Goal: Contribute content: Contribute content

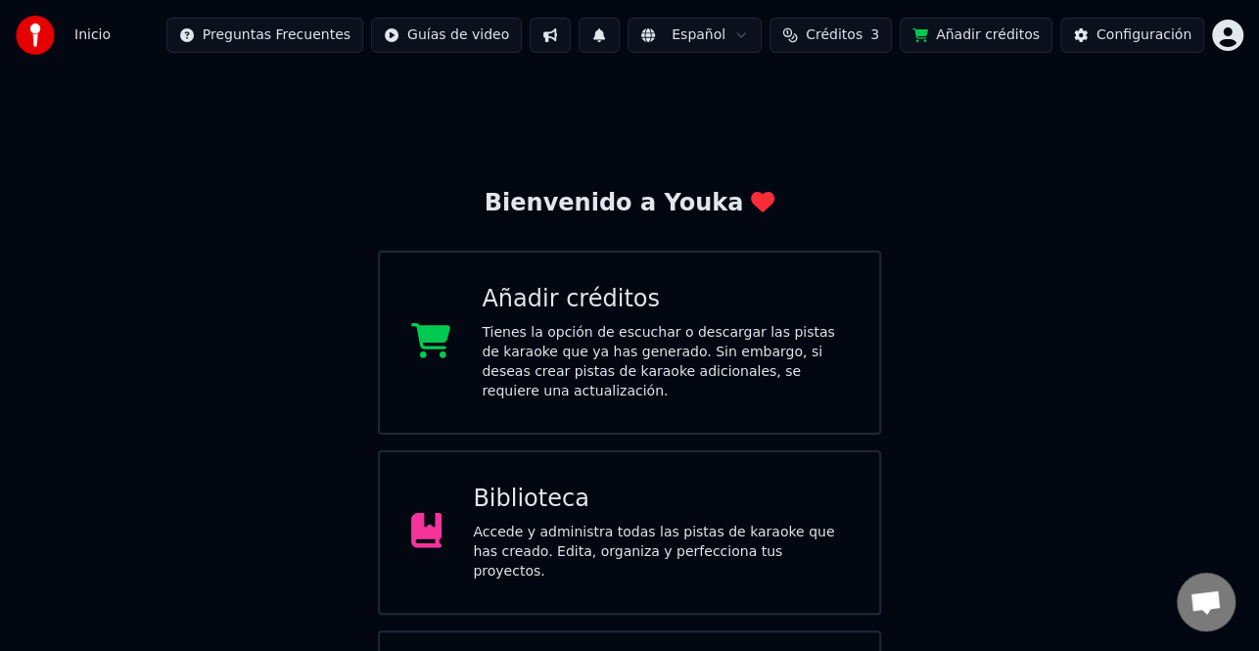
click at [863, 34] on span "Créditos" at bounding box center [834, 35] width 57 height 20
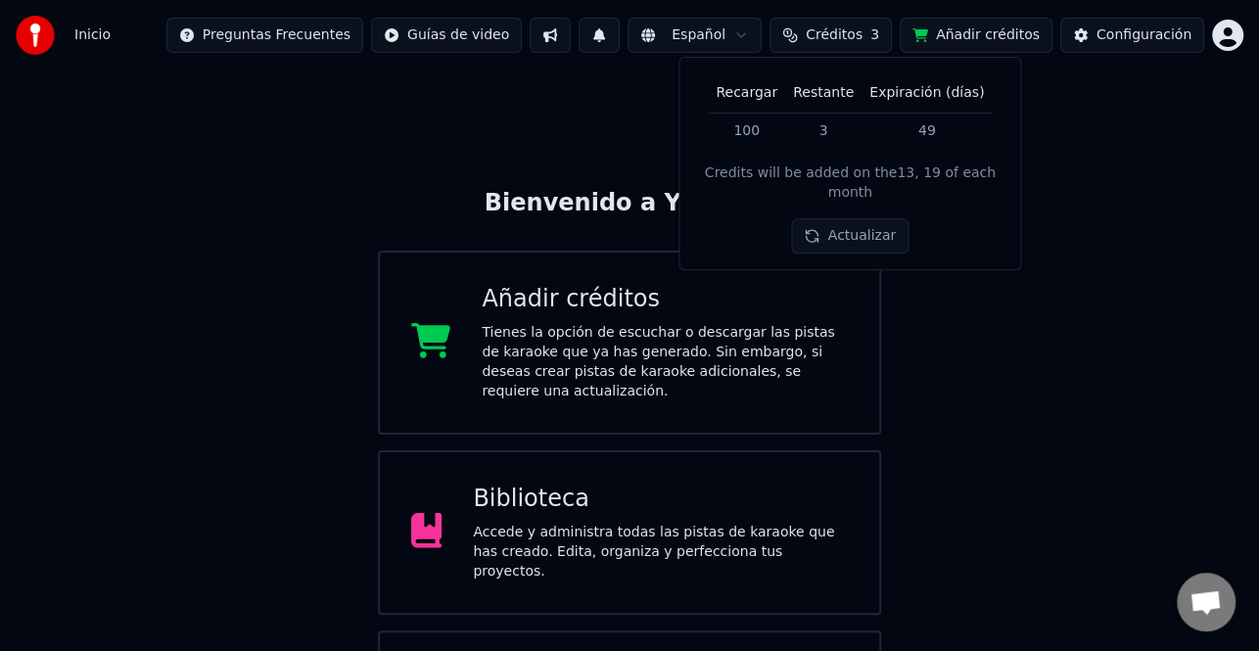
click at [871, 219] on button "Actualizar" at bounding box center [850, 236] width 117 height 35
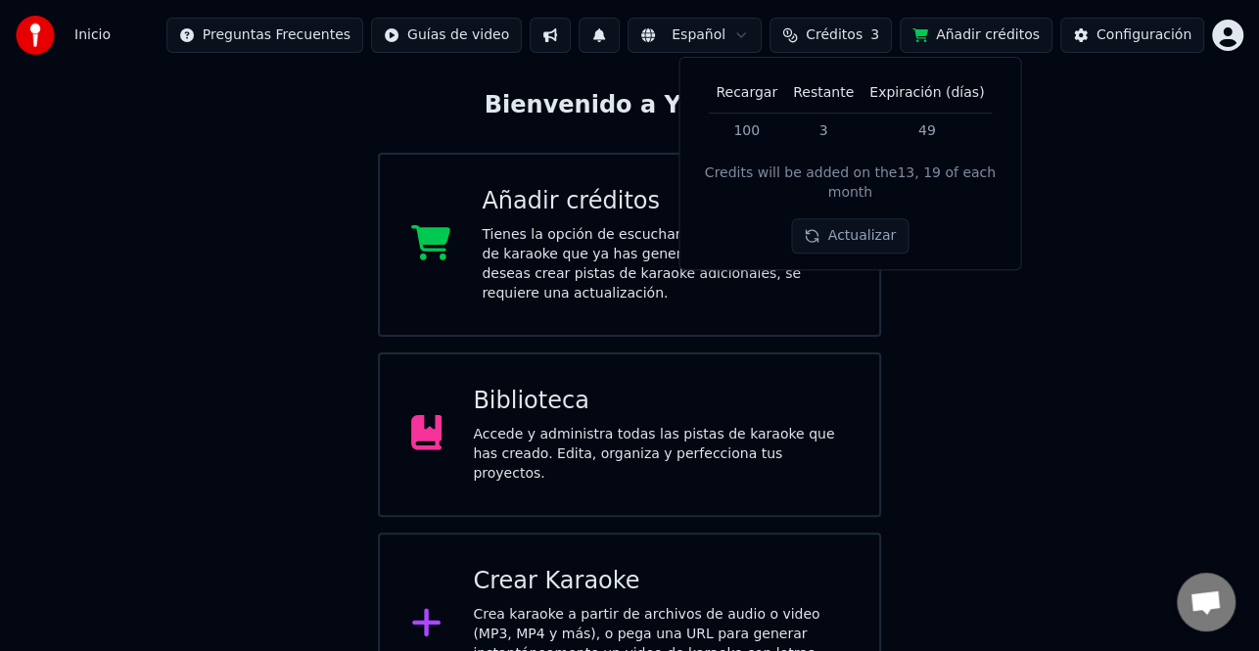
scroll to position [117, 0]
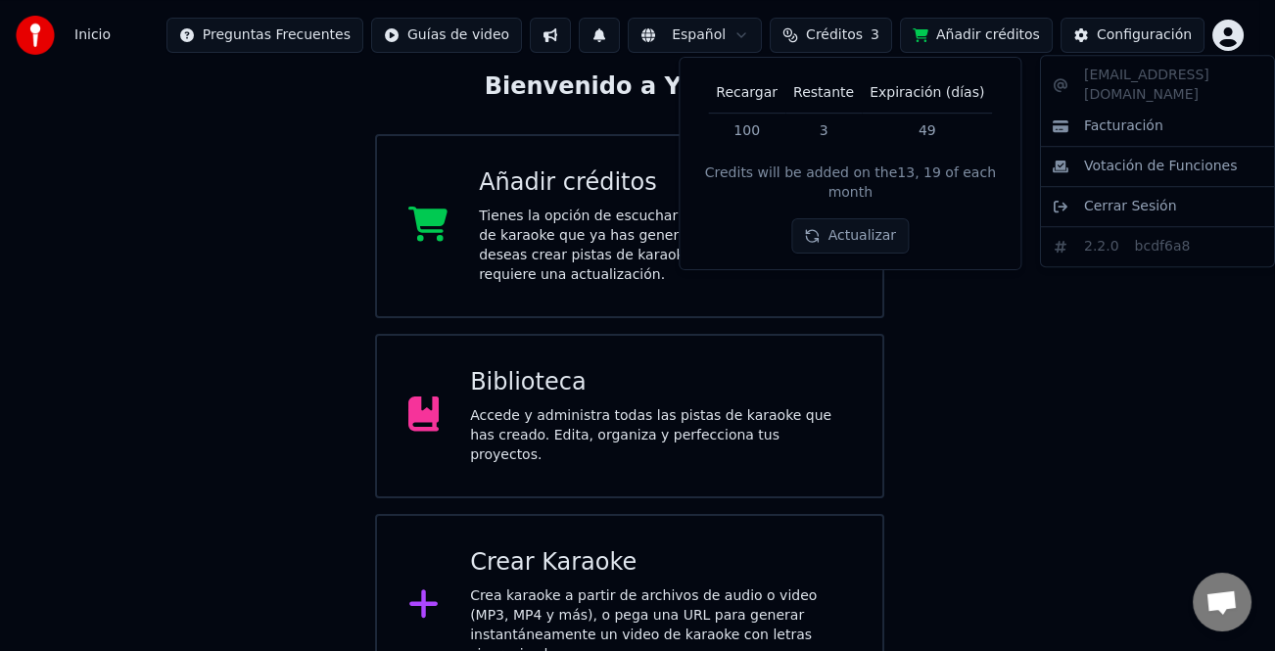
click at [1222, 34] on html "Inicio Preguntas Frecuentes Guías de video Español Créditos 3 Añadir créditos C…" at bounding box center [637, 290] width 1275 height 815
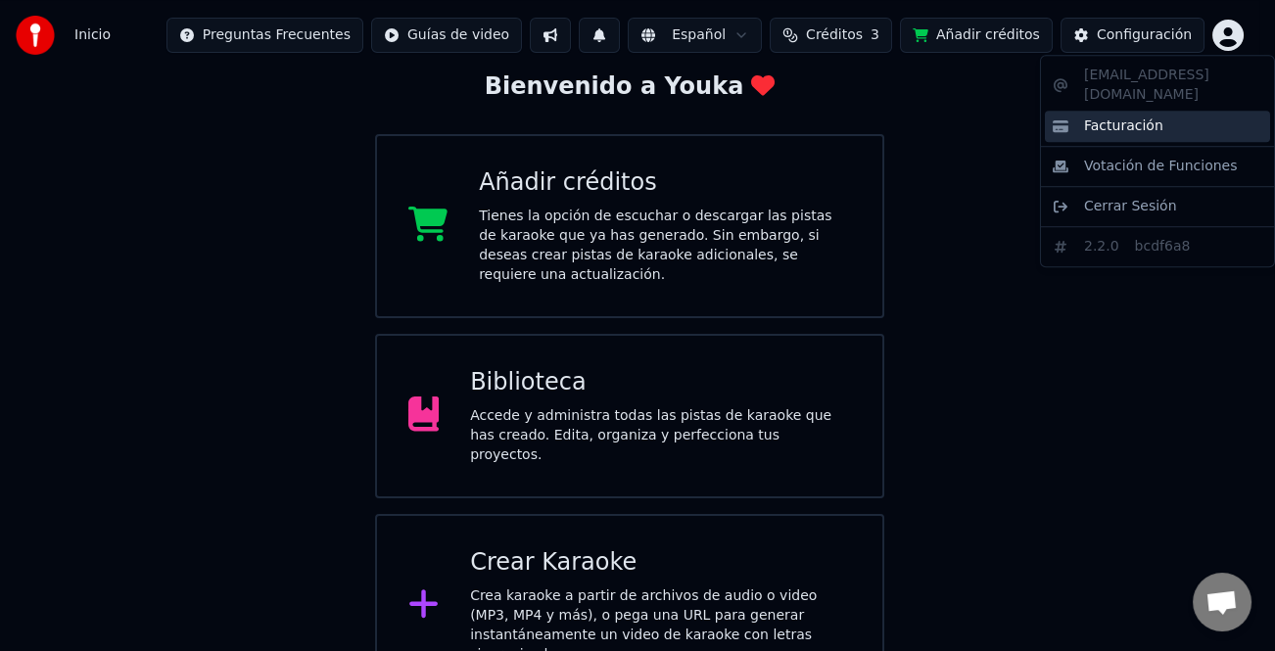
click at [1165, 111] on div "Facturación" at bounding box center [1157, 126] width 225 height 31
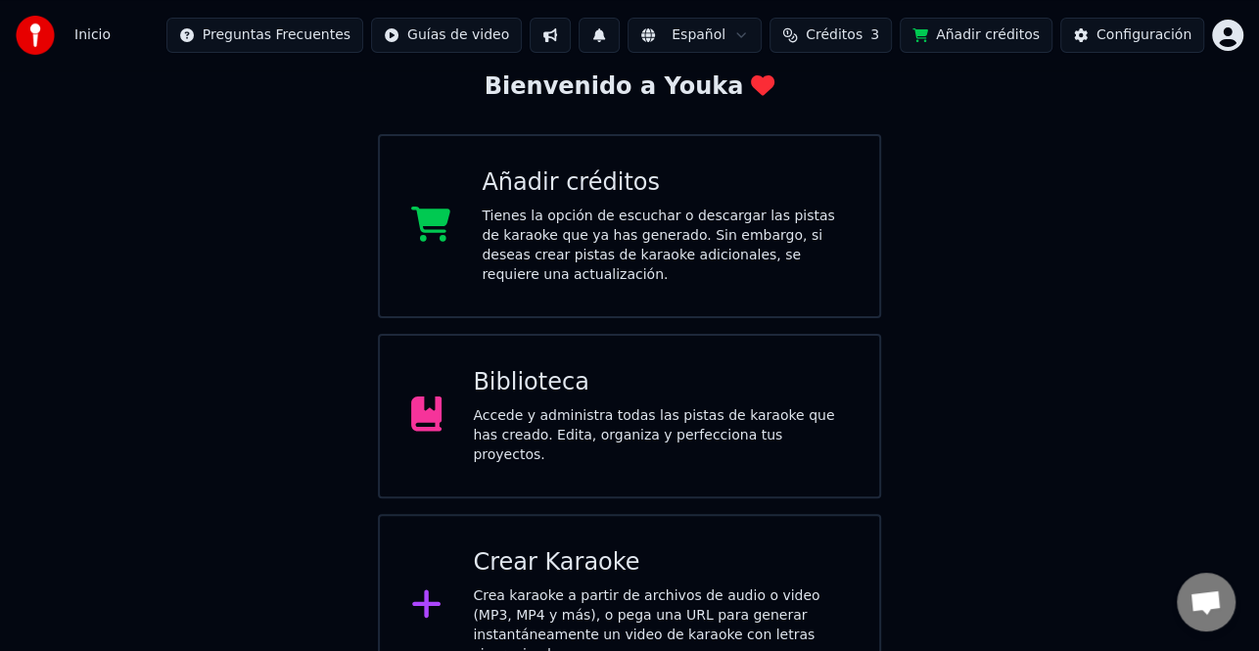
click at [863, 39] on span "Créditos" at bounding box center [834, 35] width 57 height 20
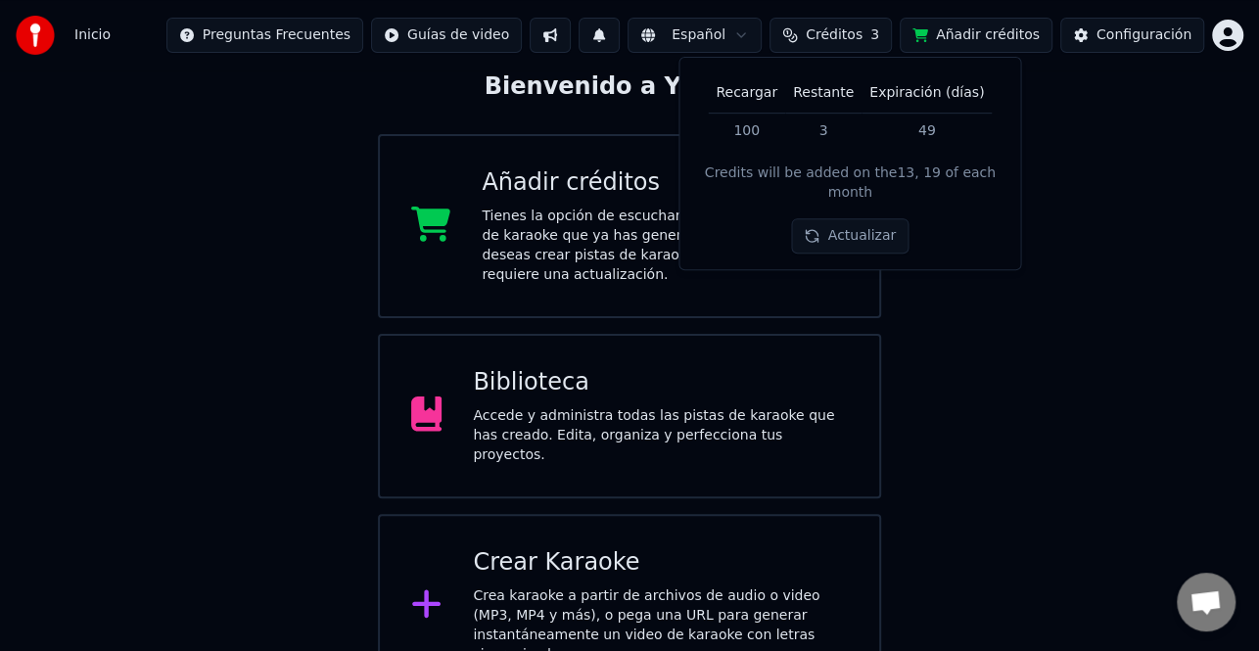
click at [890, 219] on button "Actualizar" at bounding box center [850, 236] width 117 height 35
click at [878, 222] on button "Actualizar" at bounding box center [850, 236] width 117 height 35
click at [878, 222] on div "Actualizar" at bounding box center [850, 236] width 117 height 35
click at [878, 222] on button "Actualizar" at bounding box center [850, 236] width 117 height 35
click at [878, 222] on div "Actualizar" at bounding box center [850, 236] width 117 height 35
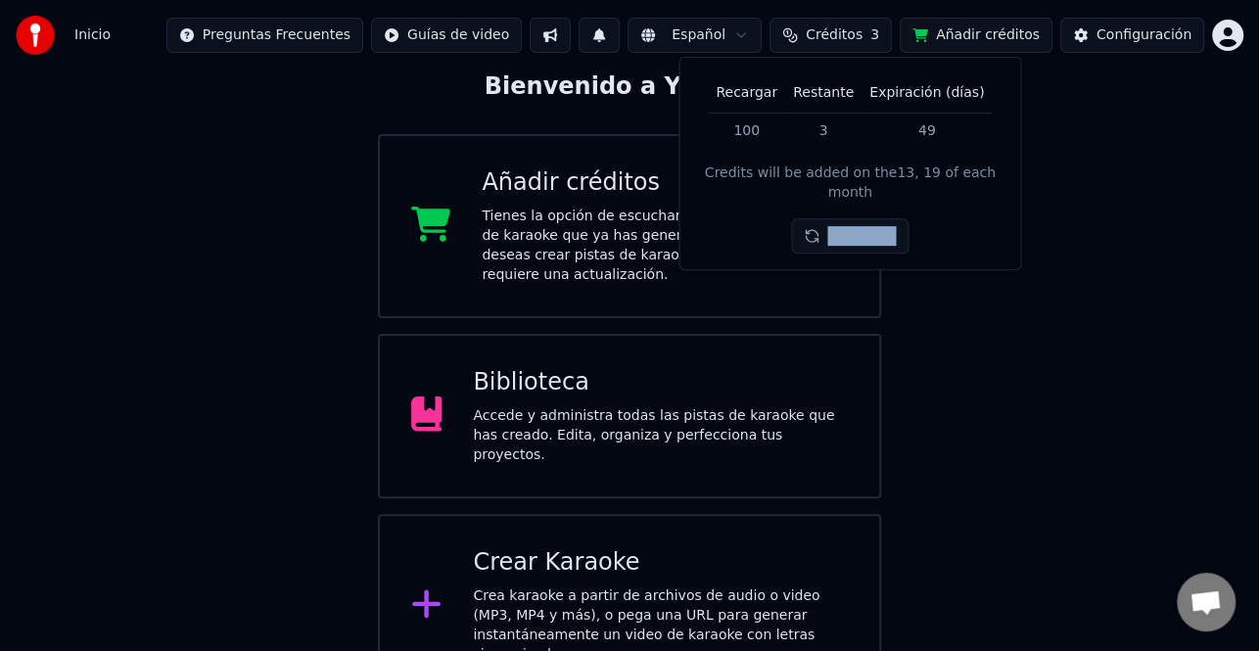
click at [878, 222] on button "Actualizar" at bounding box center [850, 236] width 117 height 35
click at [878, 222] on div "Actualizar" at bounding box center [847, 236] width 140 height 35
click at [878, 222] on button "Actualizar" at bounding box center [850, 236] width 117 height 35
click at [878, 222] on div "Actualizar" at bounding box center [850, 236] width 117 height 35
click at [878, 222] on button "Actualizar" at bounding box center [850, 236] width 117 height 35
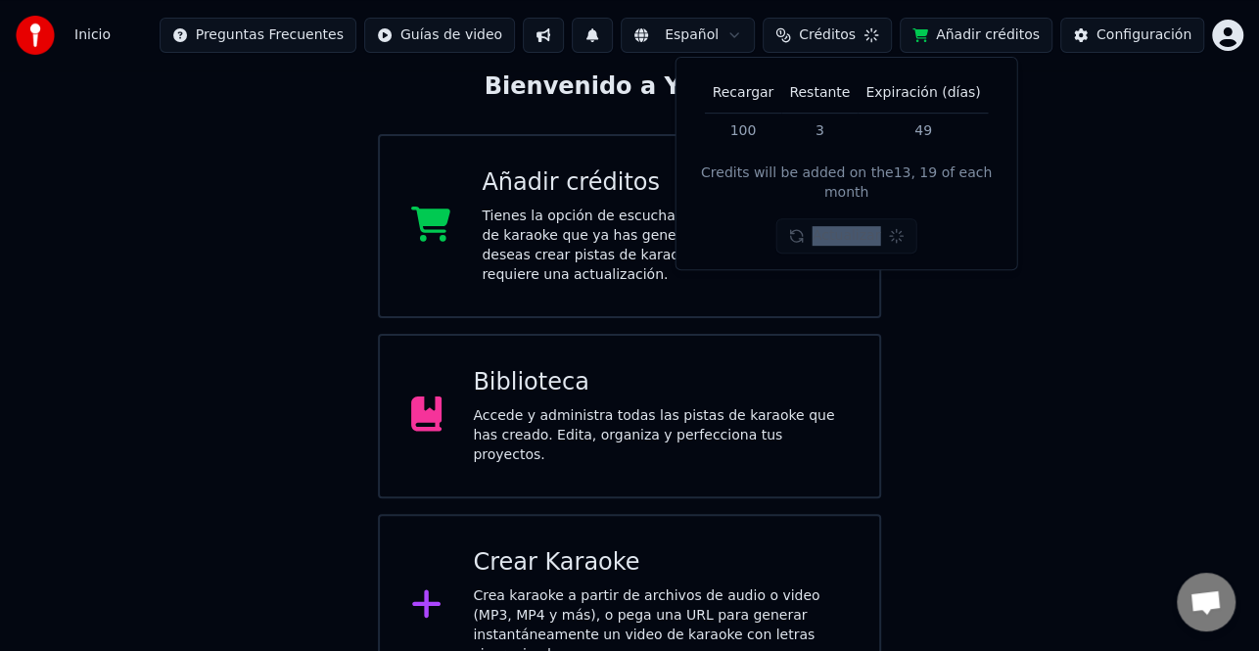
click at [878, 222] on div "Actualizar" at bounding box center [847, 236] width 140 height 35
click at [878, 222] on button "Actualizar" at bounding box center [850, 236] width 117 height 35
click at [1019, 38] on button "Añadir créditos" at bounding box center [976, 35] width 153 height 35
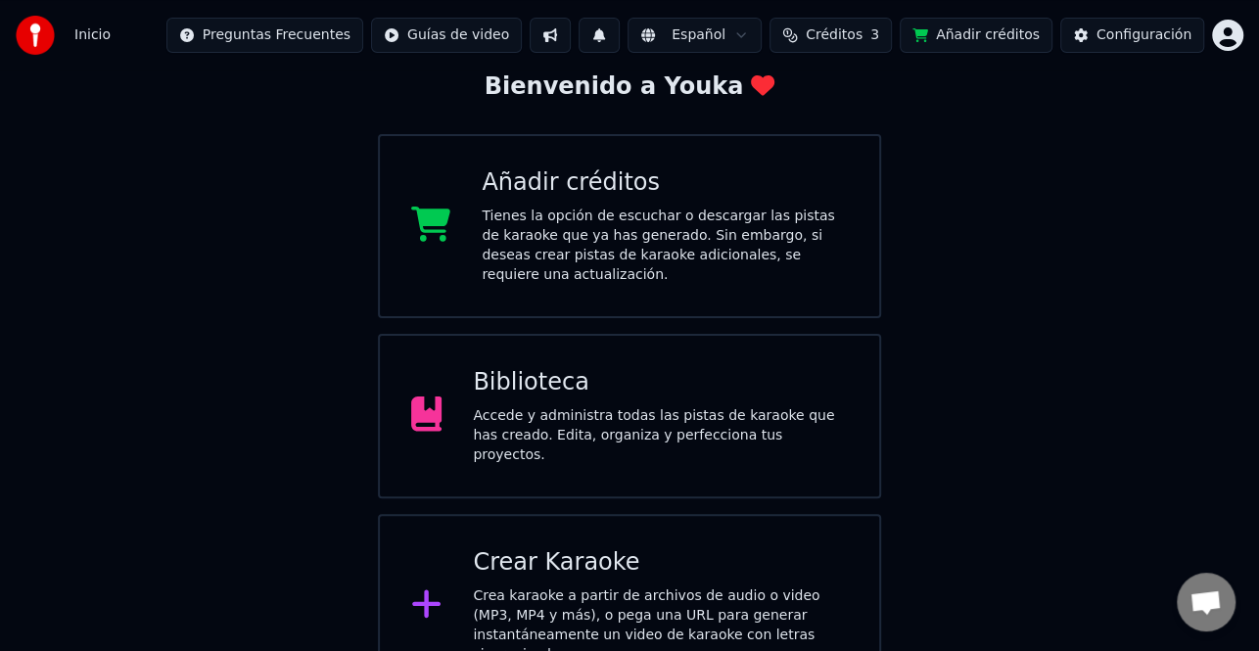
click at [863, 29] on span "Créditos" at bounding box center [834, 35] width 57 height 20
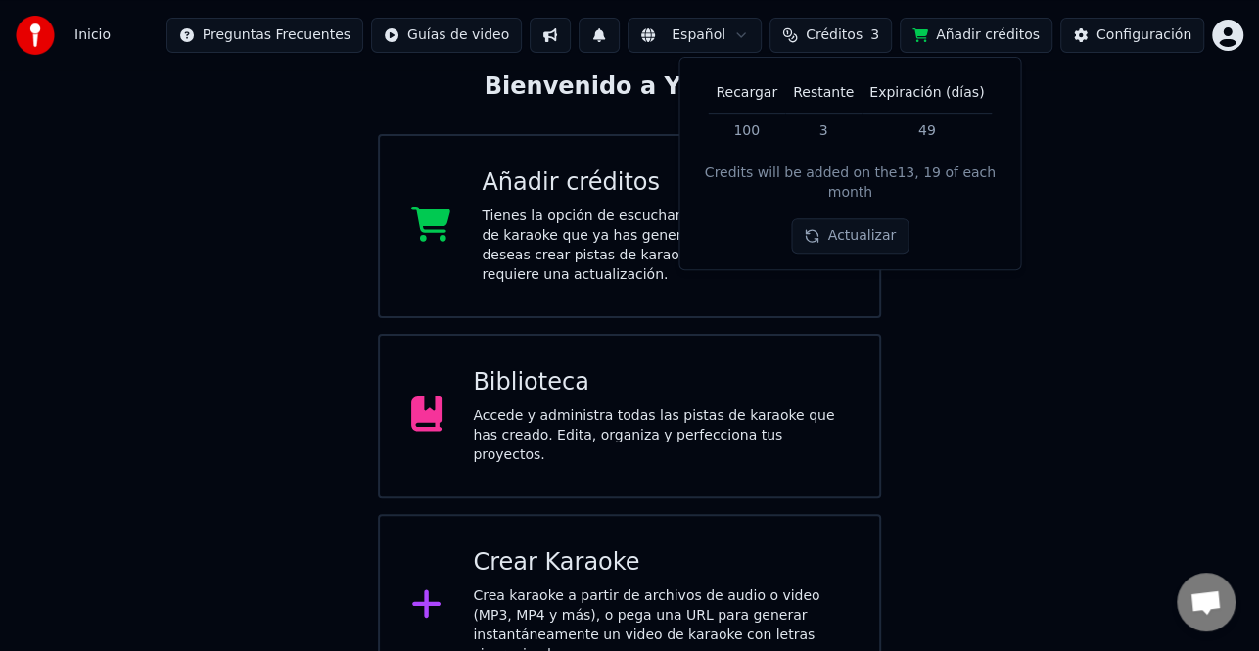
click at [880, 98] on th "Expiración (días)" at bounding box center [927, 92] width 130 height 39
click at [1038, 436] on div "Bienvenido a Youka Añadir créditos Tienes la opción de escuchar o descargar las…" at bounding box center [629, 326] width 1259 height 744
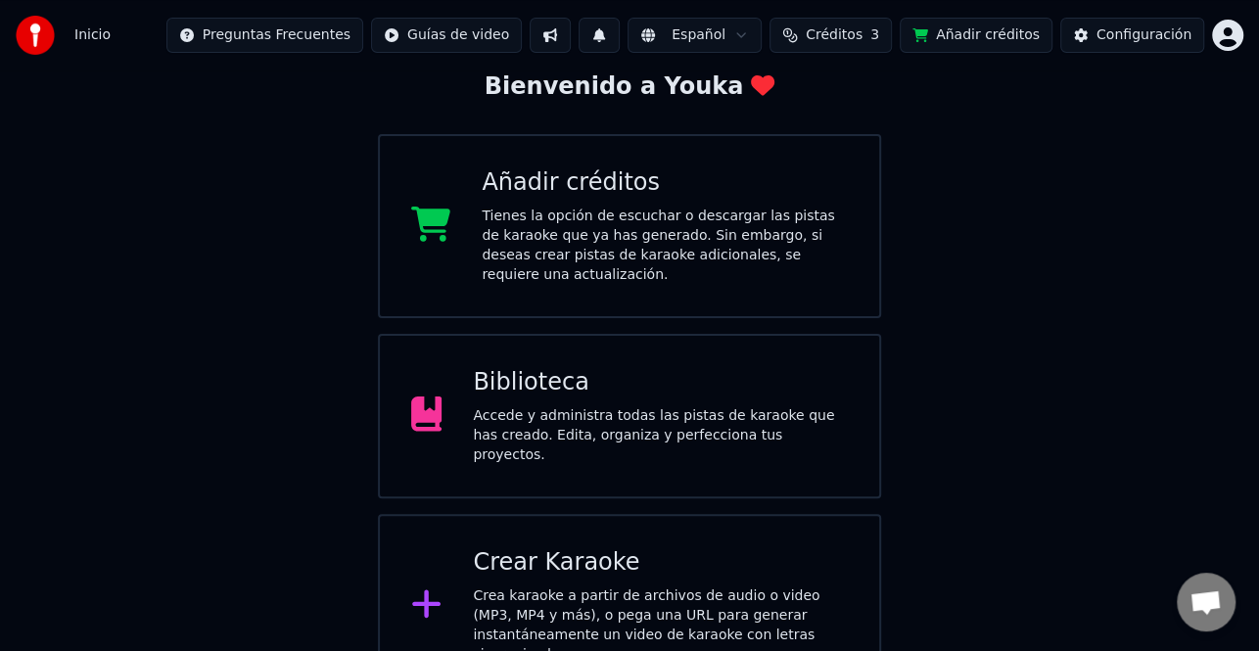
click at [676, 547] on div "Crear Karaoke" at bounding box center [660, 562] width 375 height 31
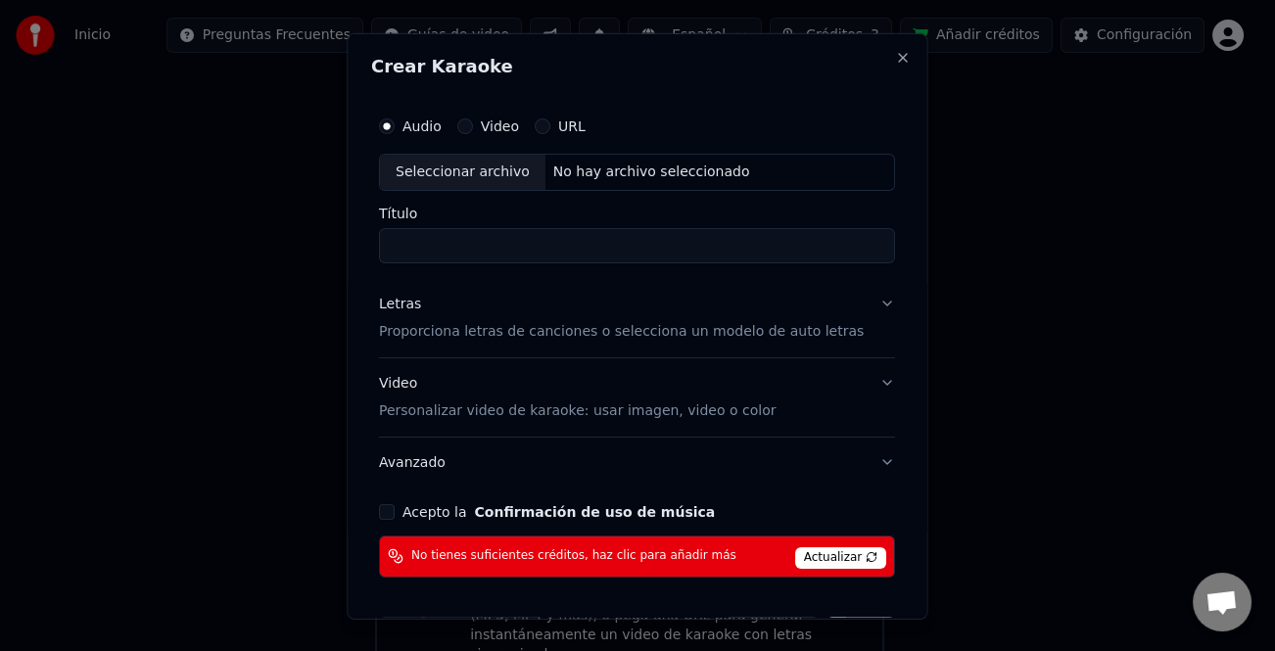
click at [824, 557] on span "Actualizar" at bounding box center [841, 557] width 92 height 22
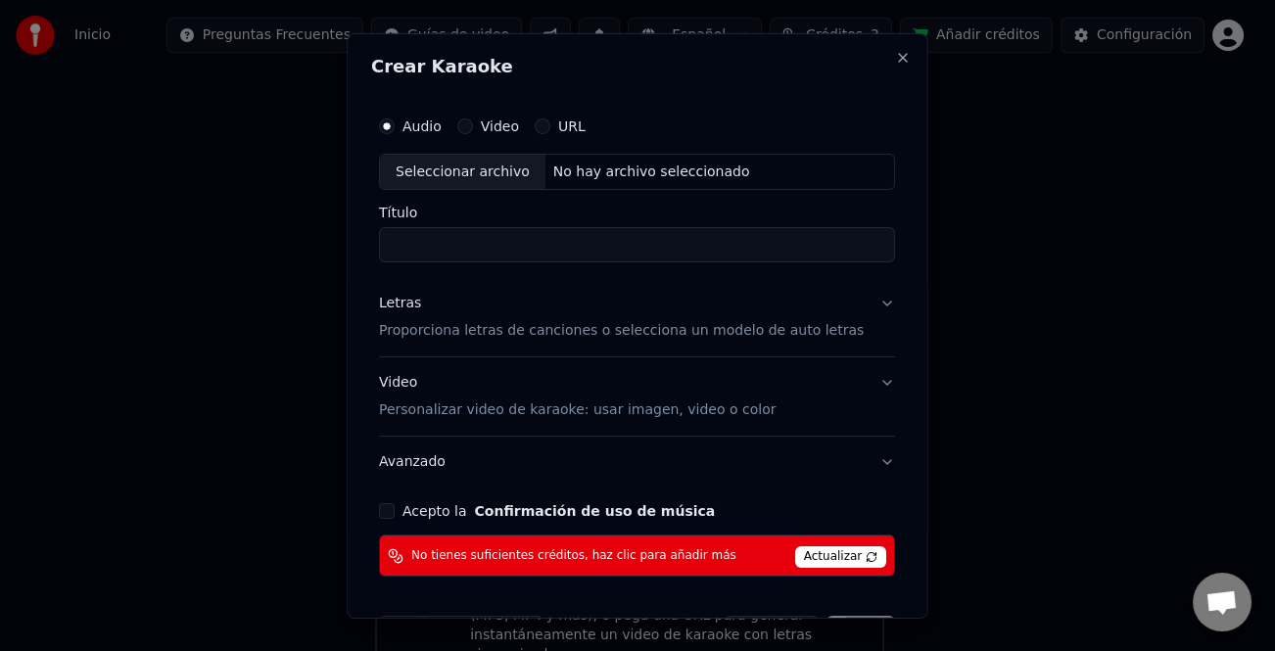
click at [813, 557] on span "Actualizar" at bounding box center [841, 557] width 92 height 22
click at [896, 63] on button "Close" at bounding box center [904, 57] width 16 height 16
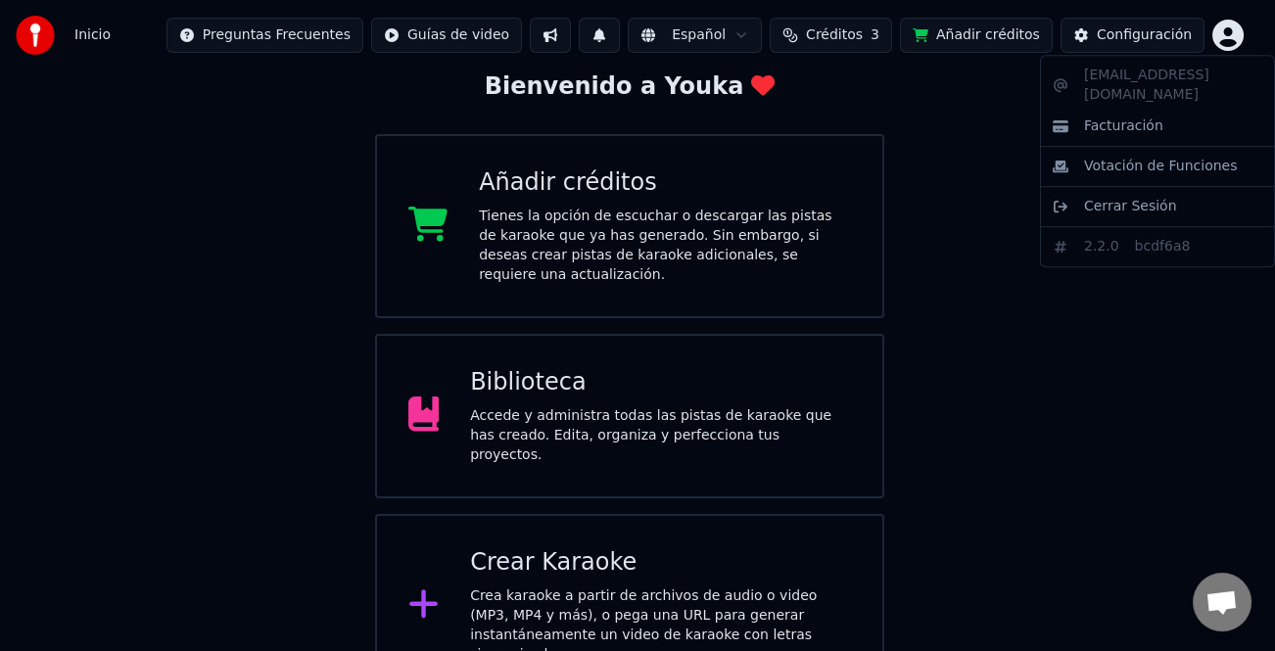
click at [1228, 34] on html "Inicio Preguntas Frecuentes Guías de video Español Créditos 3 Añadir créditos C…" at bounding box center [637, 290] width 1275 height 815
click at [862, 37] on html "Inicio Preguntas Frecuentes Guías de video Español Créditos 3 Añadir créditos C…" at bounding box center [637, 290] width 1275 height 815
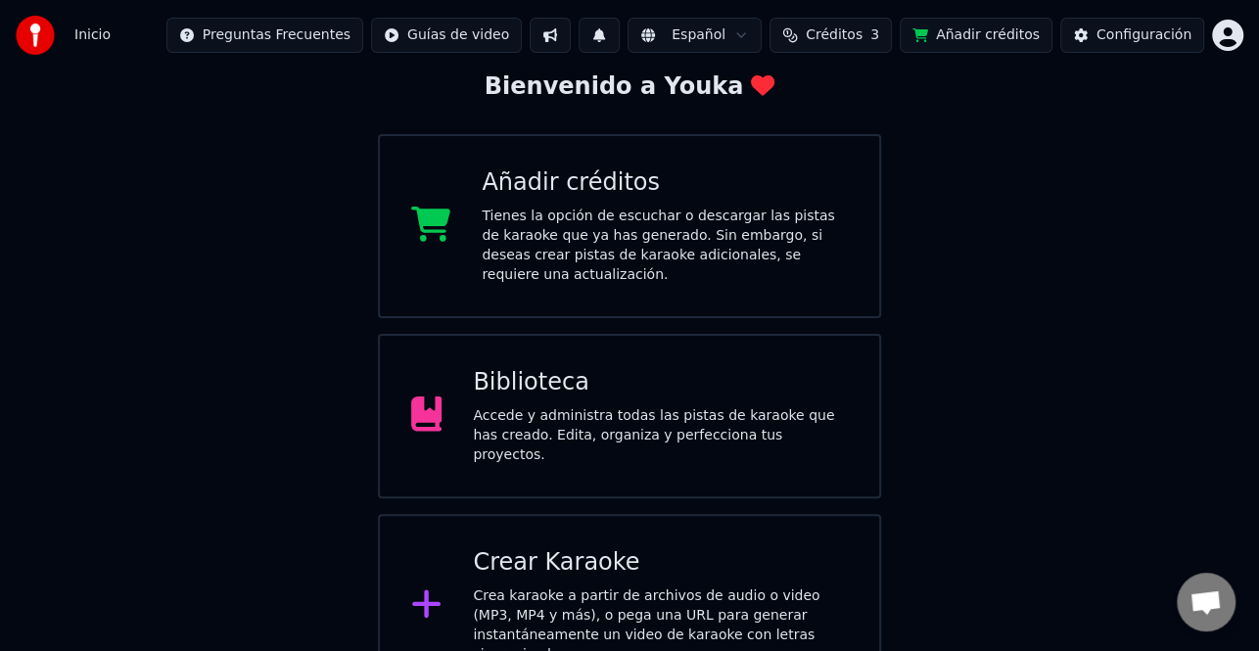
click at [974, 38] on button "Añadir créditos" at bounding box center [976, 35] width 153 height 35
click at [849, 39] on span "Créditos" at bounding box center [834, 35] width 57 height 20
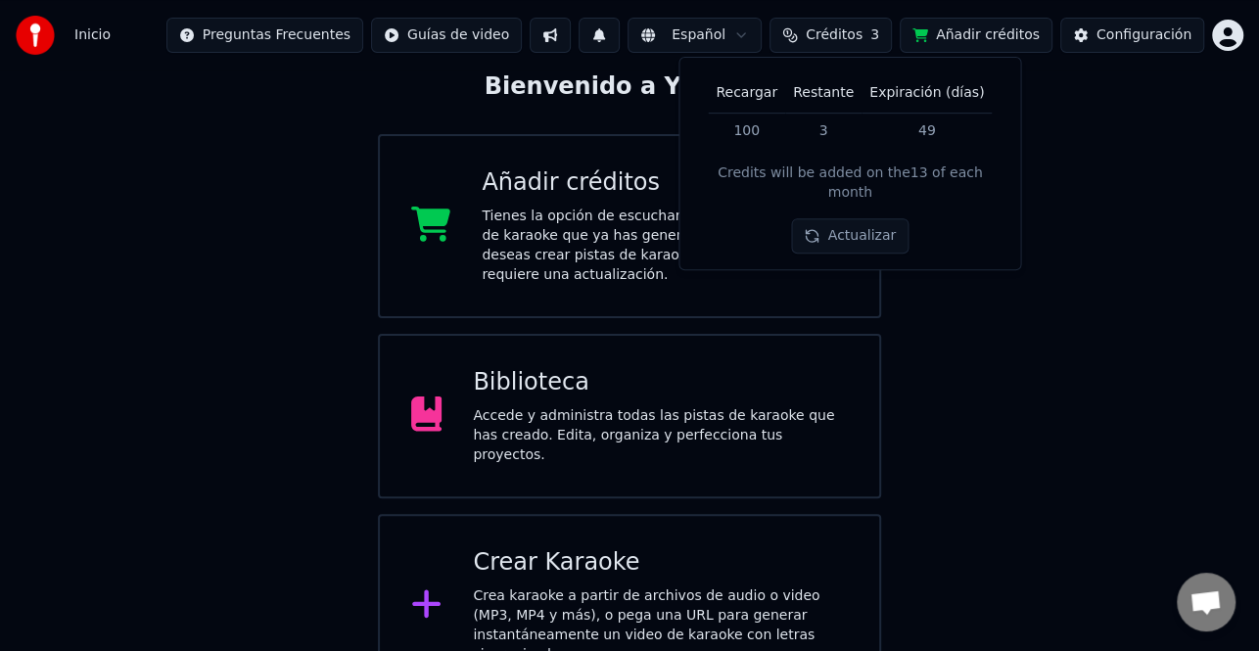
click at [850, 219] on button "Actualizar" at bounding box center [850, 236] width 117 height 35
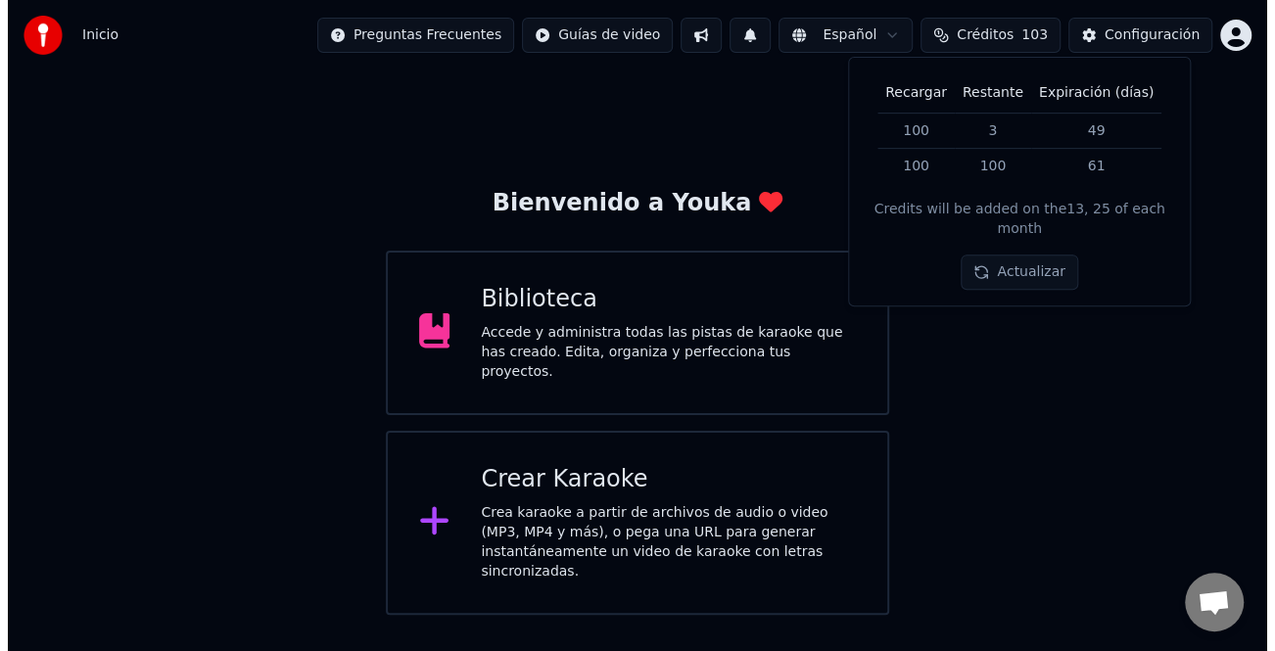
scroll to position [0, 0]
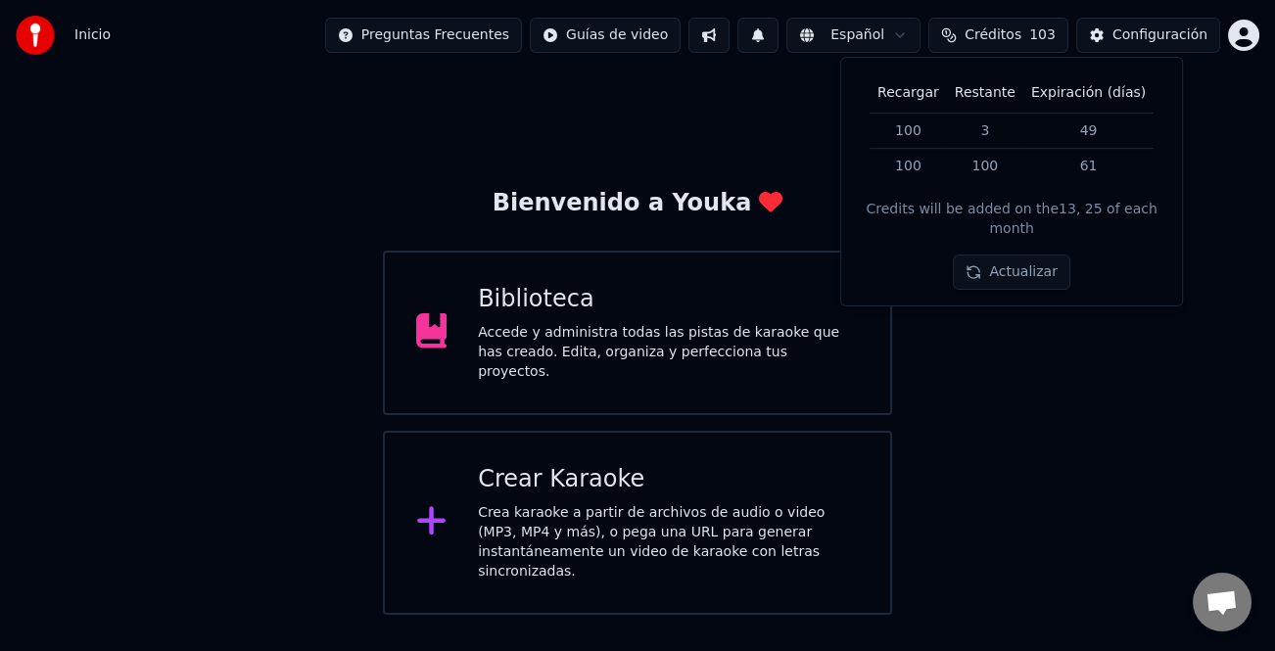
click at [1017, 256] on button "Actualizar" at bounding box center [1011, 273] width 117 height 35
click at [1017, 256] on div "Actualizar" at bounding box center [1013, 273] width 140 height 35
click at [1017, 256] on button "Actualizar" at bounding box center [1011, 273] width 117 height 35
click at [1001, 340] on div "Bienvenido a Youka Biblioteca Accede y administra todas las pistas de karaoke q…" at bounding box center [637, 343] width 1275 height 545
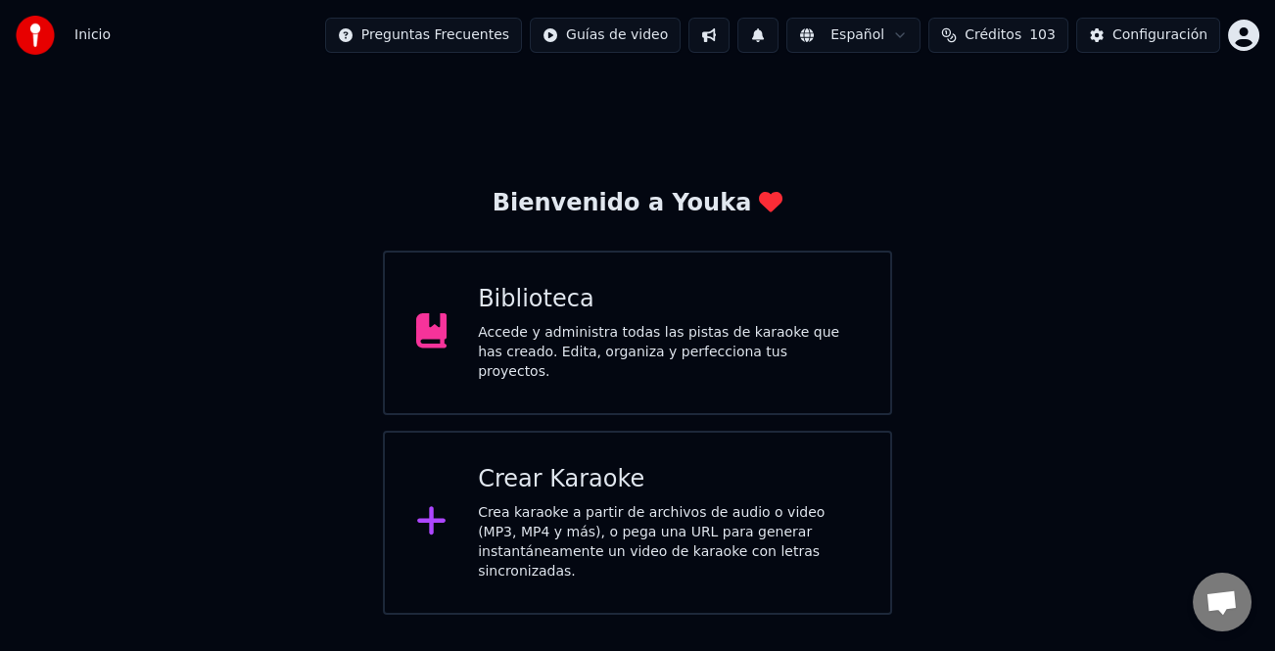
click at [686, 503] on div "Crea karaoke a partir de archivos de audio o video (MP3, MP4 y más), o pega una…" at bounding box center [668, 542] width 381 height 78
click at [627, 513] on div "Crea karaoke a partir de archivos de audio o video (MP3, MP4 y más), o pega una…" at bounding box center [668, 542] width 381 height 78
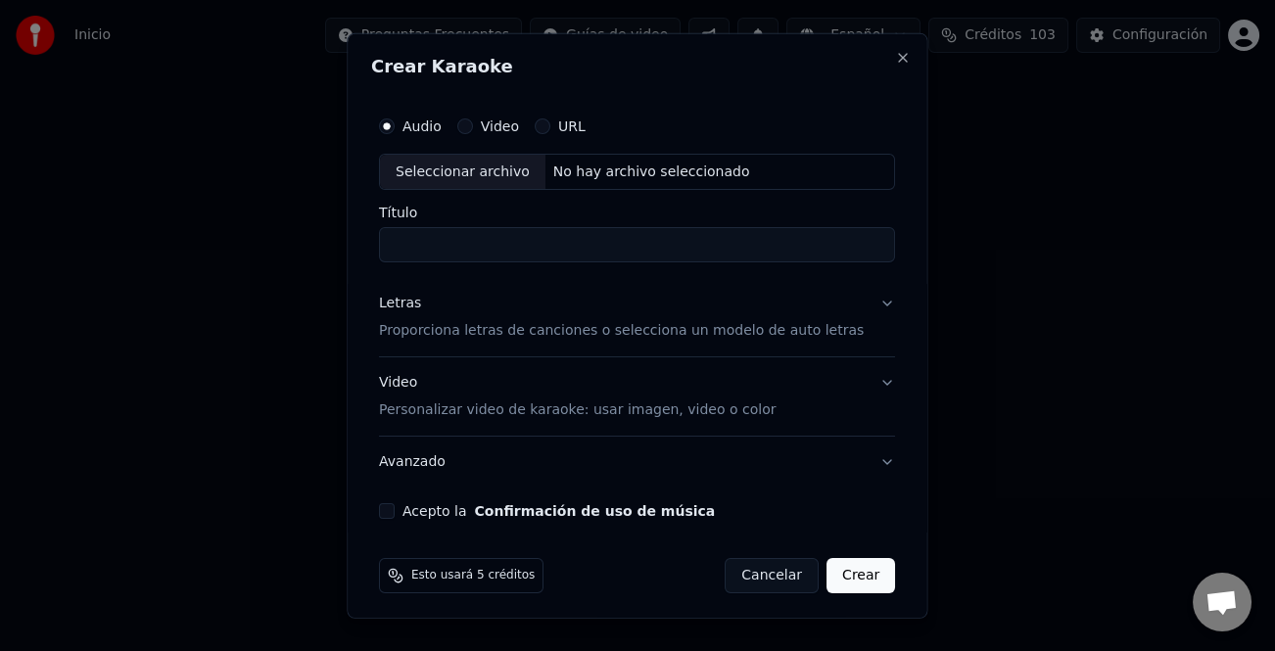
click at [449, 159] on div "Seleccionar archivo" at bounding box center [463, 171] width 166 height 35
type input "**********"
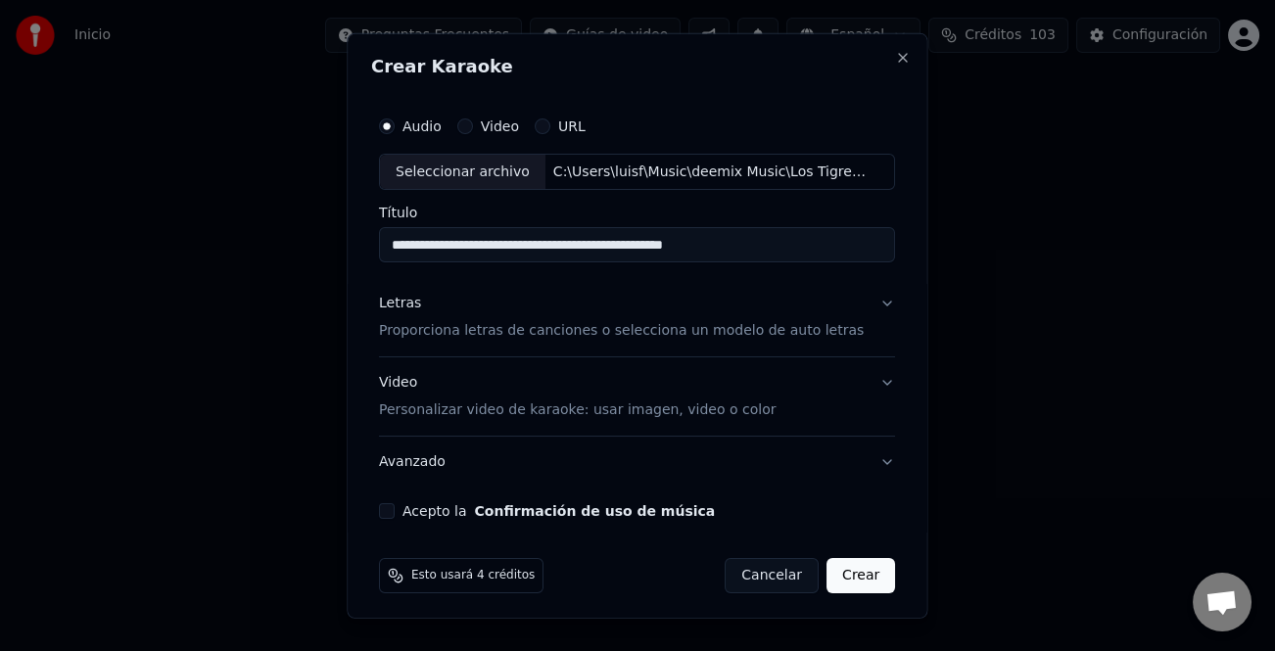
click at [411, 308] on div "Letras" at bounding box center [400, 304] width 42 height 20
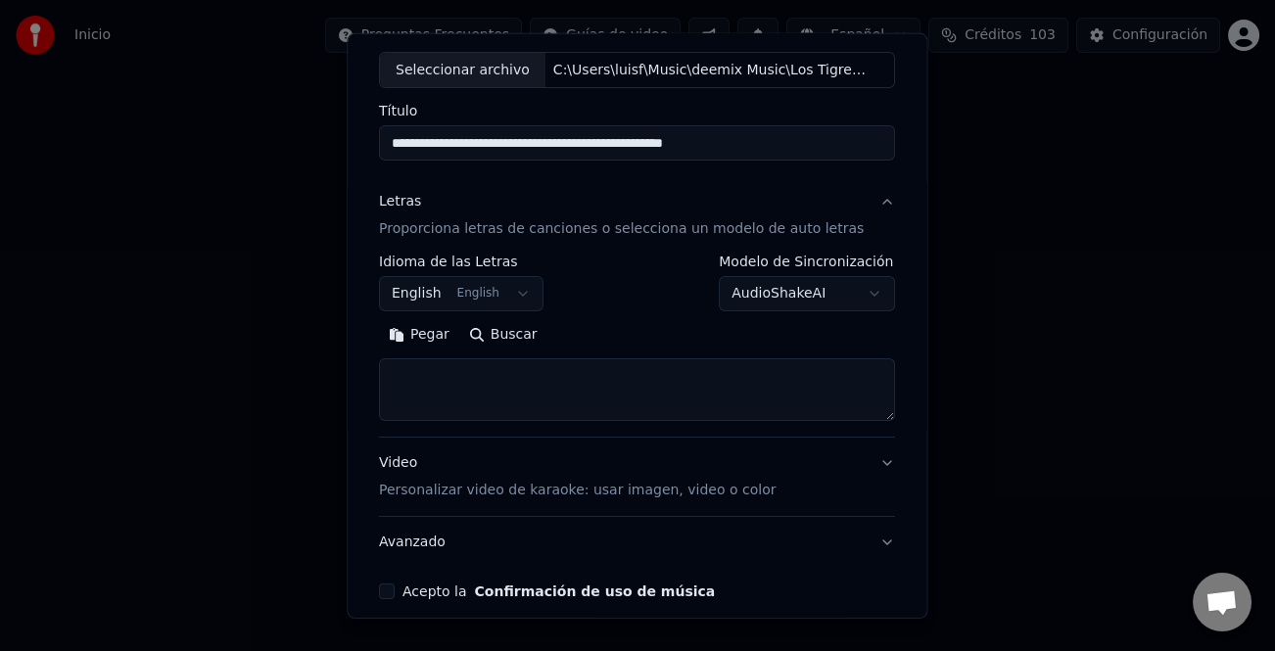
scroll to position [189, 0]
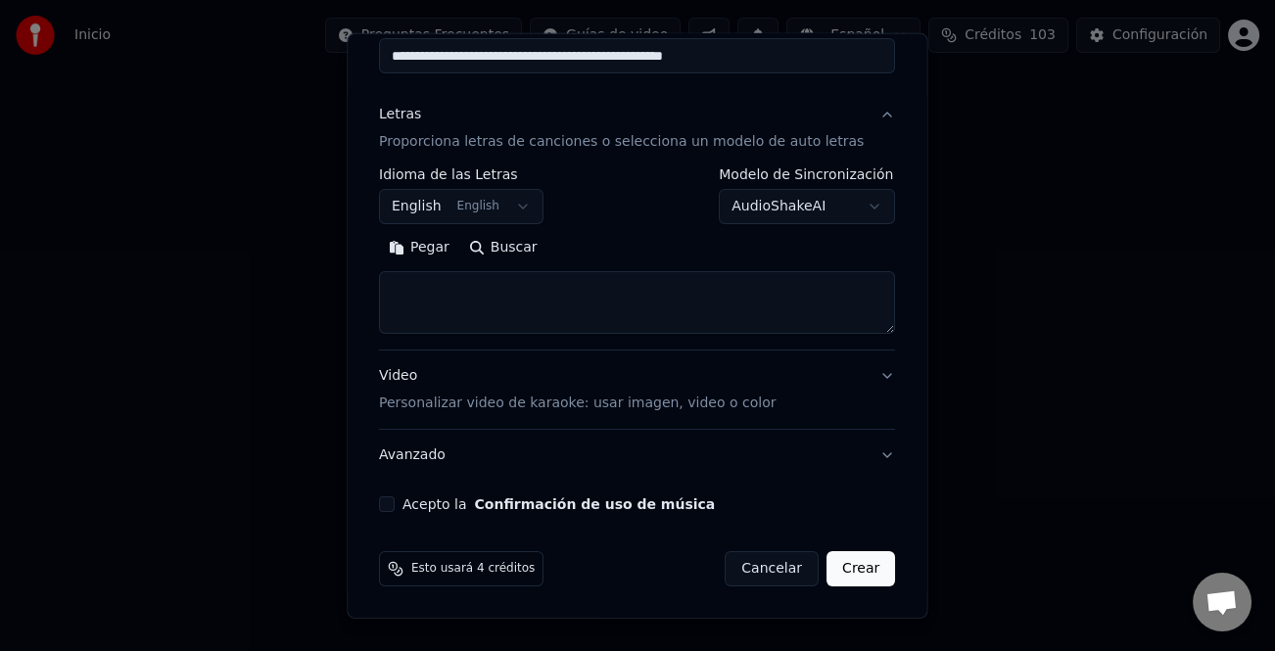
drag, startPoint x: 431, startPoint y: 250, endPoint x: 453, endPoint y: 261, distance: 25.4
click at [430, 249] on button "Pegar" at bounding box center [419, 247] width 80 height 31
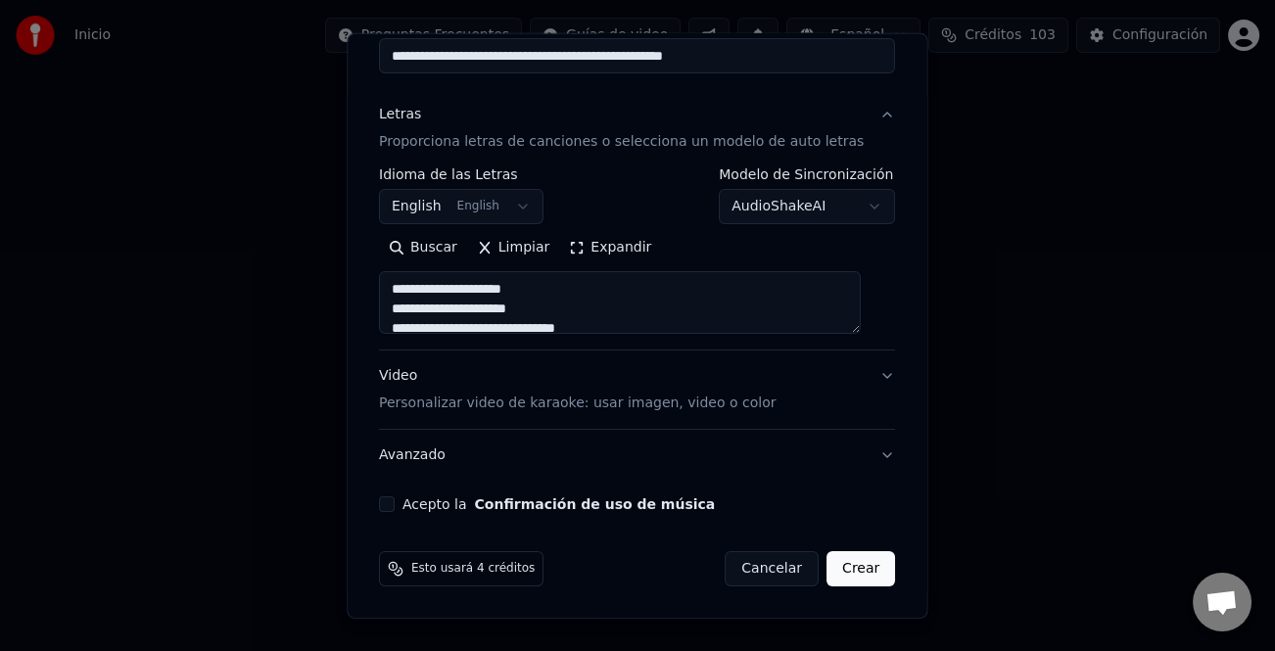
click at [411, 513] on div "**********" at bounding box center [637, 214] width 532 height 611
type textarea "**********"
click at [403, 498] on div "Acepto la Confirmación de uso de música" at bounding box center [637, 505] width 516 height 16
click at [395, 503] on button "Acepto la Confirmación de uso de música" at bounding box center [387, 505] width 16 height 16
click at [867, 581] on button "Crear" at bounding box center [861, 568] width 69 height 35
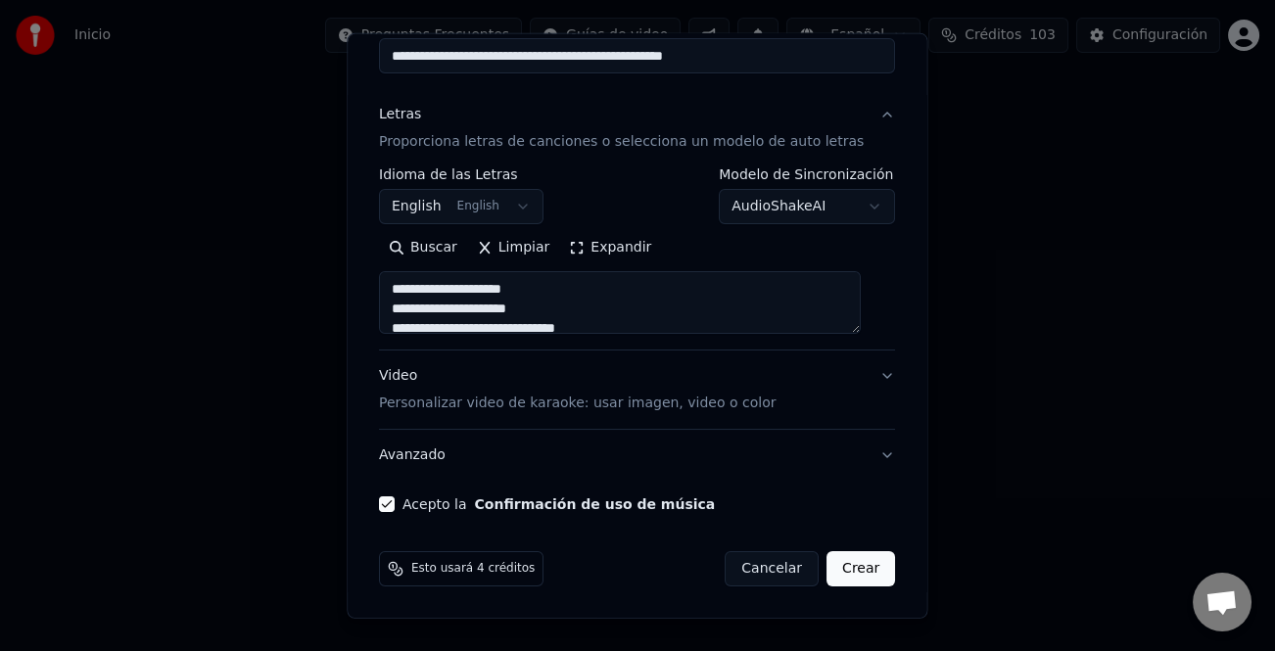
select select "**"
type textarea "**********"
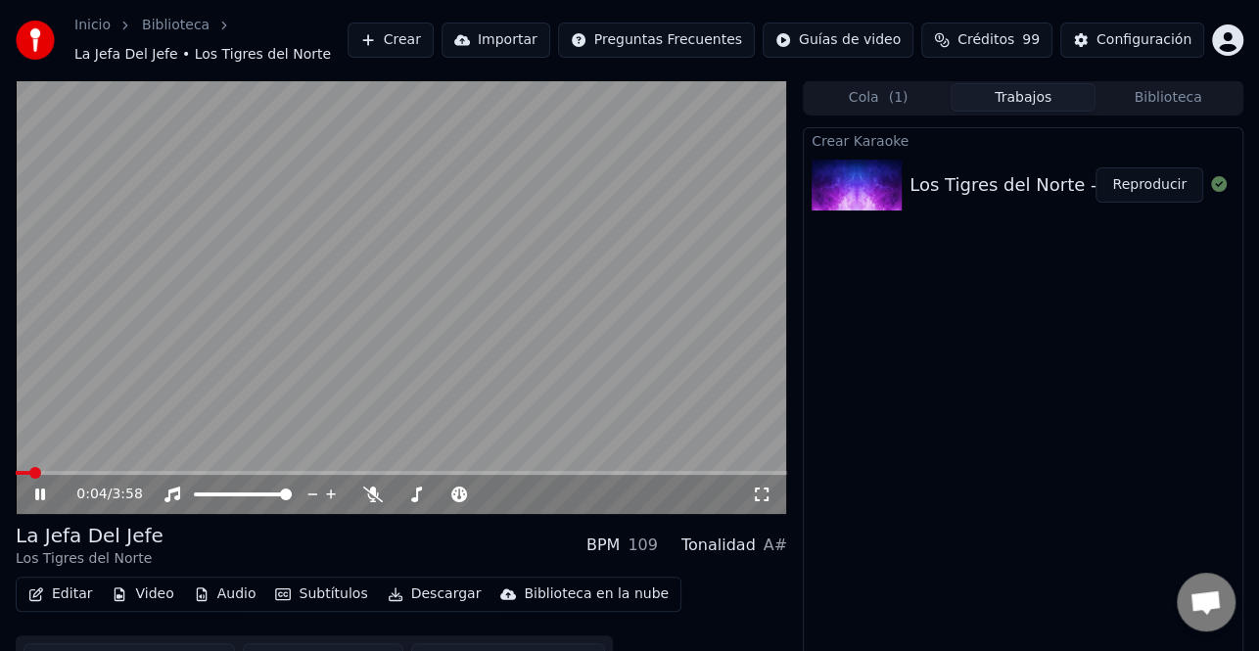
click at [42, 491] on icon at bounding box center [40, 495] width 10 height 12
click at [434, 43] on button "Crear" at bounding box center [391, 40] width 86 height 35
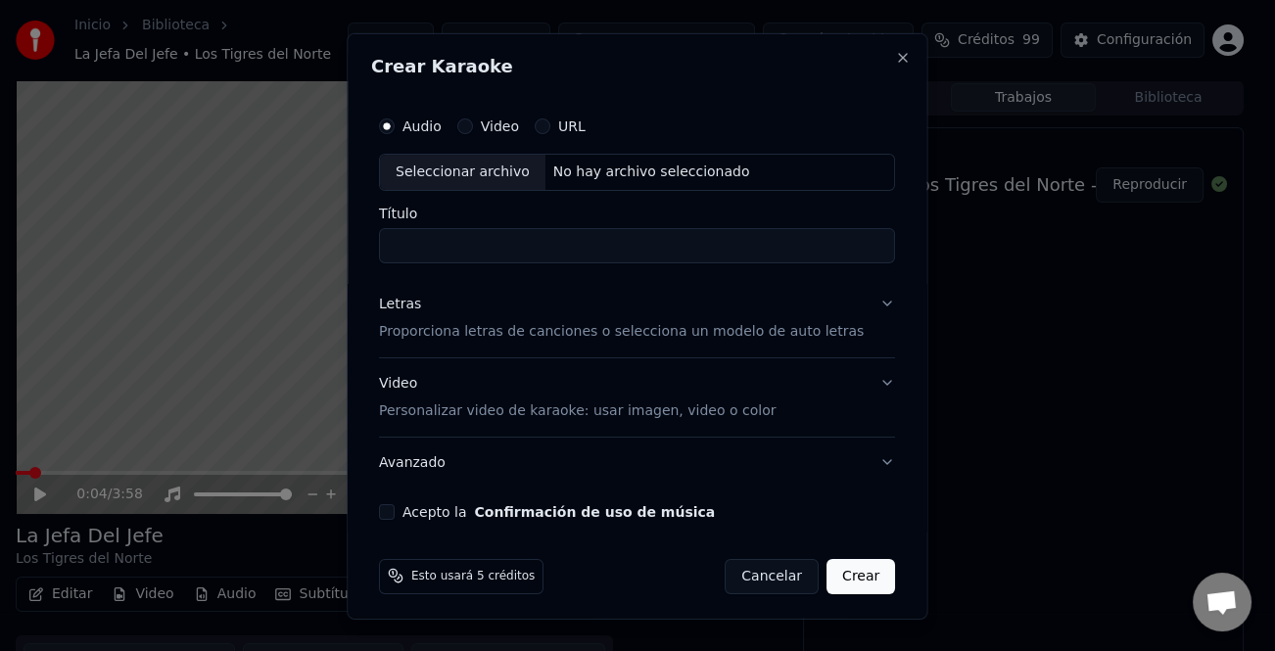
click at [498, 174] on div "Seleccionar archivo" at bounding box center [463, 171] width 166 height 35
type input "**********"
click at [402, 303] on div "Letras" at bounding box center [400, 304] width 42 height 20
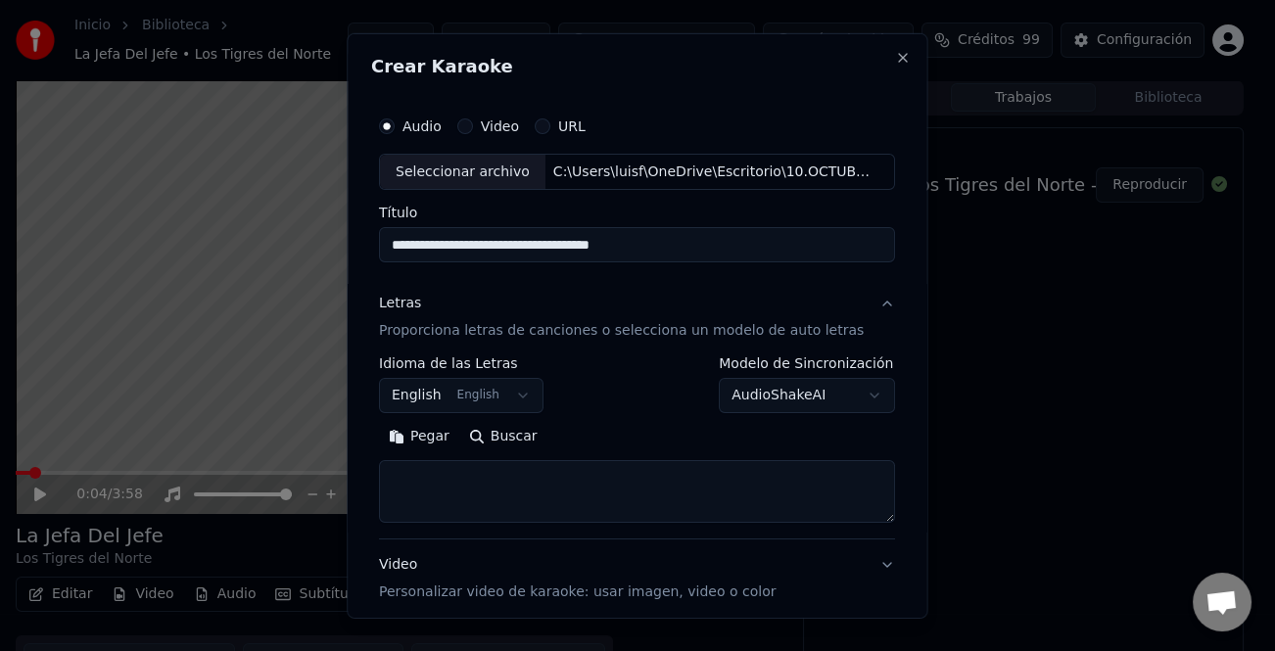
click at [431, 445] on button "Pegar" at bounding box center [419, 436] width 80 height 31
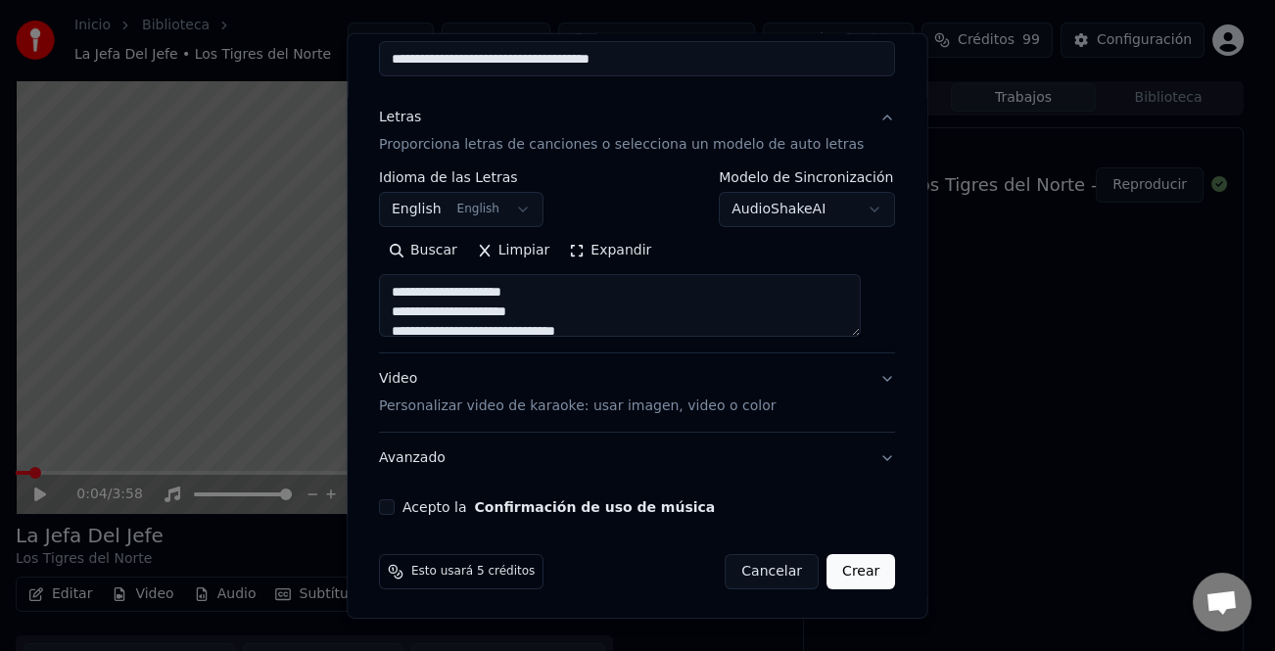
scroll to position [189, 0]
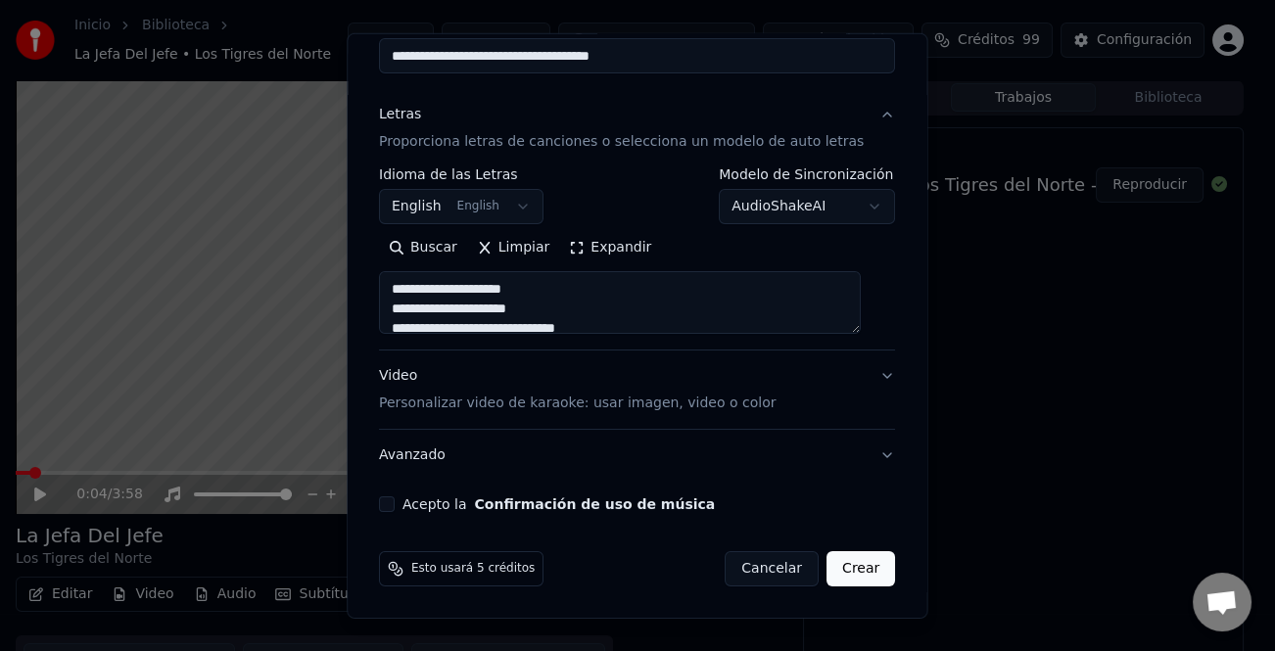
type textarea "**********"
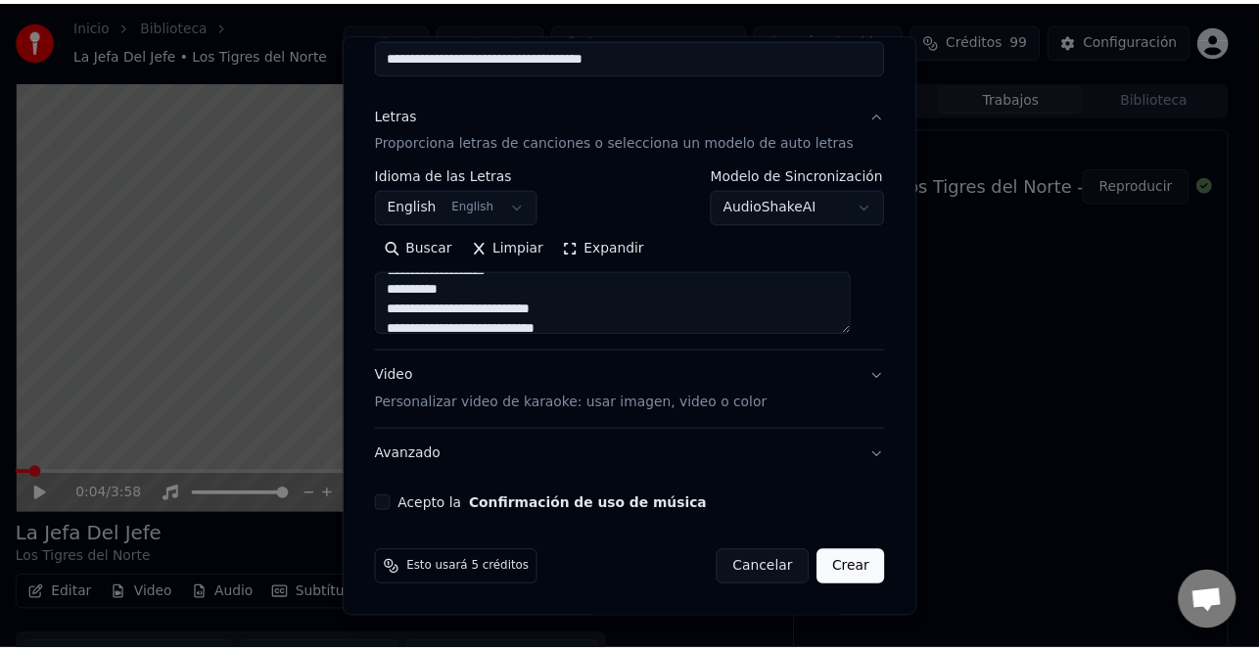
scroll to position [979, 0]
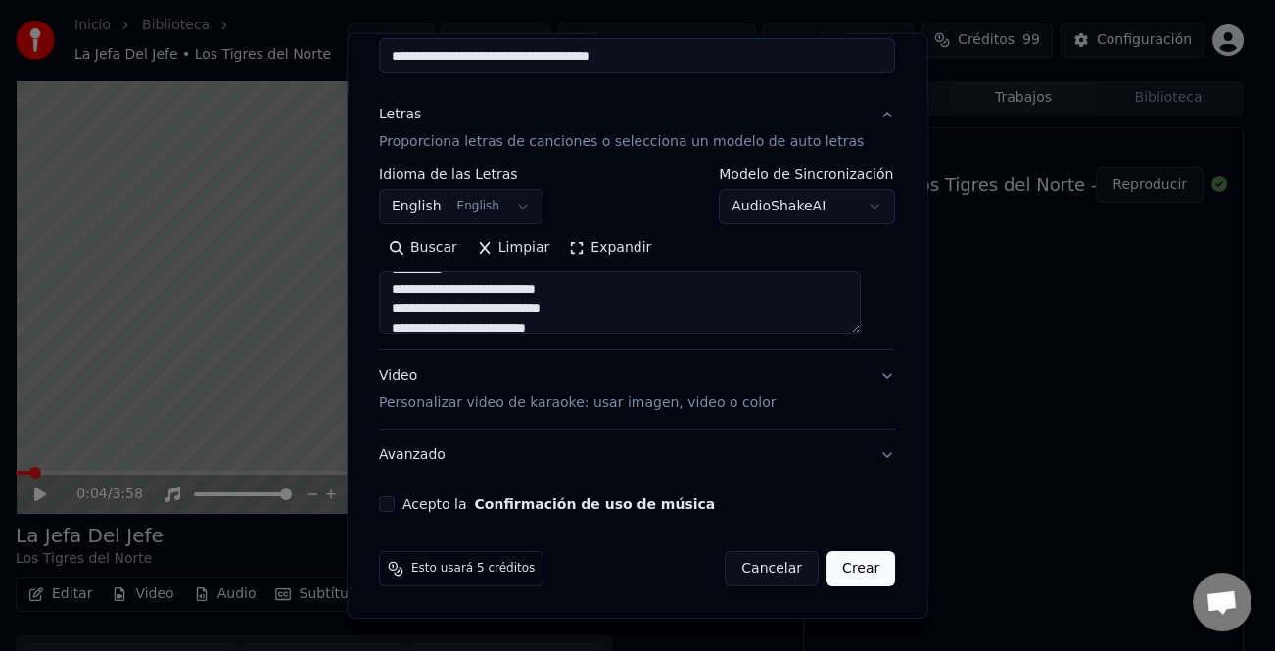
click at [395, 500] on button "Acepto la Confirmación de uso de música" at bounding box center [387, 505] width 16 height 16
click at [846, 564] on button "Crear" at bounding box center [861, 568] width 69 height 35
select select "**"
type textarea "**********"
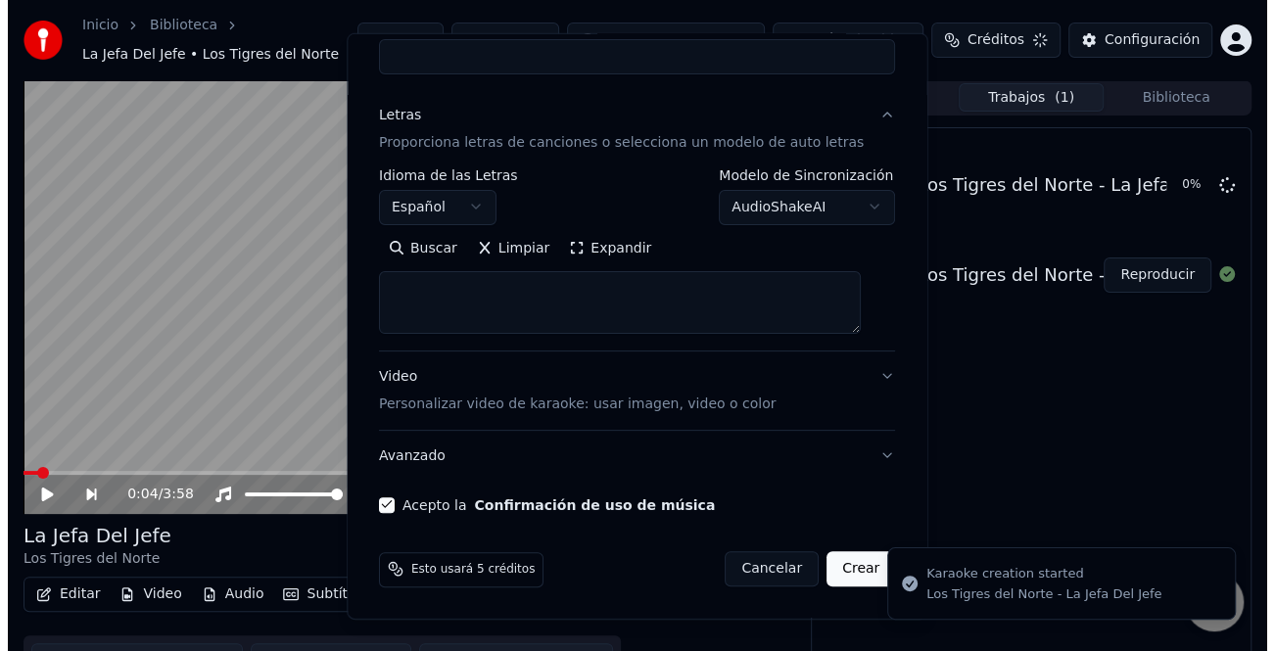
scroll to position [0, 0]
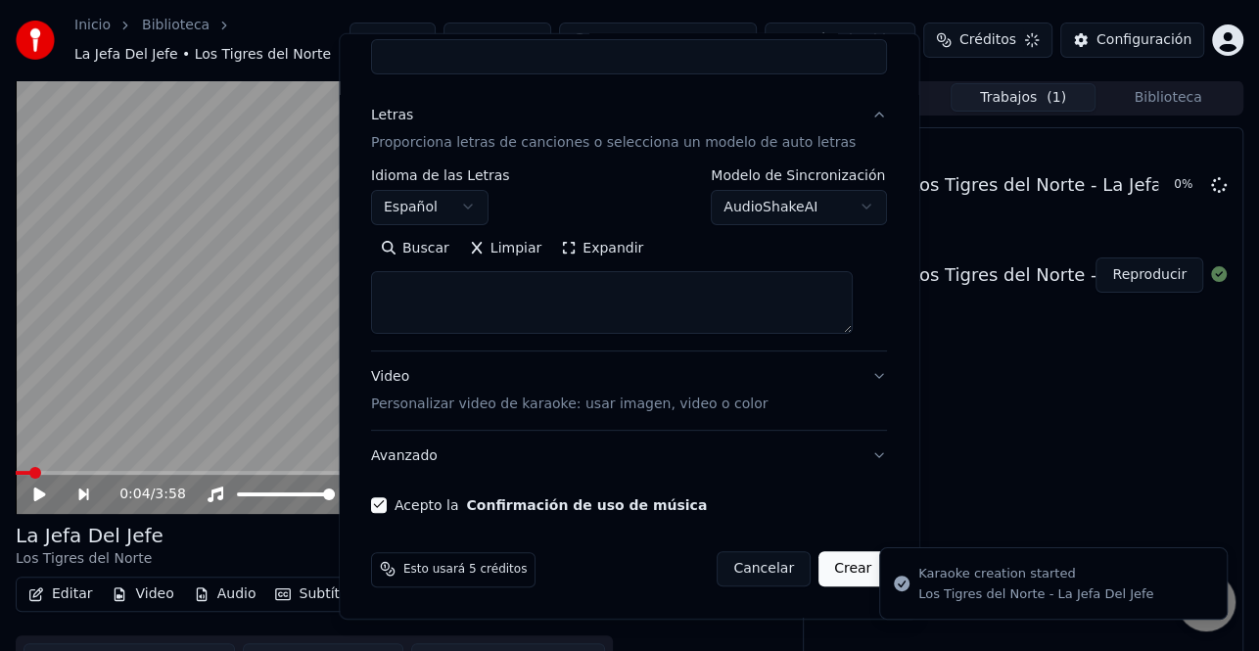
select select
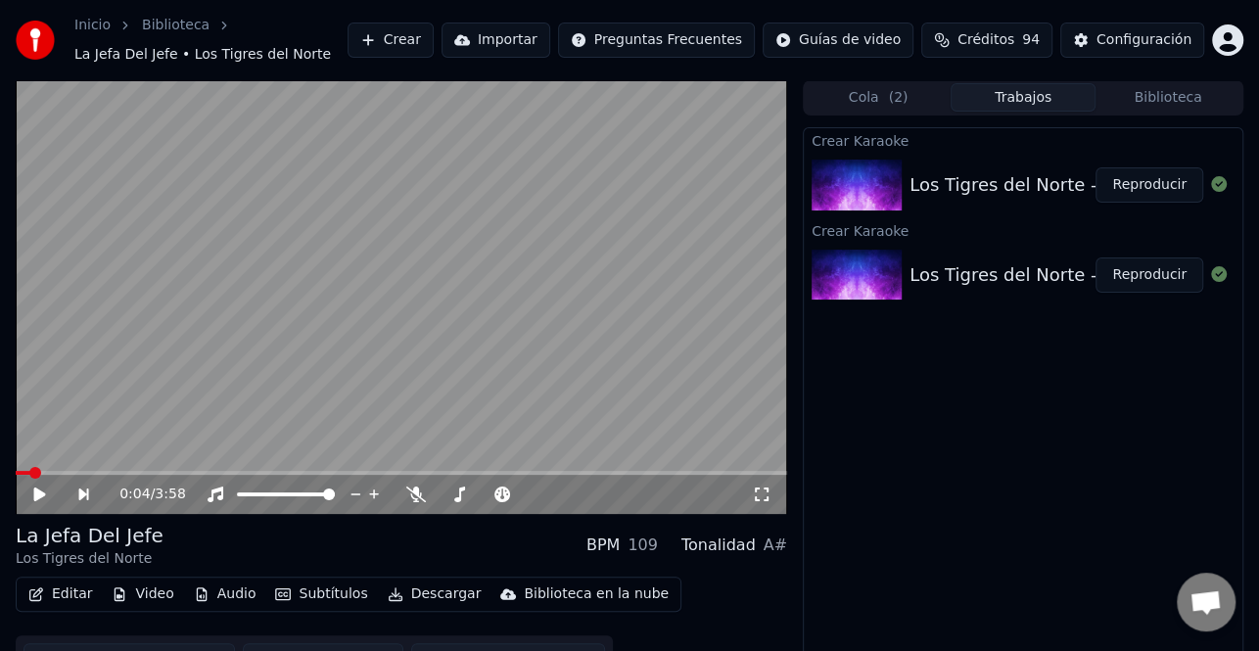
drag, startPoint x: 1148, startPoint y: 196, endPoint x: 821, endPoint y: 253, distance: 332.0
click at [1148, 196] on button "Reproducir" at bounding box center [1150, 184] width 108 height 35
click at [74, 599] on button "Editar" at bounding box center [60, 594] width 79 height 27
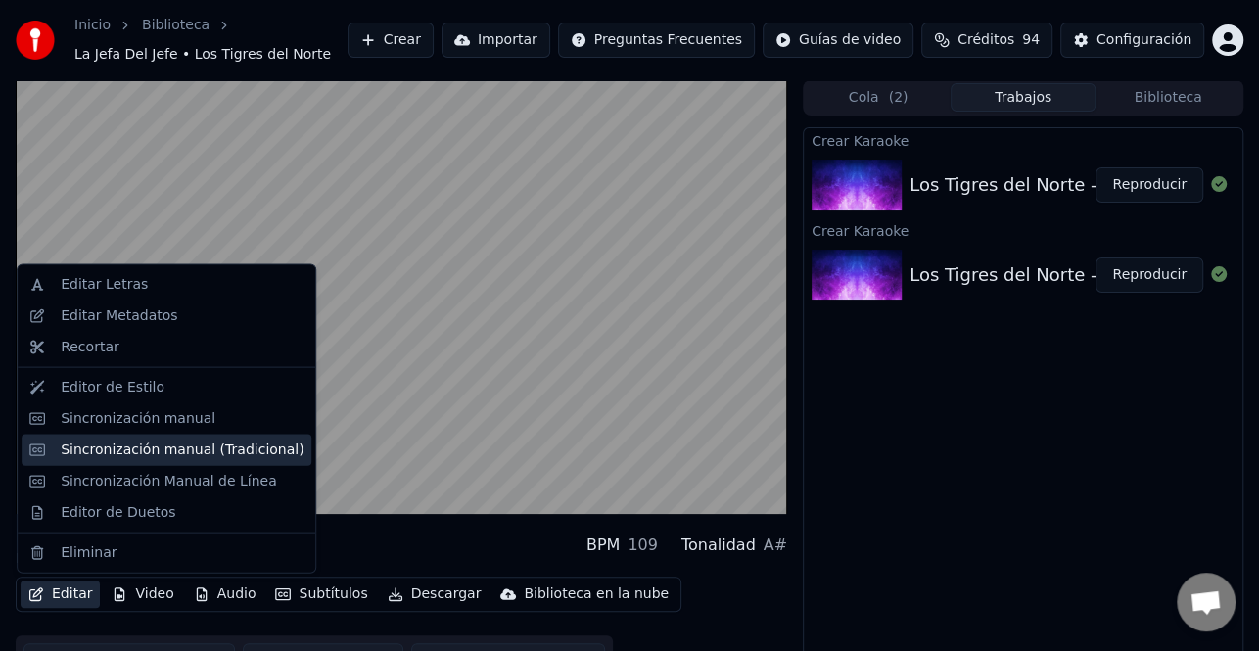
click at [141, 446] on div "Sincronización manual (Tradicional)" at bounding box center [182, 450] width 243 height 20
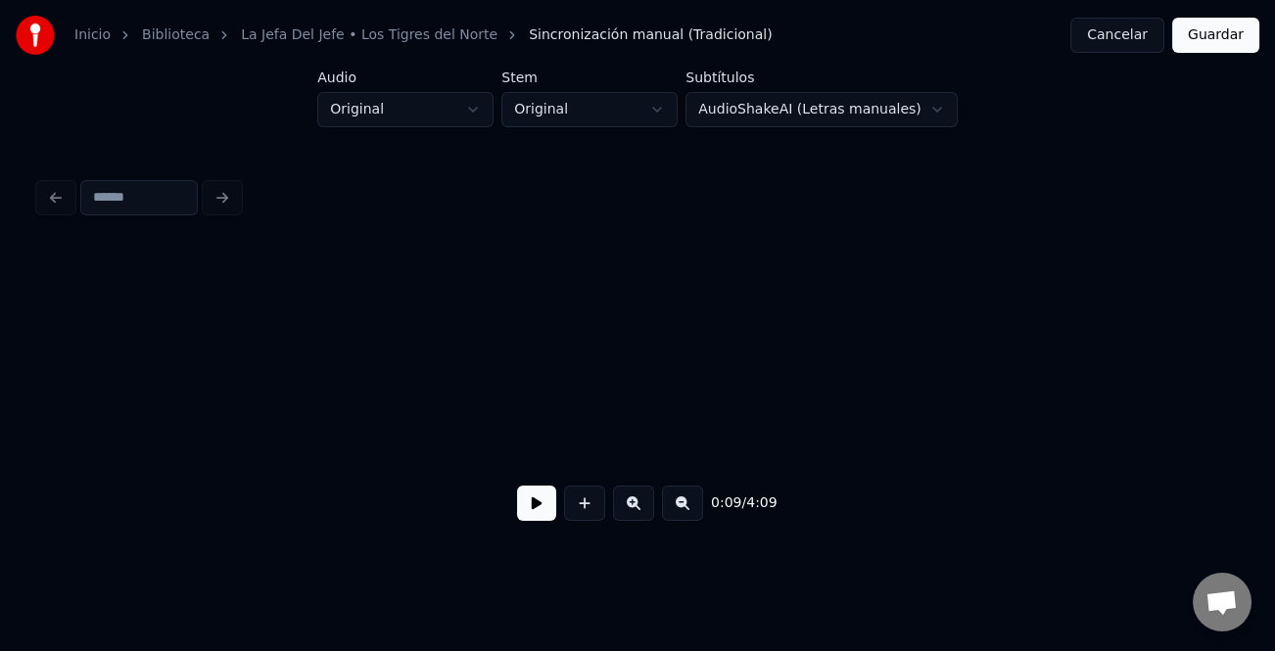
scroll to position [0, 2325]
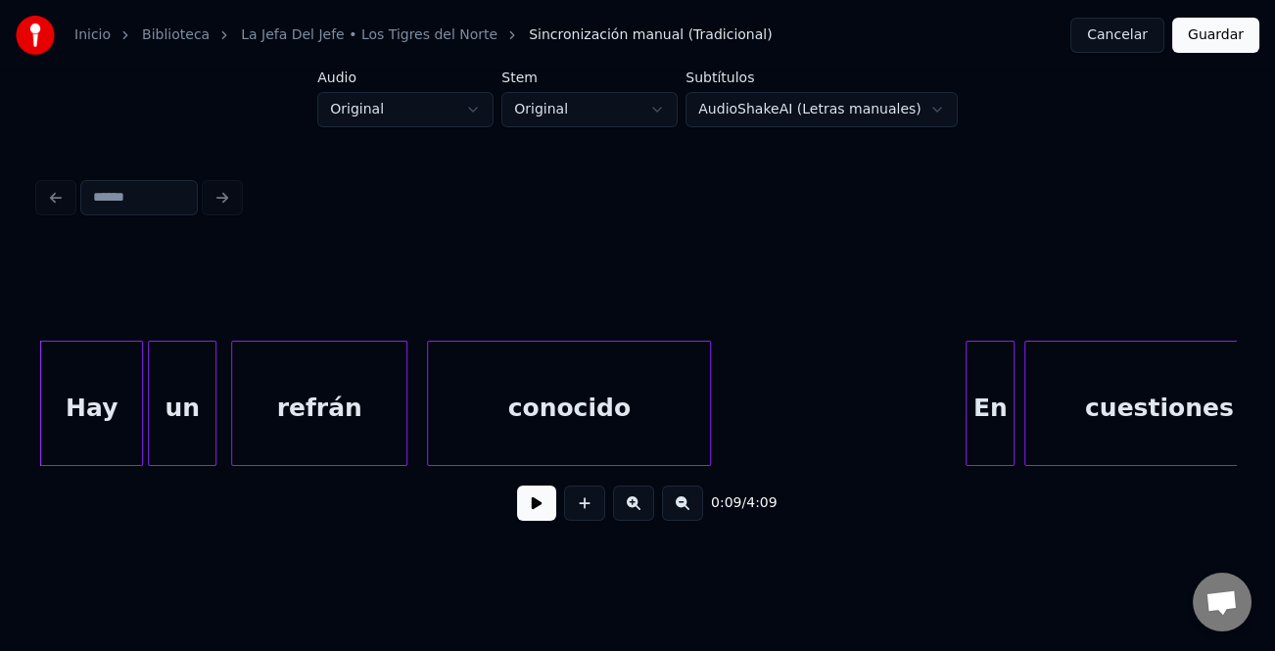
click at [546, 515] on button at bounding box center [536, 503] width 39 height 35
click at [956, 402] on div at bounding box center [955, 403] width 6 height 123
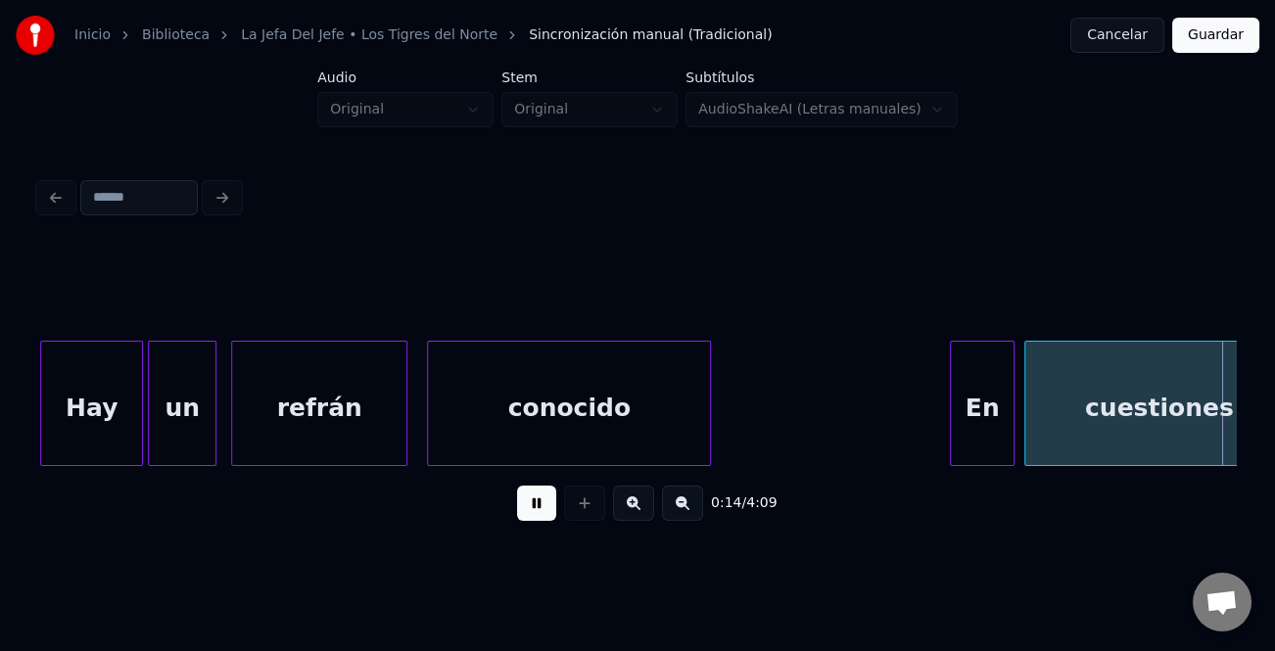
scroll to position [0, 3522]
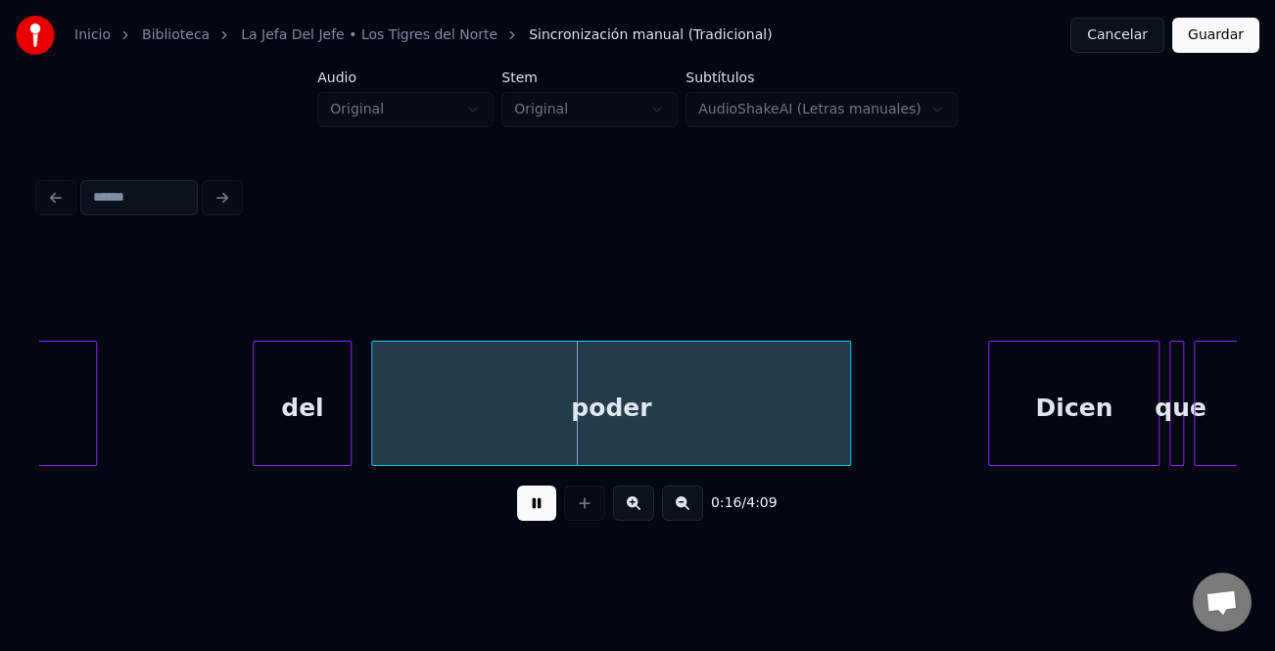
click at [256, 440] on div at bounding box center [257, 403] width 6 height 123
drag, startPoint x: 541, startPoint y: 507, endPoint x: 415, endPoint y: 461, distance: 133.5
click at [542, 508] on button at bounding box center [536, 503] width 39 height 35
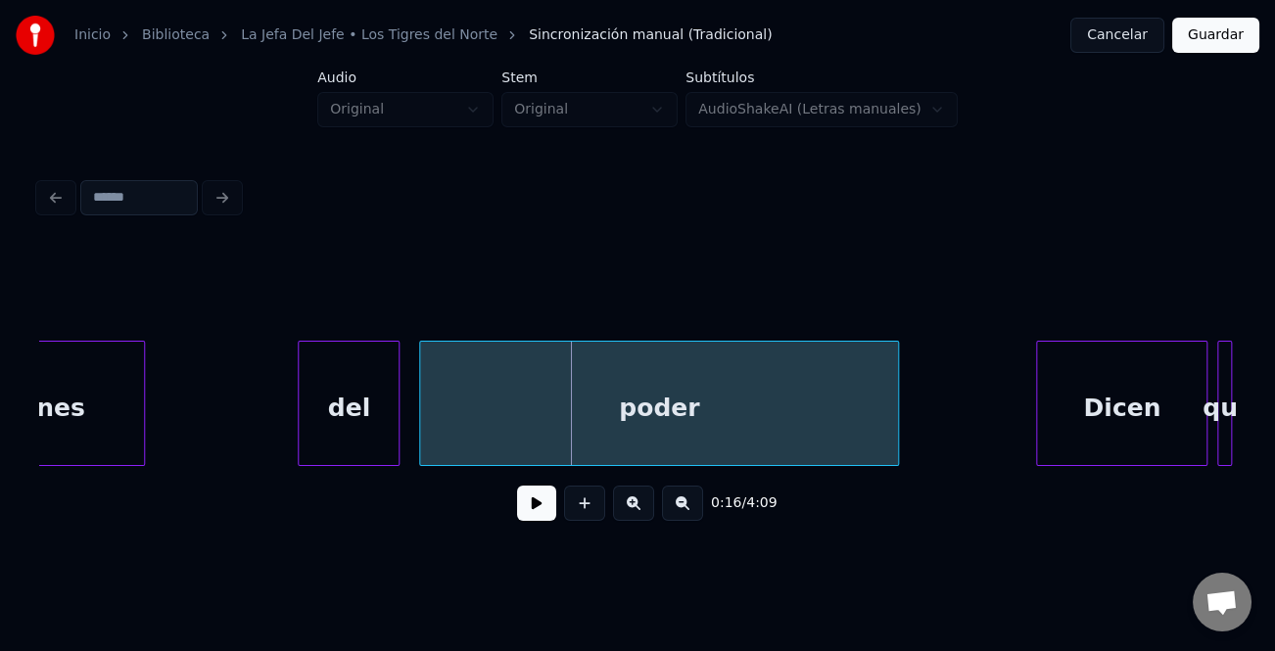
scroll to position [0, 3377]
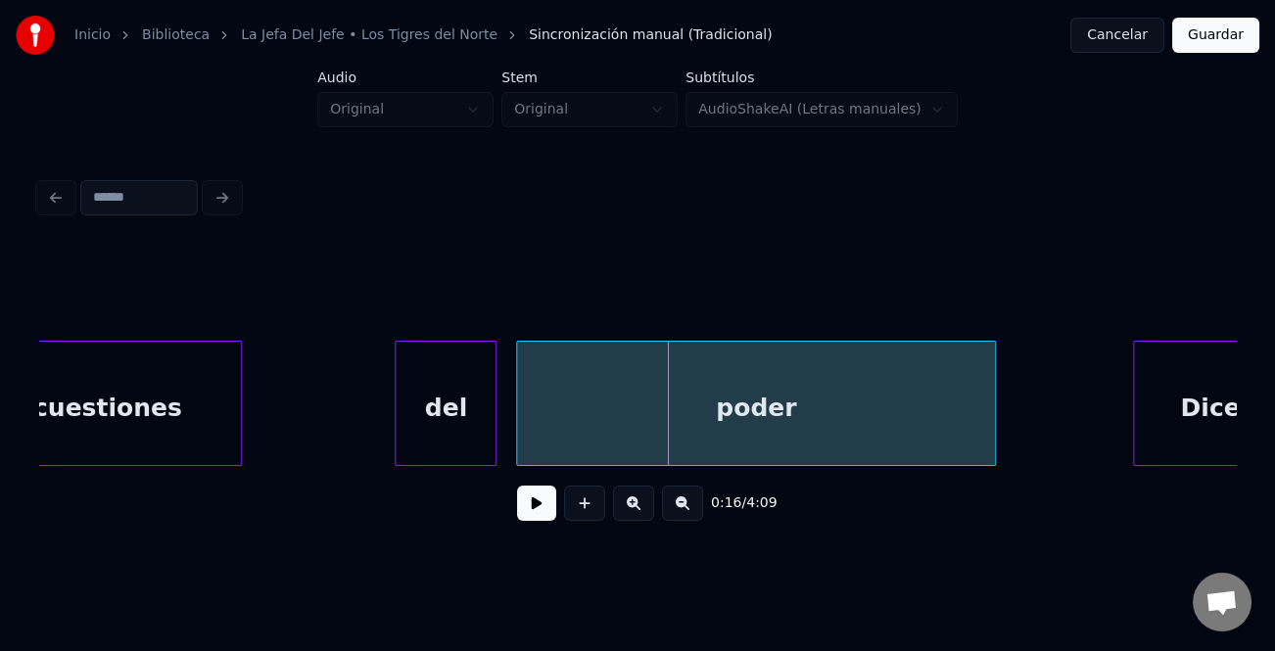
click at [434, 414] on div "del" at bounding box center [446, 408] width 100 height 133
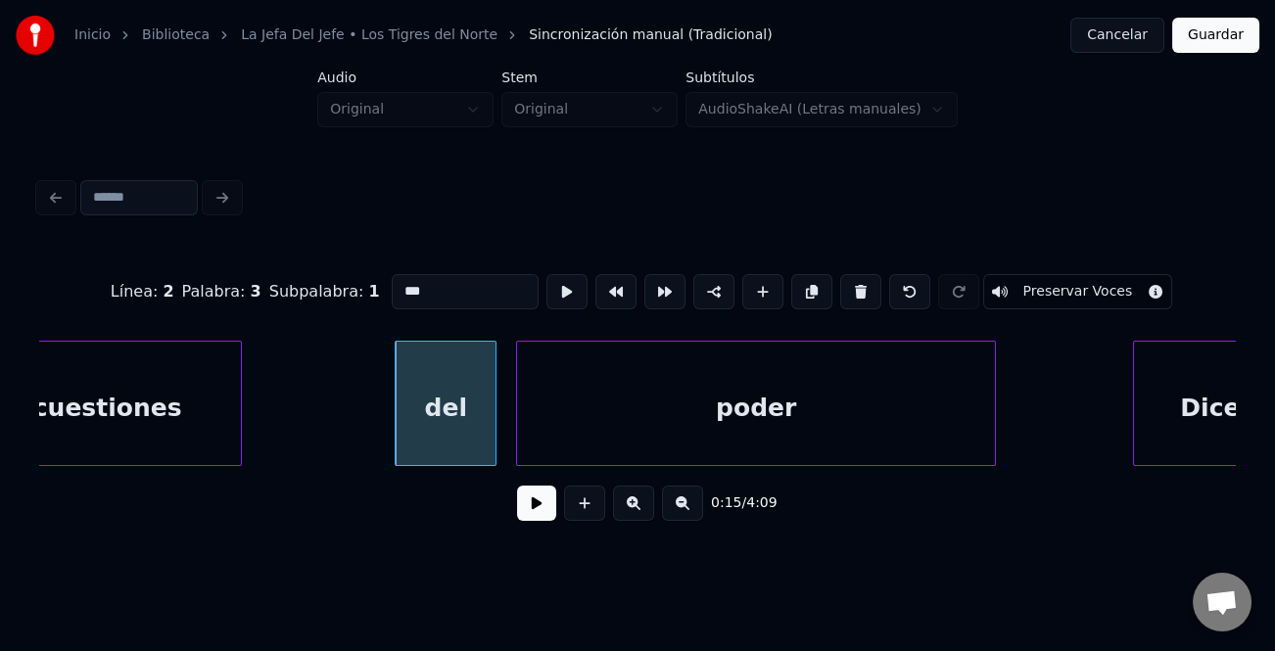
click at [401, 281] on input "***" at bounding box center [465, 291] width 147 height 35
type input "***"
click at [548, 506] on button at bounding box center [536, 503] width 39 height 35
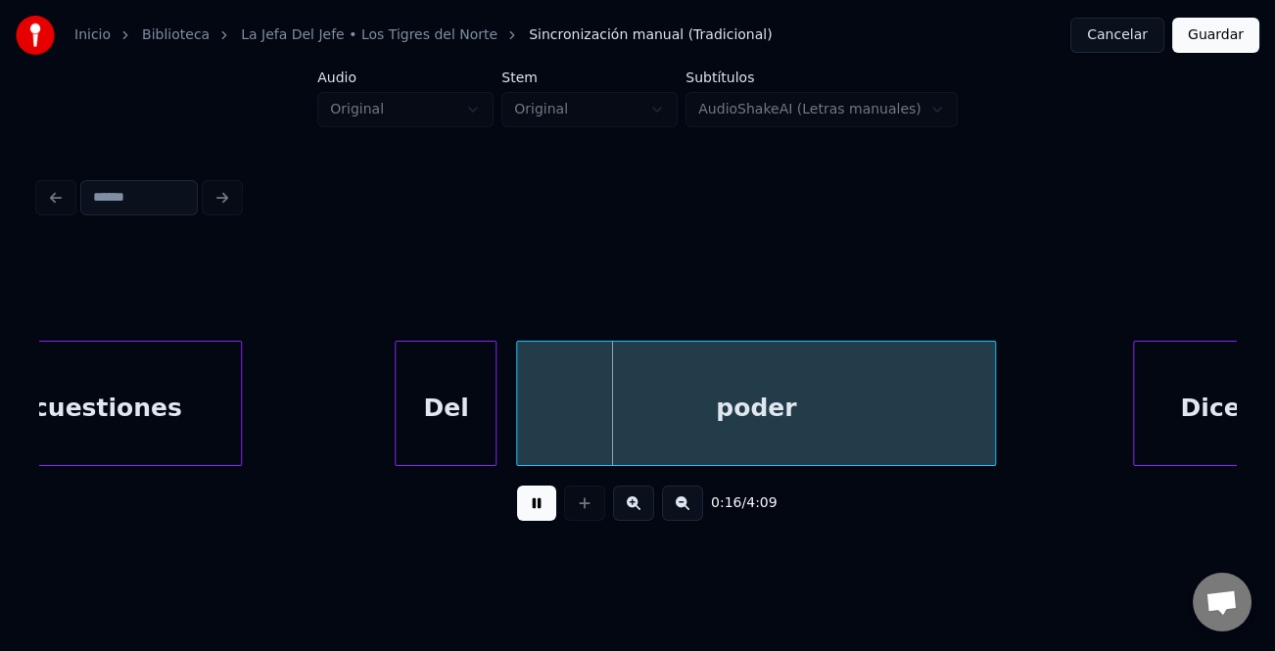
click at [548, 506] on button at bounding box center [536, 503] width 39 height 35
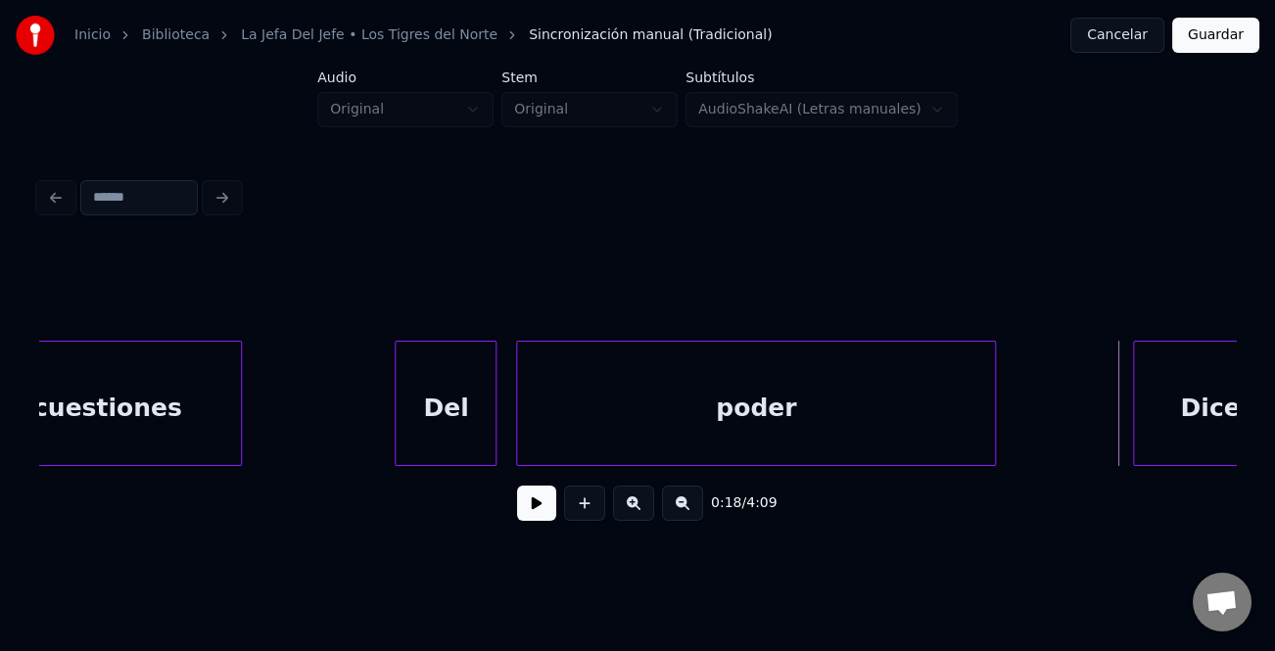
click at [546, 512] on button at bounding box center [536, 503] width 39 height 35
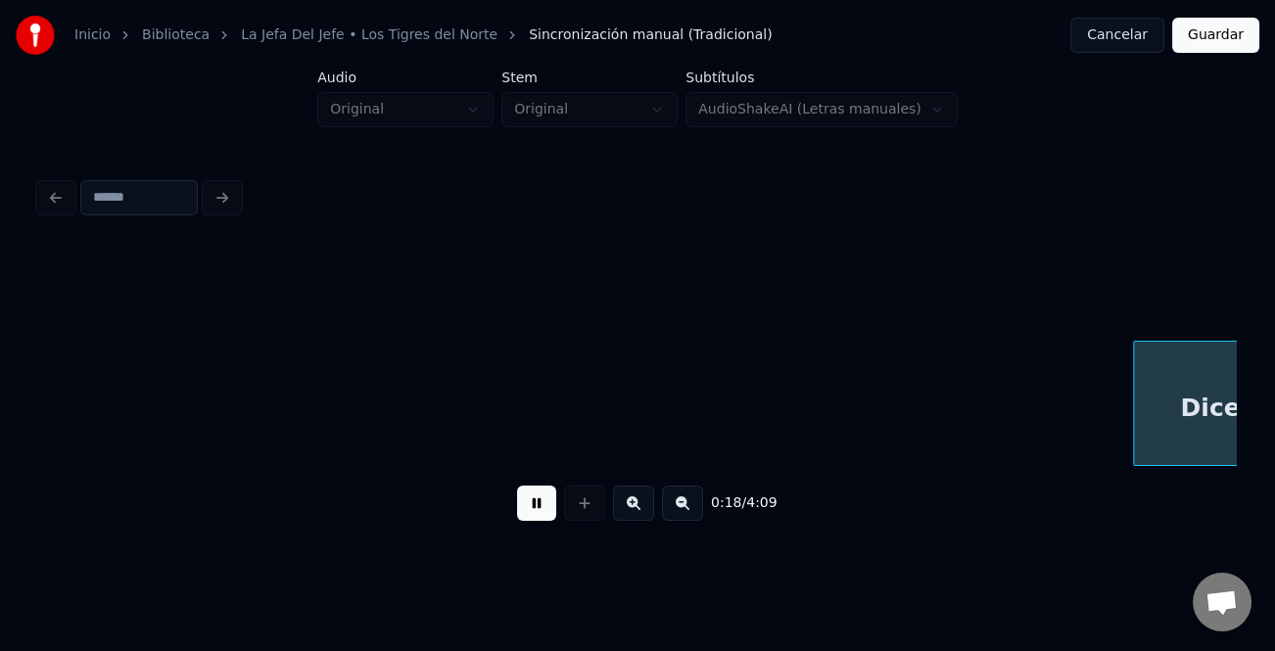
scroll to position [0, 4577]
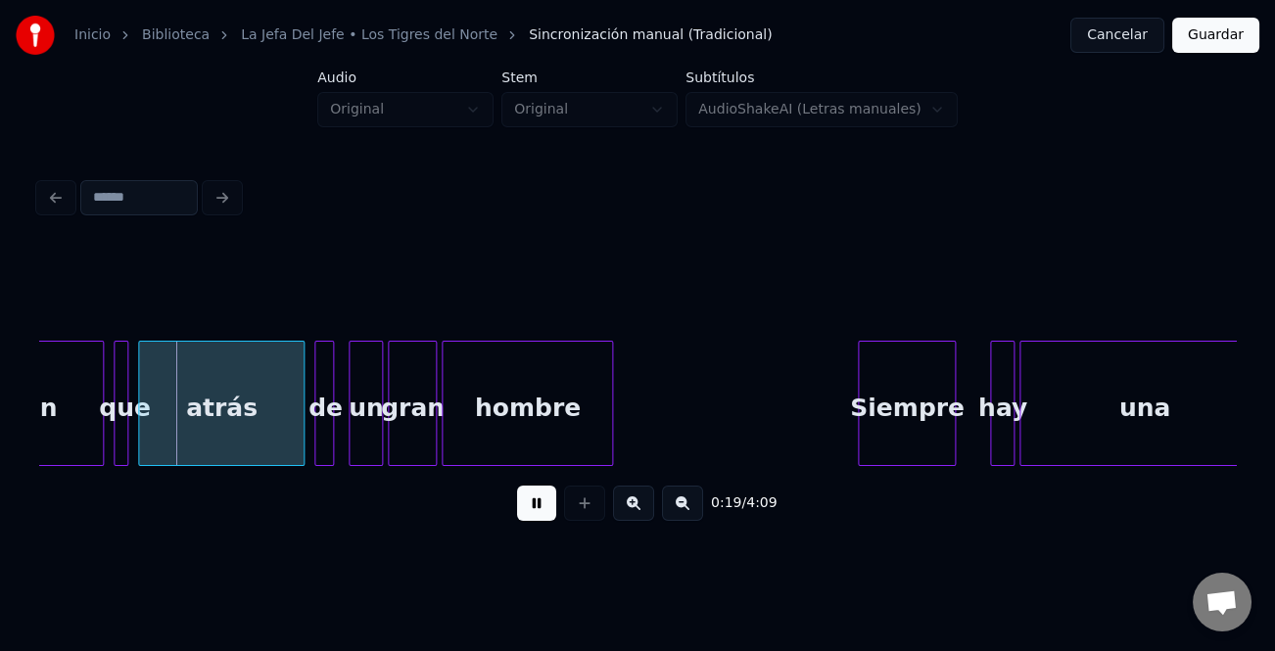
click at [546, 512] on button at bounding box center [536, 503] width 39 height 35
click at [545, 511] on button at bounding box center [536, 503] width 39 height 35
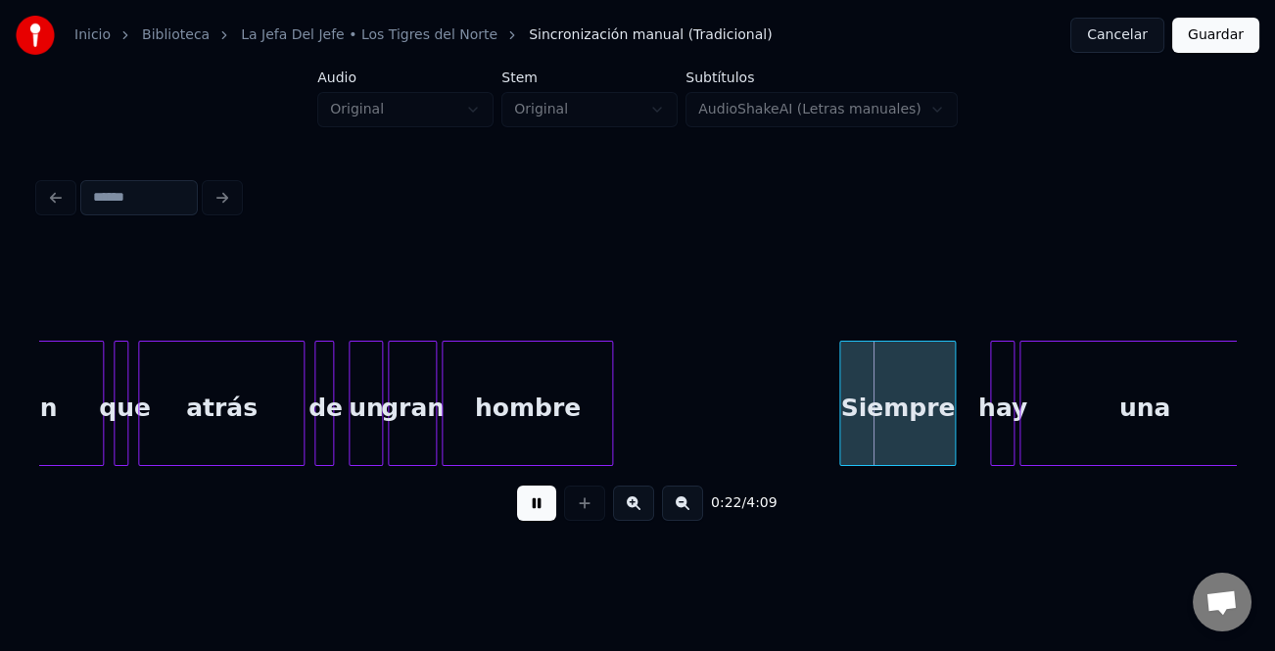
click at [841, 426] on div at bounding box center [843, 403] width 6 height 123
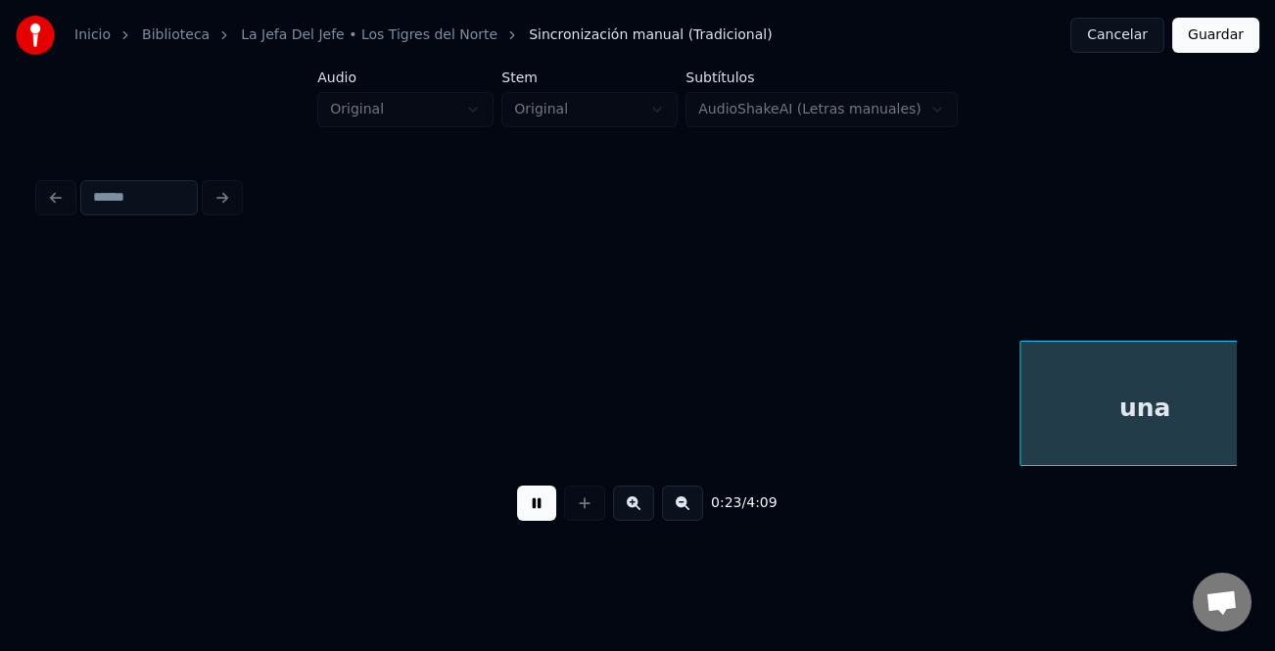
scroll to position [0, 5776]
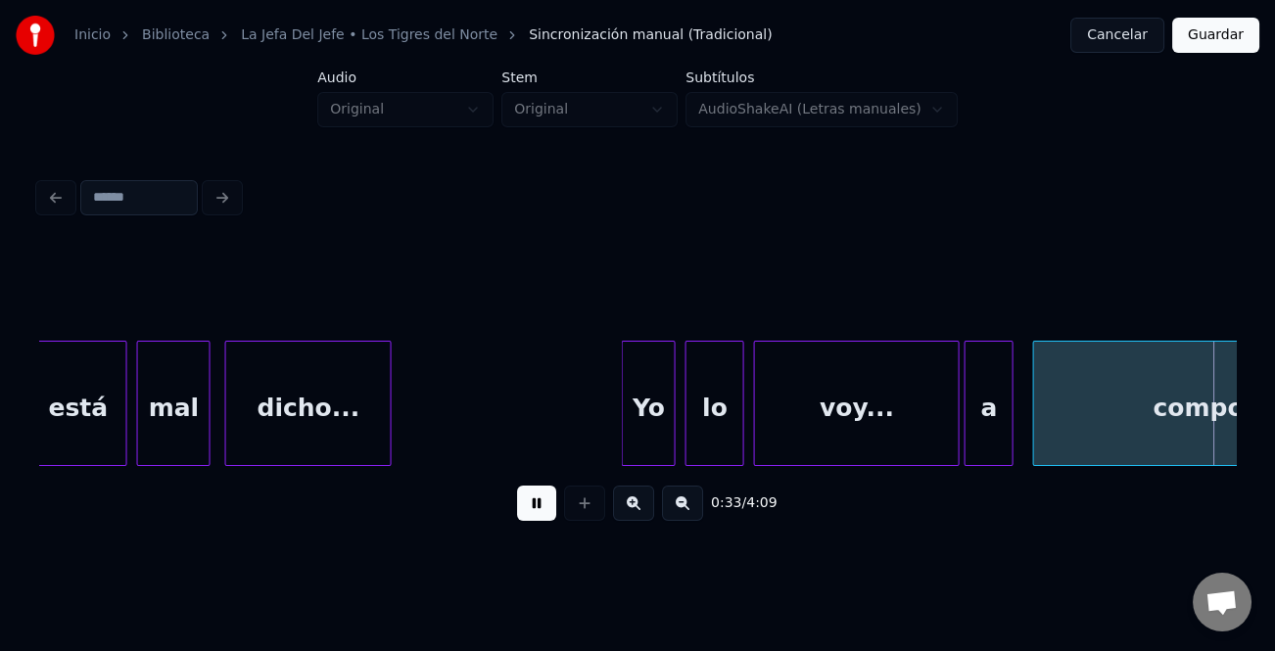
scroll to position [0, 8173]
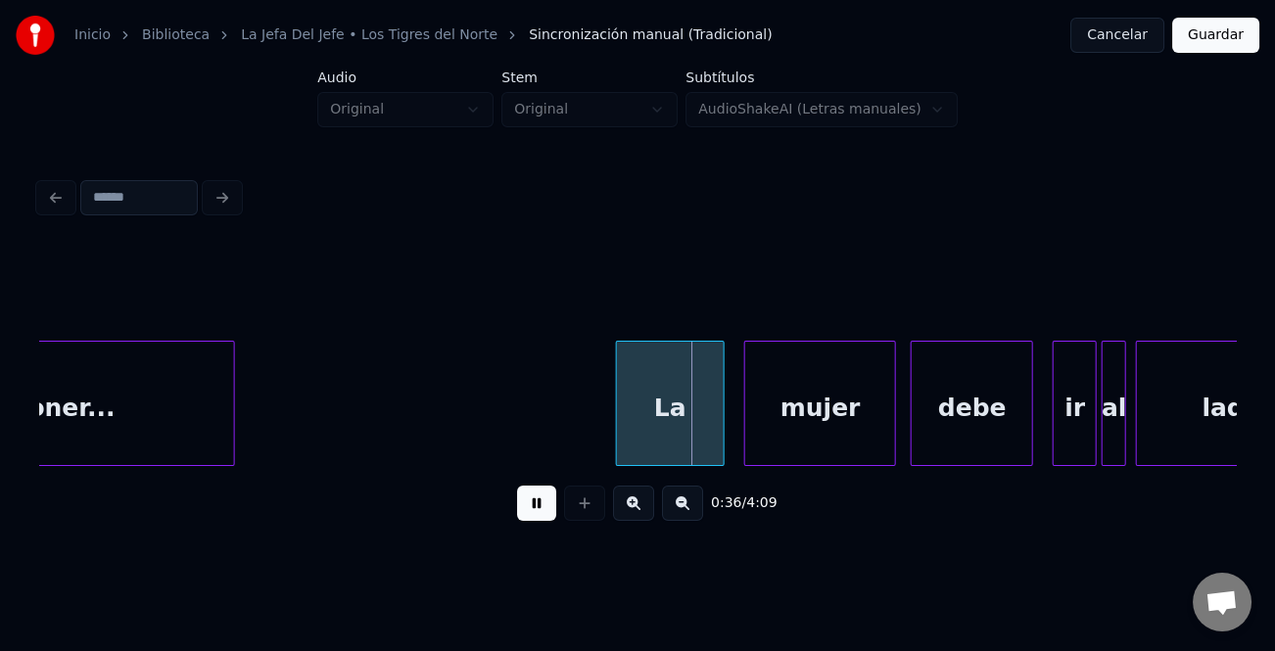
click at [618, 426] on div at bounding box center [620, 403] width 6 height 123
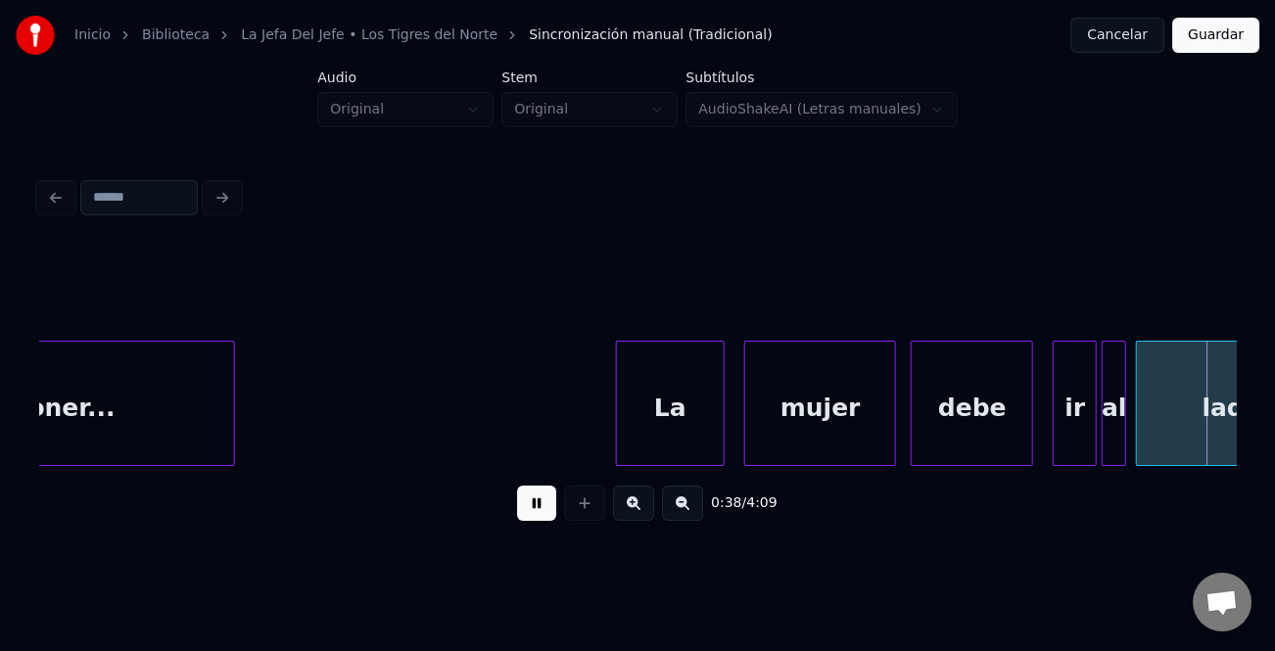
scroll to position [0, 9373]
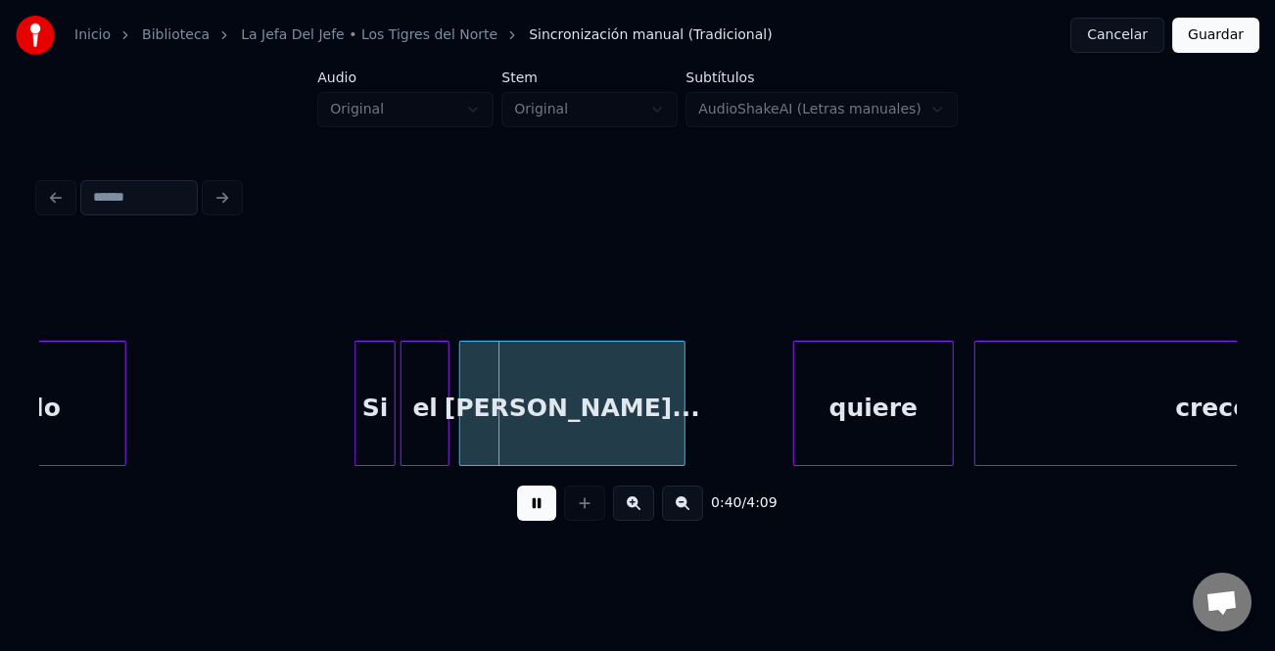
click at [359, 432] on div at bounding box center [359, 403] width 6 height 123
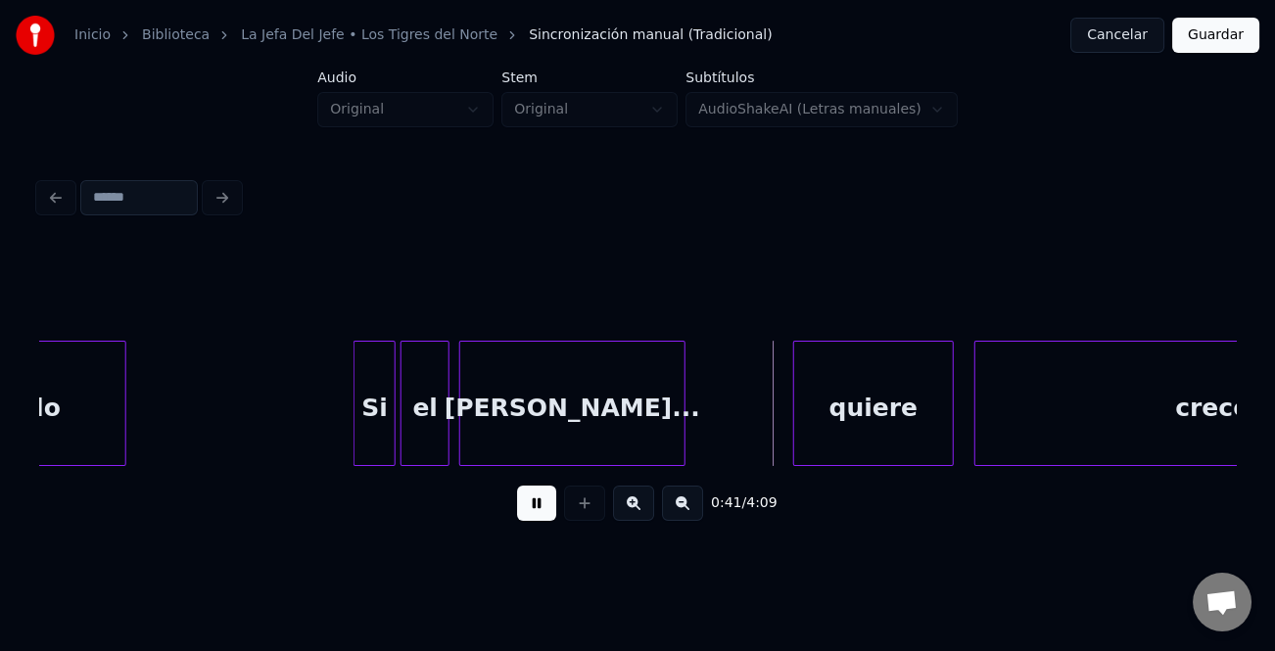
click at [798, 413] on div "quiere" at bounding box center [874, 403] width 162 height 125
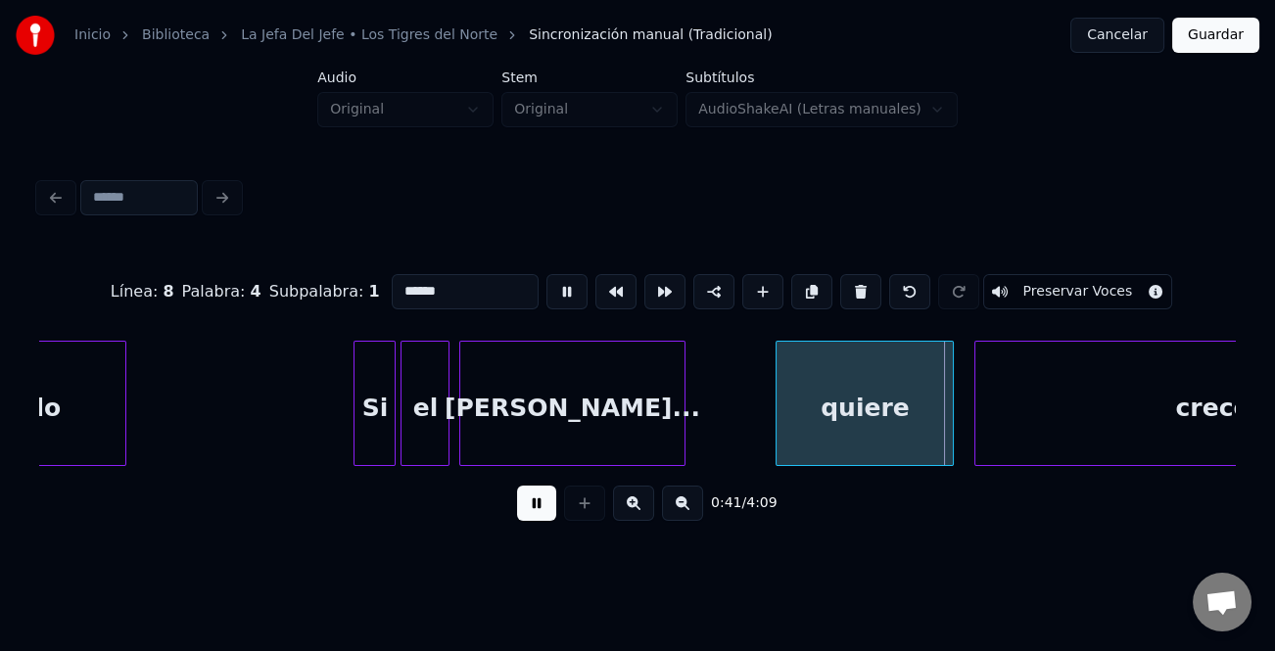
click at [779, 427] on div at bounding box center [780, 403] width 6 height 123
click at [548, 498] on button at bounding box center [536, 503] width 39 height 35
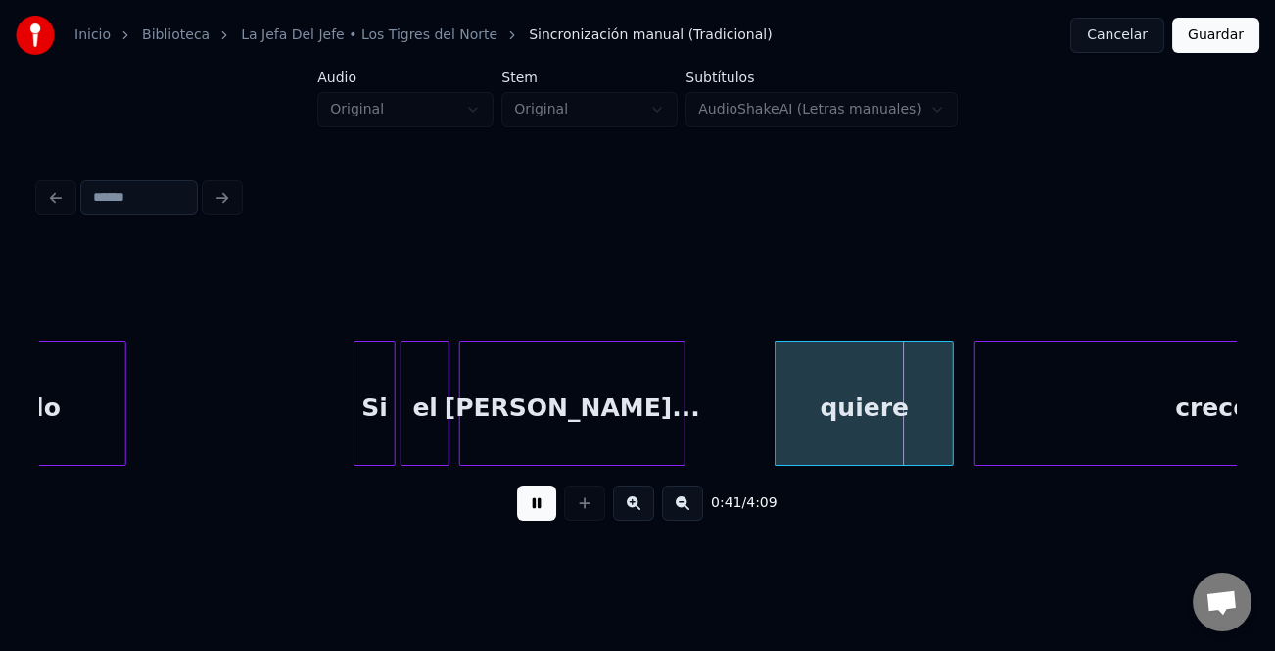
click at [810, 413] on div "quiere" at bounding box center [864, 408] width 177 height 133
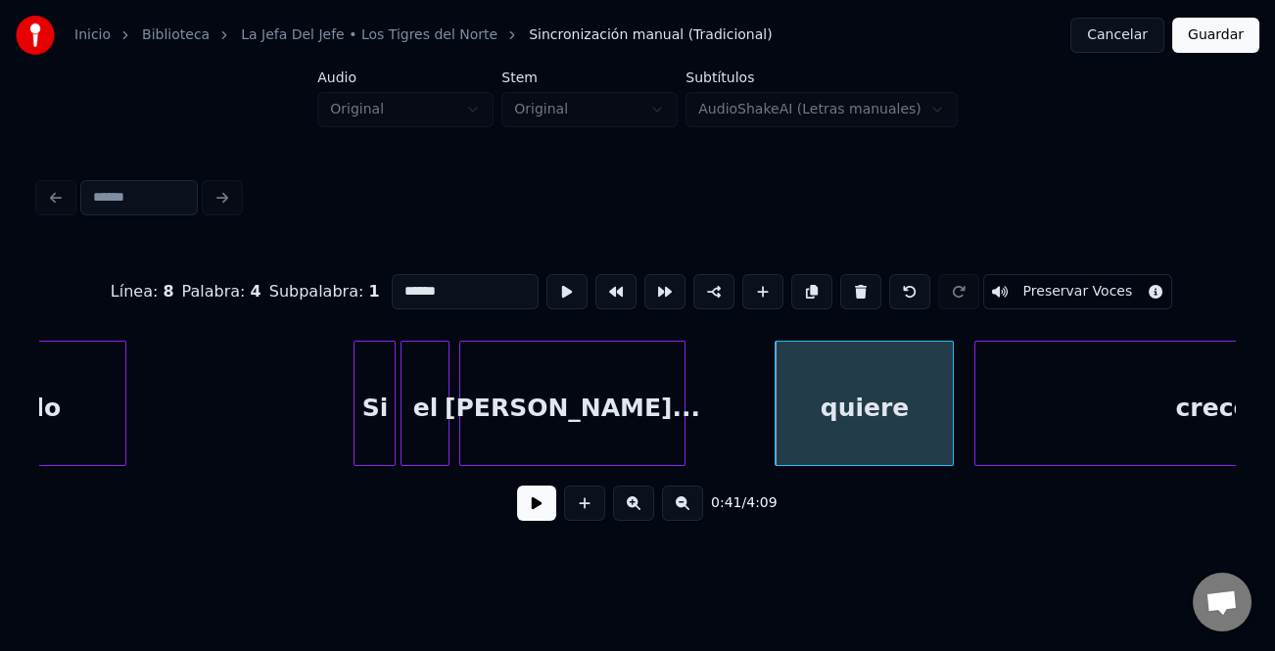
click at [392, 289] on input "******" at bounding box center [465, 291] width 147 height 35
click at [399, 283] on input "******" at bounding box center [465, 291] width 147 height 35
click at [346, 414] on div at bounding box center [349, 403] width 6 height 123
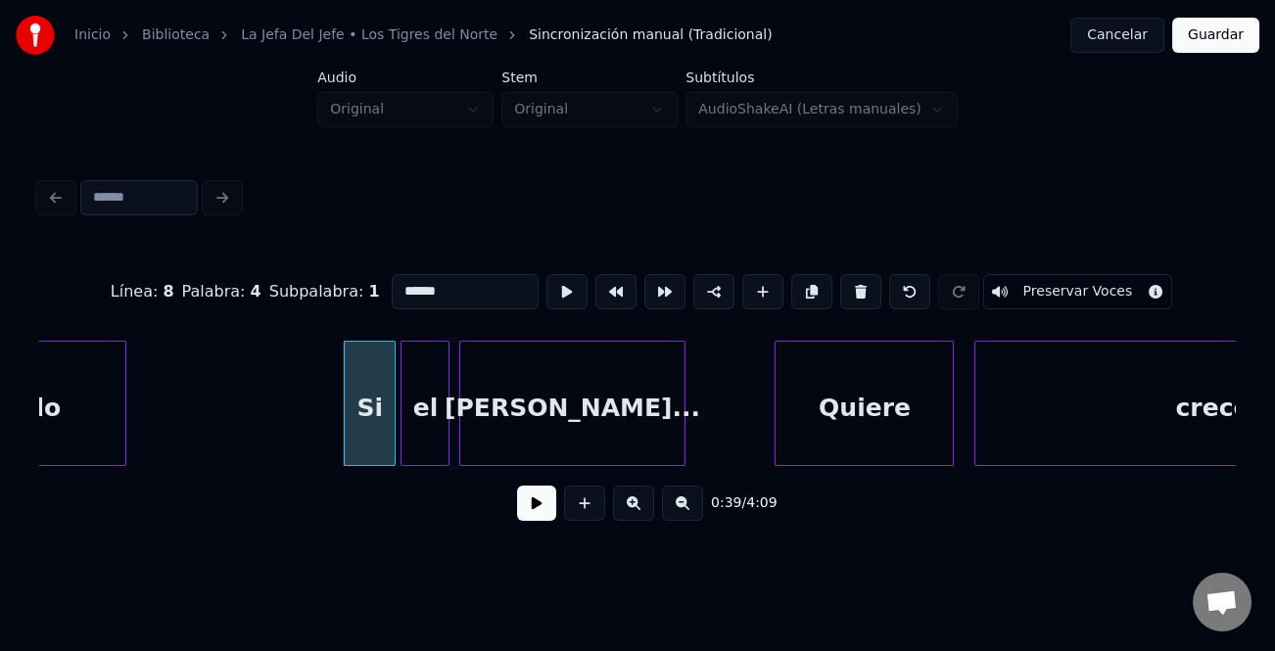
type input "******"
click at [524, 514] on button at bounding box center [536, 503] width 39 height 35
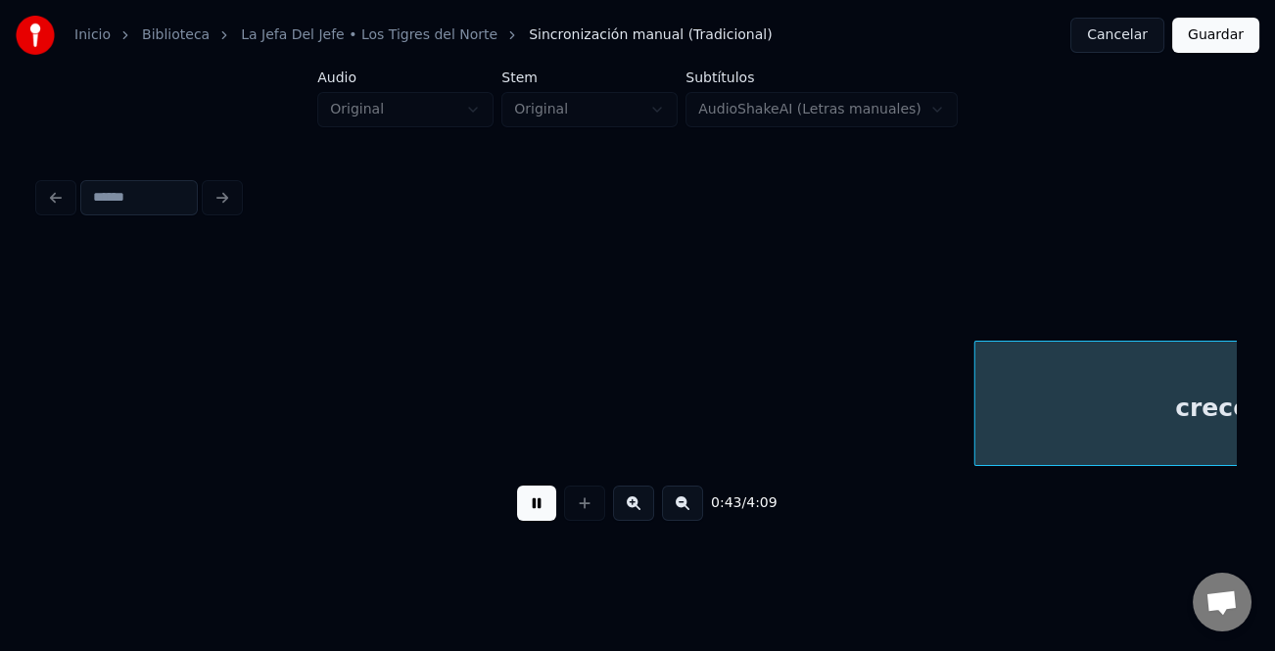
scroll to position [0, 10570]
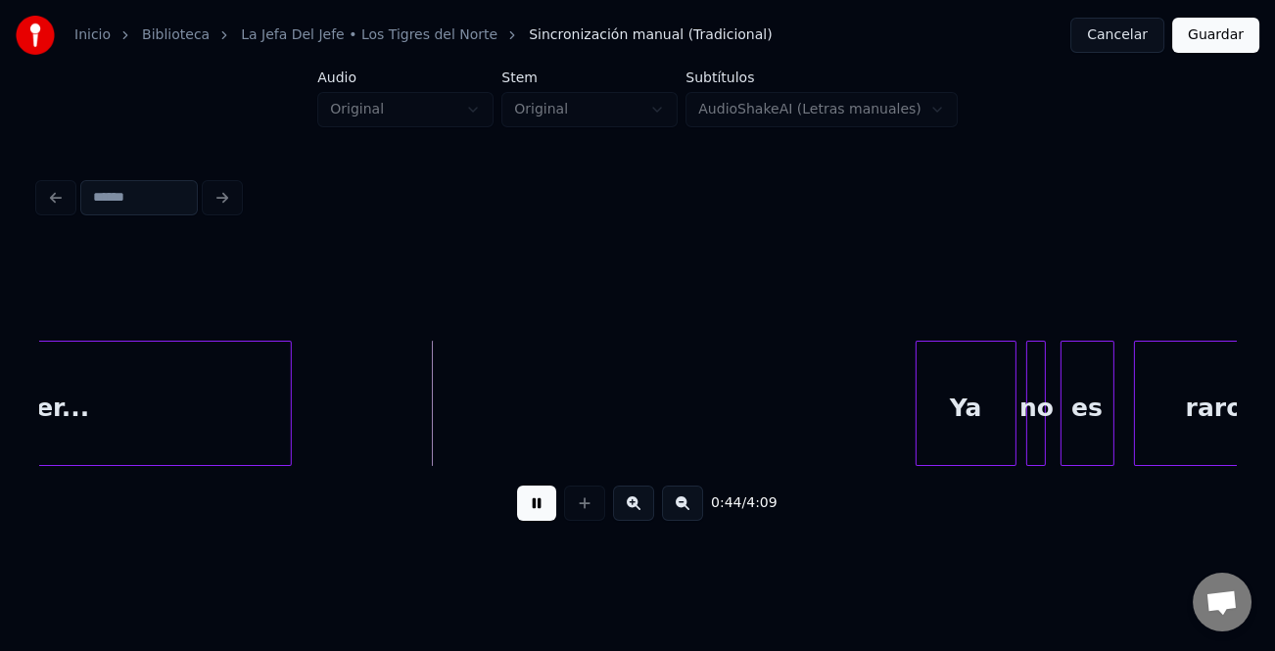
click at [917, 418] on div at bounding box center [920, 403] width 6 height 123
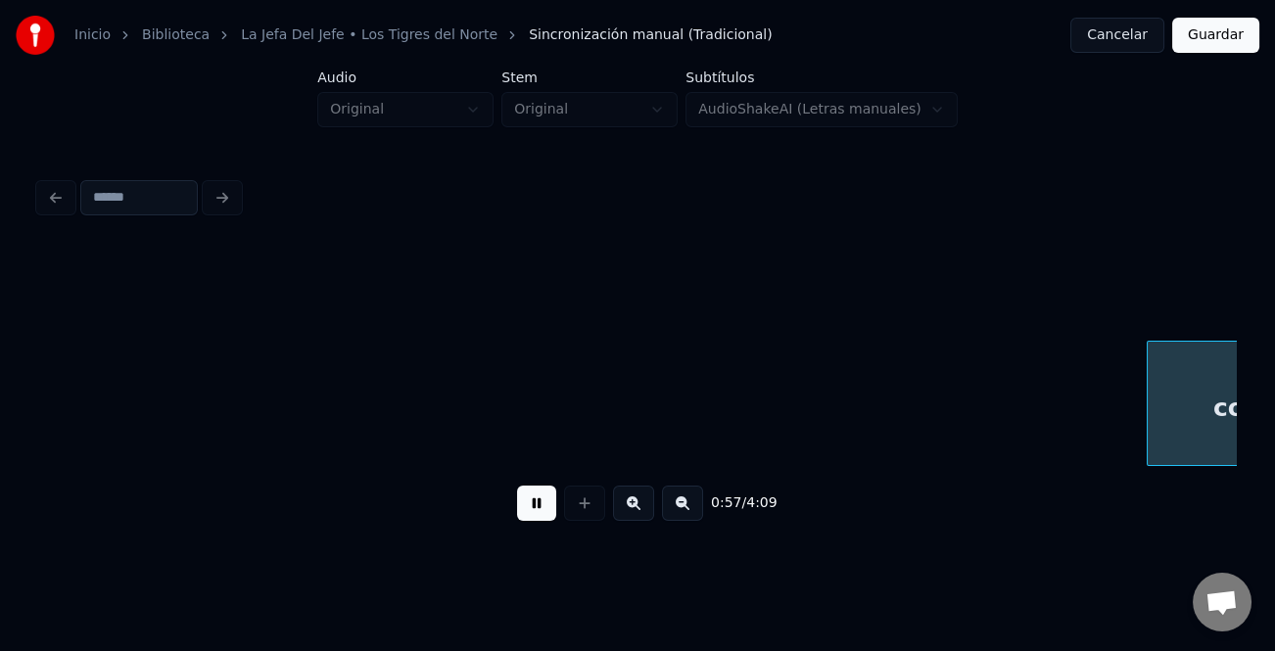
scroll to position [0, 14162]
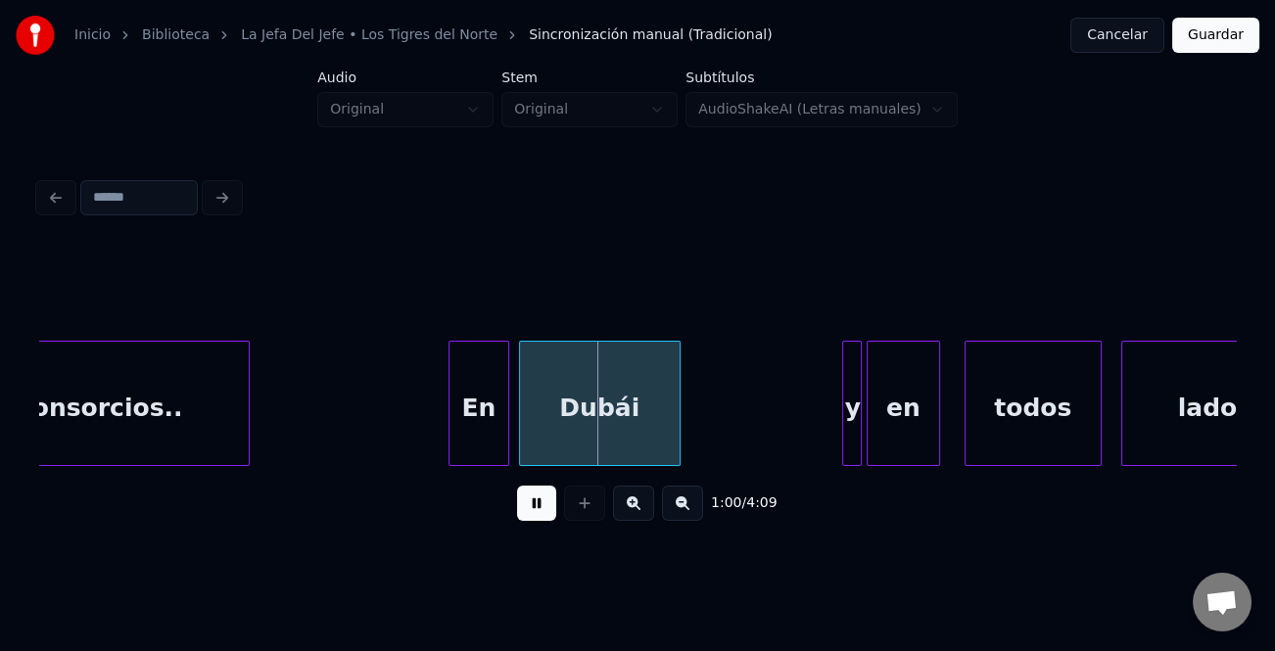
click at [450, 392] on div at bounding box center [453, 403] width 6 height 123
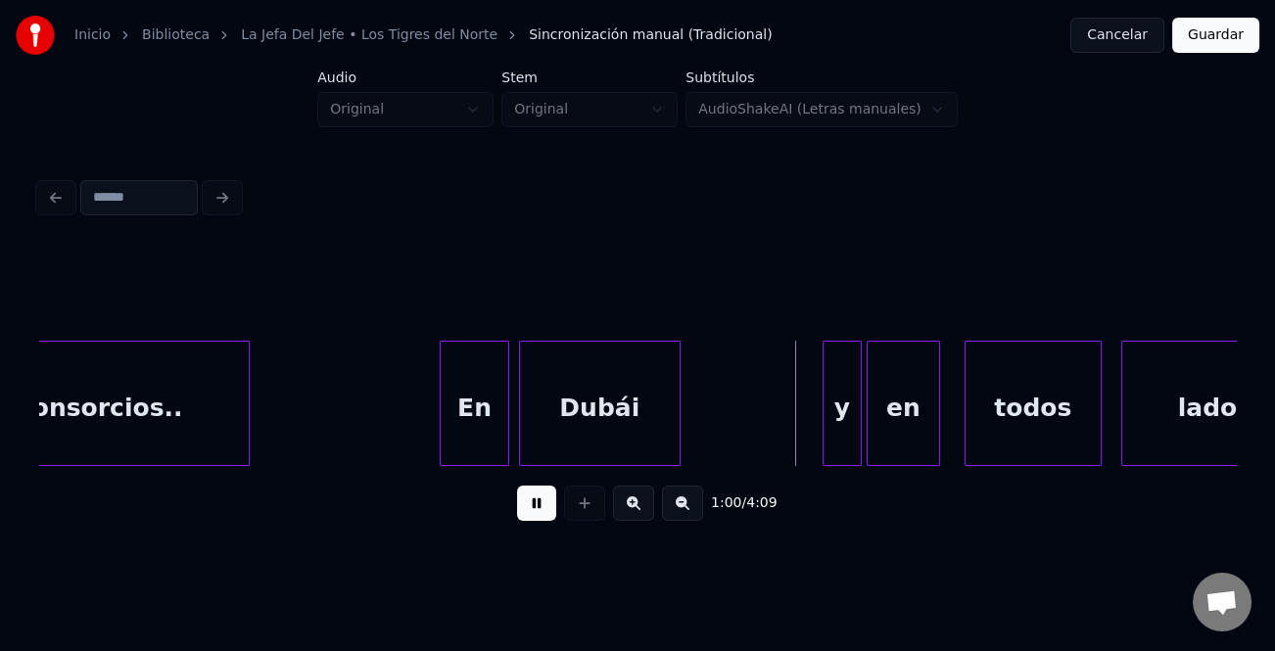
click at [826, 397] on div at bounding box center [827, 403] width 6 height 123
click at [557, 511] on div "1:01 / 4:09" at bounding box center [637, 503] width 1165 height 43
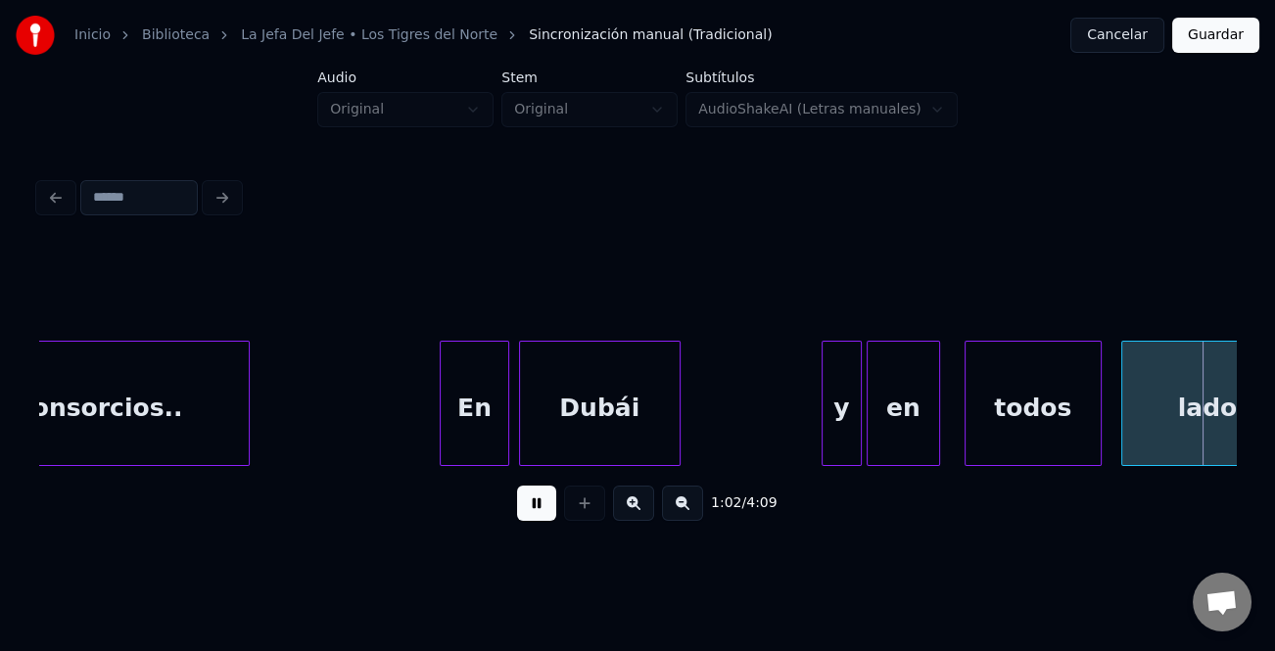
click at [543, 511] on button at bounding box center [536, 503] width 39 height 35
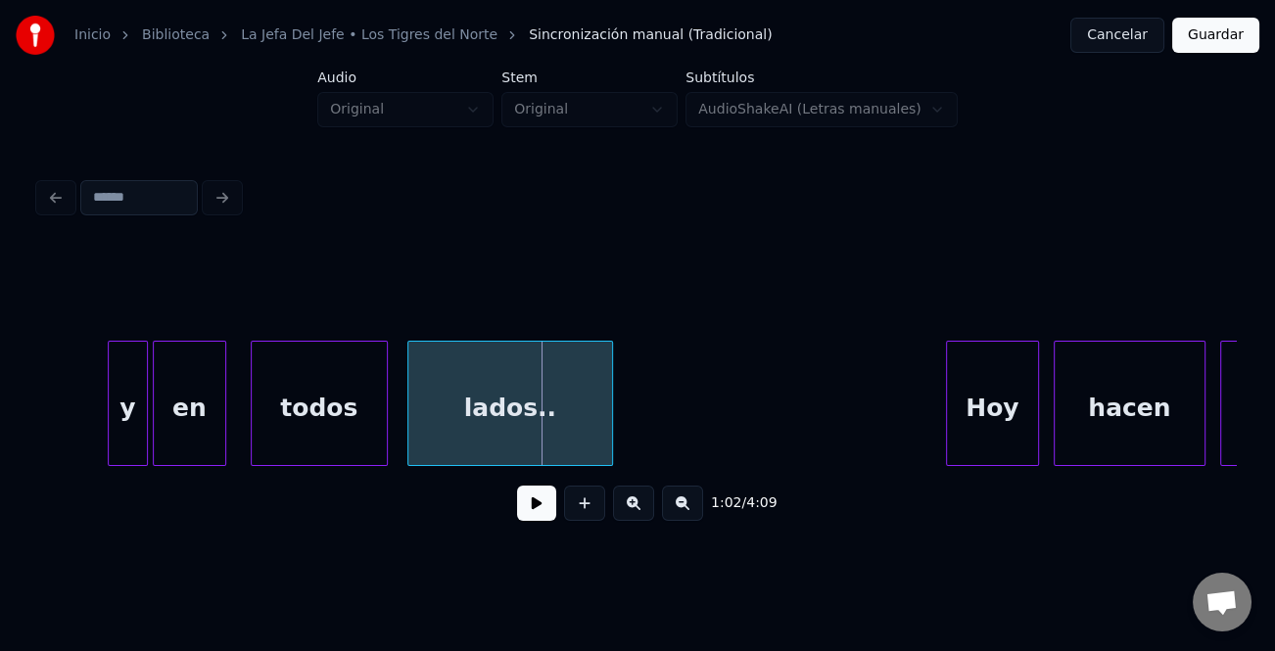
scroll to position [0, 14827]
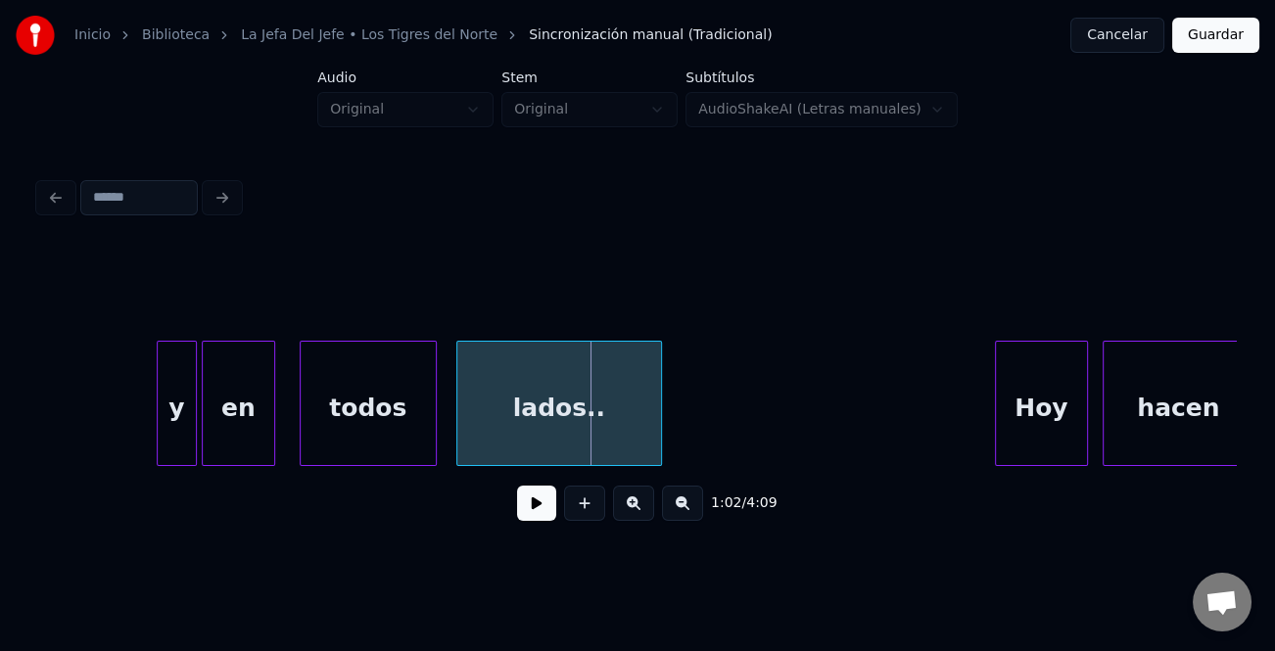
click at [185, 410] on div "y" at bounding box center [177, 408] width 38 height 133
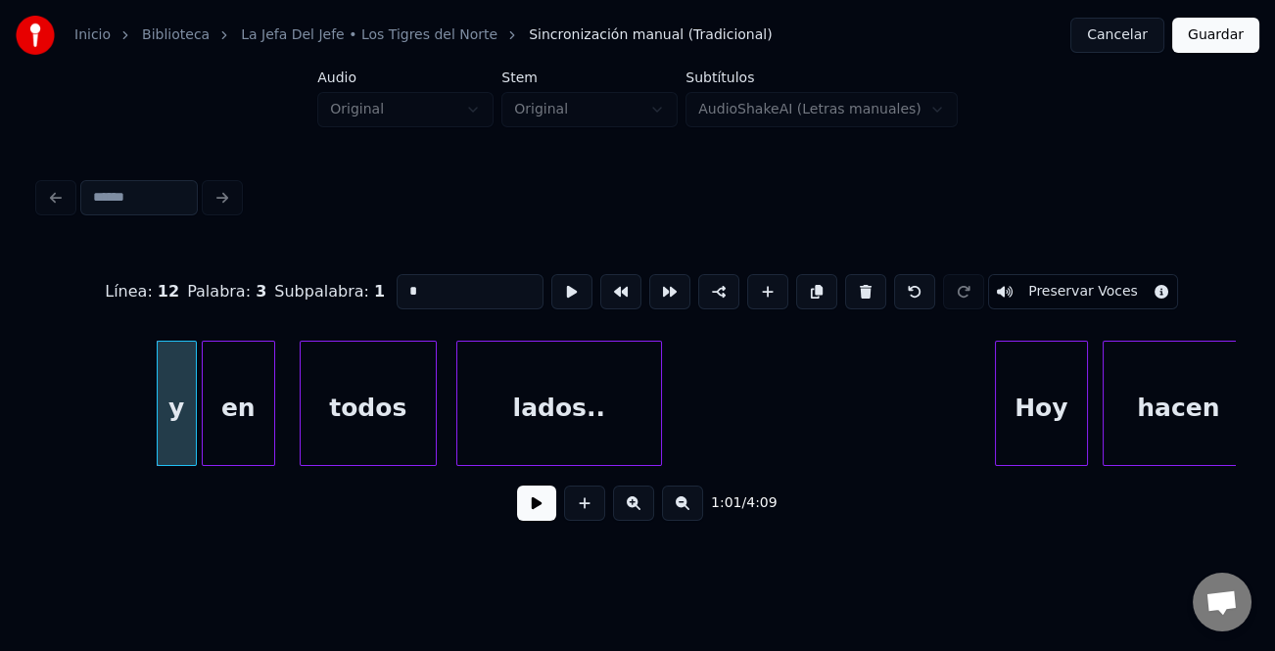
click at [438, 274] on input "*" at bounding box center [470, 291] width 147 height 35
type input "*"
click at [529, 510] on button at bounding box center [536, 503] width 39 height 35
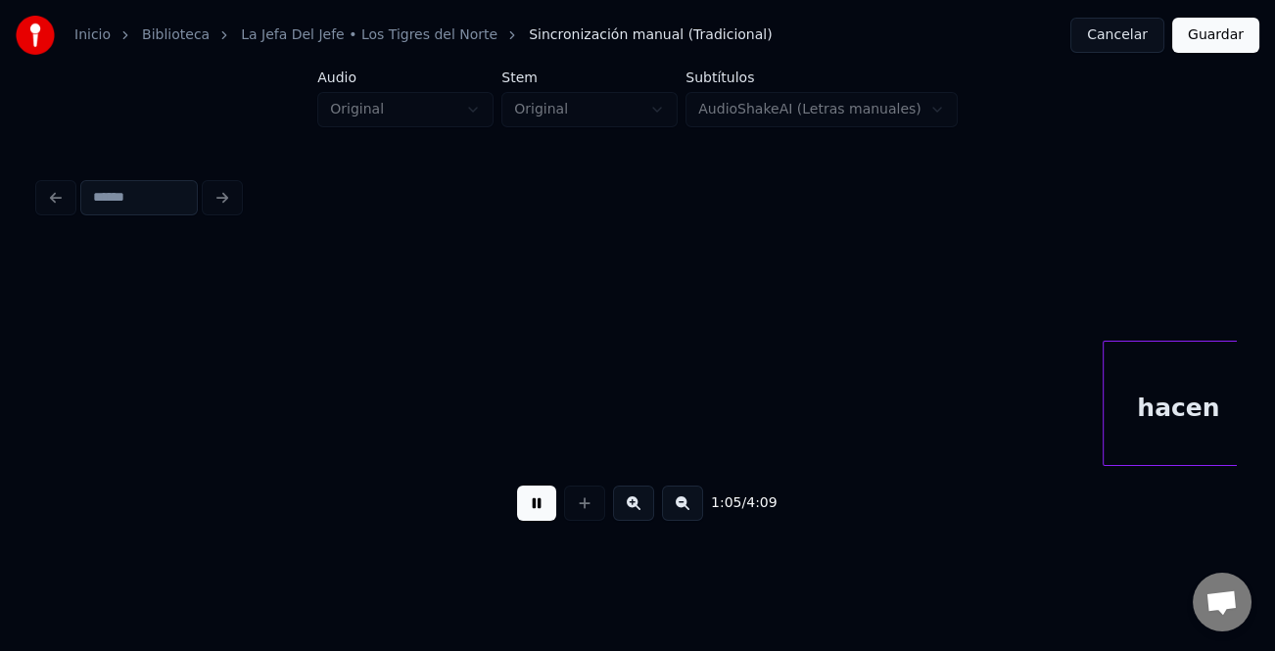
scroll to position [0, 16028]
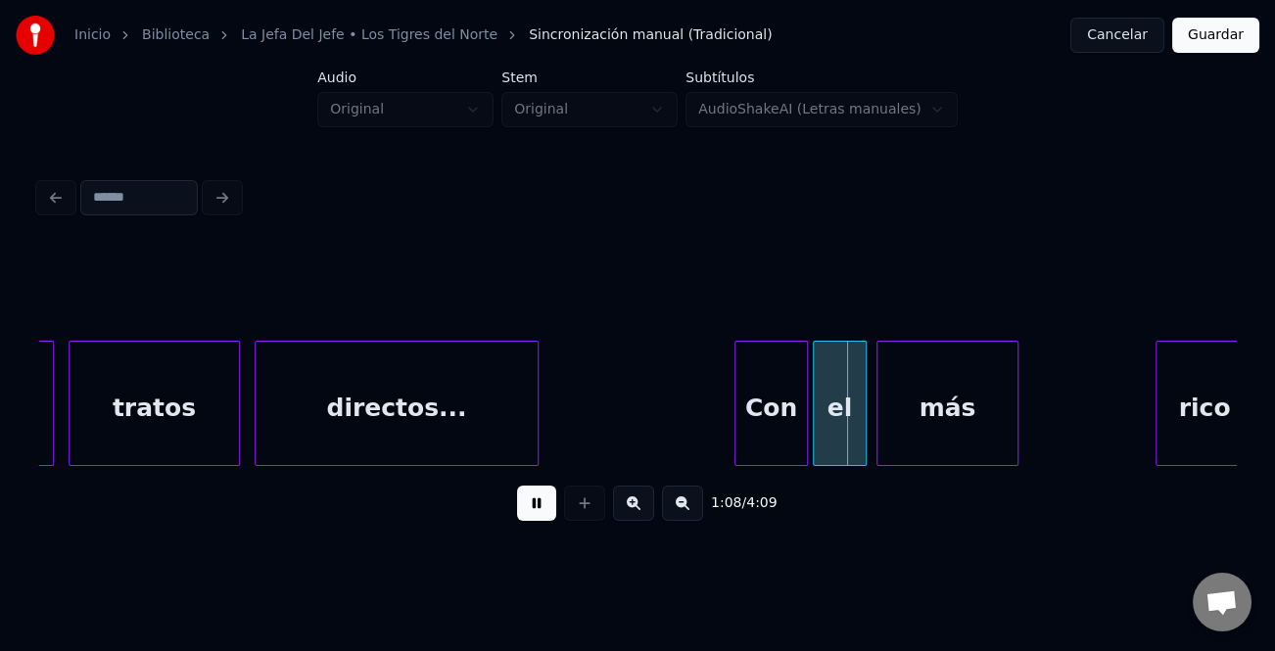
click at [740, 391] on div "Con" at bounding box center [770, 408] width 71 height 133
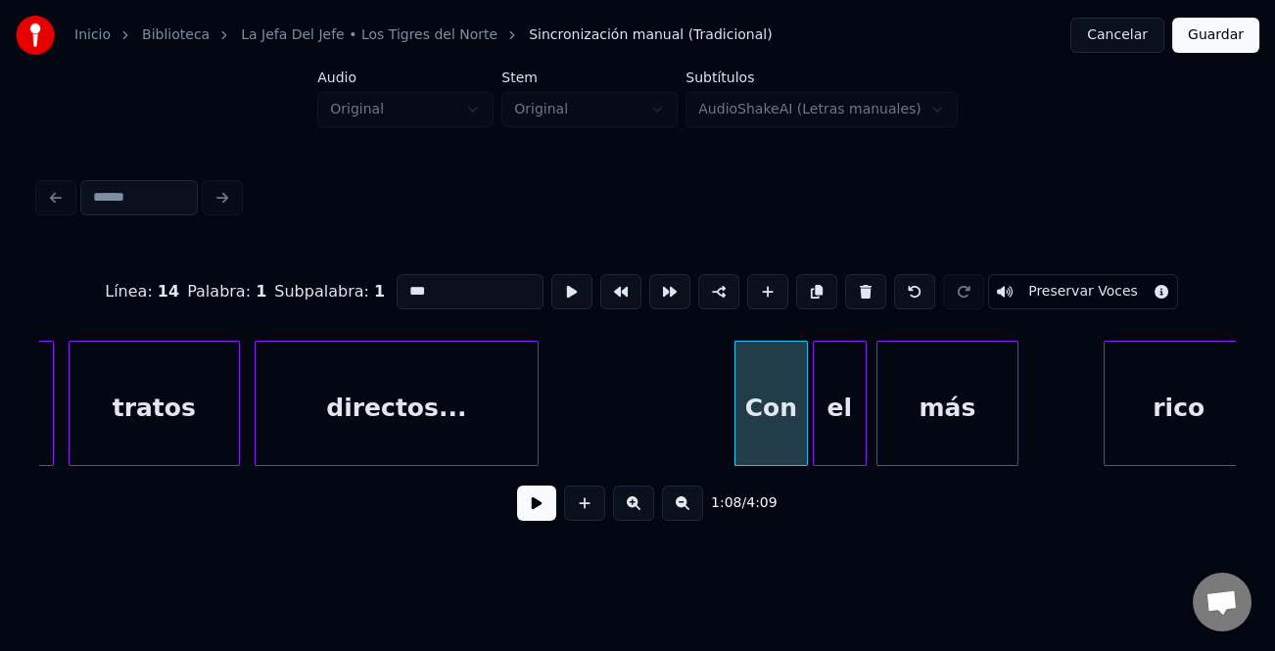
click at [1106, 403] on div at bounding box center [1108, 403] width 6 height 123
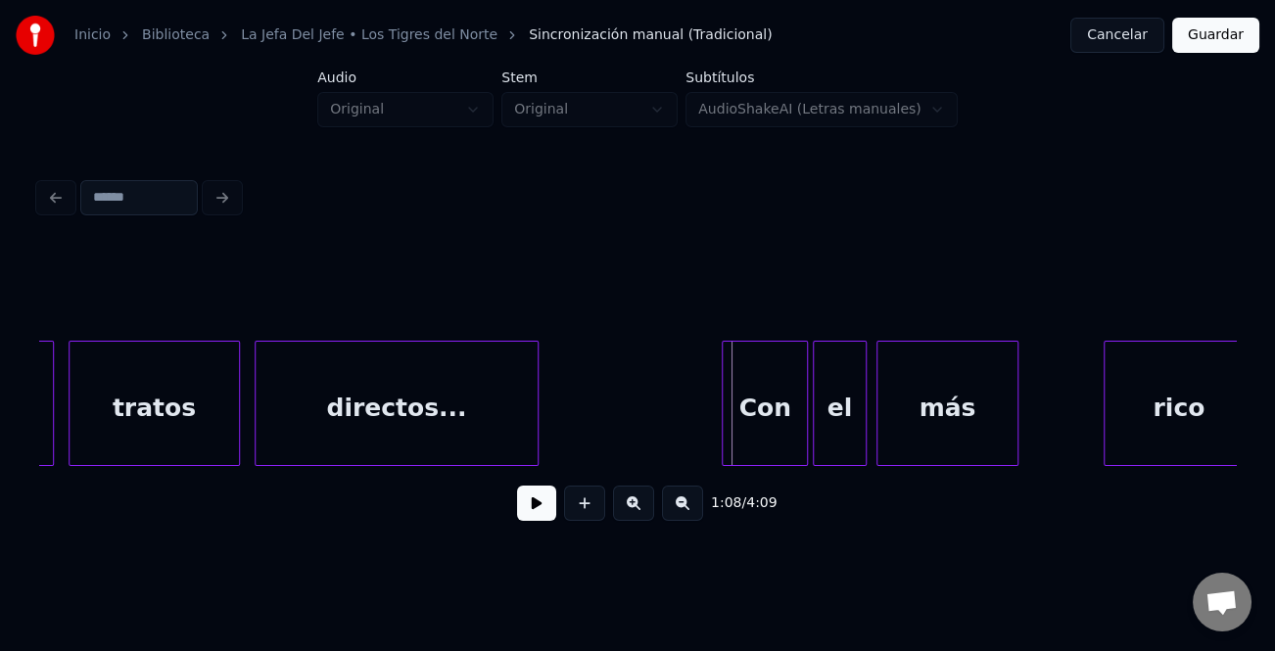
click at [723, 408] on div at bounding box center [726, 403] width 6 height 123
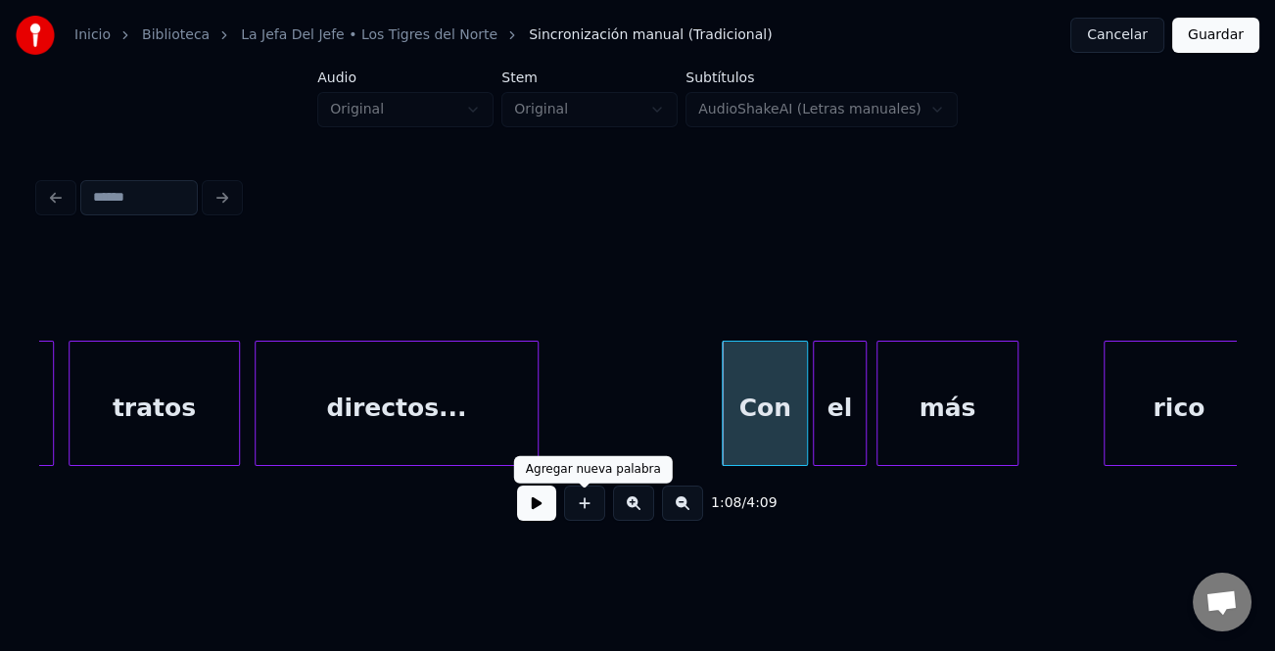
click at [554, 500] on button at bounding box center [536, 503] width 39 height 35
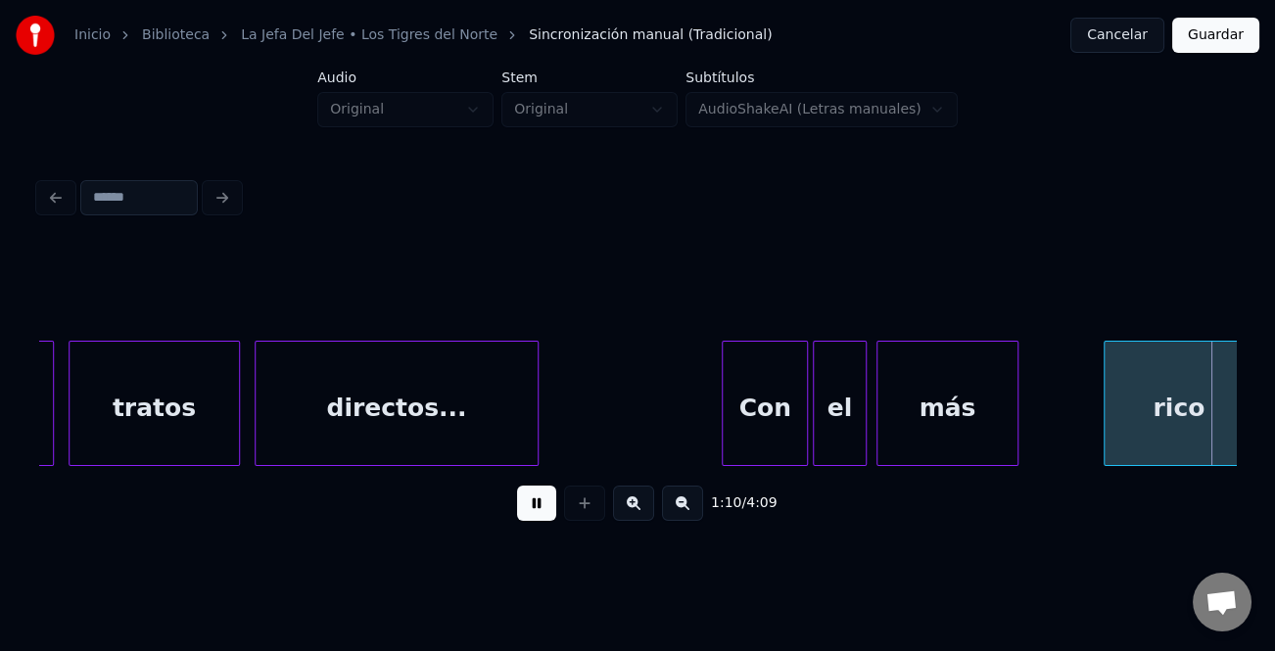
scroll to position [0, 17230]
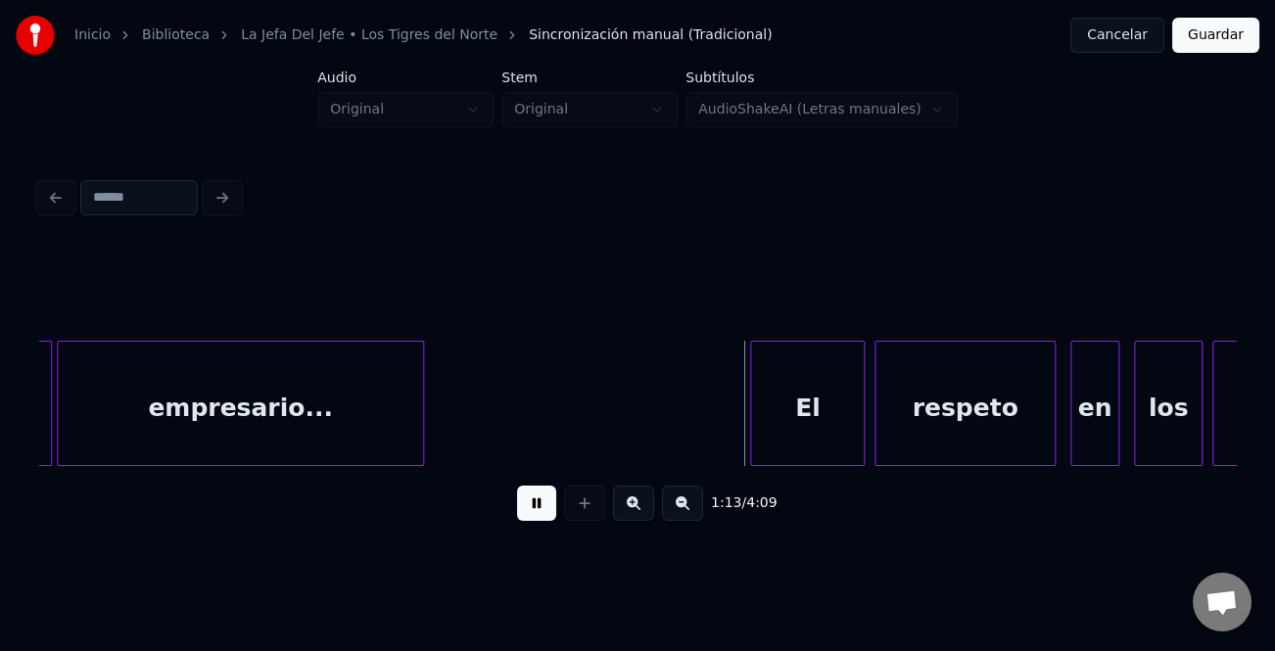
click at [753, 410] on div at bounding box center [754, 403] width 6 height 123
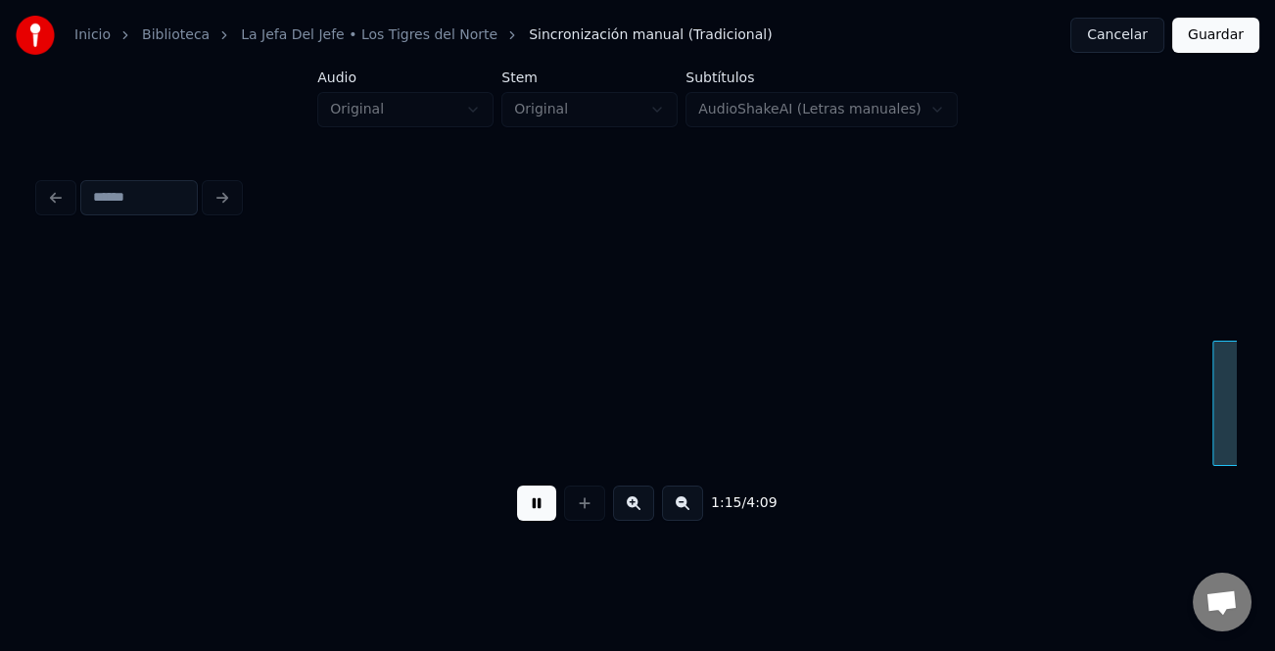
scroll to position [0, 18427]
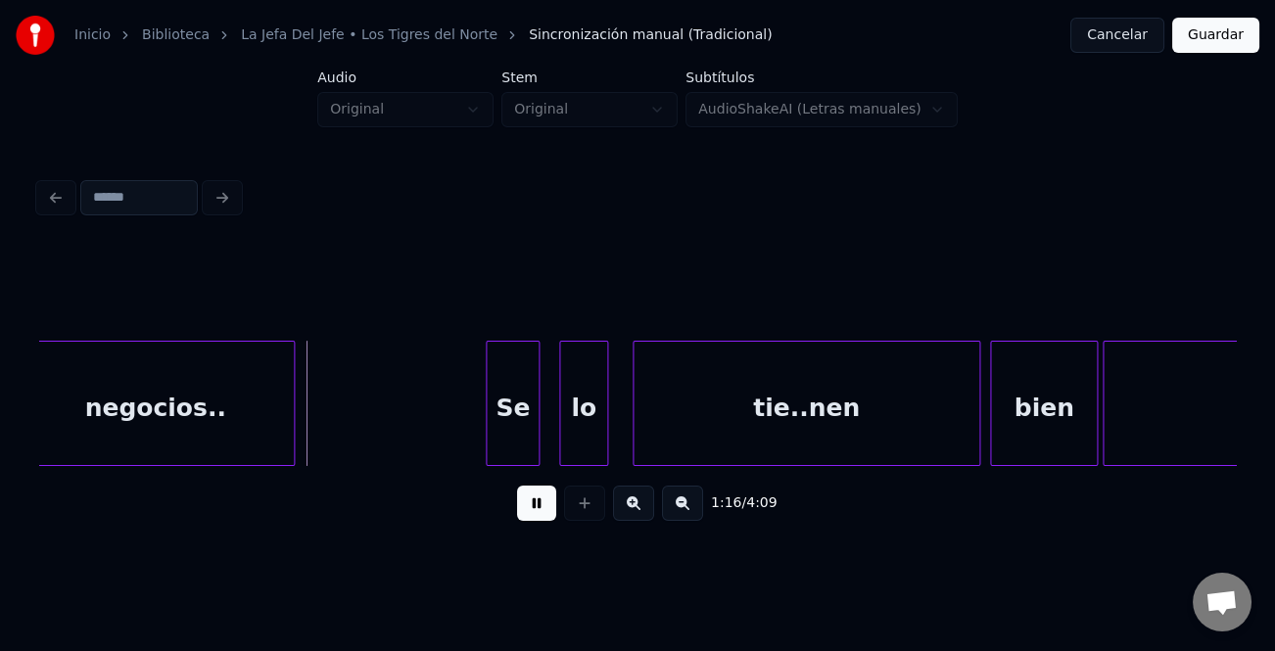
click at [547, 517] on button at bounding box center [536, 503] width 39 height 35
click at [472, 419] on div at bounding box center [473, 403] width 6 height 123
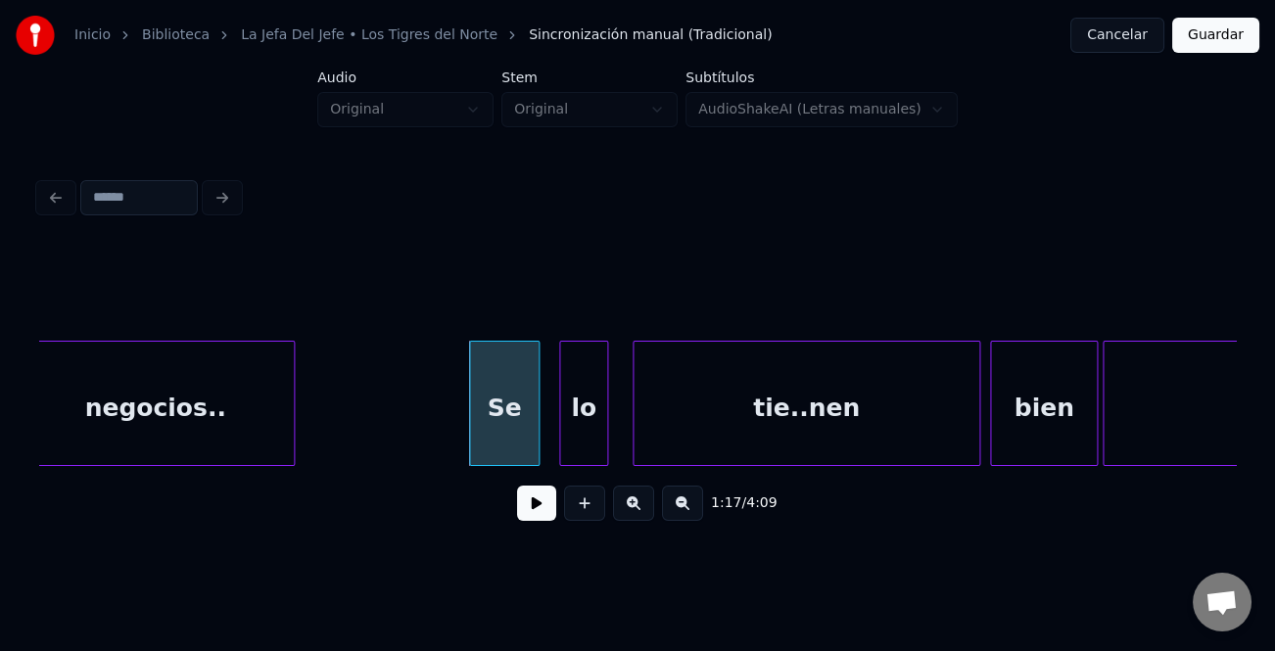
click at [532, 500] on button at bounding box center [536, 503] width 39 height 35
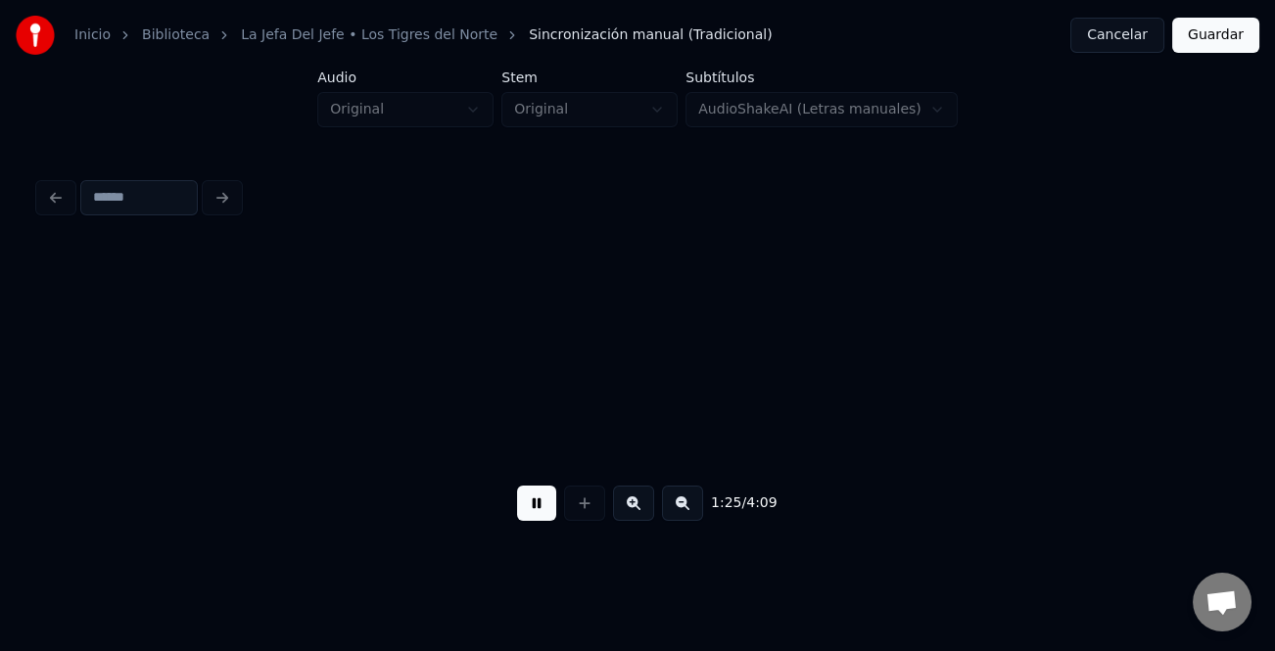
scroll to position [0, 20823]
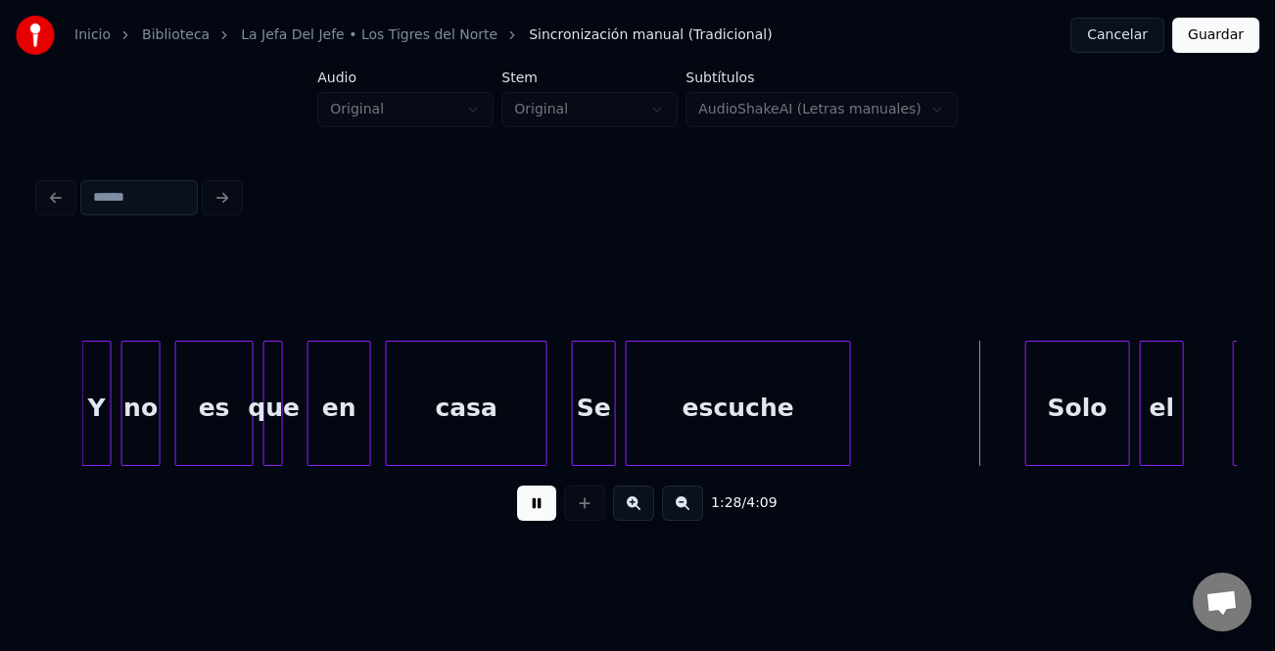
click at [1026, 425] on div at bounding box center [1029, 403] width 6 height 123
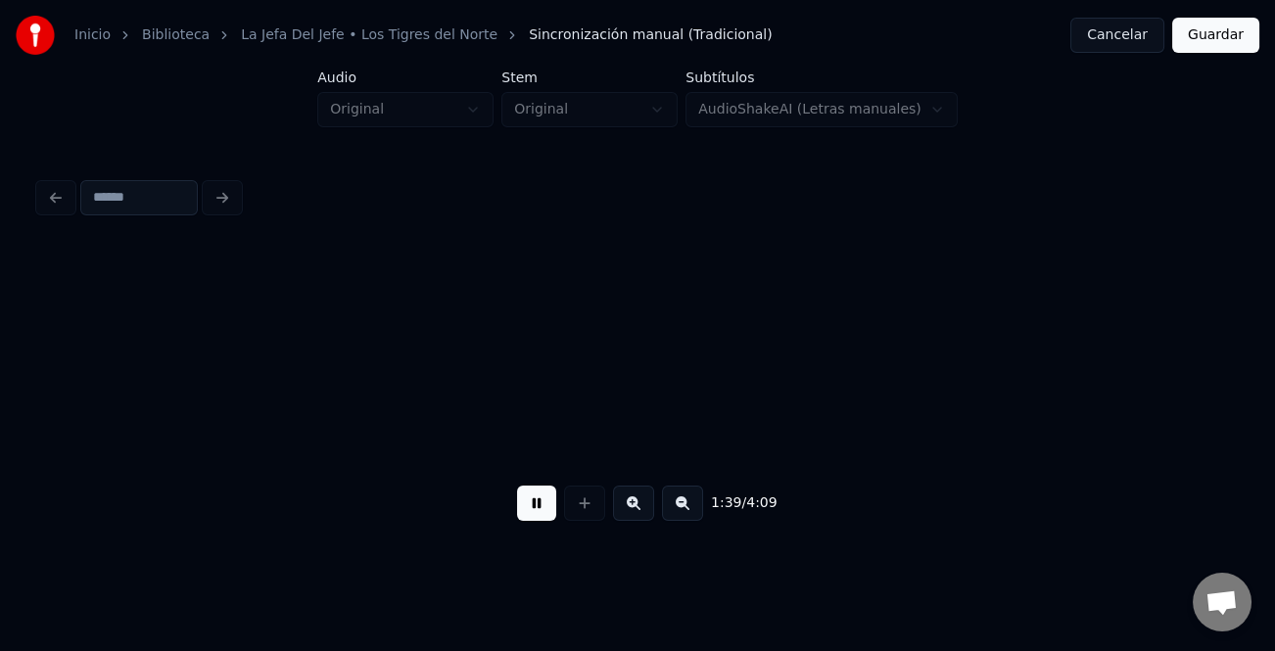
scroll to position [0, 24250]
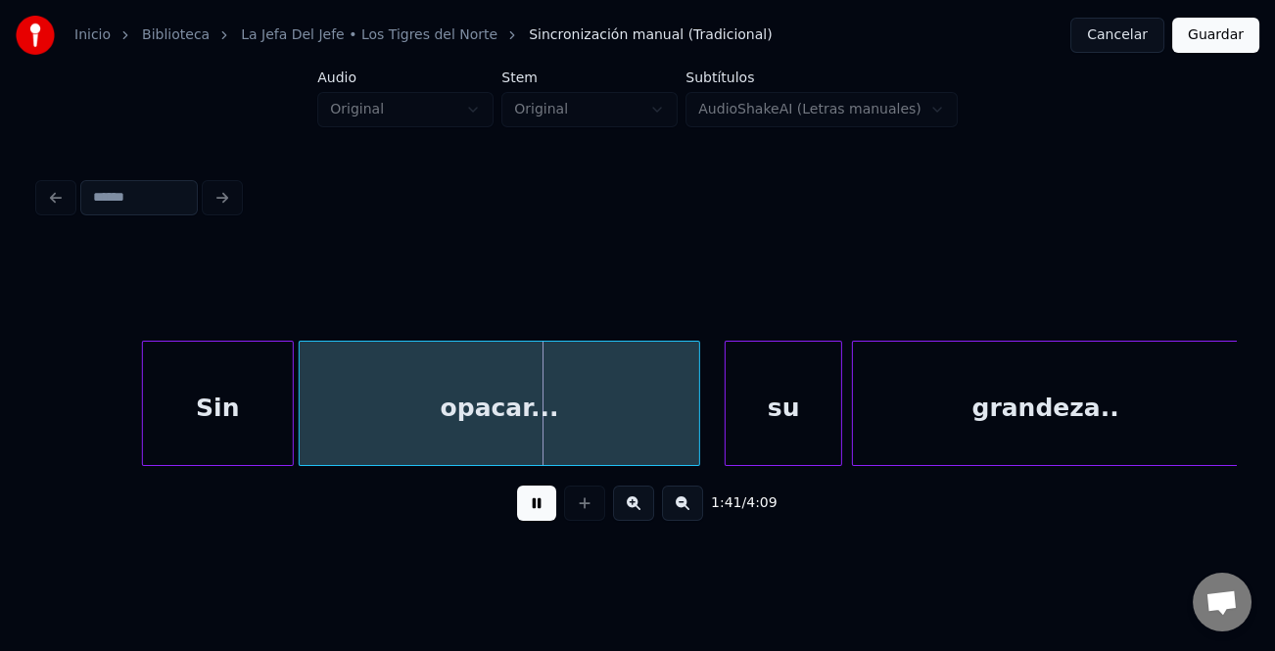
click at [143, 411] on div at bounding box center [146, 403] width 6 height 123
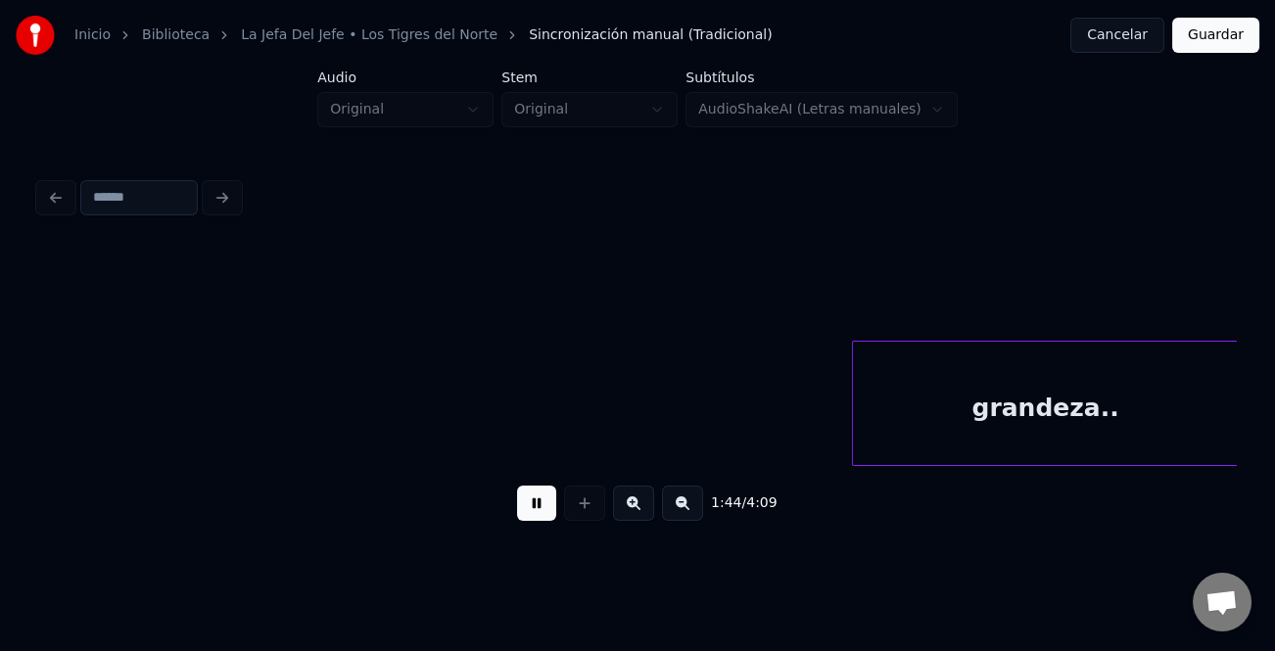
scroll to position [0, 25448]
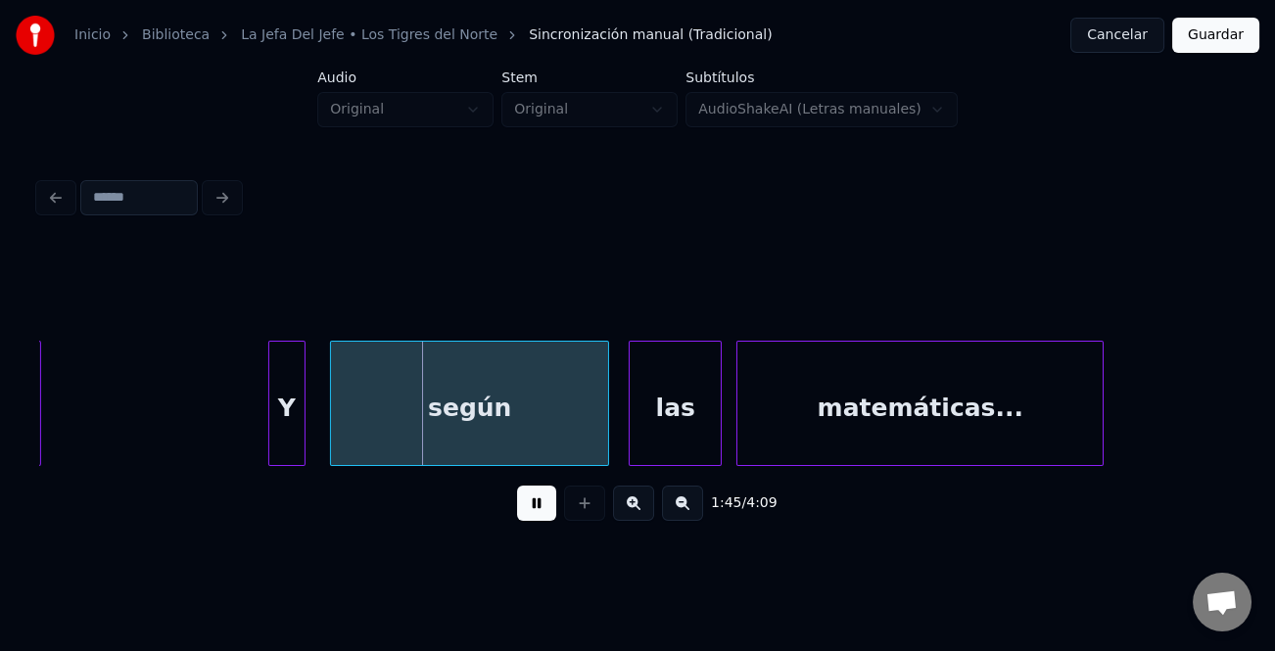
click at [269, 414] on div at bounding box center [272, 403] width 6 height 123
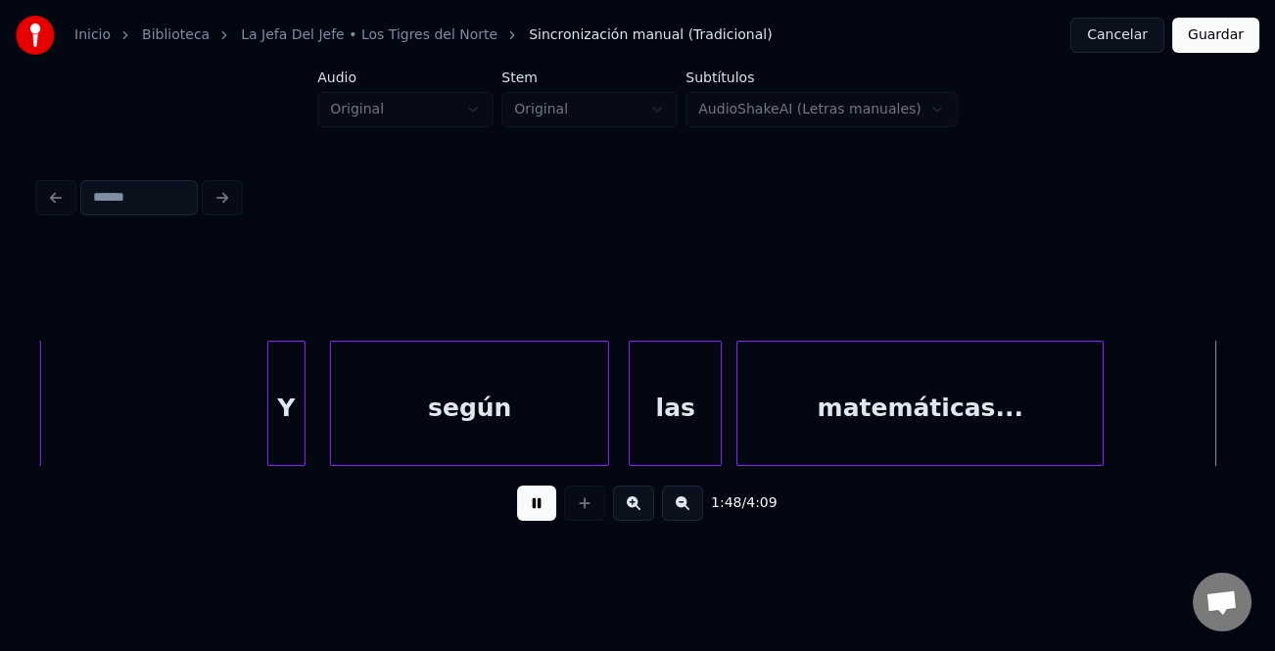
scroll to position [0, 26645]
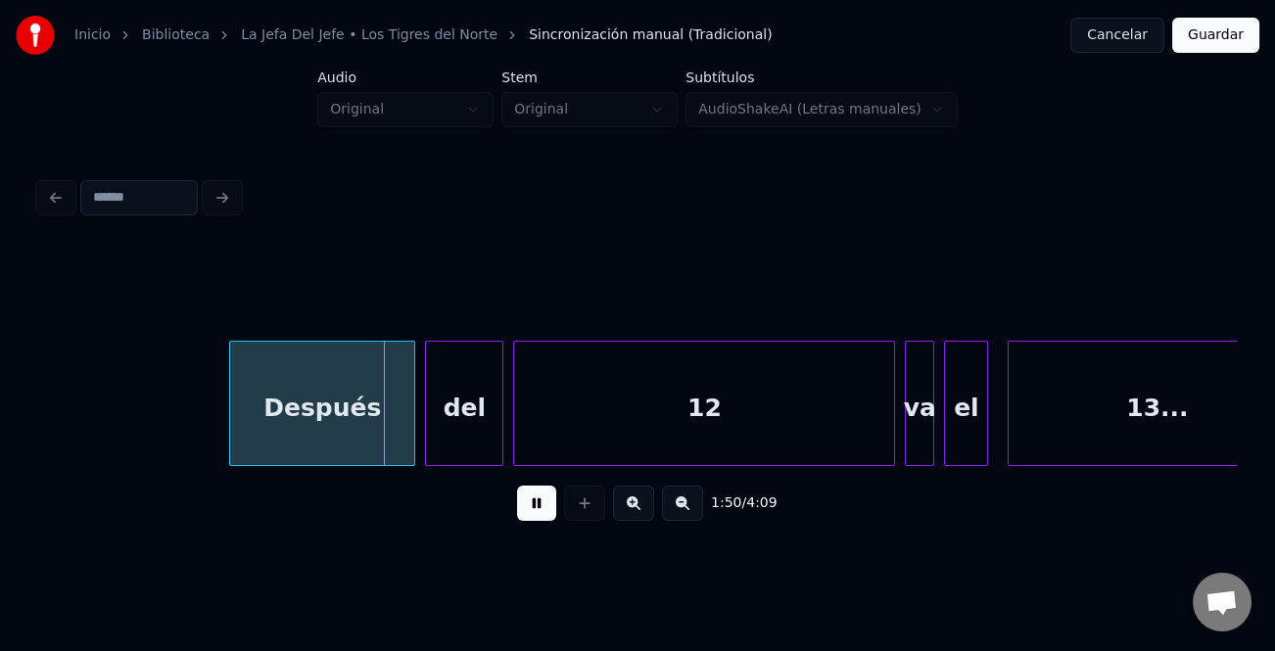
click at [680, 507] on button at bounding box center [682, 503] width 41 height 35
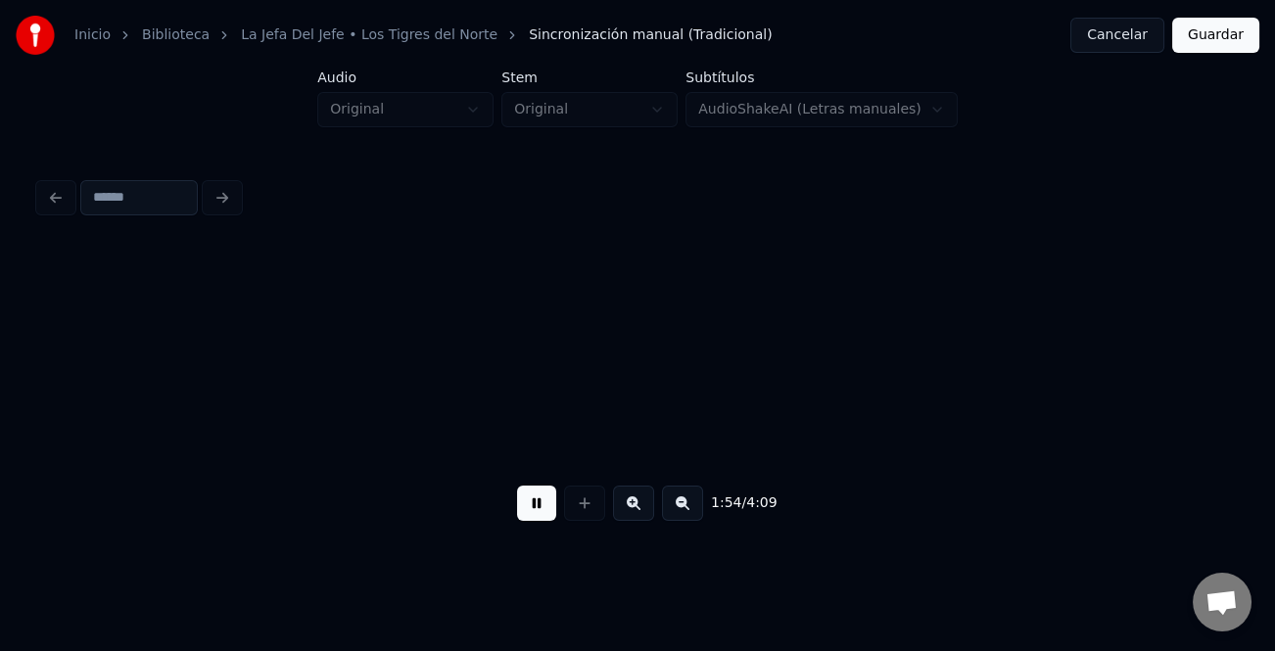
scroll to position [0, 22443]
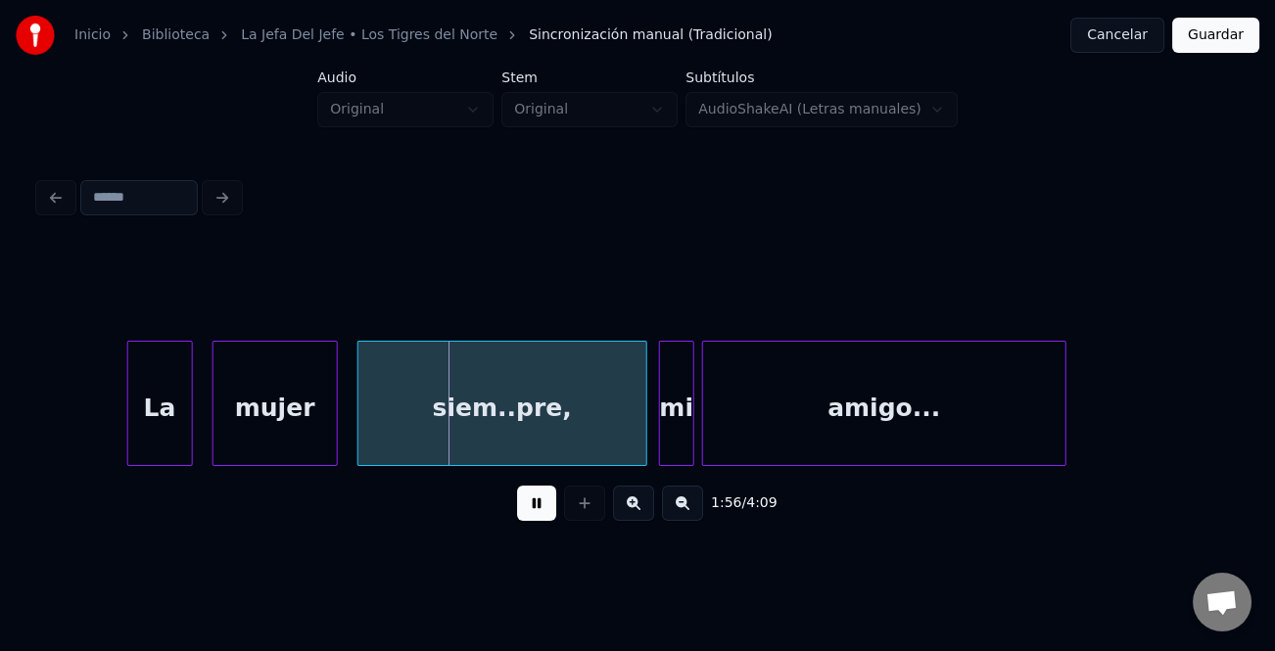
click at [129, 433] on div at bounding box center [131, 403] width 6 height 123
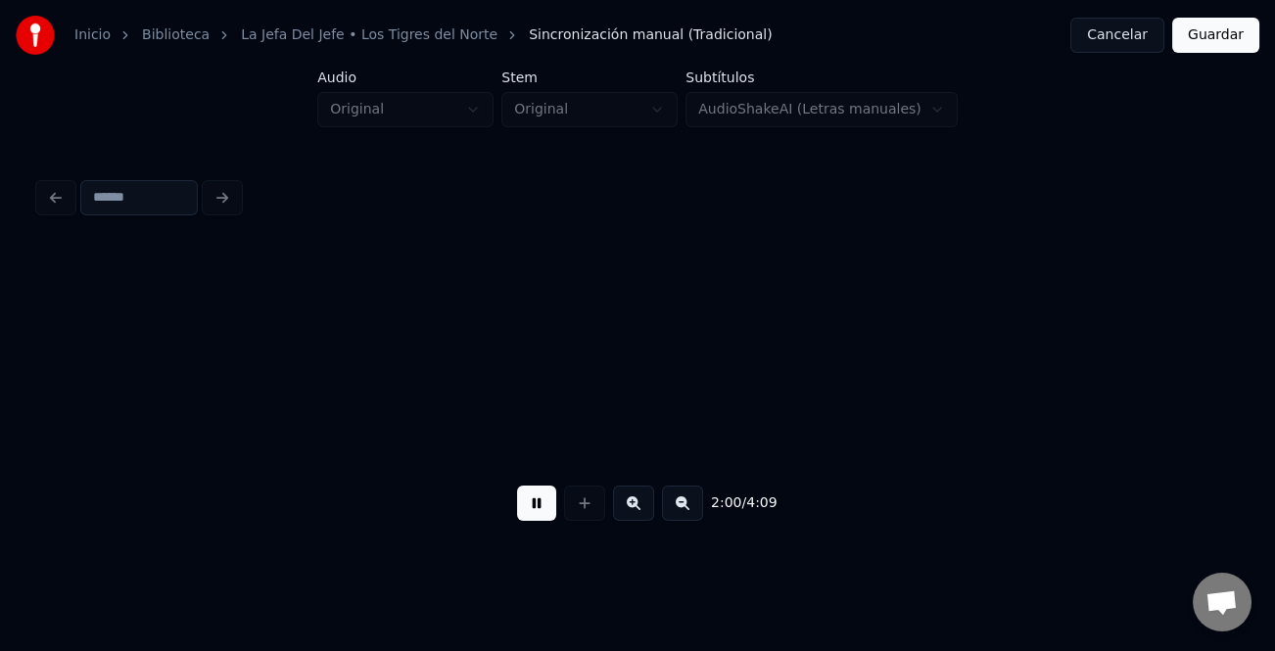
scroll to position [0, 23641]
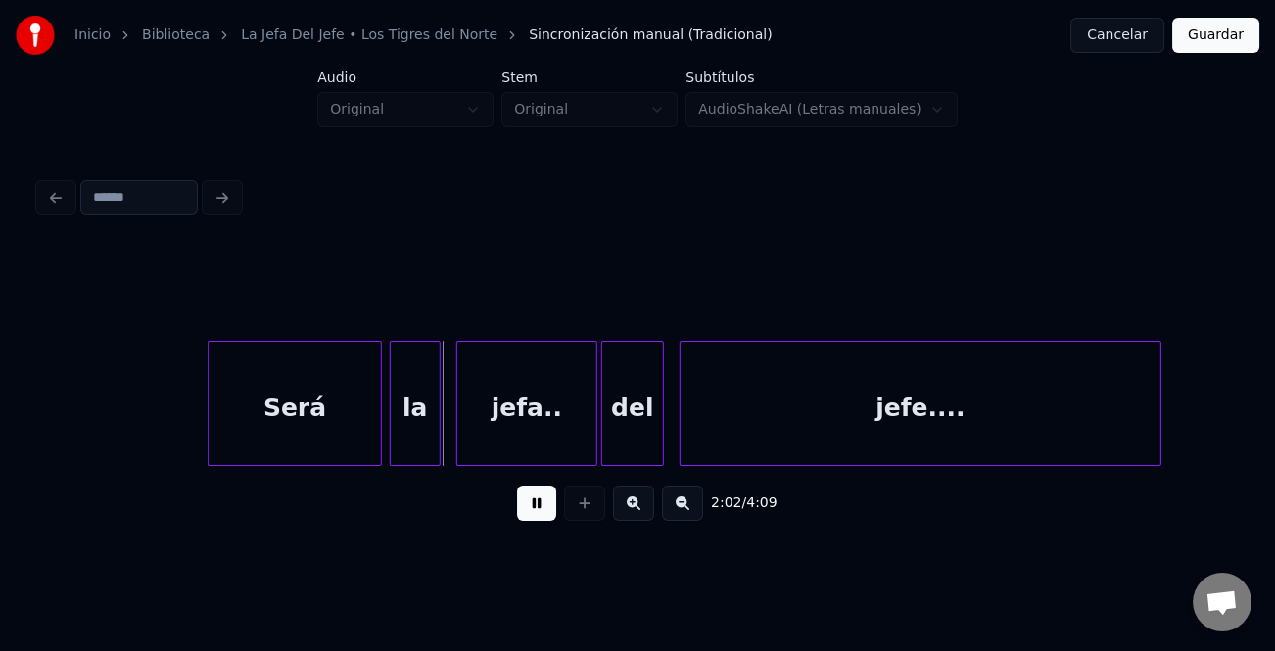
click at [209, 446] on div at bounding box center [212, 403] width 6 height 123
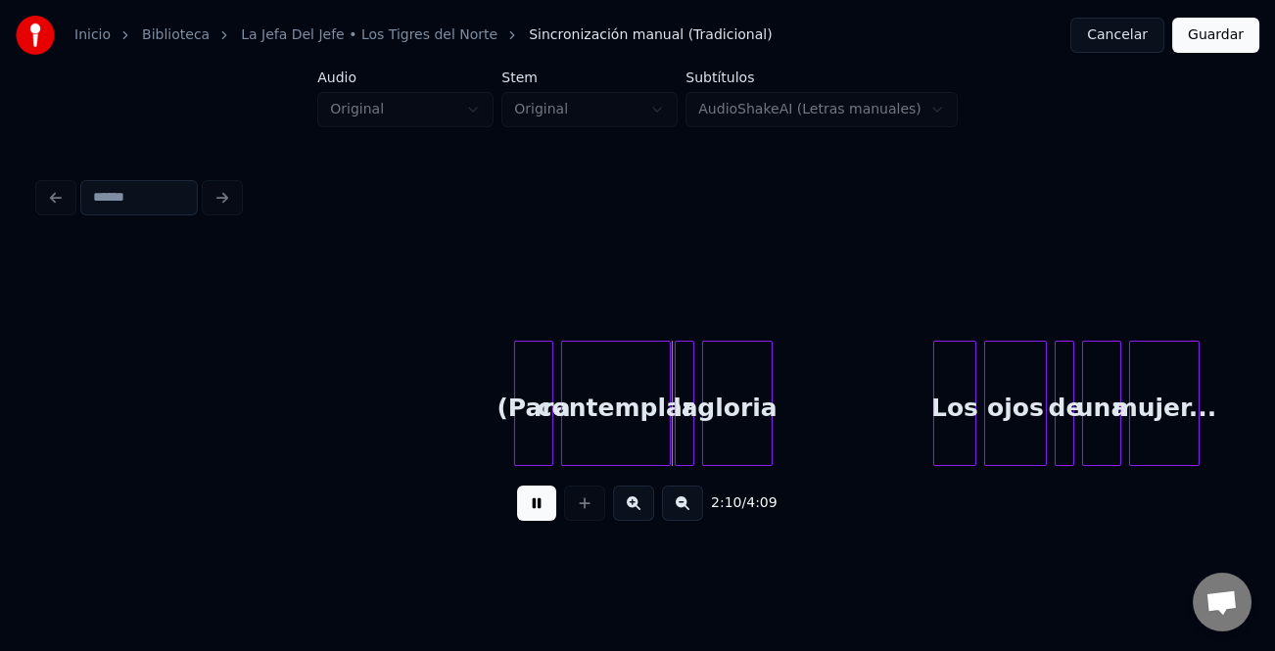
click at [663, 501] on button at bounding box center [682, 503] width 41 height 35
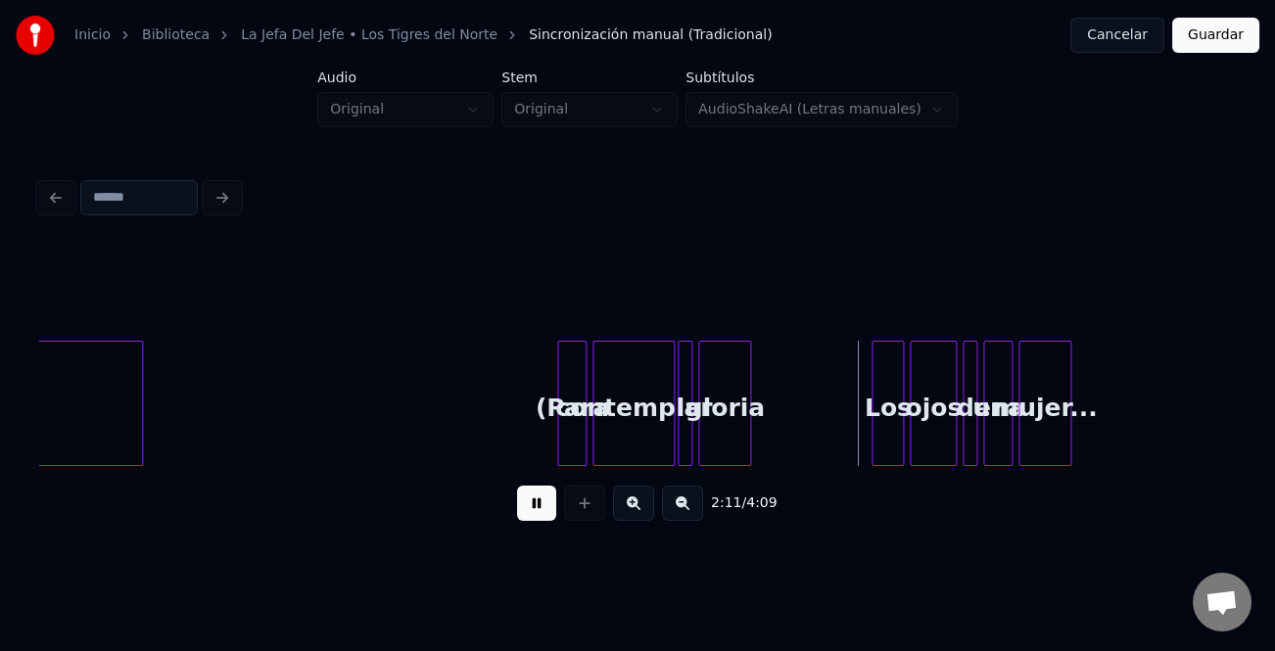
click at [633, 509] on button at bounding box center [633, 503] width 41 height 35
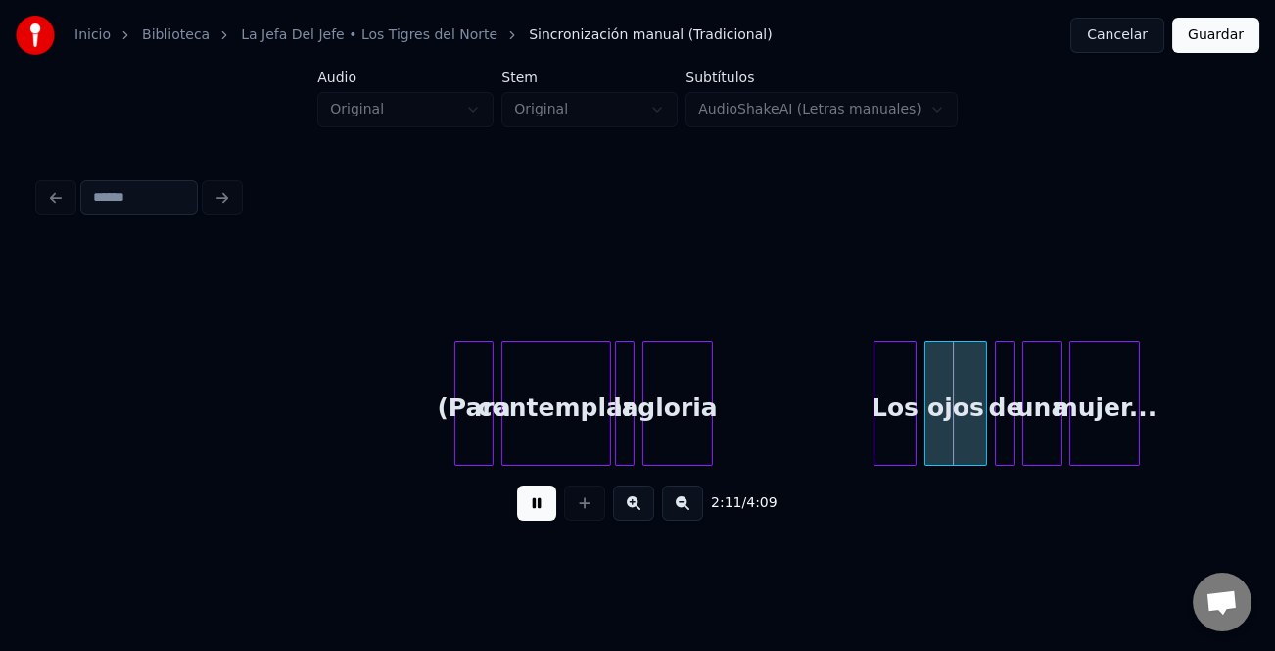
click at [633, 509] on button at bounding box center [633, 503] width 41 height 35
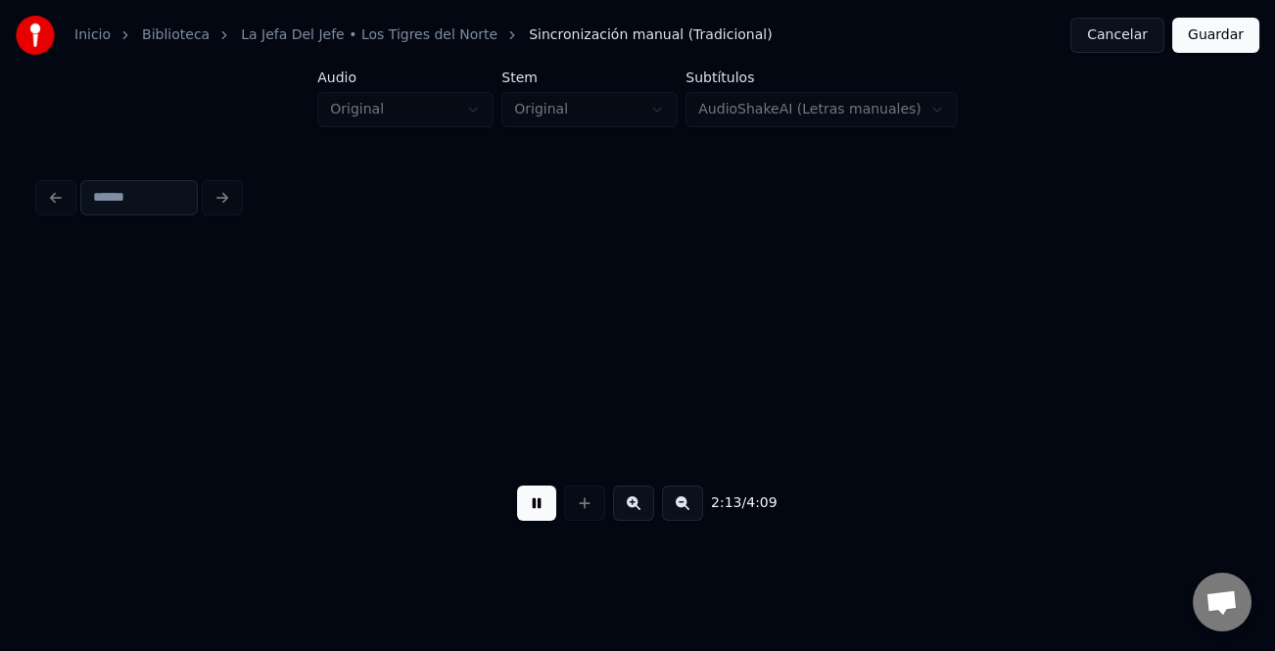
scroll to position [0, 32562]
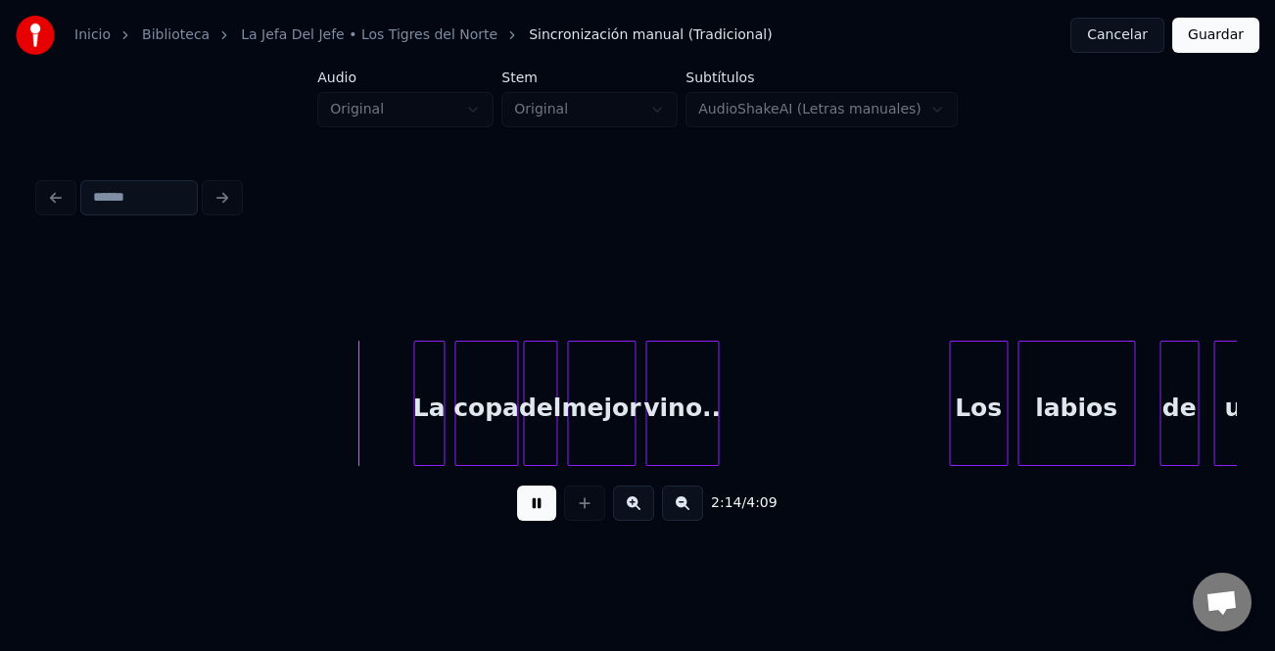
click at [414, 417] on div at bounding box center [417, 403] width 6 height 123
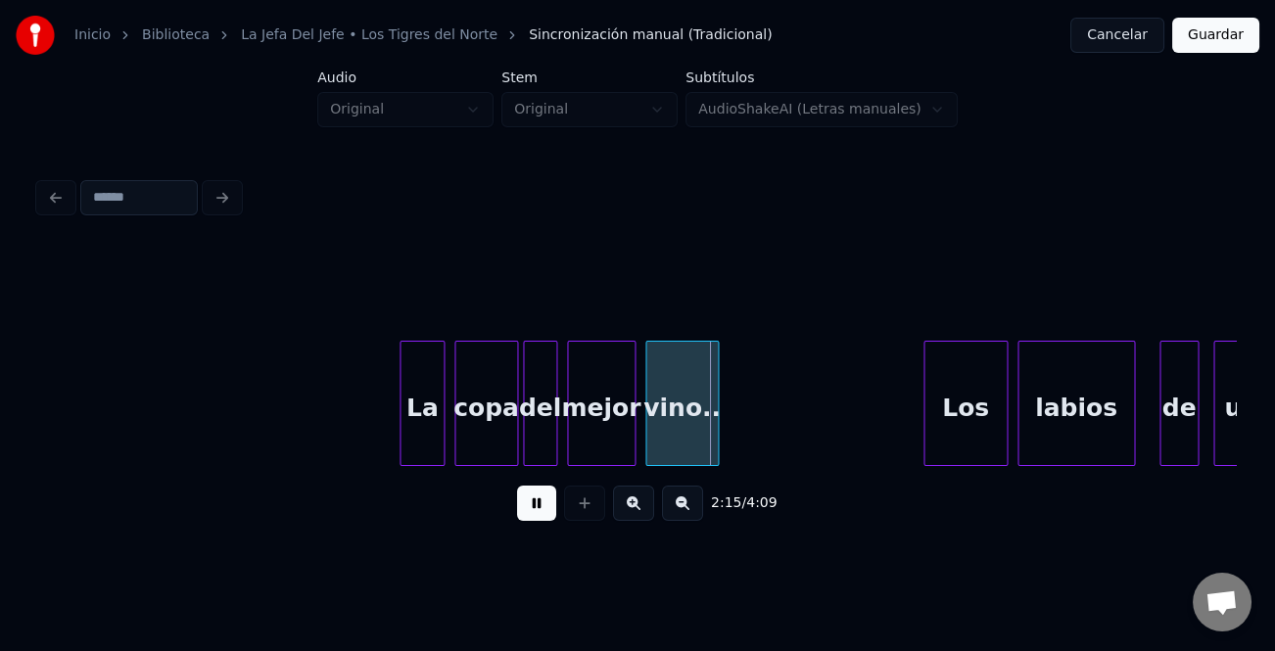
click at [925, 408] on div at bounding box center [928, 403] width 6 height 123
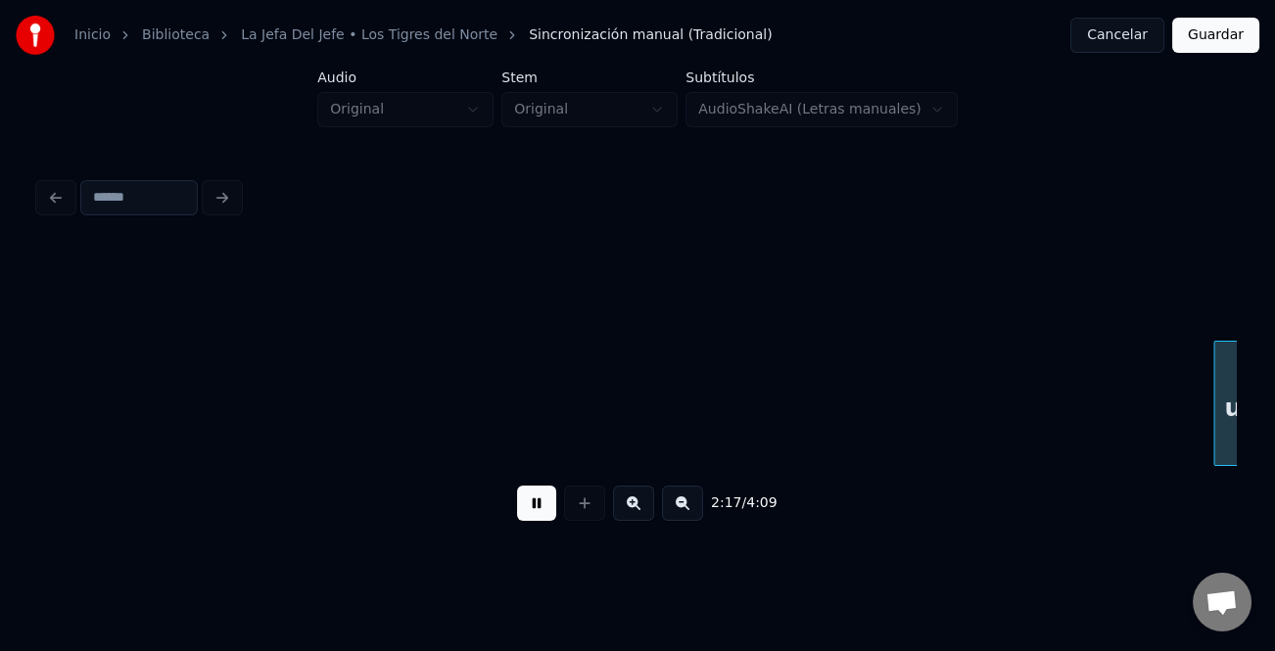
scroll to position [0, 33758]
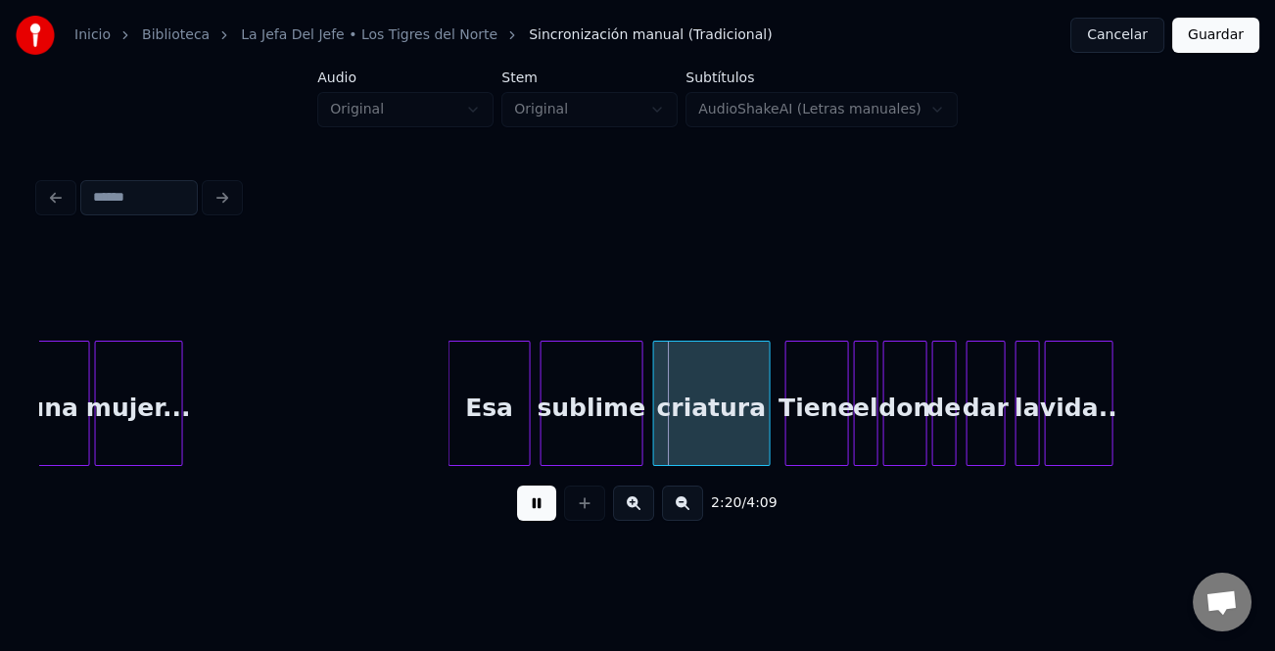
click at [451, 405] on div at bounding box center [453, 403] width 6 height 123
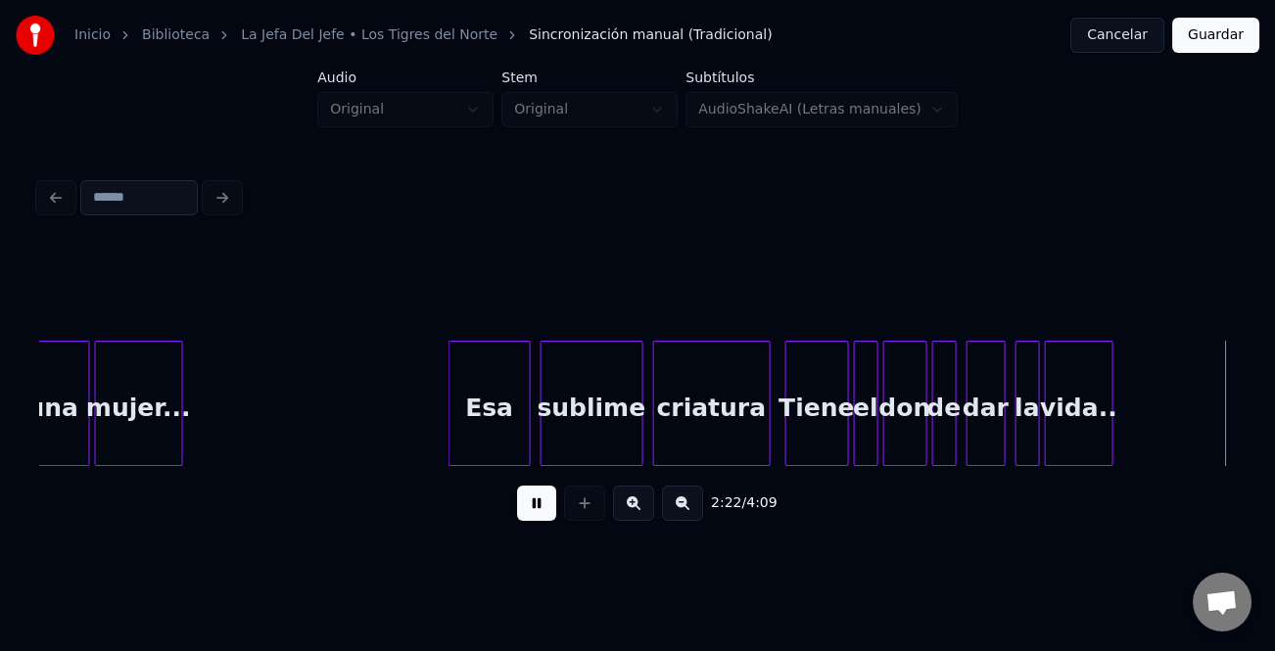
scroll to position [0, 34958]
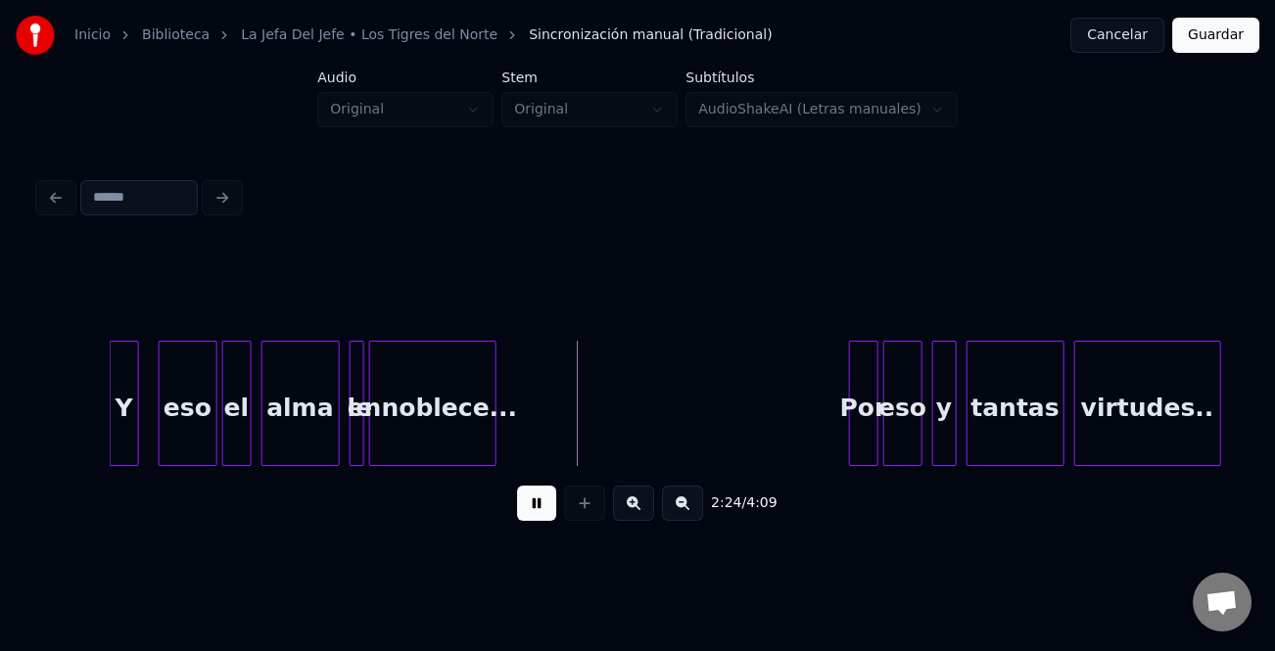
click at [112, 444] on div at bounding box center [114, 403] width 6 height 123
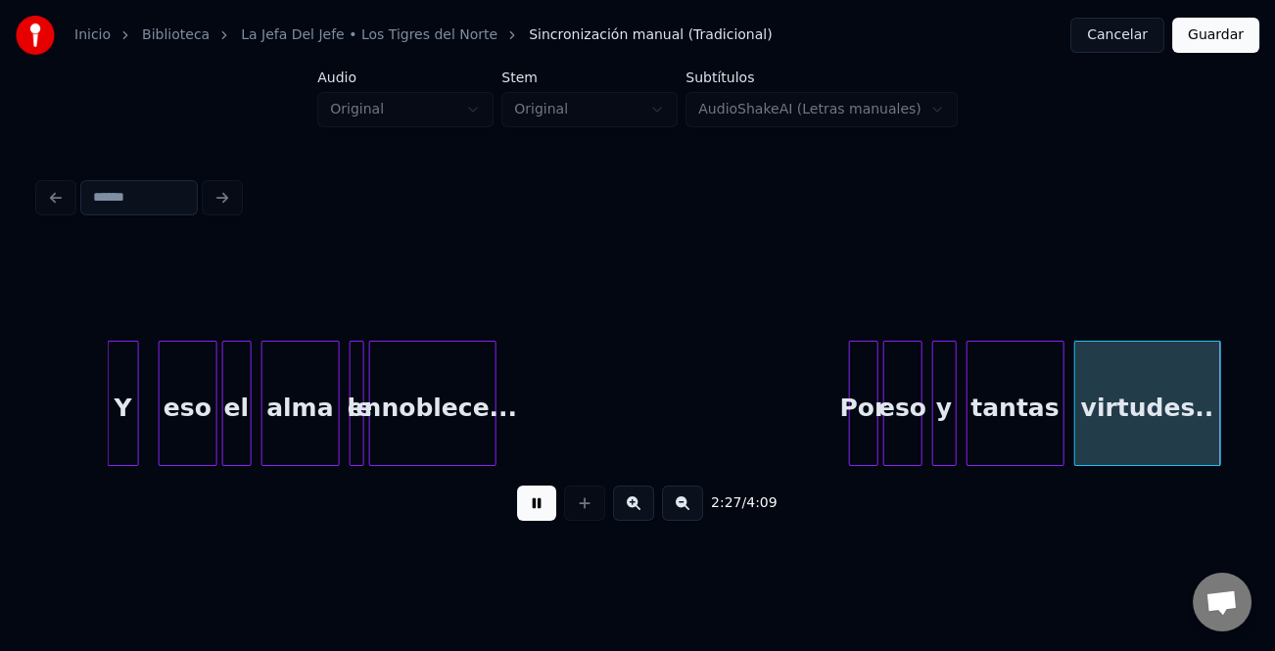
scroll to position [0, 36157]
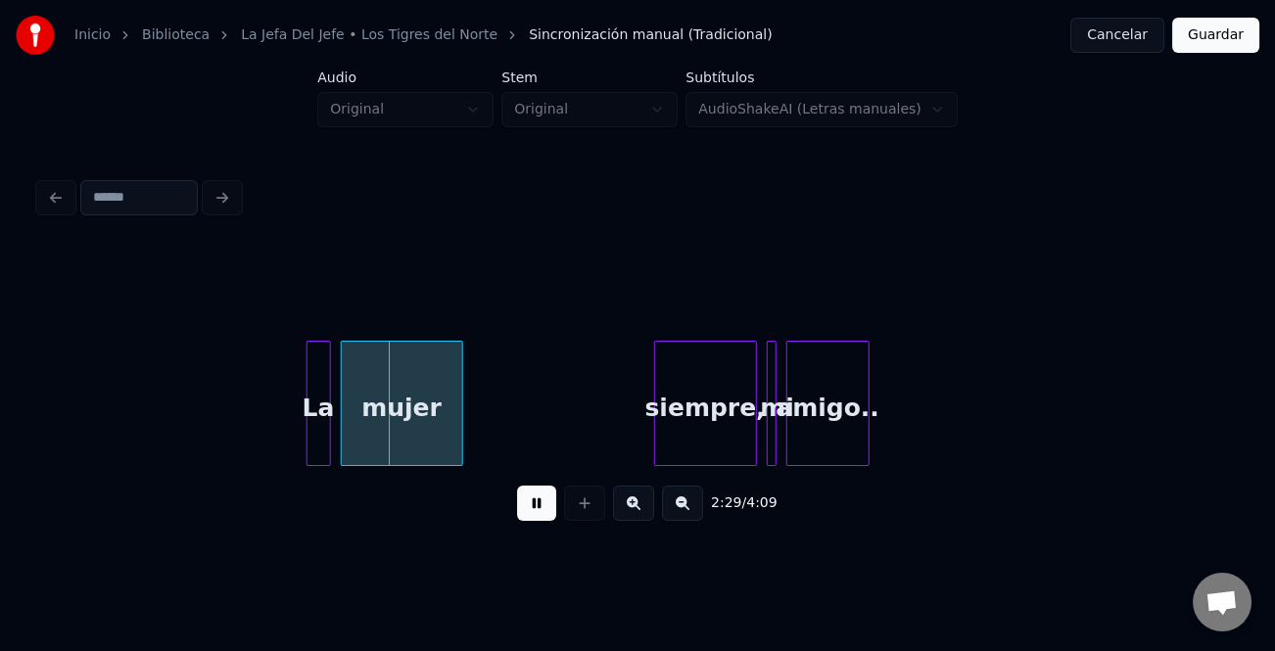
click at [307, 437] on div "La" at bounding box center [319, 403] width 24 height 125
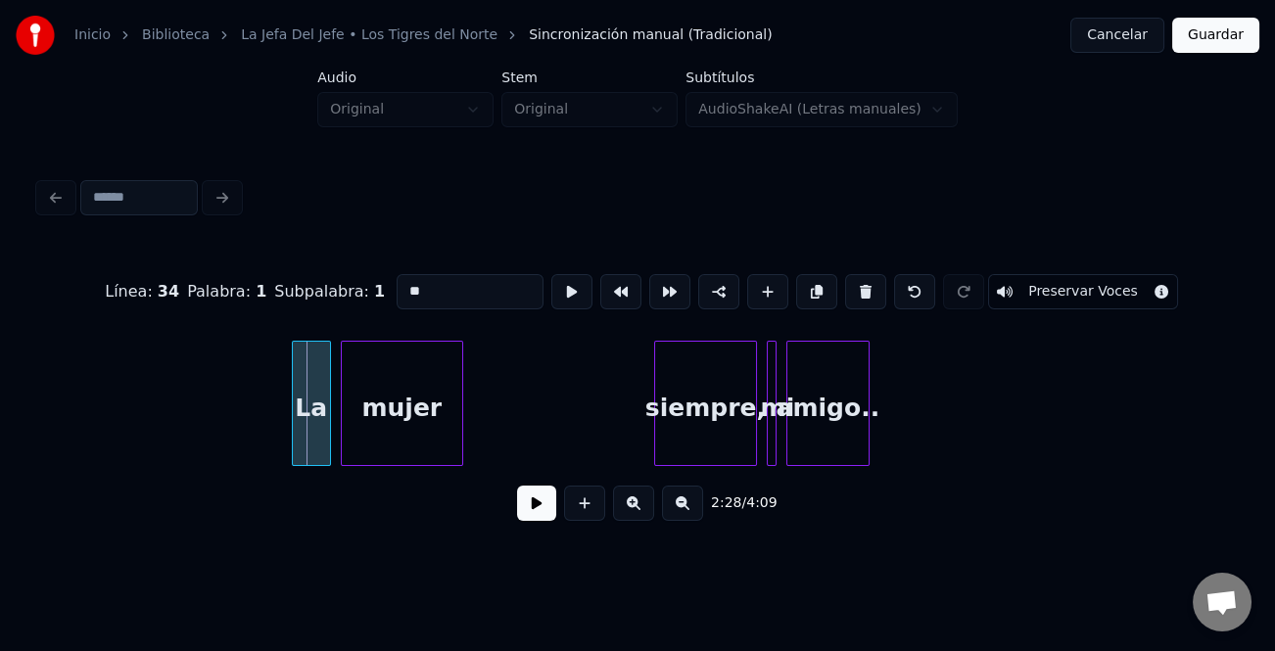
click at [294, 449] on div at bounding box center [296, 403] width 6 height 123
click at [529, 521] on button at bounding box center [536, 503] width 39 height 35
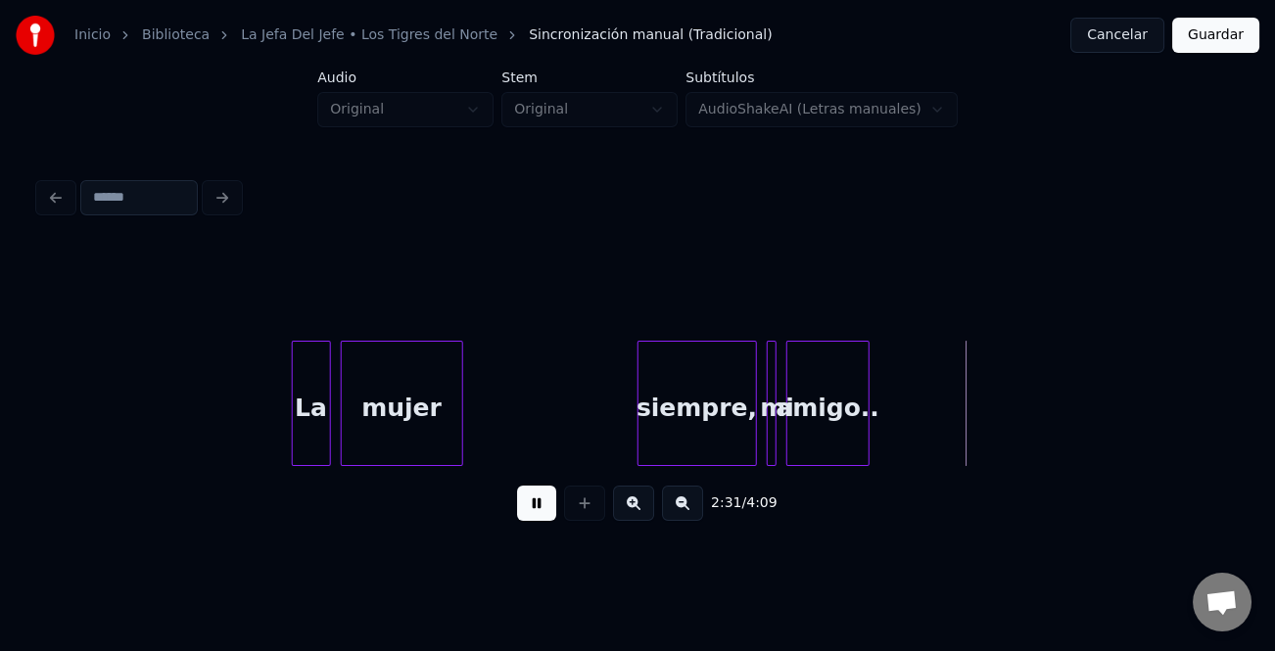
click at [639, 451] on div at bounding box center [642, 403] width 6 height 123
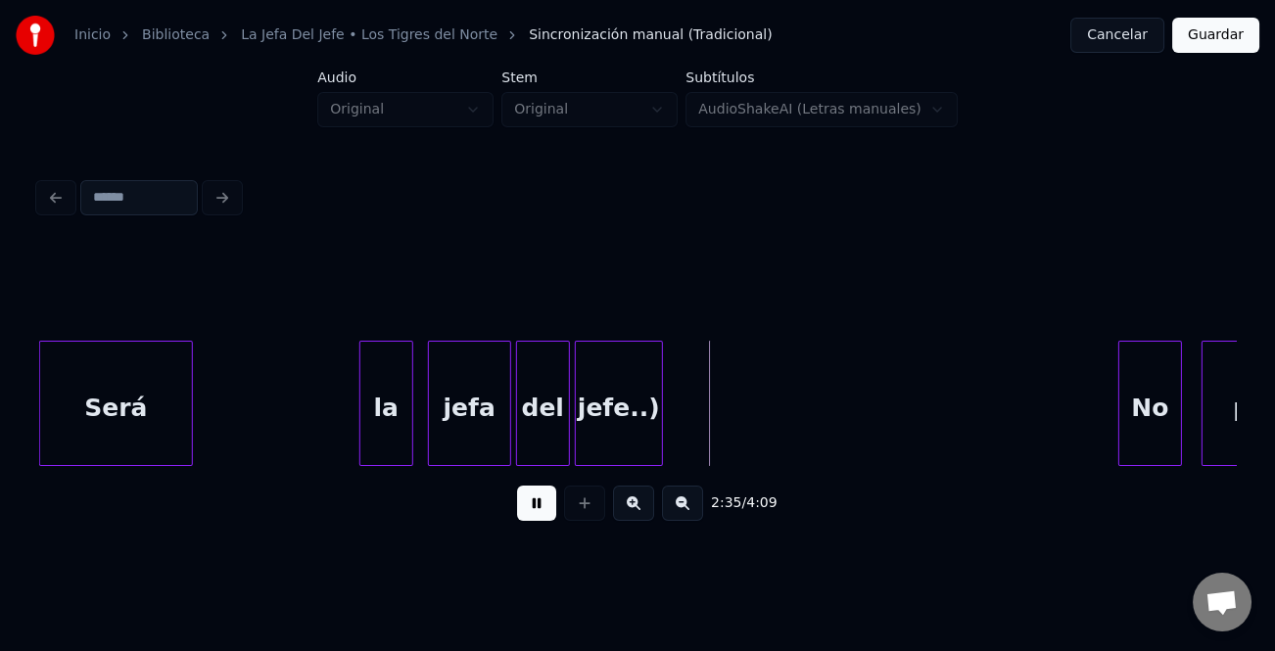
click at [40, 436] on div at bounding box center [43, 403] width 6 height 123
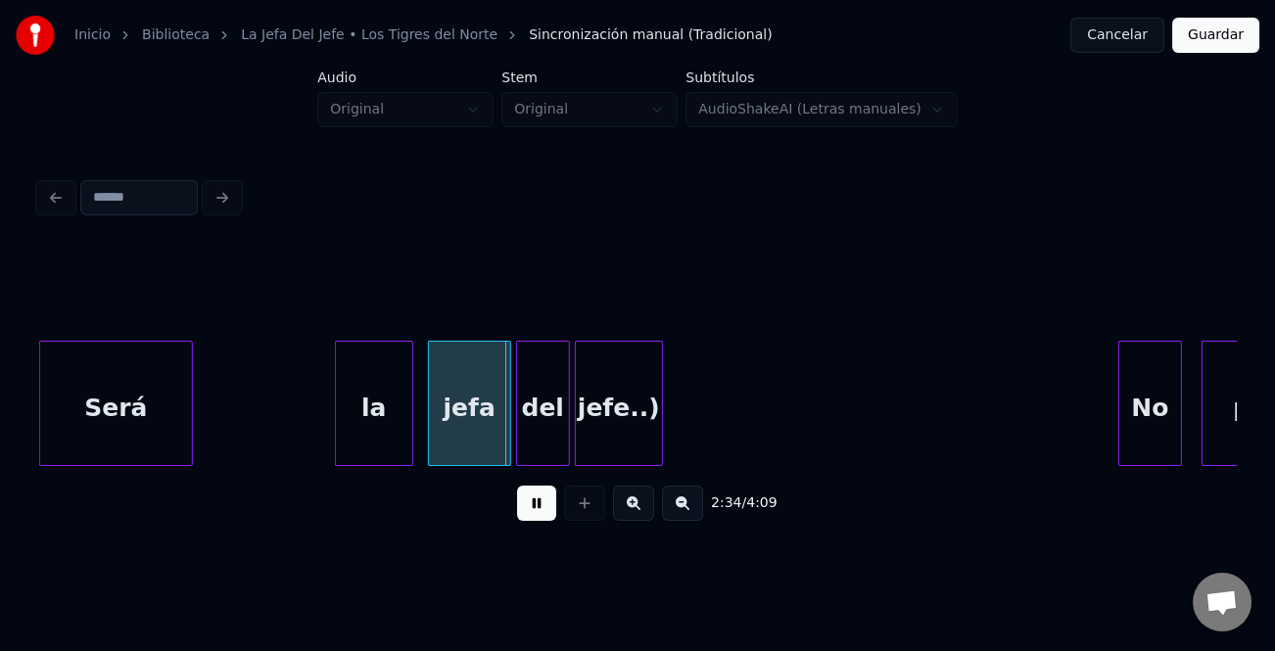
click at [337, 444] on div at bounding box center [339, 403] width 6 height 123
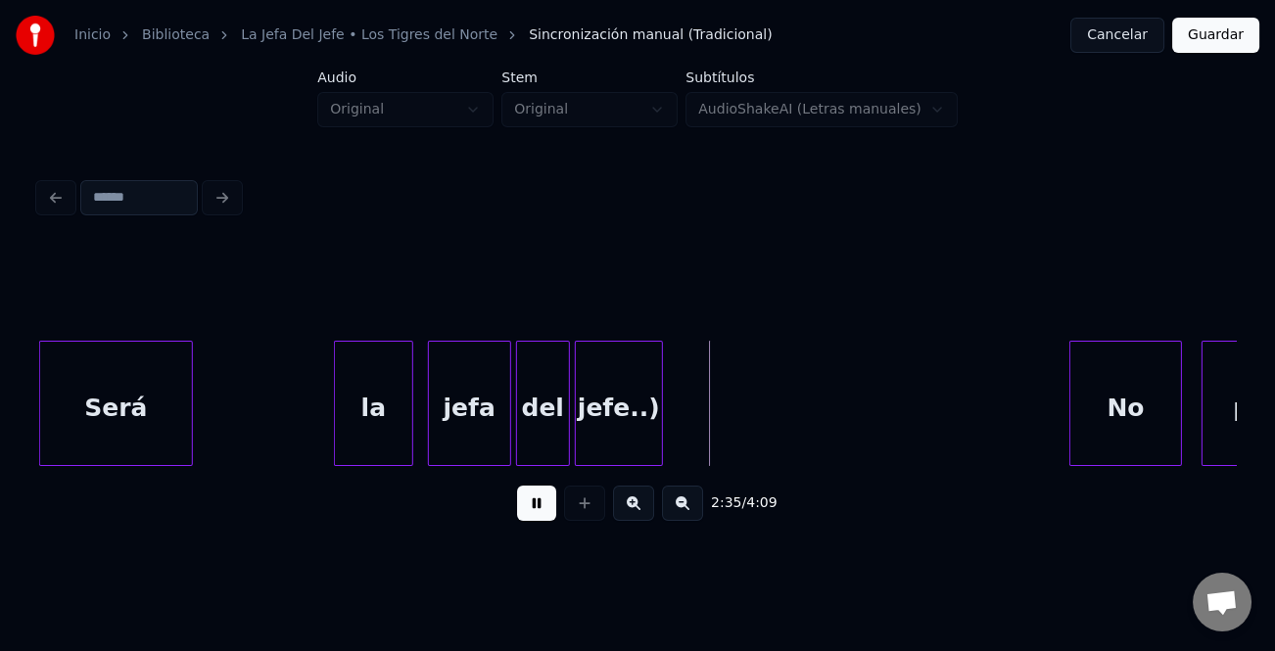
click at [1071, 411] on div at bounding box center [1073, 403] width 6 height 123
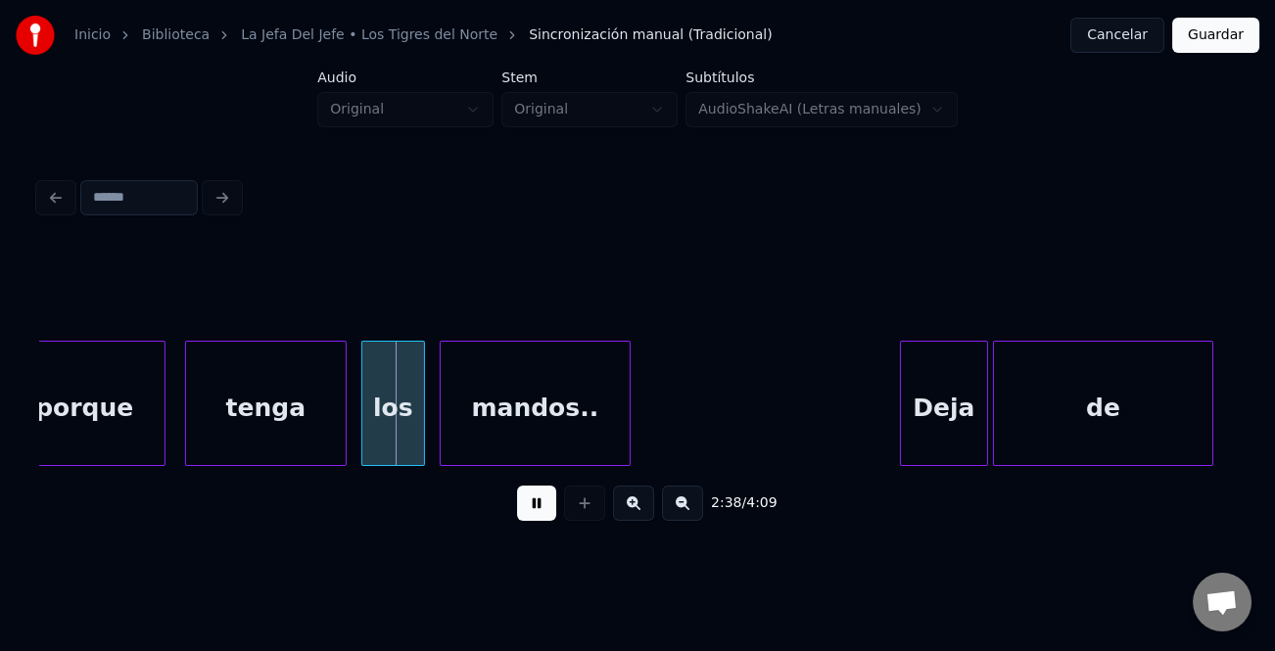
click at [901, 415] on div at bounding box center [904, 403] width 6 height 123
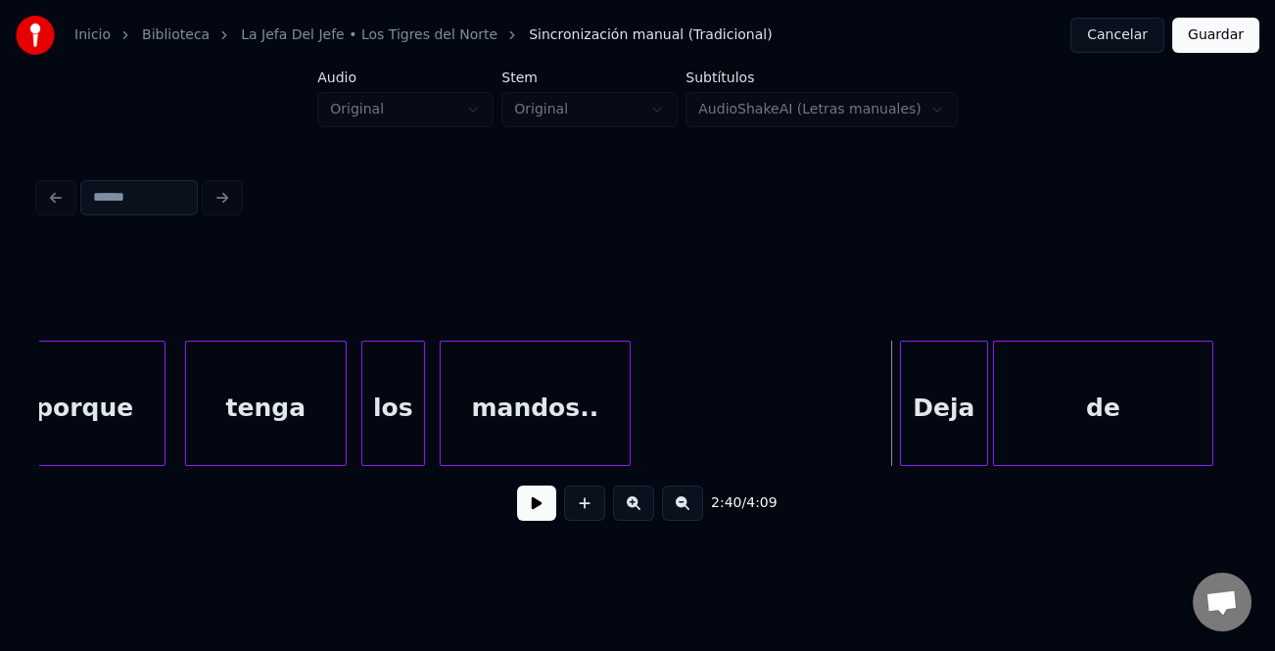
click at [529, 510] on button at bounding box center [536, 503] width 39 height 35
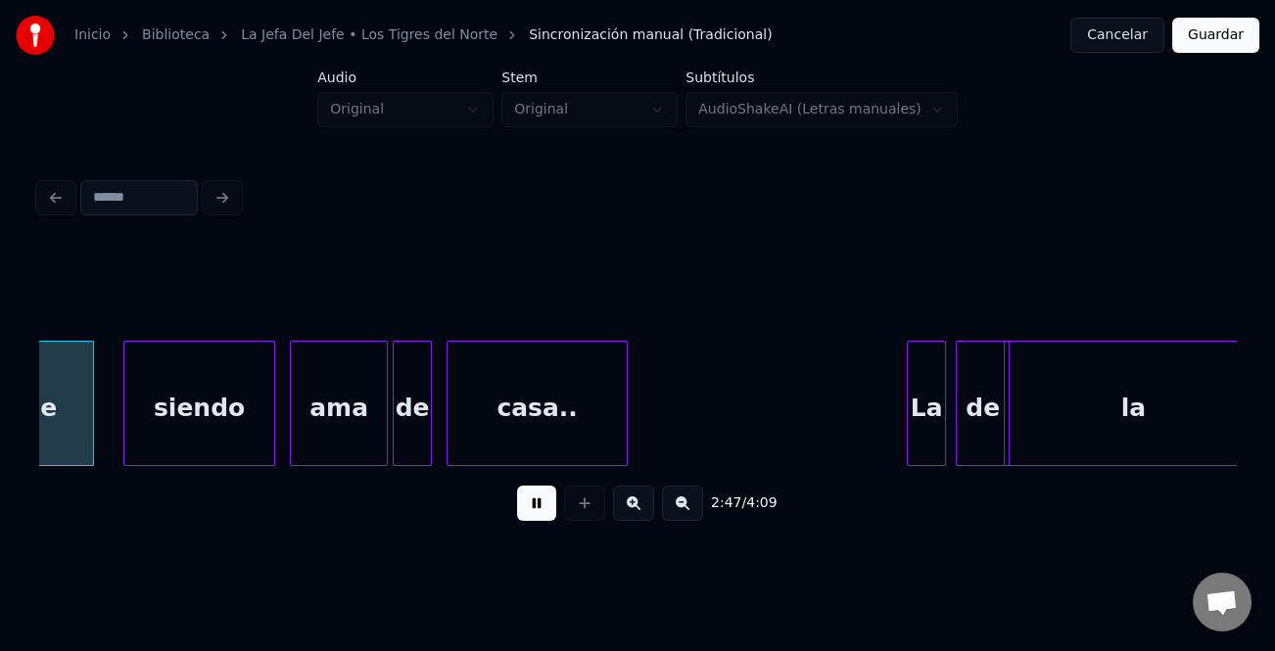
scroll to position [0, 40983]
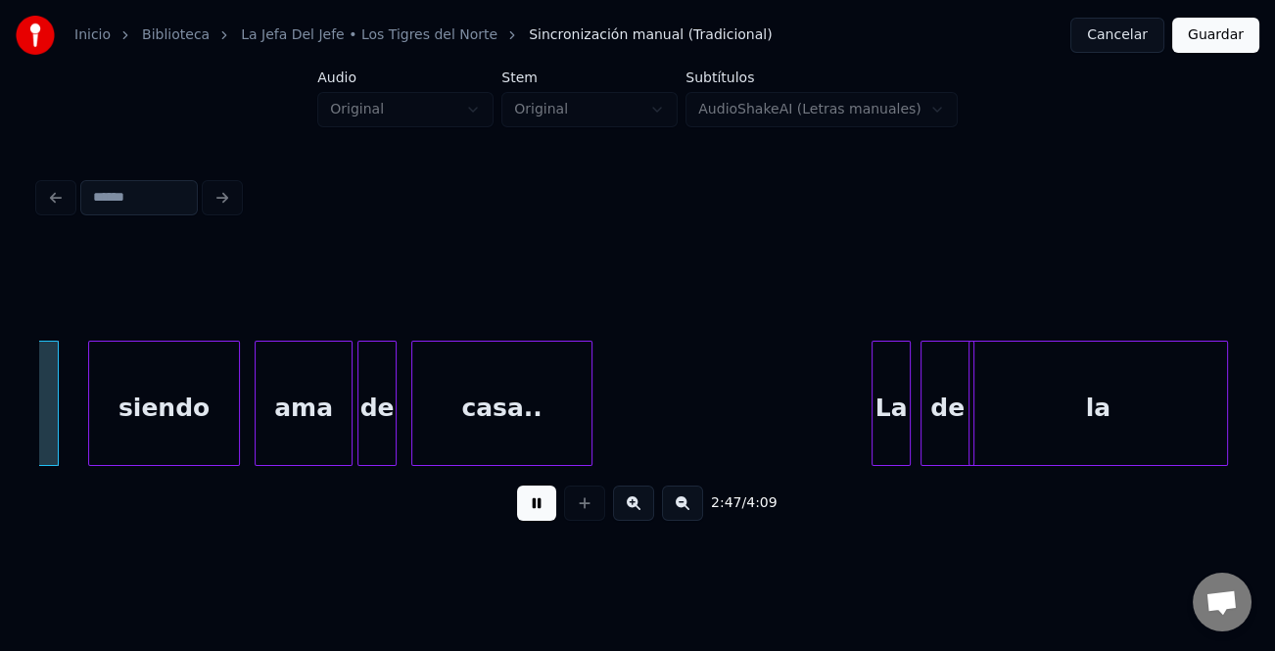
click at [1120, 412] on div "la" at bounding box center [1099, 408] width 258 height 133
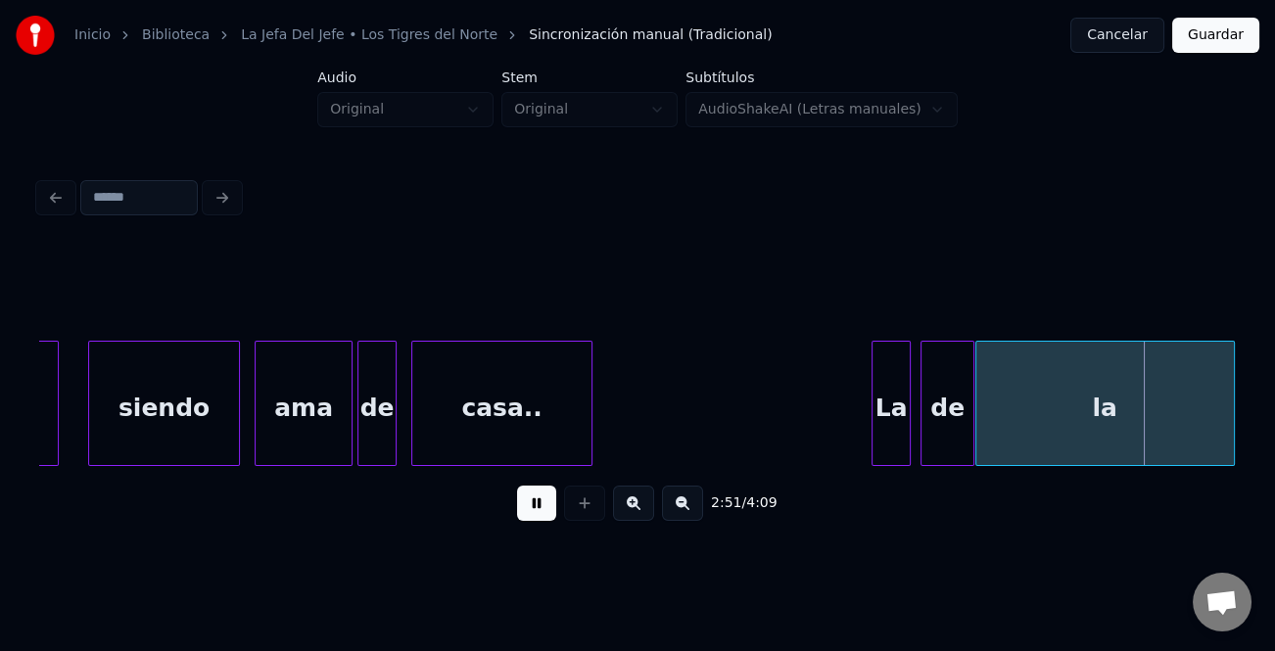
scroll to position [0, 41007]
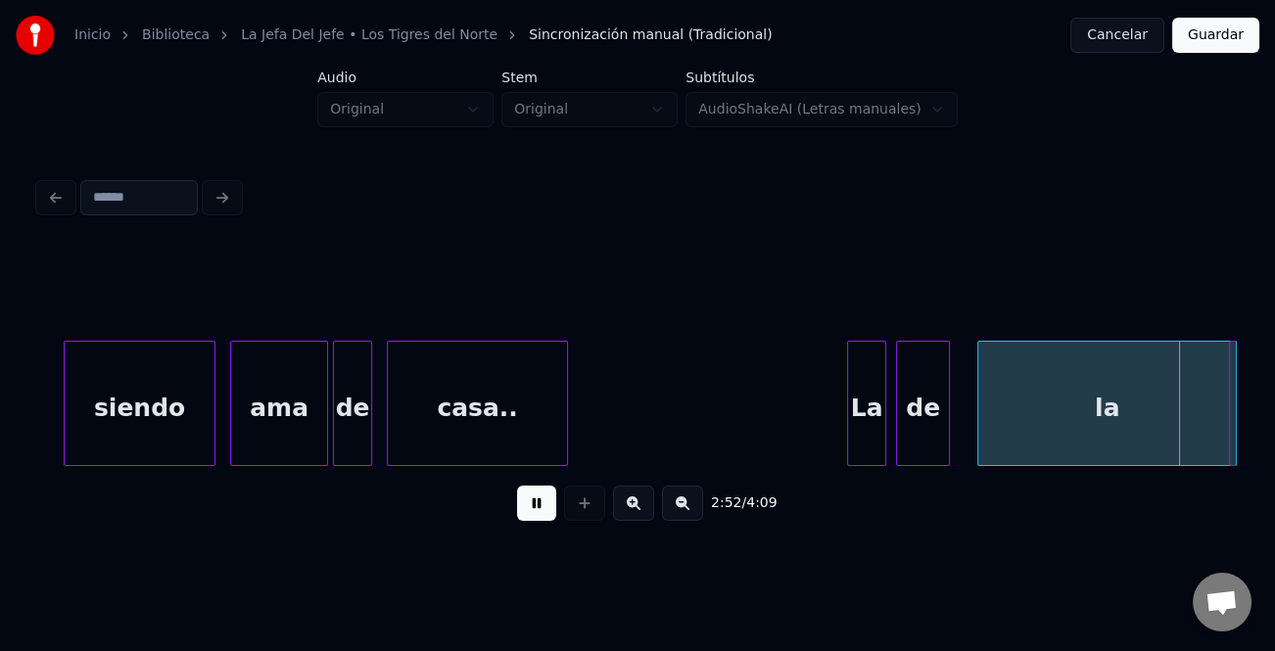
click at [1118, 421] on div "la" at bounding box center [1107, 408] width 258 height 133
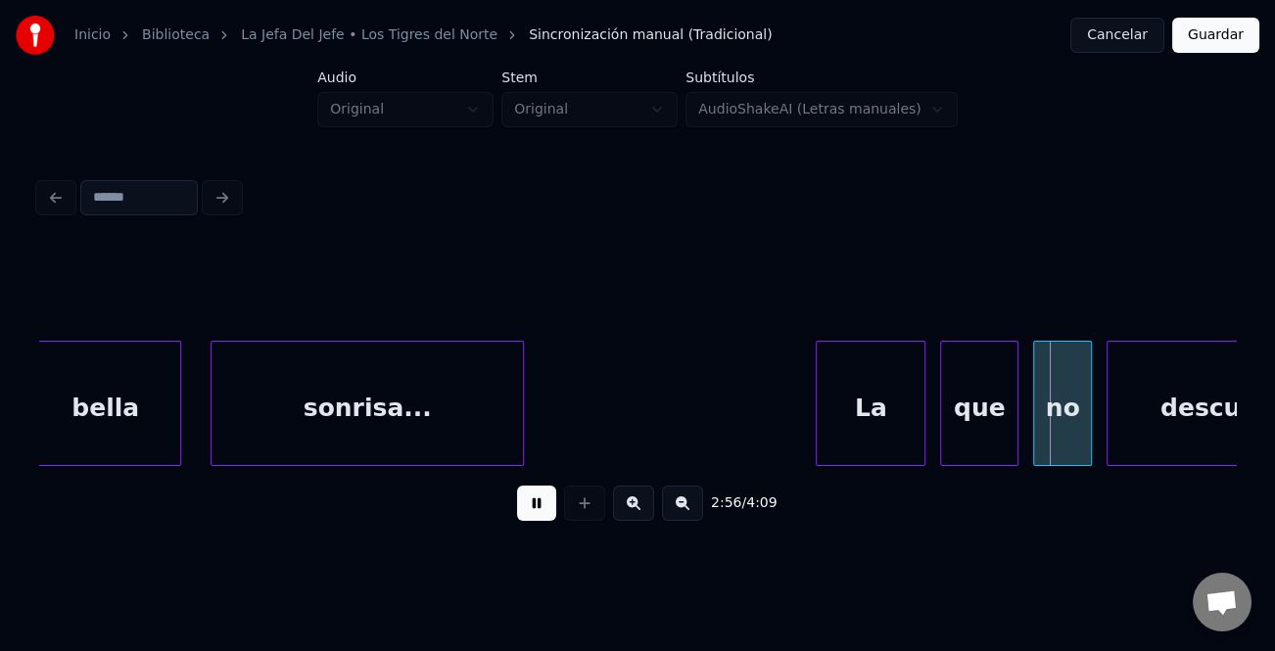
click at [817, 424] on div at bounding box center [820, 403] width 6 height 123
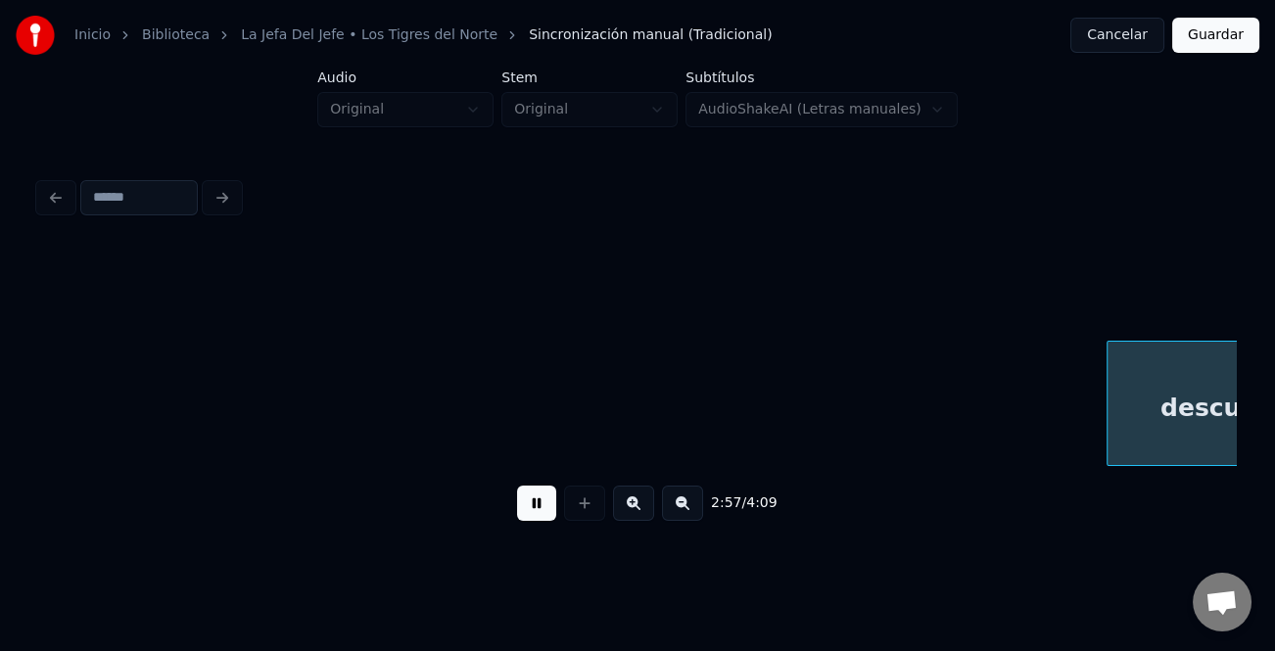
scroll to position [0, 43405]
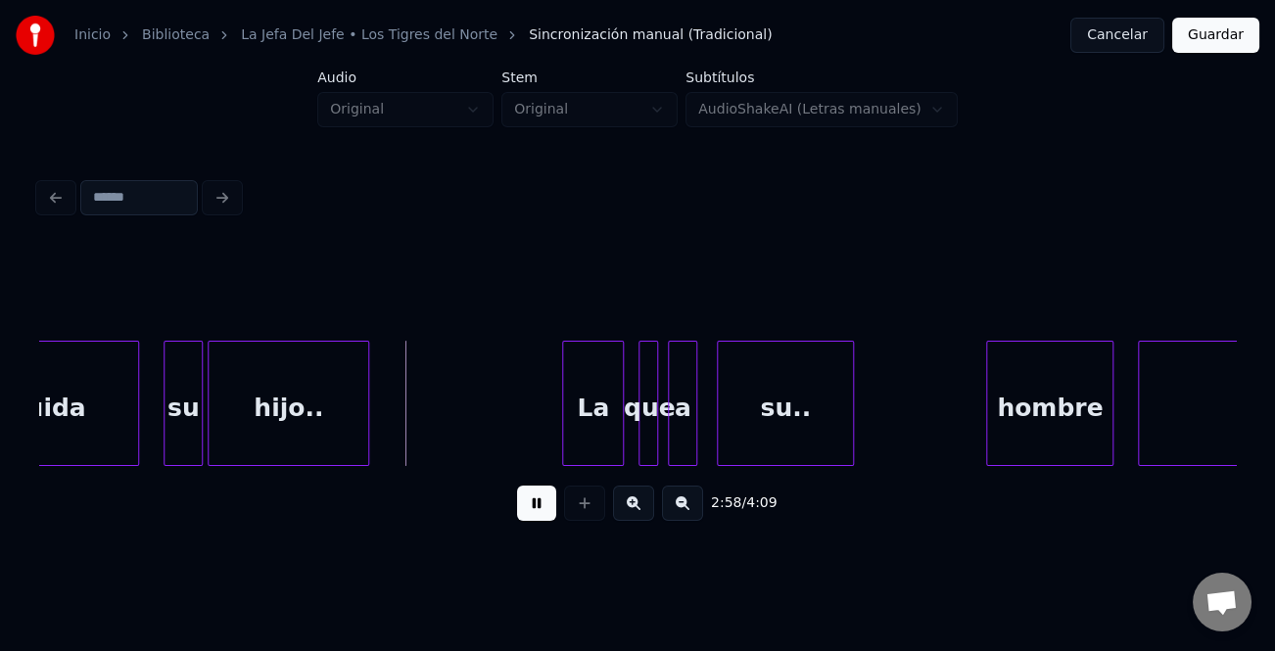
click at [563, 414] on div at bounding box center [566, 403] width 6 height 123
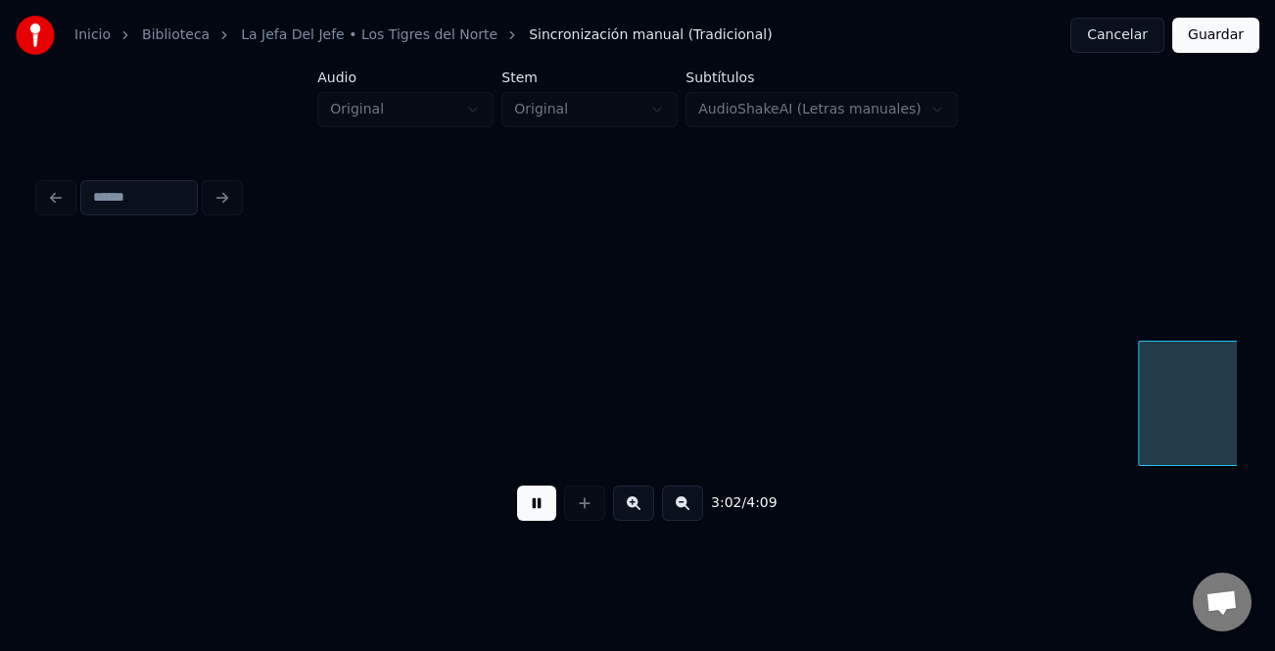
scroll to position [0, 44602]
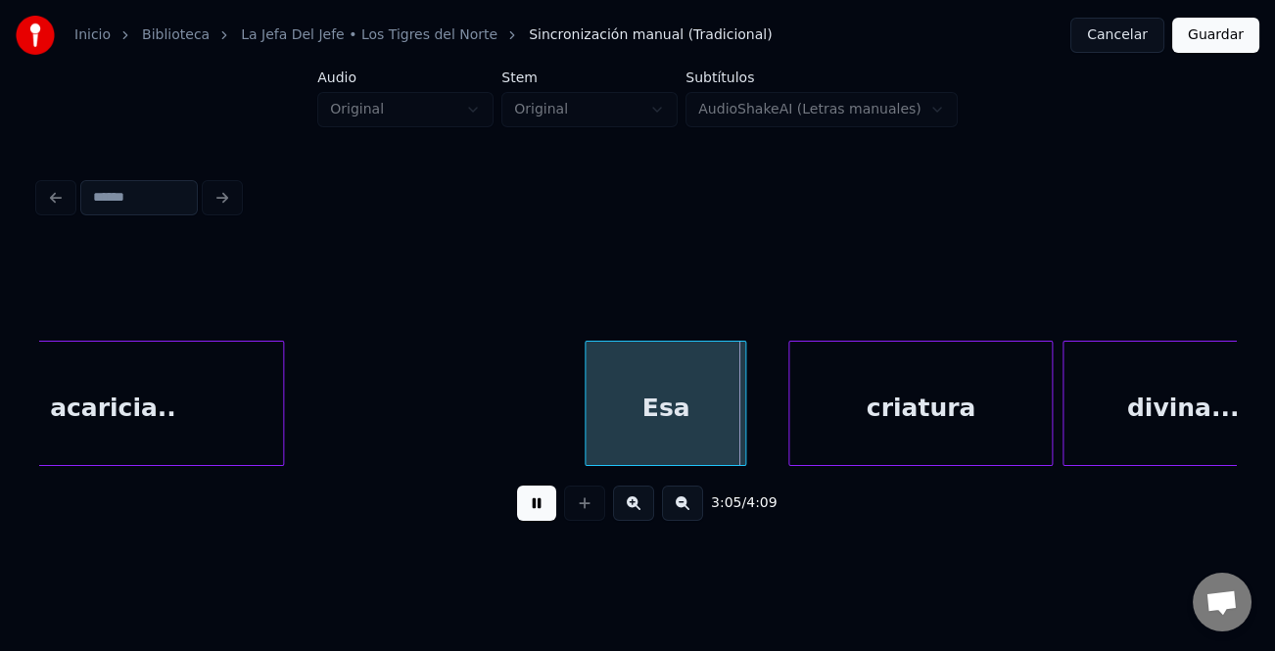
click at [609, 413] on div "Esa" at bounding box center [666, 408] width 160 height 133
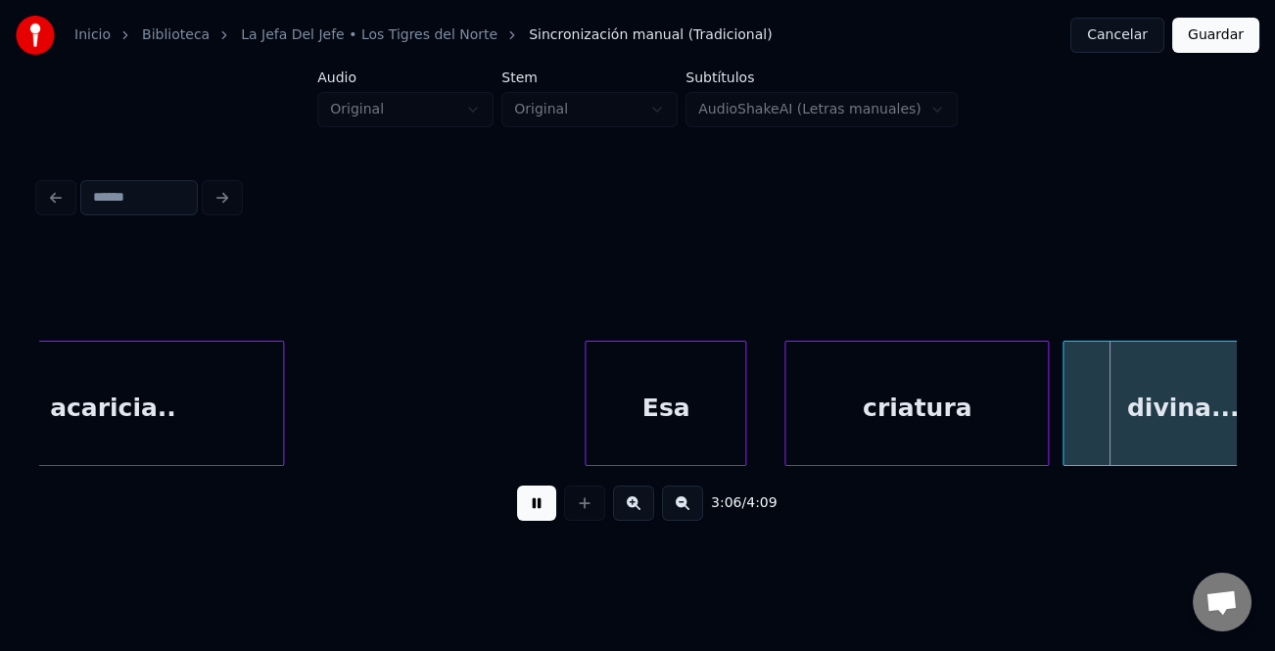
click at [848, 432] on div "criatura" at bounding box center [916, 408] width 262 height 133
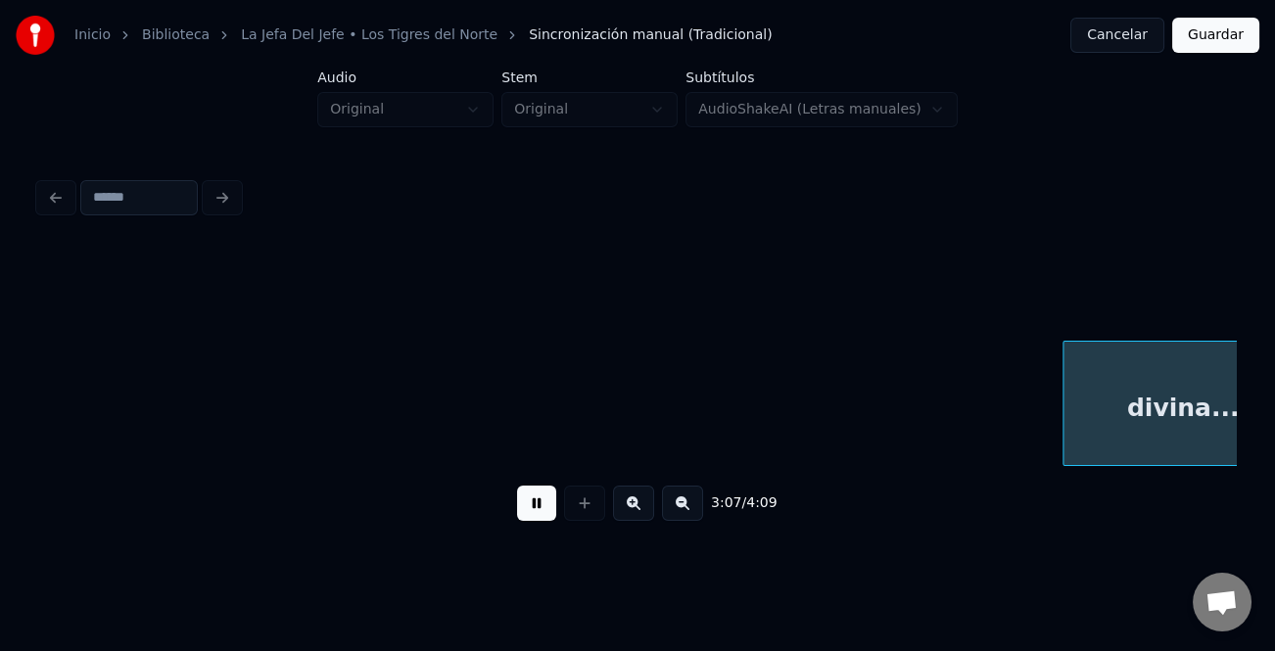
scroll to position [0, 45800]
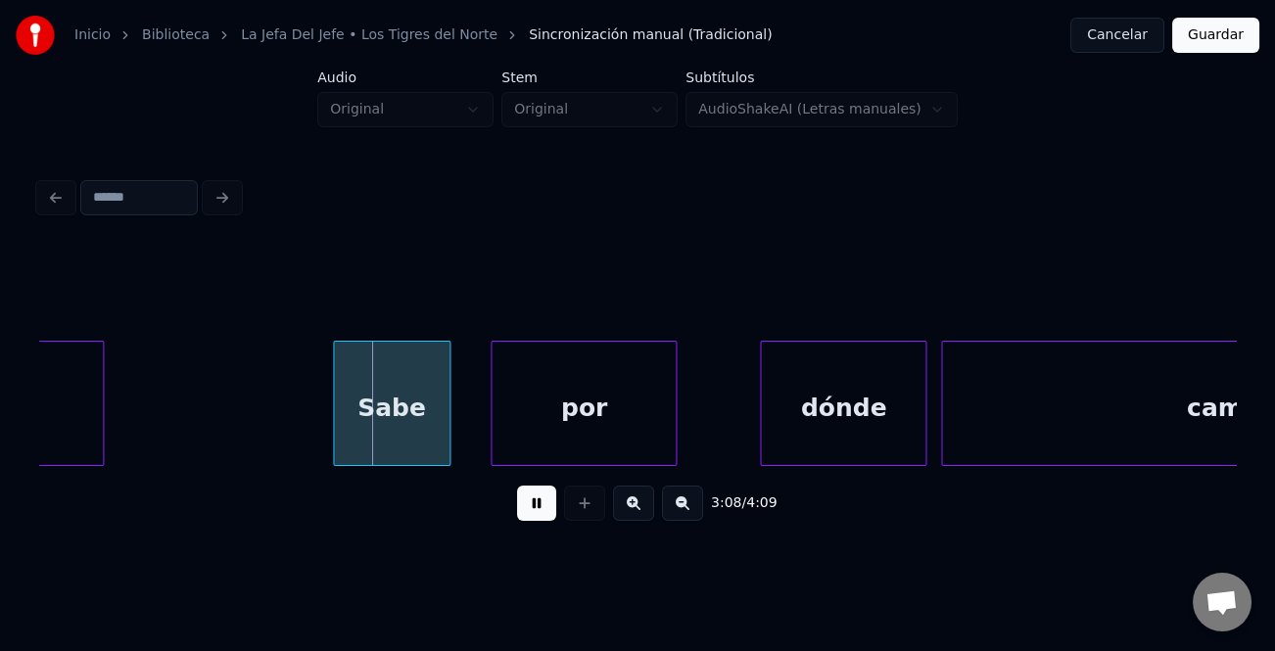
click at [432, 429] on div "Sabe" at bounding box center [392, 408] width 116 height 133
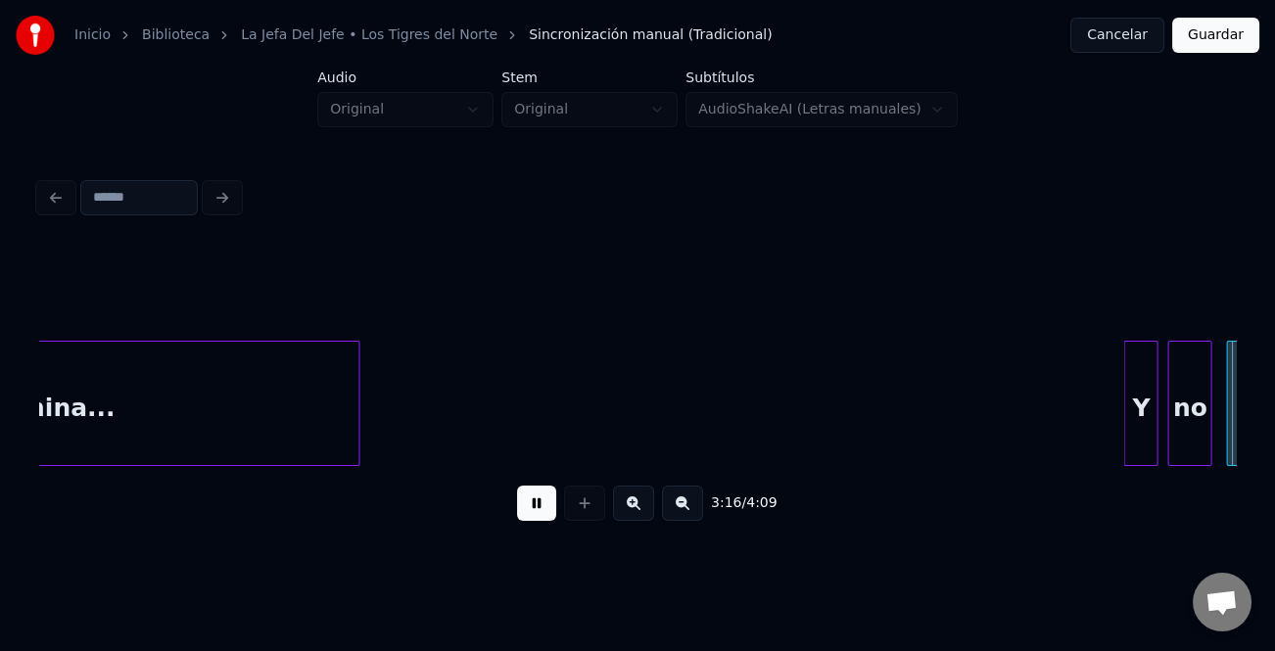
scroll to position [0, 48196]
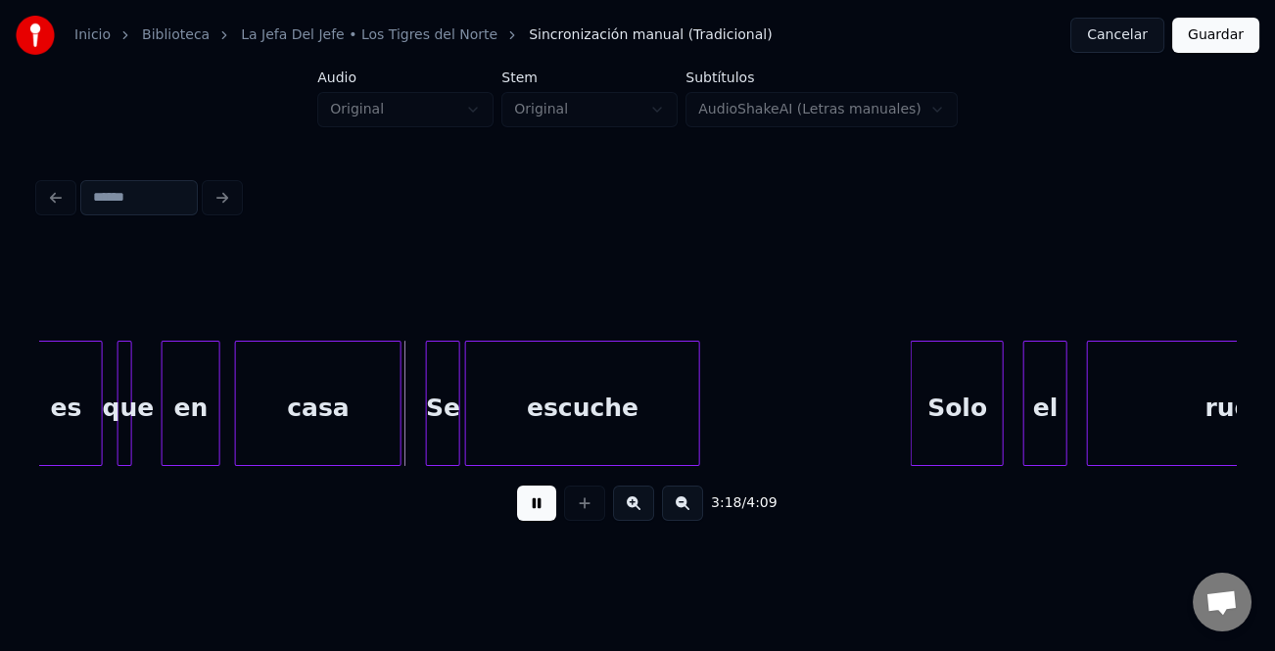
click at [545, 509] on button at bounding box center [536, 503] width 39 height 35
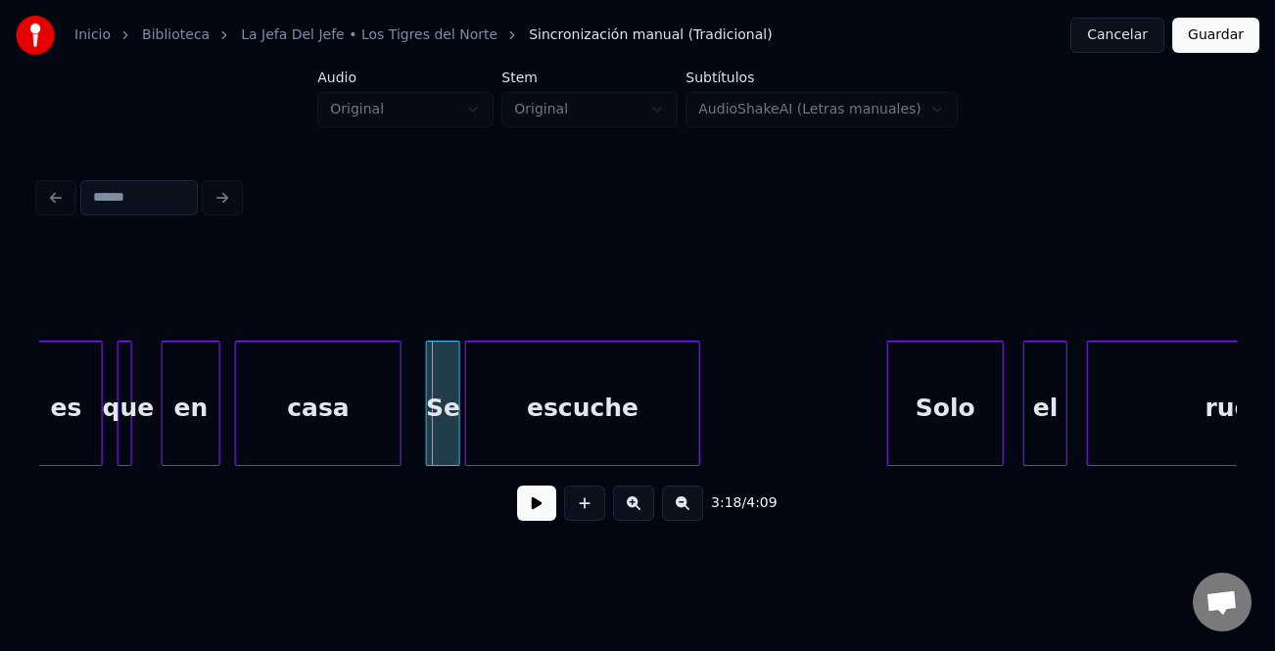
click at [888, 403] on div at bounding box center [891, 403] width 6 height 123
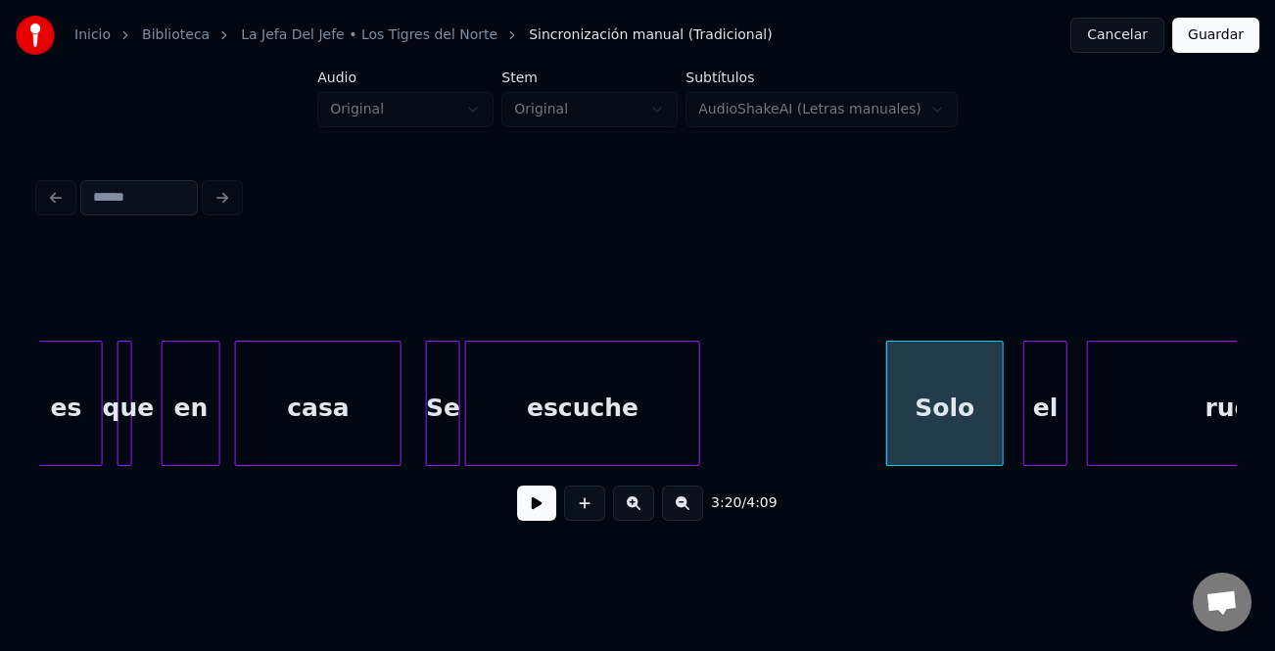
click at [887, 403] on div at bounding box center [890, 403] width 6 height 123
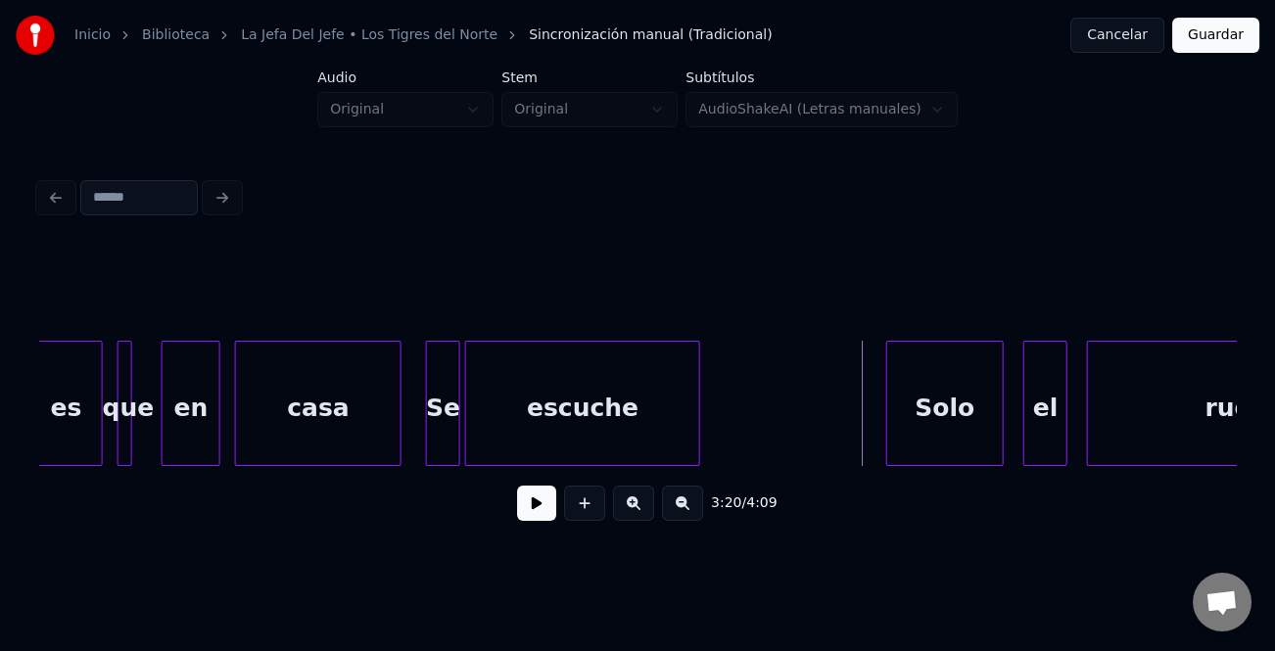
click at [534, 513] on button at bounding box center [536, 503] width 39 height 35
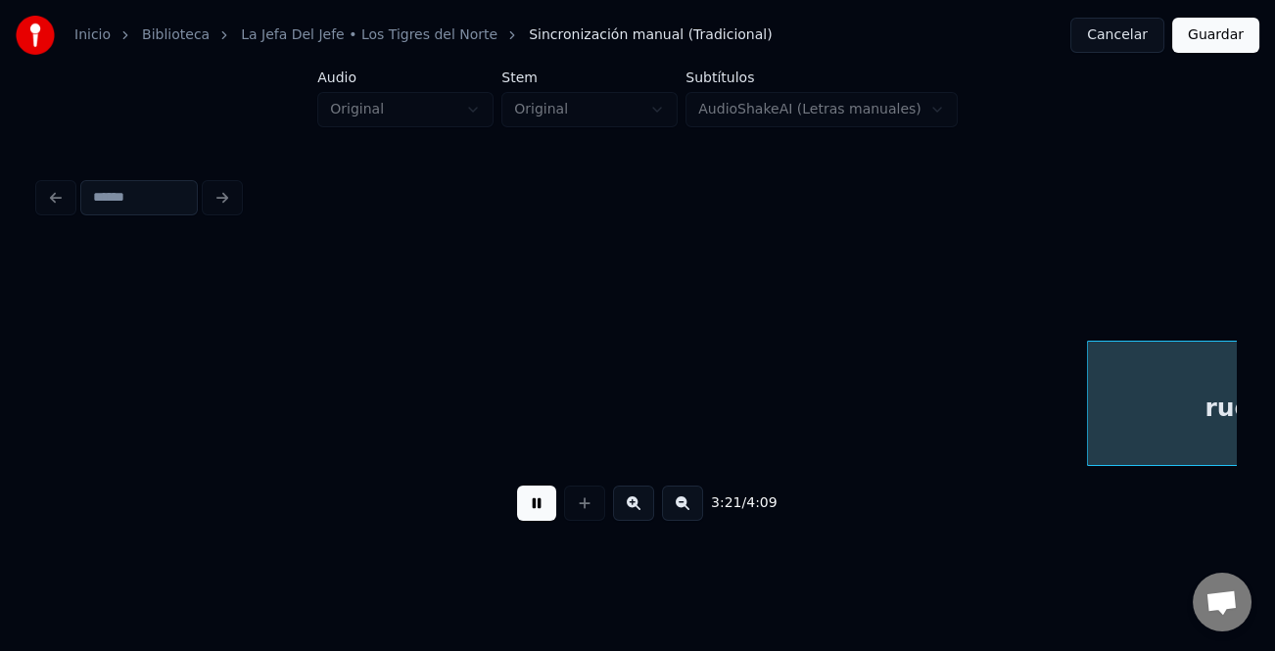
scroll to position [0, 49395]
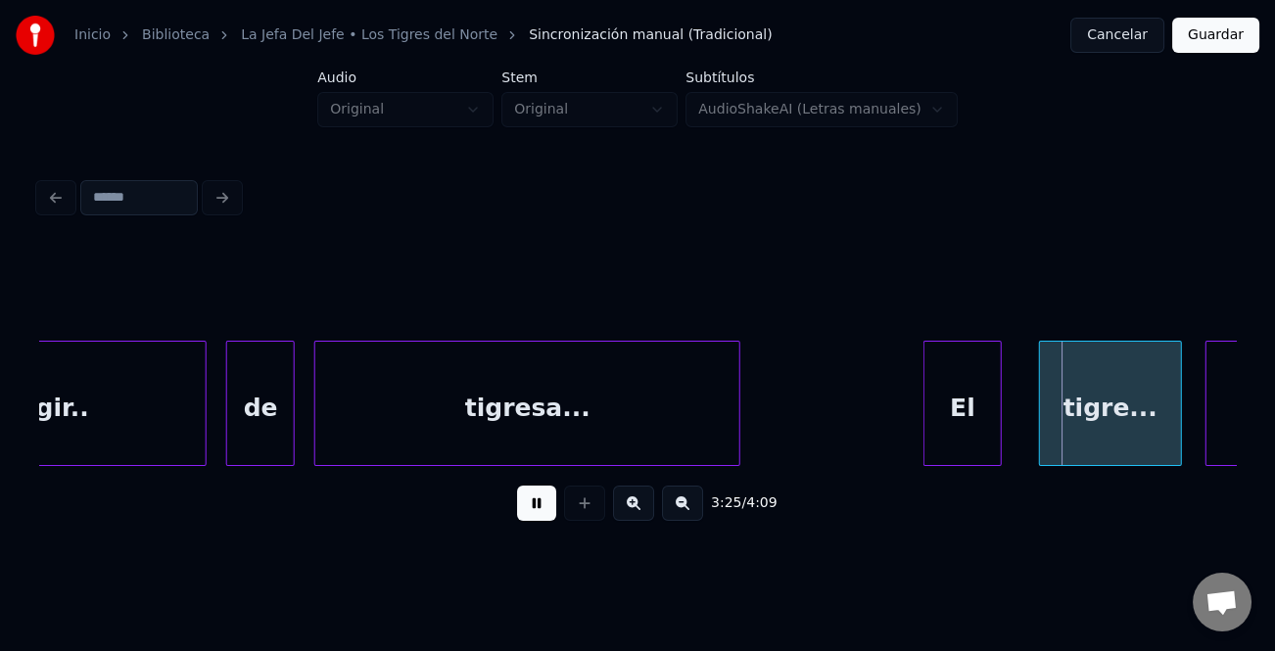
click at [931, 418] on div "El" at bounding box center [963, 408] width 76 height 133
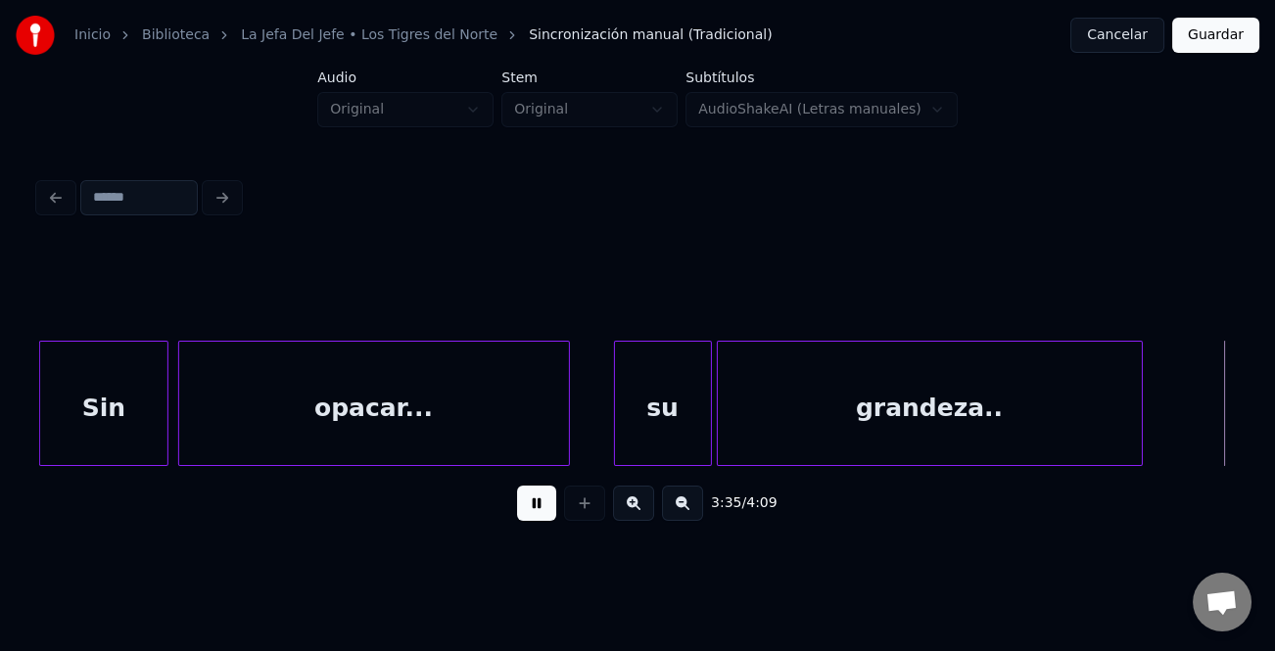
scroll to position [0, 52804]
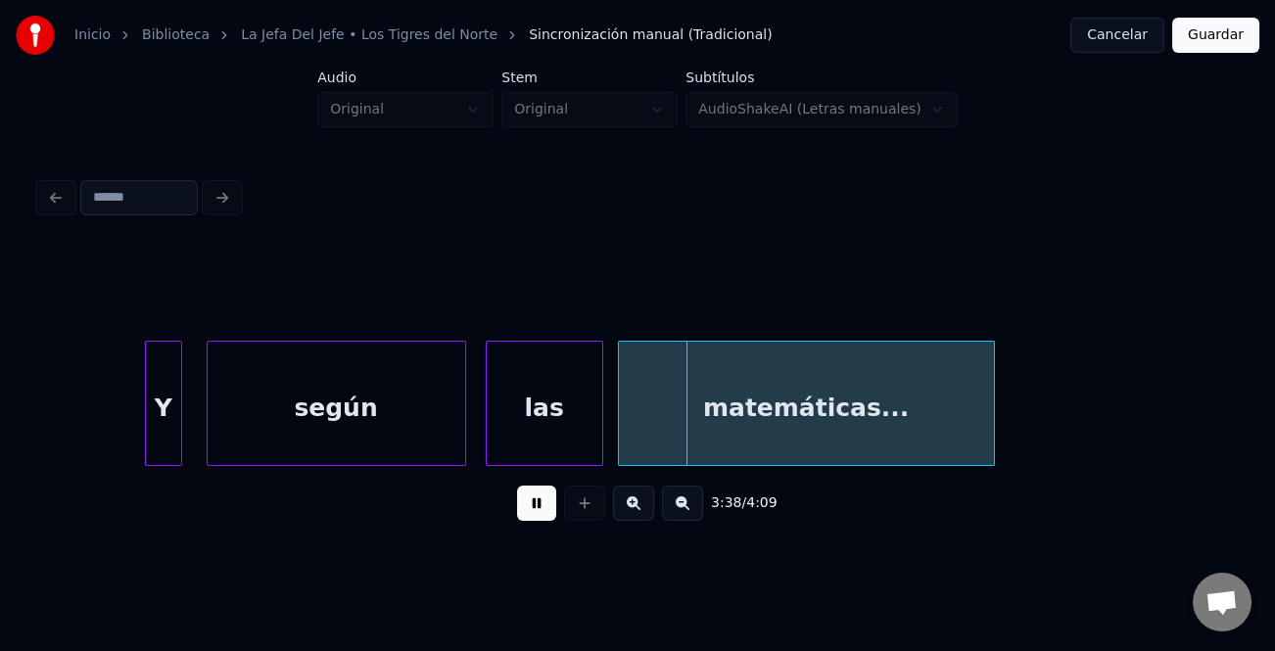
click at [147, 425] on div at bounding box center [149, 403] width 6 height 123
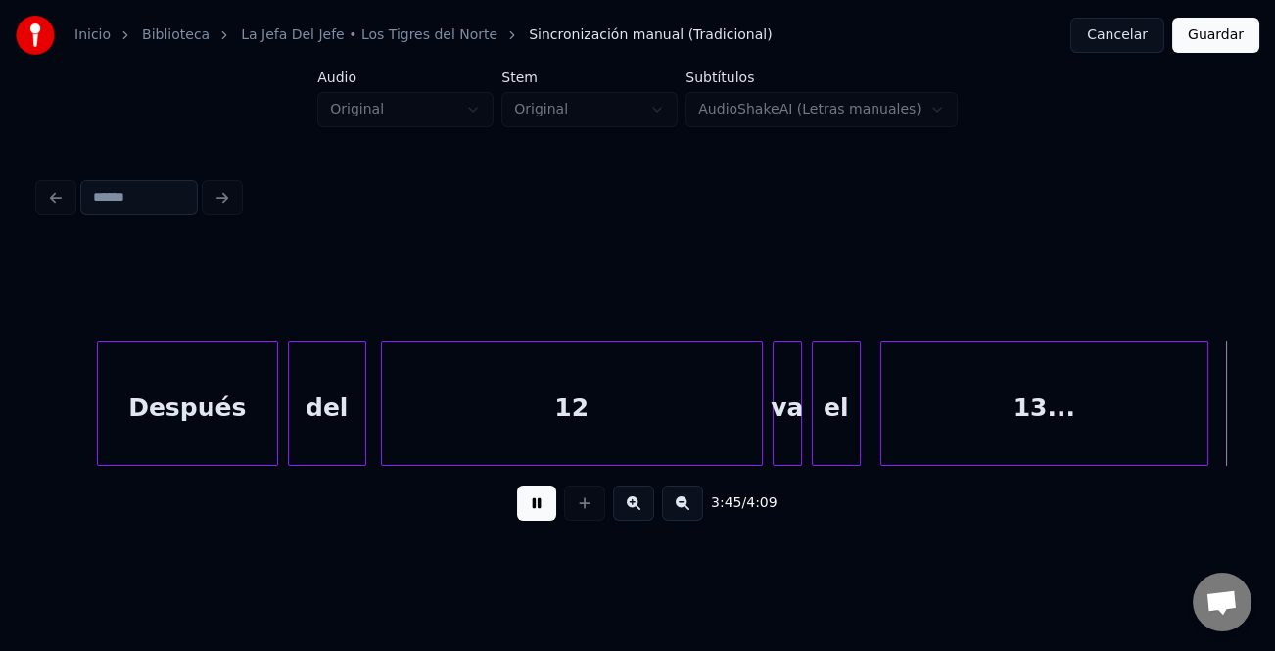
scroll to position [0, 55198]
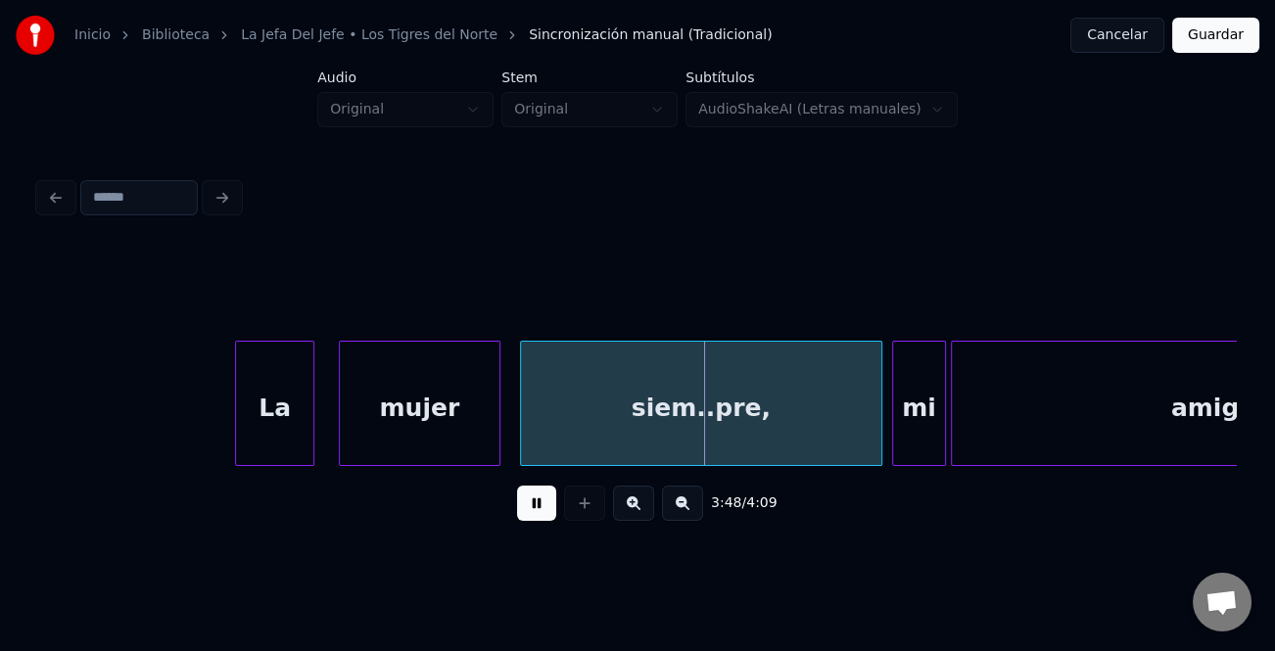
click at [239, 421] on div at bounding box center [239, 403] width 6 height 123
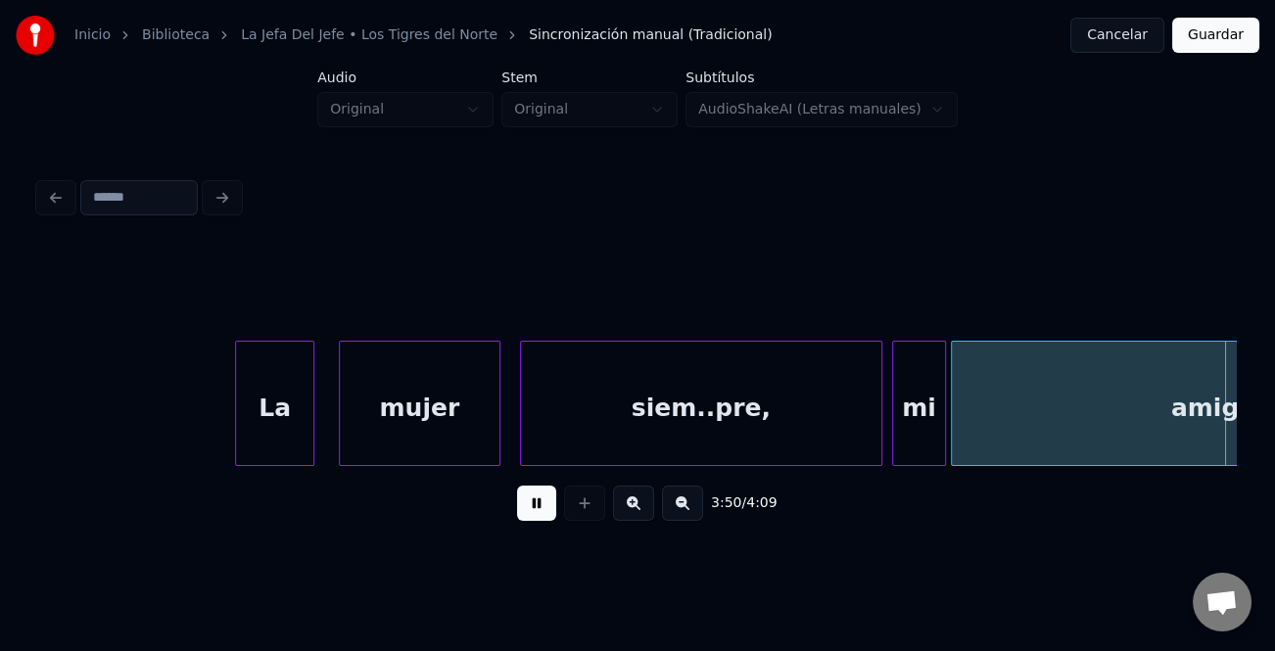
scroll to position [0, 56399]
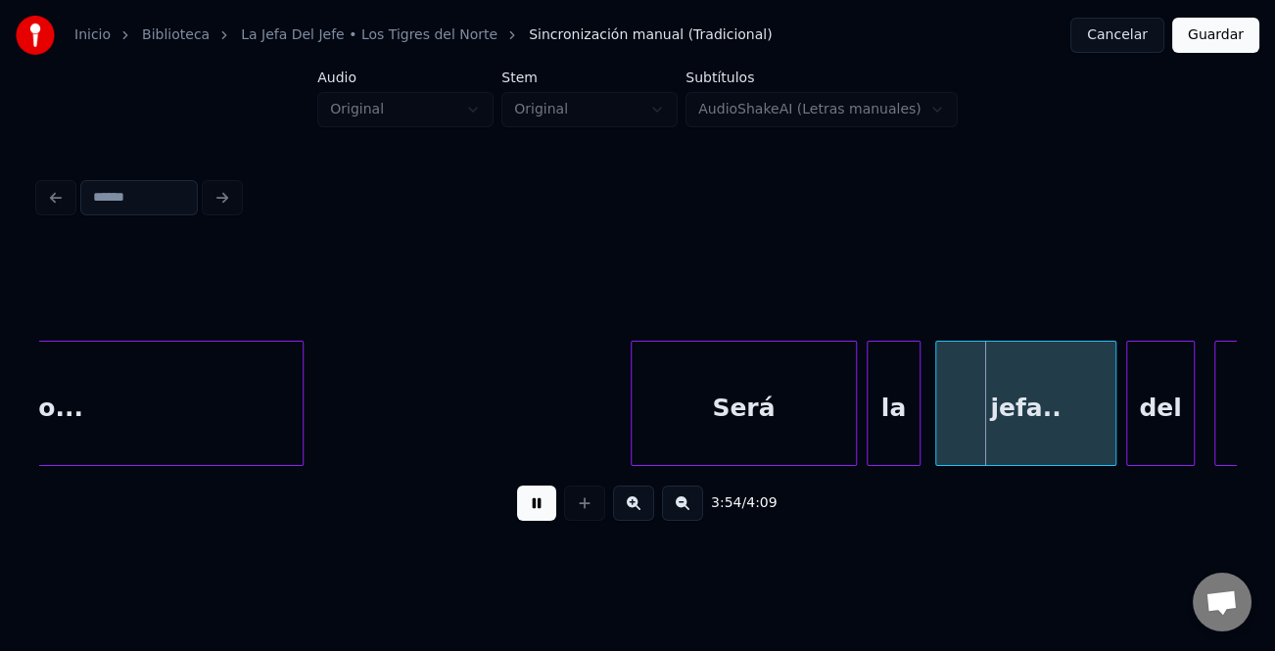
click at [635, 422] on div at bounding box center [635, 403] width 6 height 123
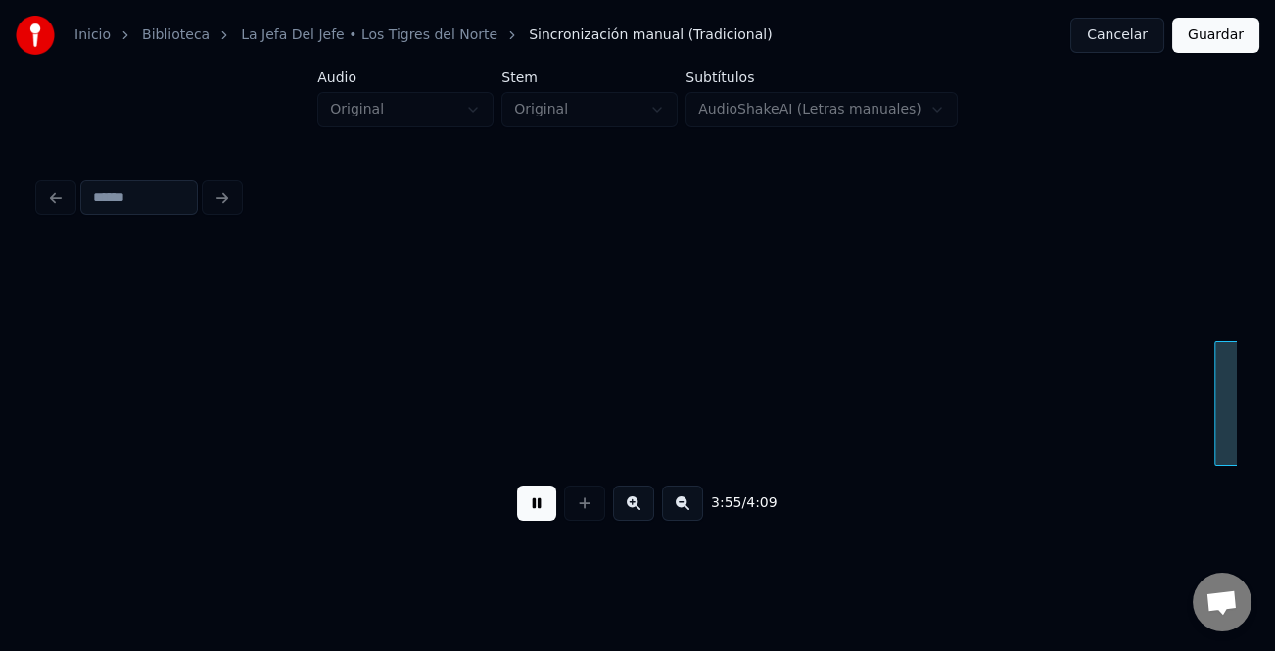
scroll to position [0, 57597]
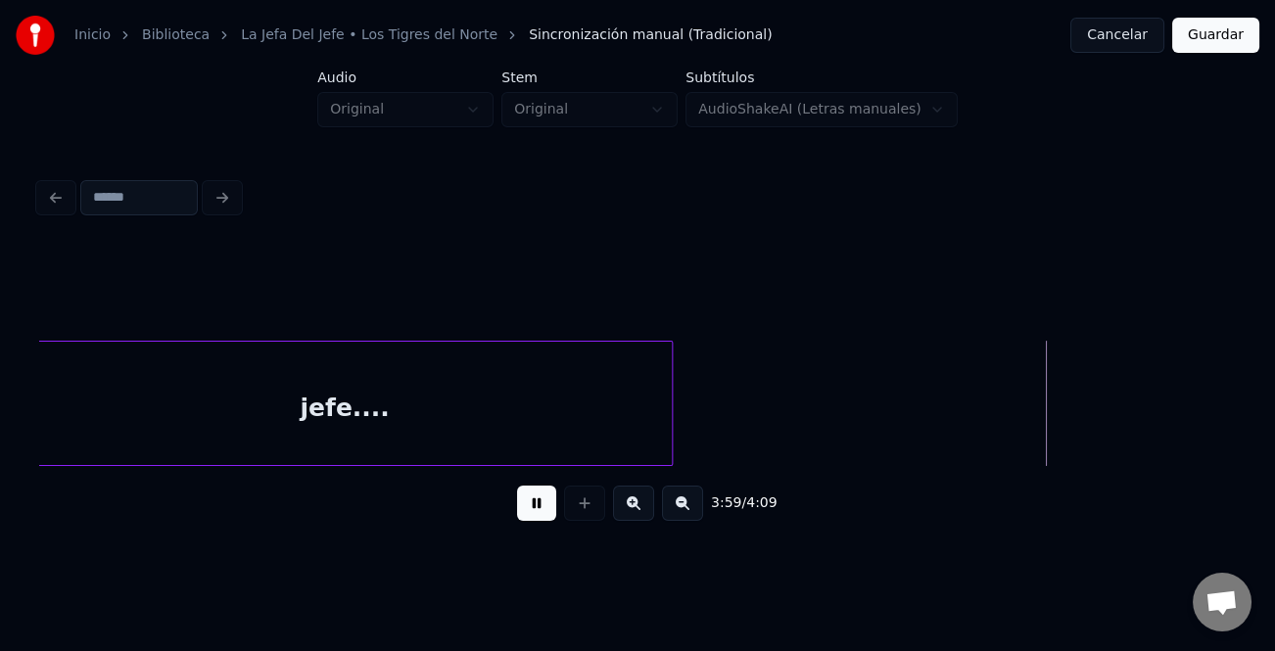
click at [1235, 21] on button "Guardar" at bounding box center [1215, 35] width 87 height 35
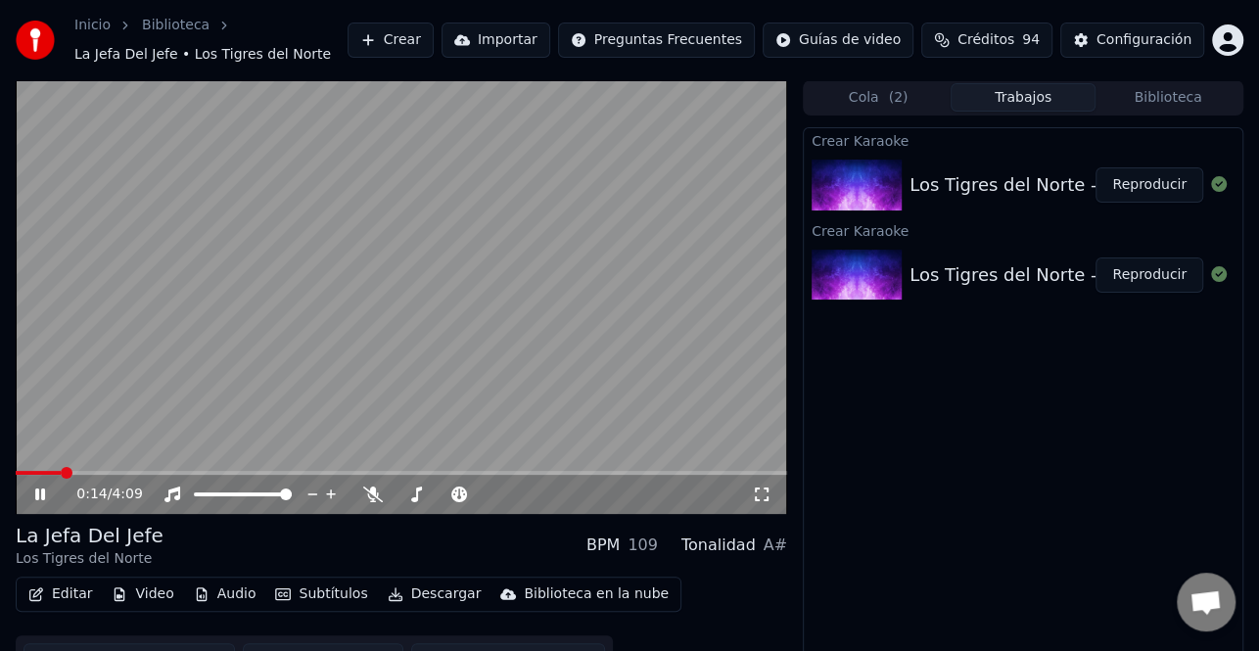
click at [36, 497] on icon at bounding box center [40, 495] width 10 height 12
drag, startPoint x: 59, startPoint y: 468, endPoint x: 0, endPoint y: 480, distance: 59.9
click at [0, 480] on div "0:14 / 4:09 La Jefa Del Jefe Los Tigres del Norte BPM 109 Tonalidad A# Editar V…" at bounding box center [629, 383] width 1259 height 606
click at [16, 479] on span at bounding box center [22, 473] width 12 height 12
click at [24, 491] on div "0:00 / 4:09" at bounding box center [402, 495] width 756 height 20
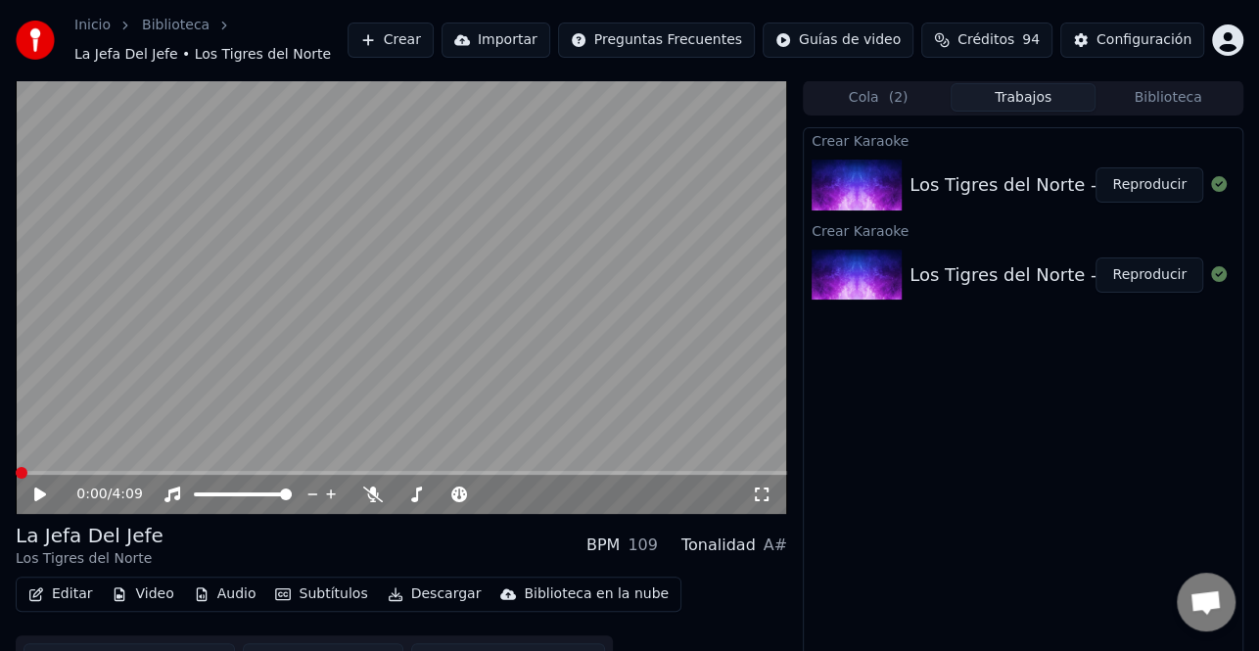
click at [39, 496] on icon at bounding box center [40, 495] width 12 height 14
click at [39, 495] on icon at bounding box center [53, 495] width 45 height 16
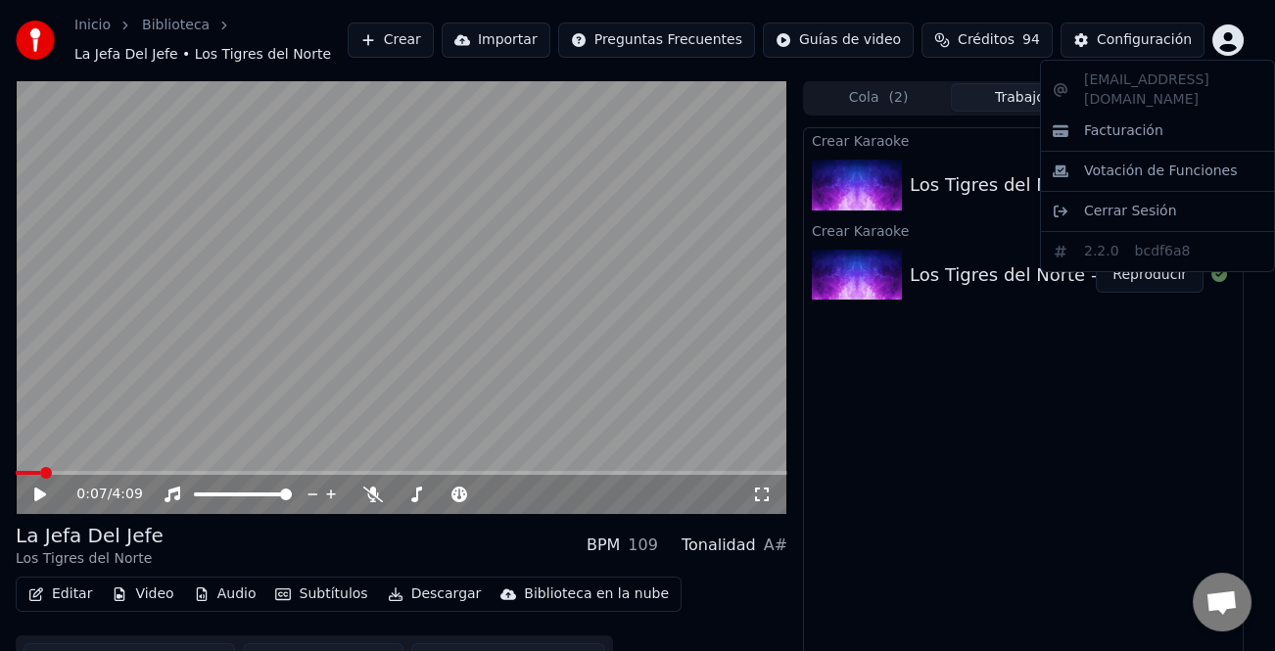
click at [1223, 35] on html "Inicio Biblioteca La Jefa Del Jefe • Los Tigres del Norte Crear Importar Pregun…" at bounding box center [637, 325] width 1275 height 651
click at [1156, 42] on html "Inicio Biblioteca La Jefa Del Jefe • Los Tigres del Norte Crear Importar Pregun…" at bounding box center [637, 325] width 1275 height 651
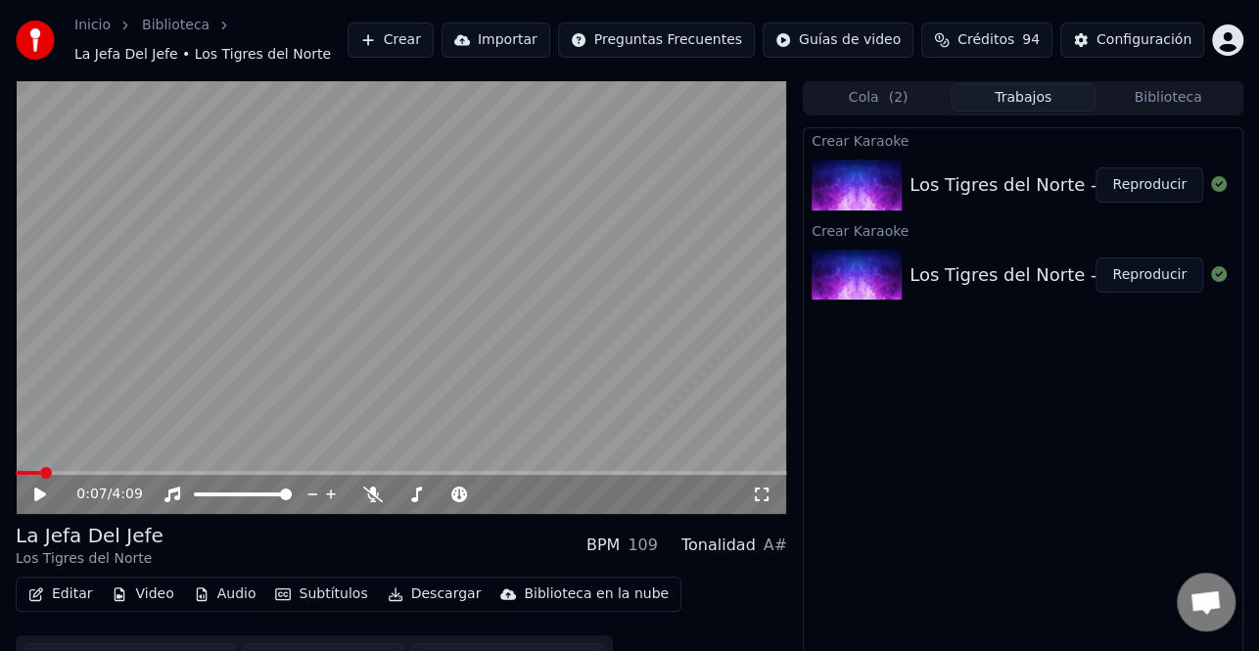
click at [1156, 42] on div "Configuración" at bounding box center [1144, 40] width 95 height 20
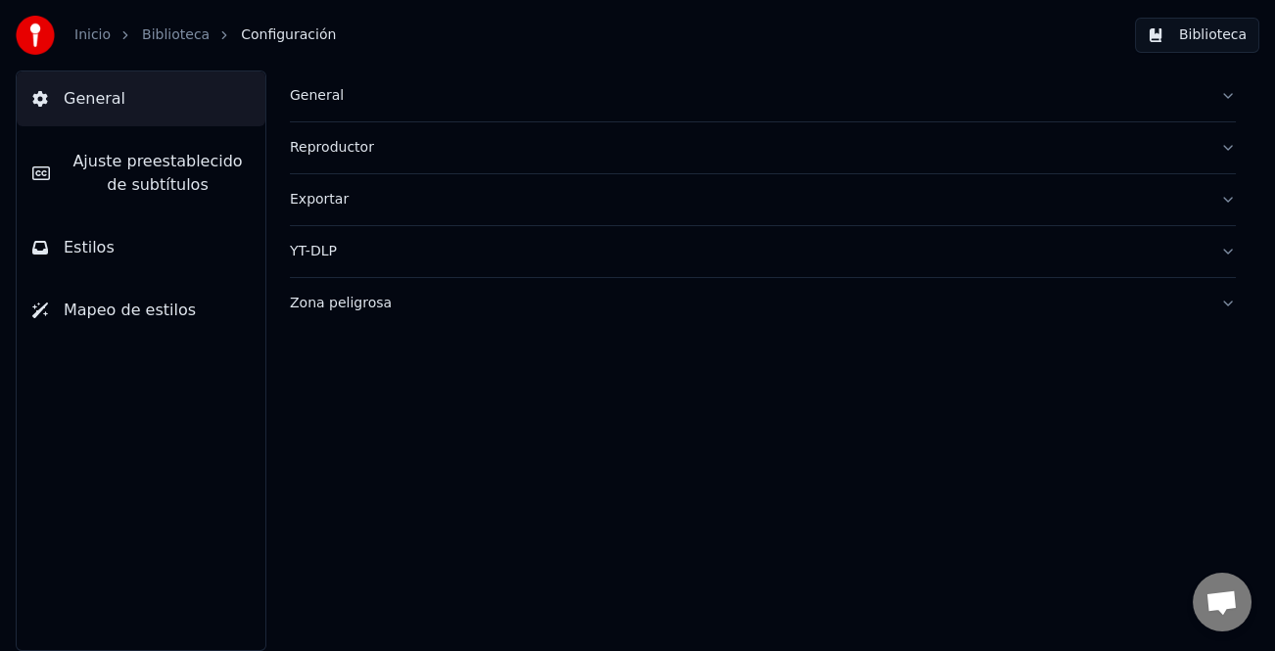
click at [149, 161] on span "Ajuste preestablecido de subtítulos" at bounding box center [158, 173] width 184 height 47
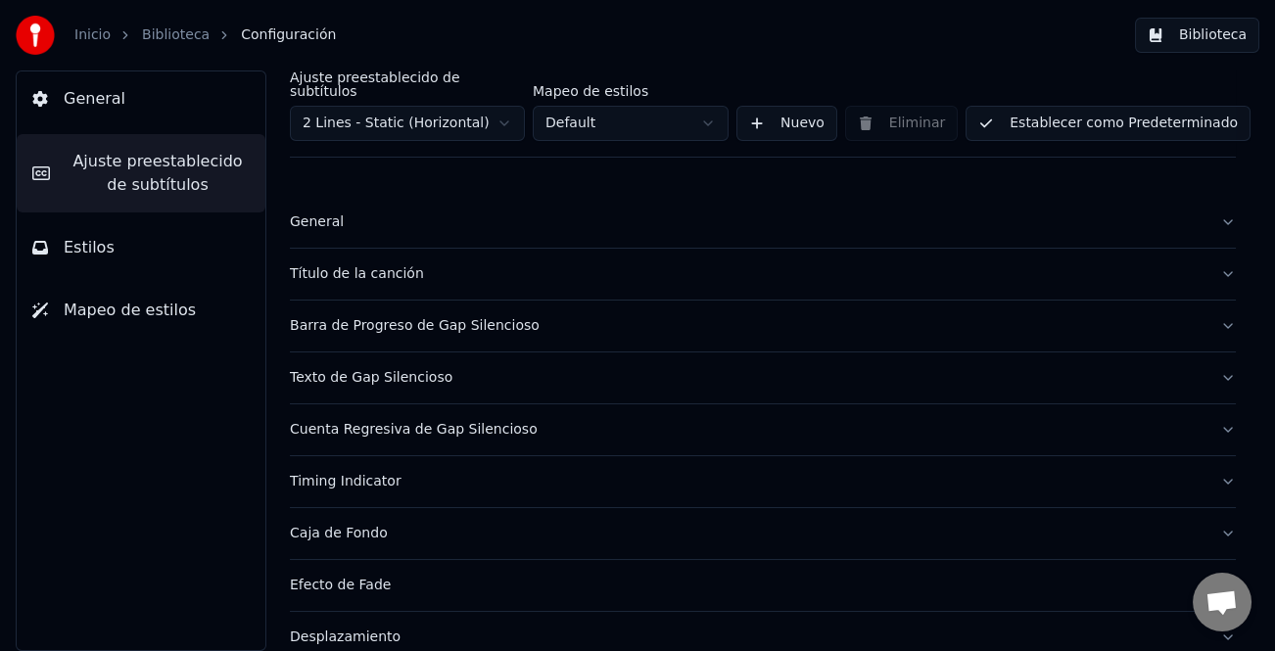
click at [356, 265] on div "Título de la canción" at bounding box center [747, 274] width 915 height 20
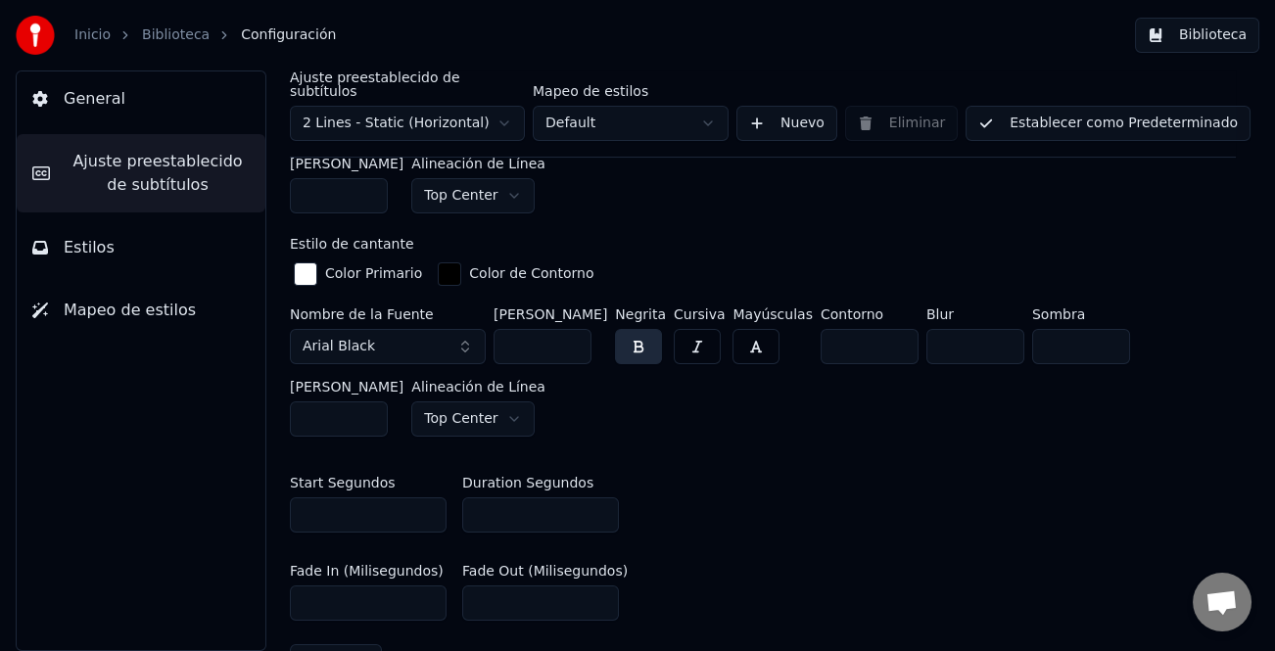
scroll to position [686, 0]
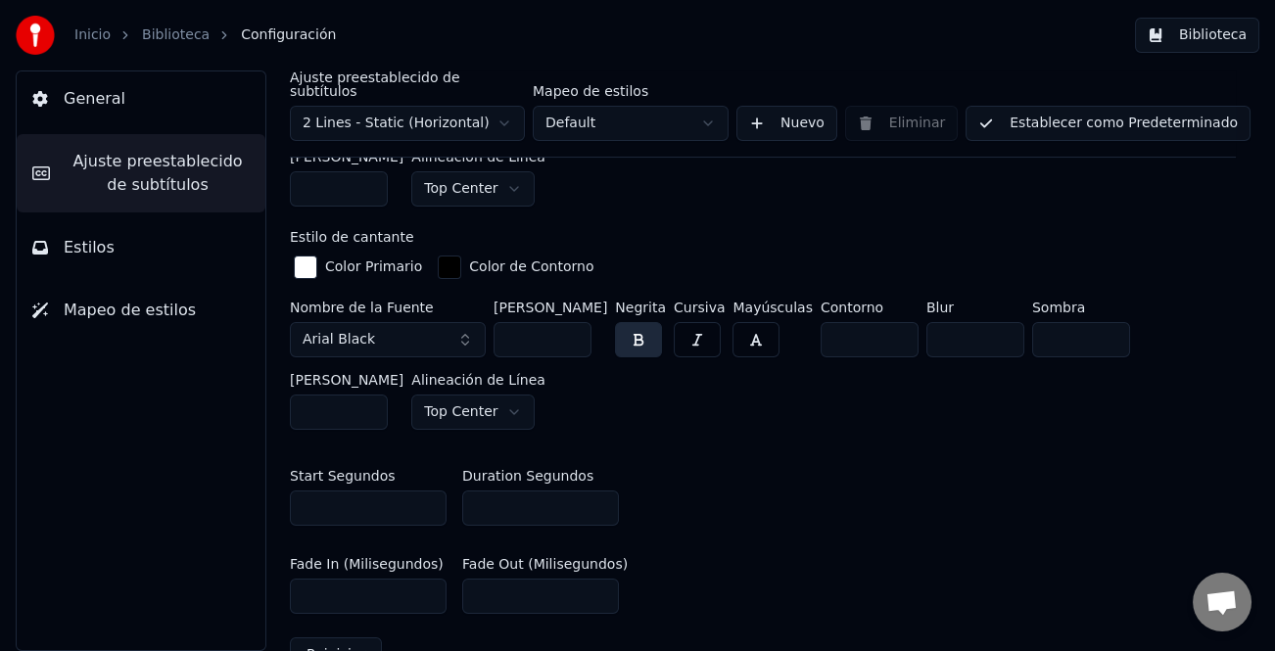
click at [598, 495] on input "*" at bounding box center [540, 508] width 157 height 35
type input "*"
click at [598, 495] on input "*" at bounding box center [540, 508] width 157 height 35
click at [1118, 113] on button "Establecer como Predeterminado" at bounding box center [1108, 123] width 285 height 35
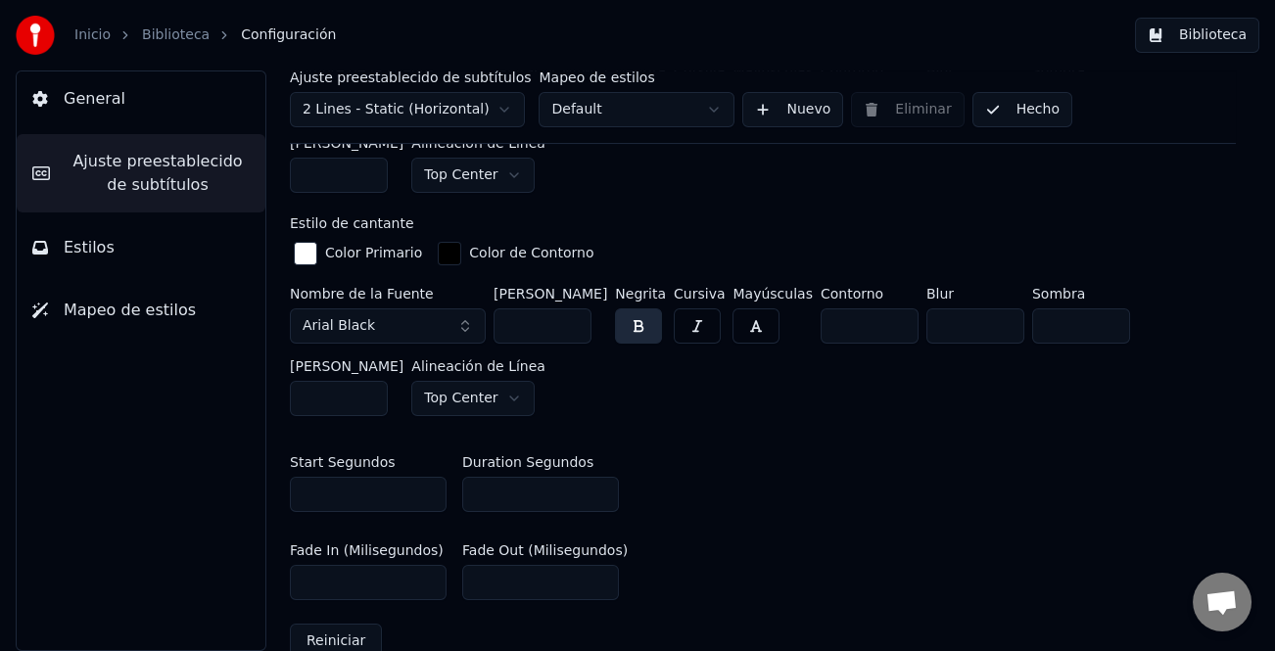
click at [1046, 109] on button "Hecho" at bounding box center [1022, 109] width 100 height 35
click at [1226, 30] on button "Biblioteca" at bounding box center [1197, 35] width 124 height 35
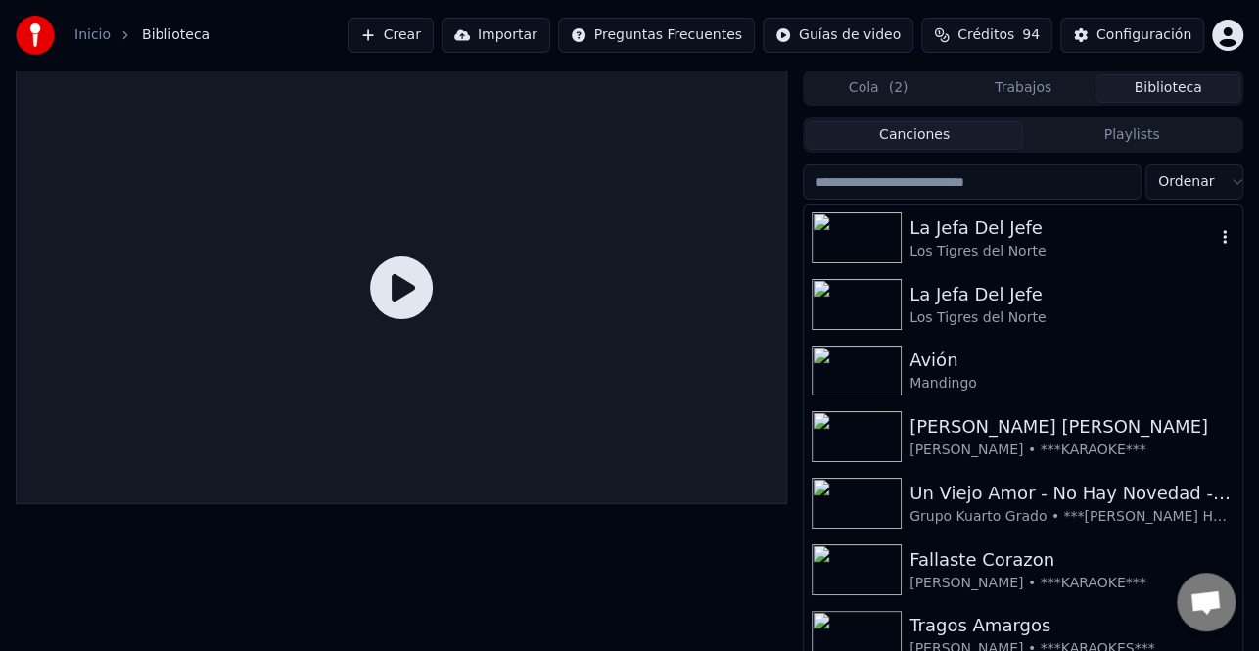
click at [1001, 245] on div "Los Tigres del Norte" at bounding box center [1063, 252] width 306 height 20
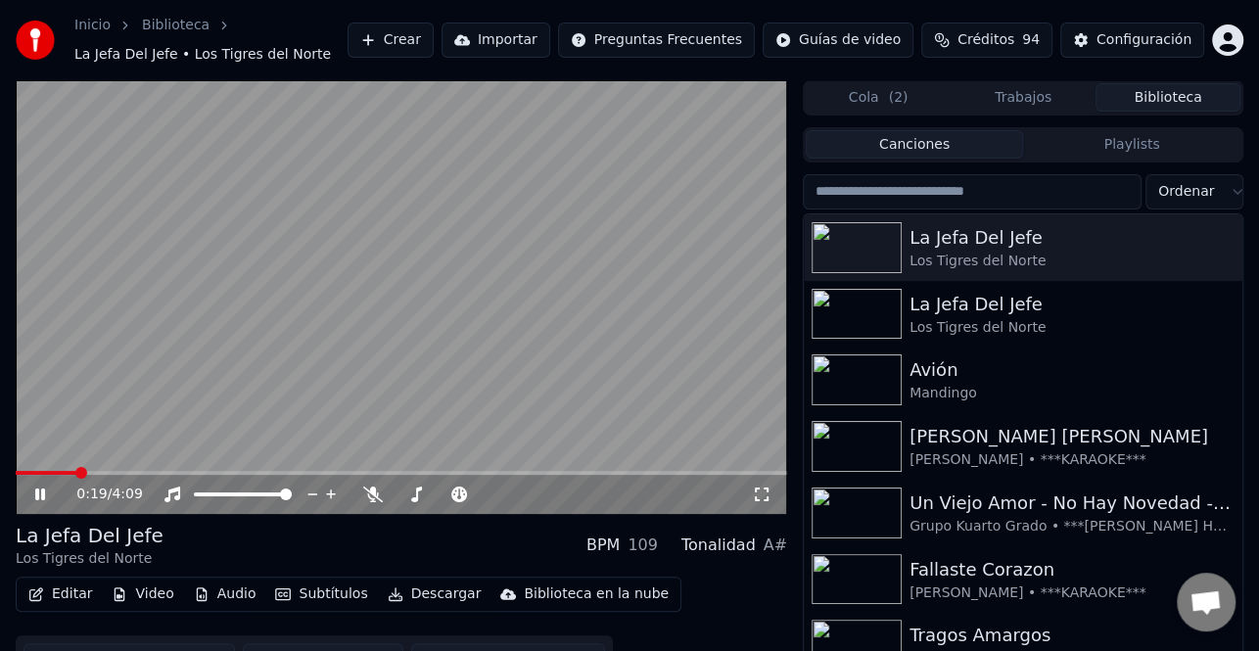
click at [40, 496] on icon at bounding box center [53, 495] width 45 height 16
click at [414, 589] on button "Descargar" at bounding box center [435, 594] width 110 height 27
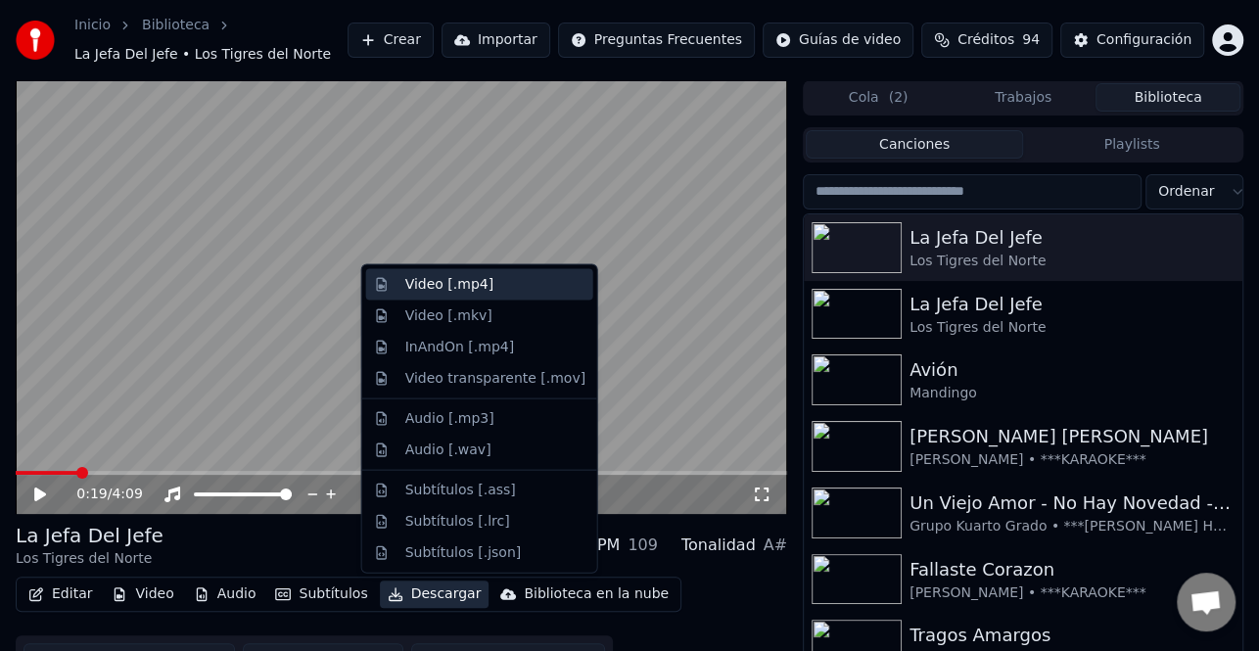
click at [494, 293] on div "Video [.mp4]" at bounding box center [495, 285] width 180 height 20
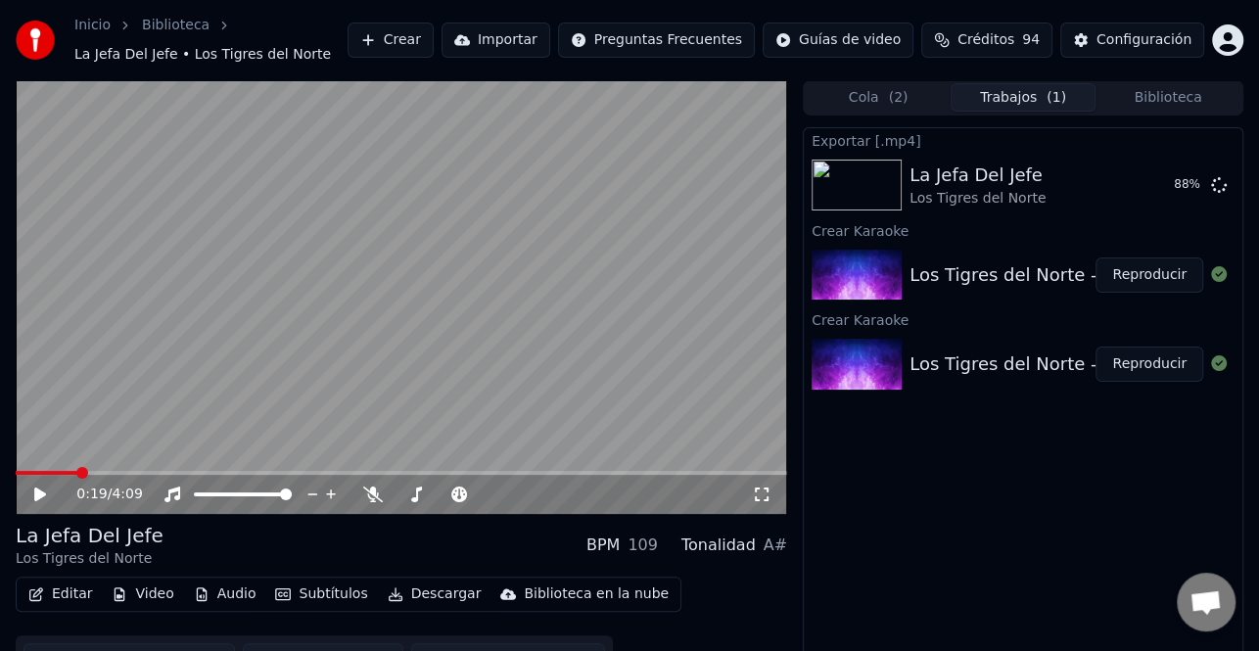
click at [417, 37] on button "Crear" at bounding box center [391, 40] width 86 height 35
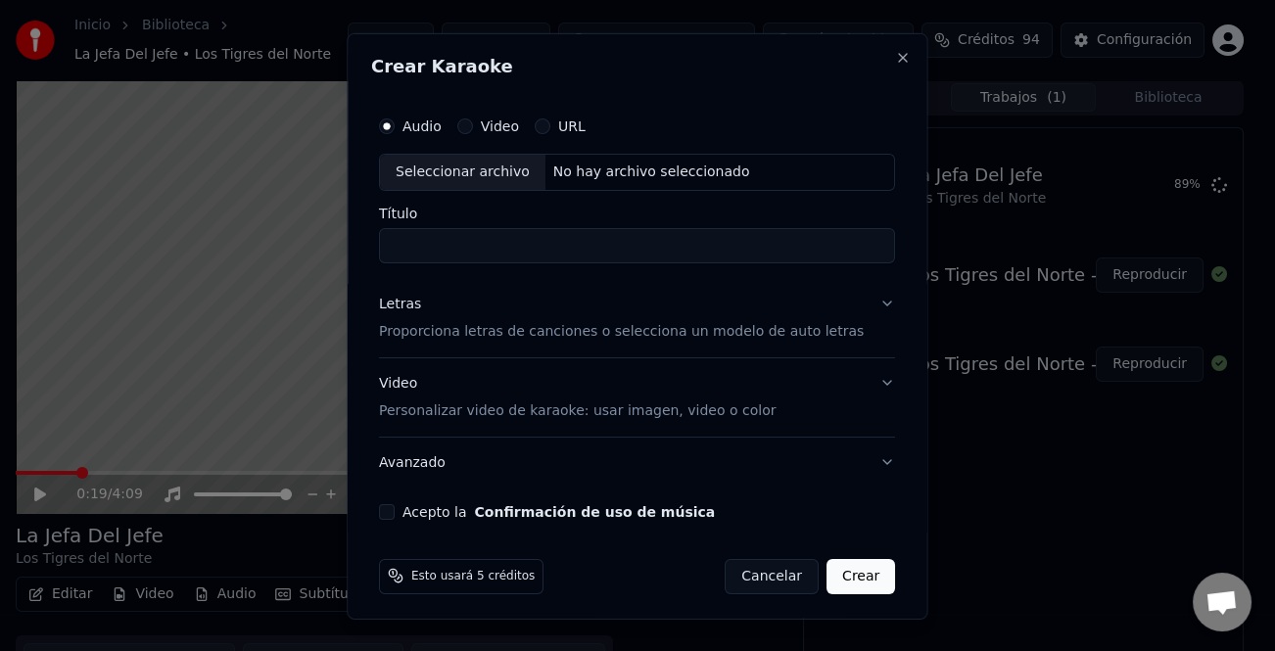
click at [420, 168] on div "Seleccionar archivo" at bounding box center [463, 171] width 166 height 35
type input "**********"
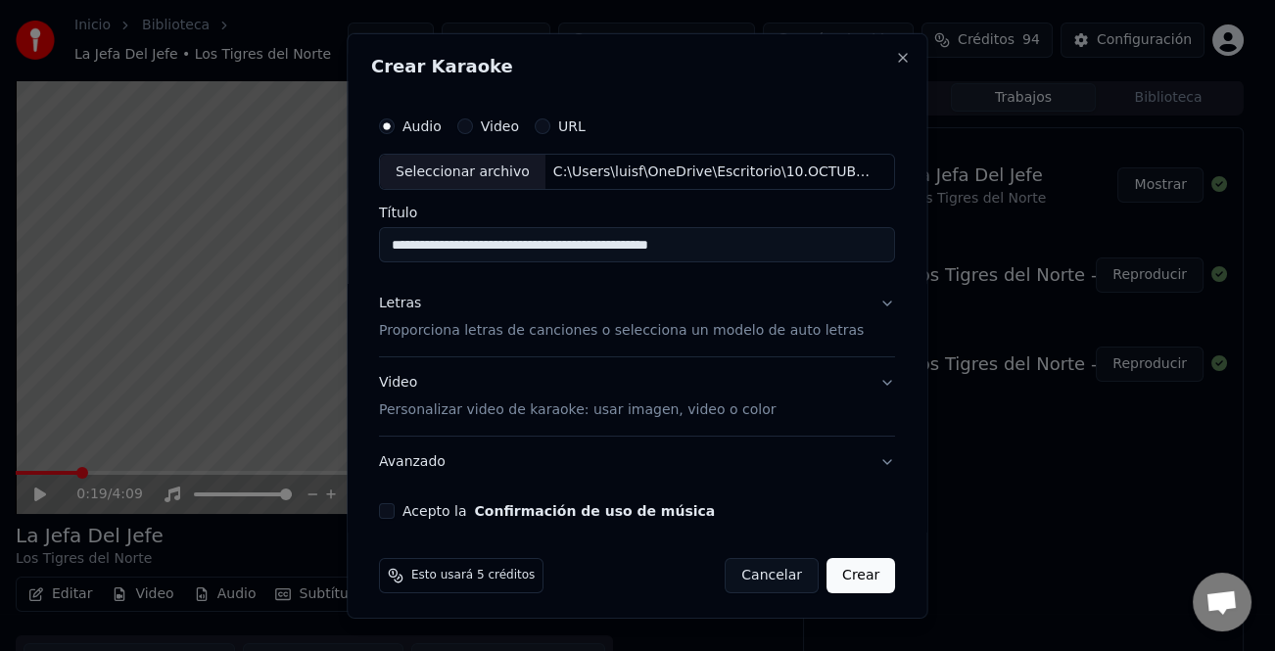
click at [413, 306] on div "Letras" at bounding box center [400, 304] width 42 height 20
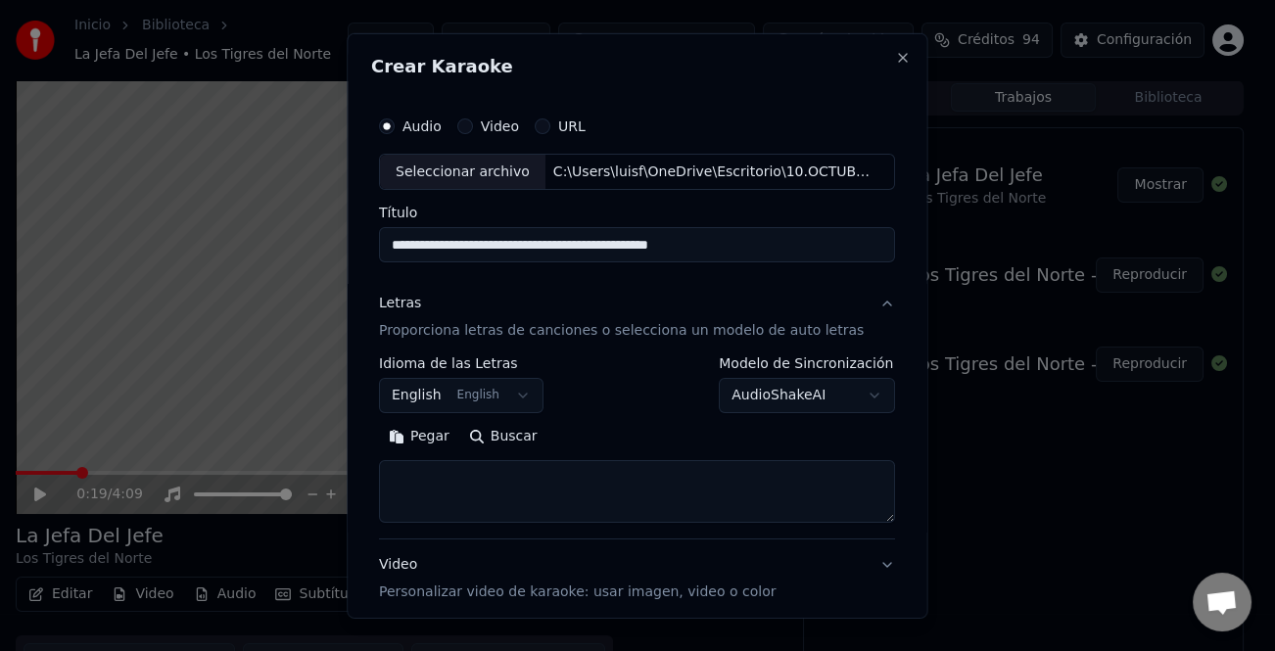
click at [442, 449] on button "Pegar" at bounding box center [419, 436] width 80 height 31
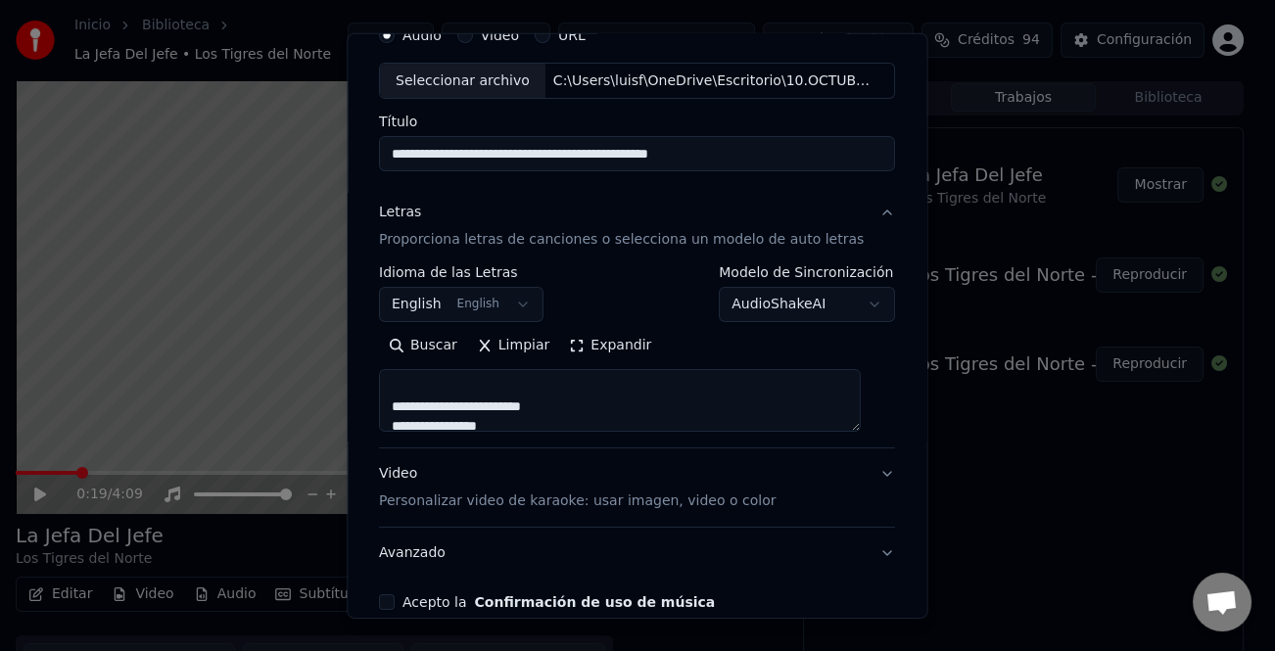
scroll to position [189, 0]
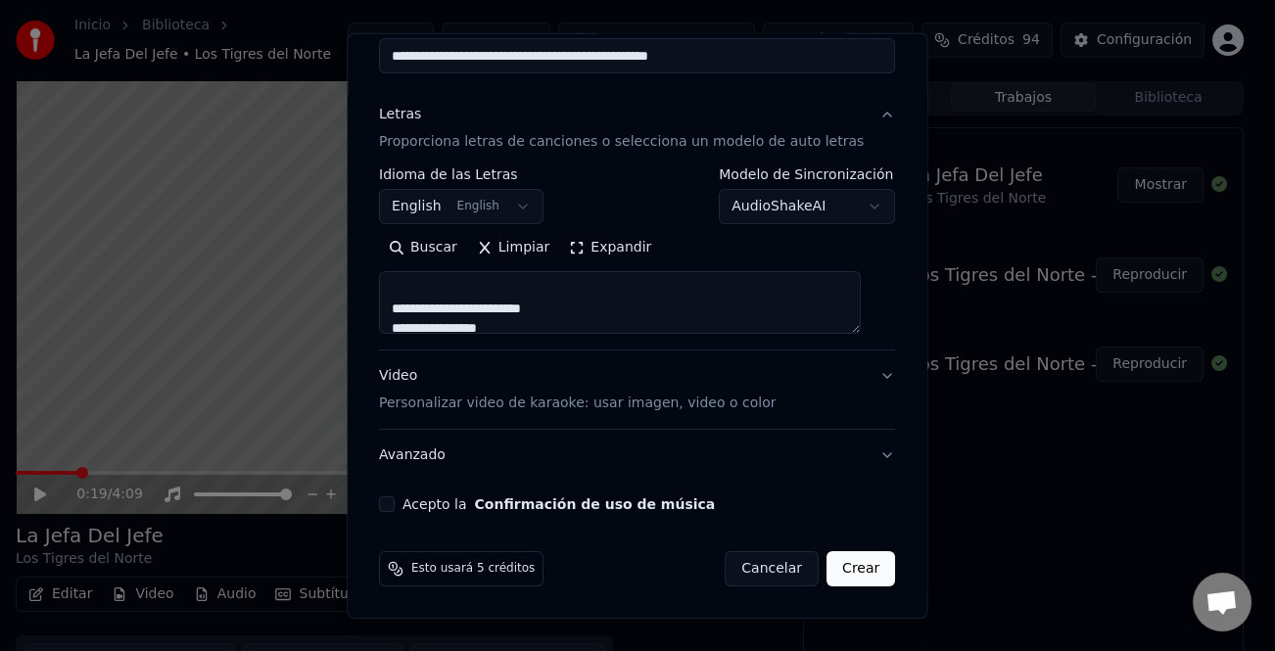
type textarea "**********"
click at [394, 497] on button "Acepto la Confirmación de uso de música" at bounding box center [387, 505] width 16 height 16
click at [848, 577] on button "Crear" at bounding box center [861, 568] width 69 height 35
select select "**"
type textarea "**********"
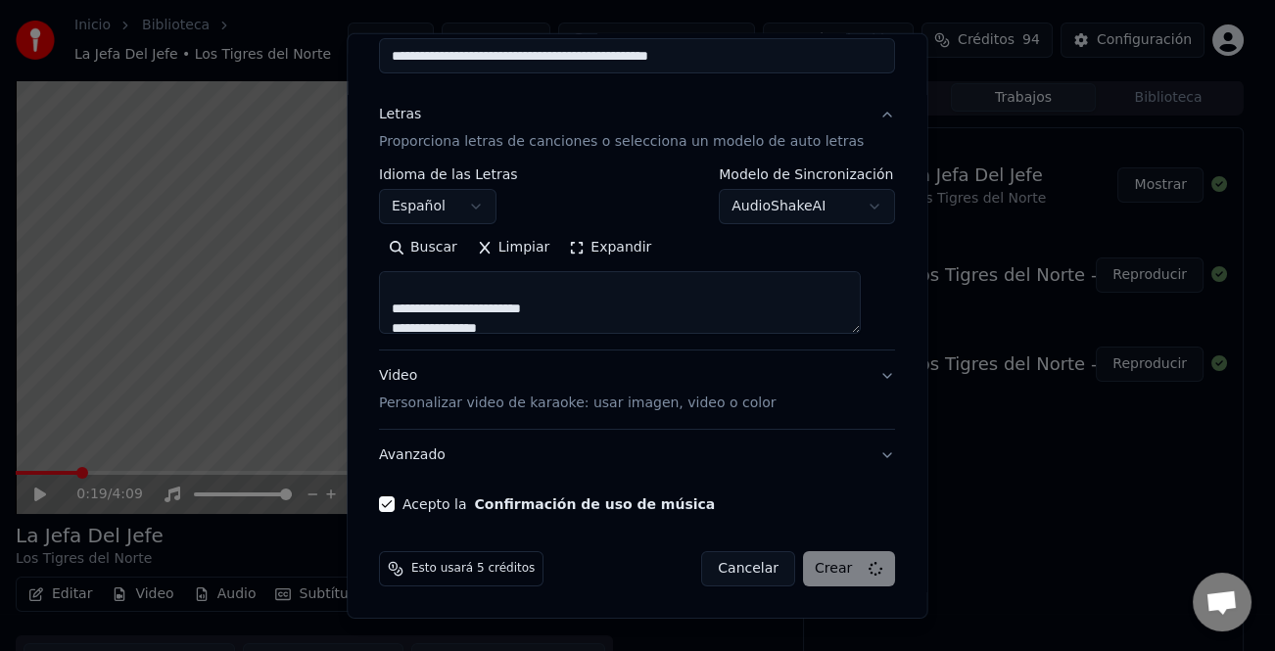
select select
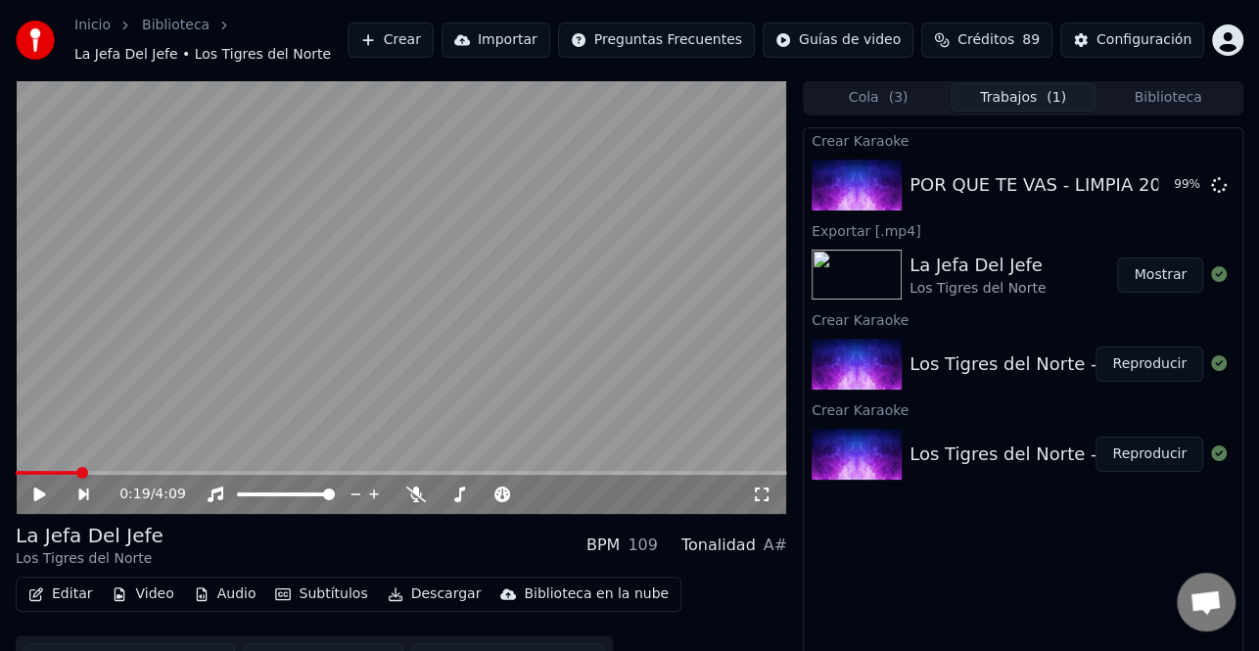
drag, startPoint x: 21, startPoint y: 402, endPoint x: 195, endPoint y: 402, distance: 174.3
click at [21, 402] on video at bounding box center [402, 297] width 772 height 434
click at [434, 43] on button "Crear" at bounding box center [391, 40] width 86 height 35
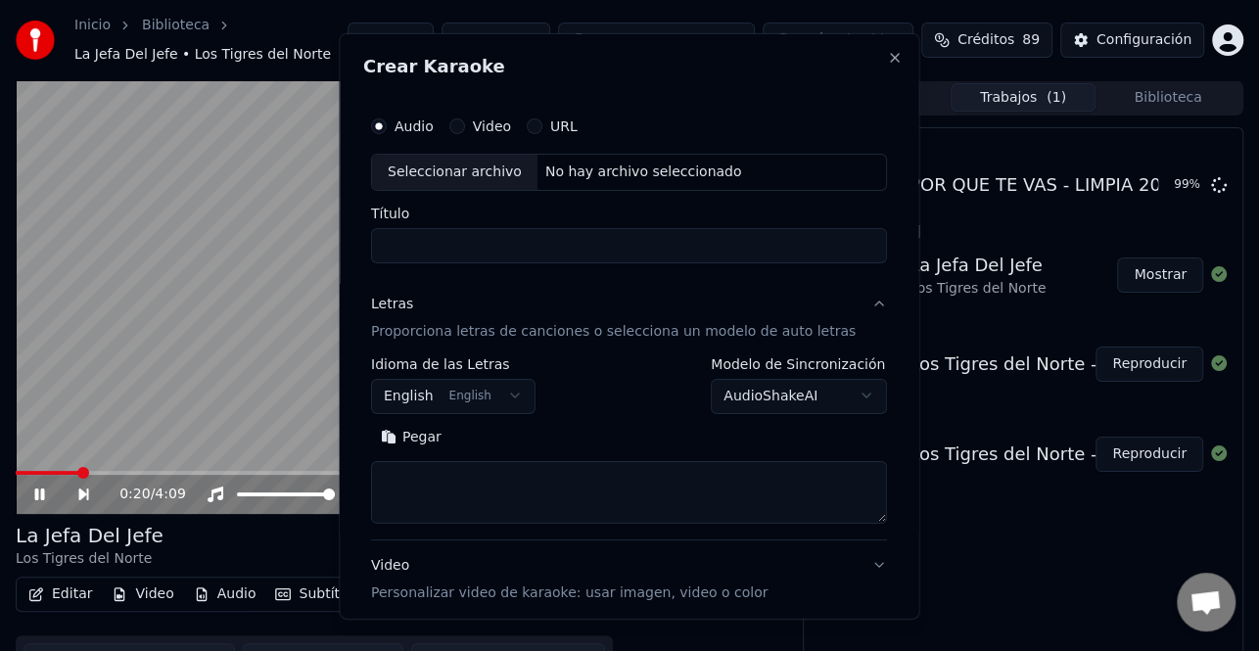
select select
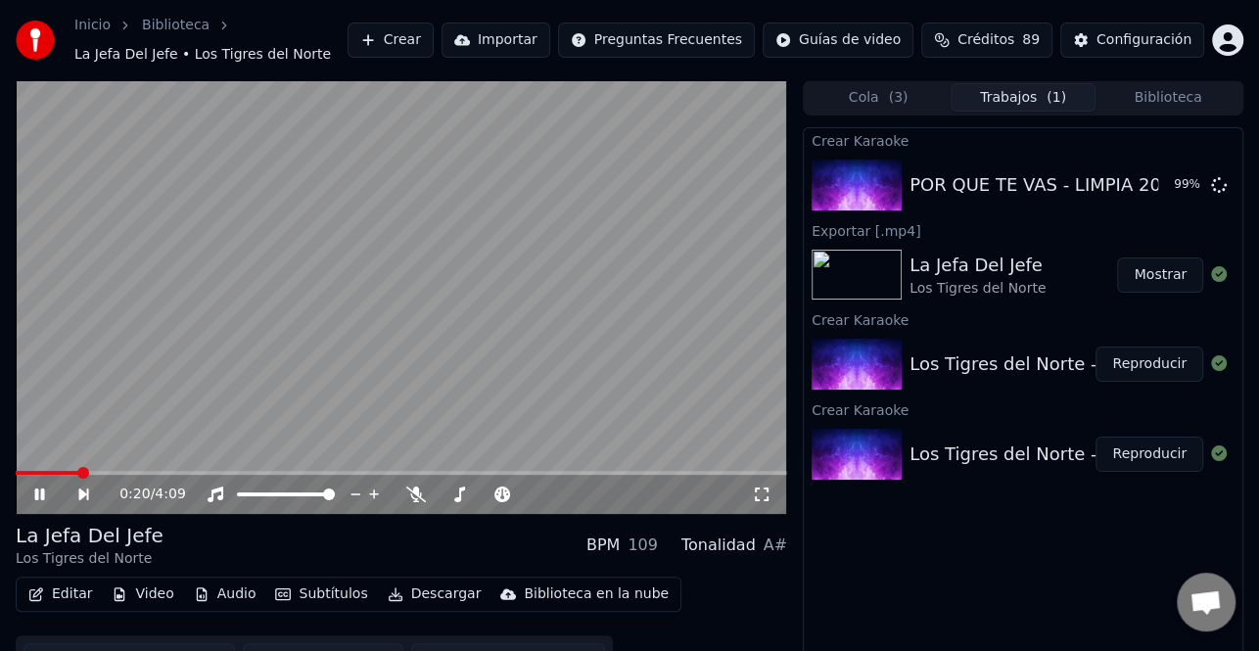
click at [39, 497] on icon at bounding box center [53, 495] width 44 height 16
click at [434, 40] on button "Crear" at bounding box center [391, 40] width 86 height 35
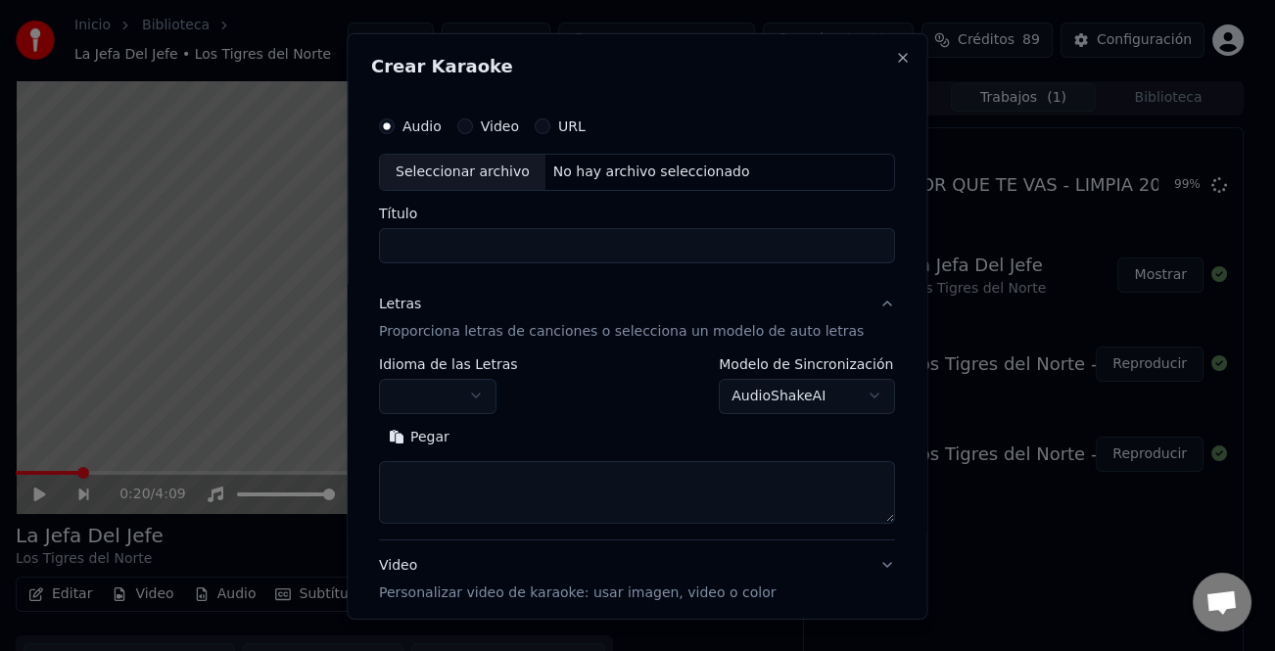
click at [466, 169] on div "Seleccionar archivo" at bounding box center [463, 171] width 166 height 35
type input "**********"
click at [436, 436] on button "Pegar" at bounding box center [419, 436] width 80 height 31
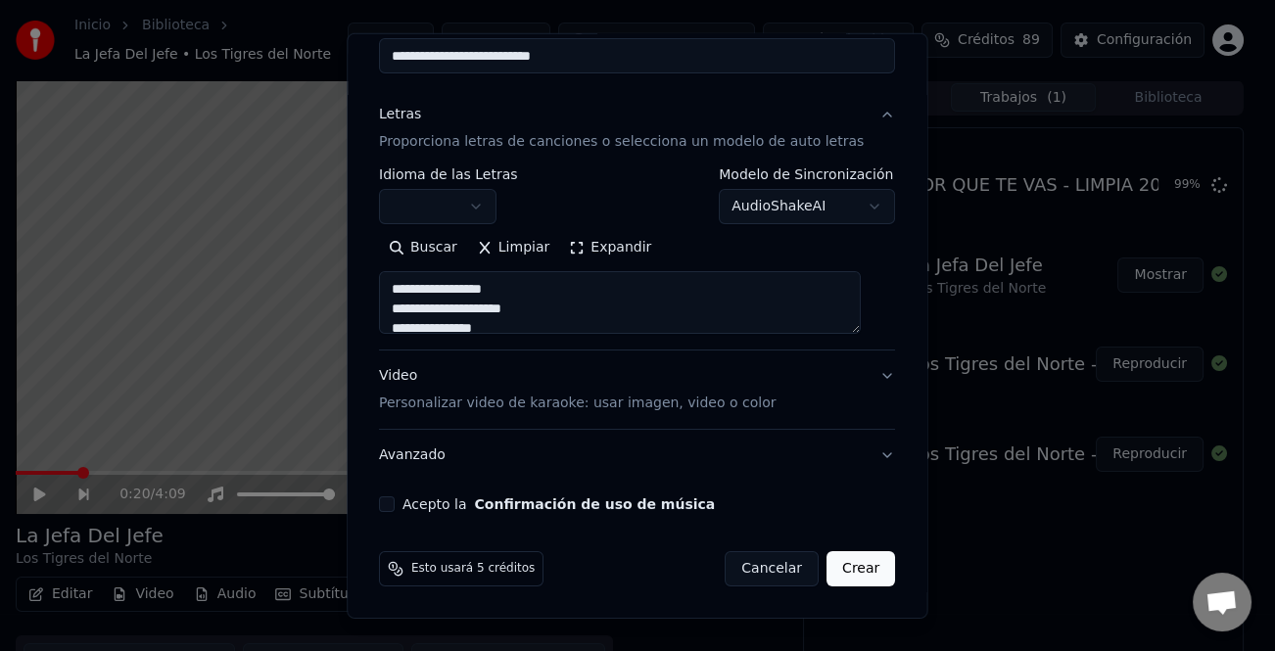
click at [395, 497] on button "Acepto la Confirmación de uso de música" at bounding box center [387, 505] width 16 height 16
click at [846, 560] on button "Crear" at bounding box center [861, 568] width 69 height 35
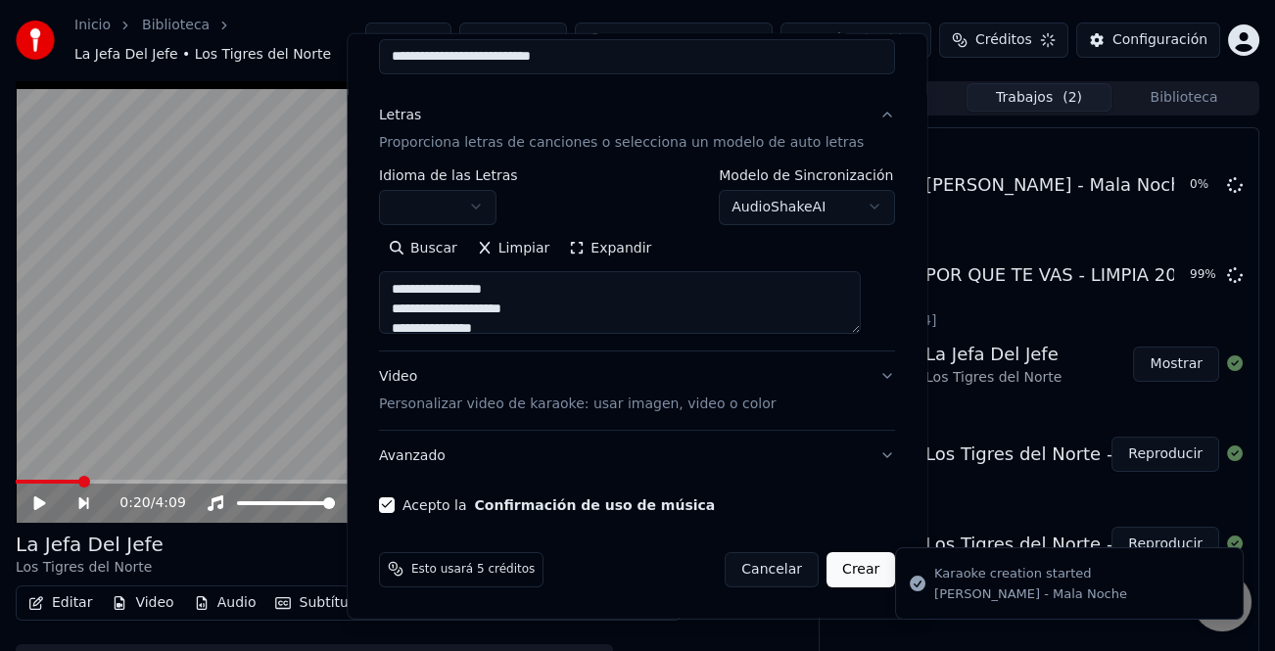
type textarea "**********"
select select
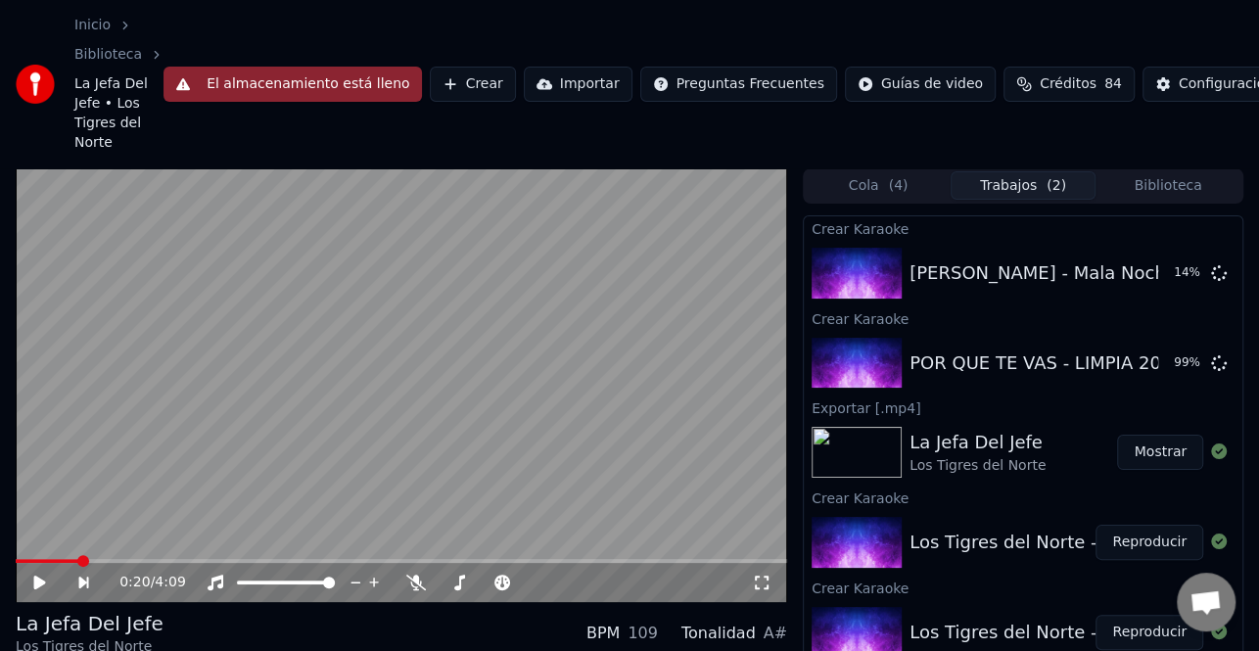
click at [325, 93] on button "El almacenamiento está lleno" at bounding box center [293, 84] width 258 height 35
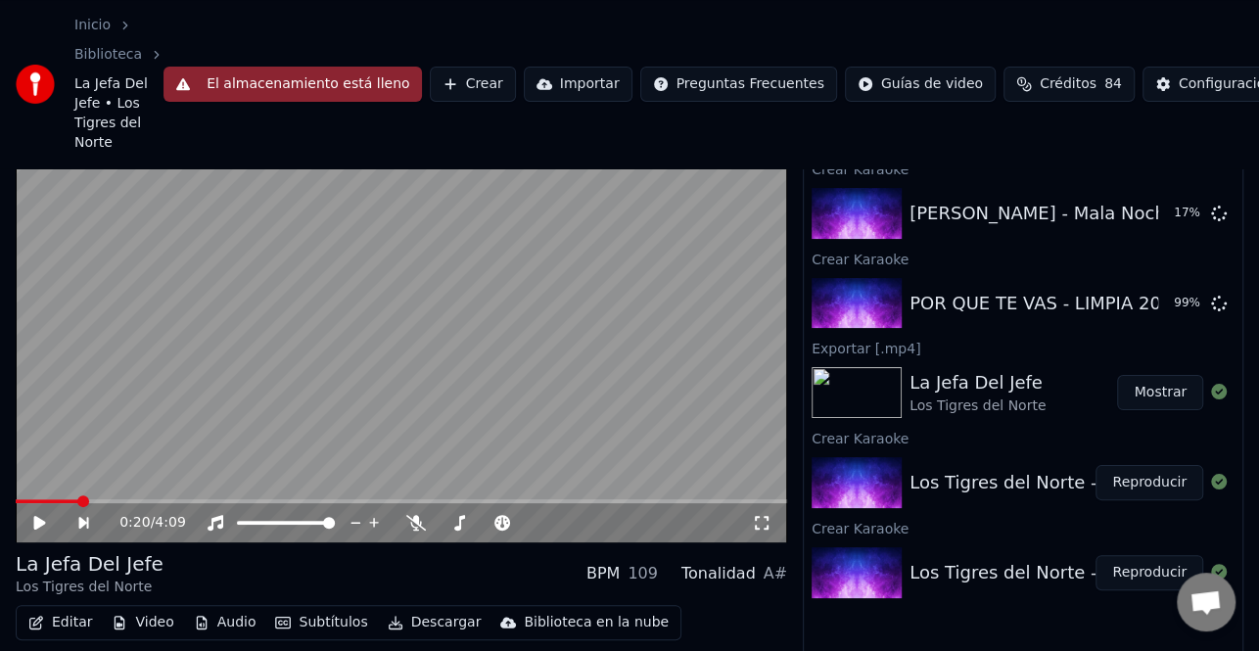
scroll to position [25, 0]
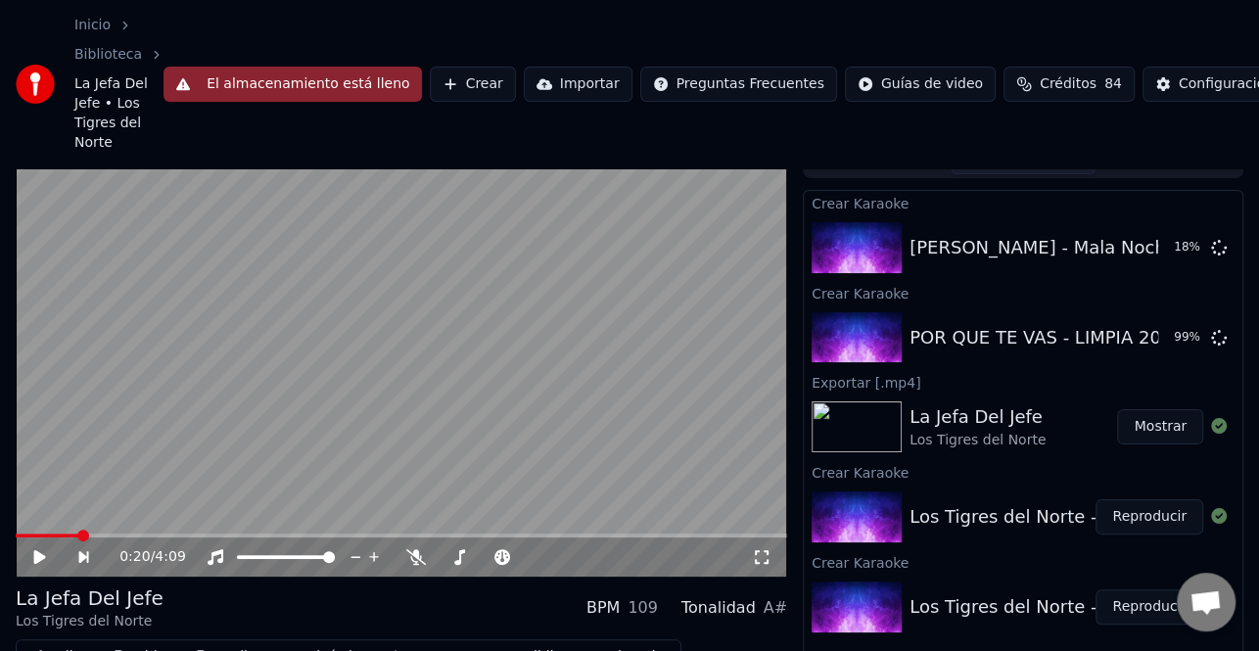
click at [1165, 420] on button "Mostrar" at bounding box center [1160, 426] width 86 height 35
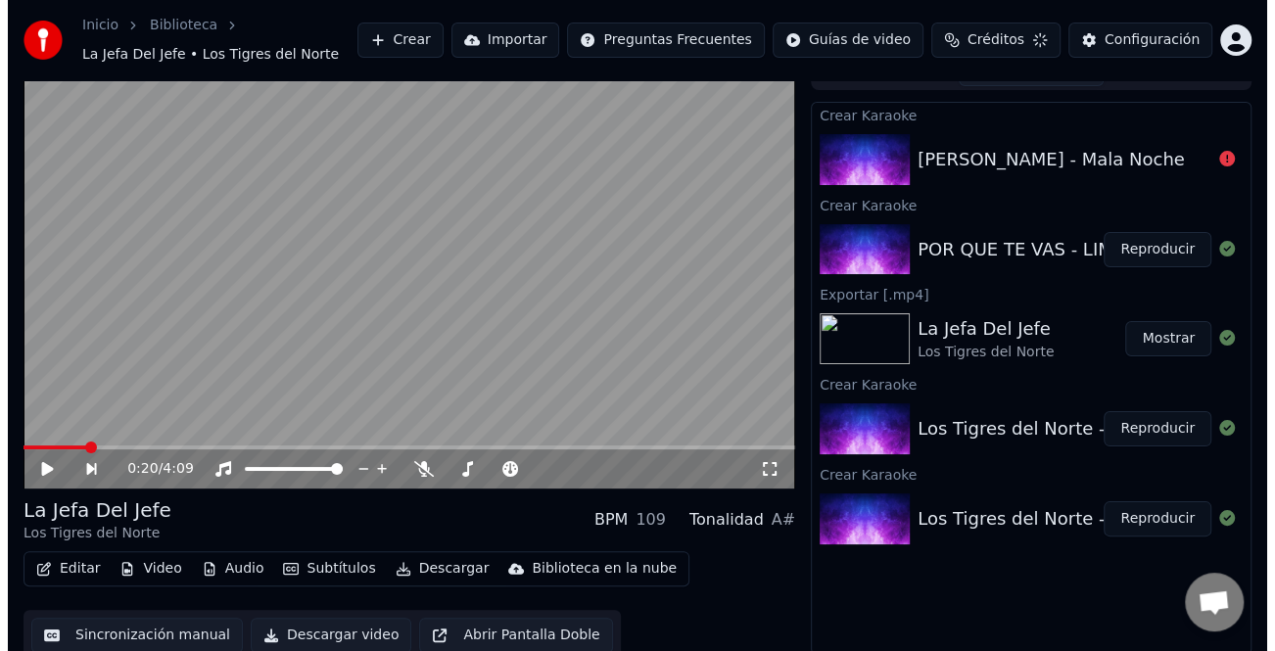
scroll to position [0, 0]
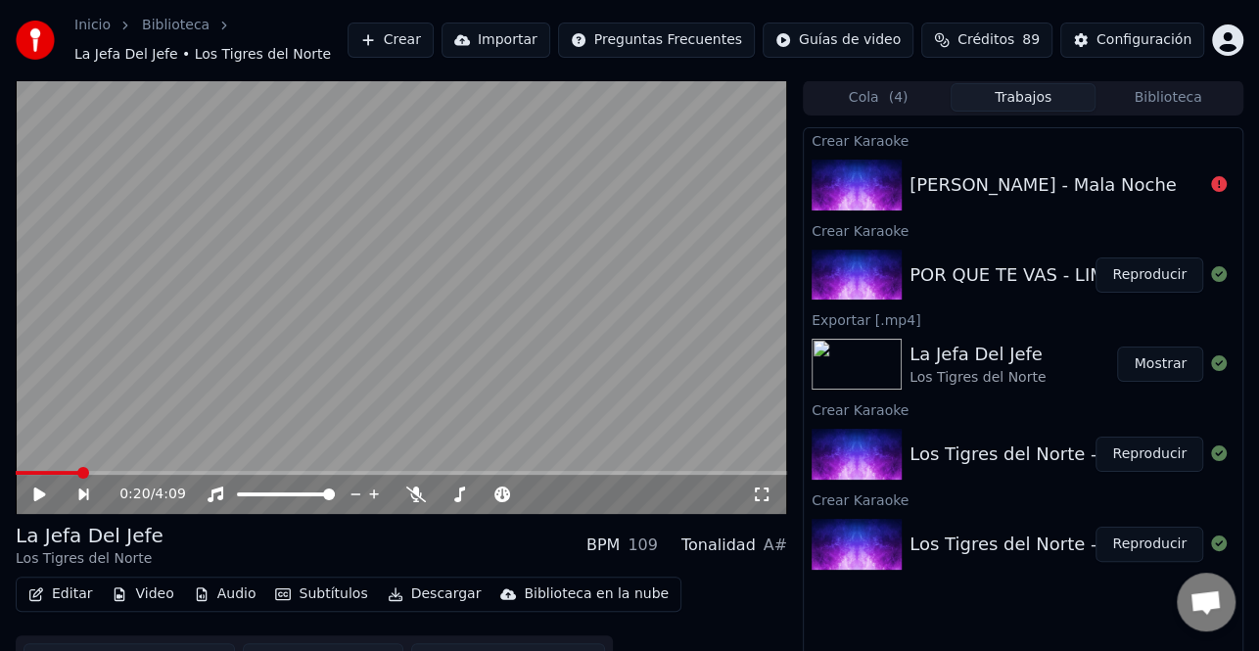
click at [1172, 284] on button "Reproducir" at bounding box center [1150, 275] width 108 height 35
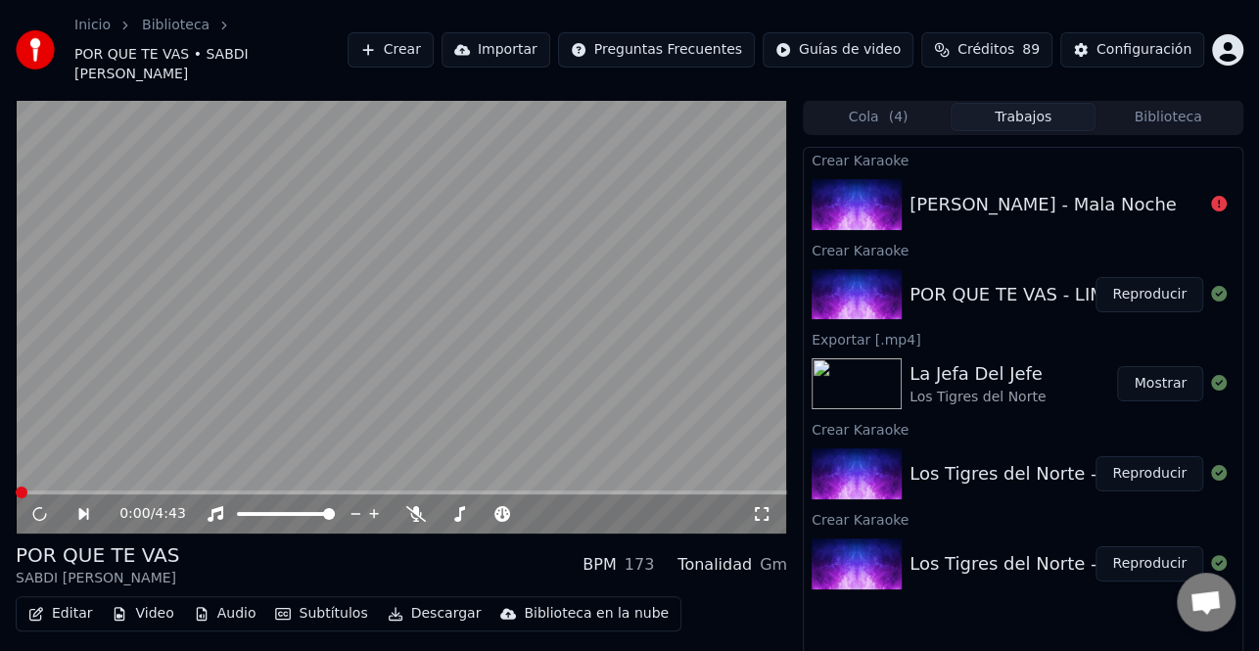
click at [1207, 193] on div at bounding box center [1219, 205] width 31 height 24
click at [1223, 196] on icon at bounding box center [1219, 204] width 16 height 16
drag, startPoint x: 1210, startPoint y: 186, endPoint x: 1190, endPoint y: 192, distance: 20.4
click at [1209, 193] on div at bounding box center [1219, 205] width 31 height 24
click at [434, 36] on button "Crear" at bounding box center [391, 49] width 86 height 35
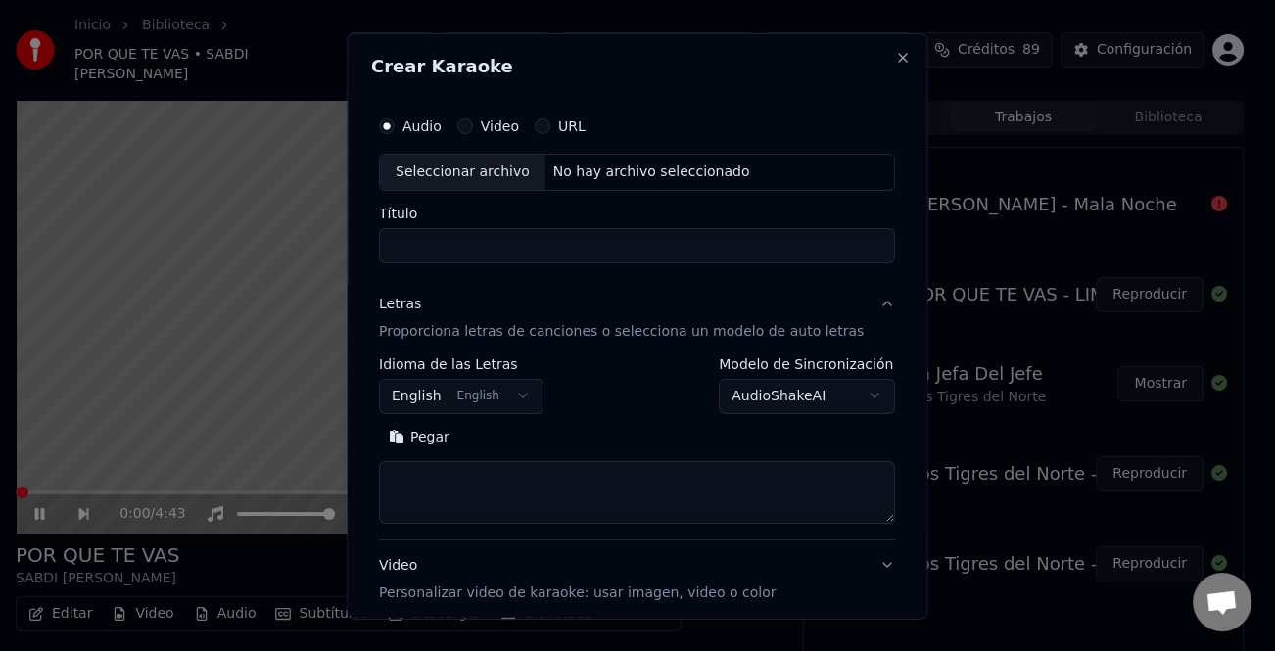
click at [506, 169] on div "Seleccionar archivo" at bounding box center [463, 171] width 166 height 35
type input "**********"
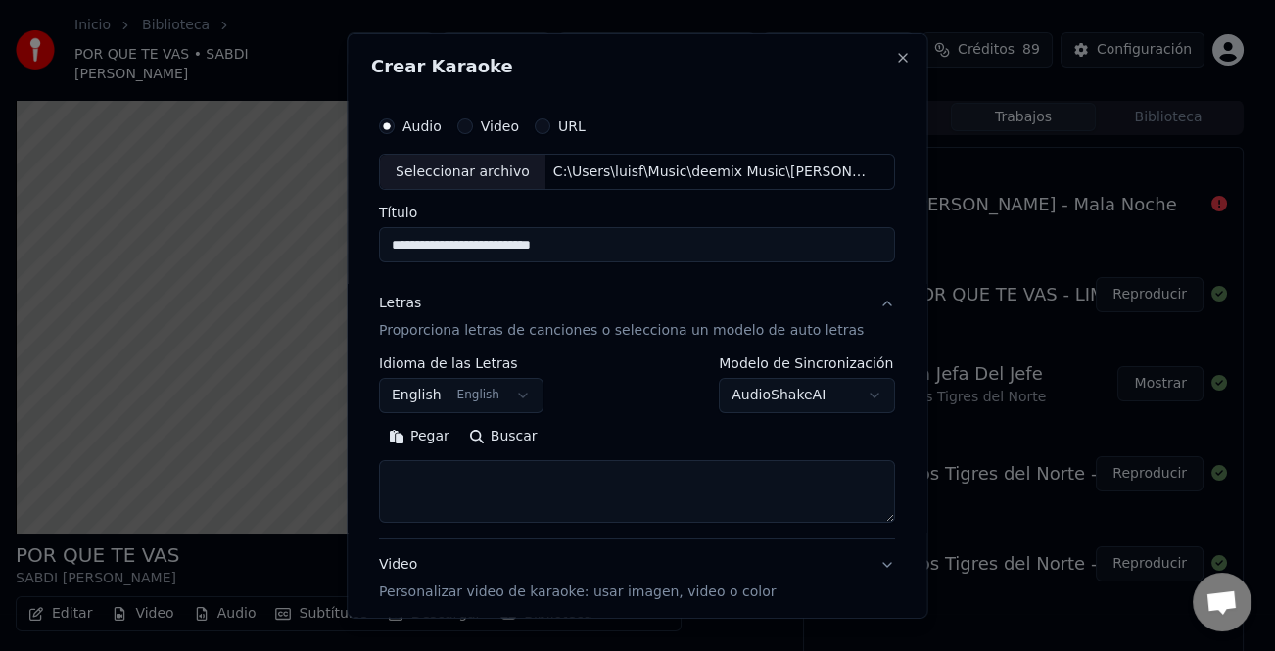
click at [444, 451] on button "Pegar" at bounding box center [419, 436] width 80 height 31
click at [459, 451] on button "Buscar" at bounding box center [503, 436] width 88 height 31
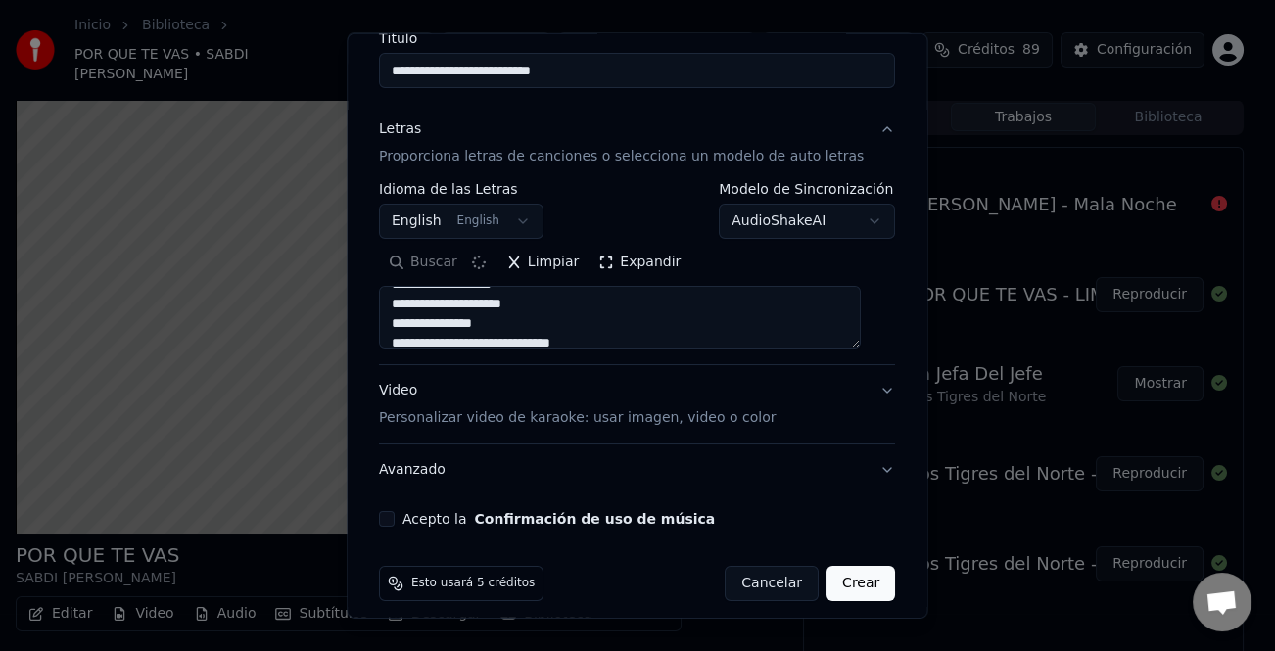
scroll to position [189, 0]
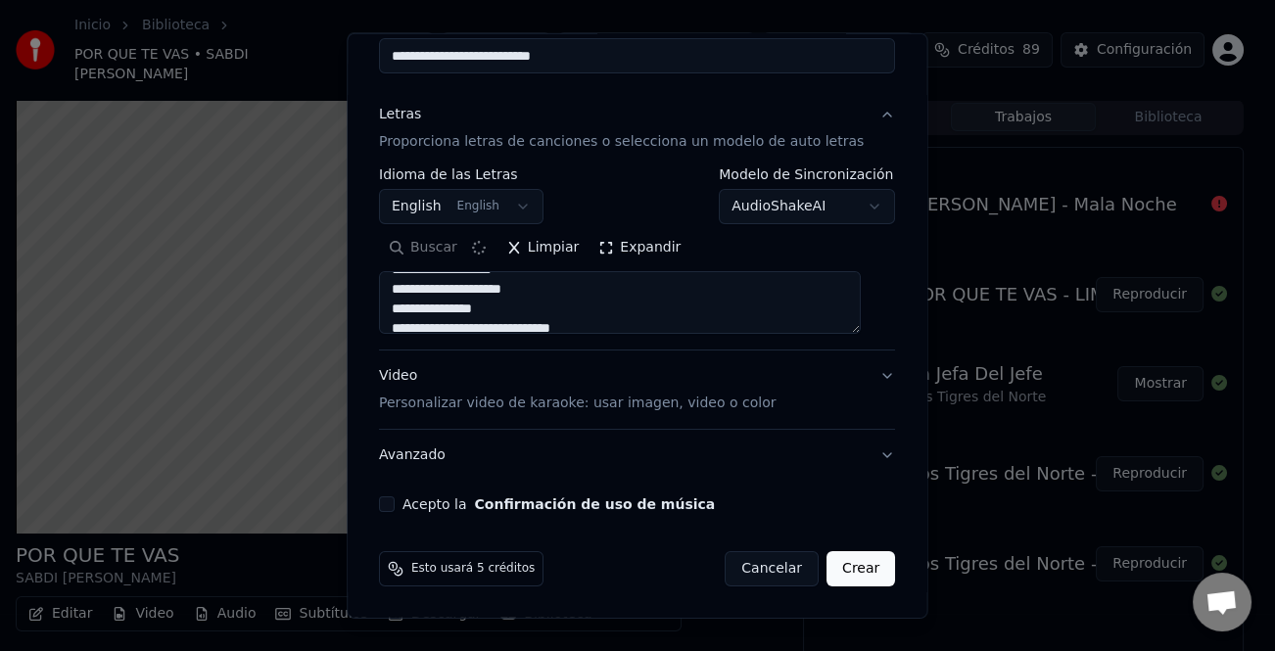
click at [395, 504] on button "Acepto la Confirmación de uso de música" at bounding box center [387, 505] width 16 height 16
click at [842, 566] on button "Crear" at bounding box center [861, 568] width 69 height 35
type textarea "**********"
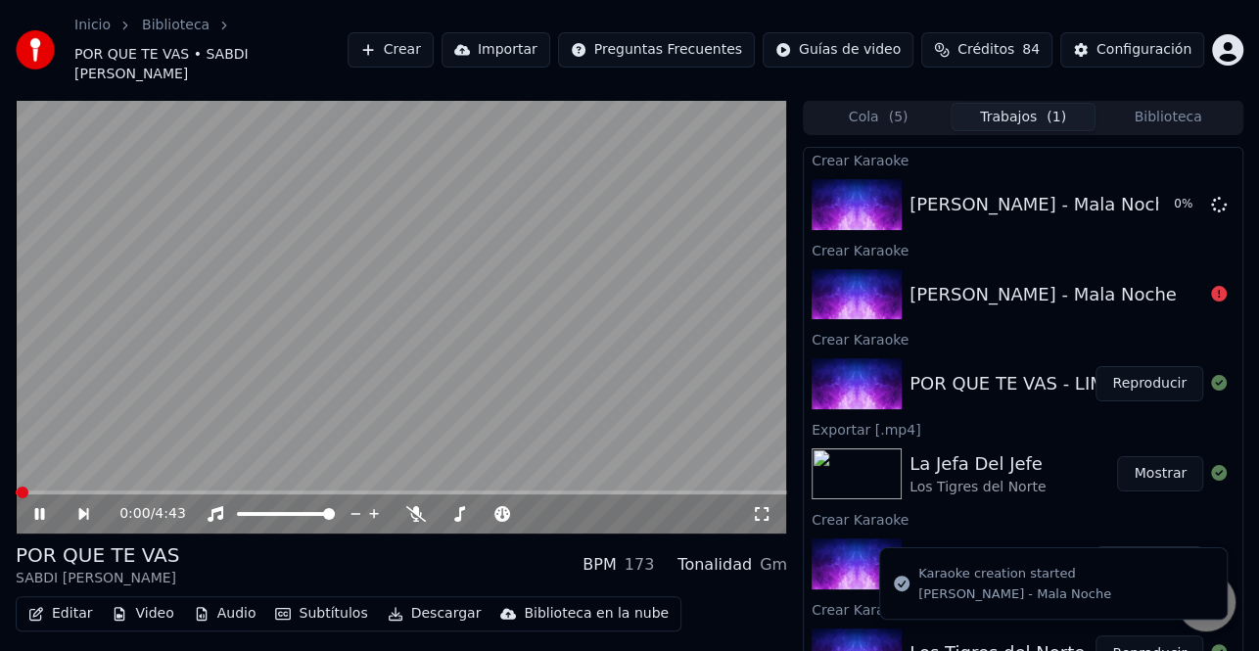
click at [43, 508] on icon at bounding box center [40, 514] width 10 height 12
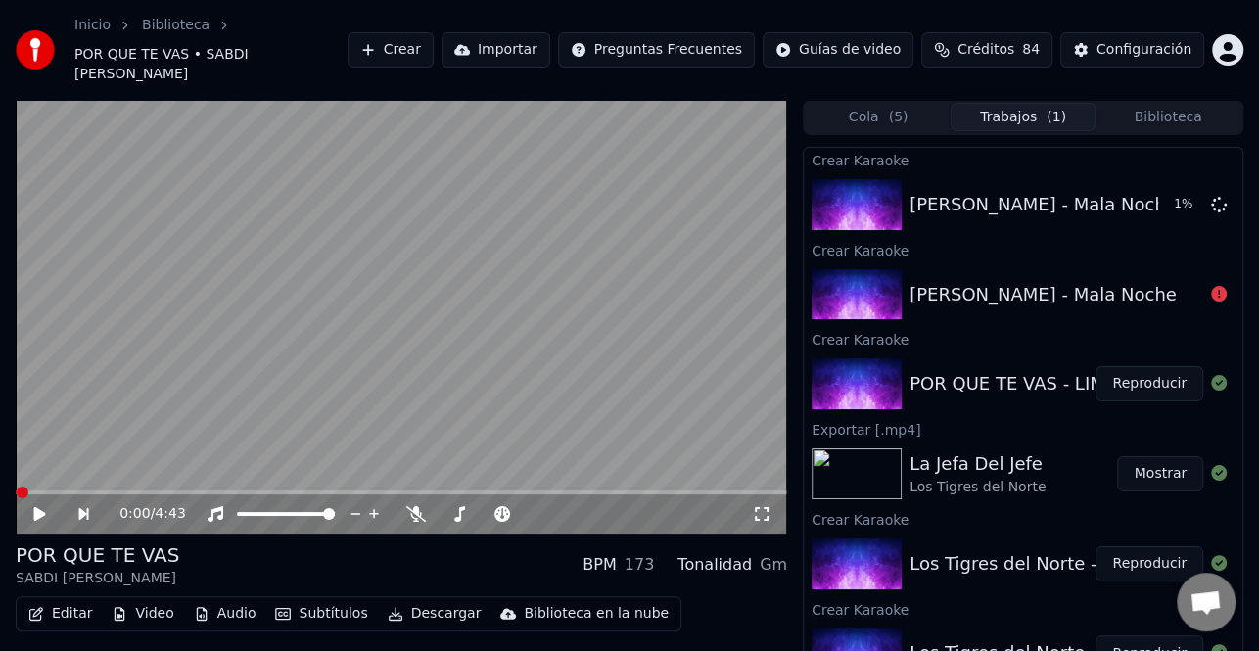
click at [76, 600] on button "Editar" at bounding box center [60, 613] width 79 height 27
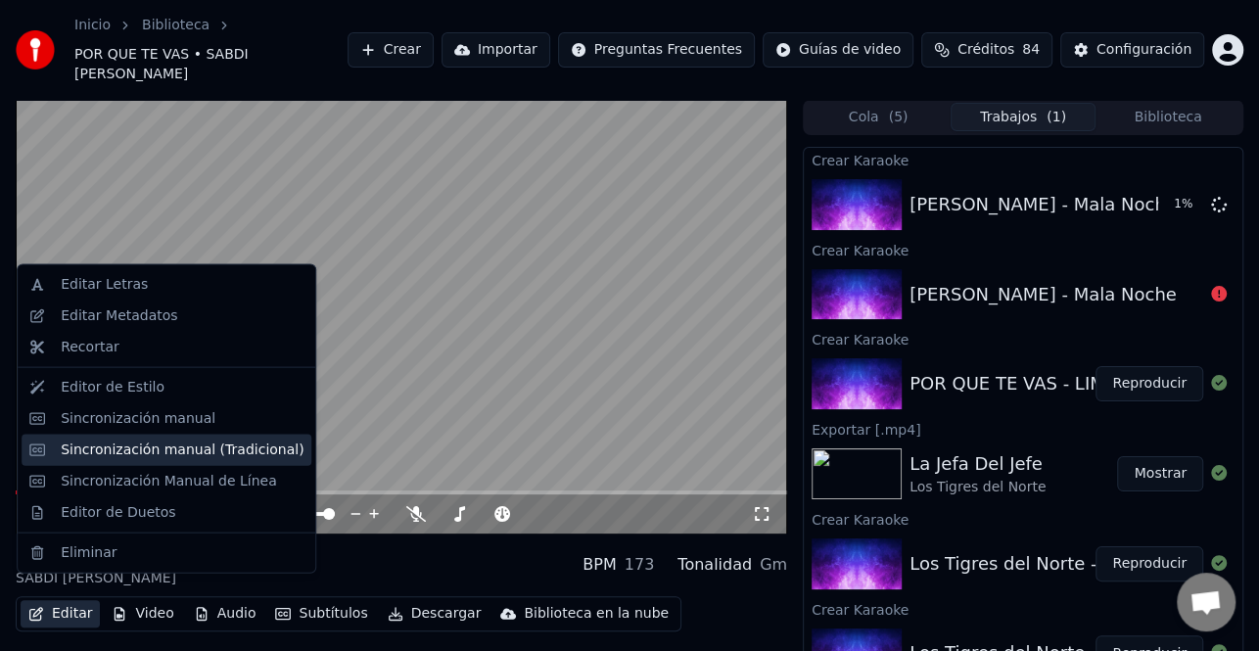
click at [181, 456] on div "Sincronización manual (Tradicional)" at bounding box center [182, 450] width 243 height 20
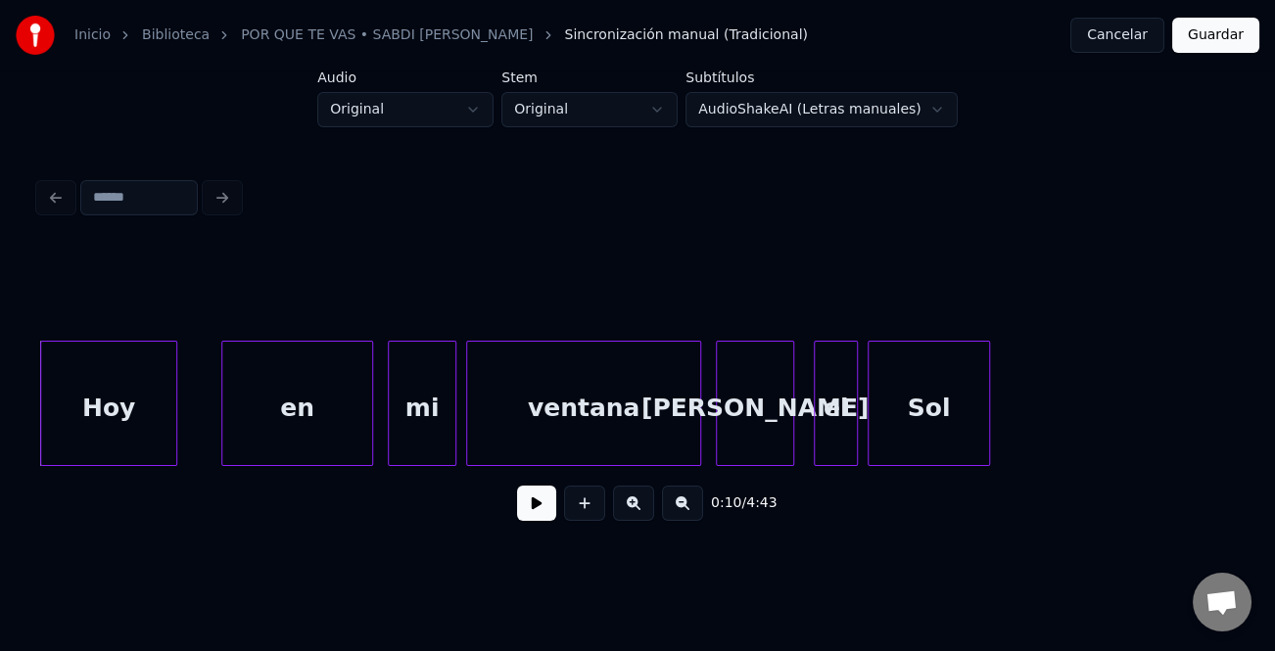
scroll to position [0, 3603]
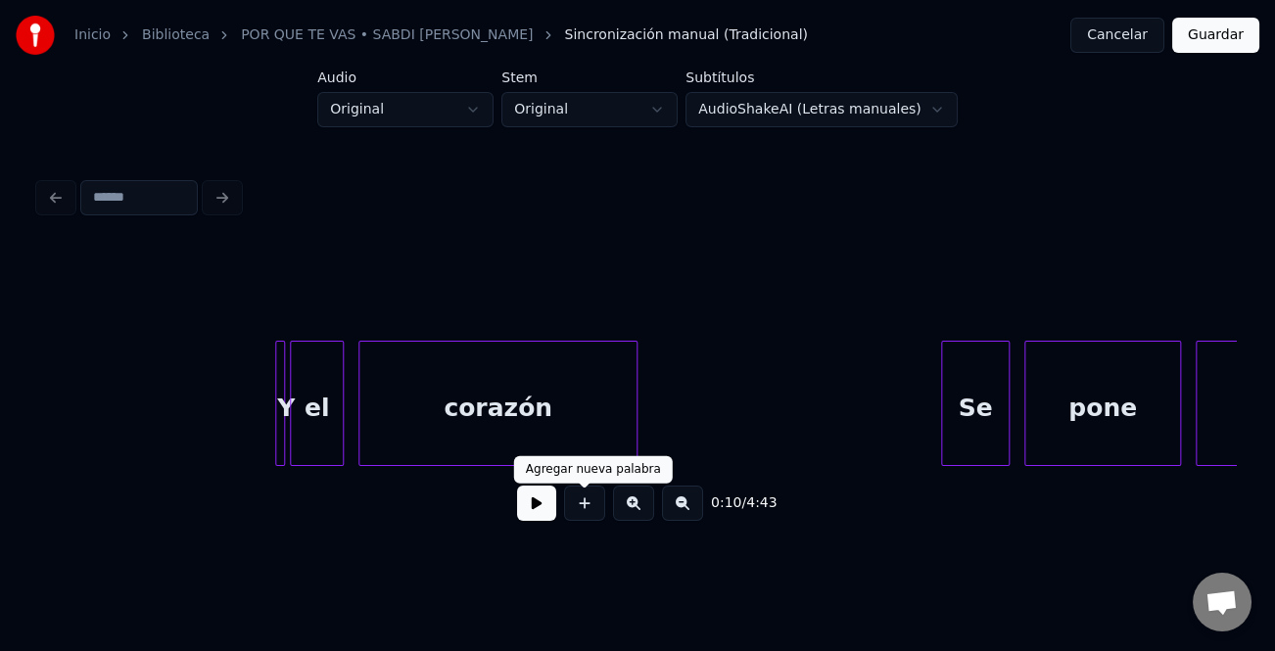
click at [551, 508] on button at bounding box center [536, 503] width 39 height 35
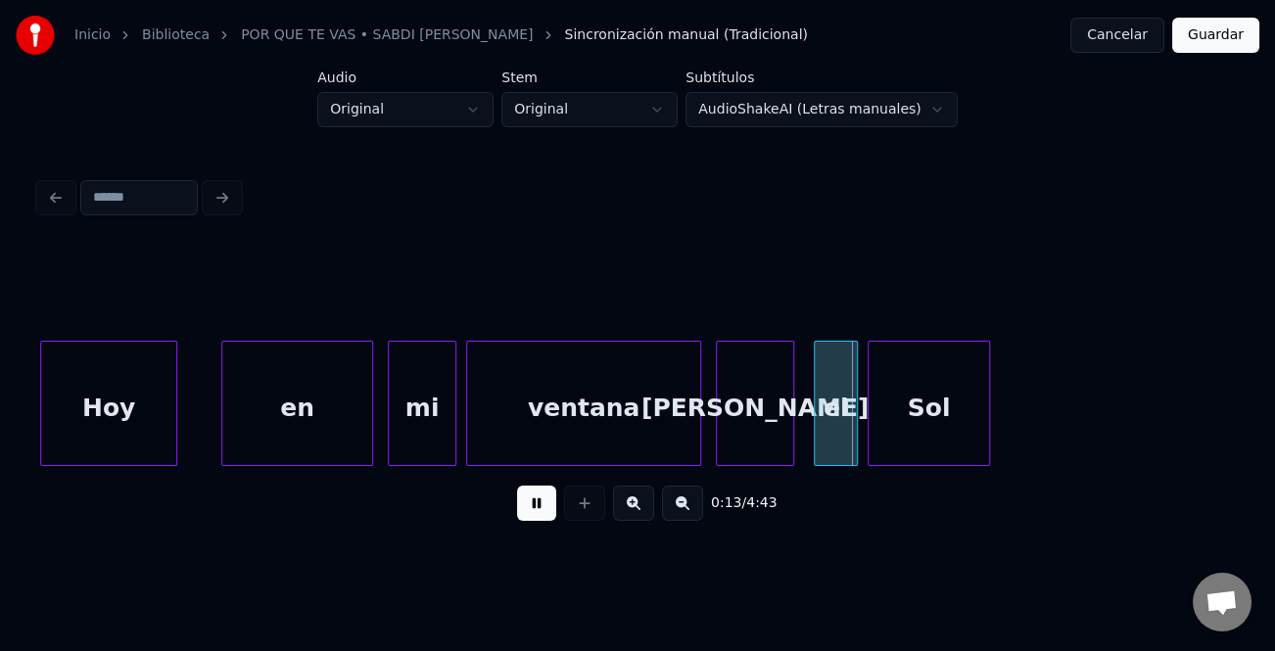
click at [1237, 401] on div "0:13 / 4:43" at bounding box center [637, 355] width 1212 height 388
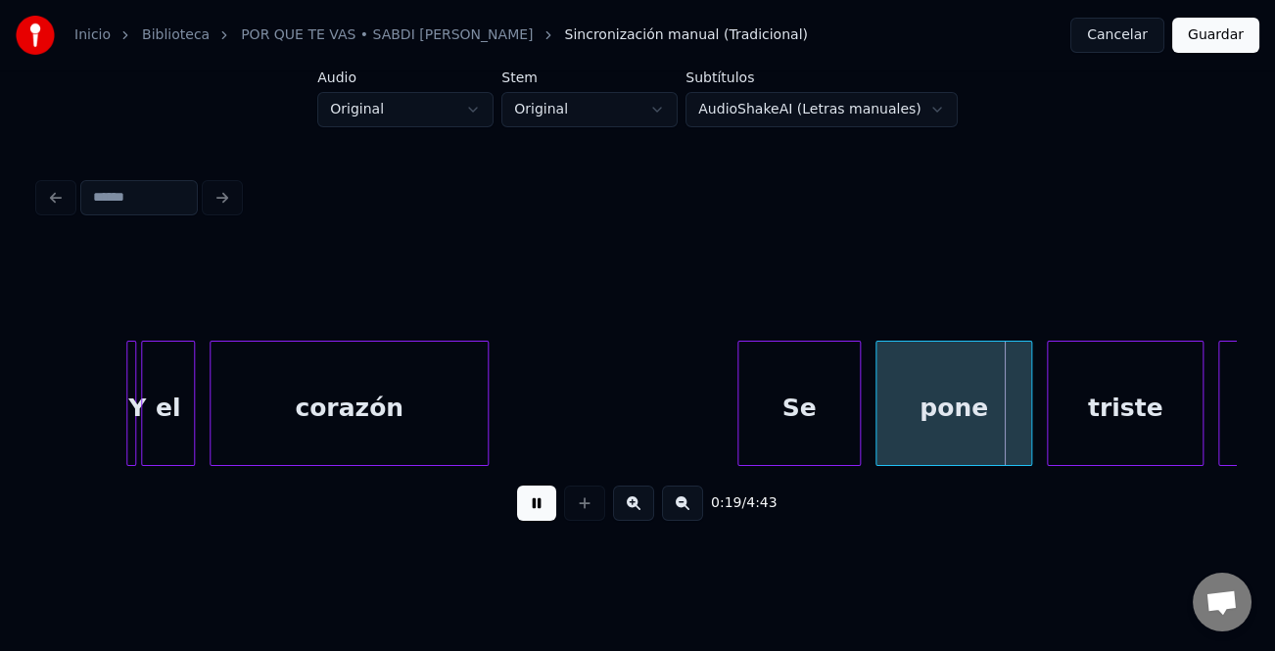
click at [740, 411] on div at bounding box center [741, 403] width 6 height 123
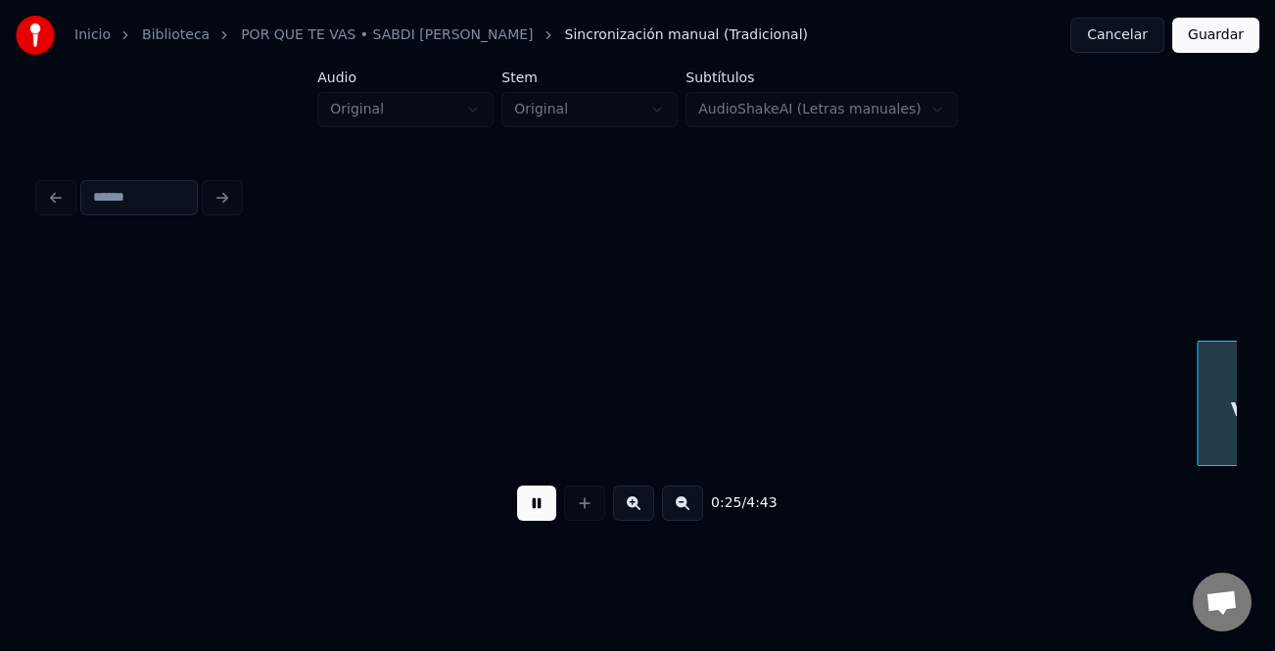
scroll to position [0, 6150]
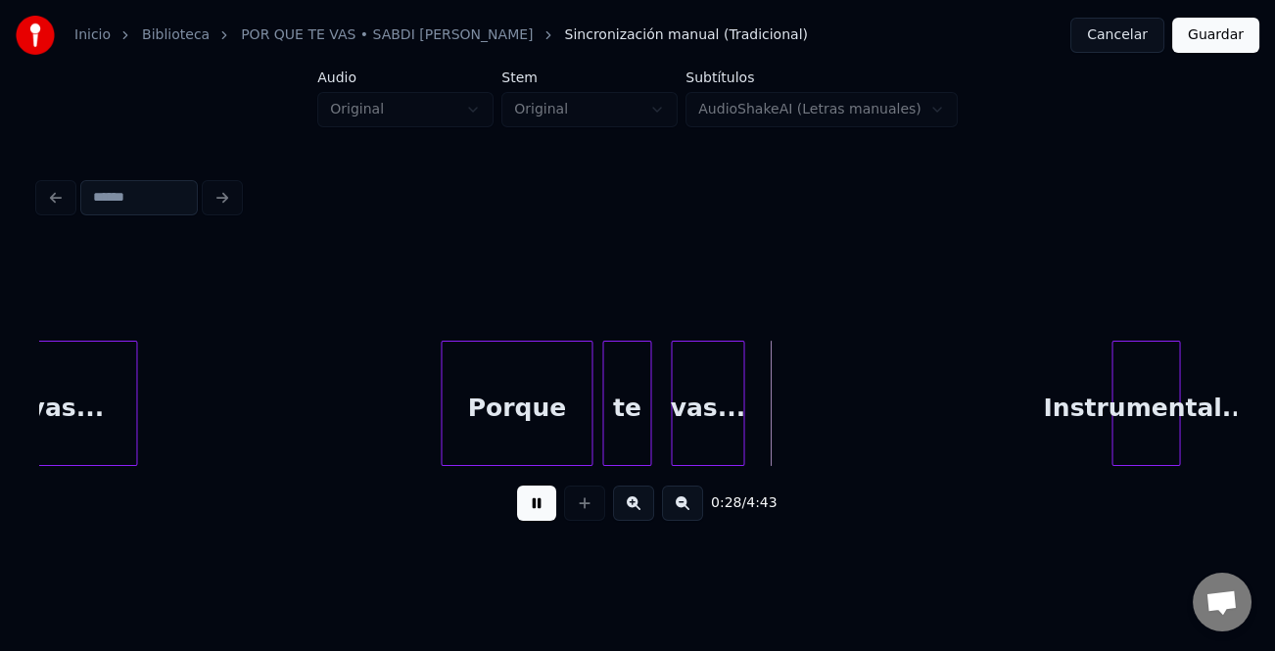
click at [1151, 433] on div "Instrumental..." at bounding box center [1146, 408] width 67 height 133
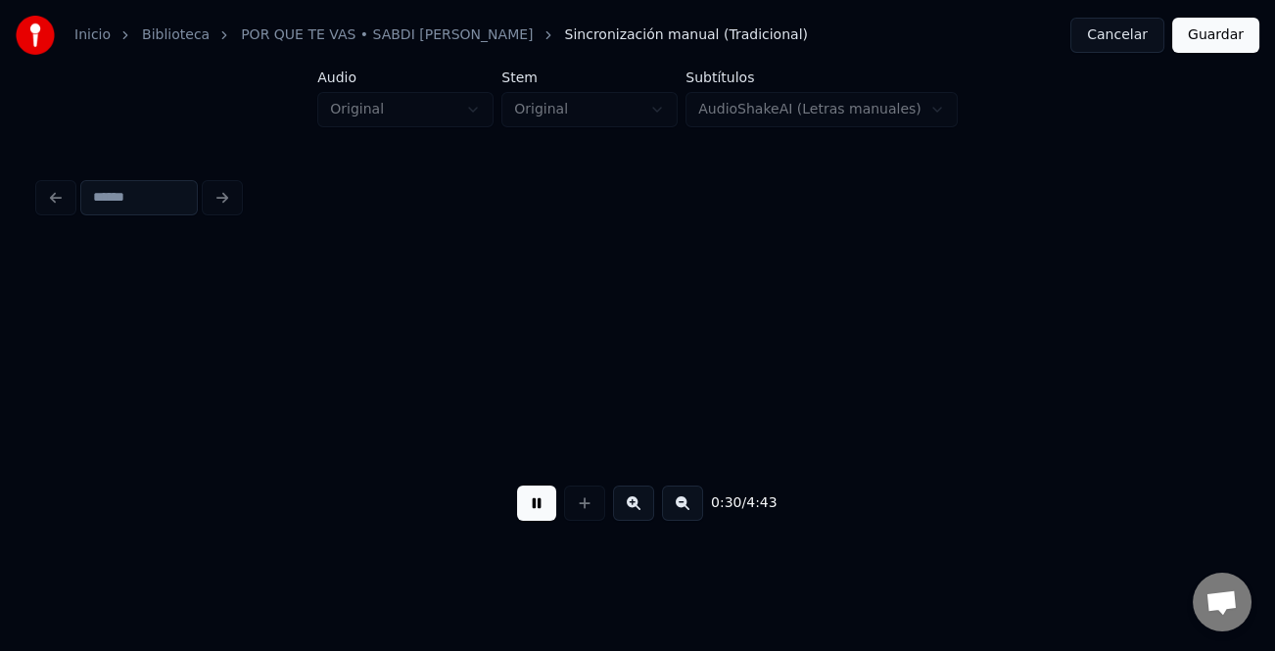
scroll to position [0, 7346]
click at [536, 517] on button at bounding box center [536, 503] width 39 height 35
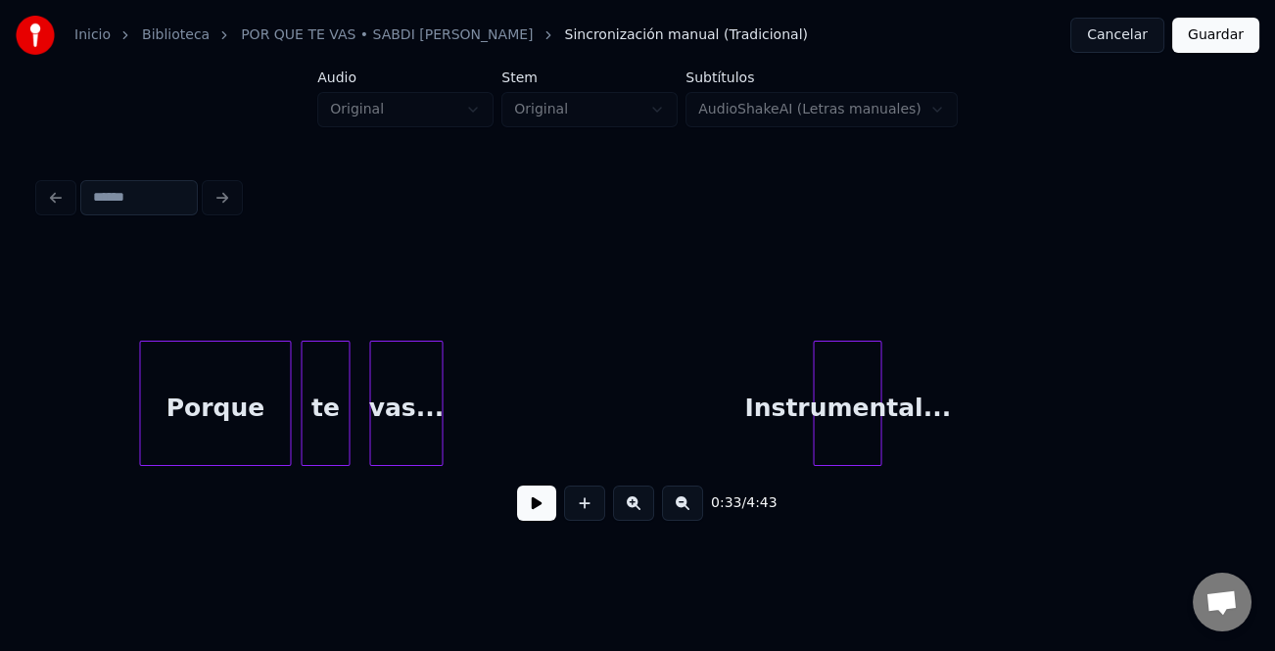
scroll to position [0, 6341]
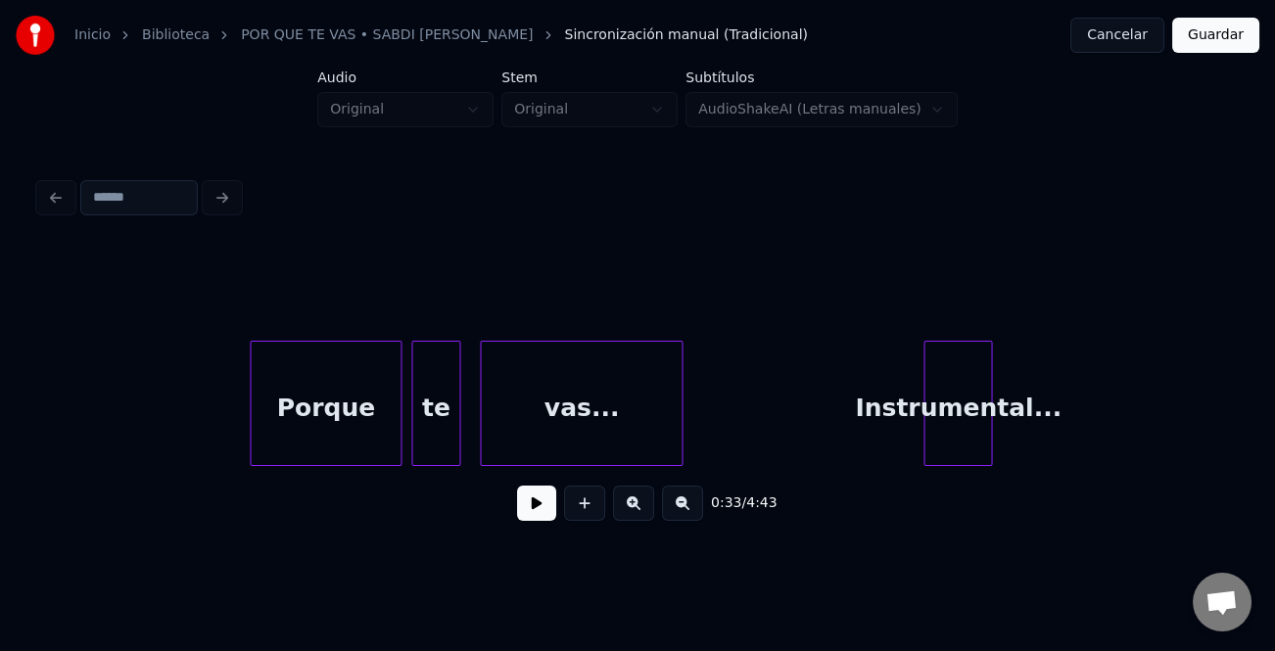
click at [681, 443] on div at bounding box center [679, 403] width 6 height 123
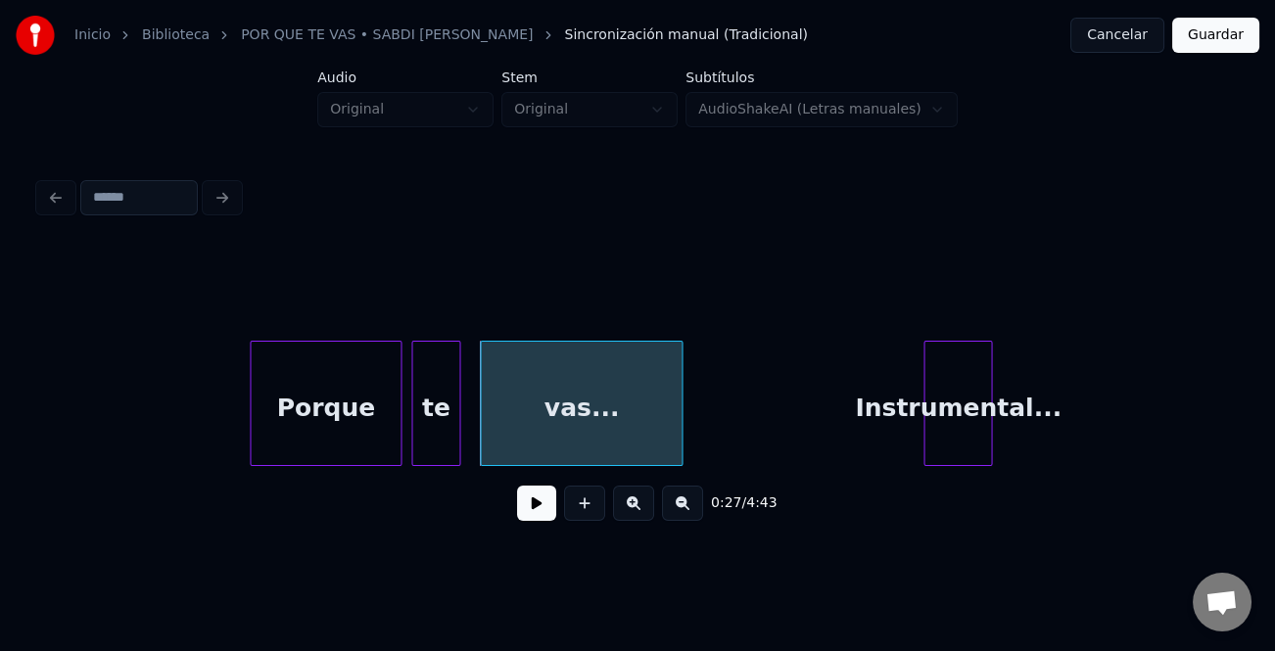
click at [692, 513] on button at bounding box center [682, 503] width 41 height 35
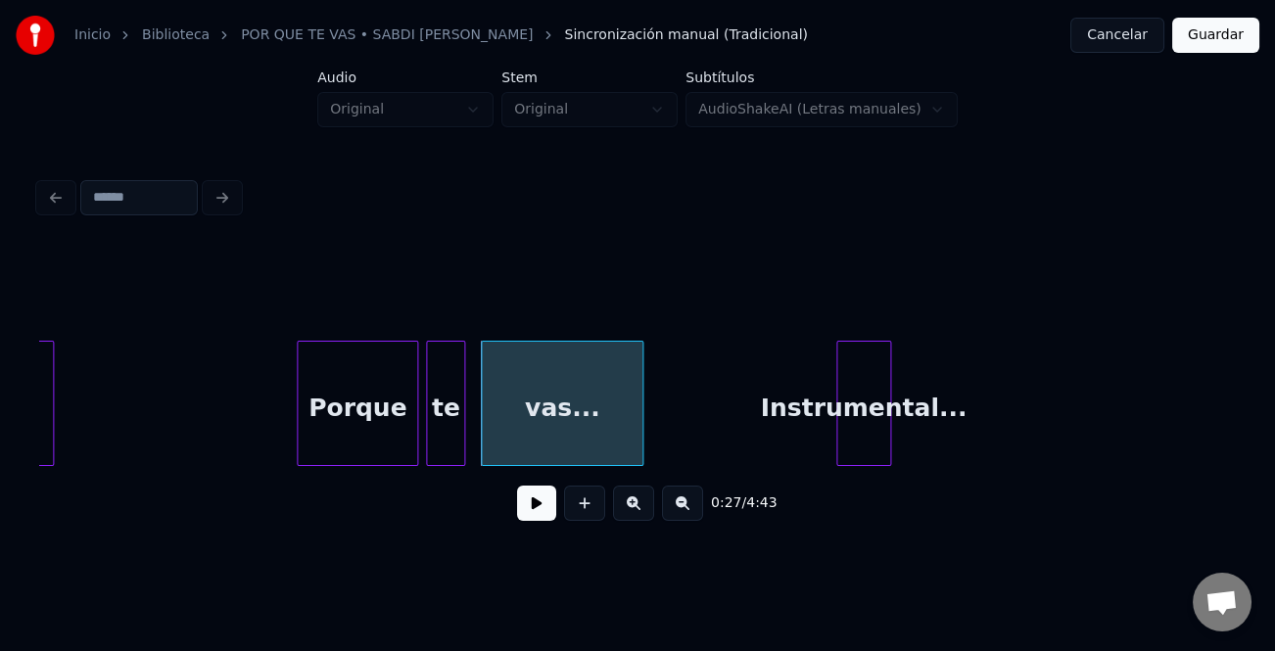
click at [692, 513] on button at bounding box center [682, 503] width 41 height 35
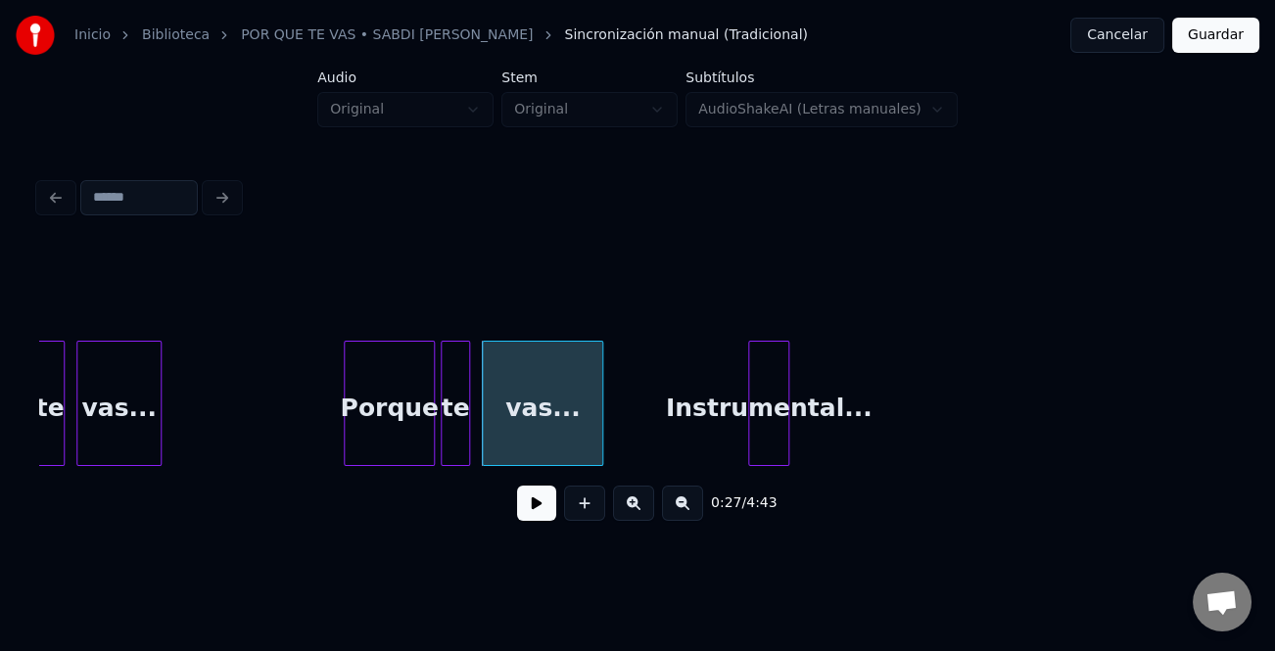
click at [692, 513] on button at bounding box center [682, 503] width 41 height 35
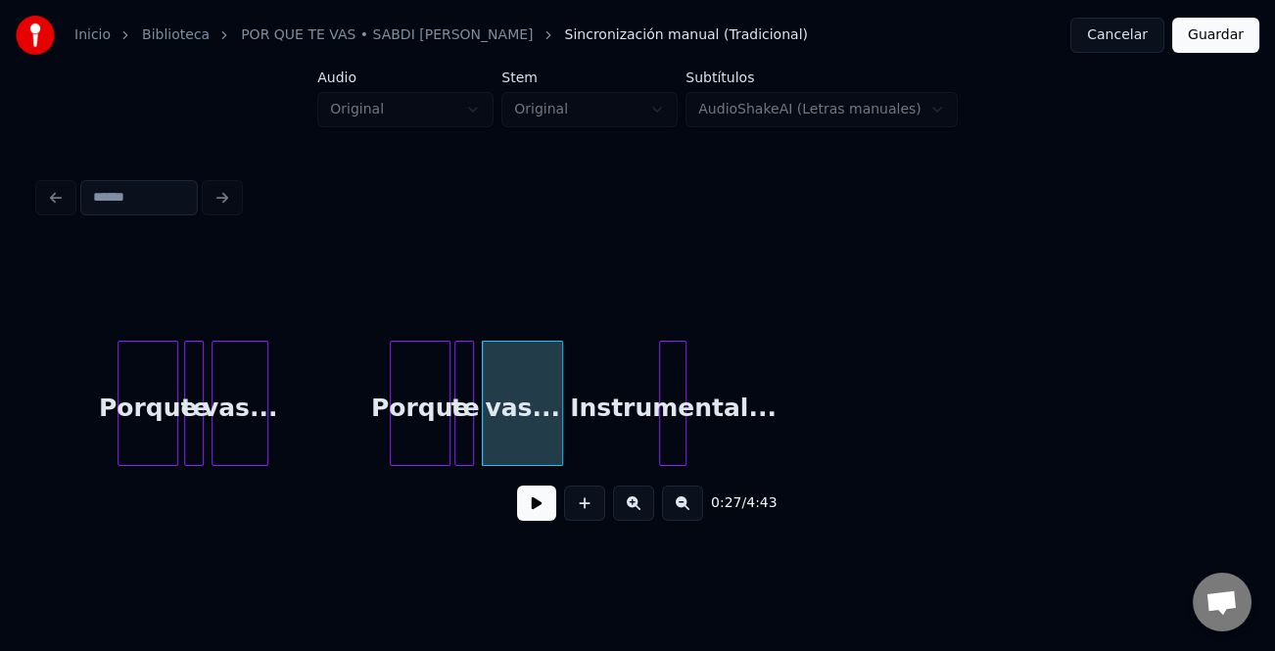
click at [692, 513] on button at bounding box center [682, 503] width 41 height 35
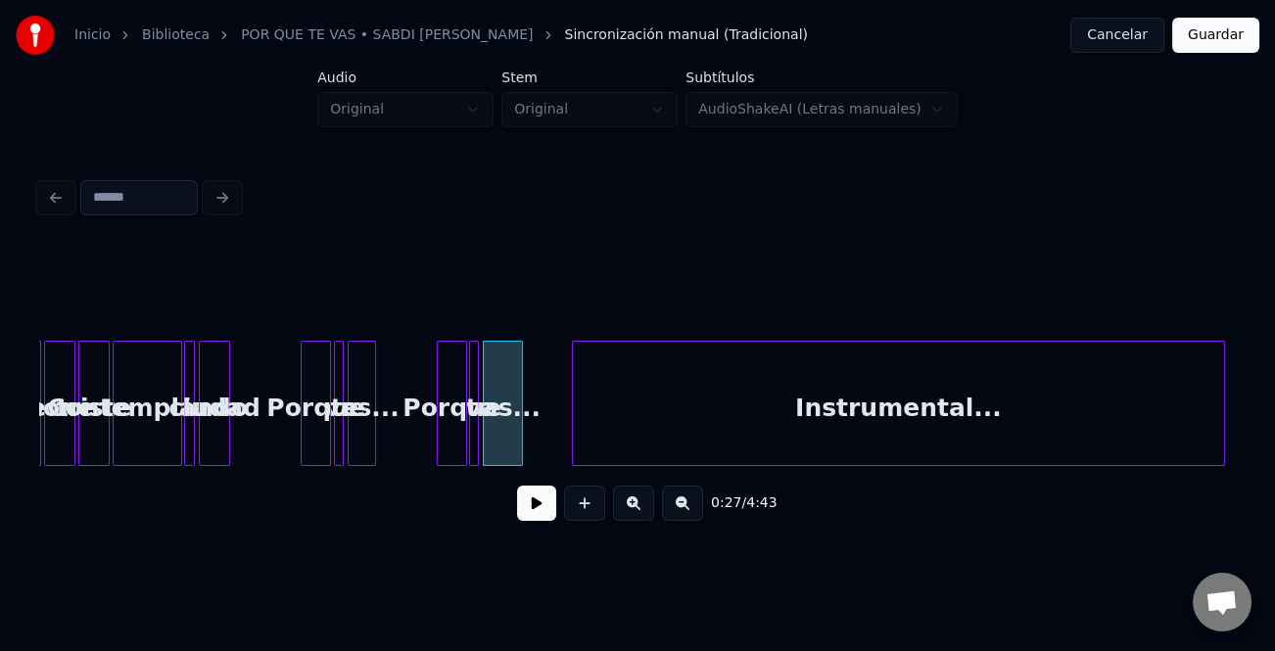
click at [1223, 440] on div at bounding box center [1221, 403] width 6 height 123
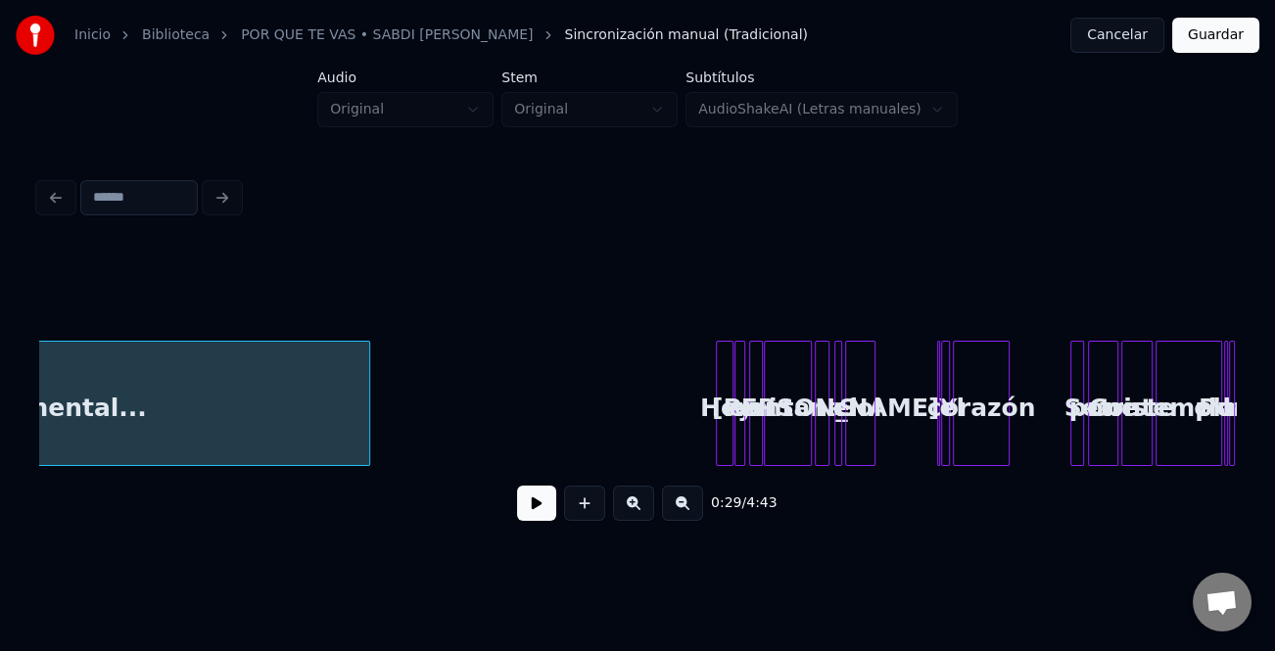
scroll to position [0, 1935]
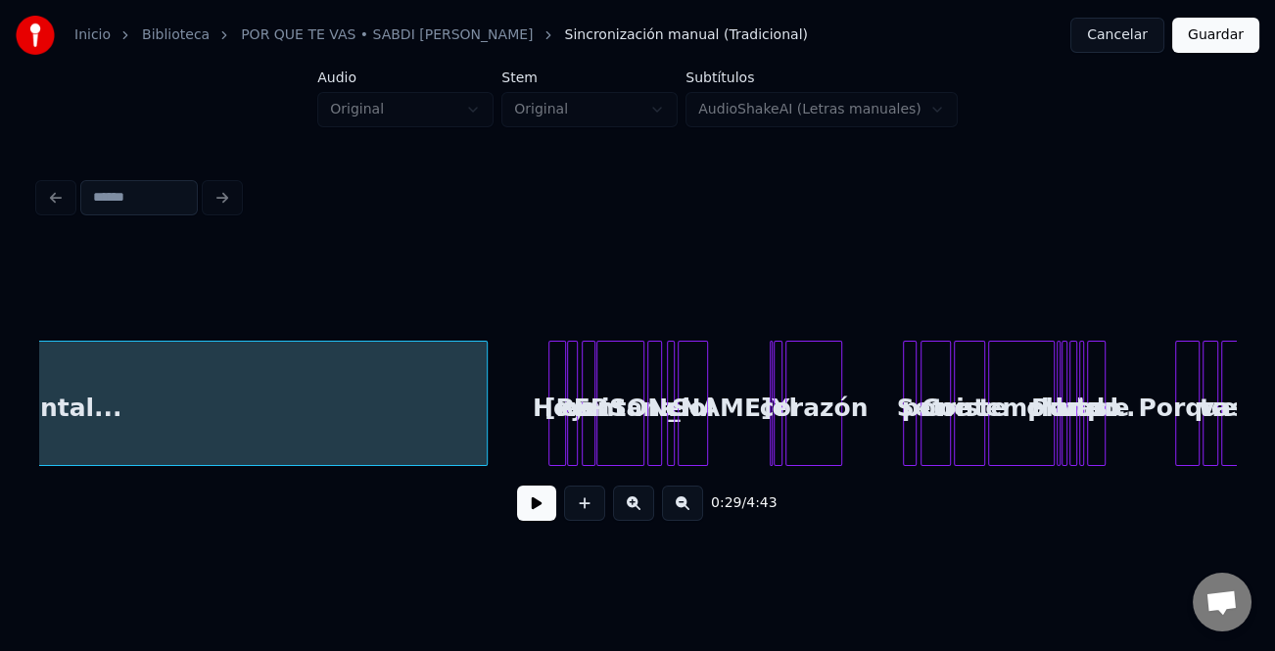
click at [486, 449] on div at bounding box center [484, 403] width 6 height 123
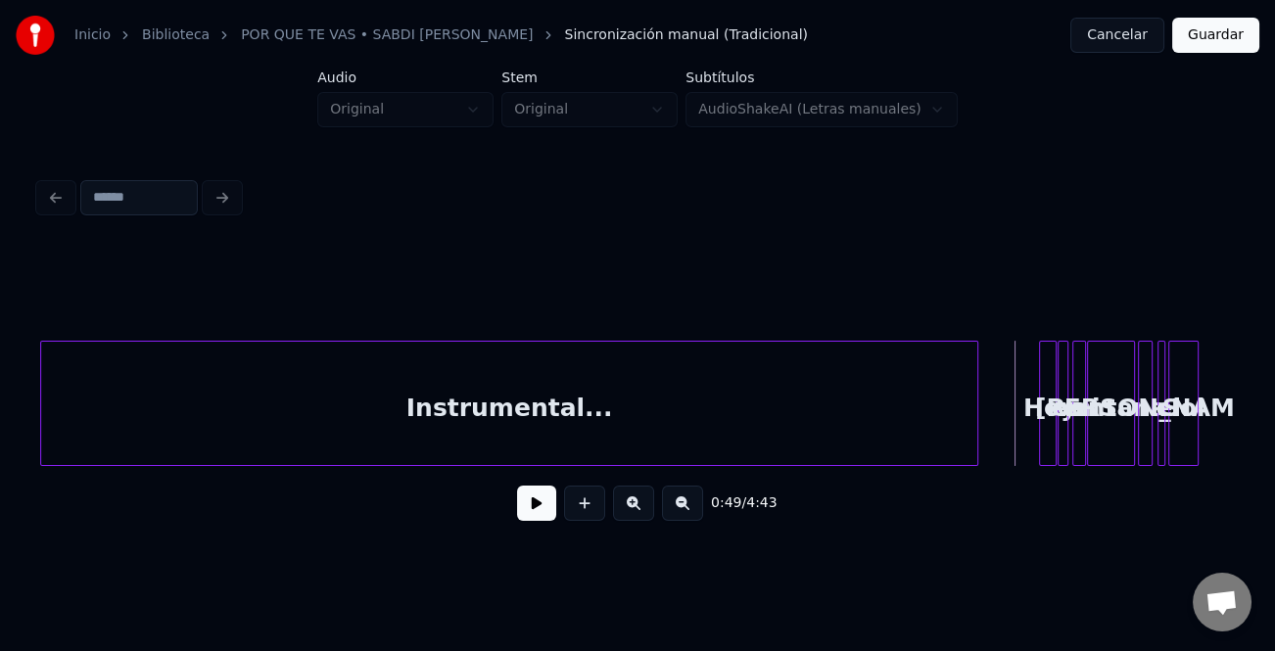
click at [533, 509] on button at bounding box center [536, 503] width 39 height 35
click at [678, 513] on button at bounding box center [682, 503] width 41 height 35
click at [678, 513] on div "0:50 / 4:43" at bounding box center [637, 503] width 1165 height 43
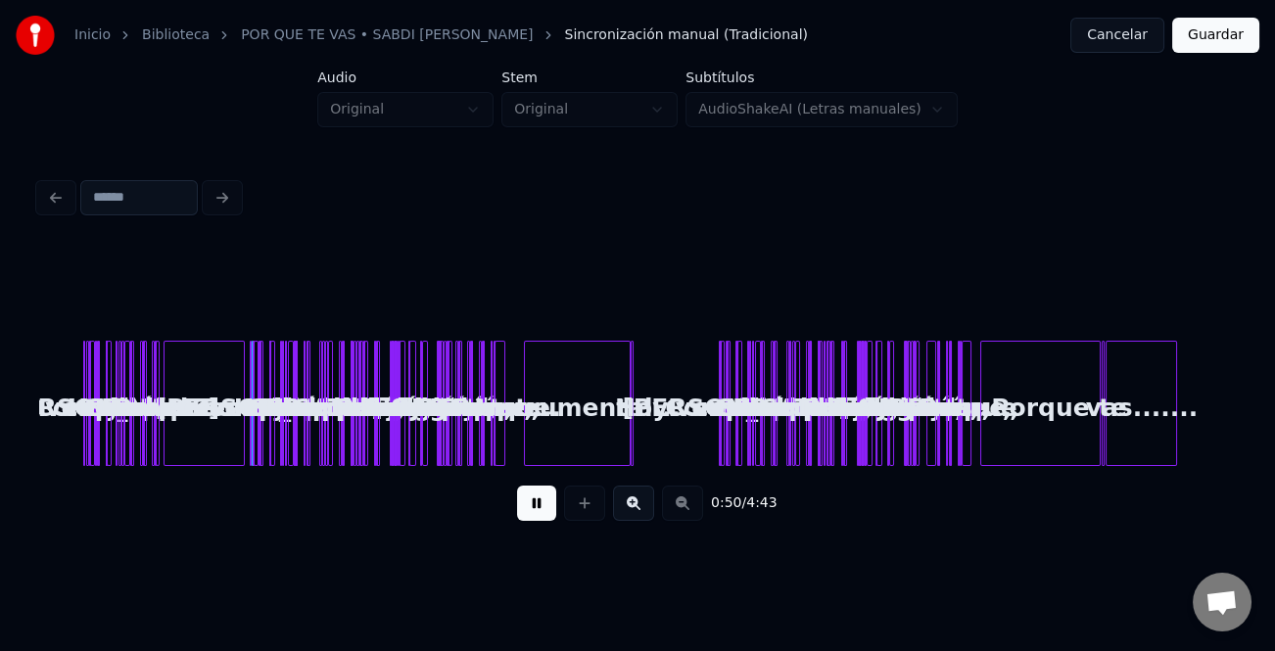
click at [678, 513] on div "0:50 / 4:43" at bounding box center [637, 503] width 1165 height 43
click at [644, 501] on button at bounding box center [633, 503] width 41 height 35
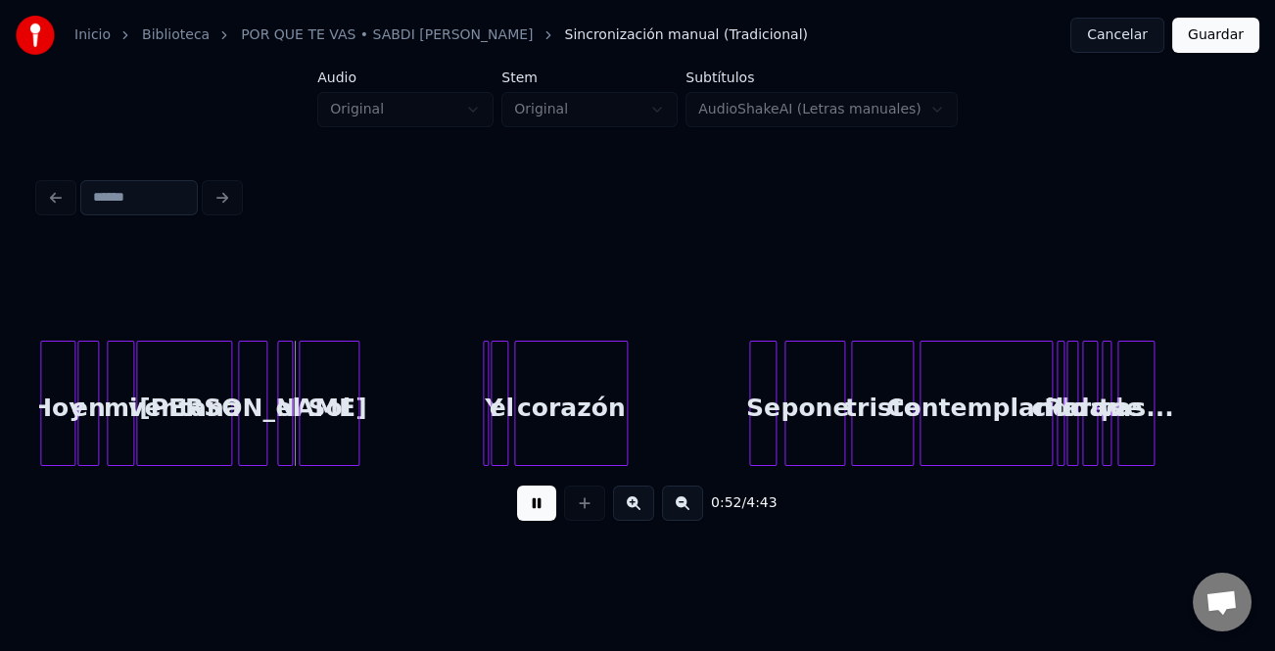
click at [644, 501] on button at bounding box center [633, 503] width 41 height 35
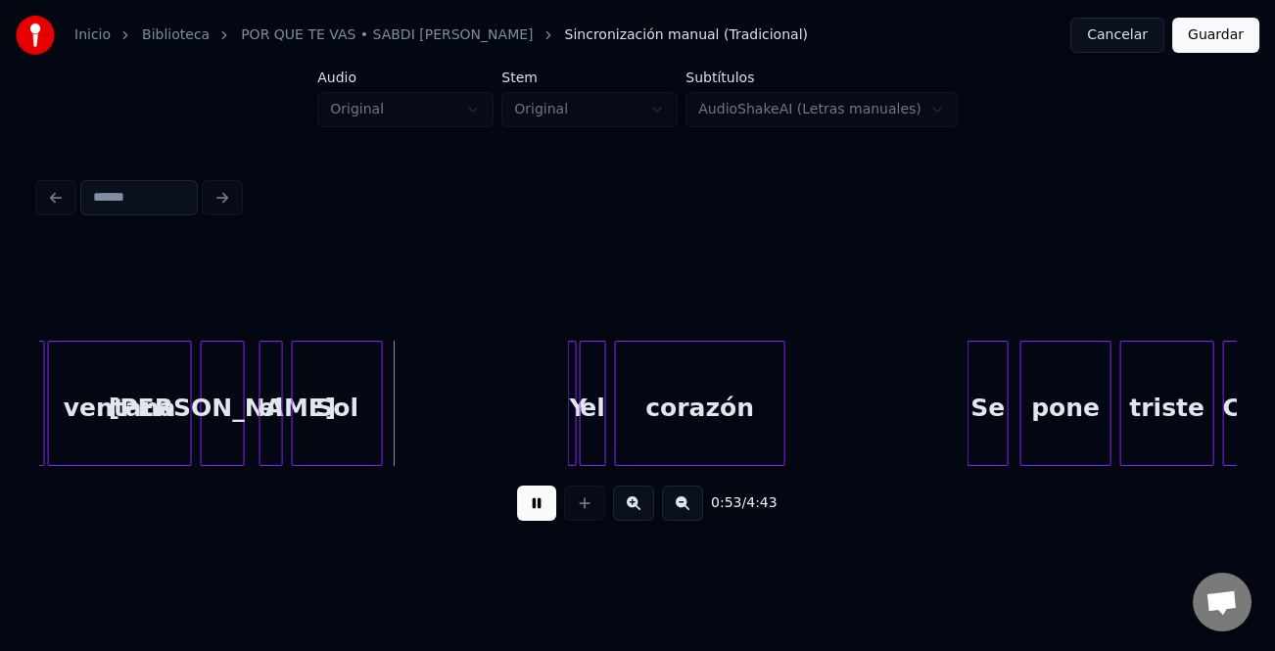
click at [644, 501] on button at bounding box center [633, 503] width 41 height 35
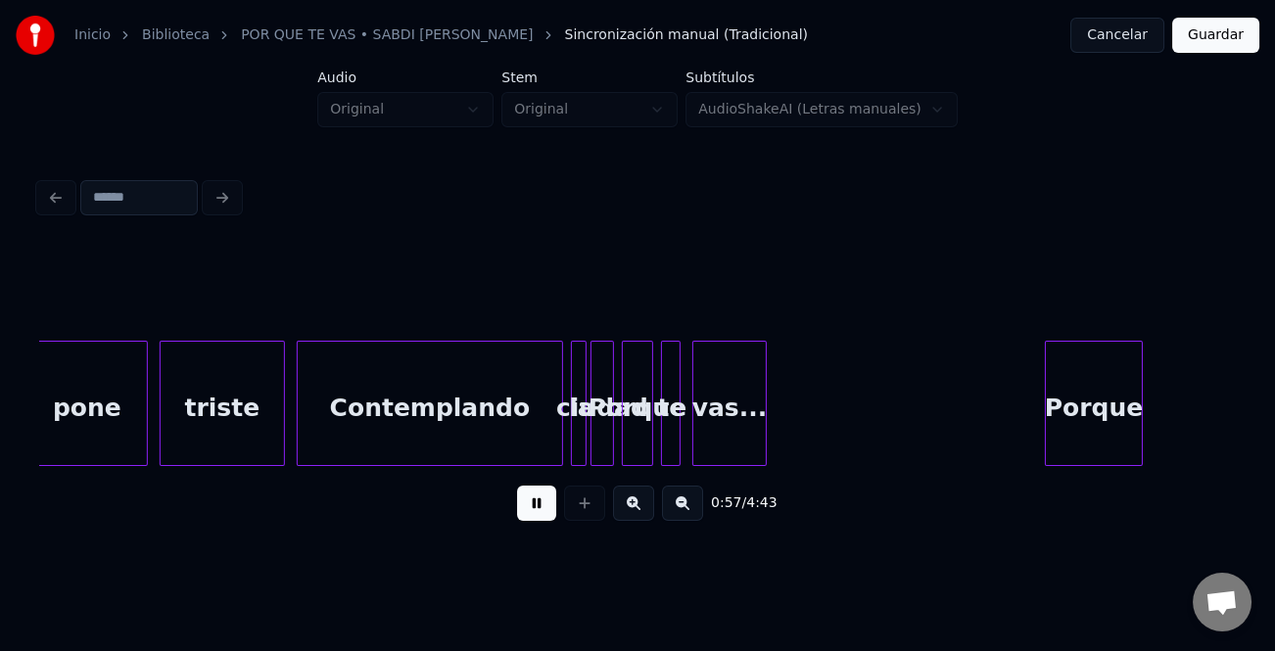
scroll to position [0, 11169]
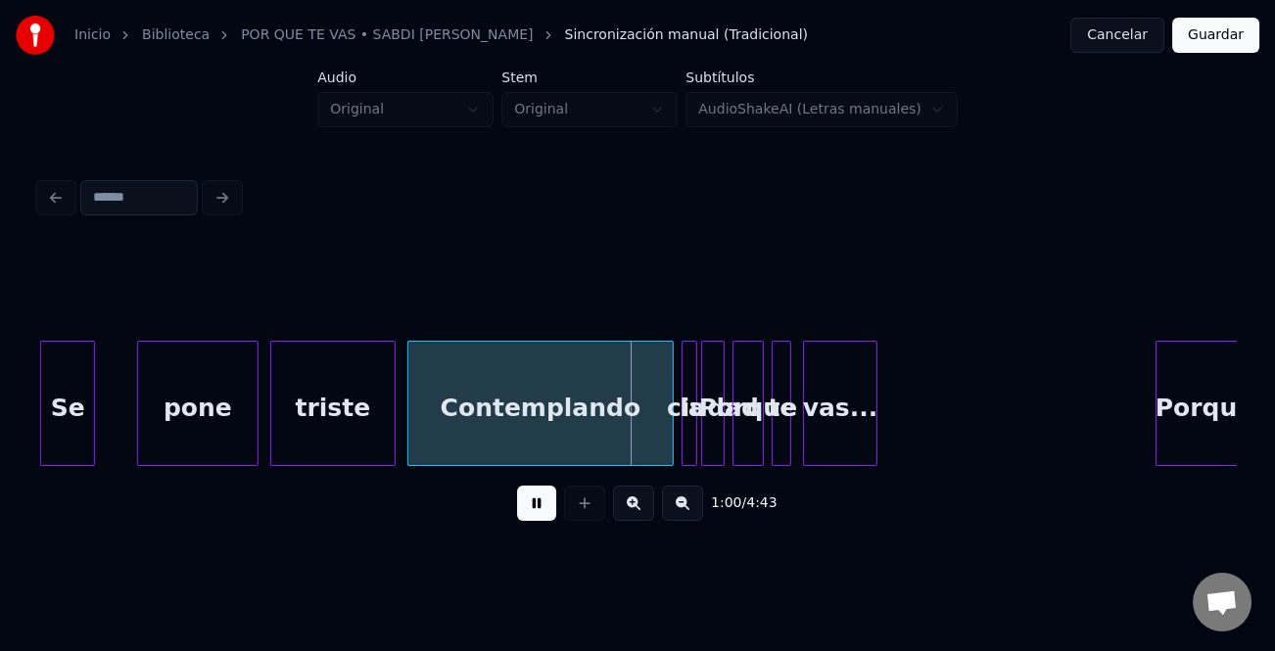
click at [627, 515] on button at bounding box center [633, 503] width 41 height 35
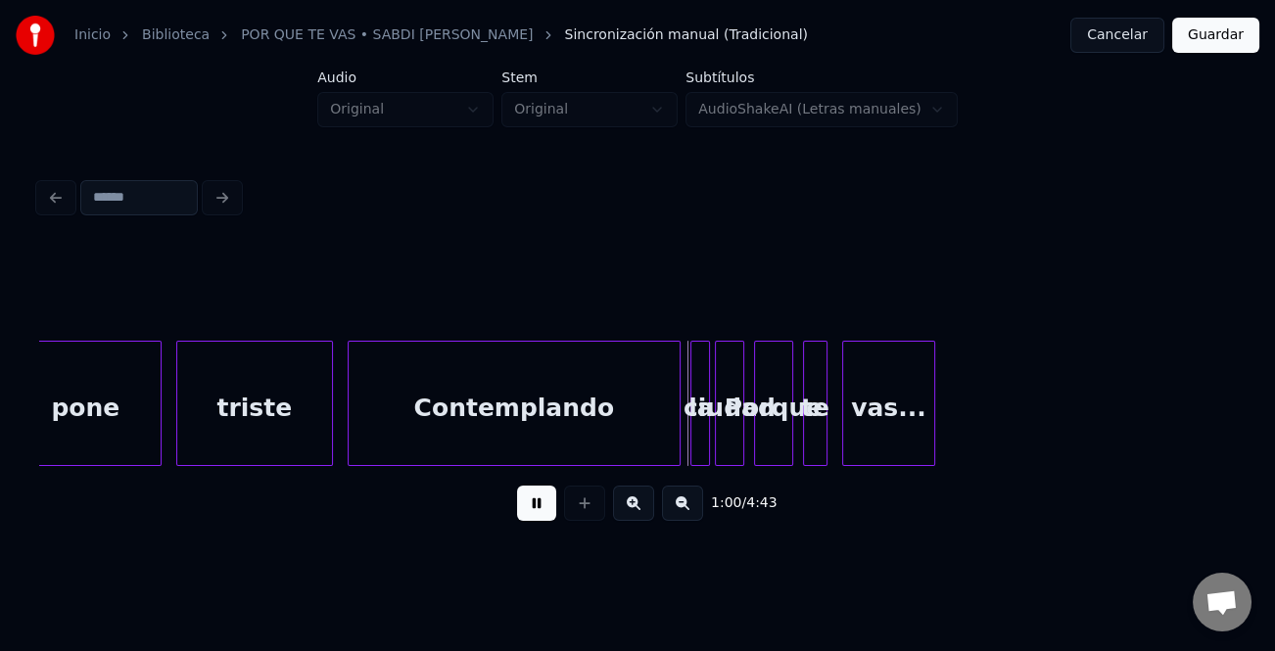
click at [627, 515] on button at bounding box center [633, 503] width 41 height 35
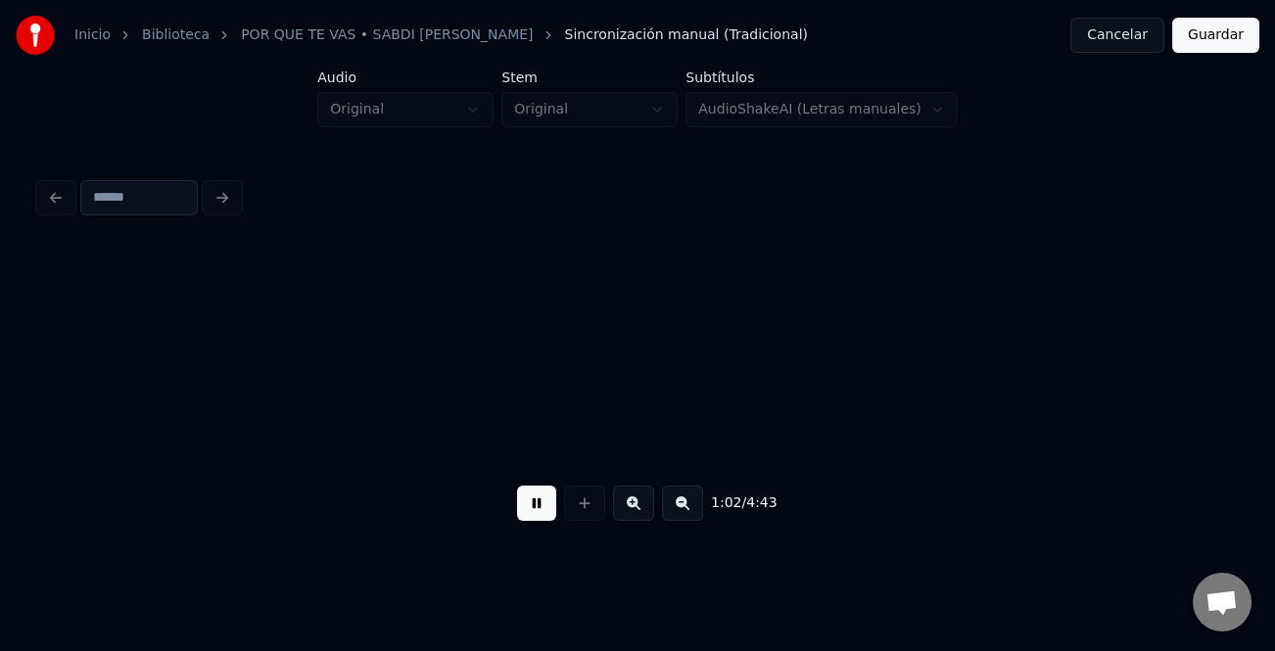
scroll to position [0, 18265]
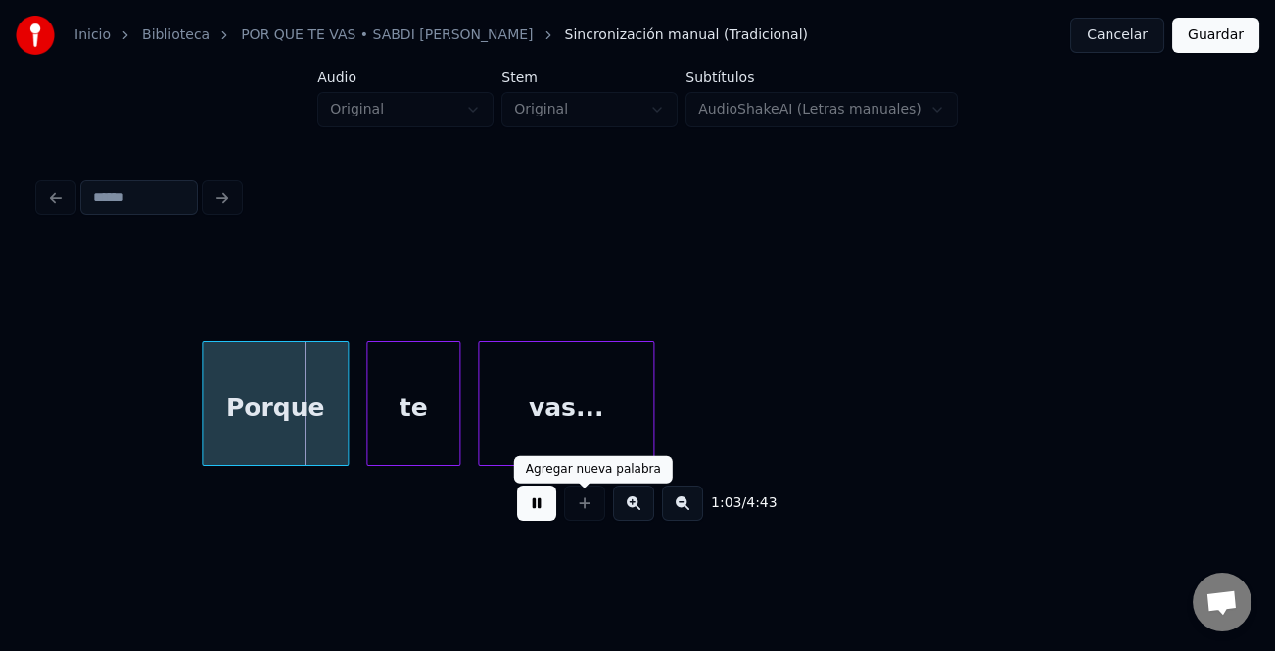
click at [528, 514] on button at bounding box center [536, 503] width 39 height 35
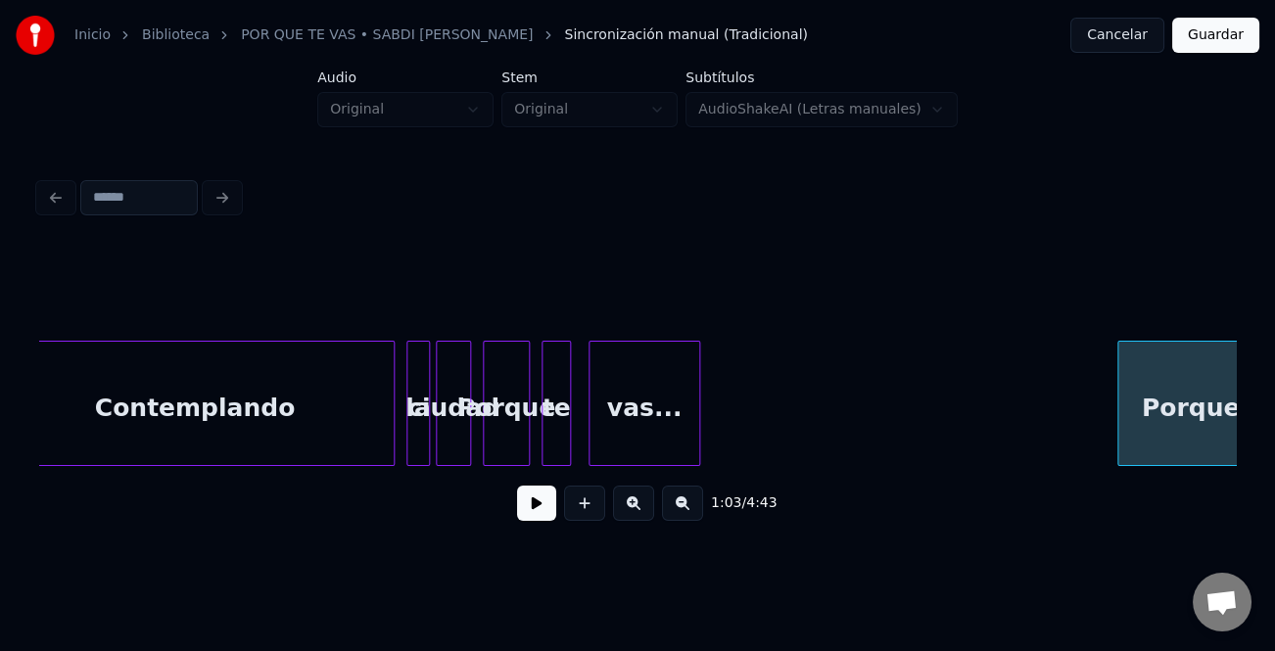
scroll to position [0, 17082]
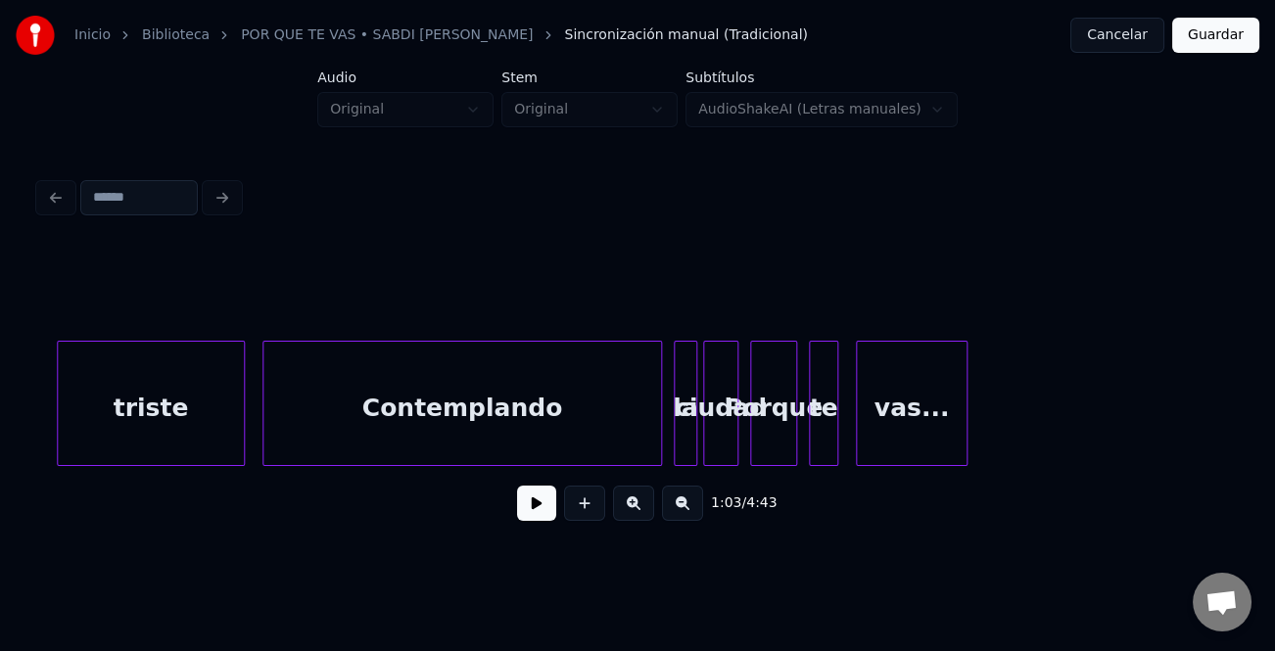
click at [370, 412] on div "Contemplando" at bounding box center [462, 408] width 398 height 133
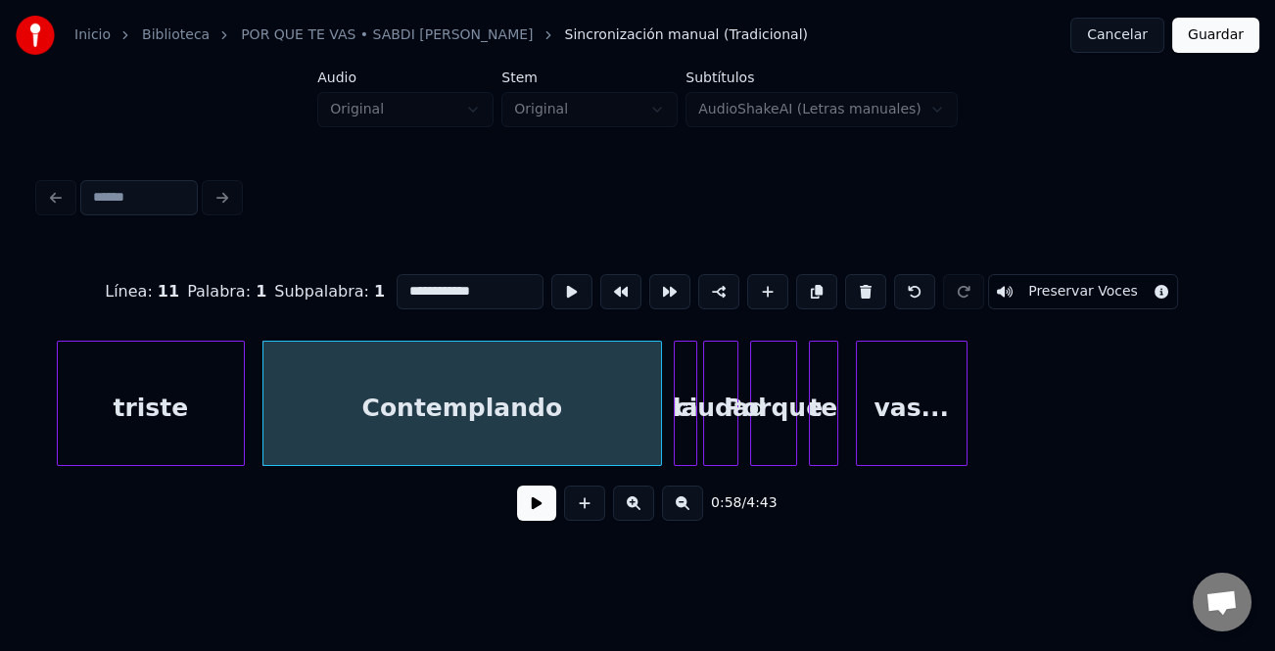
drag, startPoint x: 542, startPoint y: 509, endPoint x: 626, endPoint y: 527, distance: 86.0
click at [542, 509] on button at bounding box center [536, 503] width 39 height 35
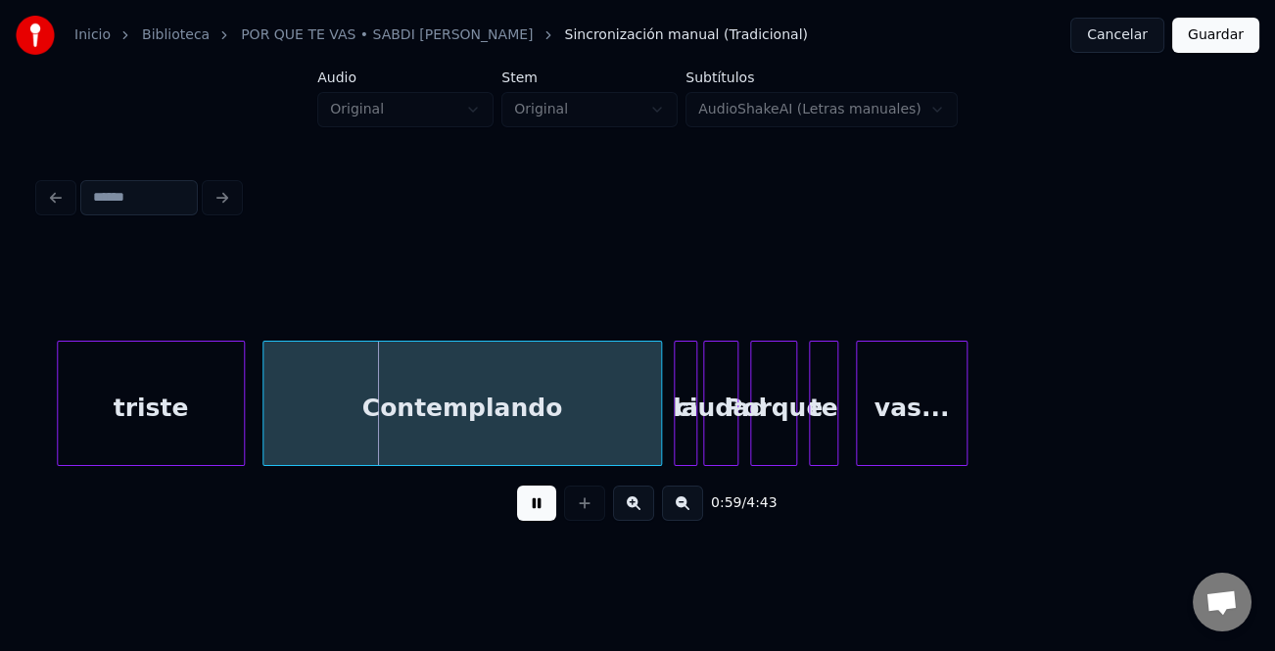
click at [641, 512] on button at bounding box center [633, 503] width 41 height 35
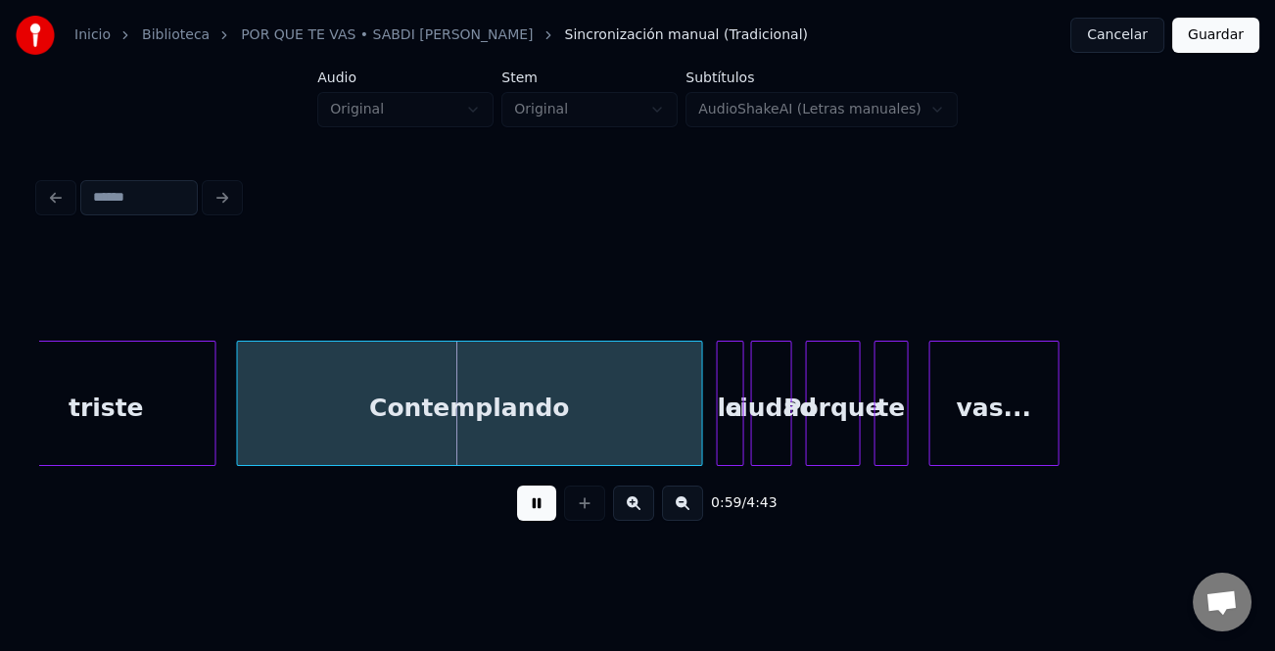
click at [641, 512] on button at bounding box center [633, 503] width 41 height 35
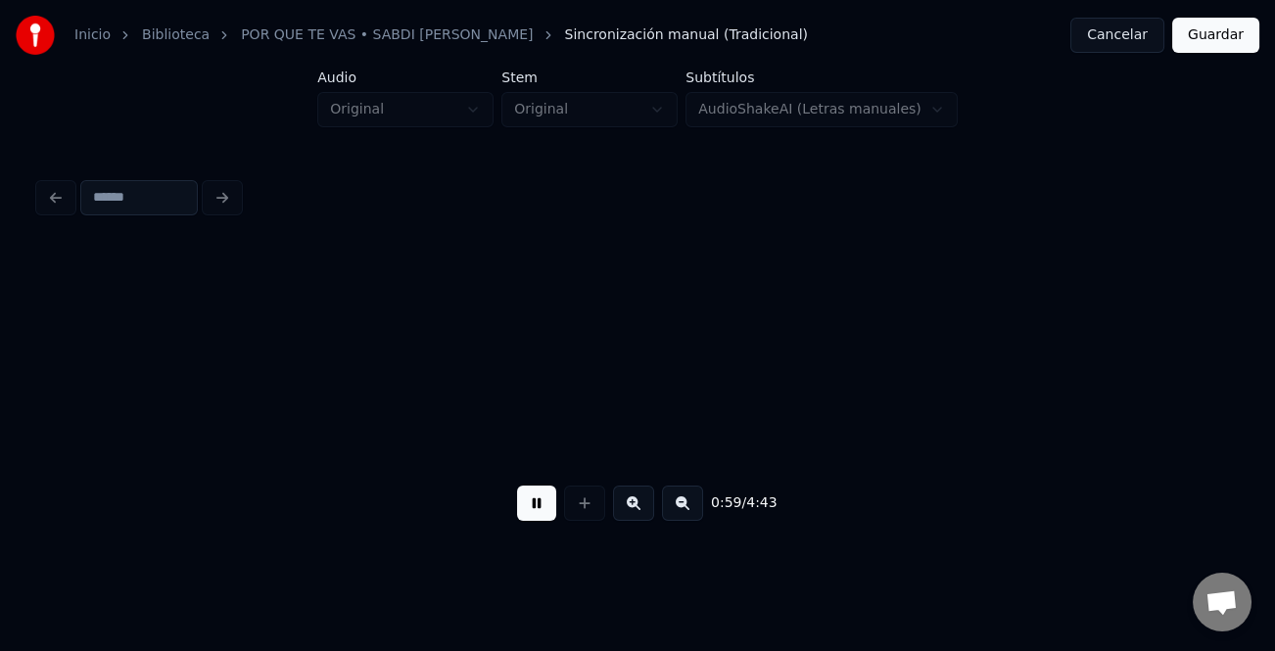
click at [641, 512] on button at bounding box center [633, 503] width 41 height 35
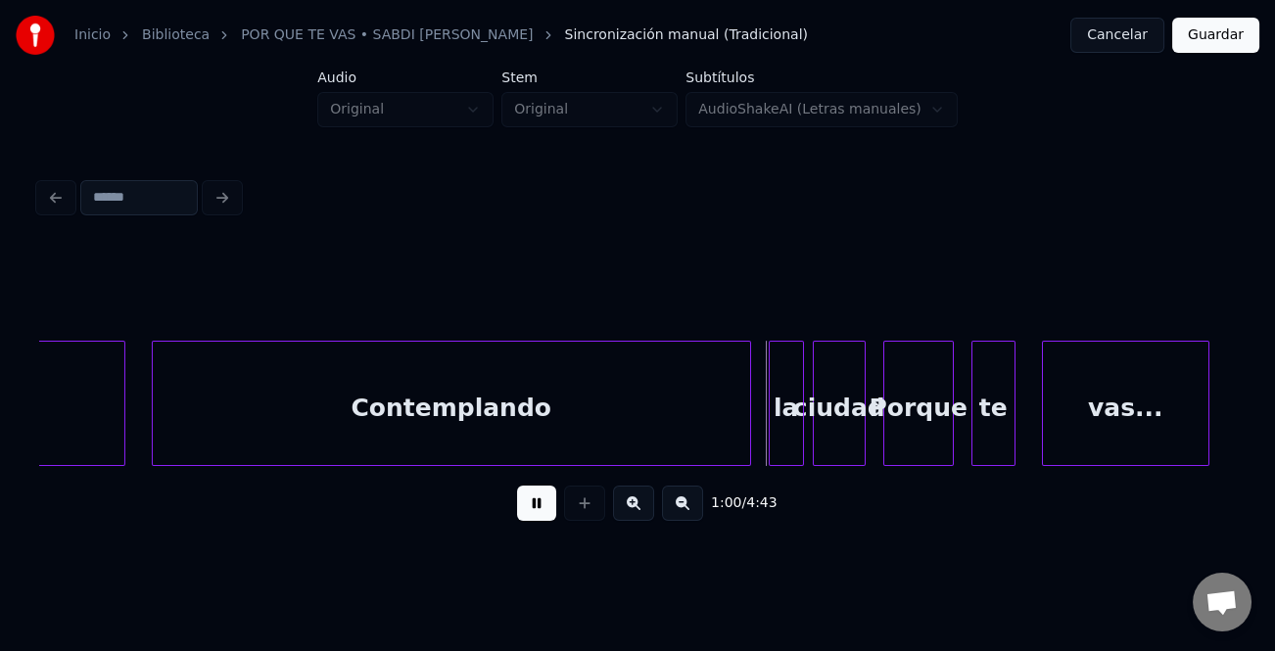
click at [641, 512] on button at bounding box center [633, 503] width 41 height 35
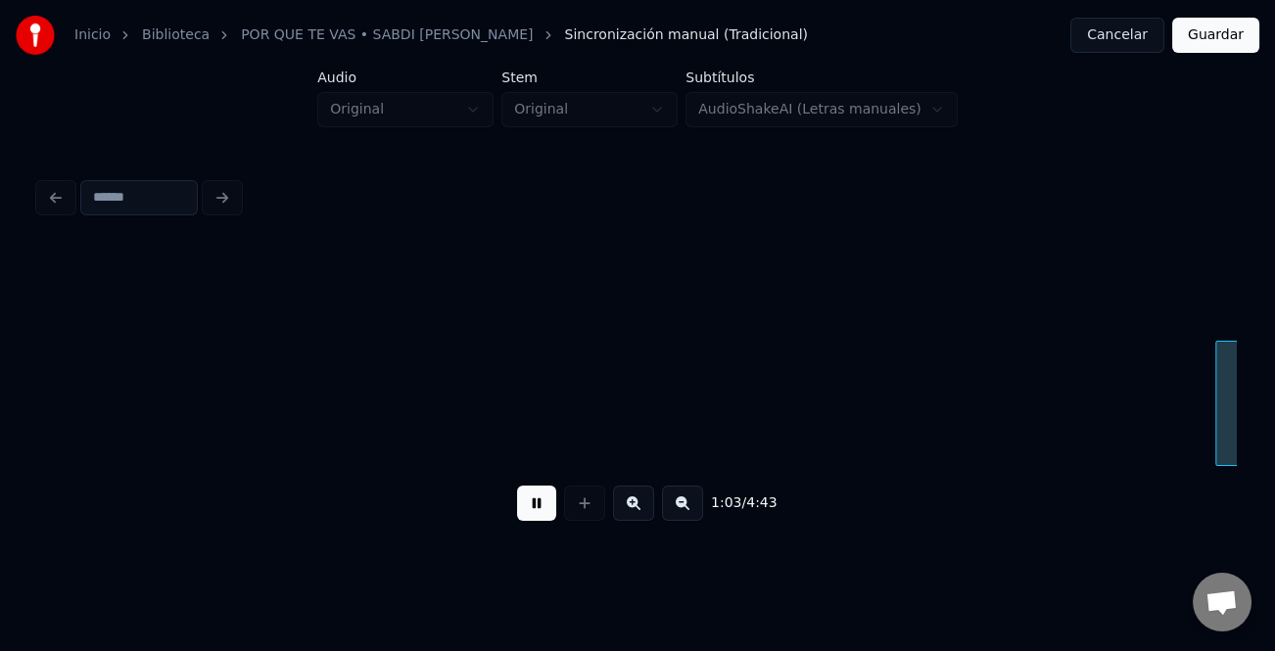
scroll to position [0, 31194]
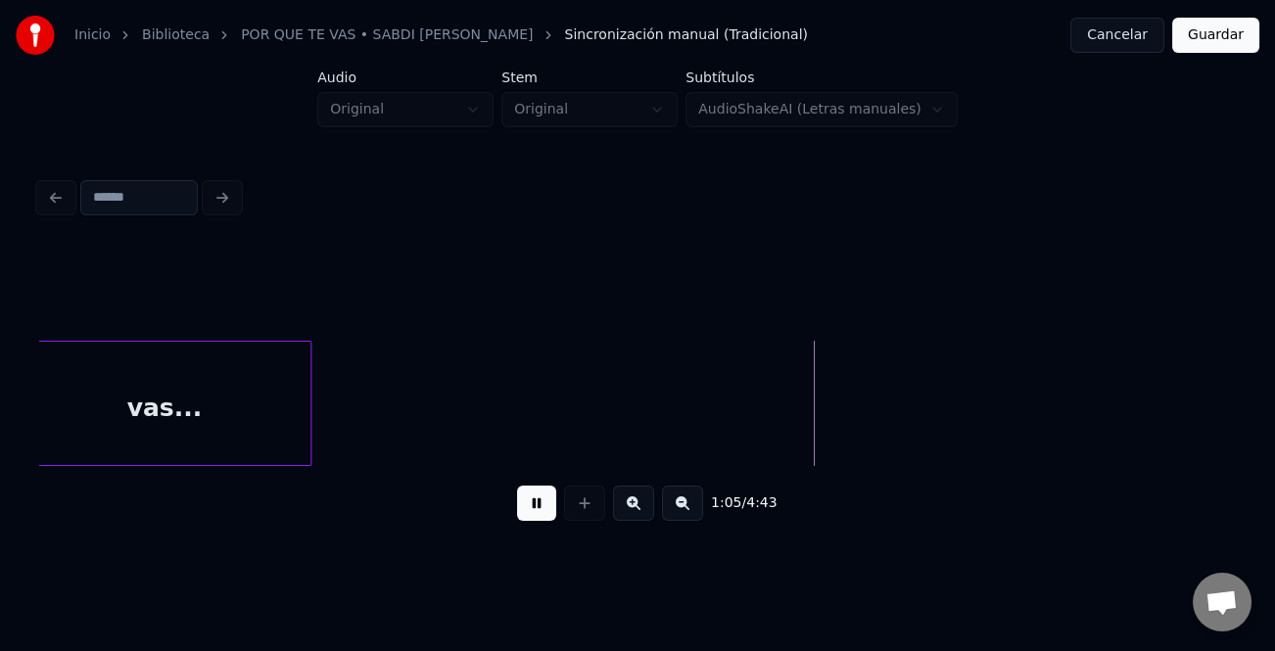
click at [696, 509] on button at bounding box center [682, 503] width 41 height 35
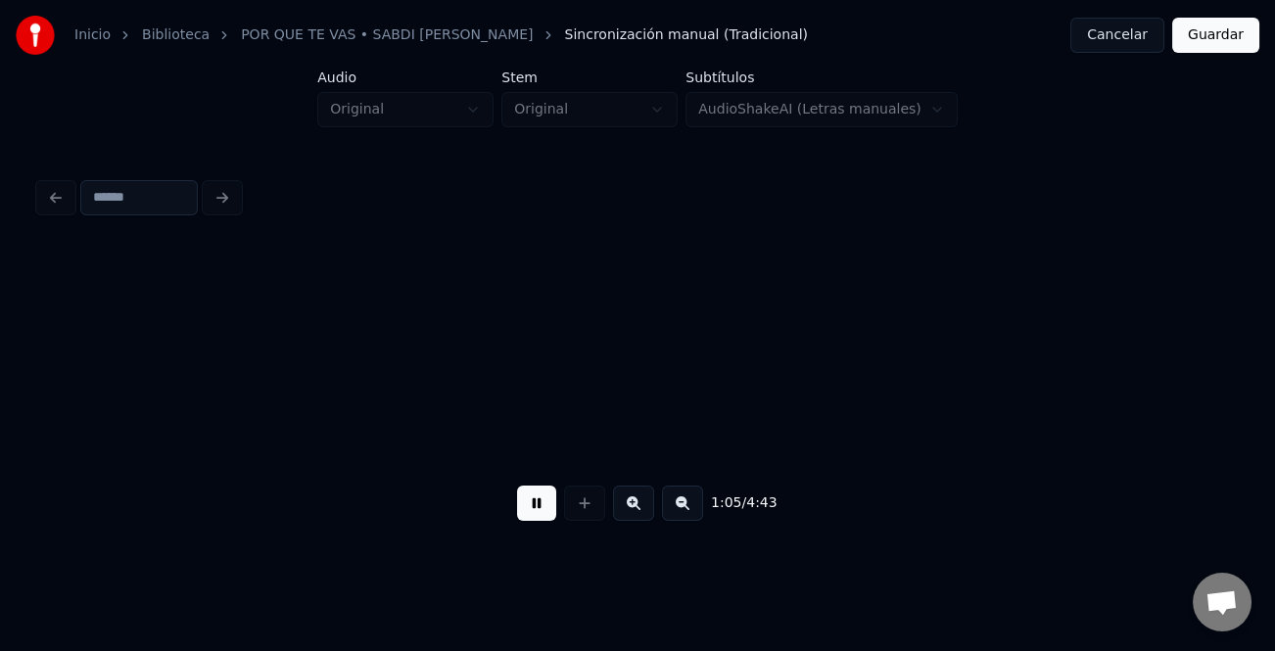
click at [696, 509] on button at bounding box center [682, 503] width 41 height 35
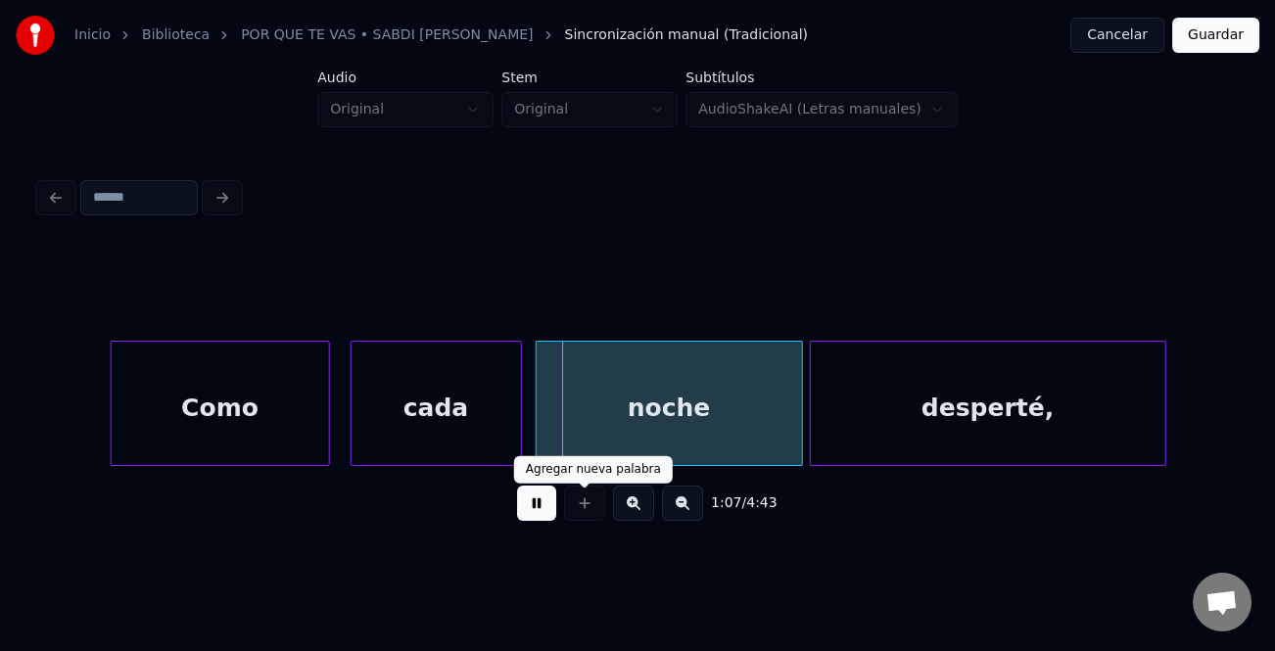
drag, startPoint x: 545, startPoint y: 508, endPoint x: 360, endPoint y: 481, distance: 187.1
click at [539, 508] on button at bounding box center [536, 503] width 39 height 35
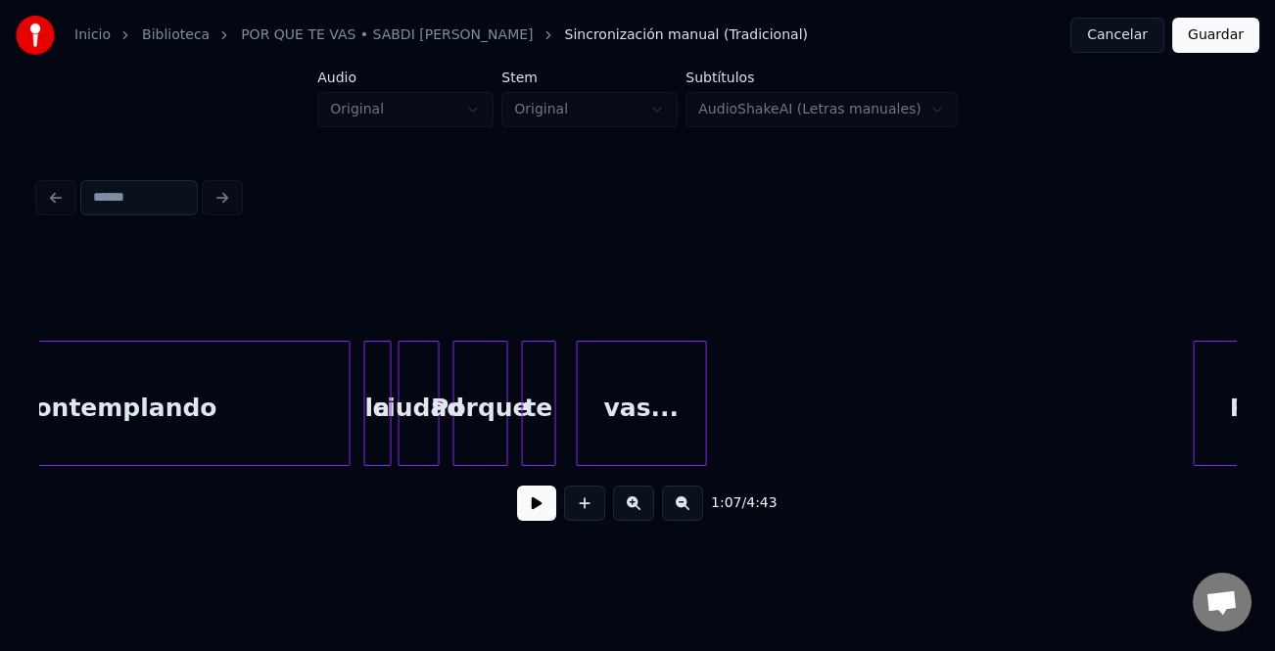
scroll to position [0, 20422]
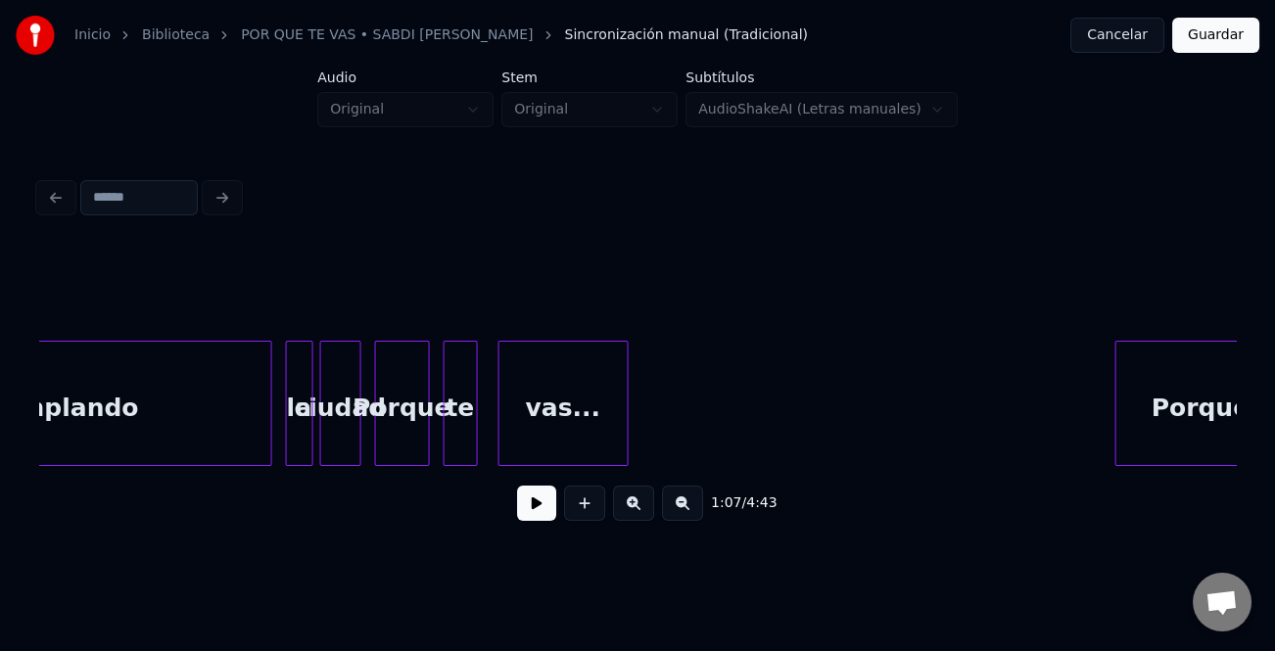
click at [346, 433] on div "ciudad" at bounding box center [340, 408] width 39 height 133
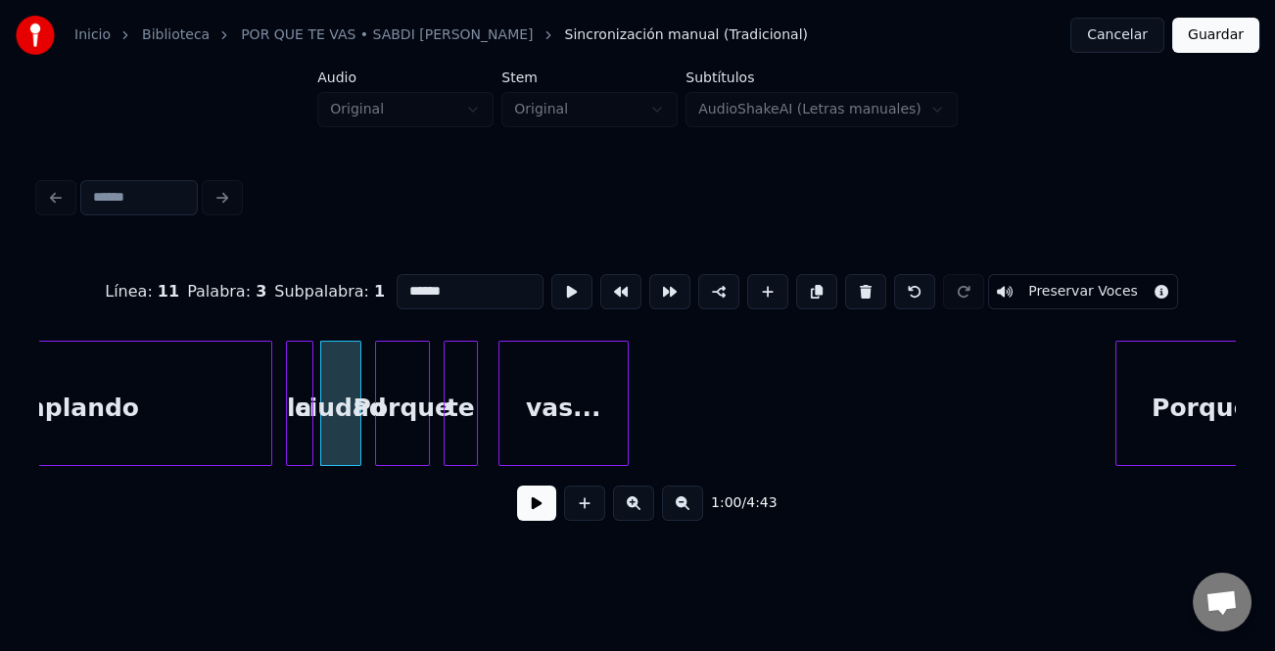
click at [635, 510] on button at bounding box center [633, 503] width 41 height 35
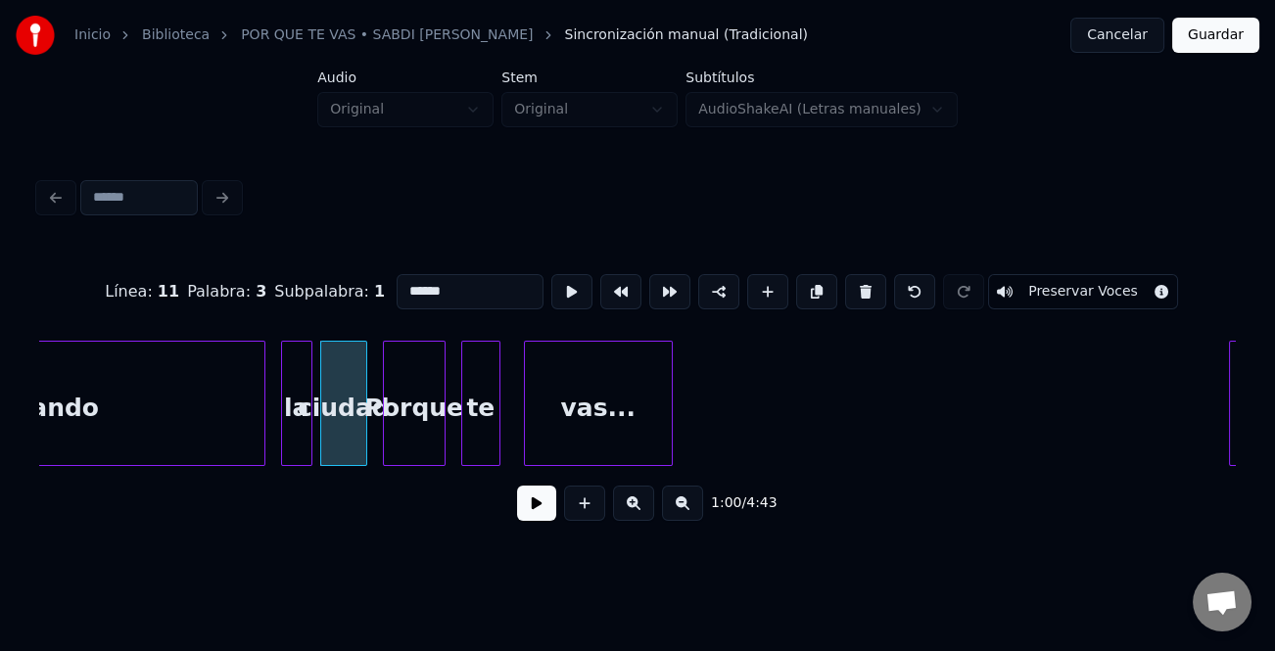
click at [635, 510] on button at bounding box center [633, 503] width 41 height 35
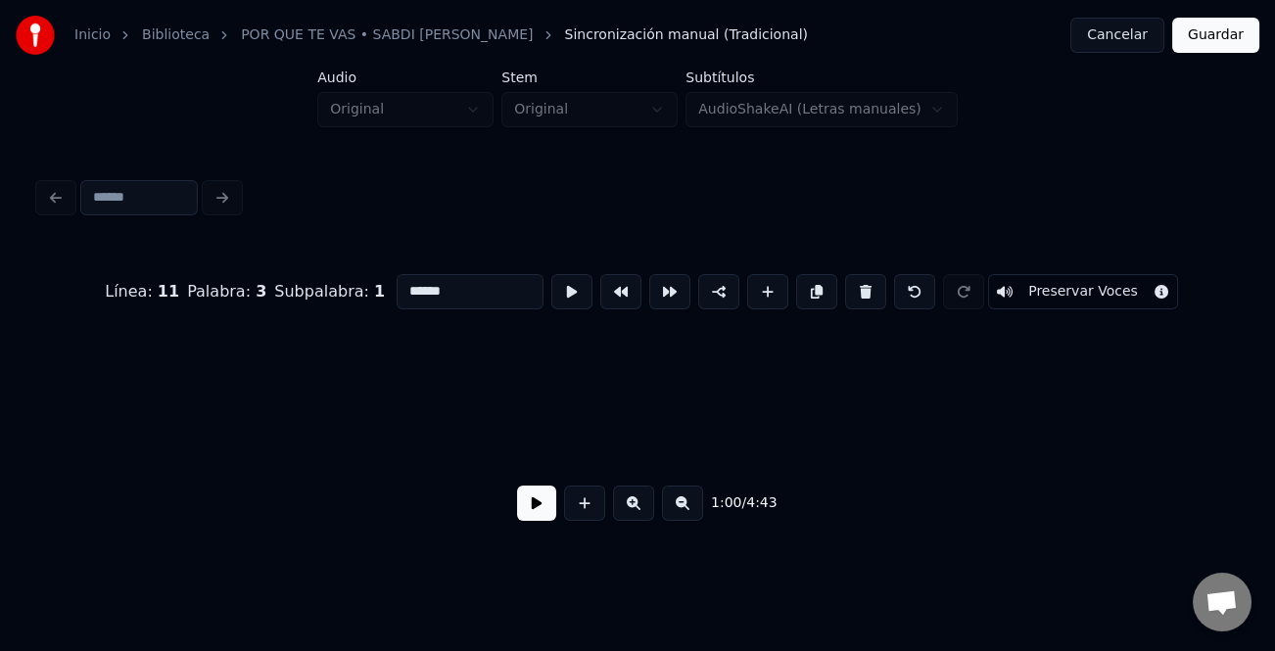
click at [635, 510] on button at bounding box center [633, 503] width 41 height 35
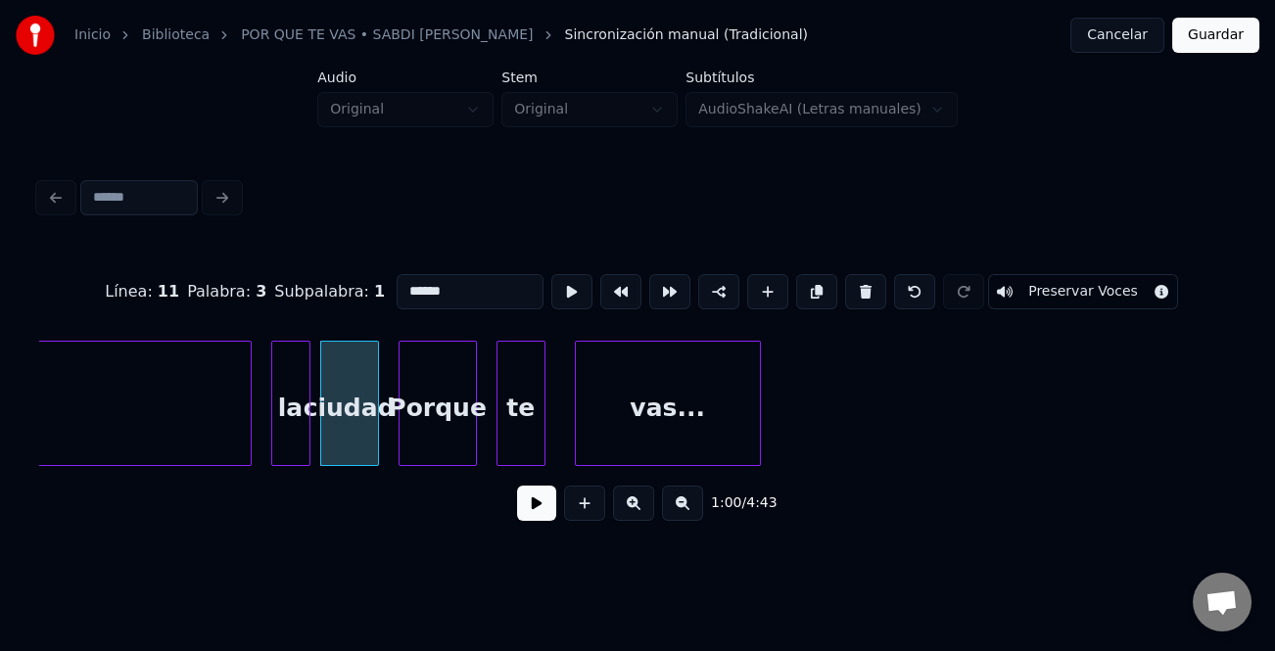
click at [635, 510] on button at bounding box center [633, 503] width 41 height 35
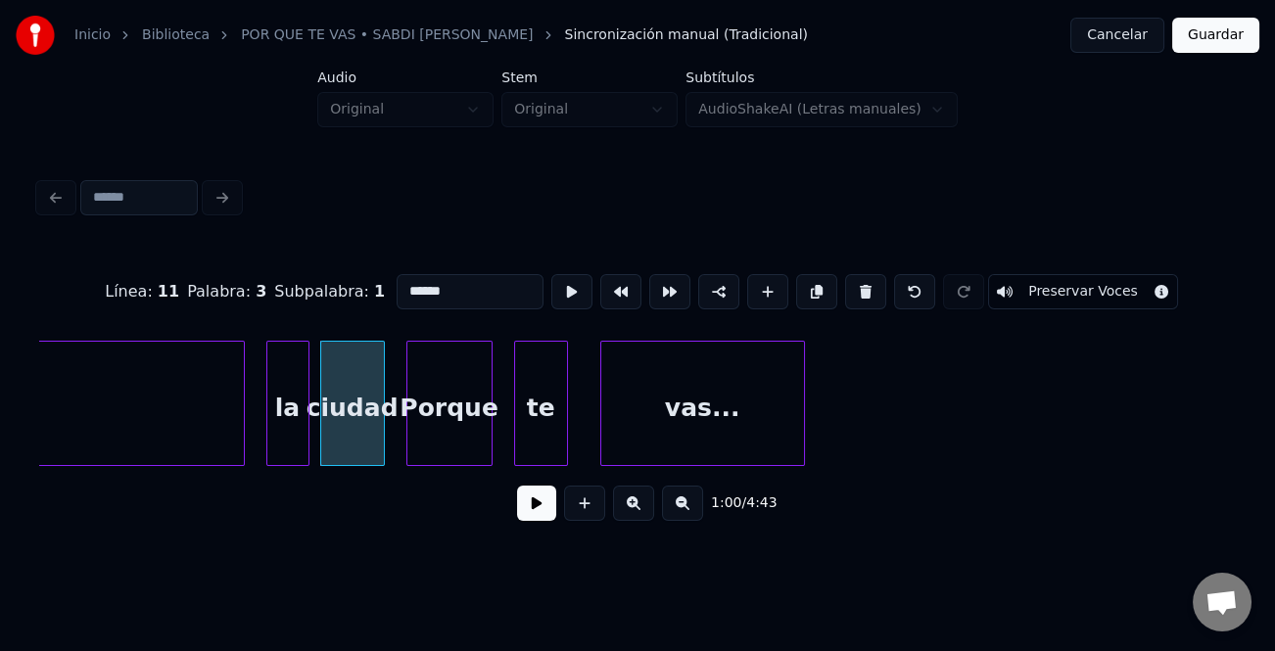
click at [635, 510] on button at bounding box center [633, 503] width 41 height 35
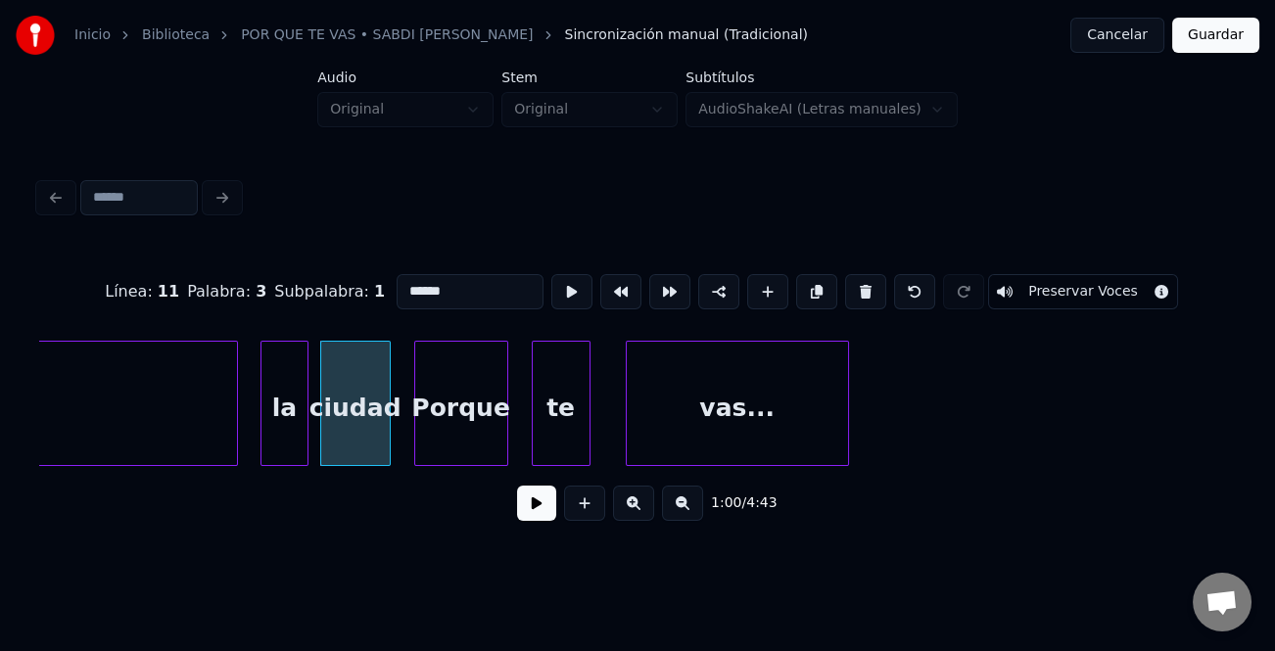
click at [635, 510] on button at bounding box center [633, 503] width 41 height 35
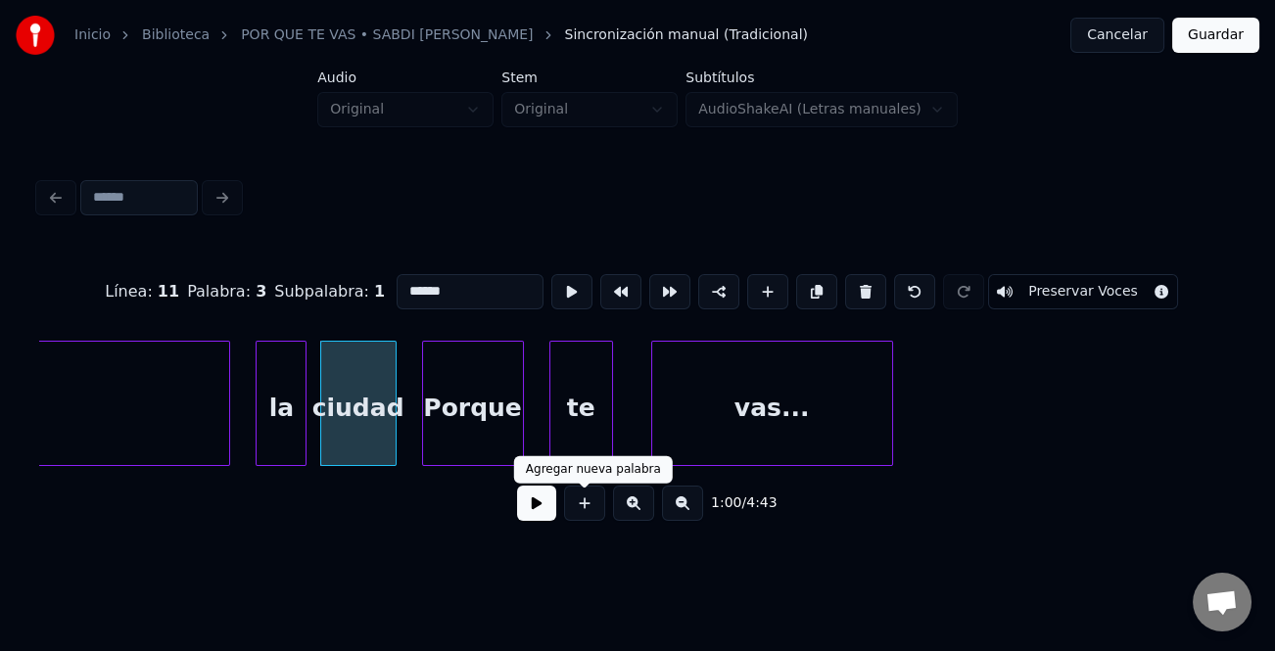
click at [480, 427] on div "Porque" at bounding box center [473, 408] width 100 height 133
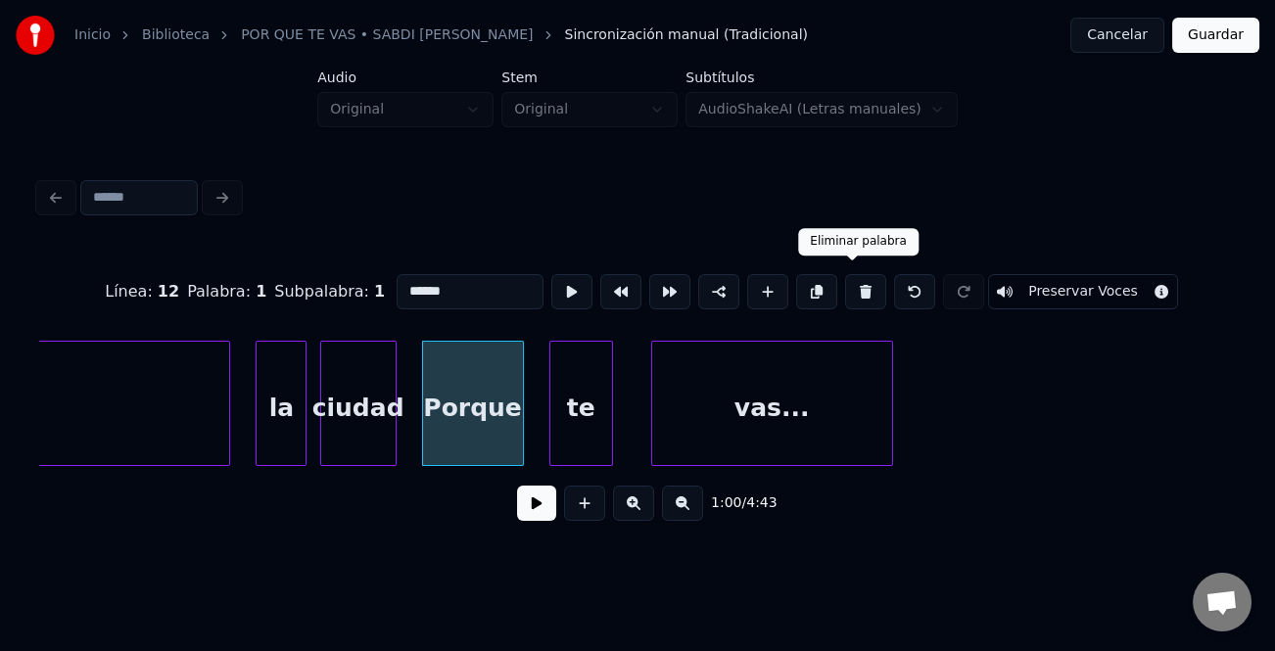
click at [845, 277] on button at bounding box center [865, 291] width 41 height 35
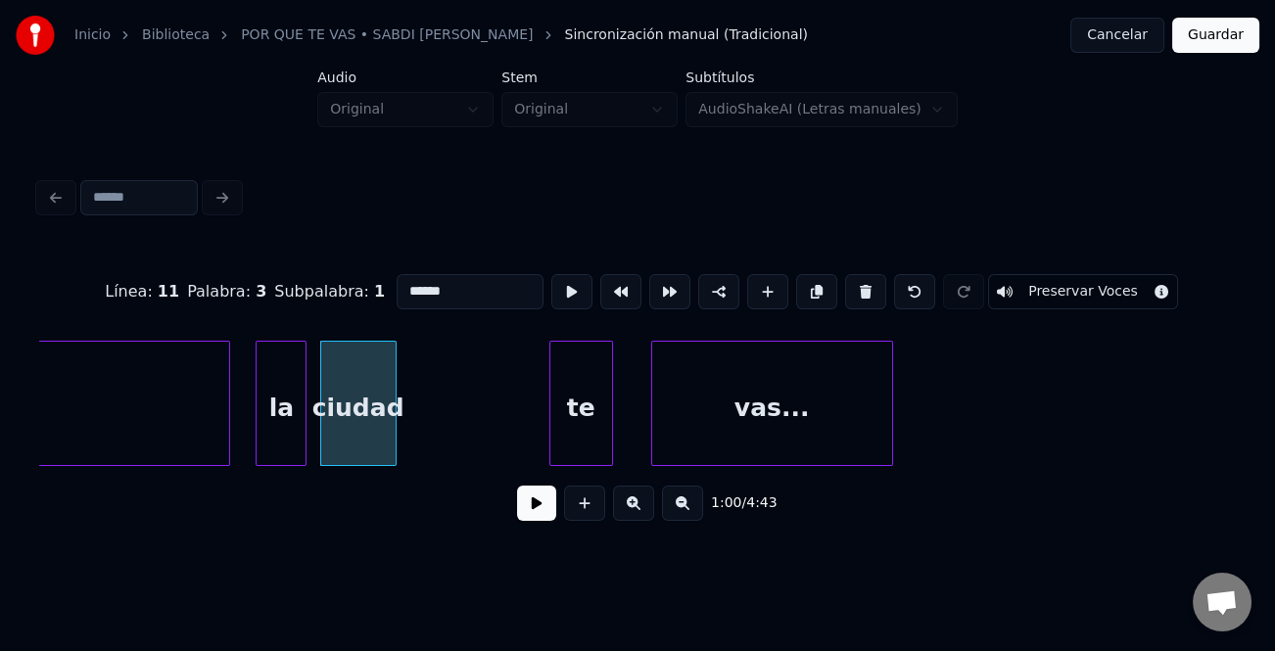
click at [593, 412] on div "te" at bounding box center [581, 408] width 62 height 133
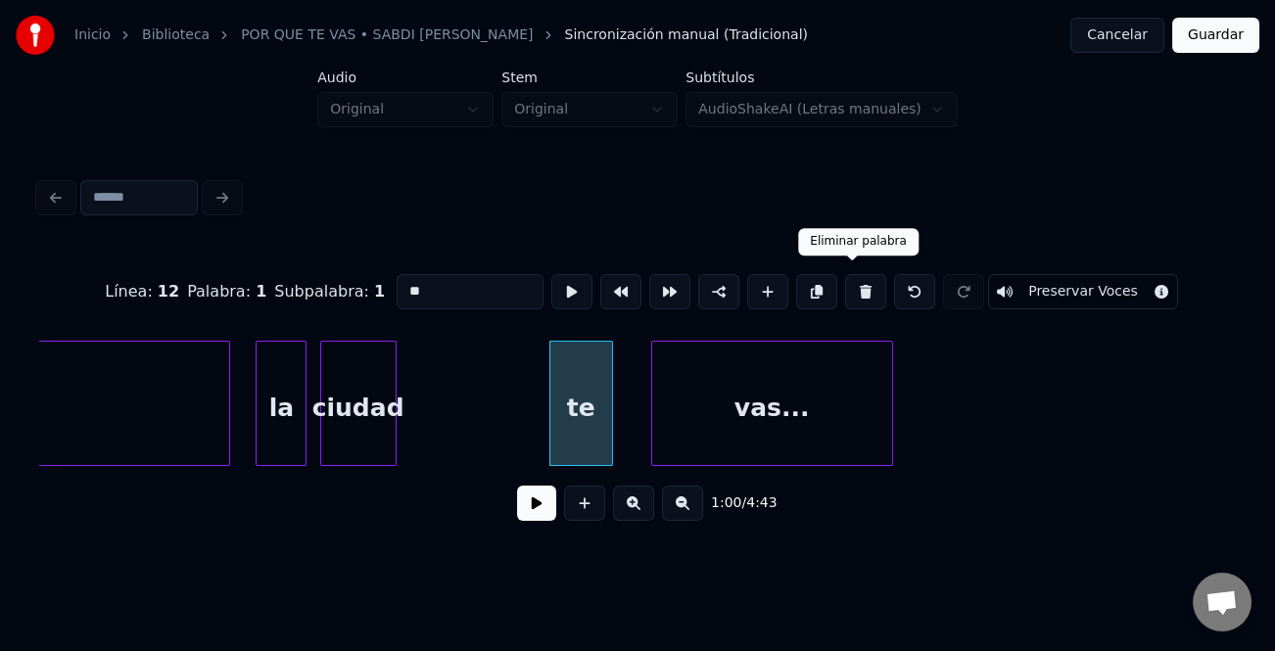
click at [846, 295] on button at bounding box center [865, 291] width 41 height 35
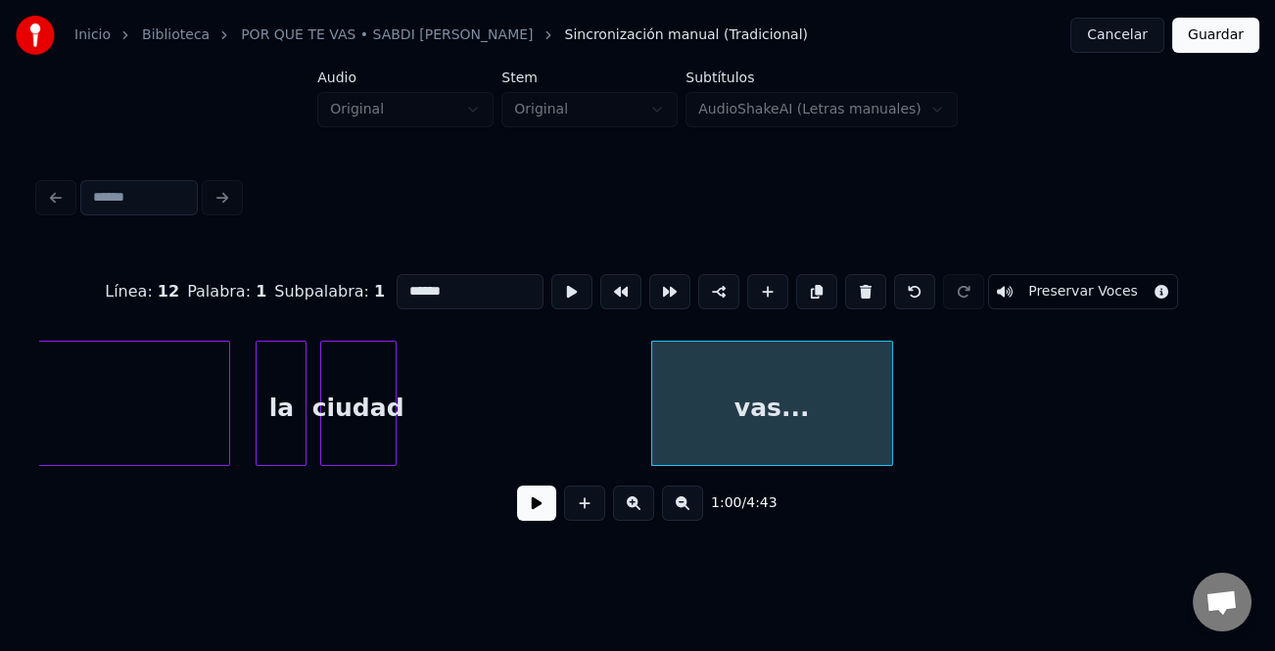
click at [756, 392] on div "vas..." at bounding box center [772, 408] width 240 height 133
click at [852, 281] on button at bounding box center [865, 291] width 41 height 35
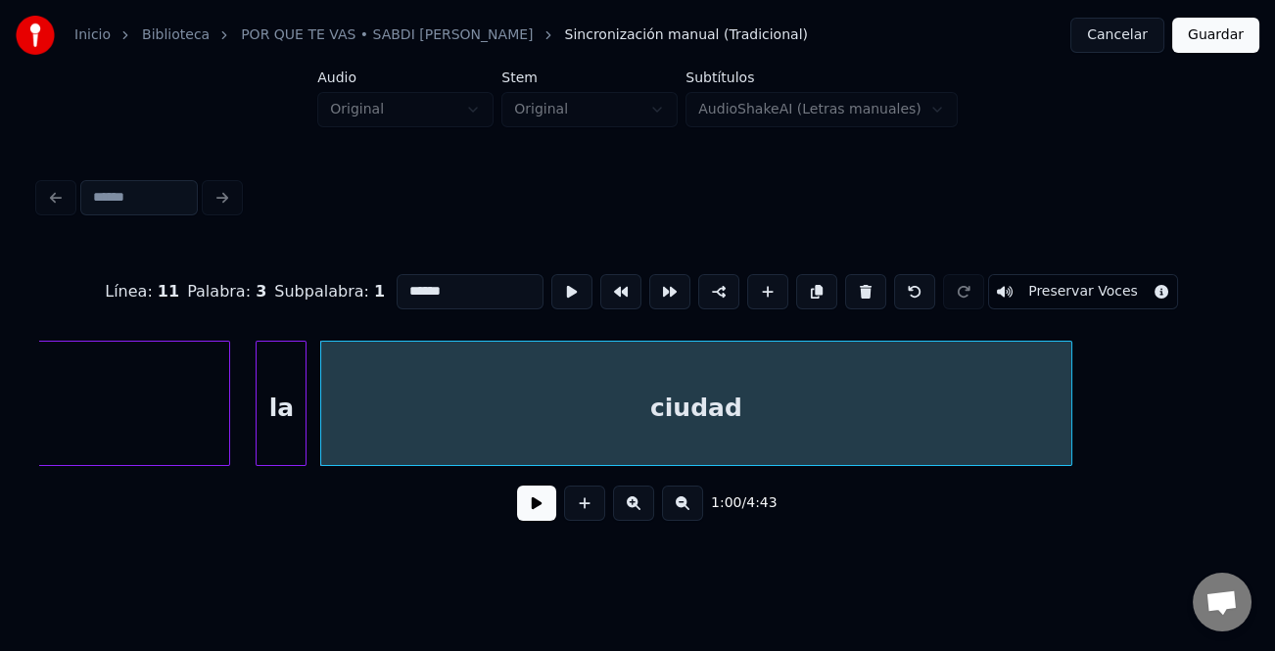
click at [1071, 442] on div at bounding box center [1069, 403] width 6 height 123
type input "**********"
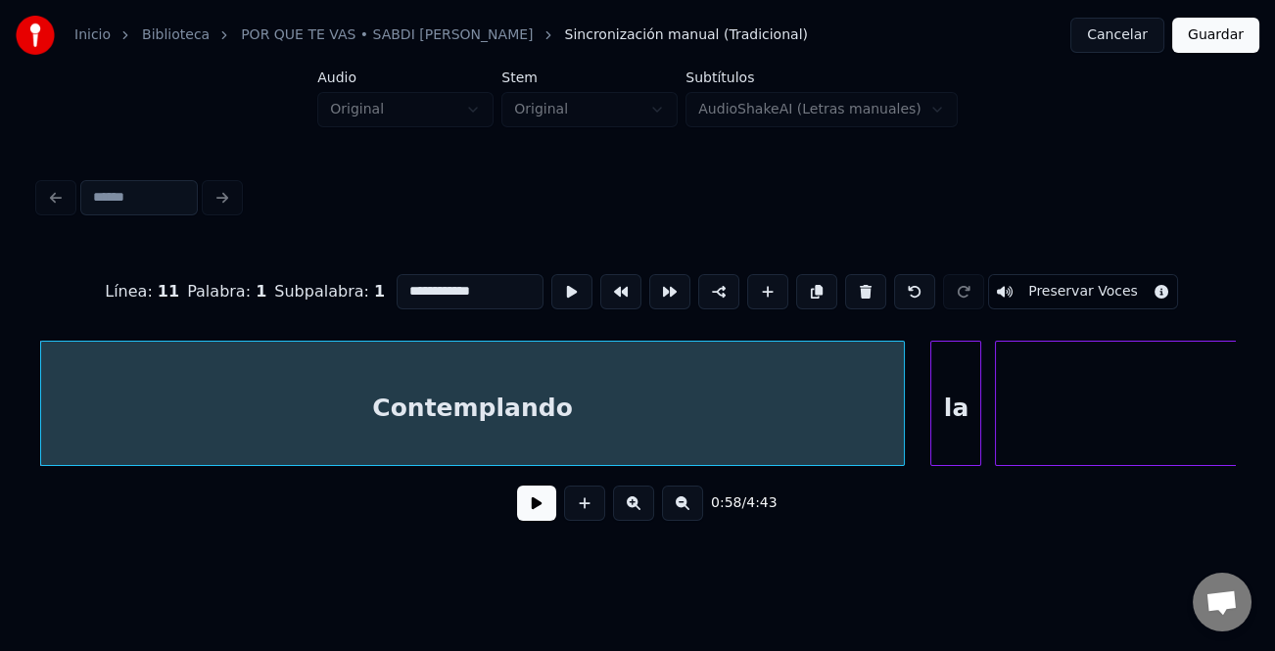
click at [684, 513] on button at bounding box center [682, 503] width 41 height 35
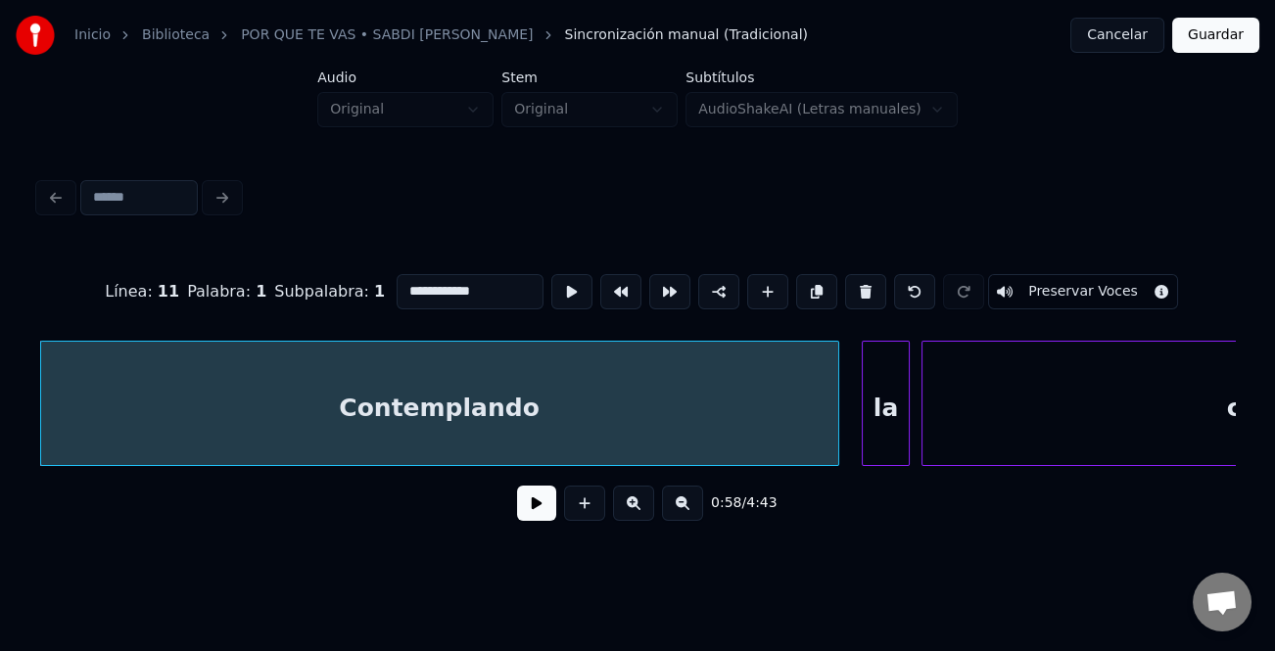
click at [684, 513] on button at bounding box center [682, 503] width 41 height 35
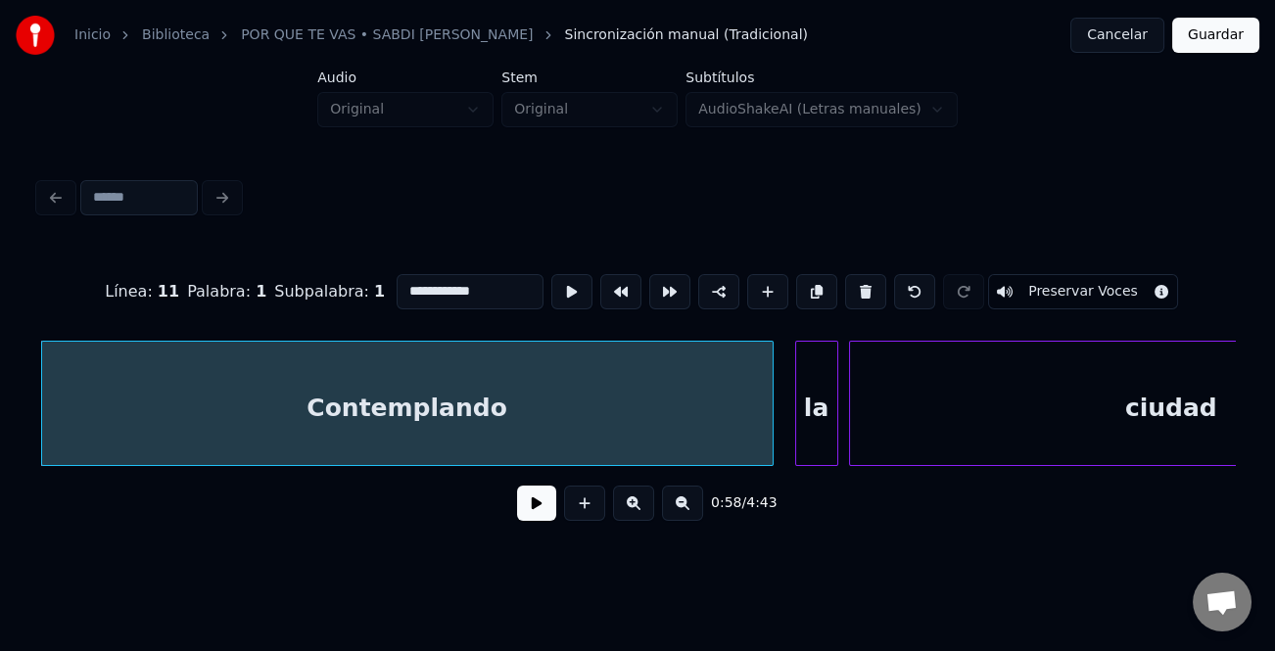
click at [684, 513] on button at bounding box center [682, 503] width 41 height 35
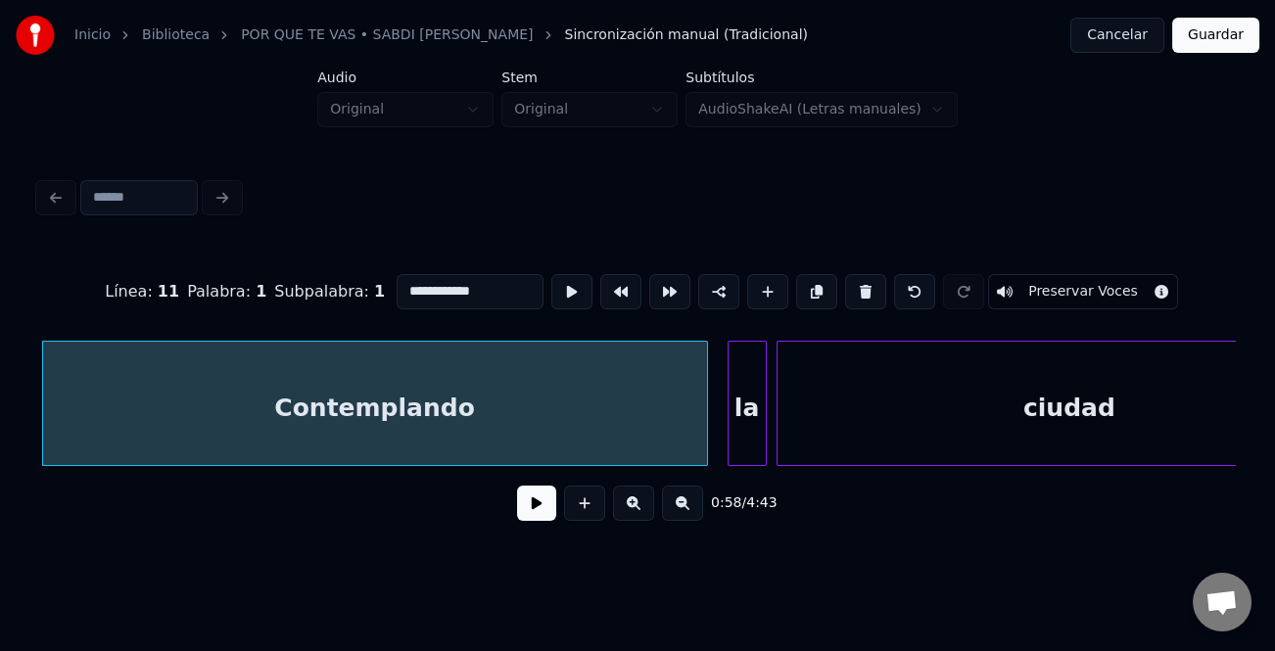
click at [684, 513] on button at bounding box center [682, 503] width 41 height 35
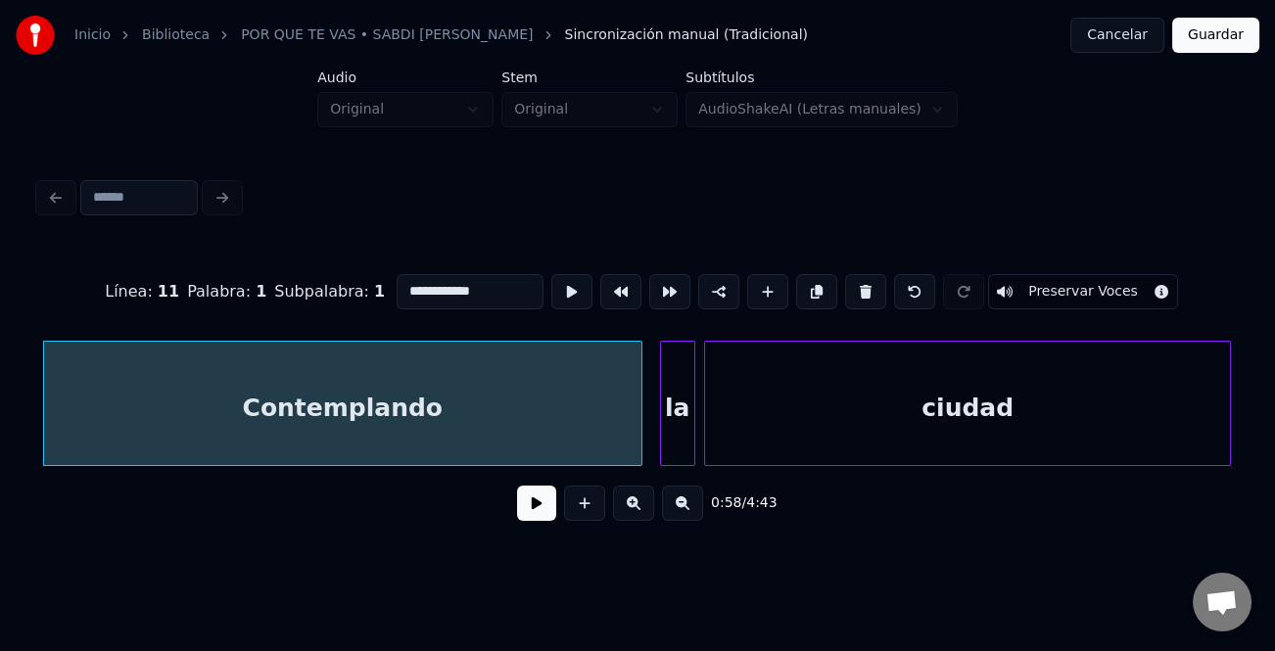
click at [684, 513] on button at bounding box center [682, 503] width 41 height 35
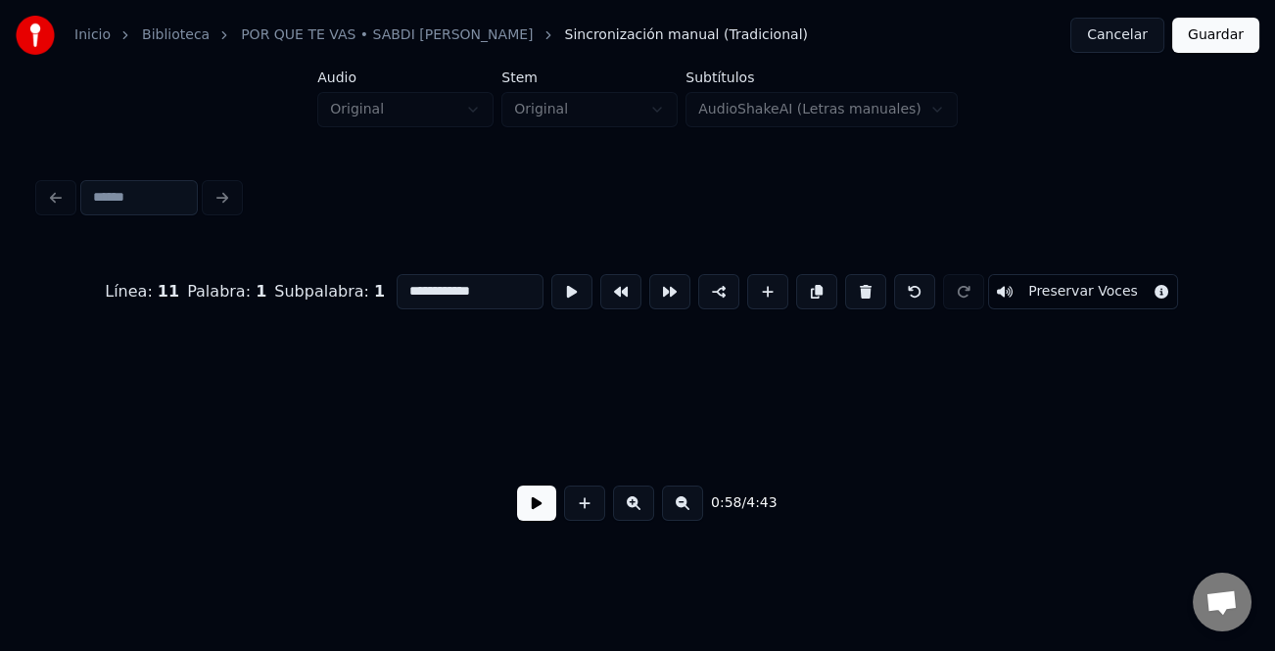
click at [684, 513] on button at bounding box center [682, 503] width 41 height 35
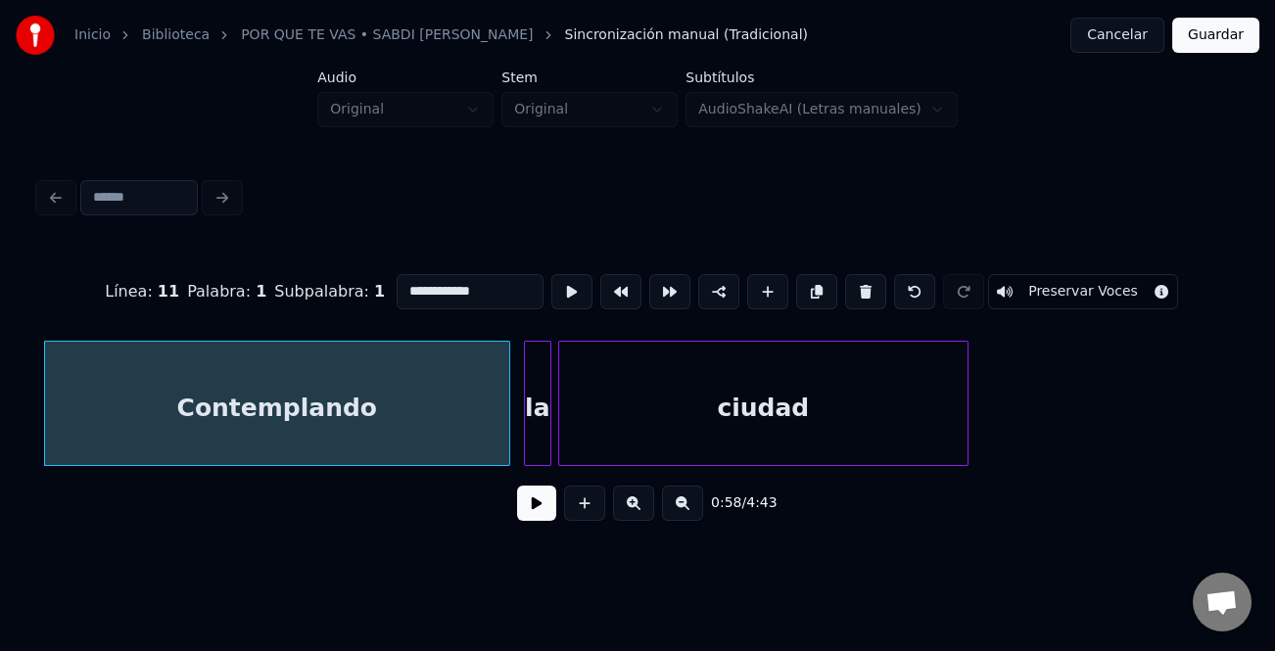
click at [684, 513] on button at bounding box center [682, 503] width 41 height 35
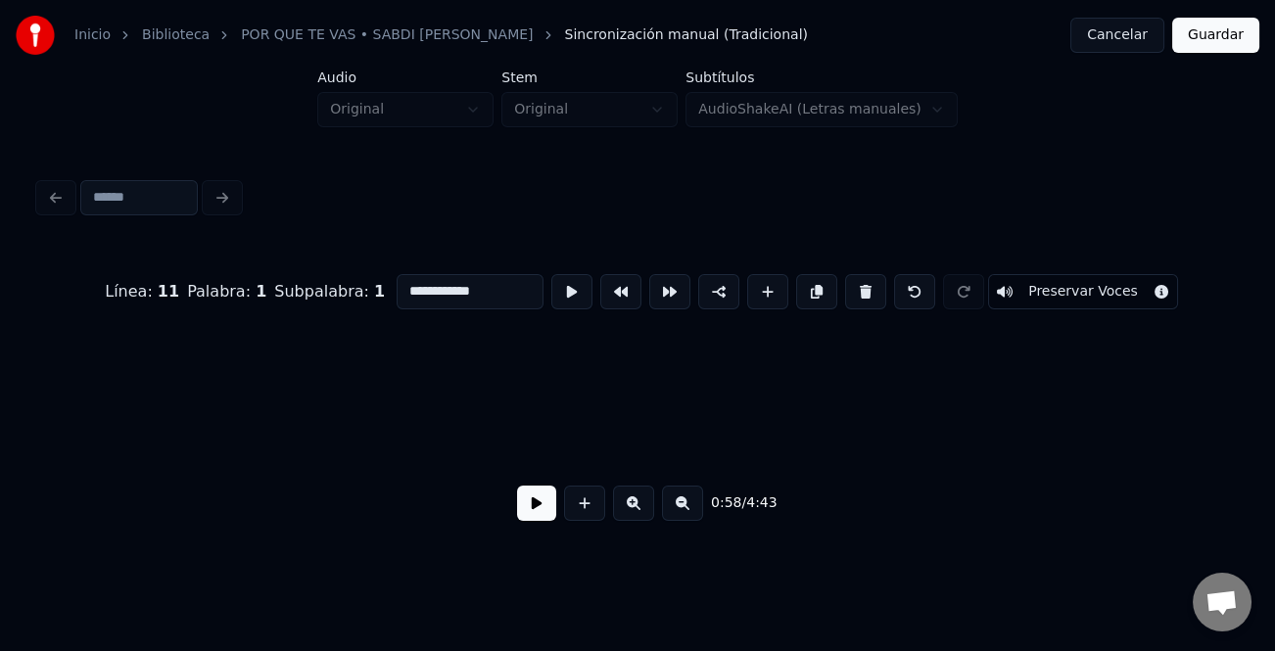
scroll to position [0, 17299]
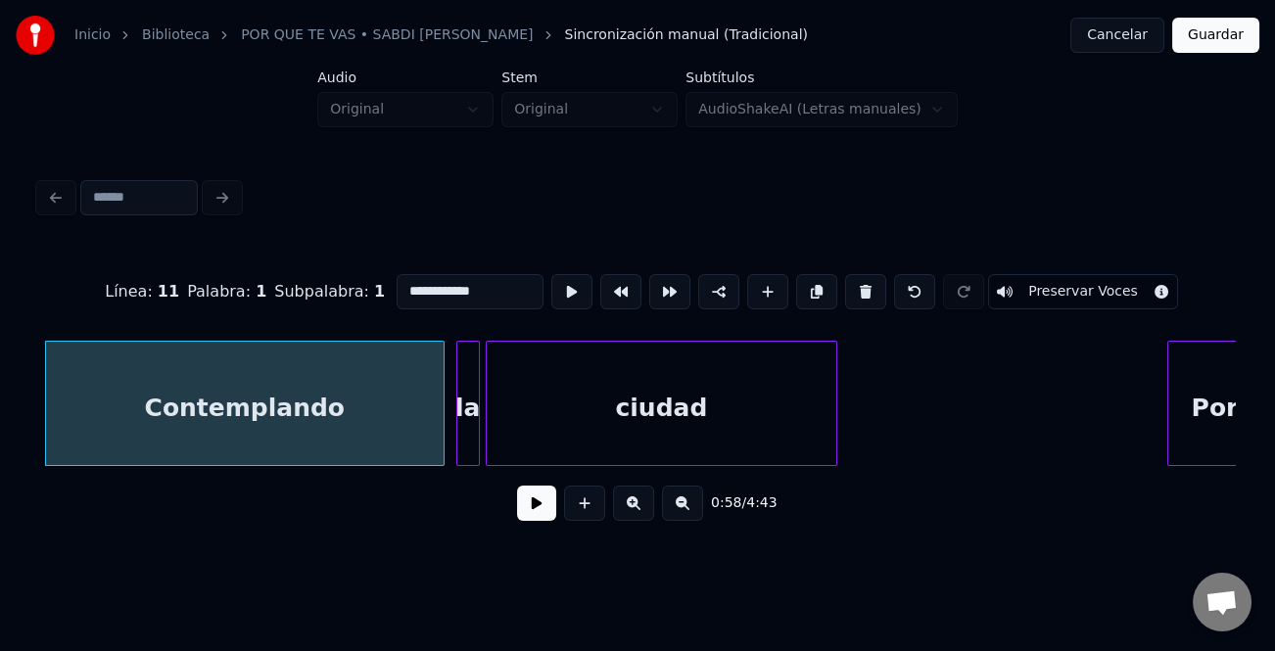
click at [536, 511] on button at bounding box center [536, 503] width 39 height 35
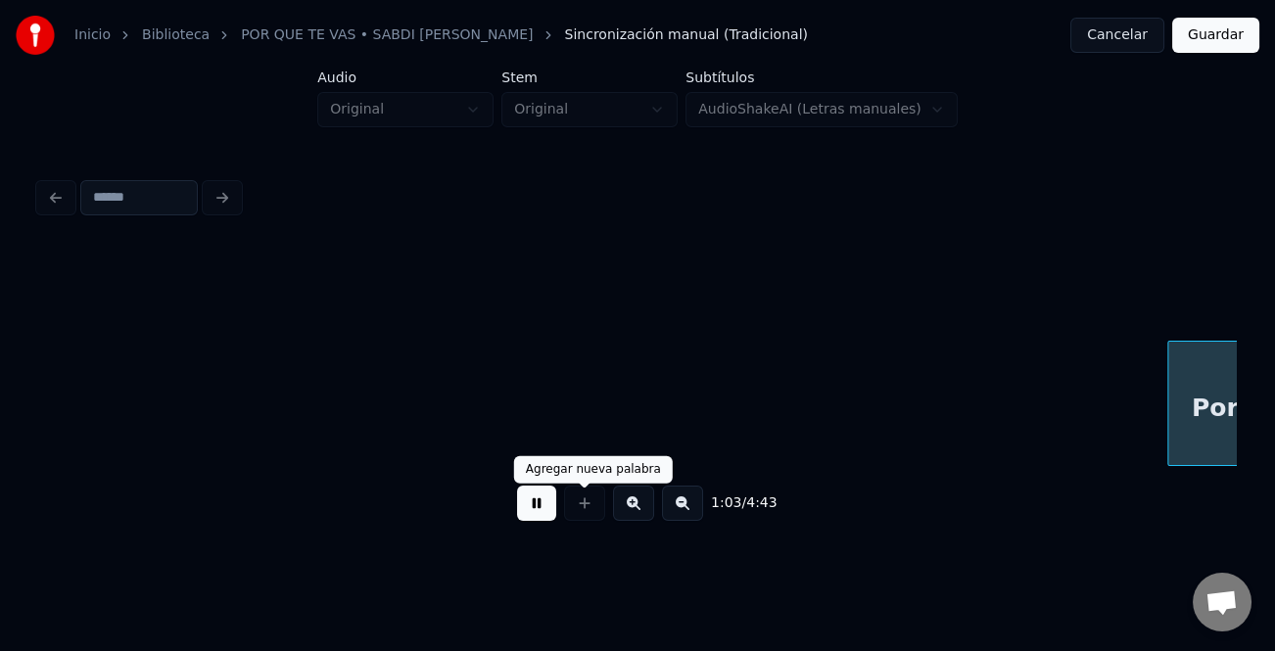
scroll to position [0, 18498]
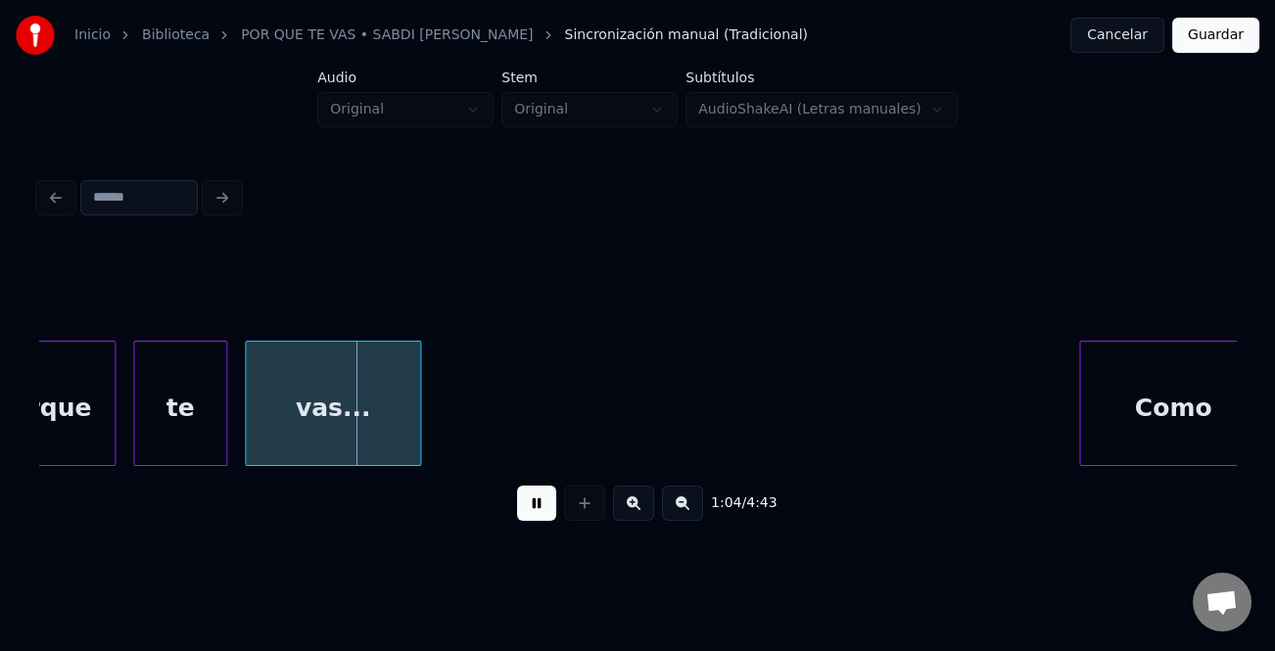
click at [675, 516] on button at bounding box center [682, 503] width 41 height 35
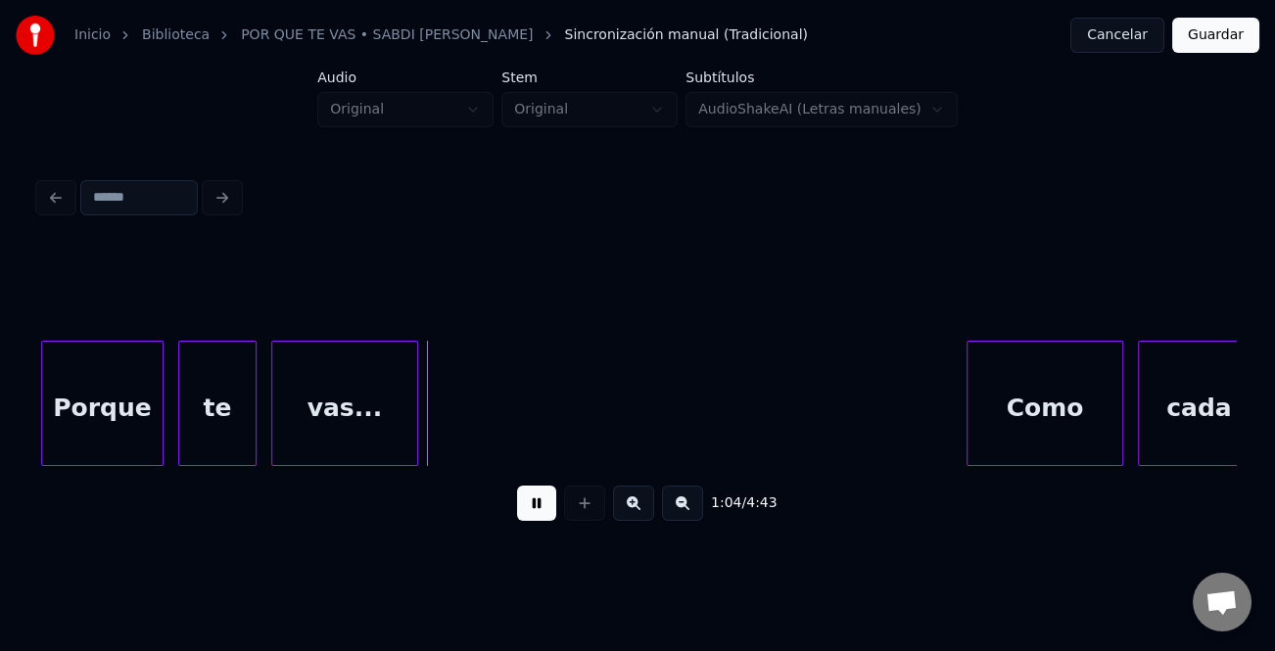
click at [676, 515] on button at bounding box center [682, 503] width 41 height 35
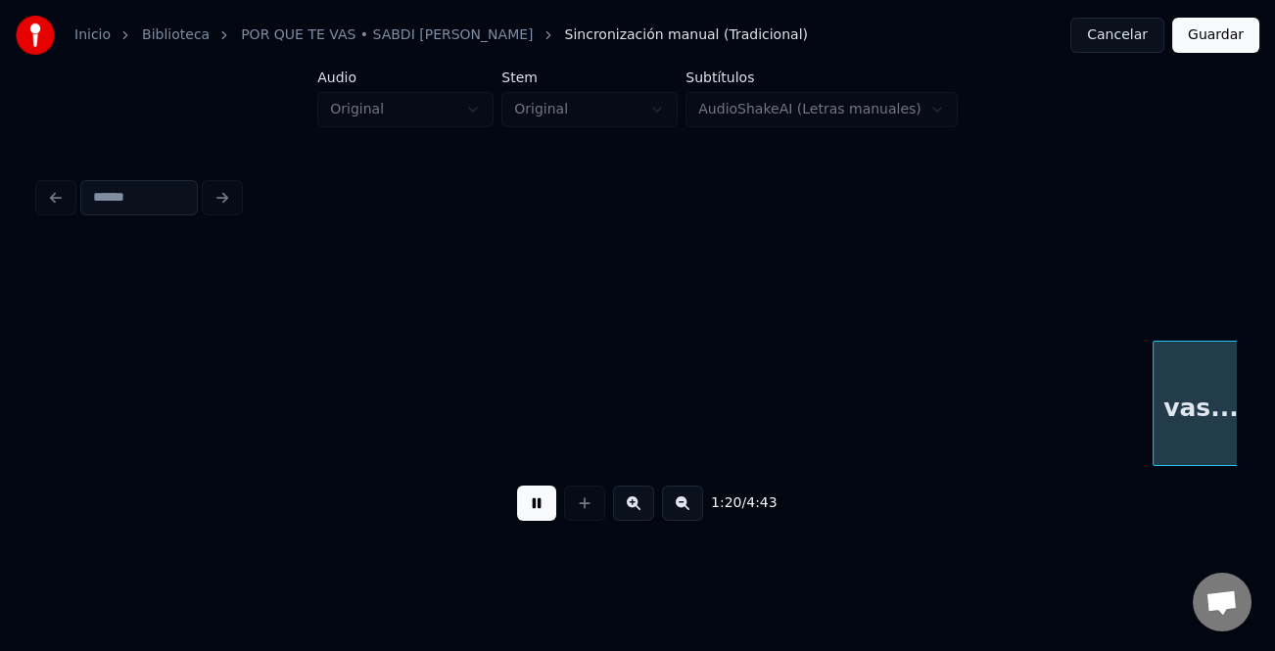
scroll to position [0, 15796]
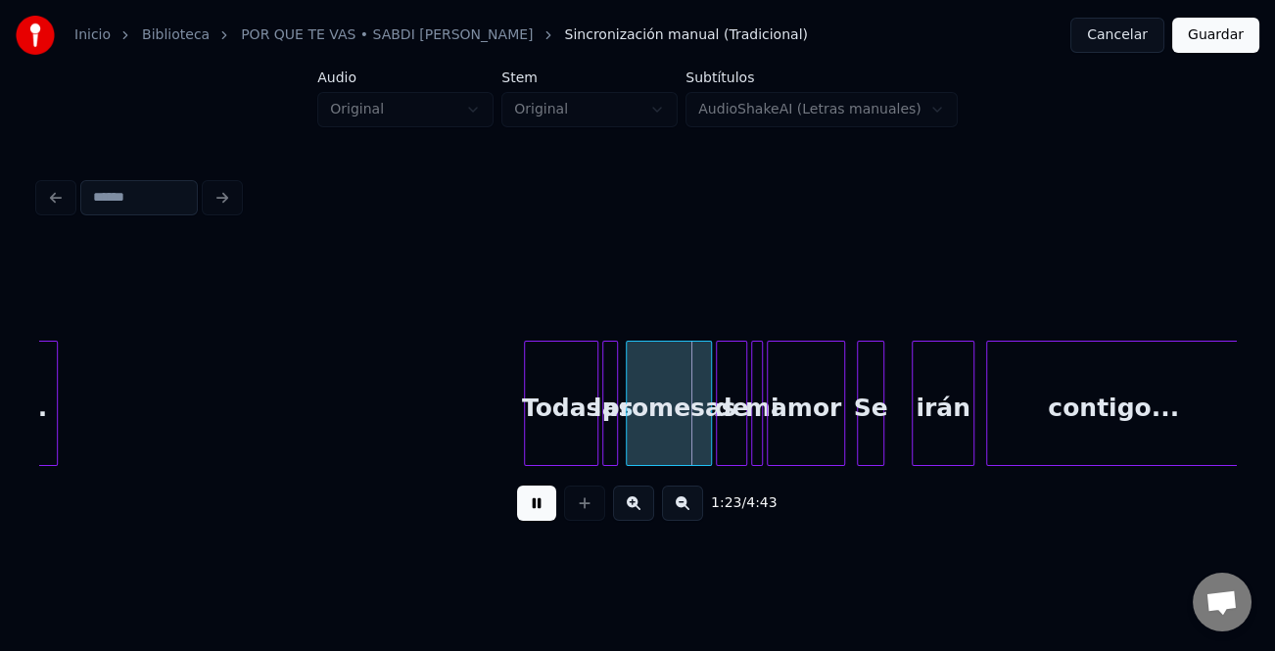
click at [639, 505] on button at bounding box center [633, 503] width 41 height 35
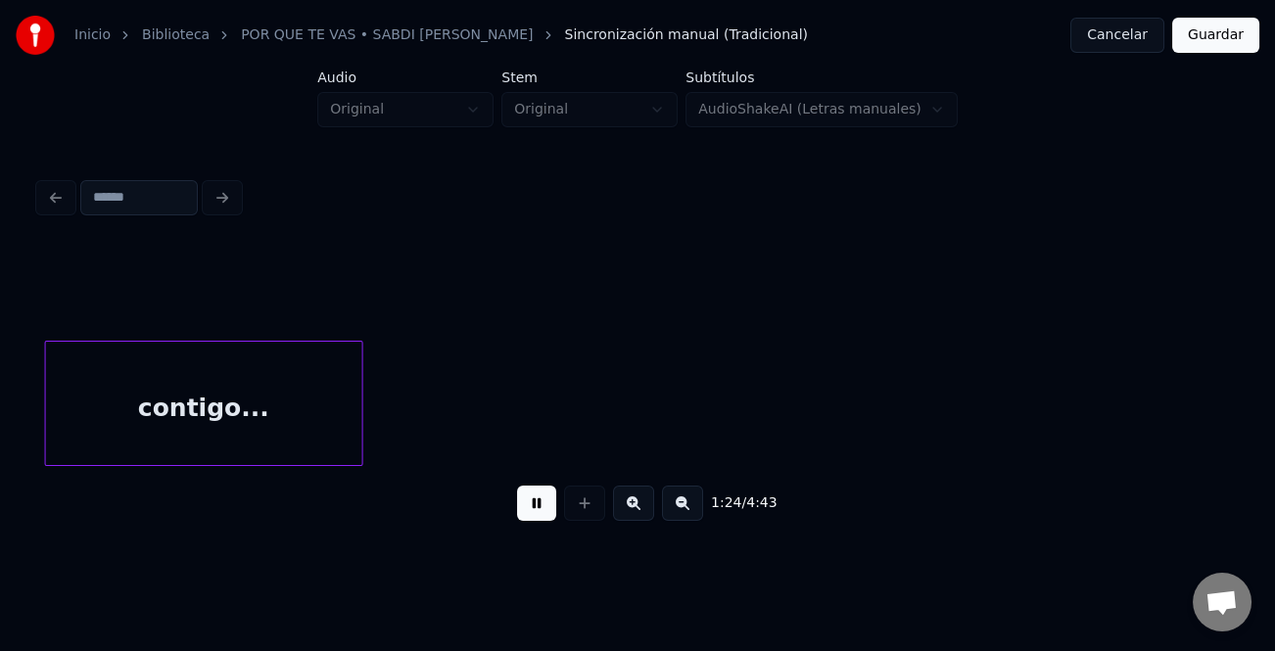
click at [639, 505] on button at bounding box center [633, 503] width 41 height 35
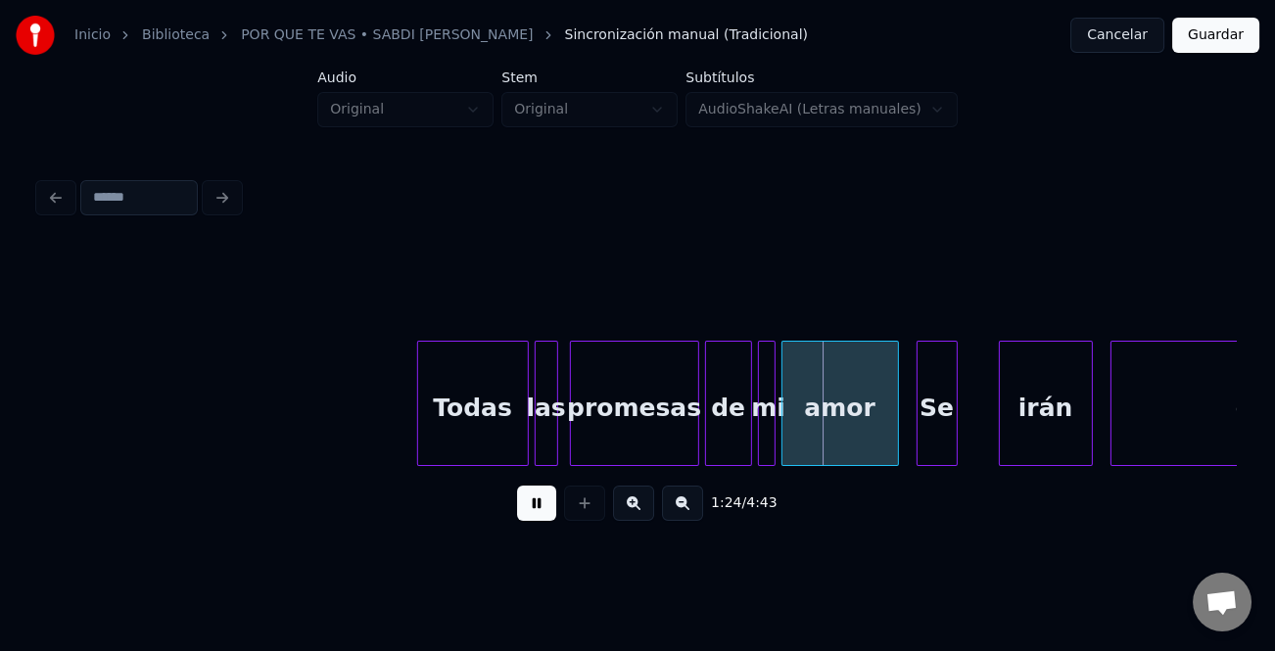
click at [639, 505] on button at bounding box center [633, 503] width 41 height 35
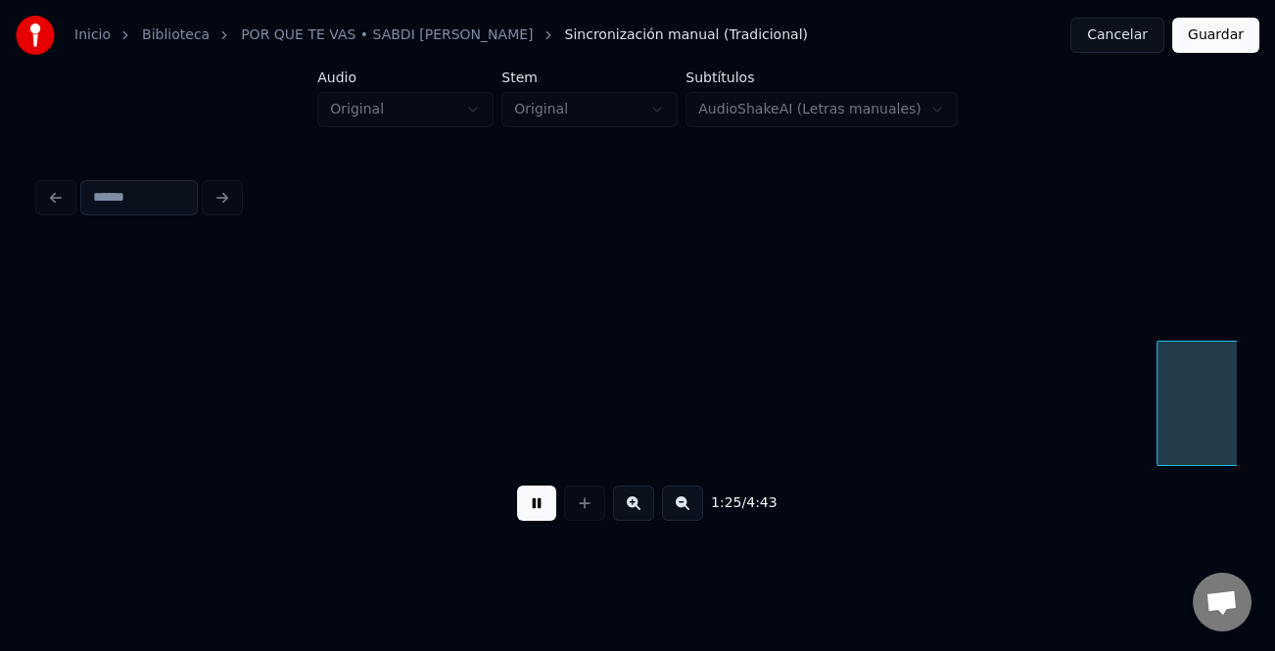
scroll to position [0, 29380]
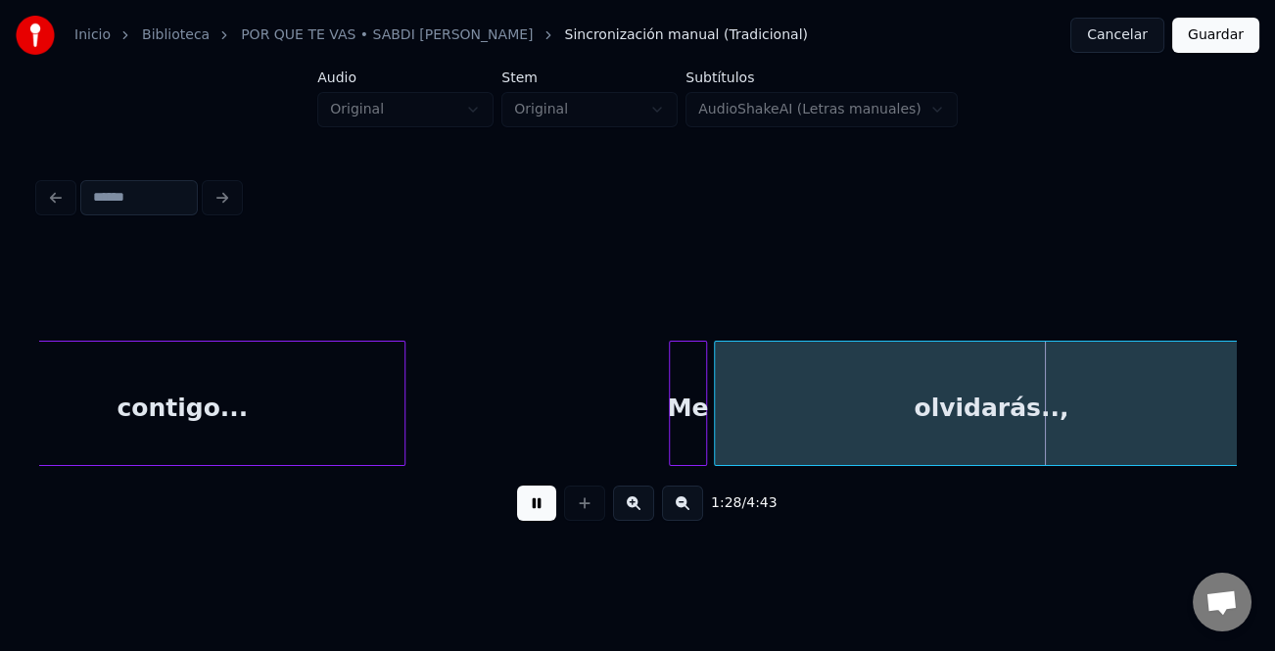
click at [672, 427] on div at bounding box center [673, 403] width 6 height 123
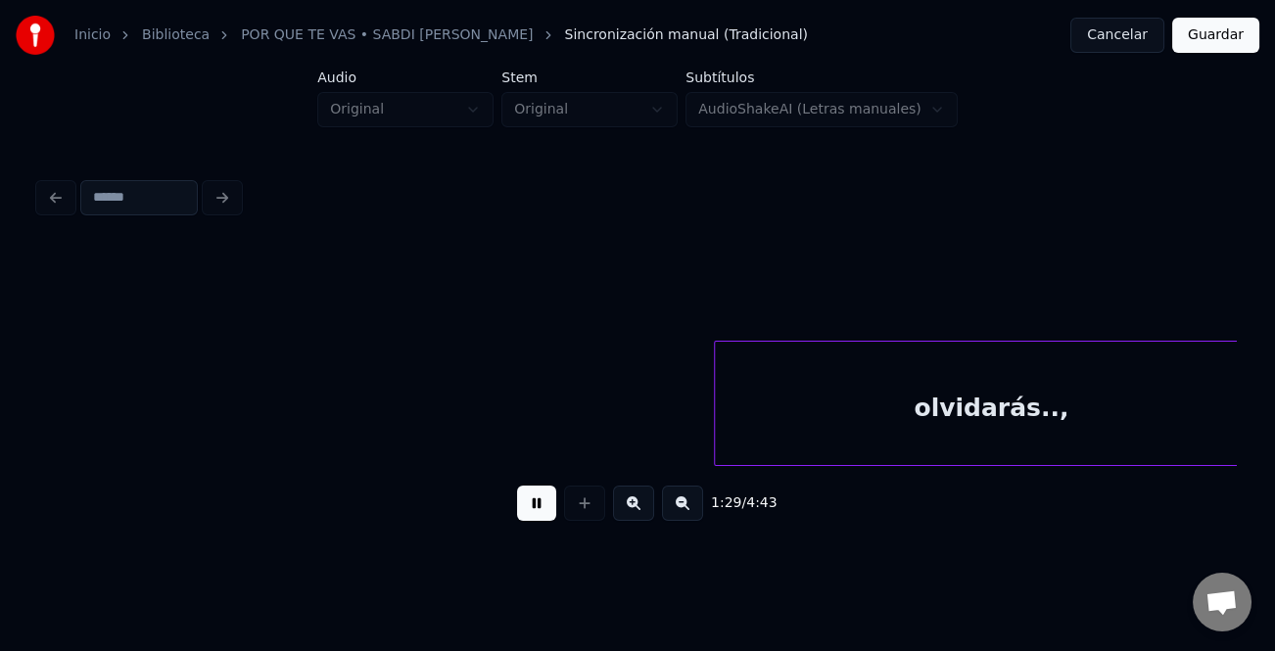
scroll to position [0, 30579]
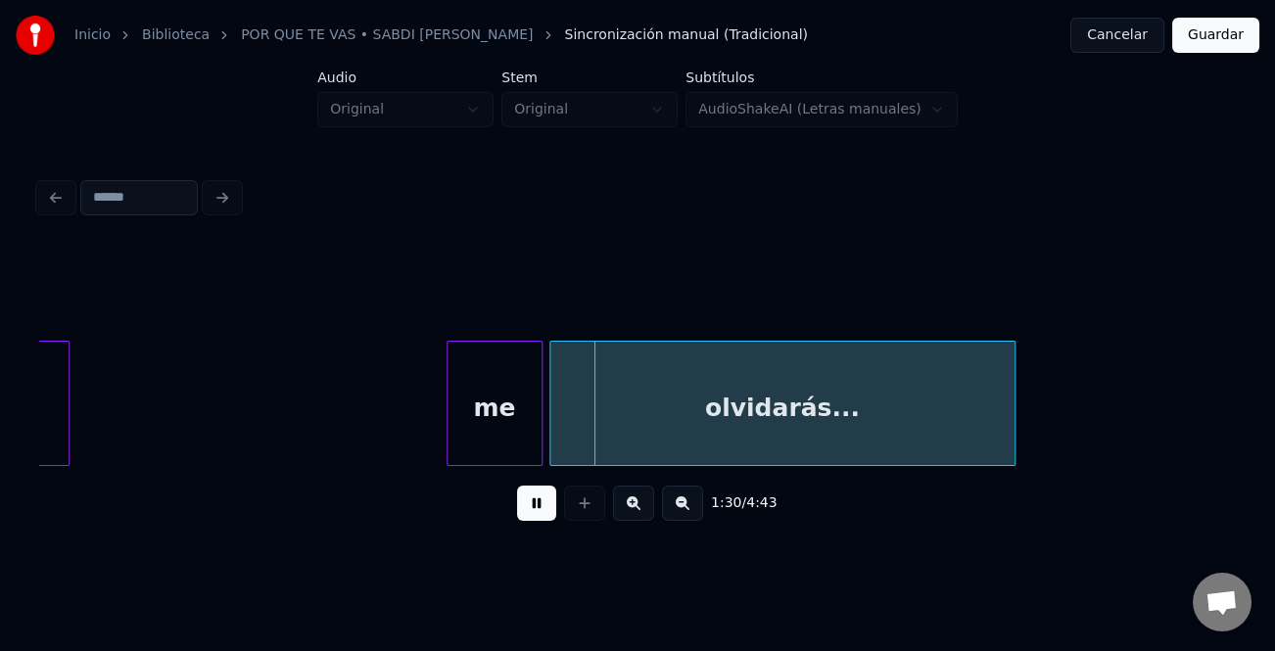
click at [536, 502] on button at bounding box center [536, 503] width 39 height 35
click at [487, 440] on div "me" at bounding box center [495, 408] width 94 height 133
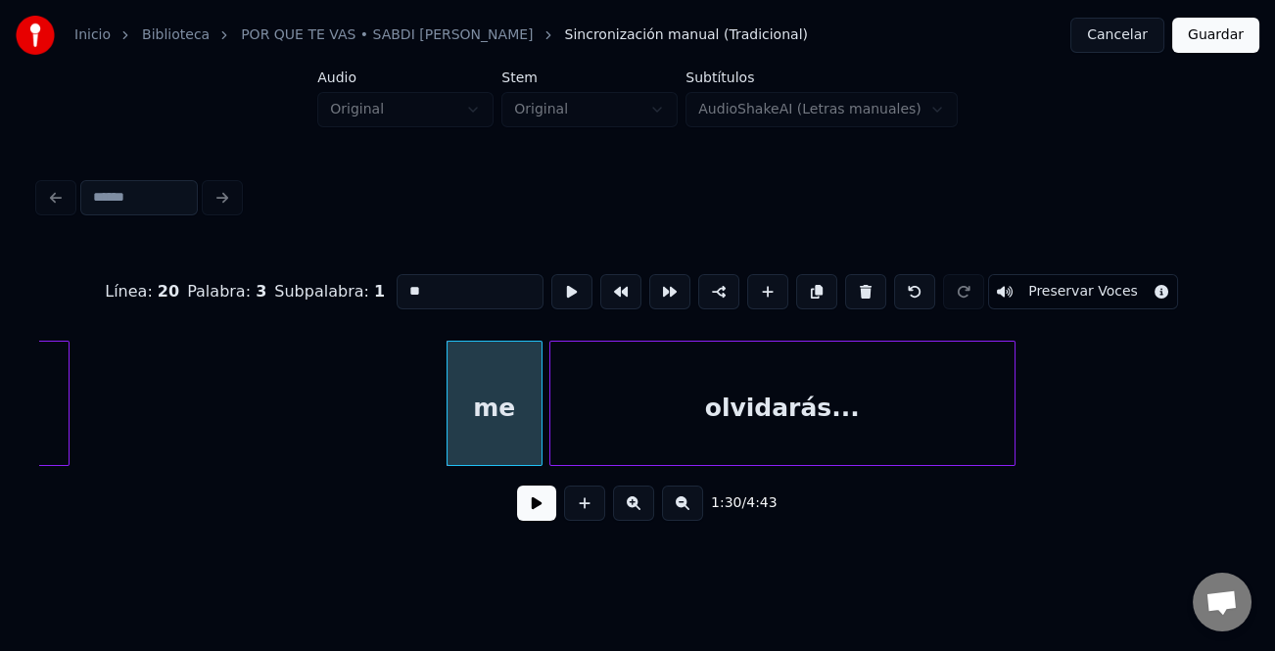
click at [403, 284] on input "**" at bounding box center [470, 291] width 147 height 35
type input "**"
click at [540, 502] on button at bounding box center [536, 503] width 39 height 35
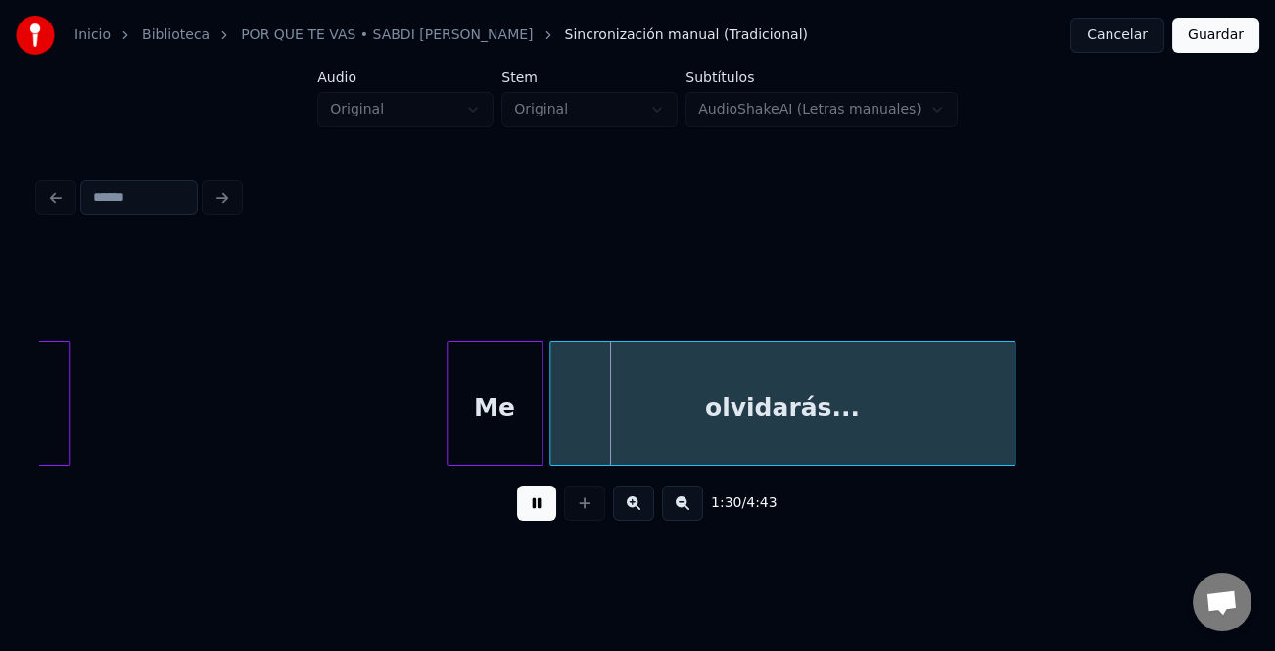
click at [540, 502] on button at bounding box center [536, 503] width 39 height 35
click at [542, 505] on button at bounding box center [536, 503] width 39 height 35
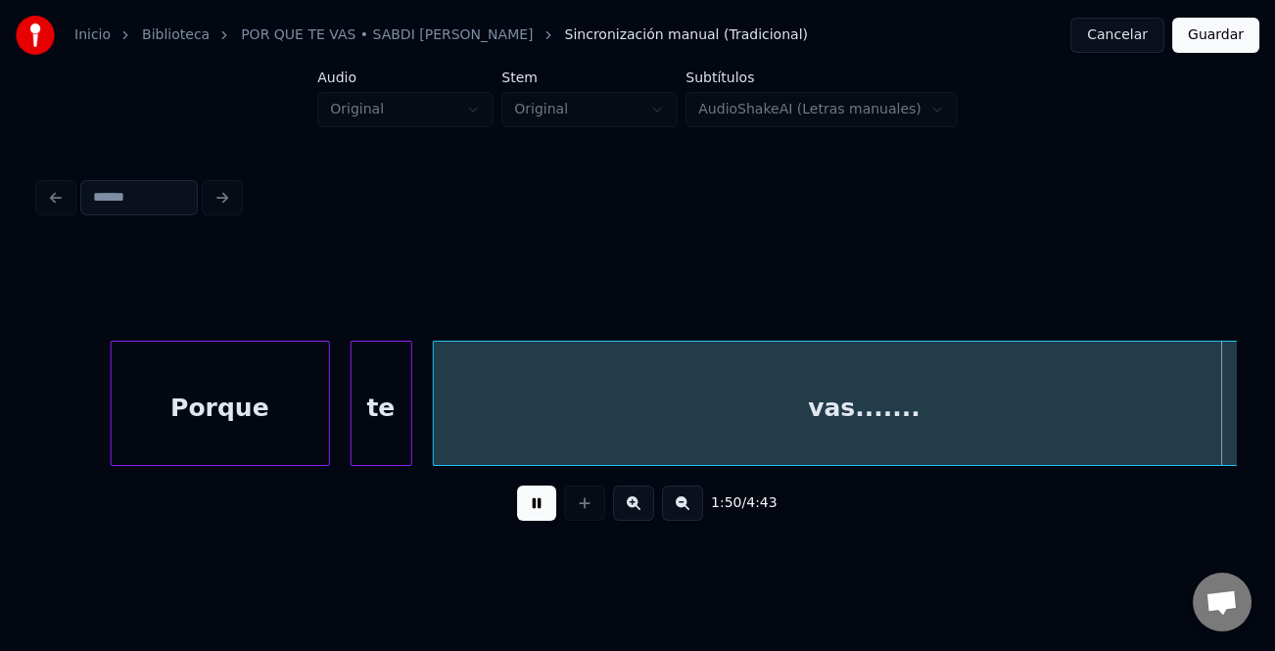
scroll to position [0, 37777]
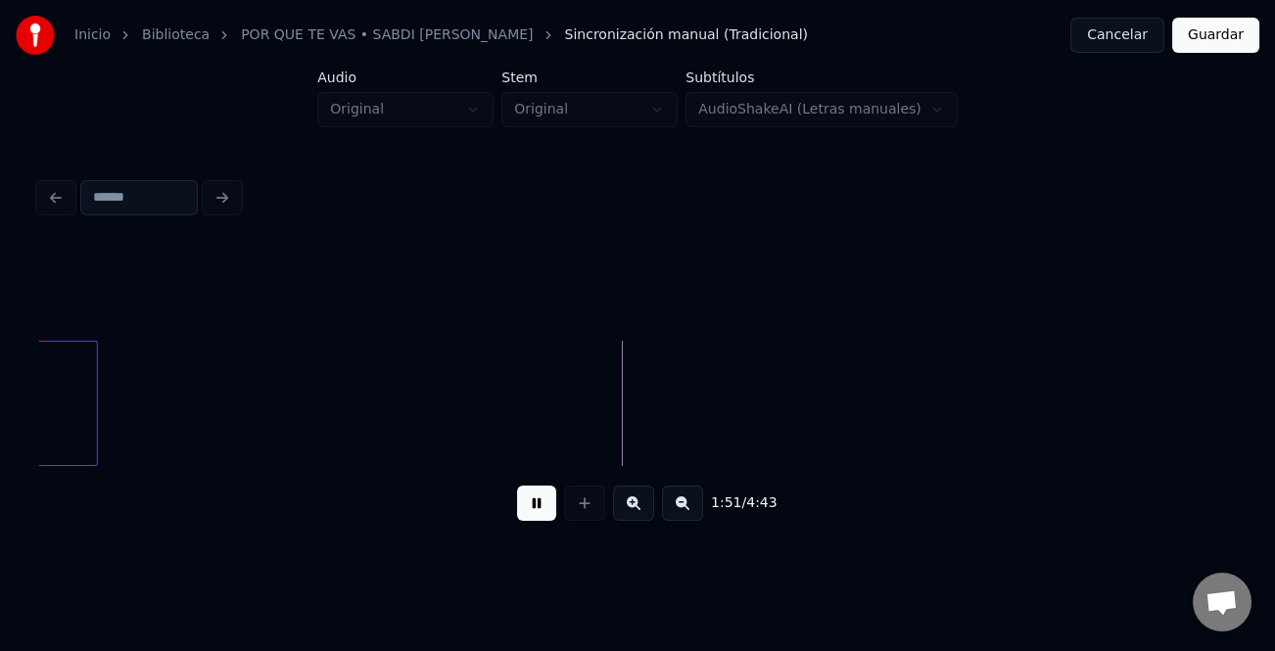
click at [672, 517] on button at bounding box center [682, 503] width 41 height 35
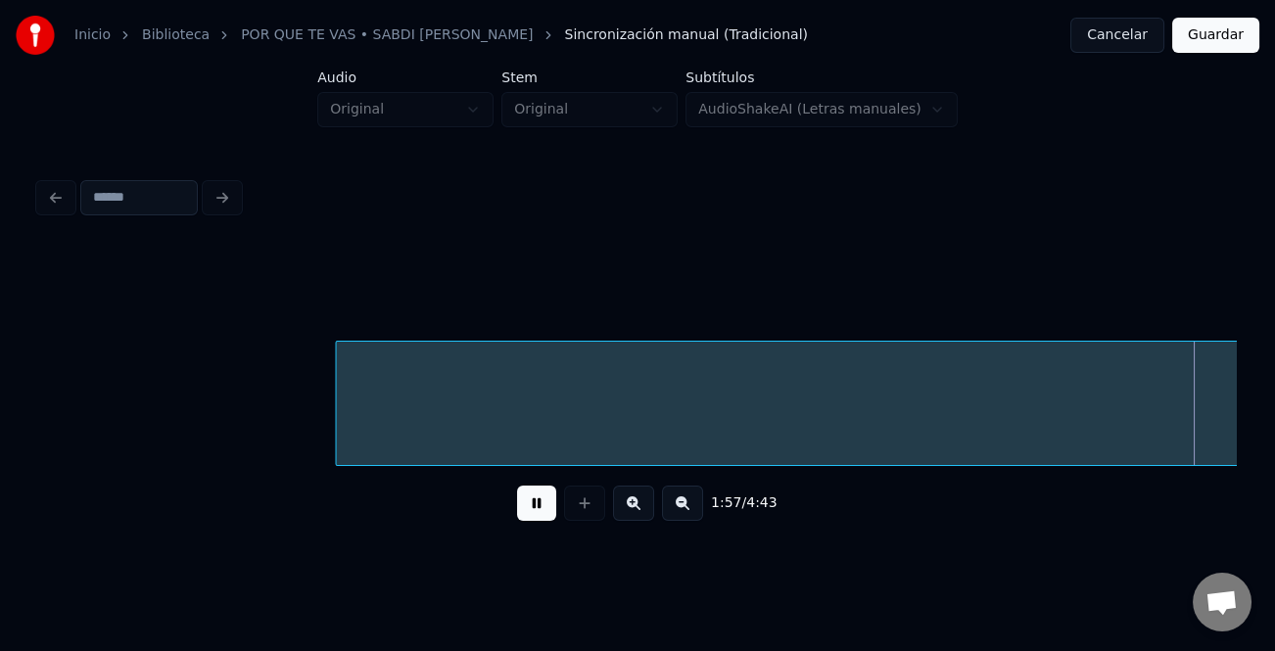
click at [666, 508] on button at bounding box center [682, 503] width 41 height 35
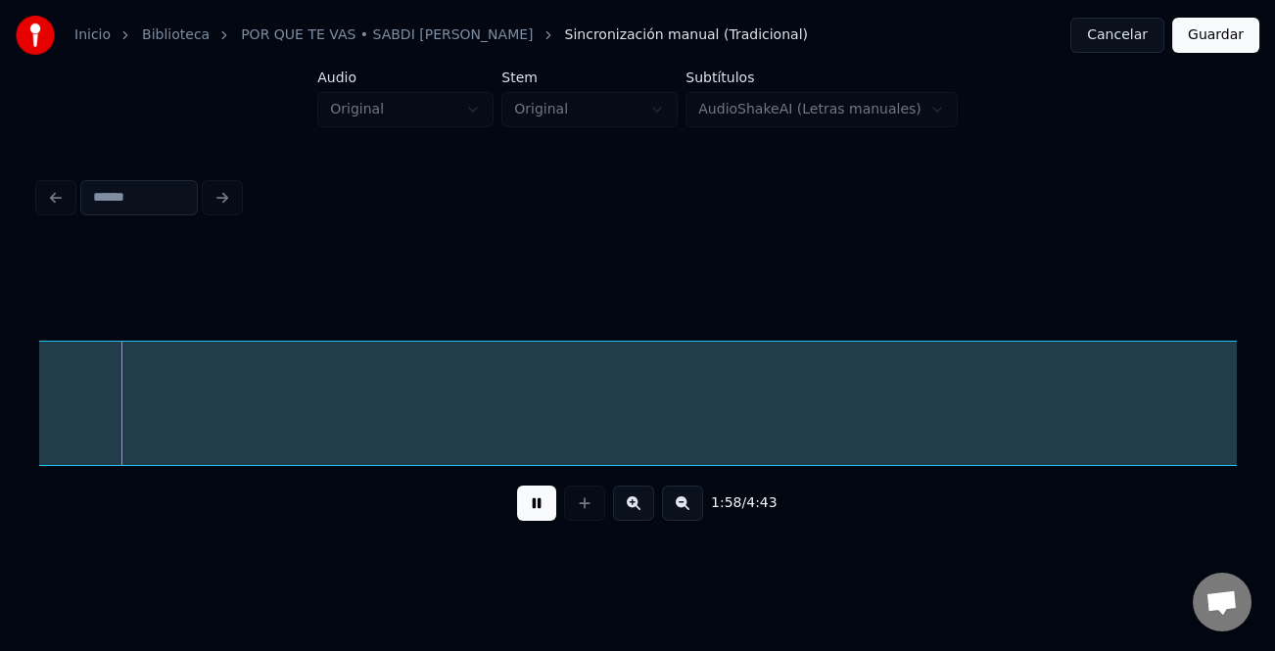
click at [692, 508] on button at bounding box center [682, 503] width 41 height 35
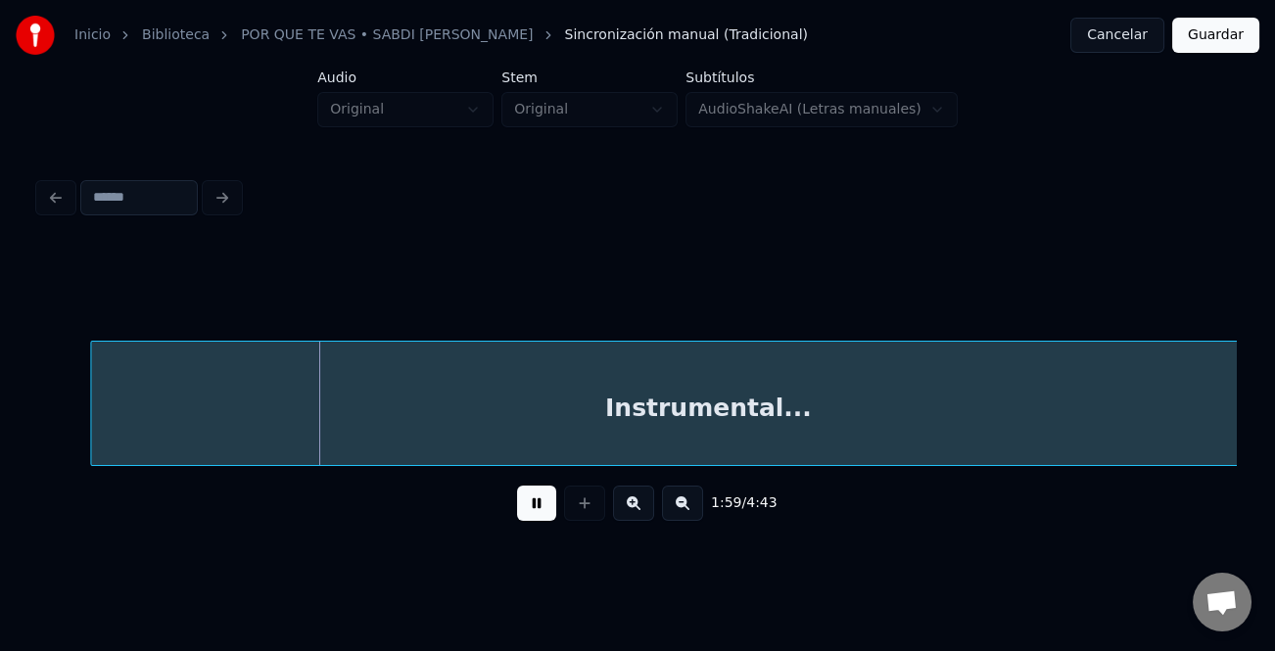
click at [692, 508] on button at bounding box center [682, 503] width 41 height 35
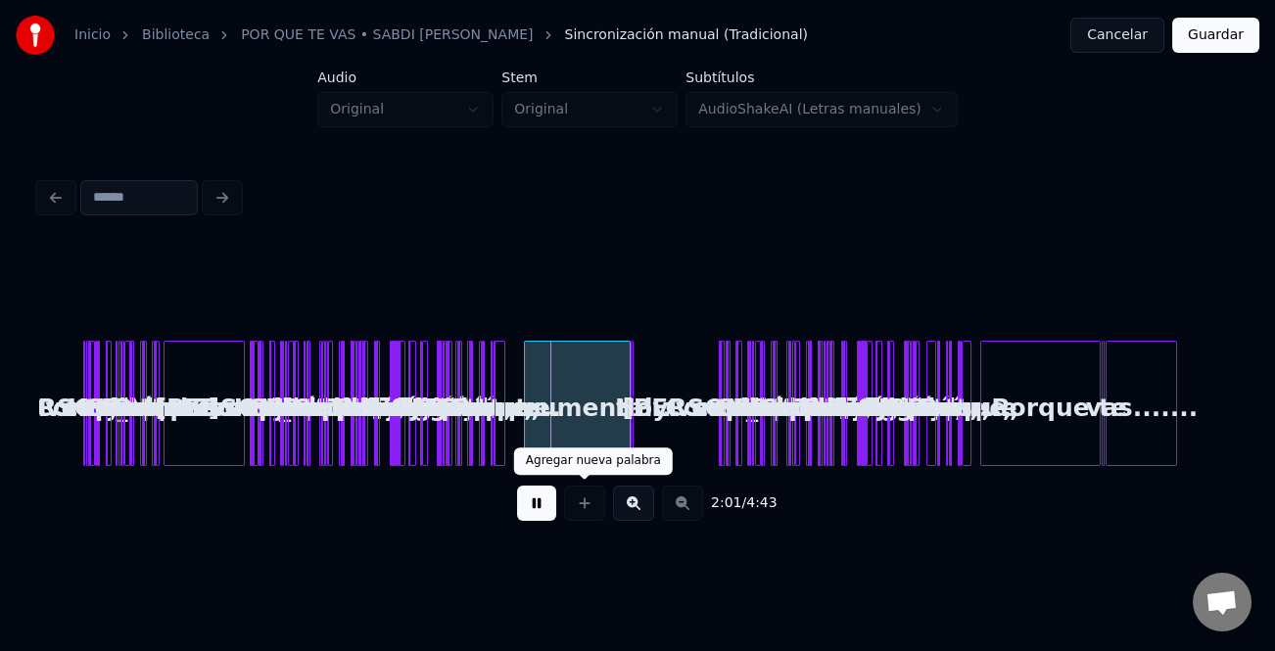
click at [627, 508] on button at bounding box center [633, 503] width 41 height 35
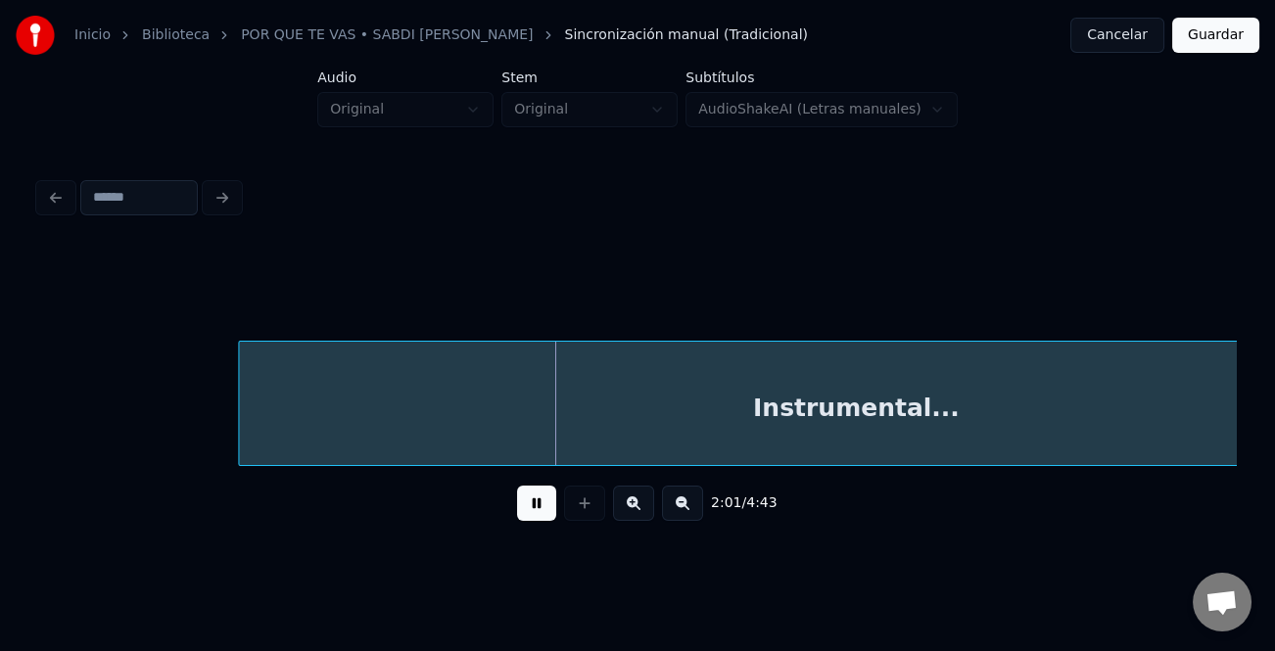
click at [627, 508] on button at bounding box center [633, 503] width 41 height 35
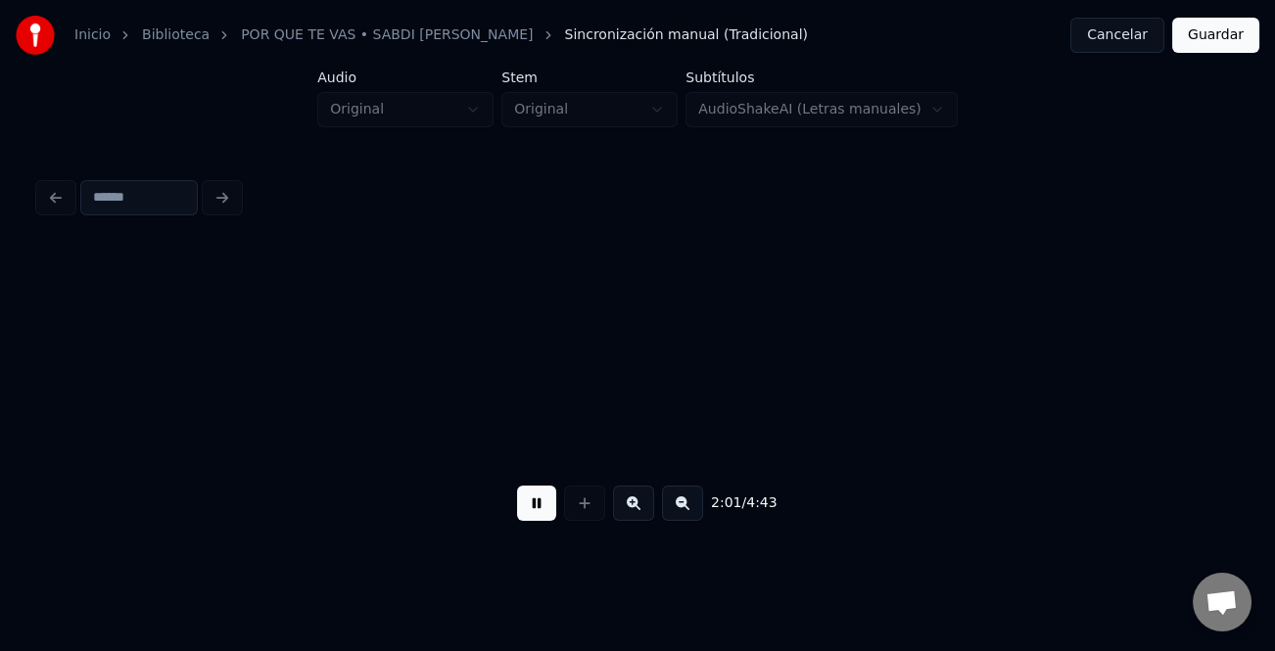
scroll to position [0, 11388]
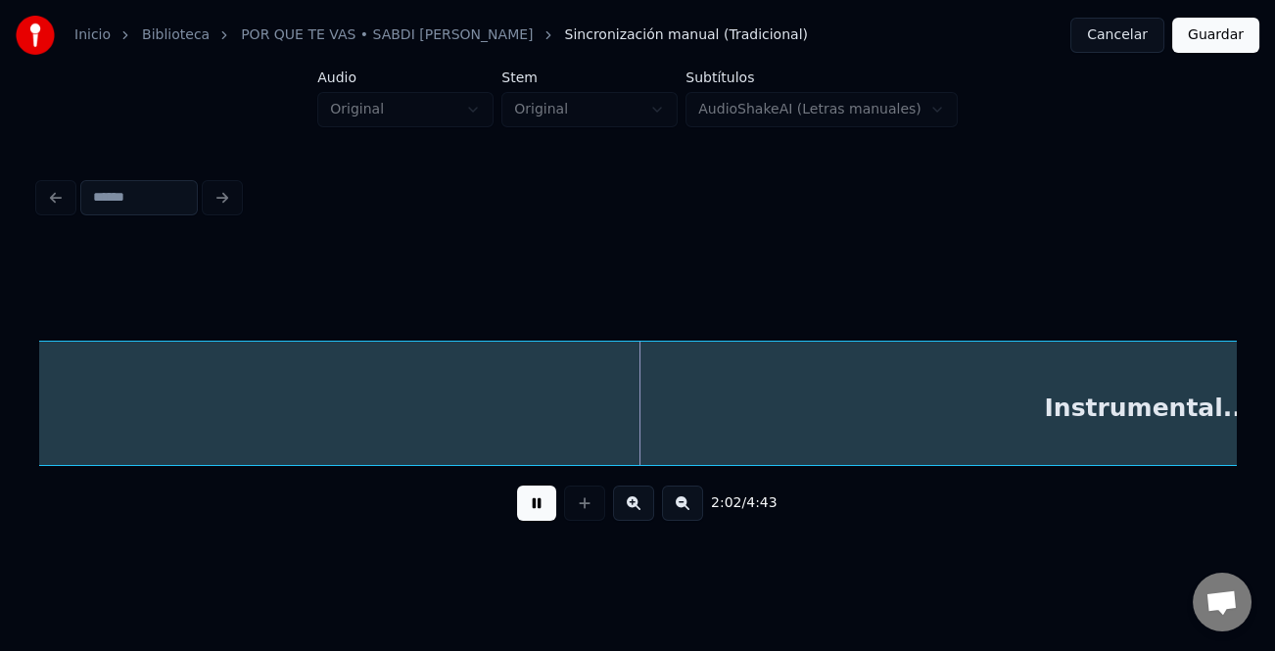
click at [522, 509] on button at bounding box center [536, 503] width 39 height 35
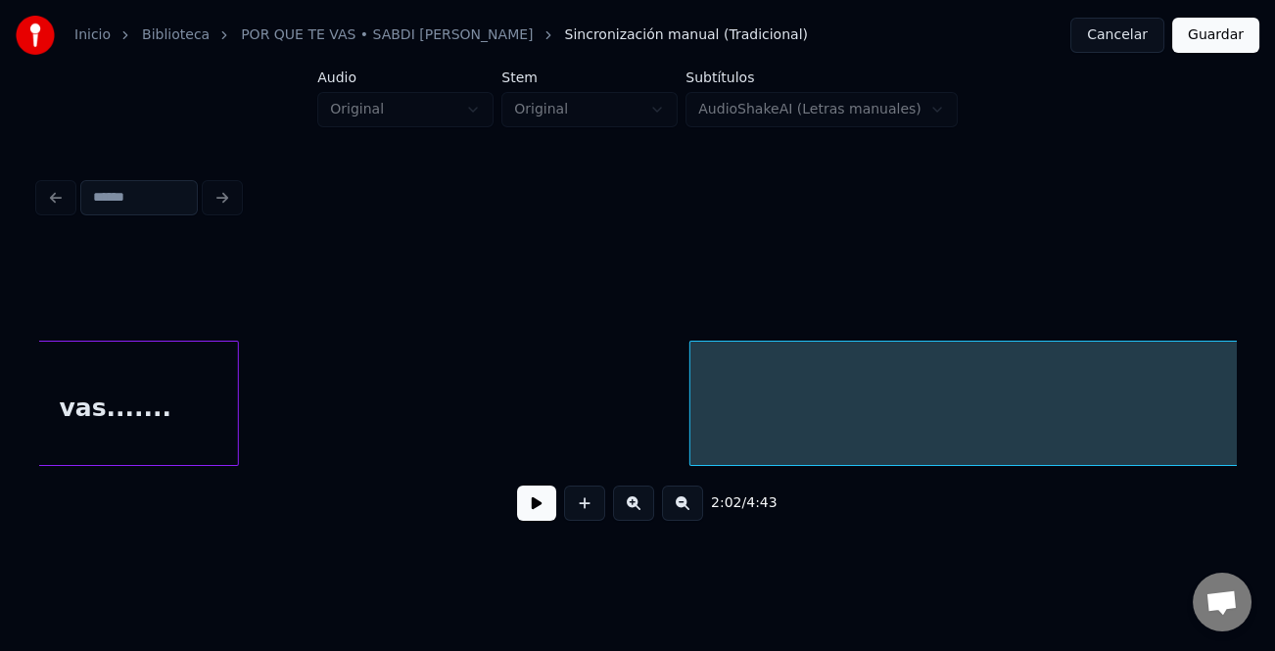
scroll to position [0, 11224]
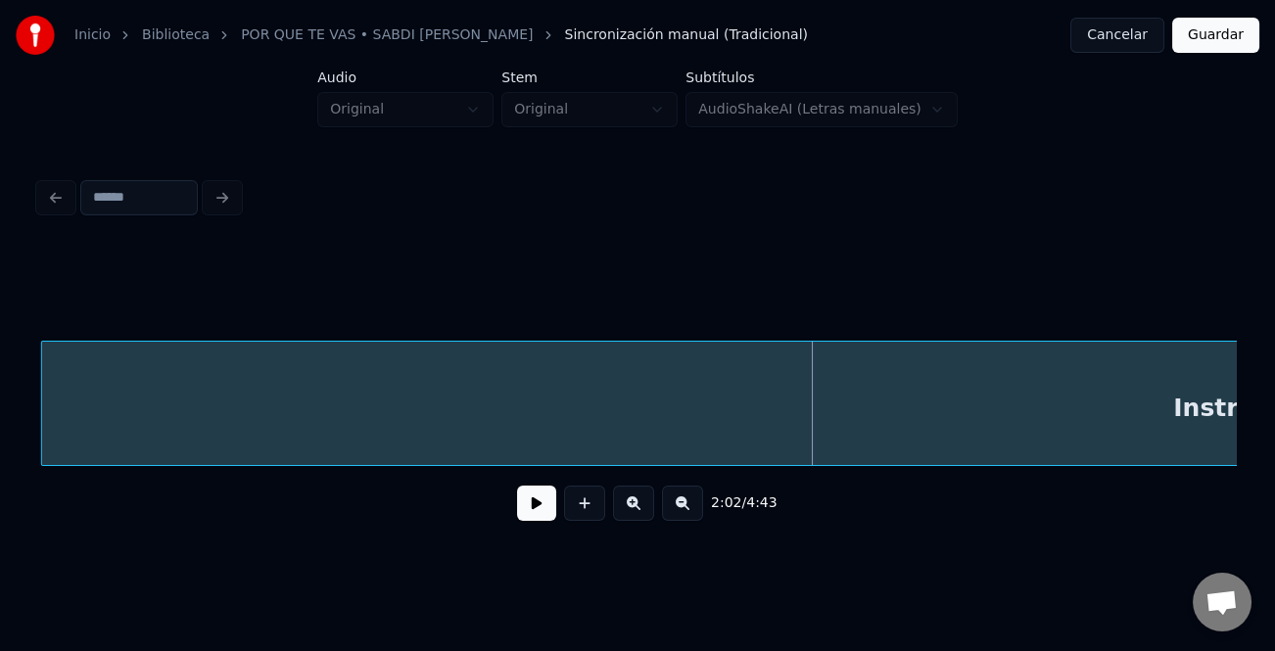
click at [653, 399] on div "Instrumental..." at bounding box center [1277, 403] width 2472 height 125
click at [546, 473] on div "1:54 / 4:43" at bounding box center [637, 503] width 1197 height 74
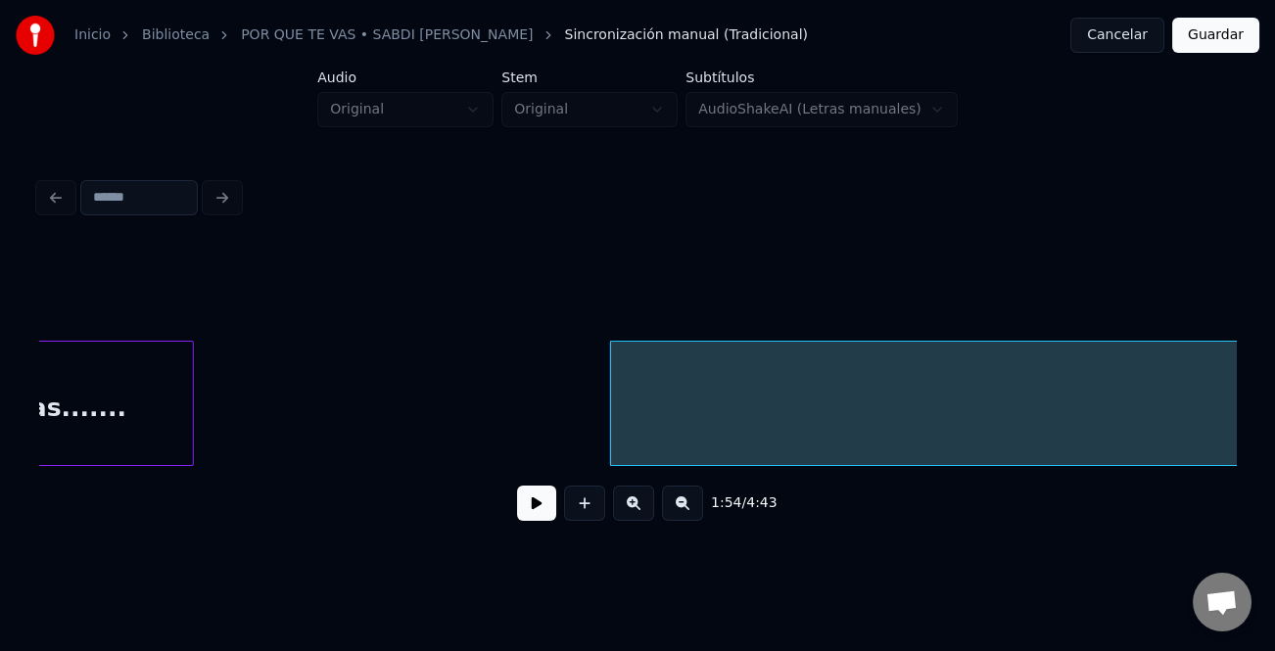
scroll to position [0, 10610]
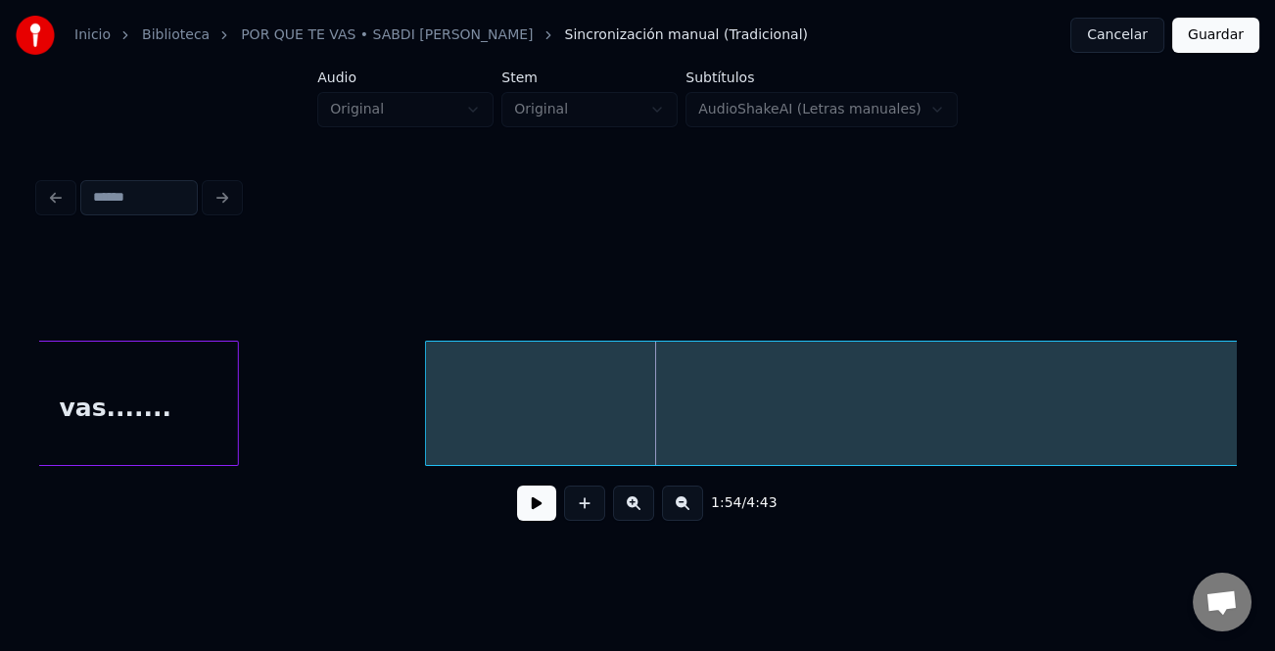
click at [430, 400] on div at bounding box center [429, 403] width 6 height 123
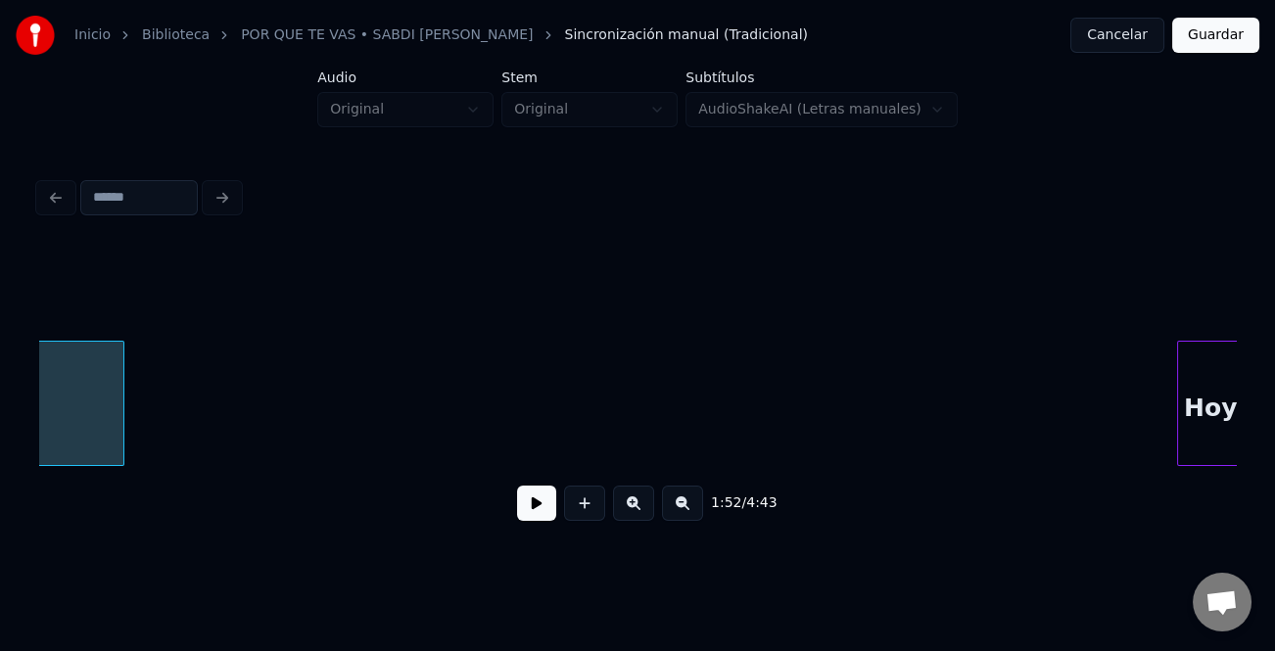
scroll to position [0, 13637]
click at [1218, 444] on div "Hoy" at bounding box center [1186, 408] width 65 height 133
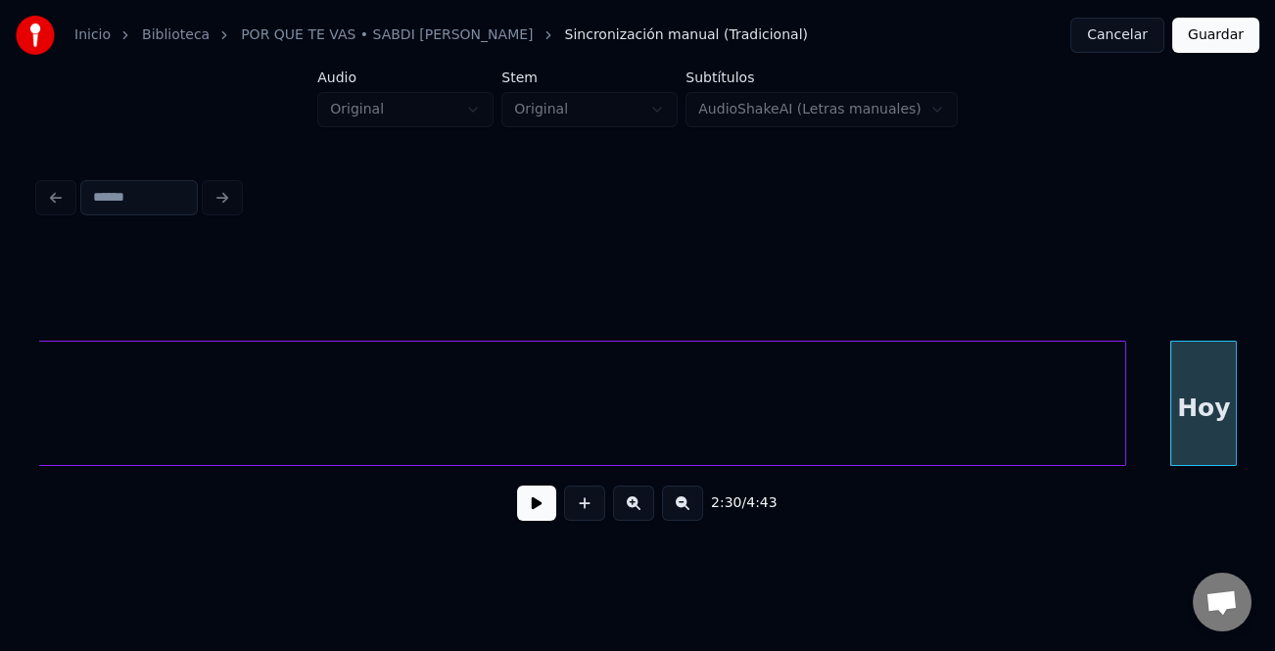
click at [1122, 455] on div at bounding box center [1122, 403] width 6 height 123
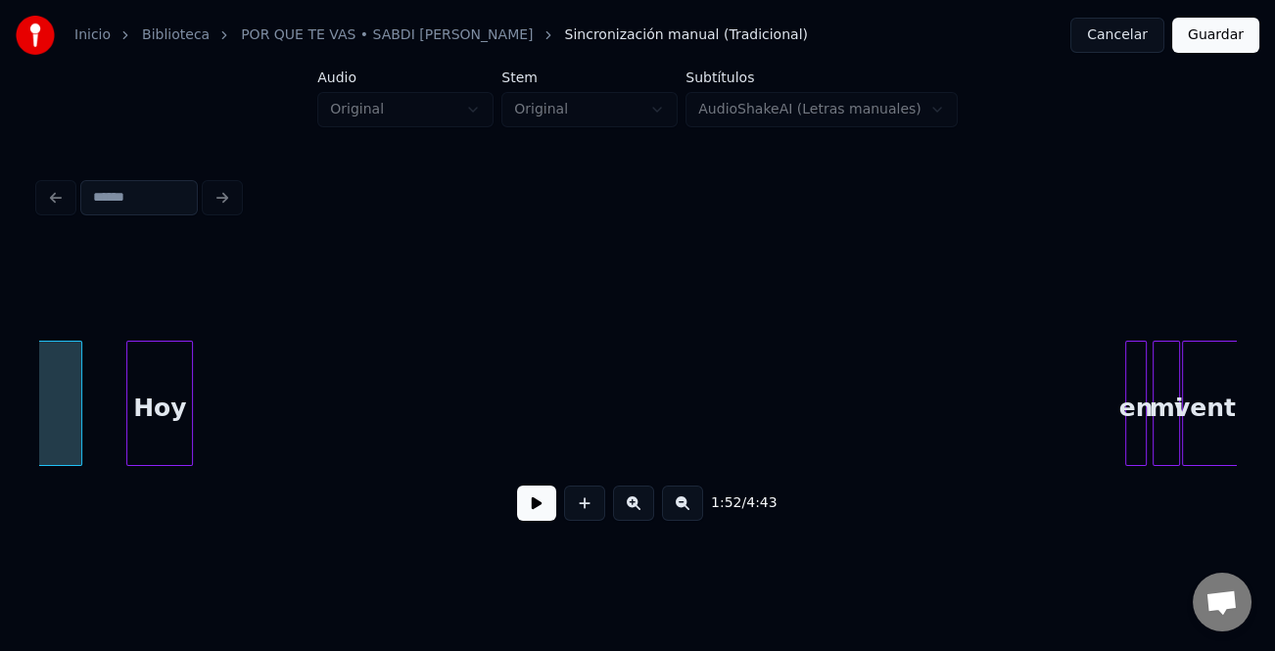
scroll to position [0, 14704]
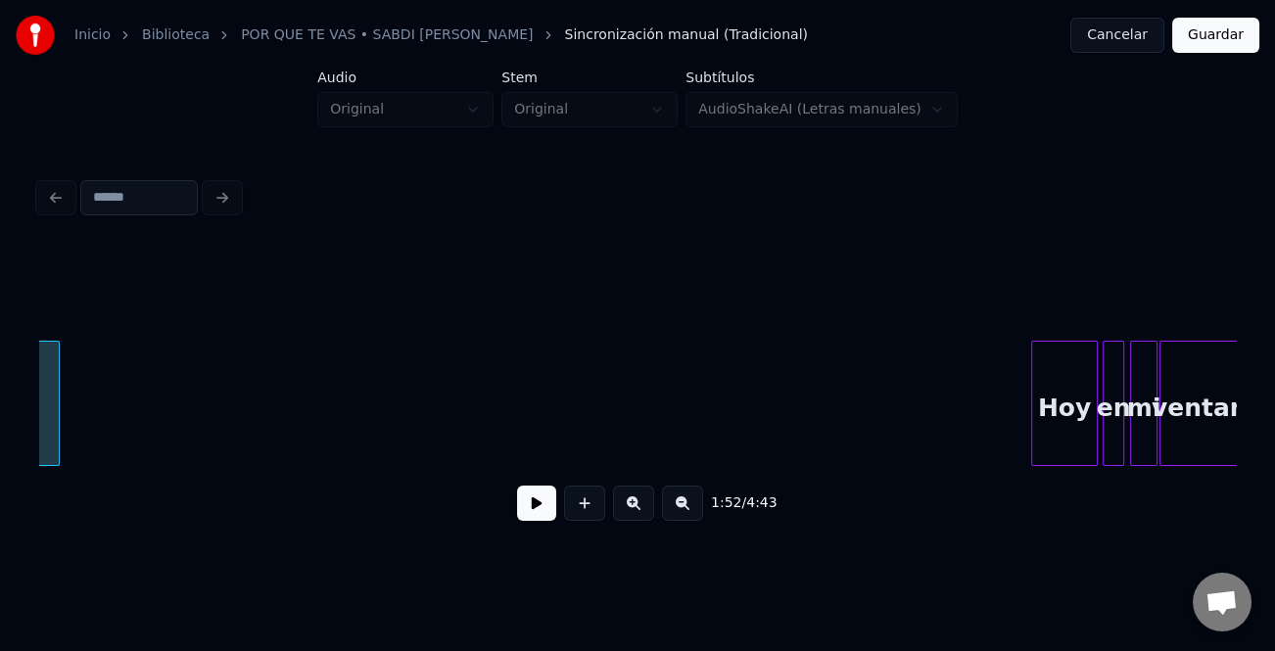
click at [1062, 424] on div "Hoy" at bounding box center [1064, 408] width 65 height 133
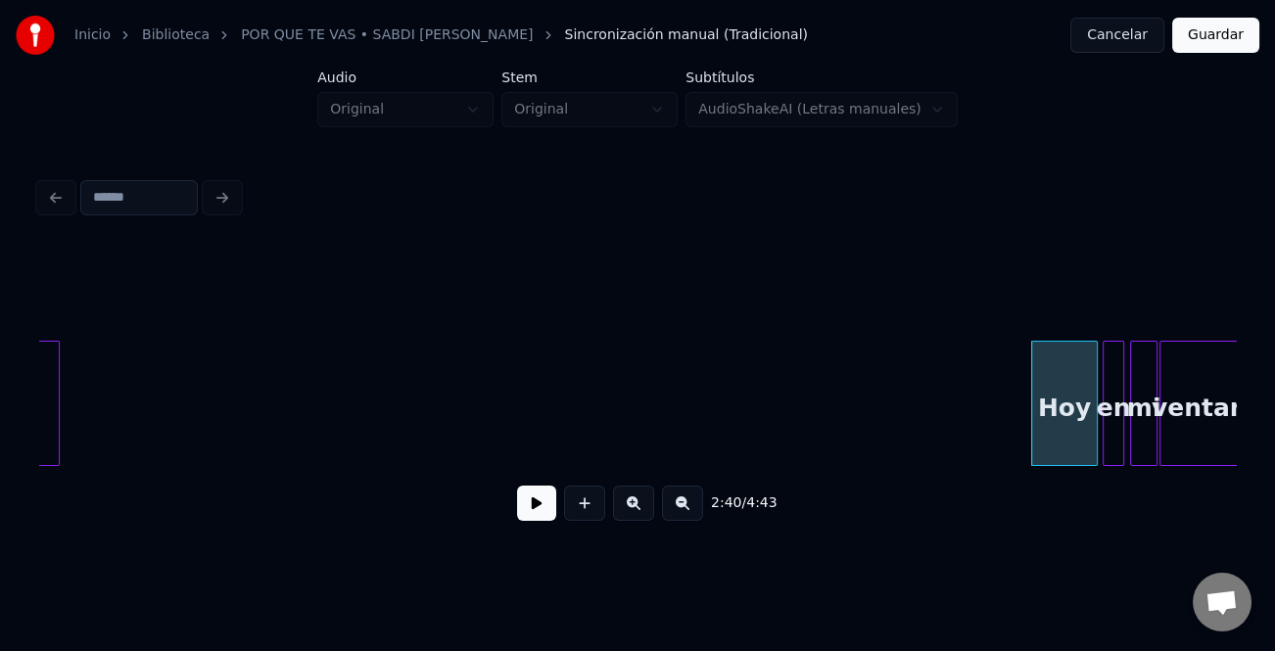
click at [1057, 429] on div at bounding box center [1056, 403] width 6 height 123
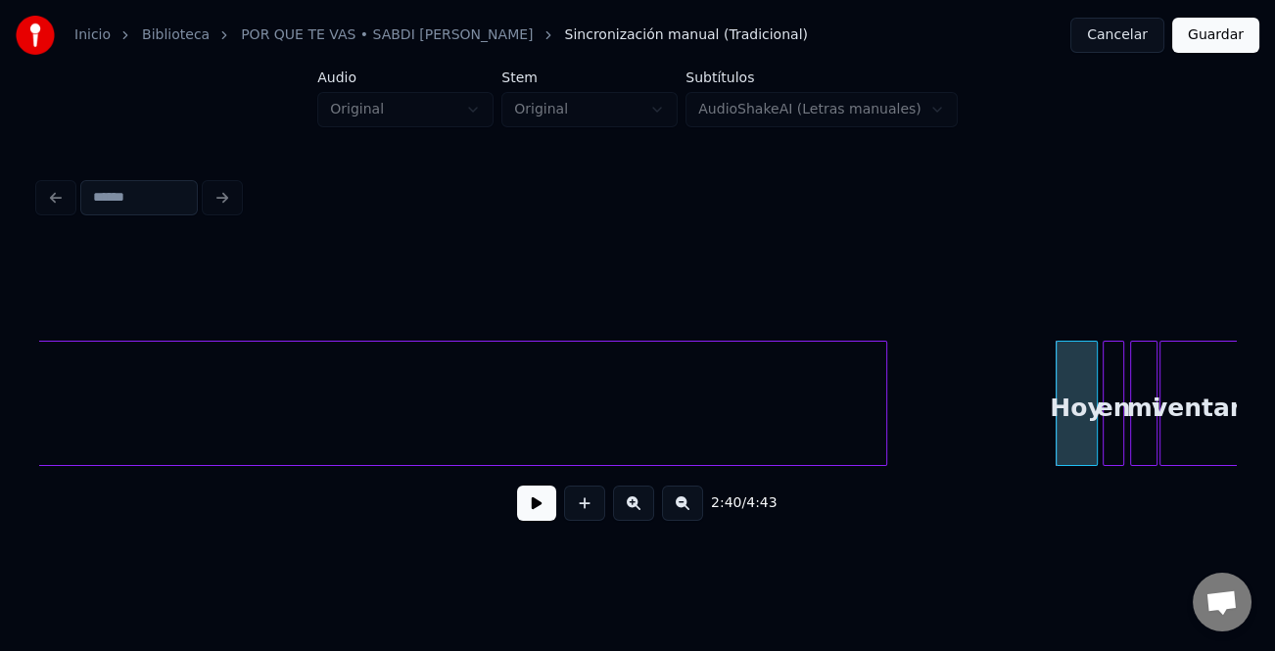
click at [884, 426] on div at bounding box center [883, 403] width 6 height 123
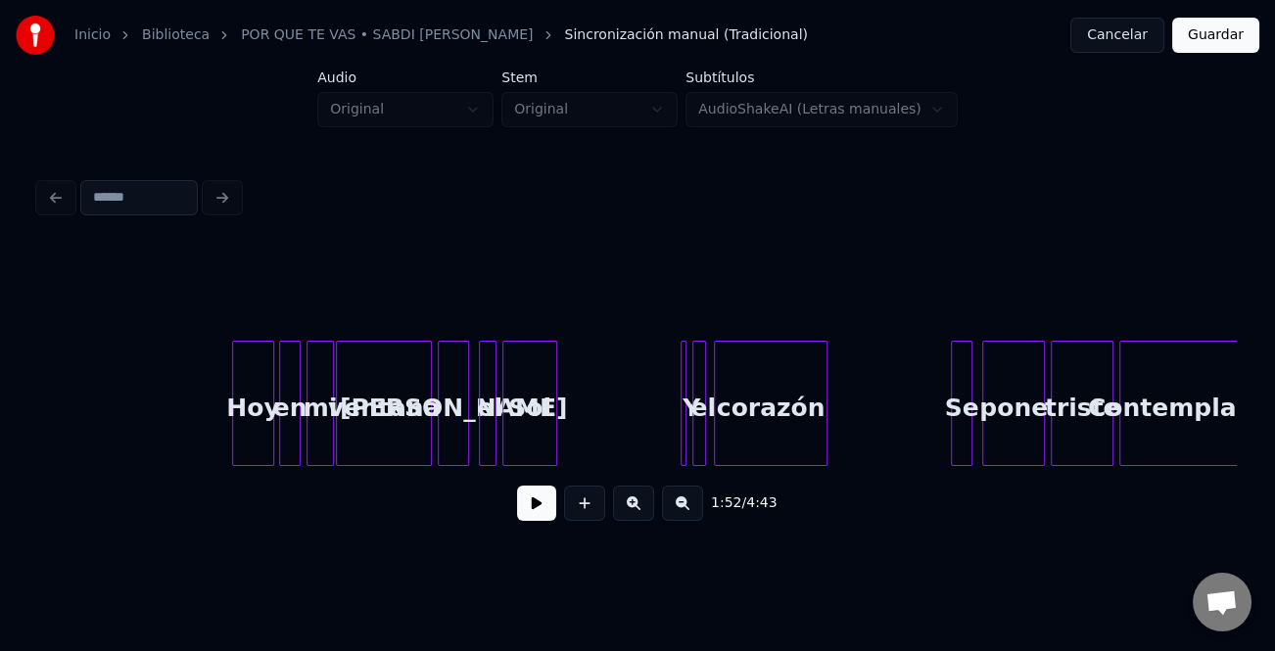
scroll to position [0, 15572]
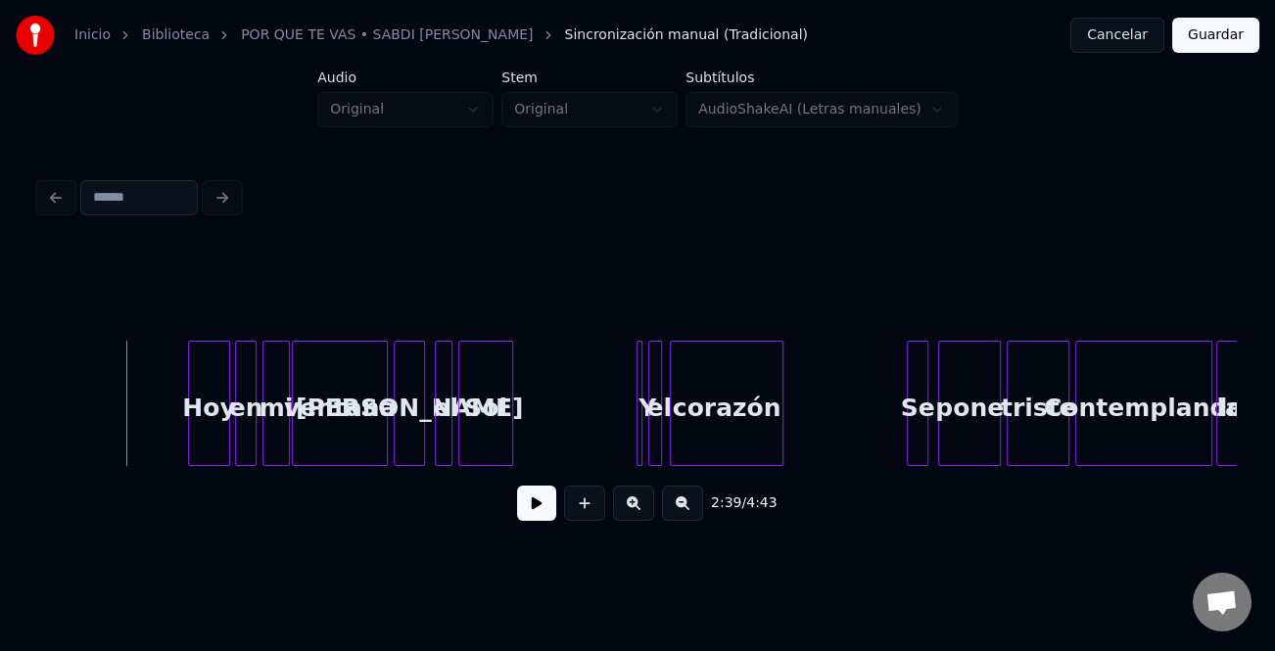
click at [531, 509] on button at bounding box center [536, 503] width 39 height 35
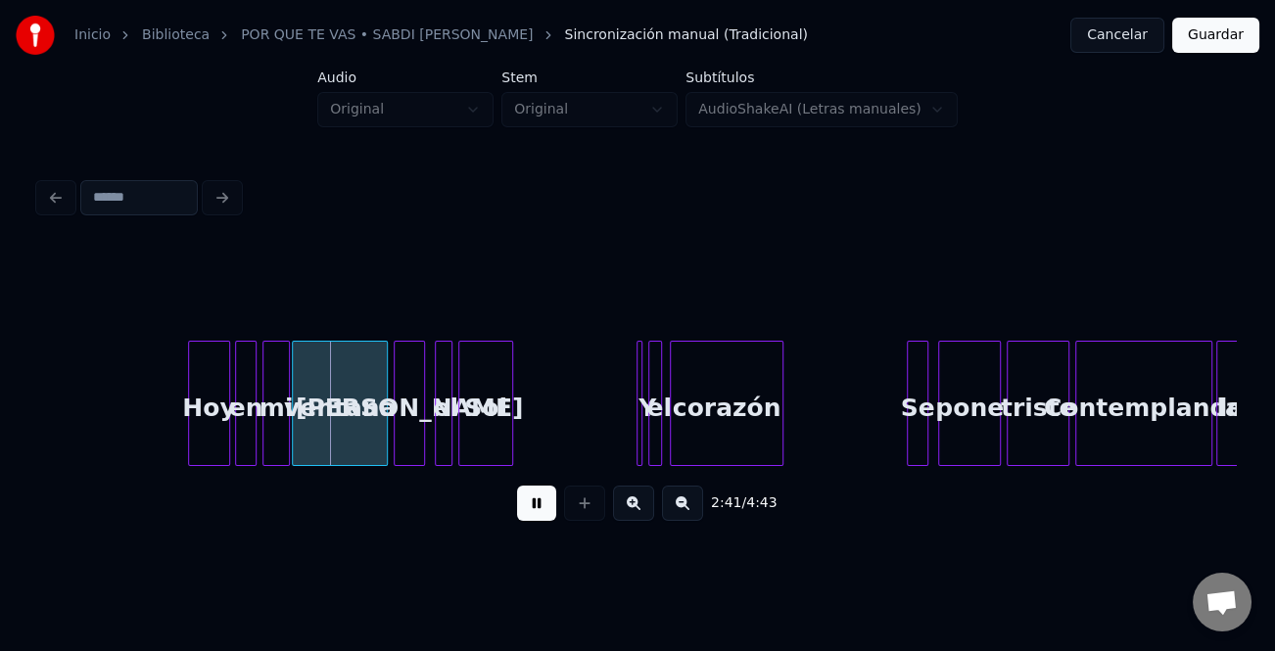
click at [638, 512] on button at bounding box center [633, 503] width 41 height 35
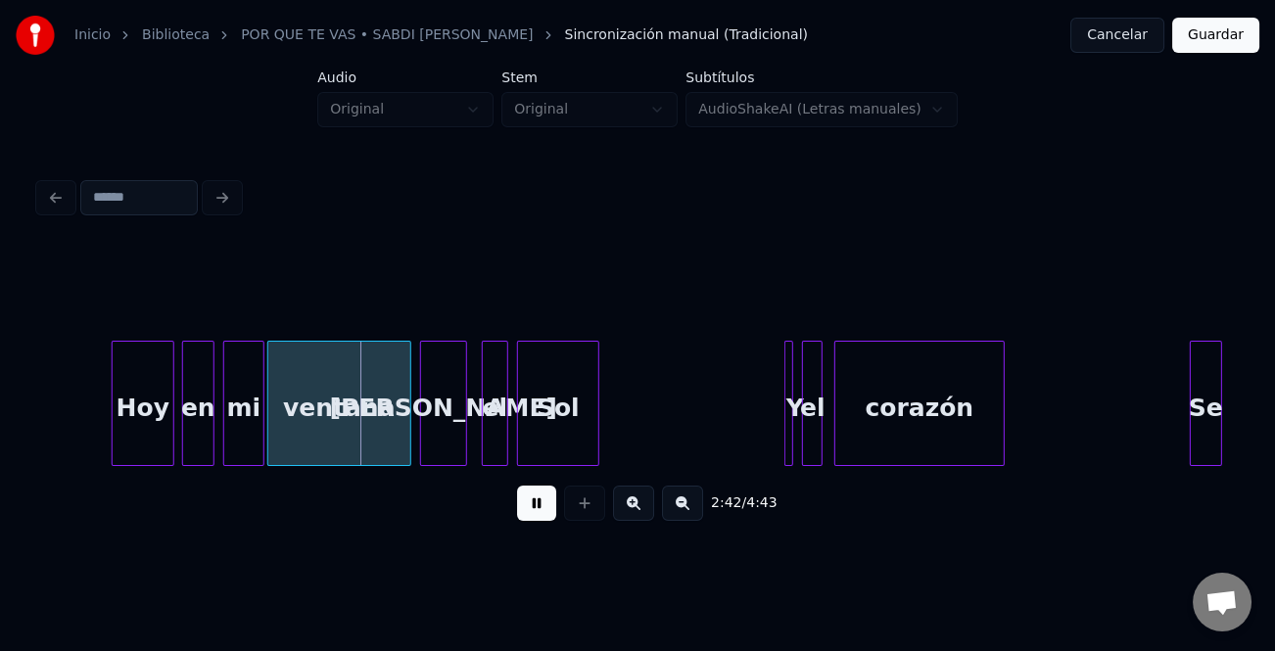
click at [638, 512] on button at bounding box center [633, 503] width 41 height 35
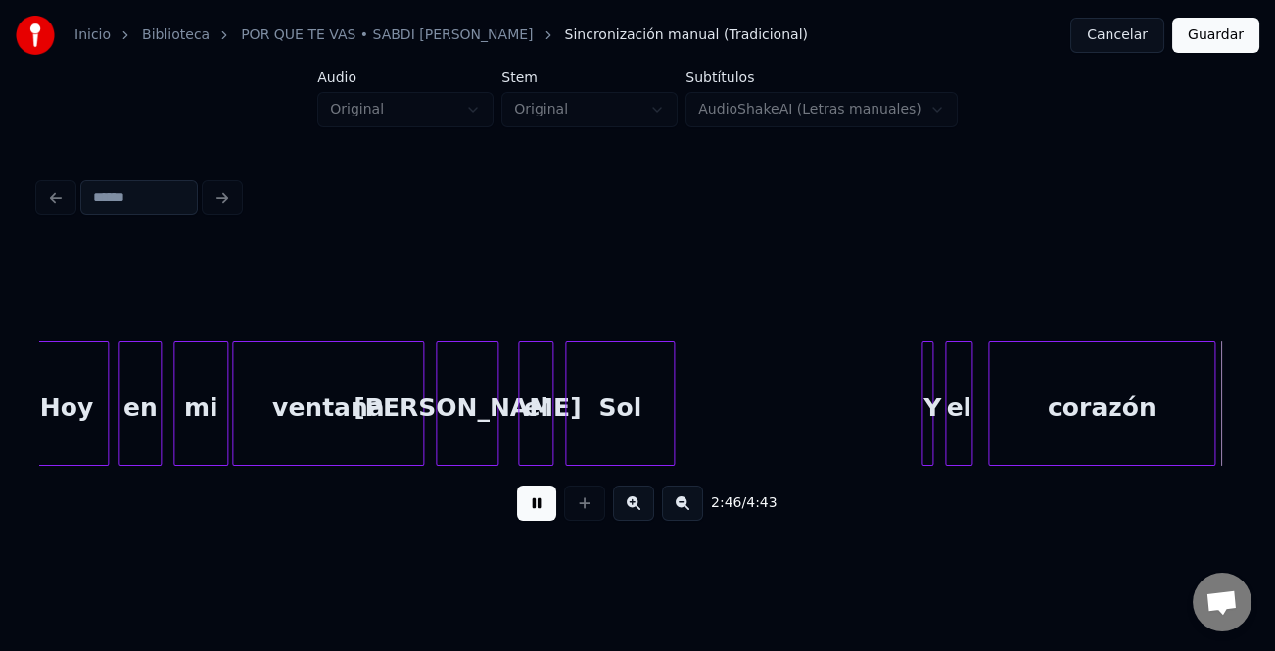
scroll to position [0, 32653]
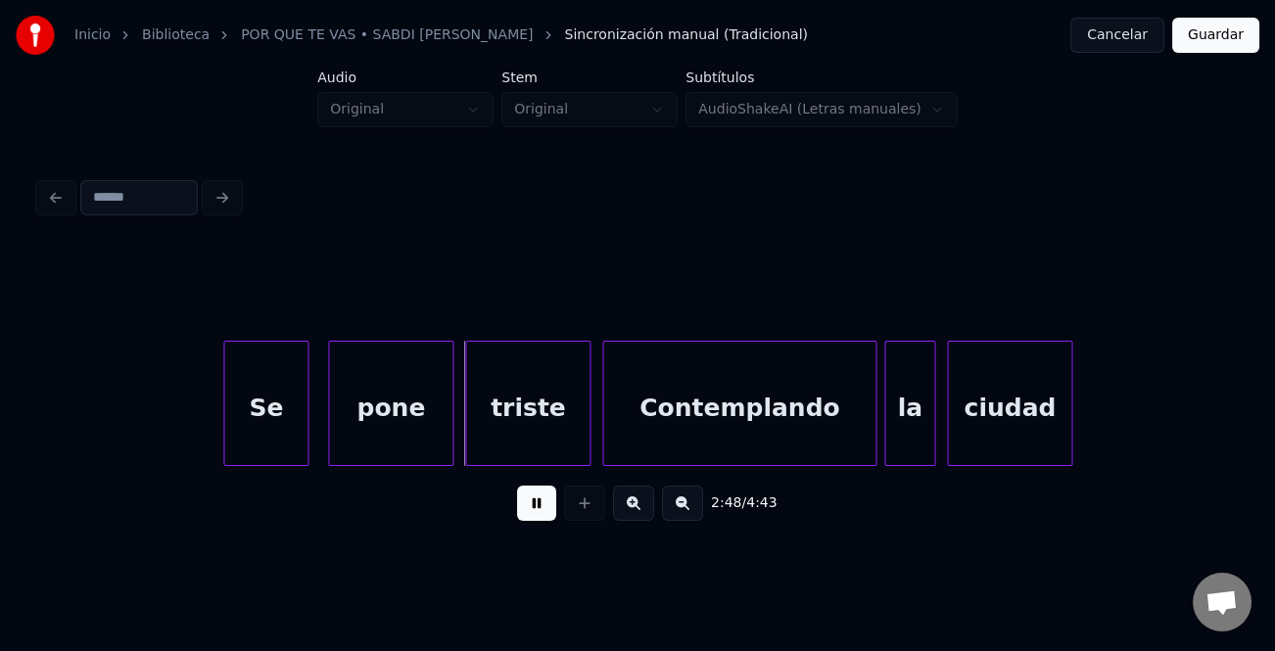
click at [224, 429] on div at bounding box center [227, 403] width 6 height 123
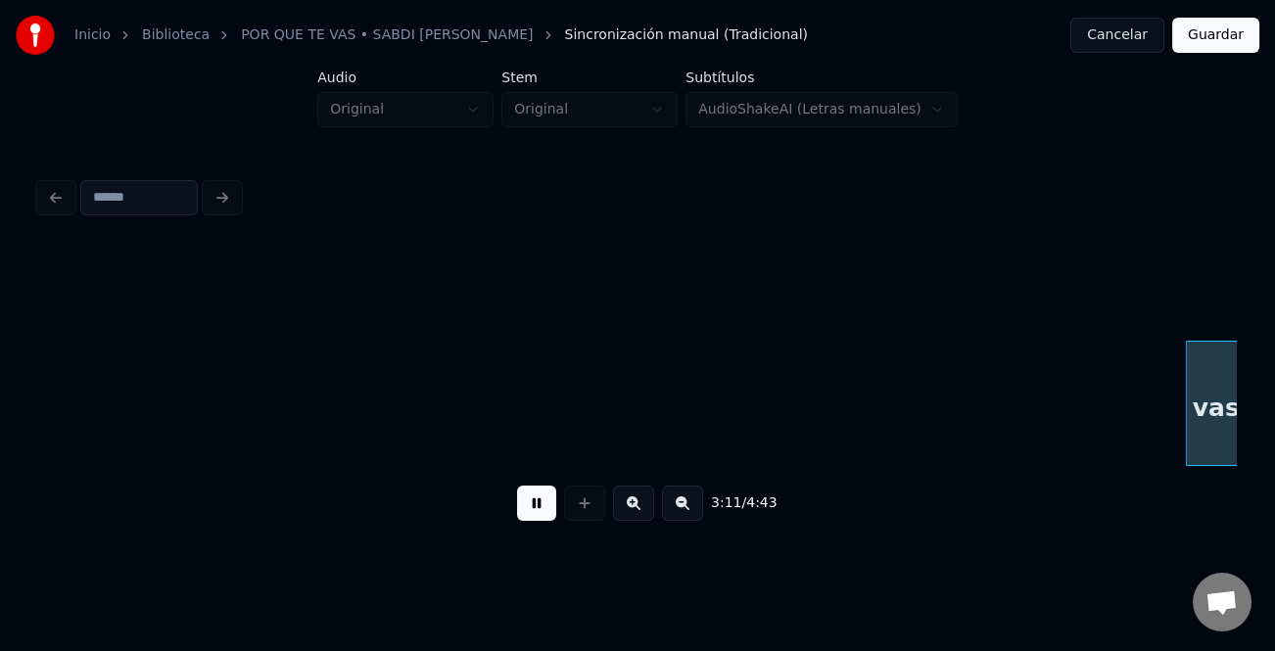
scroll to position [0, 37442]
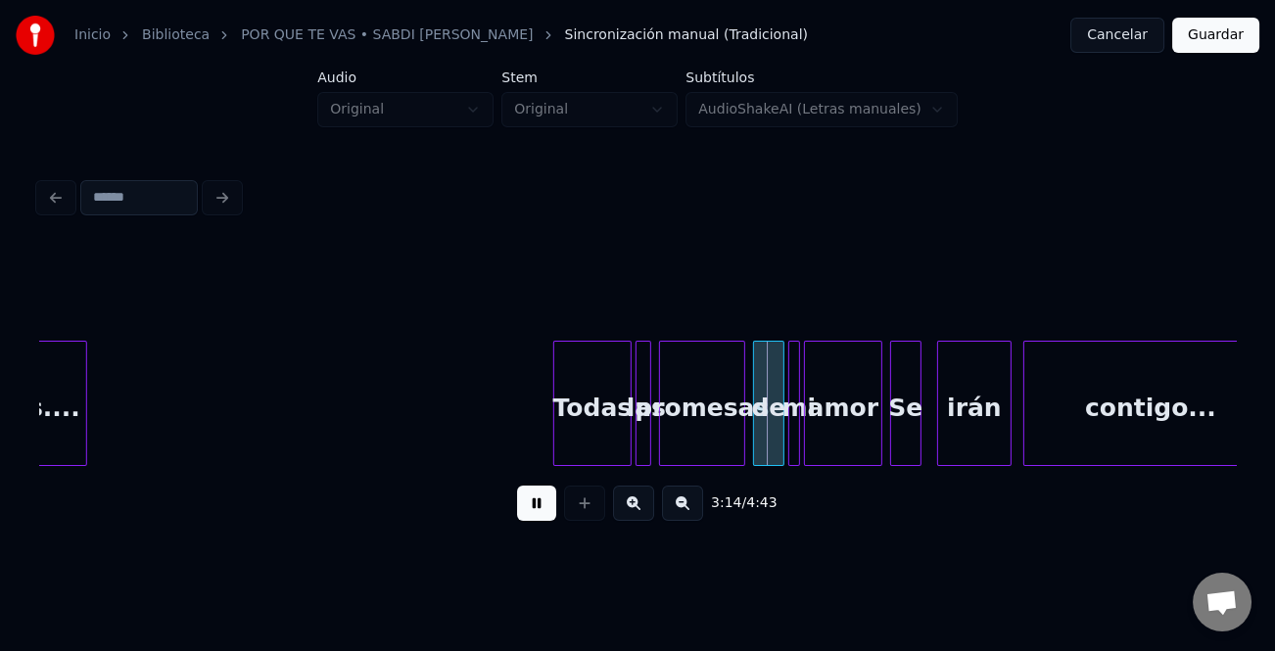
click at [640, 511] on button at bounding box center [633, 503] width 41 height 35
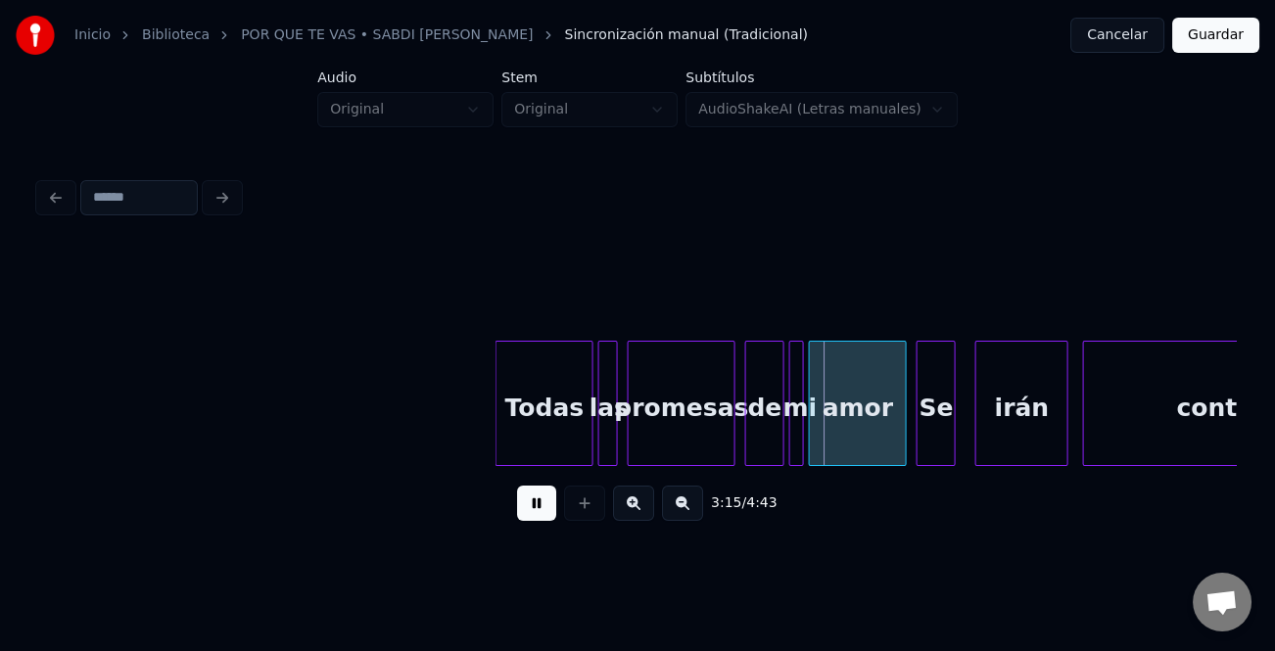
click at [640, 510] on button at bounding box center [633, 503] width 41 height 35
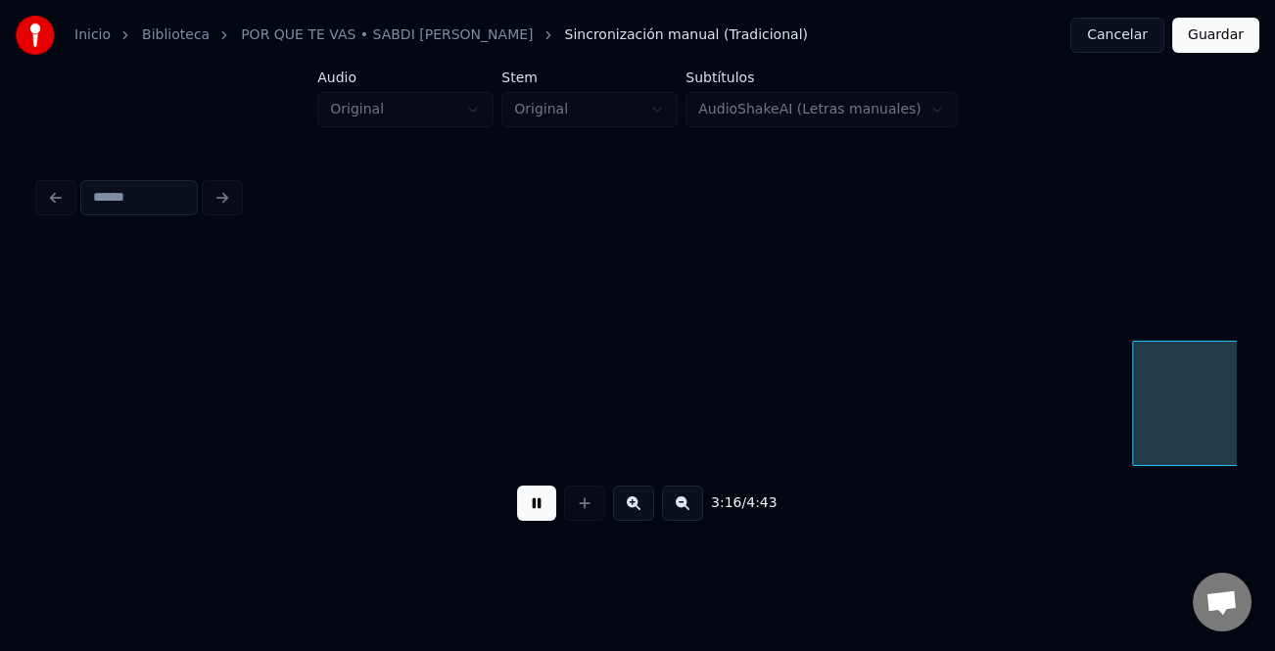
scroll to position [0, 57742]
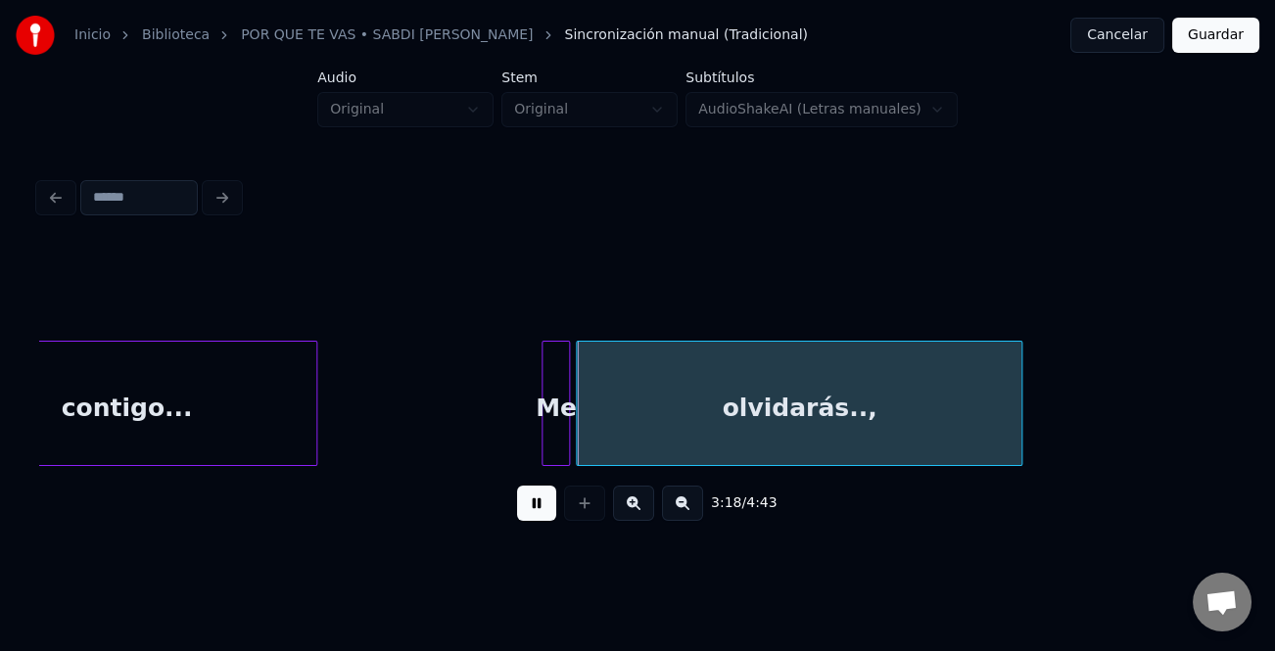
click at [544, 438] on div at bounding box center [546, 403] width 6 height 123
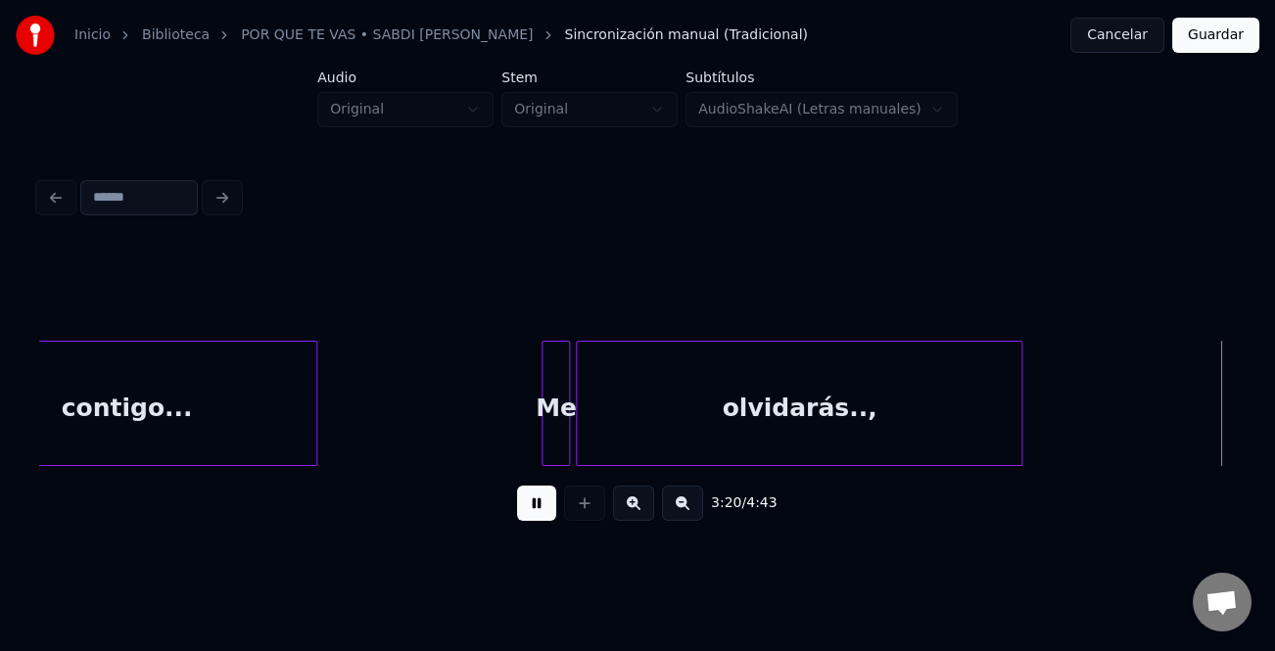
scroll to position [0, 58942]
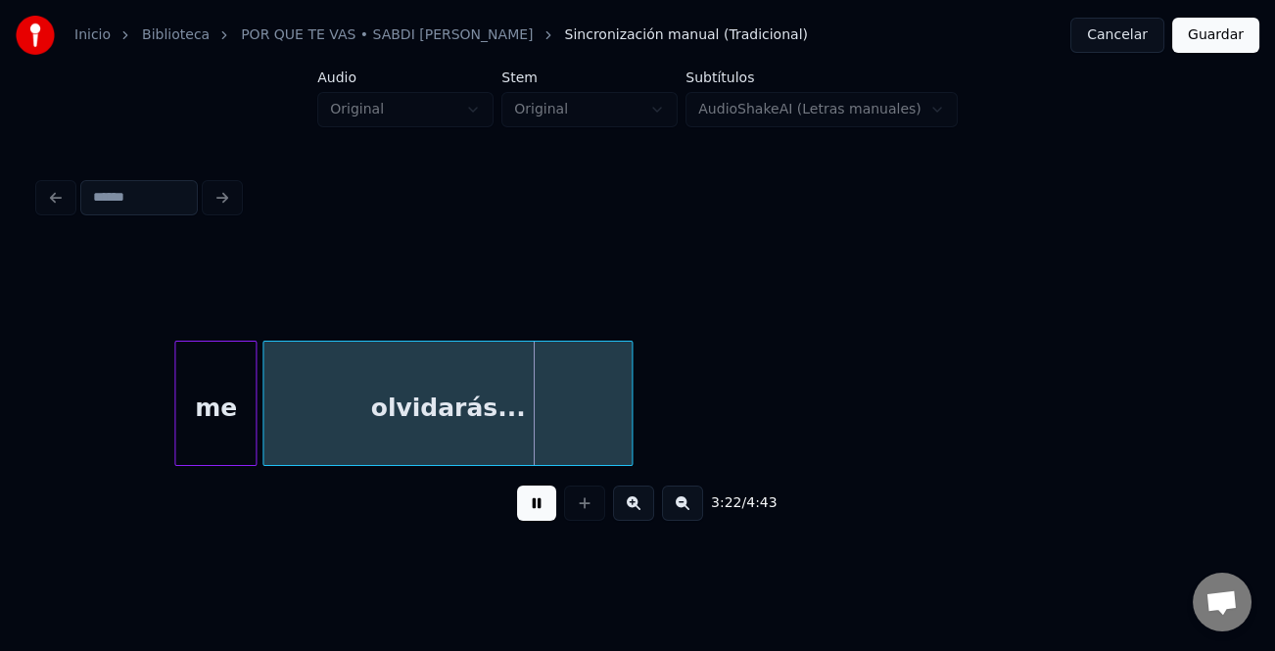
click at [550, 508] on button at bounding box center [536, 503] width 39 height 35
click at [237, 400] on div "me" at bounding box center [215, 408] width 80 height 133
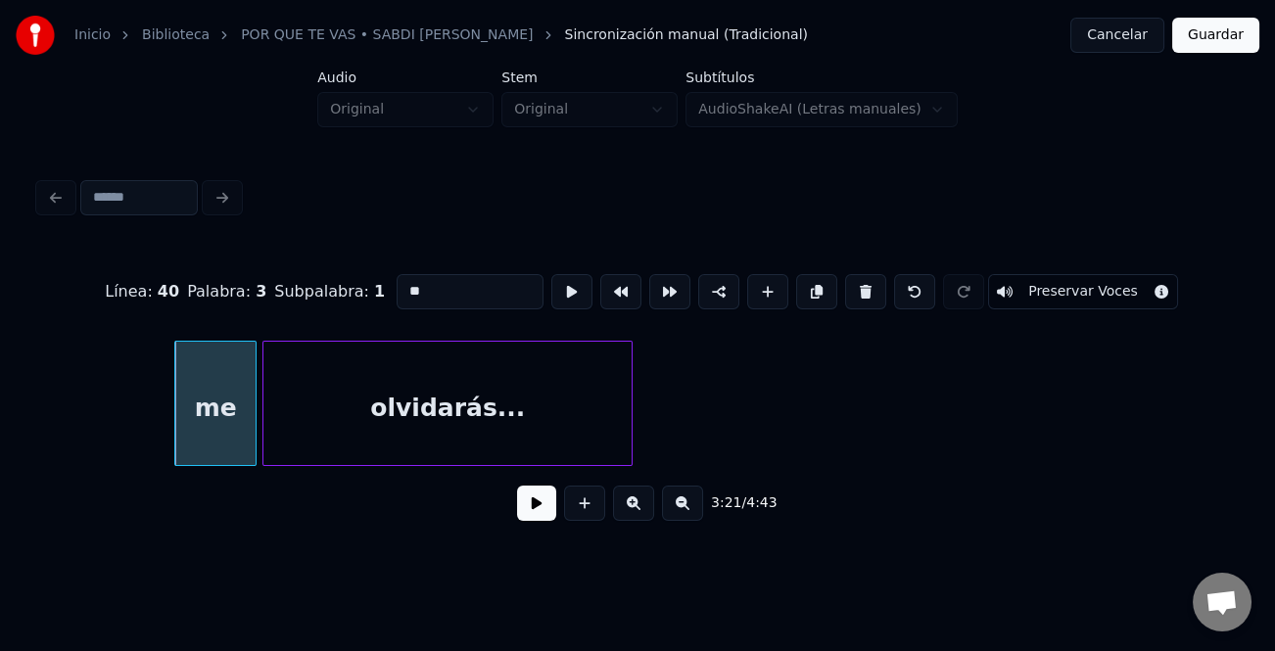
click at [404, 275] on input "**" at bounding box center [470, 291] width 147 height 35
type input "**"
click at [539, 512] on button at bounding box center [536, 503] width 39 height 35
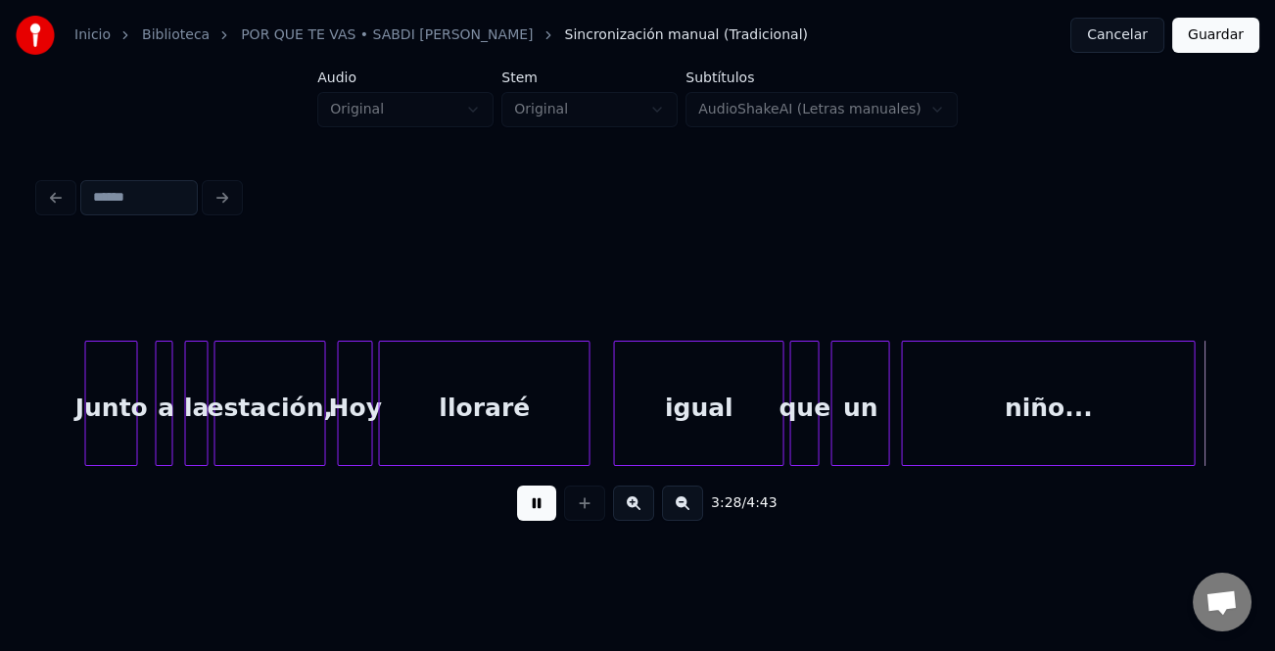
scroll to position [0, 61342]
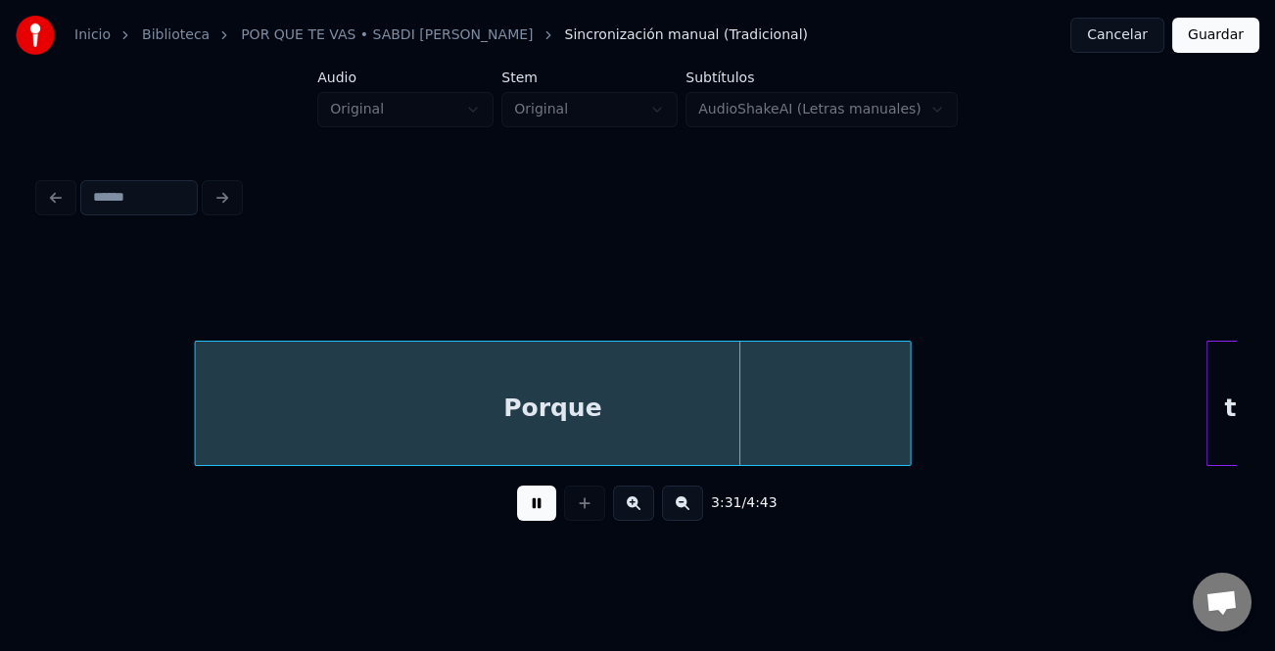
click at [331, 421] on div "Porque" at bounding box center [553, 408] width 715 height 133
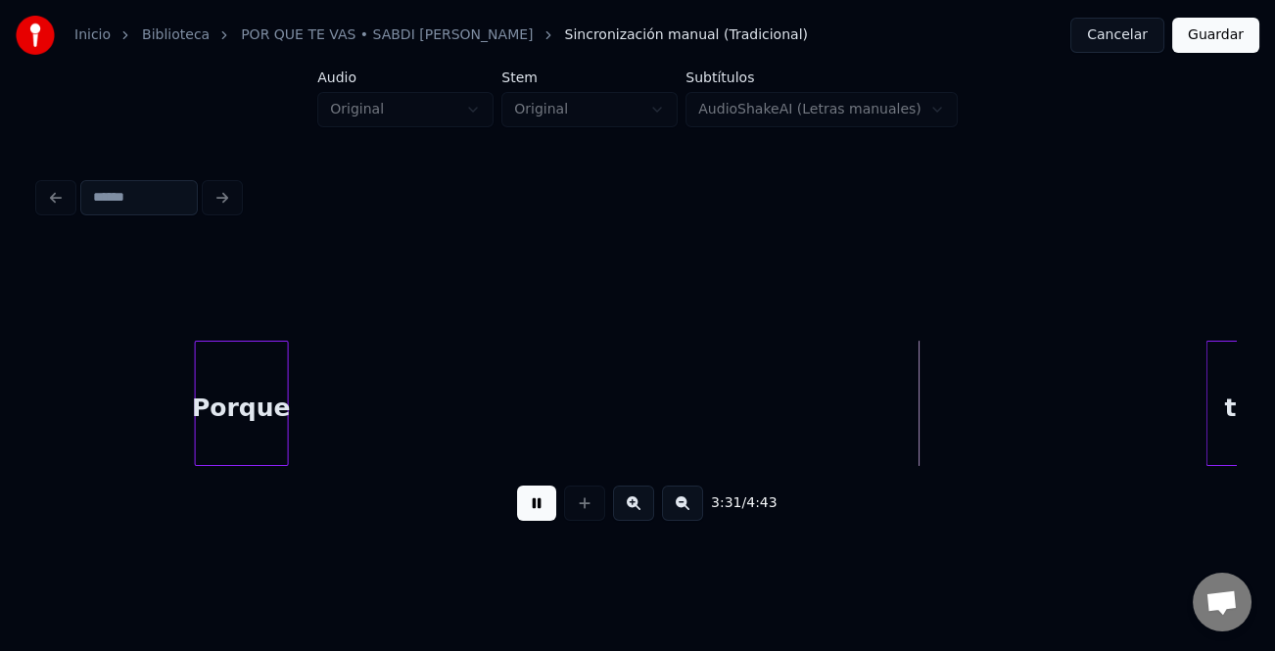
click at [286, 422] on div at bounding box center [285, 403] width 6 height 123
drag, startPoint x: 537, startPoint y: 502, endPoint x: 674, endPoint y: 502, distance: 137.1
click at [542, 502] on button at bounding box center [536, 503] width 39 height 35
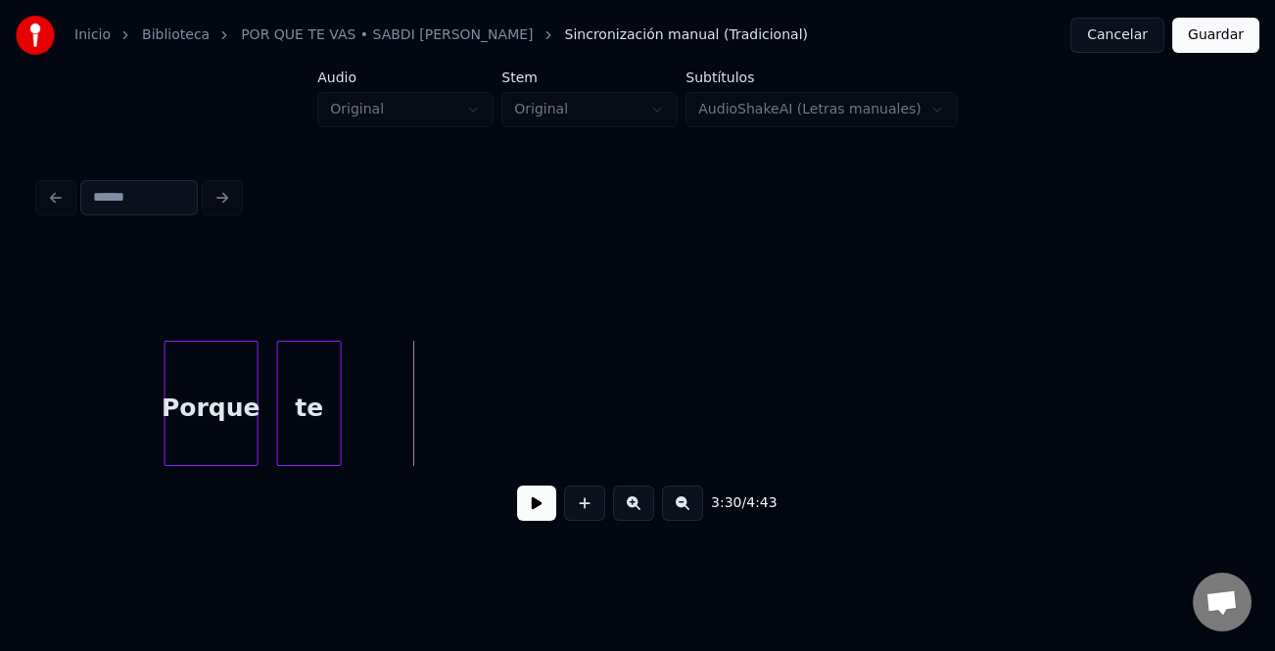
click at [324, 411] on div "te" at bounding box center [309, 408] width 63 height 133
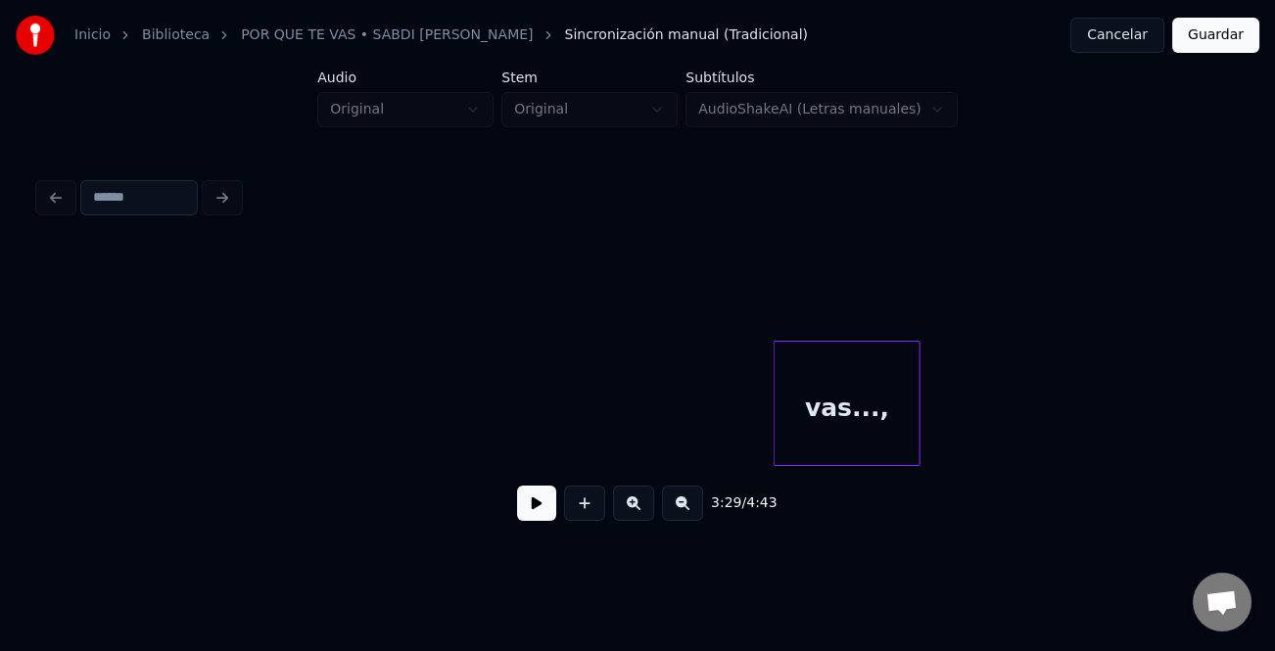
scroll to position [0, 61924]
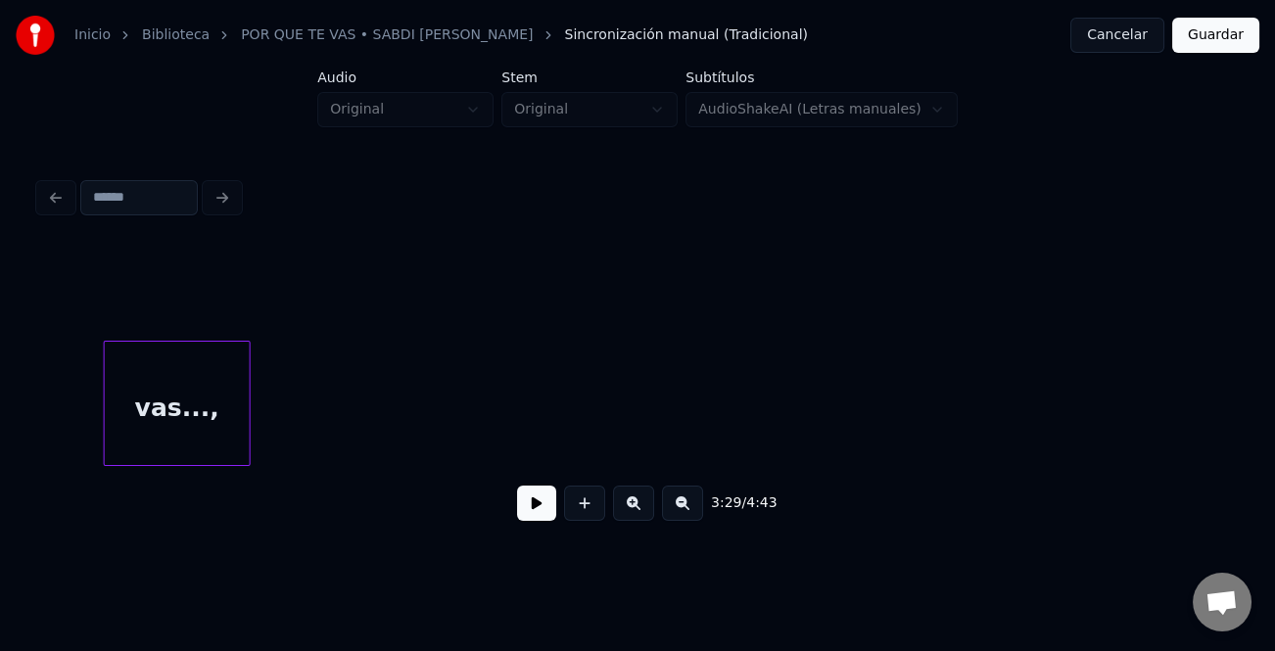
click at [223, 405] on div "vas...," at bounding box center [177, 408] width 145 height 133
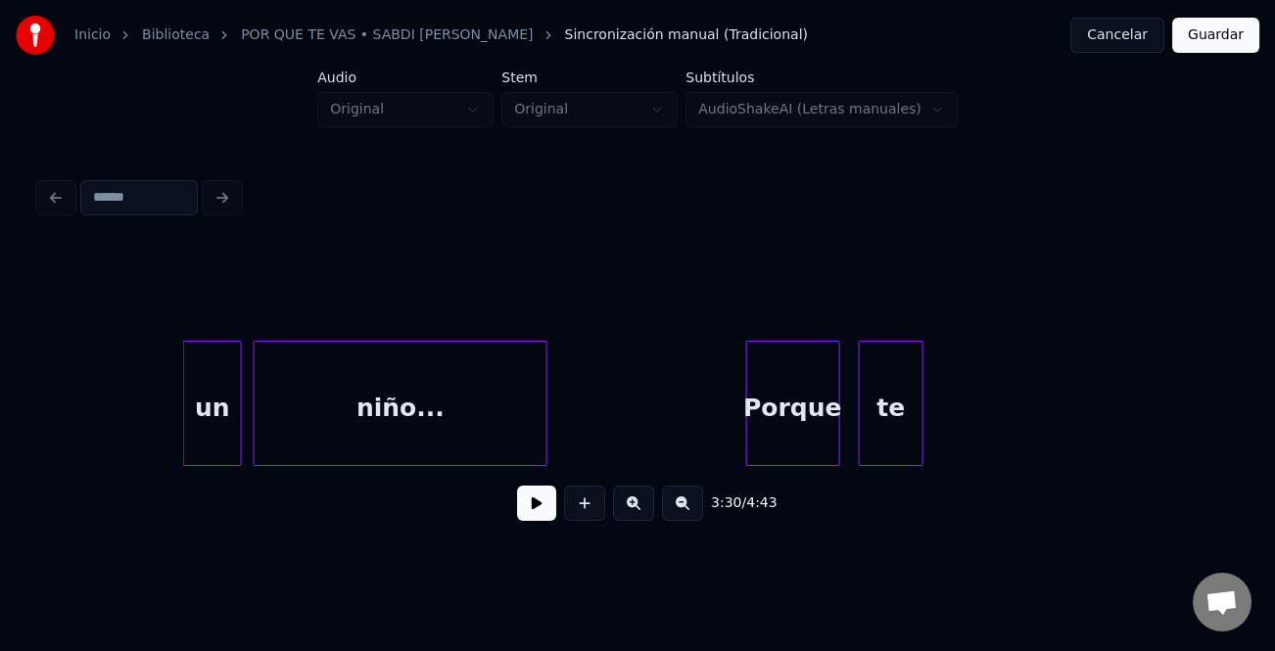
scroll to position [0, 61258]
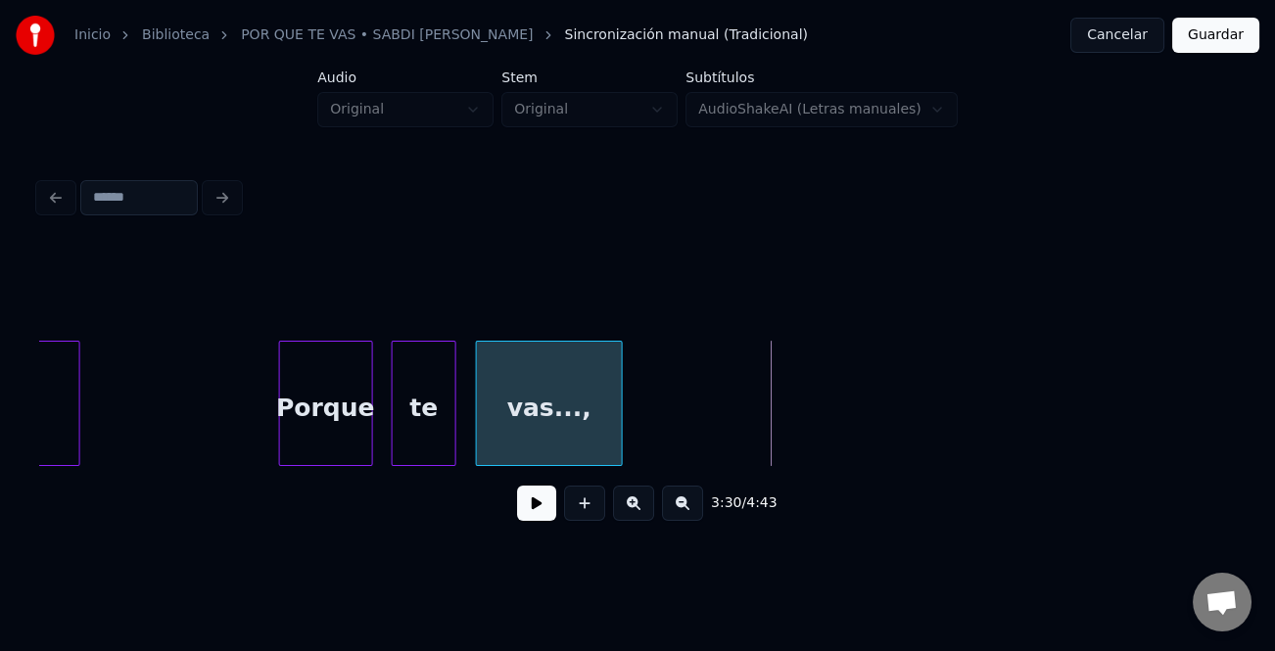
click at [596, 421] on div "vas...," at bounding box center [549, 408] width 145 height 133
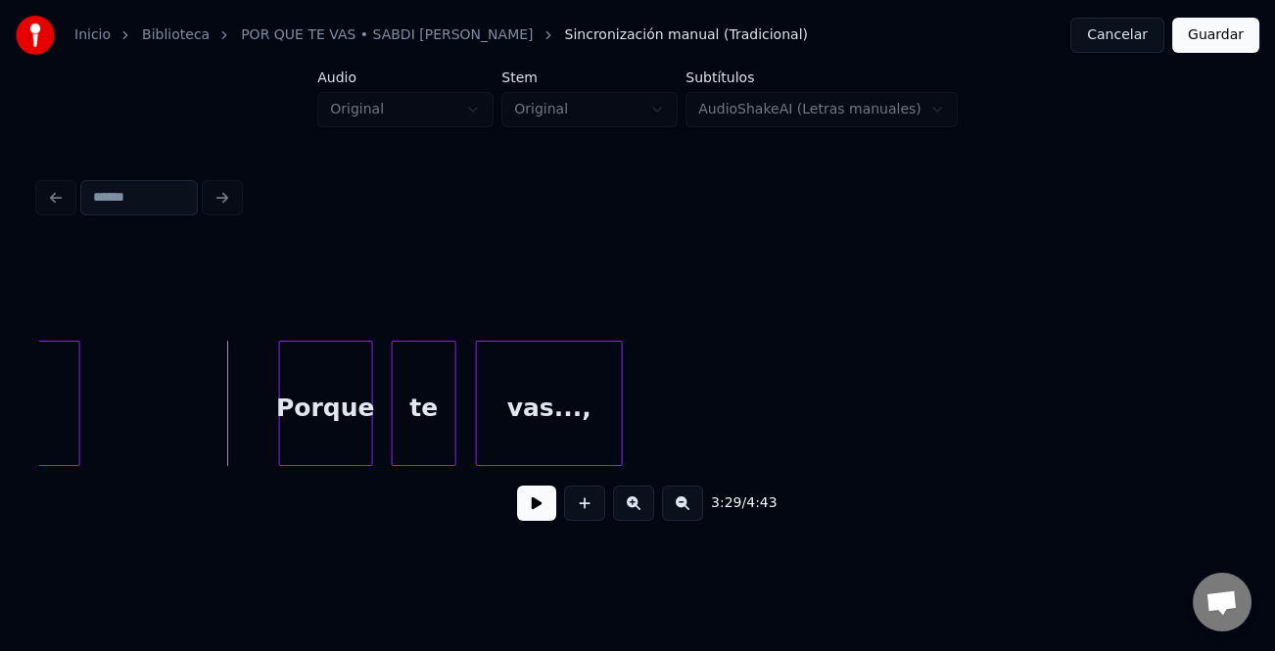
click at [538, 512] on button at bounding box center [536, 503] width 39 height 35
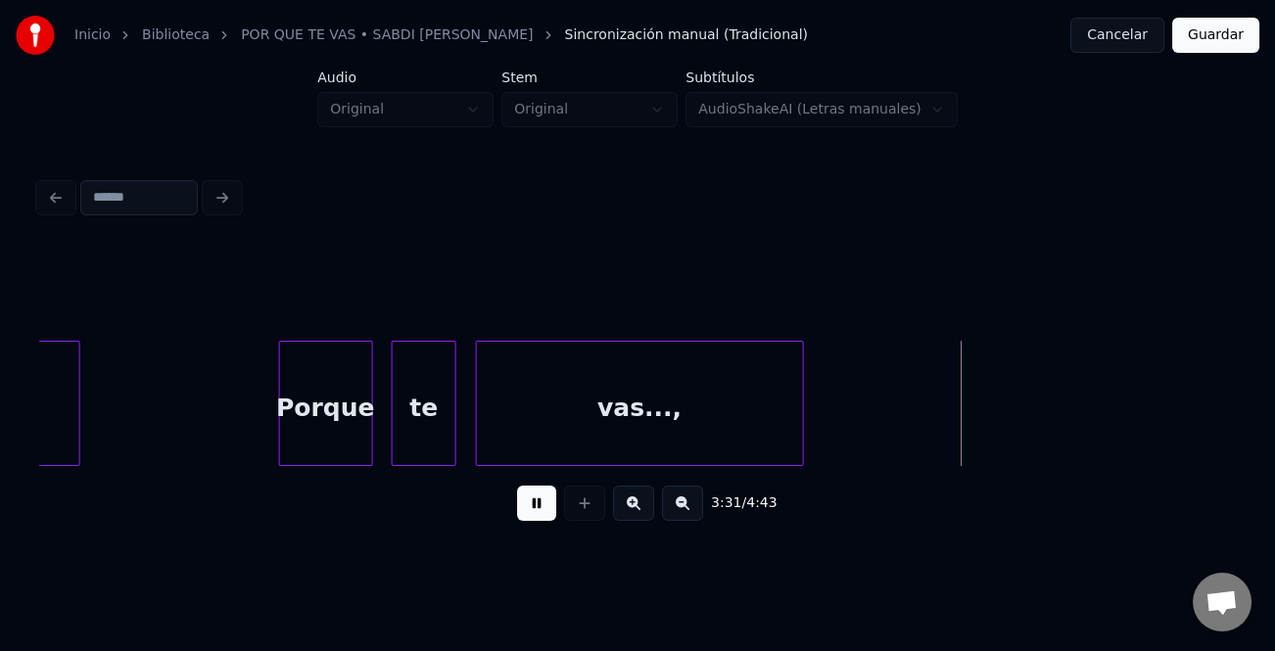
click at [799, 440] on div at bounding box center [800, 403] width 6 height 123
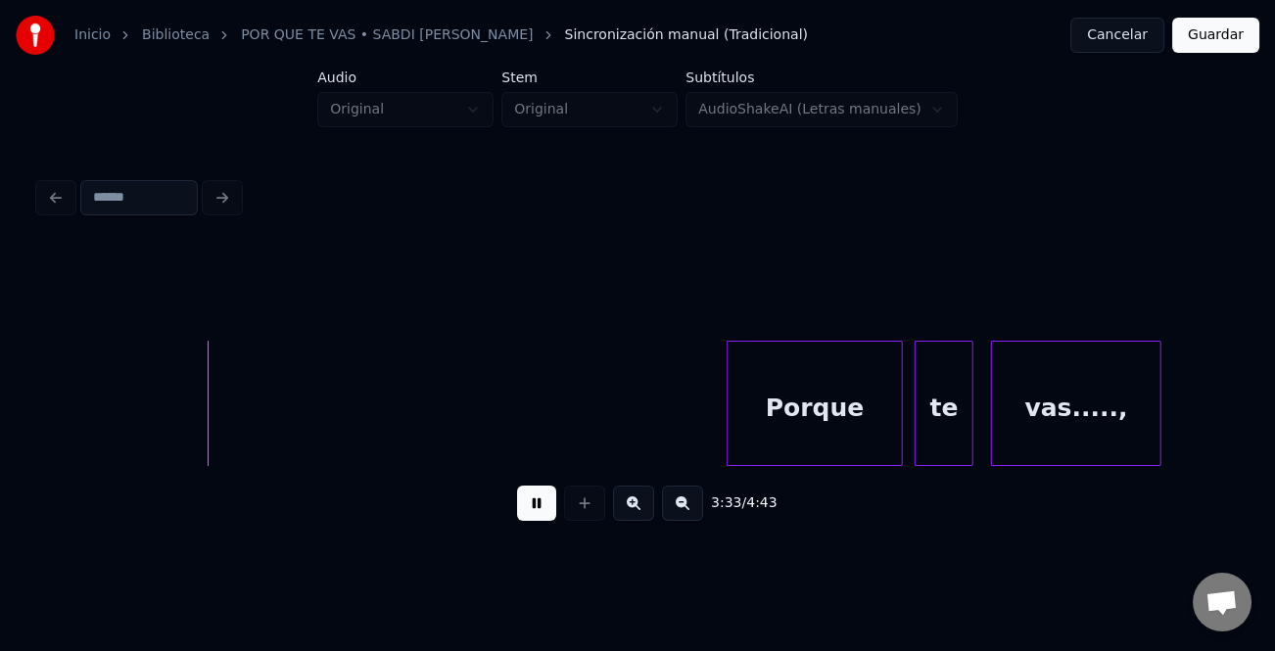
click at [683, 509] on button at bounding box center [682, 503] width 41 height 35
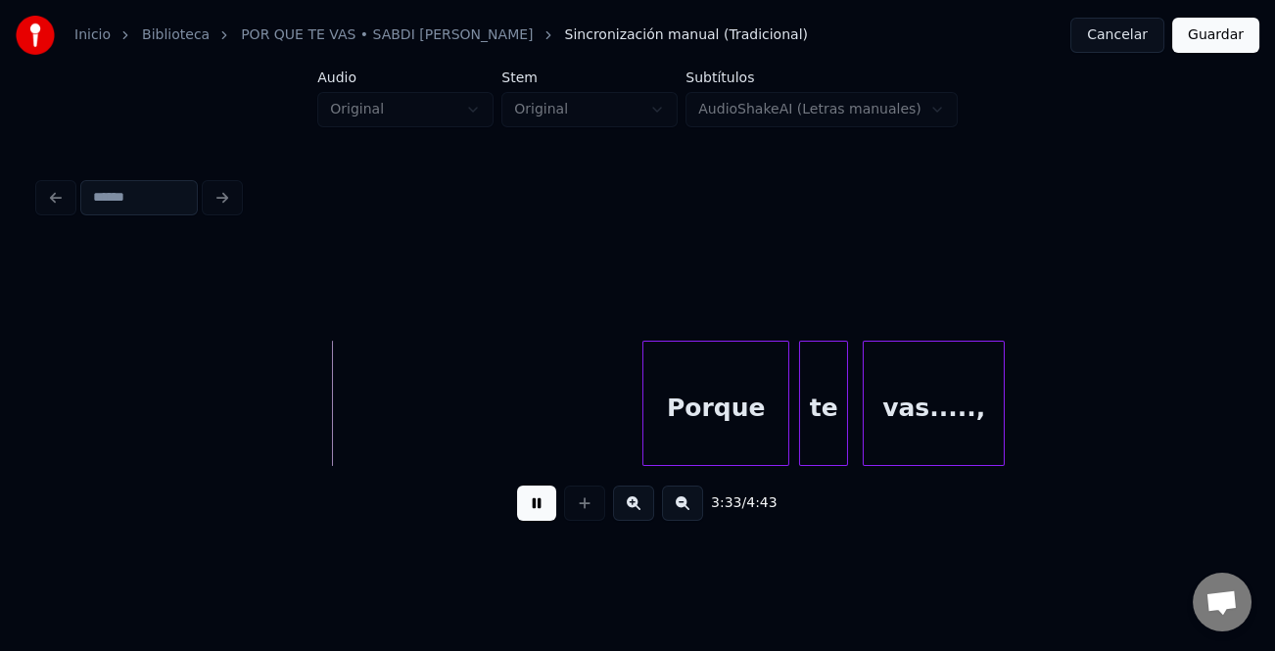
click at [683, 509] on button at bounding box center [682, 503] width 41 height 35
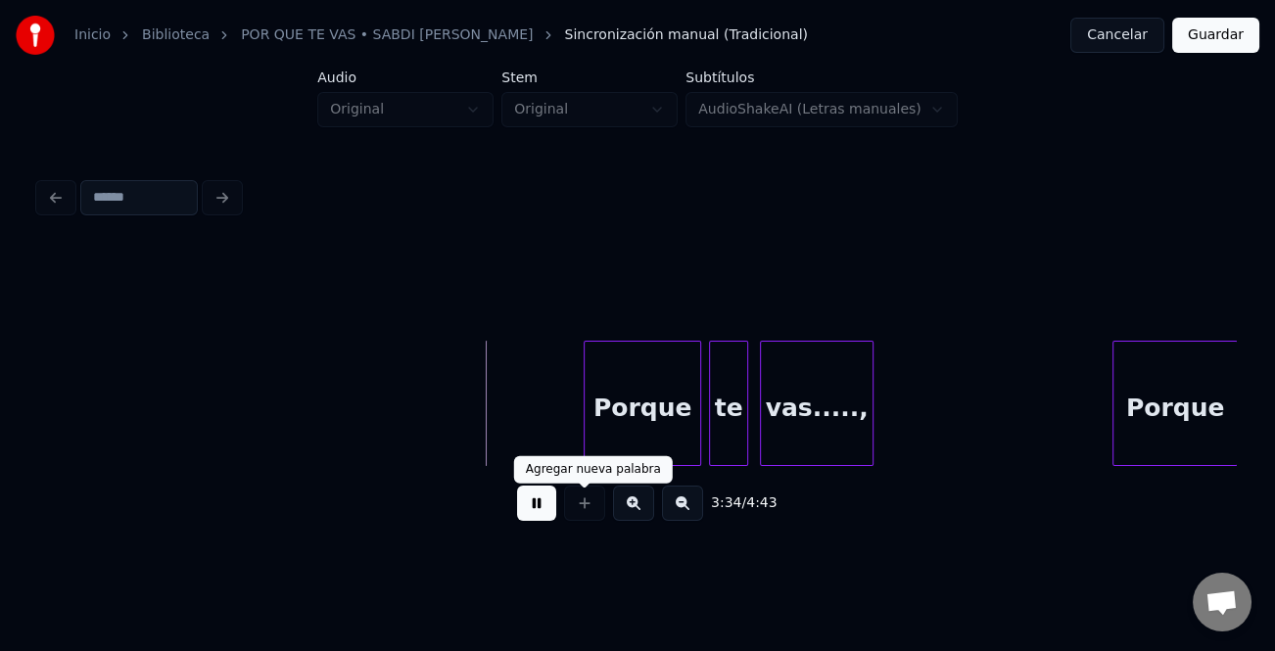
click at [536, 498] on button at bounding box center [536, 503] width 39 height 35
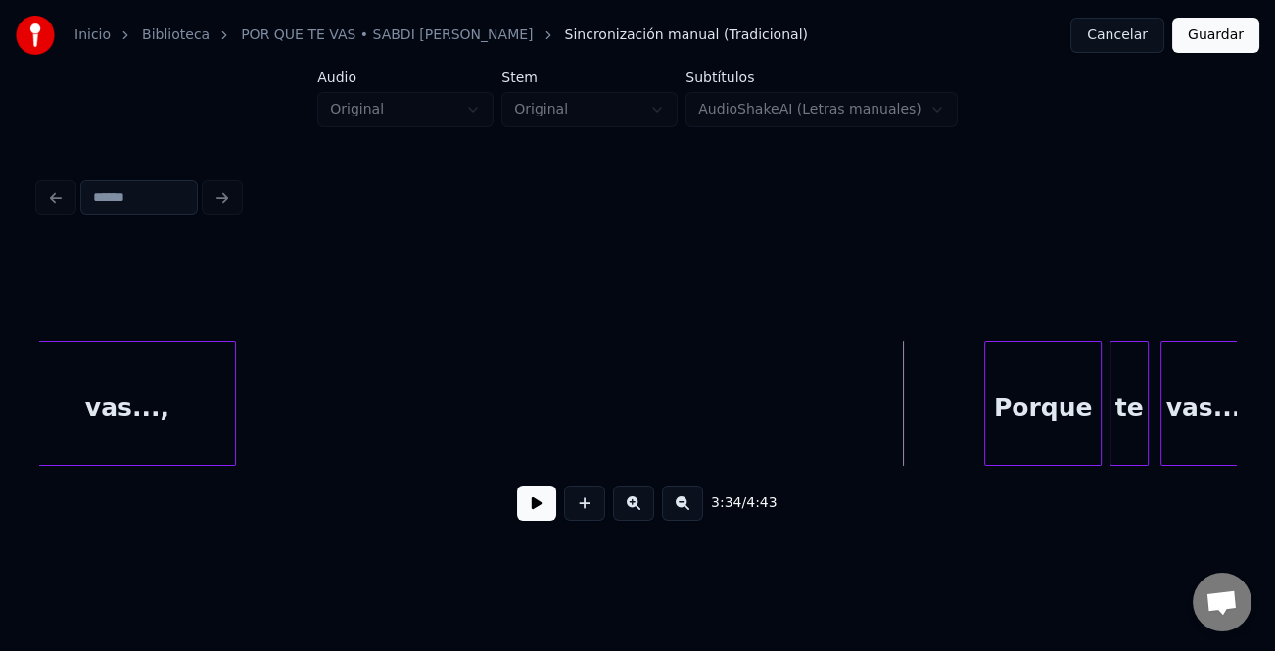
scroll to position [0, 41240]
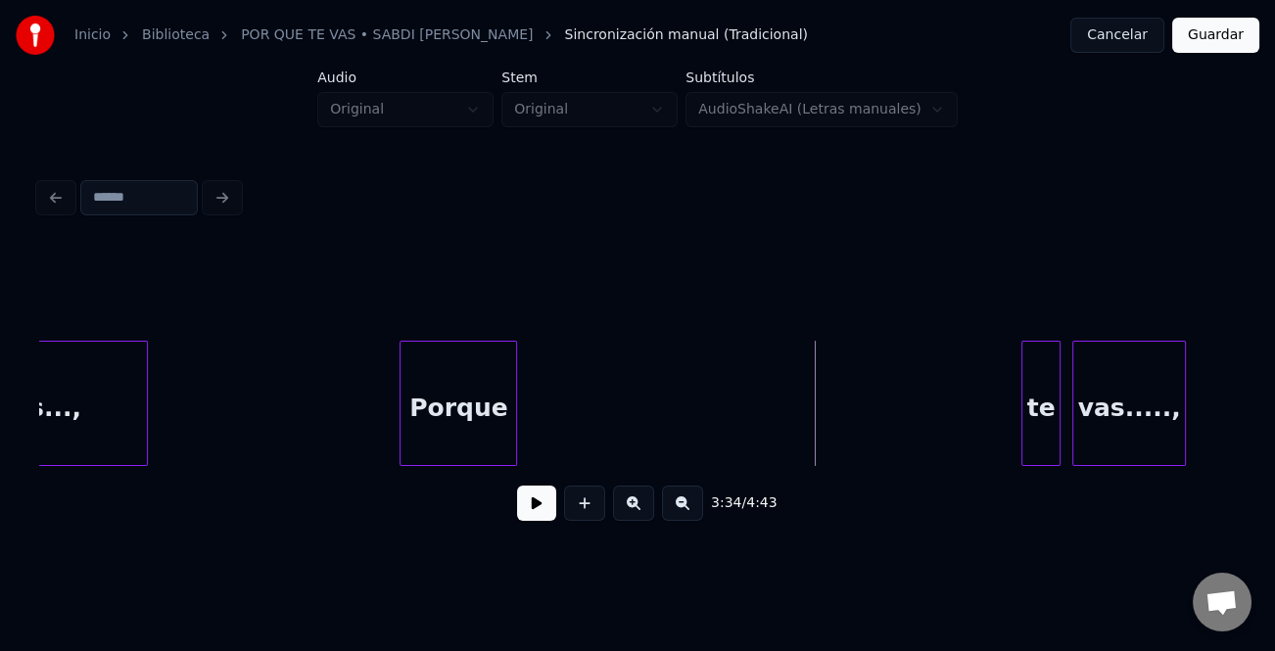
click at [455, 393] on div "Porque" at bounding box center [459, 408] width 116 height 133
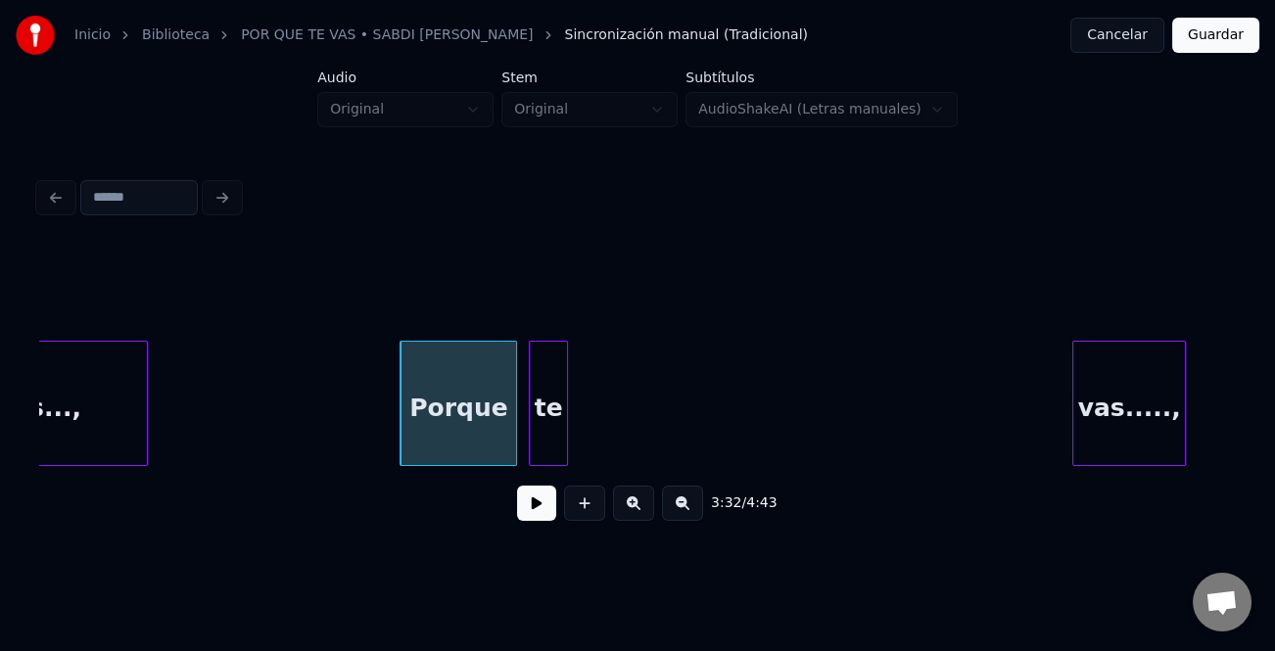
click at [552, 429] on div "te" at bounding box center [548, 408] width 37 height 133
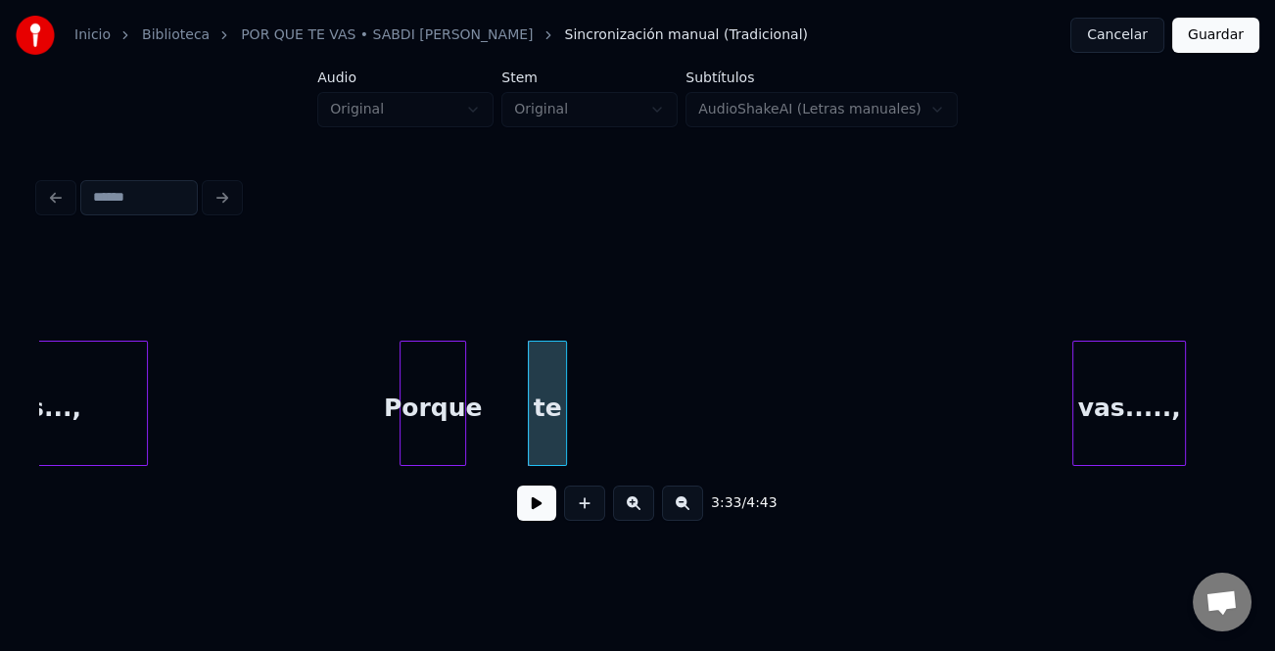
click at [464, 439] on div at bounding box center [462, 403] width 6 height 123
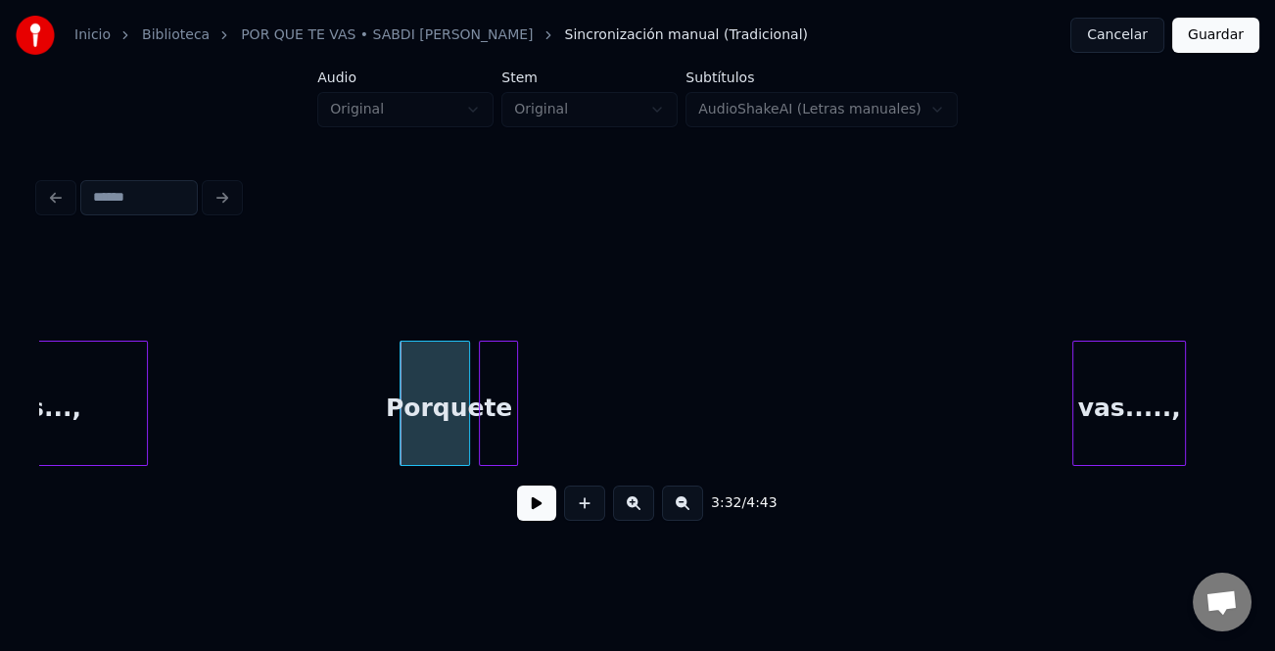
click at [500, 431] on div "te" at bounding box center [498, 408] width 37 height 133
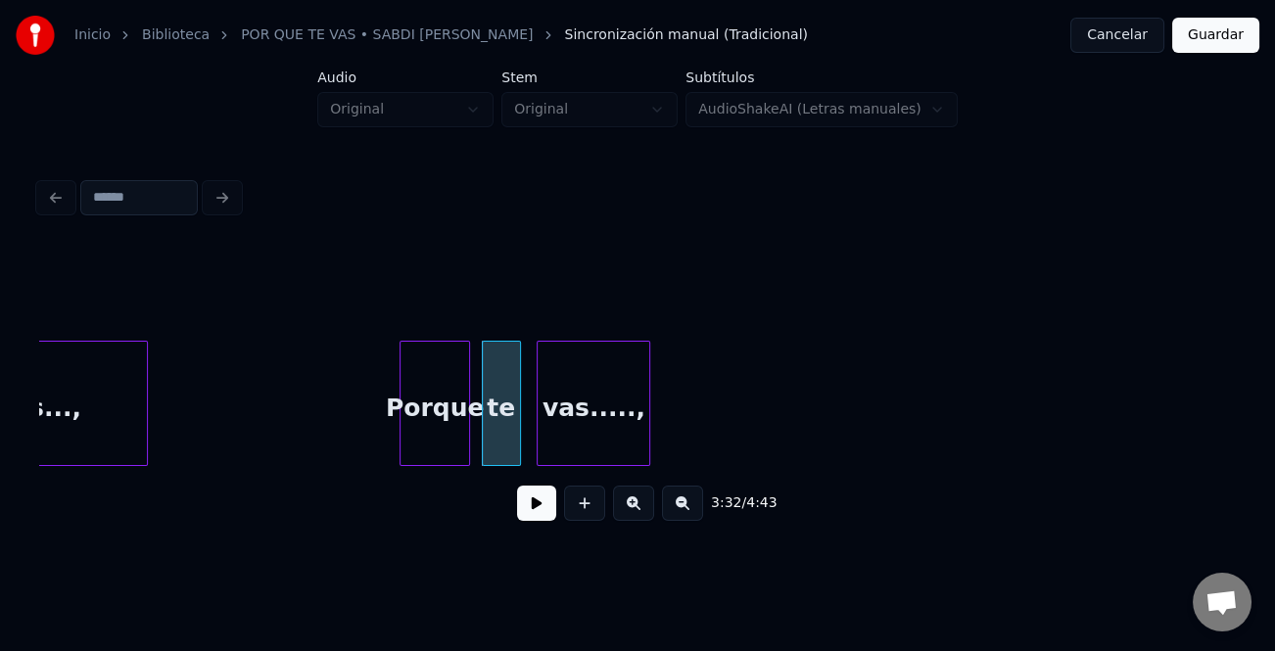
click at [624, 411] on div "vas.....," at bounding box center [594, 408] width 112 height 133
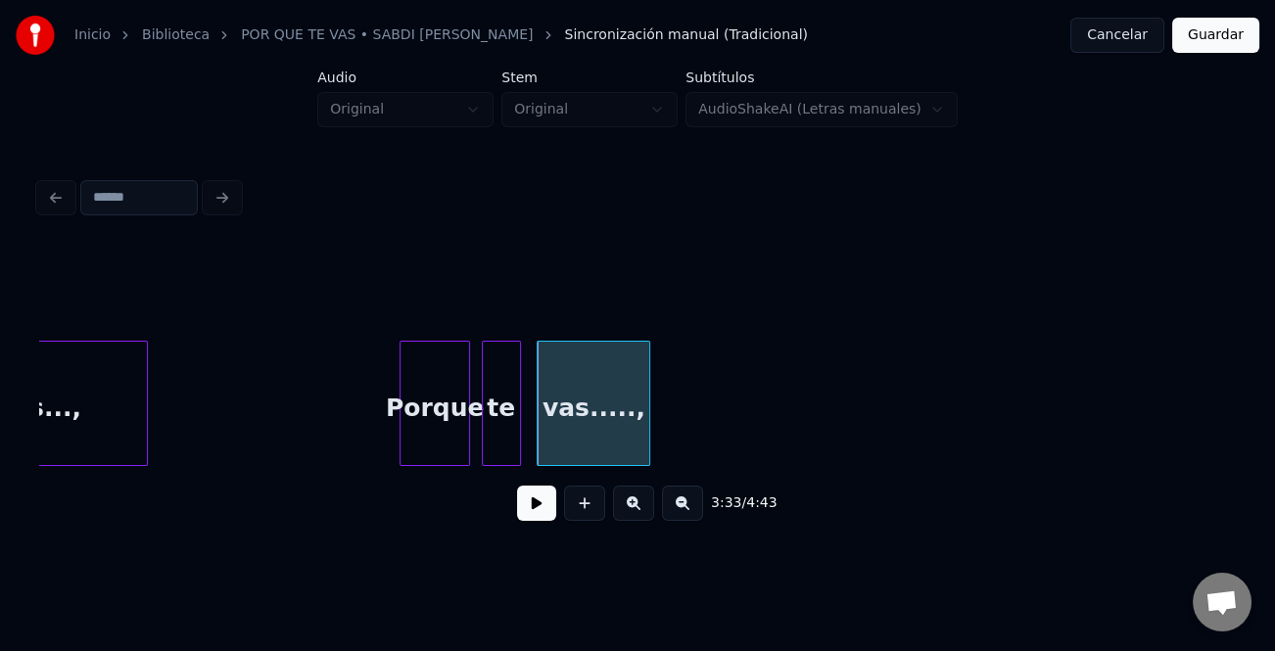
click at [418, 429] on div "Porque" at bounding box center [435, 408] width 68 height 133
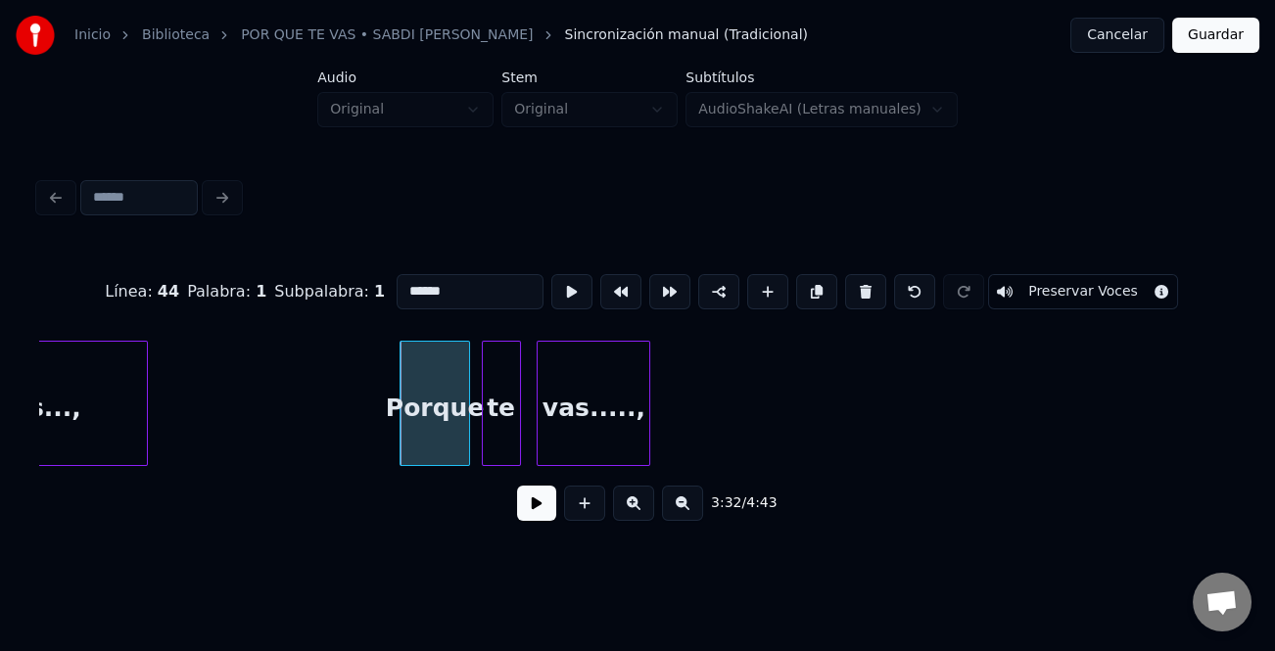
click at [555, 512] on button at bounding box center [536, 503] width 39 height 35
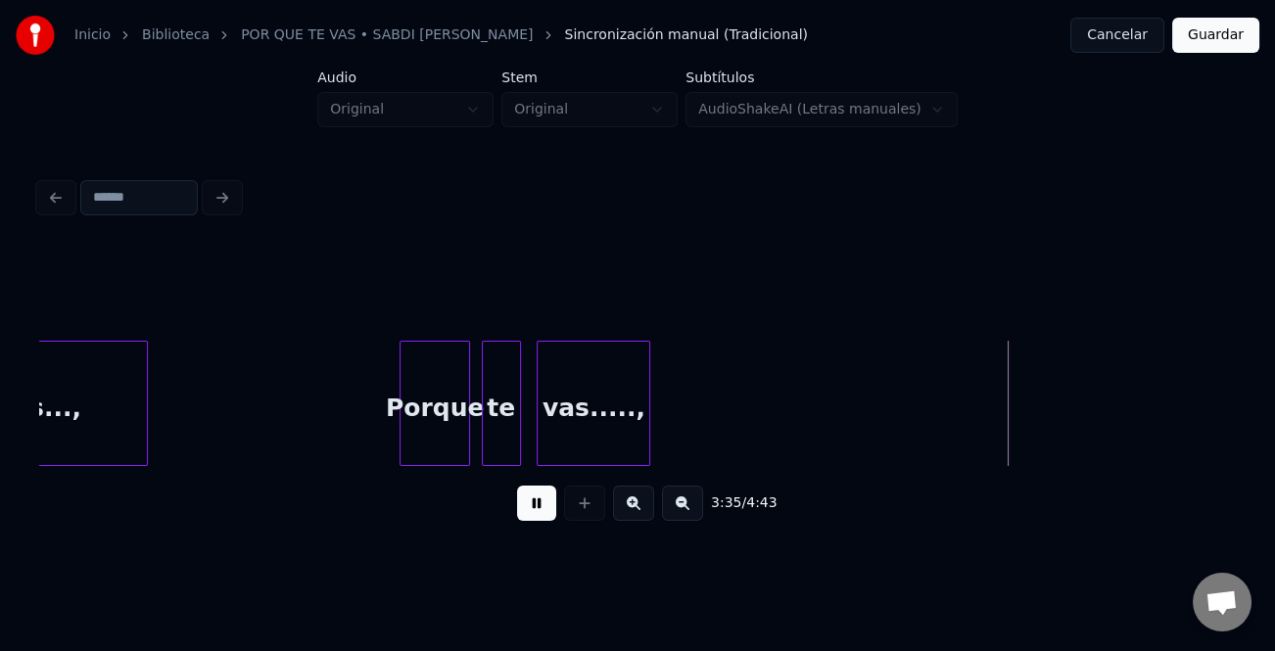
click at [548, 512] on button at bounding box center [536, 503] width 39 height 35
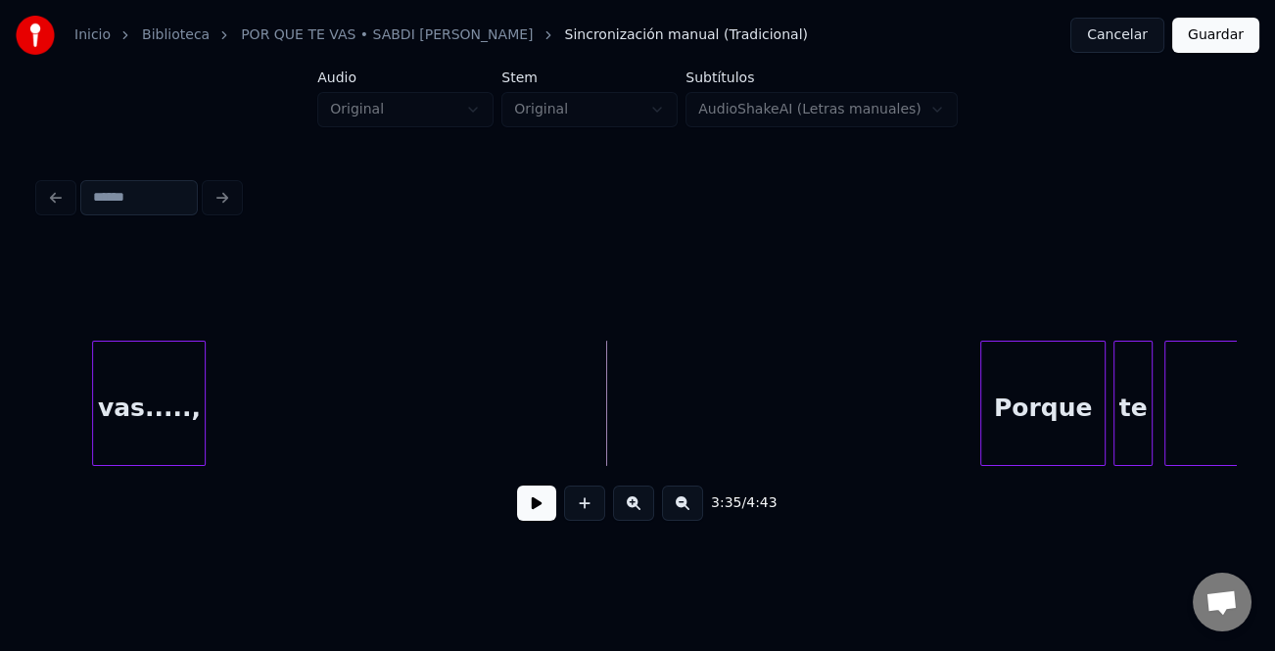
scroll to position [0, 41729]
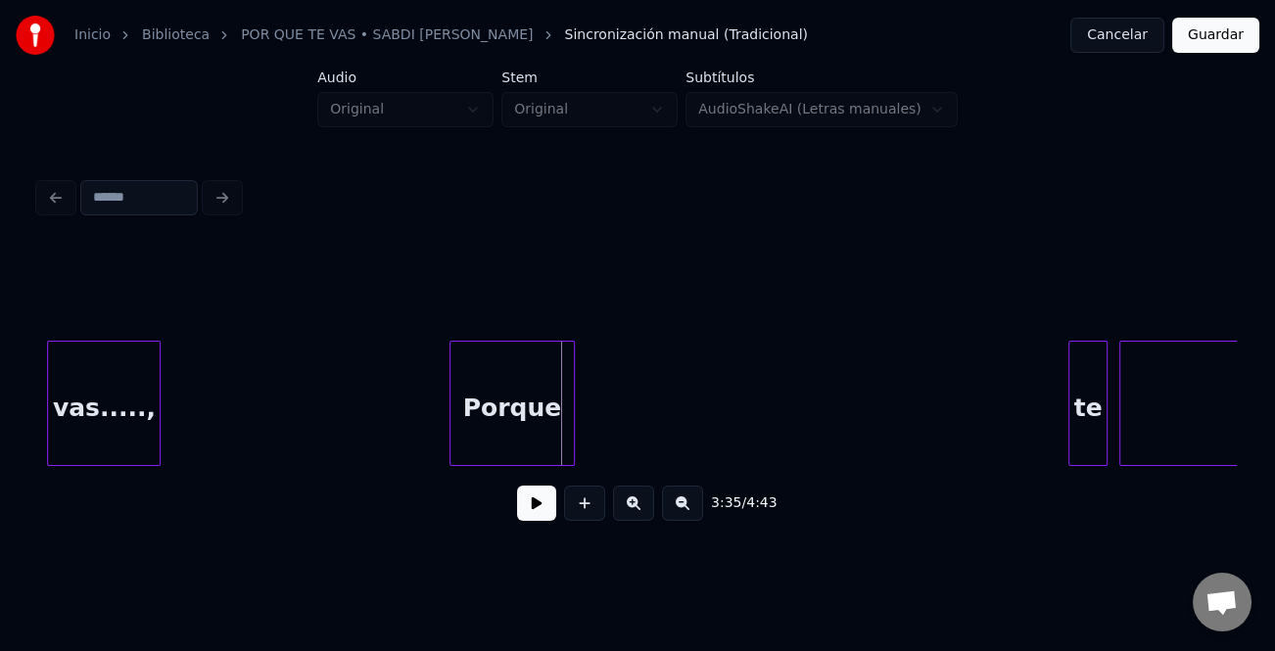
click at [488, 443] on div "Porque" at bounding box center [512, 408] width 123 height 133
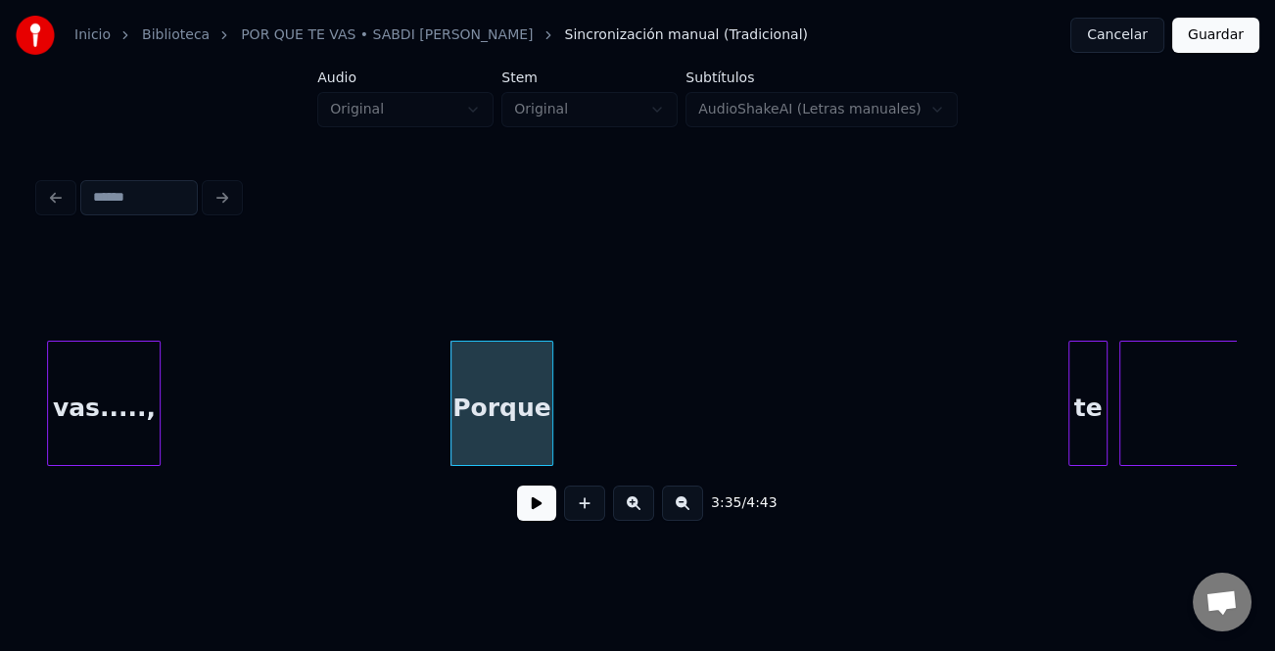
click at [546, 444] on div at bounding box center [549, 403] width 6 height 123
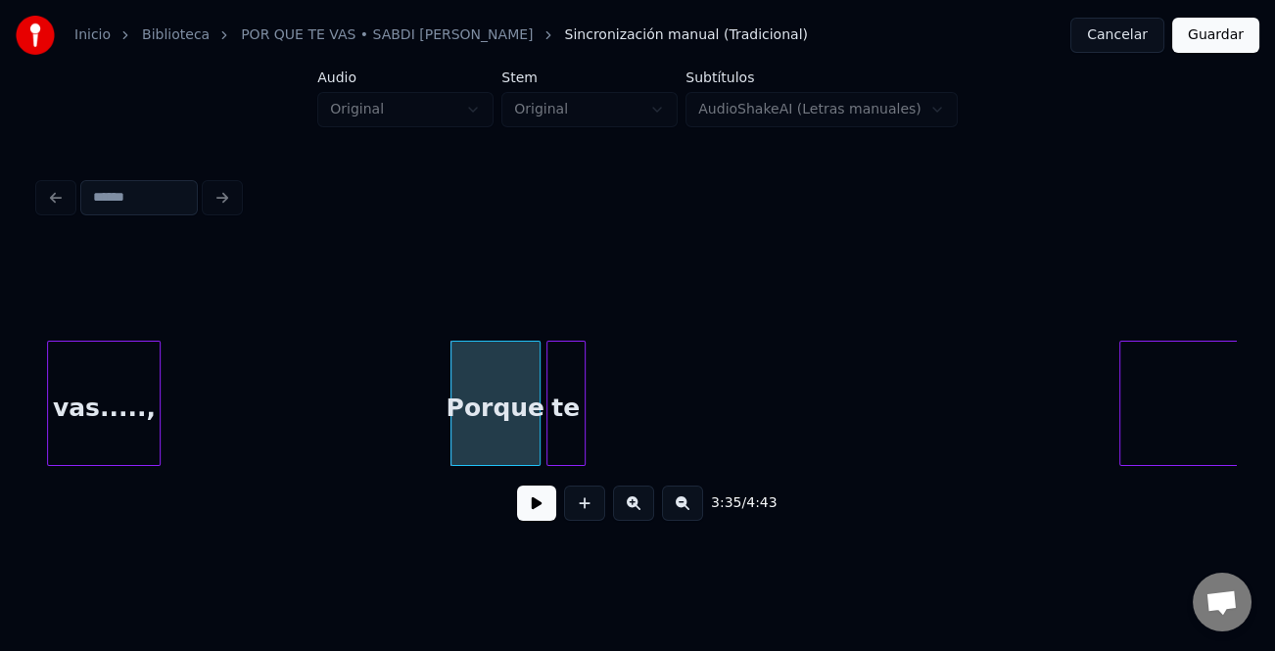
click at [571, 439] on div "te" at bounding box center [565, 408] width 37 height 133
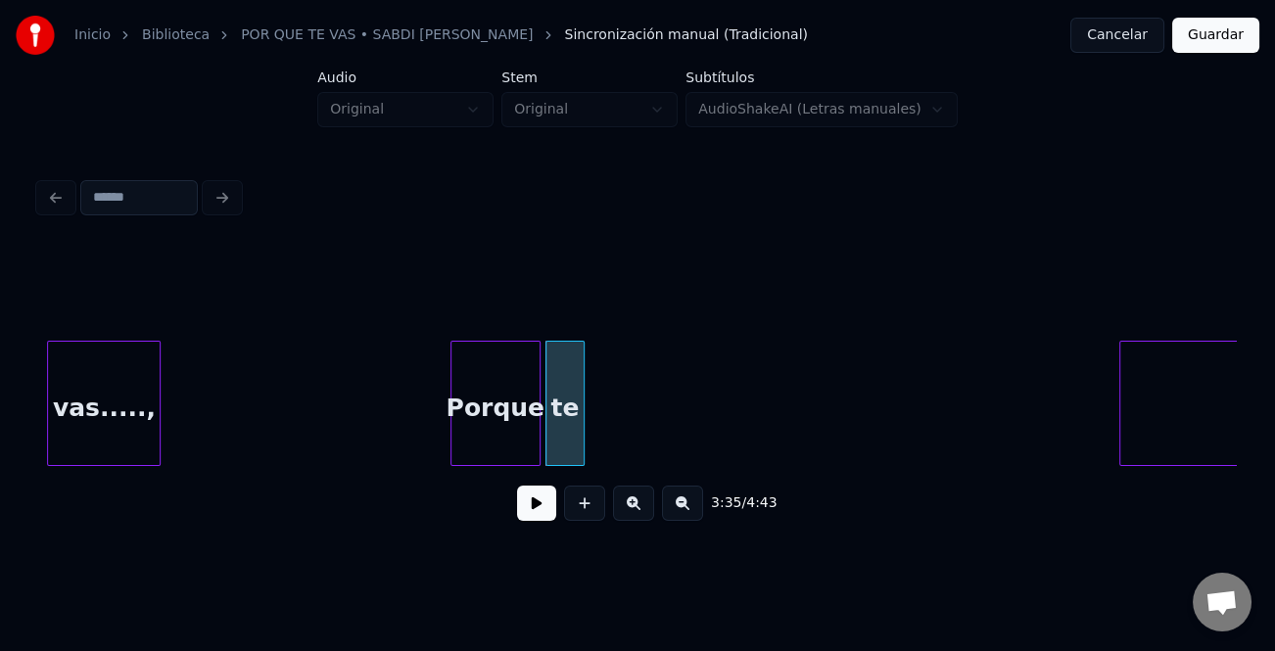
scroll to position [0, 42094]
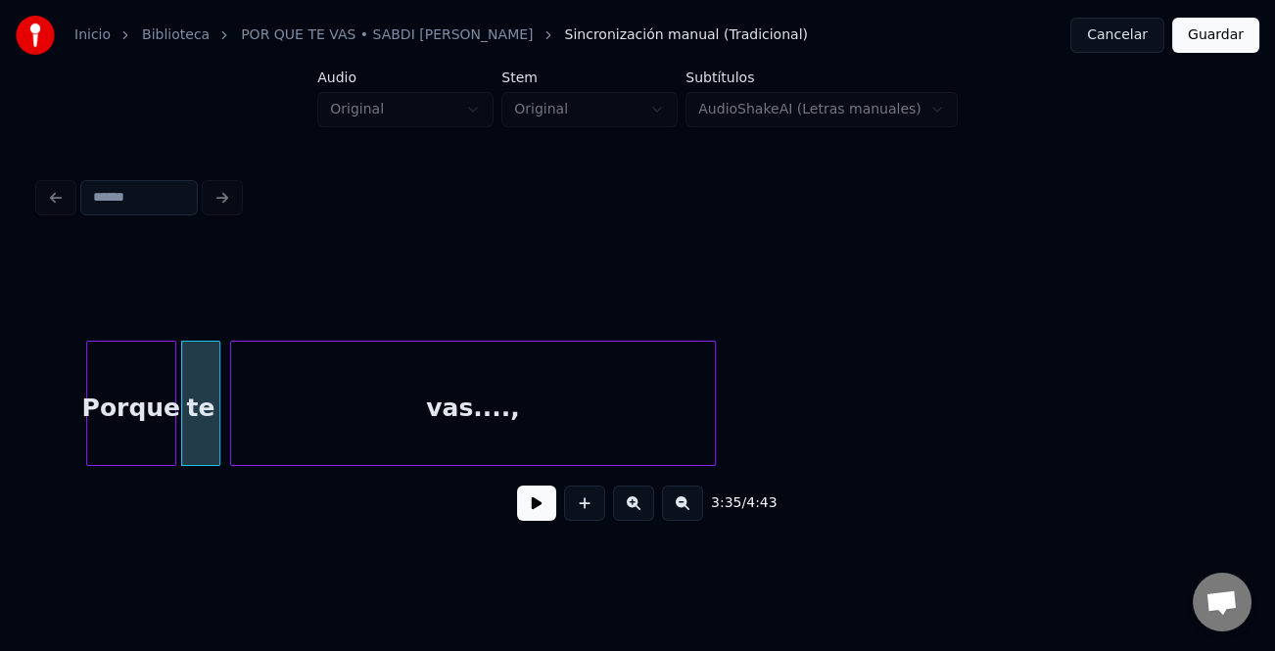
click at [646, 411] on div "vas....," at bounding box center [473, 408] width 484 height 133
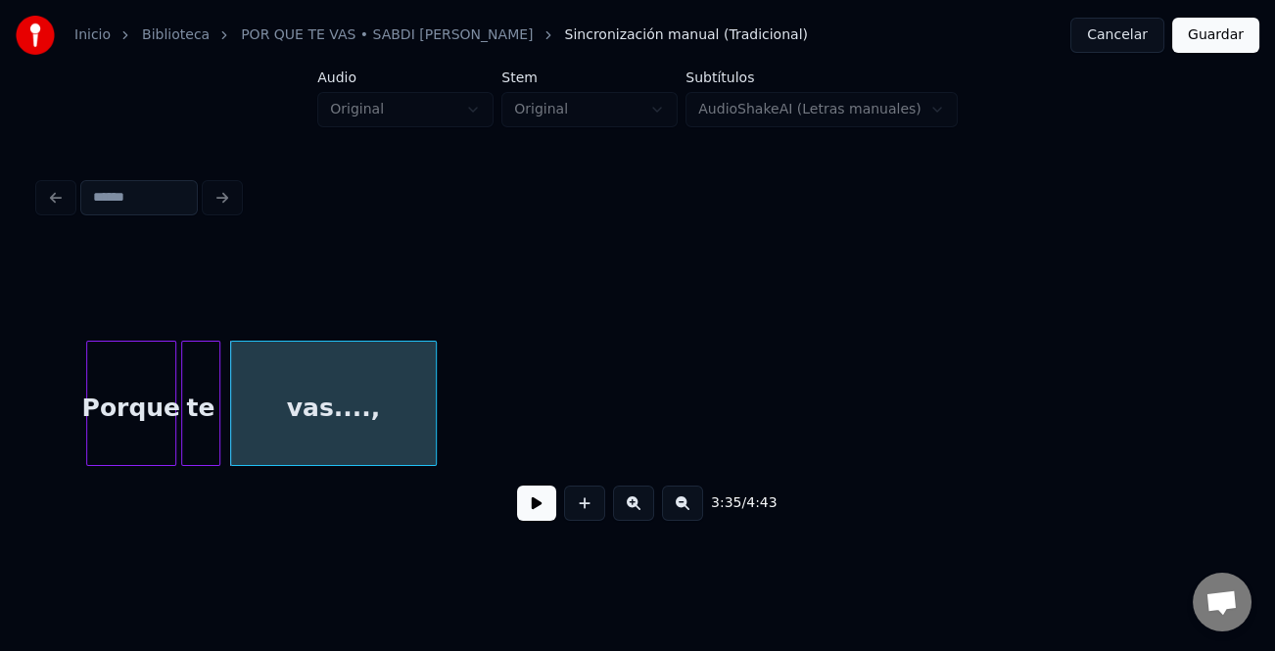
click at [431, 428] on div at bounding box center [433, 403] width 6 height 123
click at [147, 420] on div "Porque" at bounding box center [131, 408] width 88 height 133
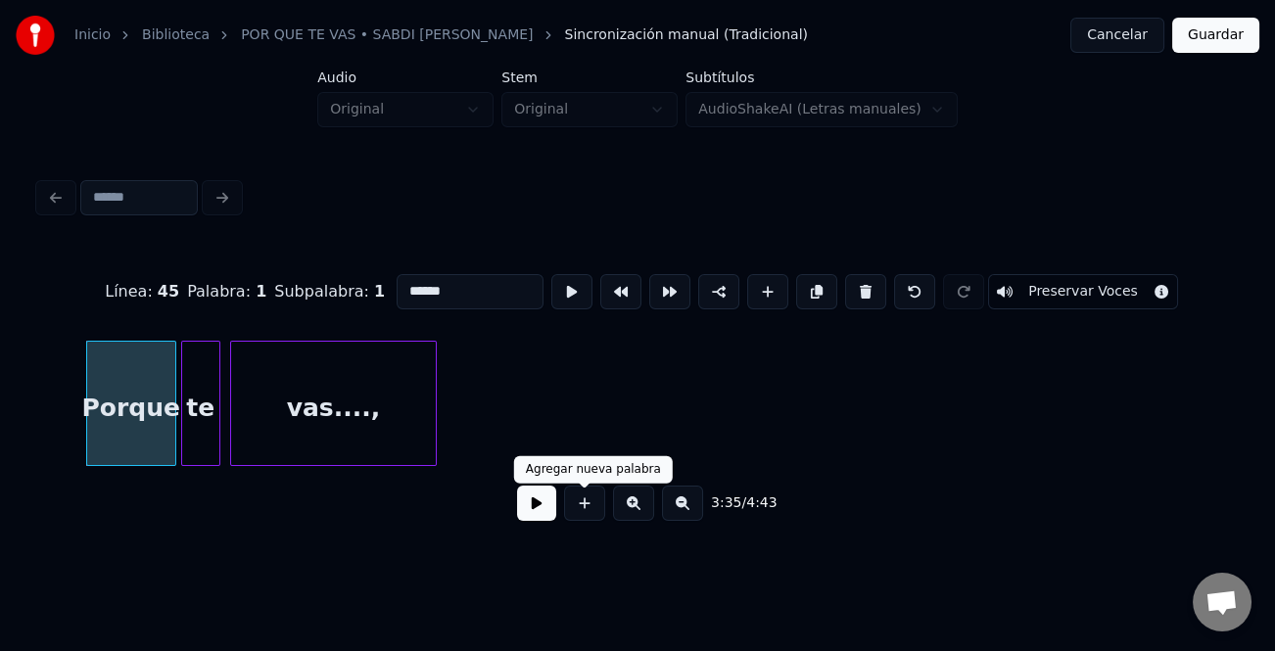
click at [525, 504] on button at bounding box center [536, 503] width 39 height 35
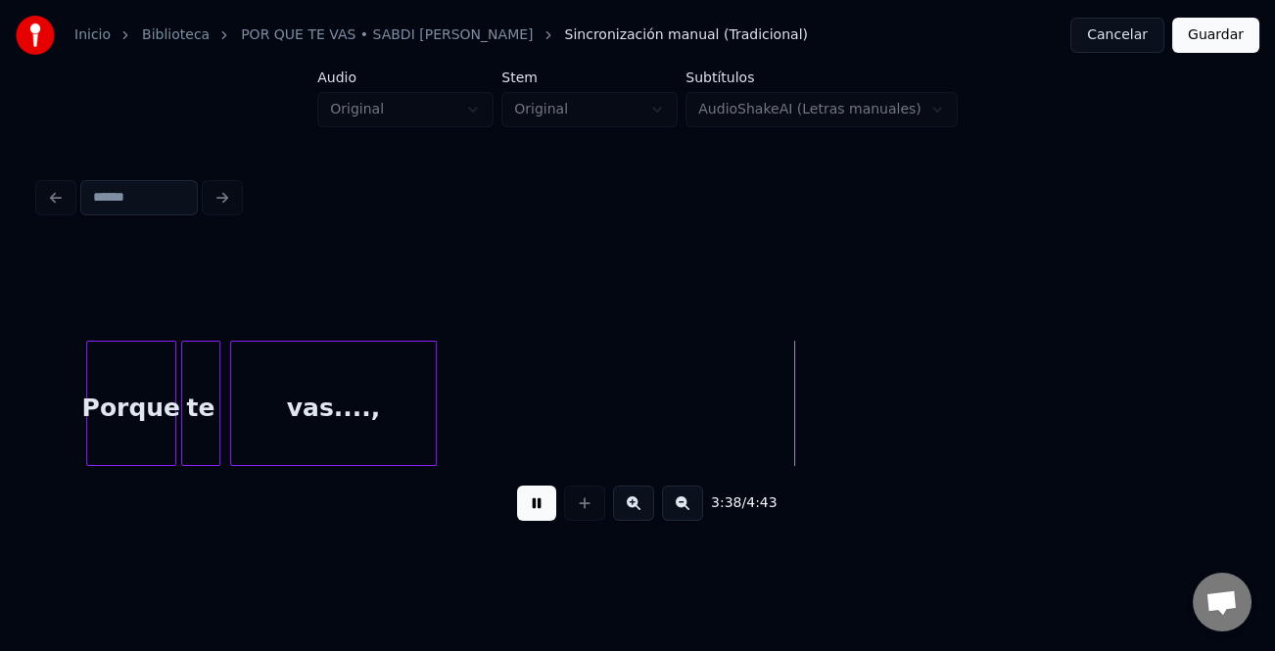
click at [525, 504] on button at bounding box center [536, 503] width 39 height 35
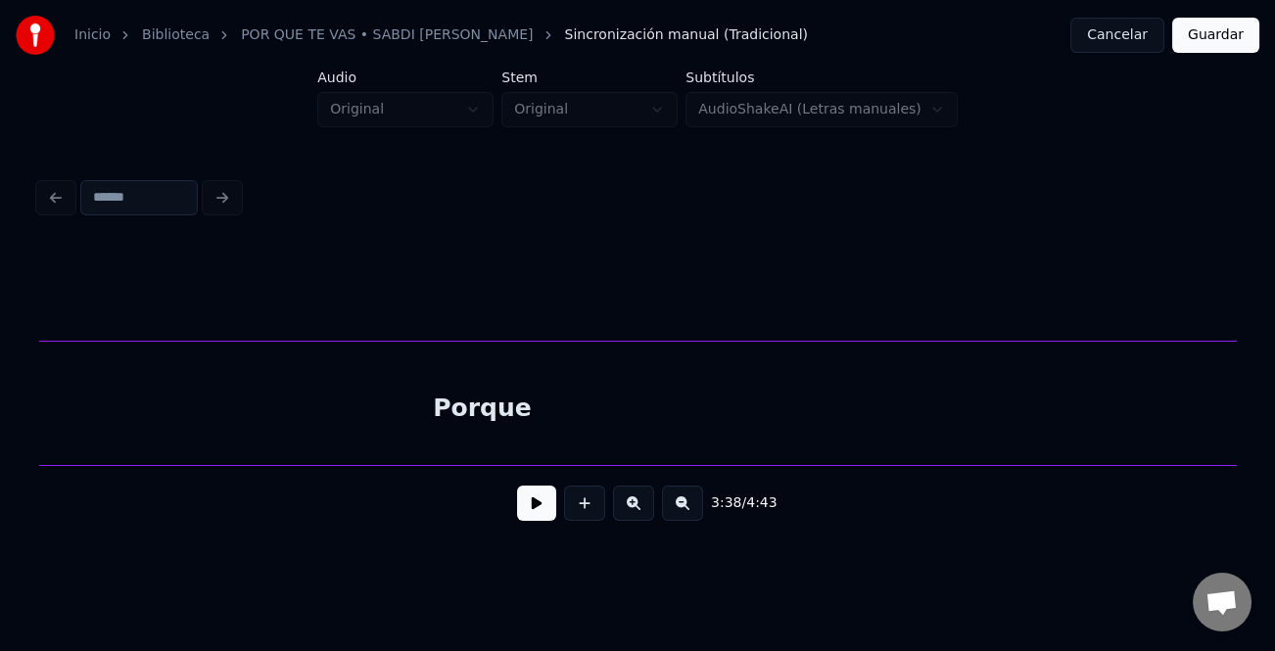
click at [690, 512] on button at bounding box center [682, 503] width 41 height 35
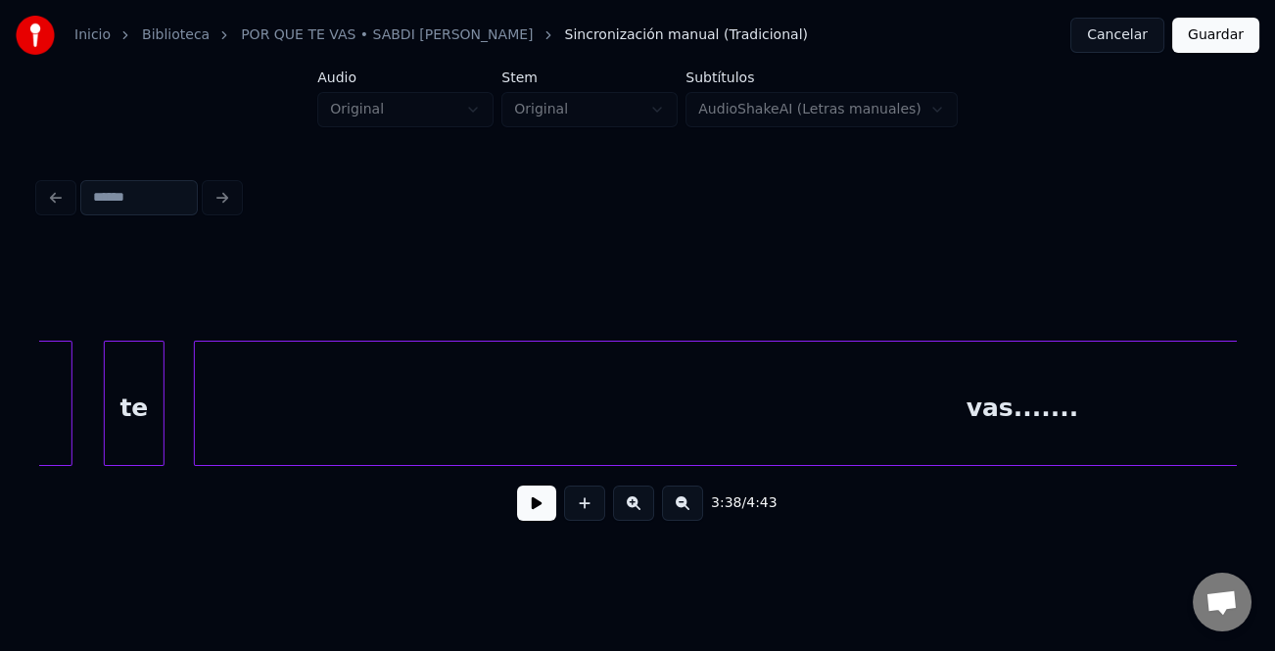
click at [690, 512] on button at bounding box center [682, 503] width 41 height 35
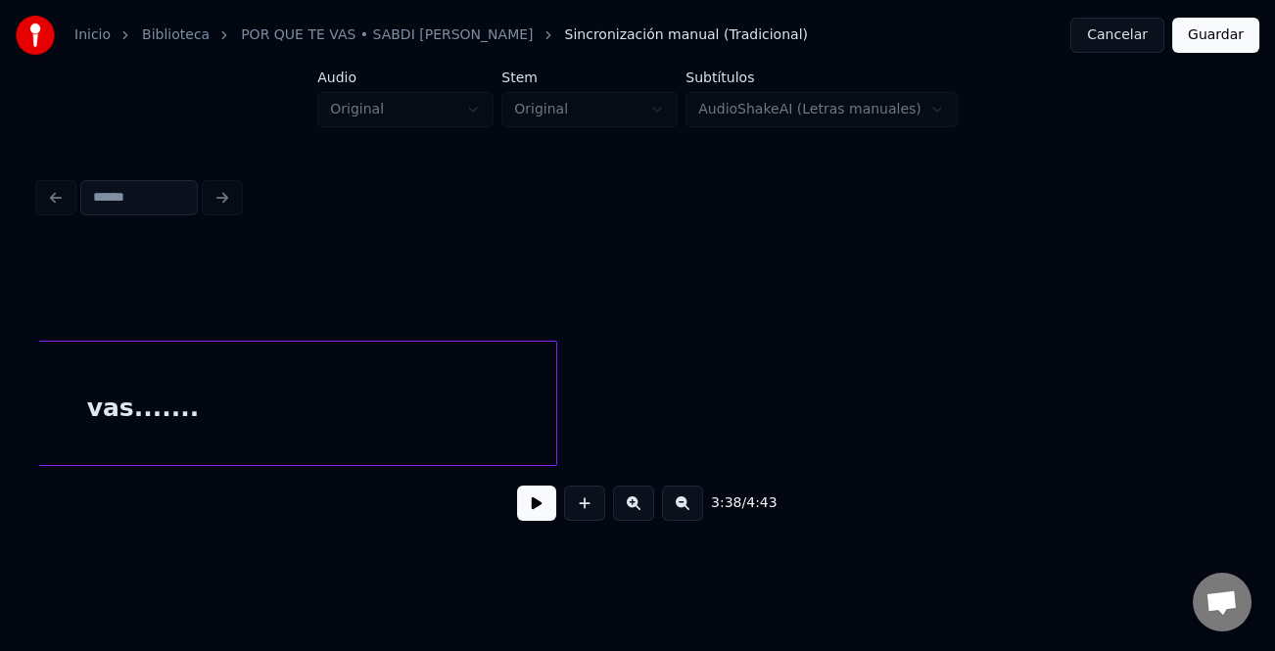
scroll to position [0, 12692]
click at [556, 421] on div "vas......." at bounding box center [144, 403] width 829 height 125
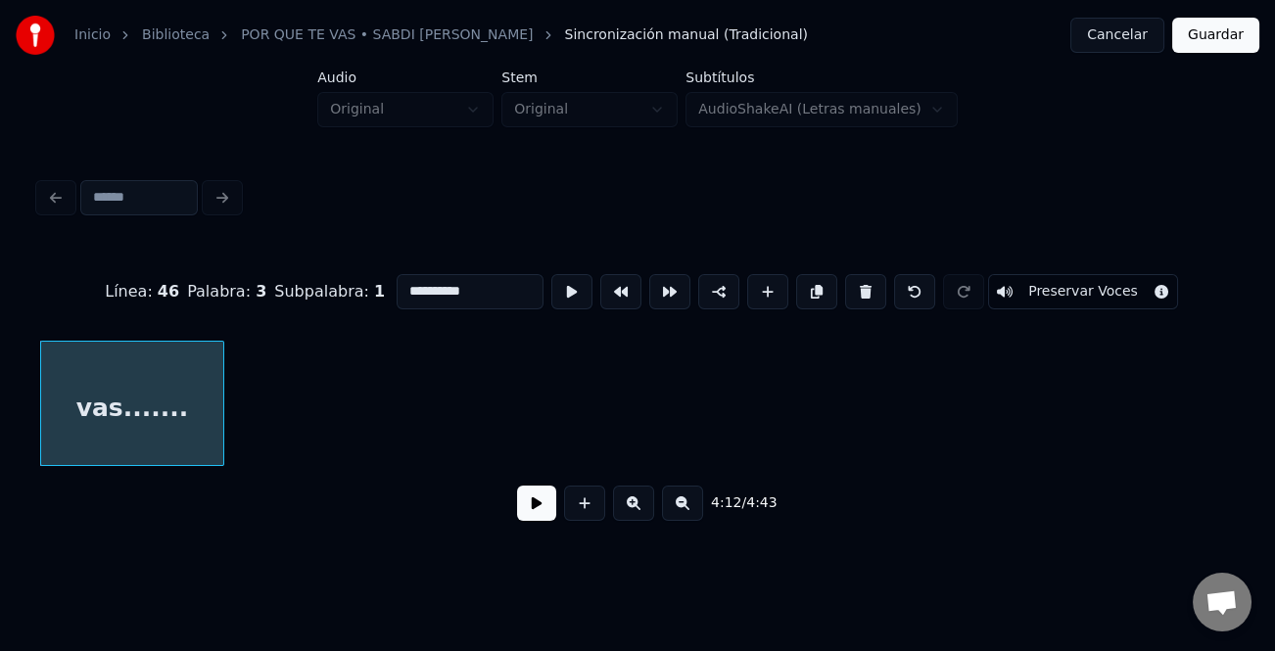
click at [217, 439] on div at bounding box center [220, 403] width 6 height 123
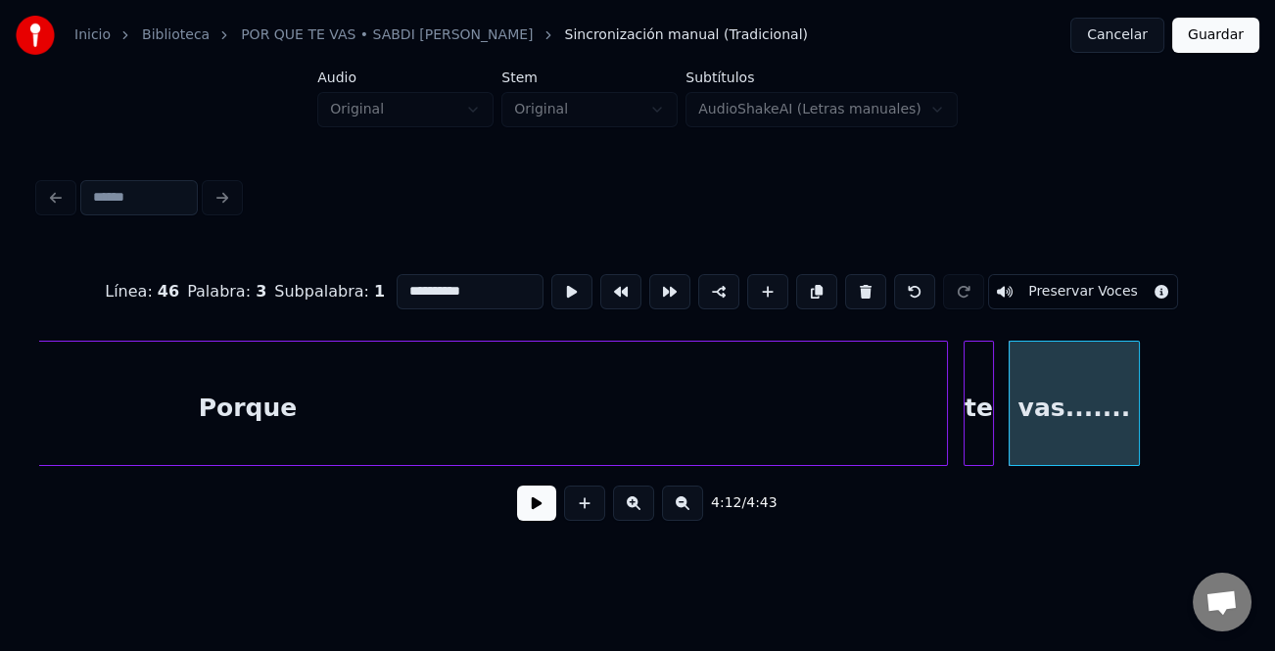
scroll to position [0, 11359]
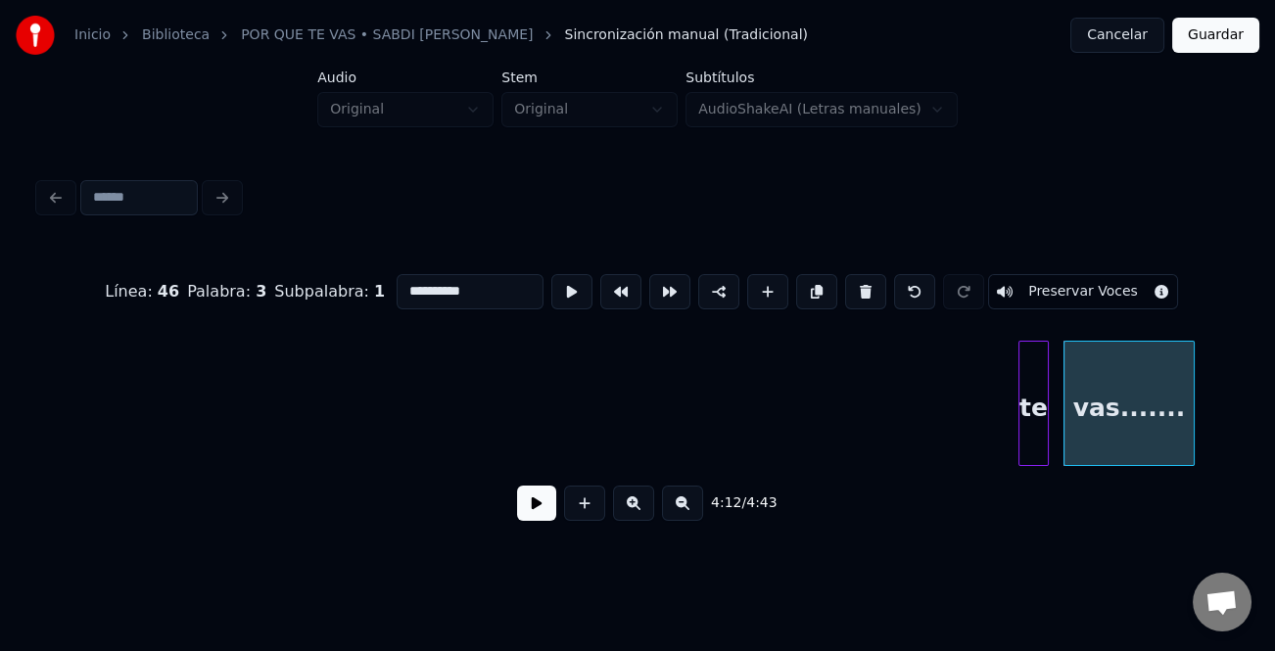
click at [35, 414] on div at bounding box center [32, 403] width 6 height 123
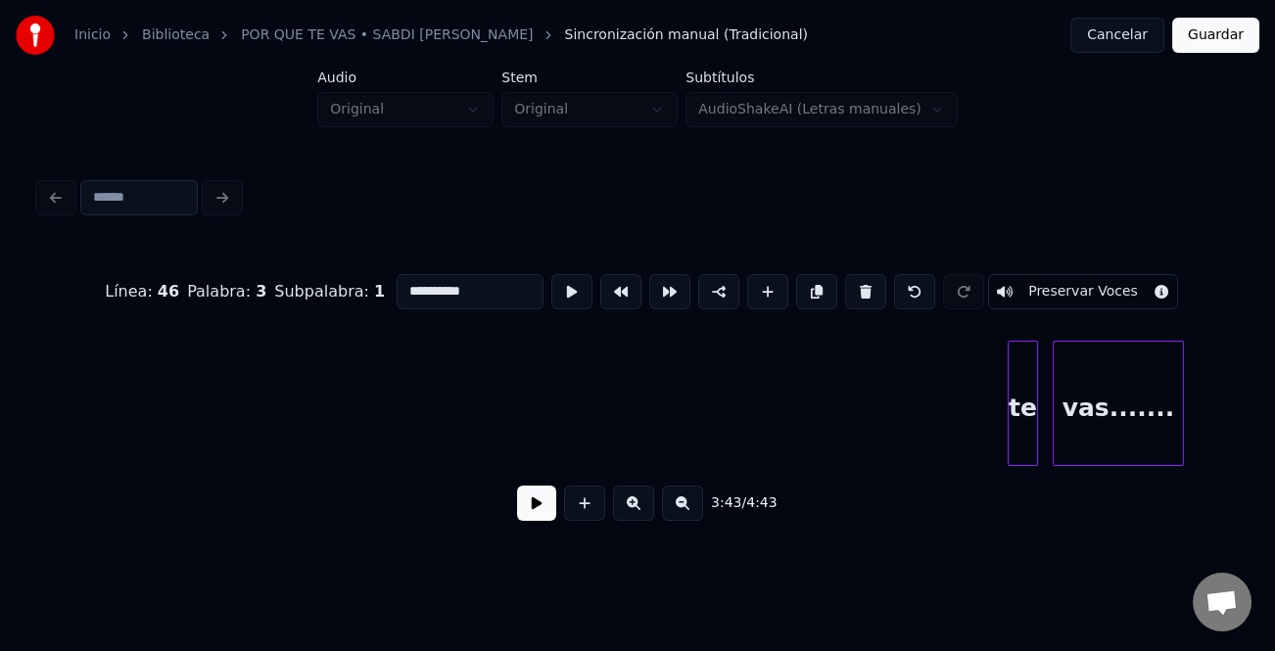
scroll to position [0, 11413]
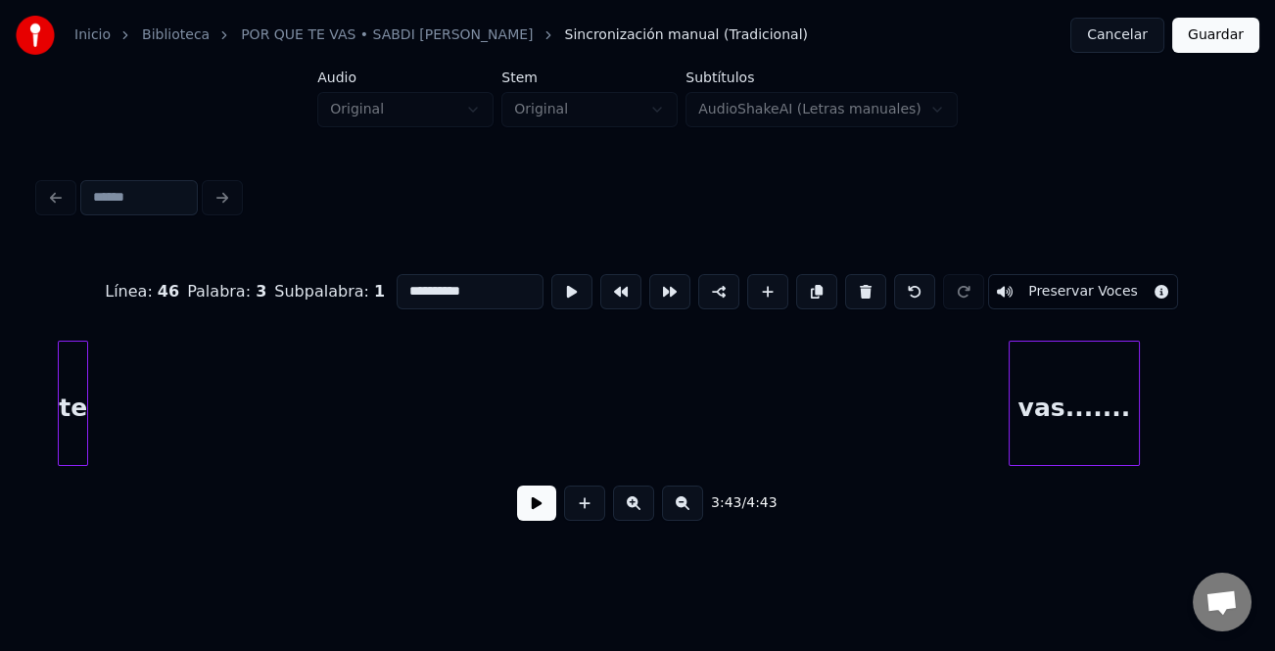
click at [73, 403] on div "te" at bounding box center [73, 408] width 28 height 133
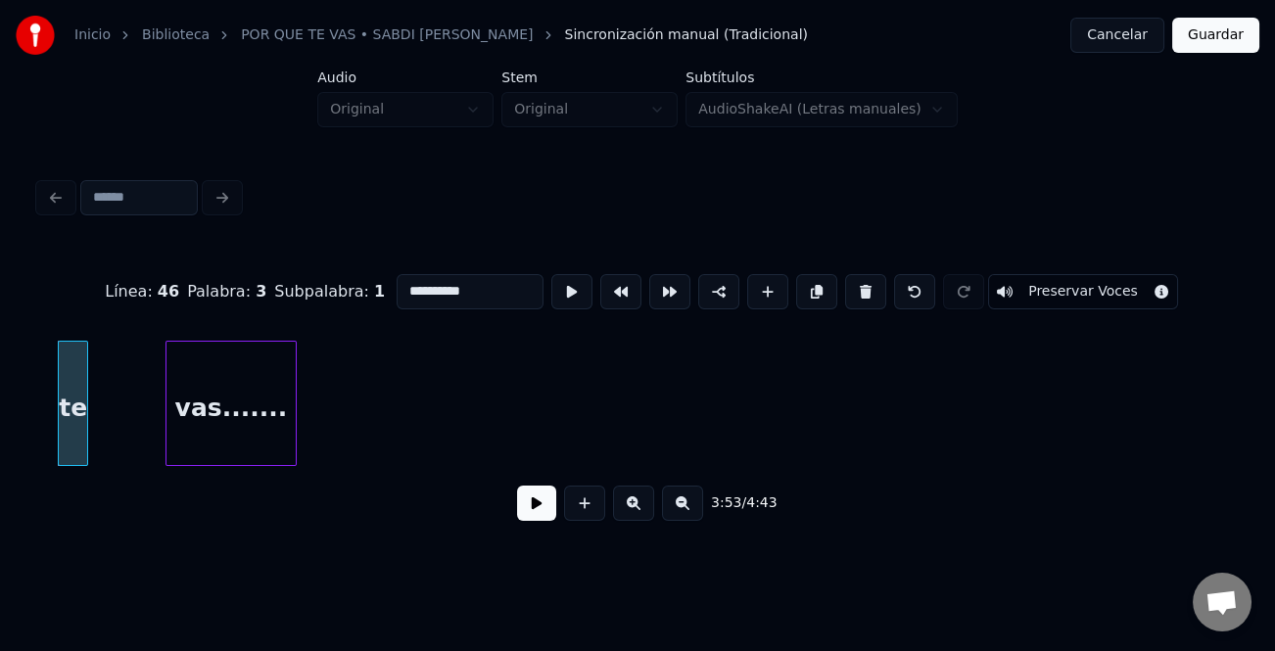
click at [235, 407] on div "vas......." at bounding box center [230, 408] width 129 height 133
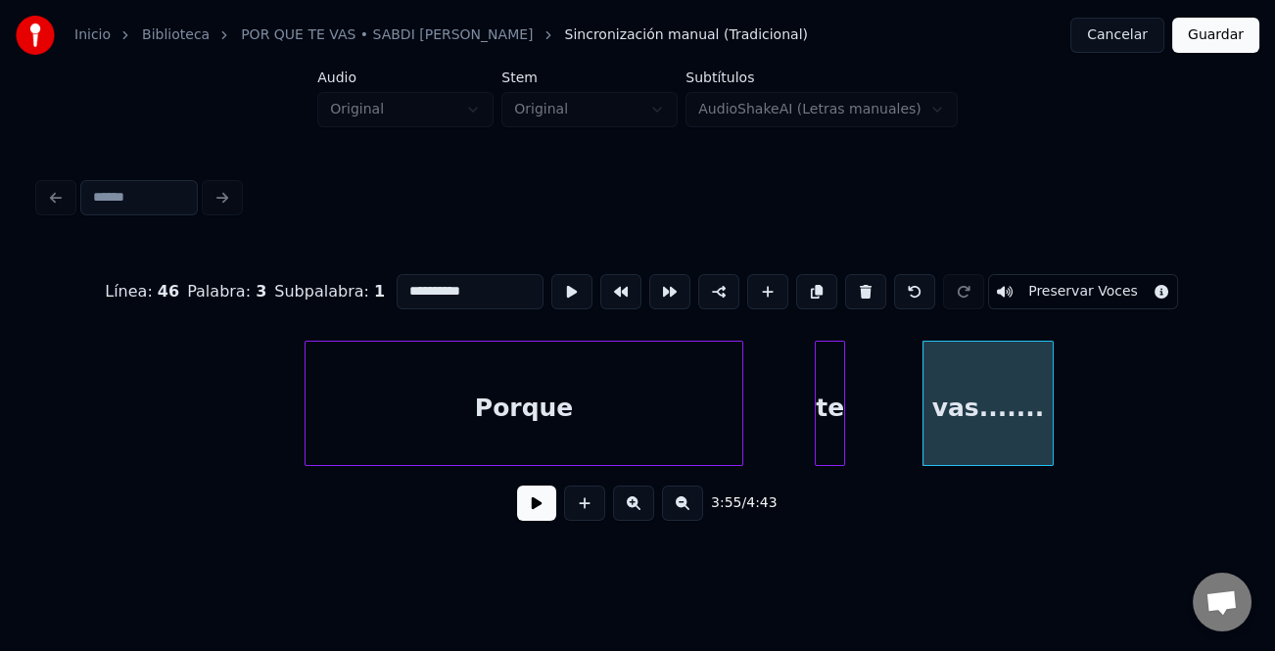
scroll to position [0, 10467]
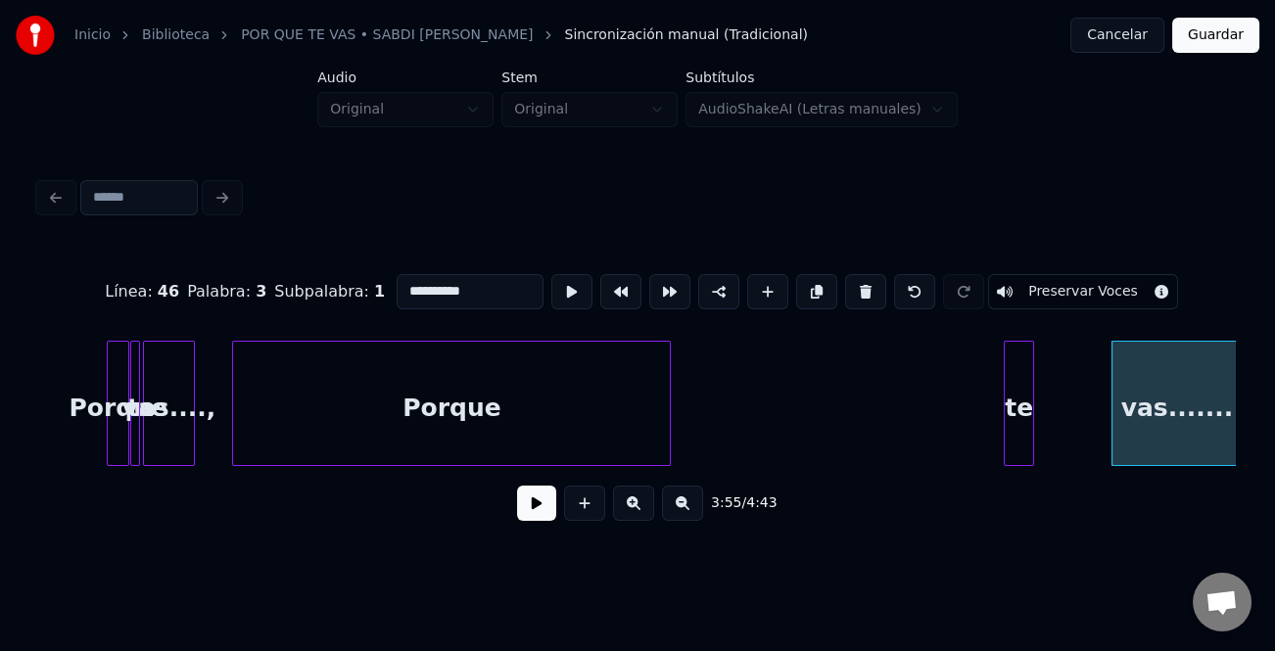
click at [417, 423] on div "Porque" at bounding box center [451, 408] width 437 height 133
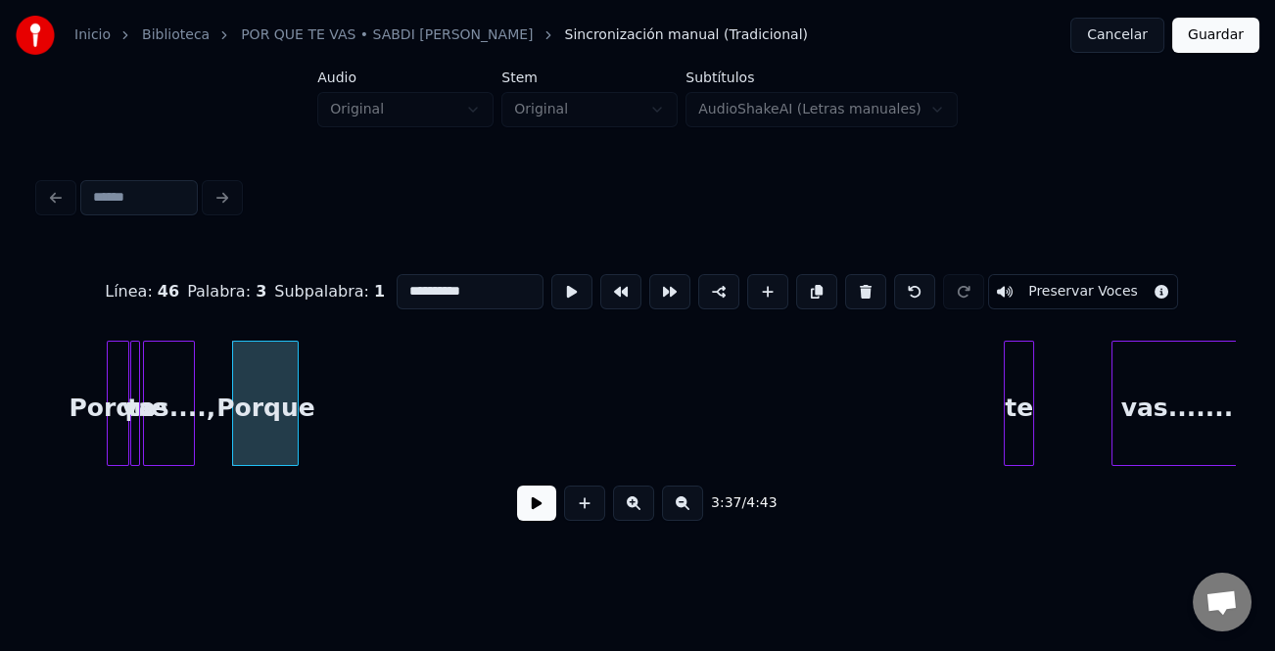
click at [297, 436] on div at bounding box center [295, 403] width 6 height 123
click at [316, 428] on div "te" at bounding box center [320, 408] width 28 height 133
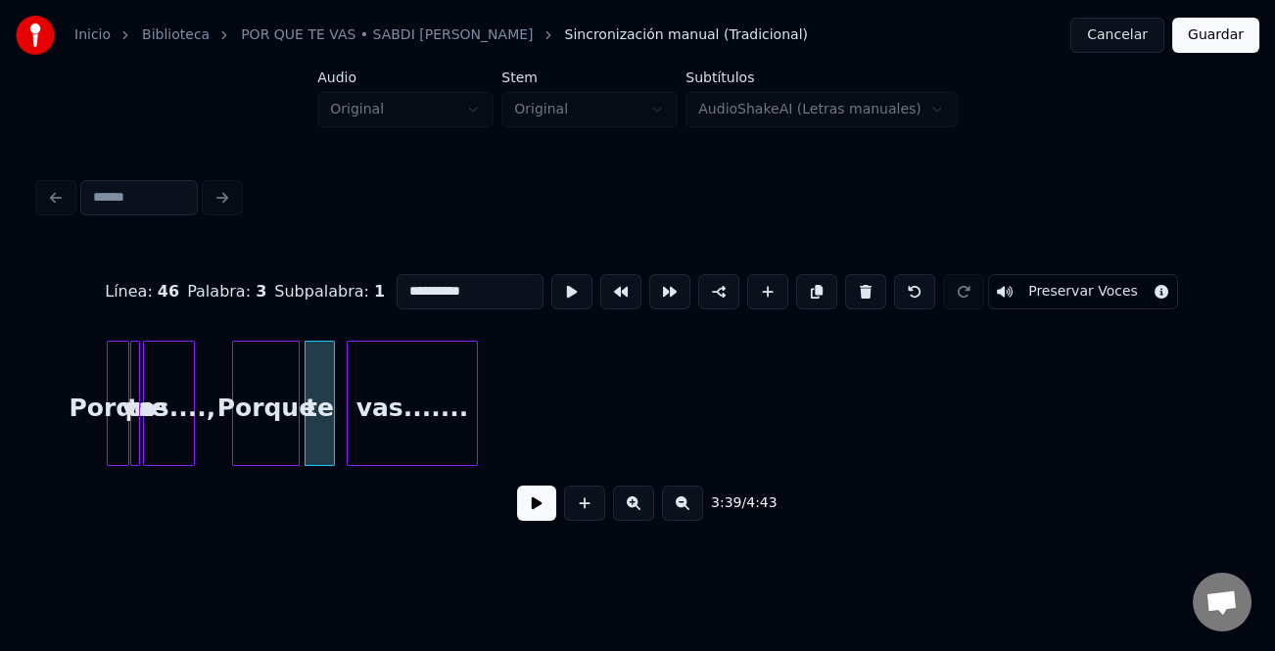
click at [398, 404] on div "vas......." at bounding box center [412, 408] width 129 height 133
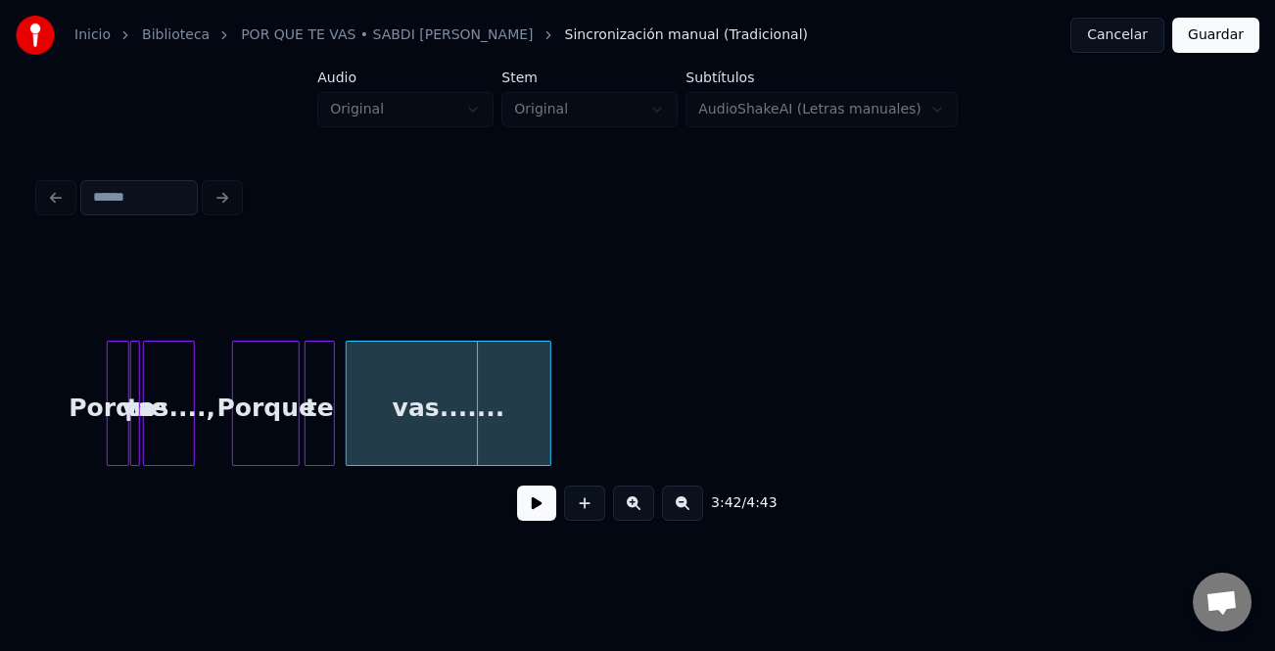
click at [550, 433] on div at bounding box center [548, 403] width 6 height 123
click at [646, 512] on button at bounding box center [633, 503] width 41 height 35
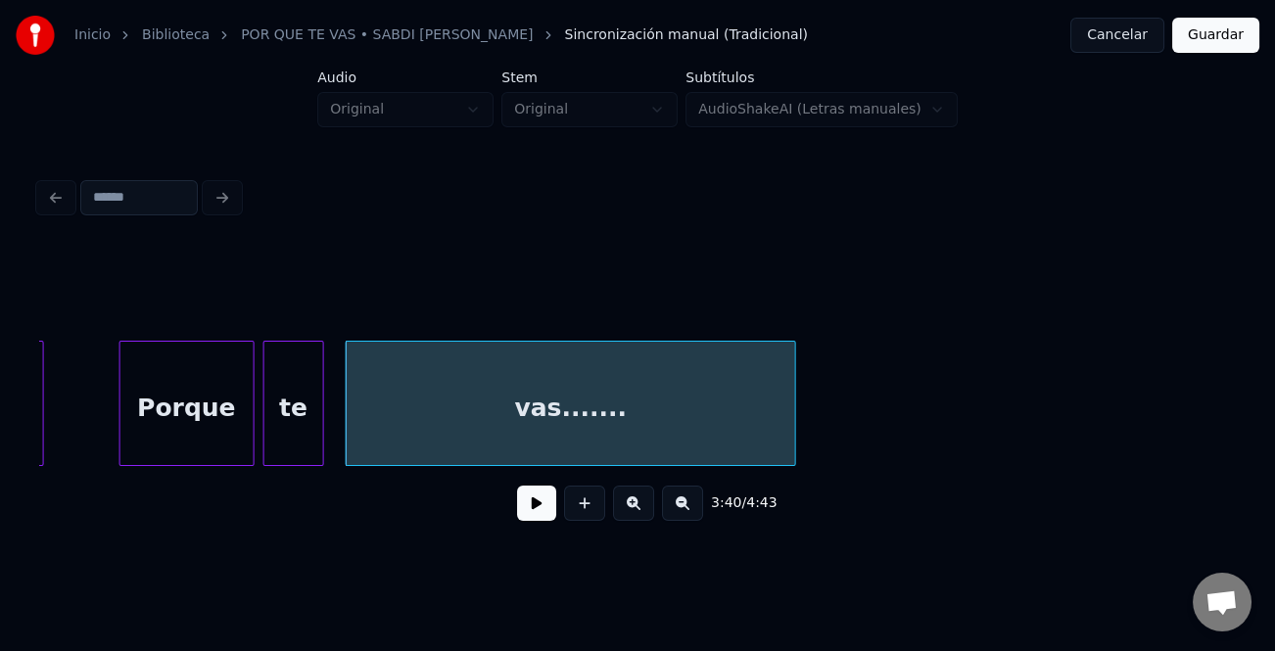
click at [646, 512] on button at bounding box center [633, 503] width 41 height 35
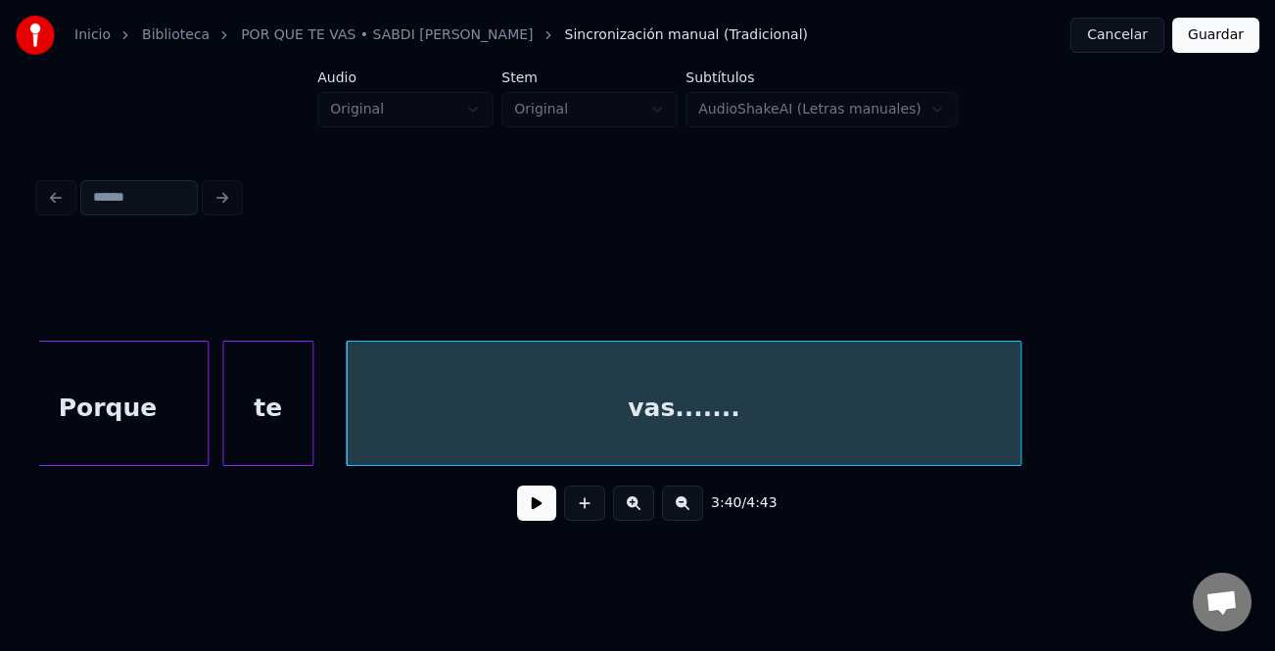
scroll to position [0, 31497]
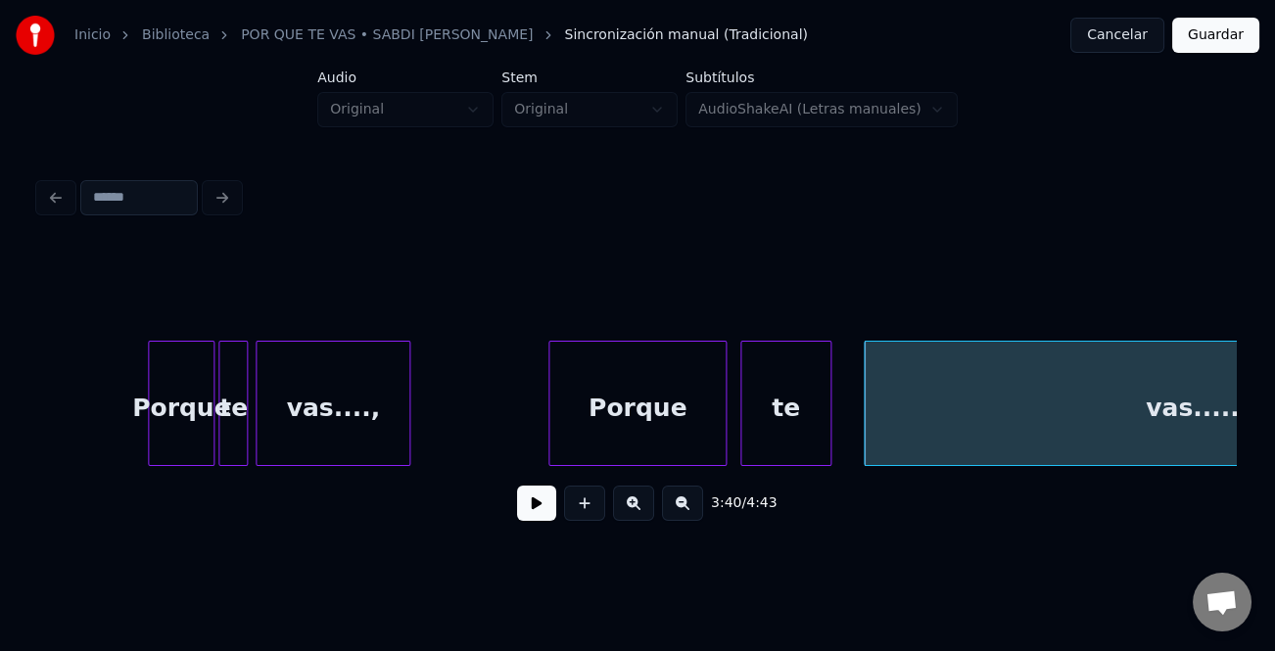
click at [549, 431] on div at bounding box center [552, 403] width 6 height 123
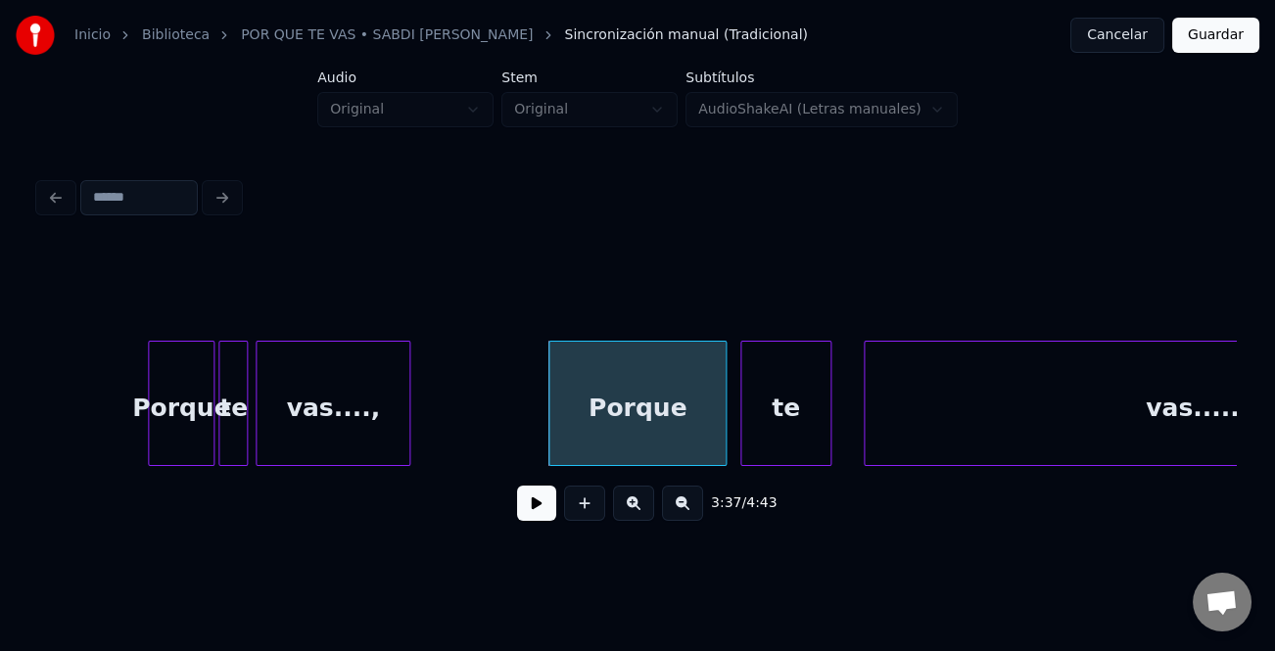
click at [604, 434] on div "Porque" at bounding box center [637, 408] width 176 height 133
click at [603, 435] on div "Porque" at bounding box center [637, 408] width 176 height 133
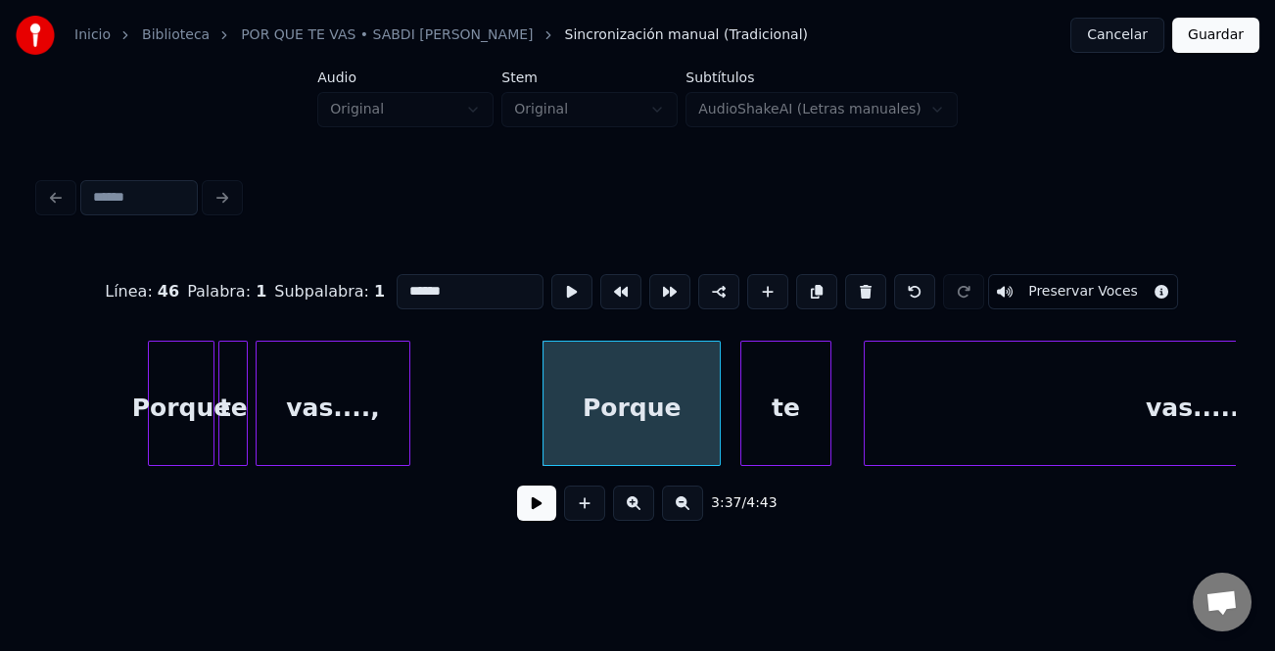
click at [598, 437] on div "Porque" at bounding box center [632, 408] width 176 height 133
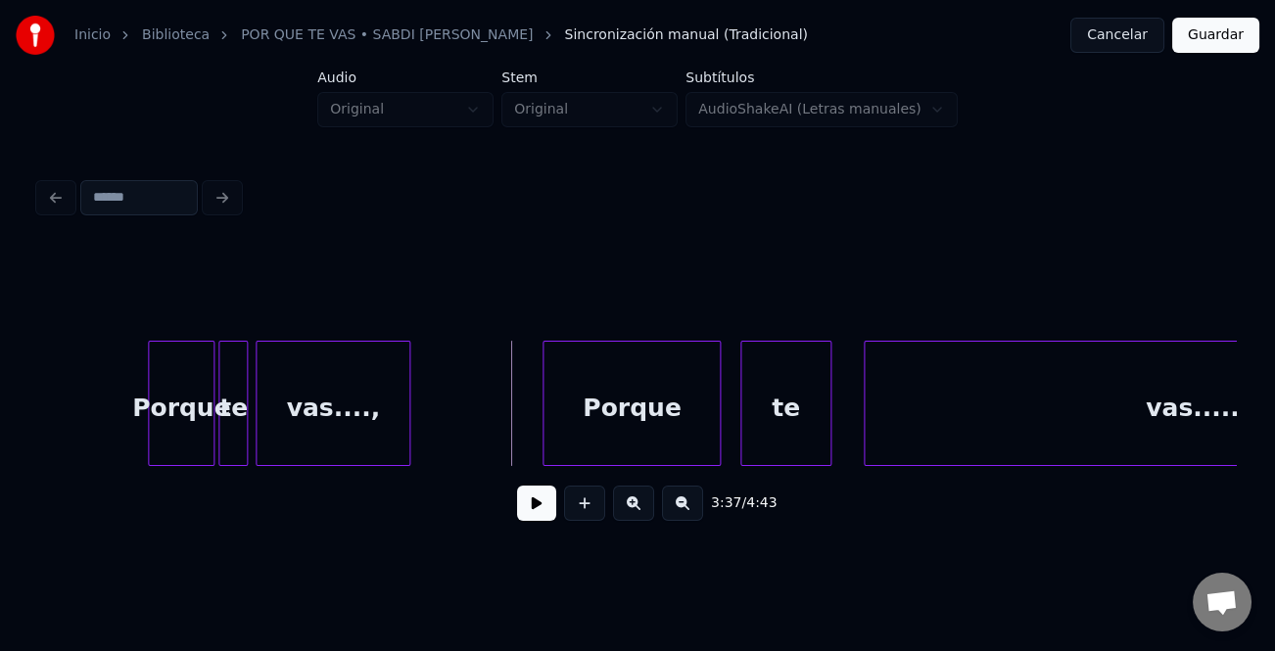
click at [541, 509] on button at bounding box center [536, 503] width 39 height 35
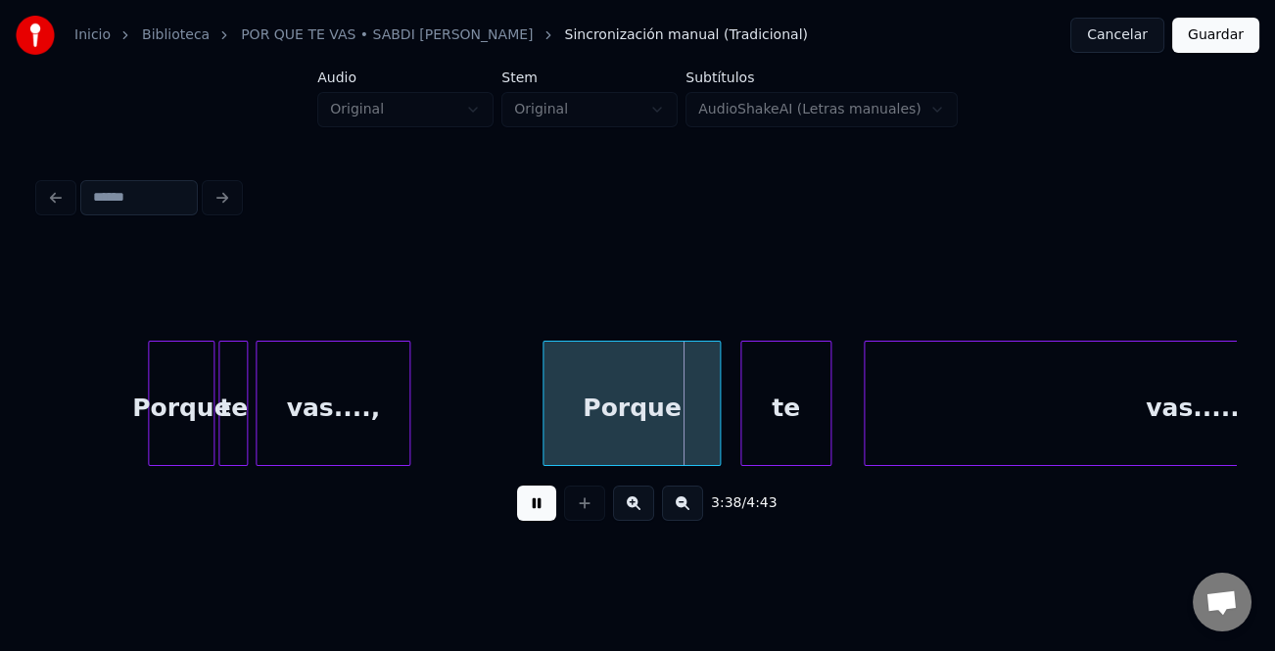
click at [541, 509] on button at bounding box center [536, 503] width 39 height 35
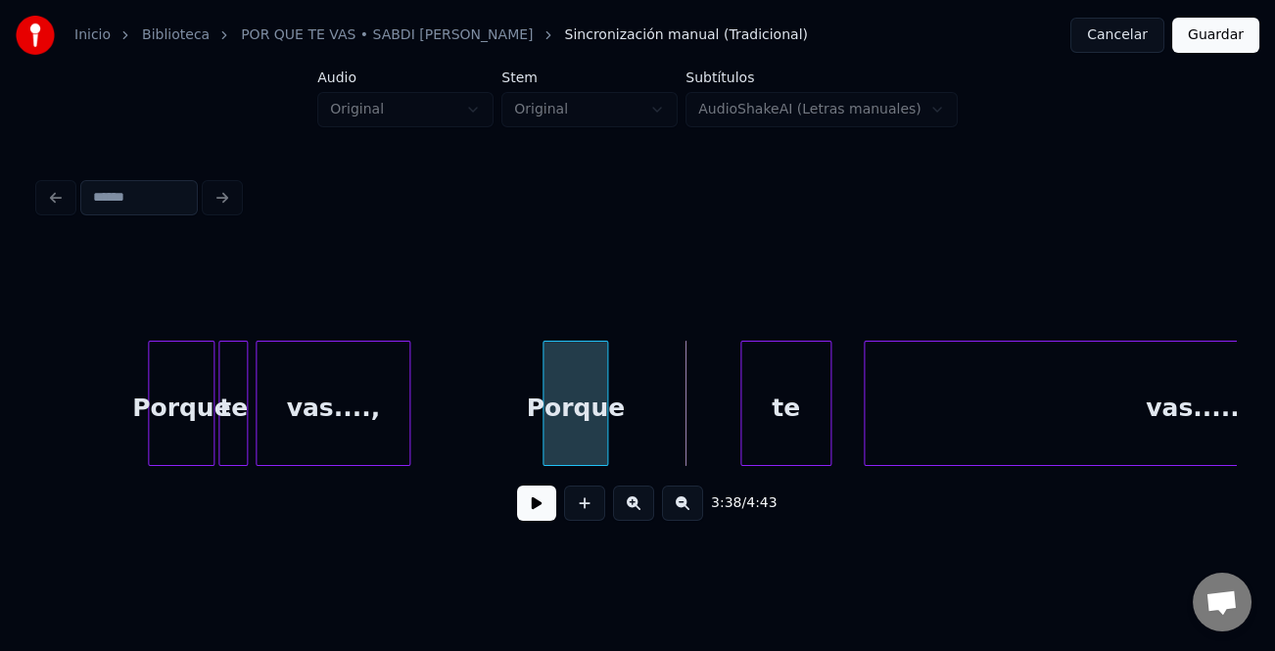
click at [607, 439] on div at bounding box center [604, 403] width 6 height 123
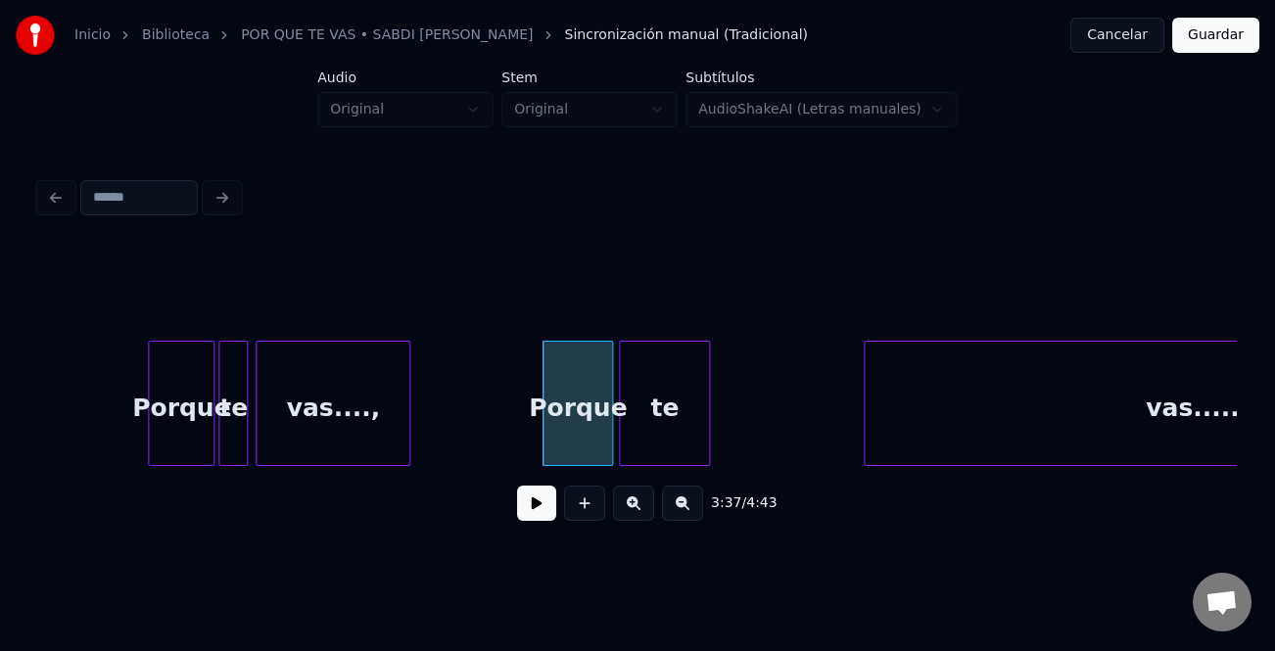
click at [659, 427] on div "te" at bounding box center [664, 408] width 89 height 133
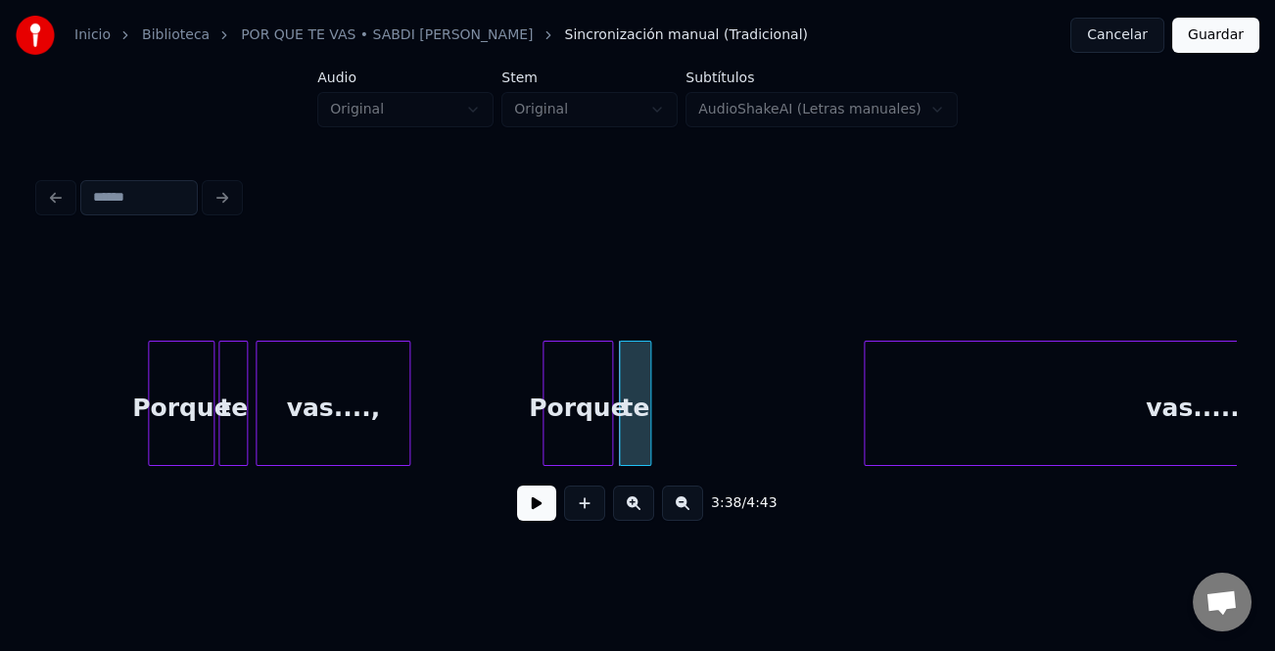
click at [646, 443] on div at bounding box center [647, 403] width 6 height 123
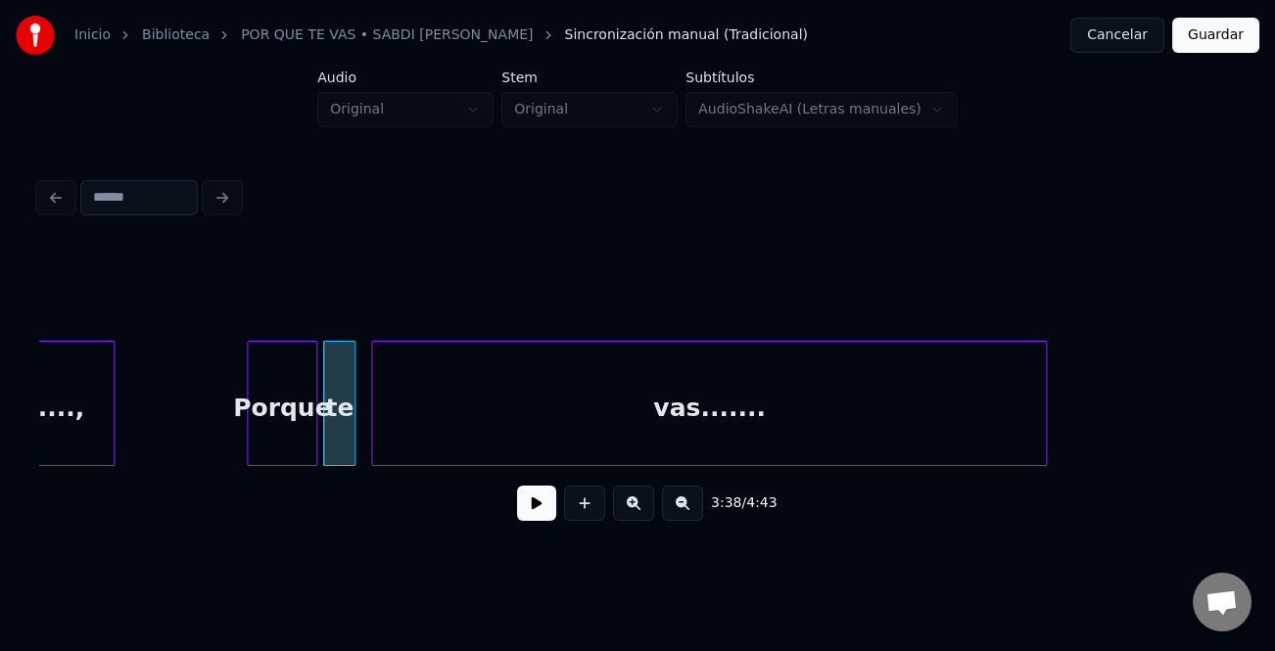
click at [699, 433] on div "vas......." at bounding box center [708, 408] width 673 height 133
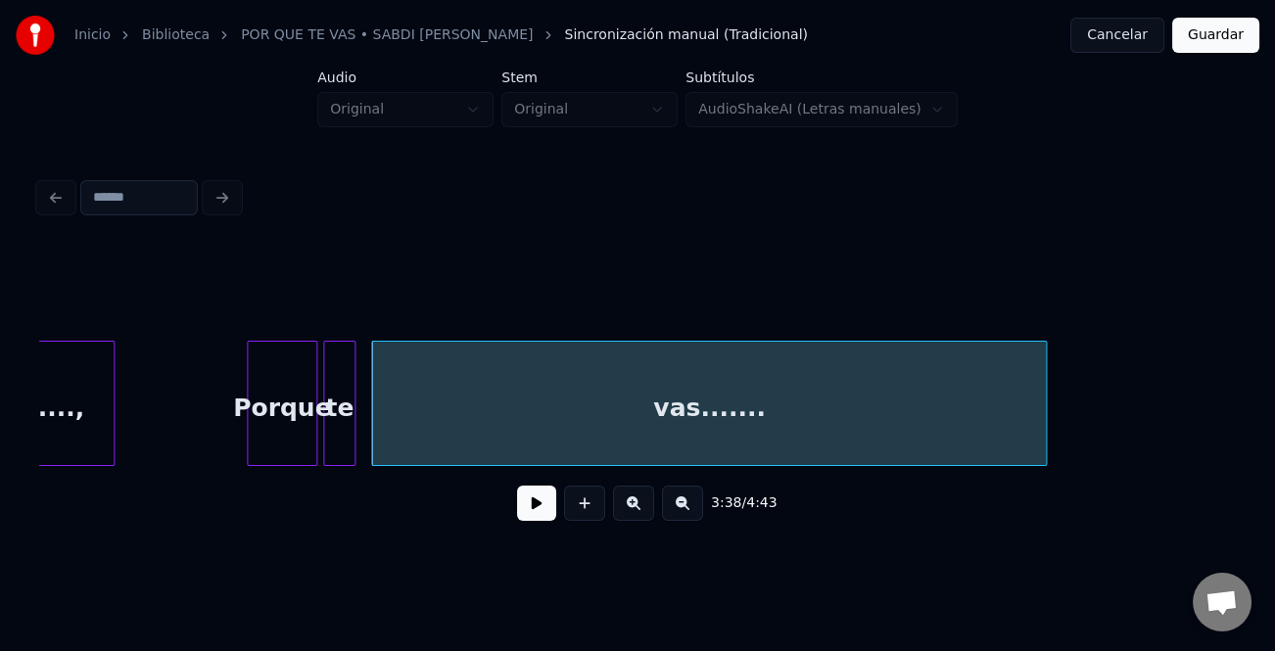
click at [271, 438] on div "Porque" at bounding box center [282, 408] width 69 height 133
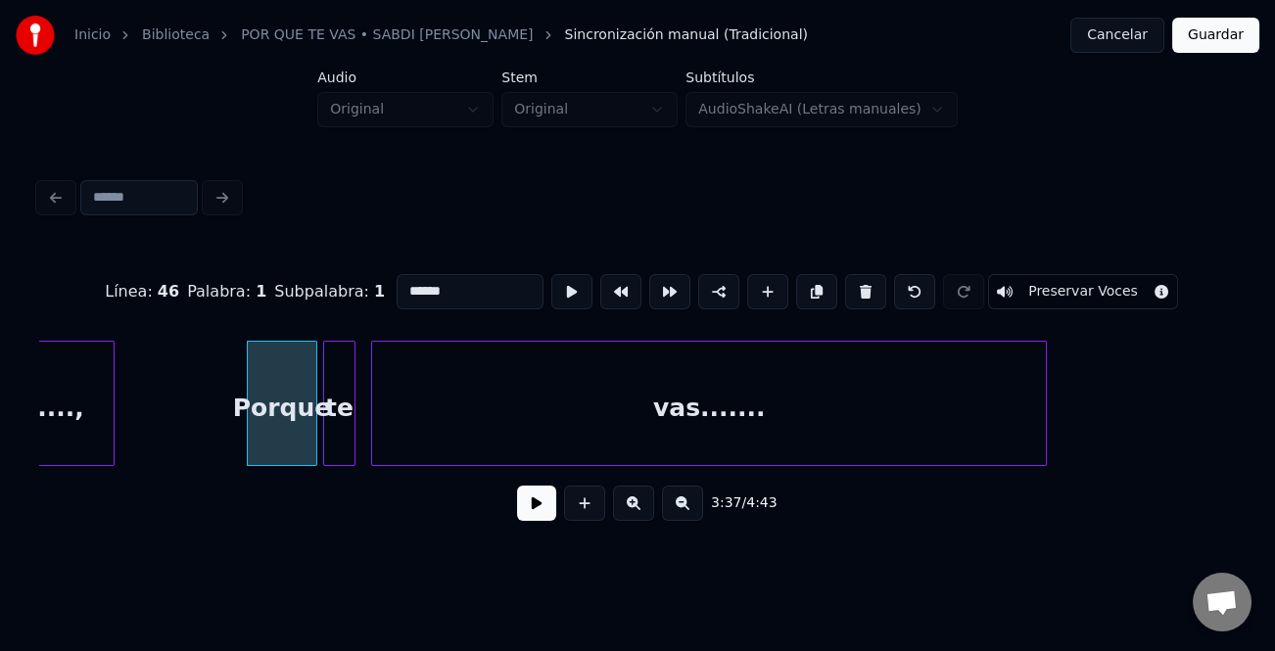
click at [537, 508] on button at bounding box center [536, 503] width 39 height 35
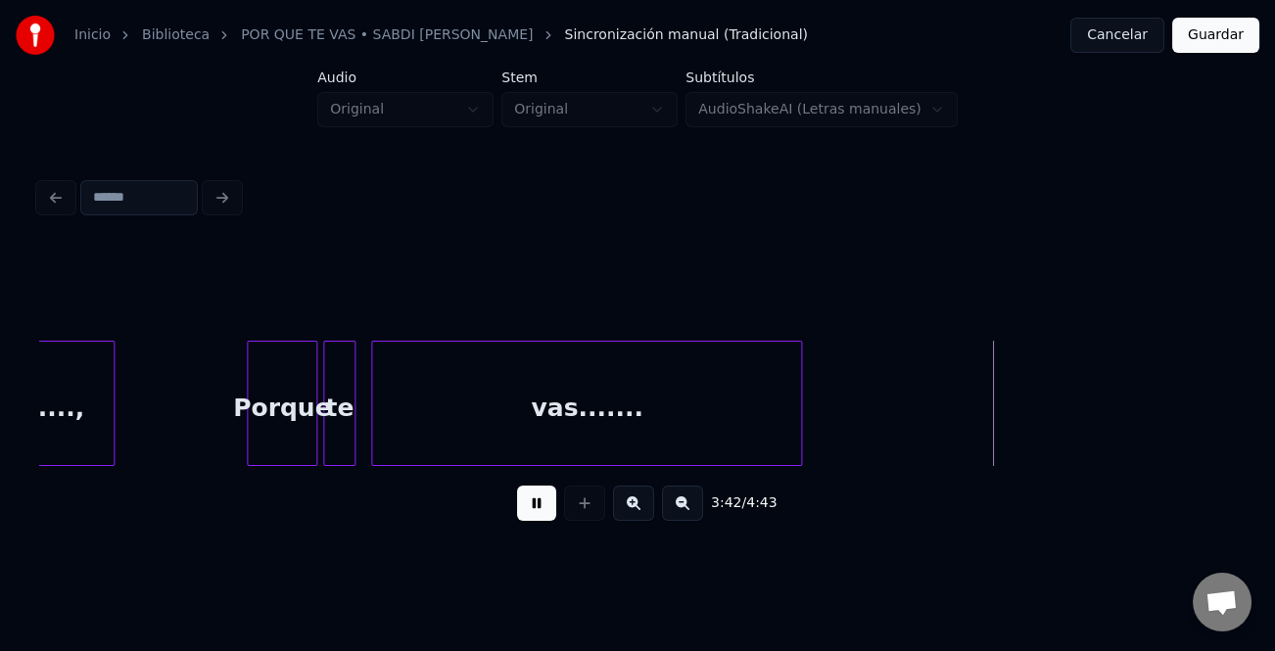
click at [797, 464] on div "te vas....... Porque vas....," at bounding box center [637, 403] width 1197 height 125
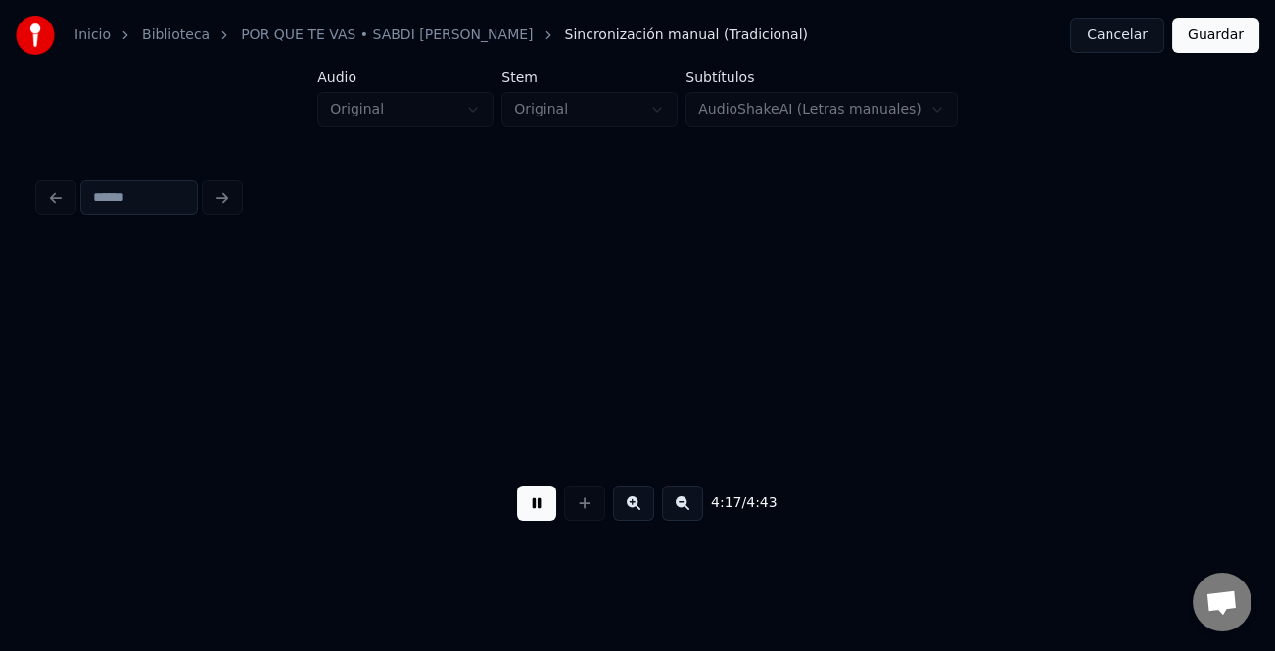
scroll to position [0, 37783]
click at [688, 512] on button at bounding box center [682, 503] width 41 height 35
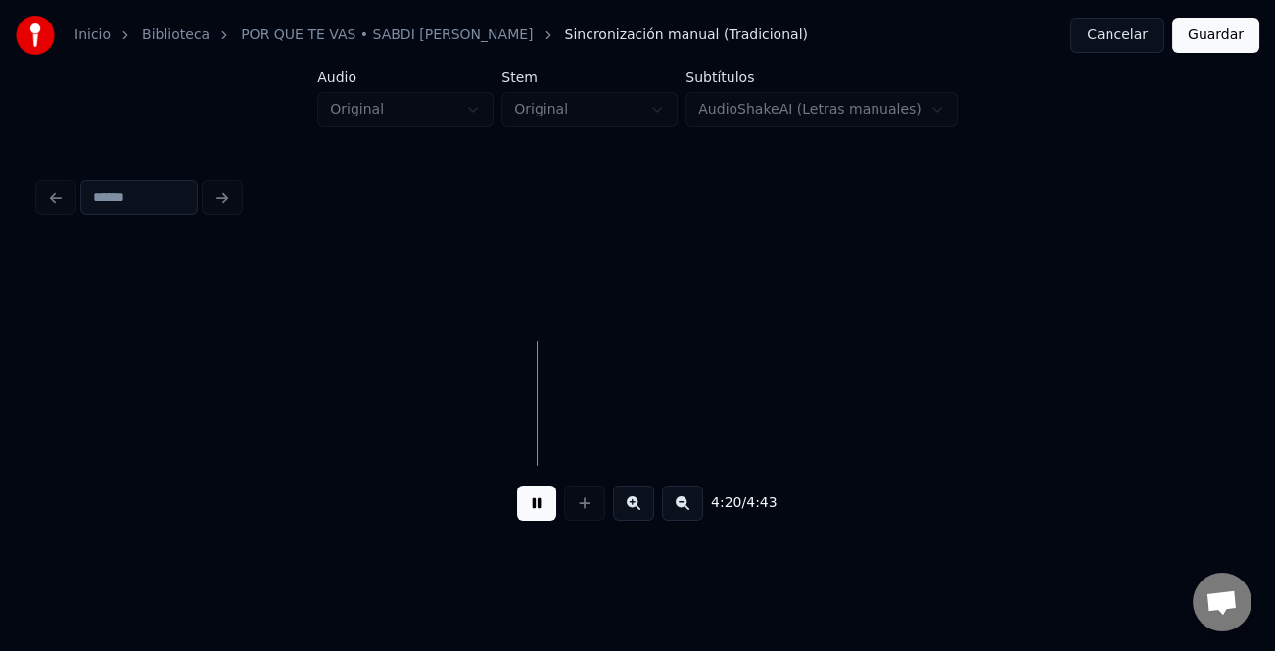
scroll to position [0, 0]
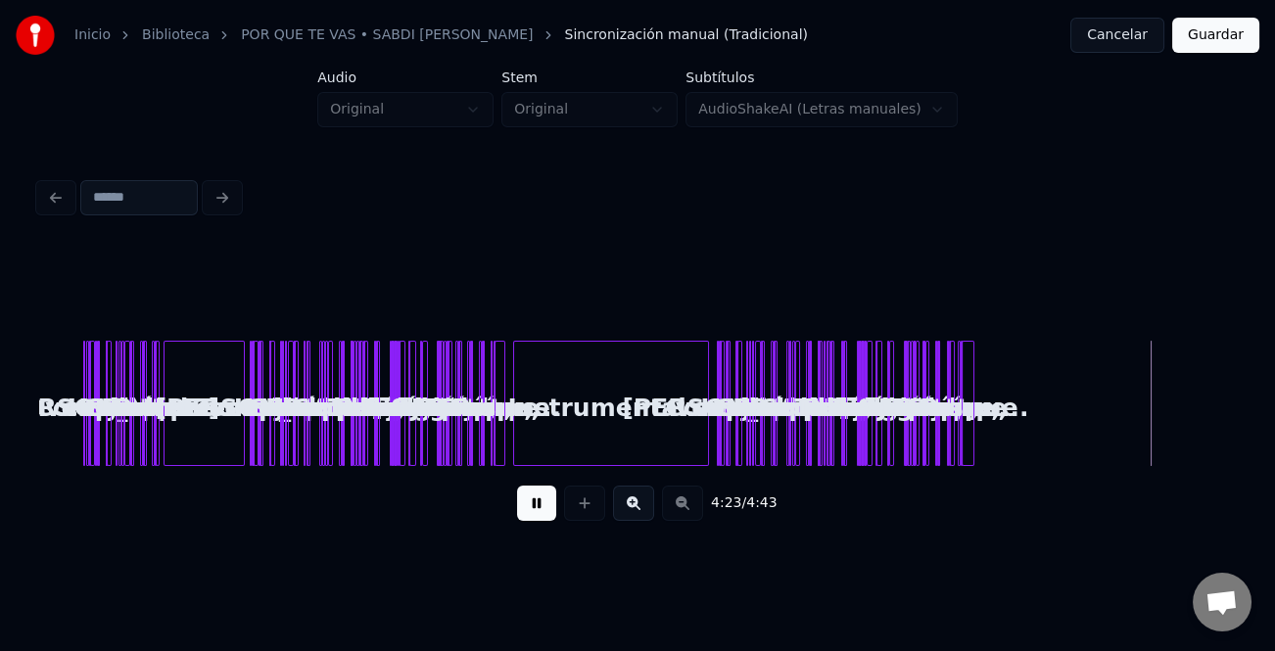
click at [972, 451] on div at bounding box center [971, 403] width 6 height 123
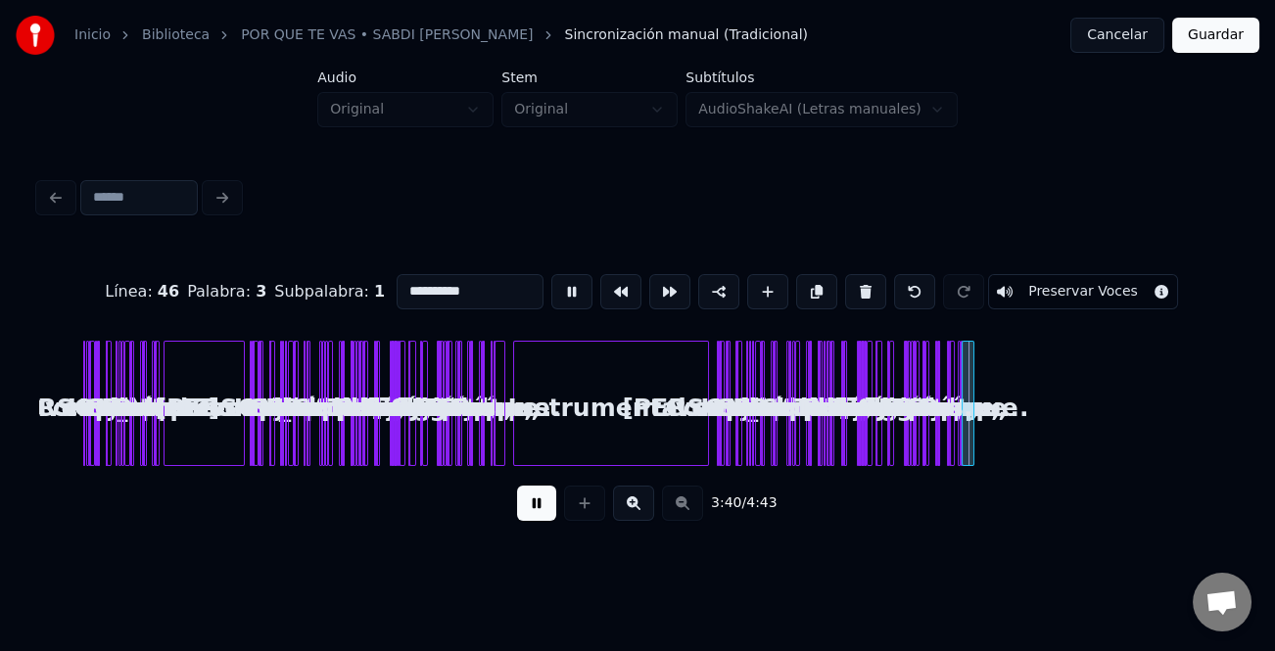
click at [647, 501] on button at bounding box center [633, 503] width 41 height 35
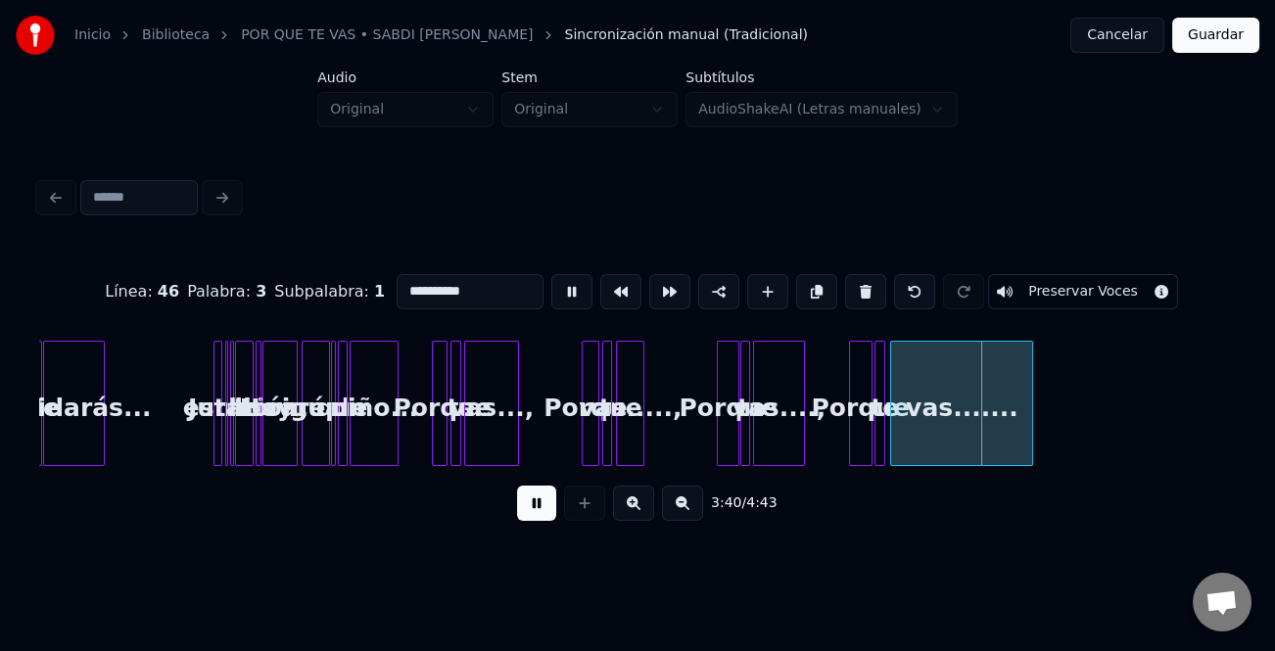
click at [647, 501] on button at bounding box center [633, 503] width 41 height 35
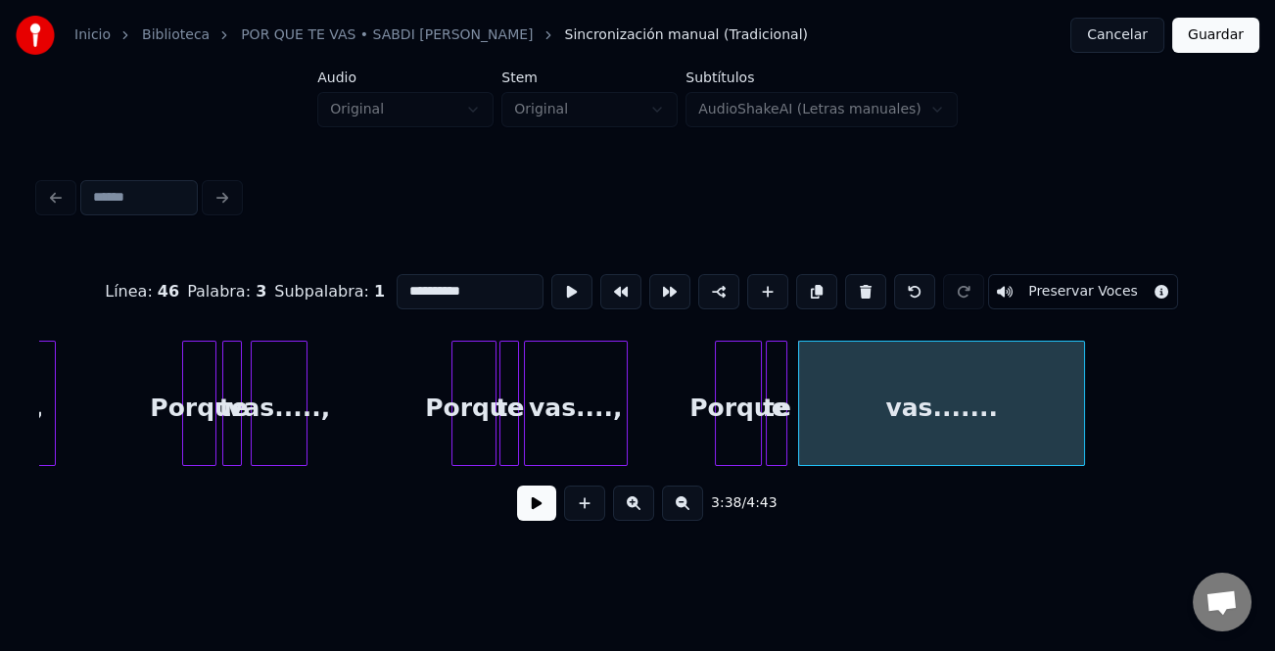
click at [686, 512] on button at bounding box center [682, 503] width 41 height 35
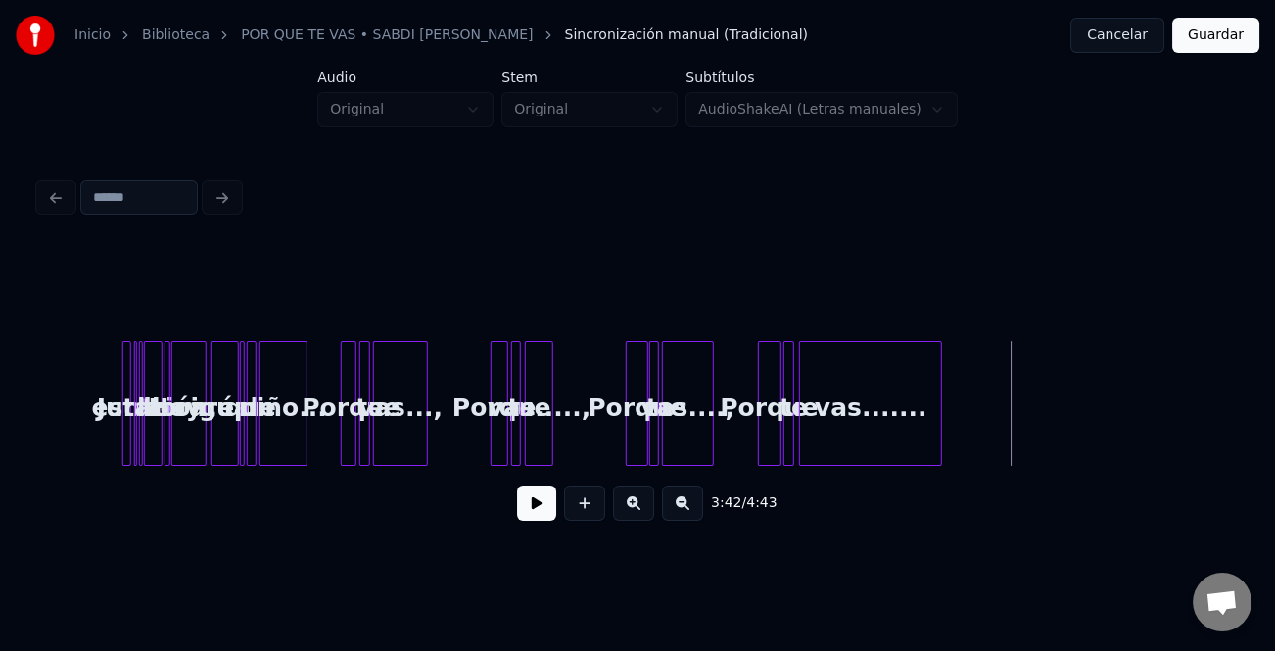
click at [902, 391] on div "vas......." at bounding box center [870, 408] width 141 height 133
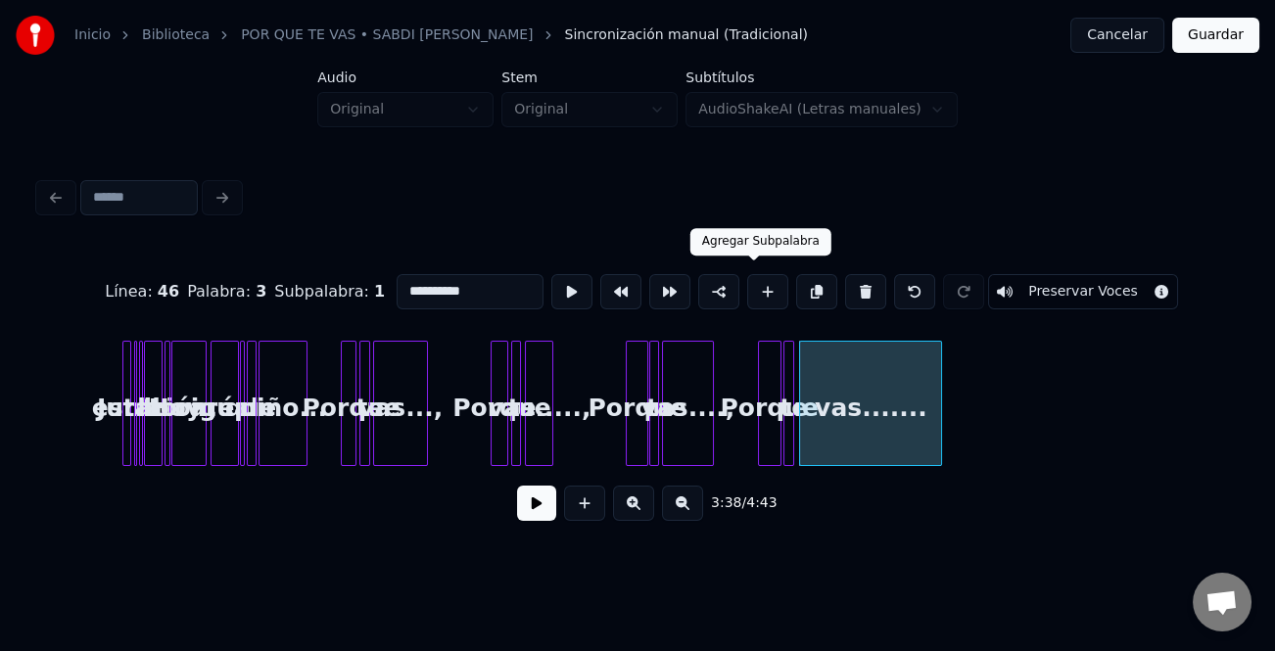
click at [757, 284] on button at bounding box center [767, 291] width 41 height 35
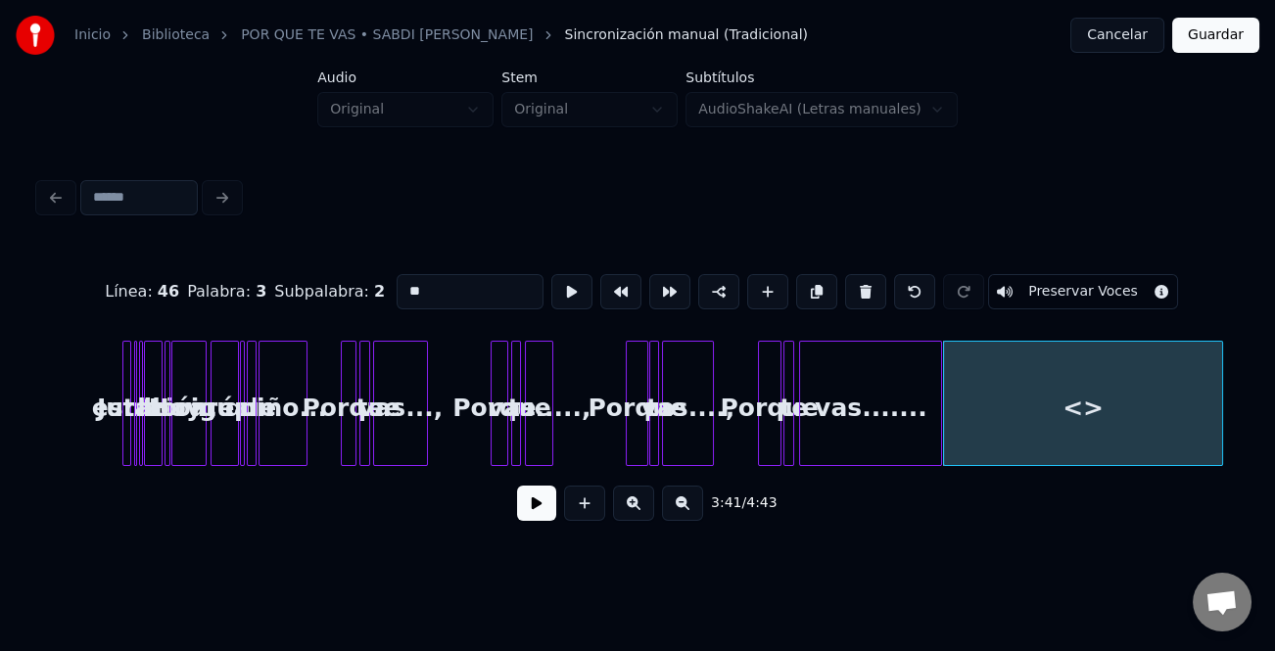
click at [1223, 466] on div "vas..., Porque te vas....., Porque te vas...., Porque te vas....... Junto a la …" at bounding box center [637, 403] width 1197 height 125
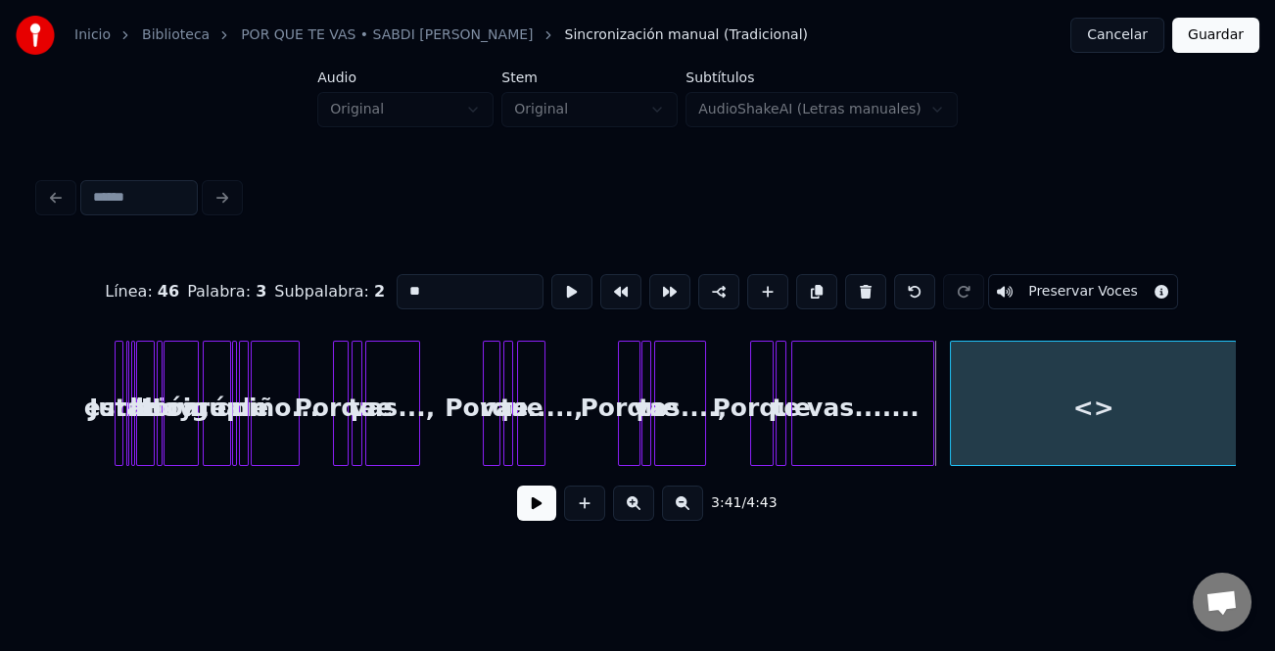
click at [1103, 442] on div "<>" at bounding box center [1093, 408] width 285 height 133
click at [446, 274] on input "**" at bounding box center [470, 291] width 147 height 35
type input "*"
type input "**********"
drag, startPoint x: 928, startPoint y: 472, endPoint x: 970, endPoint y: 470, distance: 41.2
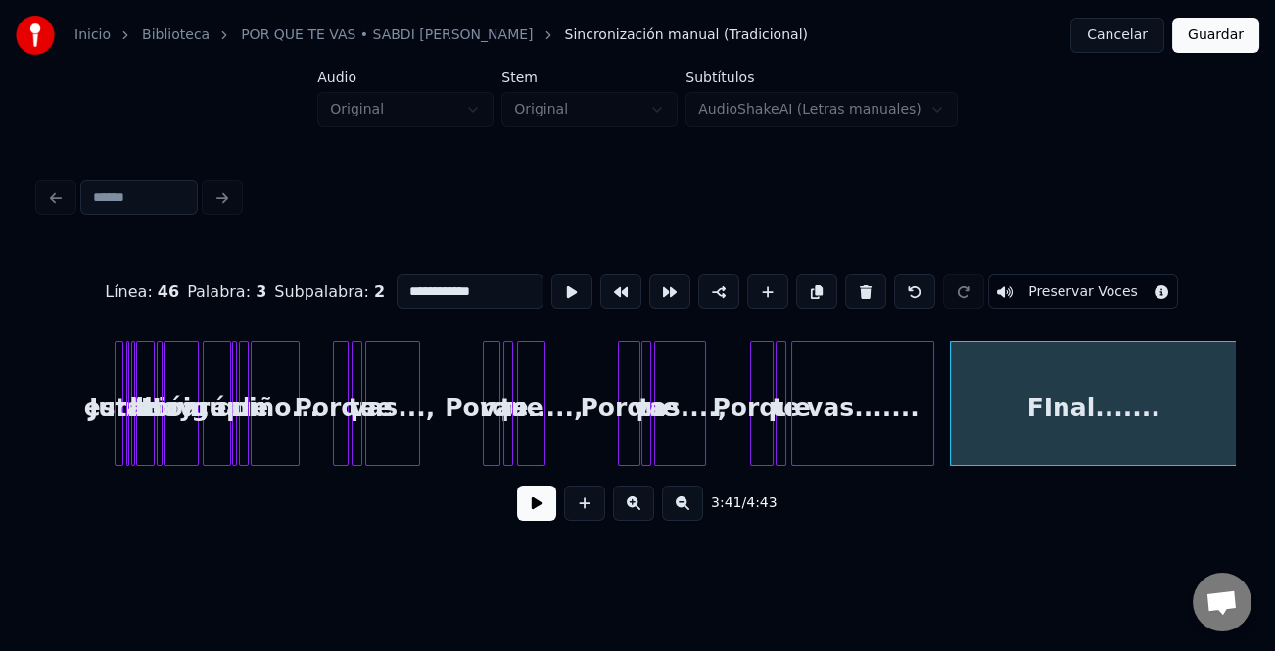
click at [970, 466] on div "vas..., Porque te vas....., Porque te vas...., Porque te vas....... Junto a la …" at bounding box center [637, 403] width 1197 height 125
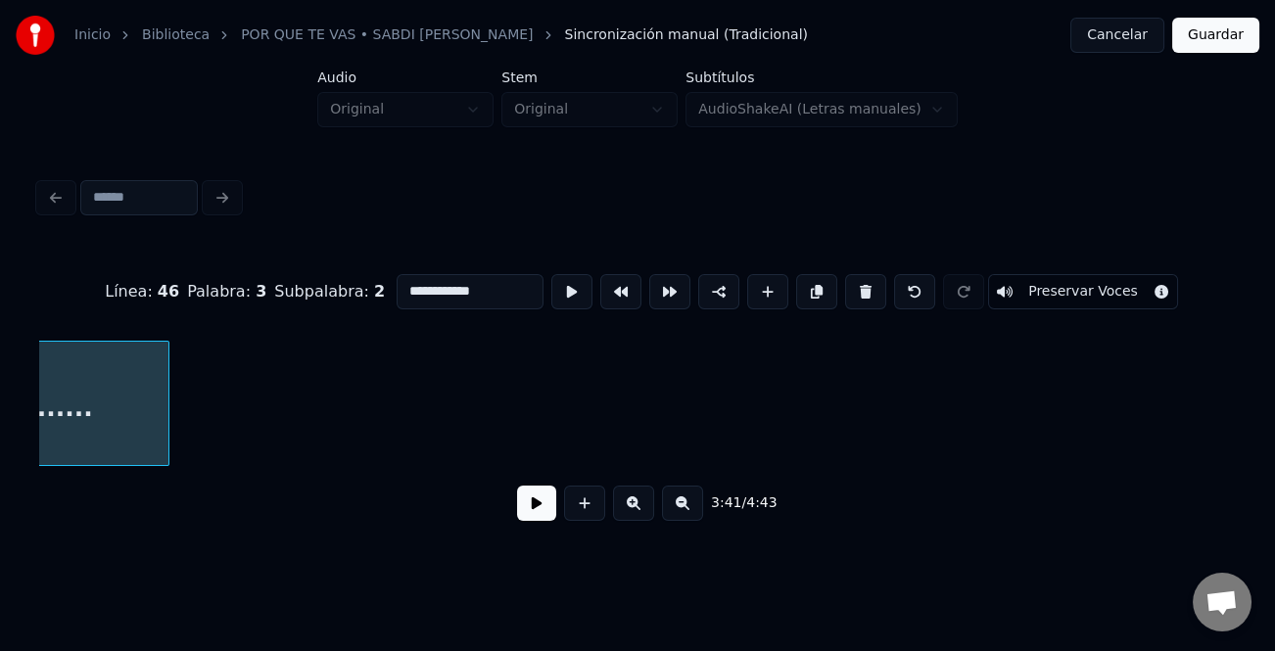
scroll to position [0, 11035]
click at [694, 509] on button at bounding box center [682, 503] width 41 height 35
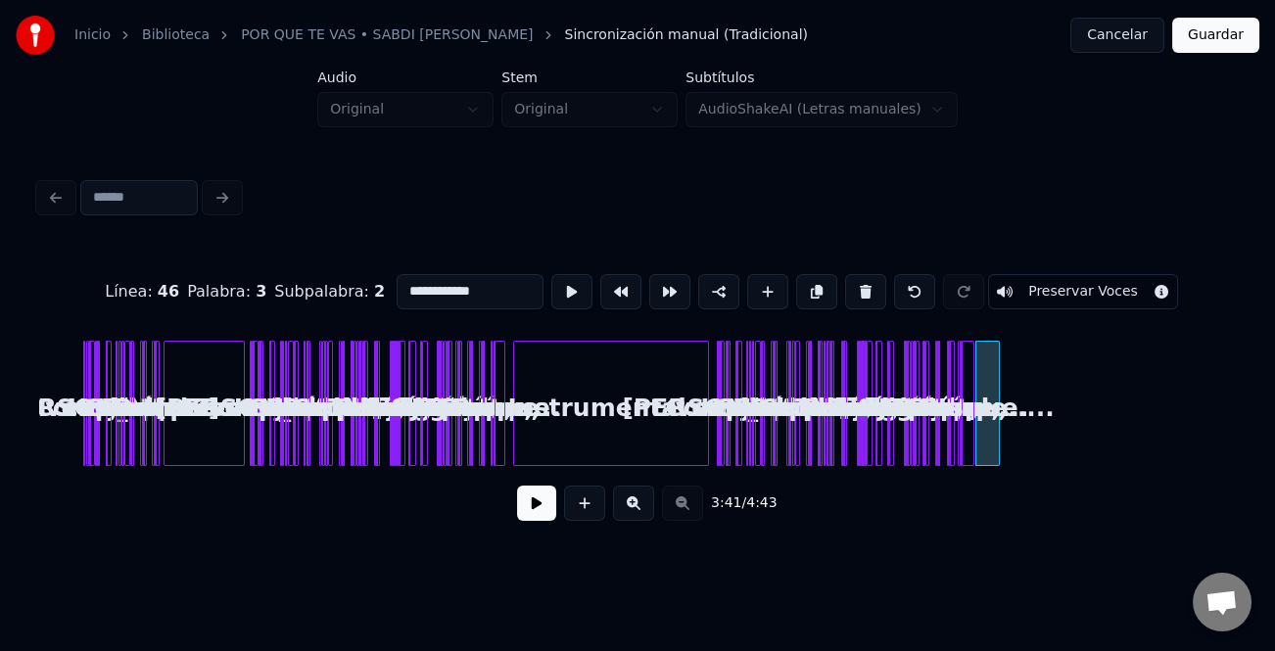
click at [692, 509] on div "3:41 / 4:43" at bounding box center [637, 503] width 1165 height 43
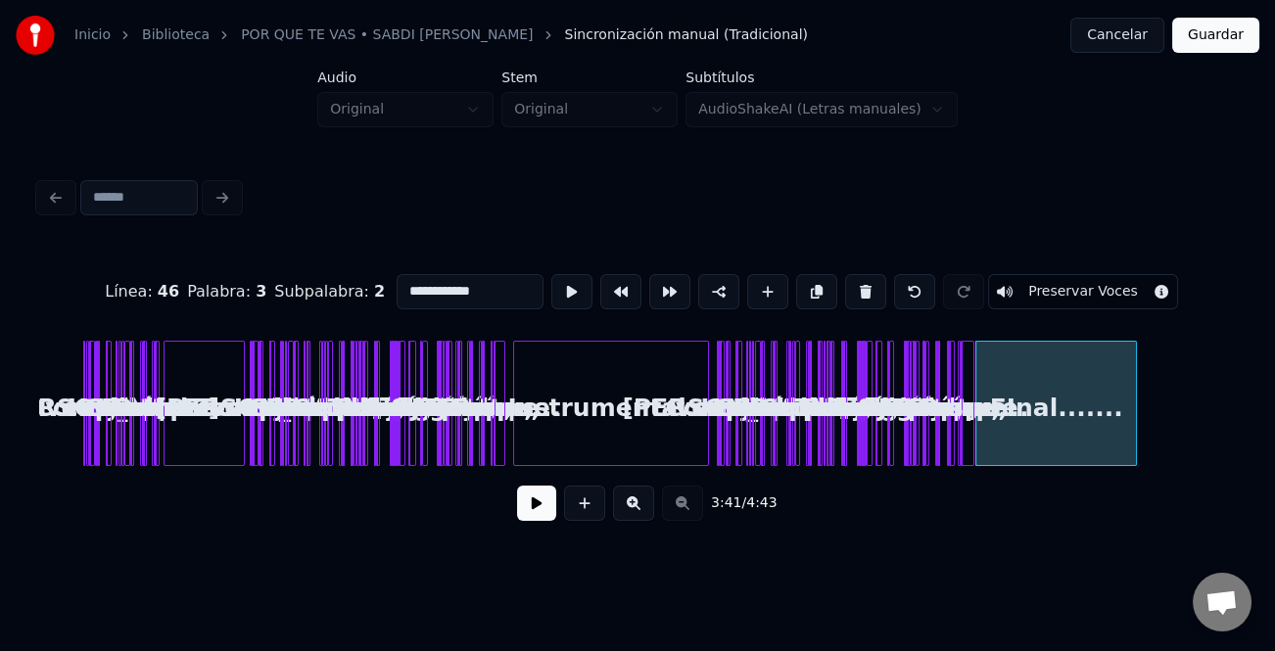
click at [1136, 449] on div at bounding box center [1133, 403] width 6 height 123
click at [1053, 447] on div "FInal......." at bounding box center [1070, 408] width 166 height 133
click at [1007, 450] on div "FInal......." at bounding box center [1070, 408] width 166 height 133
click at [542, 503] on button at bounding box center [536, 503] width 39 height 35
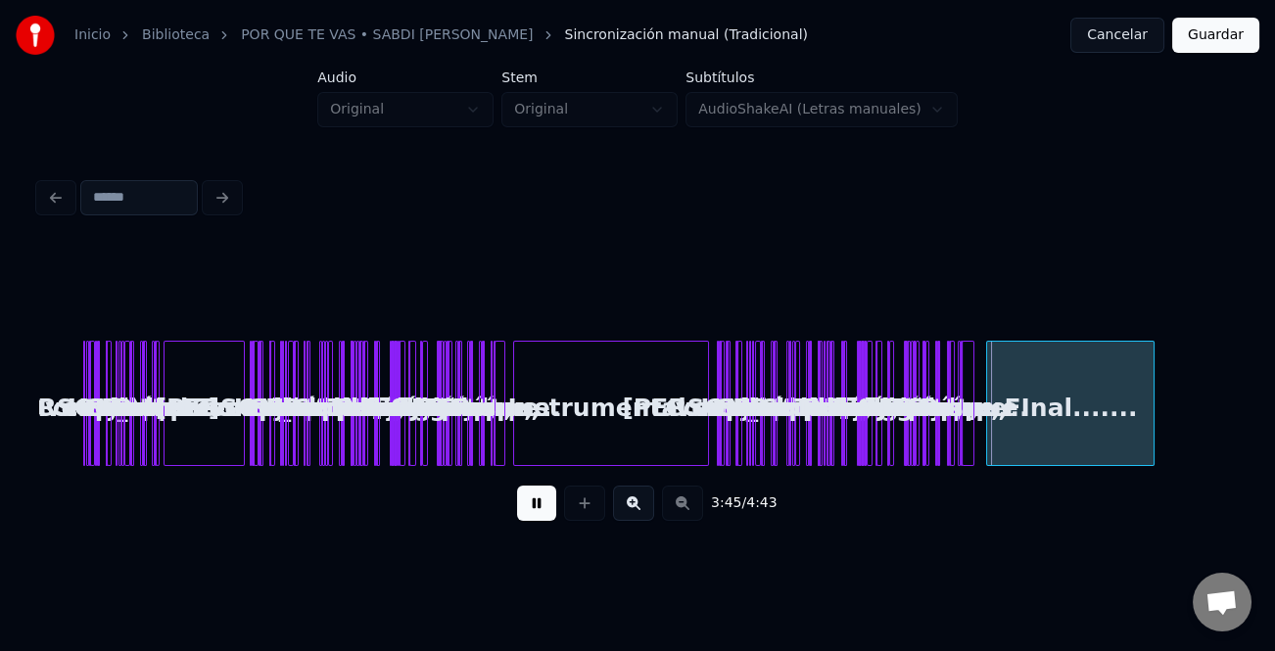
click at [633, 500] on button at bounding box center [633, 503] width 41 height 35
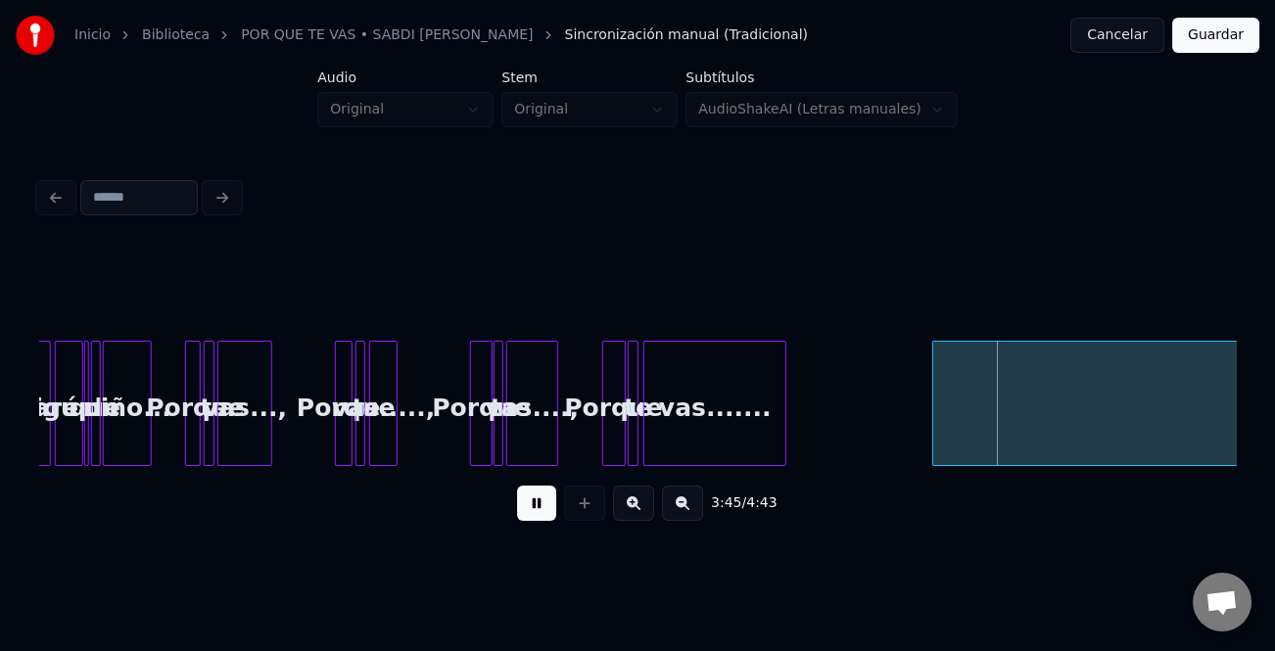
click at [634, 499] on button at bounding box center [633, 503] width 41 height 35
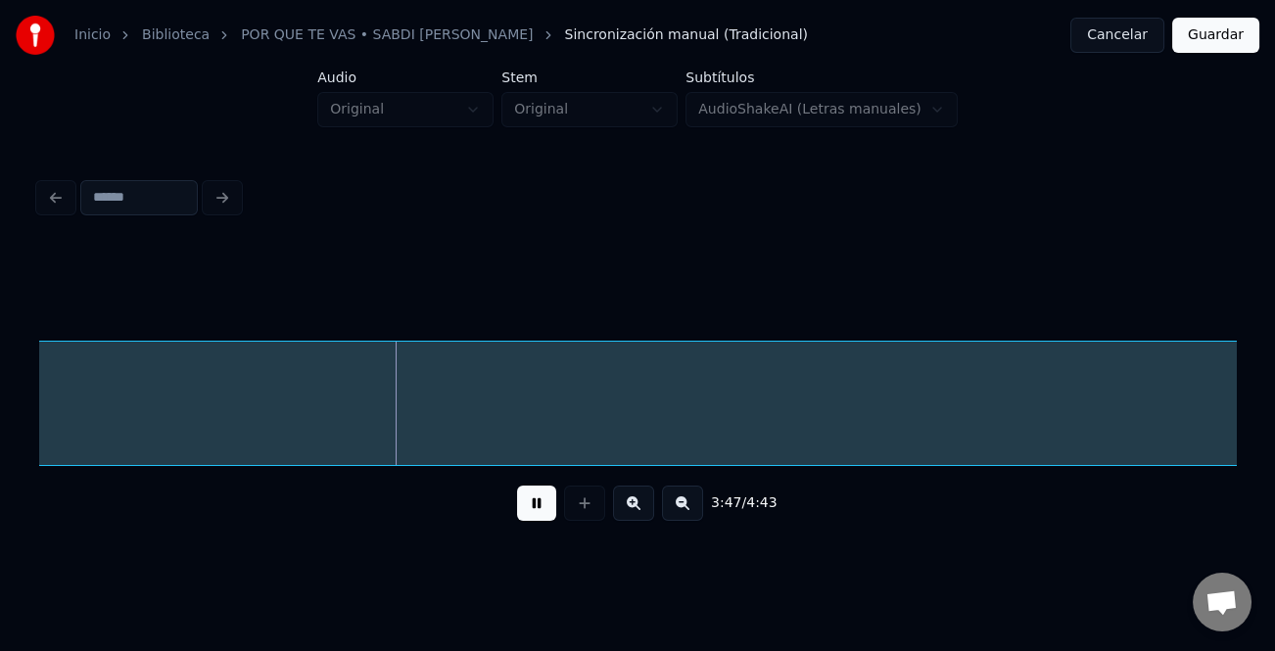
scroll to position [0, 21935]
click at [545, 510] on button at bounding box center [536, 503] width 39 height 35
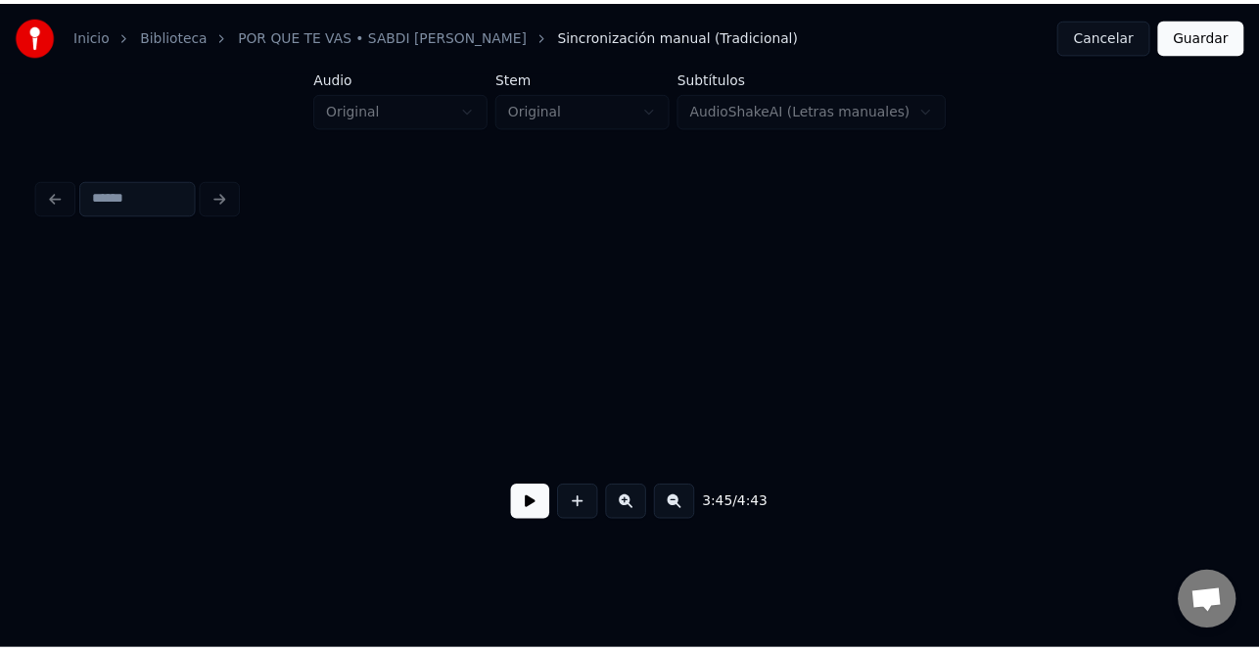
scroll to position [0, 26583]
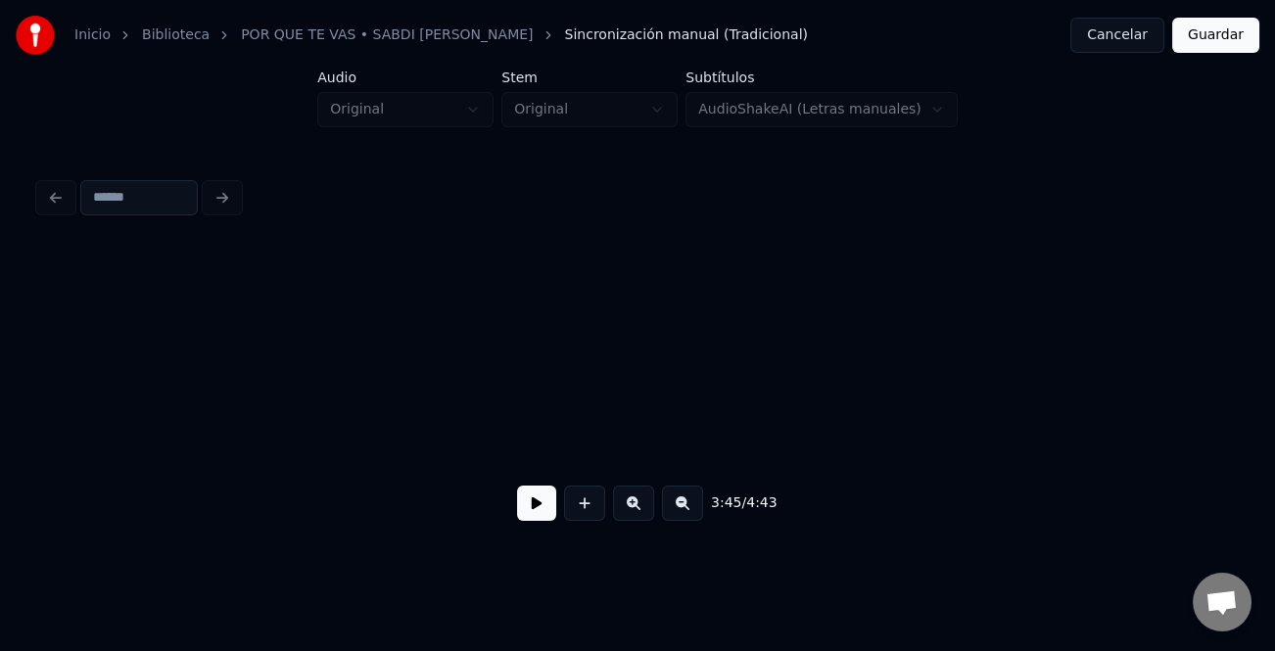
click at [1224, 19] on button "Guardar" at bounding box center [1215, 35] width 87 height 35
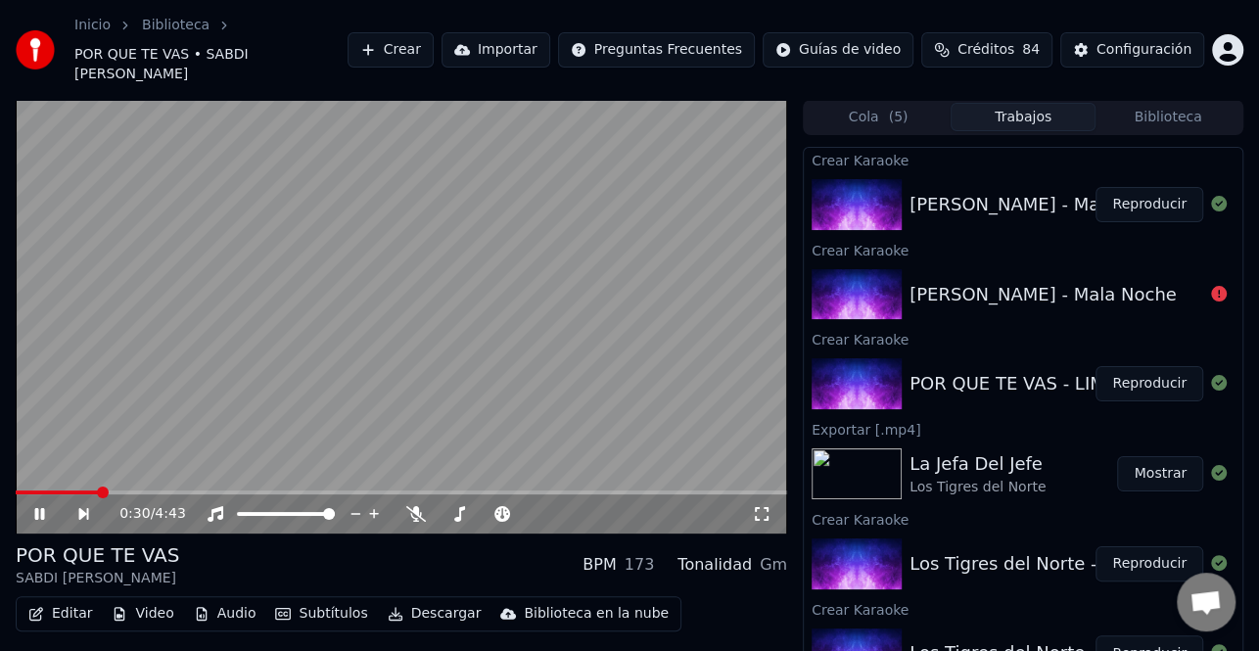
click at [417, 600] on button "Descargar" at bounding box center [435, 613] width 110 height 27
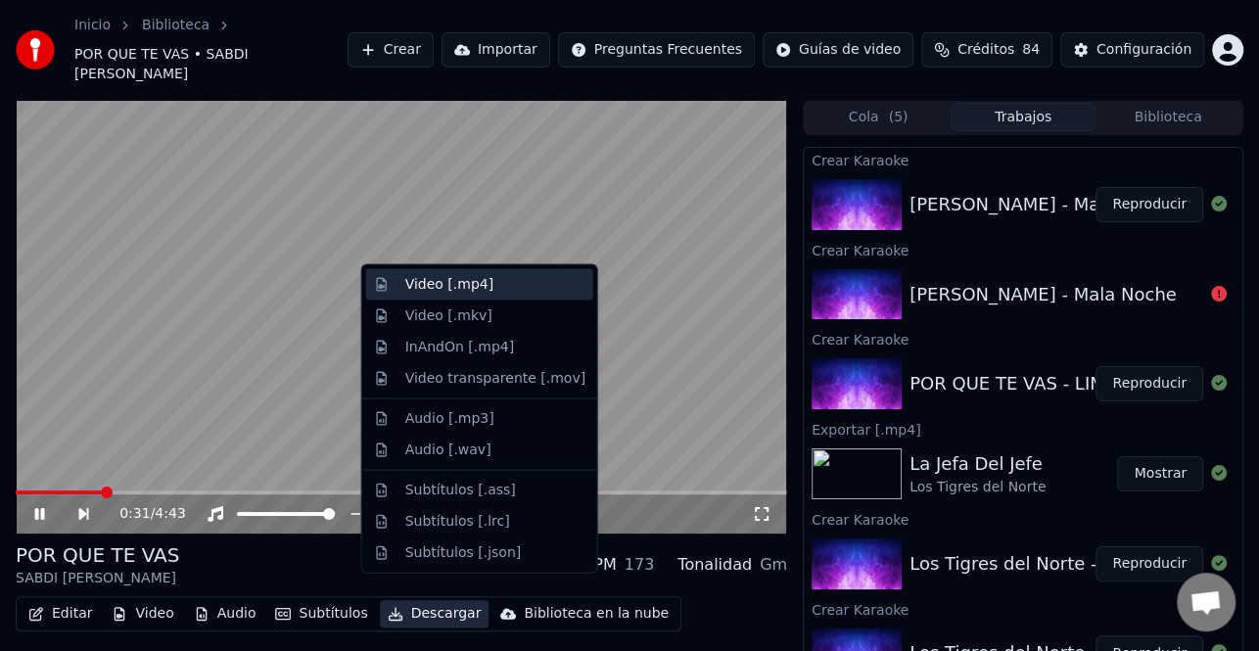
click at [472, 296] on div "Video [.mp4]" at bounding box center [479, 284] width 227 height 31
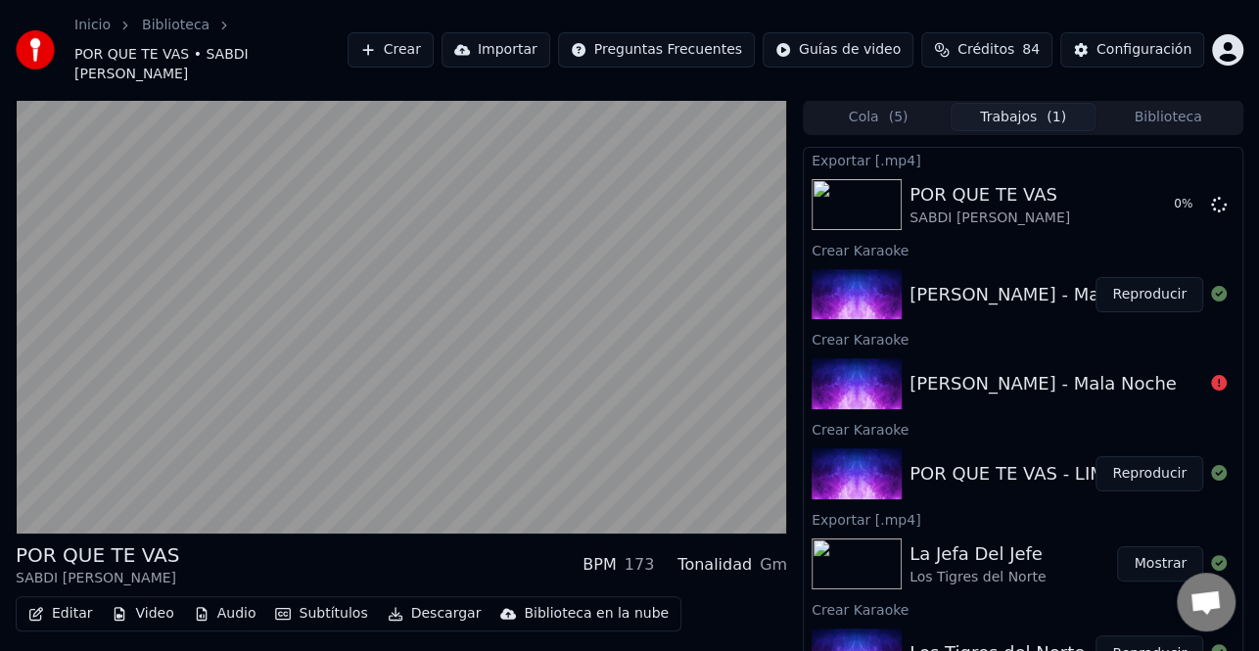
click at [1124, 277] on button "Reproducir" at bounding box center [1150, 294] width 108 height 35
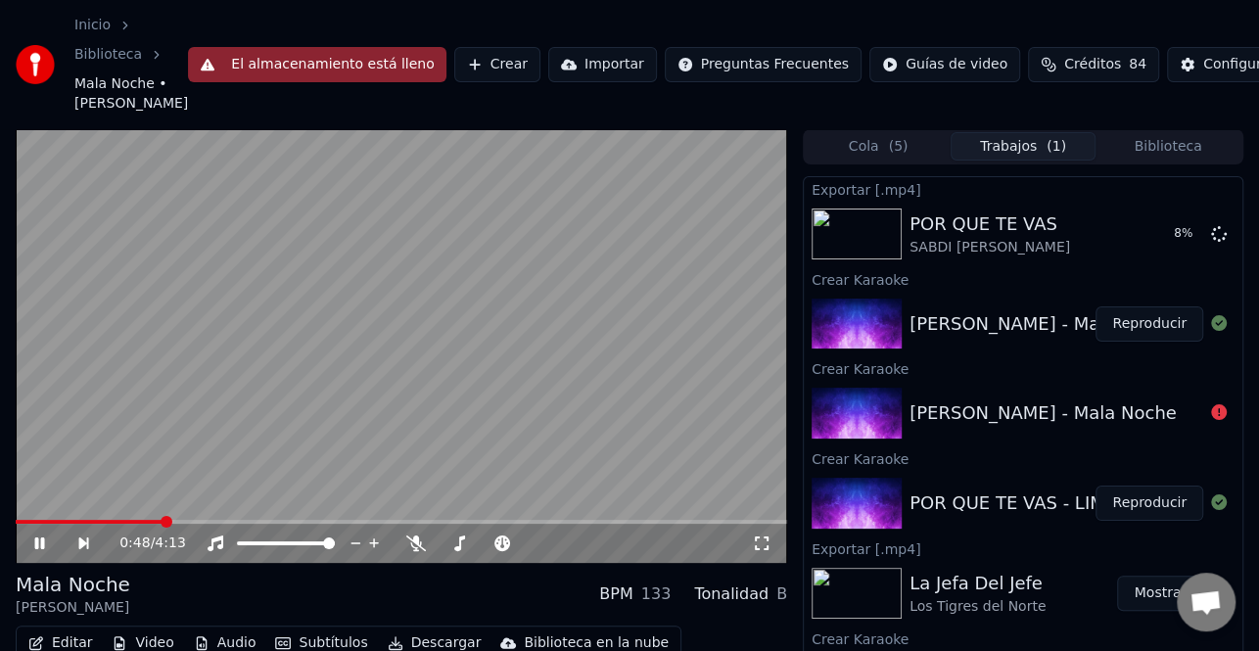
click at [44, 551] on icon at bounding box center [53, 544] width 44 height 16
click at [1148, 342] on button "Reproducir" at bounding box center [1150, 324] width 108 height 35
drag, startPoint x: 41, startPoint y: 564, endPoint x: 84, endPoint y: 593, distance: 51.6
click at [41, 549] on icon at bounding box center [40, 544] width 10 height 12
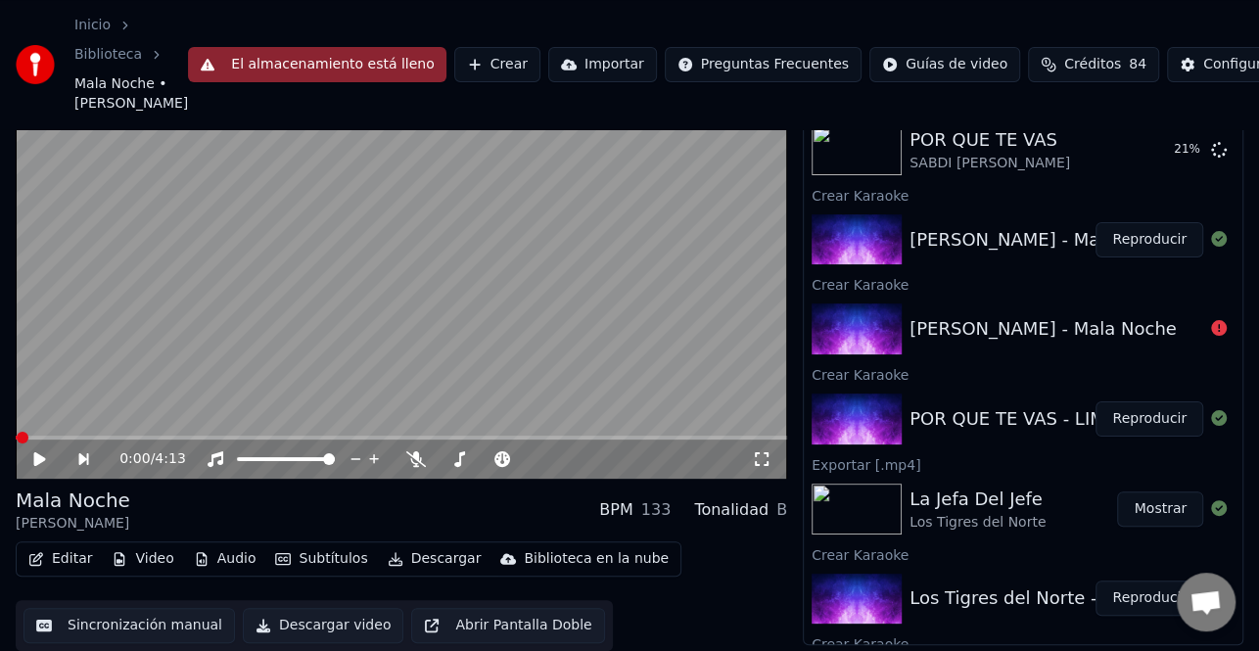
scroll to position [104, 0]
click at [56, 566] on button "Editar" at bounding box center [60, 558] width 79 height 27
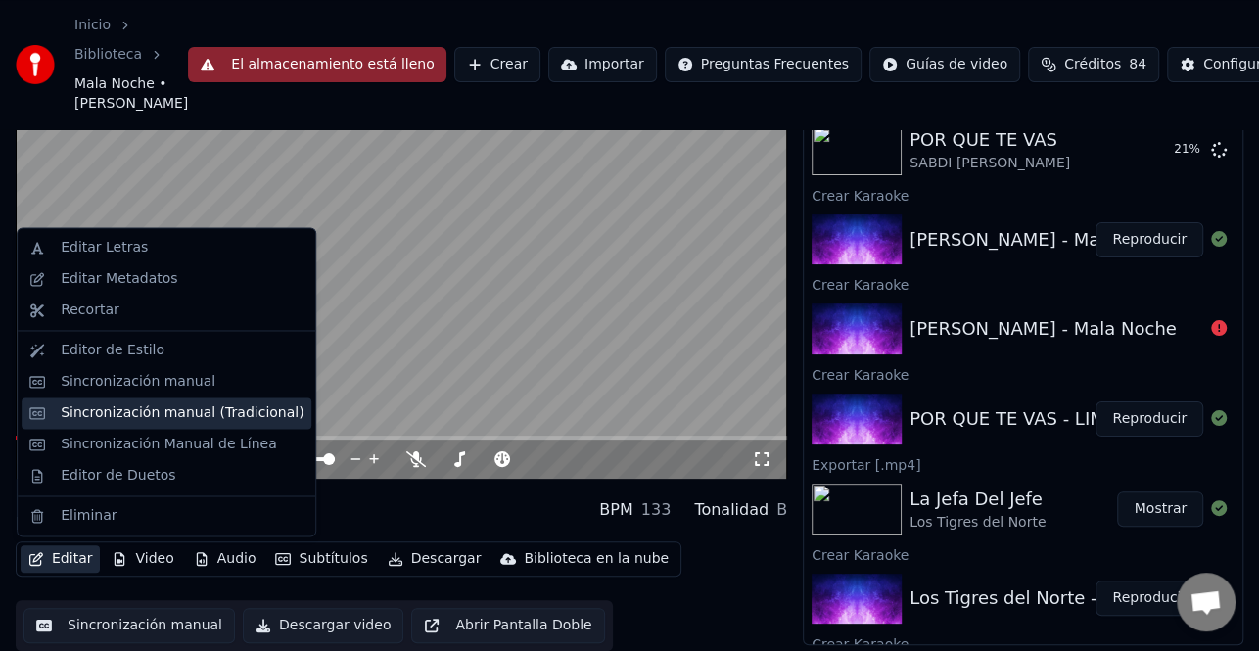
click at [217, 413] on div "Sincronización manual (Tradicional)" at bounding box center [182, 413] width 243 height 20
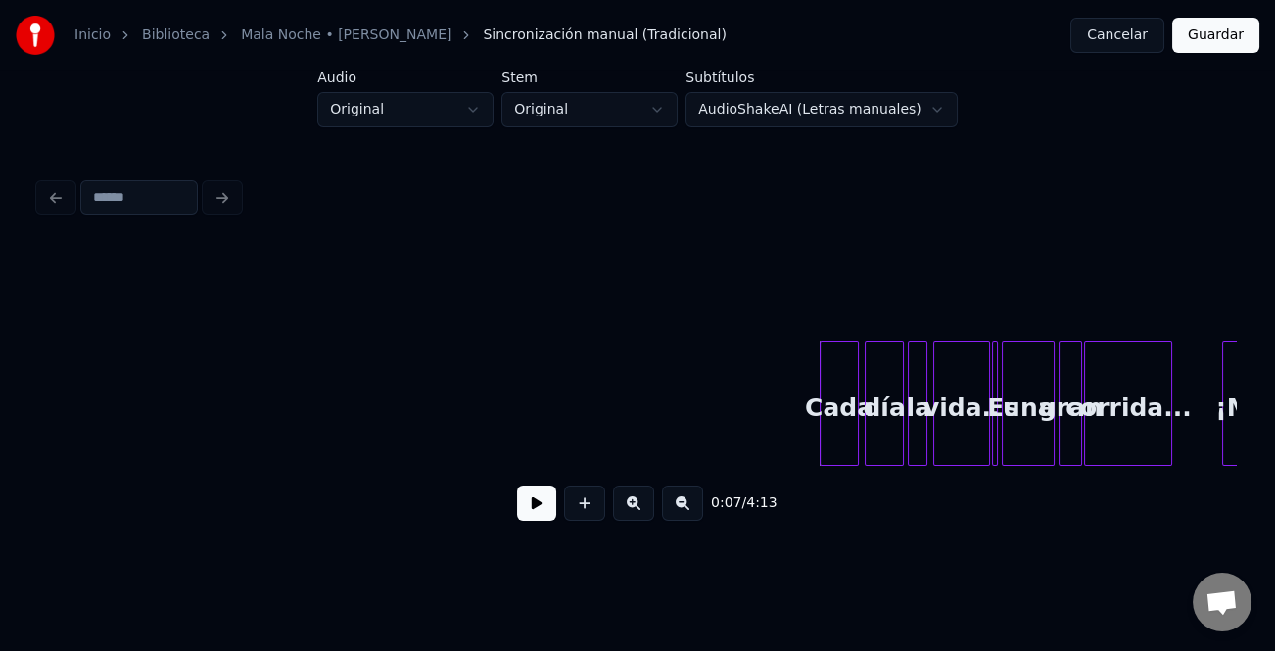
drag, startPoint x: 548, startPoint y: 498, endPoint x: 651, endPoint y: 529, distance: 107.5
click at [548, 498] on button at bounding box center [536, 503] width 39 height 35
click at [629, 504] on button at bounding box center [633, 503] width 41 height 35
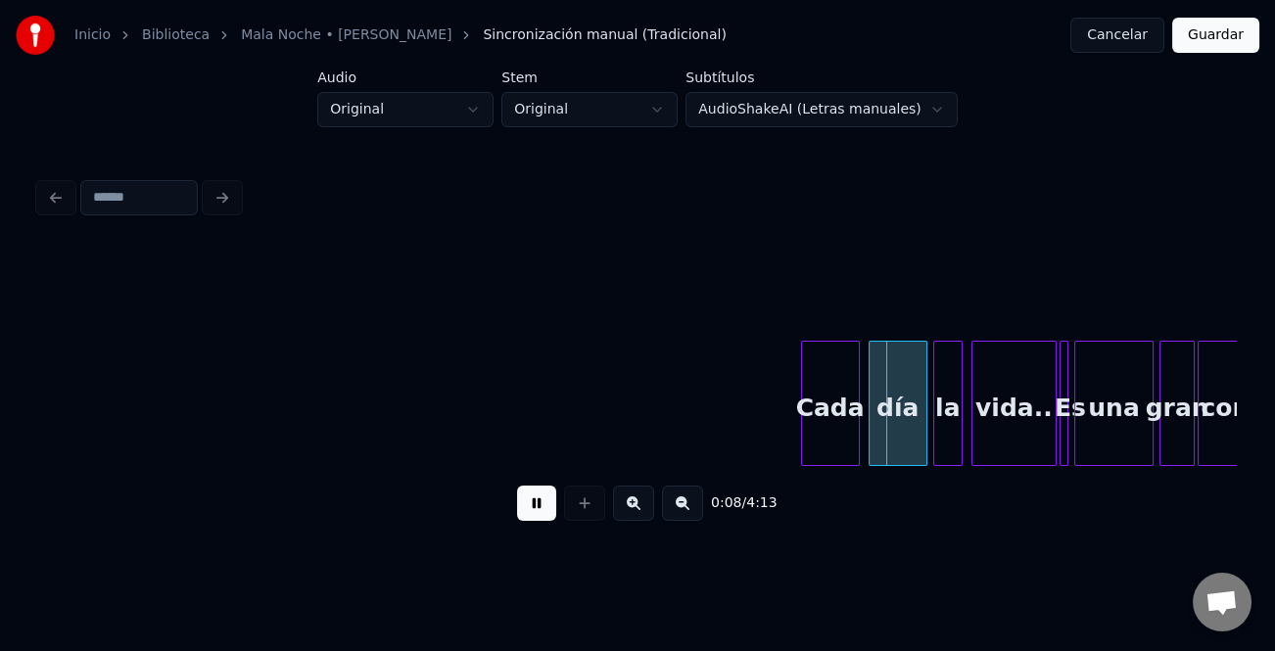
click at [629, 504] on button at bounding box center [633, 503] width 41 height 35
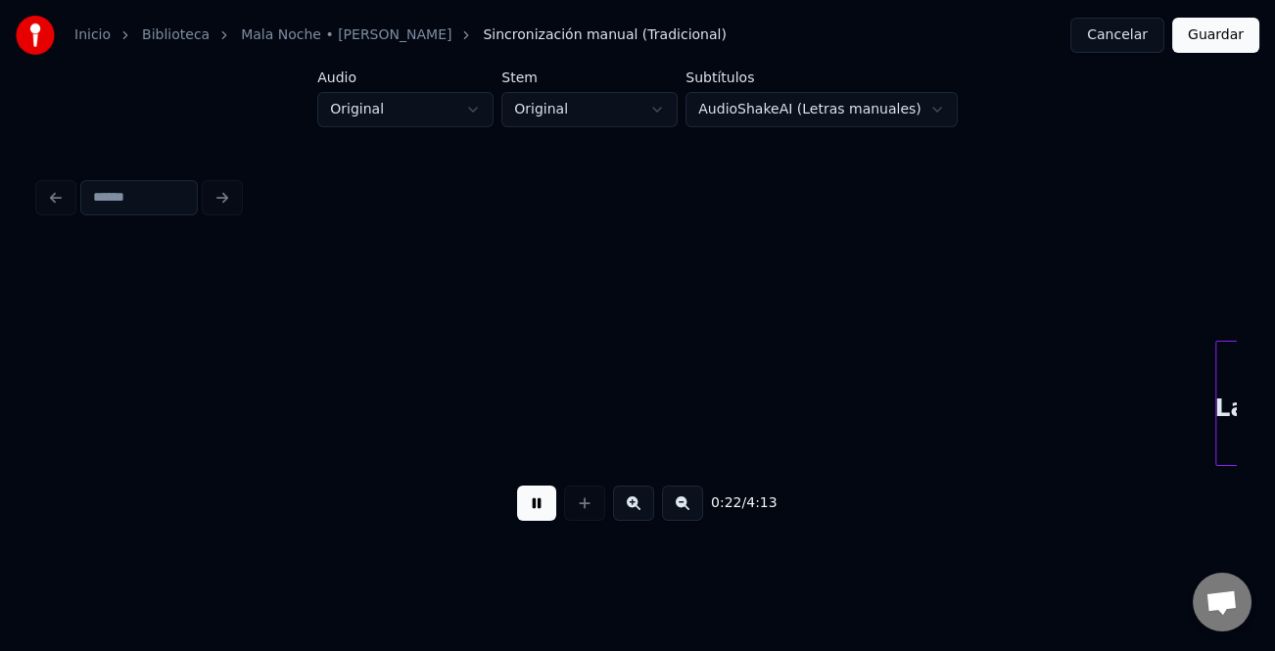
scroll to position [0, 4419]
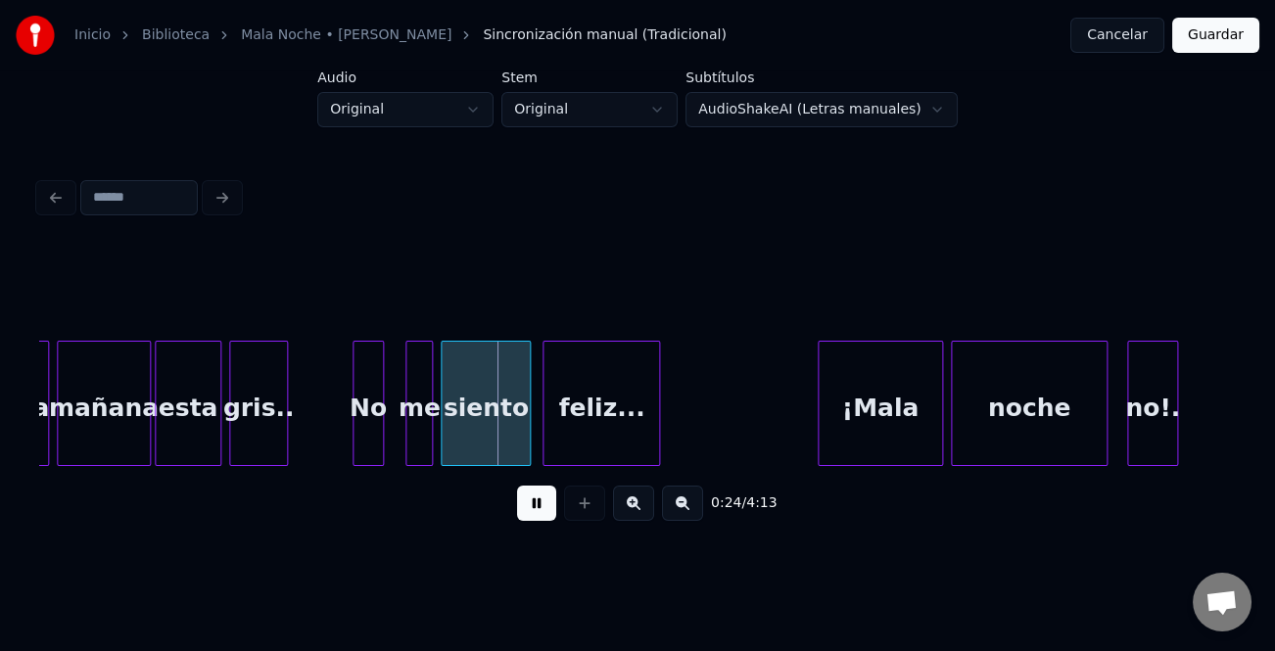
click at [358, 434] on div "No" at bounding box center [368, 408] width 29 height 133
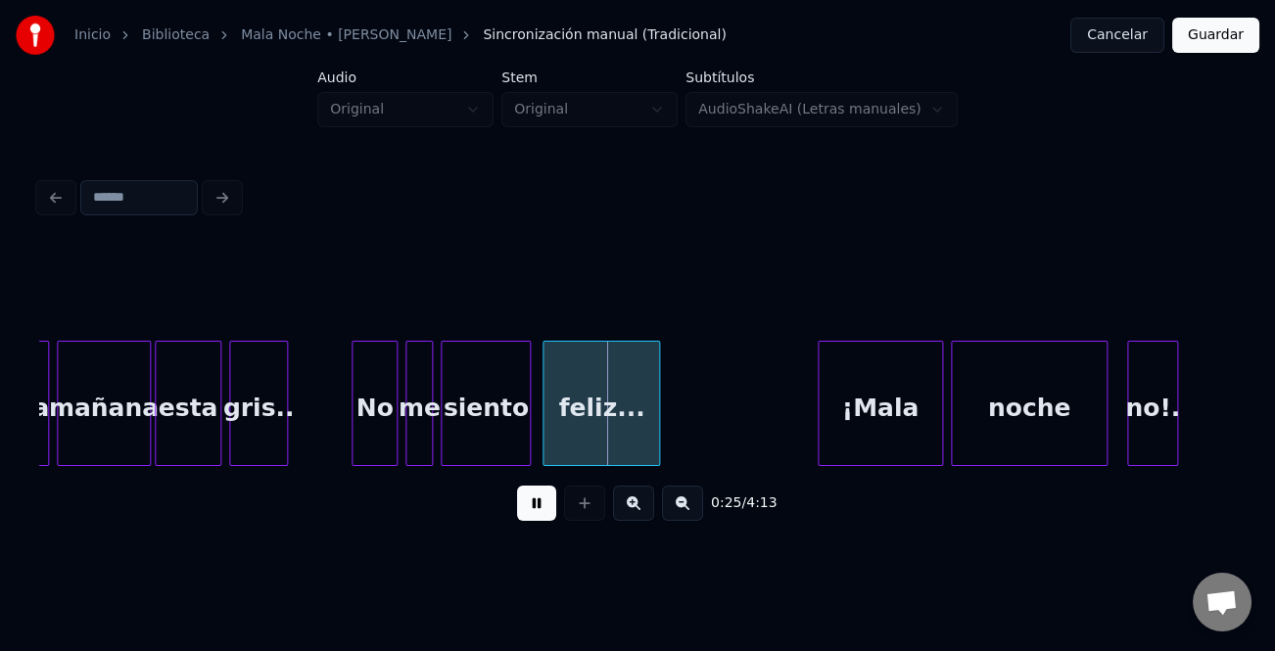
click at [394, 440] on div at bounding box center [394, 403] width 6 height 123
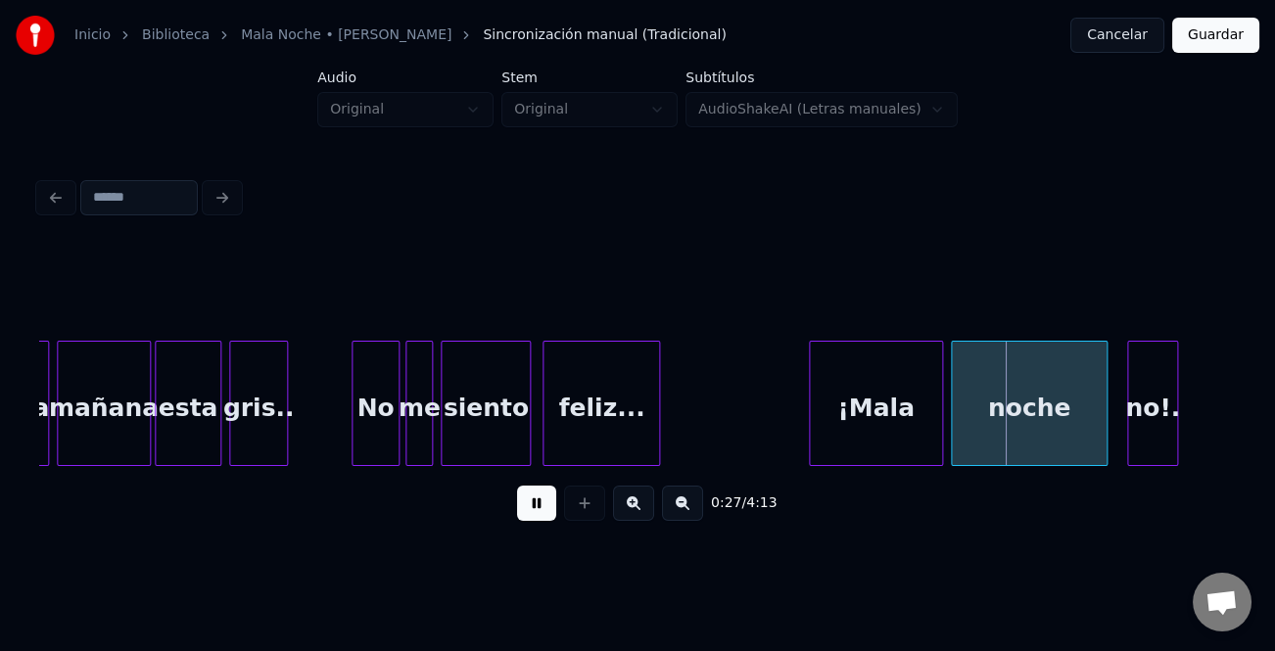
click at [810, 416] on div at bounding box center [813, 403] width 6 height 123
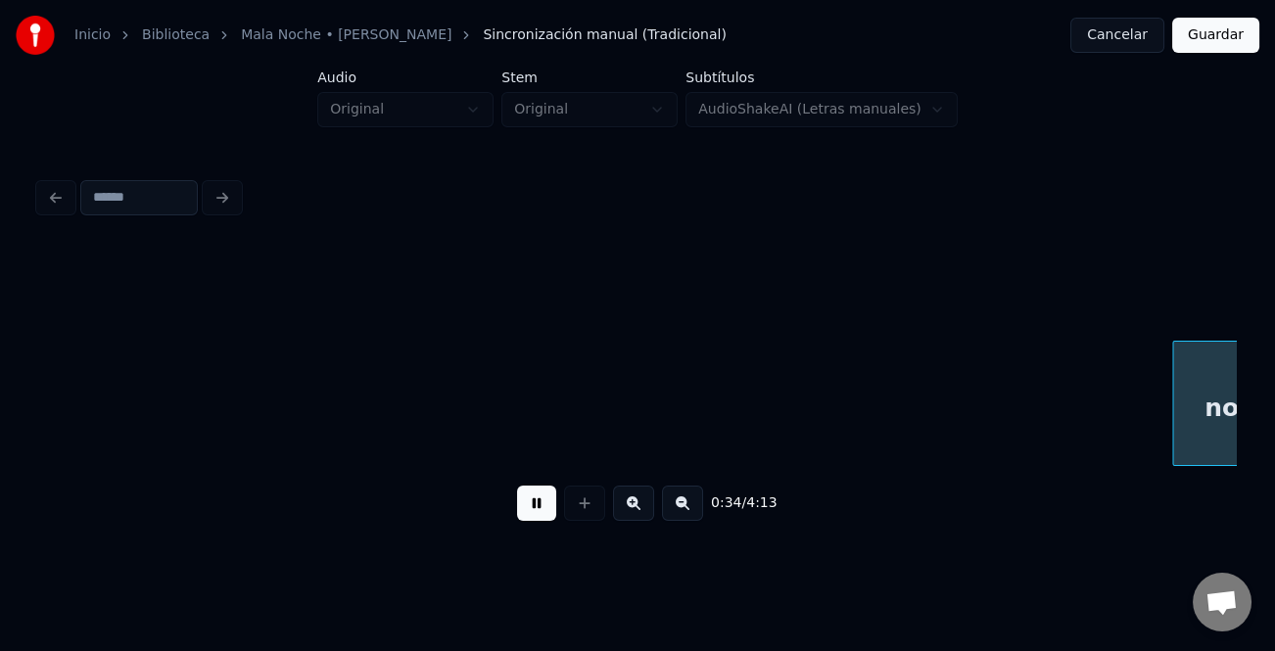
scroll to position [0, 6816]
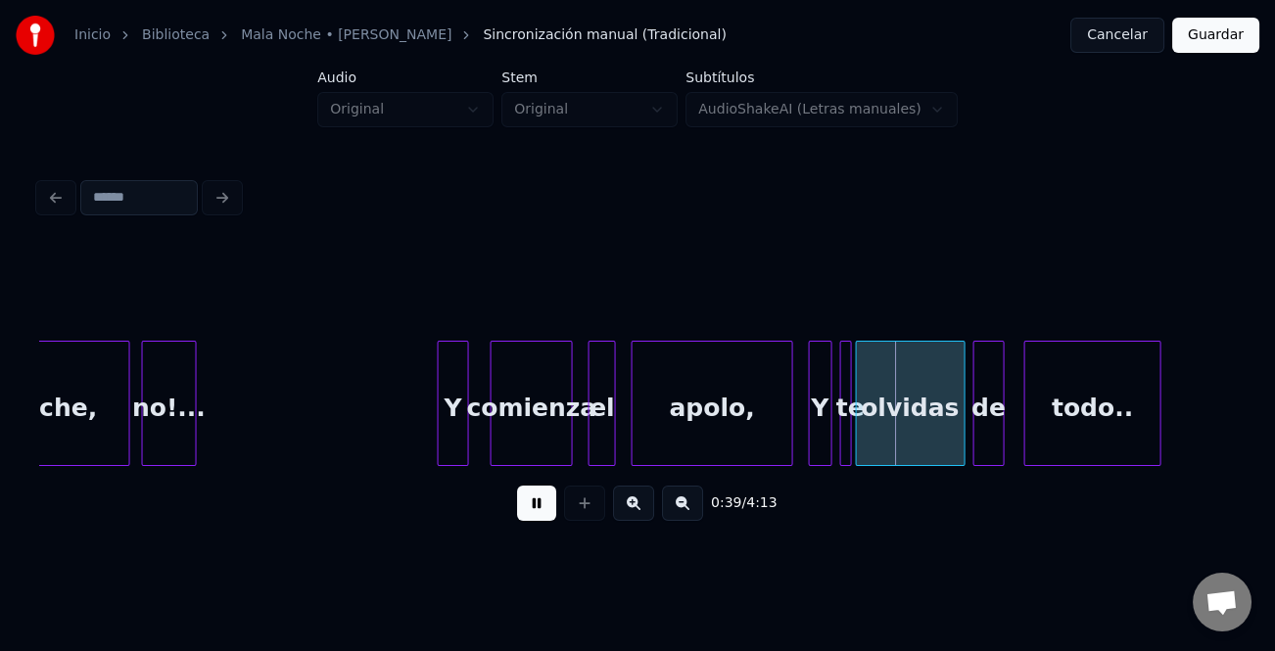
click at [445, 448] on div "Y" at bounding box center [453, 408] width 29 height 133
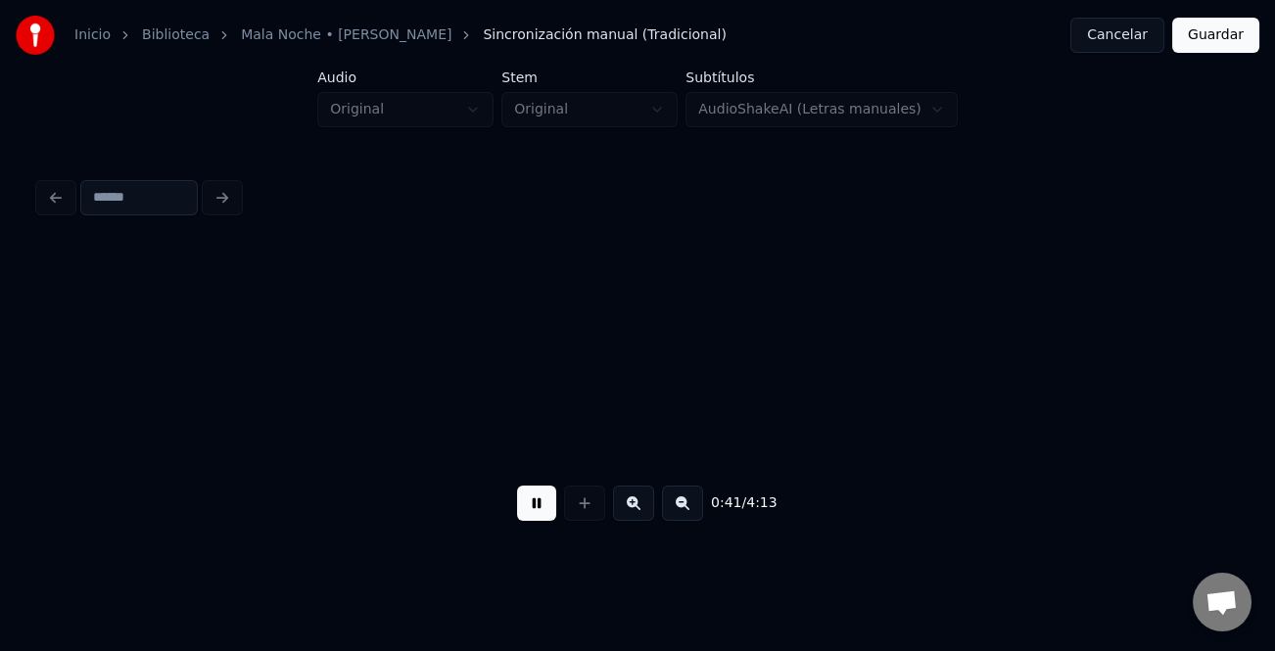
scroll to position [0, 8015]
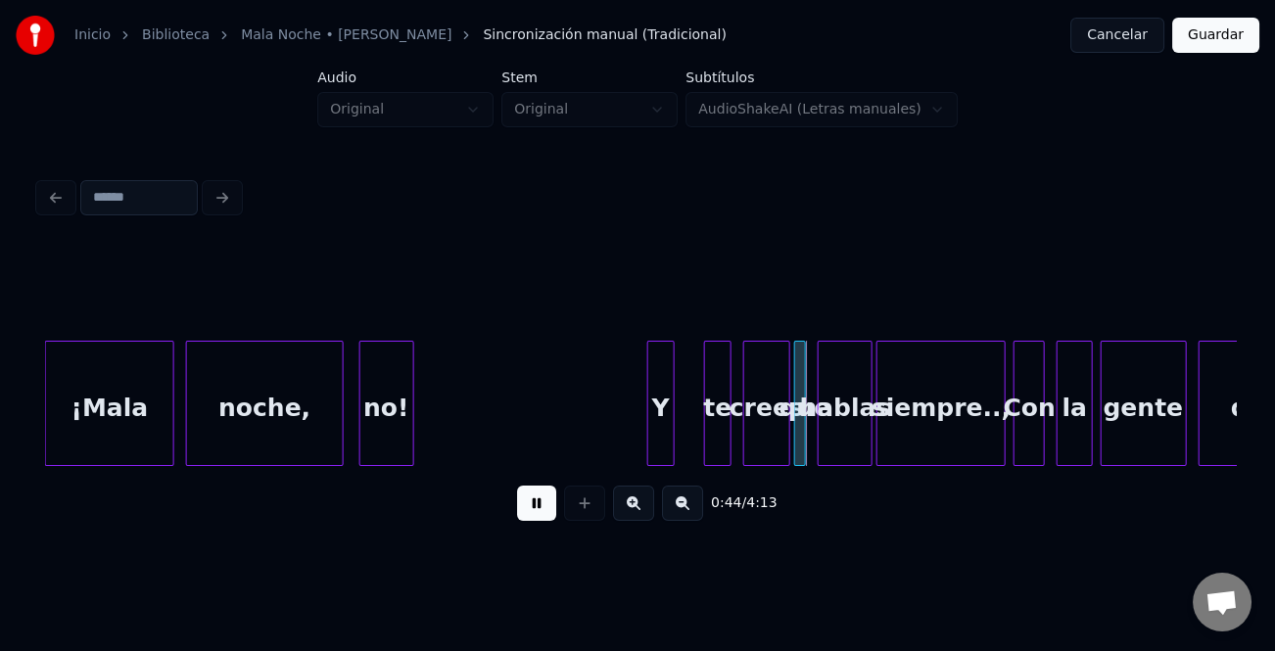
click at [656, 428] on div "Y" at bounding box center [660, 408] width 25 height 133
click at [694, 441] on div at bounding box center [697, 403] width 6 height 123
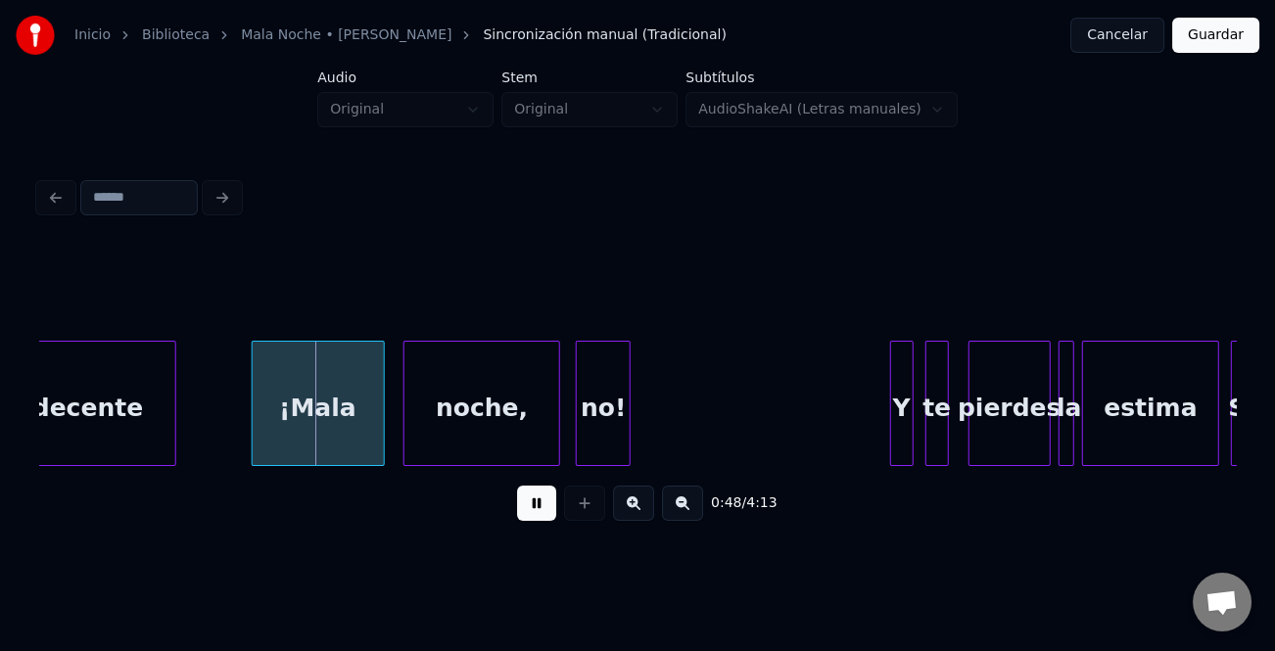
click at [321, 397] on div "¡Mala" at bounding box center [318, 408] width 131 height 133
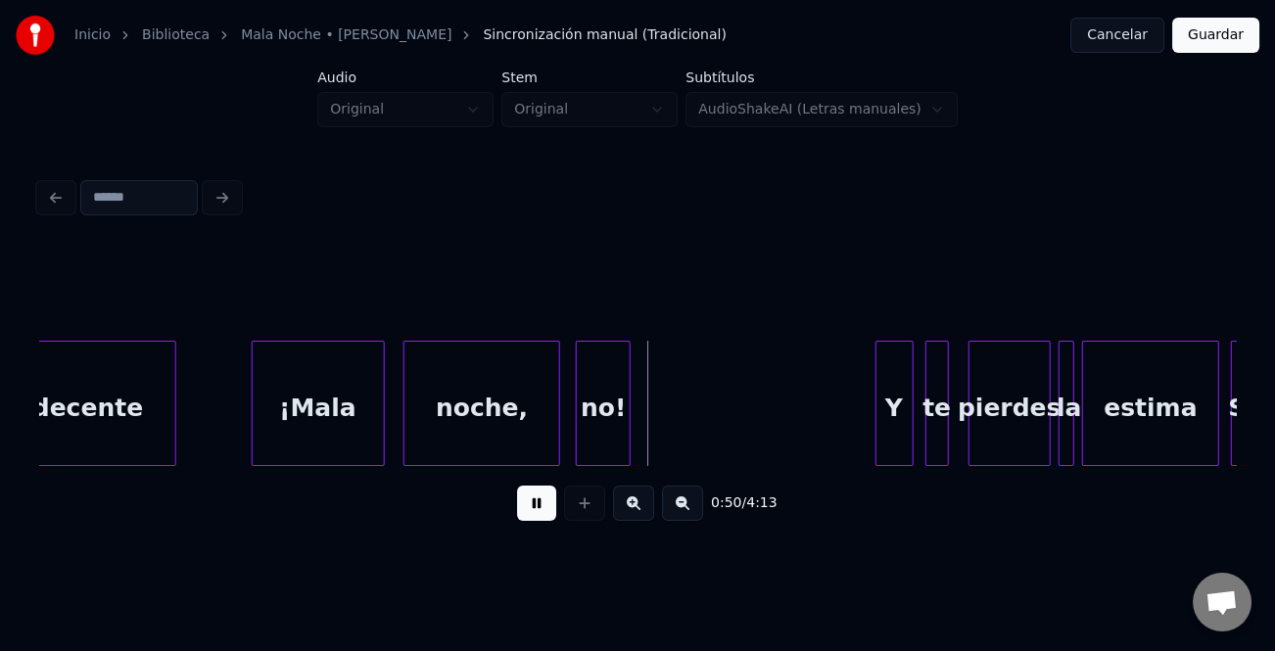
click at [878, 429] on div at bounding box center [880, 403] width 6 height 123
click at [877, 435] on div "Y" at bounding box center [888, 408] width 36 height 133
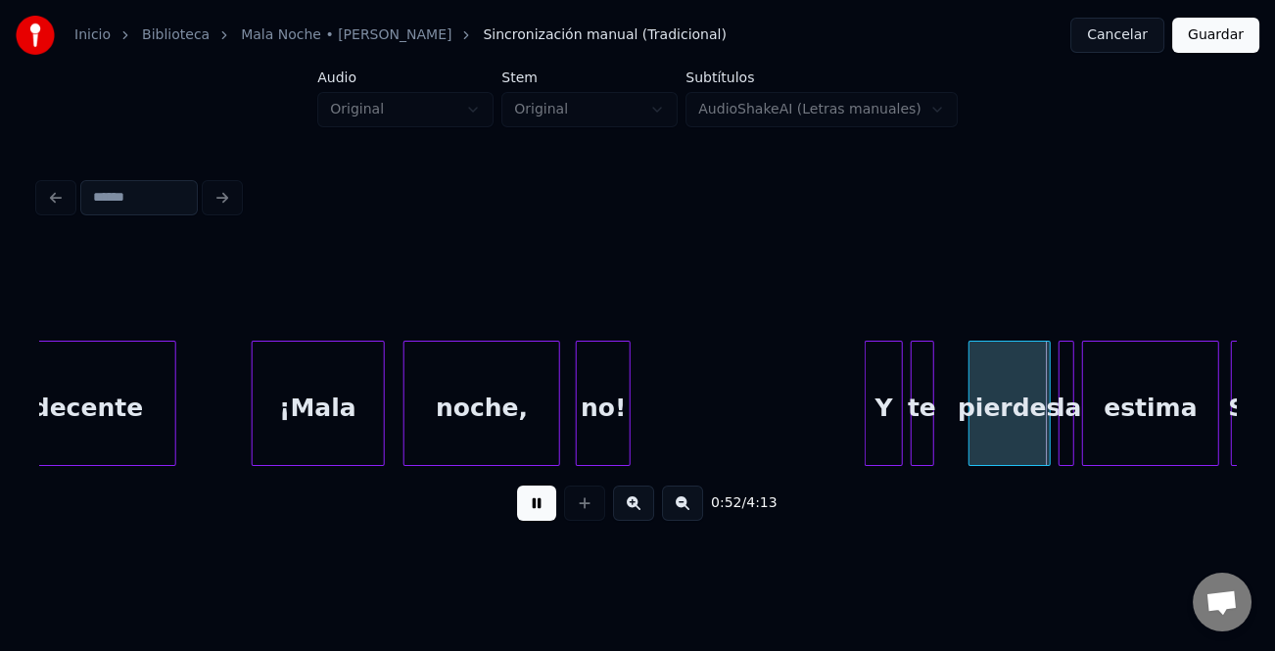
click at [920, 447] on div "te" at bounding box center [923, 408] width 22 height 133
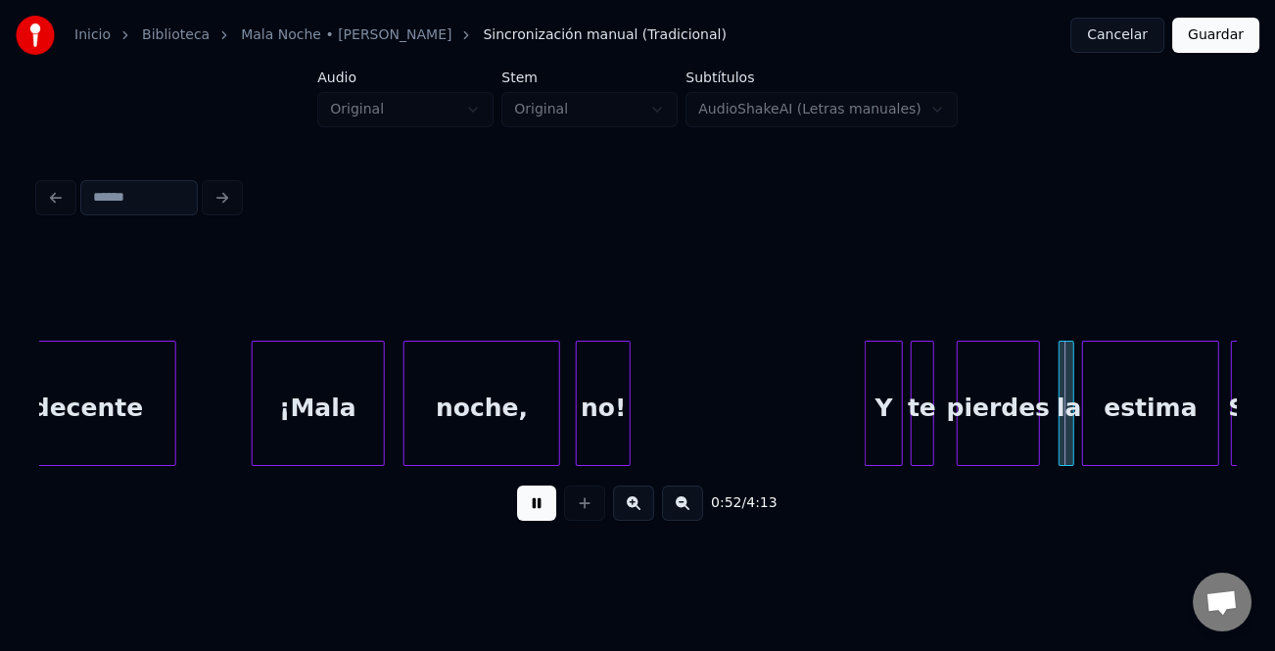
click at [991, 455] on div "pierdes" at bounding box center [998, 408] width 80 height 133
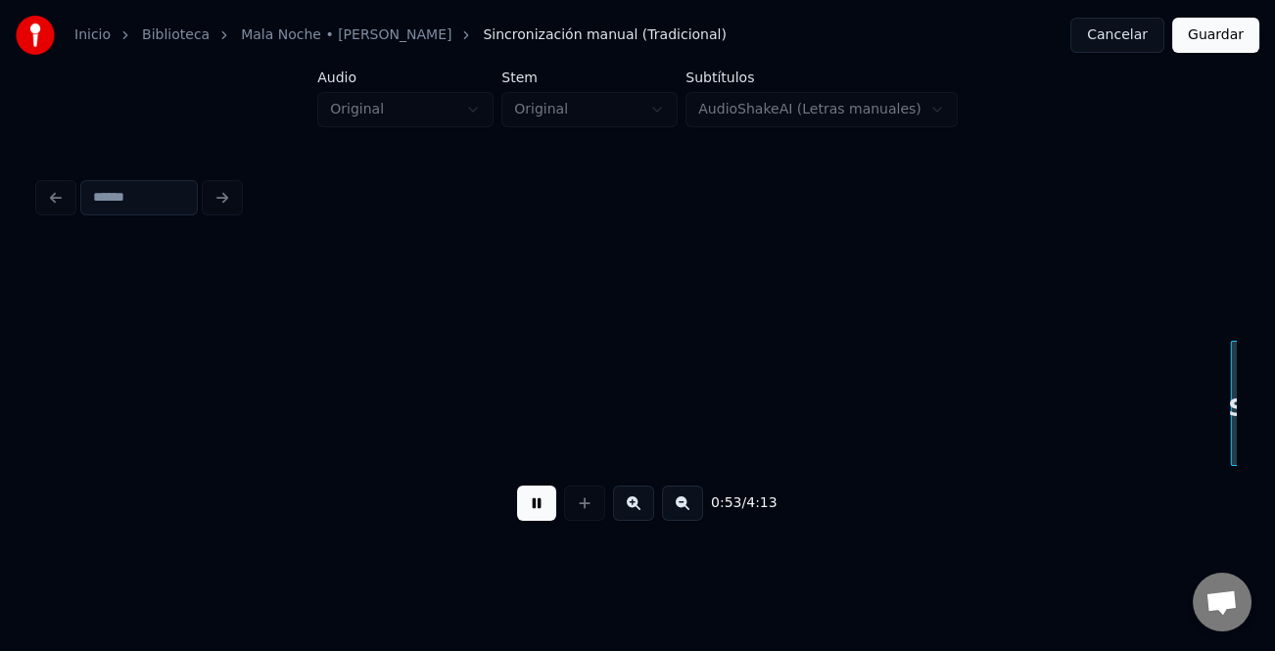
scroll to position [0, 10412]
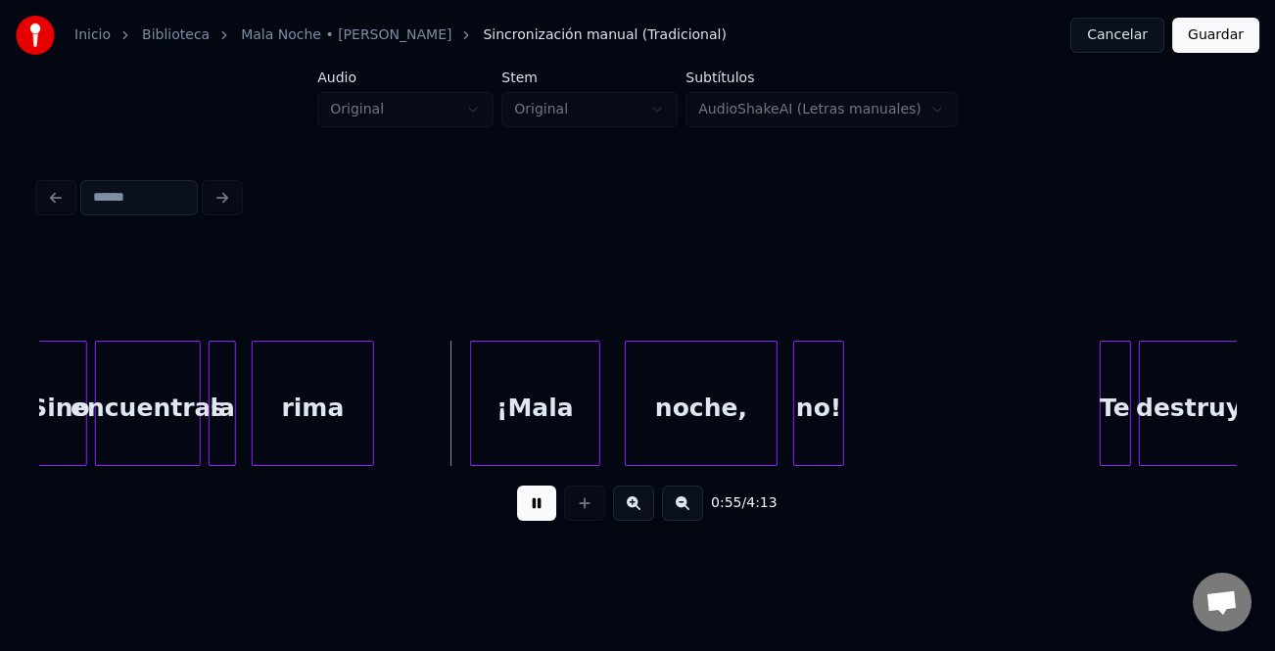
click at [551, 419] on div "¡Mala" at bounding box center [534, 408] width 127 height 133
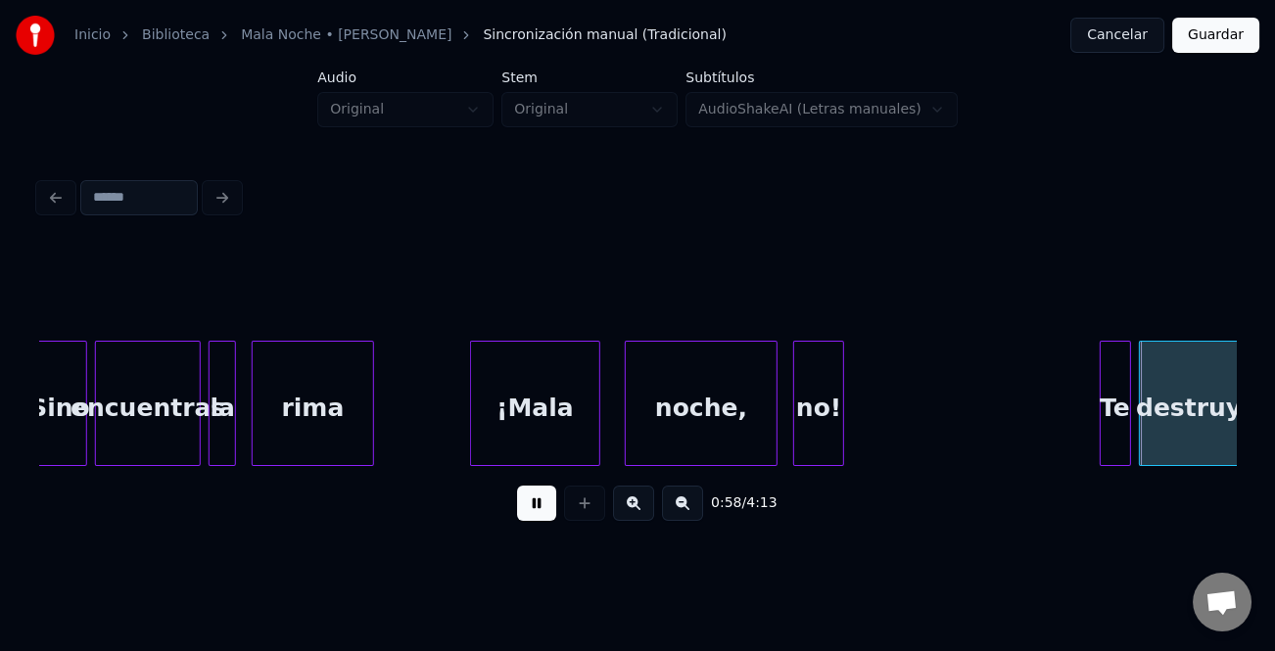
click at [1101, 418] on div at bounding box center [1104, 403] width 6 height 123
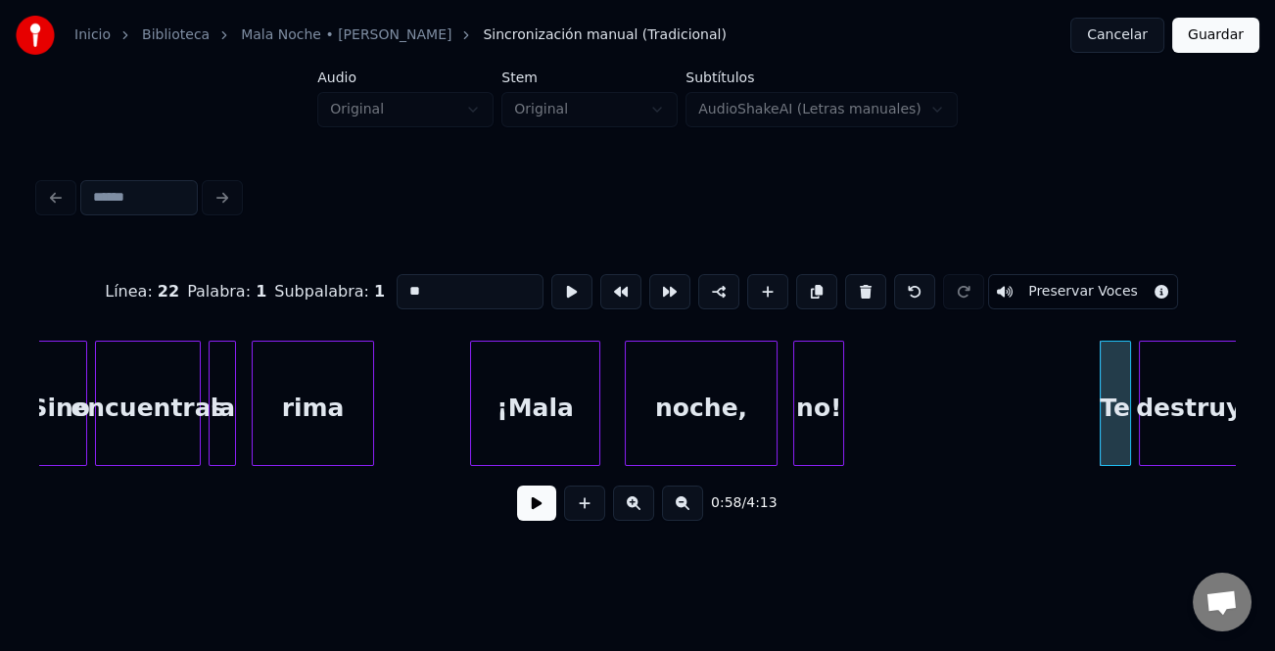
click at [1101, 420] on div at bounding box center [1104, 403] width 6 height 123
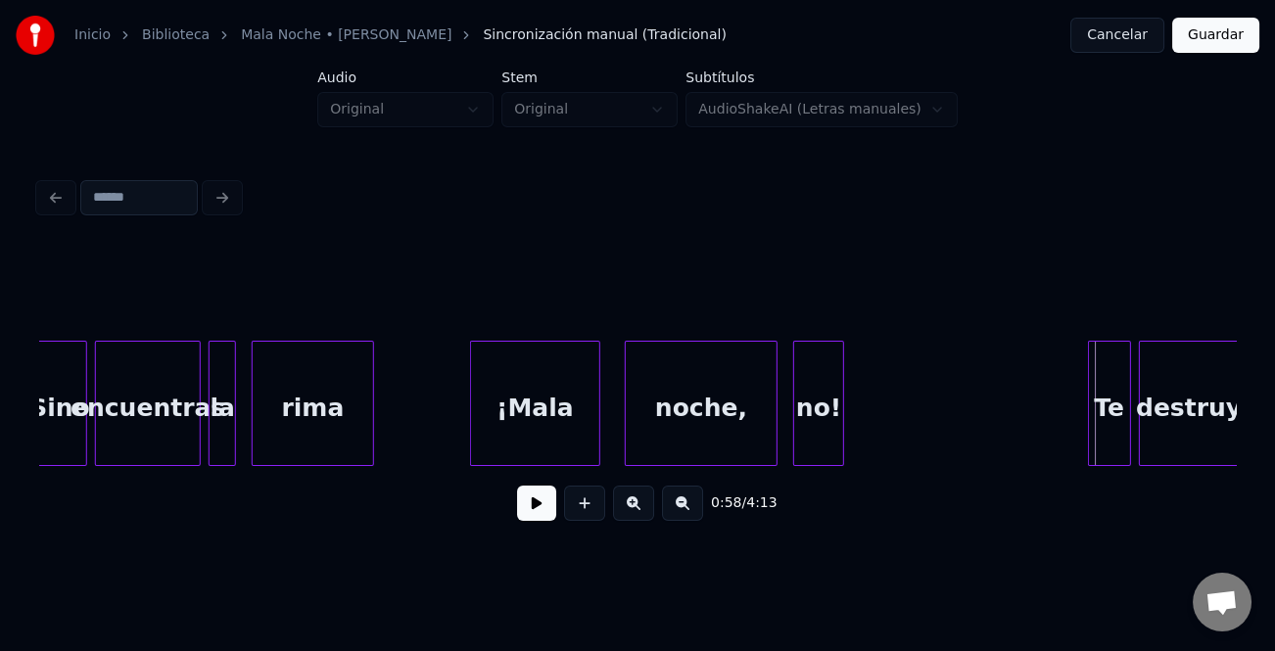
click at [1089, 424] on div at bounding box center [1092, 403] width 6 height 123
click at [546, 512] on button at bounding box center [536, 503] width 39 height 35
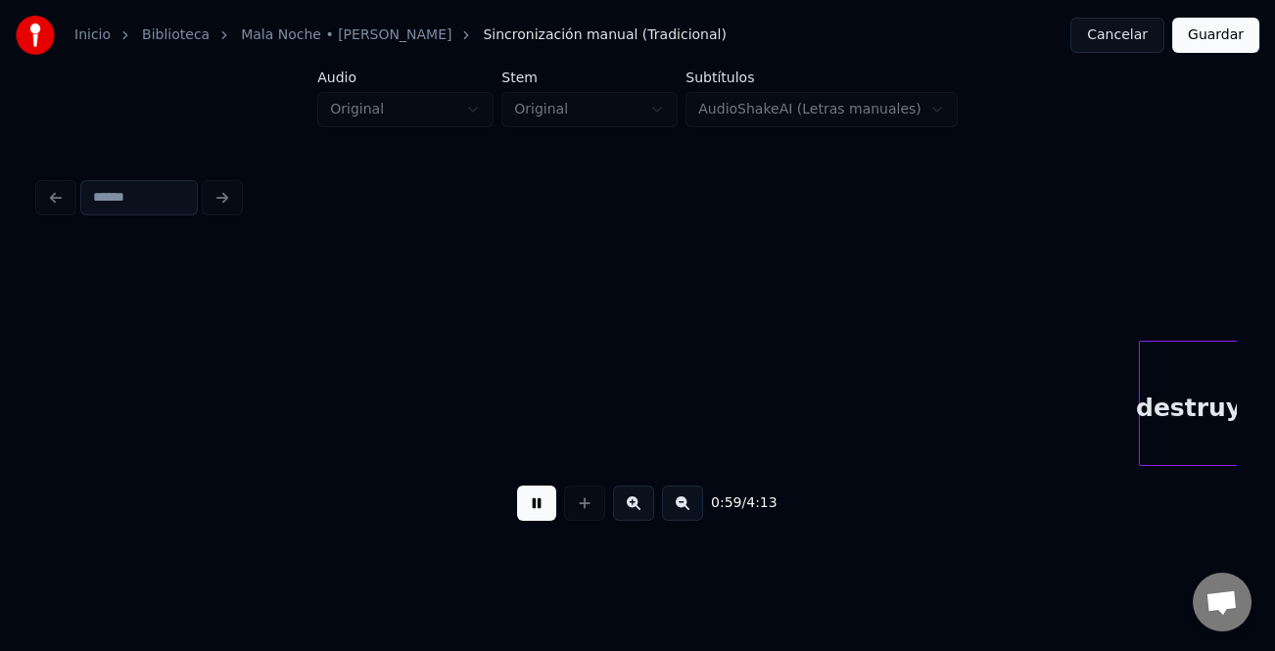
scroll to position [0, 11609]
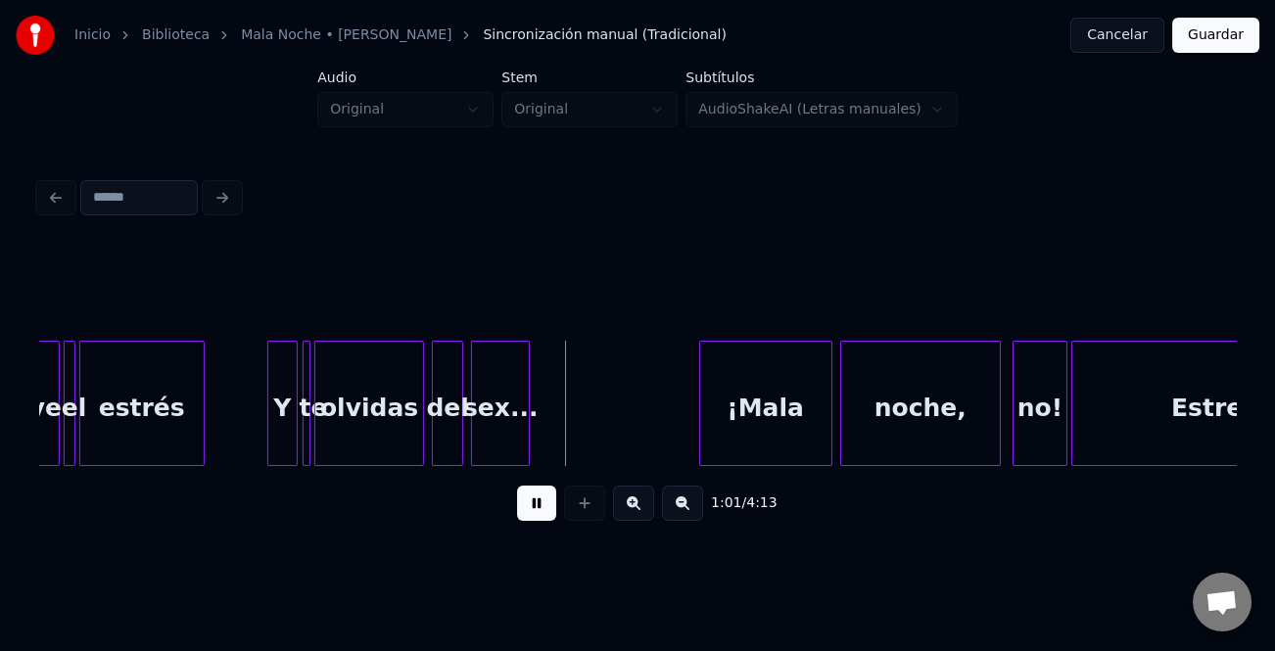
click at [291, 429] on div at bounding box center [294, 403] width 6 height 123
click at [256, 431] on div "Y" at bounding box center [260, 408] width 28 height 133
click at [307, 440] on div "te" at bounding box center [310, 403] width 14 height 125
click at [286, 439] on div at bounding box center [289, 403] width 6 height 123
click at [291, 443] on div "te" at bounding box center [300, 408] width 30 height 133
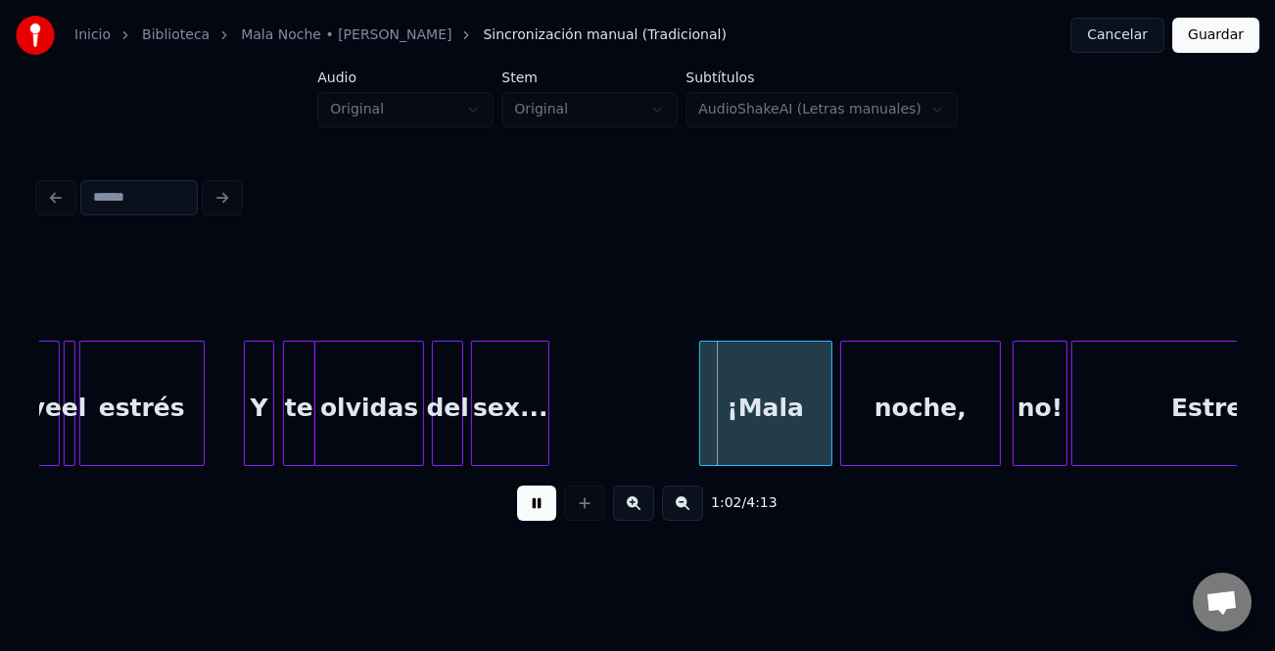
click at [548, 430] on div at bounding box center [546, 403] width 6 height 123
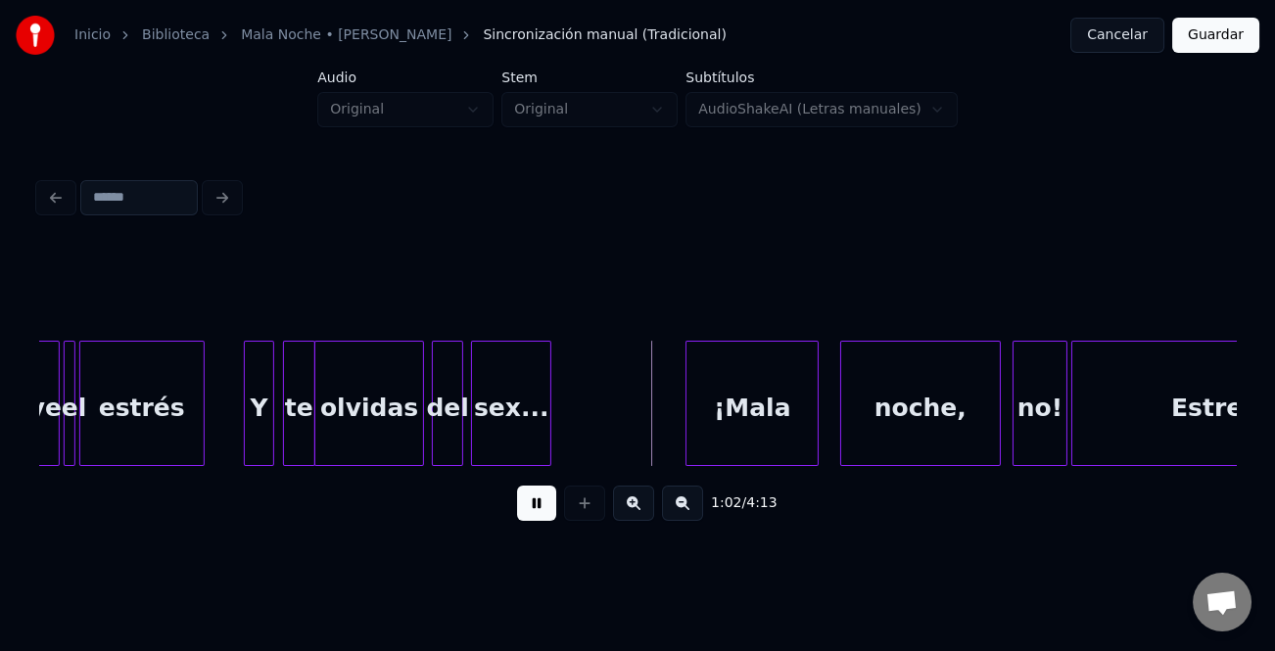
click at [721, 444] on div "¡Mala" at bounding box center [752, 408] width 131 height 133
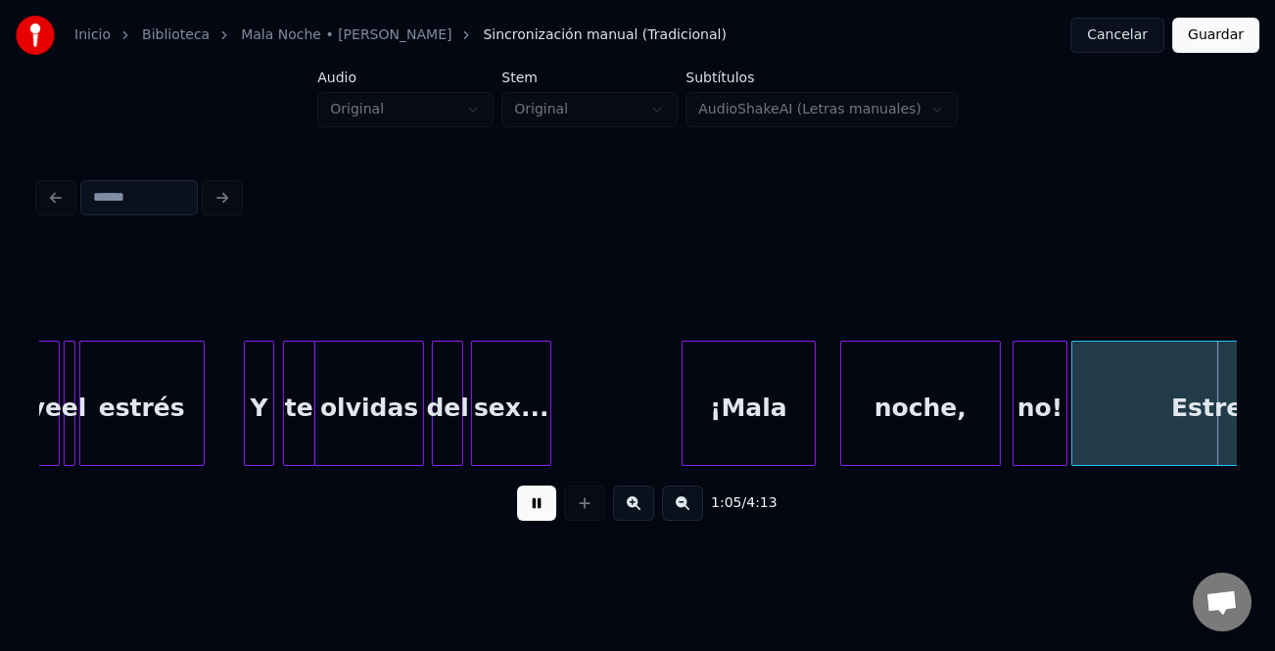
scroll to position [0, 12808]
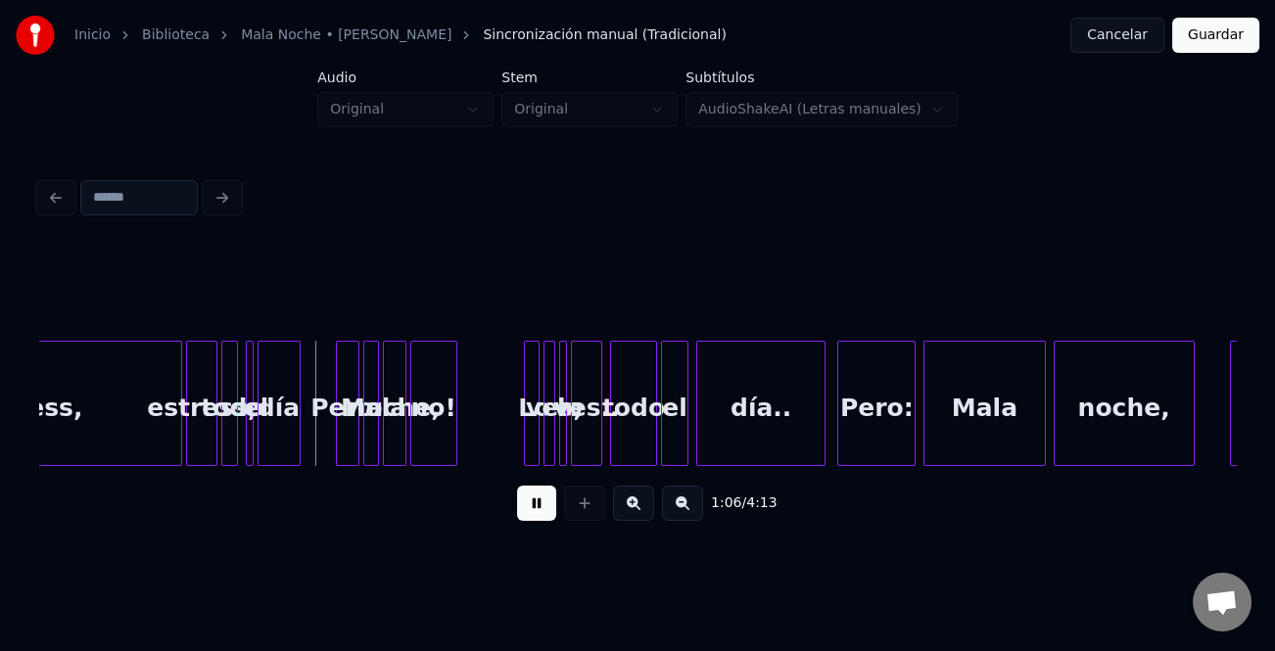
click at [530, 506] on button at bounding box center [536, 503] width 39 height 35
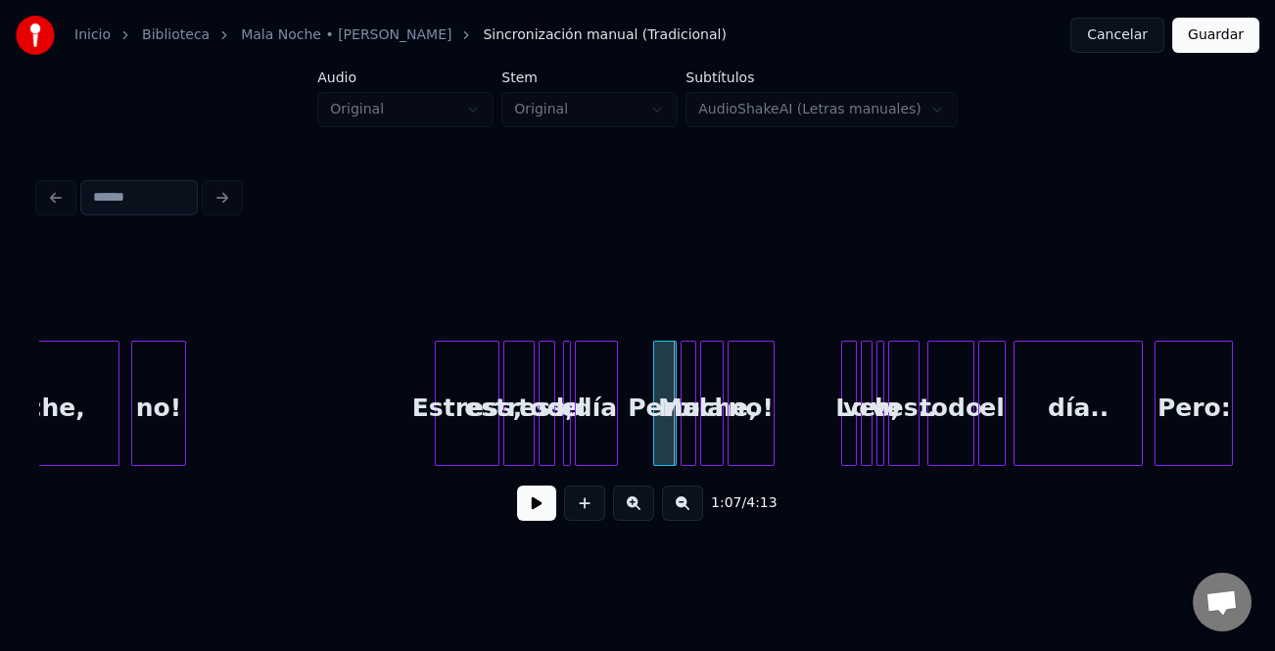
click at [436, 433] on div at bounding box center [439, 403] width 6 height 123
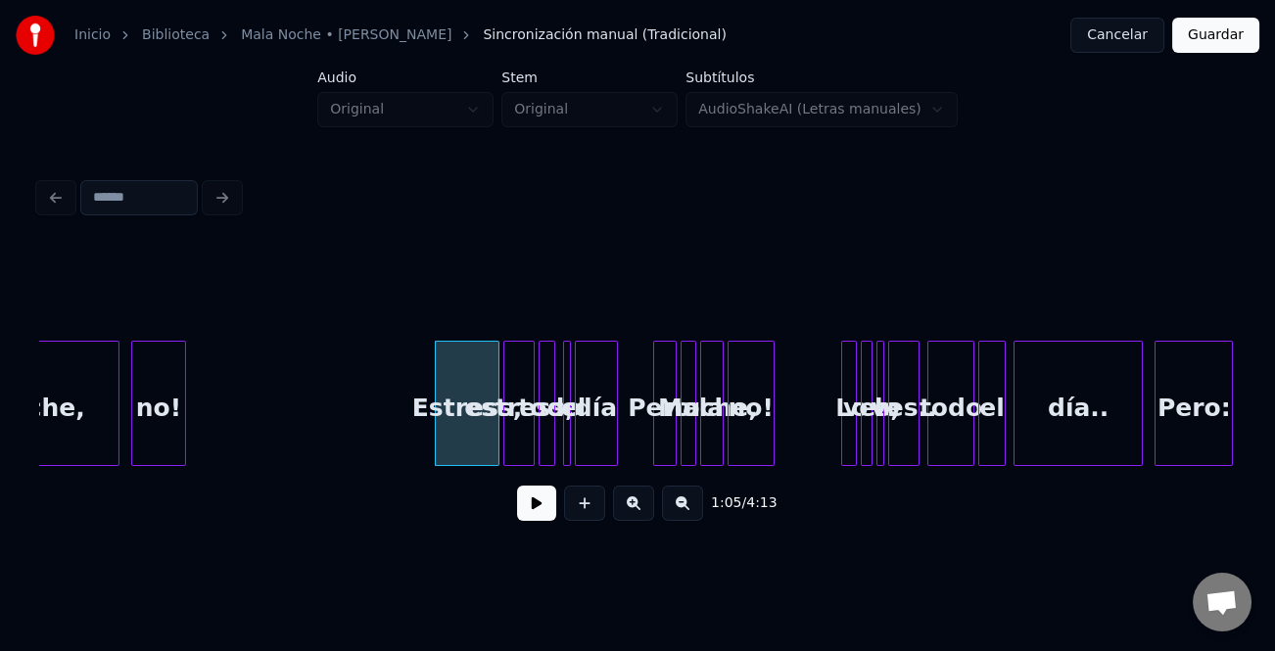
click at [185, 438] on div at bounding box center [182, 403] width 6 height 123
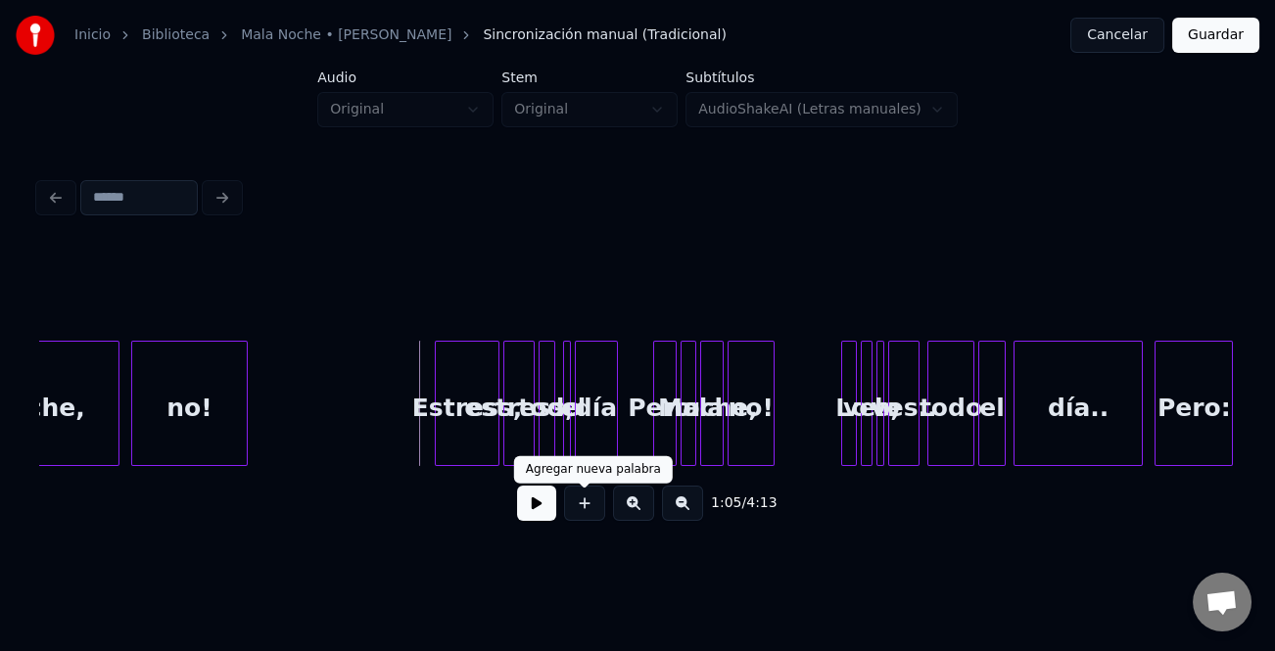
click at [543, 509] on button at bounding box center [536, 503] width 39 height 35
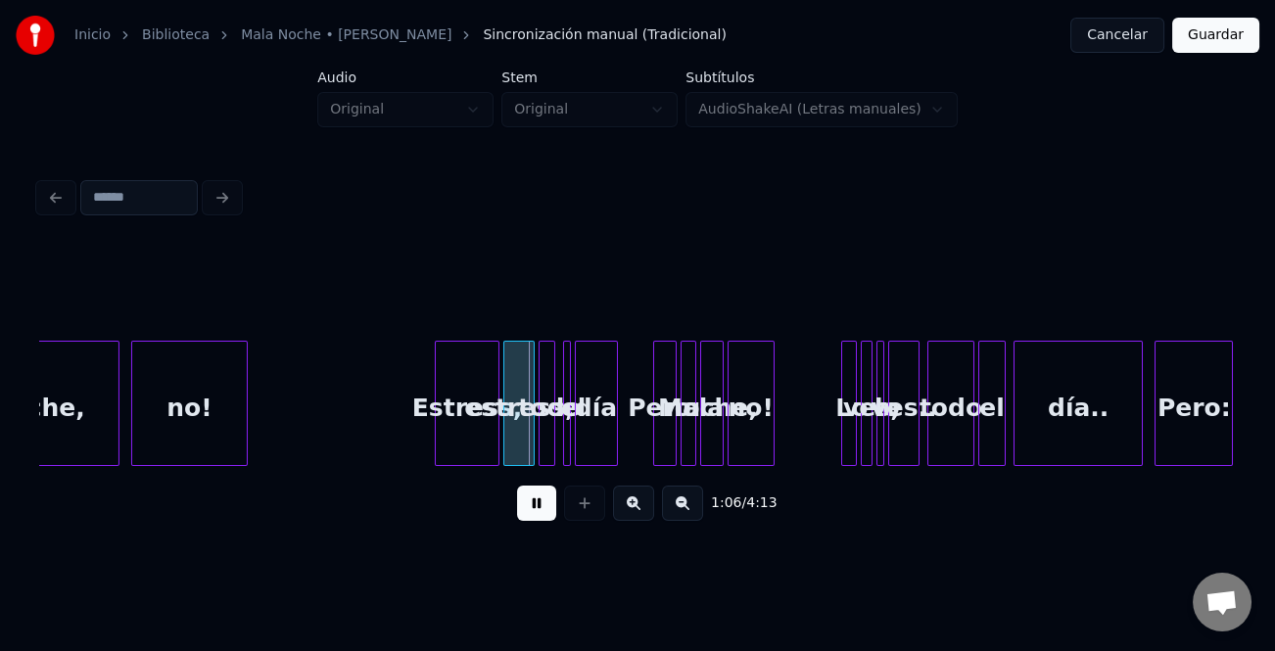
click at [646, 516] on button at bounding box center [633, 503] width 41 height 35
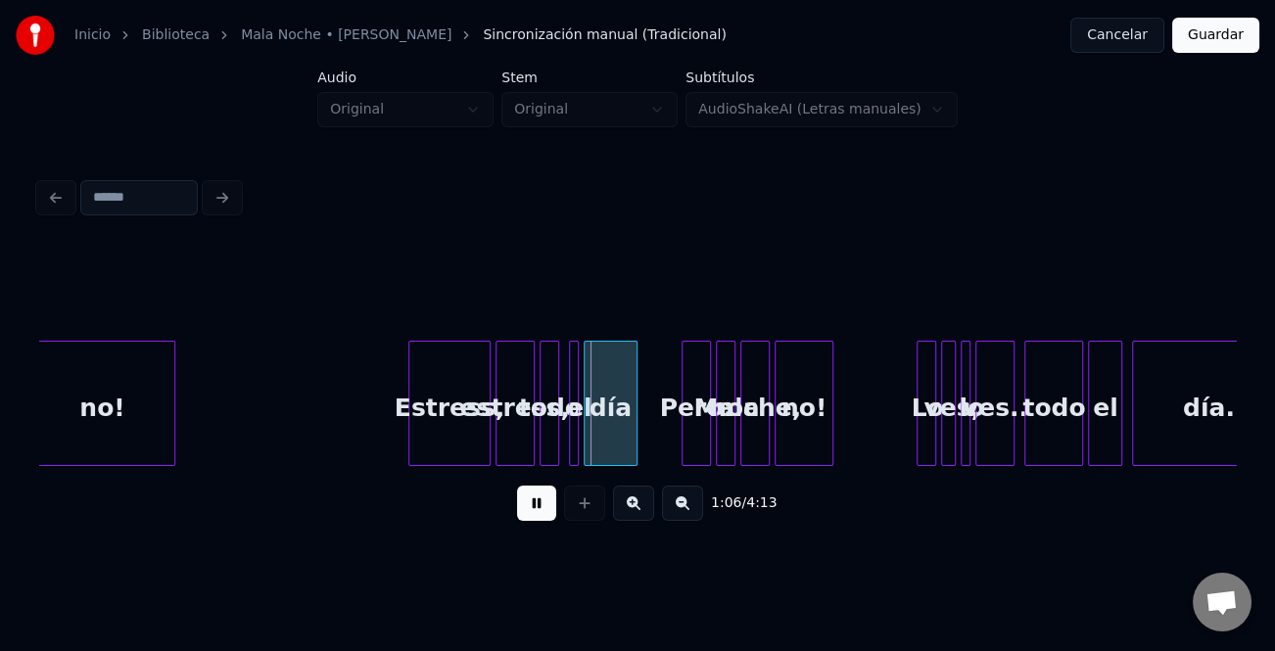
click at [644, 510] on button at bounding box center [633, 503] width 41 height 35
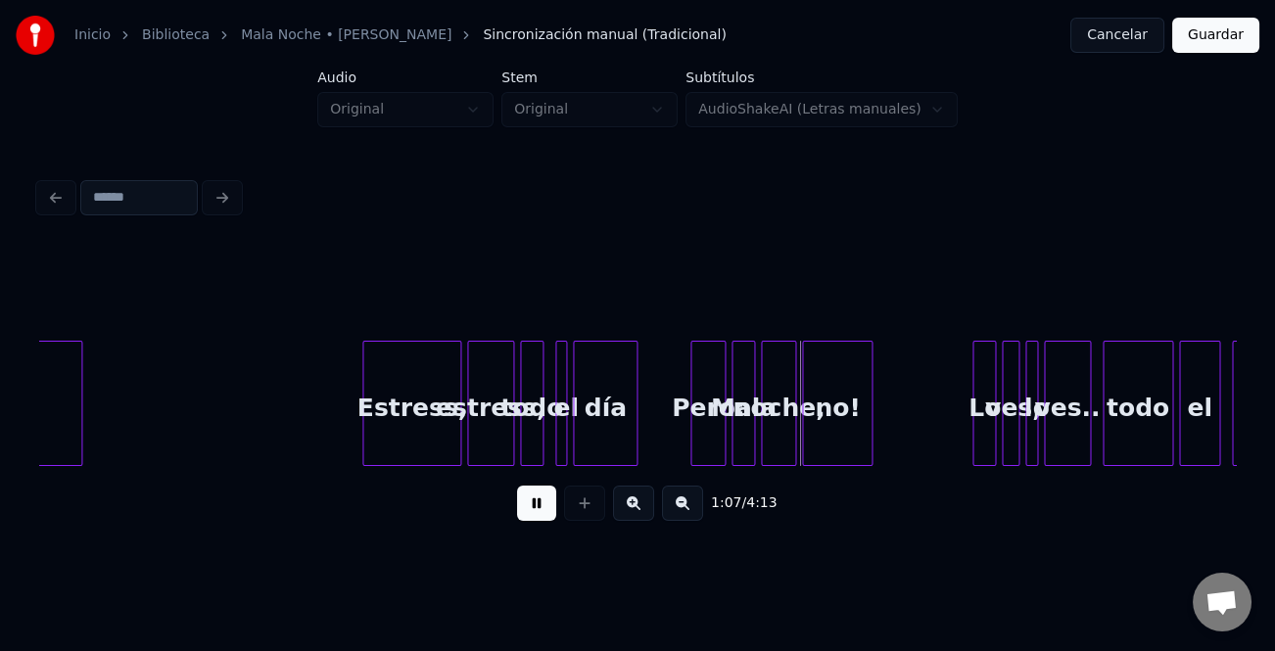
click at [642, 509] on button at bounding box center [633, 503] width 41 height 35
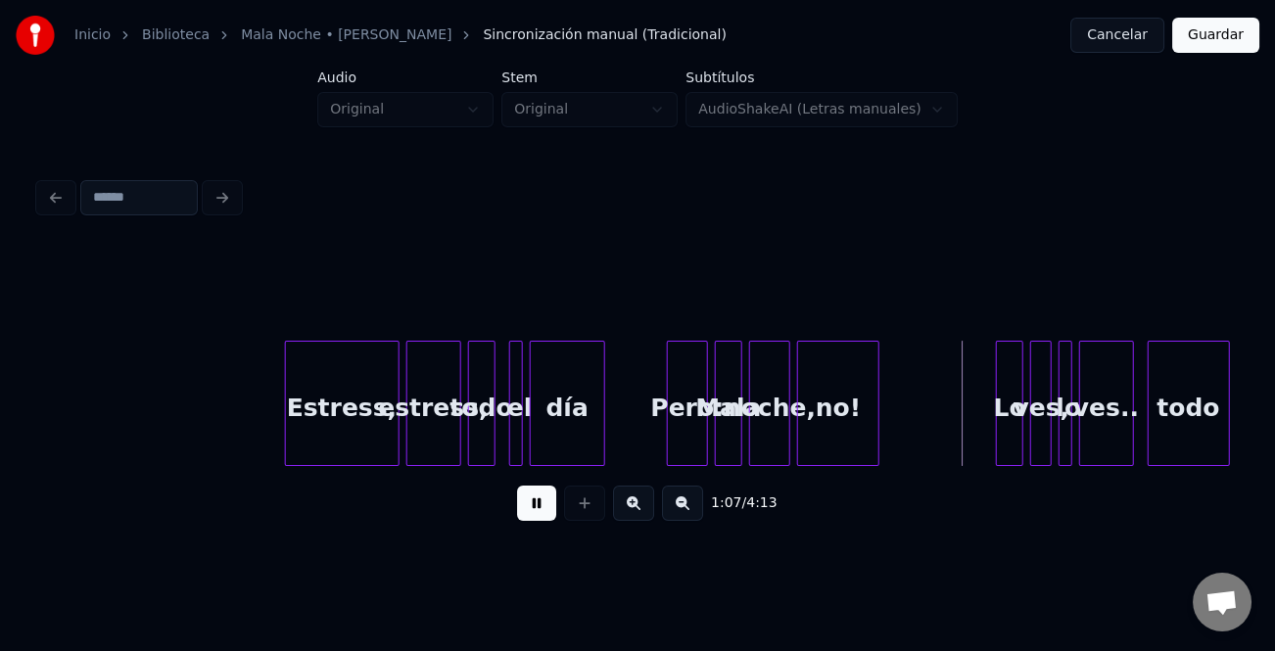
drag, startPoint x: 642, startPoint y: 509, endPoint x: 527, endPoint y: 476, distance: 120.3
click at [641, 509] on button at bounding box center [633, 503] width 41 height 35
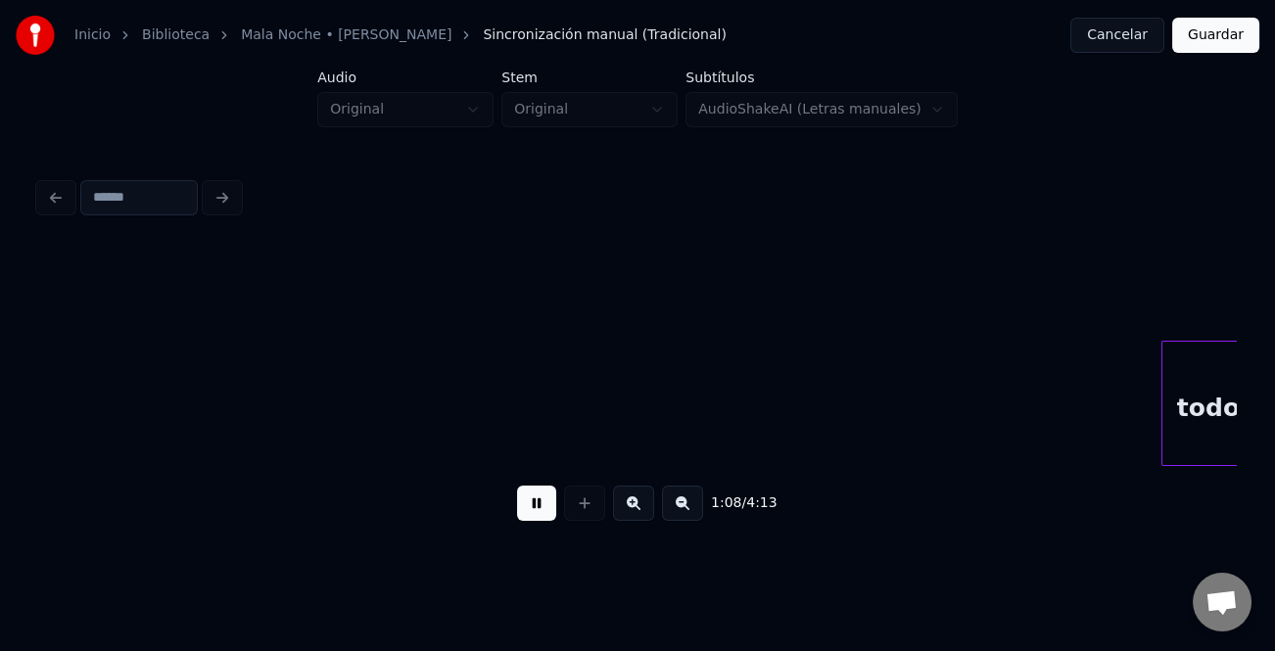
scroll to position [0, 26836]
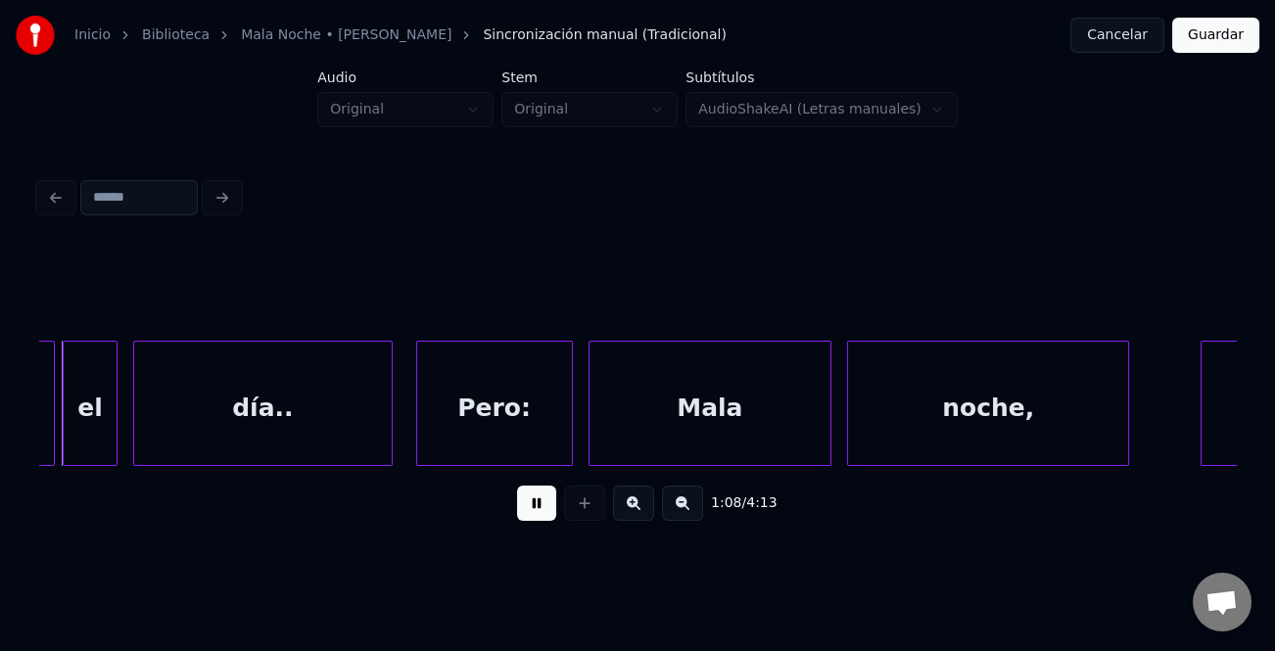
click at [215, 400] on div "día.." at bounding box center [262, 408] width 257 height 133
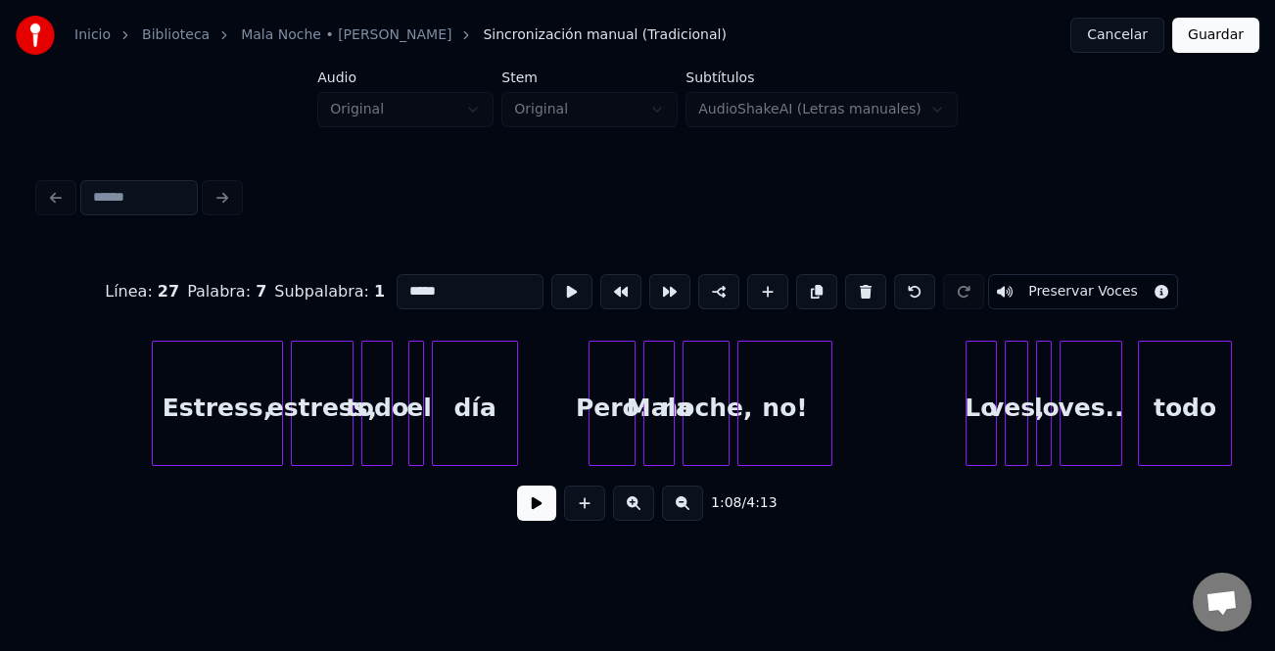
scroll to position [0, 25421]
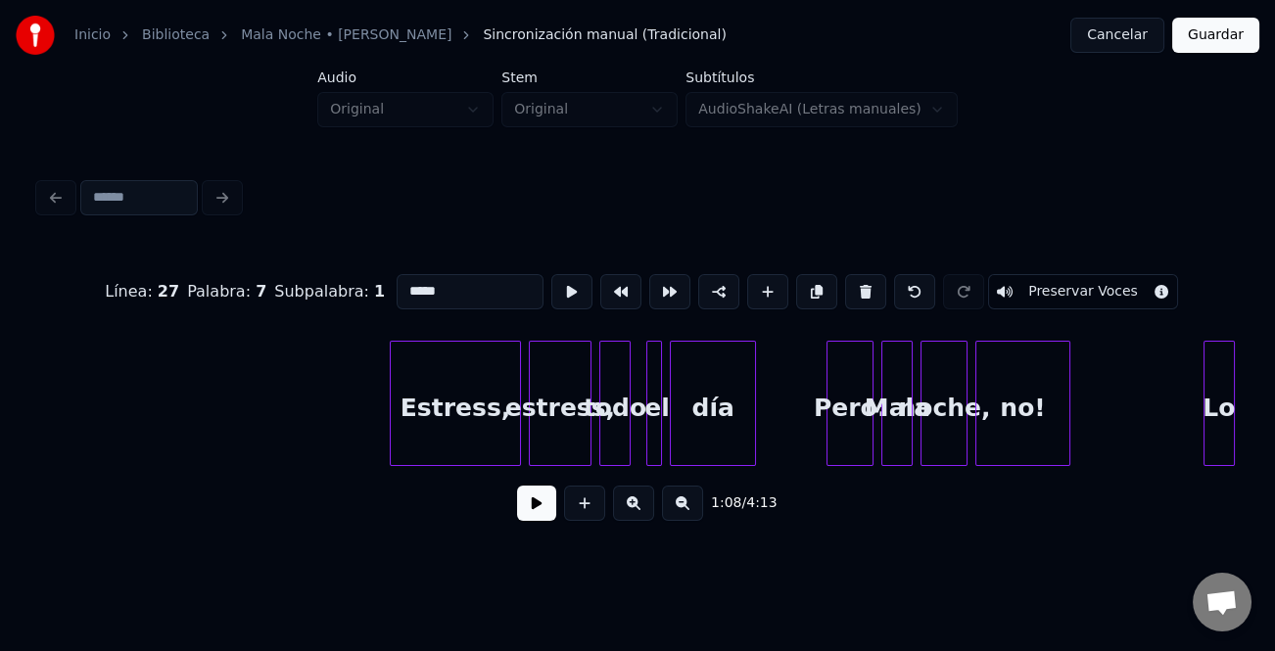
click at [403, 451] on div "Estress," at bounding box center [455, 408] width 129 height 133
type input "********"
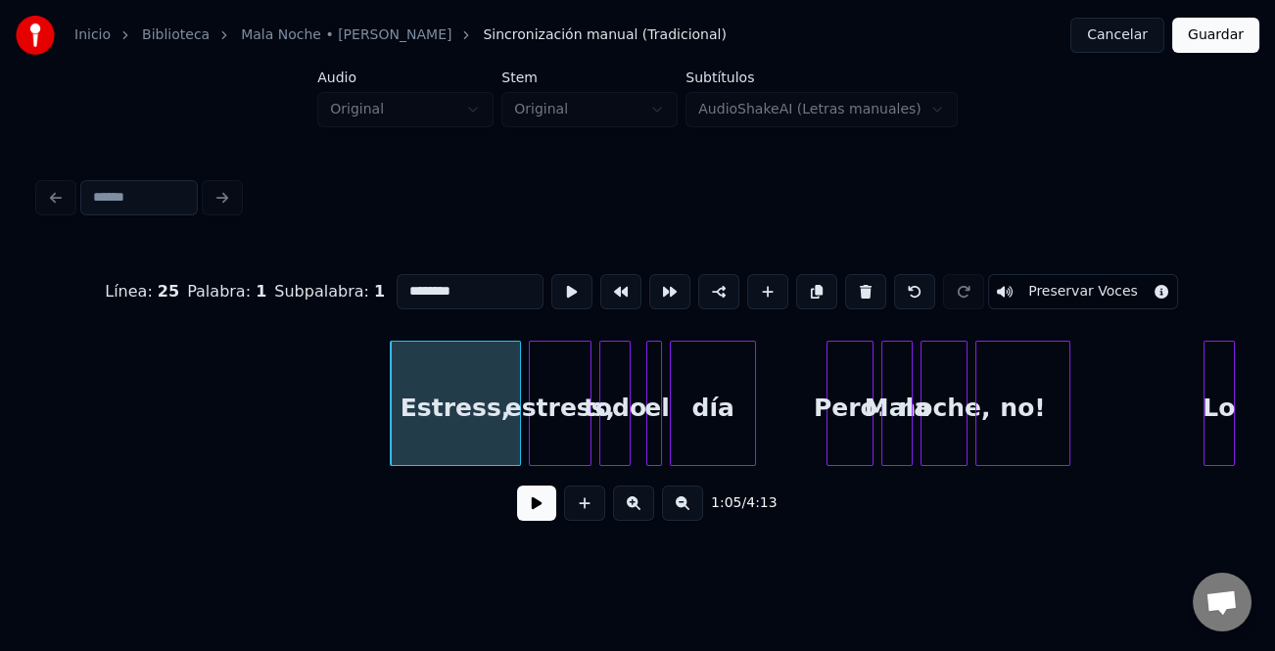
click at [532, 497] on button at bounding box center [536, 503] width 39 height 35
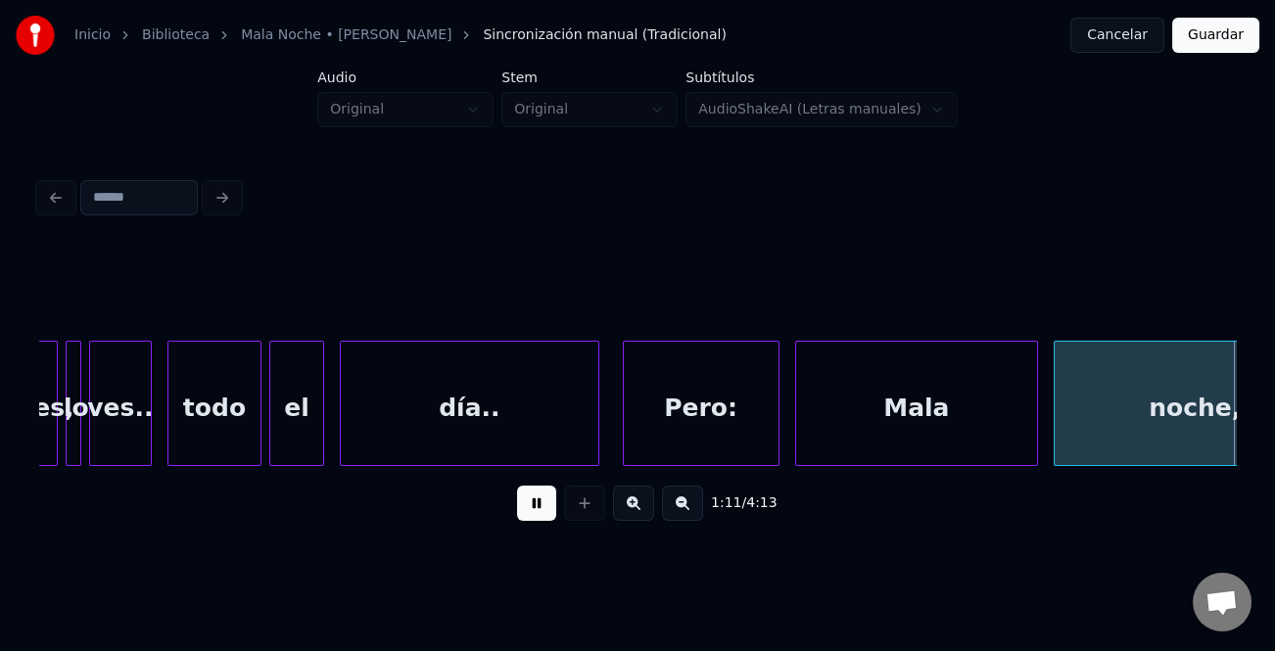
scroll to position [0, 27826]
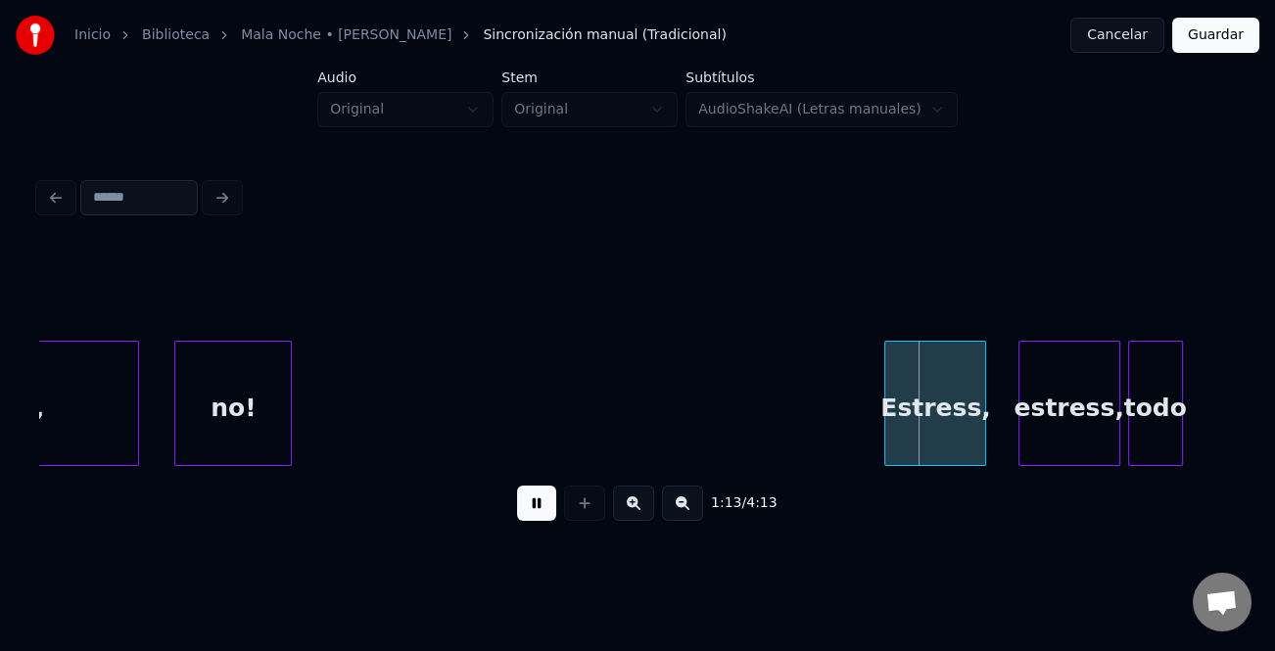
click at [257, 428] on div "no!" at bounding box center [233, 408] width 116 height 133
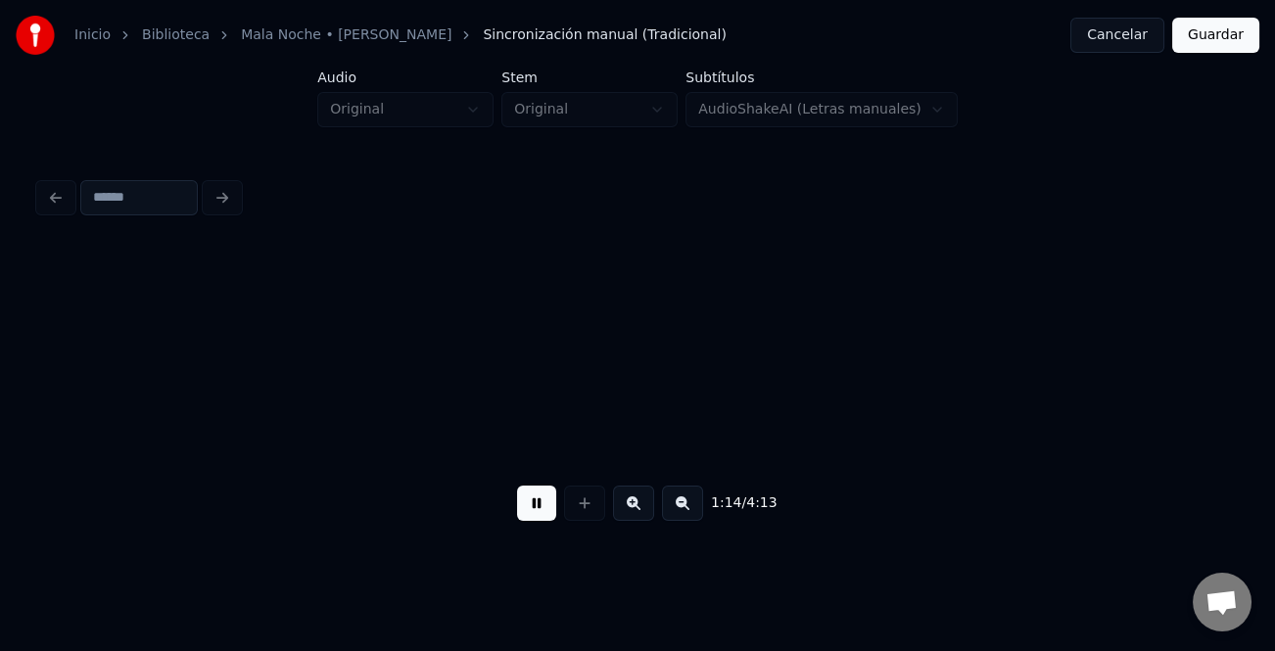
scroll to position [0, 29024]
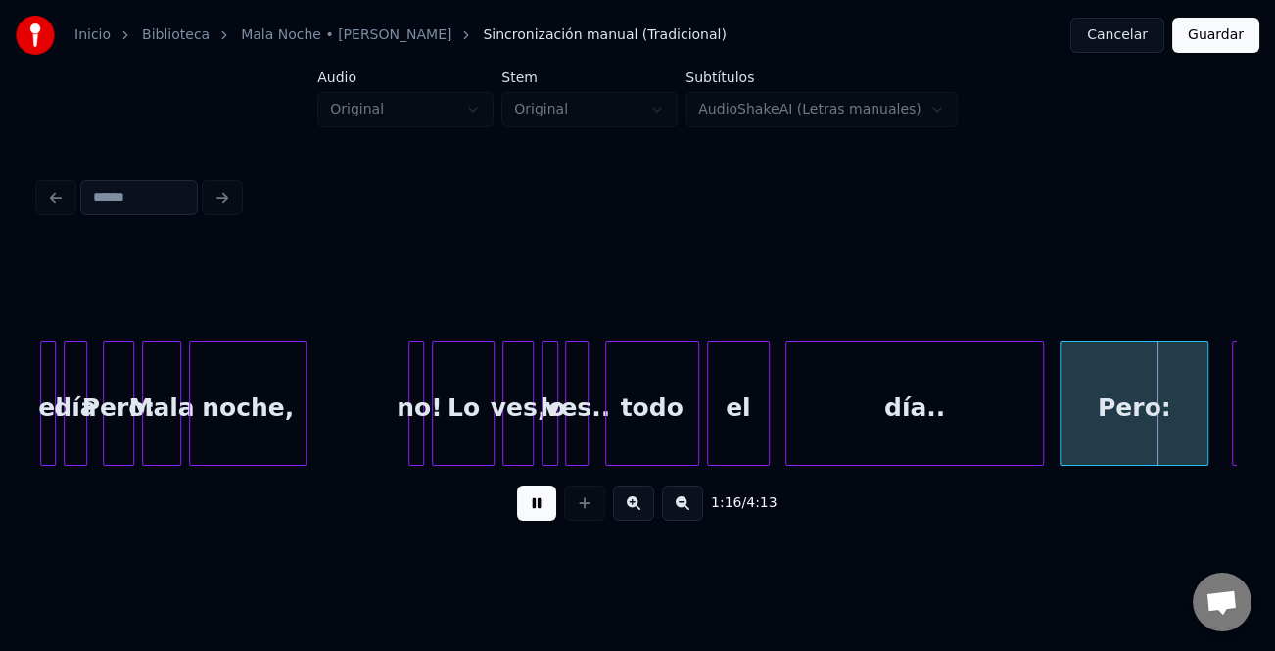
click at [528, 504] on button at bounding box center [536, 503] width 39 height 35
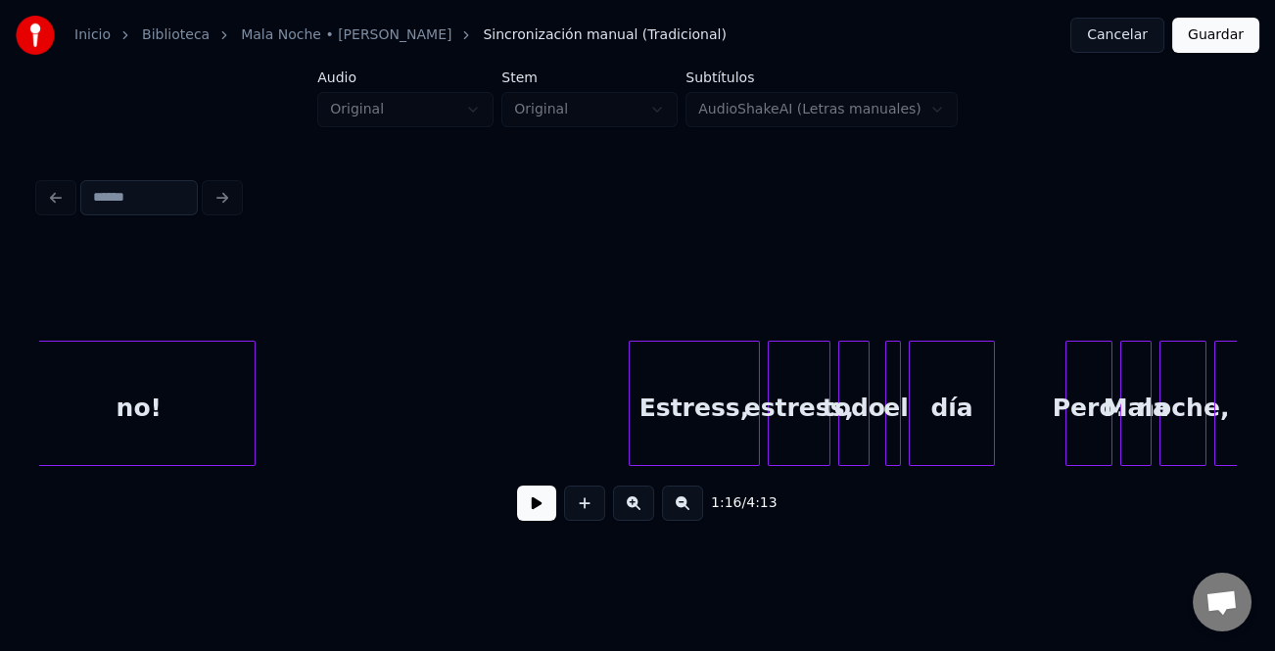
scroll to position [0, 25341]
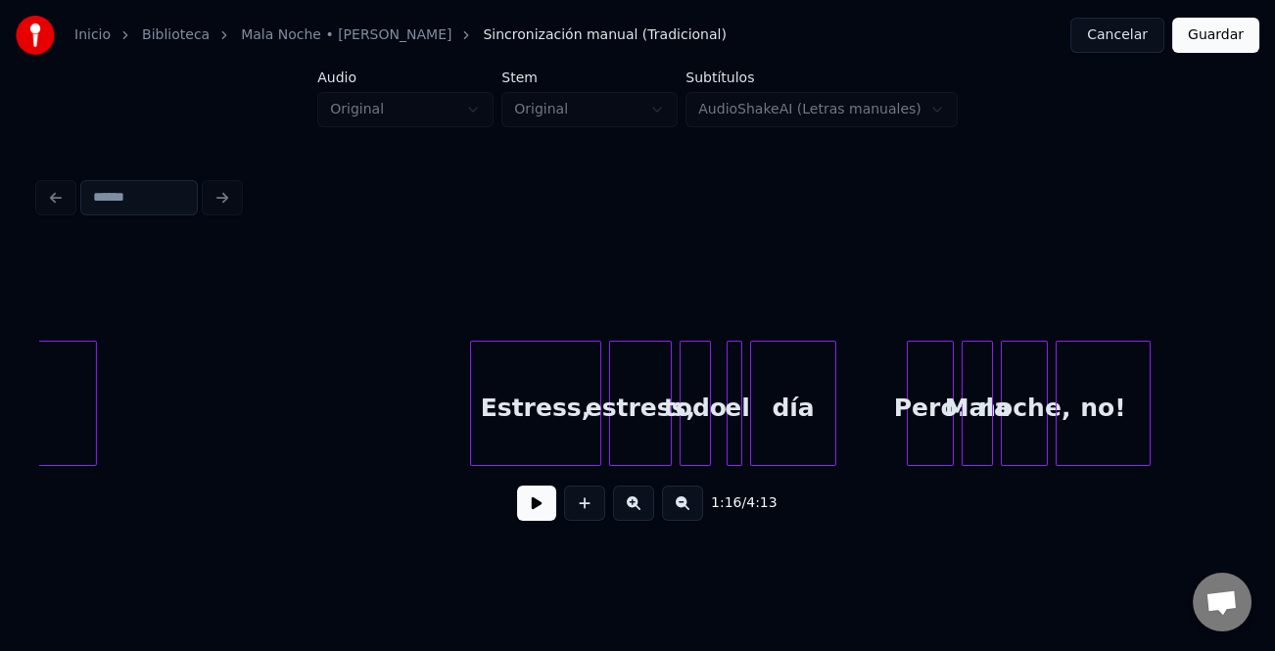
click at [490, 447] on div "Estress," at bounding box center [535, 408] width 129 height 133
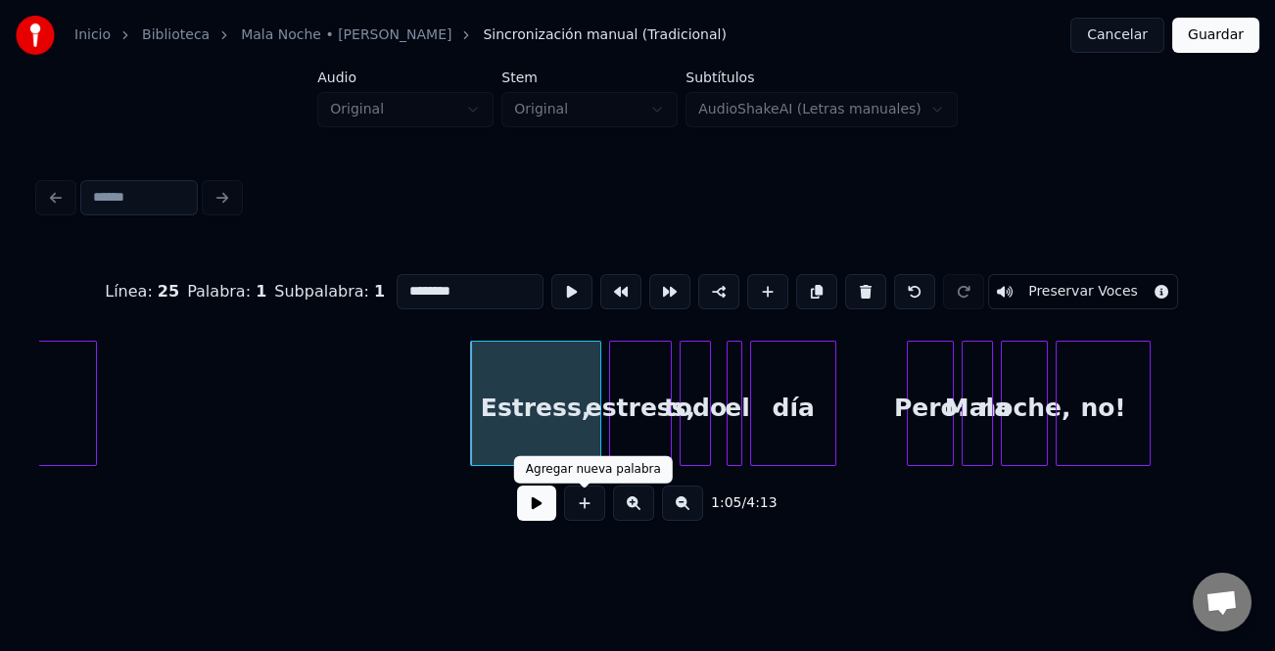
click at [530, 508] on button at bounding box center [536, 503] width 39 height 35
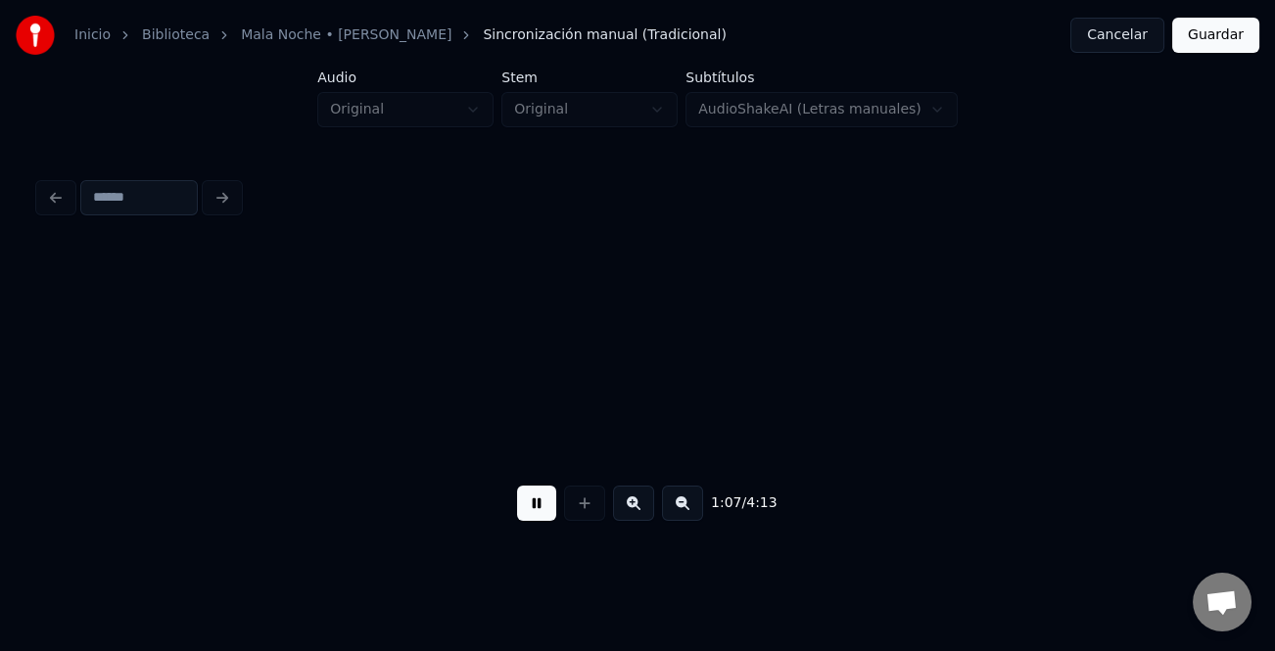
scroll to position [0, 26540]
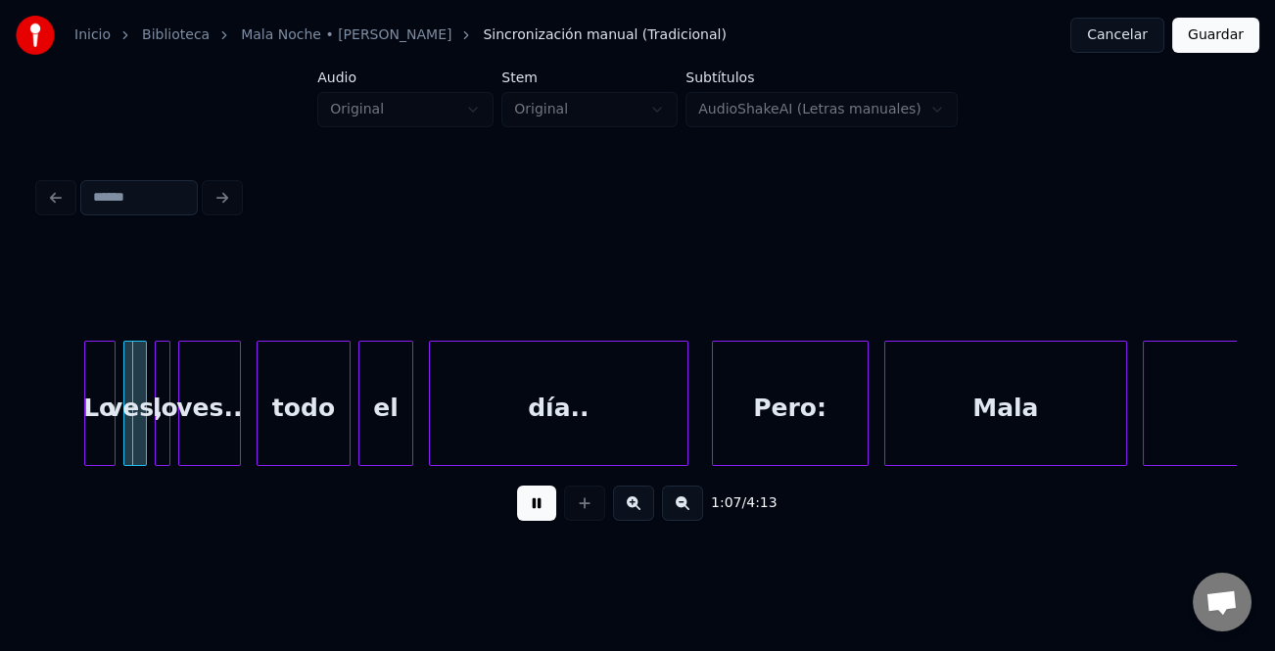
click at [530, 508] on button at bounding box center [536, 503] width 39 height 35
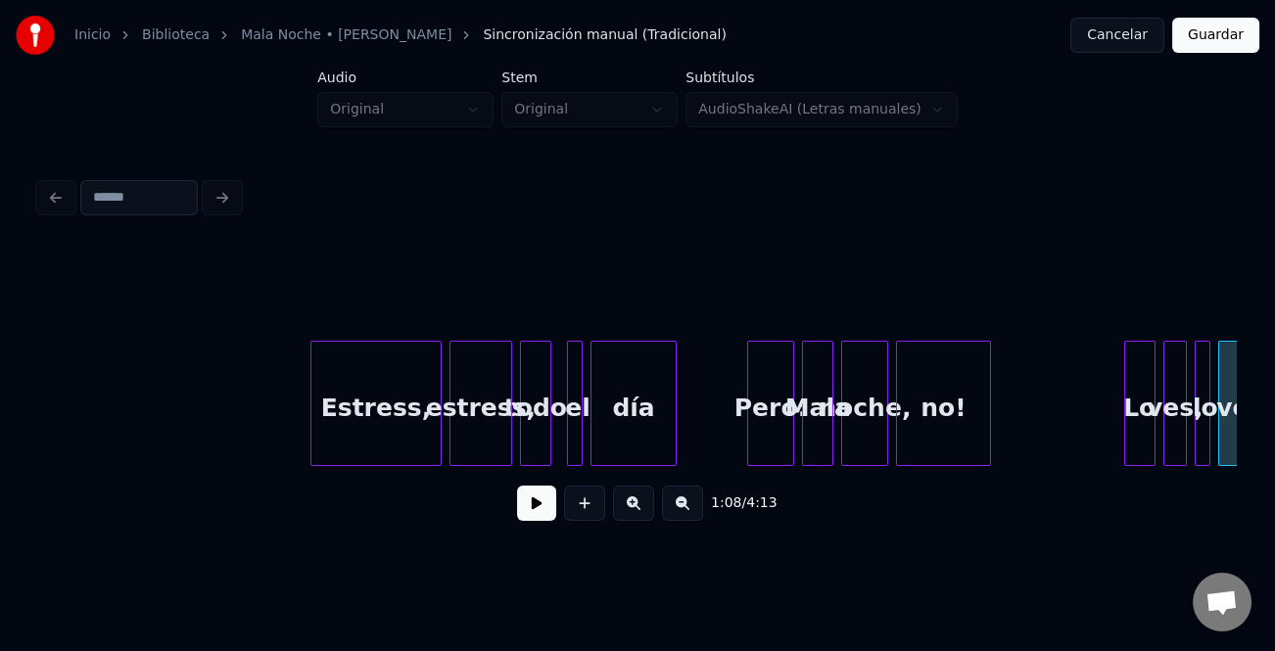
scroll to position [0, 25659]
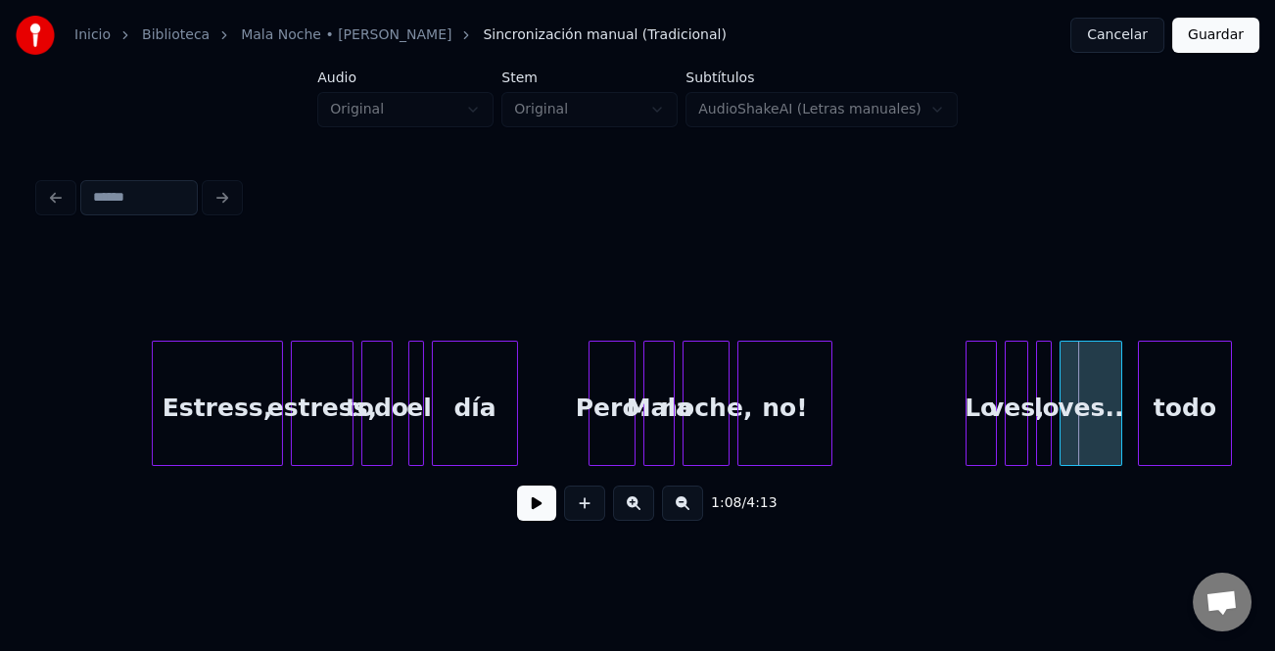
click at [372, 451] on div "todo" at bounding box center [376, 408] width 29 height 133
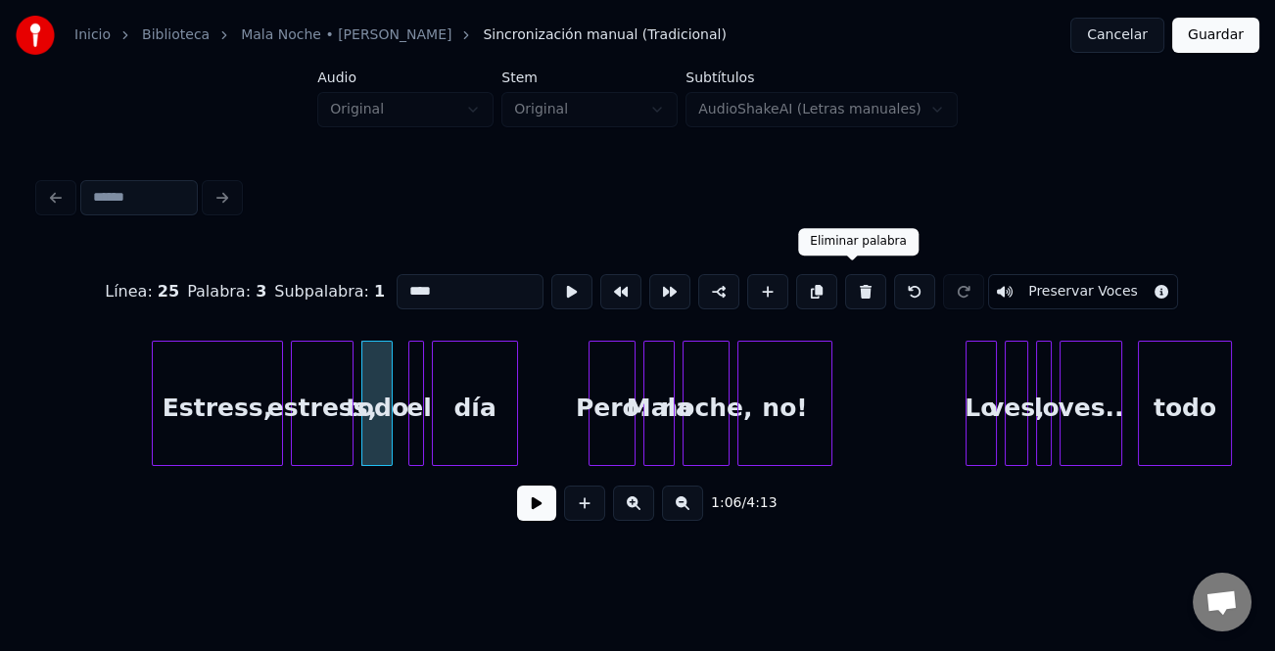
click at [864, 288] on button at bounding box center [865, 291] width 41 height 35
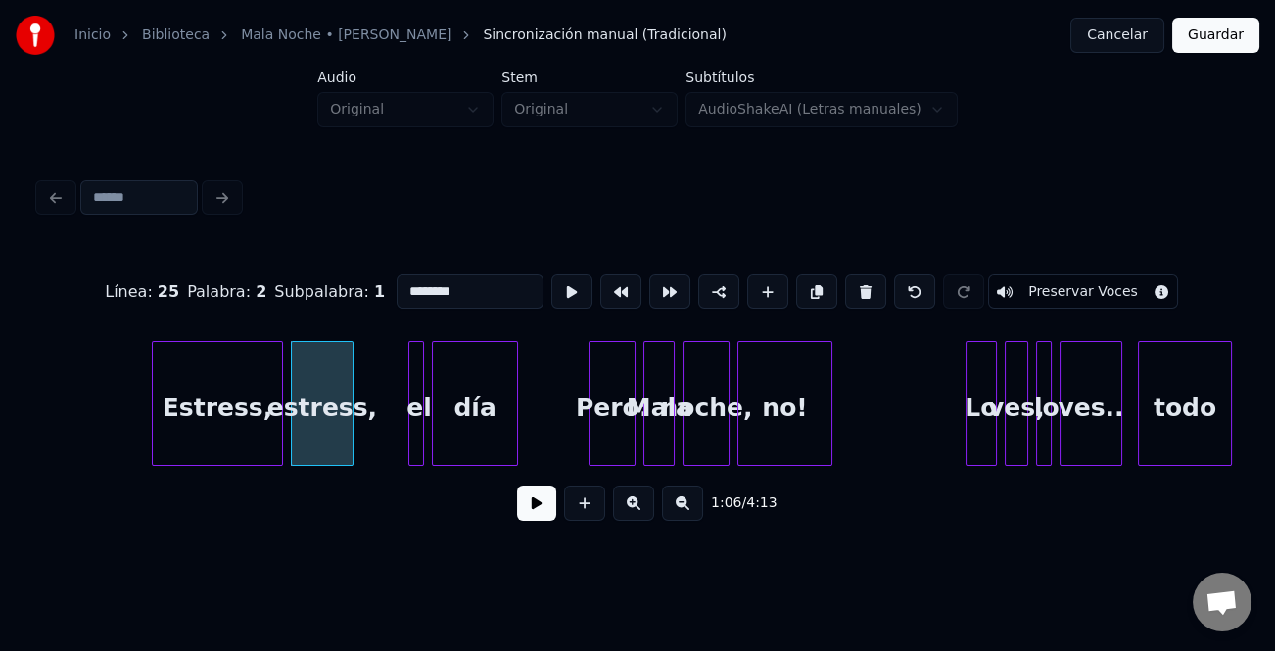
click at [418, 426] on div at bounding box center [420, 403] width 6 height 123
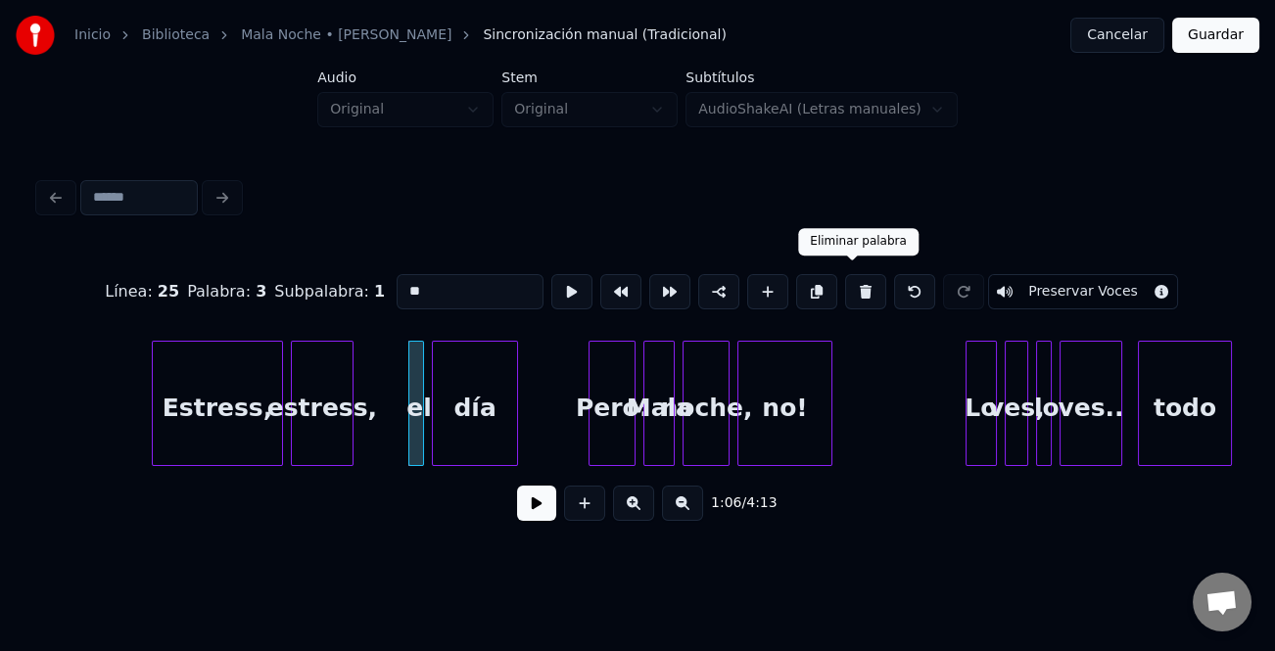
click at [850, 280] on button at bounding box center [865, 291] width 41 height 35
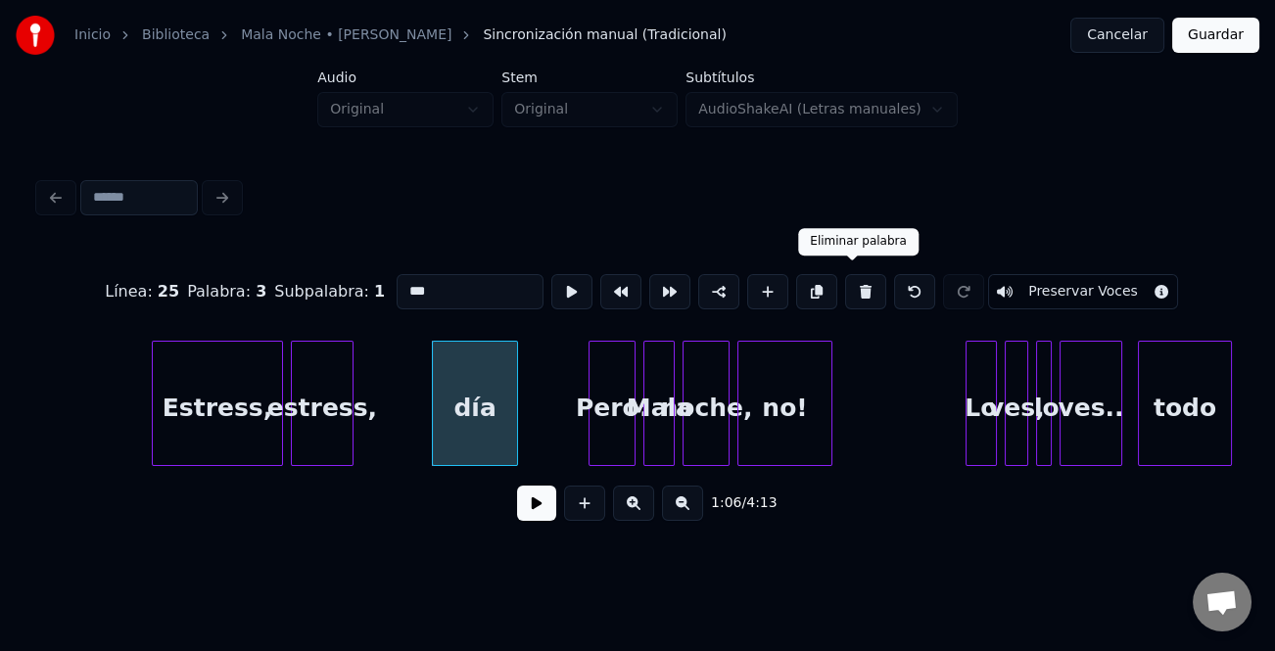
click at [851, 283] on button at bounding box center [865, 291] width 41 height 35
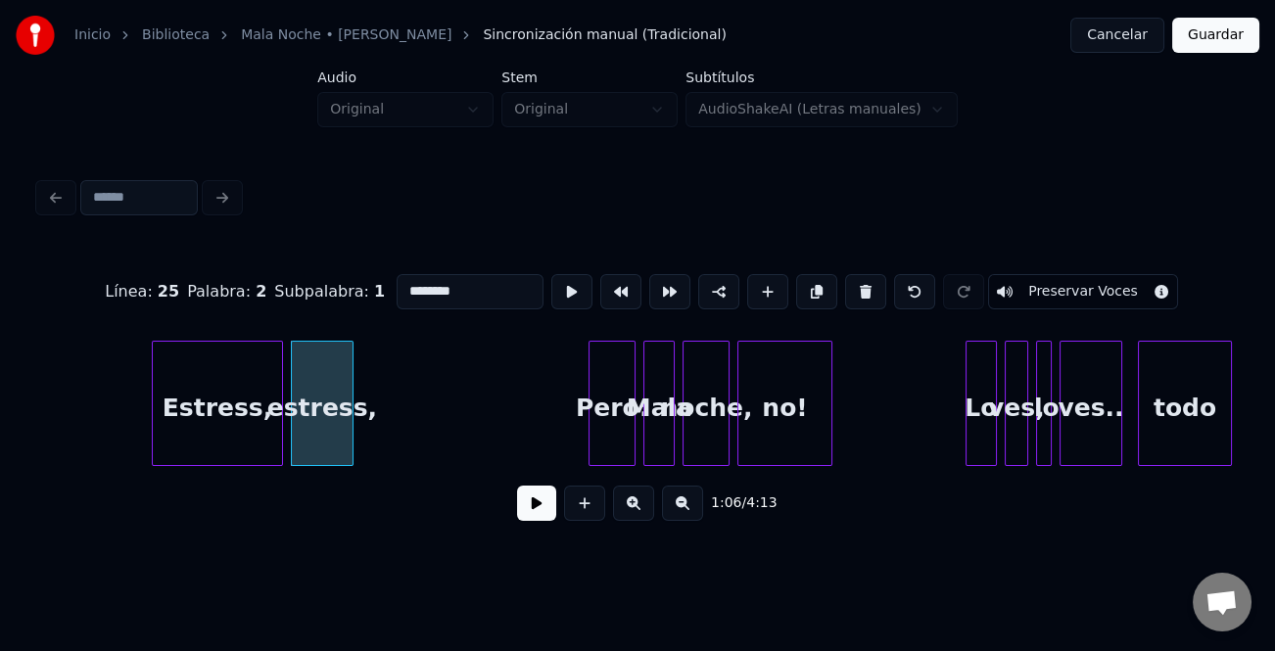
click at [627, 397] on div "Pero:" at bounding box center [612, 408] width 45 height 133
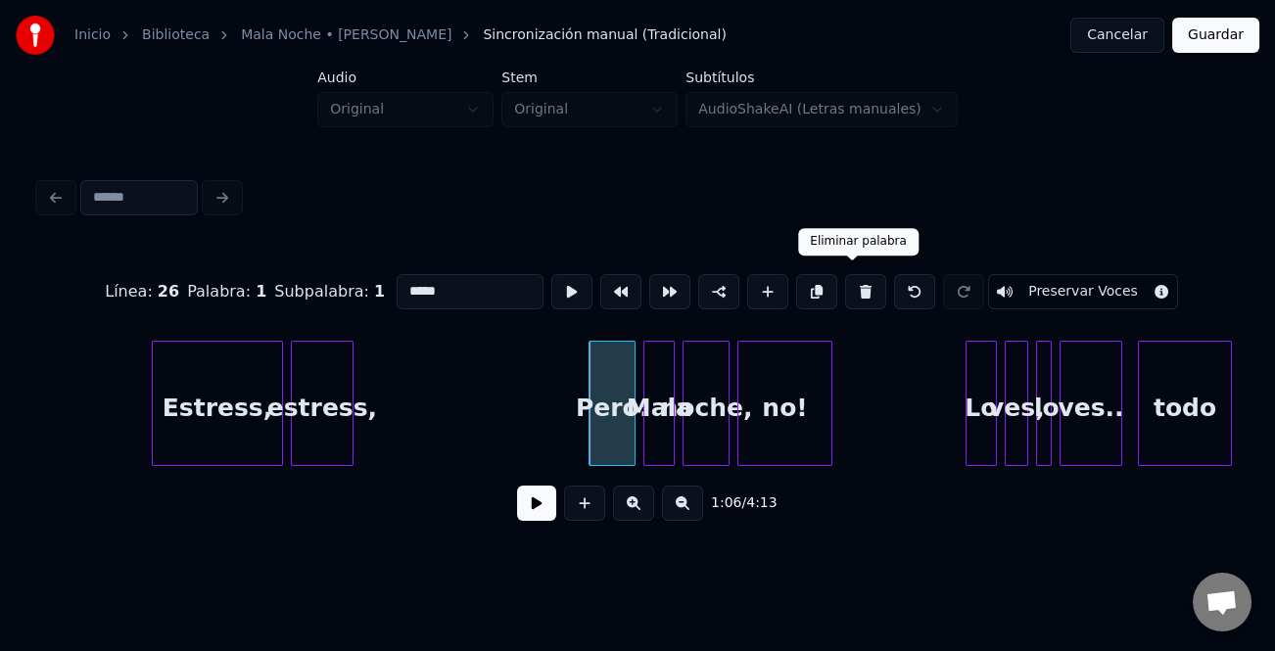
click at [859, 284] on button at bounding box center [865, 291] width 41 height 35
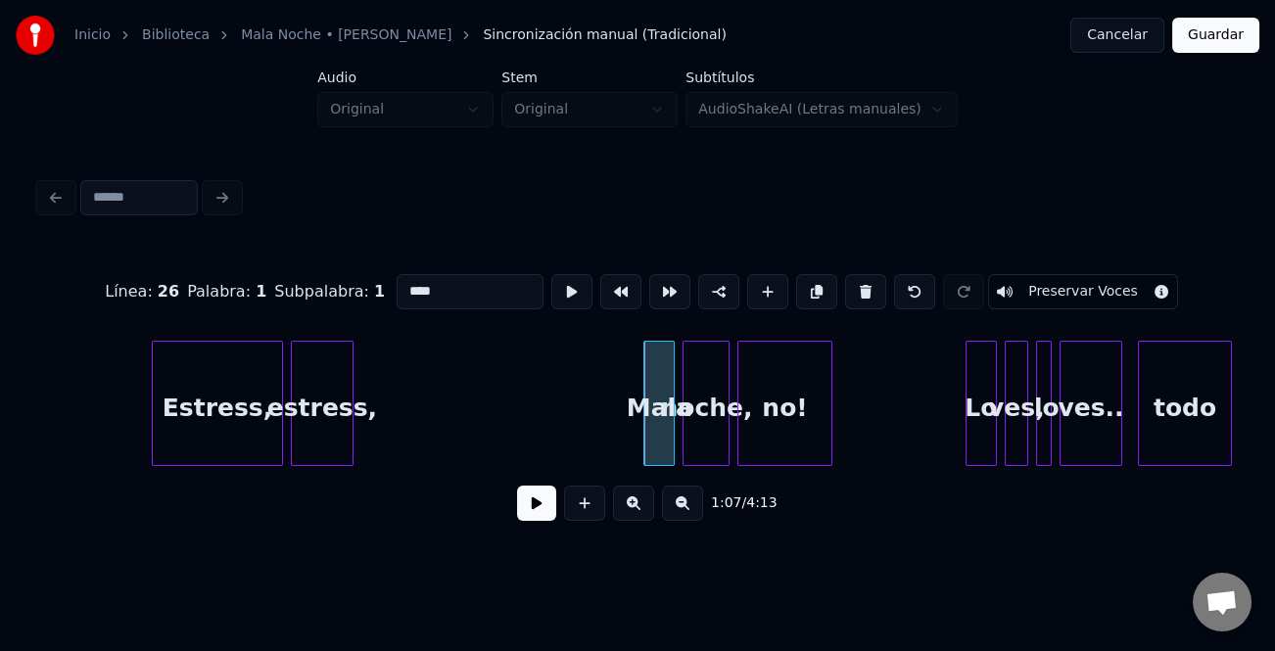
click at [859, 284] on button at bounding box center [865, 291] width 41 height 35
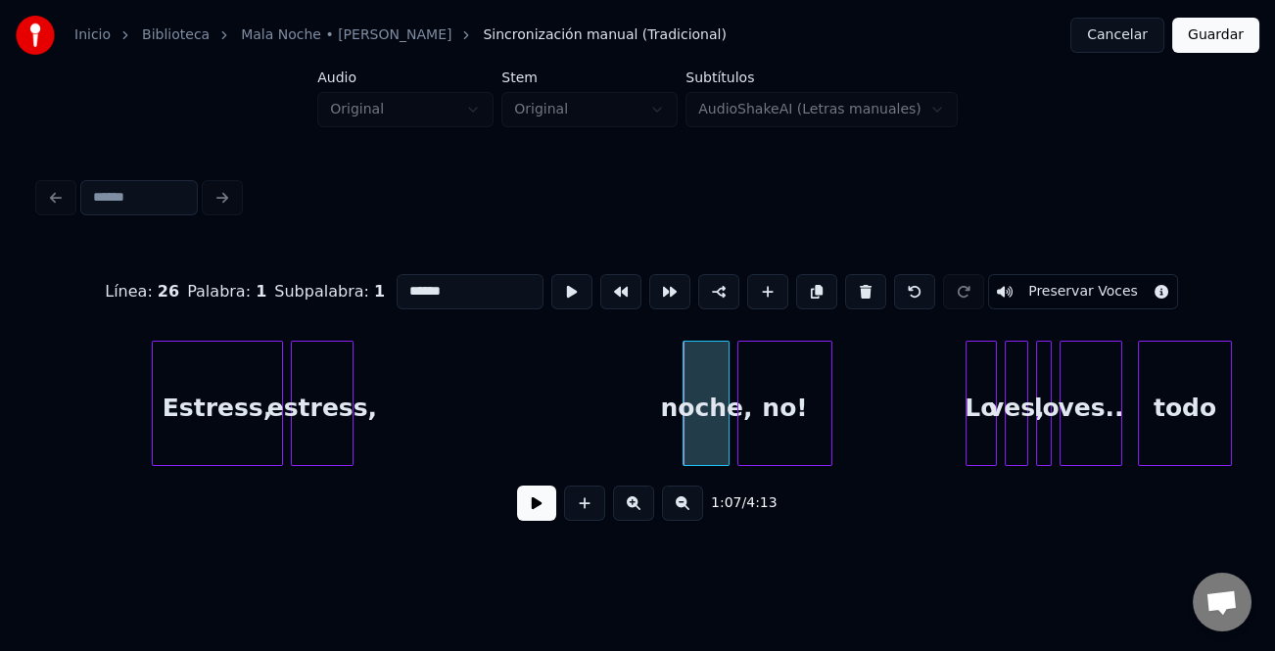
click at [859, 284] on button at bounding box center [865, 291] width 41 height 35
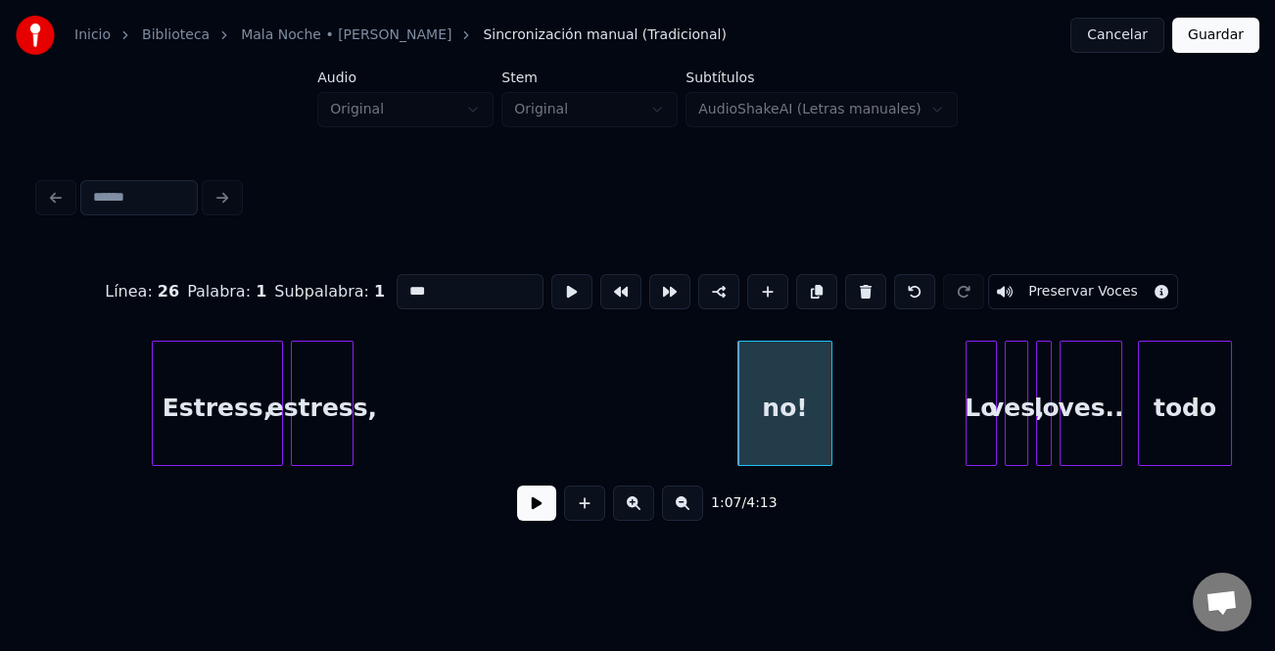
click at [859, 284] on button at bounding box center [865, 291] width 41 height 35
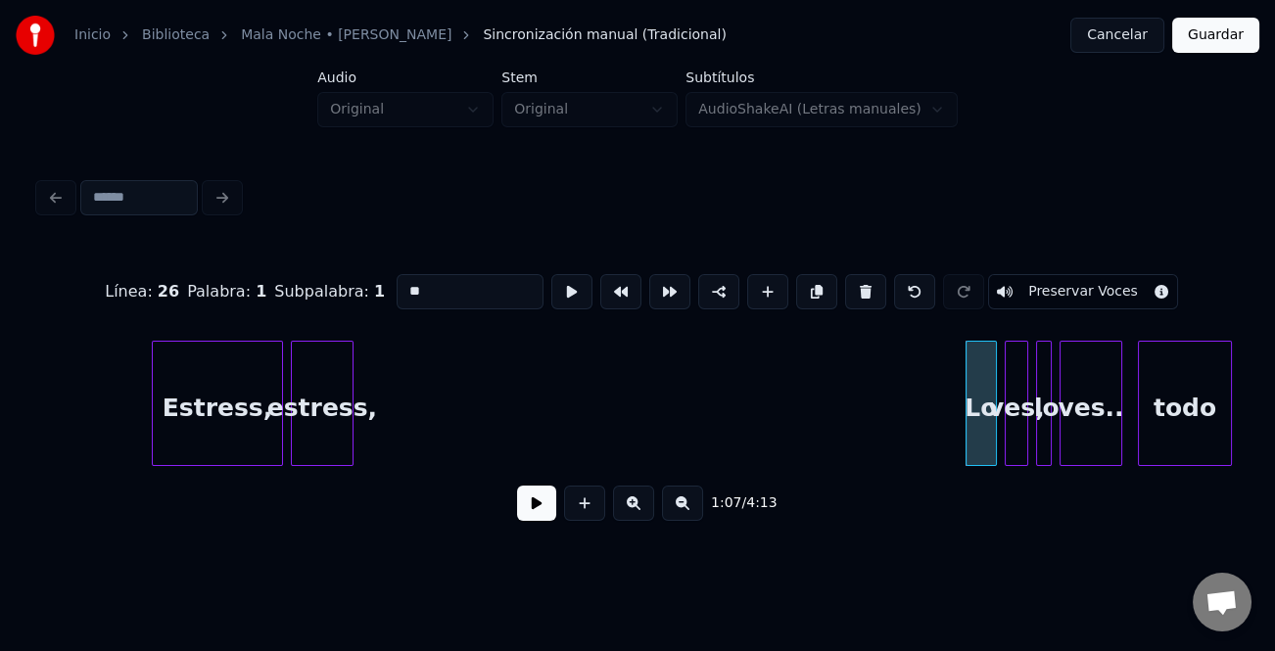
click at [221, 413] on div "Estress," at bounding box center [217, 408] width 129 height 133
type input "********"
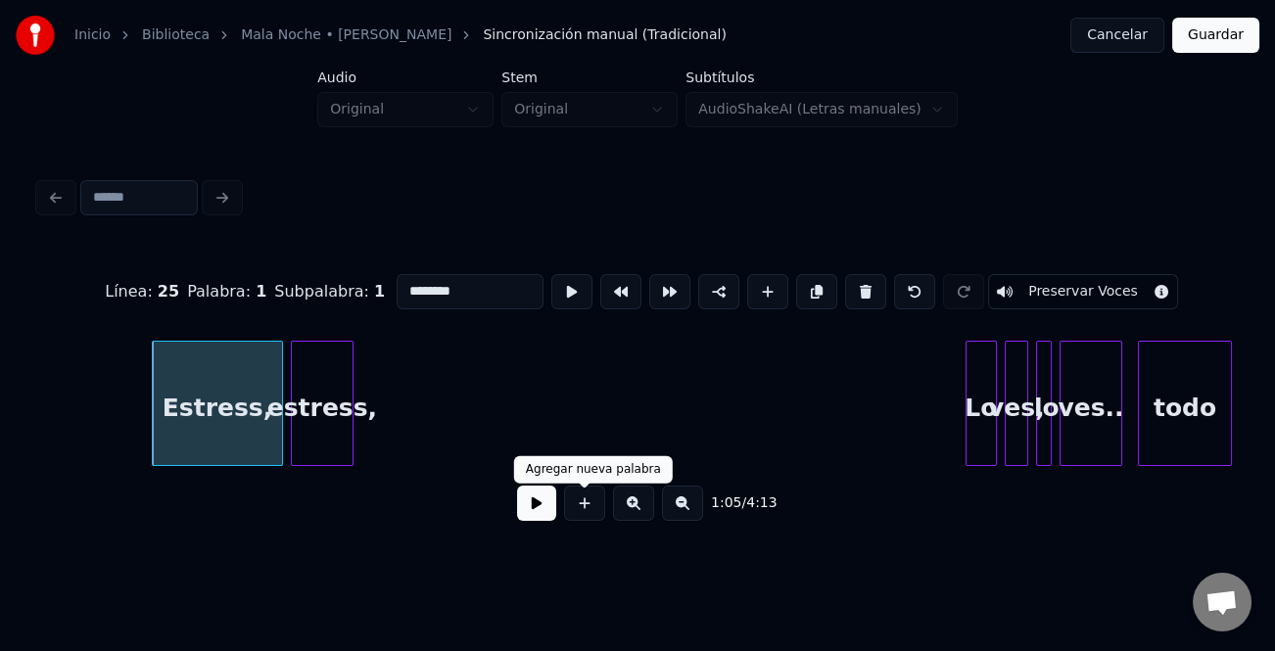
click at [555, 516] on button at bounding box center [536, 503] width 39 height 35
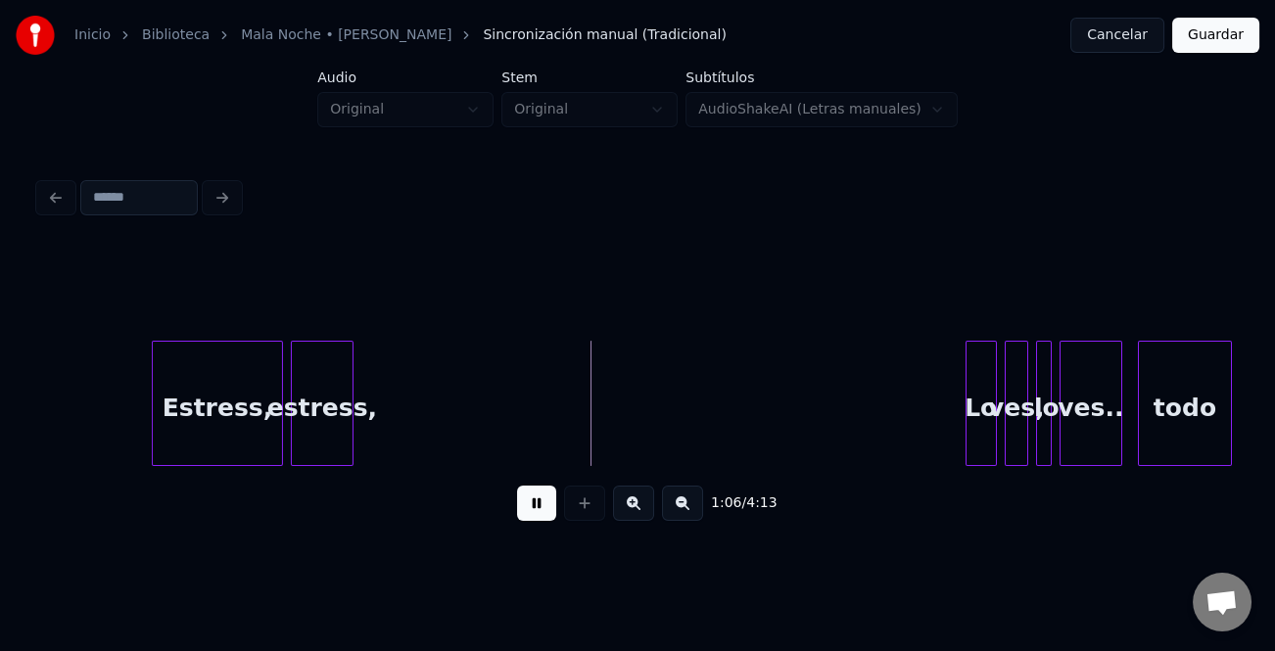
drag, startPoint x: 555, startPoint y: 516, endPoint x: 527, endPoint y: 510, distance: 29.0
click at [553, 516] on button at bounding box center [536, 503] width 39 height 35
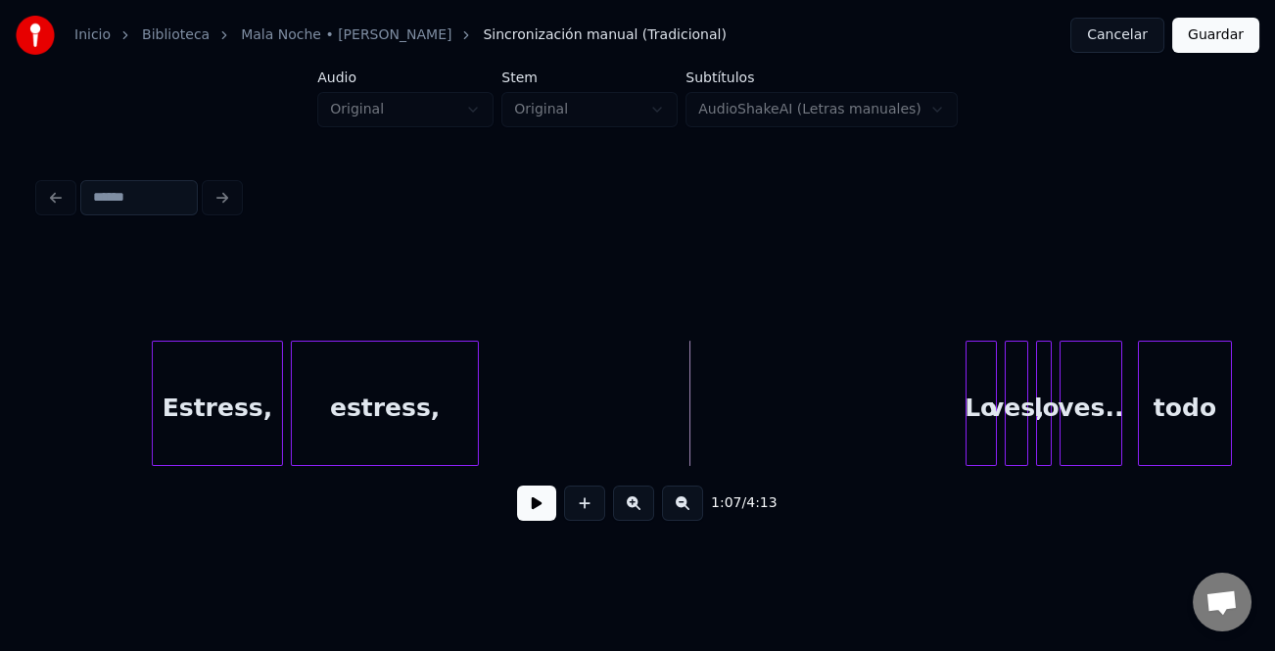
click at [478, 442] on div at bounding box center [475, 403] width 6 height 123
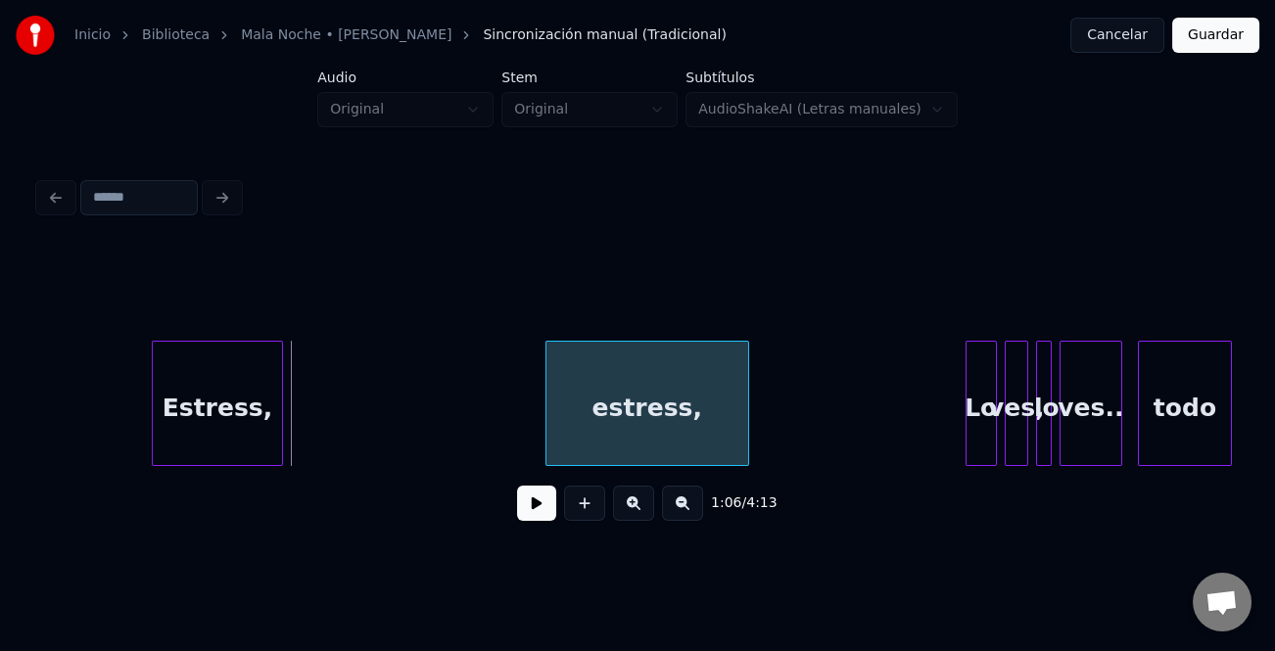
click at [666, 451] on div "estress," at bounding box center [647, 408] width 202 height 133
click at [793, 451] on div at bounding box center [790, 403] width 6 height 123
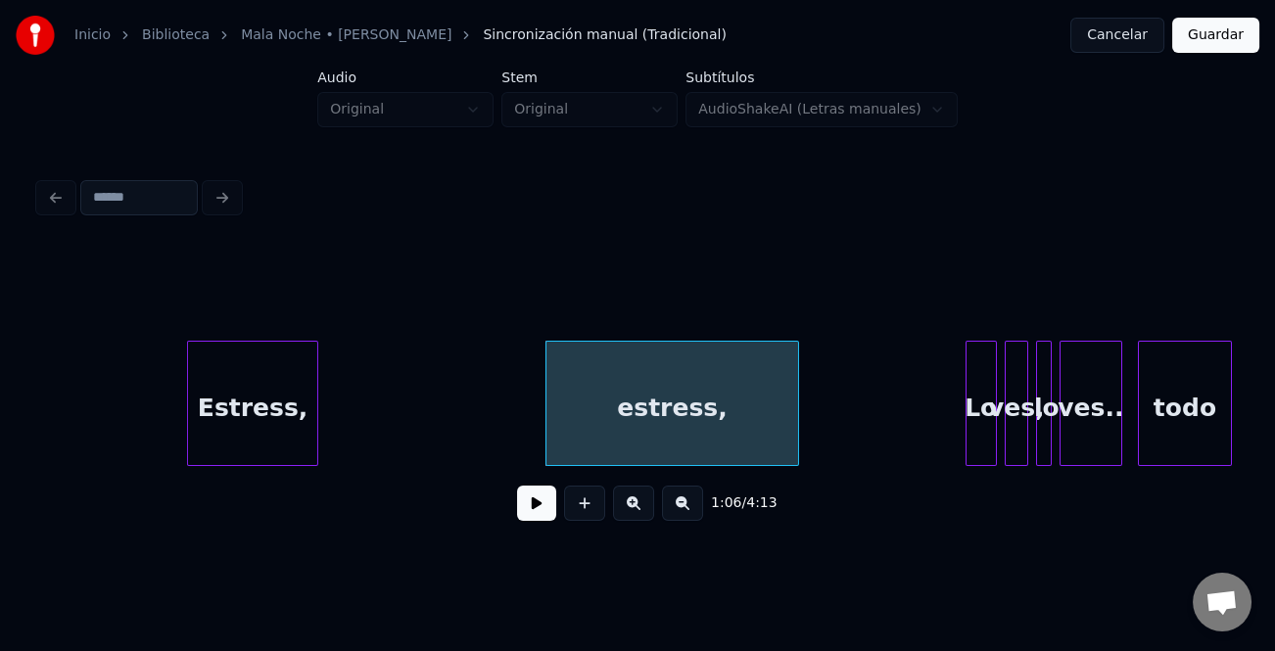
click at [296, 437] on div "Estress," at bounding box center [252, 408] width 129 height 133
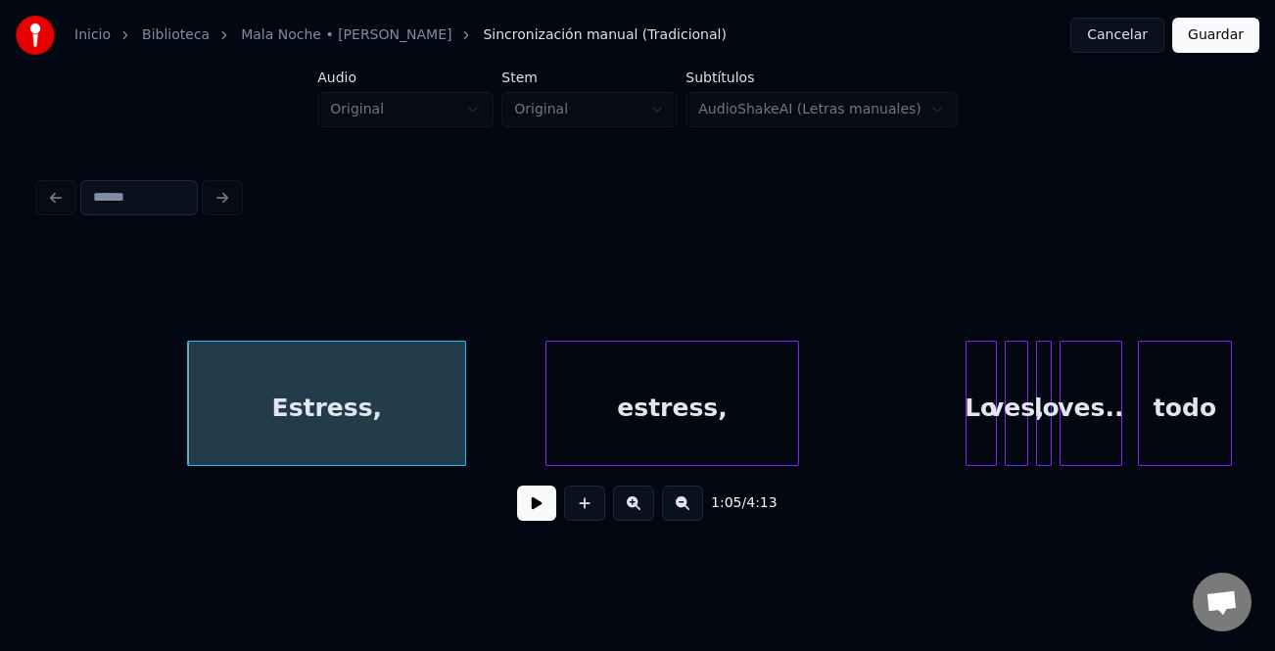
click at [463, 442] on div at bounding box center [462, 403] width 6 height 123
click at [431, 436] on div "Estress," at bounding box center [328, 408] width 281 height 133
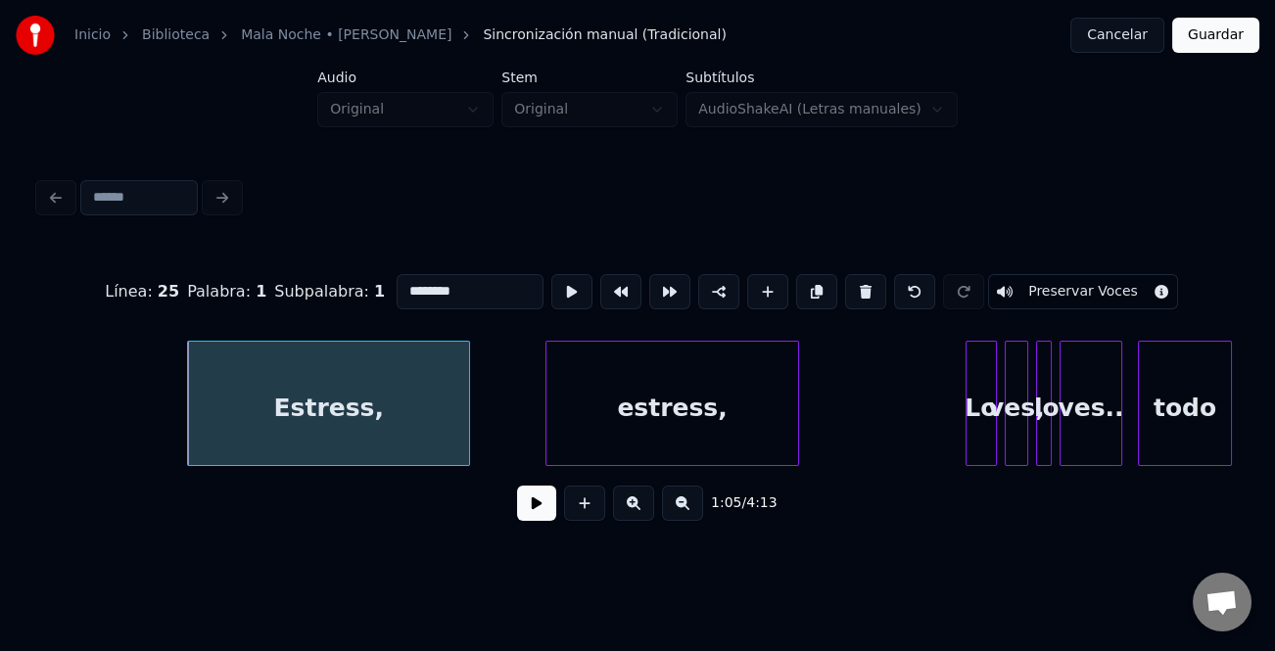
click at [530, 509] on button at bounding box center [536, 503] width 39 height 35
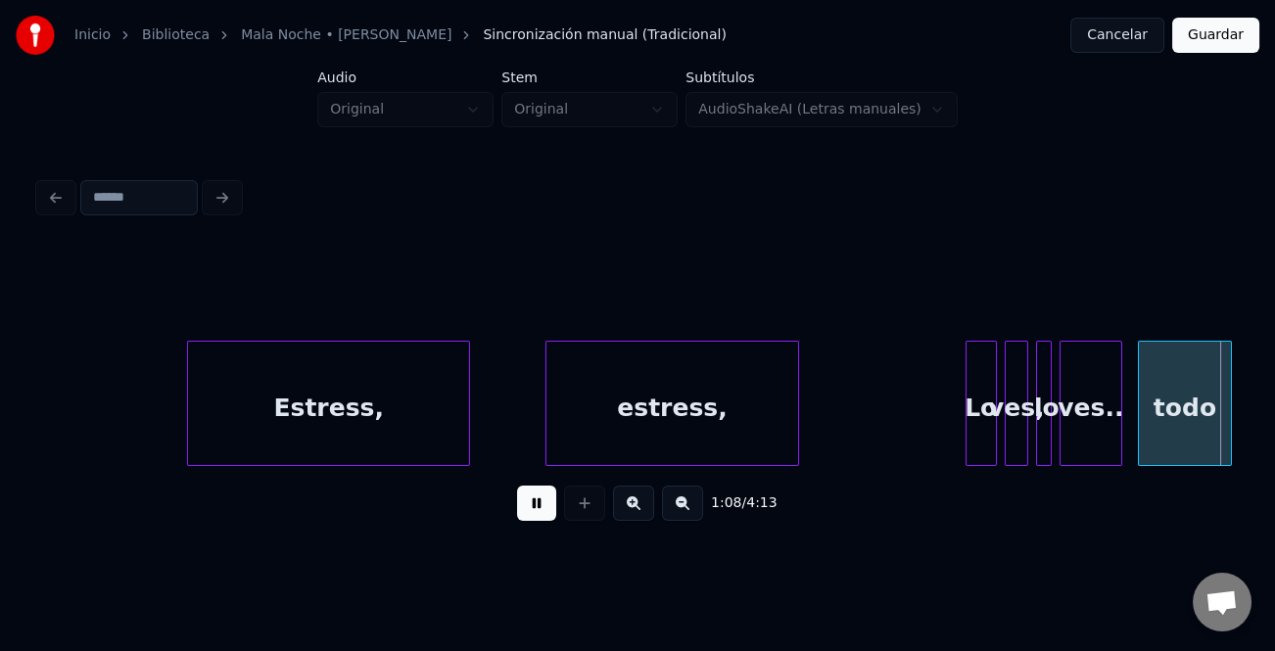
scroll to position [0, 26857]
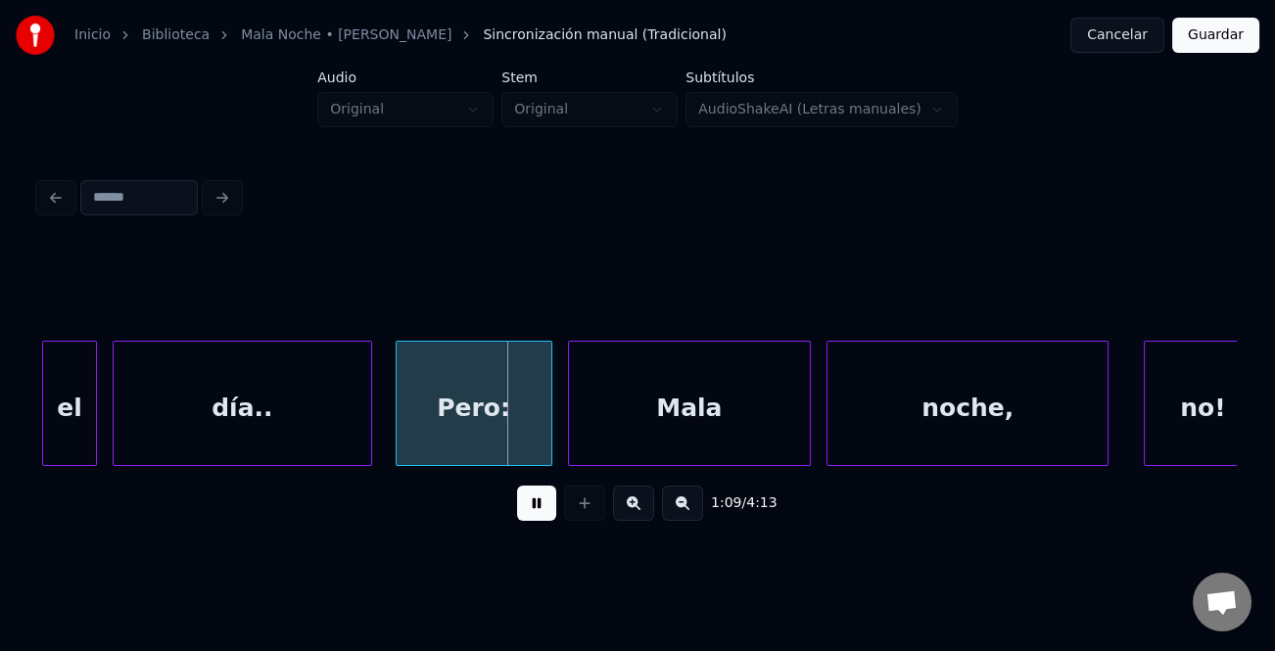
click at [529, 507] on button at bounding box center [536, 503] width 39 height 35
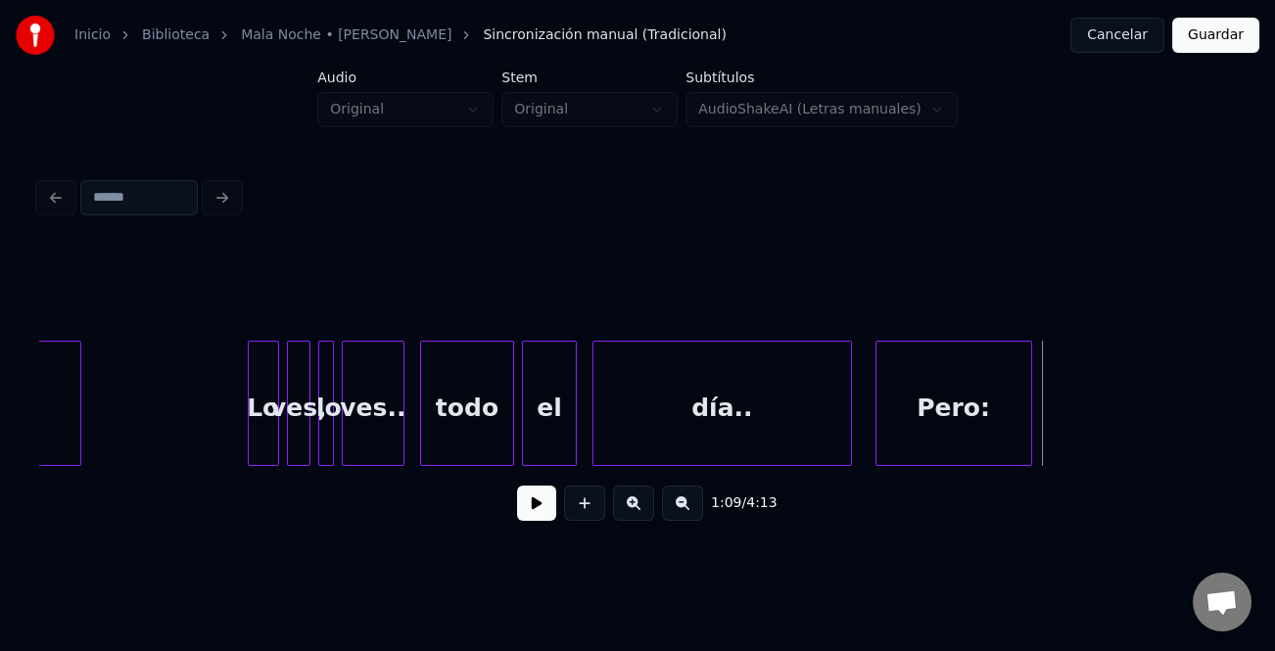
scroll to position [0, 26137]
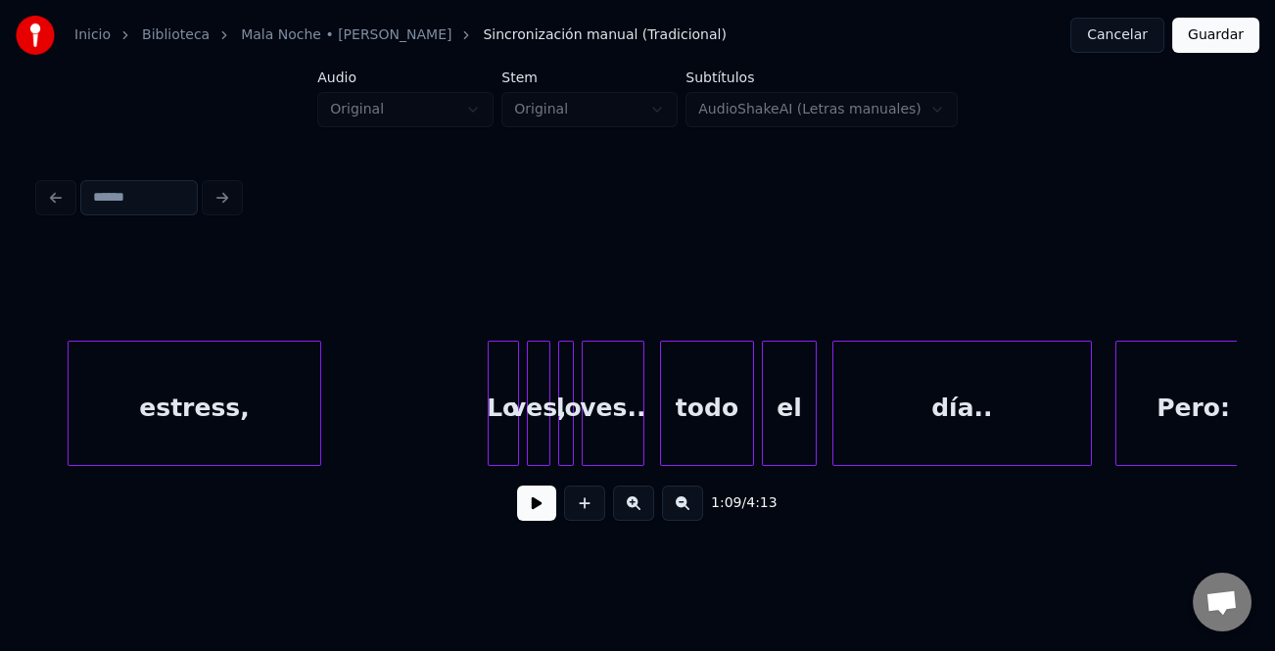
click at [503, 418] on div "Lo" at bounding box center [503, 408] width 29 height 133
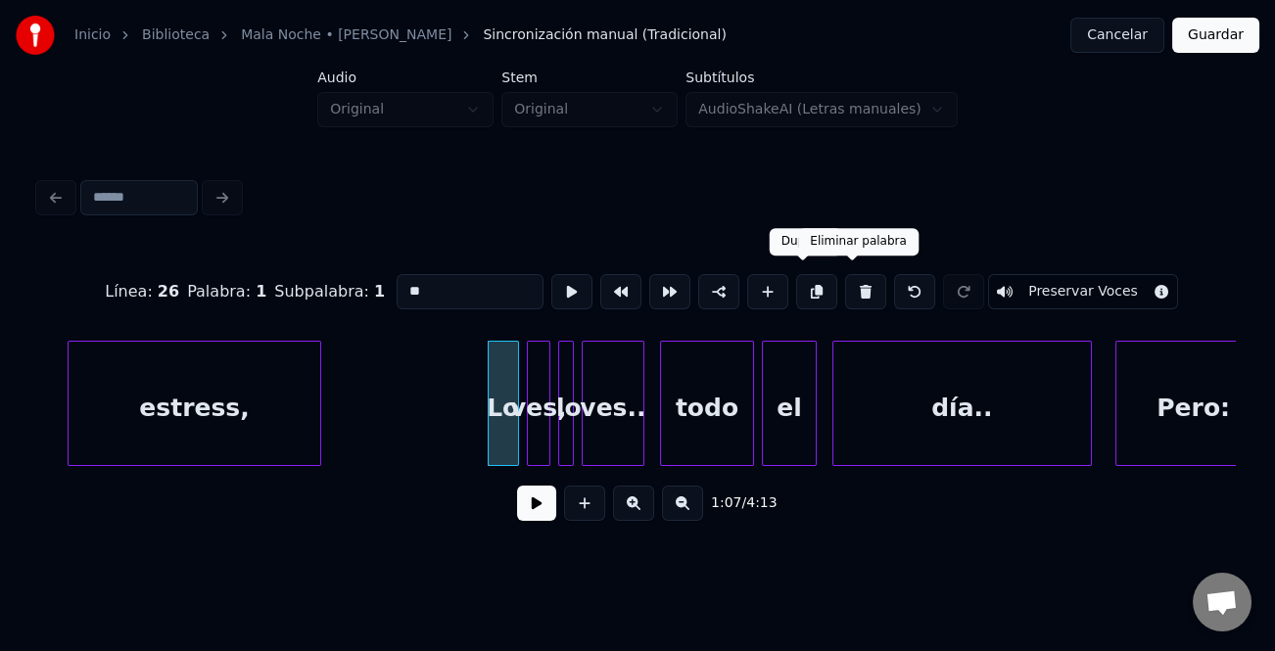
click at [850, 286] on button at bounding box center [865, 291] width 41 height 35
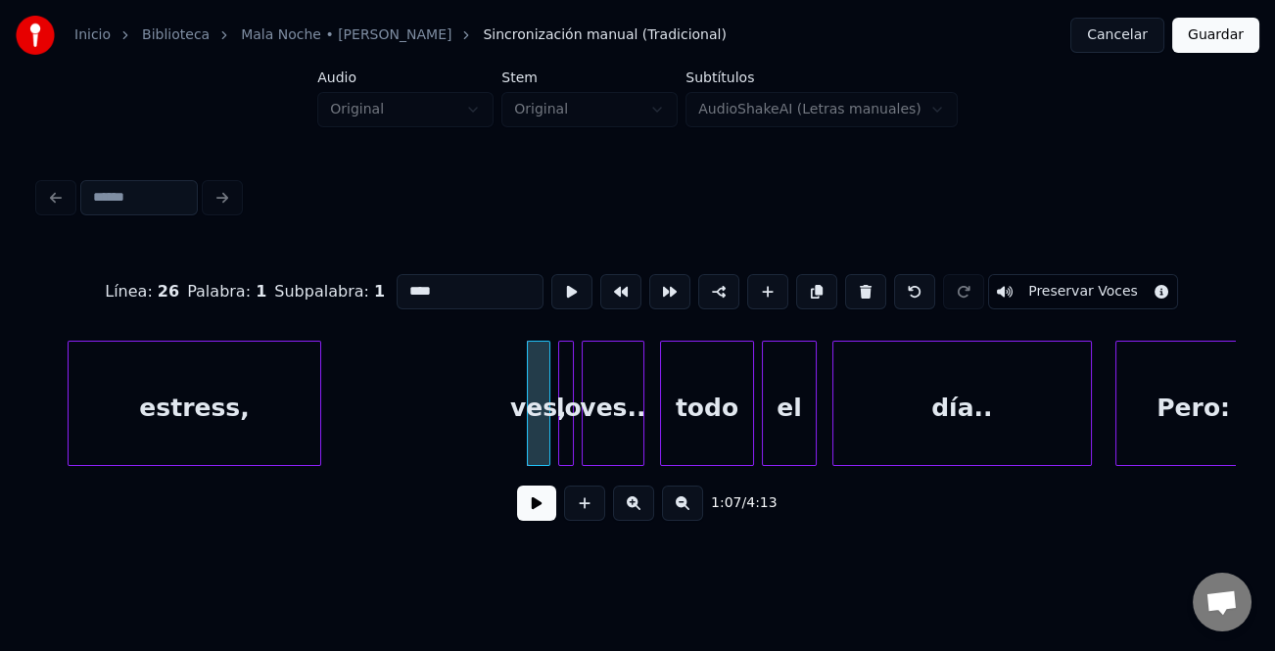
click at [850, 286] on button at bounding box center [865, 291] width 41 height 35
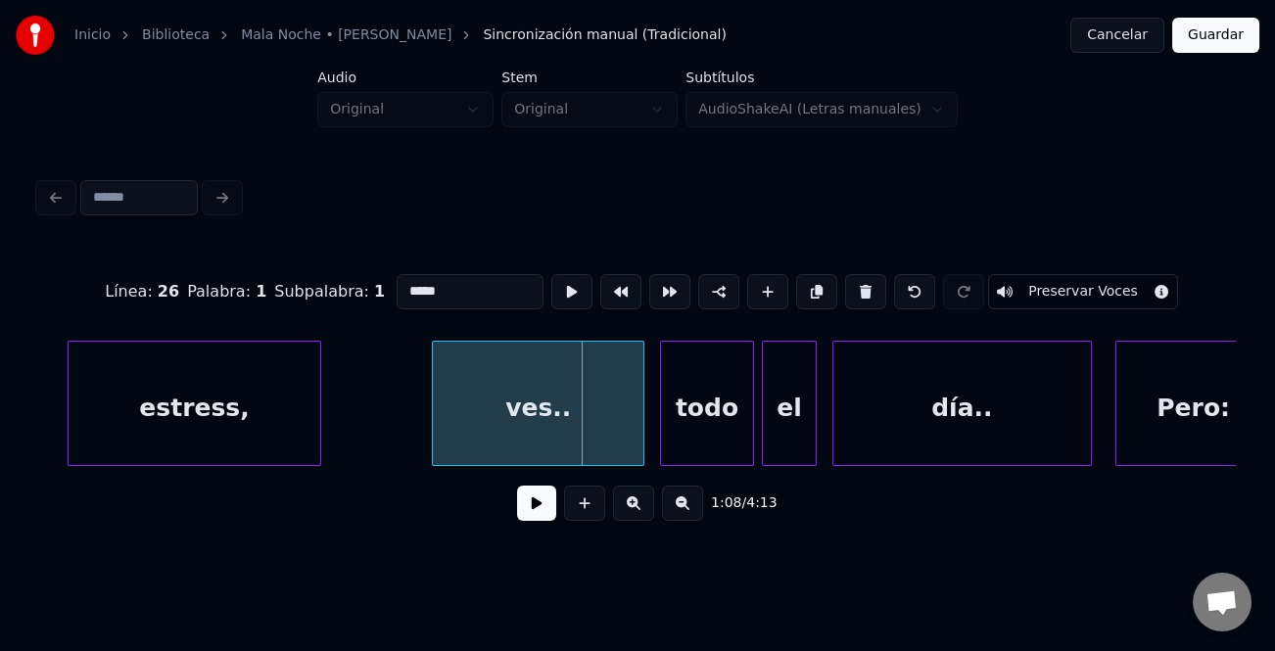
click at [433, 447] on div at bounding box center [436, 403] width 6 height 123
click at [503, 370] on div "ves.." at bounding box center [538, 408] width 210 height 133
click at [451, 291] on input "*****" at bounding box center [470, 291] width 147 height 35
drag, startPoint x: 451, startPoint y: 291, endPoint x: 359, endPoint y: 291, distance: 92.1
click at [359, 291] on div "Línea : 26 Palabra : 1 Subpalabra : 1 ***** Preservar Voces" at bounding box center [637, 292] width 1197 height 98
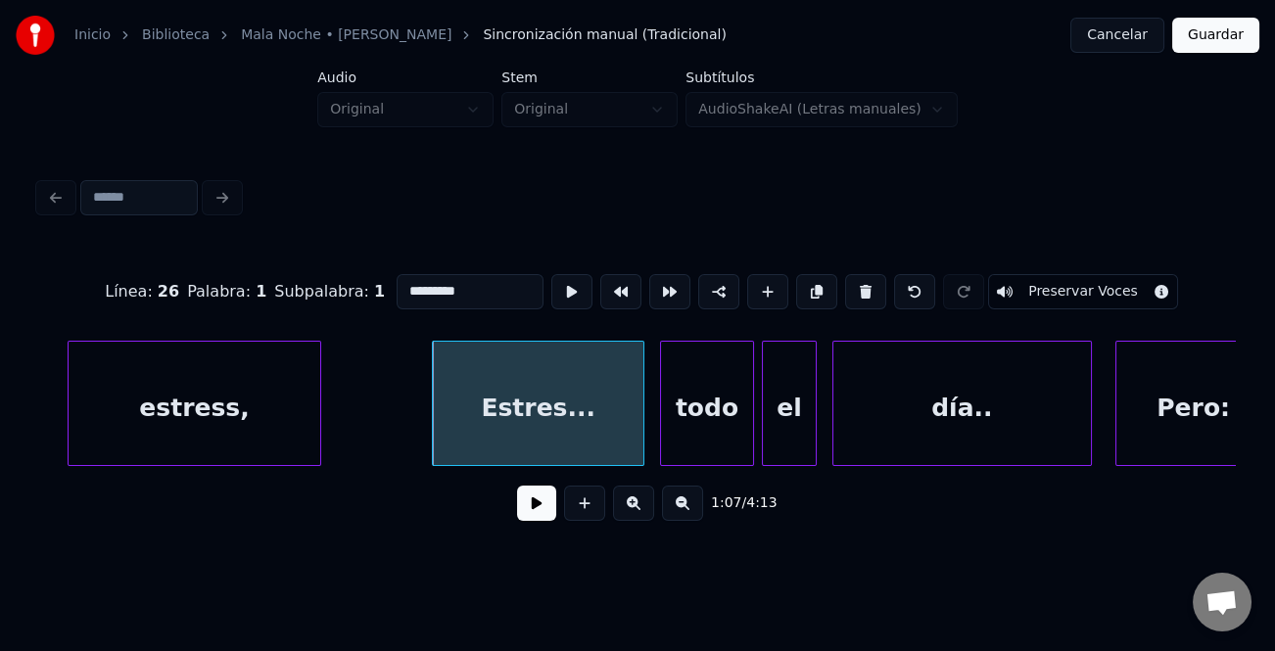
click at [462, 426] on div "Estres..." at bounding box center [538, 408] width 210 height 133
type input "*********"
click at [552, 506] on button at bounding box center [536, 503] width 39 height 35
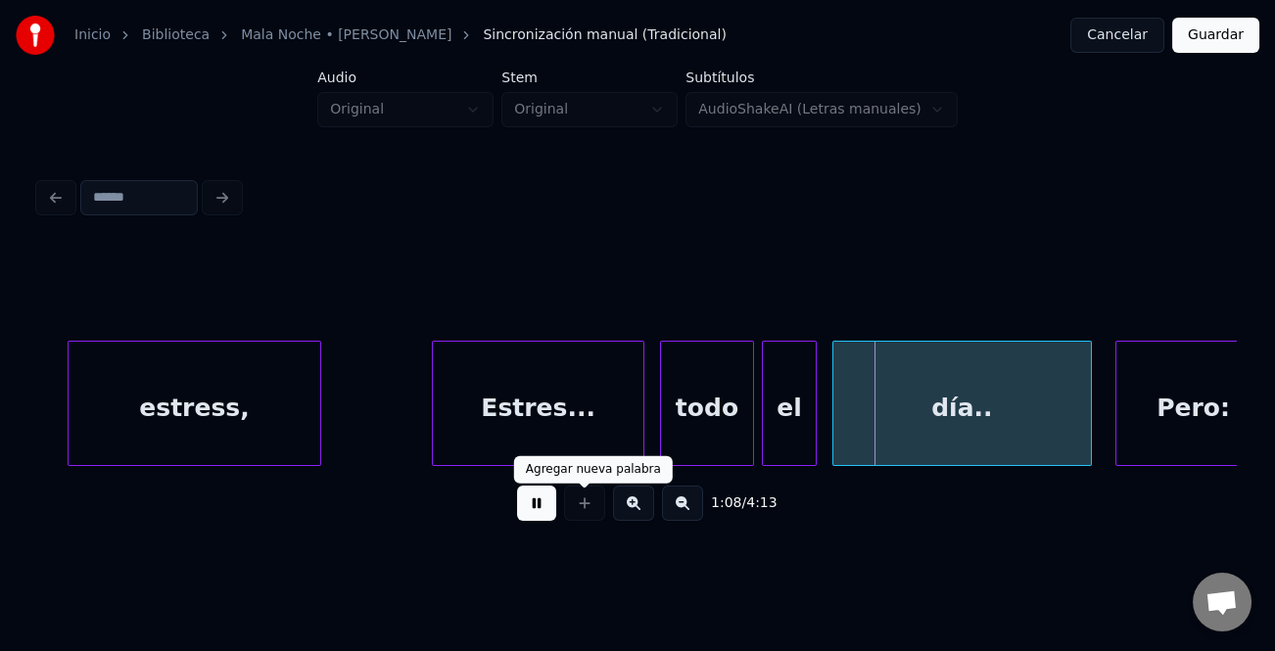
click at [588, 416] on div "Estres..." at bounding box center [538, 408] width 210 height 133
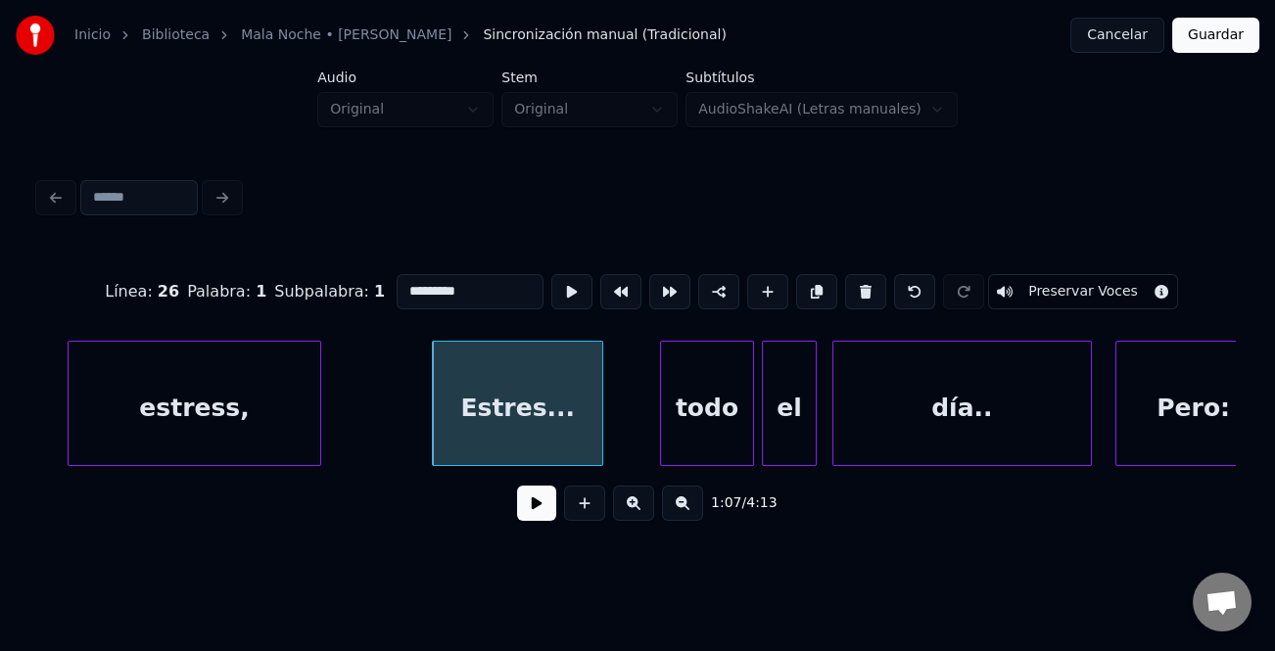
click at [601, 454] on div "Estres..." at bounding box center [517, 403] width 171 height 125
click at [672, 454] on div "todo" at bounding box center [657, 408] width 92 height 133
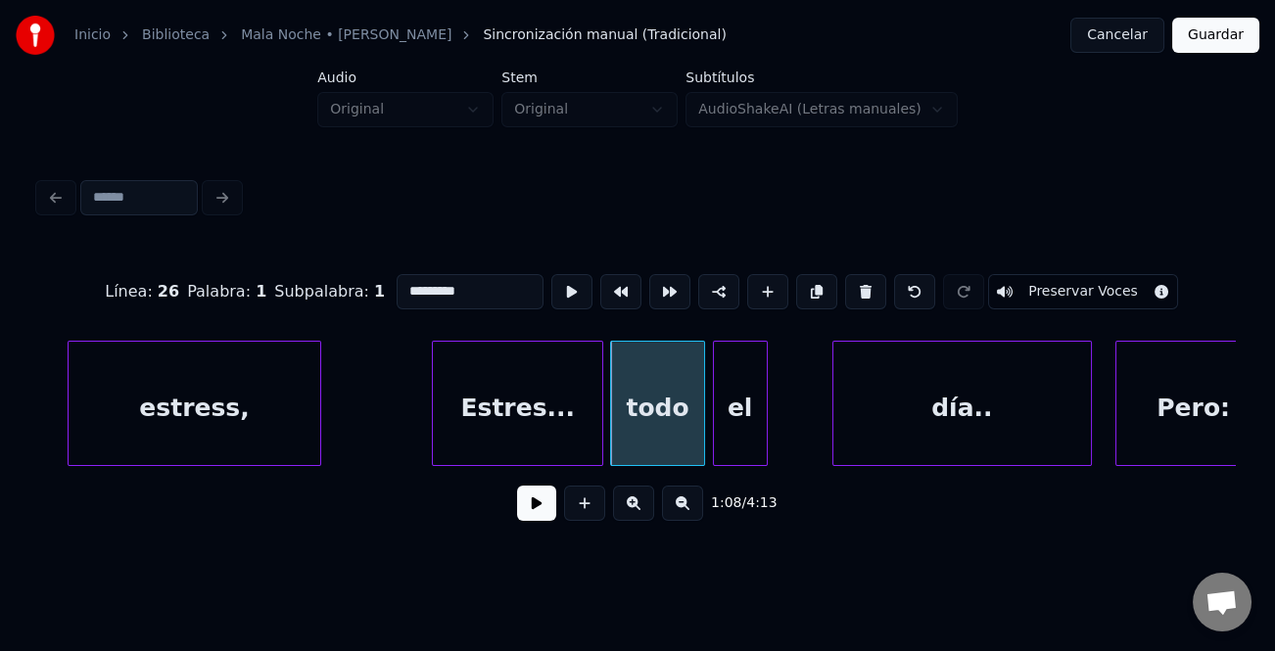
click at [737, 454] on div "el" at bounding box center [740, 408] width 53 height 133
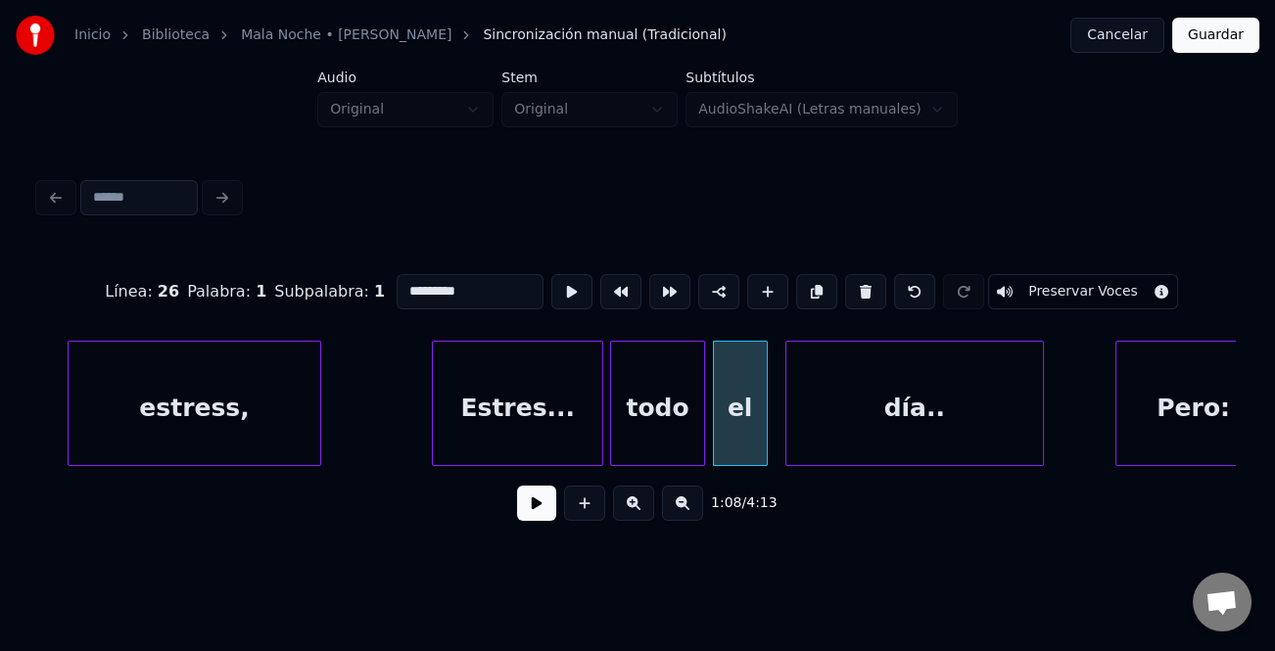
click at [842, 455] on div "día.." at bounding box center [914, 408] width 257 height 133
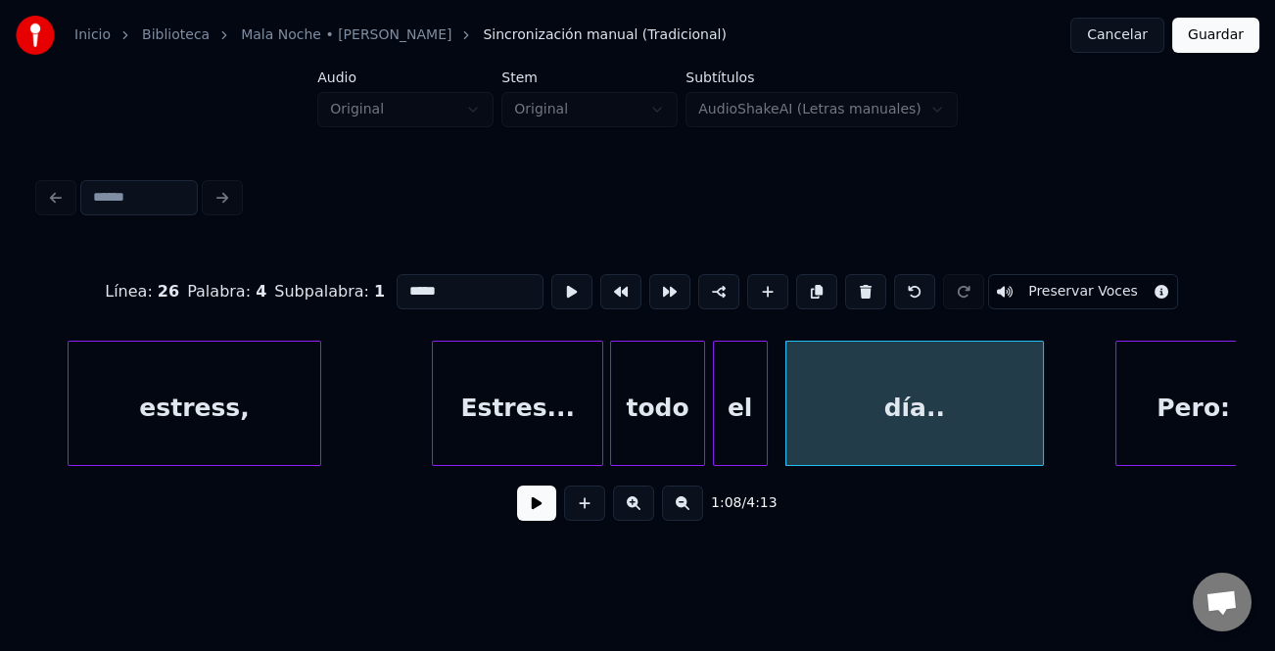
click at [551, 441] on div "Estres..." at bounding box center [517, 408] width 169 height 133
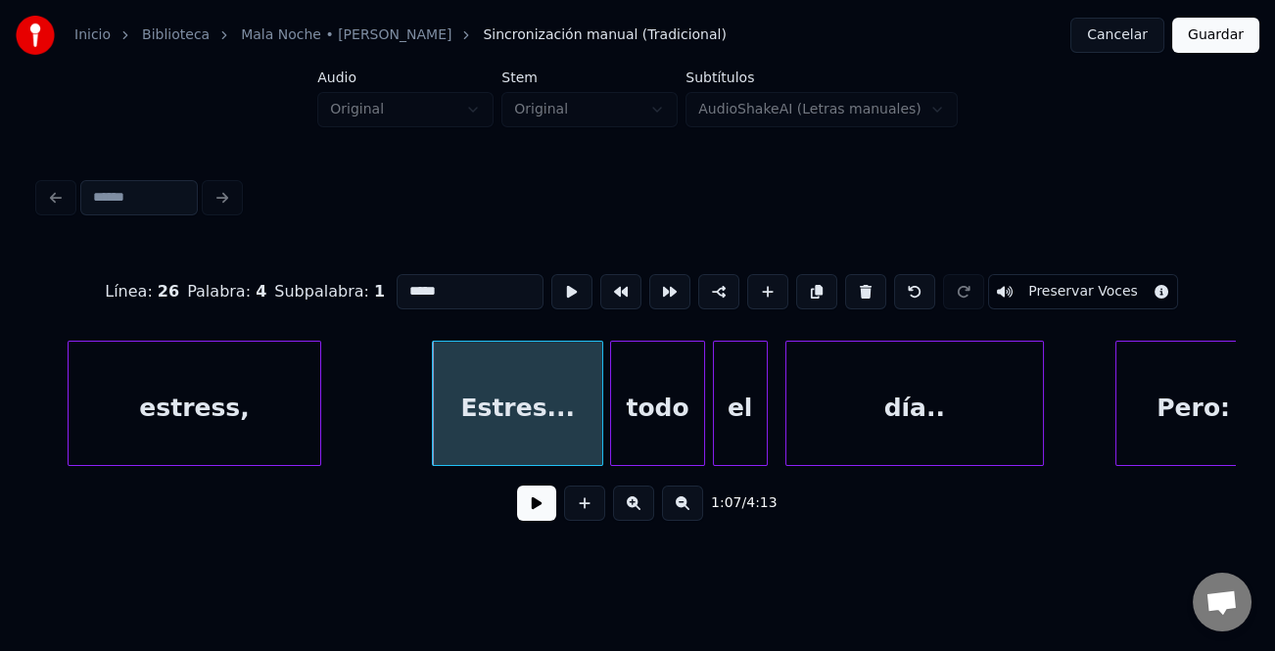
type input "*********"
click at [529, 509] on button at bounding box center [536, 503] width 39 height 35
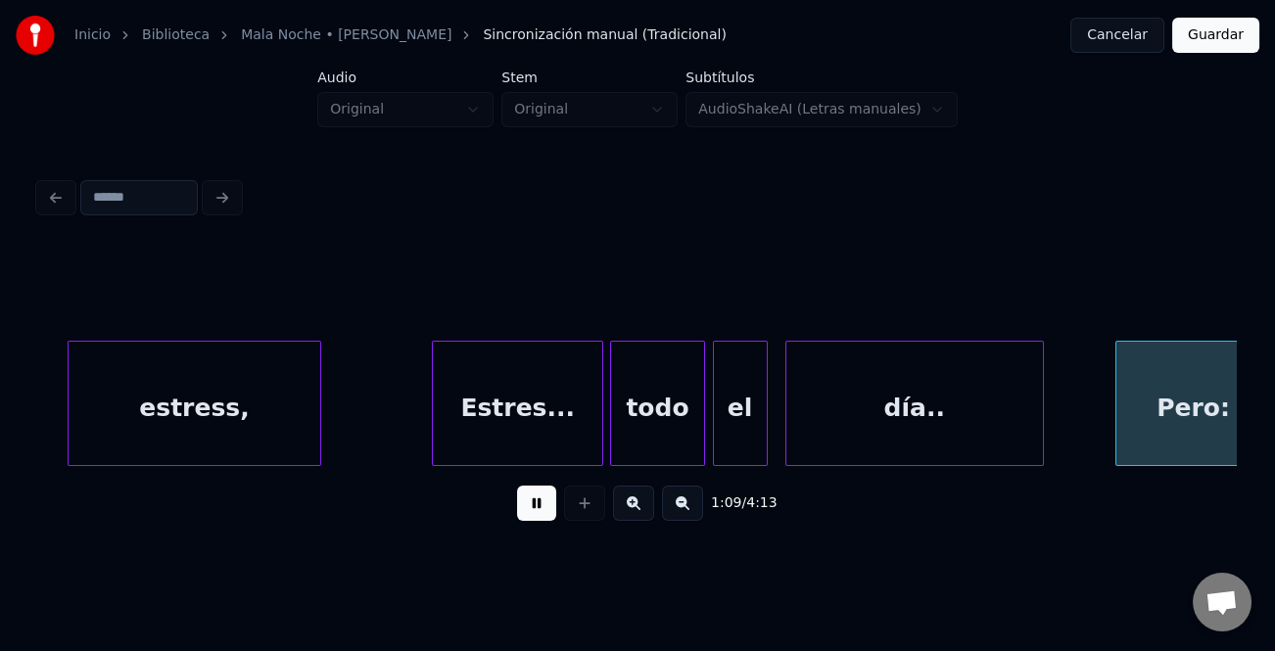
click at [531, 509] on button at bounding box center [536, 503] width 39 height 35
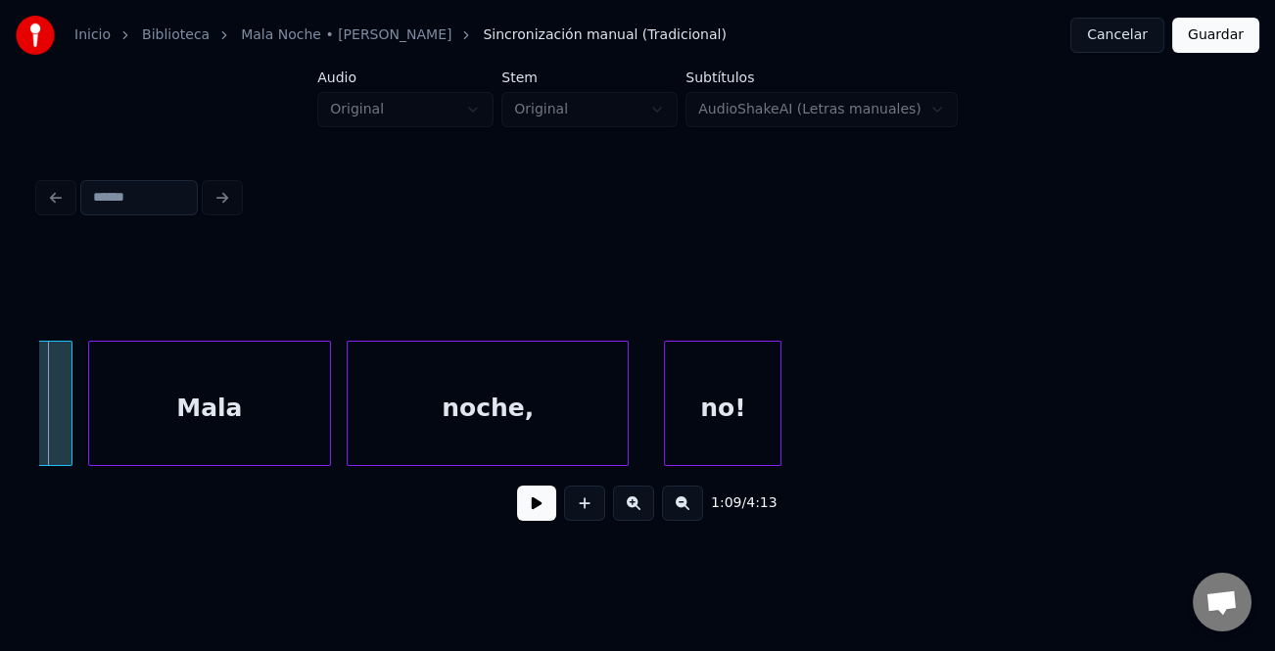
click at [545, 510] on button at bounding box center [536, 503] width 39 height 35
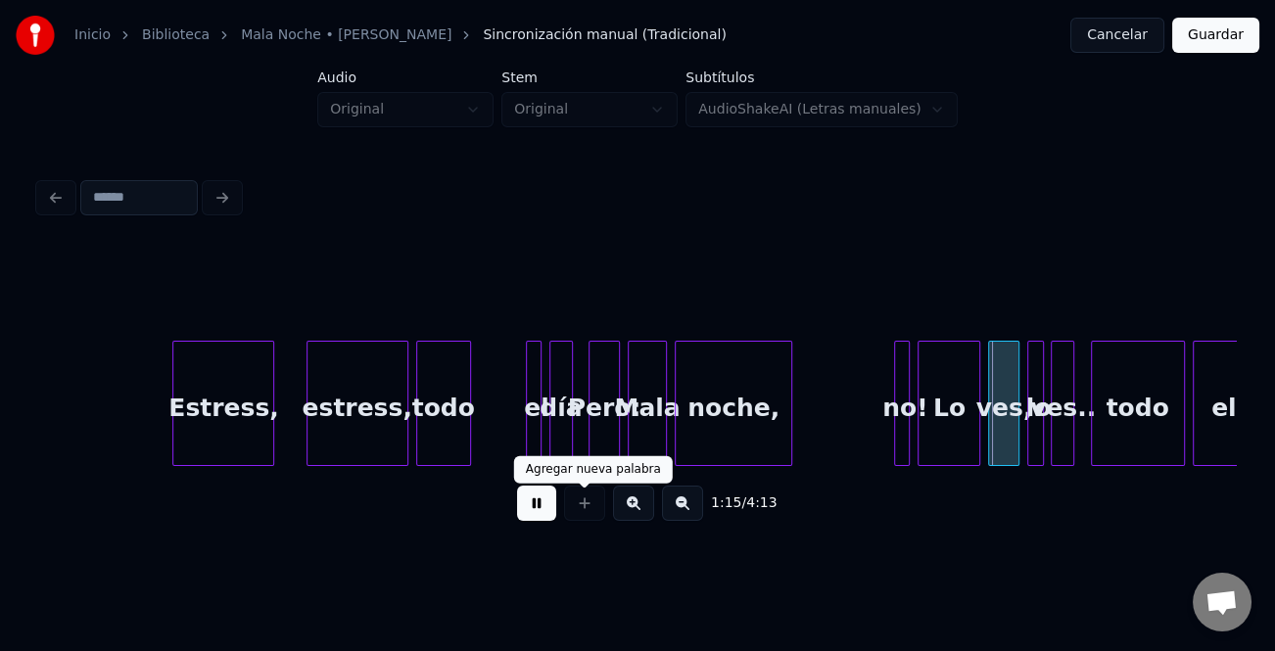
click at [561, 503] on div at bounding box center [584, 503] width 49 height 35
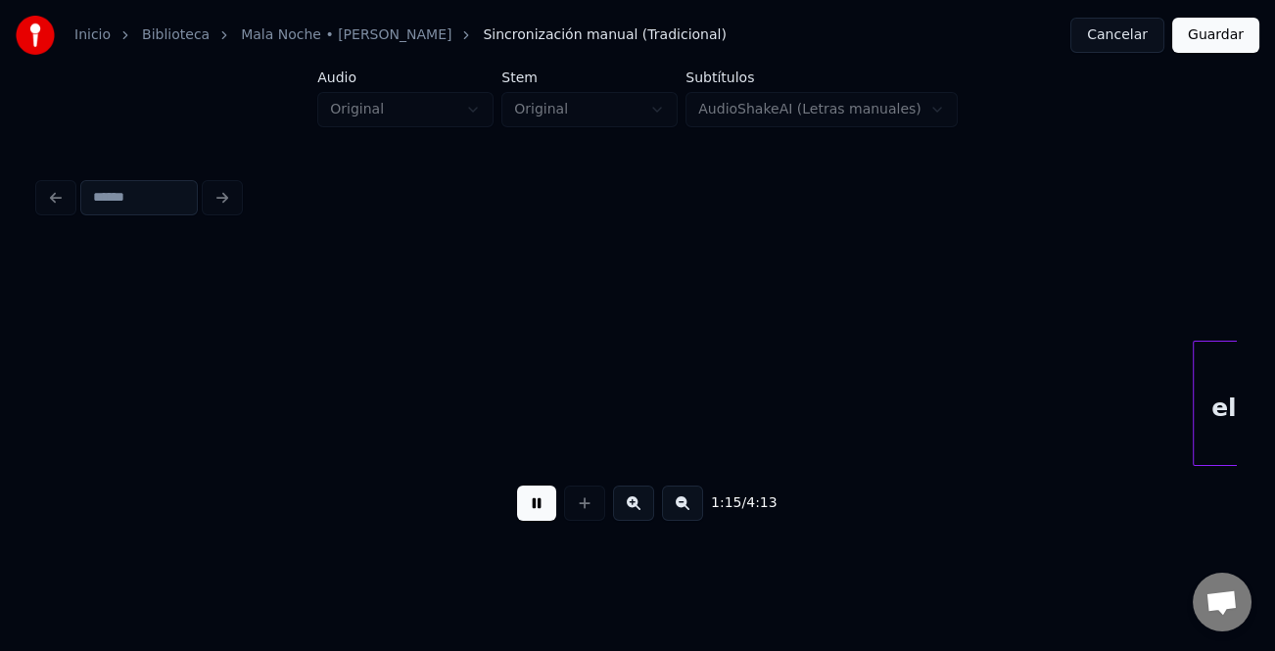
scroll to position [0, 29736]
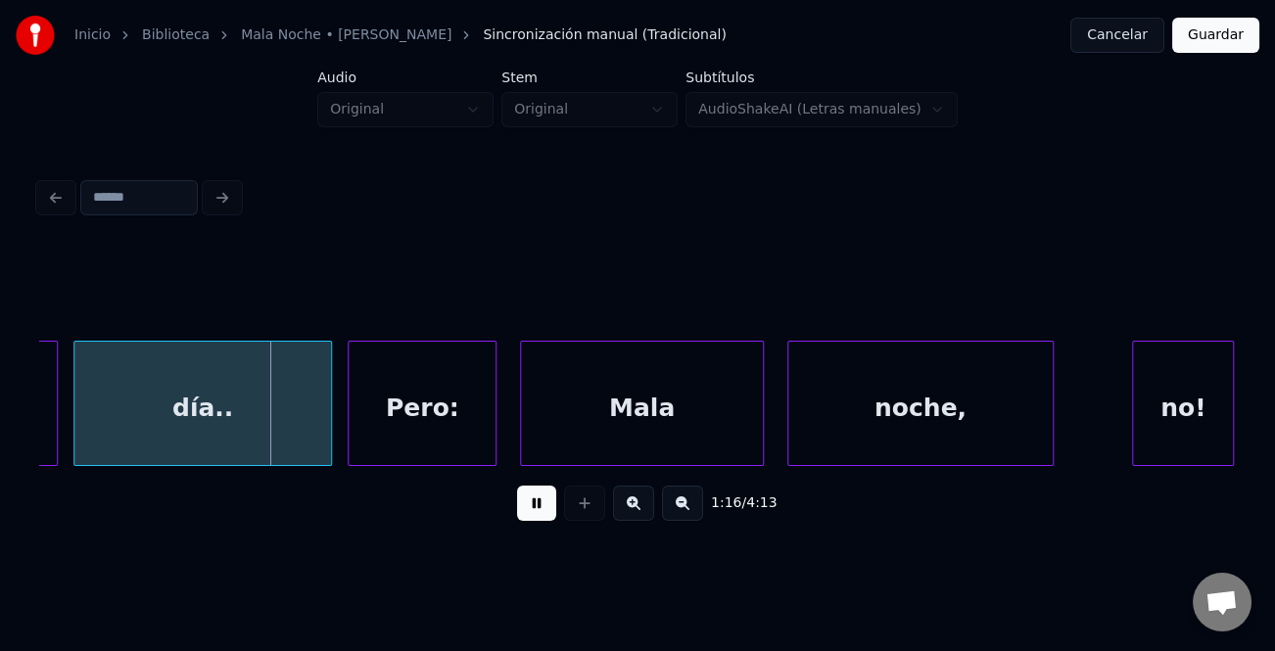
click at [541, 500] on button at bounding box center [536, 503] width 39 height 35
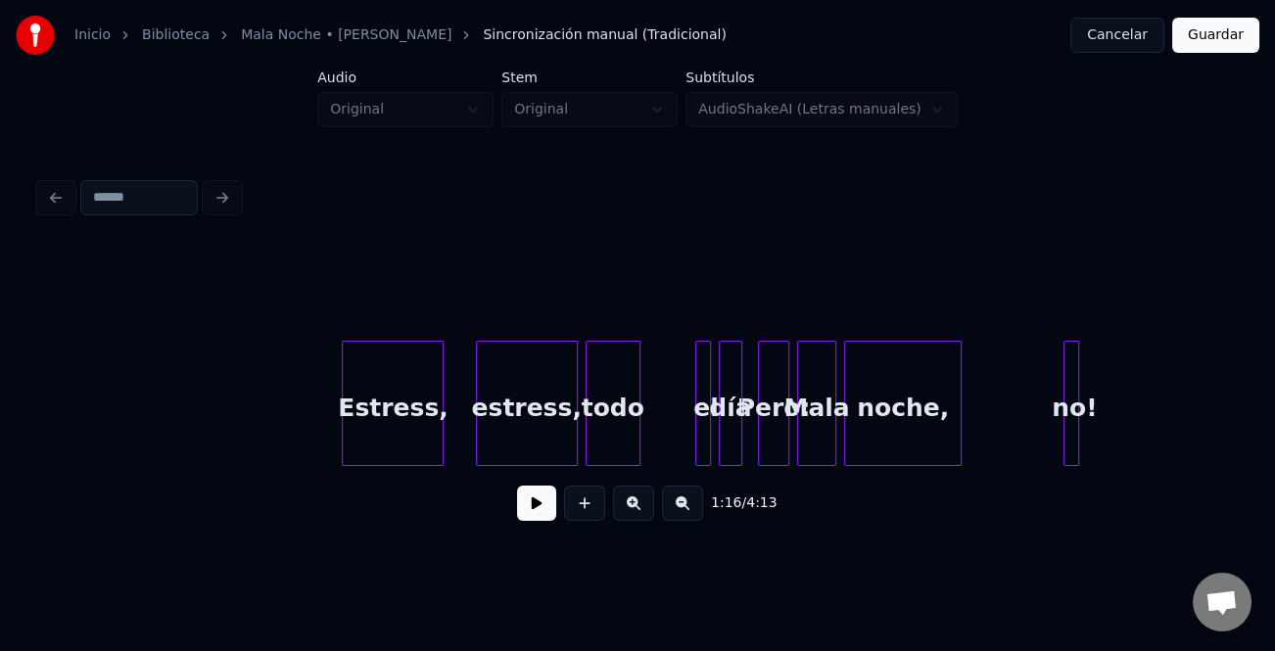
scroll to position [0, 28209]
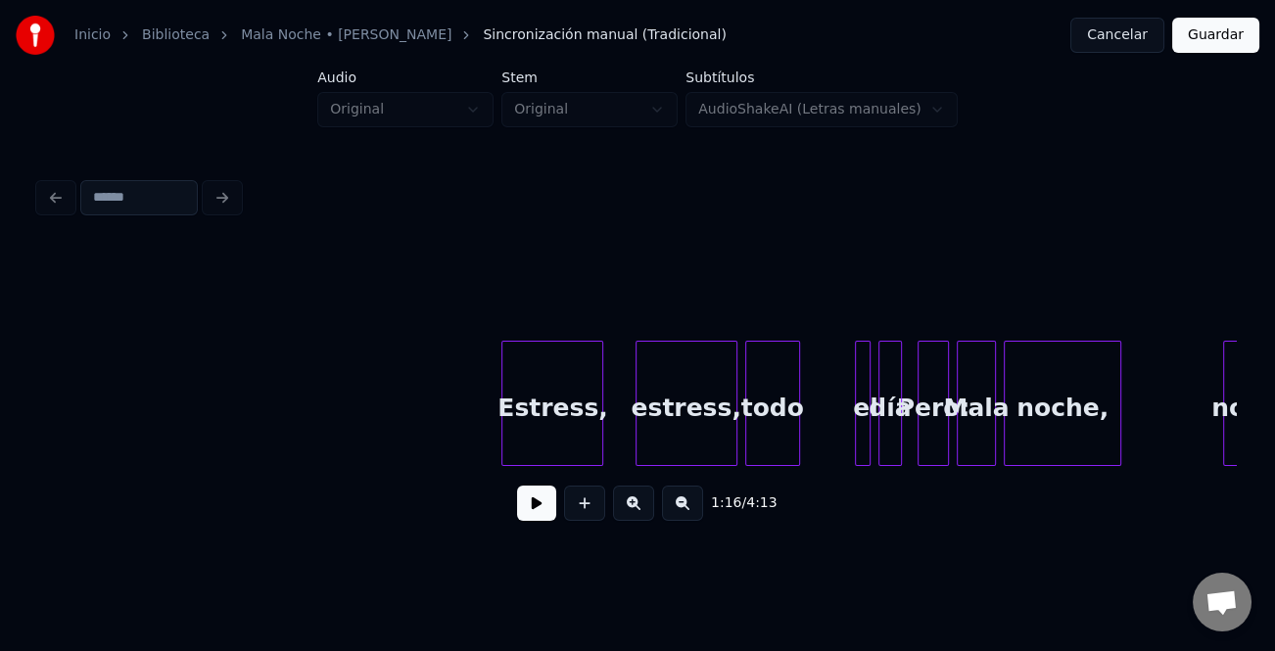
click at [502, 439] on div at bounding box center [505, 403] width 6 height 123
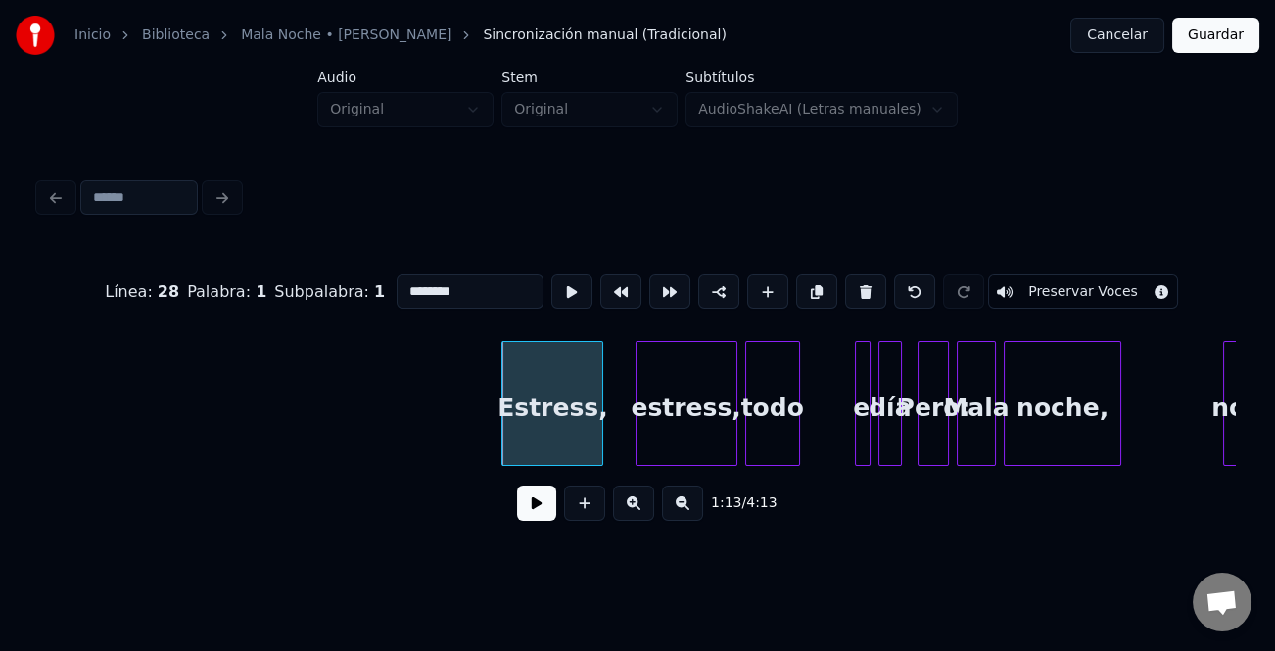
click at [534, 520] on button at bounding box center [536, 503] width 39 height 35
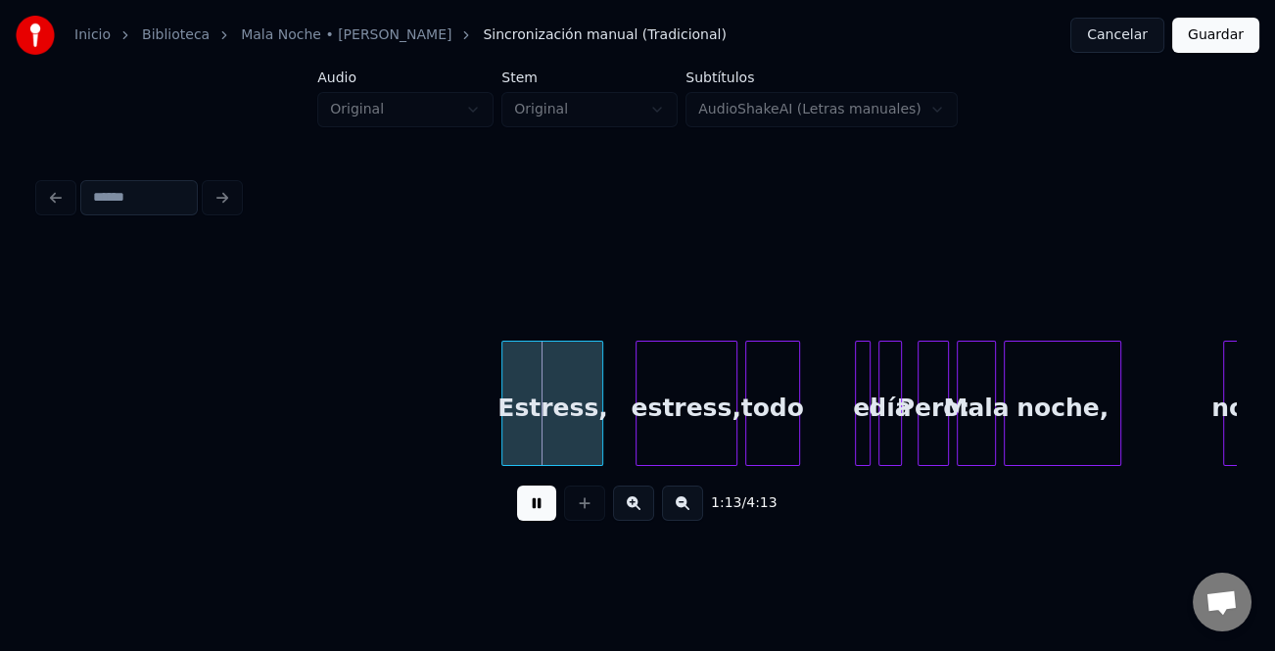
click at [533, 519] on button at bounding box center [536, 503] width 39 height 35
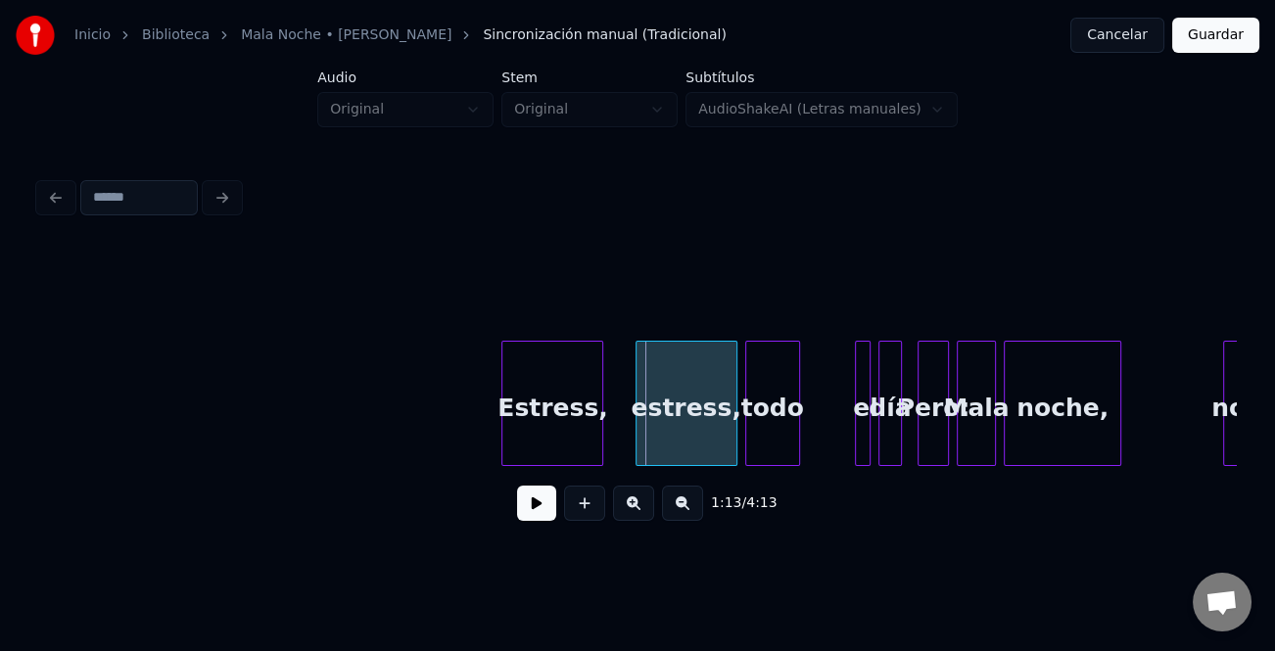
click at [528, 431] on div "Estress," at bounding box center [552, 408] width 100 height 133
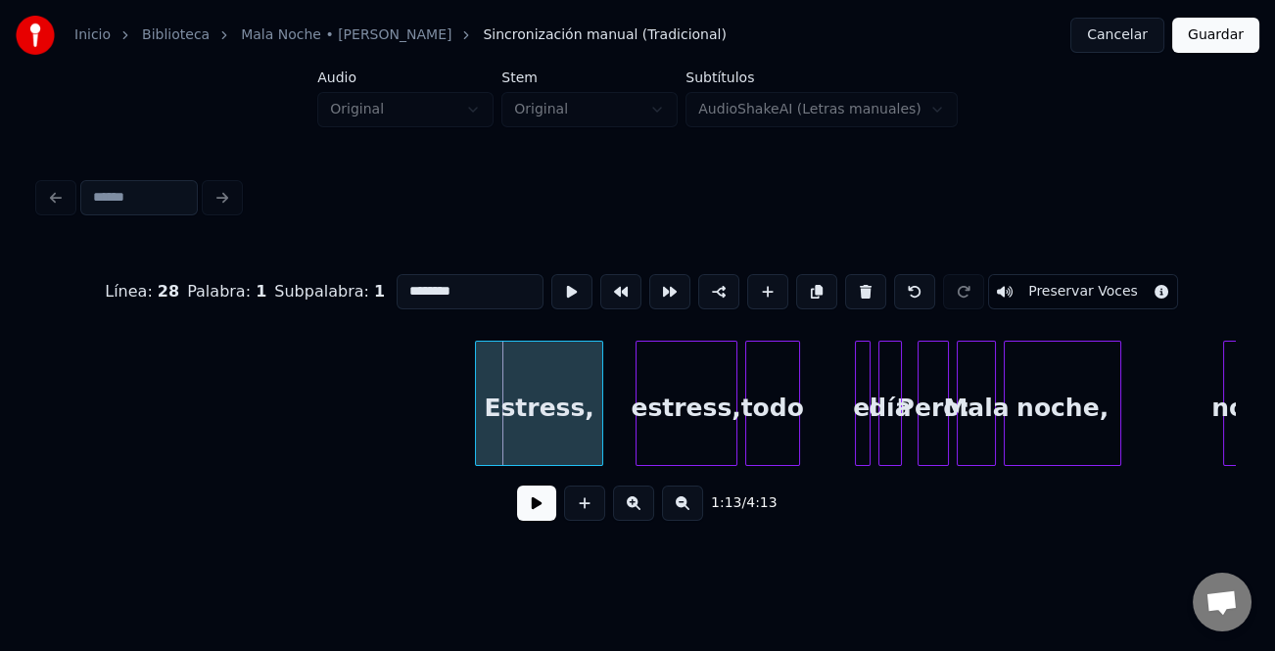
click at [479, 439] on div at bounding box center [479, 403] width 6 height 123
click at [450, 288] on input "********" at bounding box center [470, 291] width 147 height 35
type input "*"
click at [702, 399] on div "estress," at bounding box center [687, 408] width 100 height 133
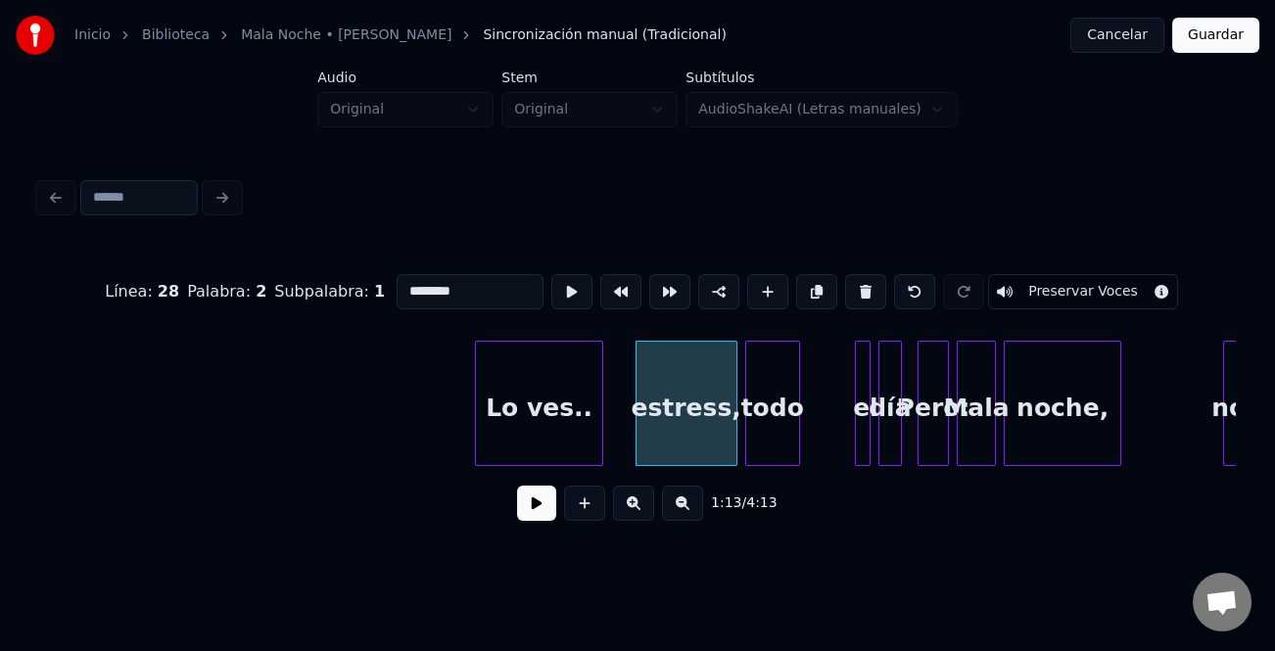
drag, startPoint x: 487, startPoint y: 288, endPoint x: 370, endPoint y: 287, distance: 116.5
click at [370, 287] on div "Línea : 28 Palabra : 2 Subpalabra : 1 ******** Preservar Voces" at bounding box center [637, 292] width 1197 height 98
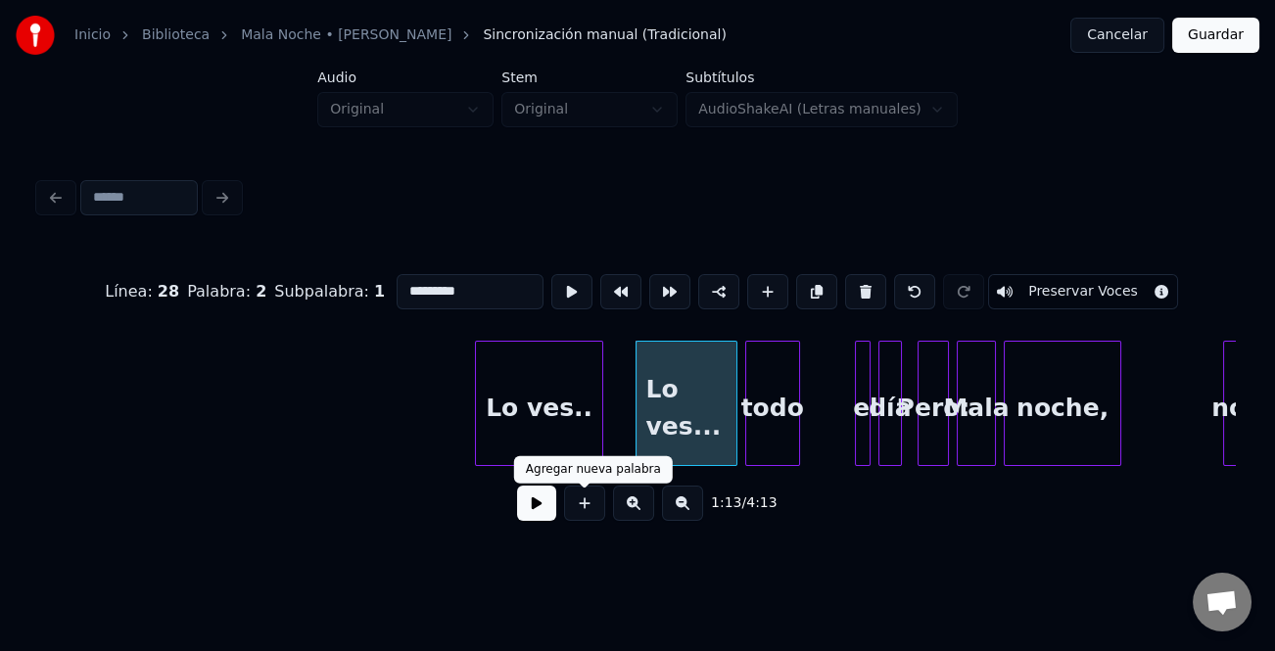
type input "*********"
click at [542, 509] on button at bounding box center [536, 503] width 39 height 35
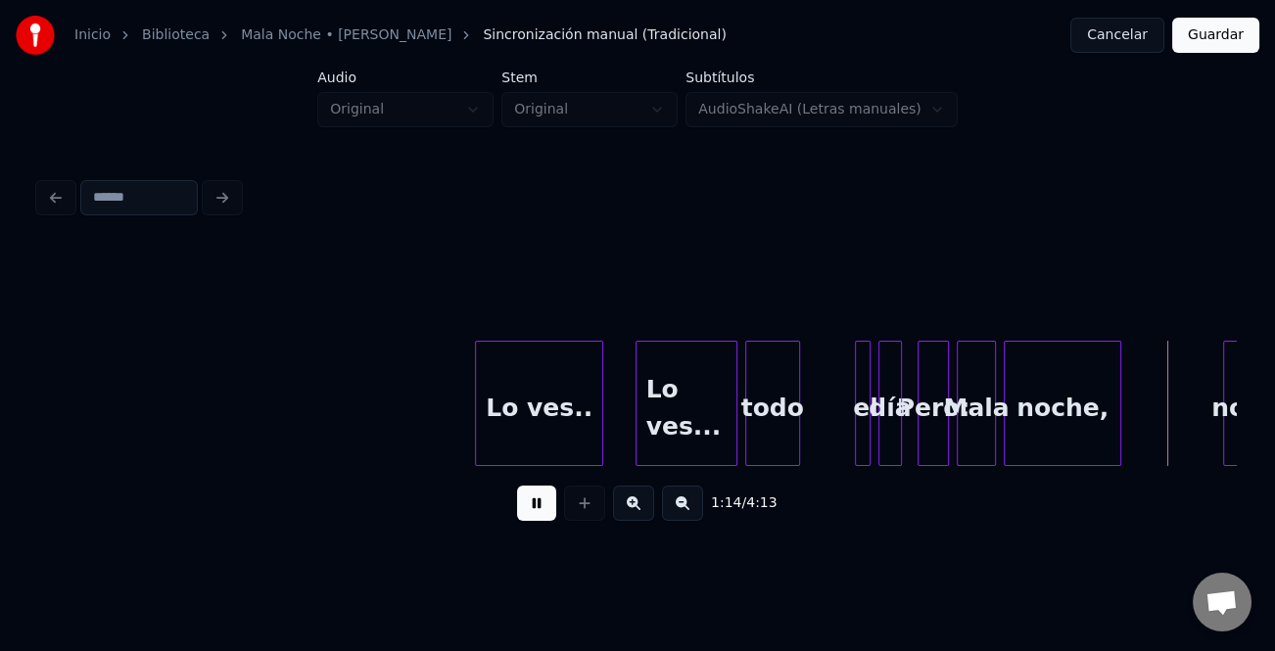
click at [542, 509] on button at bounding box center [536, 503] width 39 height 35
click at [494, 422] on div "Lo ves.." at bounding box center [539, 408] width 127 height 133
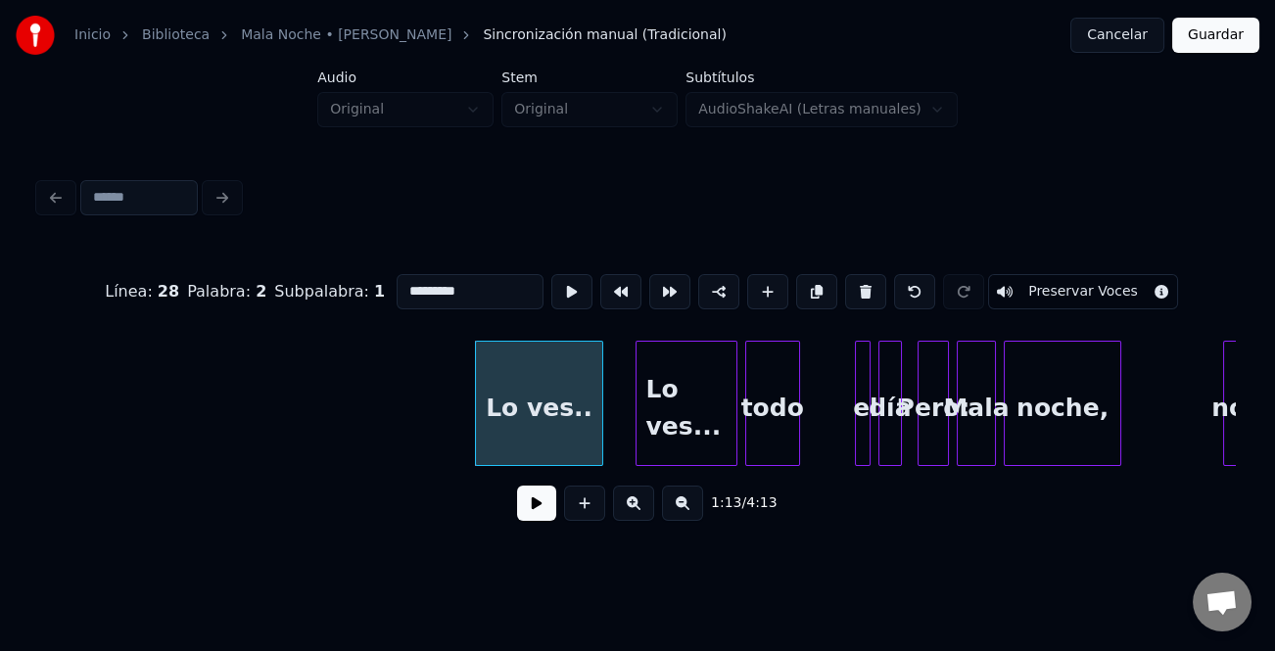
type input "********"
click at [535, 520] on button at bounding box center [536, 503] width 39 height 35
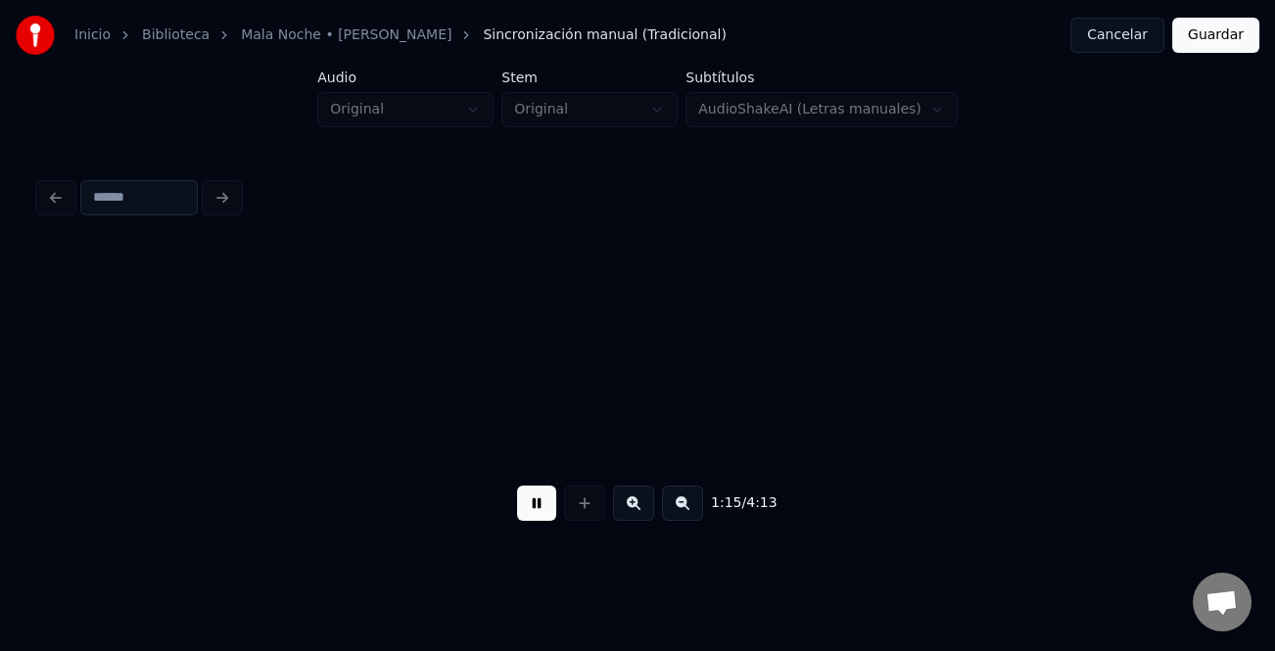
scroll to position [0, 29412]
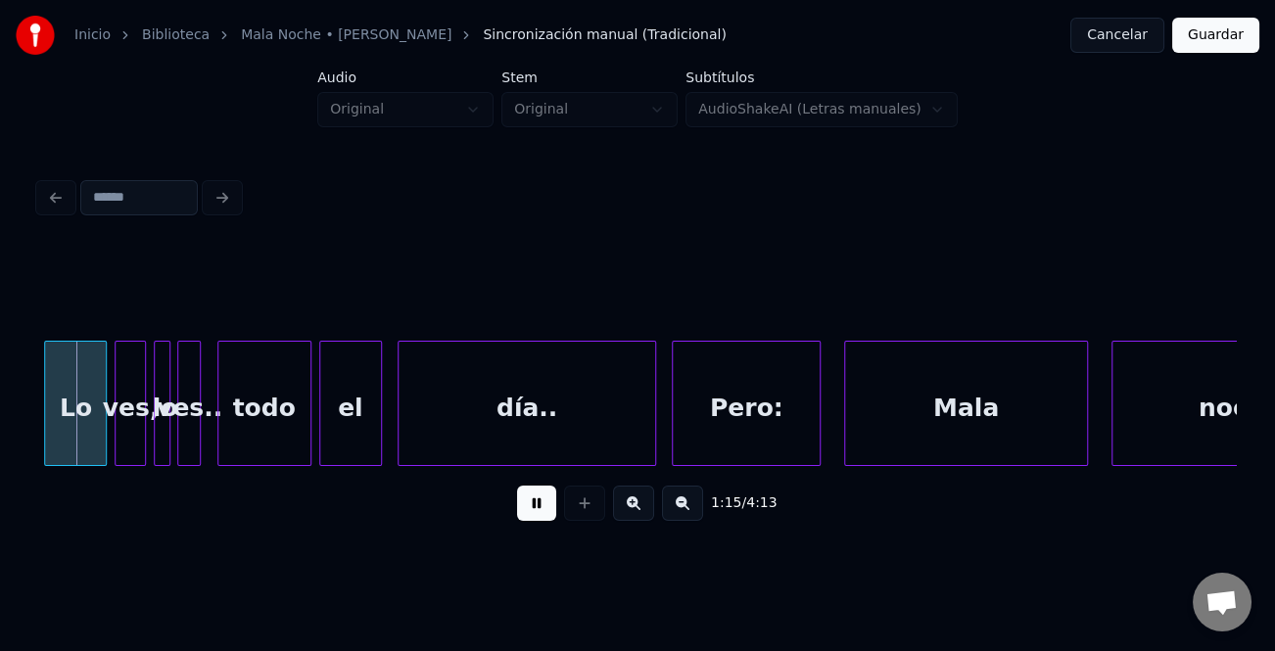
click at [535, 520] on button at bounding box center [536, 503] width 39 height 35
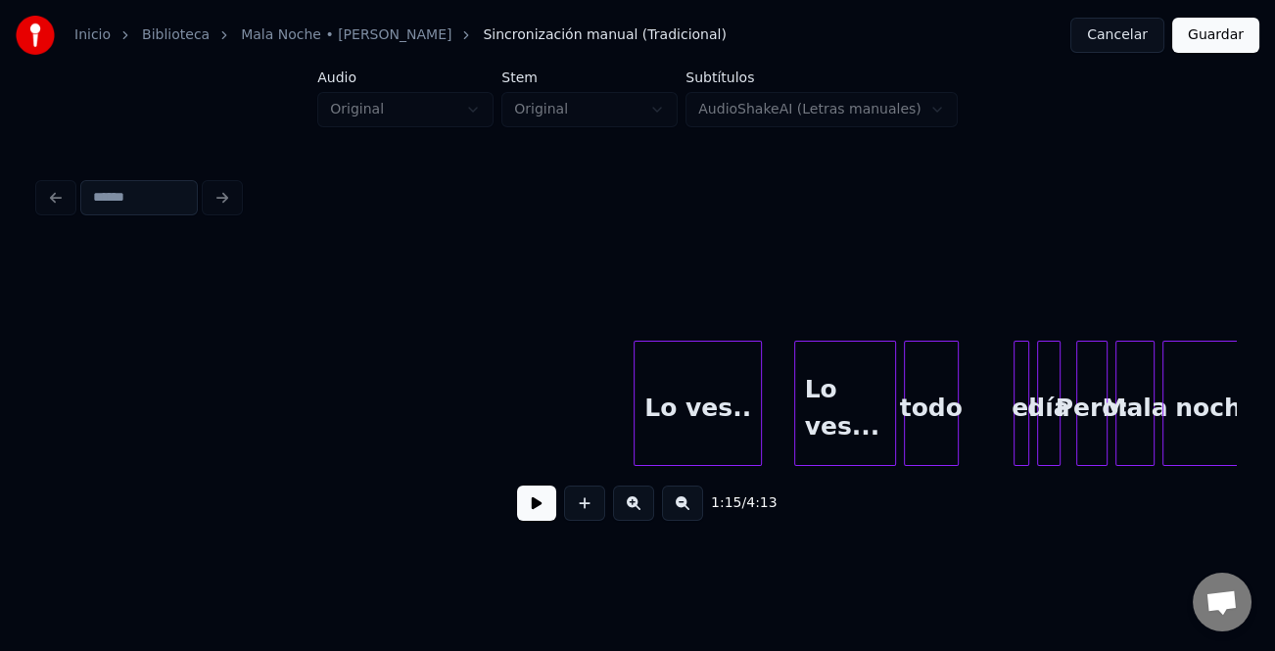
scroll to position [0, 28688]
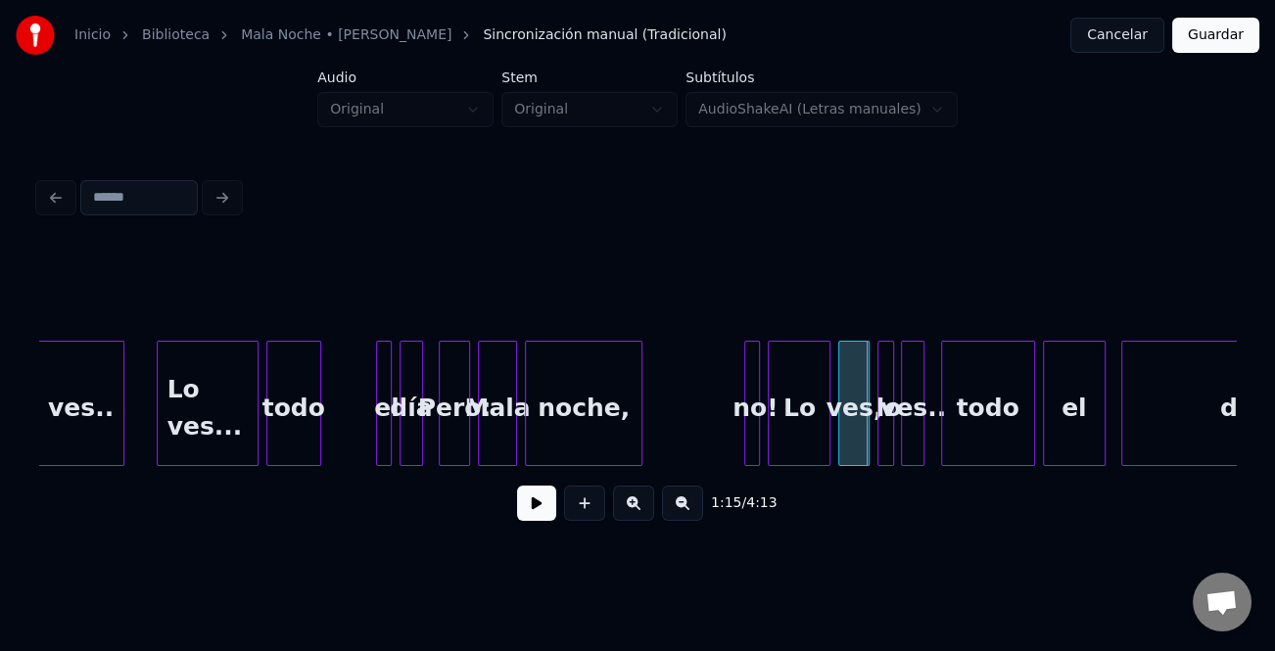
click at [398, 474] on div "1:15 / 4:13" at bounding box center [637, 503] width 1197 height 74
click at [308, 431] on div "todo" at bounding box center [293, 408] width 53 height 133
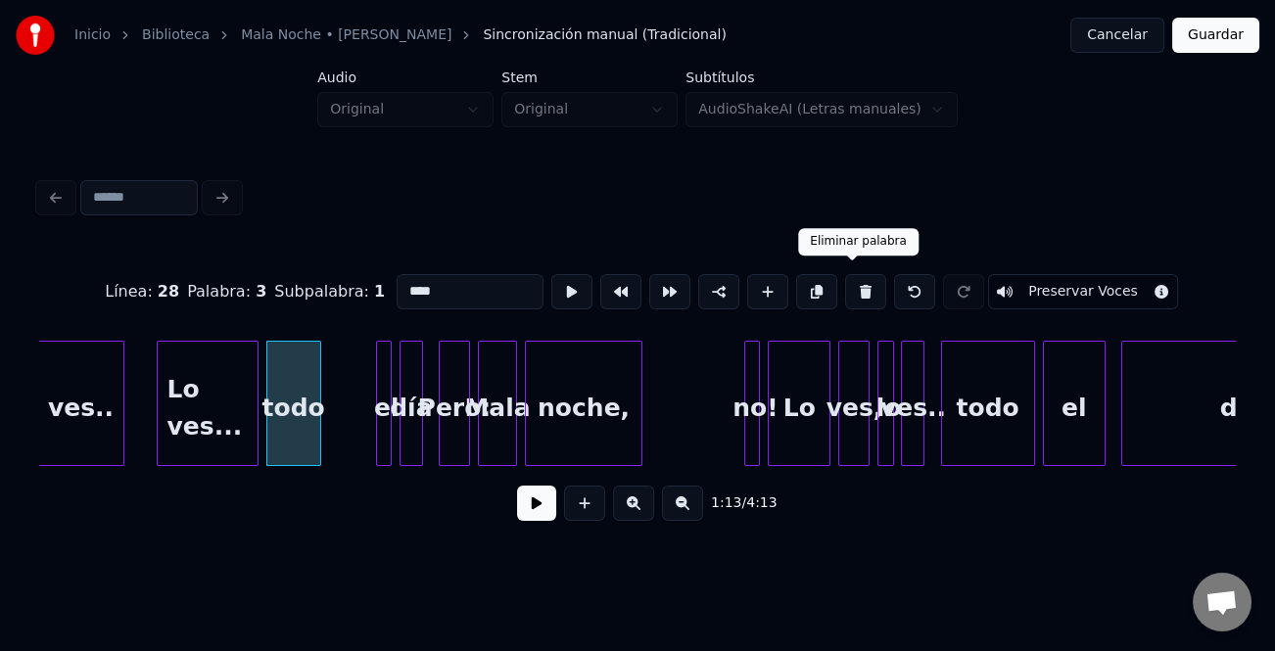
click at [860, 290] on button at bounding box center [865, 291] width 41 height 35
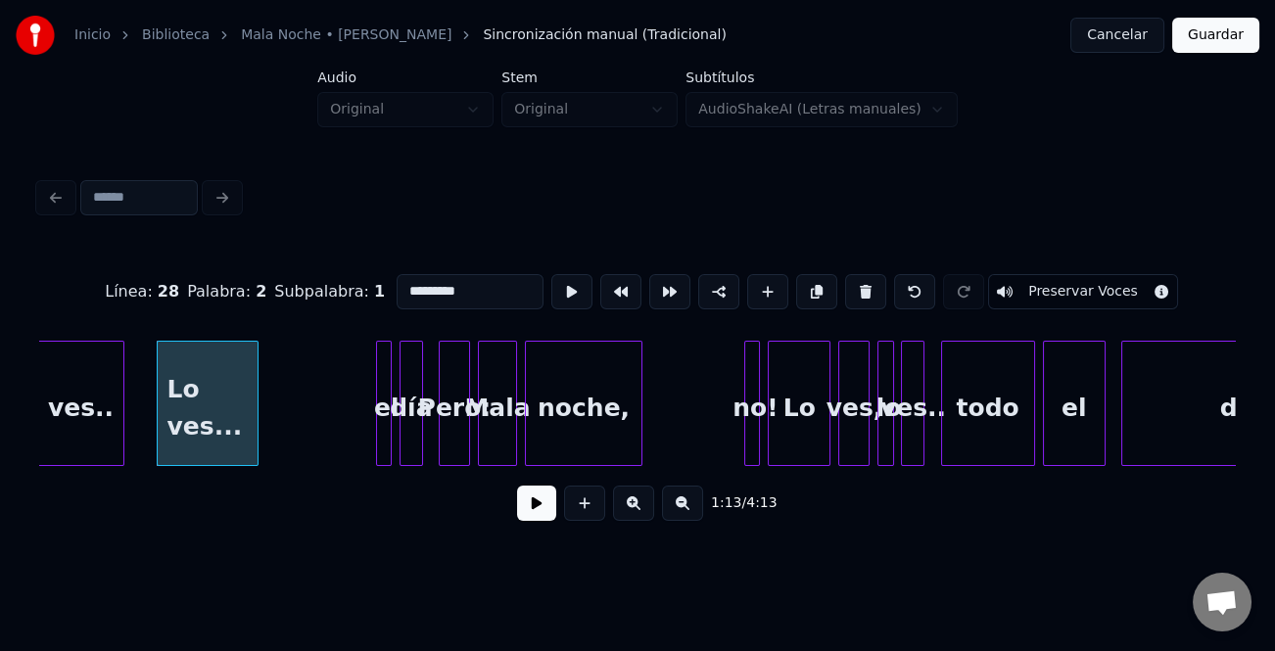
click at [385, 405] on div at bounding box center [388, 403] width 6 height 123
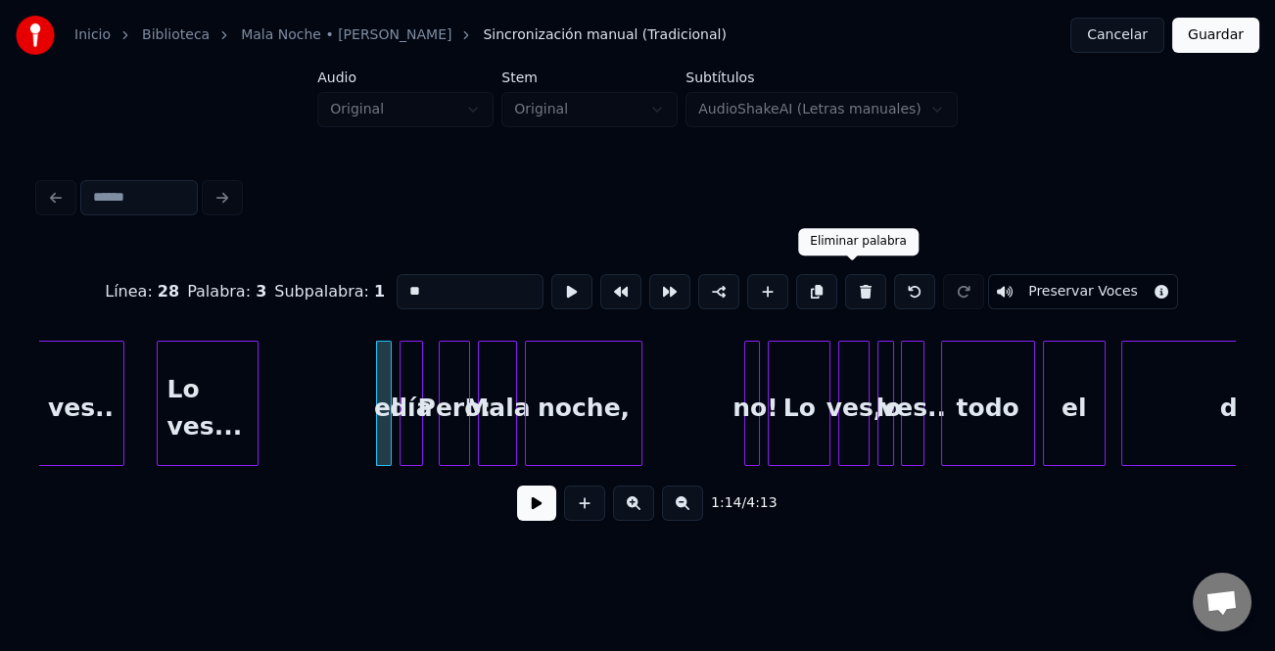
click at [847, 277] on button at bounding box center [865, 291] width 41 height 35
click at [858, 280] on button at bounding box center [865, 291] width 41 height 35
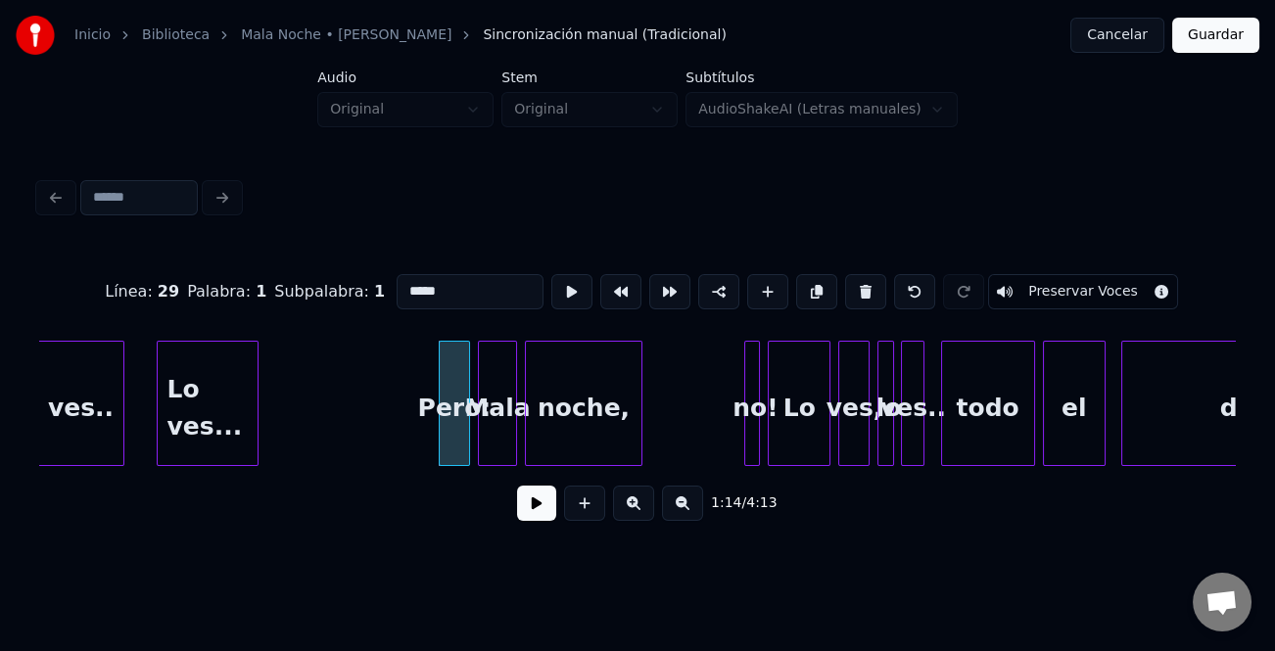
click at [858, 280] on button at bounding box center [865, 291] width 41 height 35
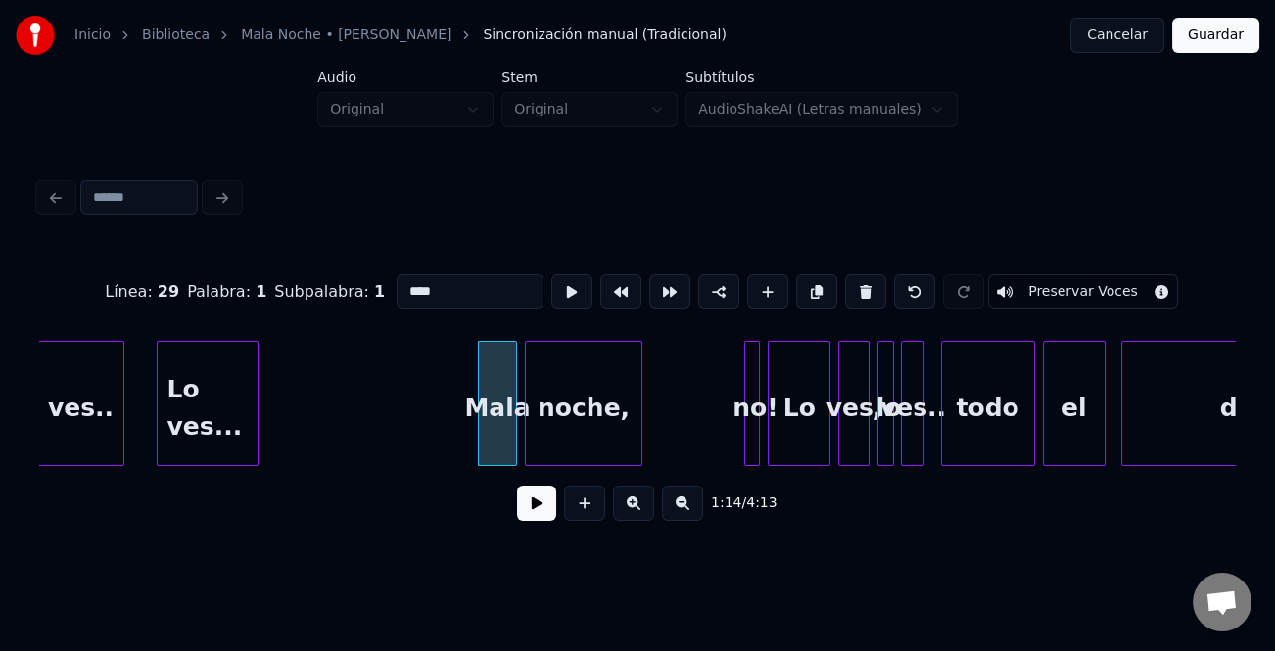
click at [858, 281] on button at bounding box center [865, 291] width 41 height 35
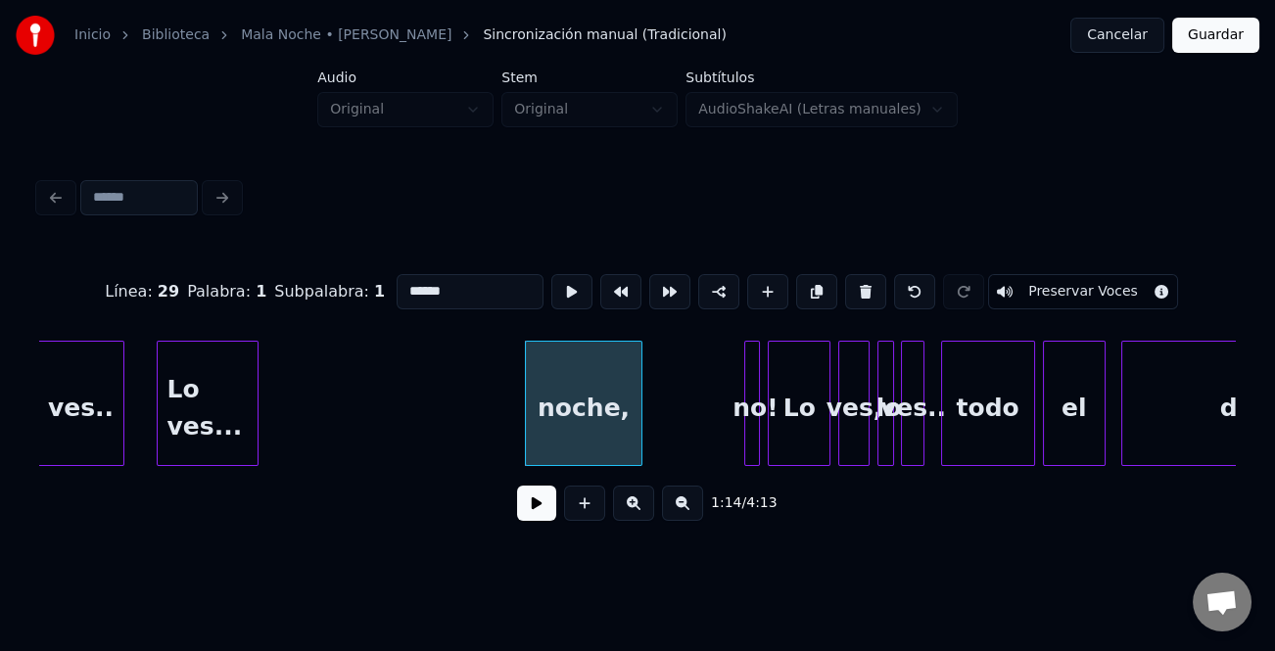
click at [858, 282] on button at bounding box center [865, 291] width 41 height 35
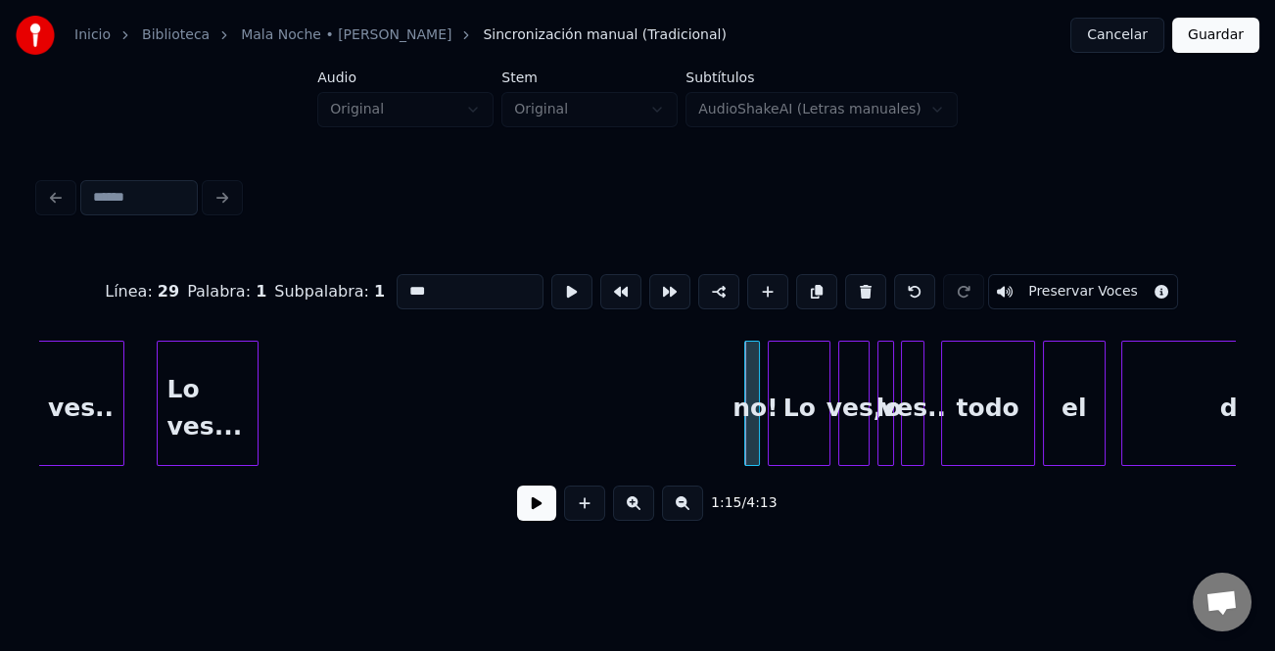
click at [858, 283] on button at bounding box center [865, 291] width 41 height 35
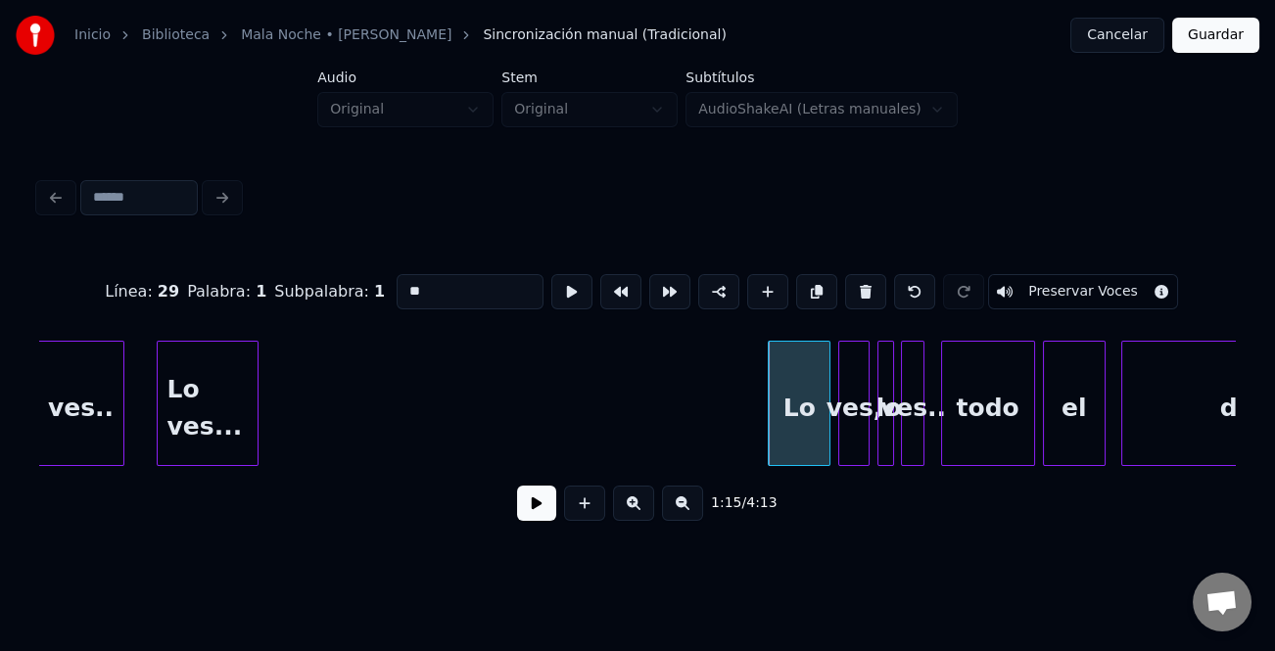
click at [858, 283] on button at bounding box center [865, 291] width 41 height 35
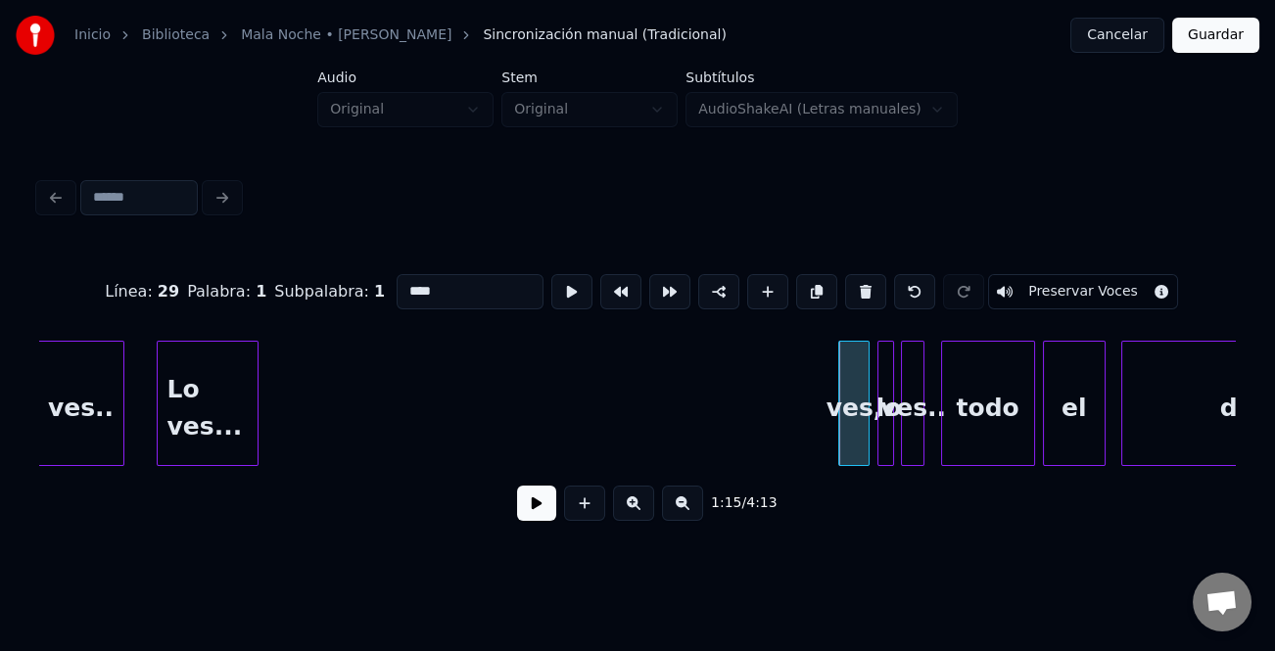
click at [858, 283] on button at bounding box center [865, 291] width 41 height 35
type input "**"
click at [846, 433] on div at bounding box center [849, 403] width 6 height 123
click at [851, 437] on div "lo" at bounding box center [852, 408] width 49 height 133
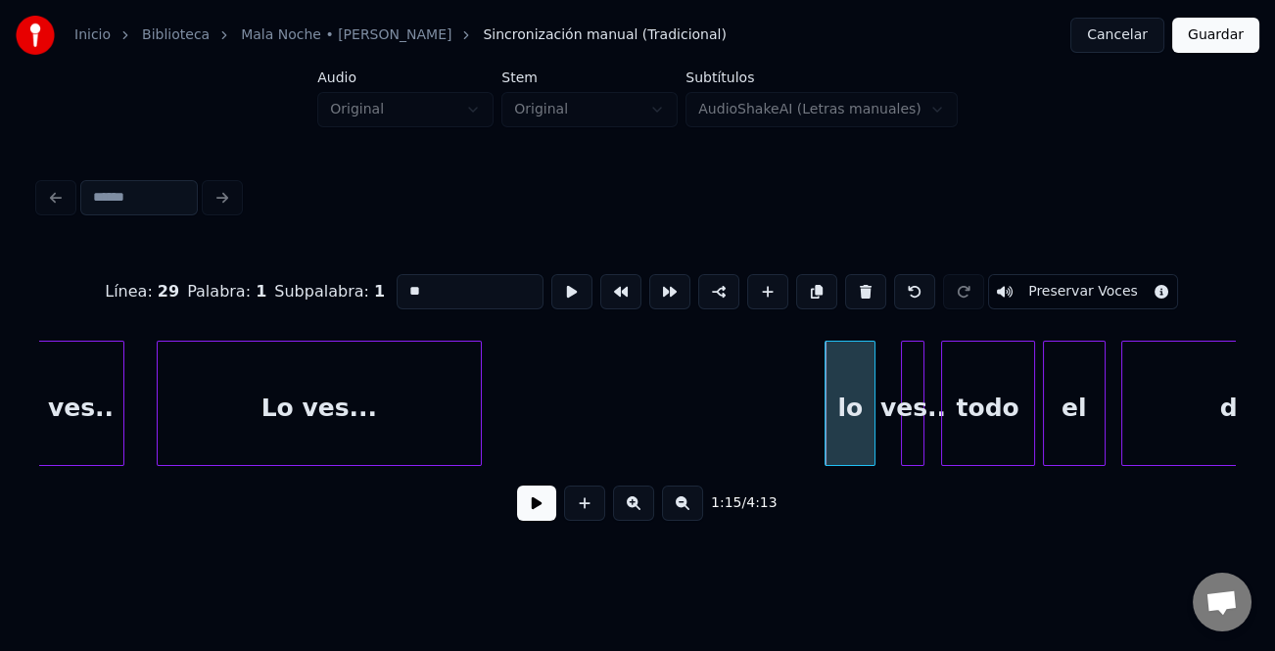
click at [478, 418] on div at bounding box center [478, 403] width 6 height 123
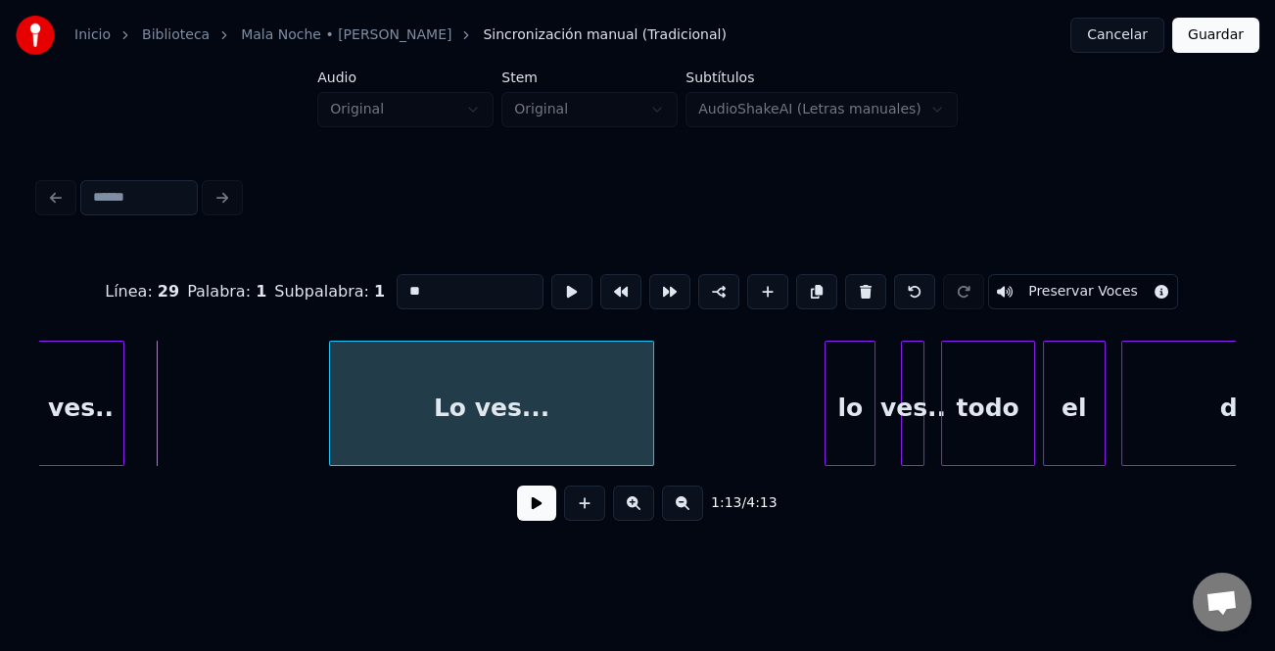
click at [543, 432] on div "Lo ves..." at bounding box center [492, 408] width 324 height 133
click at [646, 436] on div at bounding box center [649, 403] width 6 height 123
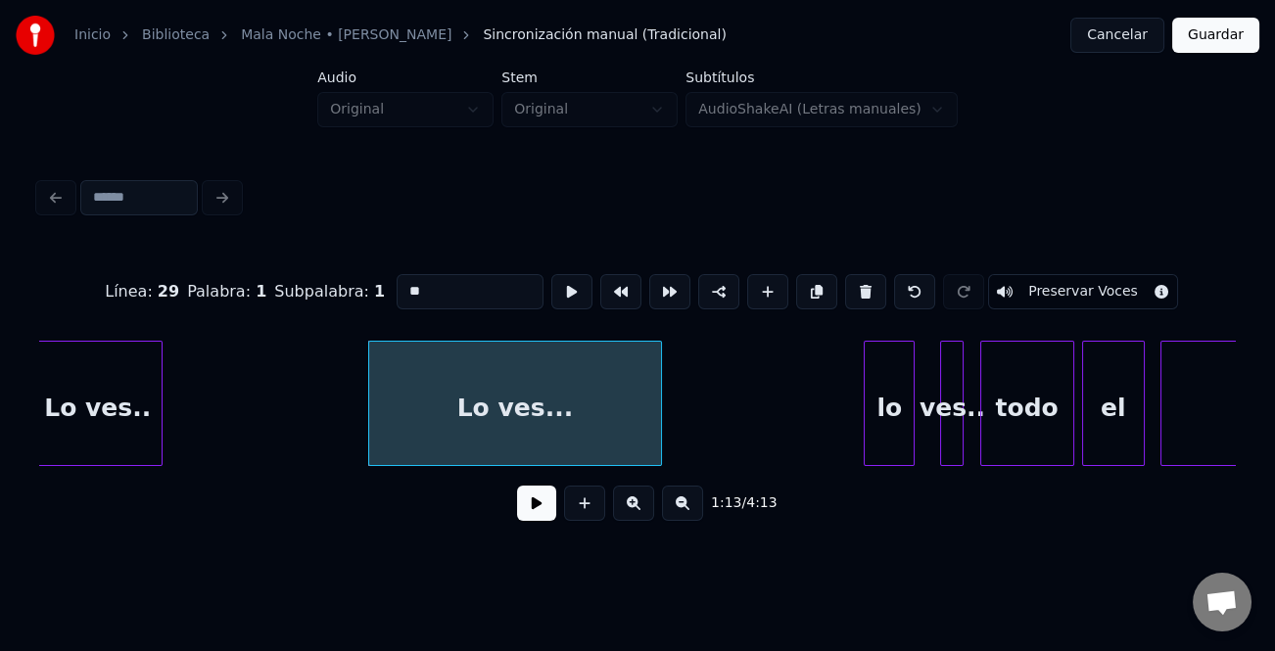
scroll to position [0, 28641]
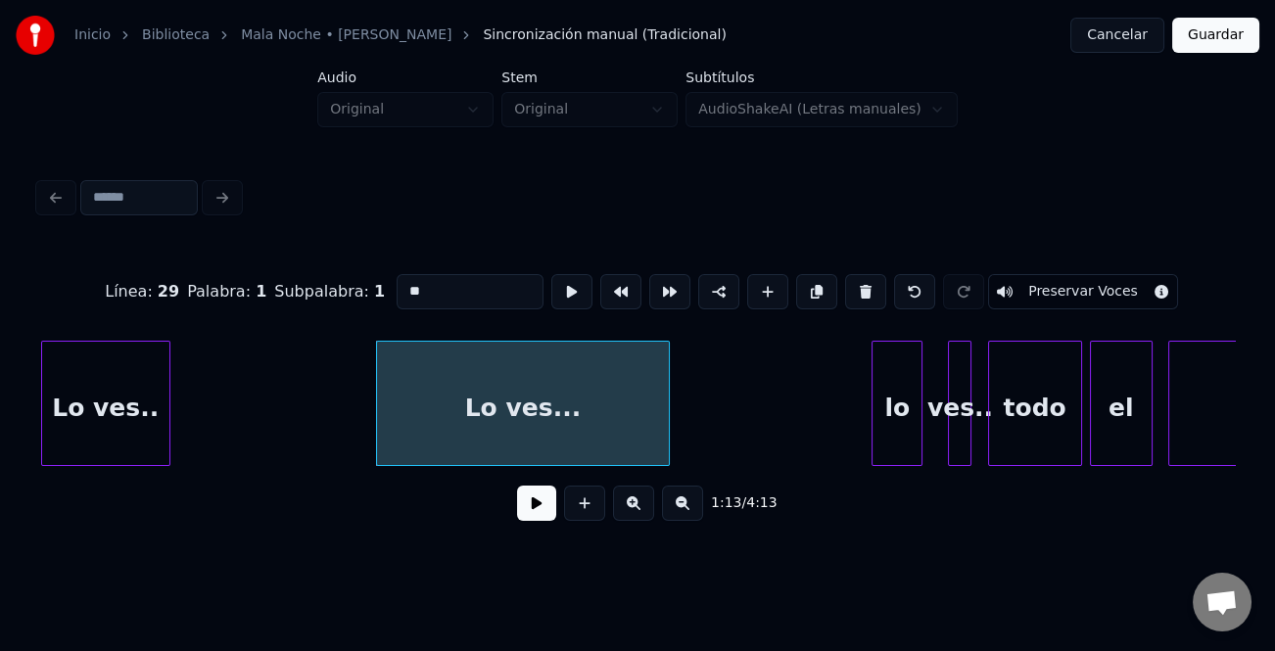
click at [55, 406] on div "Lo ves.." at bounding box center [105, 408] width 127 height 133
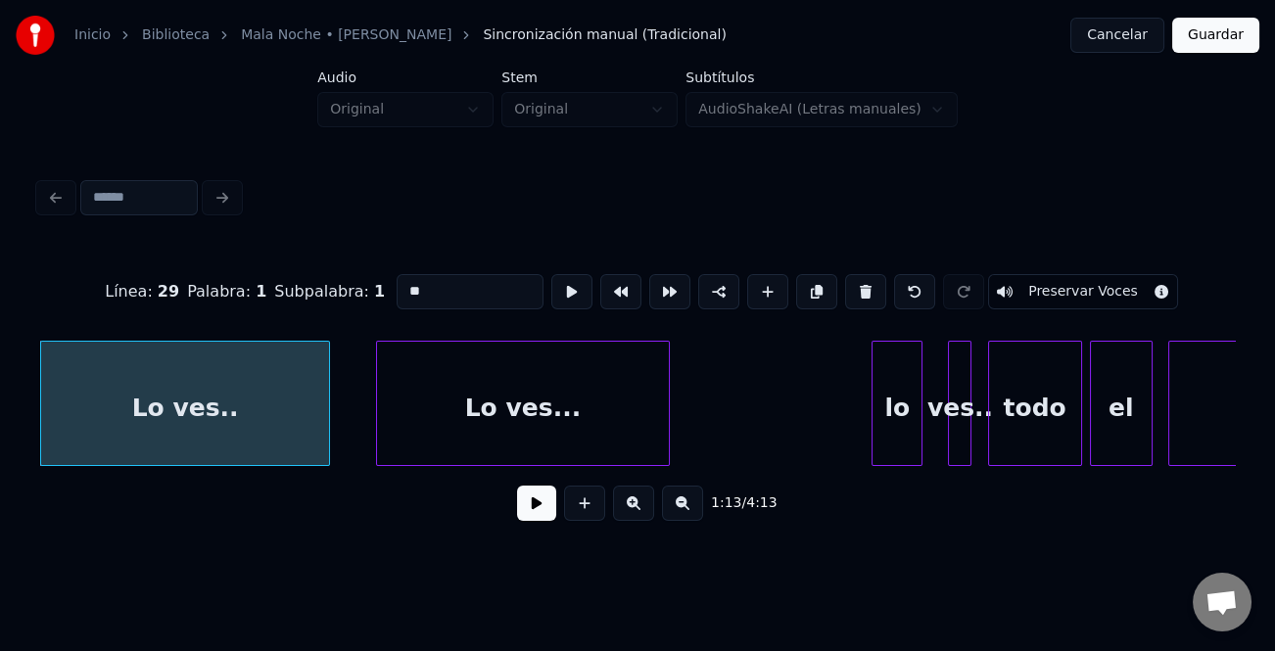
click at [326, 444] on div at bounding box center [326, 403] width 6 height 123
click at [205, 414] on div "Lo ves.." at bounding box center [186, 408] width 290 height 133
click at [538, 510] on button at bounding box center [536, 503] width 39 height 35
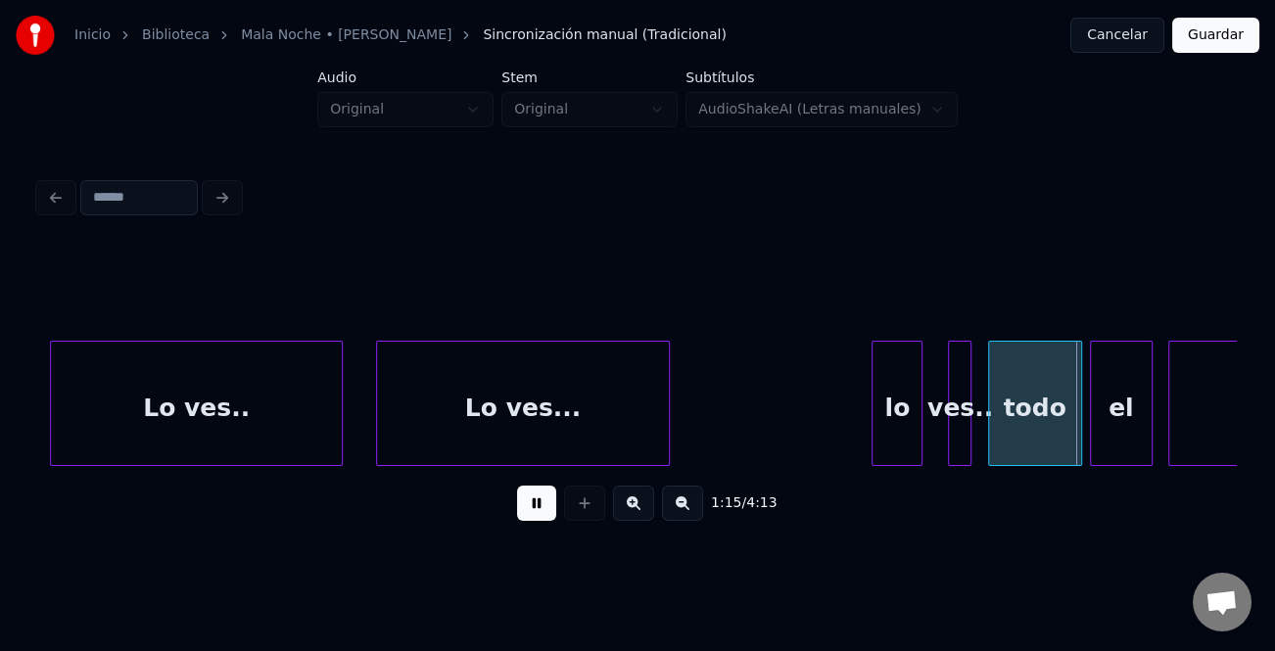
click at [538, 510] on button at bounding box center [536, 503] width 39 height 35
click at [751, 446] on div at bounding box center [754, 403] width 6 height 123
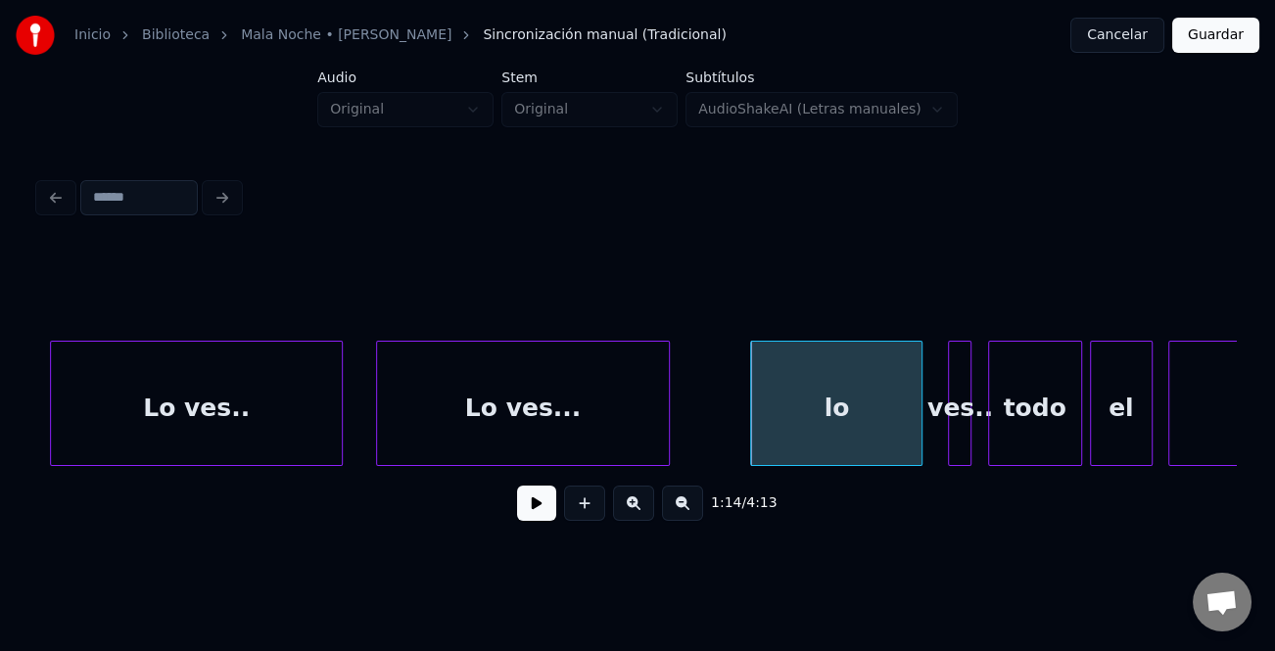
click at [830, 443] on div "lo" at bounding box center [836, 408] width 170 height 133
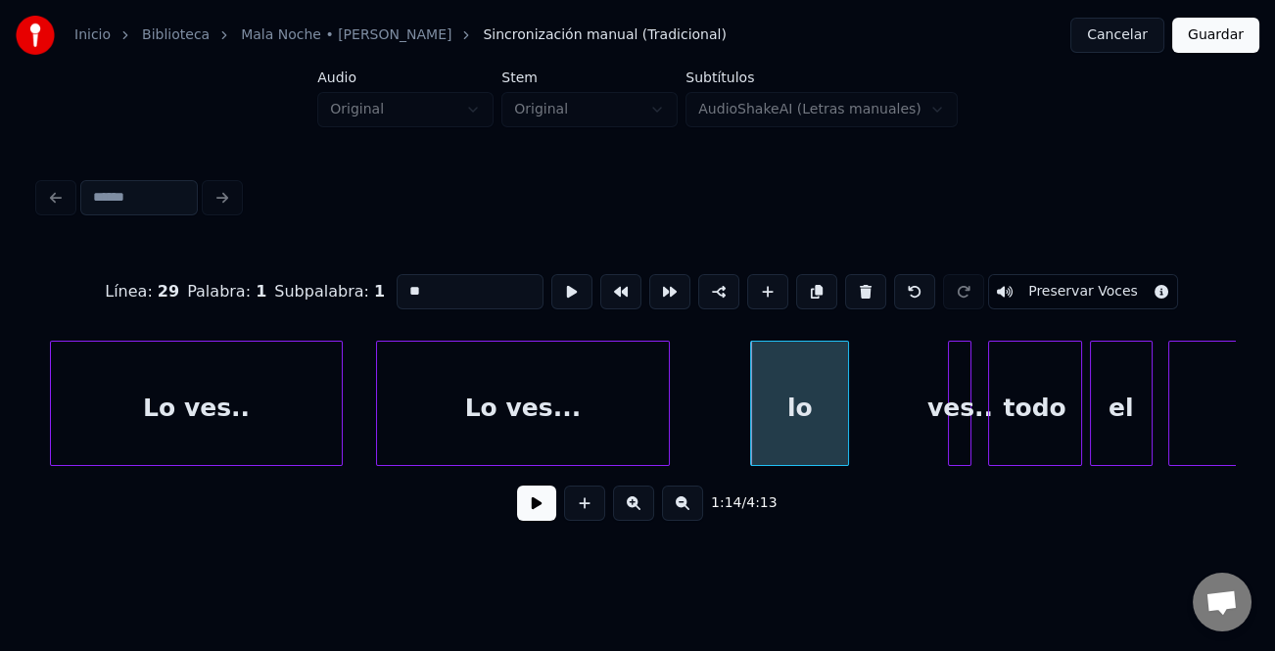
click at [842, 447] on div at bounding box center [845, 403] width 6 height 123
click at [862, 448] on div at bounding box center [862, 403] width 6 height 123
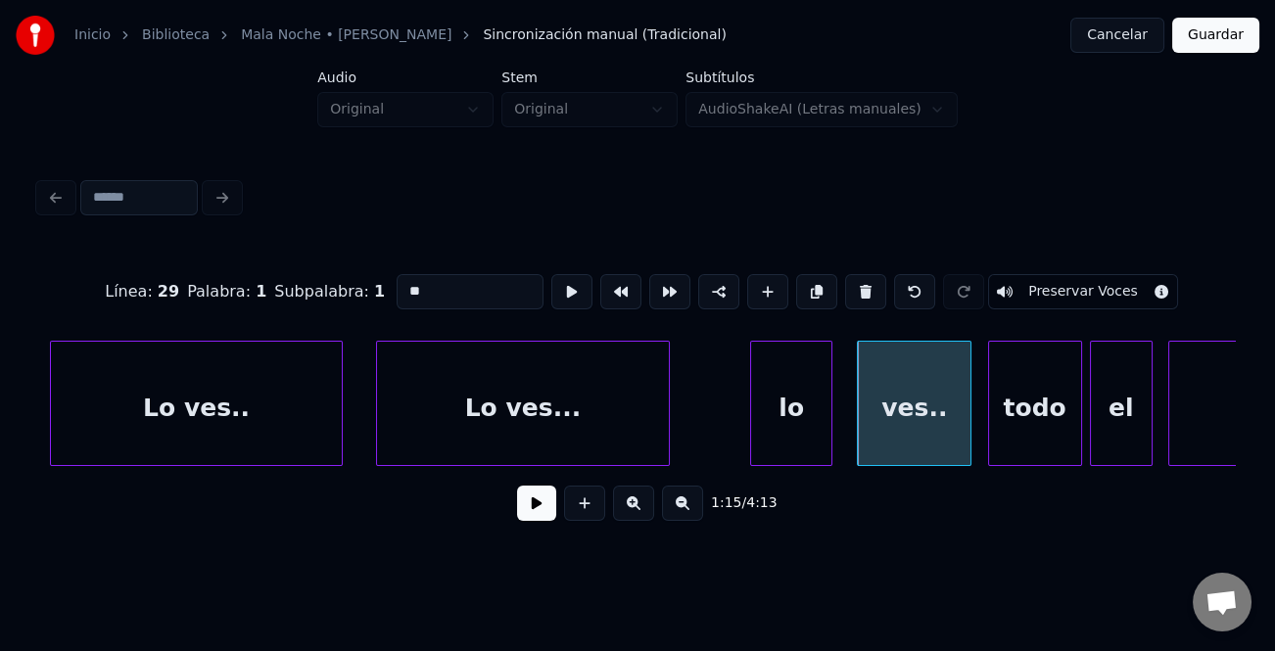
click at [816, 446] on div "lo" at bounding box center [791, 408] width 80 height 133
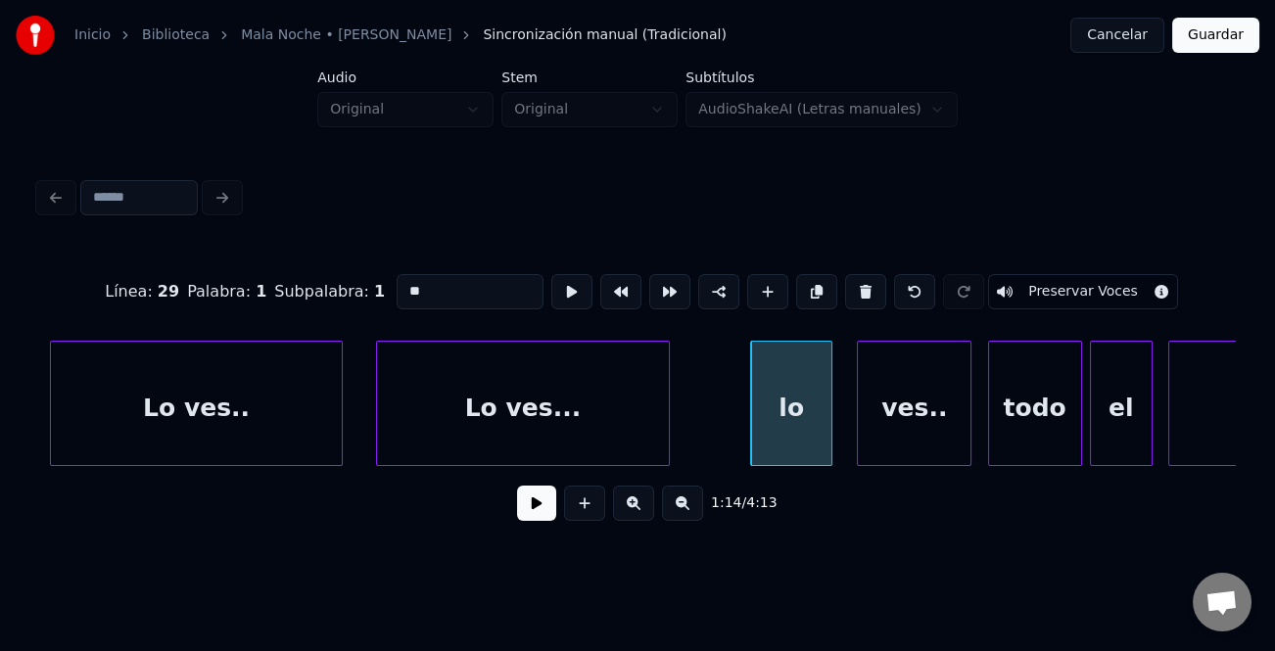
click at [402, 282] on input "**" at bounding box center [470, 291] width 147 height 35
type input "**"
click at [530, 511] on button at bounding box center [536, 503] width 39 height 35
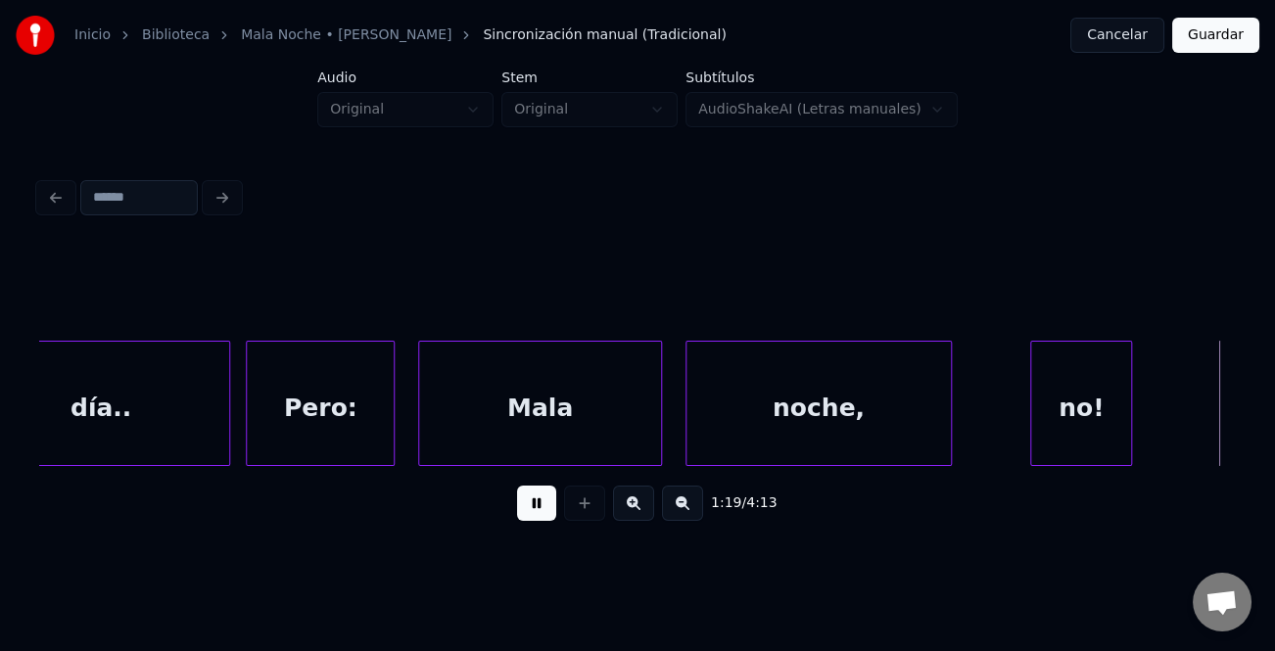
scroll to position [0, 31036]
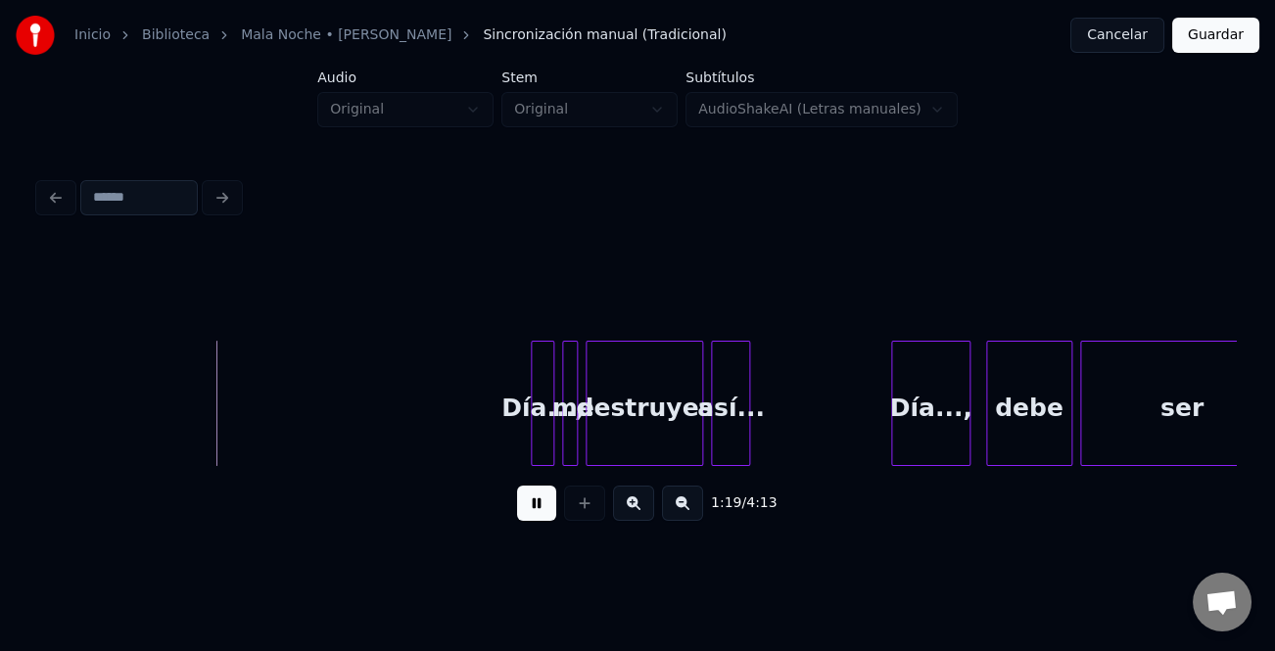
click at [546, 506] on button at bounding box center [536, 503] width 39 height 35
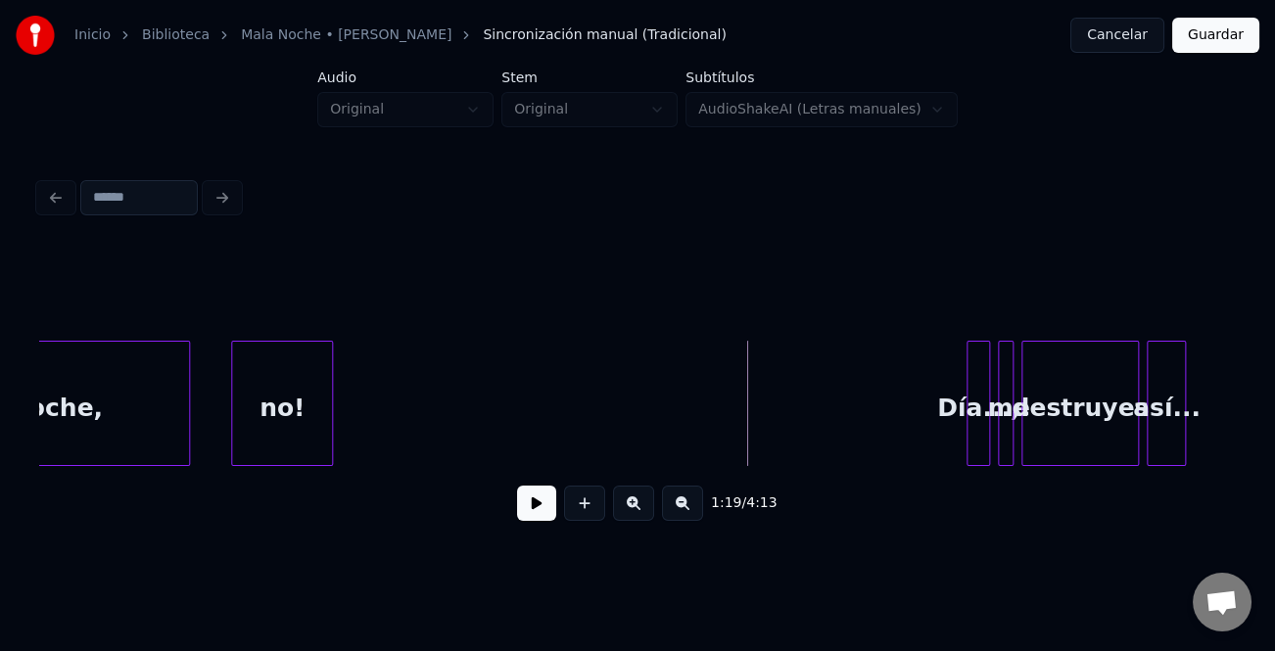
click at [310, 438] on div "no!" at bounding box center [282, 408] width 100 height 133
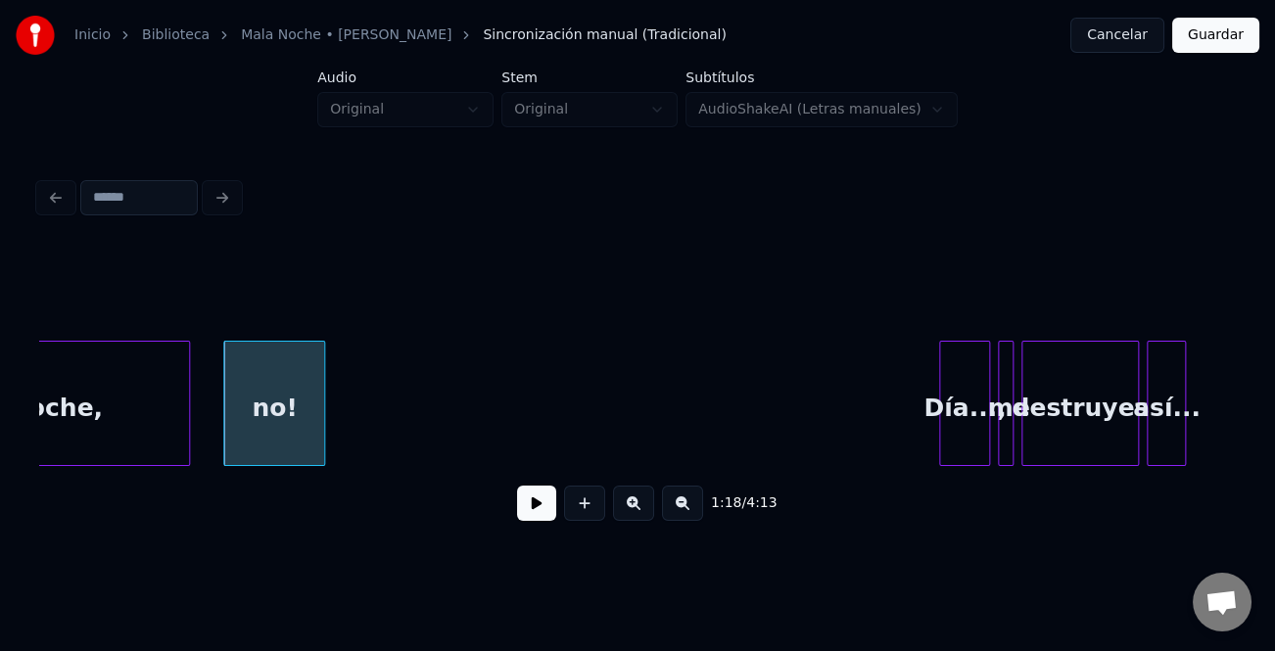
click at [940, 434] on div at bounding box center [943, 403] width 6 height 123
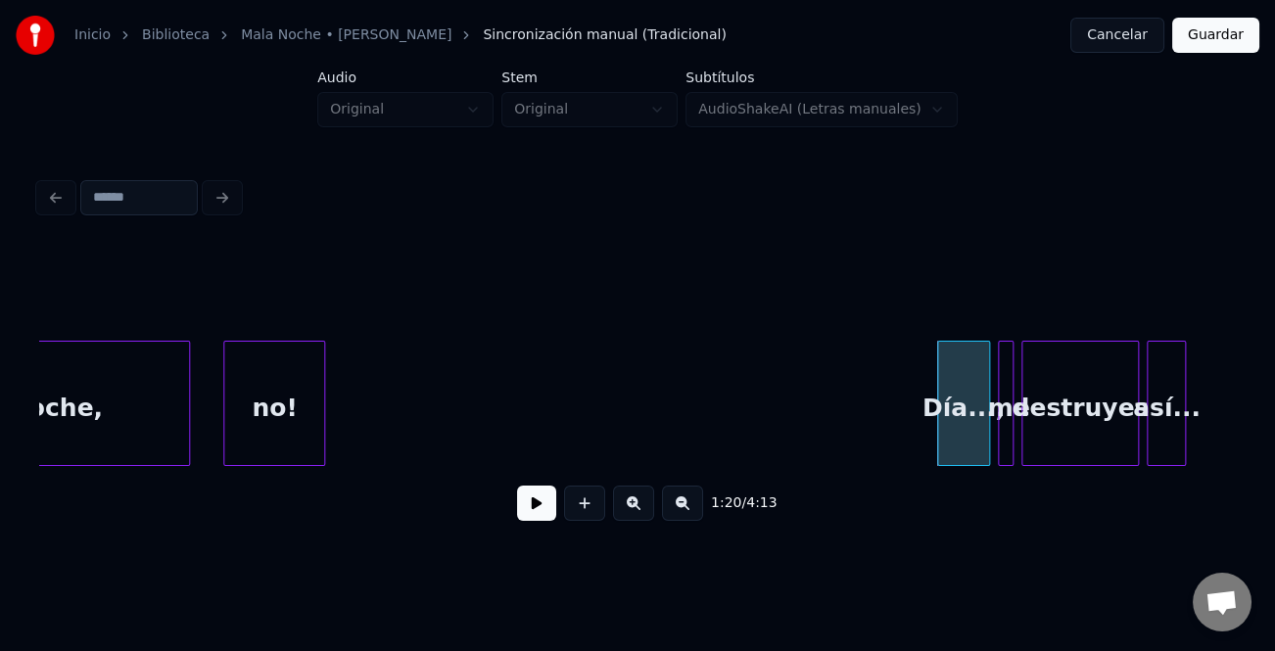
click at [540, 509] on button at bounding box center [536, 503] width 39 height 35
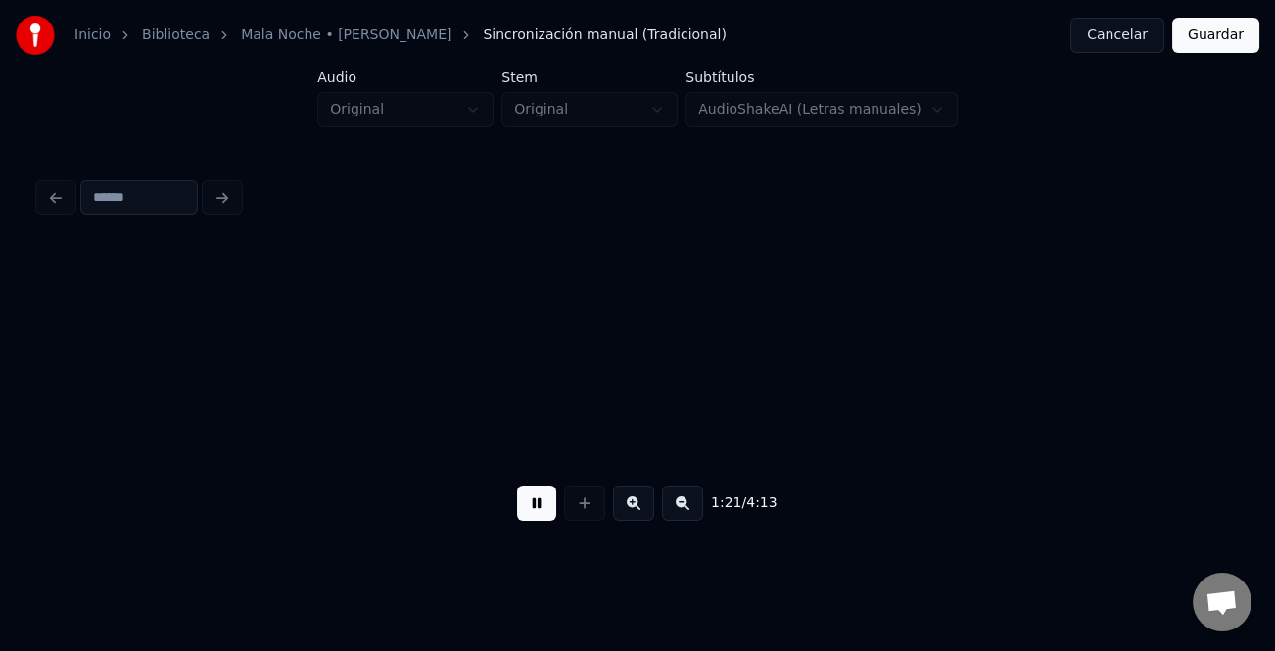
scroll to position [0, 31801]
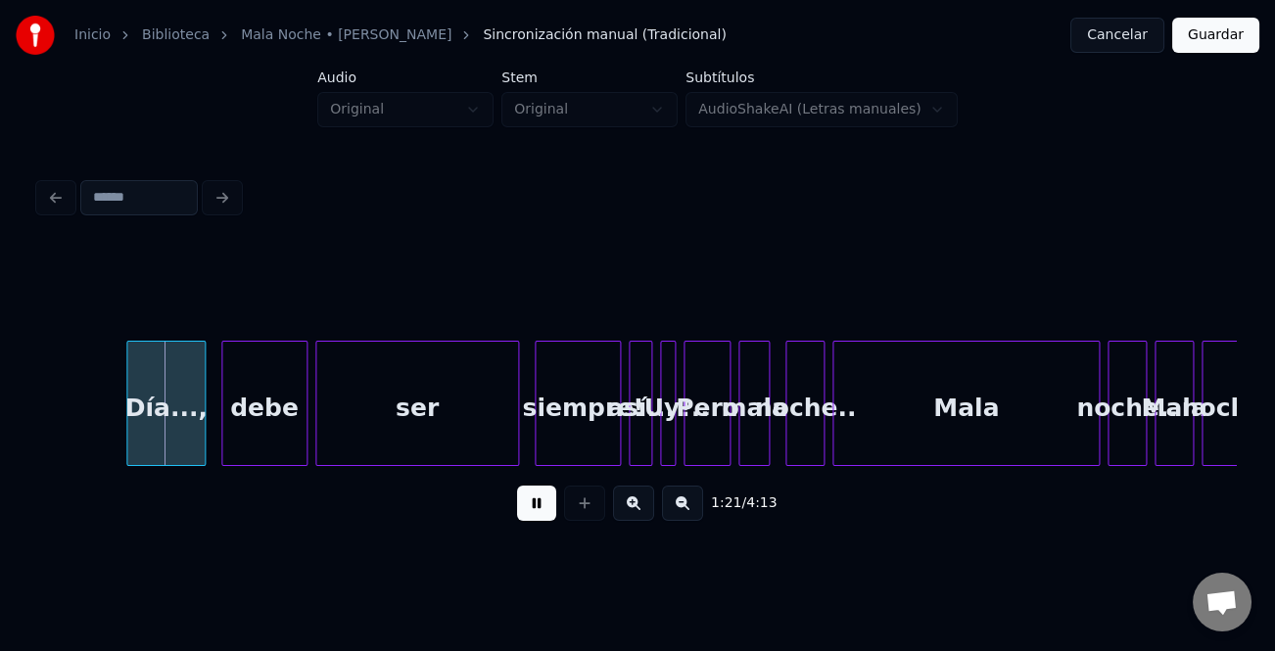
click at [540, 509] on button at bounding box center [536, 503] width 39 height 35
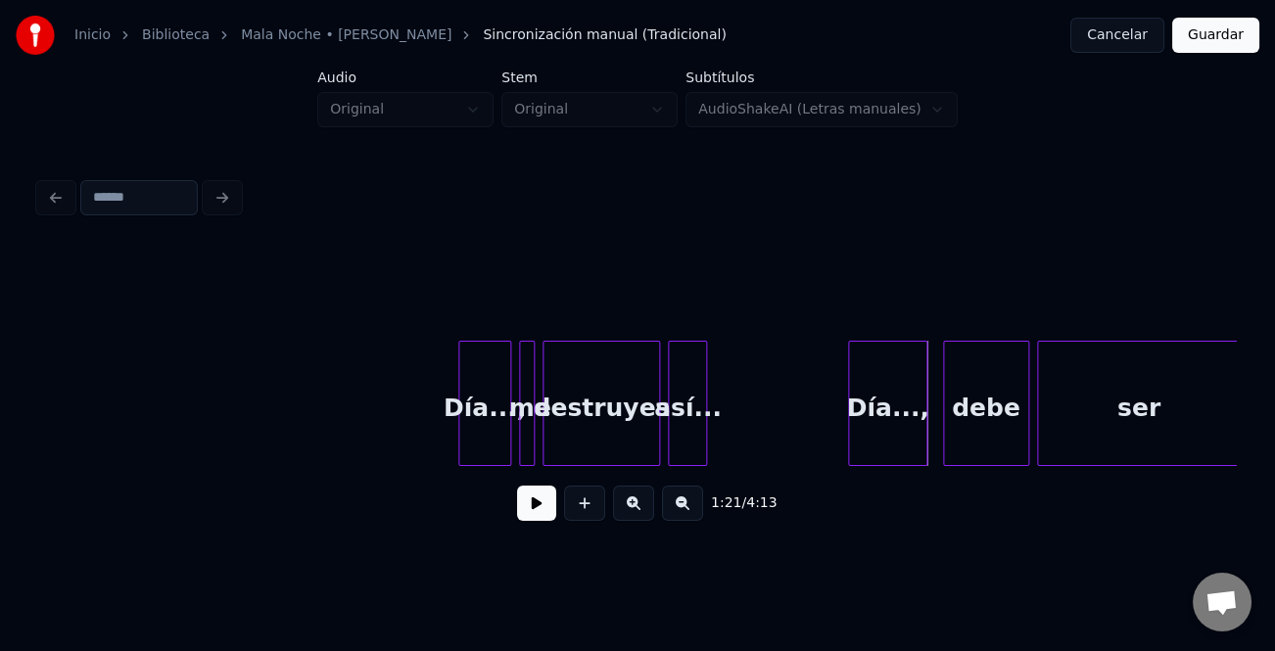
scroll to position [0, 30999]
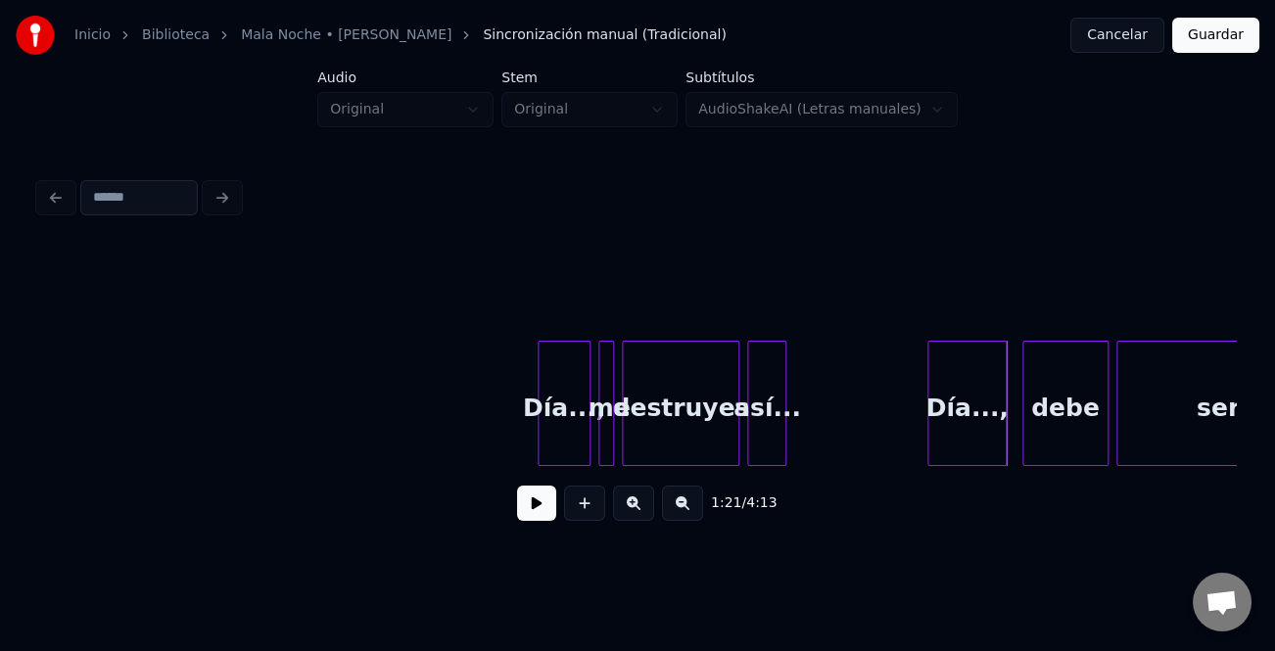
click at [544, 435] on div "Día...," at bounding box center [565, 408] width 52 height 133
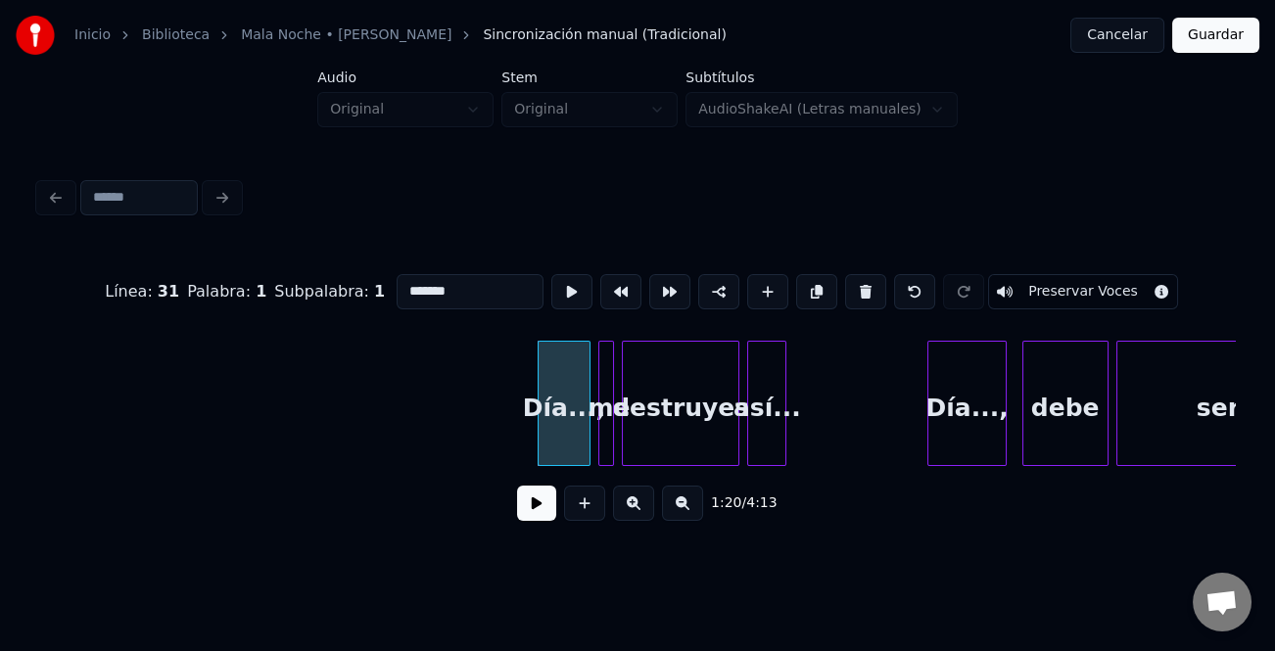
click at [631, 512] on button at bounding box center [633, 503] width 41 height 35
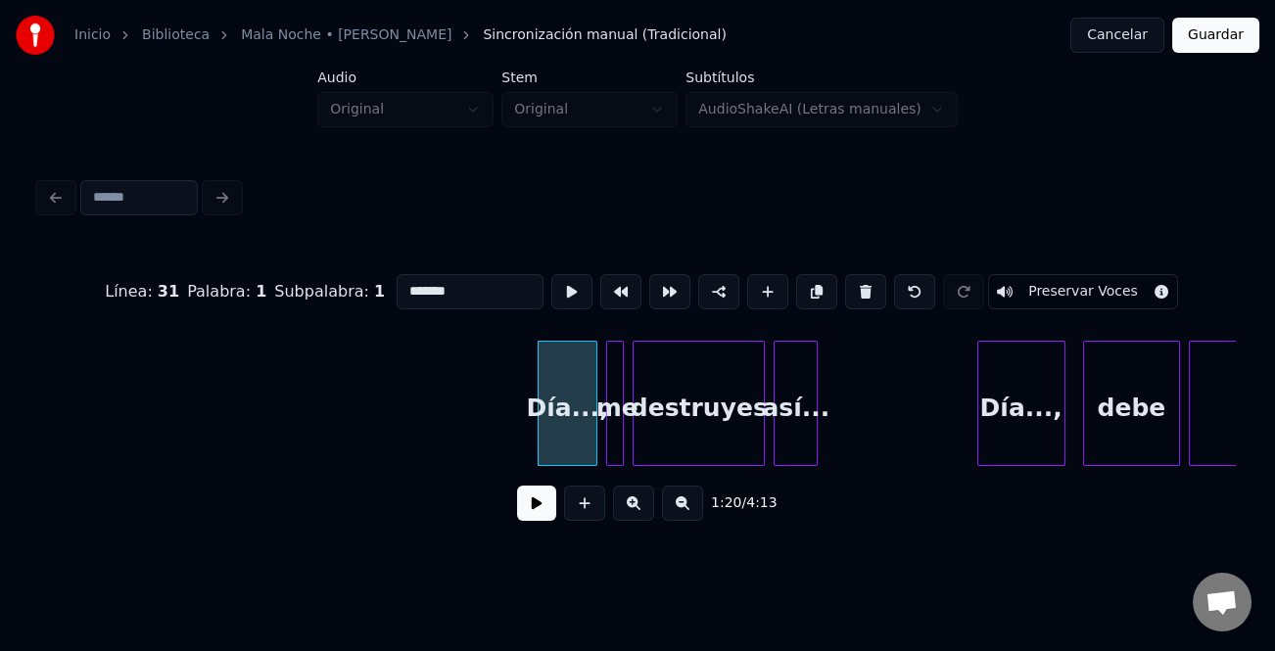
click at [631, 512] on button at bounding box center [633, 503] width 41 height 35
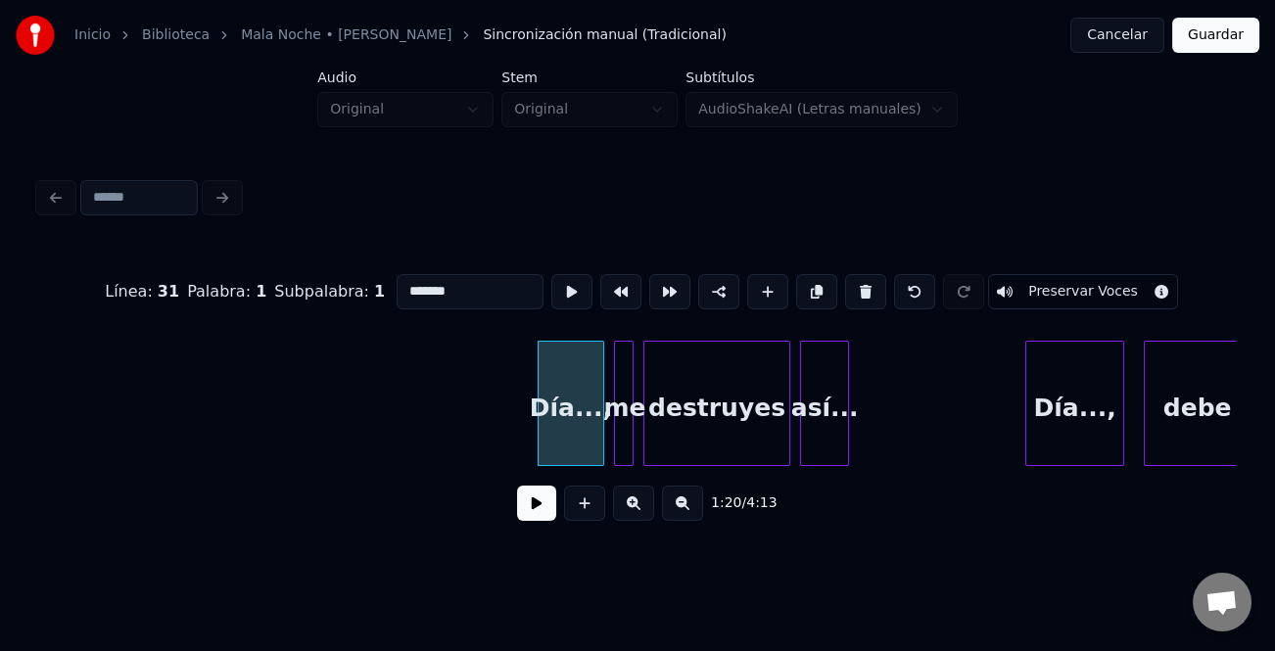
click at [534, 506] on button at bounding box center [536, 503] width 39 height 35
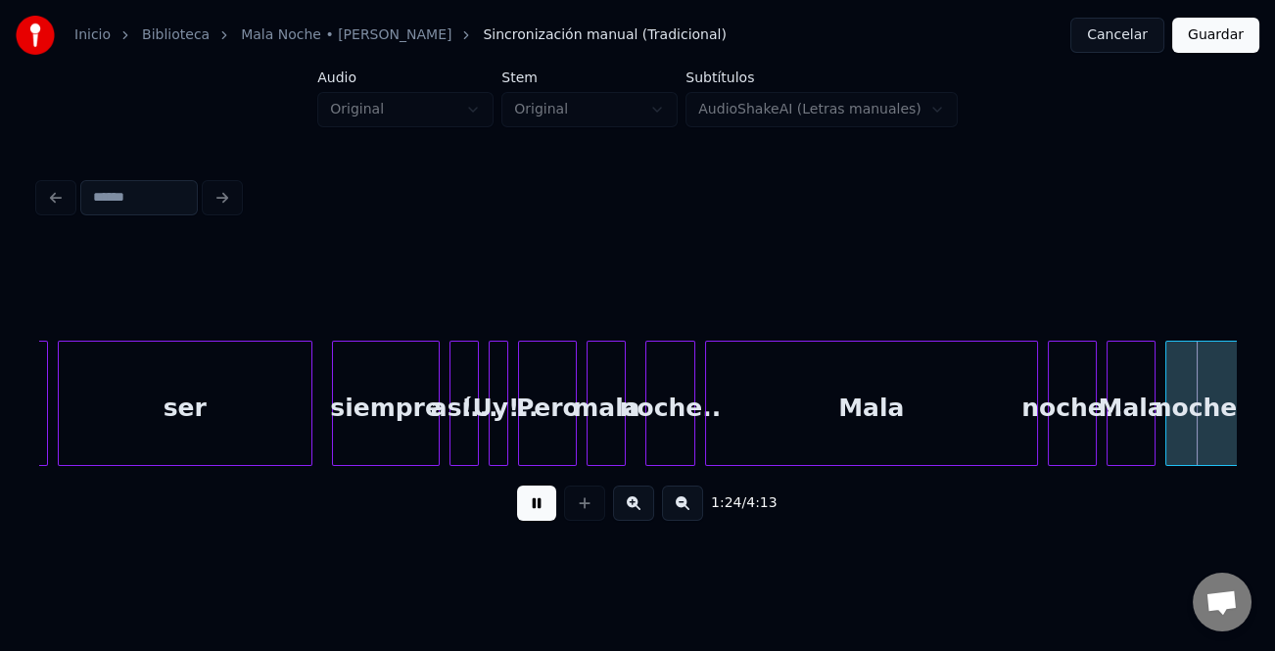
scroll to position [0, 41275]
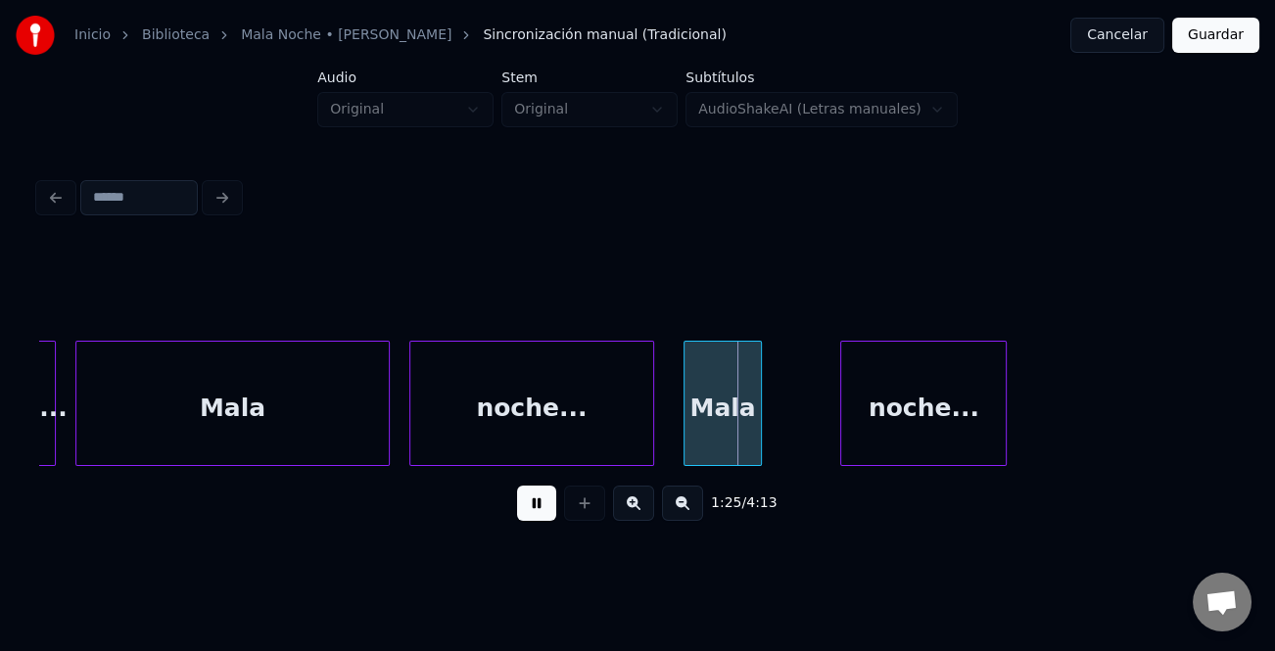
click at [535, 506] on button at bounding box center [536, 503] width 39 height 35
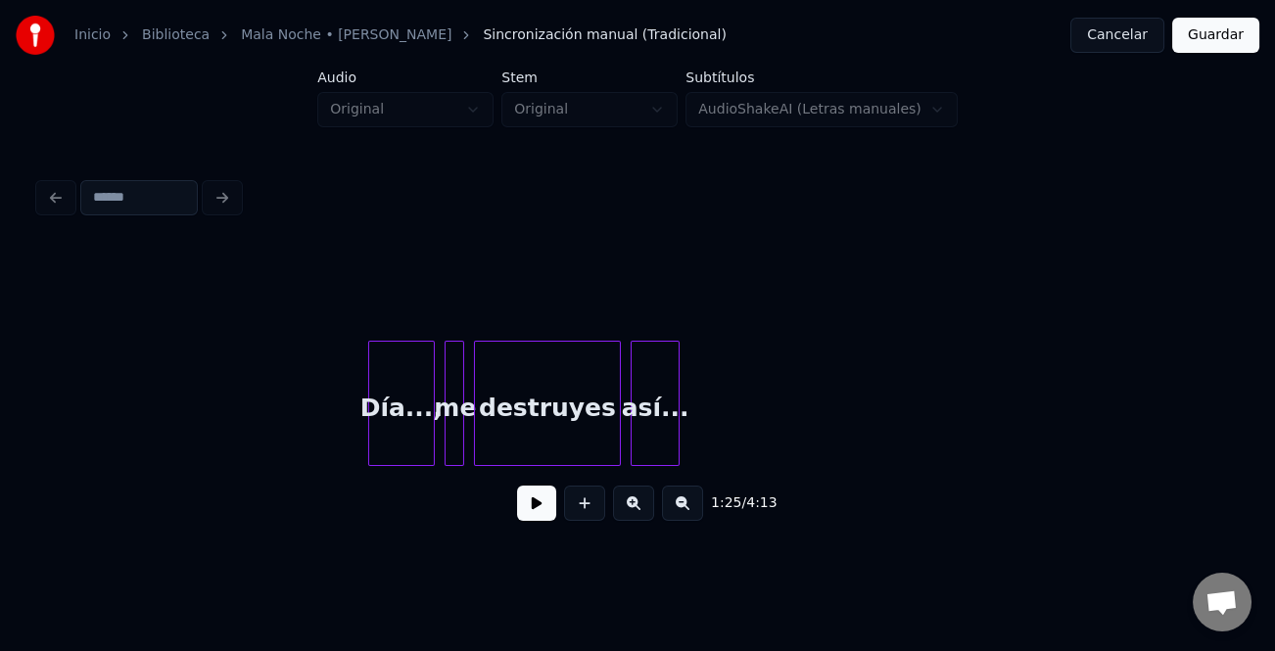
scroll to position [0, 37996]
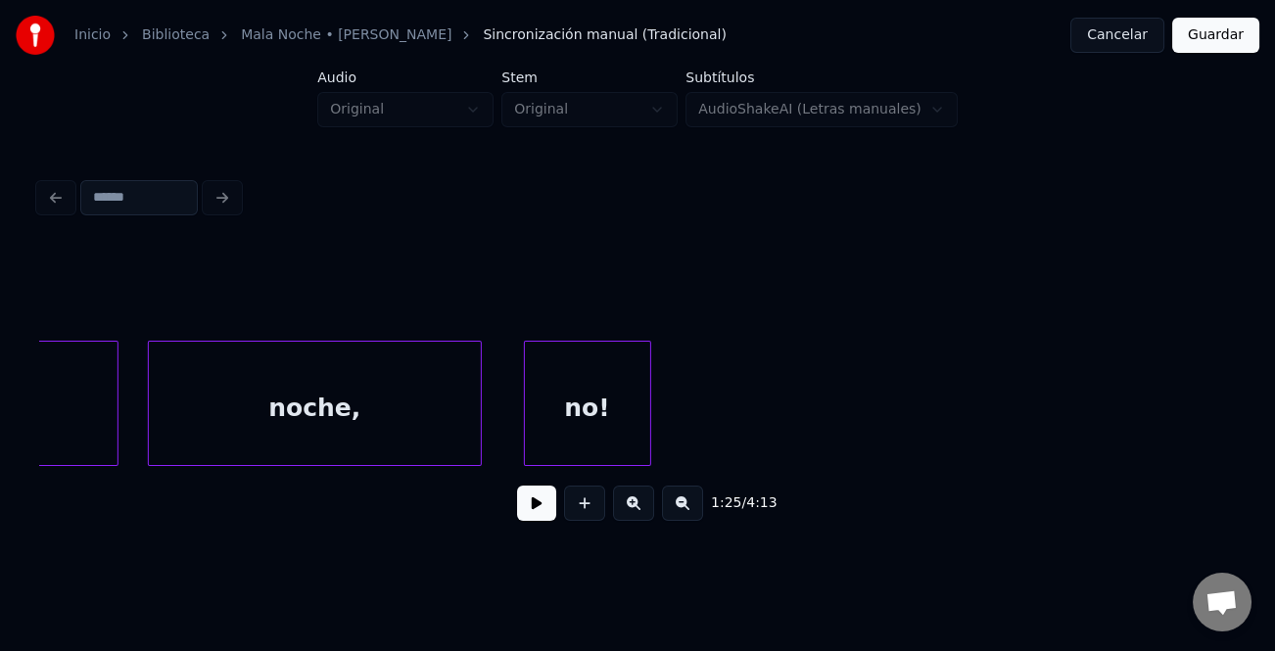
click at [576, 441] on div "no!" at bounding box center [587, 408] width 125 height 133
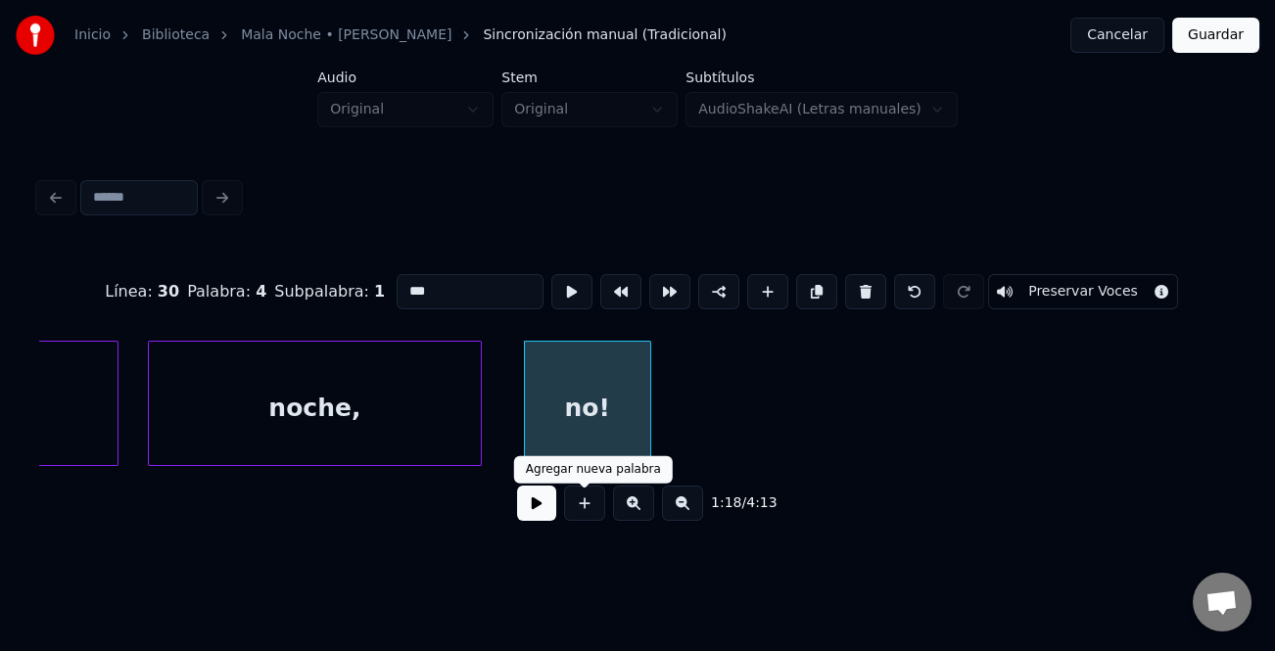
click at [547, 509] on button at bounding box center [536, 503] width 39 height 35
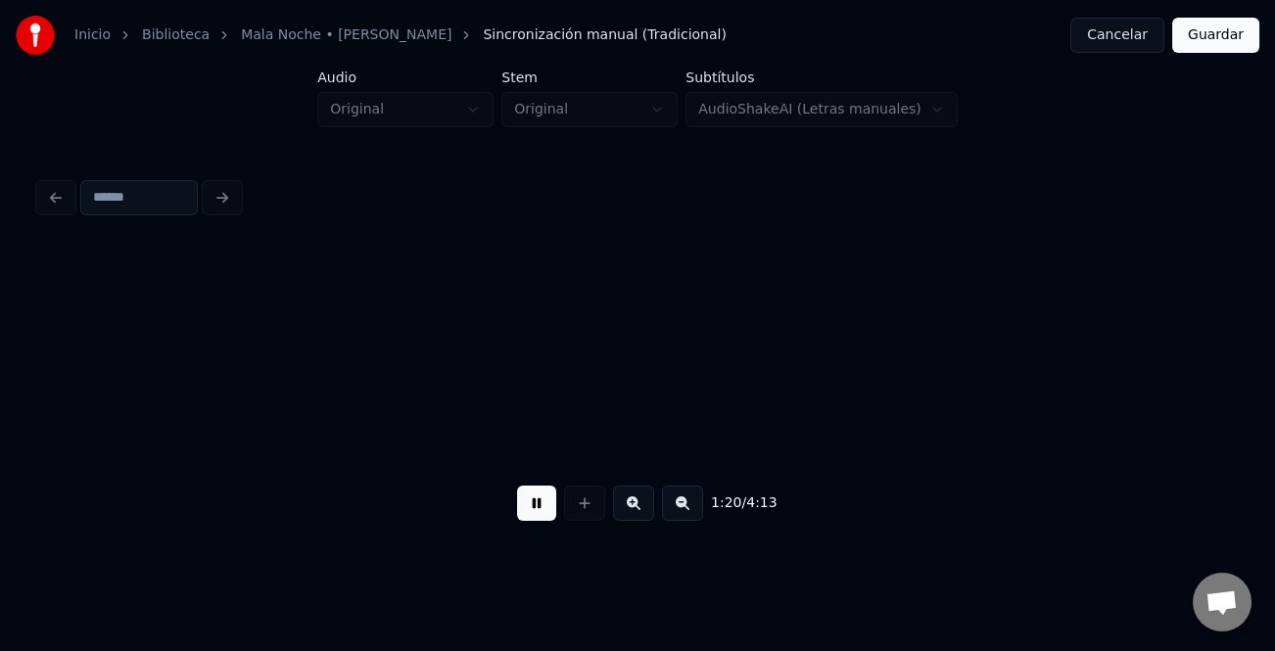
scroll to position [0, 39195]
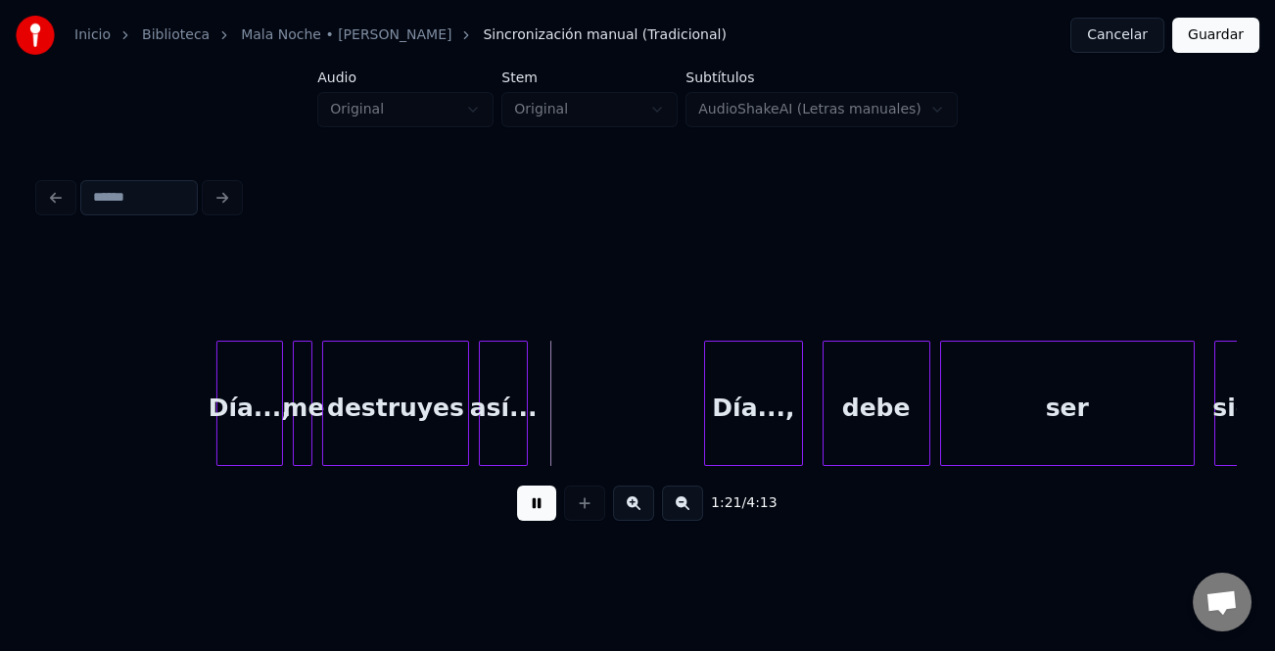
click at [547, 509] on button at bounding box center [536, 503] width 39 height 35
click at [237, 419] on div "Día...," at bounding box center [249, 408] width 65 height 133
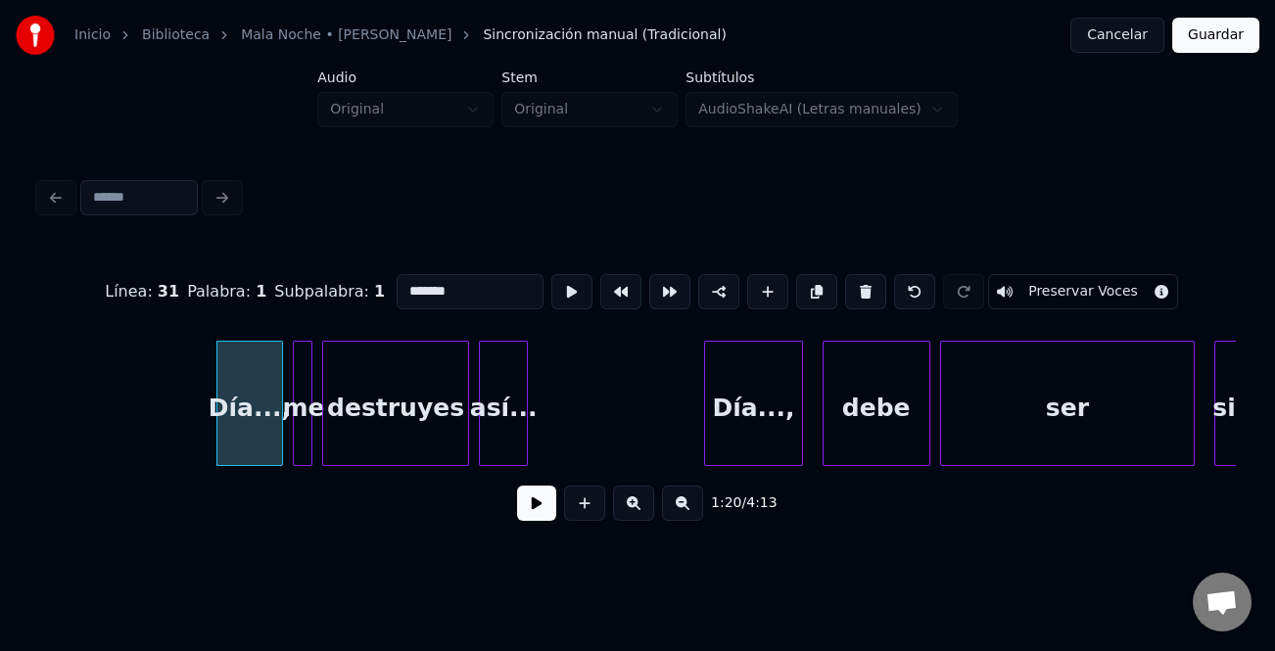
click at [364, 406] on div "destruyes" at bounding box center [395, 408] width 145 height 133
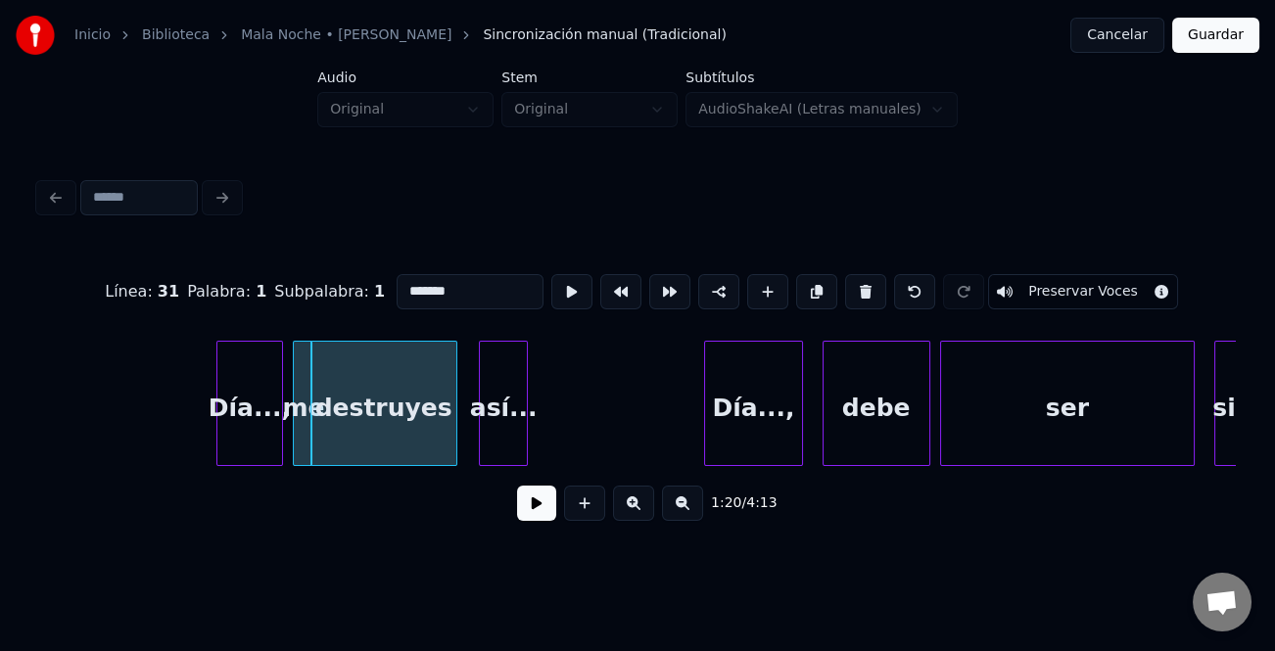
click at [306, 411] on div at bounding box center [309, 403] width 6 height 123
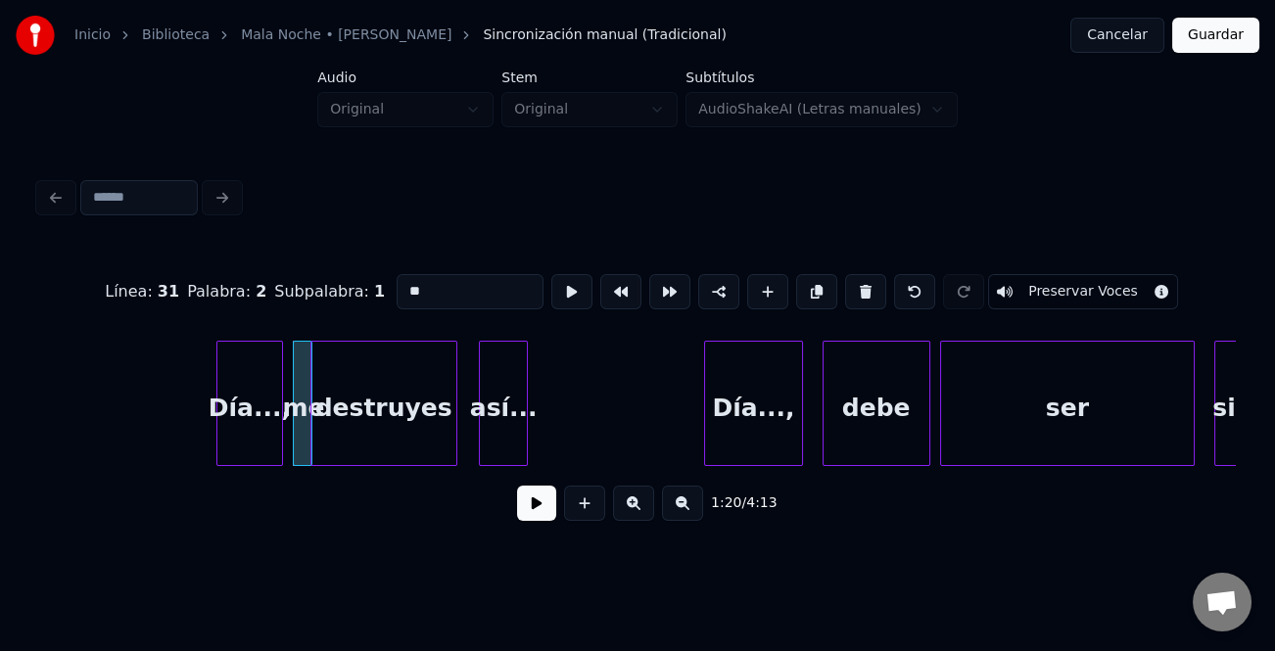
click at [390, 414] on div "destruyes" at bounding box center [383, 408] width 145 height 133
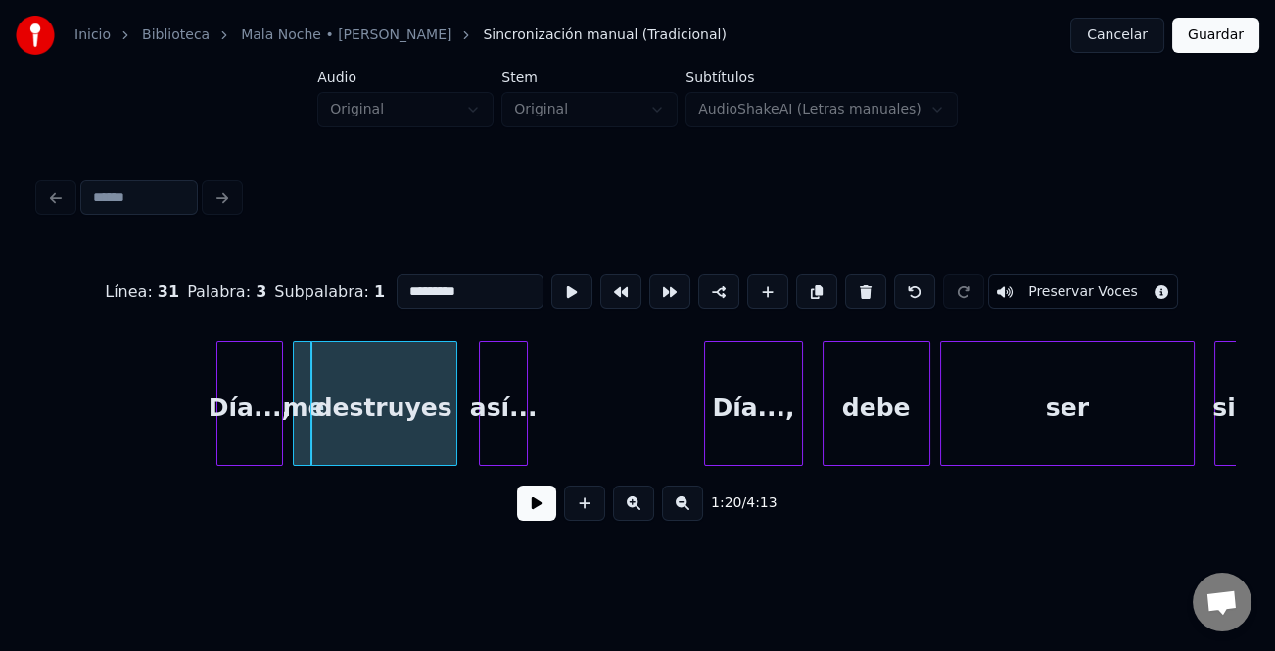
click at [866, 288] on button at bounding box center [865, 291] width 41 height 35
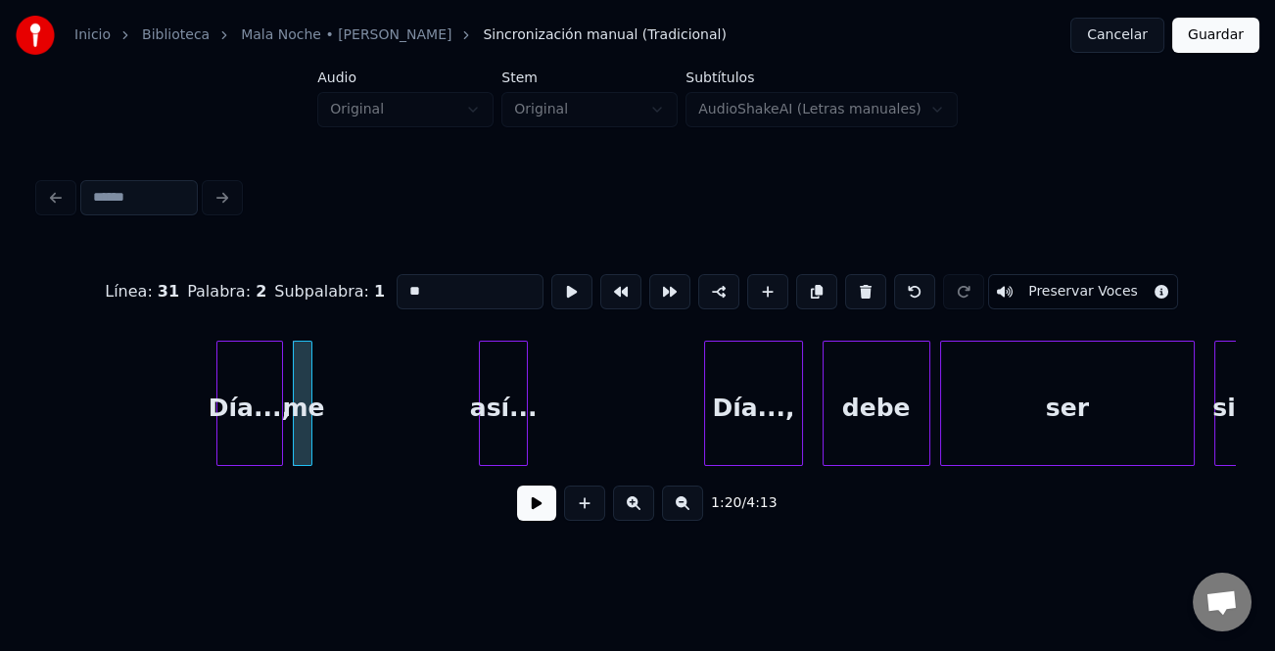
click at [310, 406] on div "me" at bounding box center [304, 408] width 20 height 133
click at [812, 291] on button at bounding box center [816, 291] width 41 height 35
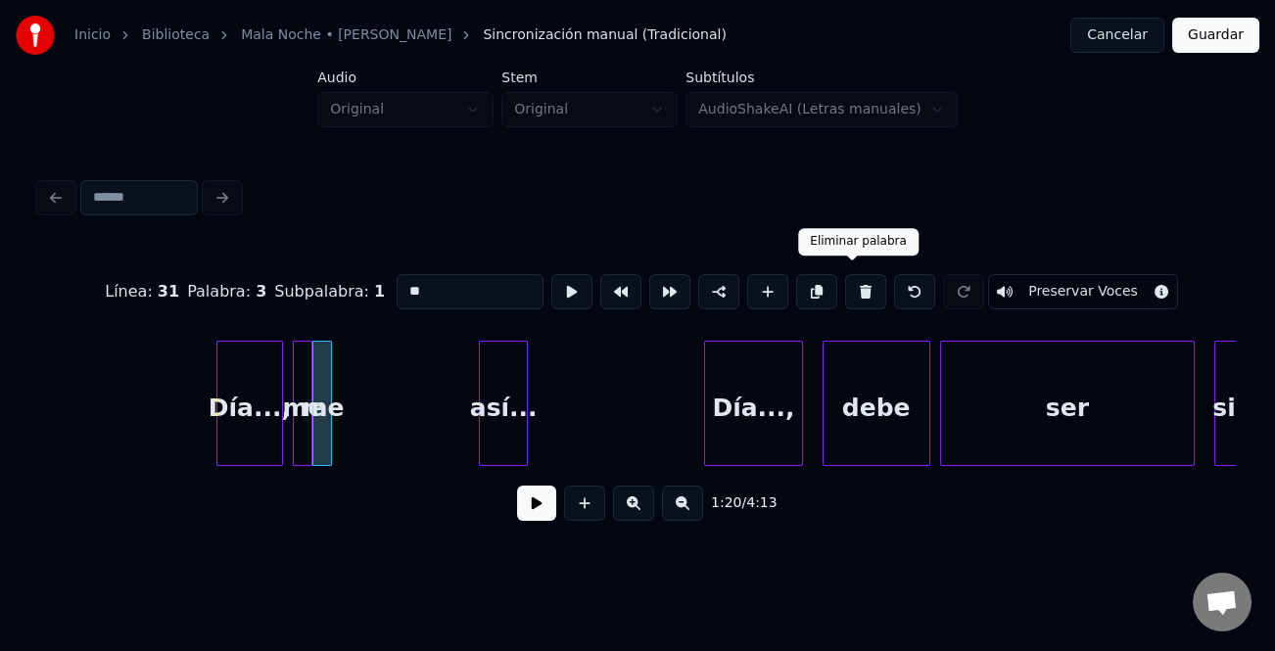
click at [862, 279] on button at bounding box center [865, 291] width 41 height 35
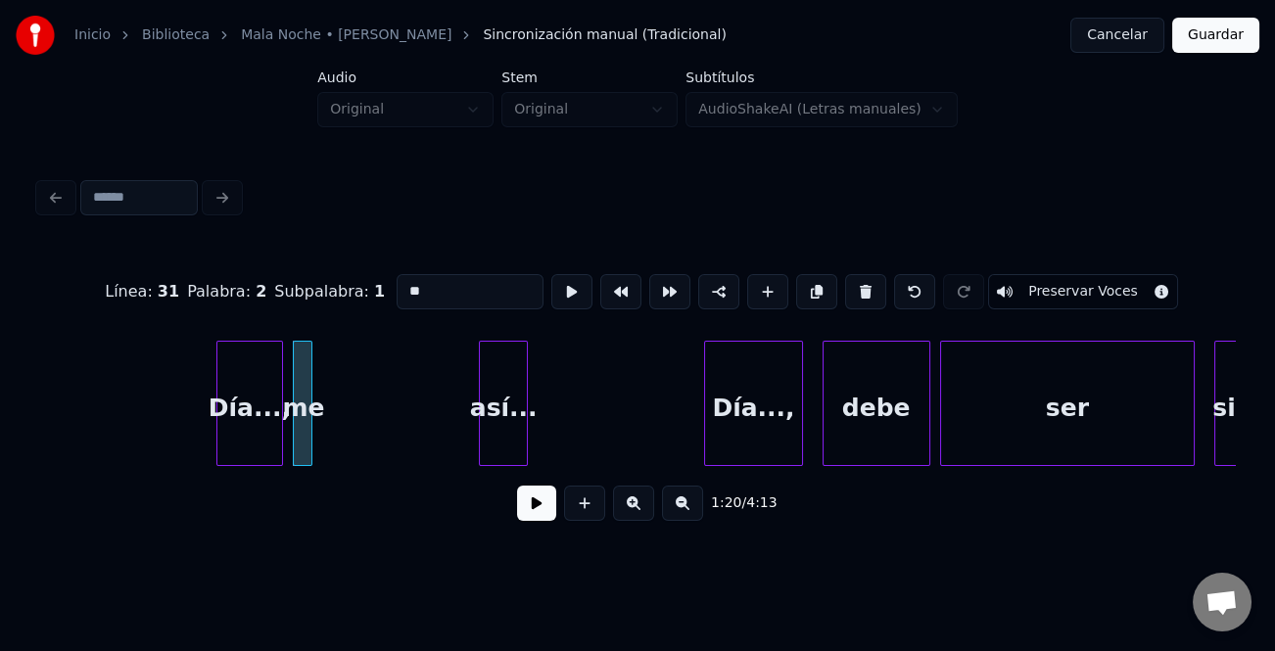
click at [856, 280] on button at bounding box center [865, 291] width 41 height 35
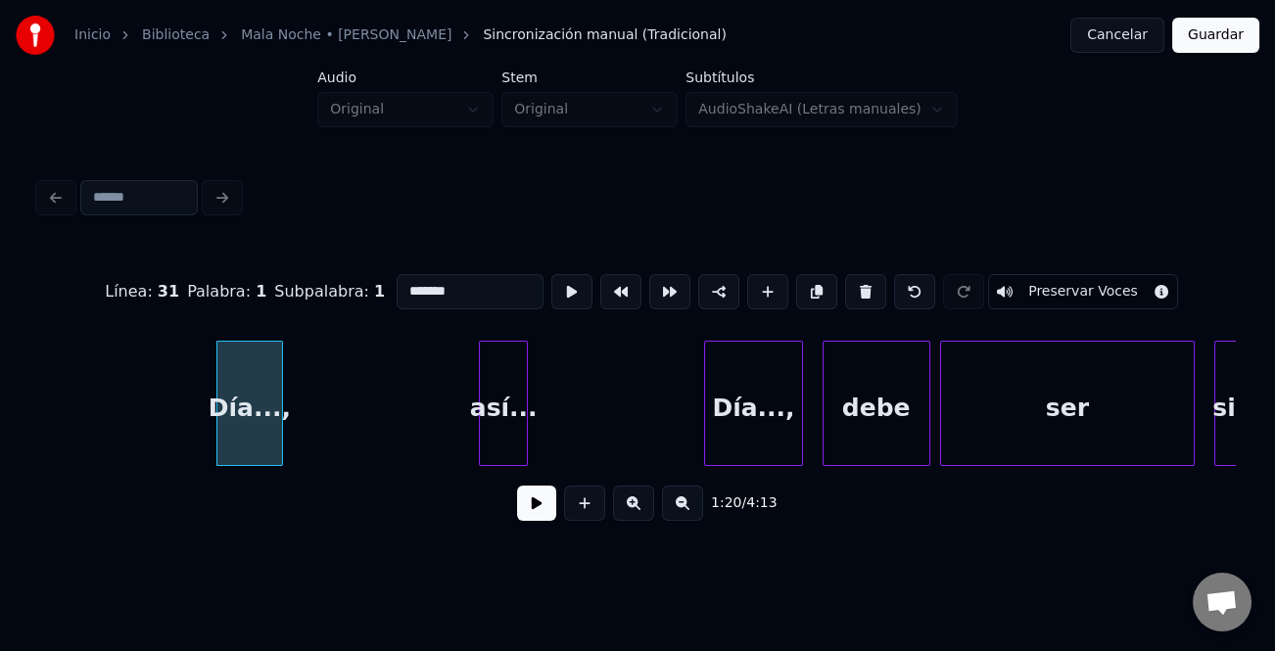
click at [249, 400] on div "Día...," at bounding box center [249, 408] width 65 height 133
drag, startPoint x: 507, startPoint y: 289, endPoint x: 290, endPoint y: 288, distance: 217.4
click at [290, 288] on div "Línea : 31 Palabra : 1 Subpalabra : 1 ******* Preservar Voces" at bounding box center [637, 292] width 1197 height 98
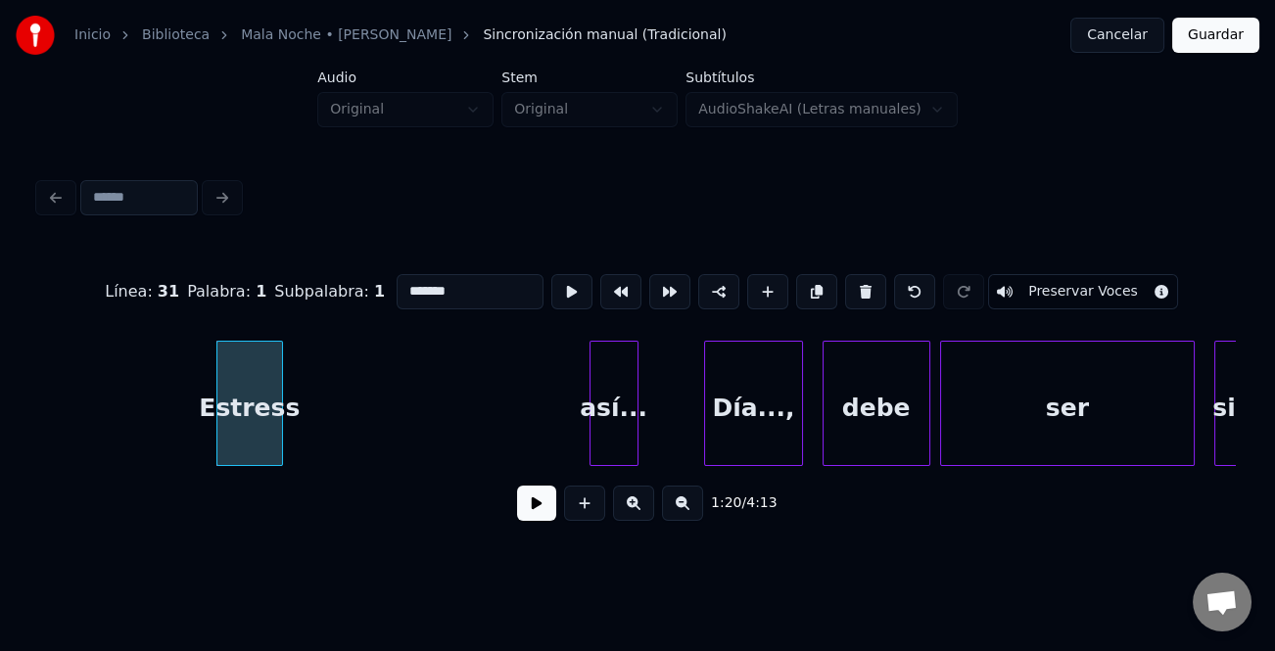
click at [638, 431] on div "así..." at bounding box center [614, 408] width 47 height 133
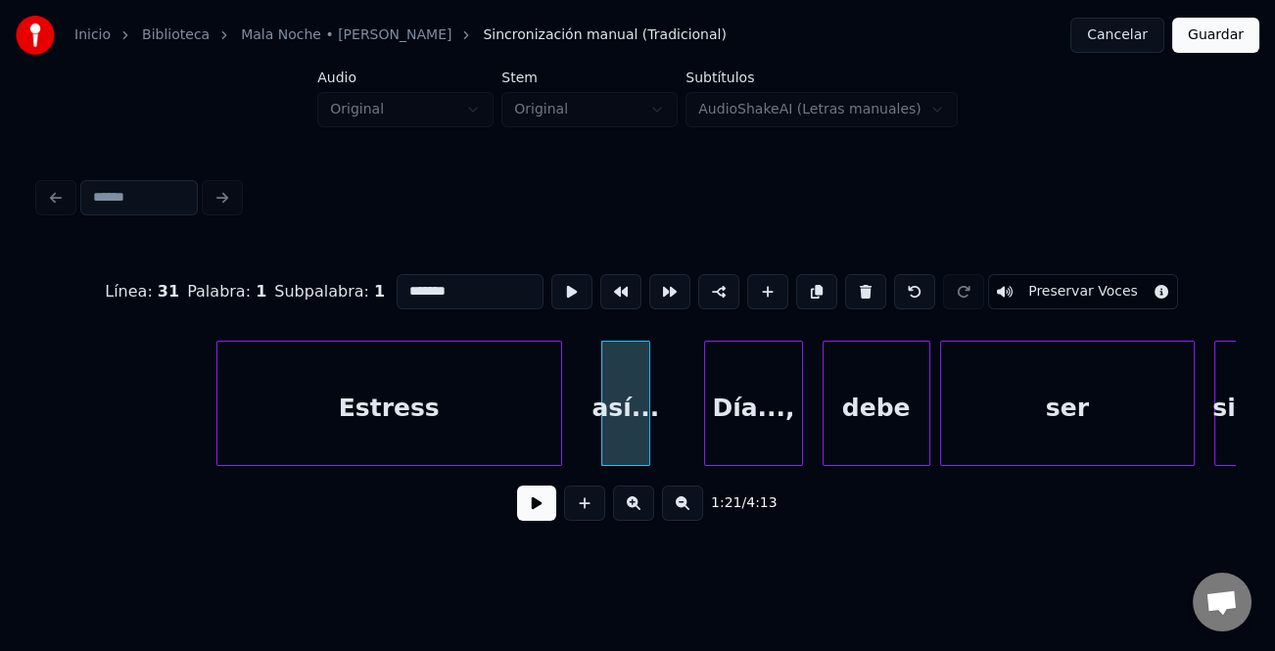
click at [556, 451] on div at bounding box center [558, 403] width 6 height 123
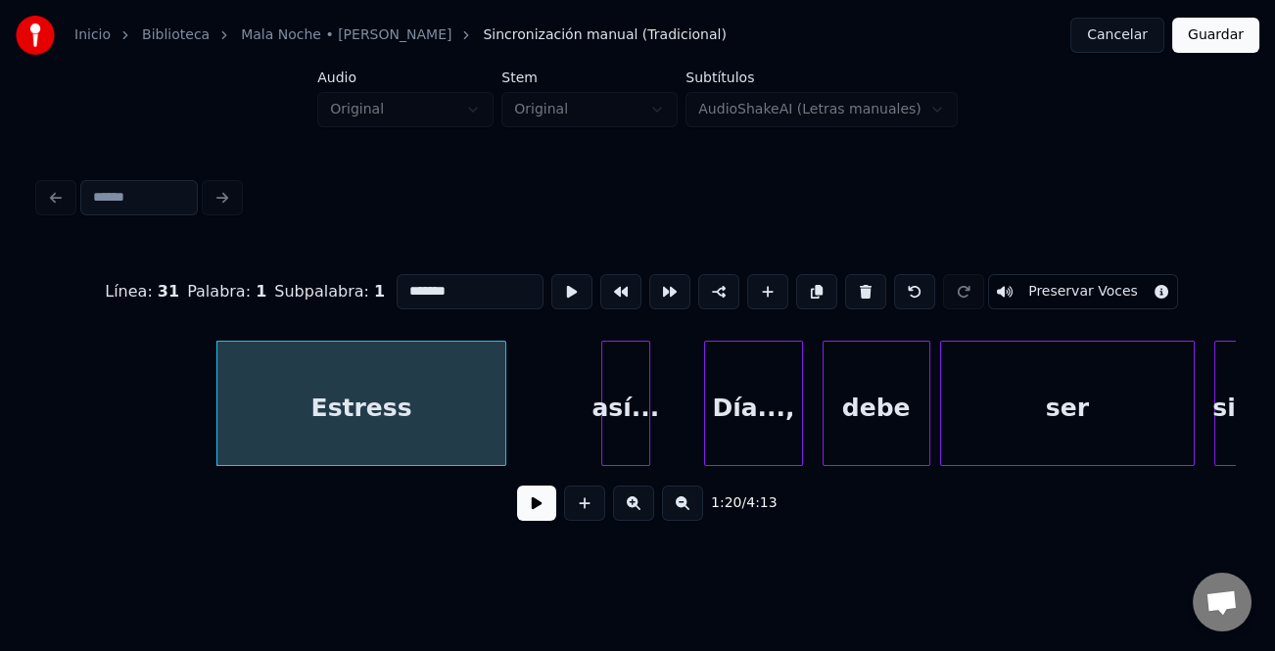
click at [499, 447] on div at bounding box center [502, 403] width 6 height 123
click at [626, 432] on div "así..." at bounding box center [625, 408] width 47 height 133
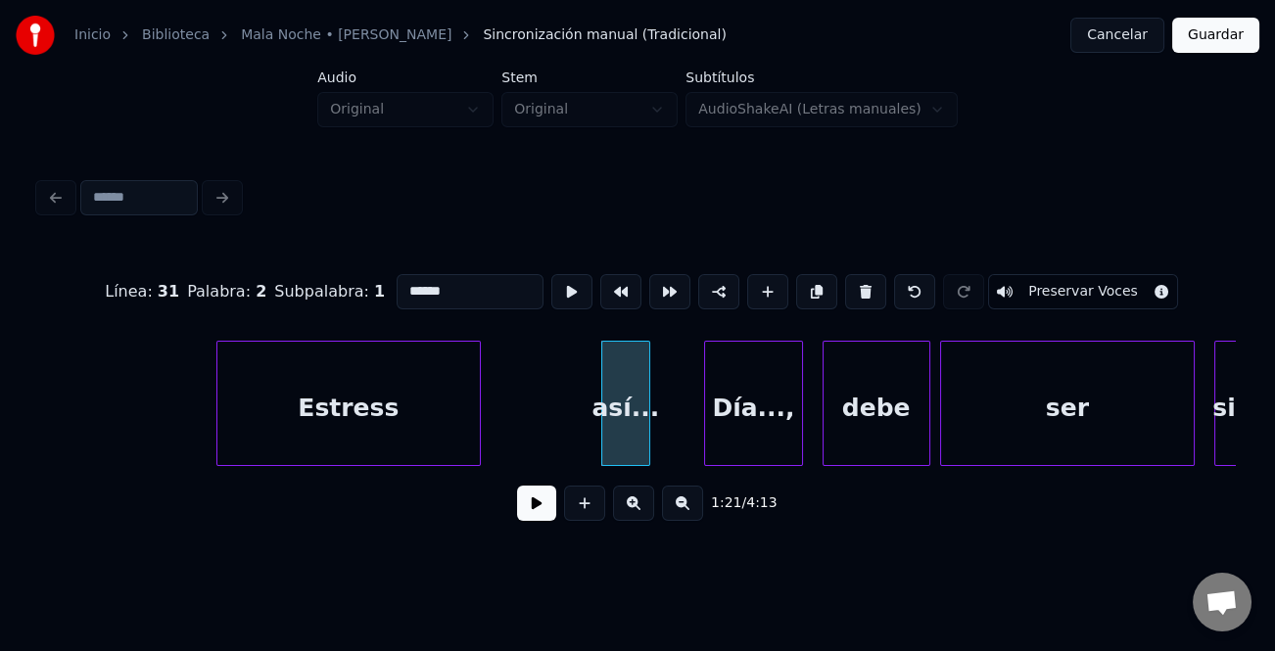
drag, startPoint x: 442, startPoint y: 276, endPoint x: 369, endPoint y: 288, distance: 73.4
click at [369, 288] on div "Línea : 31 Palabra : 2 Subpalabra : 1 ****** Preservar Voces" at bounding box center [637, 292] width 1197 height 98
click at [736, 392] on div "Día...," at bounding box center [753, 408] width 96 height 133
type input "*******"
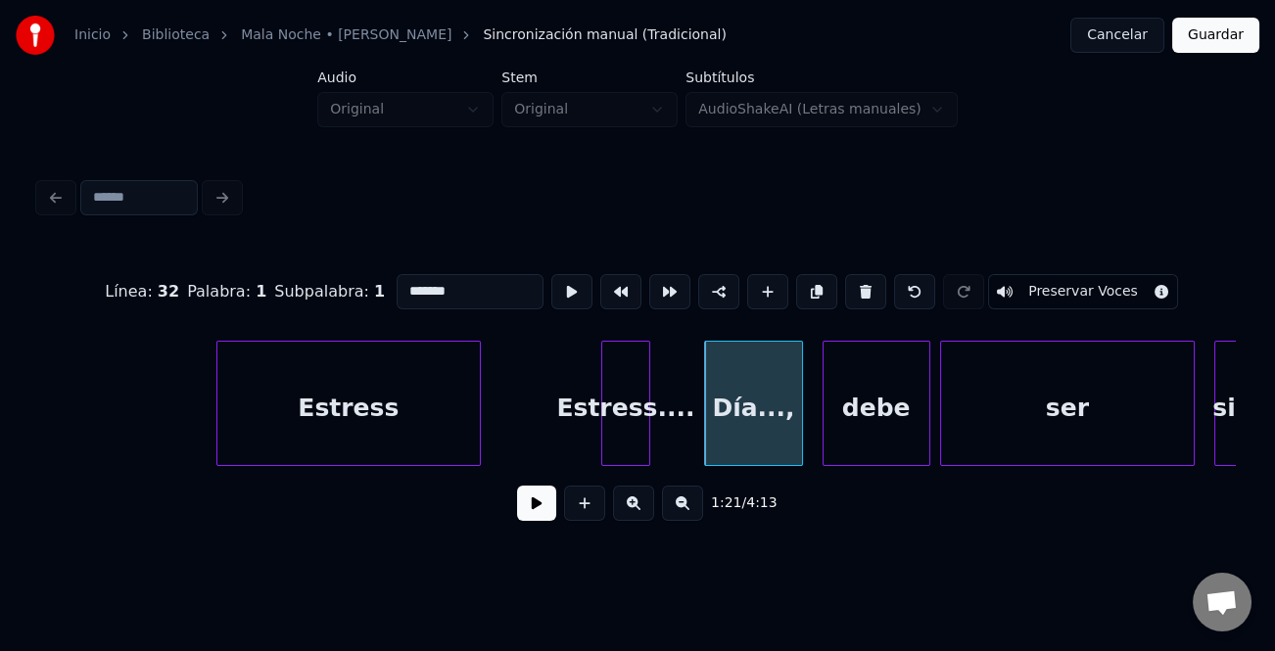
click at [529, 504] on button at bounding box center [536, 503] width 39 height 35
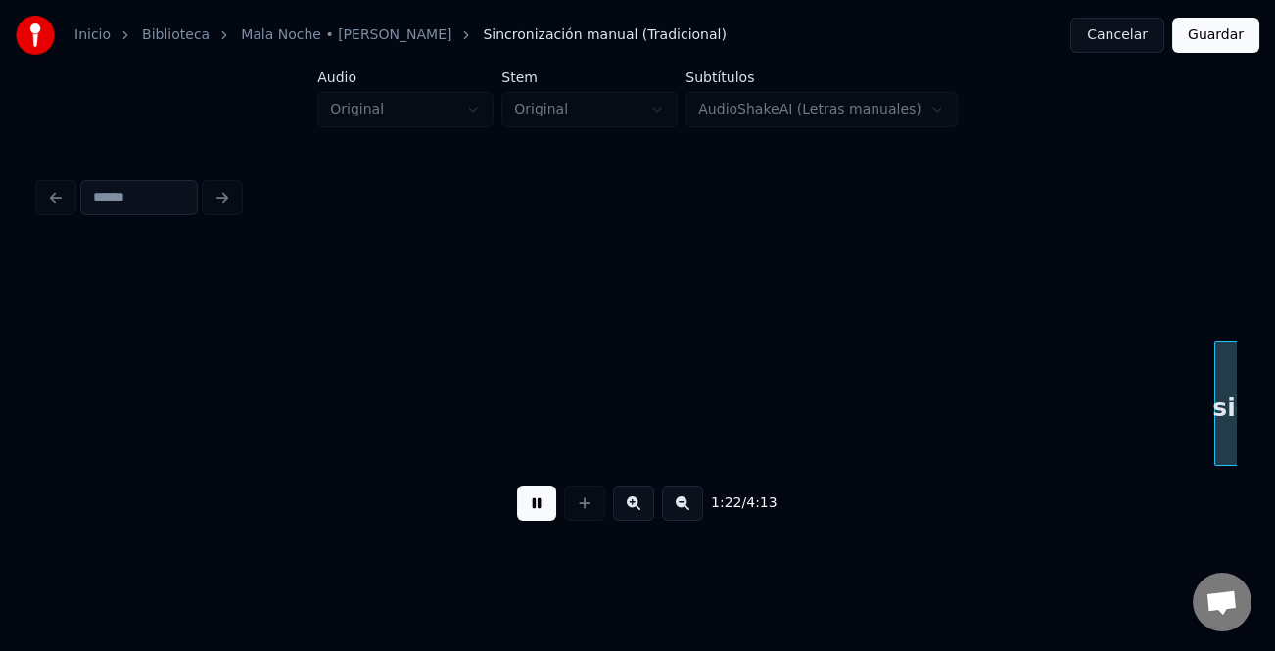
scroll to position [0, 40397]
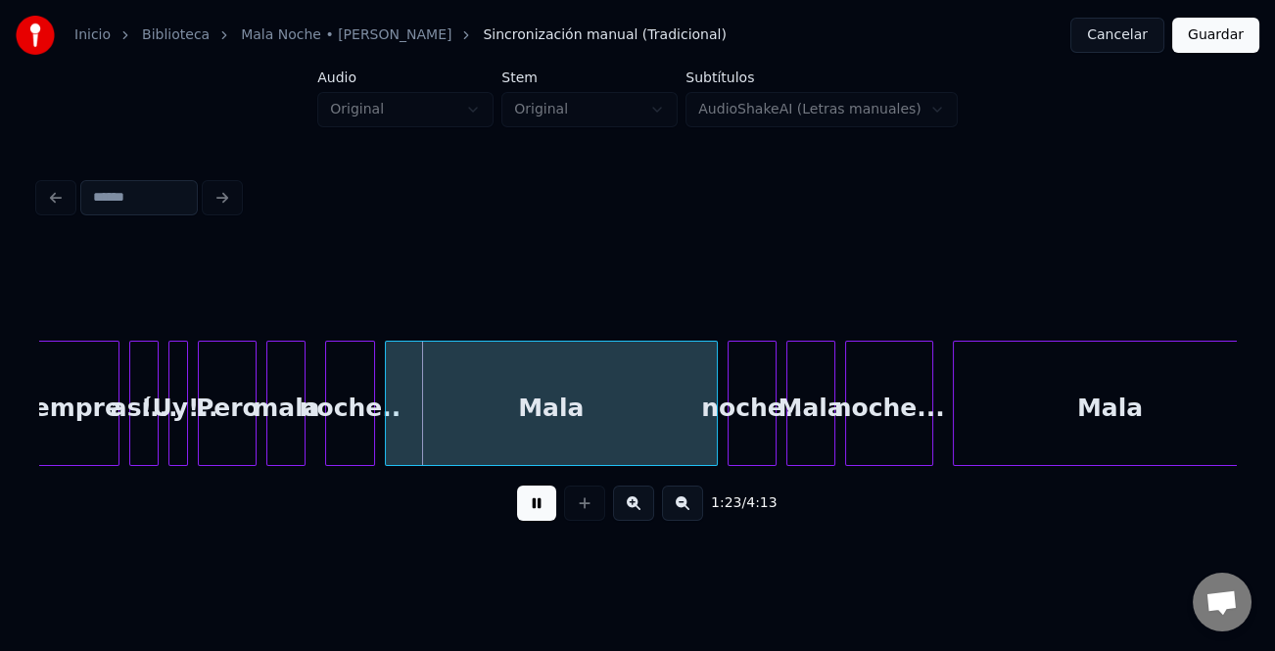
click at [529, 503] on button at bounding box center [536, 503] width 39 height 35
click at [585, 430] on div "Mala" at bounding box center [551, 408] width 331 height 133
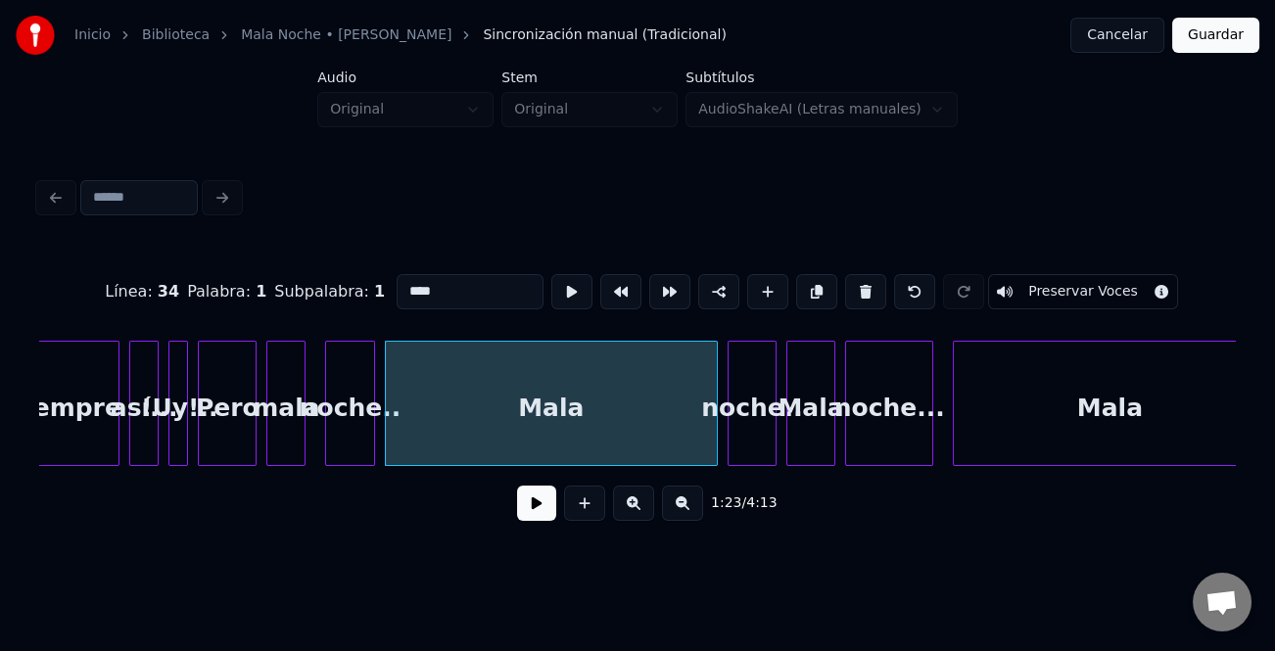
click at [479, 283] on input "****" at bounding box center [470, 291] width 147 height 35
click at [823, 290] on div at bounding box center [816, 291] width 49 height 35
click at [848, 280] on button at bounding box center [865, 291] width 41 height 35
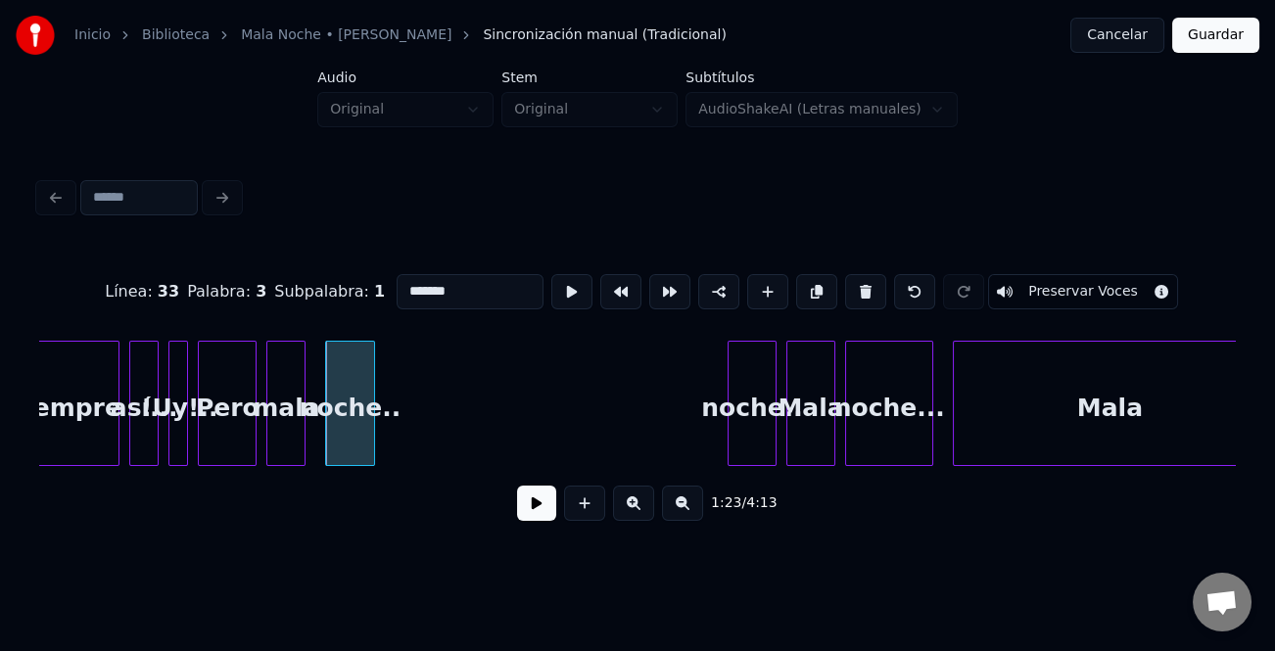
click at [356, 410] on div "noche.." at bounding box center [349, 408] width 47 height 133
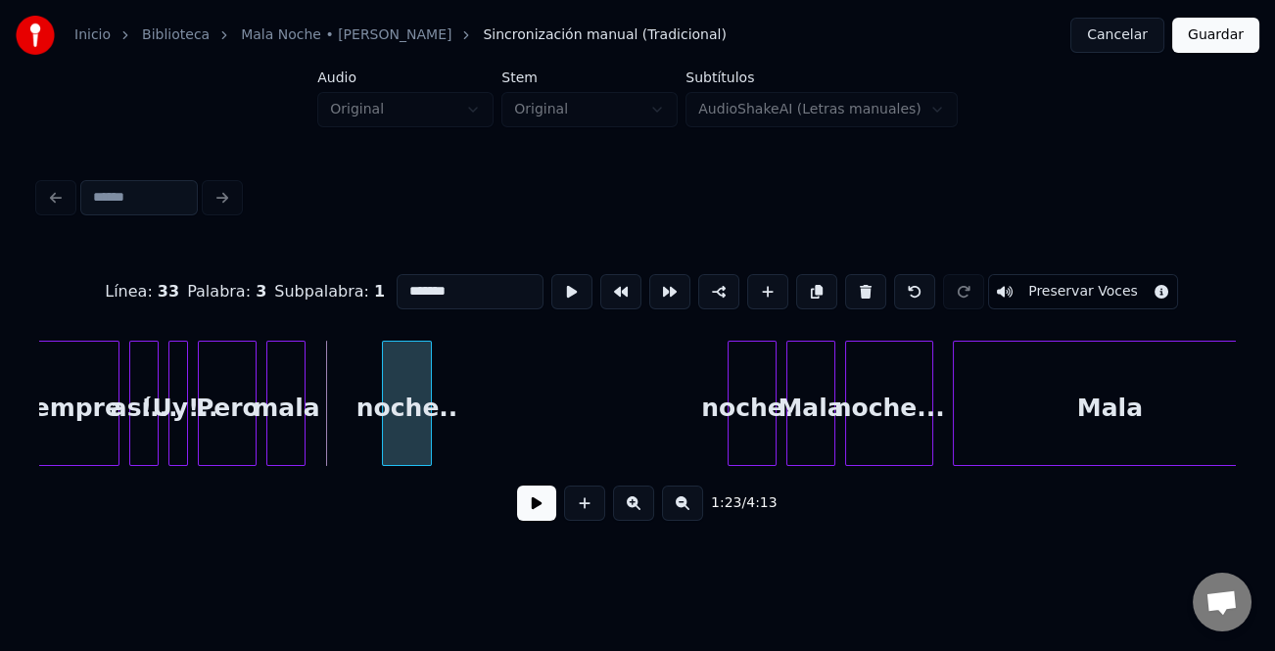
click at [430, 429] on div "noche.." at bounding box center [406, 408] width 47 height 133
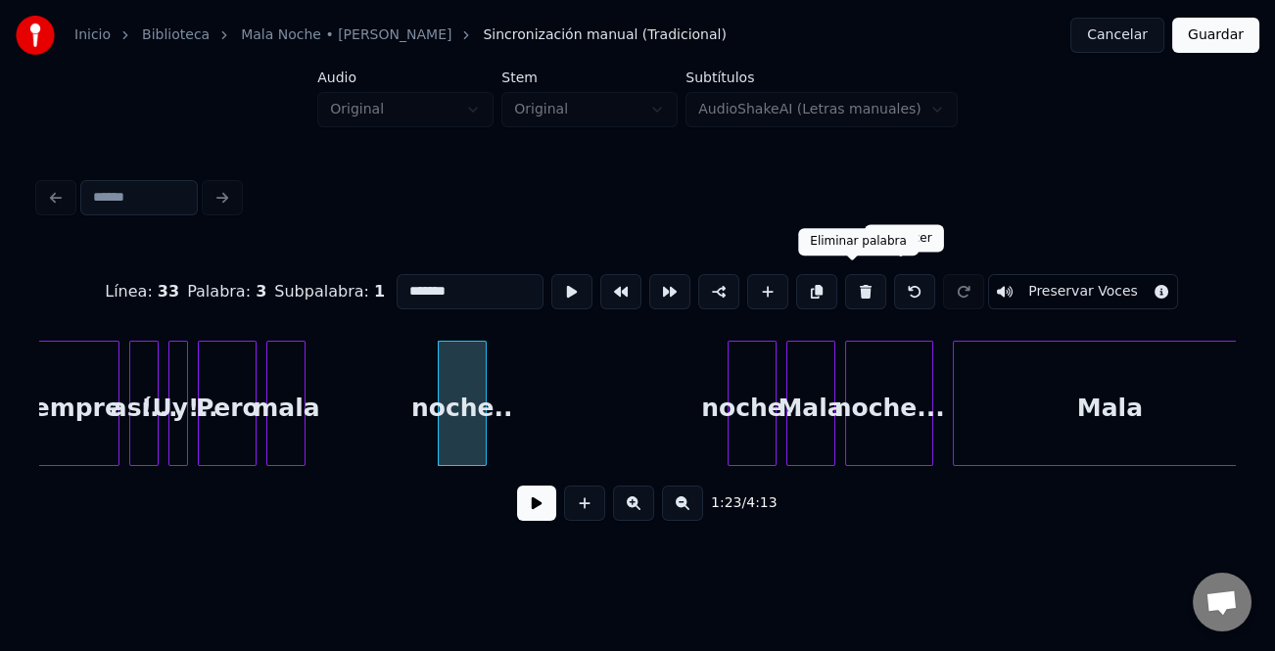
drag, startPoint x: 860, startPoint y: 285, endPoint x: 507, endPoint y: 325, distance: 354.8
click at [850, 285] on button at bounding box center [865, 291] width 41 height 35
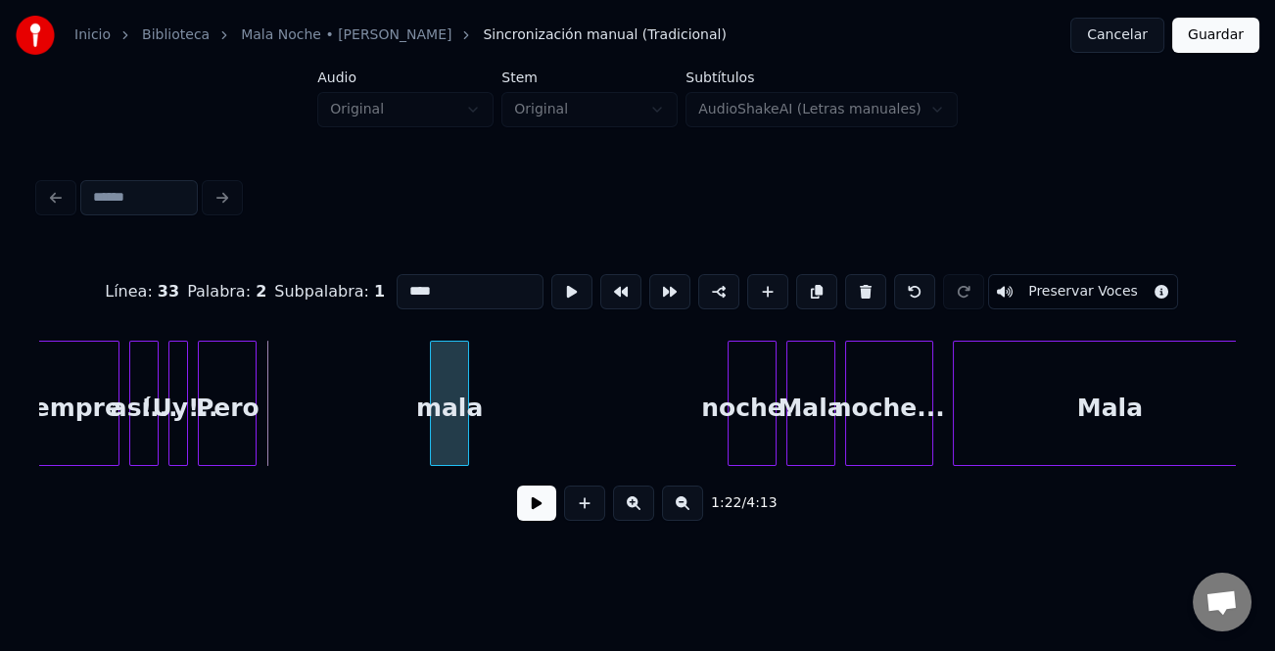
click at [457, 427] on div "mala" at bounding box center [449, 408] width 37 height 133
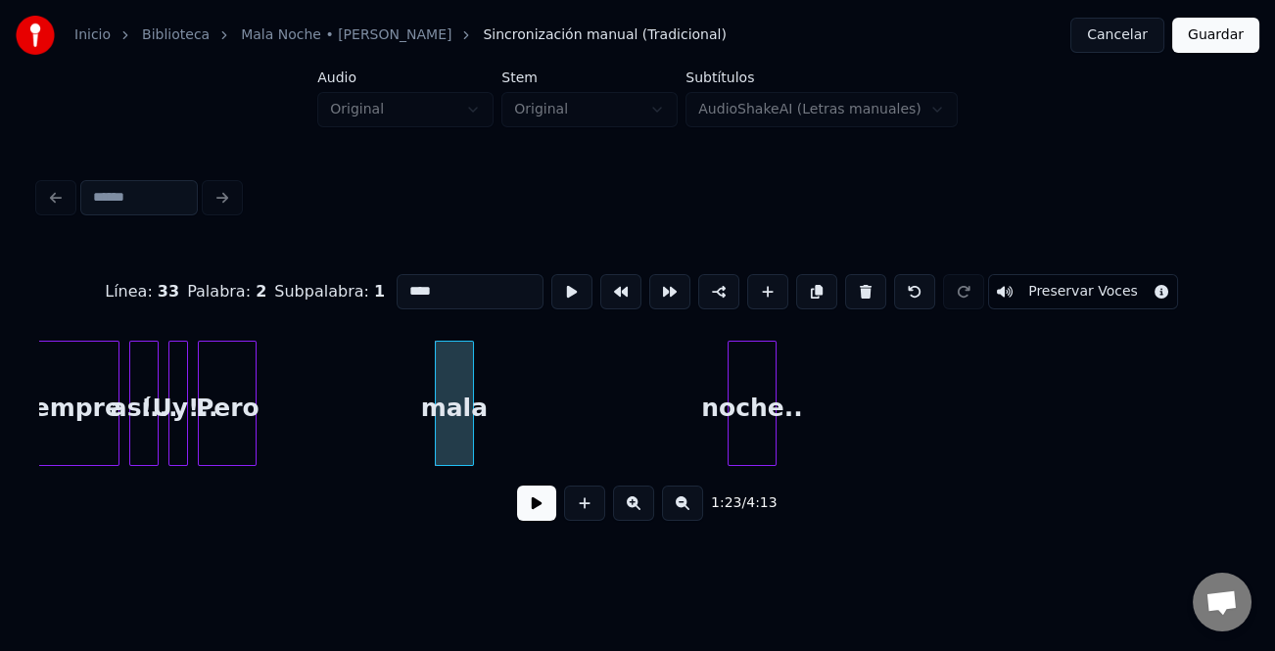
scroll to position [0, 39542]
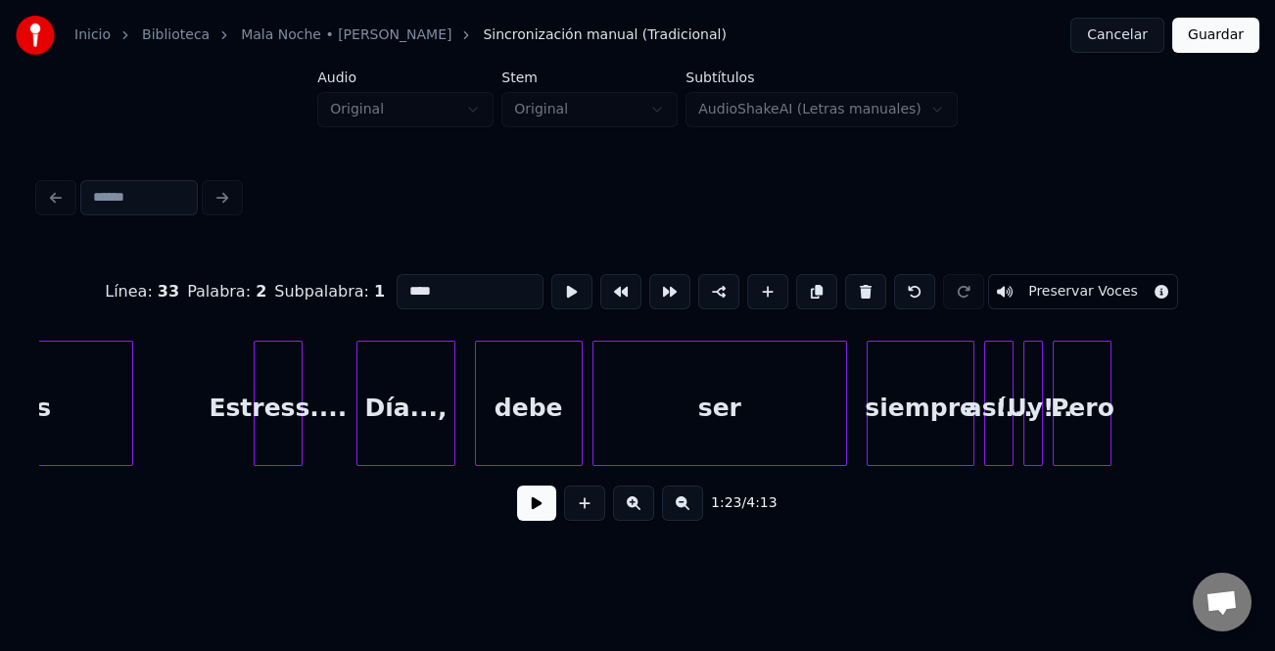
click at [402, 437] on div "Día...," at bounding box center [405, 408] width 96 height 133
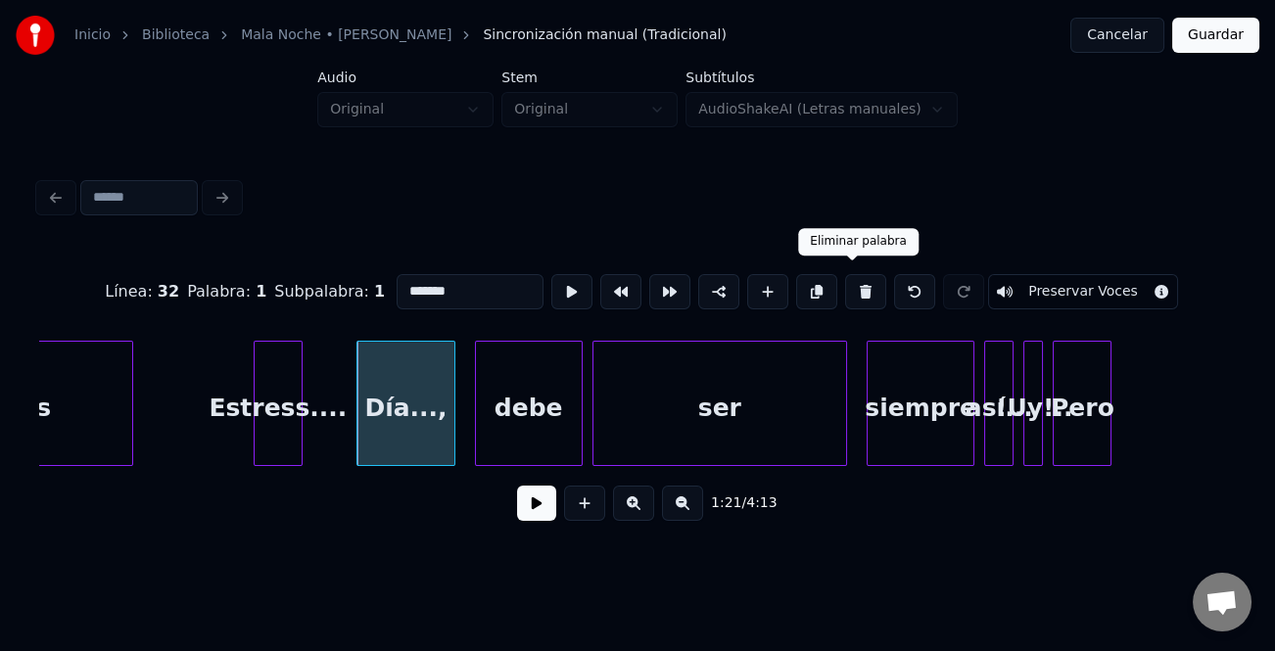
click at [861, 279] on button at bounding box center [865, 291] width 41 height 35
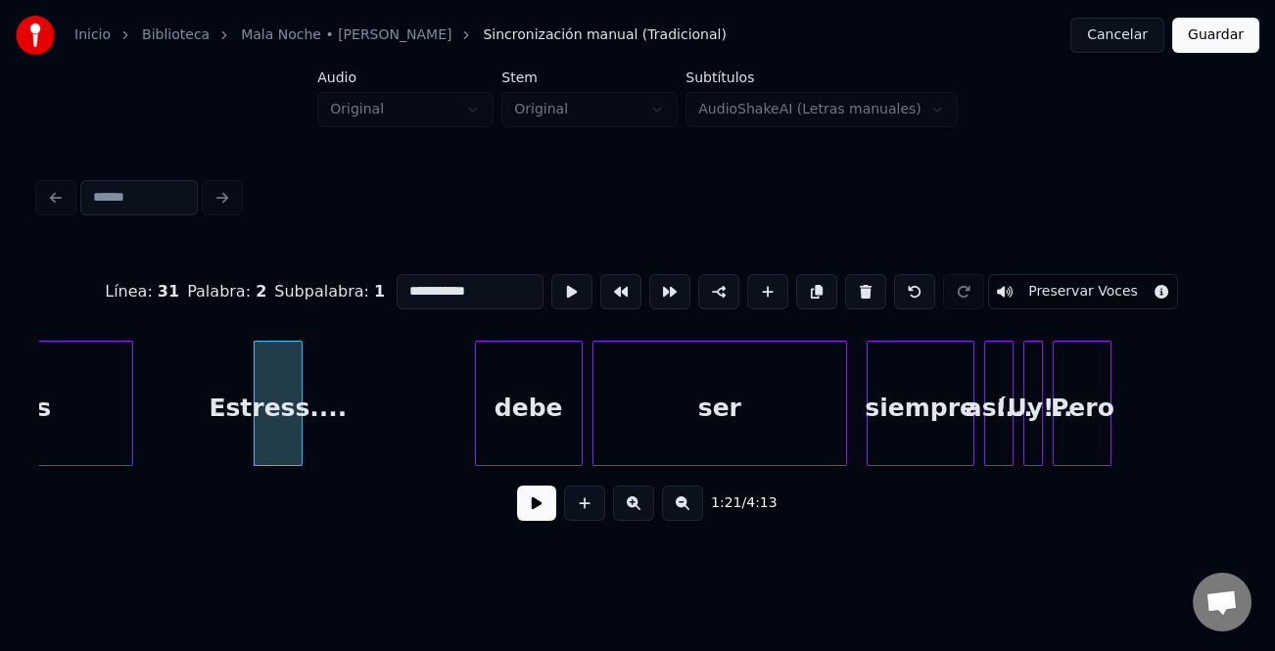
click at [553, 423] on div "debe" at bounding box center [529, 408] width 106 height 133
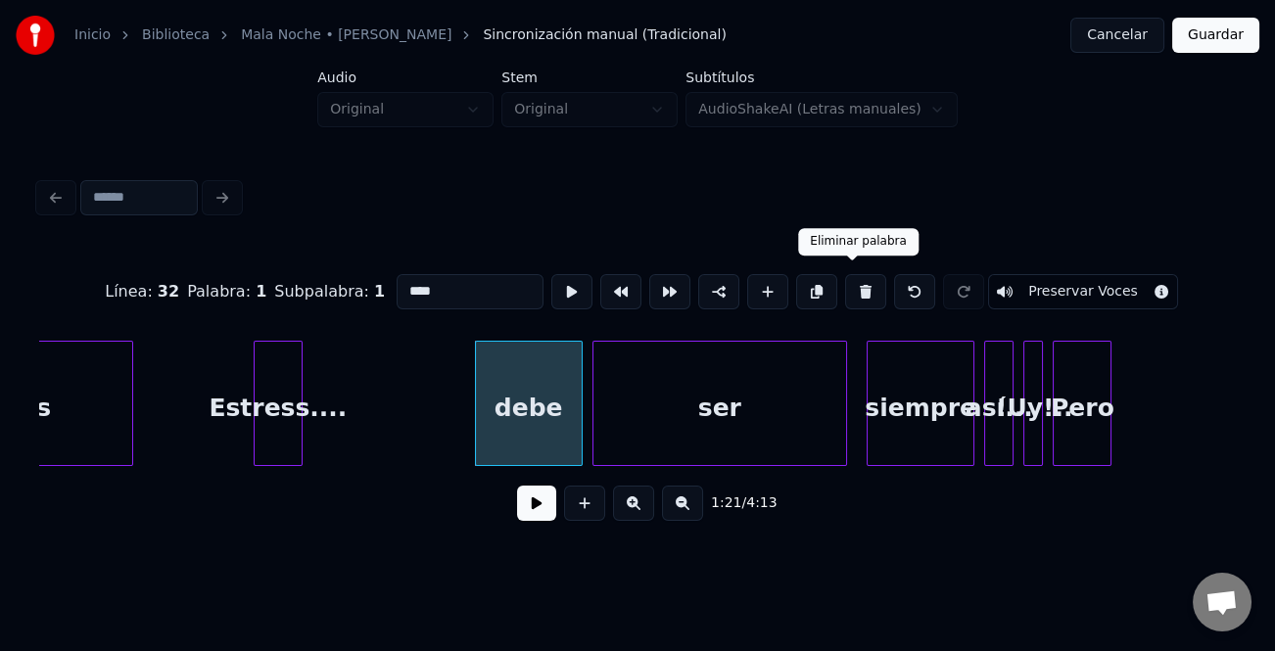
click at [847, 283] on button at bounding box center [865, 291] width 41 height 35
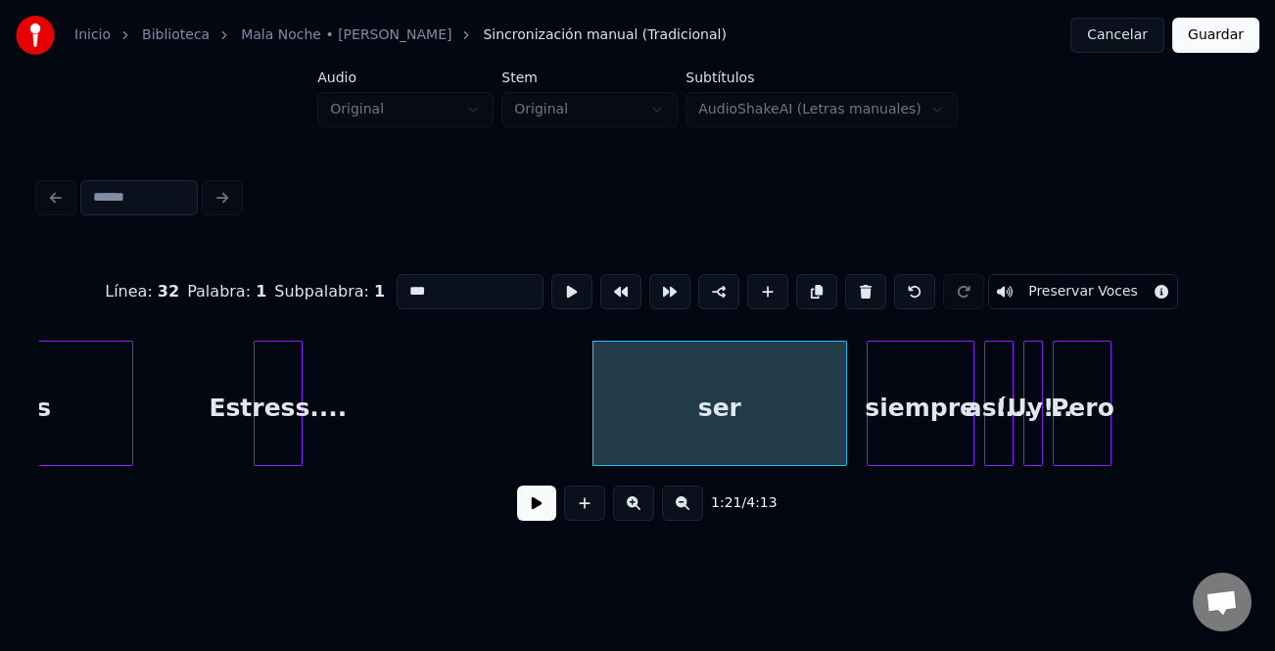
click at [745, 368] on div "ser" at bounding box center [719, 408] width 253 height 133
click at [856, 283] on button at bounding box center [865, 291] width 41 height 35
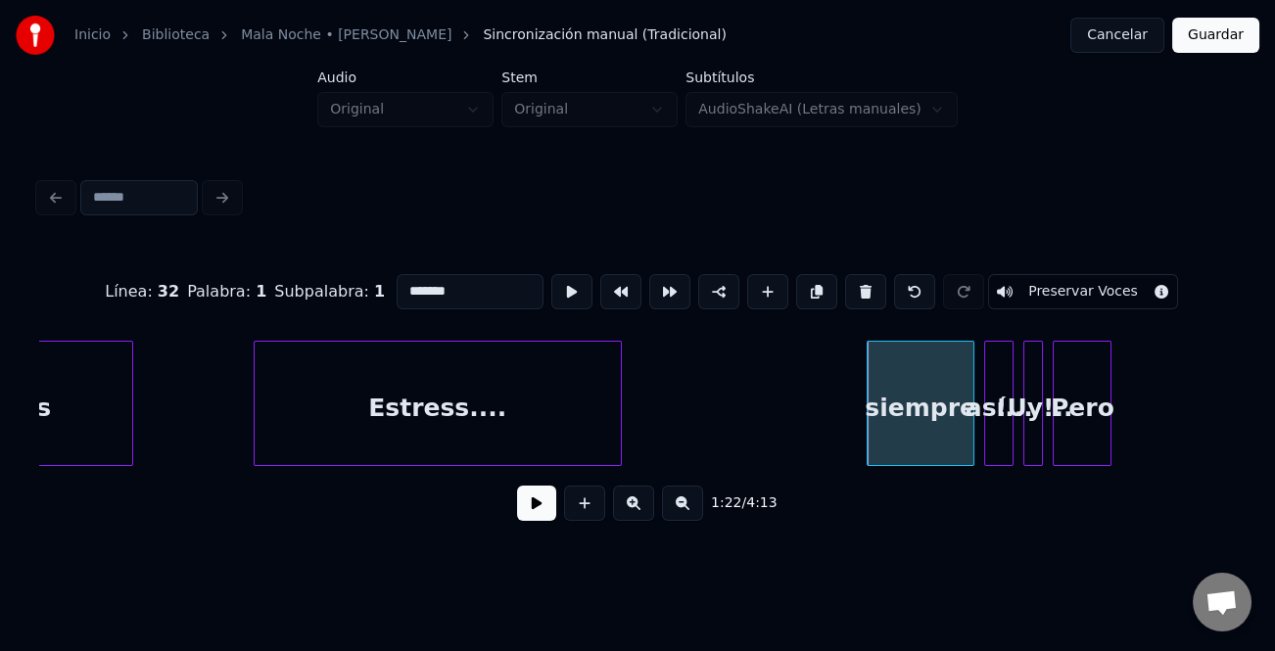
click at [621, 443] on div at bounding box center [618, 403] width 6 height 123
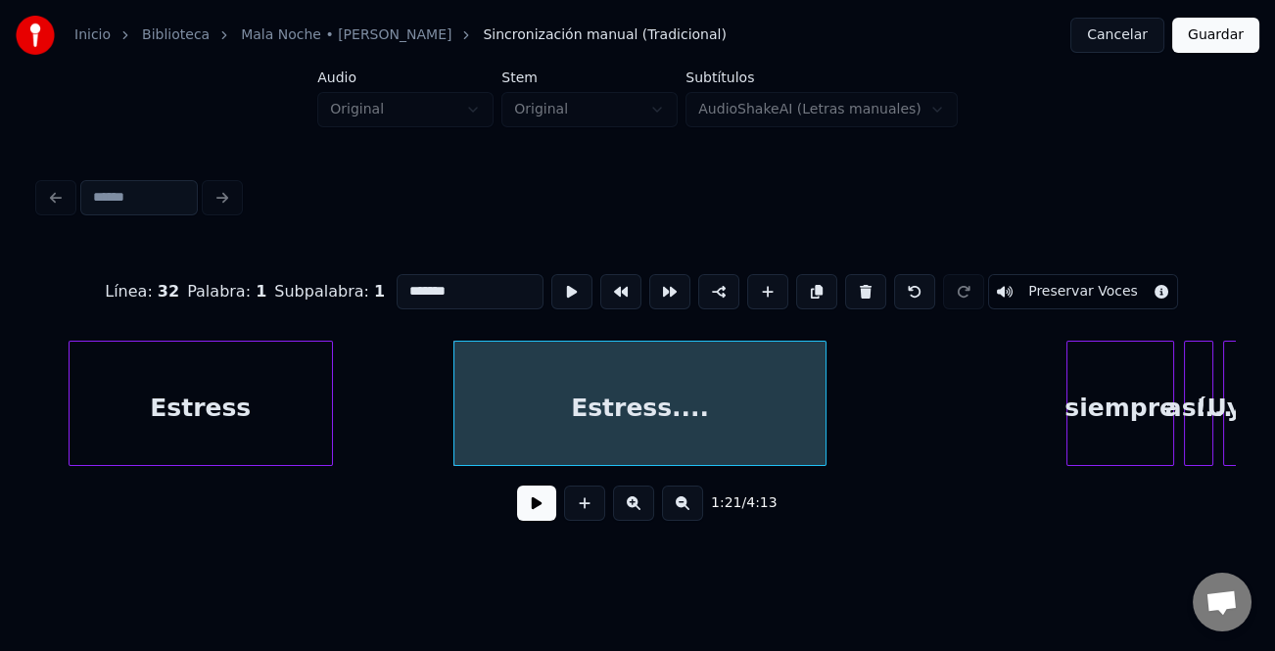
scroll to position [0, 39143]
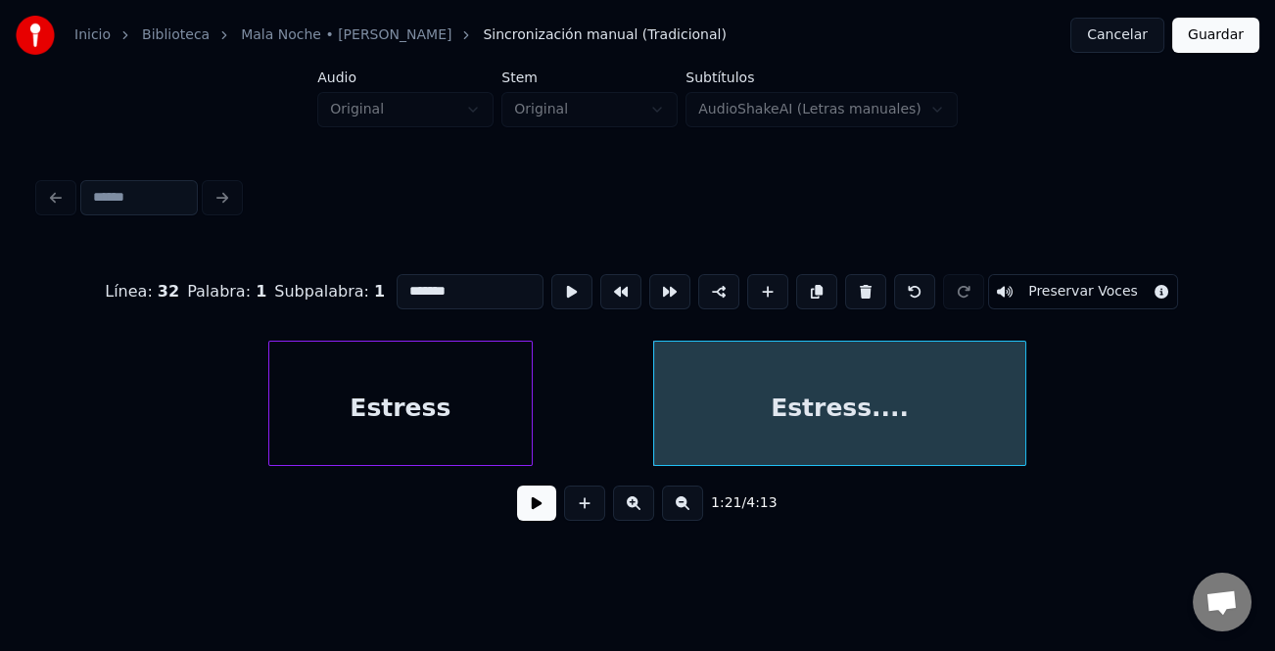
click at [386, 426] on div "Estress" at bounding box center [400, 408] width 262 height 133
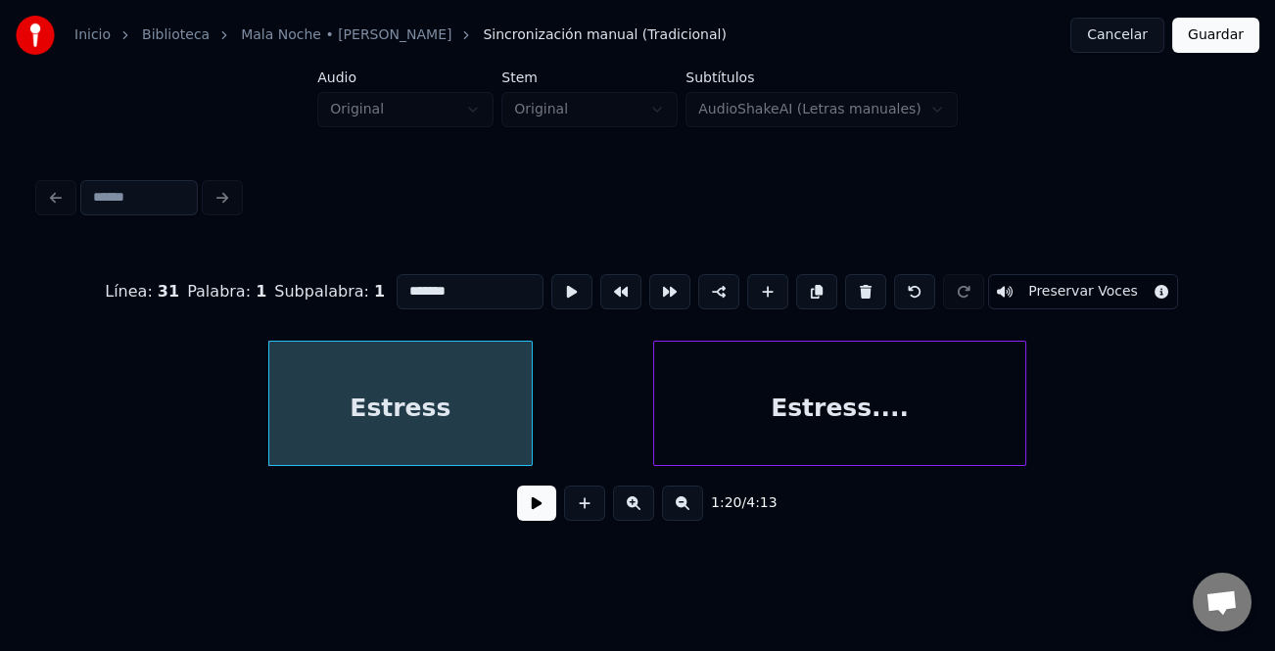
type input "*******"
click at [558, 506] on div "1:20 / 4:13" at bounding box center [637, 503] width 1165 height 43
click at [548, 506] on button at bounding box center [536, 503] width 39 height 35
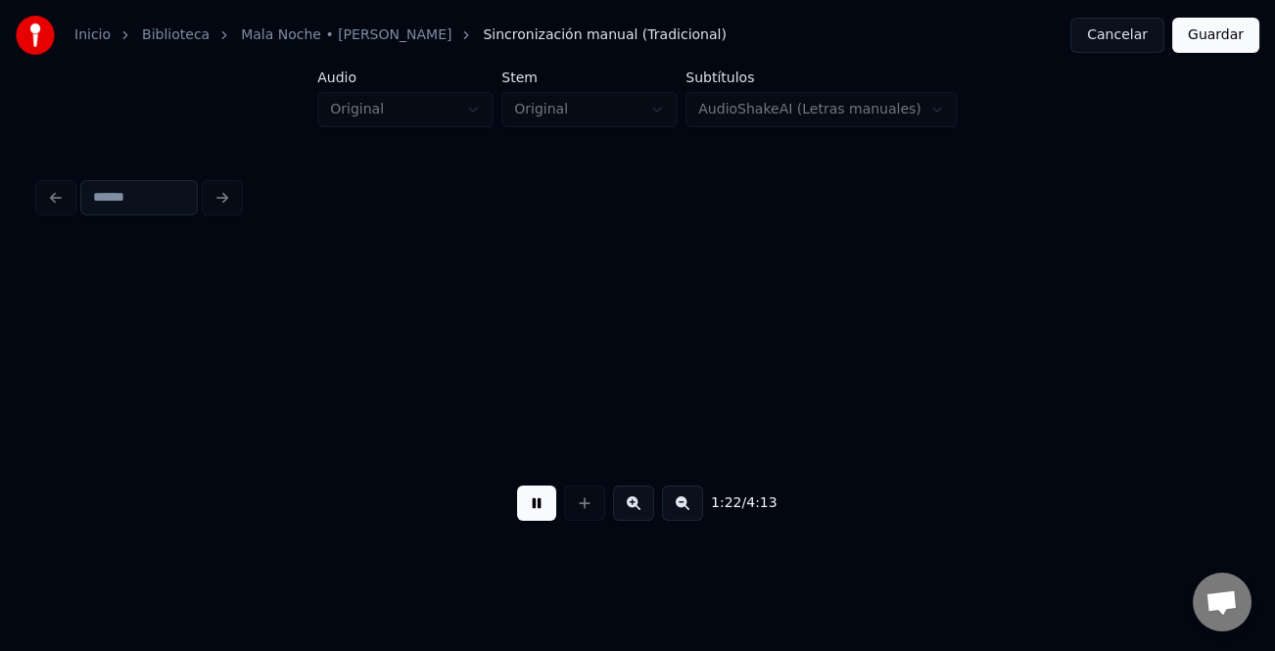
scroll to position [0, 40344]
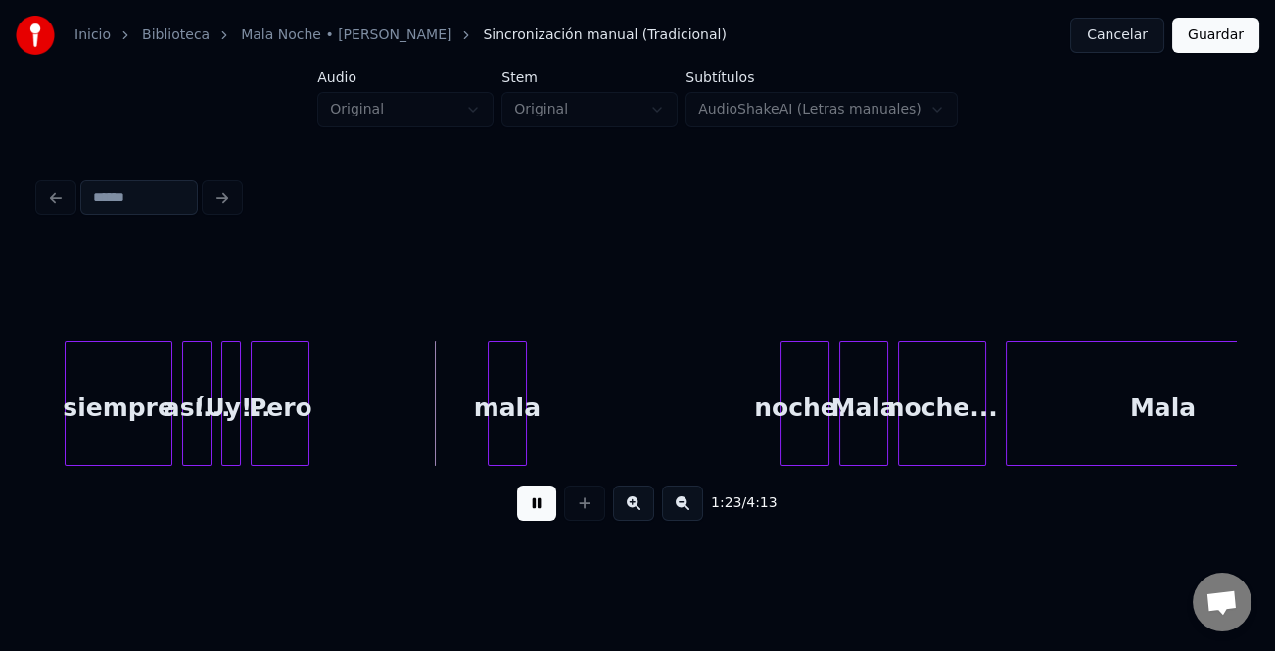
click at [546, 505] on button at bounding box center [536, 503] width 39 height 35
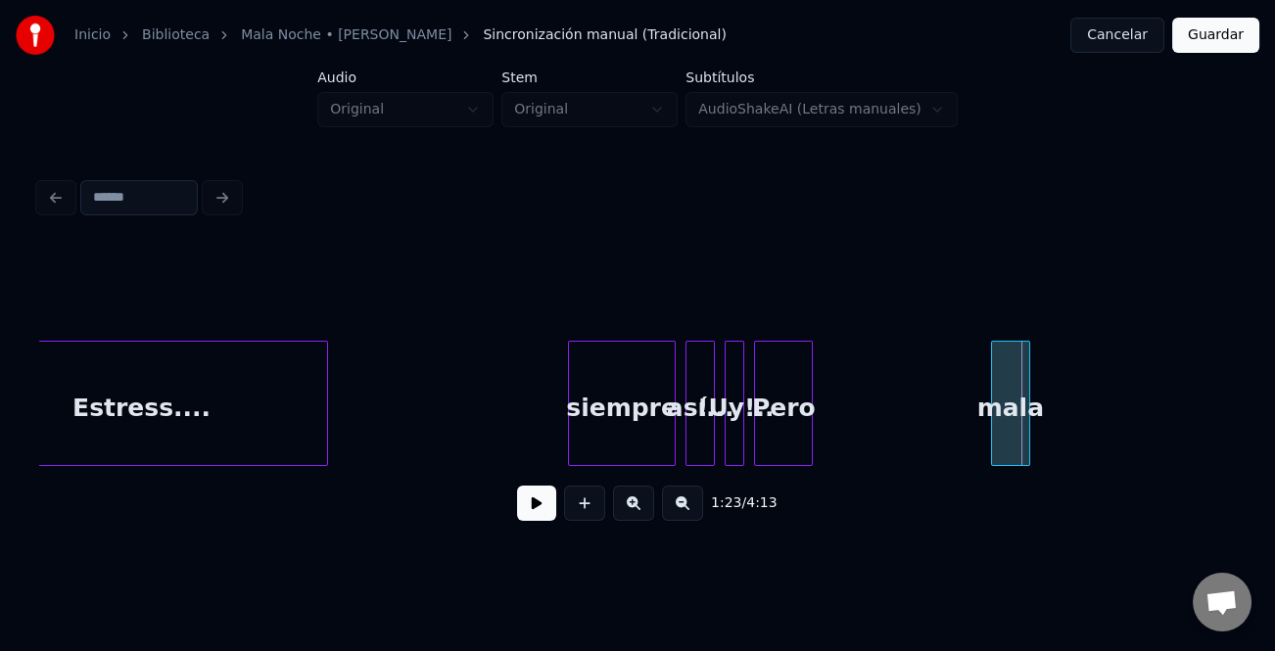
scroll to position [0, 39742]
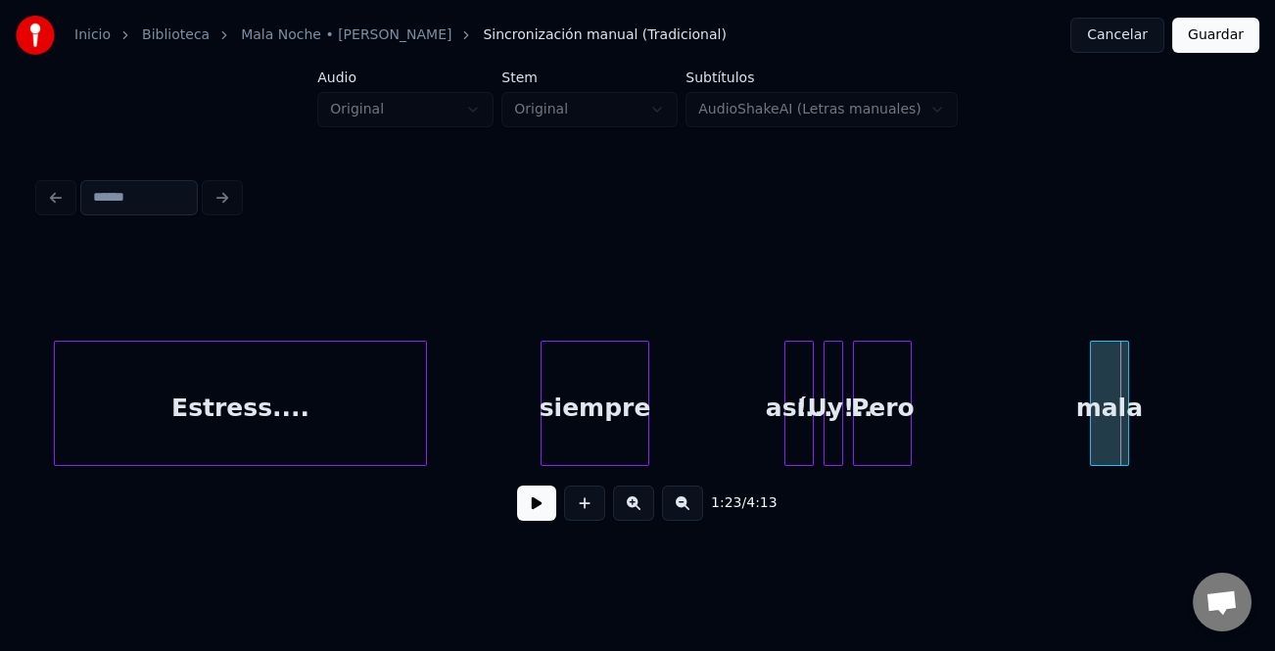
click at [593, 441] on div "siempre" at bounding box center [595, 408] width 106 height 133
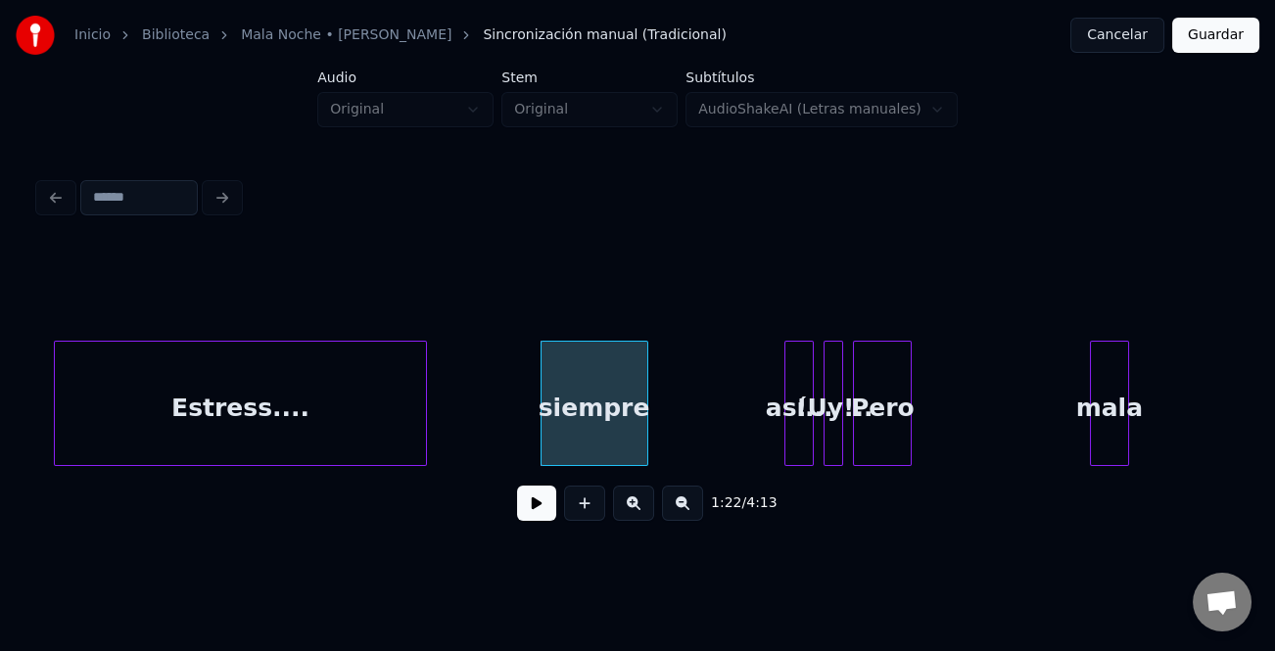
click at [593, 438] on div "siempre" at bounding box center [595, 408] width 106 height 133
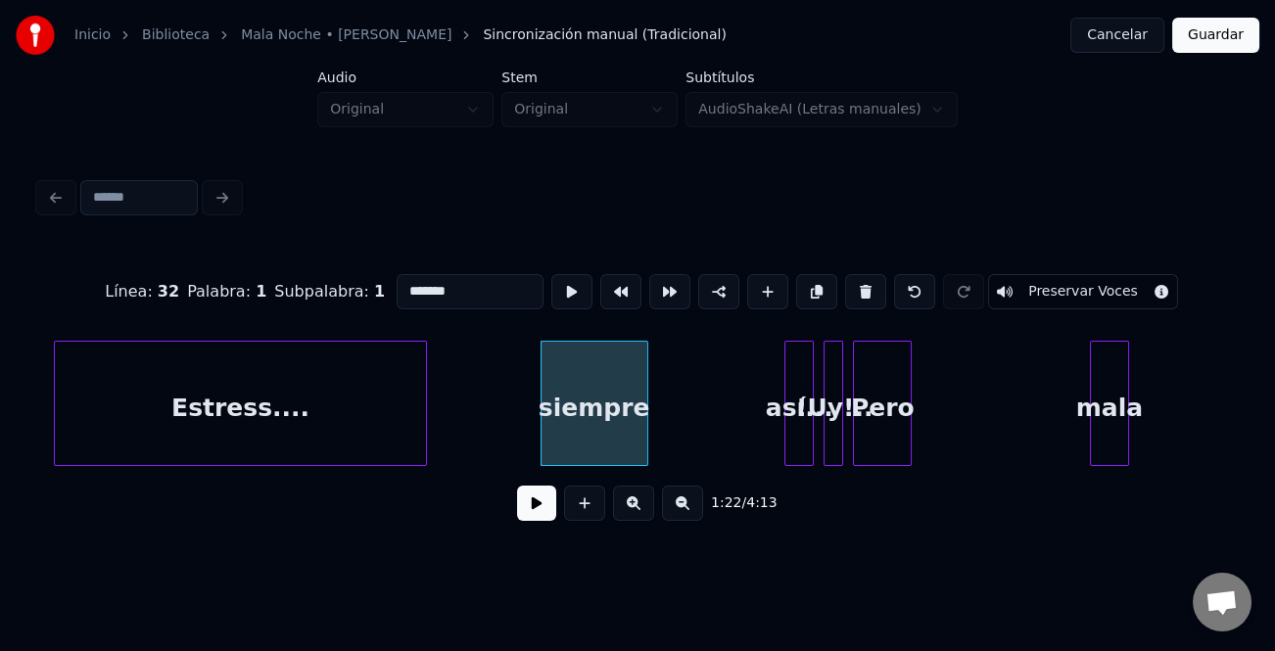
drag, startPoint x: 476, startPoint y: 295, endPoint x: 316, endPoint y: 289, distance: 159.7
click at [316, 289] on div "Línea : 32 Palabra : 1 Subpalabra : 1 ******* Preservar Voces" at bounding box center [637, 292] width 1197 height 98
click at [744, 439] on div at bounding box center [747, 403] width 6 height 123
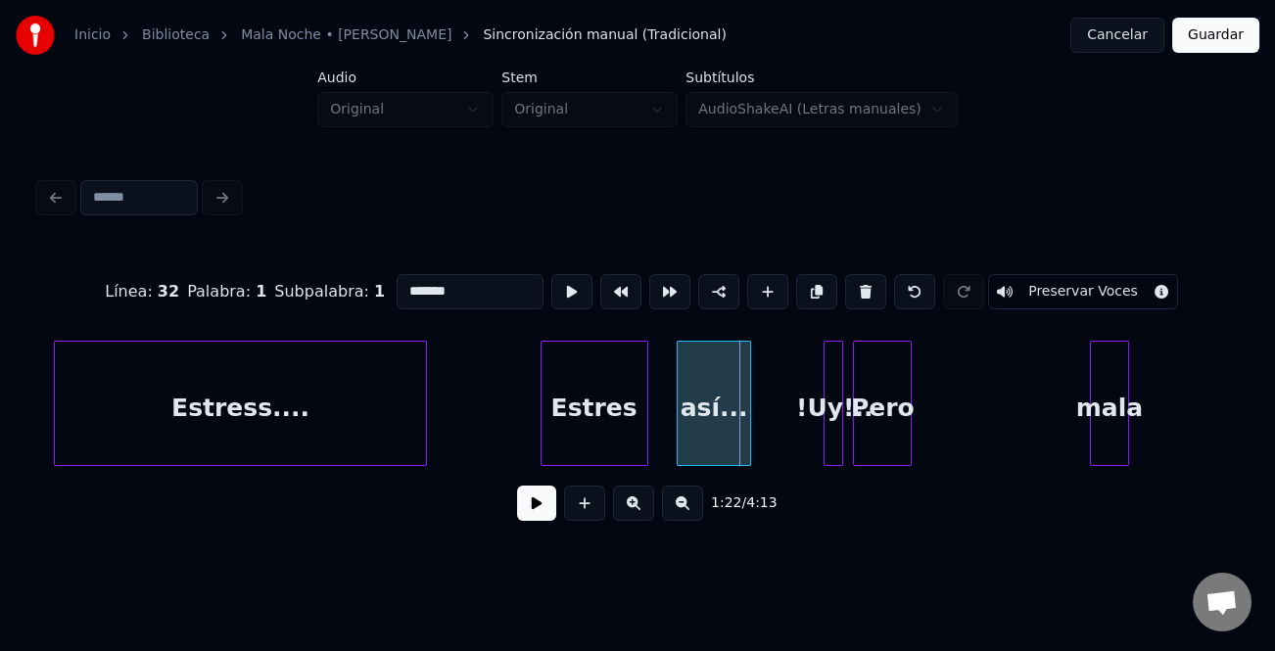
click at [708, 442] on div "así..." at bounding box center [714, 408] width 73 height 133
click at [702, 430] on div "así..." at bounding box center [711, 408] width 73 height 133
click at [503, 292] on input "******" at bounding box center [470, 291] width 147 height 35
type input "*"
click at [824, 437] on div "!Uy!.." at bounding box center [834, 403] width 20 height 125
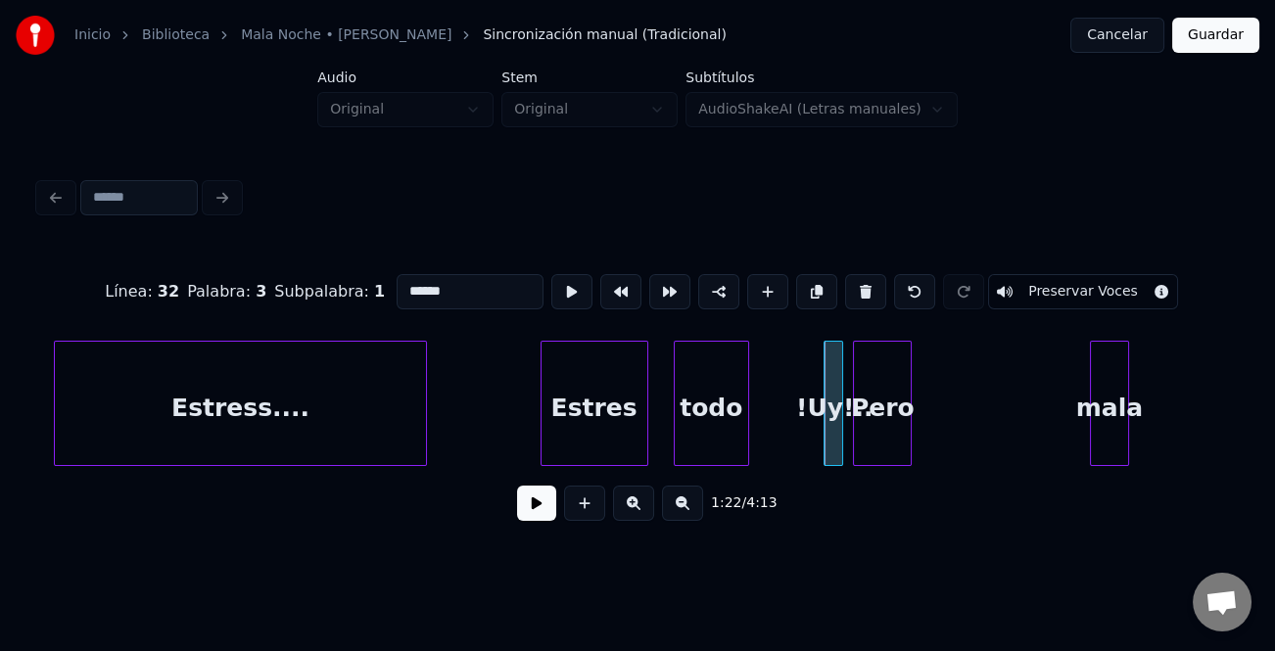
click at [824, 437] on div "!Uy!.." at bounding box center [834, 403] width 20 height 125
click at [833, 434] on div "!Uy!.." at bounding box center [835, 408] width 20 height 133
click at [795, 447] on div at bounding box center [798, 403] width 6 height 123
click at [796, 445] on div "!Uy!.." at bounding box center [807, 408] width 49 height 133
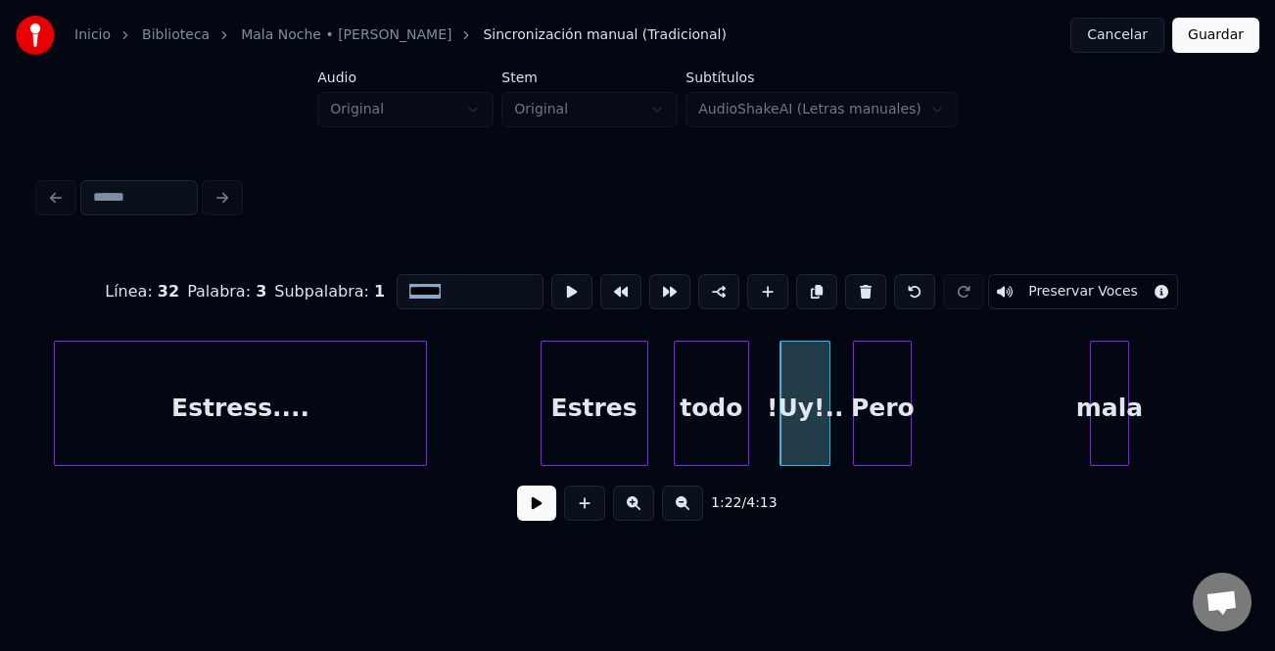
drag, startPoint x: 498, startPoint y: 301, endPoint x: 395, endPoint y: 283, distance: 104.3
click at [374, 289] on div "Línea : 32 Palabra : 3 Subpalabra : 1 ****** Preservar Voces" at bounding box center [637, 292] width 1197 height 98
click at [509, 294] on input "******" at bounding box center [470, 291] width 147 height 35
type input "*"
click at [883, 423] on div "Pero" at bounding box center [882, 408] width 57 height 133
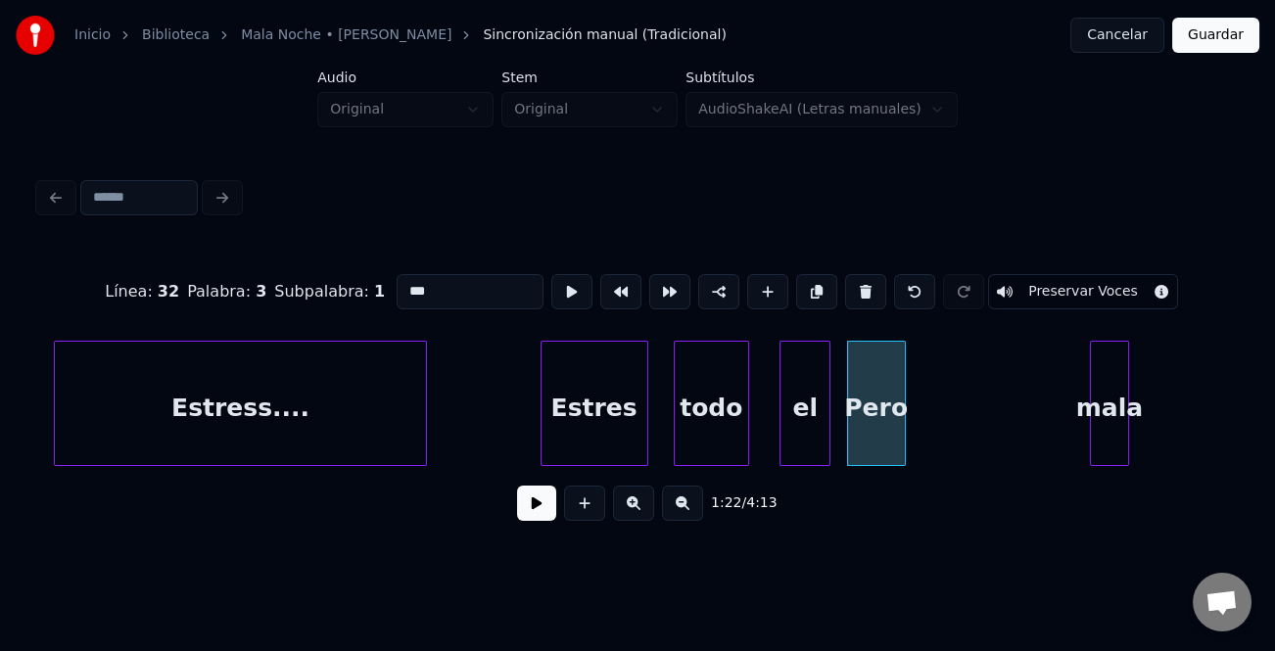
click at [470, 279] on input "**" at bounding box center [470, 291] width 147 height 35
type input "*"
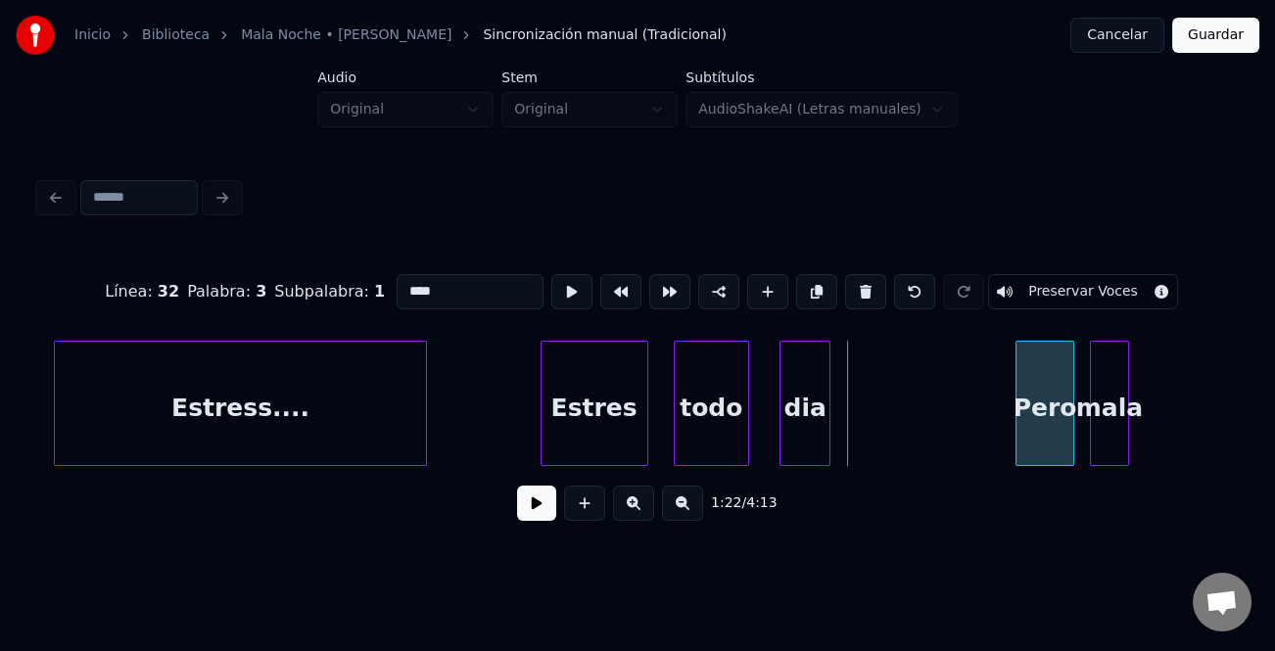
click at [1063, 435] on div "Pero" at bounding box center [1045, 408] width 57 height 133
click at [593, 431] on div "Estres" at bounding box center [595, 408] width 106 height 133
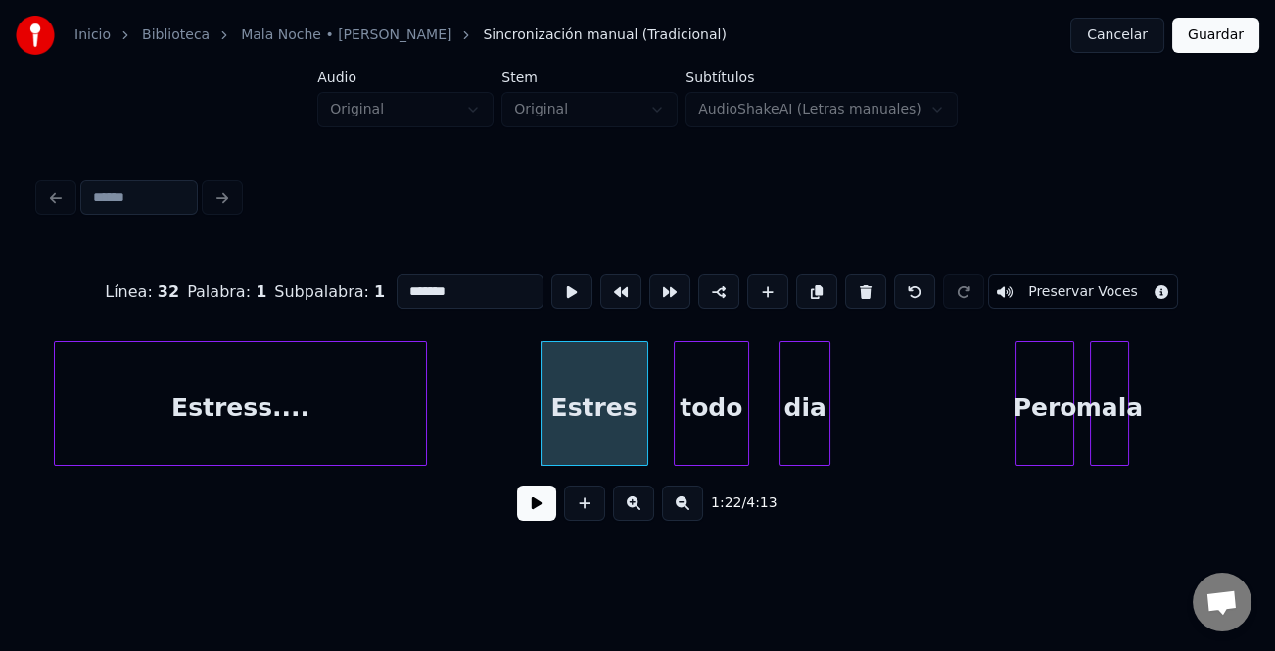
type input "******"
click at [540, 504] on button at bounding box center [536, 503] width 39 height 35
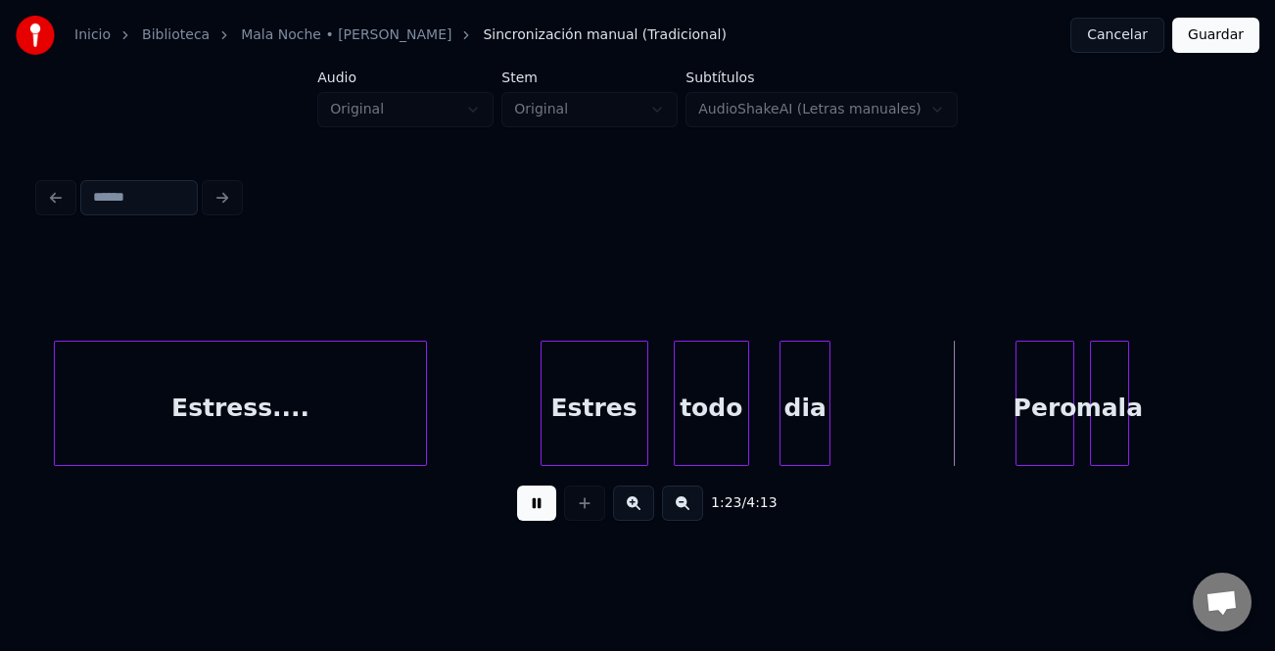
click at [540, 504] on button at bounding box center [536, 503] width 39 height 35
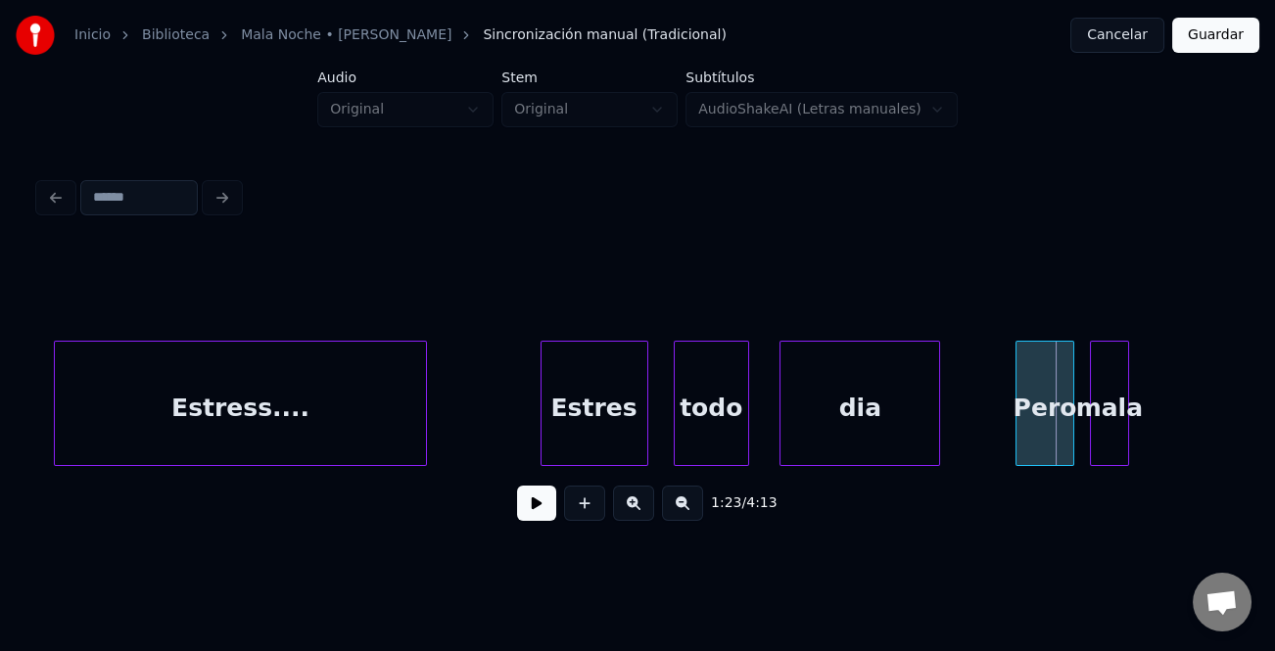
click at [939, 439] on div at bounding box center [936, 403] width 6 height 123
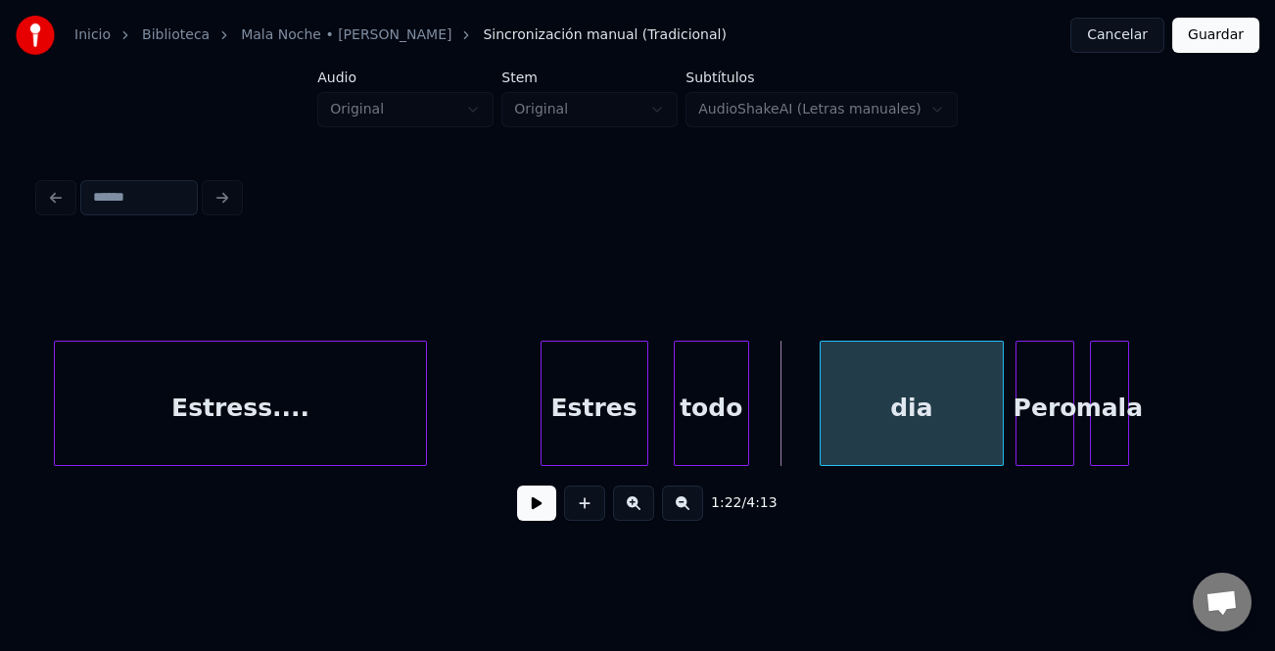
click at [914, 426] on div "dia" at bounding box center [912, 408] width 183 height 133
click at [796, 421] on div at bounding box center [793, 403] width 6 height 123
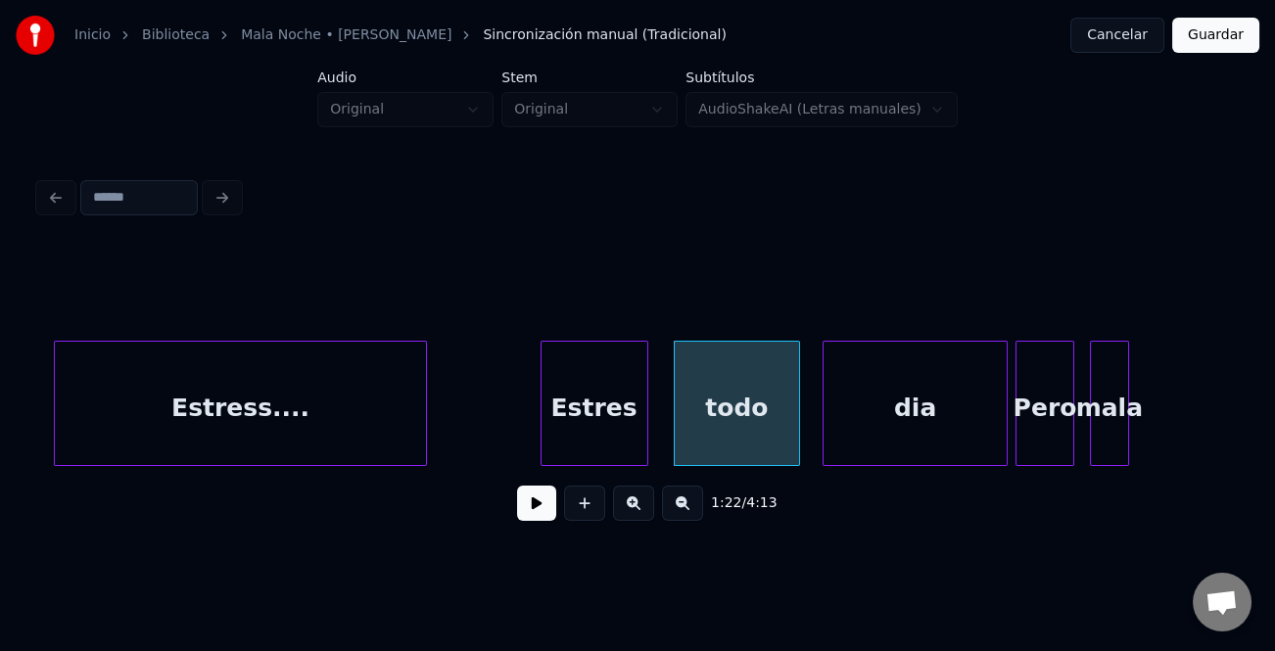
click at [712, 426] on div "todo" at bounding box center [737, 408] width 124 height 133
click at [676, 425] on div at bounding box center [678, 403] width 6 height 123
click at [805, 438] on div at bounding box center [802, 403] width 6 height 123
click at [608, 419] on div "Estres" at bounding box center [595, 408] width 106 height 133
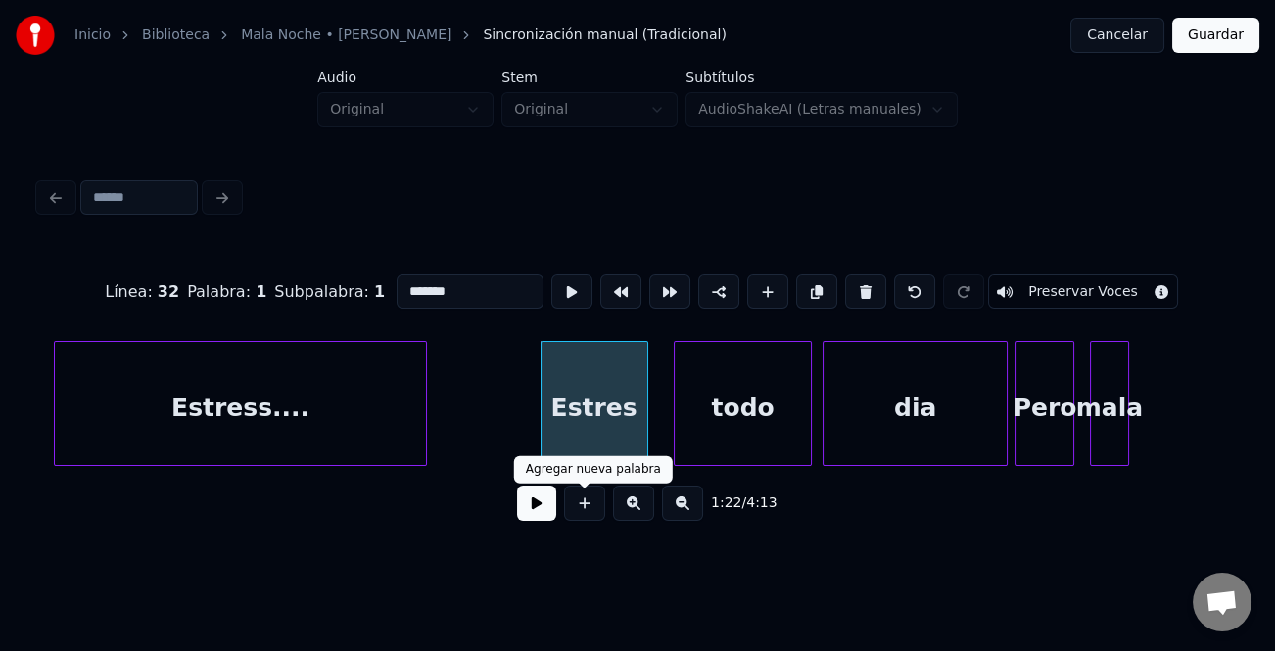
click at [548, 509] on button at bounding box center [536, 503] width 39 height 35
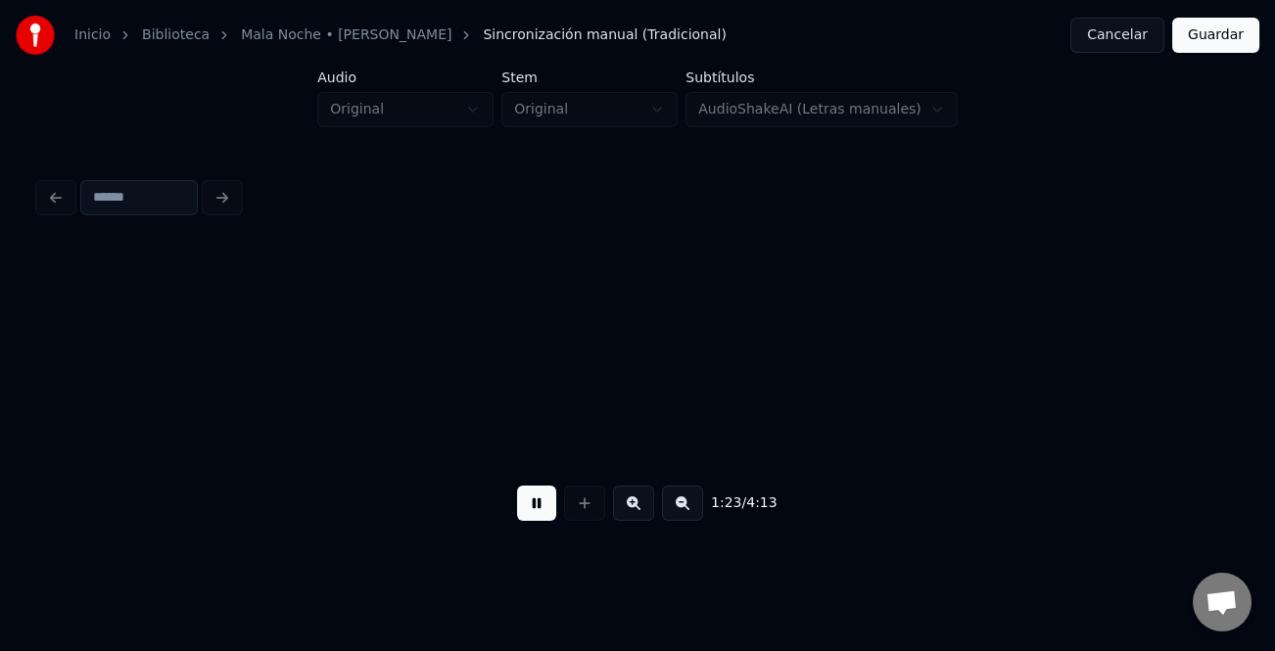
scroll to position [0, 40940]
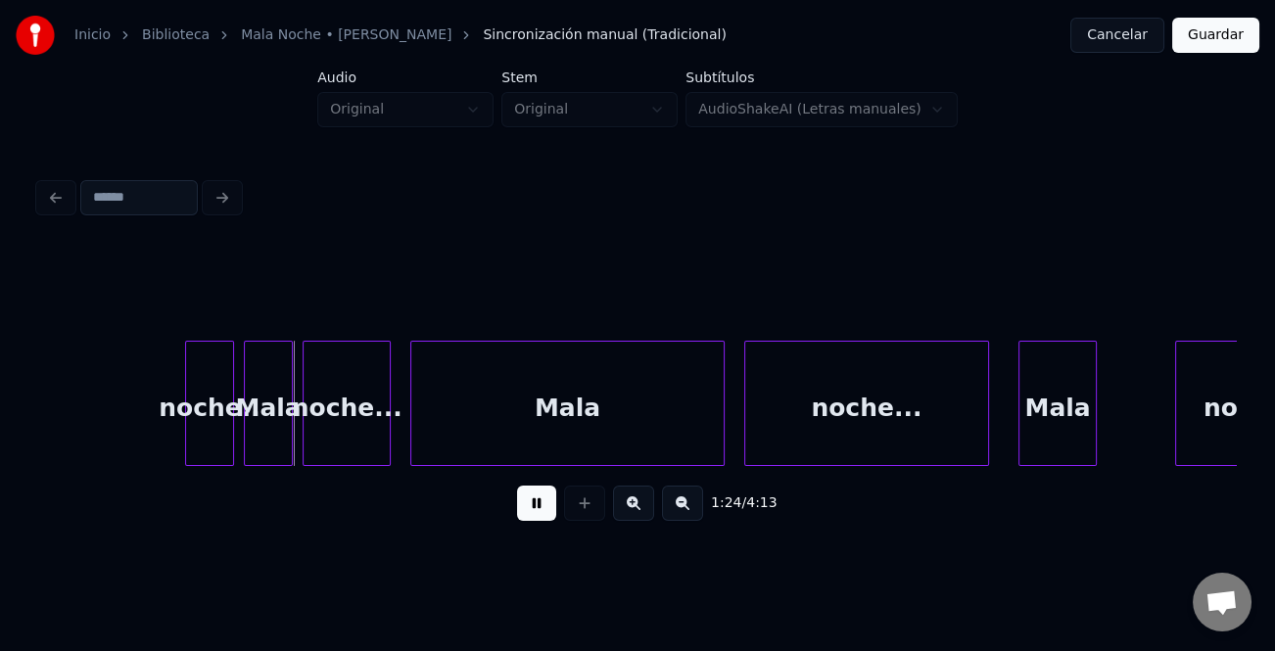
click at [550, 496] on button at bounding box center [536, 503] width 39 height 35
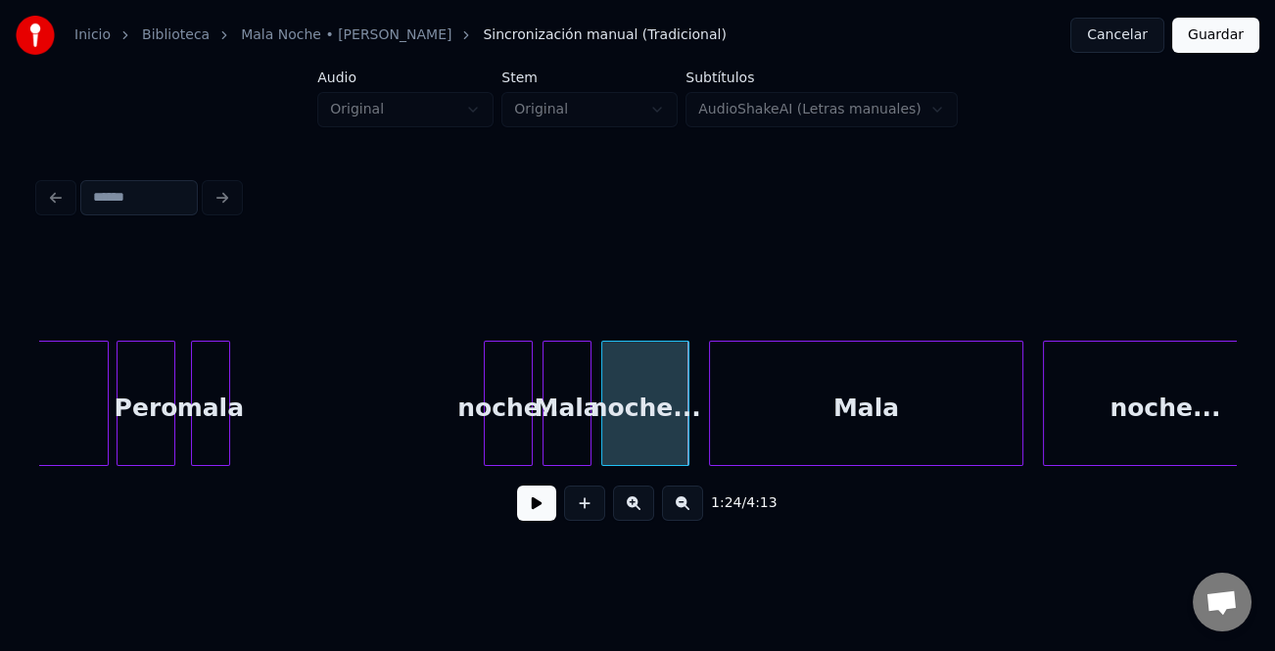
scroll to position [0, 40541]
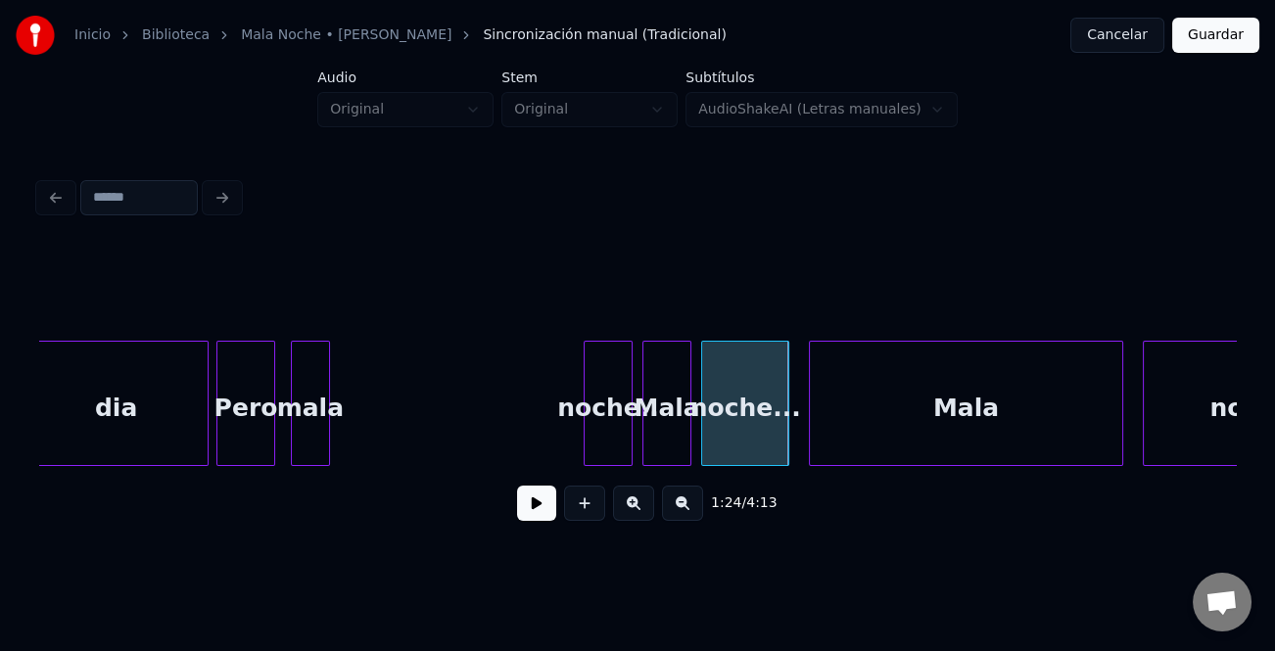
click at [599, 431] on div "noche.." at bounding box center [608, 408] width 47 height 133
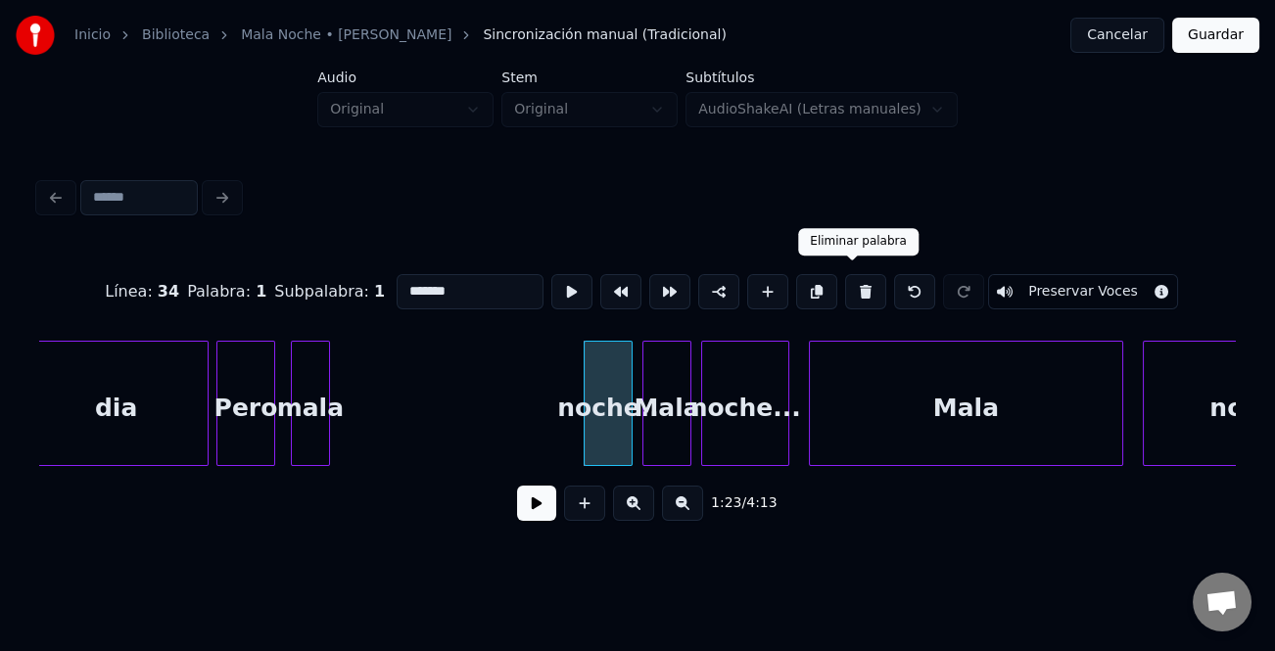
drag, startPoint x: 851, startPoint y: 285, endPoint x: 807, endPoint y: 296, distance: 45.4
click at [849, 287] on button at bounding box center [865, 291] width 41 height 35
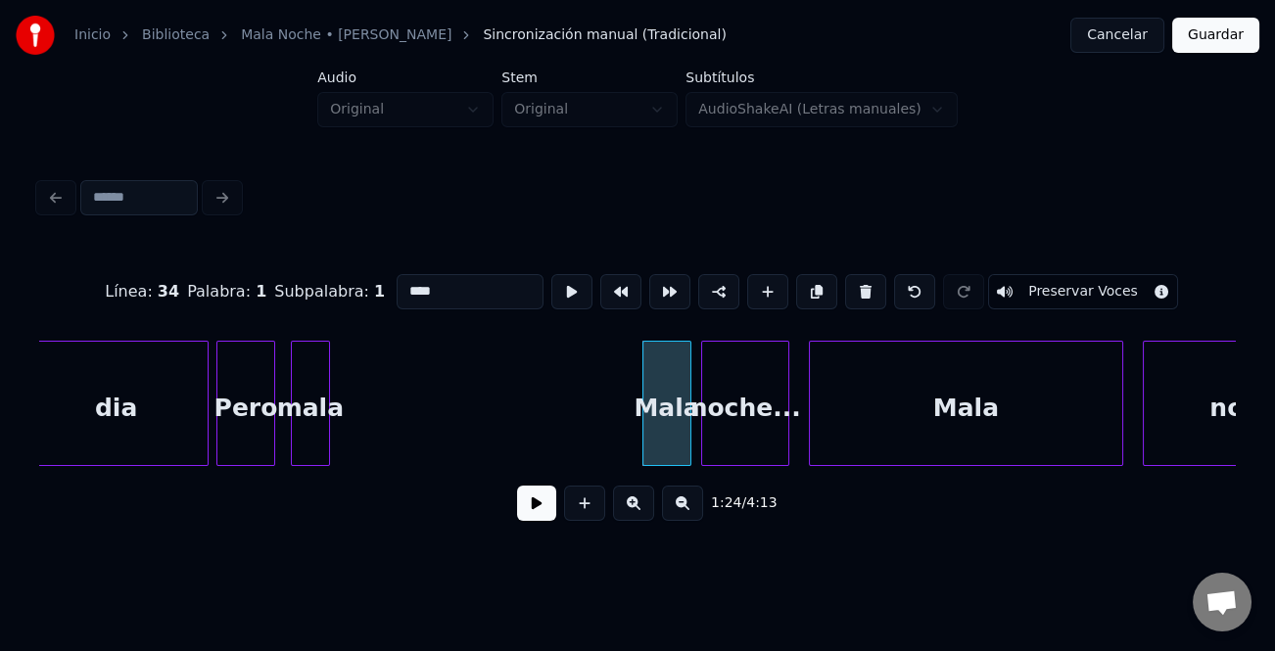
click at [309, 403] on div "mala" at bounding box center [310, 408] width 37 height 133
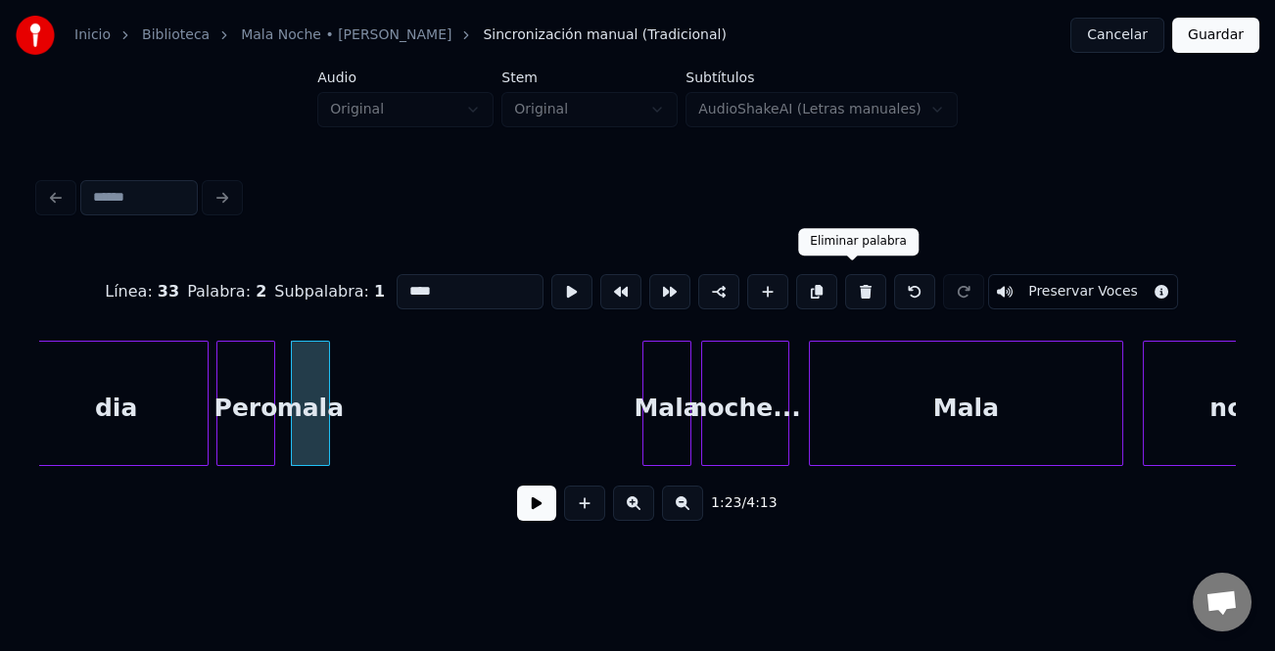
click at [845, 274] on button at bounding box center [865, 291] width 41 height 35
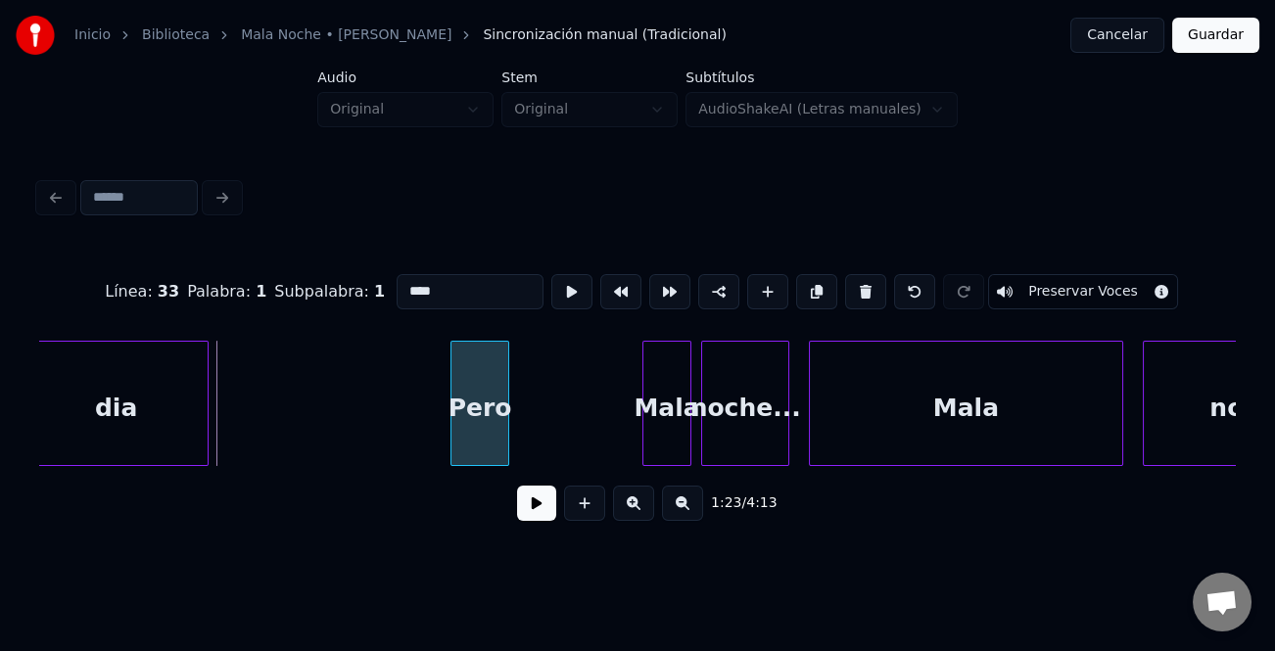
click at [500, 425] on div "Pero" at bounding box center [479, 408] width 57 height 133
click at [126, 421] on div "dia" at bounding box center [115, 408] width 183 height 133
type input "***"
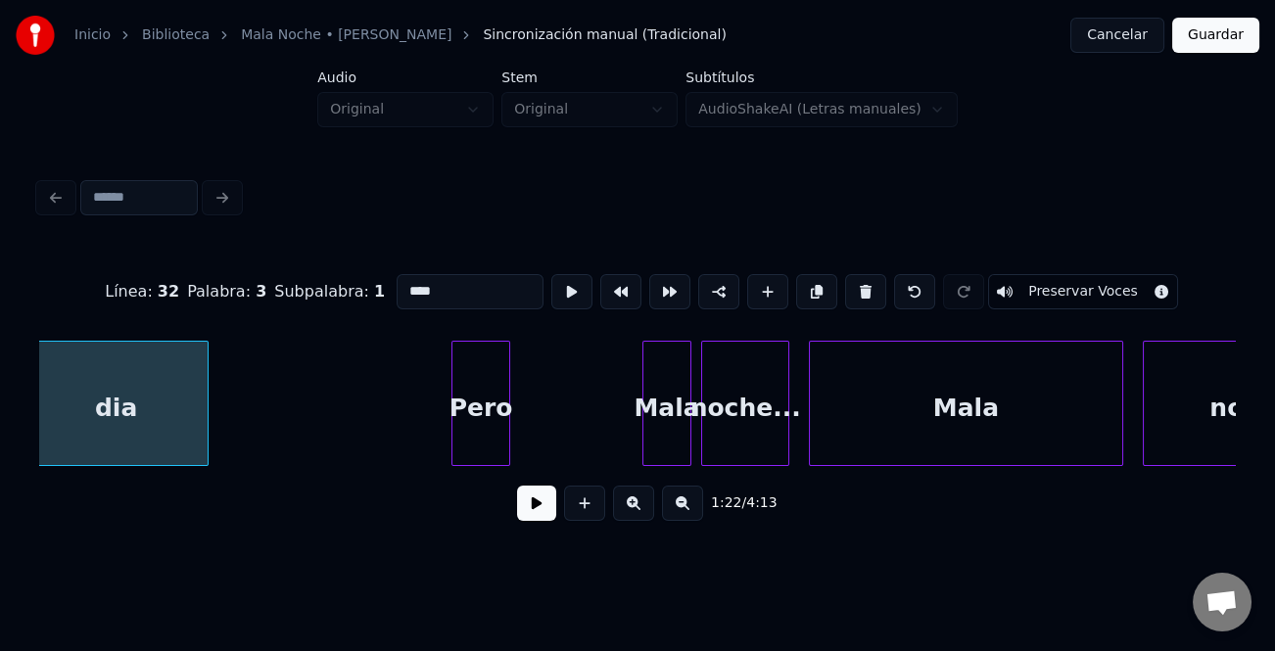
scroll to position [0, 40526]
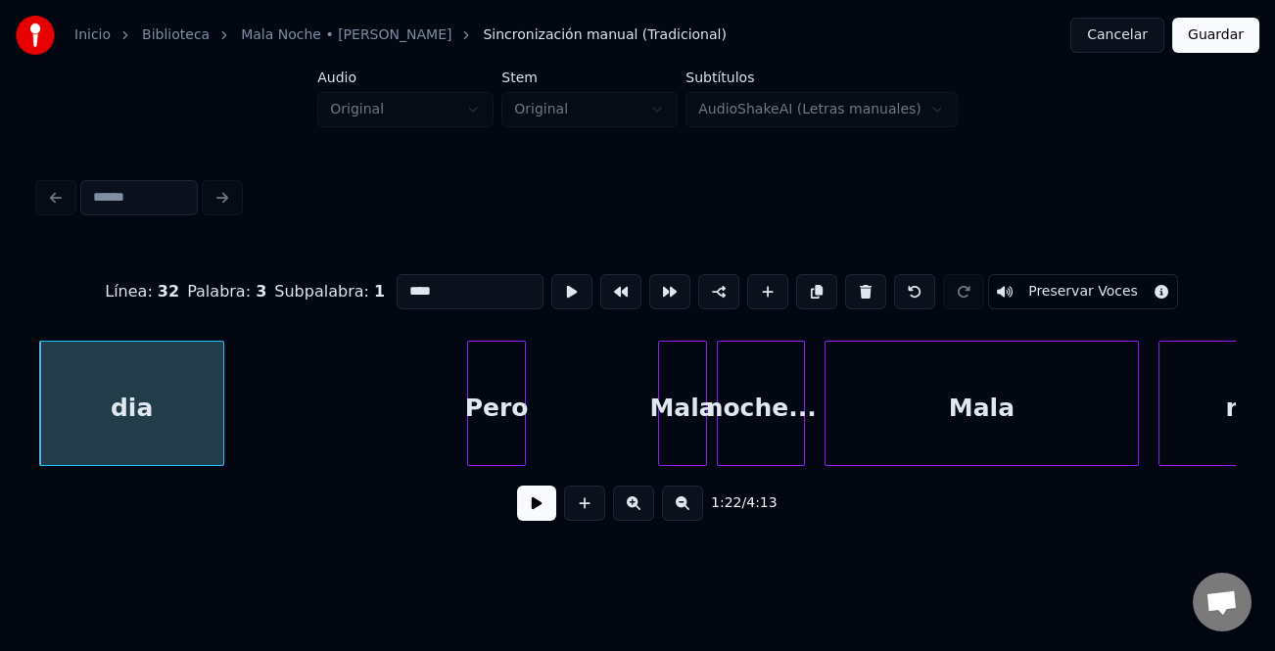
click at [544, 513] on button at bounding box center [536, 503] width 39 height 35
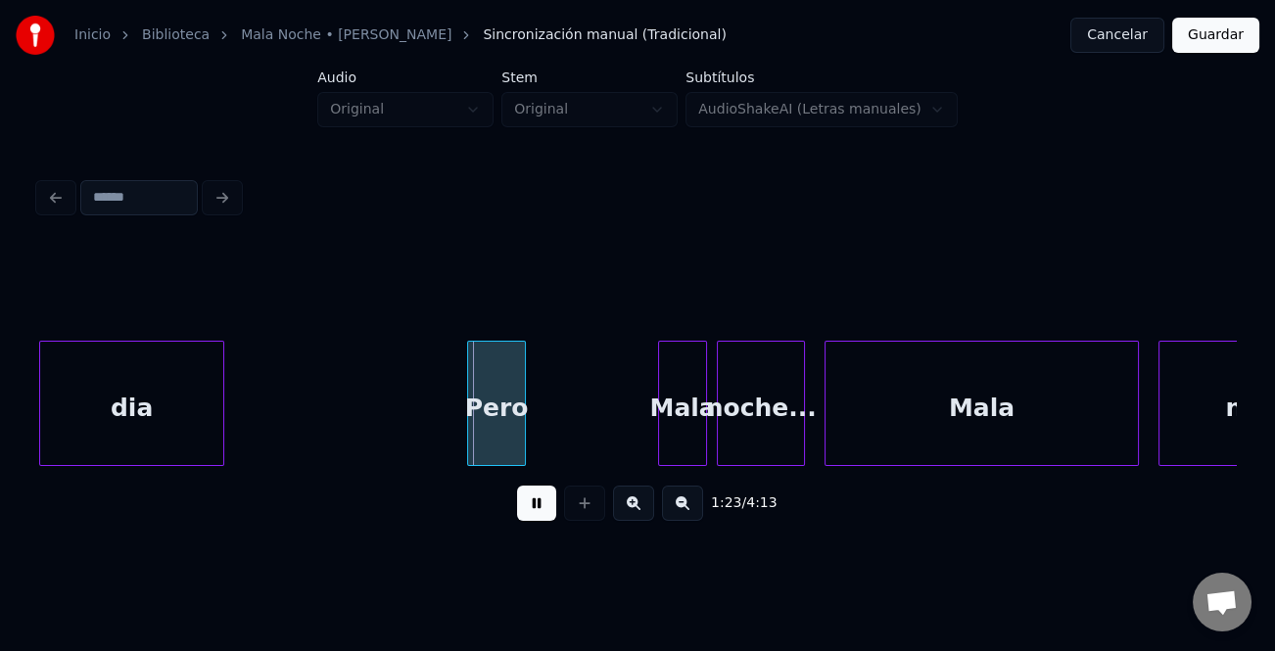
click at [544, 512] on button at bounding box center [536, 503] width 39 height 35
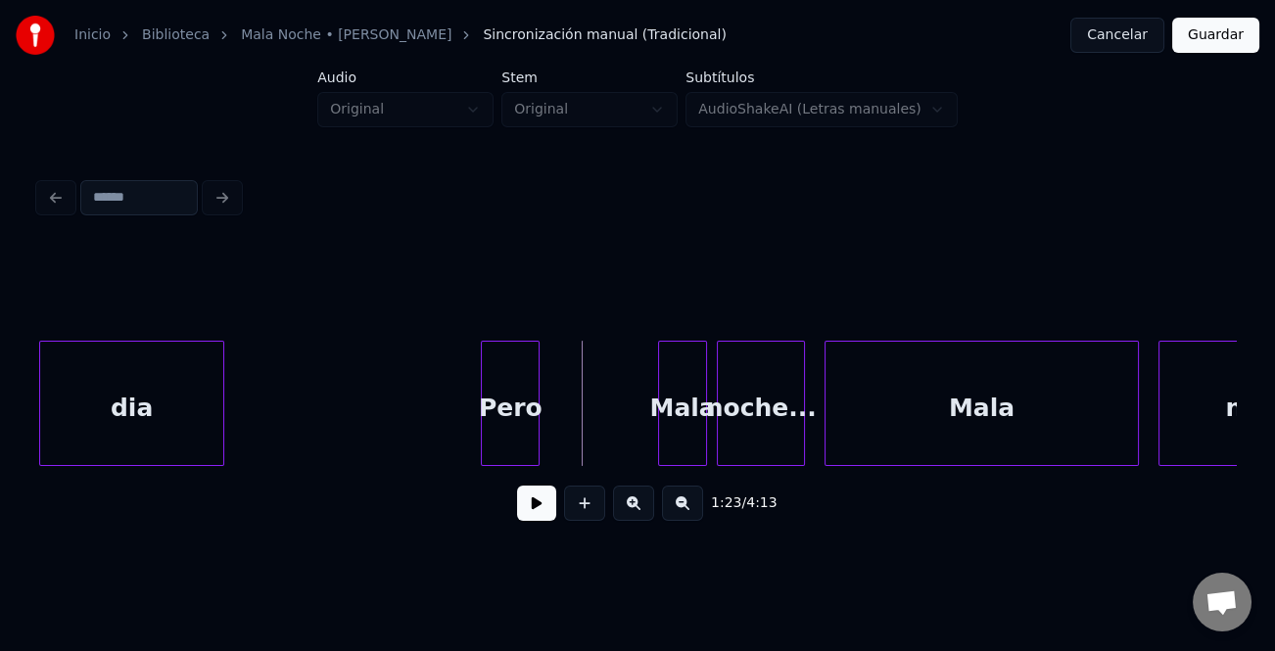
click at [524, 434] on div "Pero" at bounding box center [510, 408] width 57 height 133
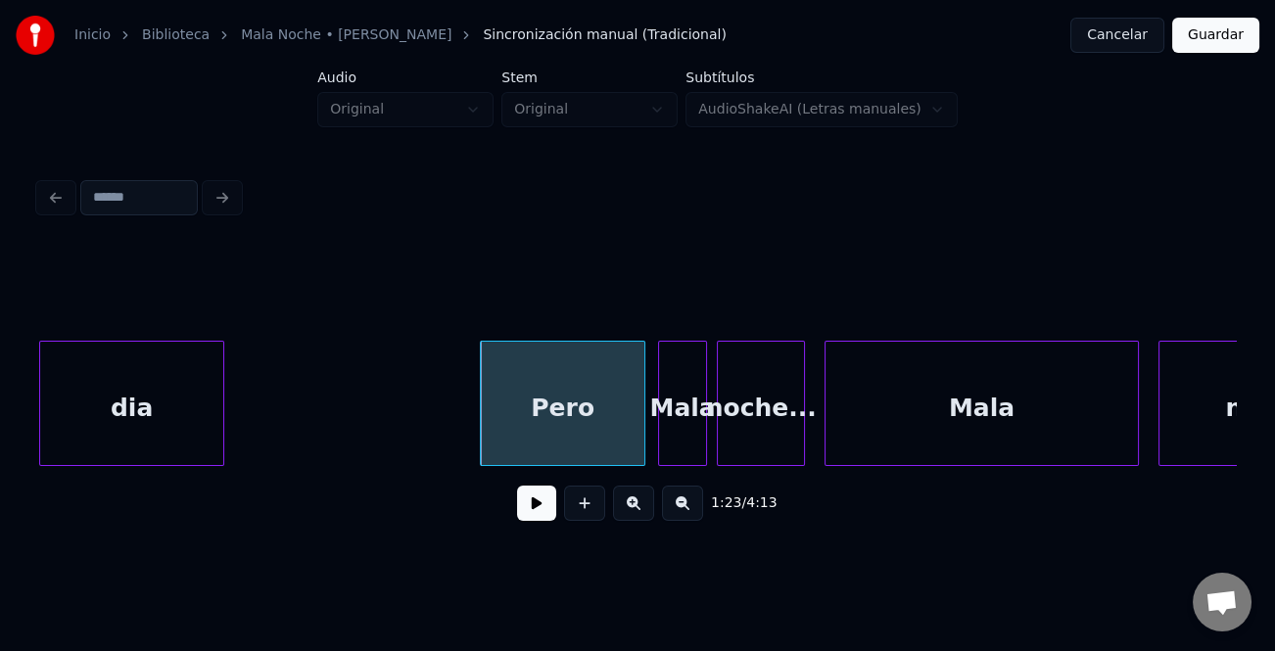
click at [640, 440] on div at bounding box center [642, 403] width 6 height 123
click at [466, 428] on div at bounding box center [465, 403] width 6 height 123
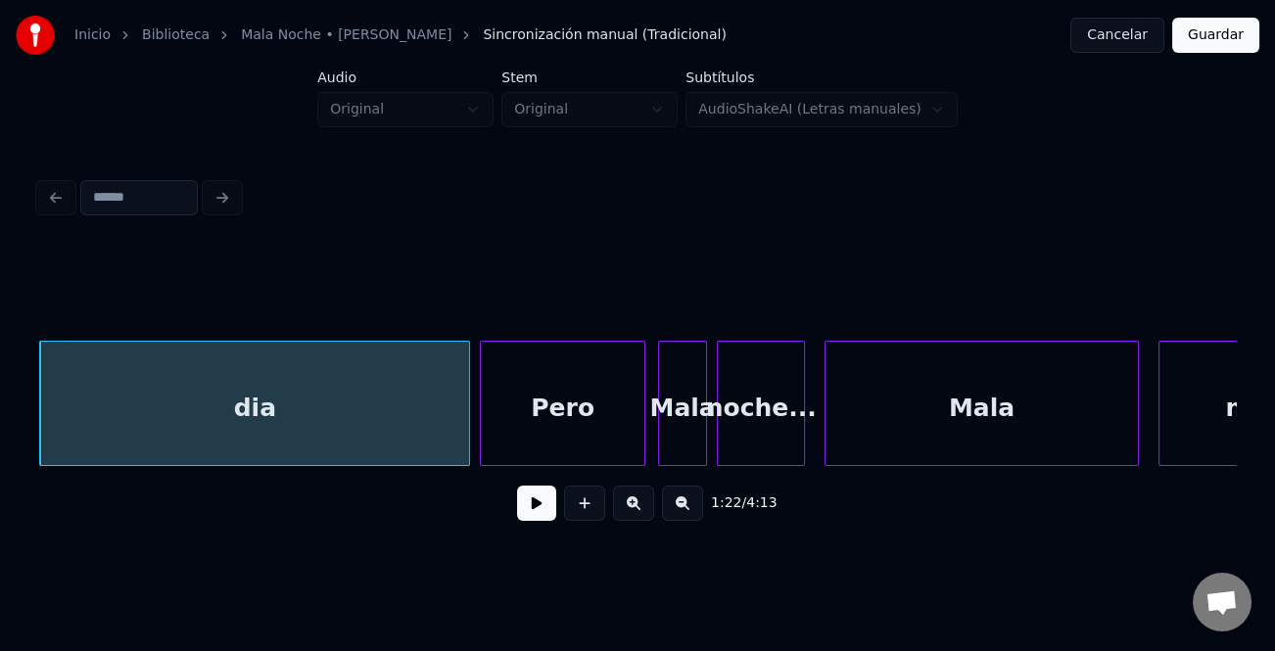
click at [235, 420] on div "dia" at bounding box center [254, 408] width 429 height 133
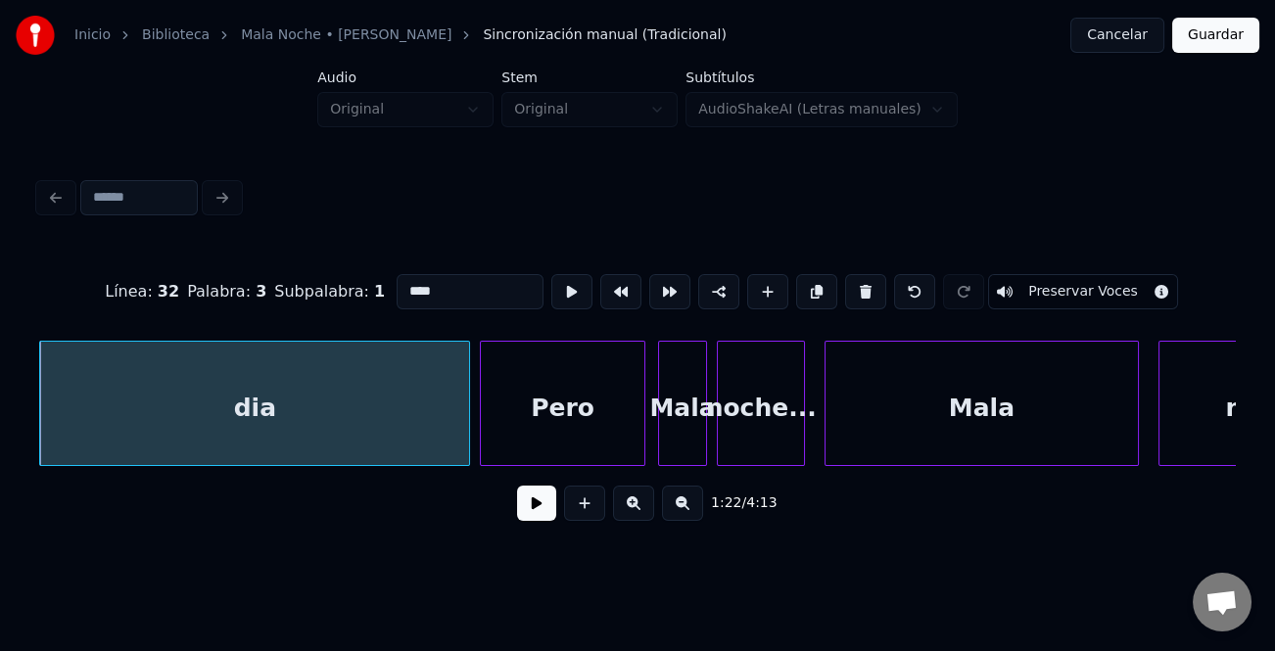
click at [541, 509] on button at bounding box center [536, 503] width 39 height 35
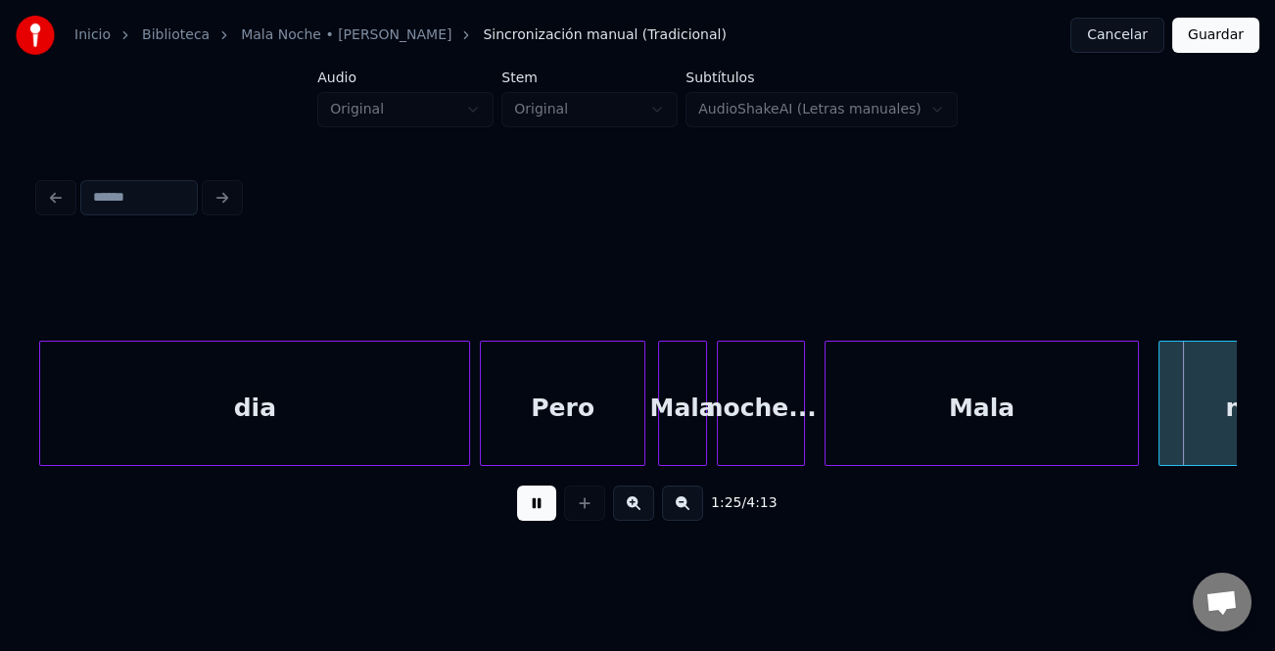
scroll to position [0, 41723]
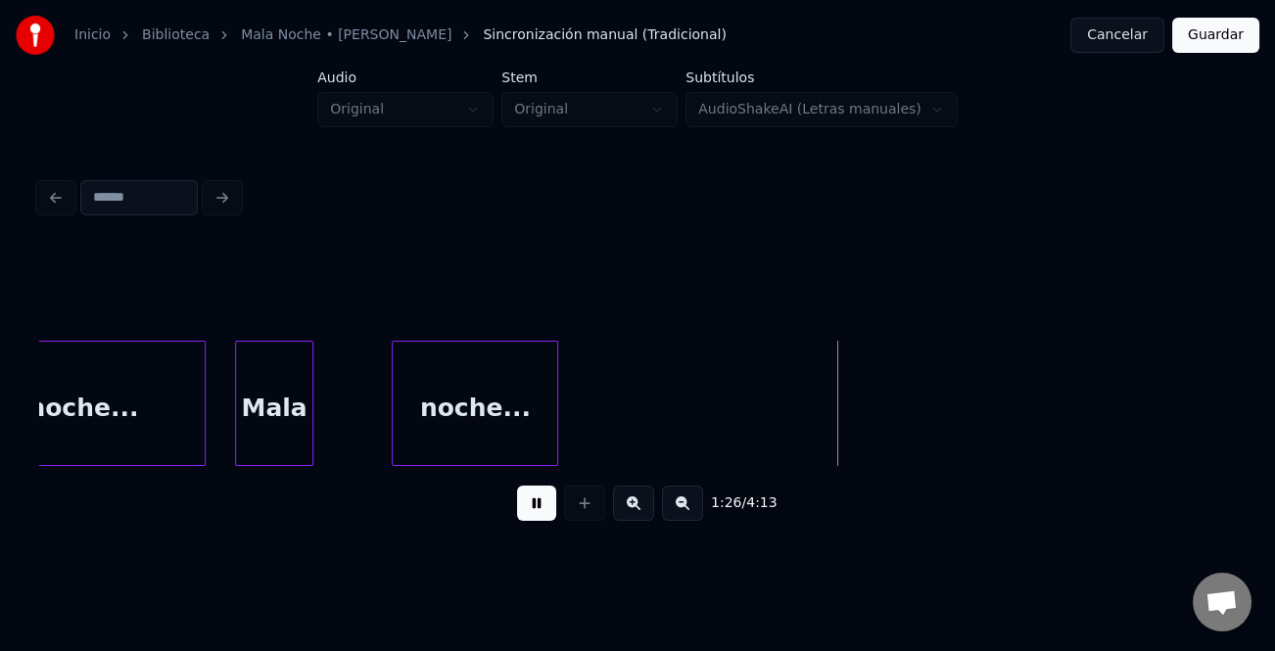
click at [137, 399] on div "noche..." at bounding box center [83, 408] width 243 height 133
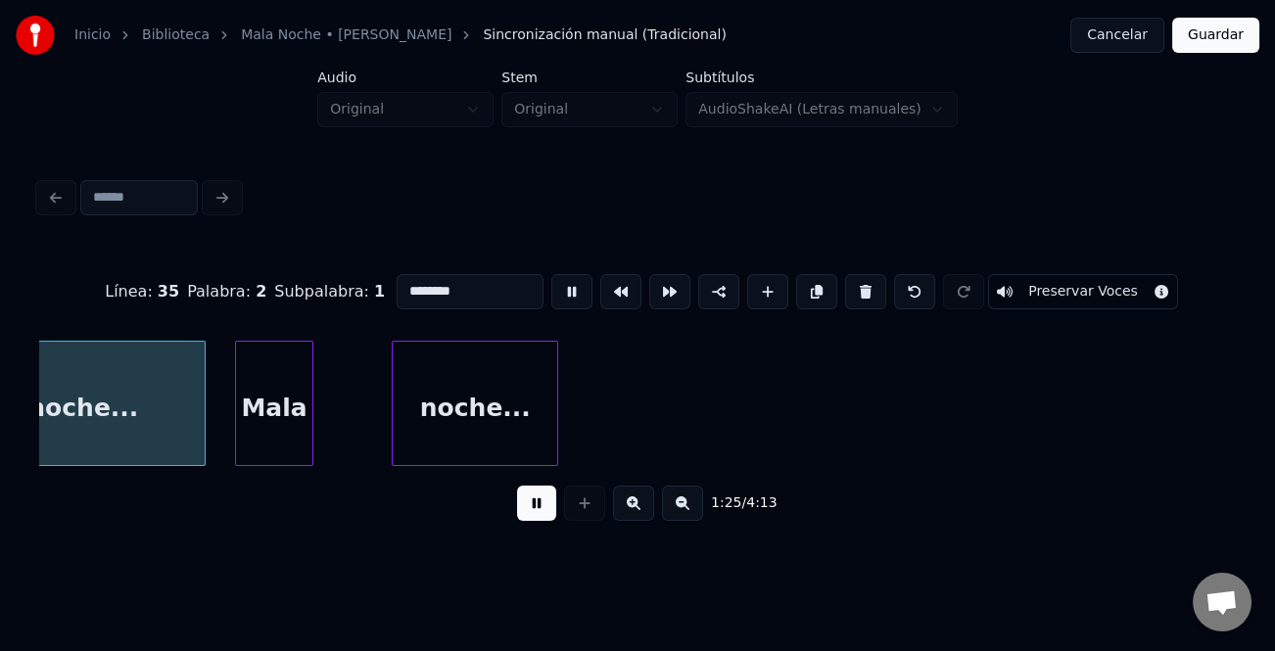
scroll to position [0, 41644]
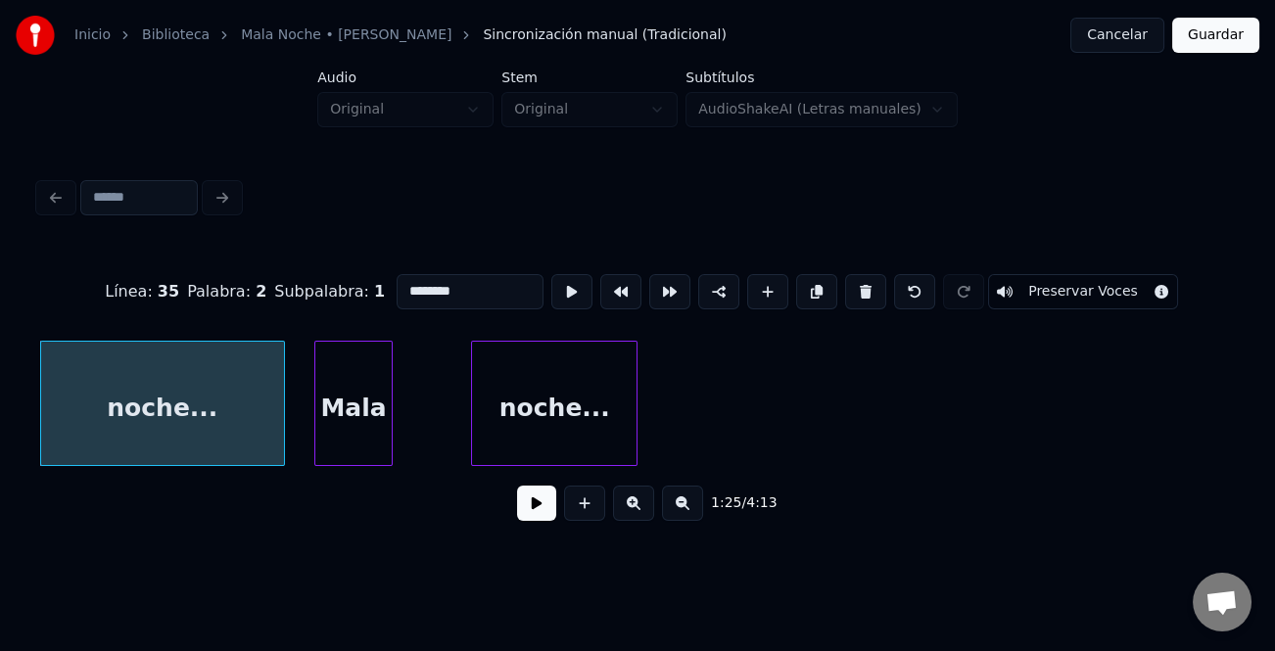
click at [158, 430] on div "noche..." at bounding box center [162, 408] width 243 height 133
click at [532, 506] on button at bounding box center [536, 503] width 39 height 35
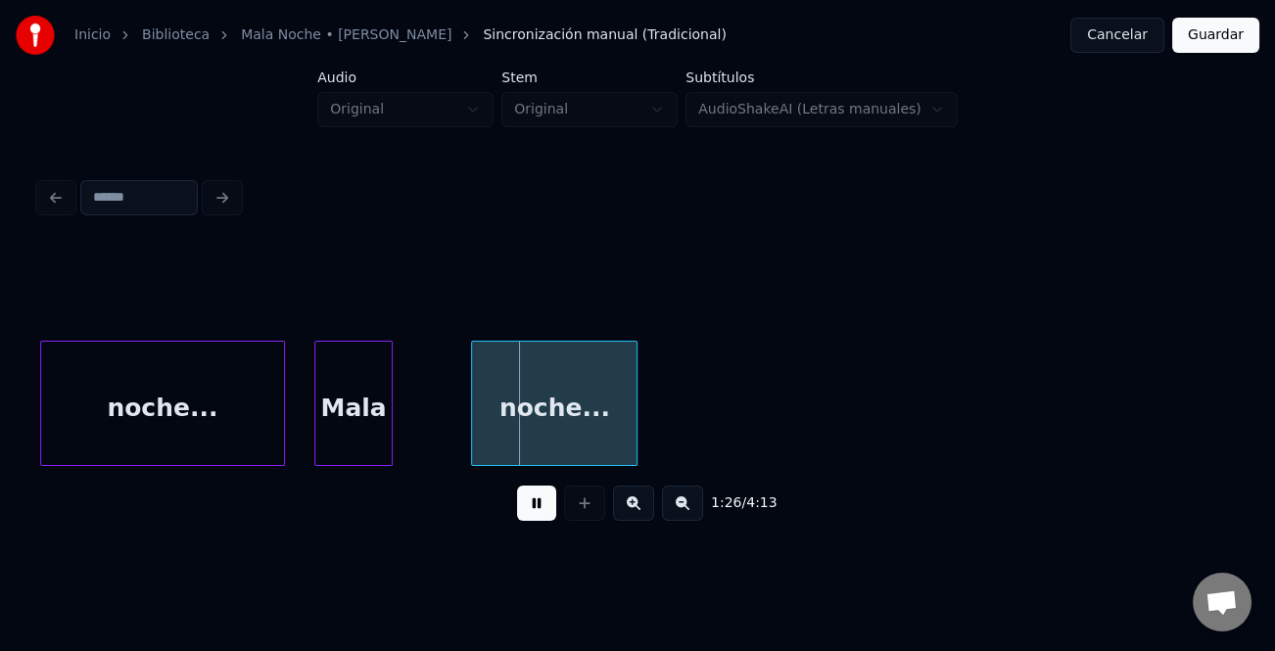
click at [532, 506] on button at bounding box center [536, 503] width 39 height 35
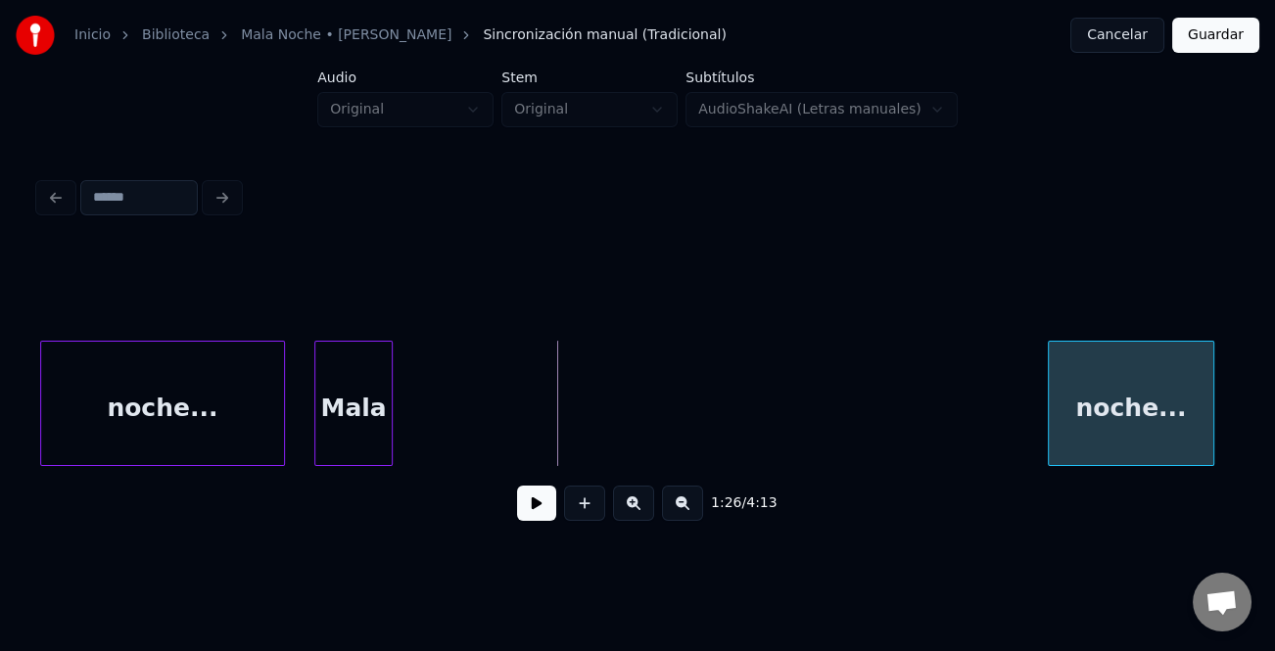
click at [1111, 431] on div "noche..." at bounding box center [1131, 408] width 165 height 133
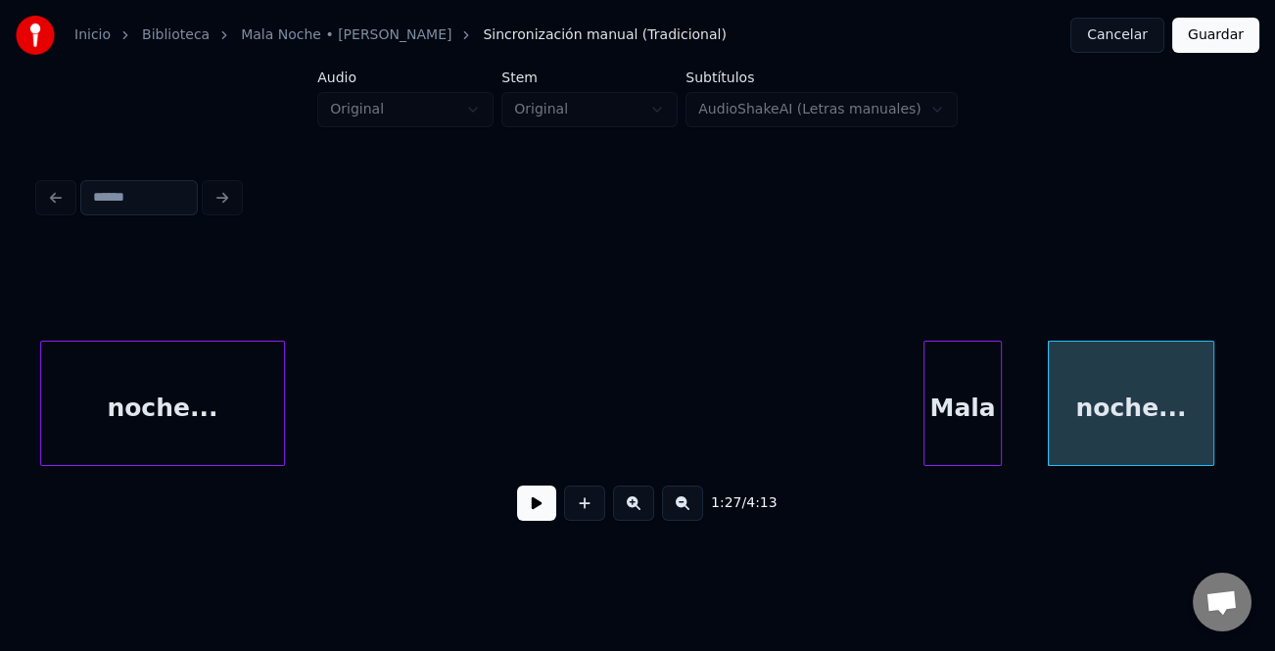
click at [962, 476] on div "1:27 / 4:13" at bounding box center [637, 392] width 1197 height 298
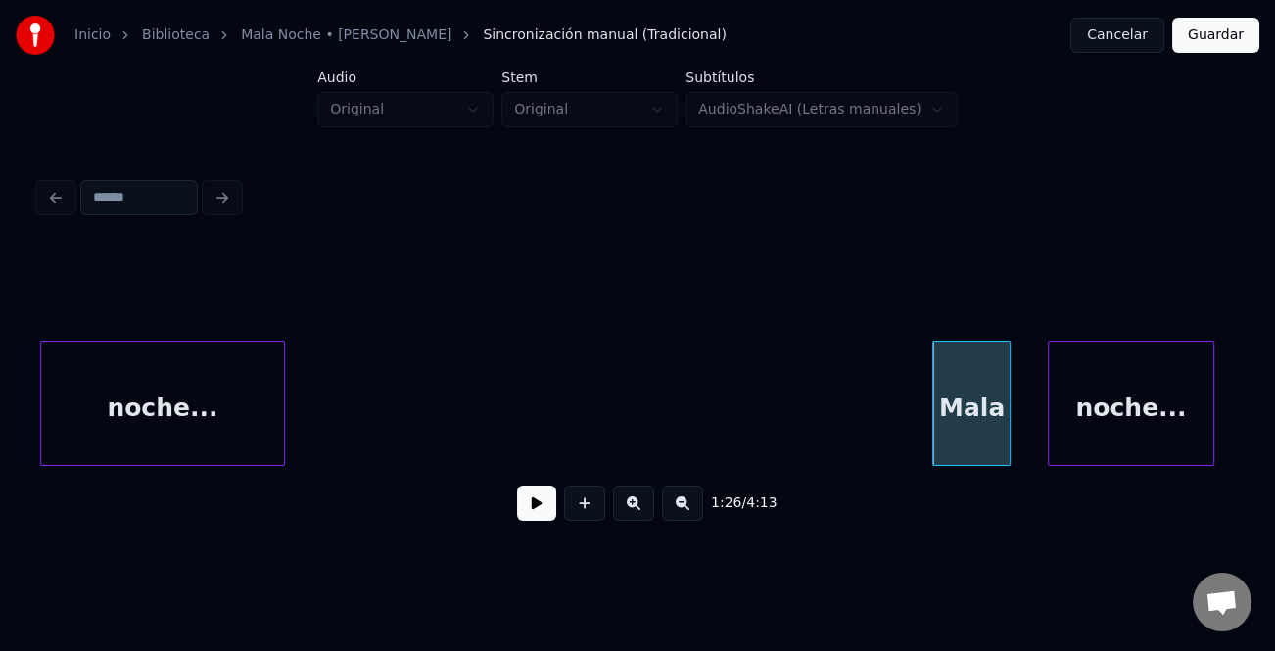
click at [199, 409] on div "noche..." at bounding box center [162, 408] width 243 height 133
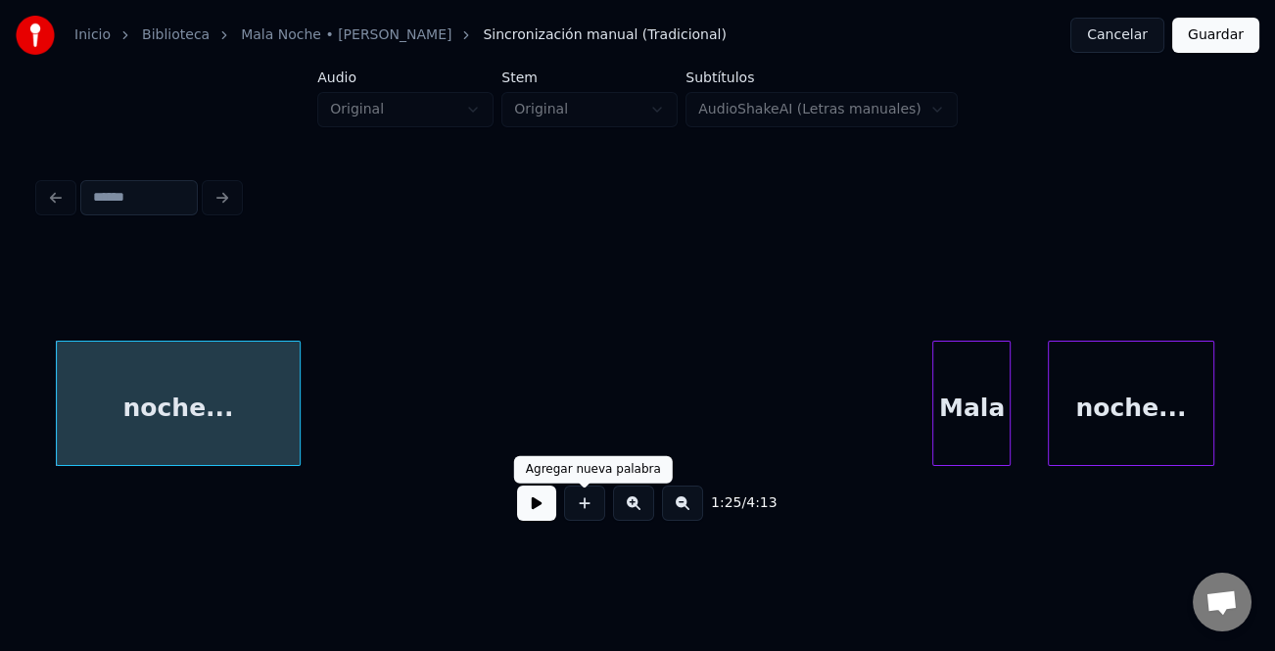
click at [544, 506] on button at bounding box center [536, 503] width 39 height 35
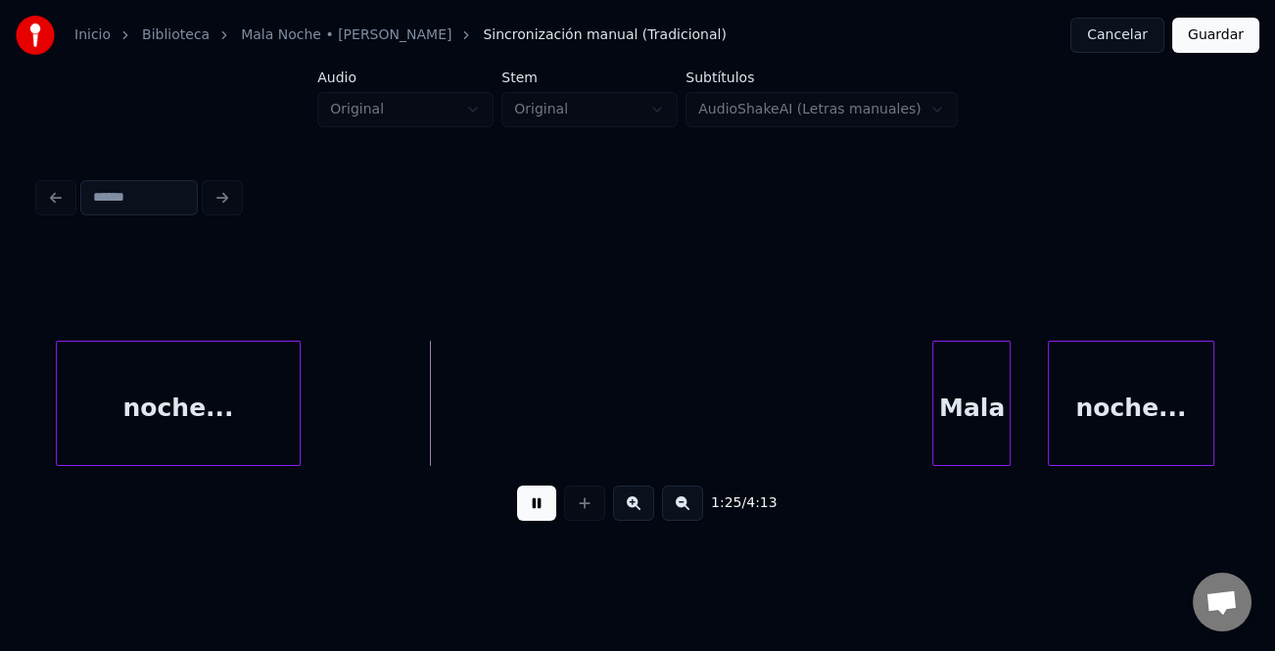
click at [540, 506] on button at bounding box center [536, 503] width 39 height 35
click at [282, 452] on div "noche..." at bounding box center [178, 408] width 243 height 133
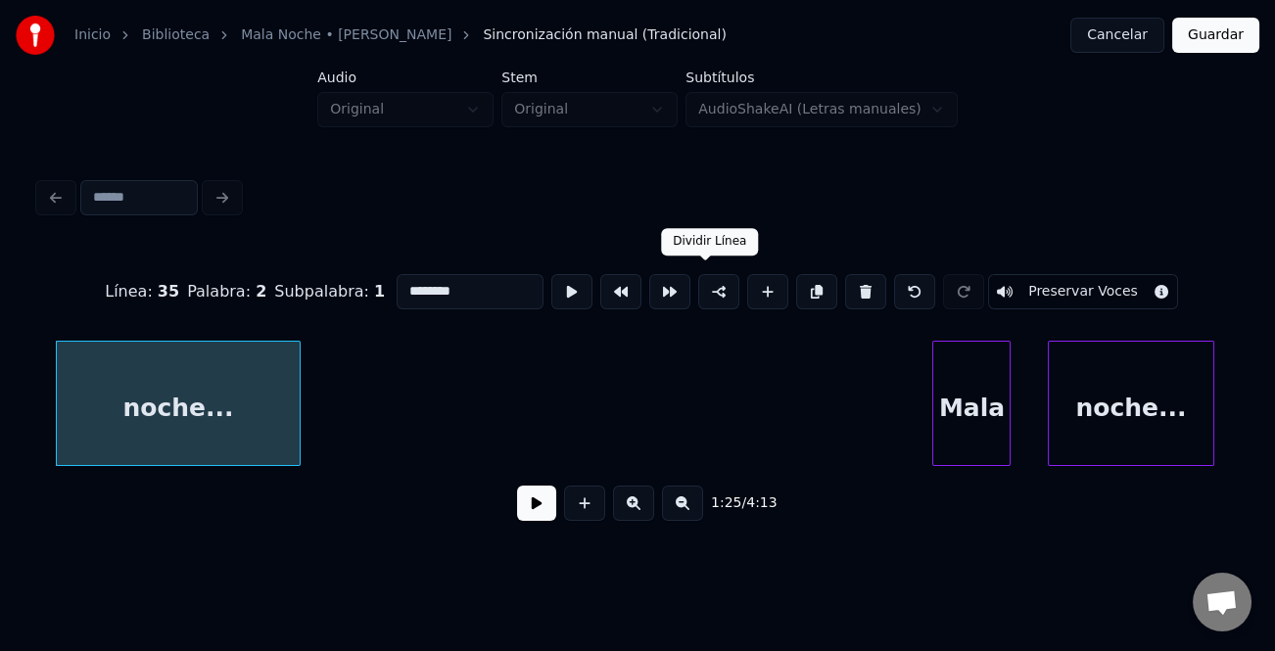
click at [759, 283] on button at bounding box center [767, 291] width 41 height 35
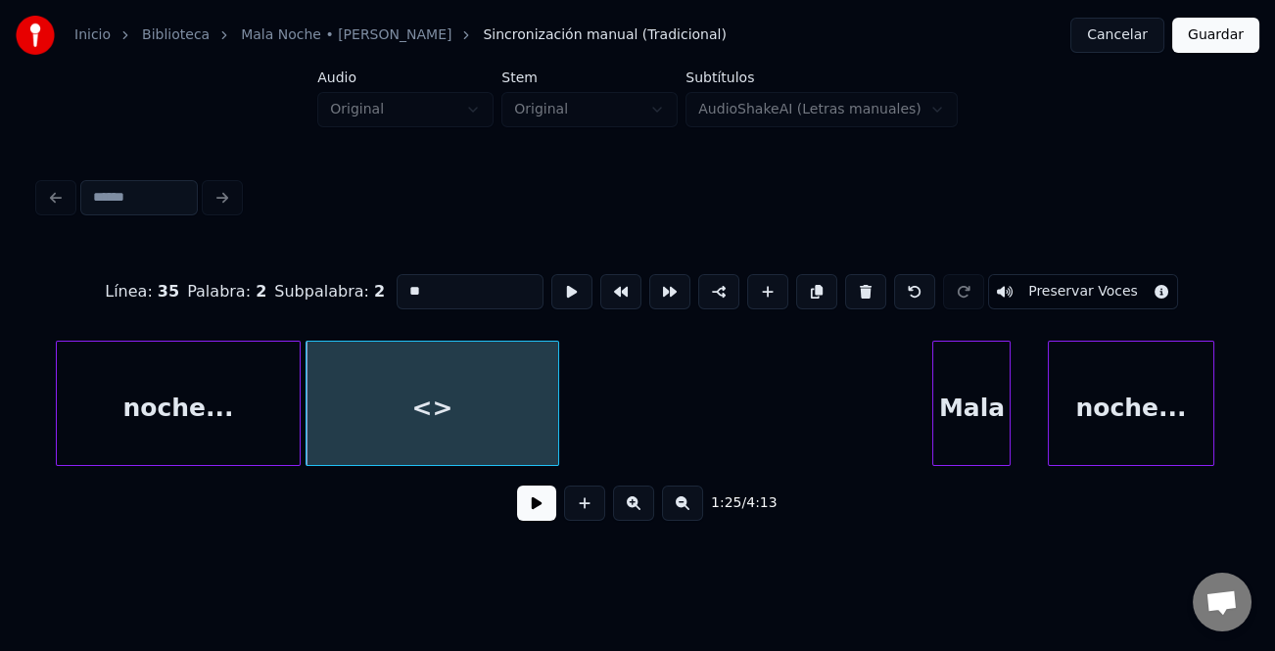
click at [558, 393] on div at bounding box center [555, 403] width 6 height 123
click at [548, 403] on div "<>" at bounding box center [457, 408] width 277 height 133
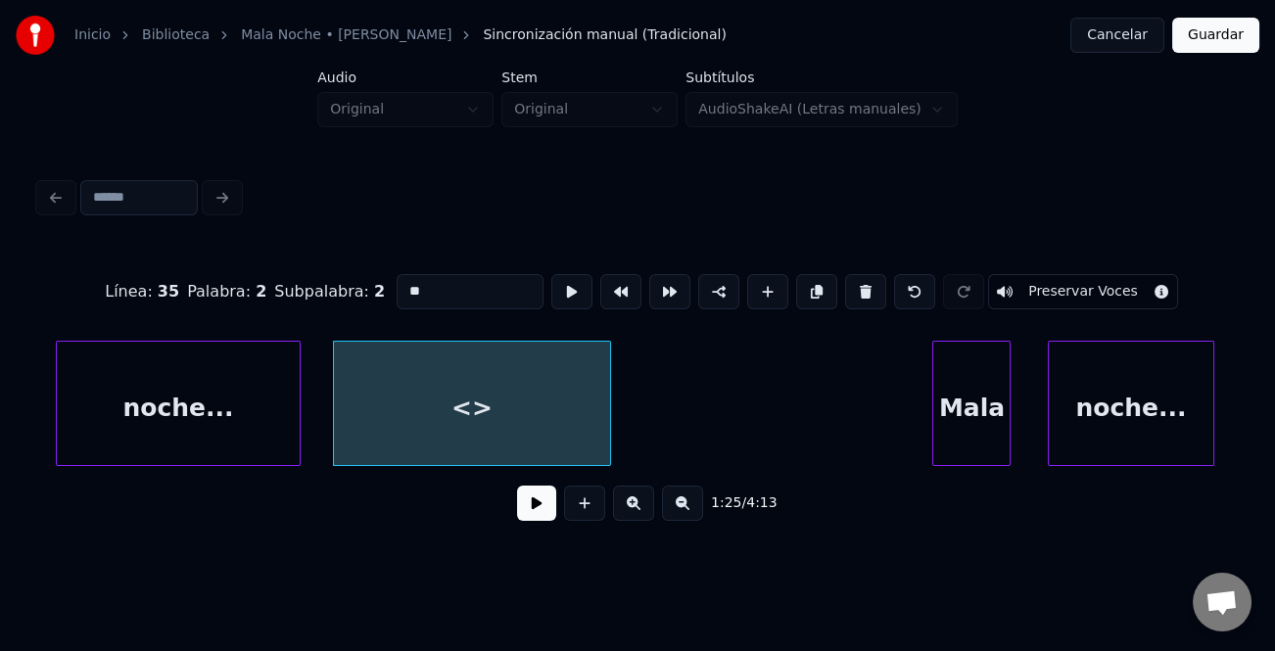
click at [488, 305] on div "Línea : 35 Palabra : 2 Subpalabra : 2 ** Preservar Voces" at bounding box center [637, 292] width 1197 height 98
click at [488, 295] on input "**" at bounding box center [470, 291] width 147 height 35
type input "*"
type input "******"
click at [629, 500] on button at bounding box center [633, 503] width 41 height 35
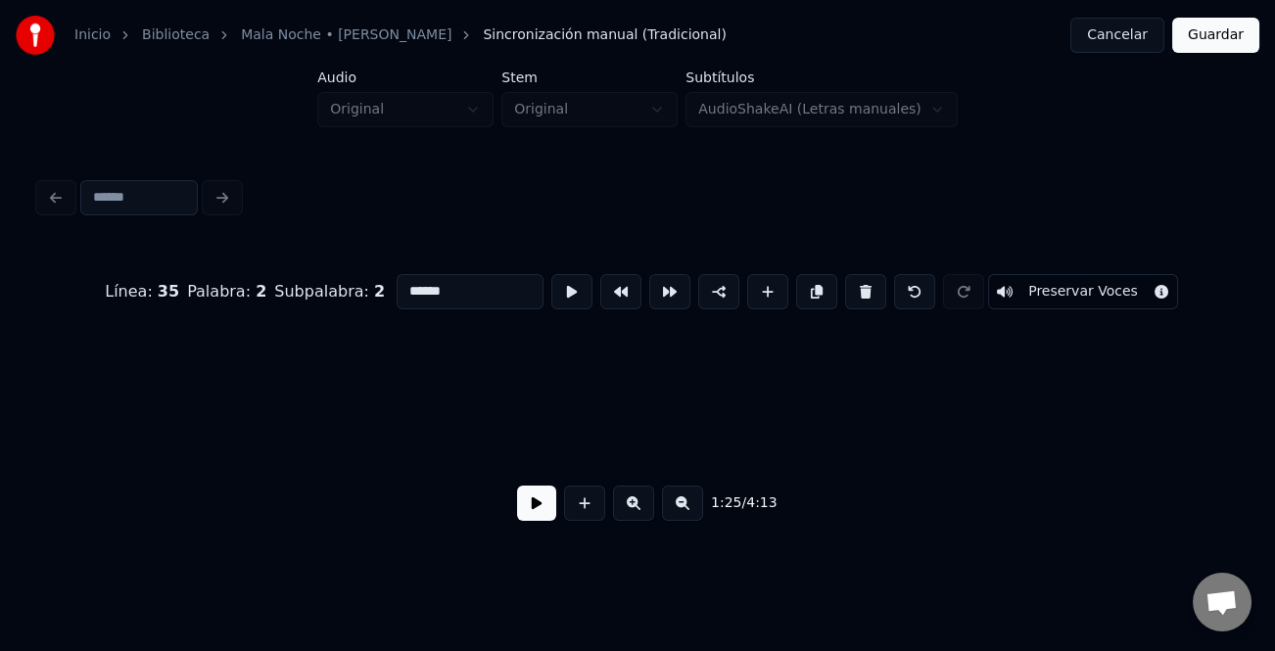
click at [630, 500] on button at bounding box center [633, 503] width 41 height 35
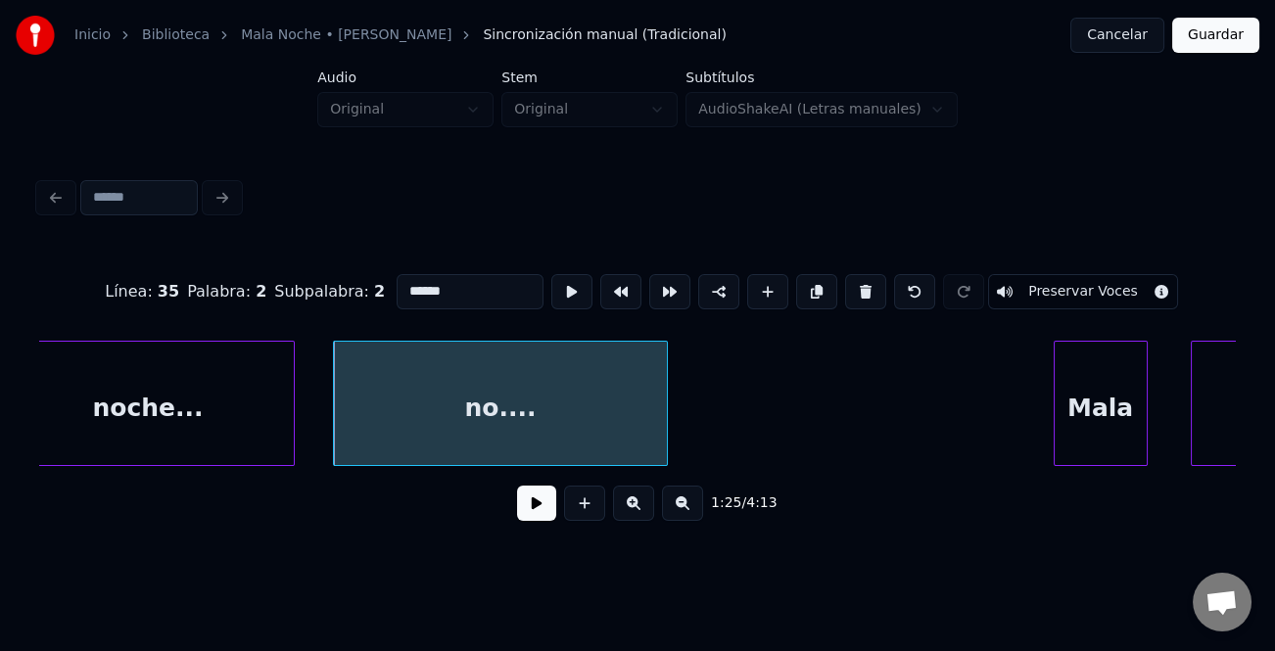
click at [687, 512] on button at bounding box center [682, 503] width 41 height 35
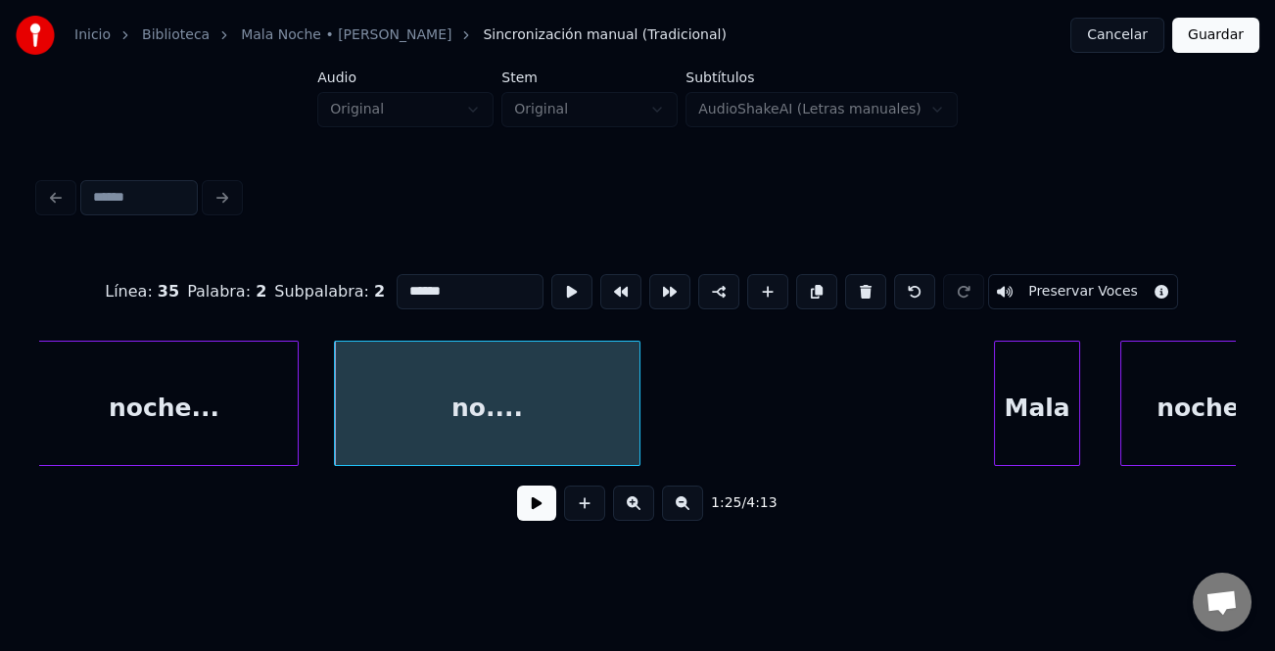
click at [687, 512] on button at bounding box center [682, 503] width 41 height 35
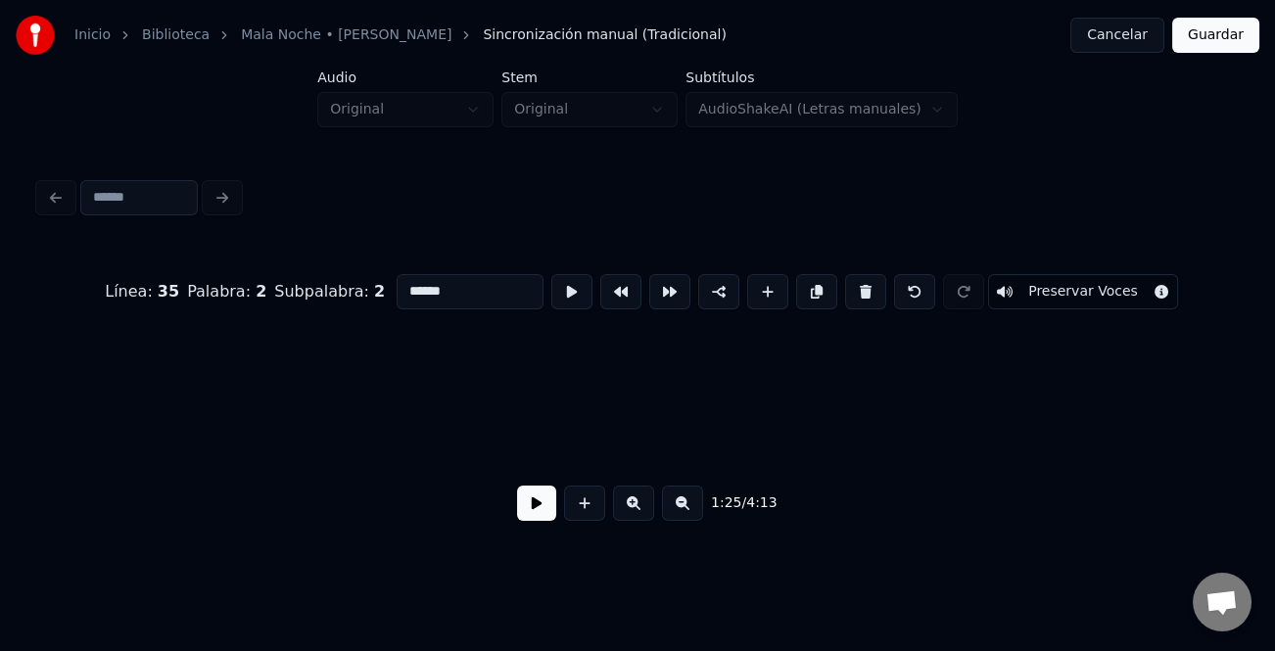
click at [687, 512] on button at bounding box center [682, 503] width 41 height 35
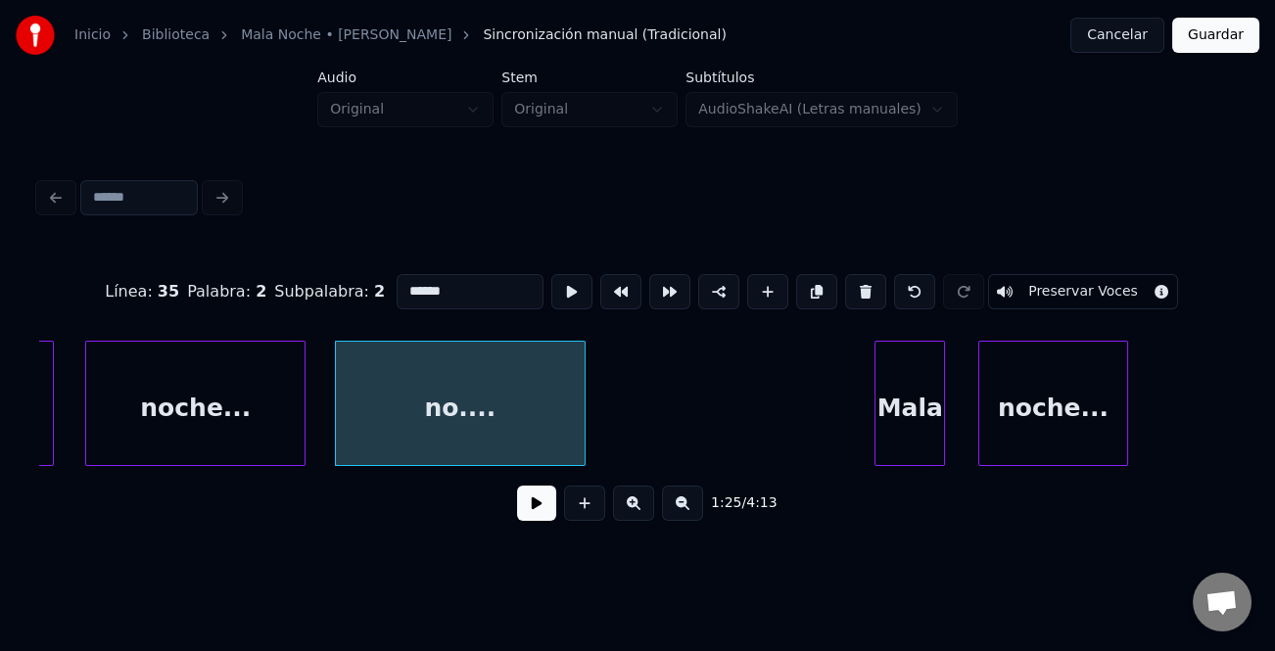
drag, startPoint x: 526, startPoint y: 512, endPoint x: 537, endPoint y: 513, distance: 10.8
click at [530, 512] on button at bounding box center [536, 503] width 39 height 35
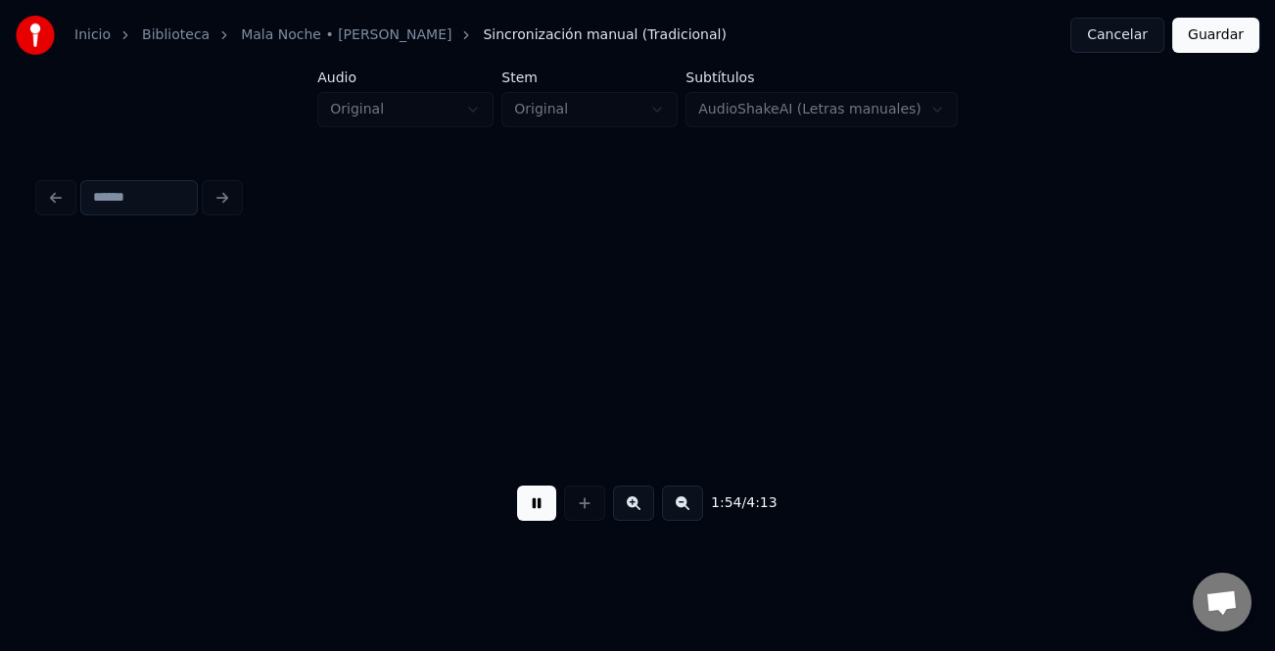
scroll to position [0, 50660]
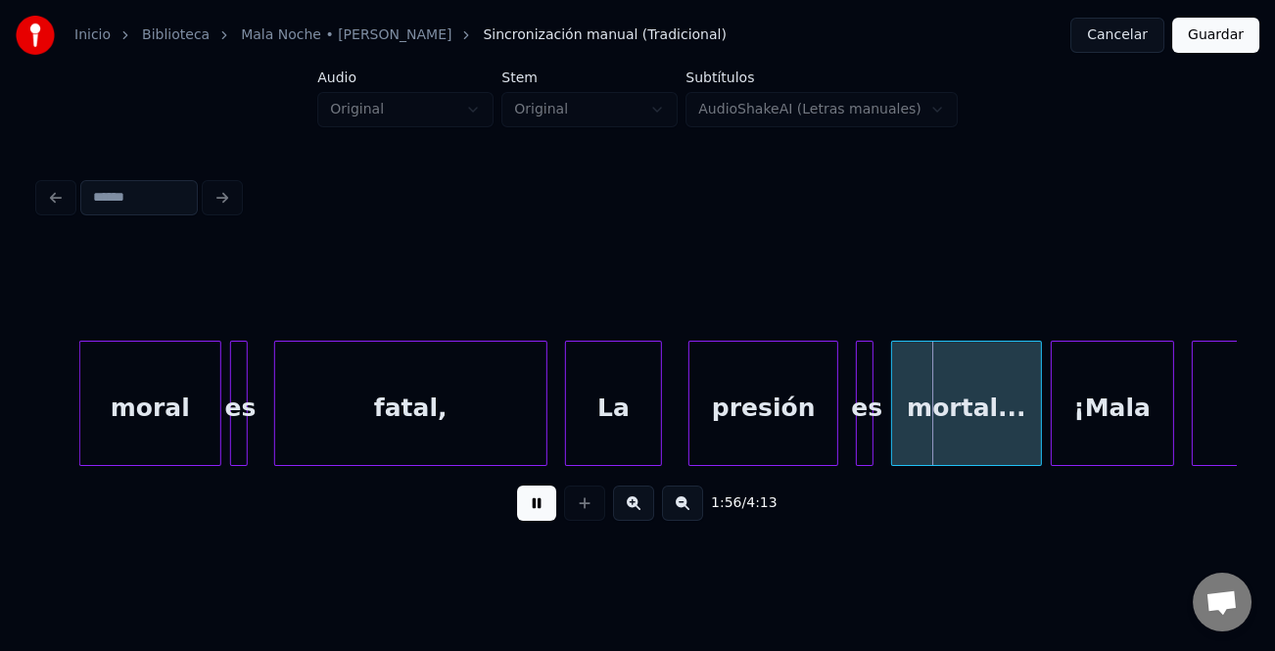
click at [530, 505] on button at bounding box center [536, 503] width 39 height 35
click at [1137, 37] on button "Cancelar" at bounding box center [1117, 35] width 94 height 35
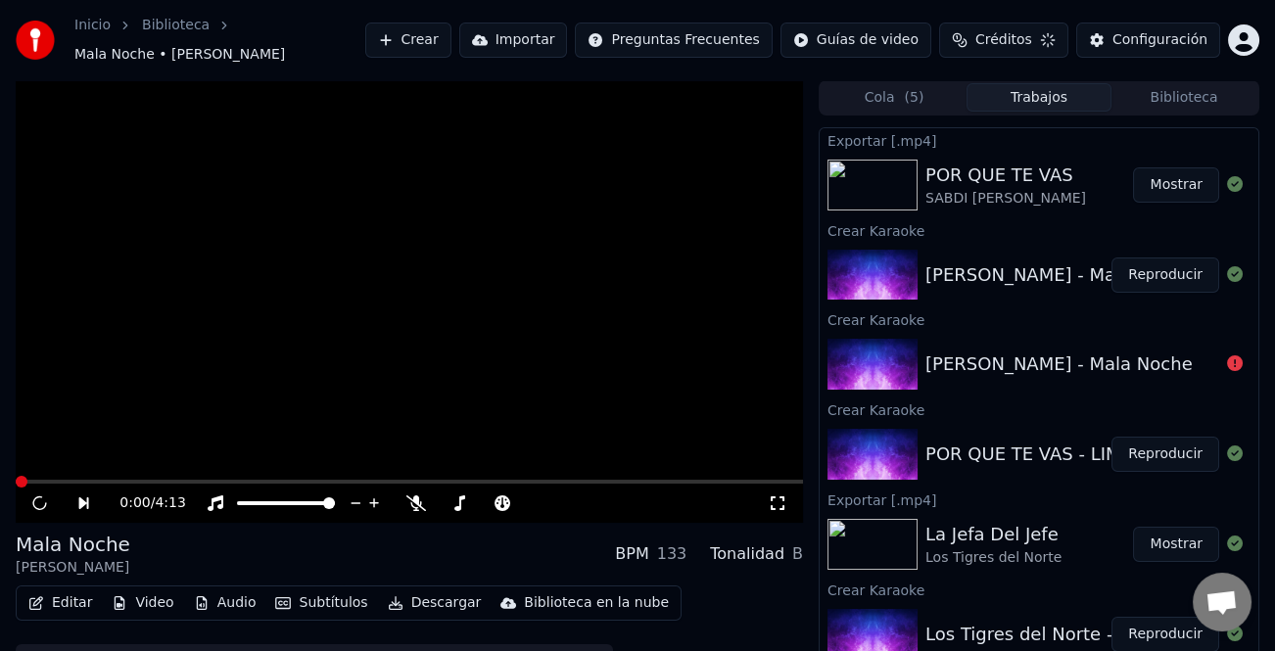
scroll to position [28, 0]
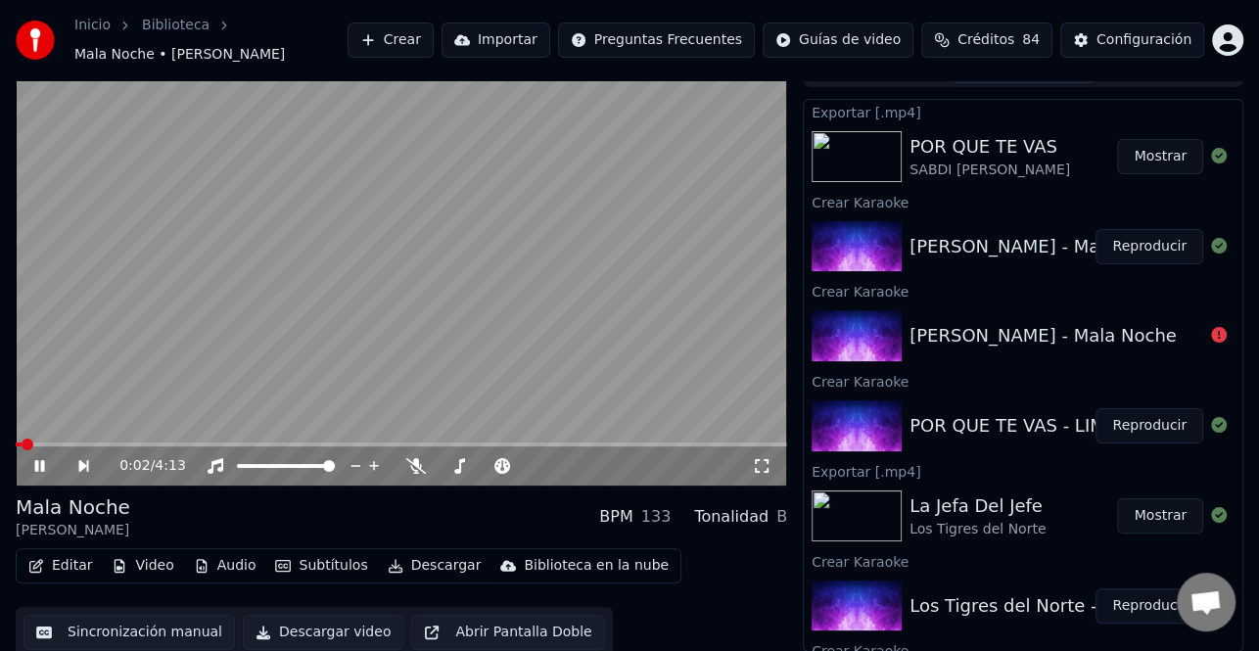
click at [27, 469] on div "0:02 / 4:13" at bounding box center [402, 466] width 756 height 20
click at [39, 458] on icon at bounding box center [53, 466] width 44 height 16
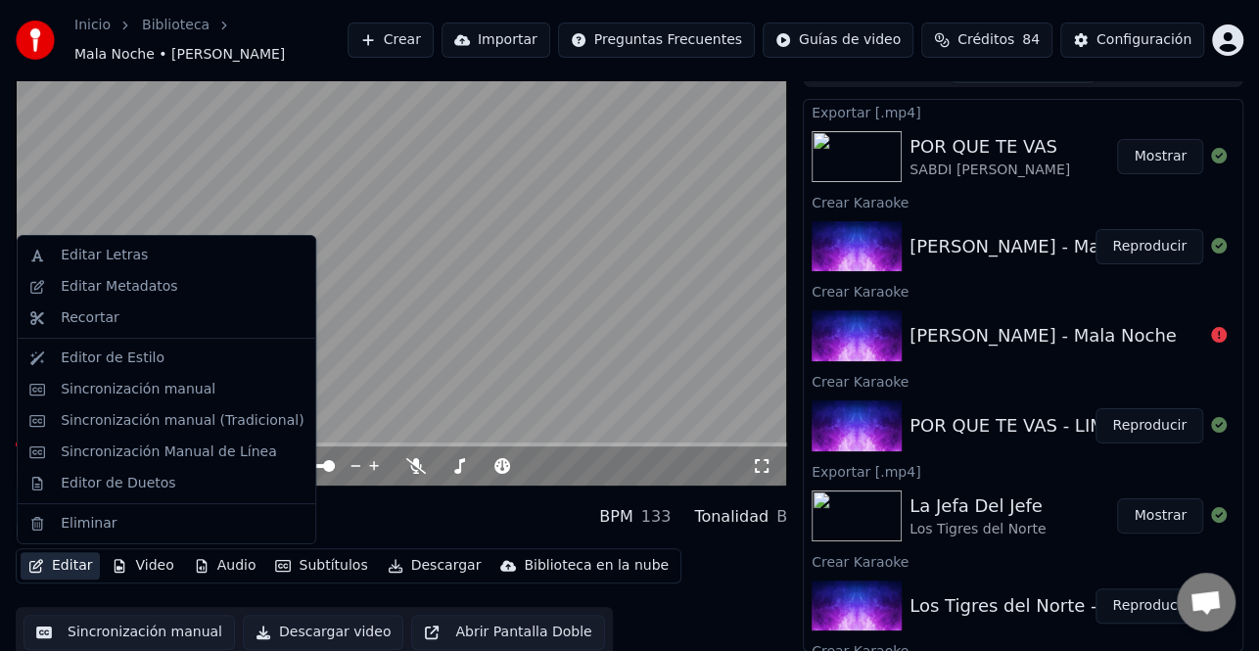
click at [75, 571] on button "Editar" at bounding box center [60, 565] width 79 height 27
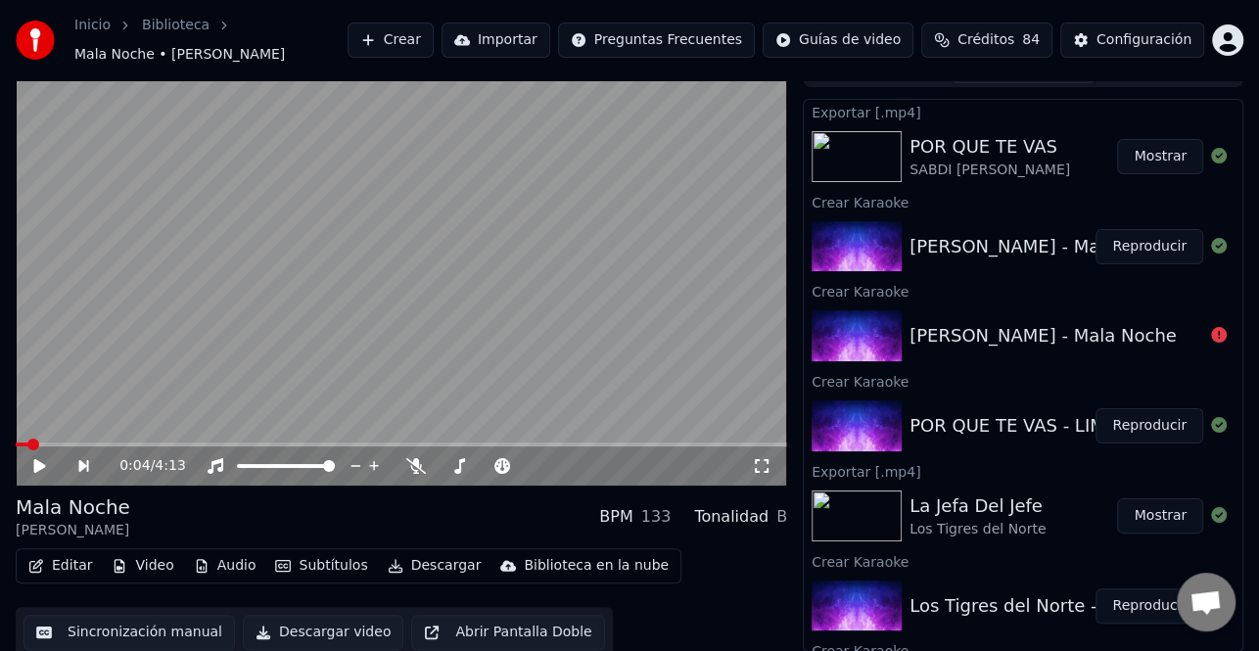
drag, startPoint x: 1127, startPoint y: 159, endPoint x: 1061, endPoint y: 235, distance: 101.3
click at [1063, 235] on div "Exportar [.mp4] POR QUE TE VAS SABDI [PERSON_NAME] Mostrar Crear Karaoke [PERSO…" at bounding box center [1023, 375] width 441 height 553
click at [1126, 244] on button "Reproducir" at bounding box center [1150, 246] width 108 height 35
click at [37, 459] on icon at bounding box center [53, 466] width 44 height 16
click at [58, 572] on button "Editar" at bounding box center [60, 565] width 79 height 27
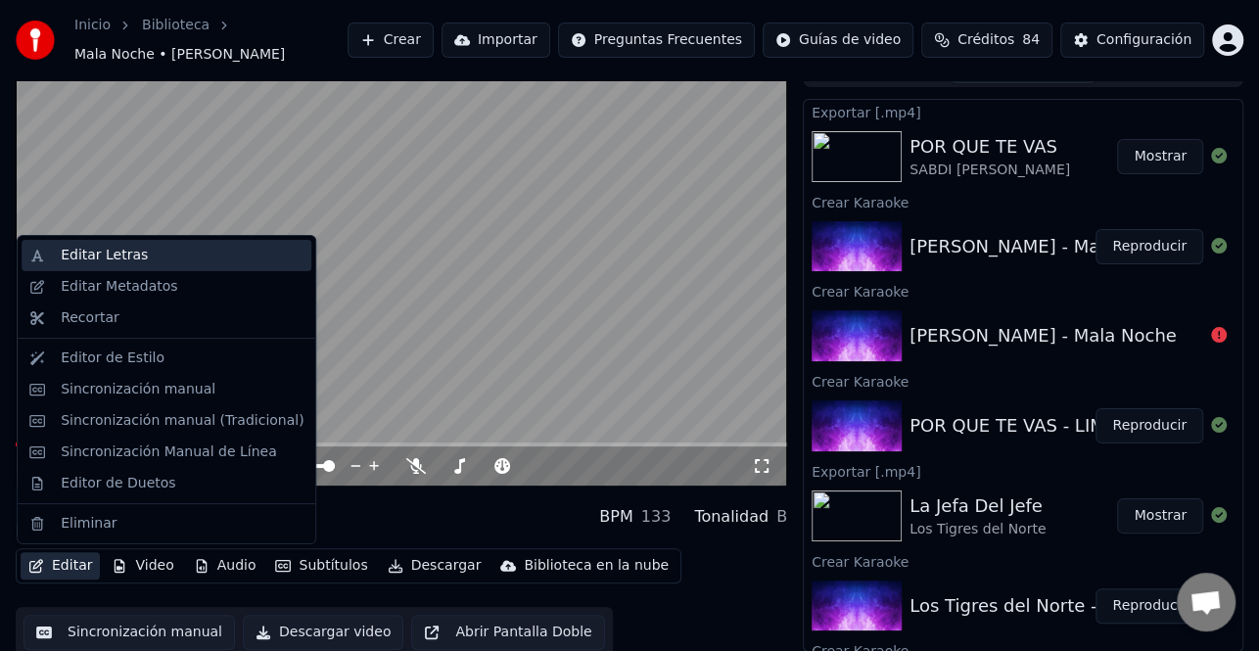
click at [118, 255] on div "Editar Letras" at bounding box center [104, 256] width 87 height 20
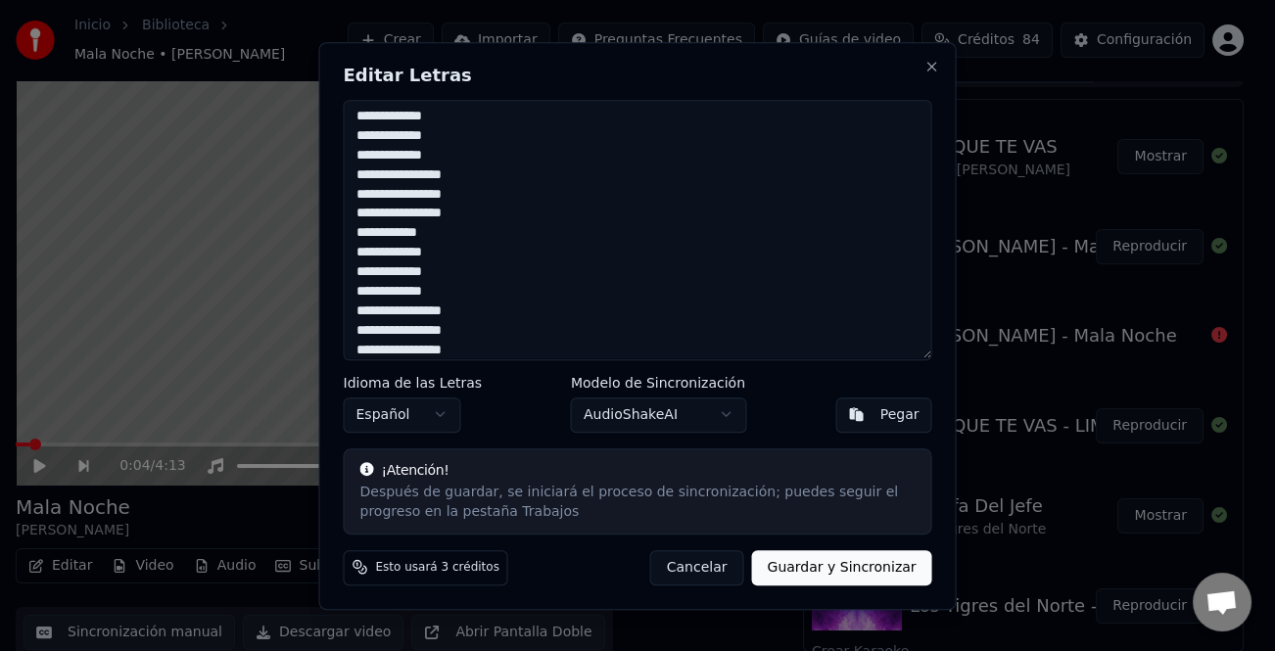
scroll to position [3204, 0]
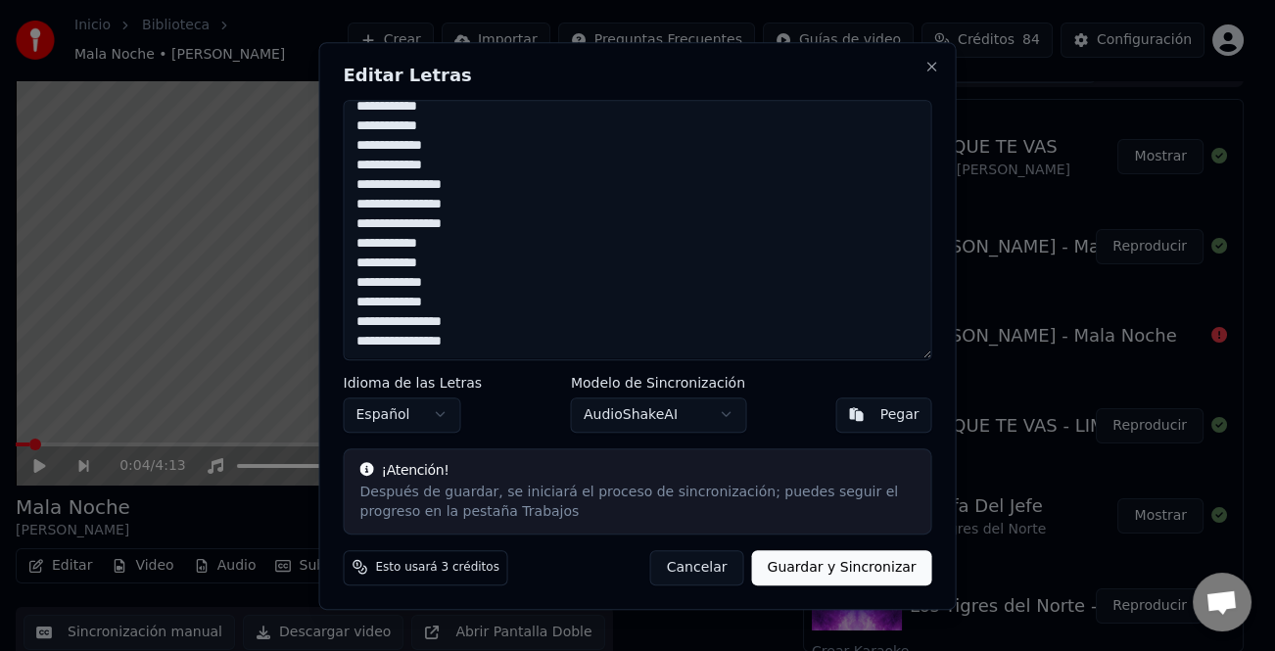
drag, startPoint x: 358, startPoint y: 106, endPoint x: 716, endPoint y: 528, distance: 553.1
click at [716, 528] on div "Editar Letras Idioma de las Letras Español Modelo de Sincronización AudioShakeA…" at bounding box center [638, 326] width 638 height 568
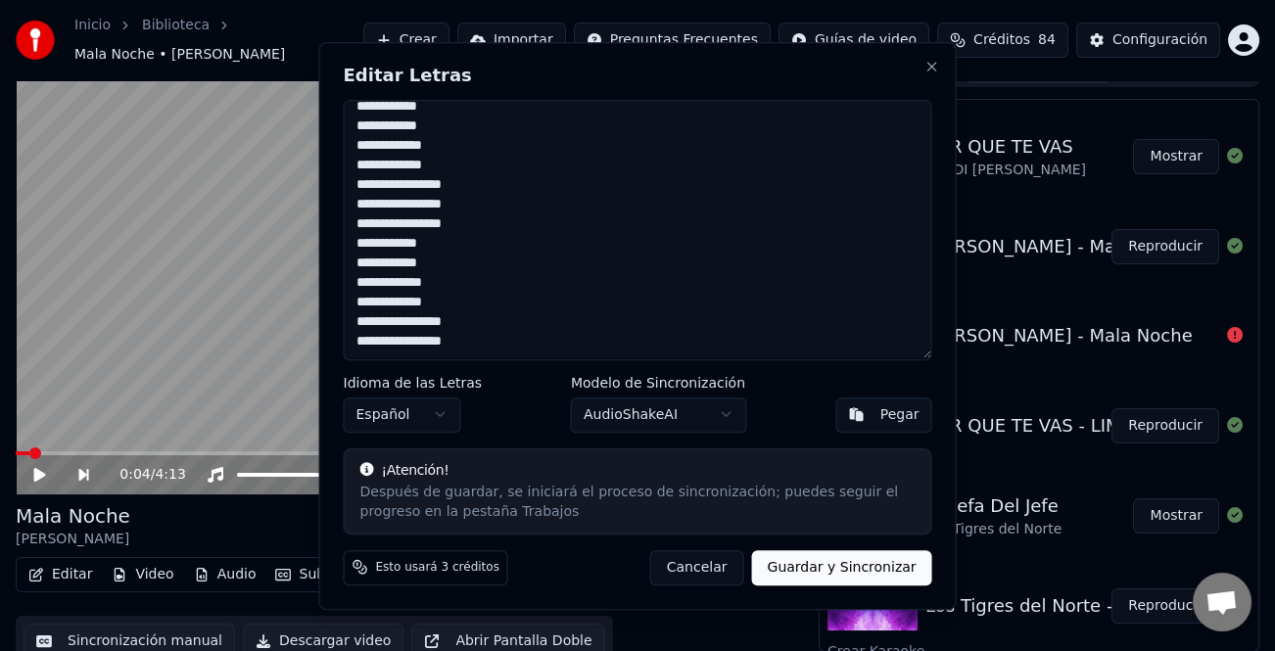
click at [83, 565] on html "Inicio Biblioteca Mala Noche • [PERSON_NAME] [PERSON_NAME] Importar Preguntas F…" at bounding box center [637, 297] width 1275 height 651
drag, startPoint x: 451, startPoint y: 341, endPoint x: 539, endPoint y: 283, distance: 104.6
click at [459, 340] on textarea at bounding box center [638, 230] width 589 height 261
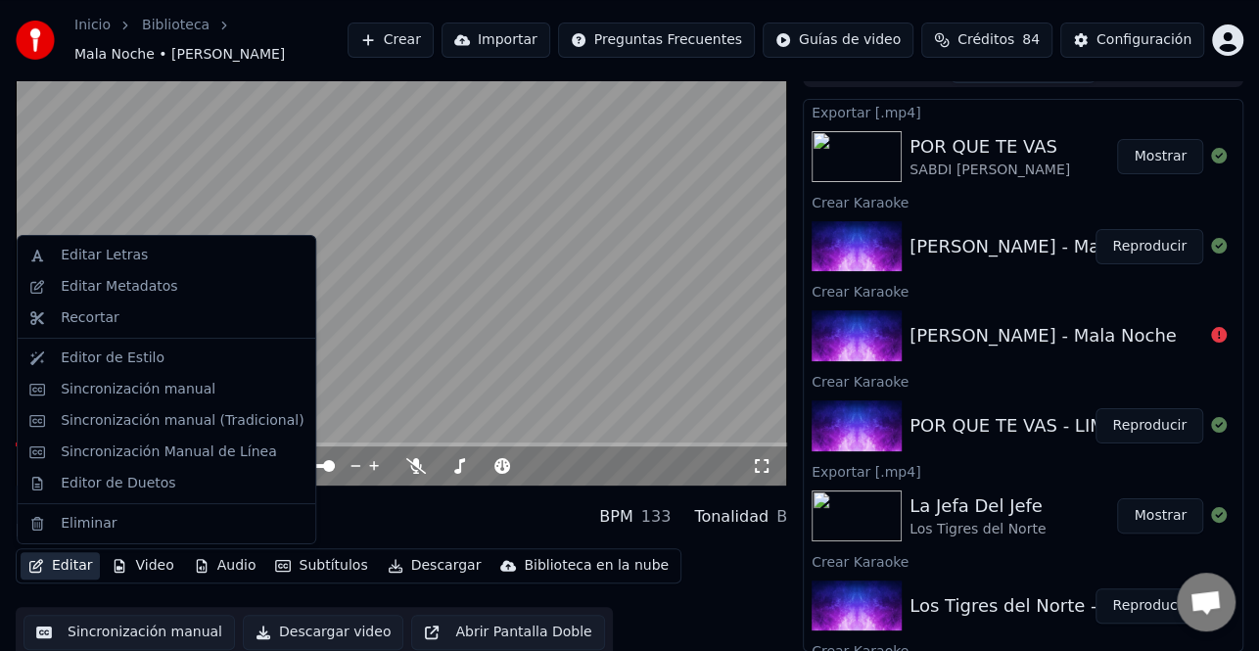
click at [56, 568] on button "Editar" at bounding box center [60, 565] width 79 height 27
click at [145, 251] on div "Editar Letras" at bounding box center [182, 256] width 243 height 20
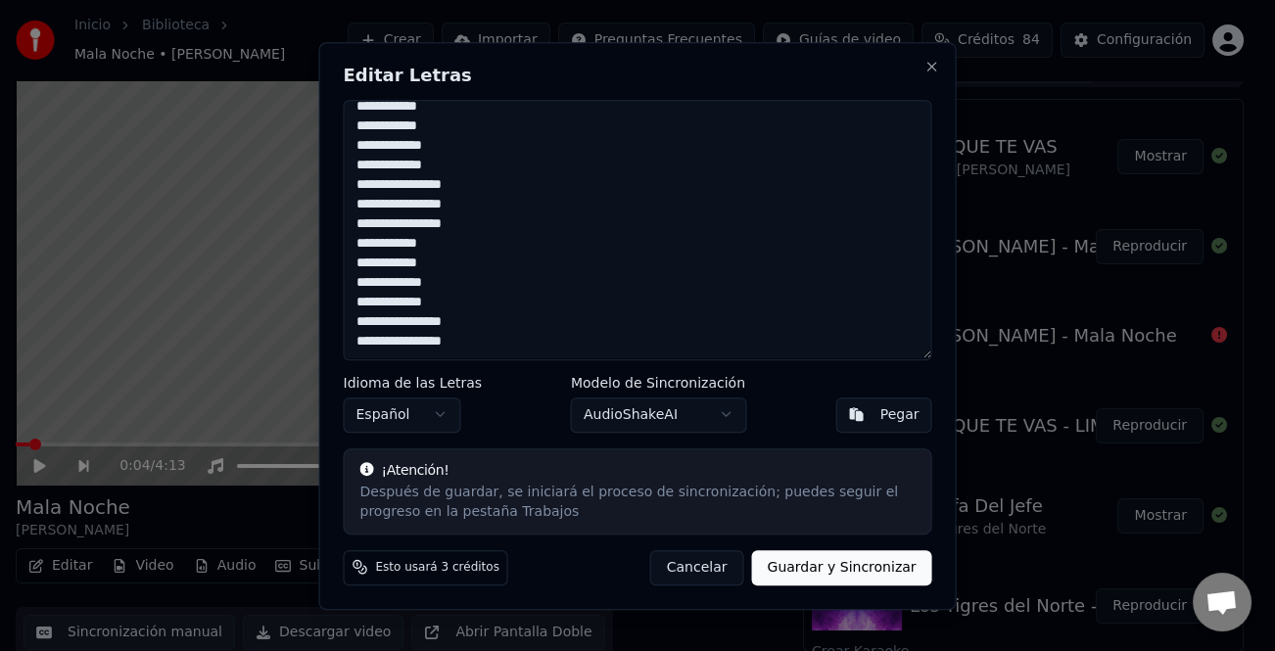
drag, startPoint x: 352, startPoint y: 111, endPoint x: 600, endPoint y: 521, distance: 479.9
click at [600, 521] on div "Editar Letras Idioma de las Letras Español Modelo de Sincronización AudioShakeA…" at bounding box center [638, 326] width 638 height 568
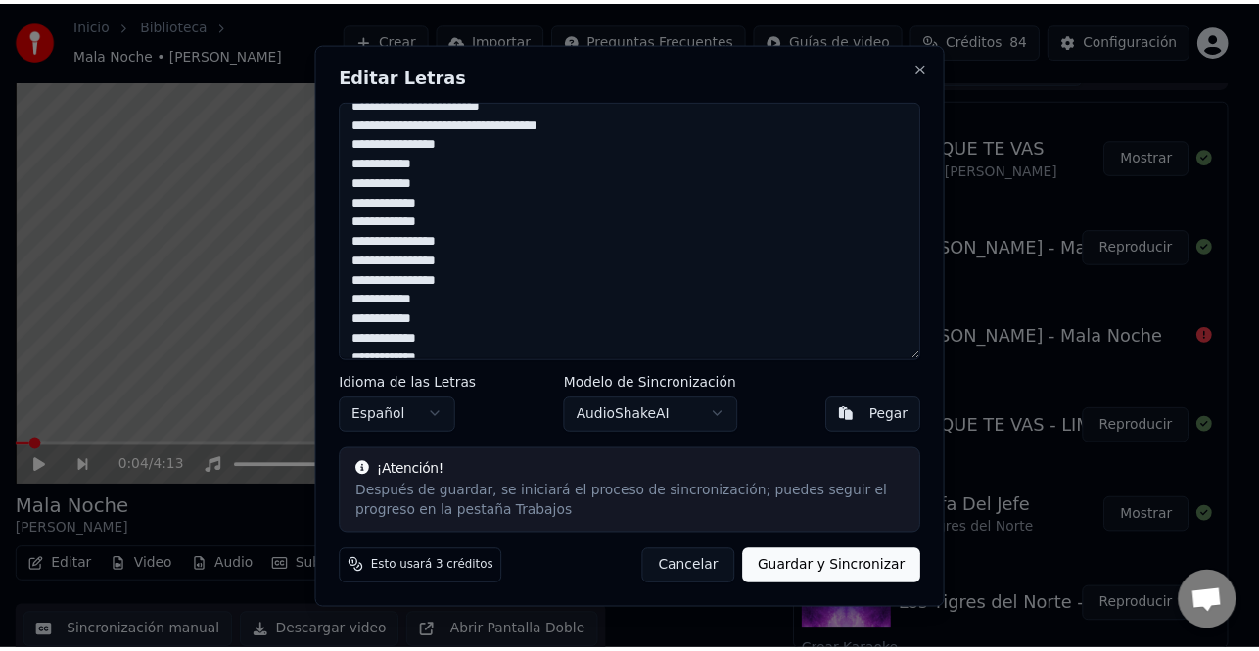
scroll to position [3253, 0]
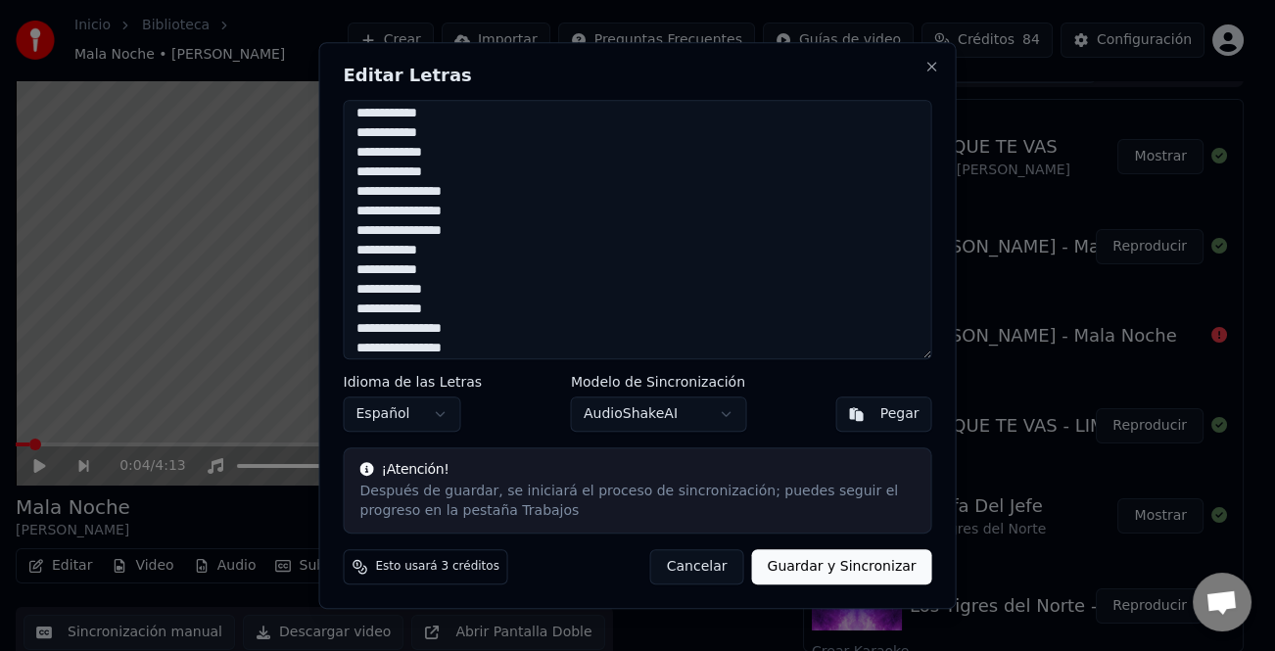
type textarea "**********"
click at [825, 572] on button "Guardar y Sincronizar" at bounding box center [841, 566] width 180 height 35
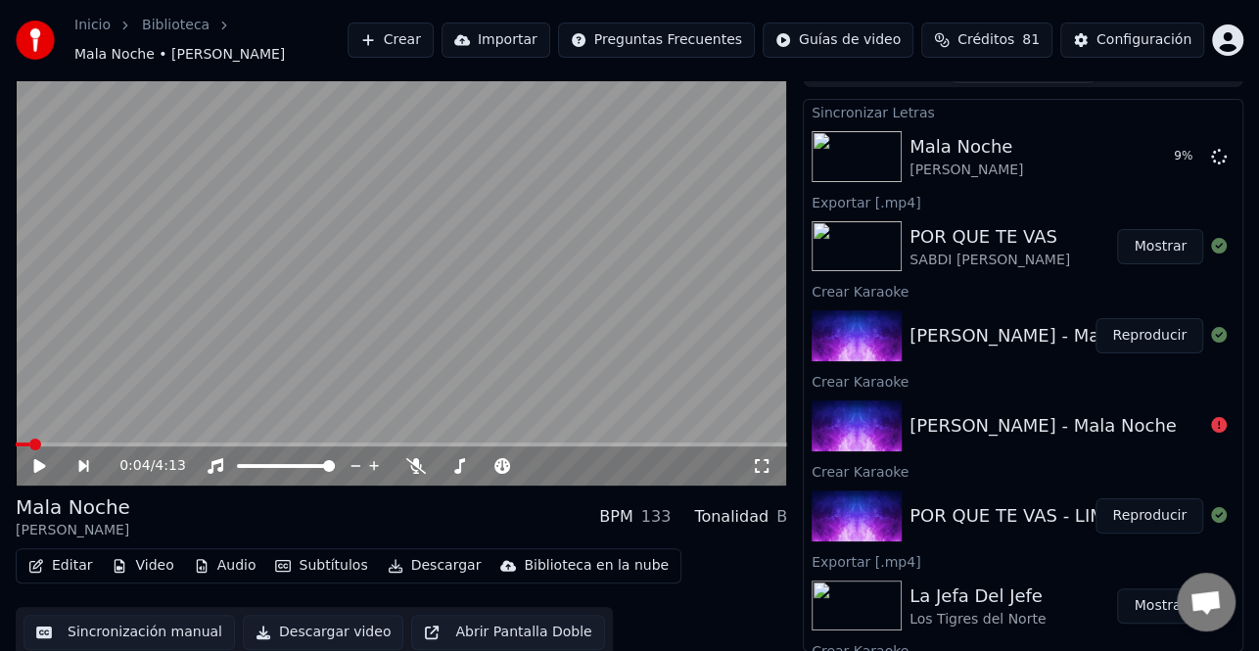
click at [1148, 255] on button "Mostrar" at bounding box center [1160, 246] width 86 height 35
click at [35, 463] on icon at bounding box center [40, 466] width 10 height 12
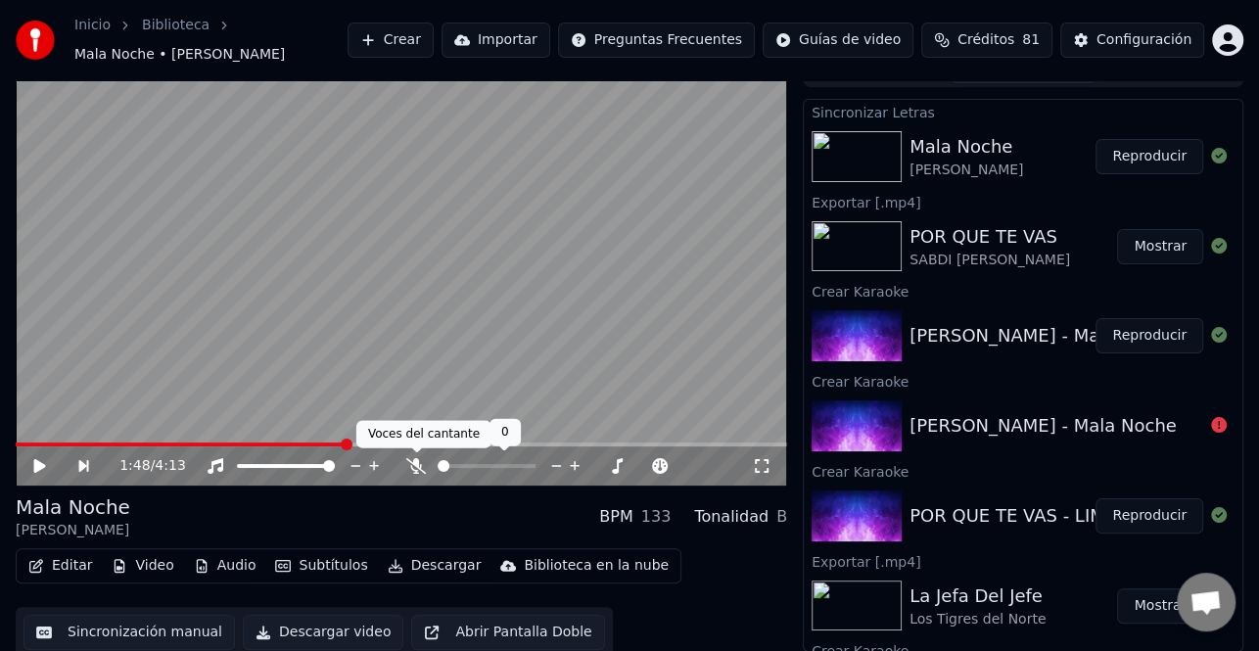
drag, startPoint x: 416, startPoint y: 461, endPoint x: 105, endPoint y: 467, distance: 311.5
click at [416, 462] on icon at bounding box center [416, 466] width 20 height 16
click at [36, 470] on icon at bounding box center [40, 466] width 12 height 14
click at [69, 444] on span at bounding box center [206, 445] width 381 height 4
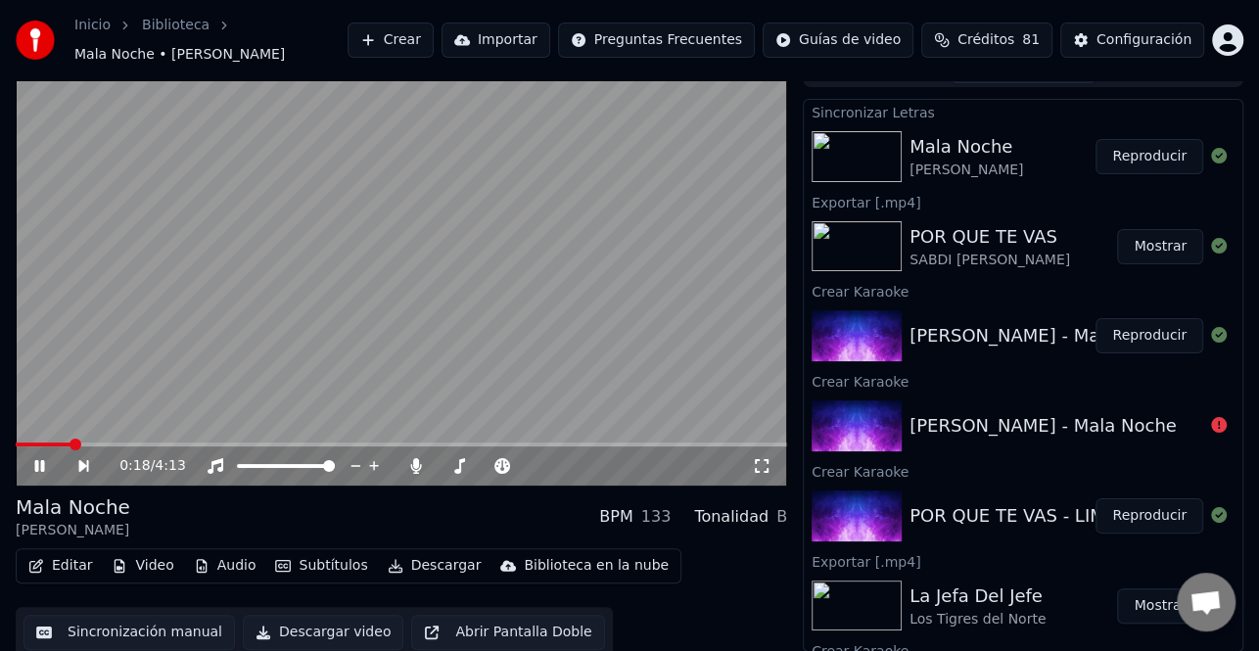
click at [41, 464] on icon at bounding box center [40, 466] width 10 height 12
click at [41, 467] on icon at bounding box center [40, 466] width 12 height 14
click at [51, 462] on icon at bounding box center [53, 466] width 44 height 16
click at [56, 466] on icon at bounding box center [53, 466] width 44 height 16
click at [40, 460] on icon at bounding box center [53, 466] width 44 height 16
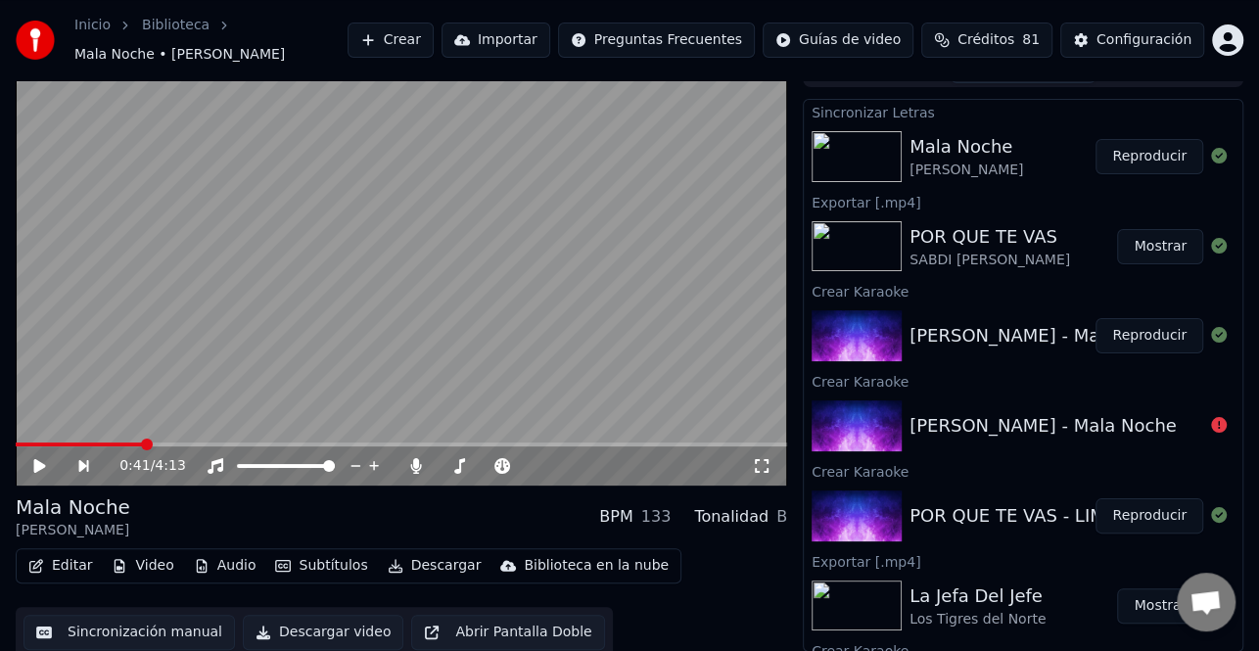
click at [42, 467] on icon at bounding box center [40, 466] width 12 height 14
click at [41, 467] on icon at bounding box center [40, 466] width 10 height 12
click at [41, 467] on icon at bounding box center [40, 466] width 12 height 14
click at [41, 467] on icon at bounding box center [40, 466] width 10 height 12
click at [41, 467] on icon at bounding box center [40, 466] width 12 height 14
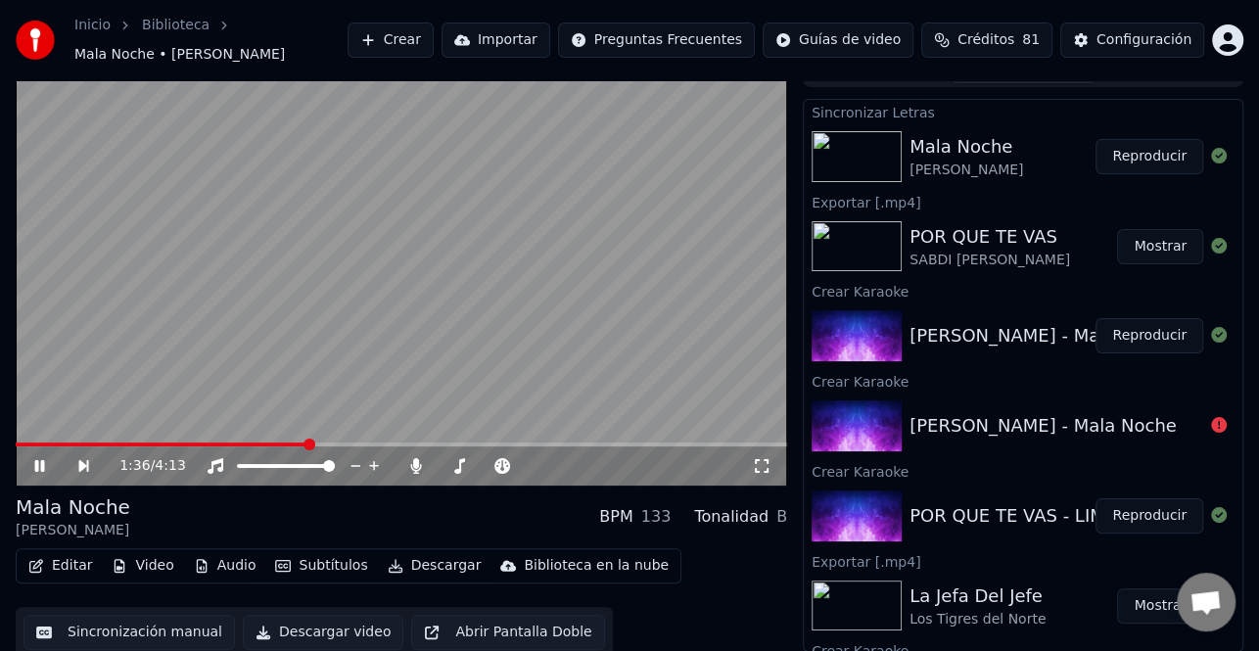
drag, startPoint x: 40, startPoint y: 471, endPoint x: 41, endPoint y: 457, distance: 13.7
click at [40, 470] on icon at bounding box center [53, 466] width 44 height 16
click at [41, 458] on icon at bounding box center [53, 466] width 44 height 16
click at [39, 458] on icon at bounding box center [53, 466] width 44 height 16
click at [84, 571] on button "Editar" at bounding box center [60, 565] width 79 height 27
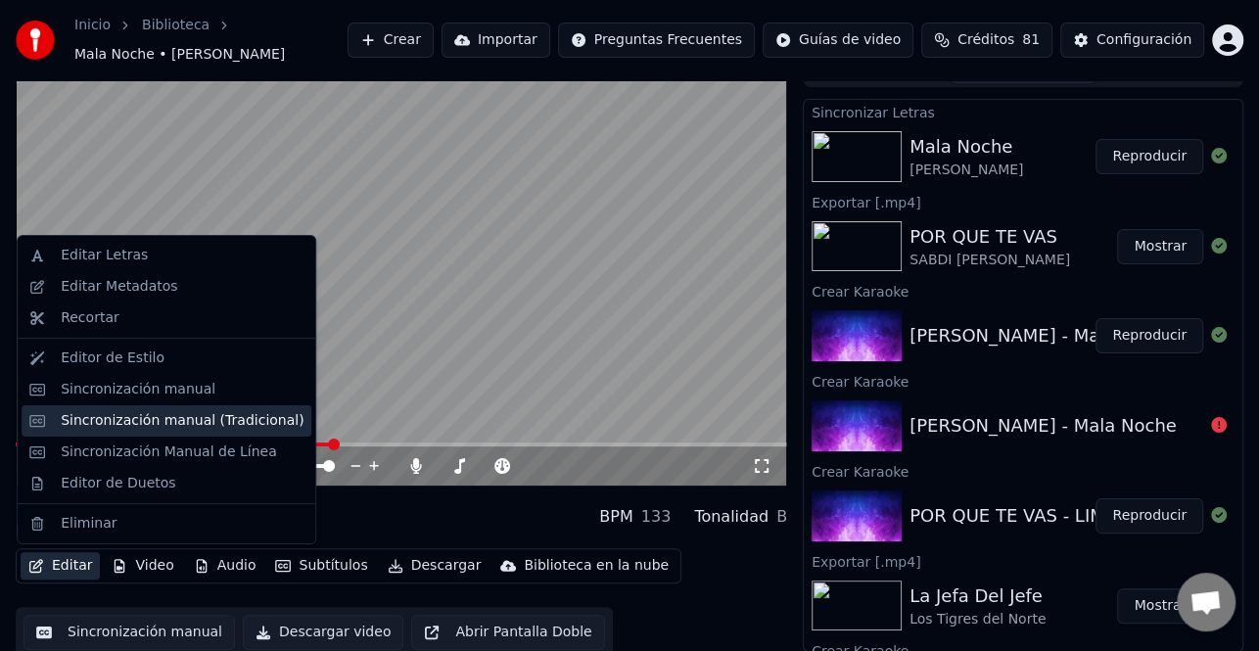
click at [188, 430] on div "Sincronización manual (Tradicional)" at bounding box center [182, 421] width 243 height 20
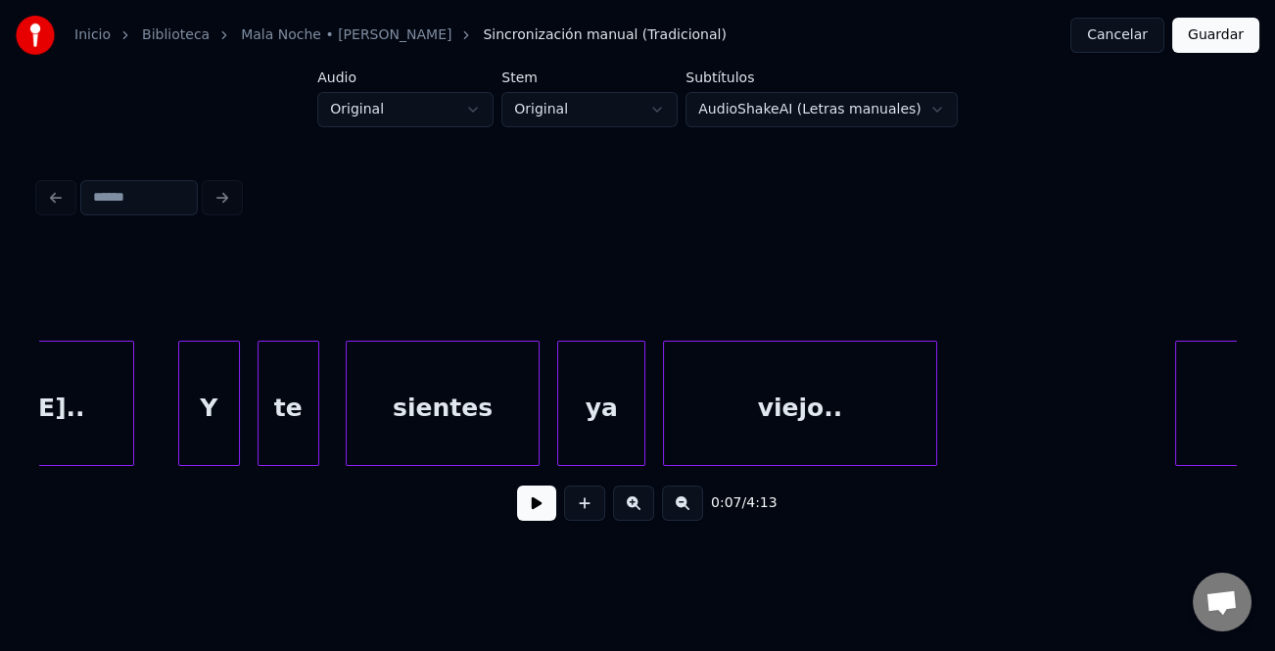
scroll to position [0, 13826]
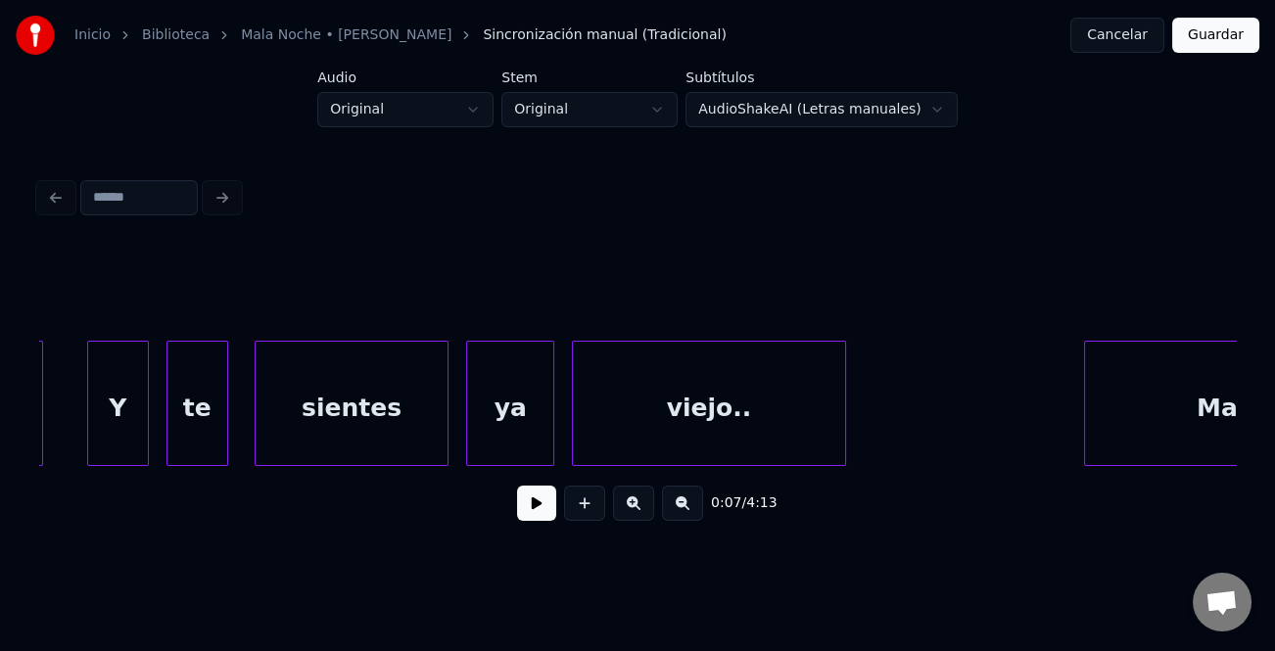
click at [326, 447] on div "sientes" at bounding box center [352, 408] width 192 height 133
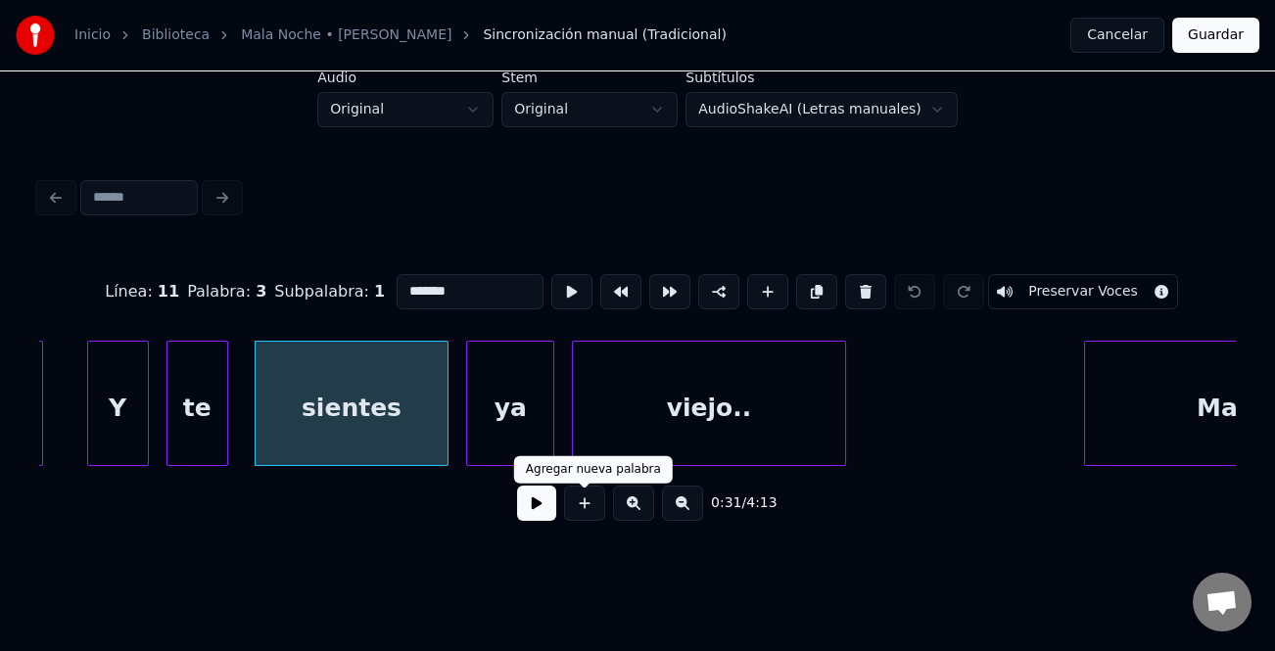
drag, startPoint x: 556, startPoint y: 506, endPoint x: 534, endPoint y: 507, distance: 22.5
click at [545, 507] on div "0:31 / 4:13" at bounding box center [637, 503] width 1165 height 43
click at [533, 510] on button at bounding box center [536, 503] width 39 height 35
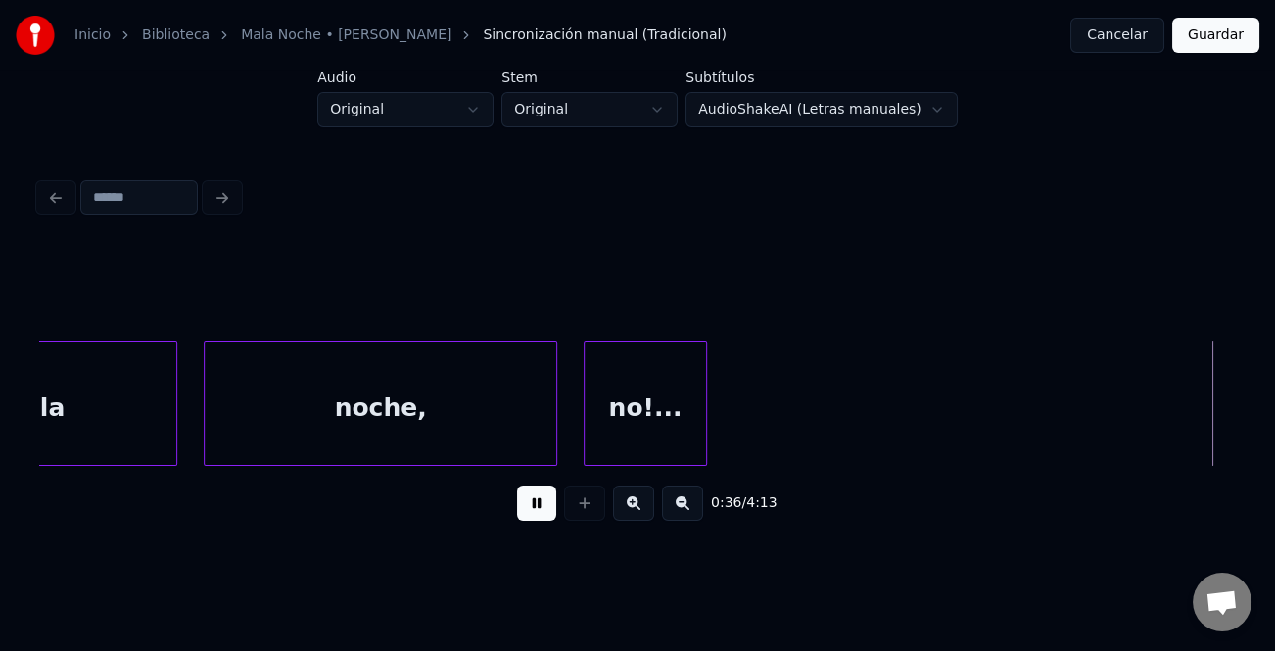
scroll to position [0, 16220]
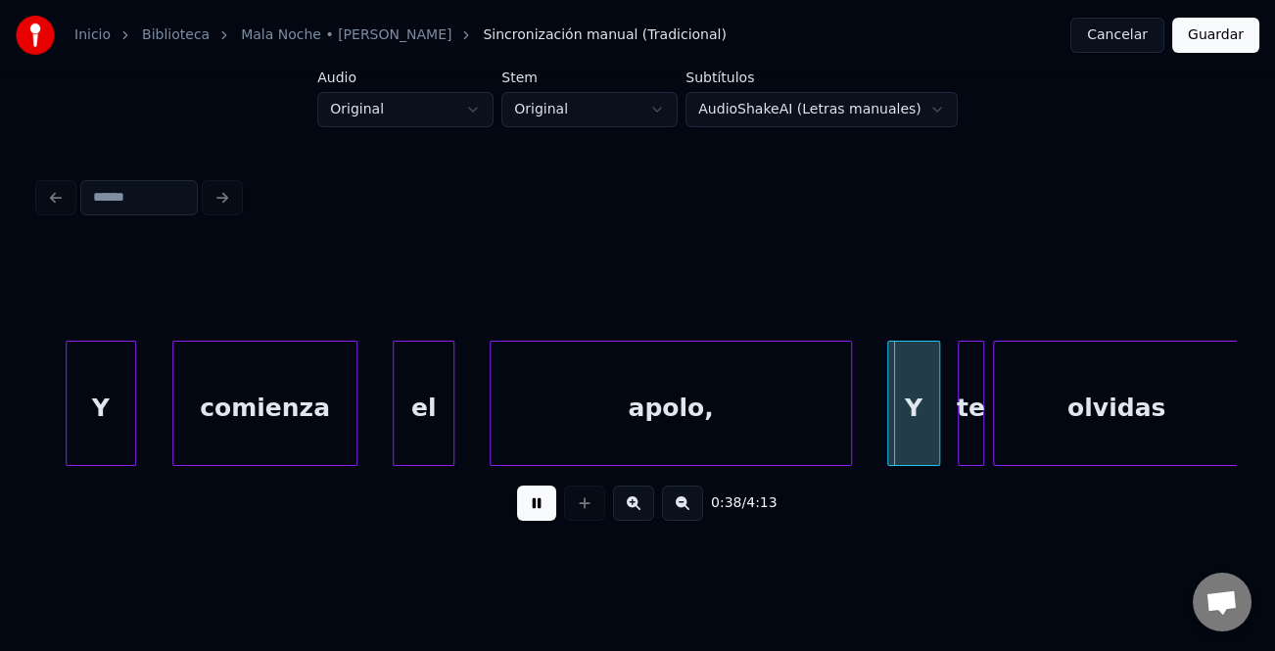
click at [120, 430] on div "Y" at bounding box center [101, 408] width 69 height 133
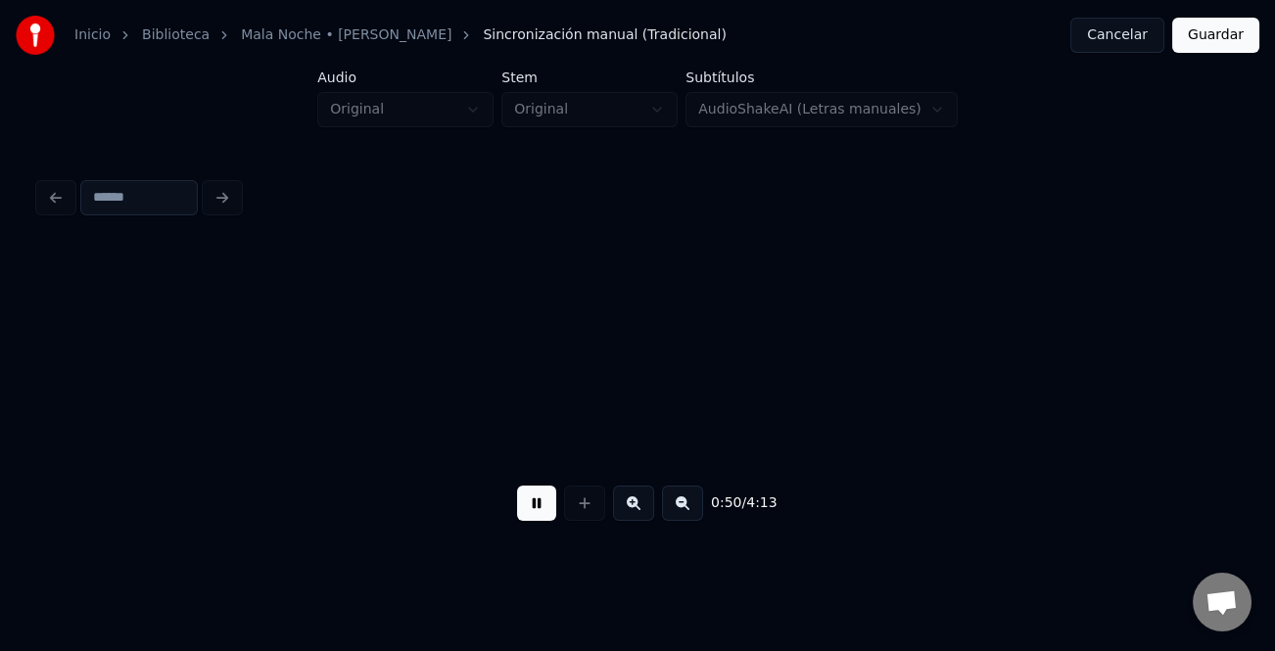
scroll to position [0, 22227]
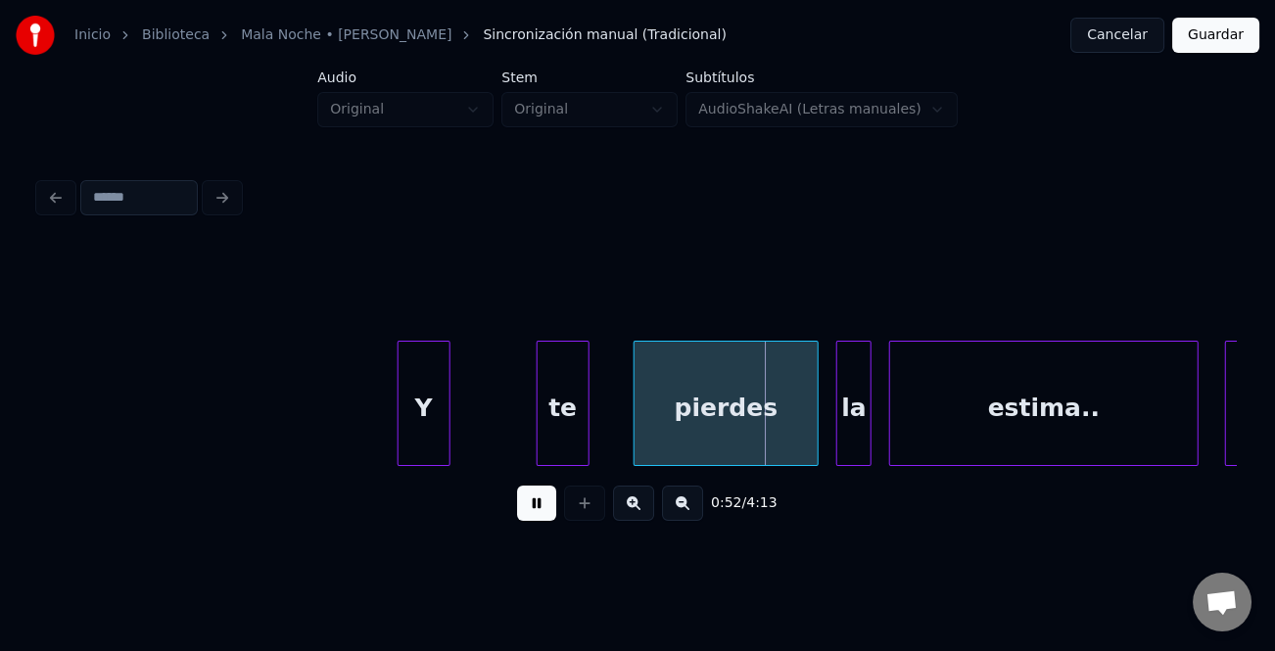
click at [424, 433] on div "Y" at bounding box center [424, 408] width 51 height 133
click at [527, 447] on div "te" at bounding box center [530, 408] width 51 height 133
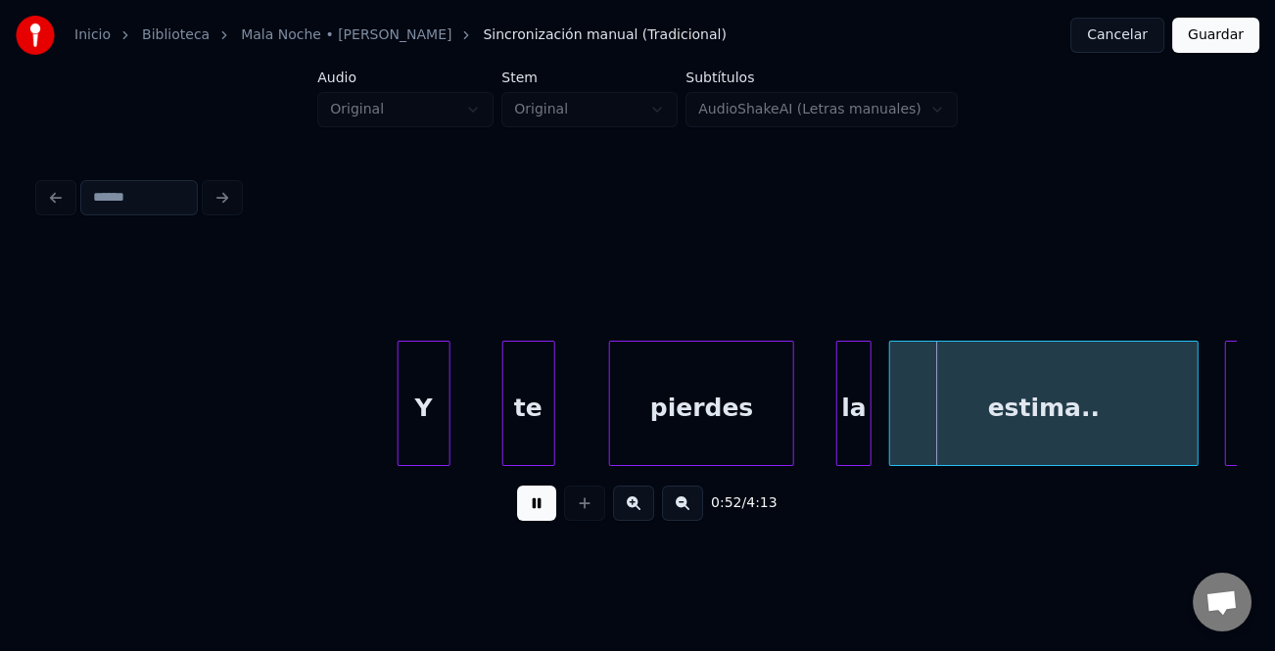
click at [651, 439] on div "pierdes" at bounding box center [701, 408] width 183 height 133
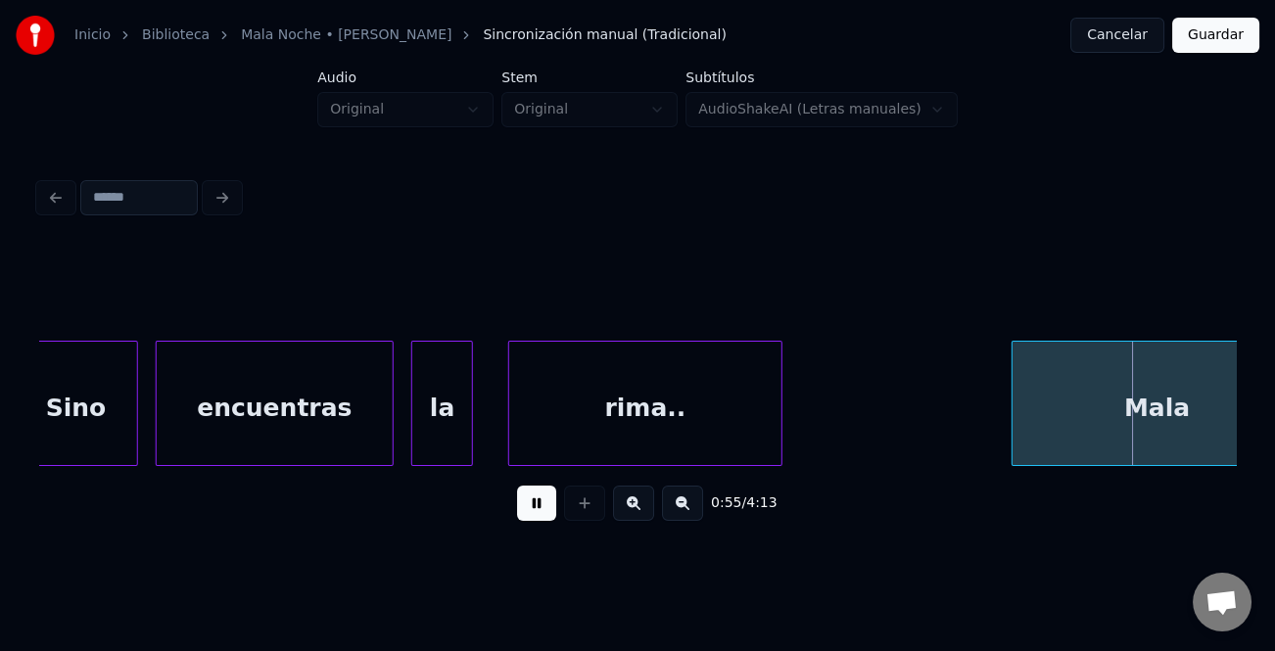
scroll to position [0, 23515]
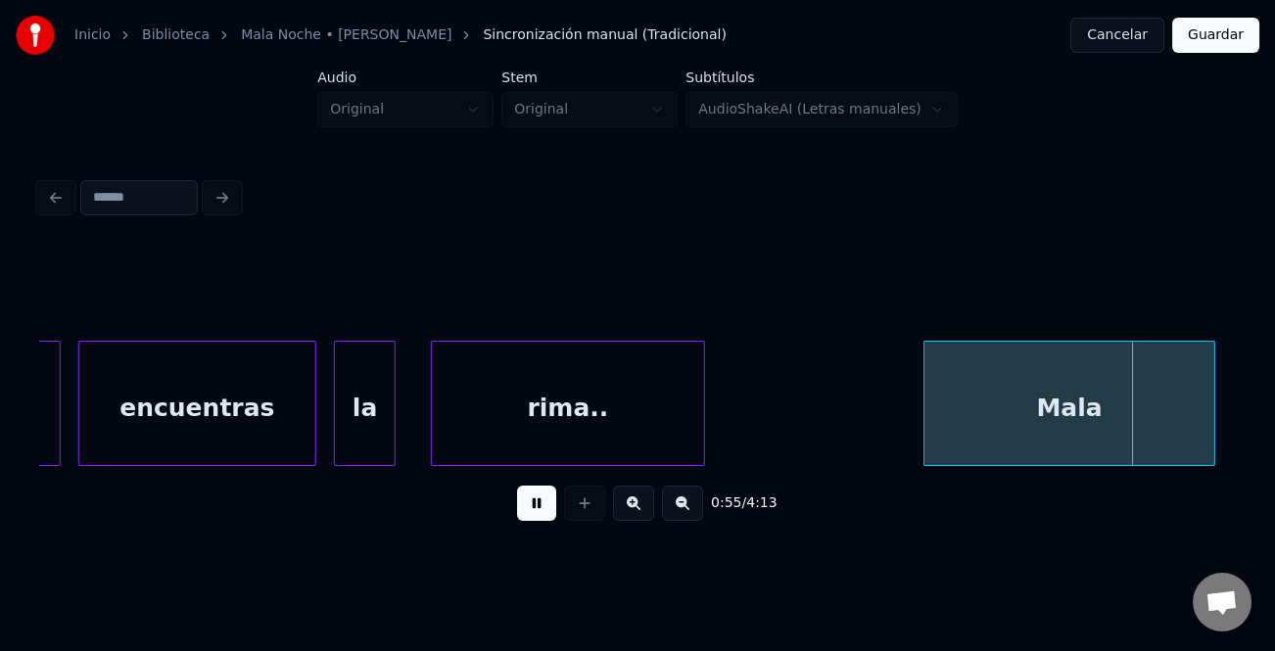
click at [1077, 427] on div "Mala" at bounding box center [1069, 408] width 289 height 133
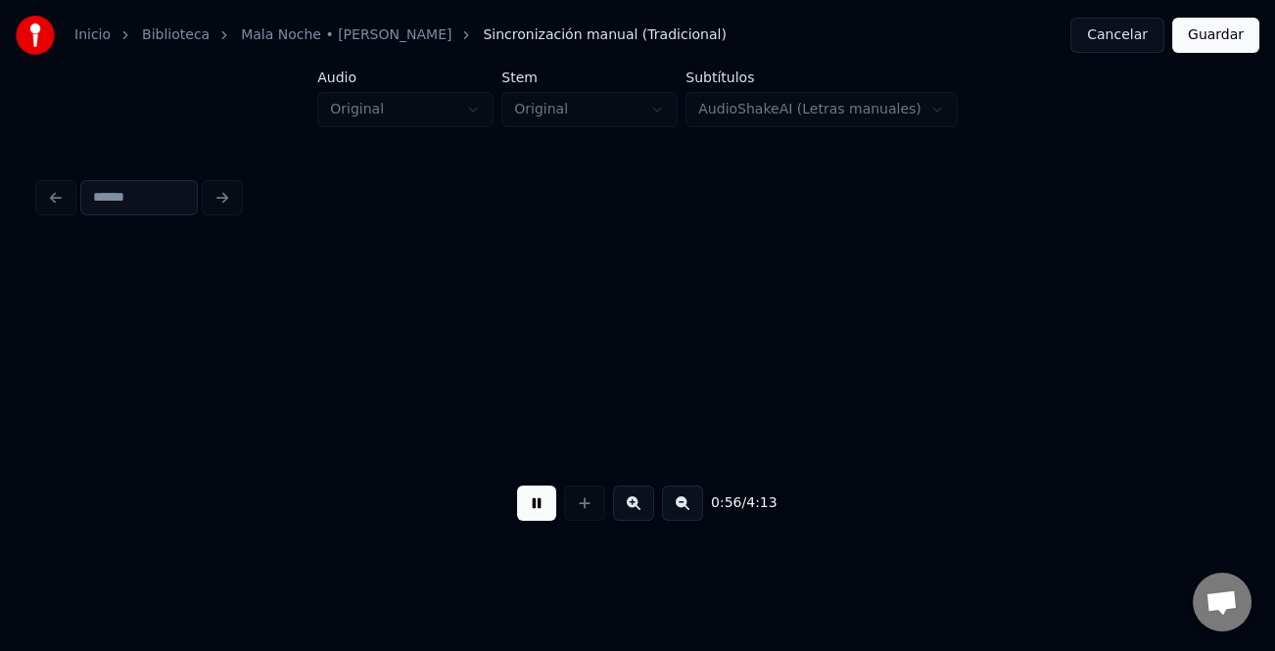
scroll to position [0, 24725]
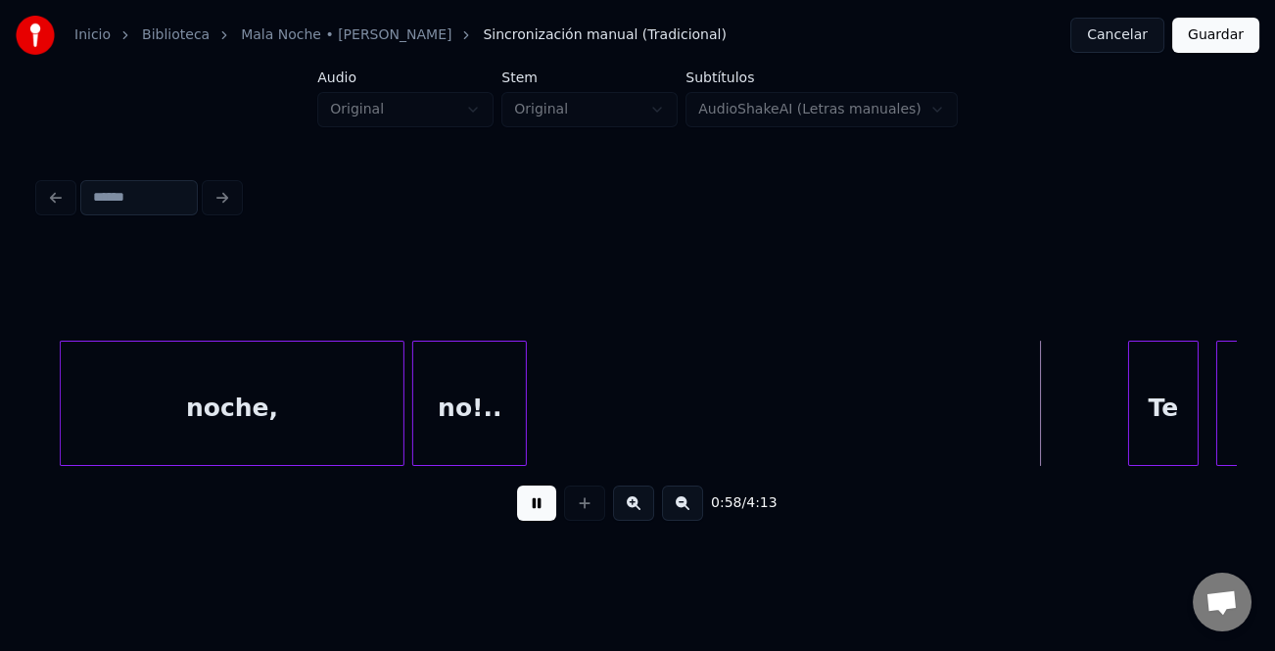
click at [491, 386] on div "no!.." at bounding box center [469, 408] width 113 height 133
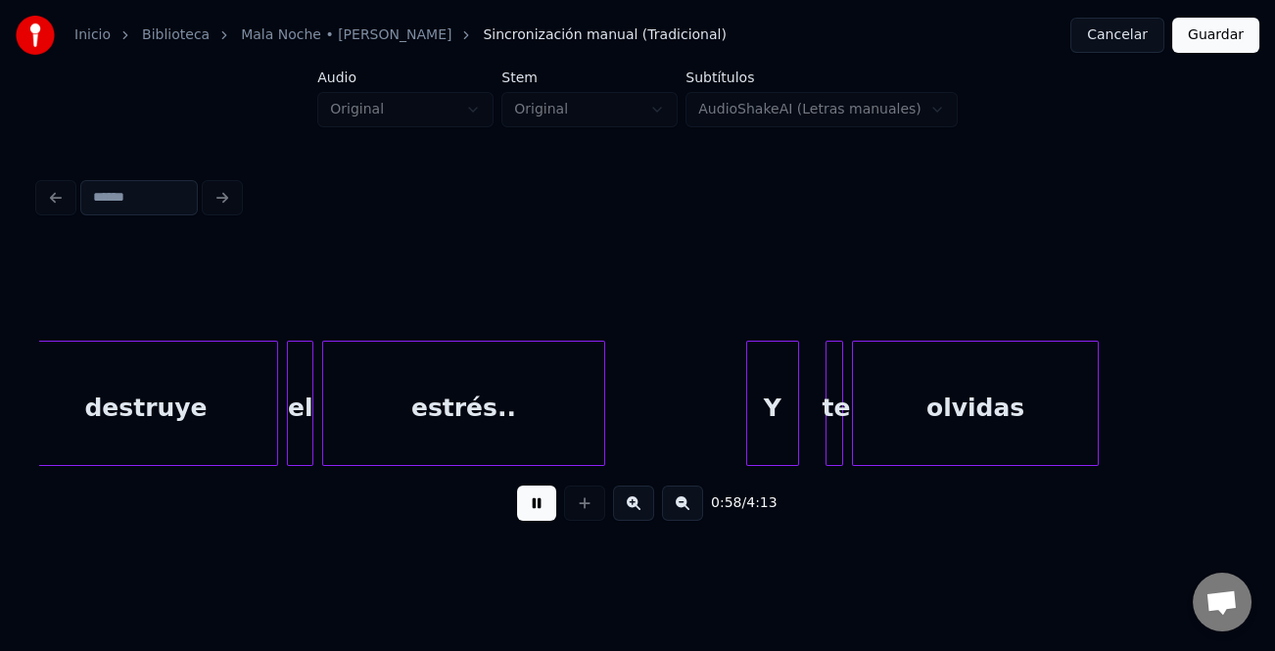
scroll to position [0, 25783]
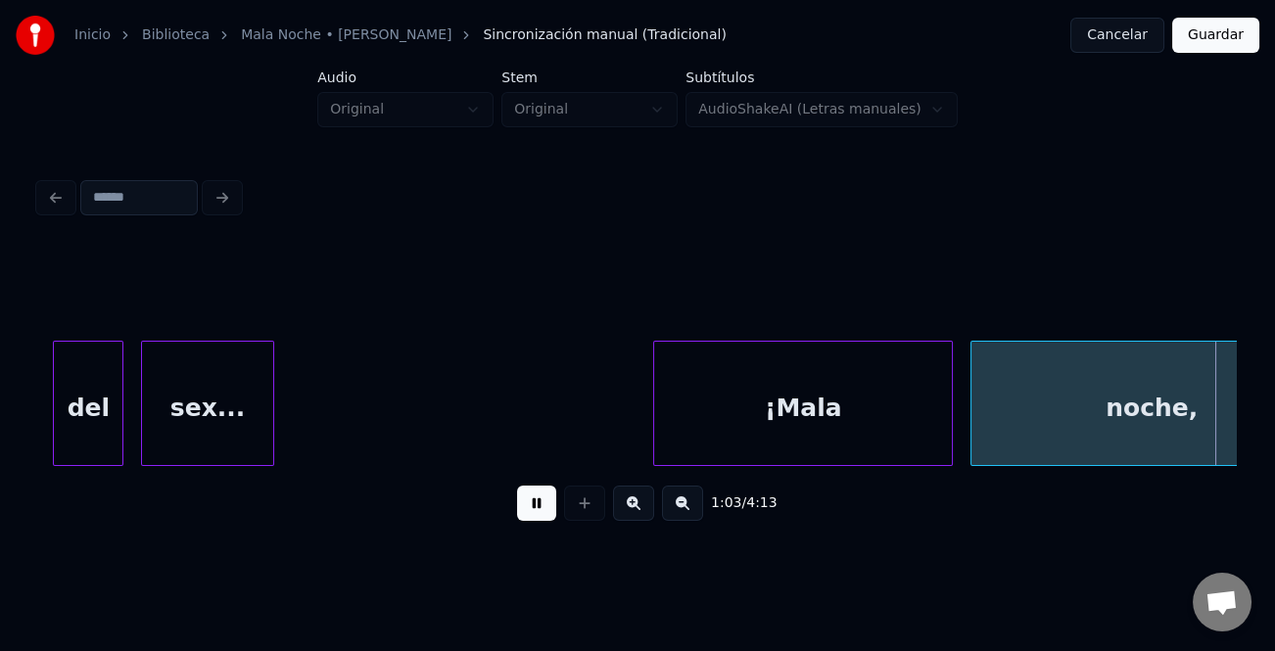
scroll to position [0, 28193]
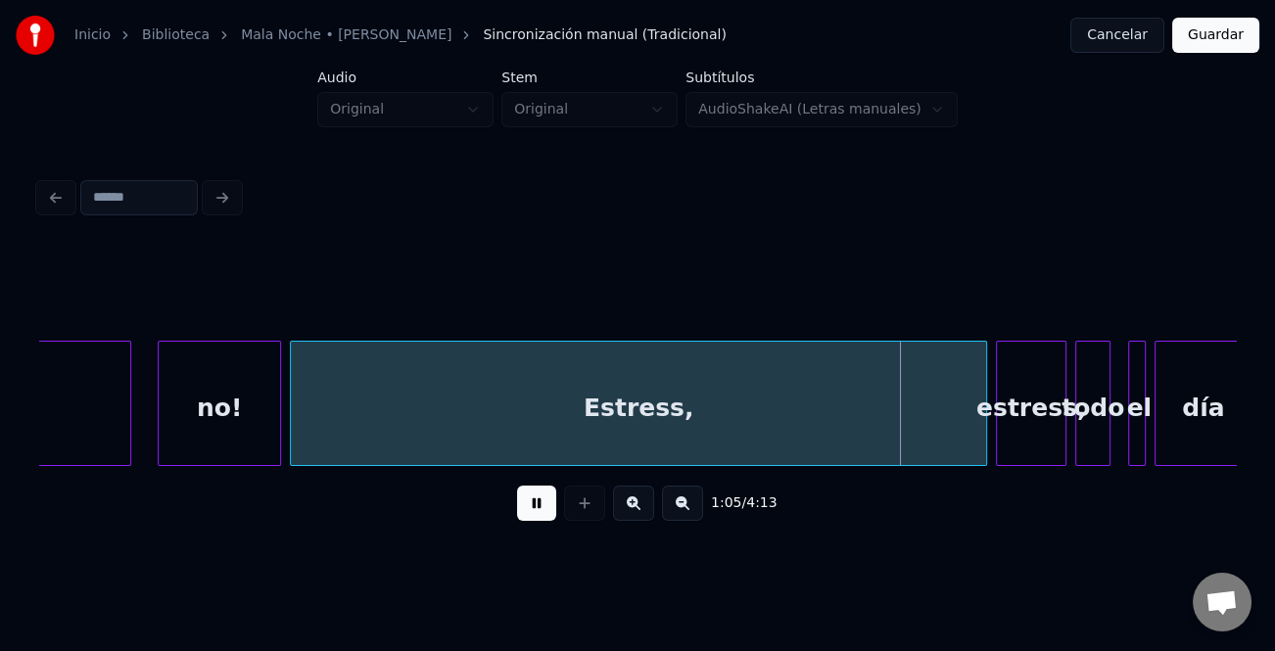
click at [539, 492] on div "1:05 / 4:13" at bounding box center [637, 503] width 1165 height 43
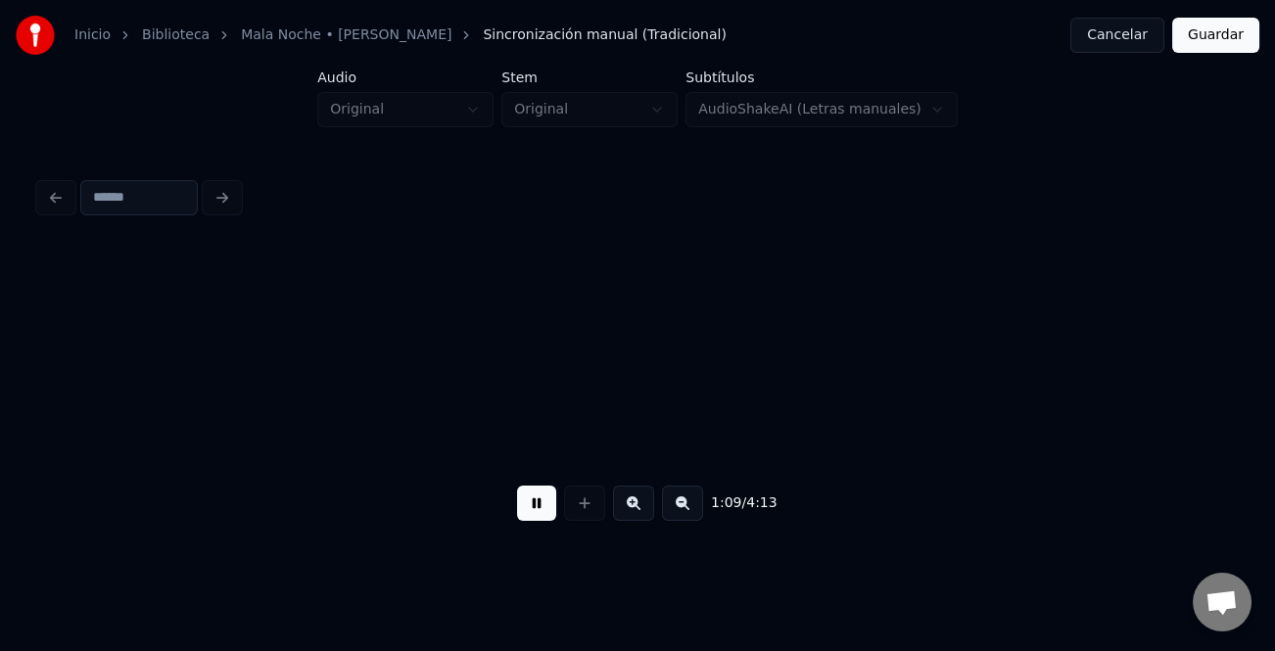
scroll to position [0, 30595]
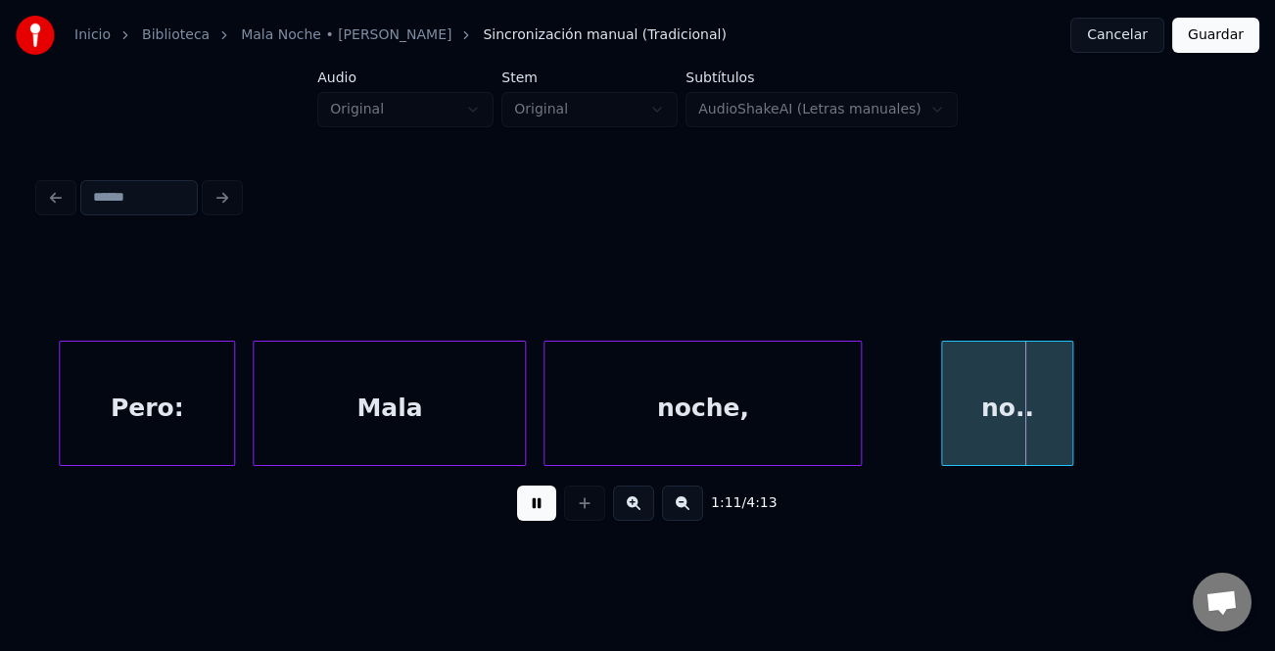
click at [530, 517] on button at bounding box center [536, 503] width 39 height 35
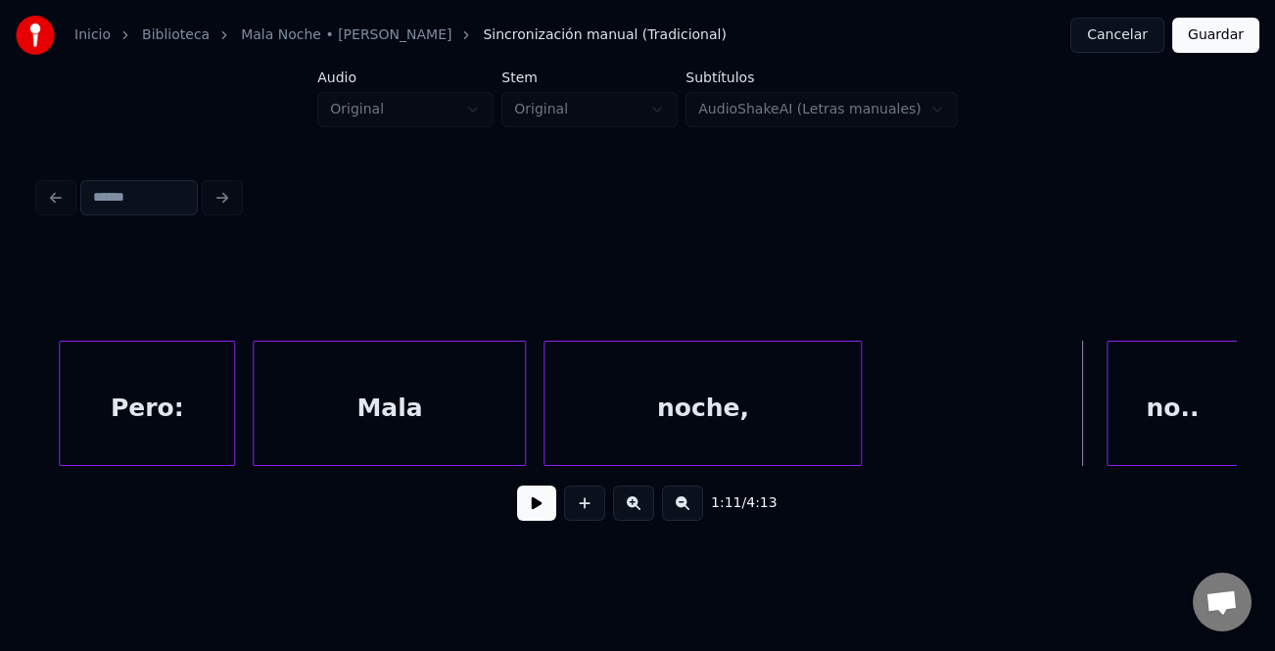
click at [1147, 439] on div "no.." at bounding box center [1173, 408] width 130 height 133
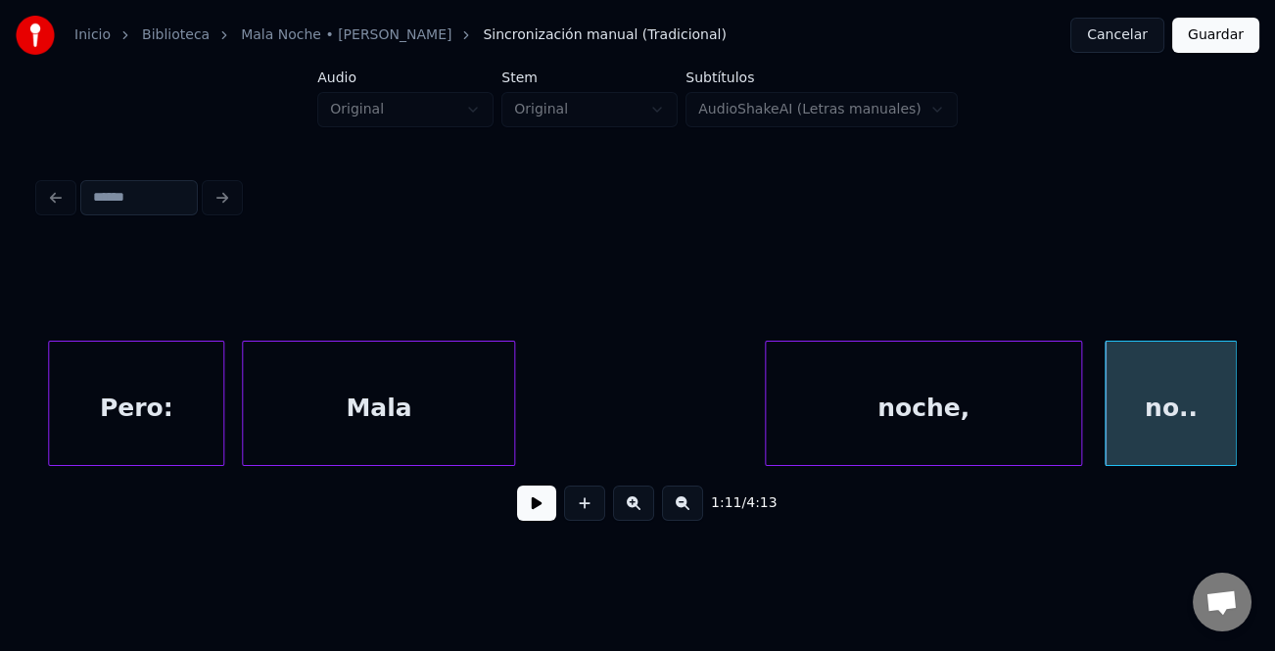
click at [974, 426] on div "noche," at bounding box center [923, 408] width 315 height 133
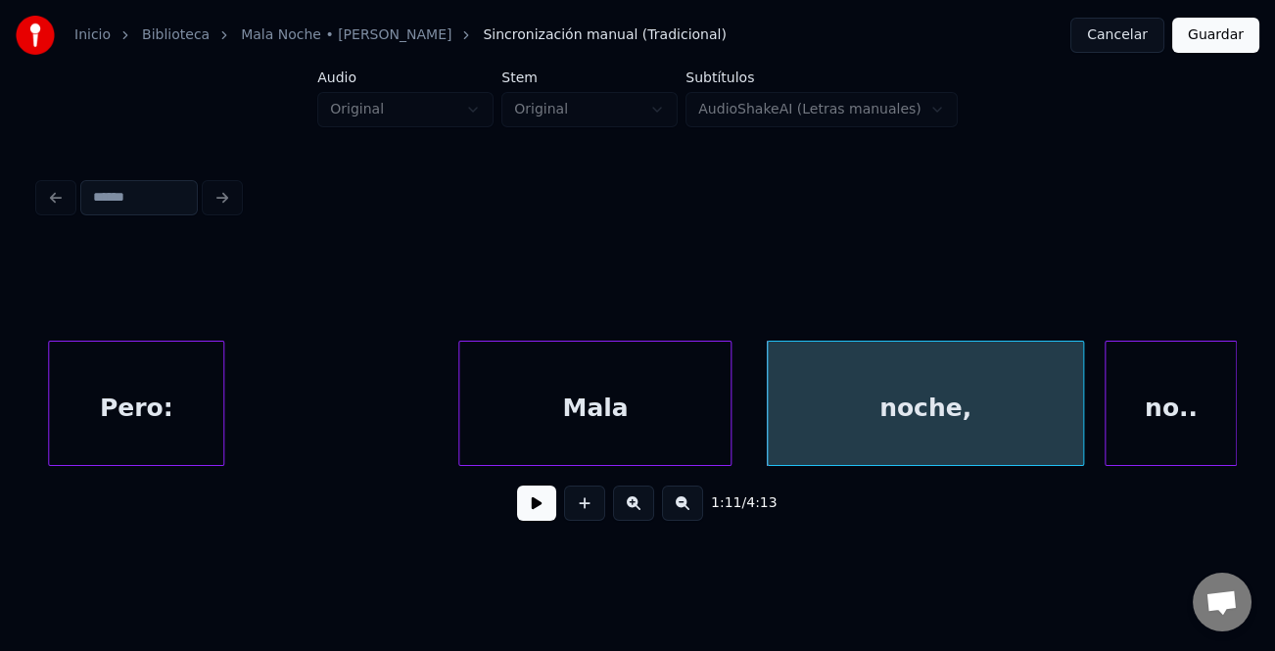
click at [672, 395] on div "Mala" at bounding box center [594, 408] width 271 height 133
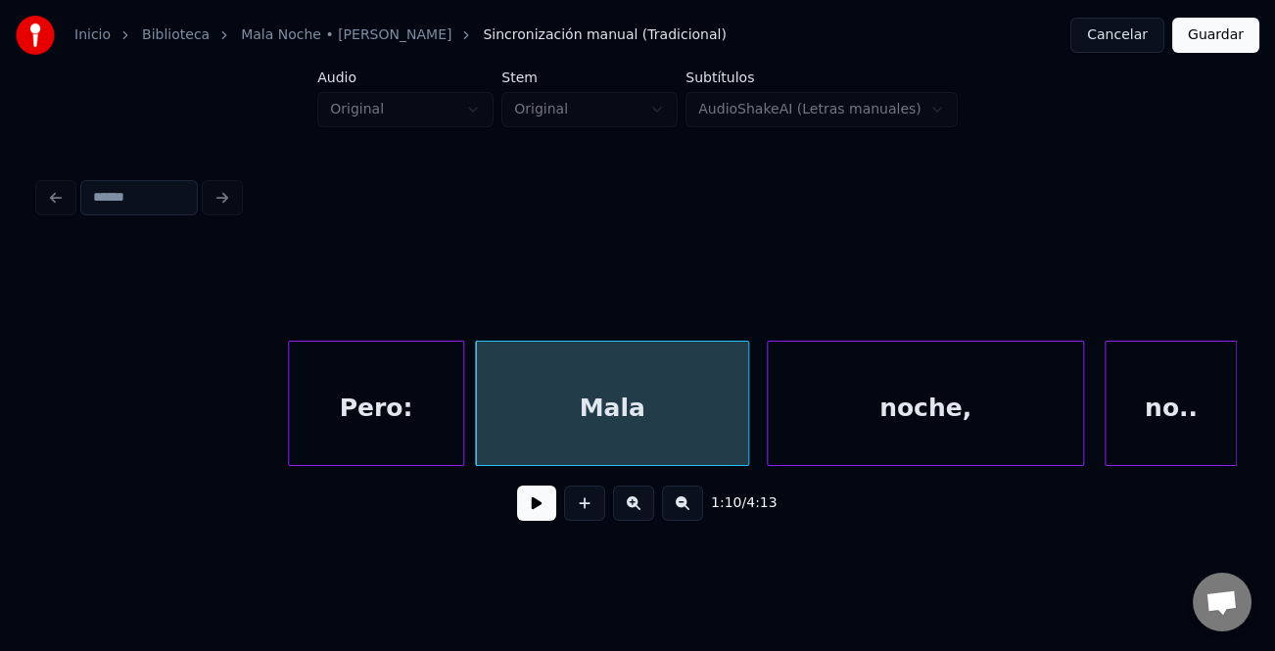
click at [409, 425] on div "Pero:" at bounding box center [376, 408] width 174 height 133
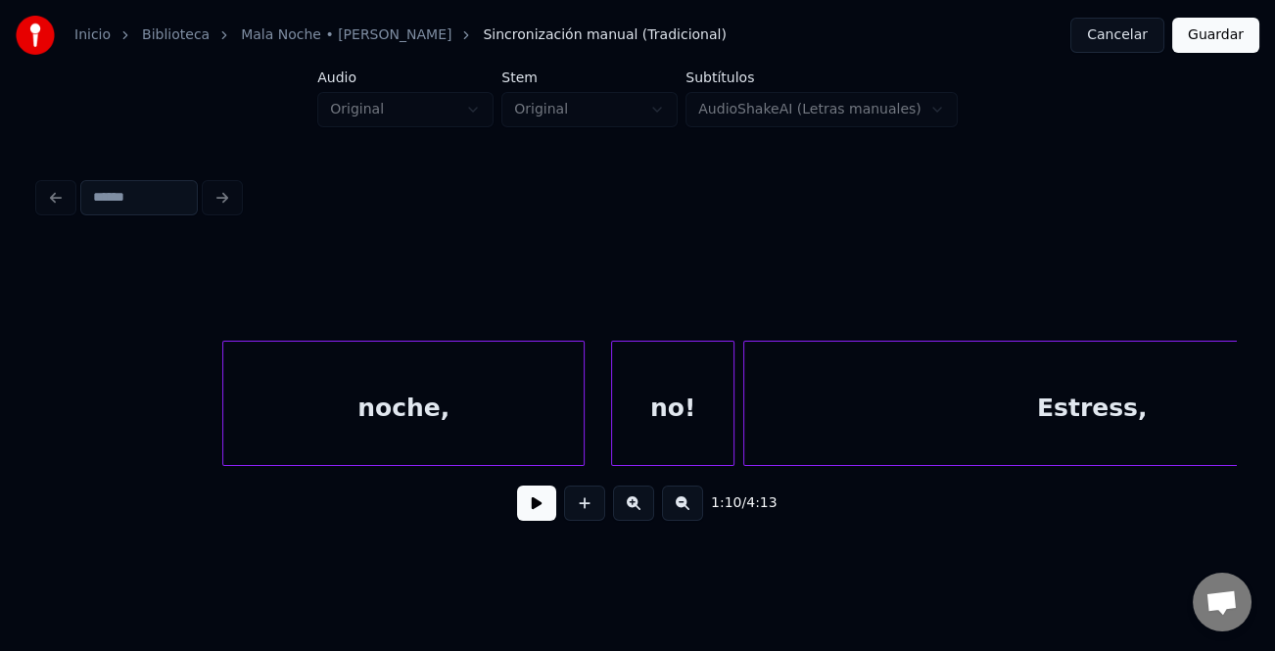
scroll to position [0, 27649]
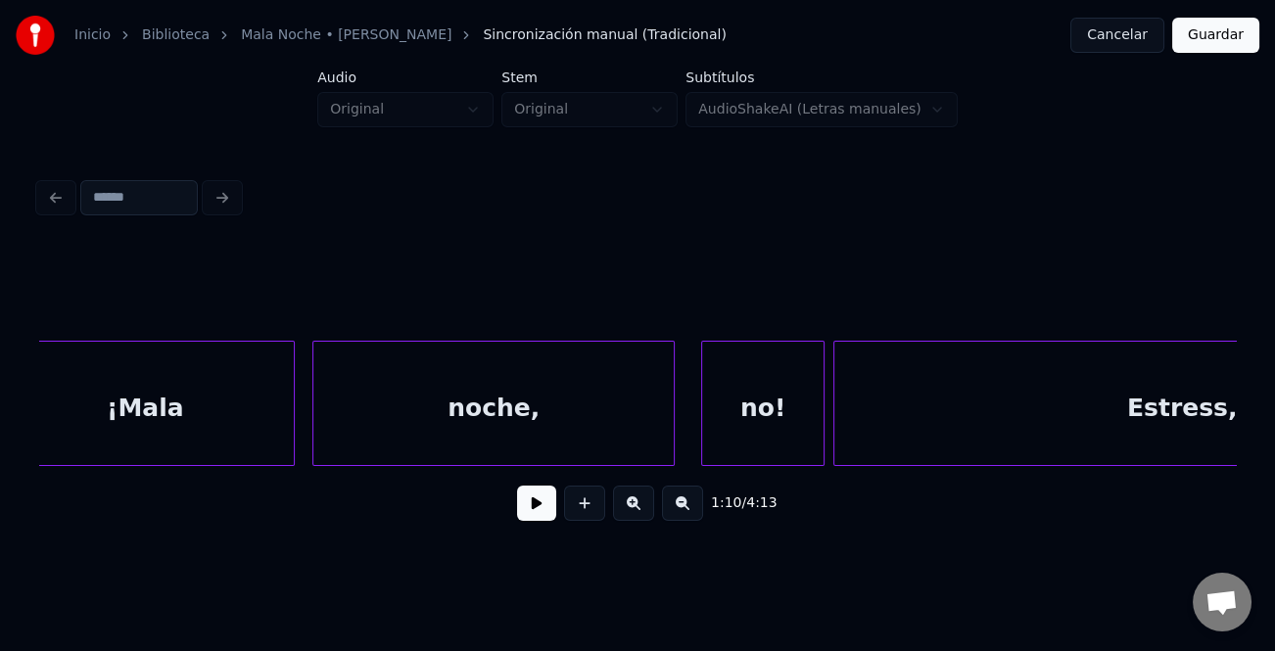
click at [352, 434] on div "noche," at bounding box center [493, 408] width 360 height 133
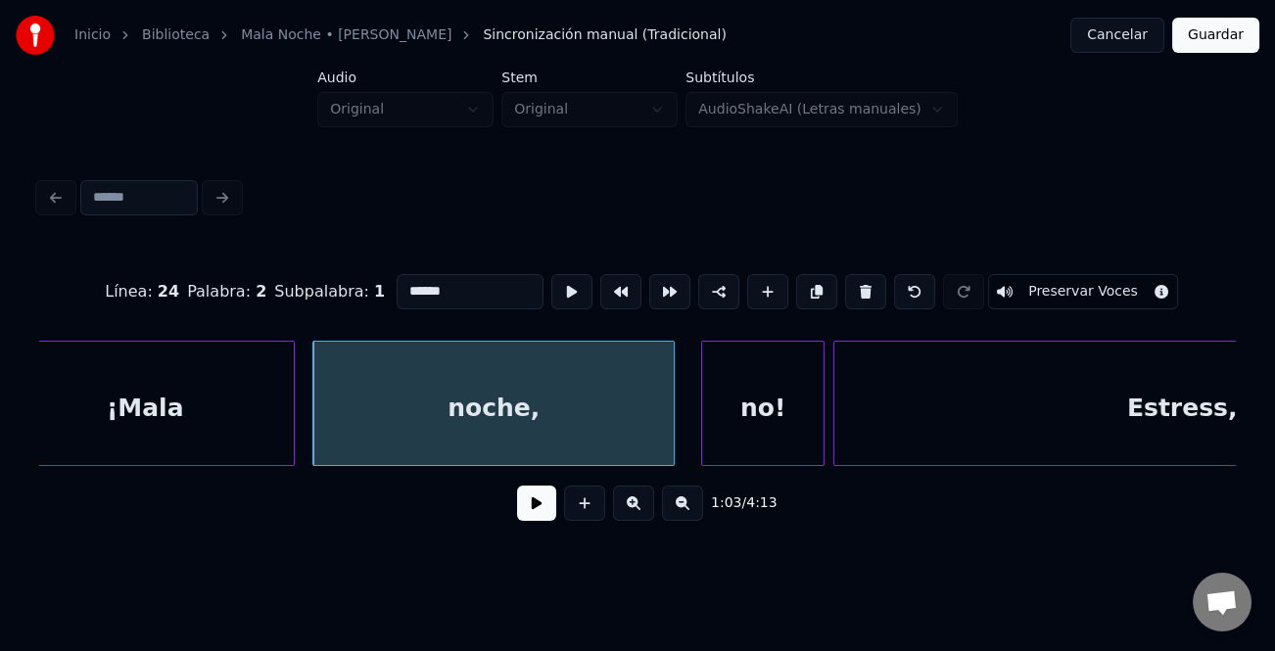
click at [529, 505] on button at bounding box center [536, 503] width 39 height 35
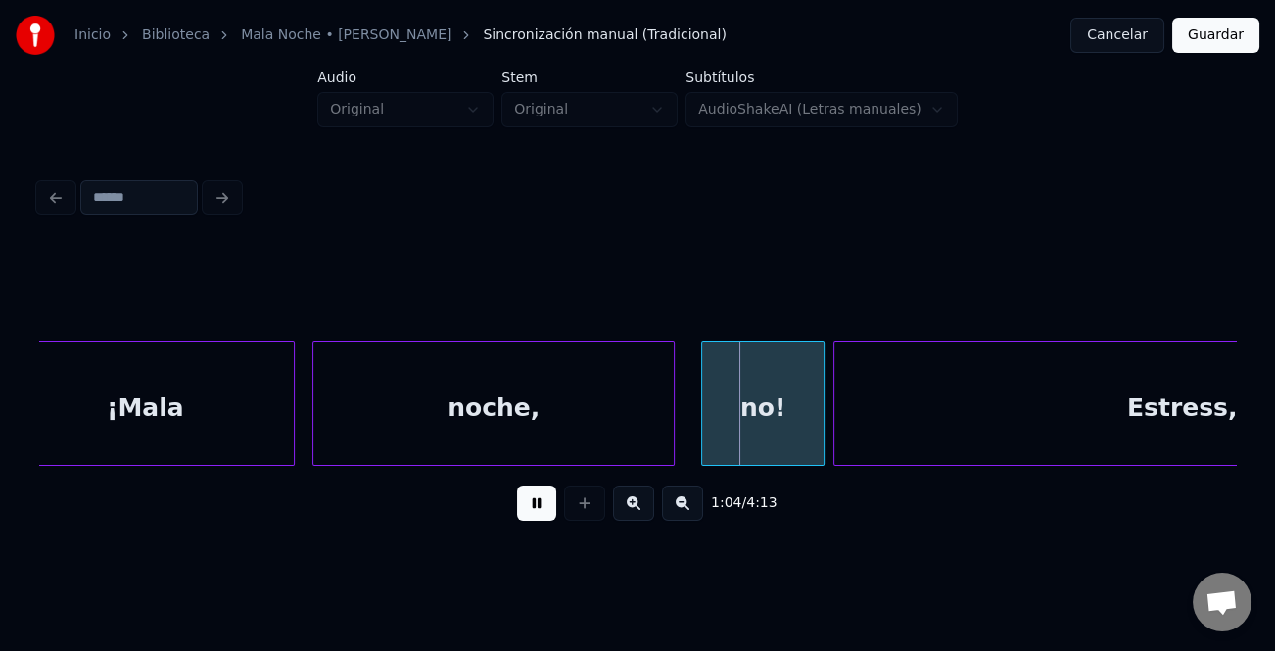
drag, startPoint x: 534, startPoint y: 507, endPoint x: 664, endPoint y: 468, distance: 136.0
click at [536, 507] on button at bounding box center [536, 503] width 39 height 35
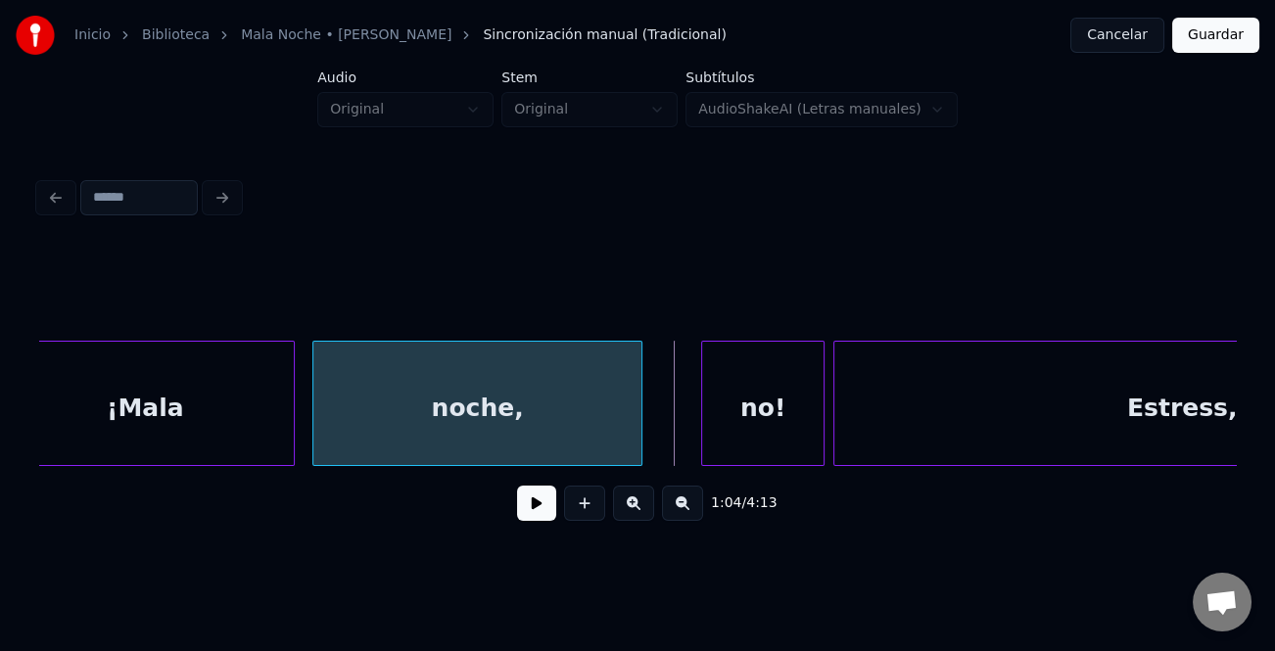
click at [636, 445] on div at bounding box center [639, 403] width 6 height 123
click at [726, 447] on div "no!" at bounding box center [730, 408] width 121 height 133
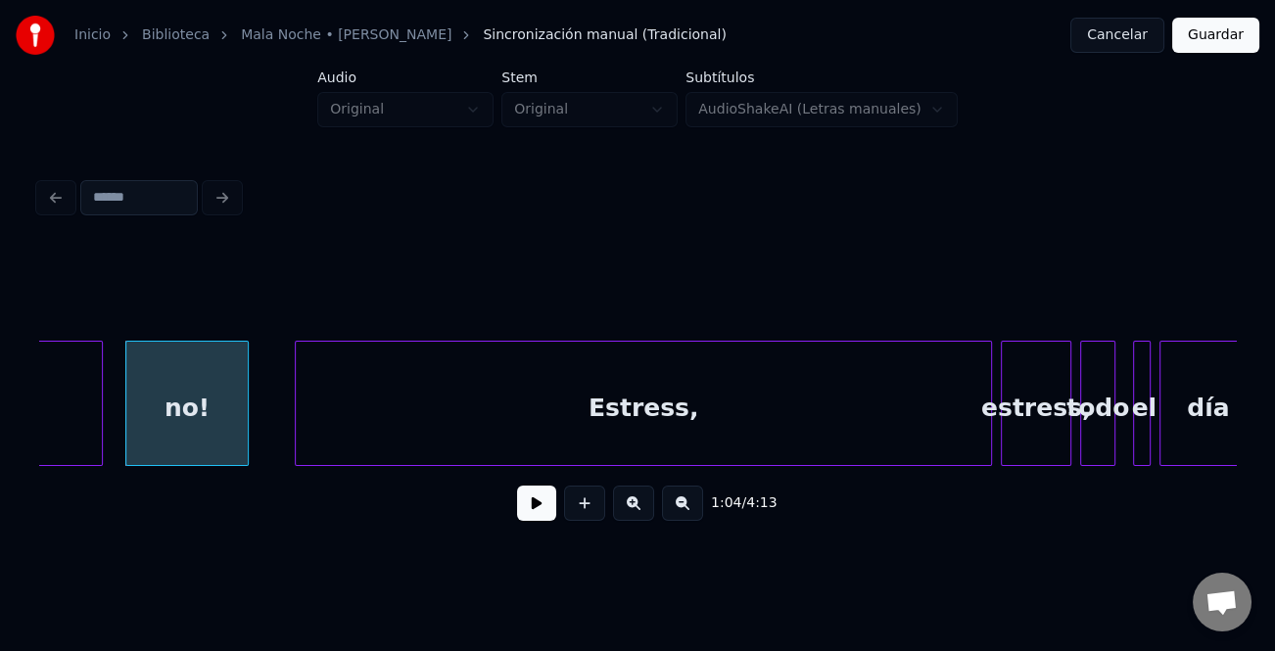
scroll to position [0, 28009]
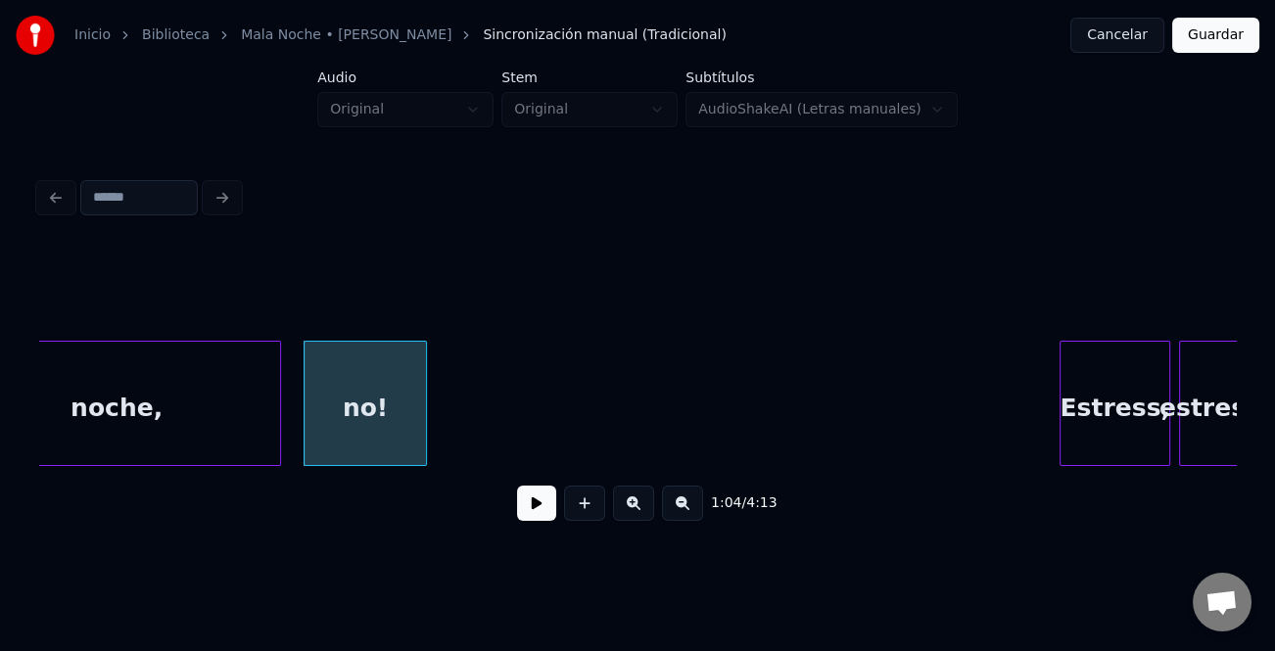
click at [1064, 432] on div at bounding box center [1064, 403] width 6 height 123
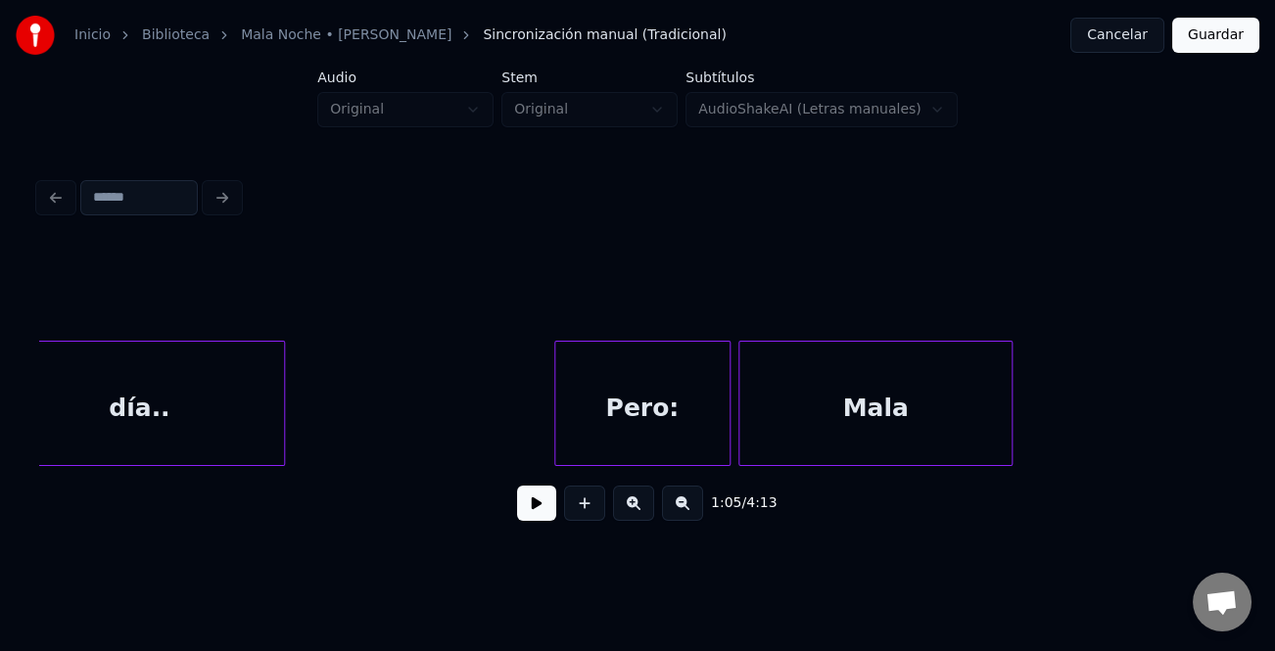
scroll to position [0, 29984]
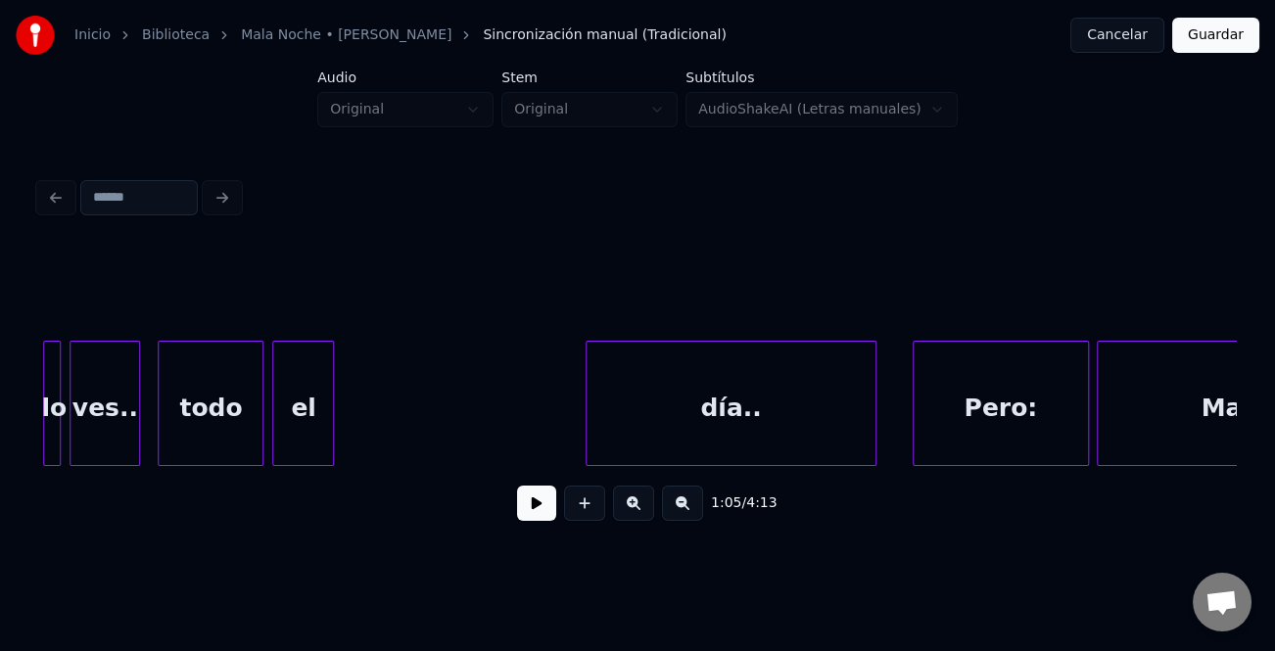
click at [677, 438] on div "día.." at bounding box center [731, 408] width 289 height 133
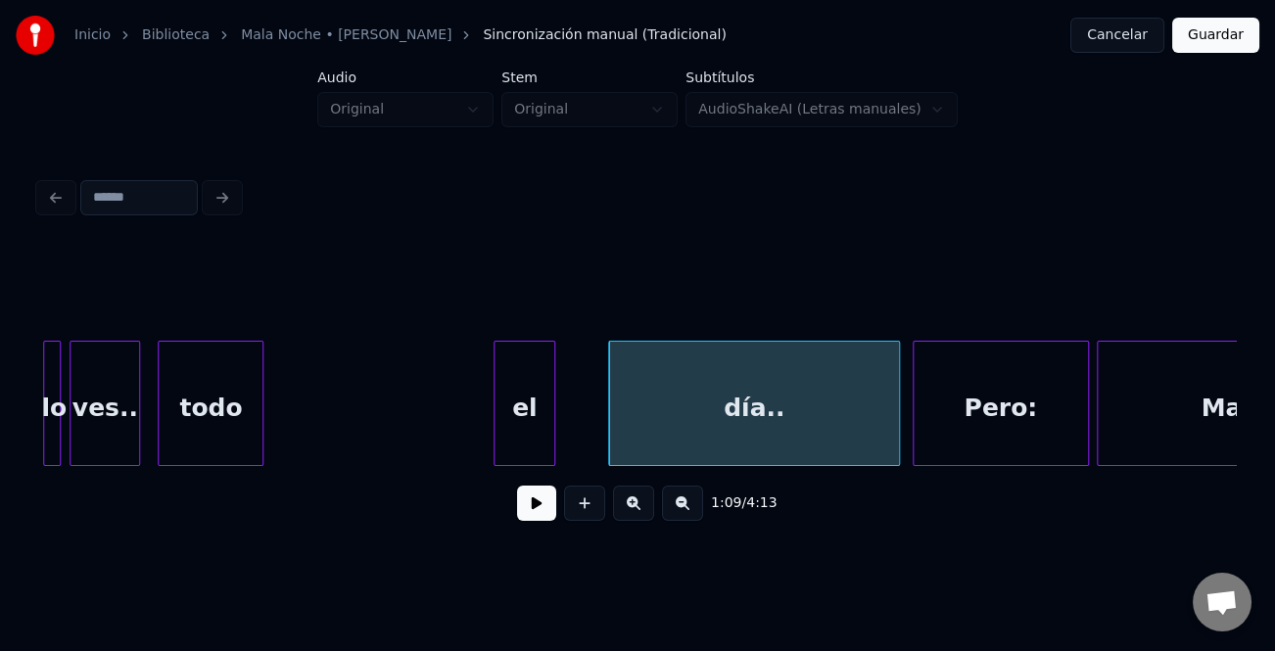
click at [554, 431] on div "el" at bounding box center [525, 408] width 60 height 133
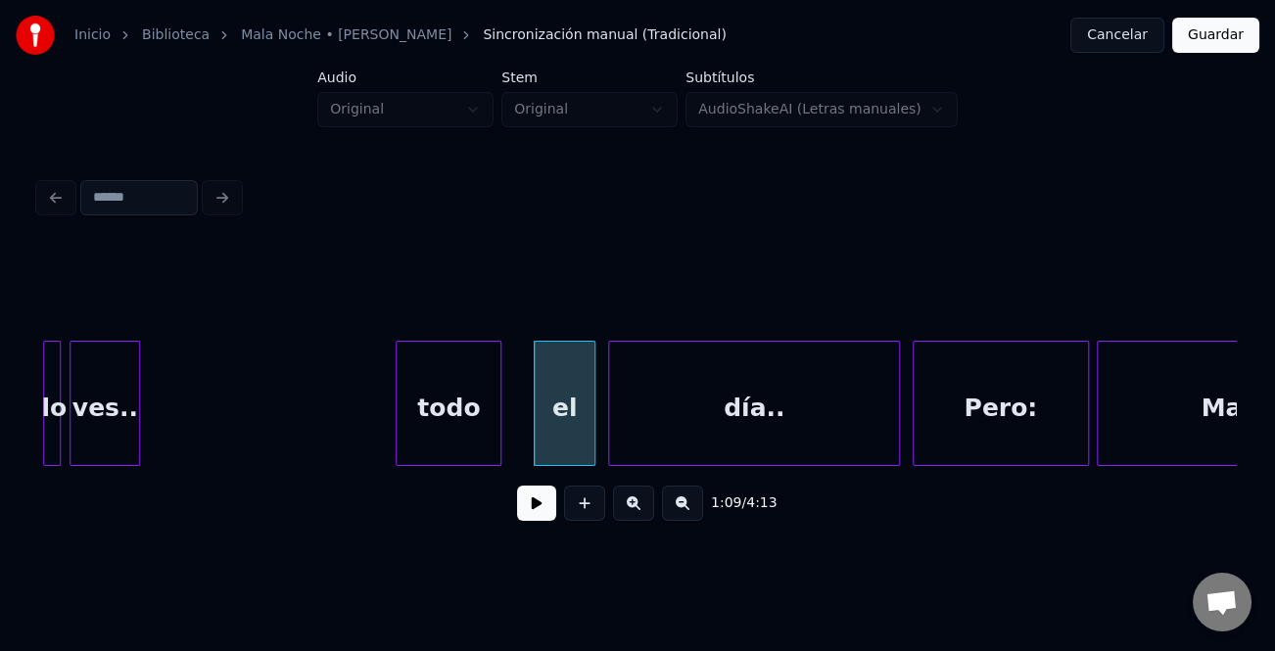
click at [492, 404] on div "todo" at bounding box center [449, 408] width 104 height 133
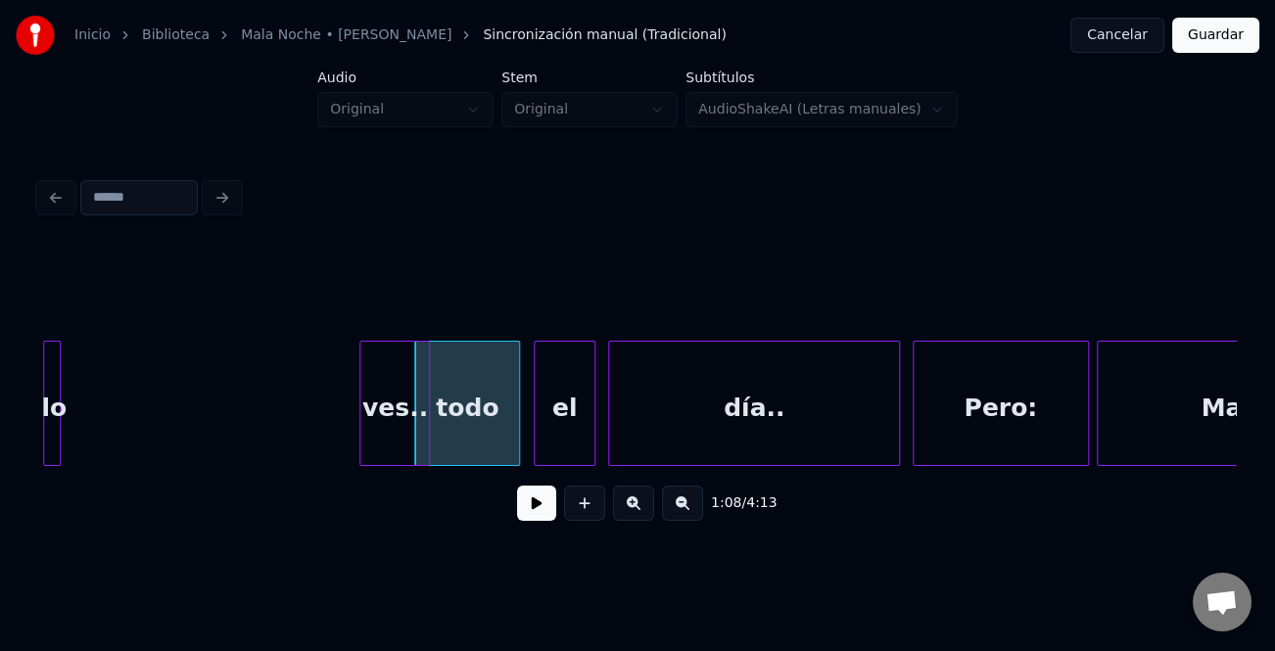
click at [411, 416] on div "ves.." at bounding box center [394, 408] width 69 height 133
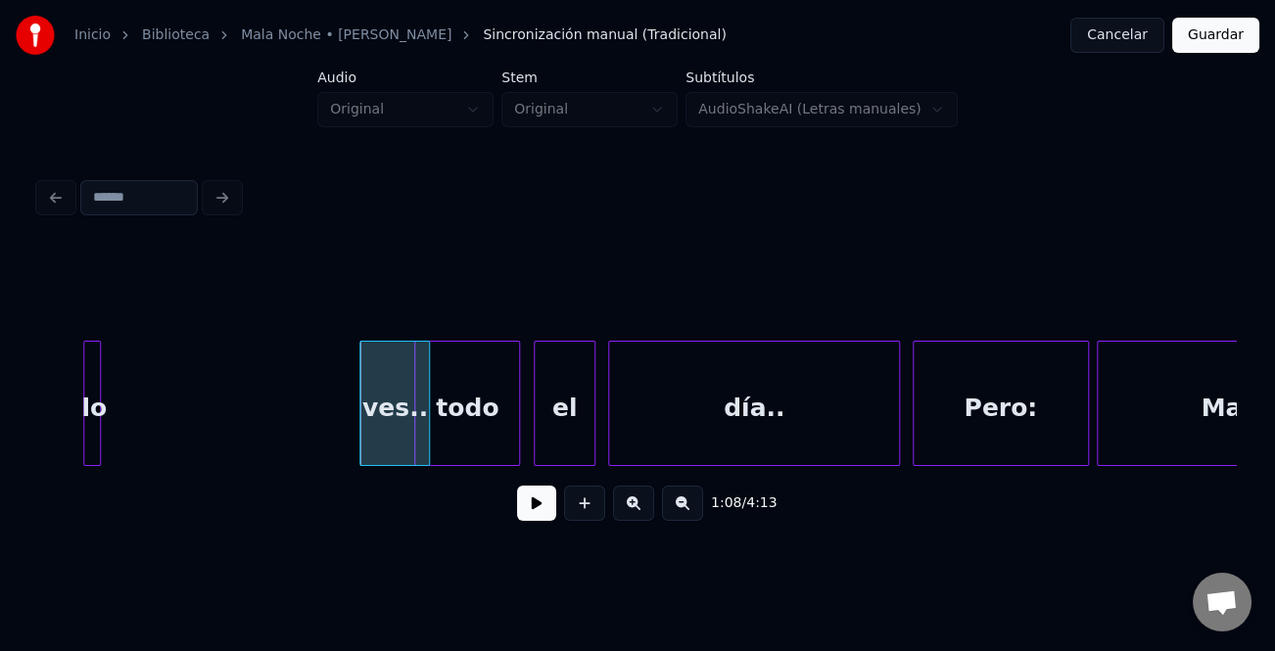
click at [104, 435] on div "lo" at bounding box center [94, 408] width 20 height 133
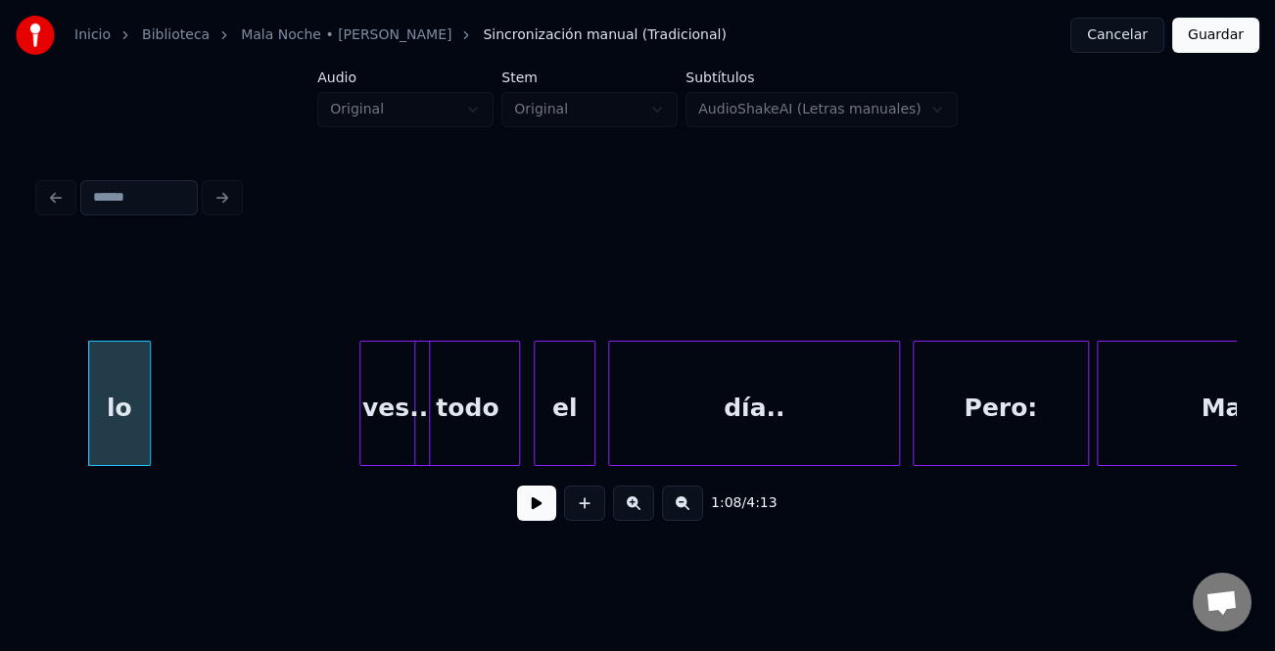
click at [147, 443] on div at bounding box center [147, 403] width 6 height 123
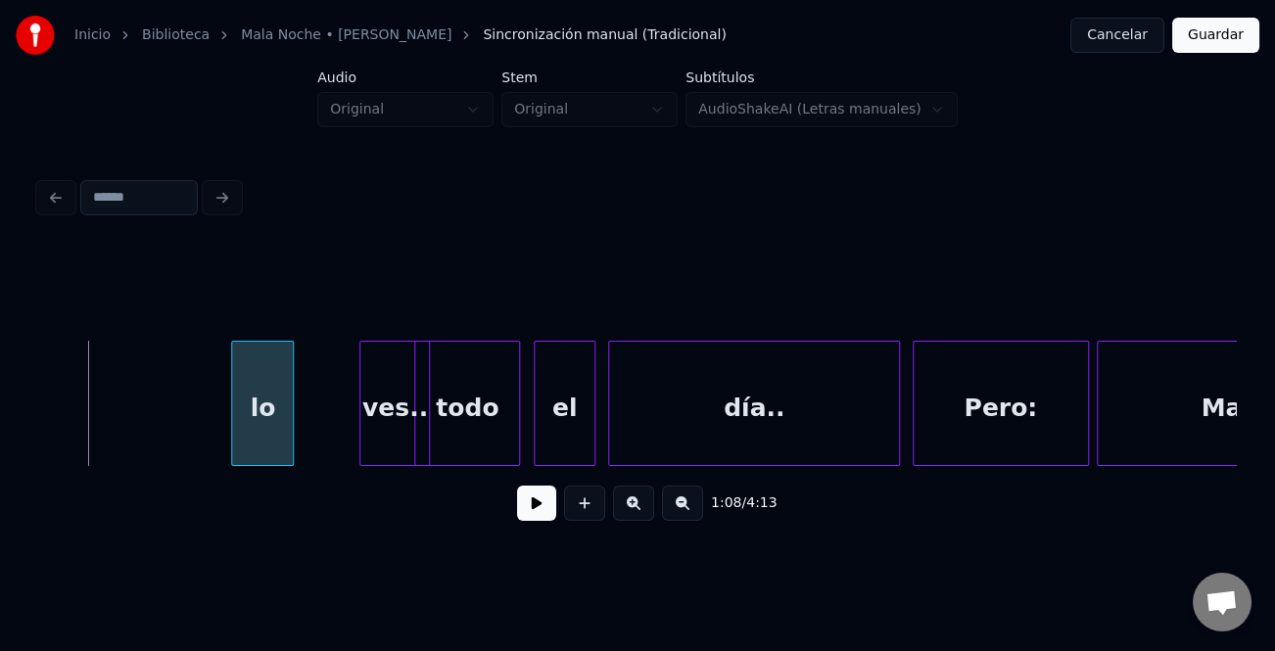
click at [293, 441] on div "lo" at bounding box center [262, 408] width 61 height 133
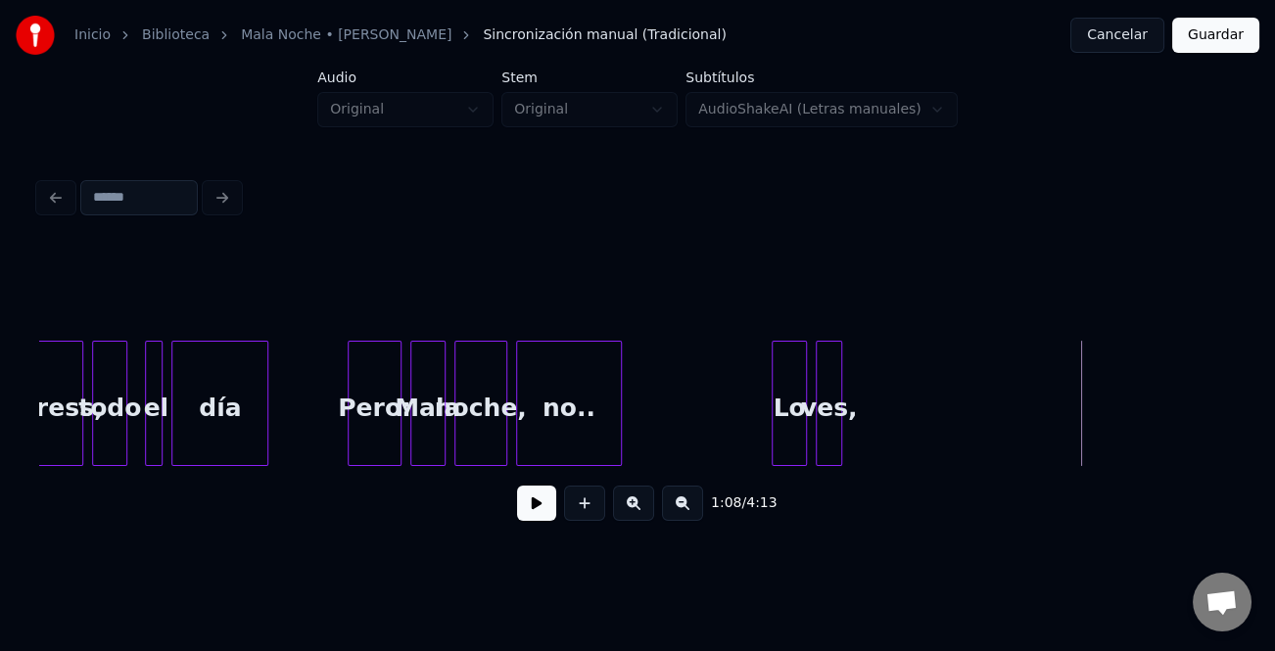
scroll to position [0, 29445]
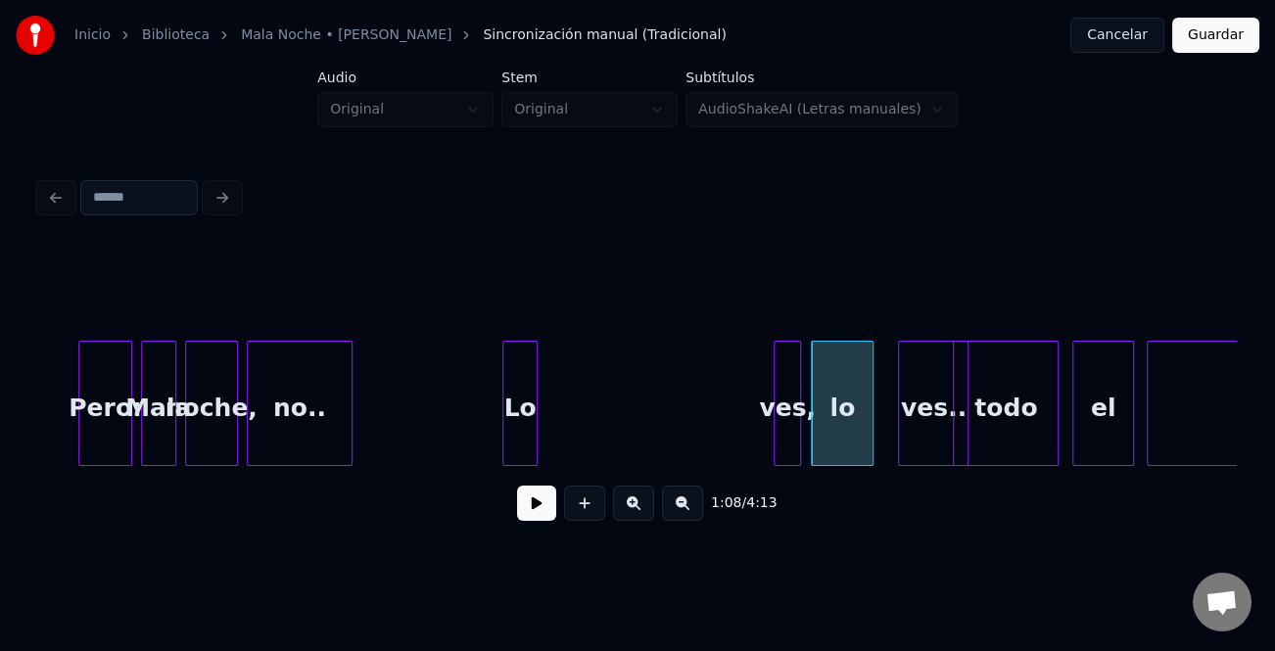
click at [793, 451] on div "ves," at bounding box center [787, 408] width 24 height 133
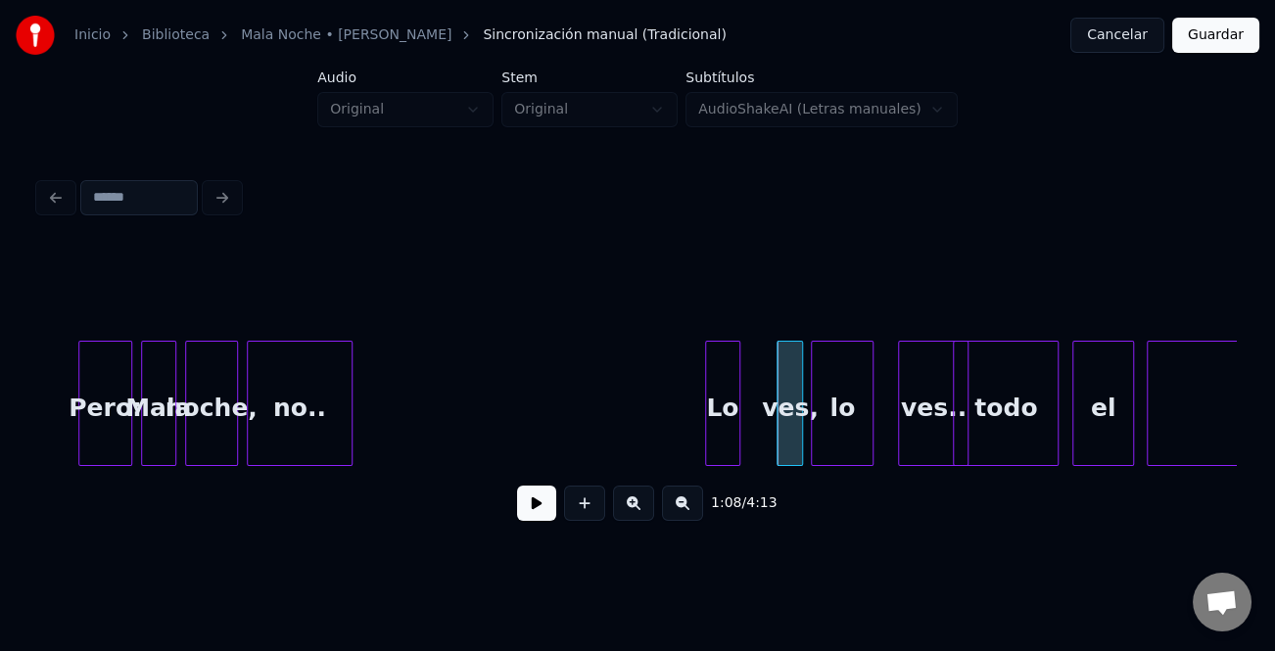
click at [722, 442] on div "Lo" at bounding box center [722, 408] width 33 height 133
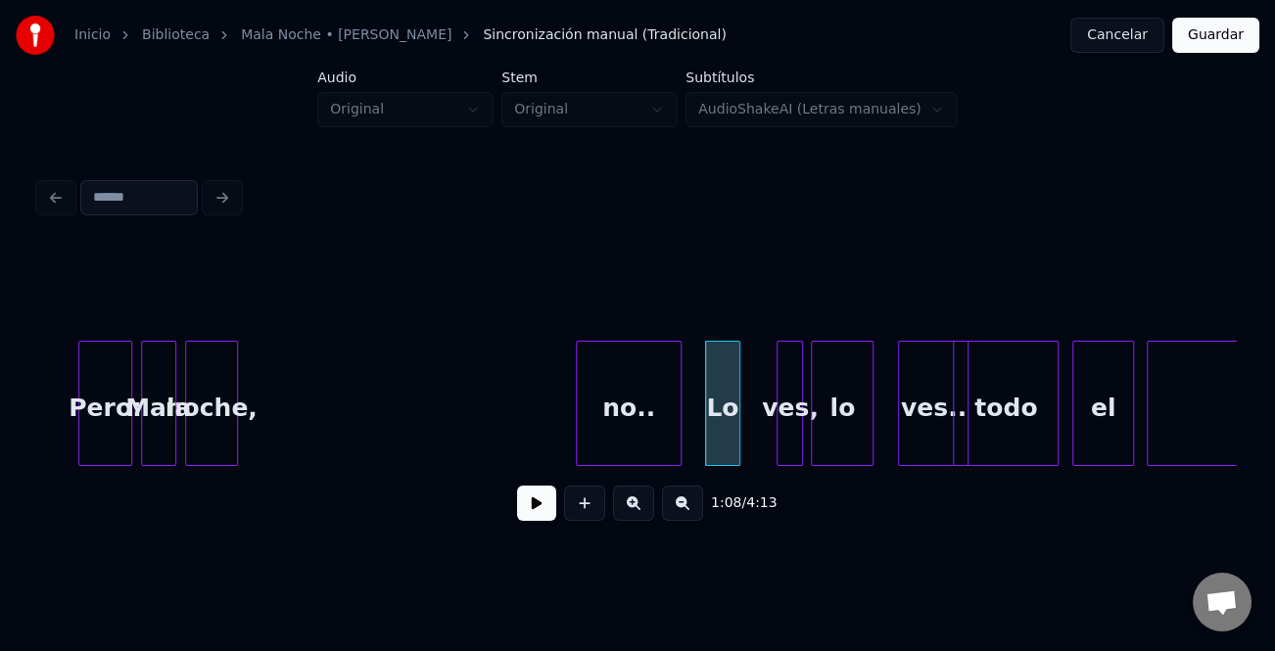
click at [665, 393] on div "no.." at bounding box center [629, 408] width 104 height 133
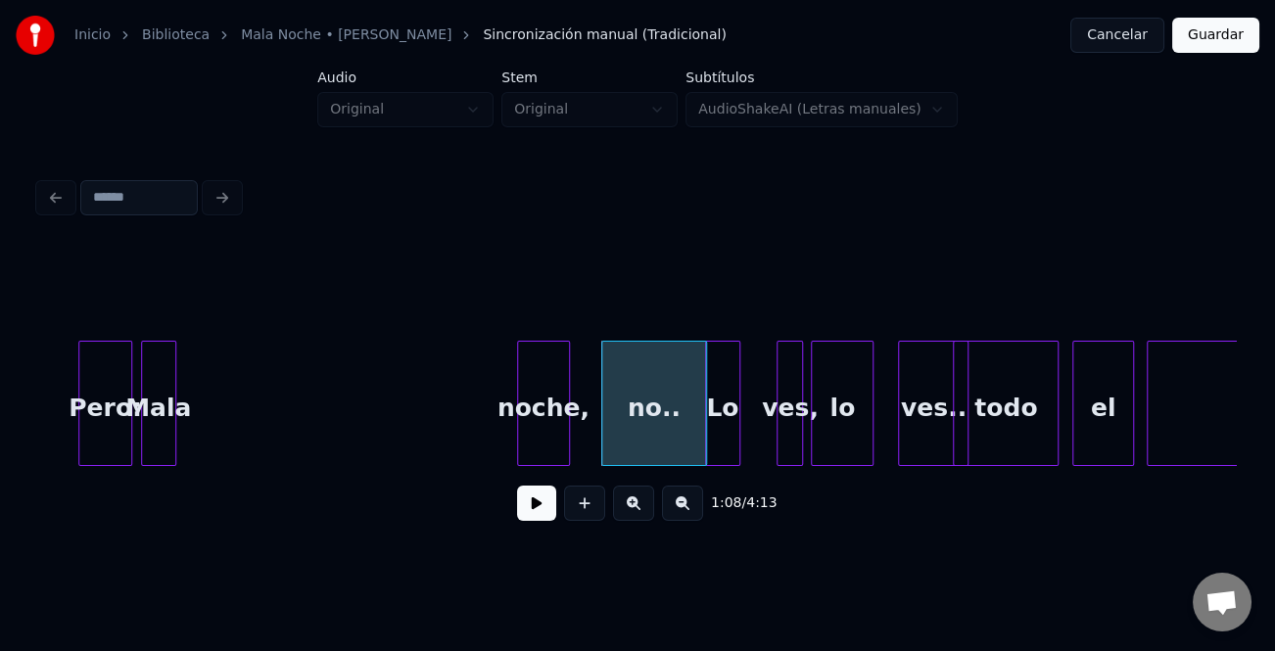
click at [541, 409] on div "noche," at bounding box center [543, 408] width 51 height 133
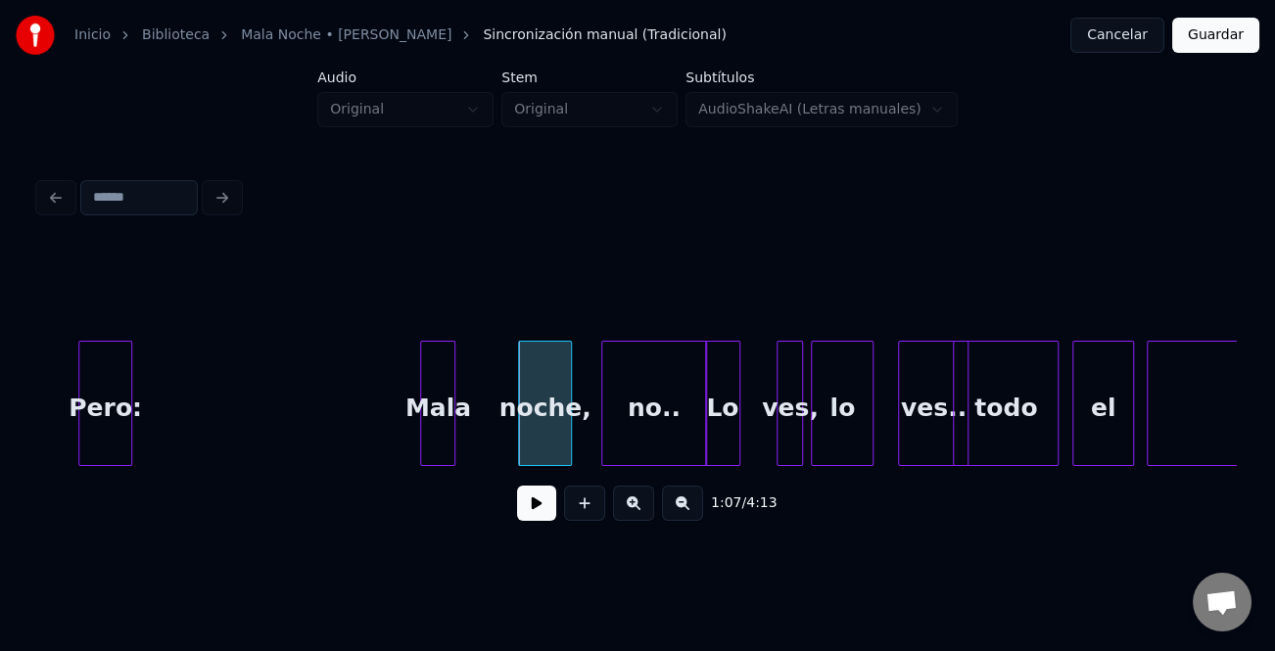
click at [438, 428] on div "Mala" at bounding box center [437, 408] width 33 height 133
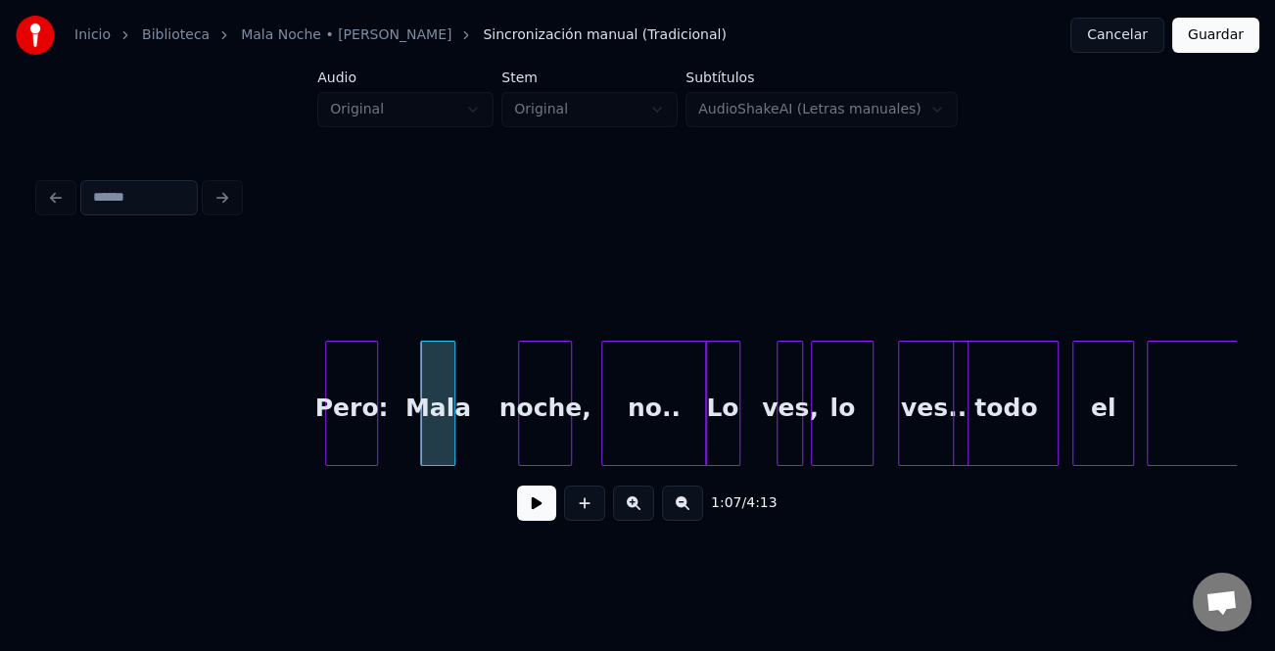
click at [350, 447] on div "Pero:" at bounding box center [351, 408] width 51 height 133
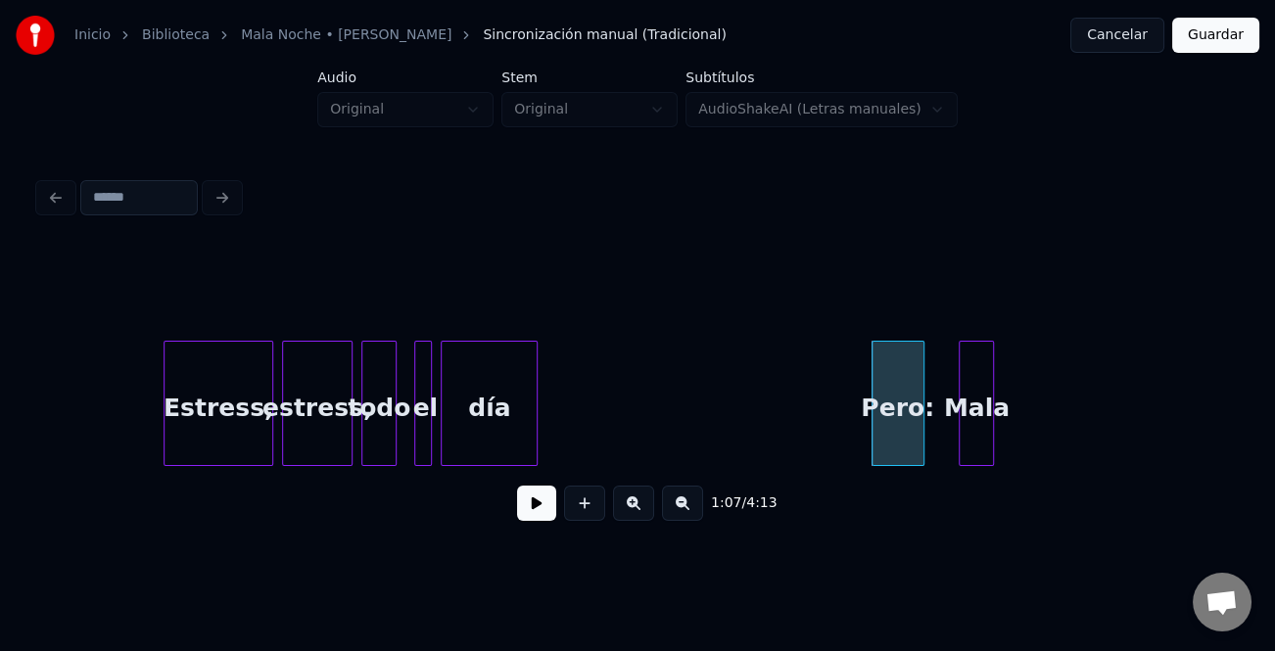
scroll to position [0, 28727]
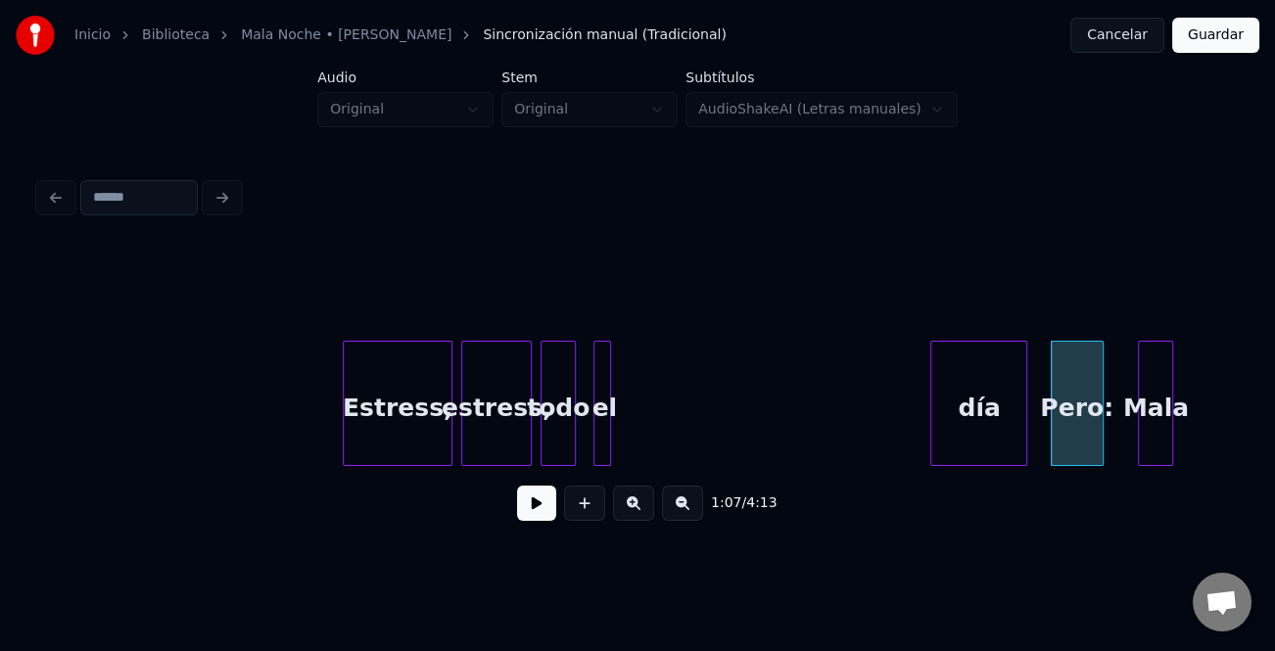
click at [999, 452] on div "día" at bounding box center [978, 408] width 95 height 133
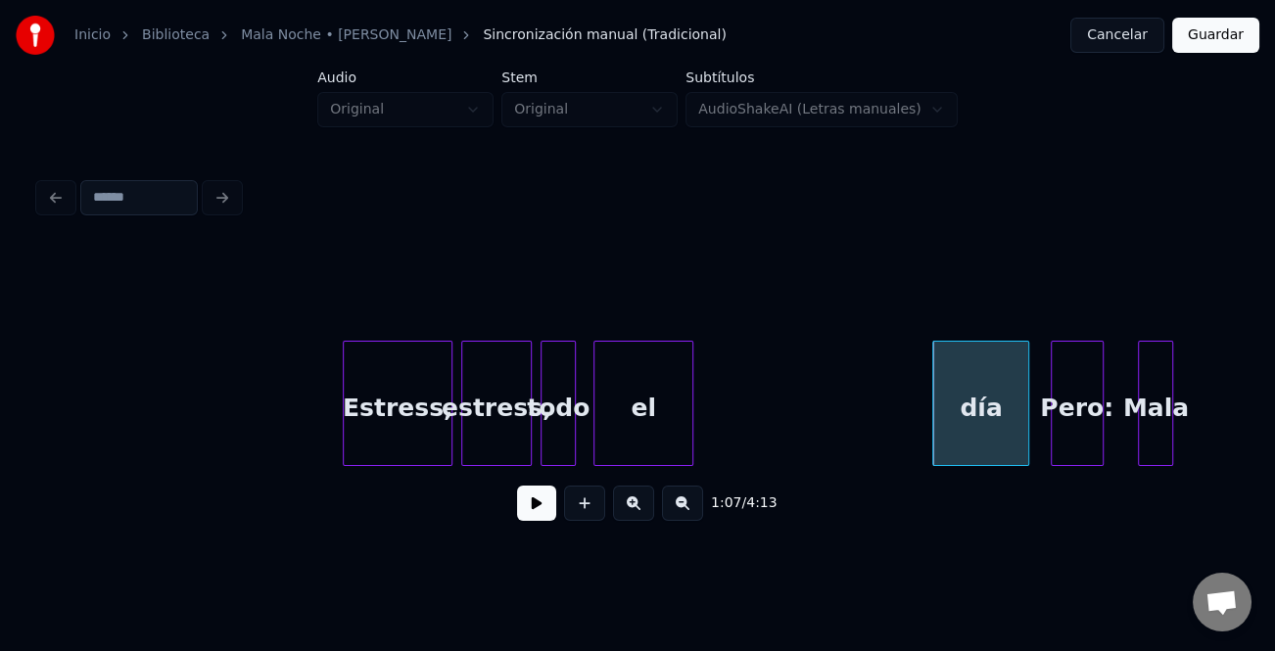
click at [691, 451] on div at bounding box center [690, 403] width 6 height 123
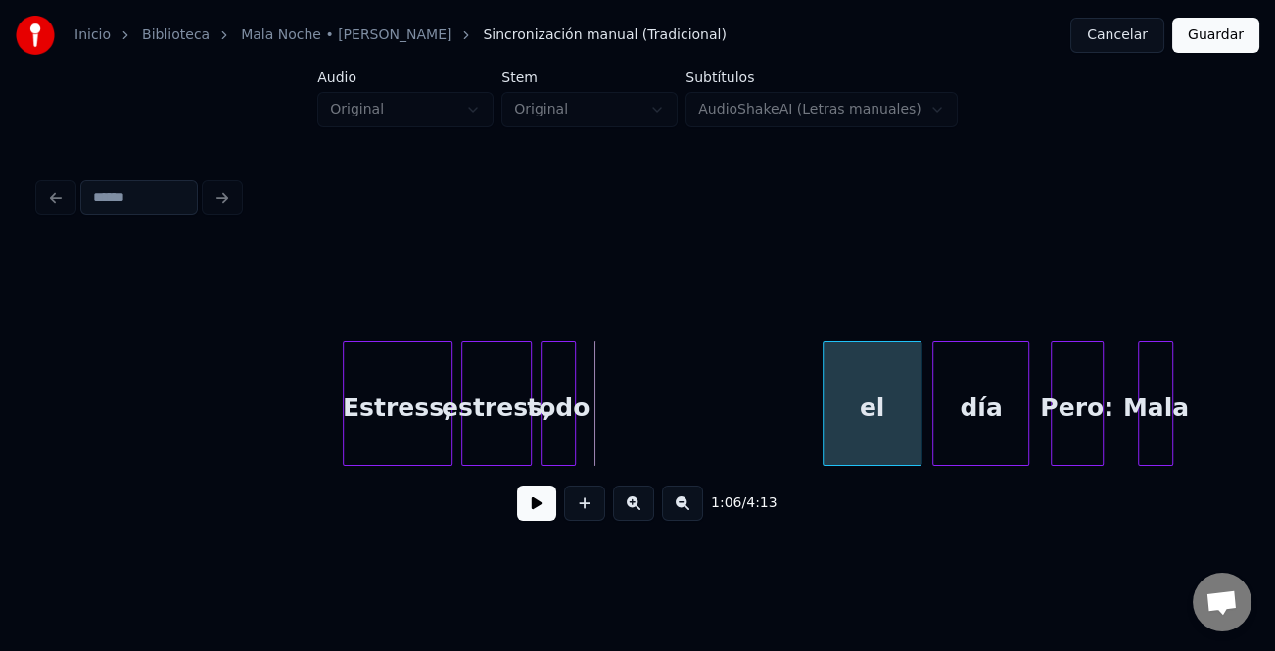
click at [884, 457] on div "Pero: Mala el día Estress, estress, todo" at bounding box center [637, 403] width 1197 height 125
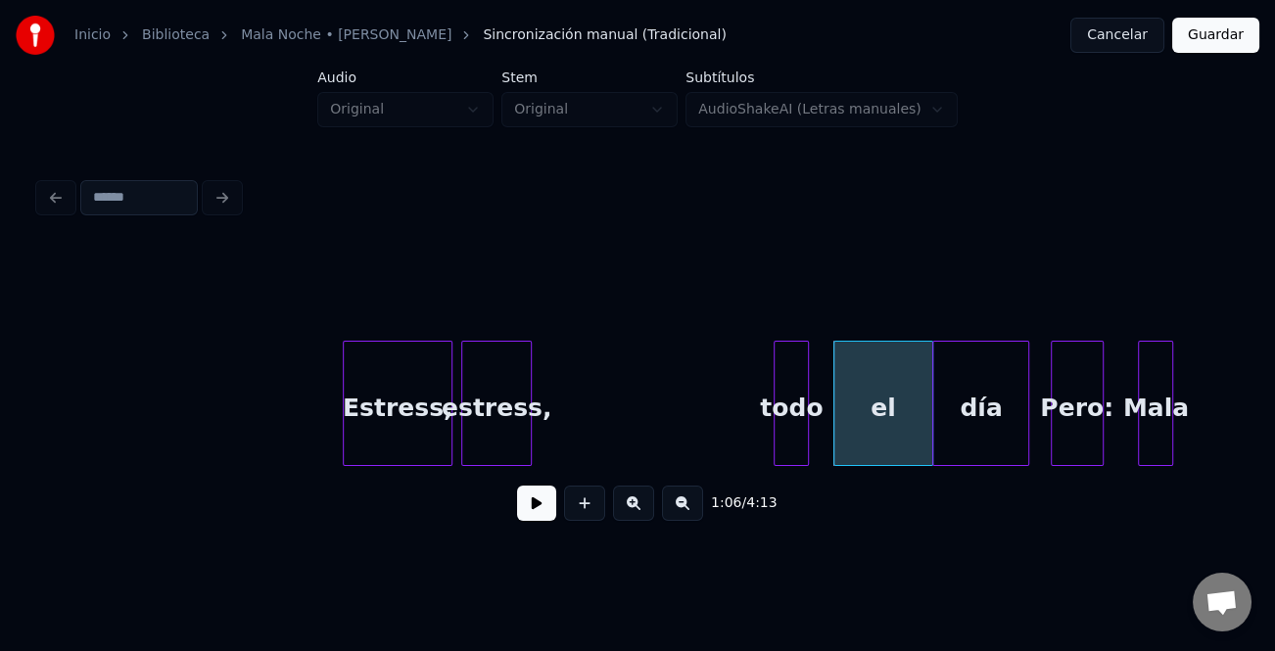
click at [821, 457] on div "Pero: Mala el día Estress, estress, todo" at bounding box center [637, 403] width 1197 height 125
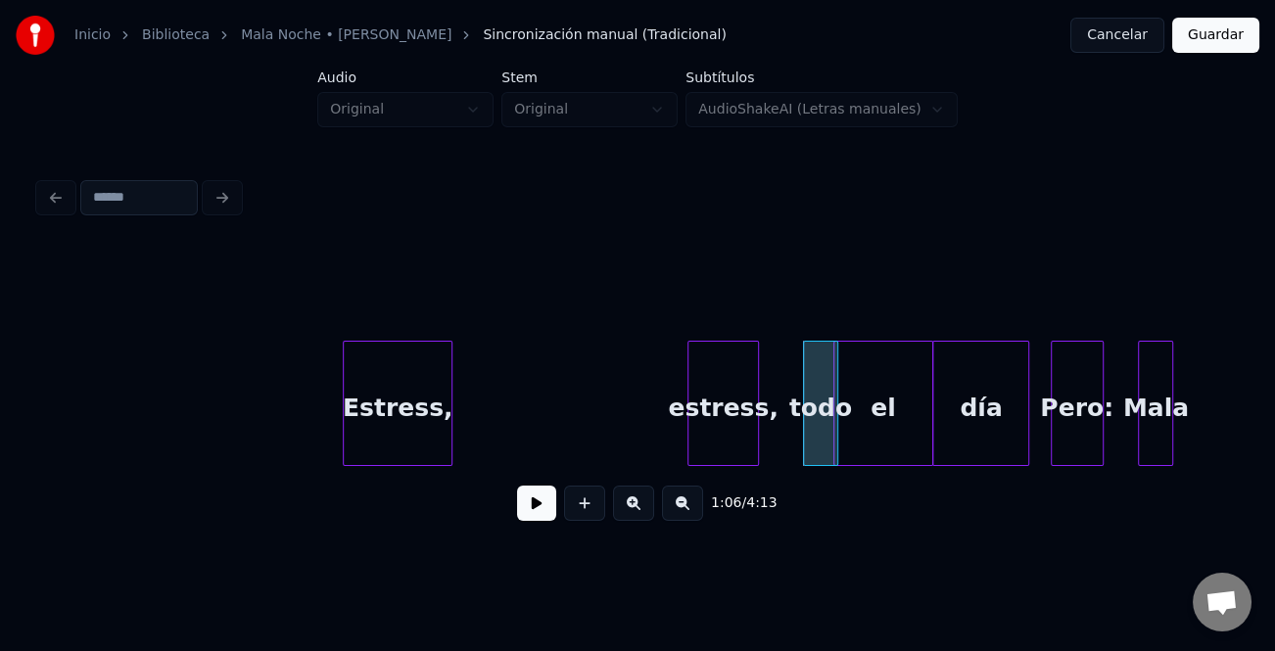
click at [757, 451] on div "estress," at bounding box center [722, 408] width 69 height 133
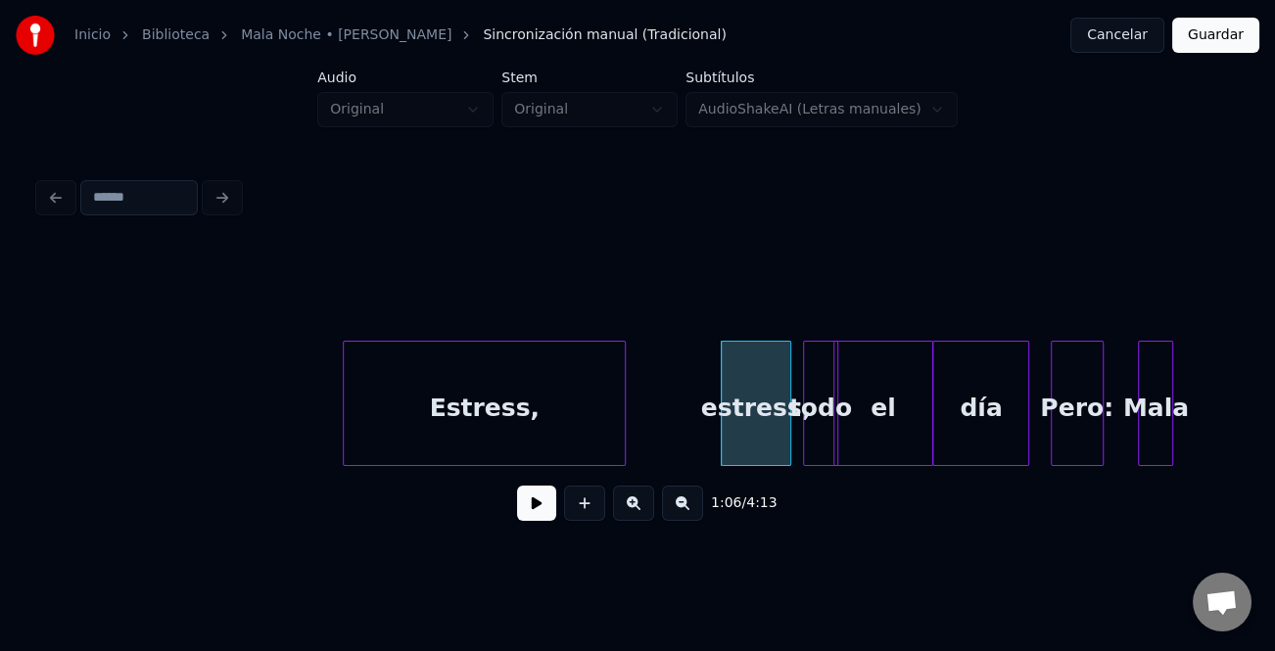
click at [625, 454] on div at bounding box center [622, 403] width 6 height 123
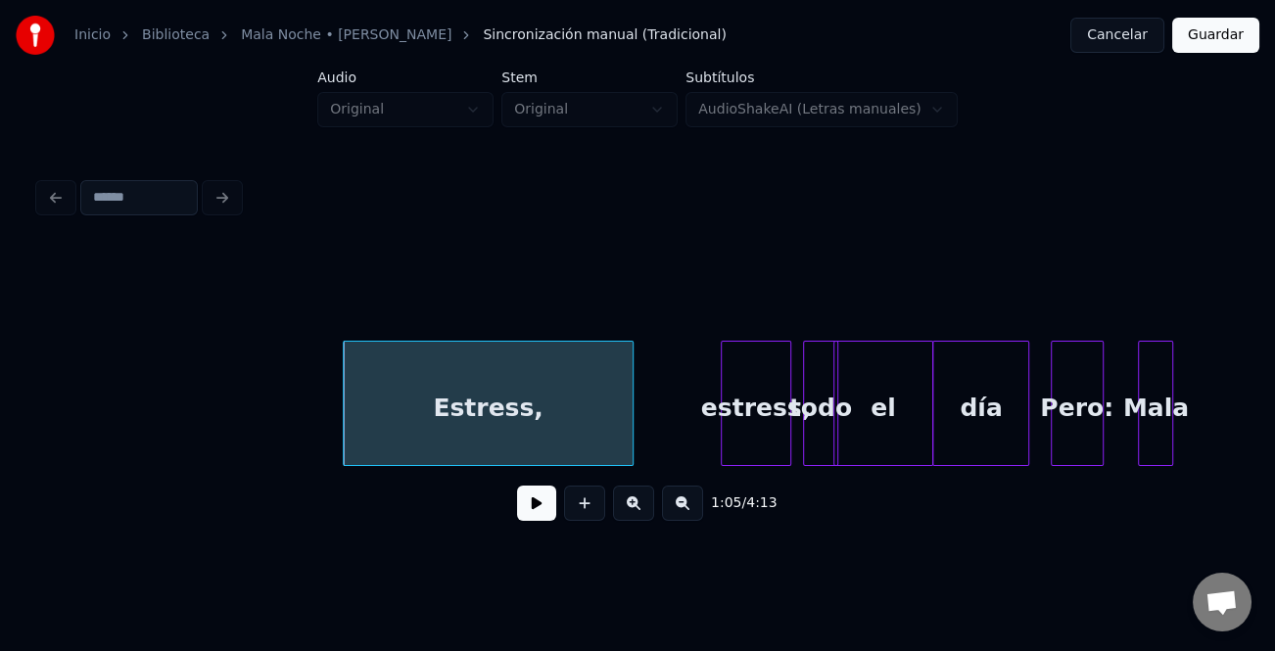
click at [513, 433] on div "Estress," at bounding box center [488, 408] width 289 height 133
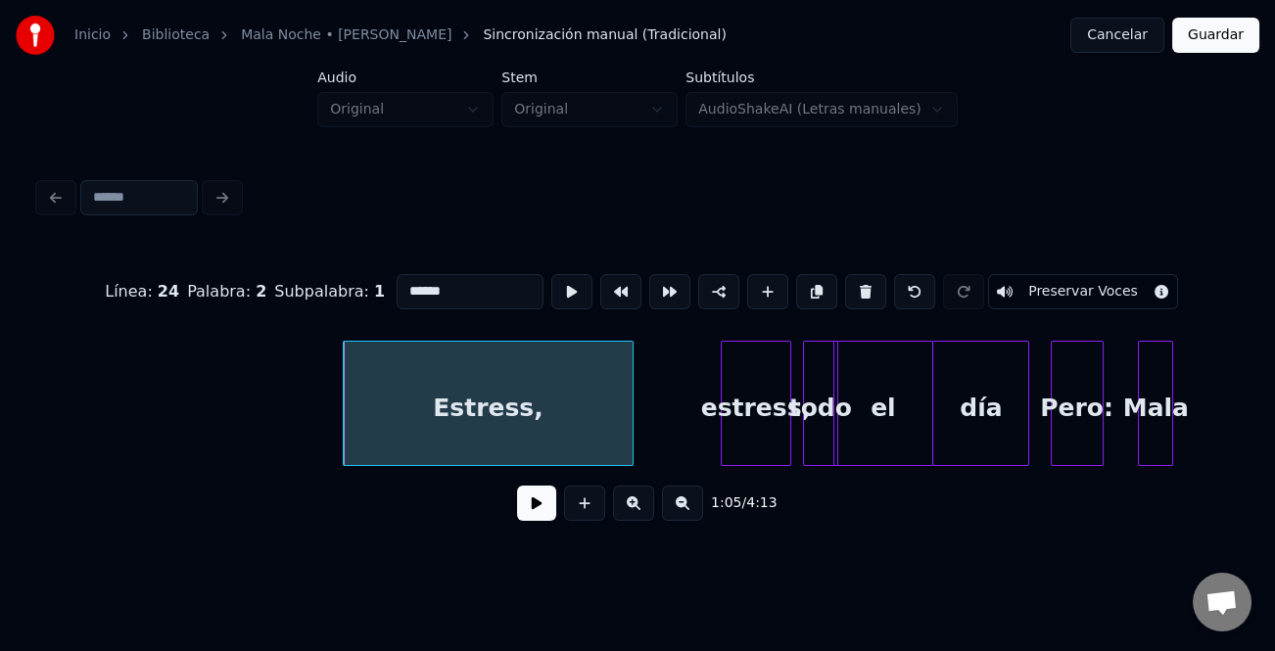
type input "********"
click at [531, 514] on button at bounding box center [536, 503] width 39 height 35
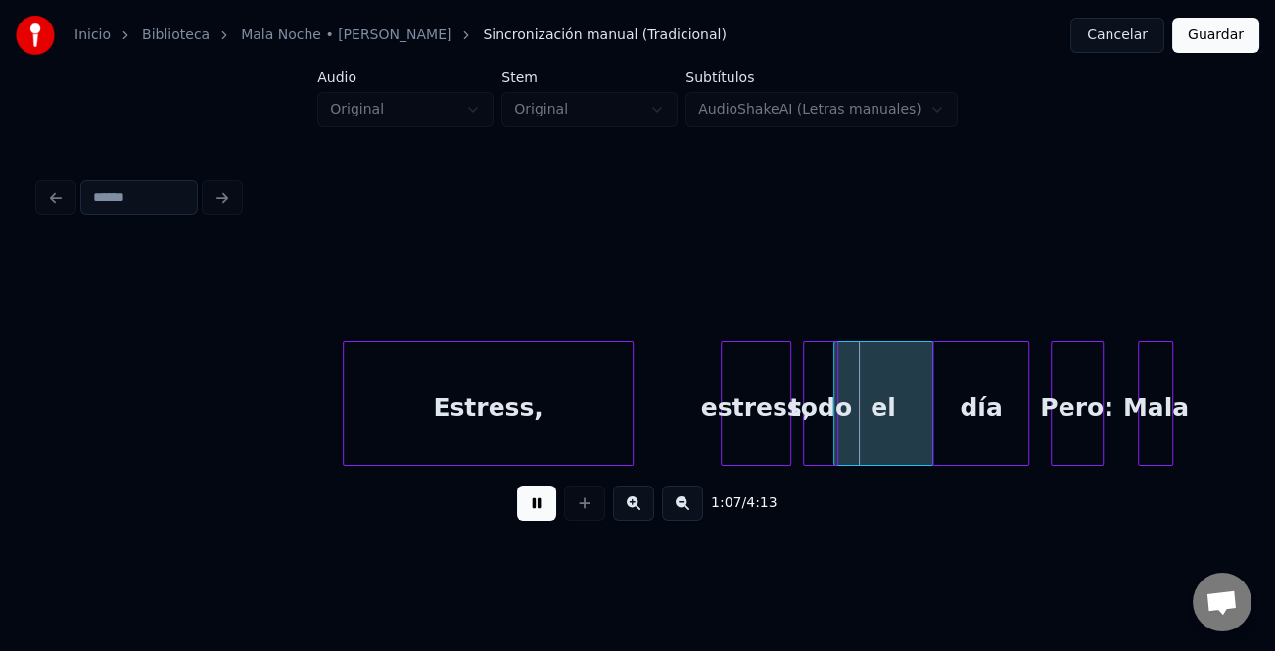
click at [532, 514] on button at bounding box center [536, 503] width 39 height 35
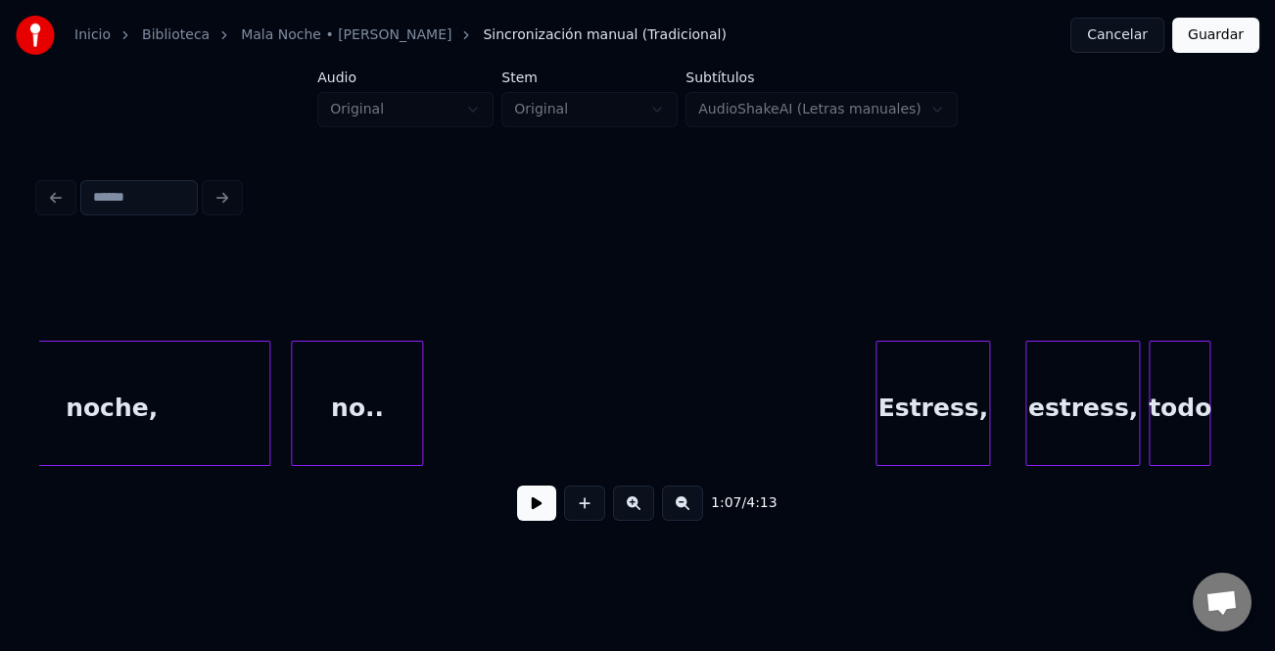
scroll to position [0, 31511]
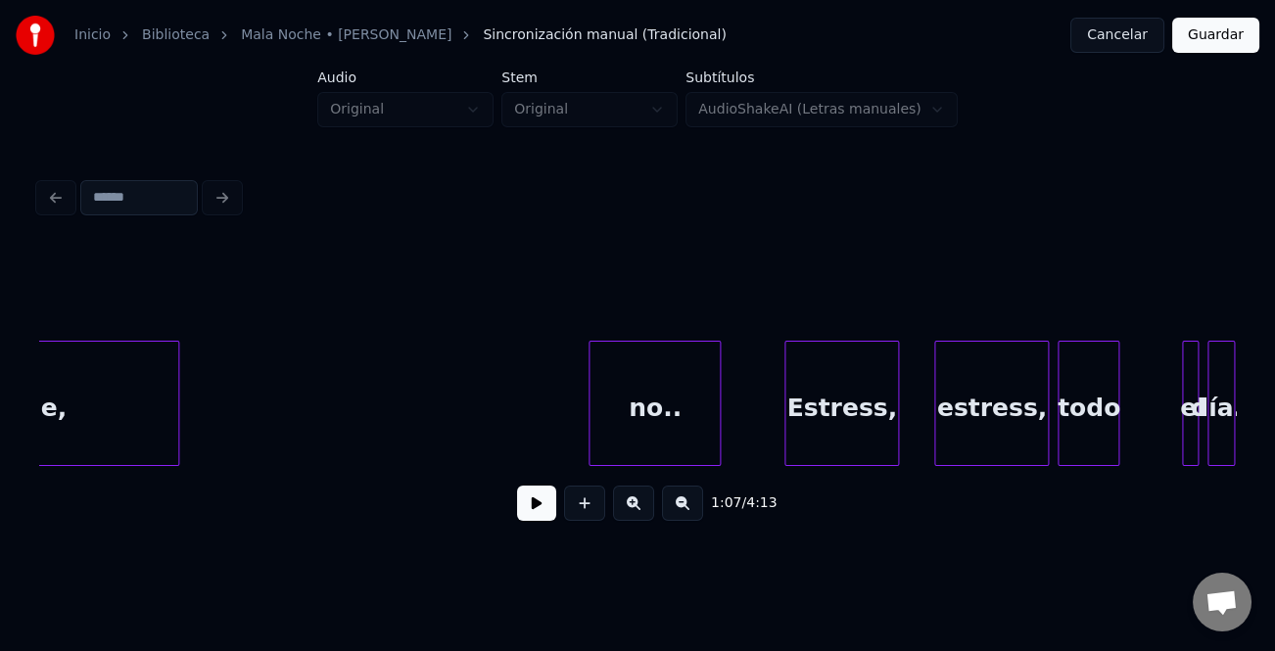
click at [695, 405] on div "no.." at bounding box center [655, 408] width 130 height 133
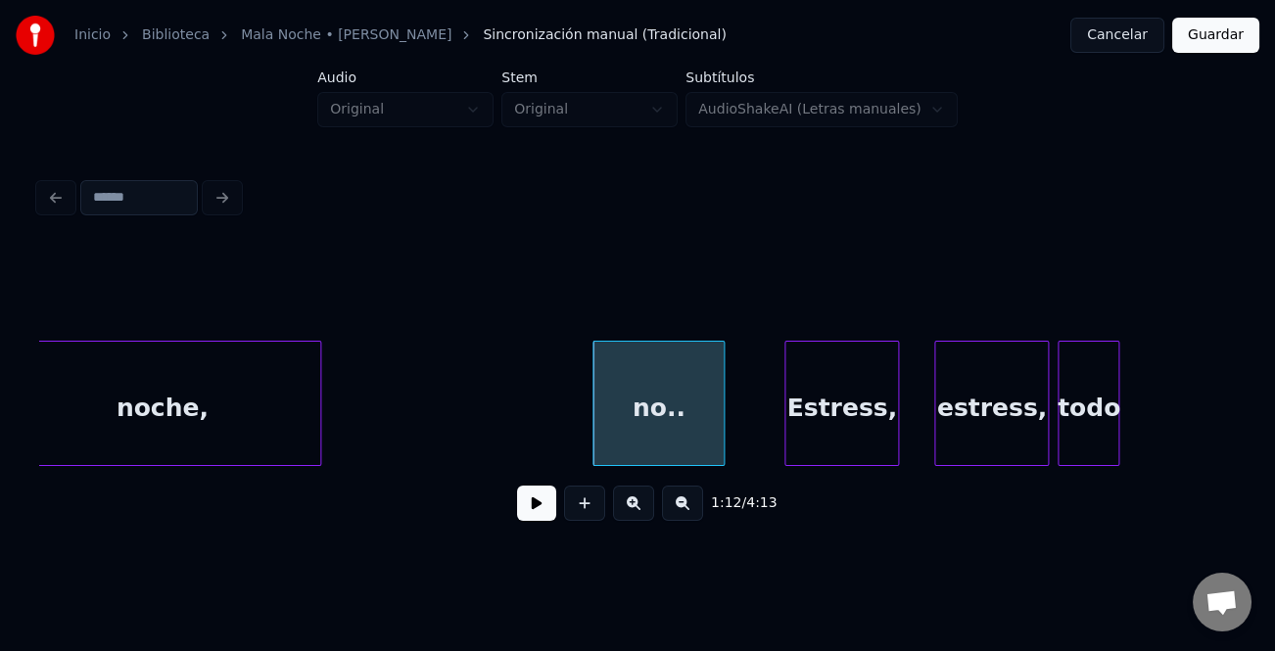
scroll to position [0, 31337]
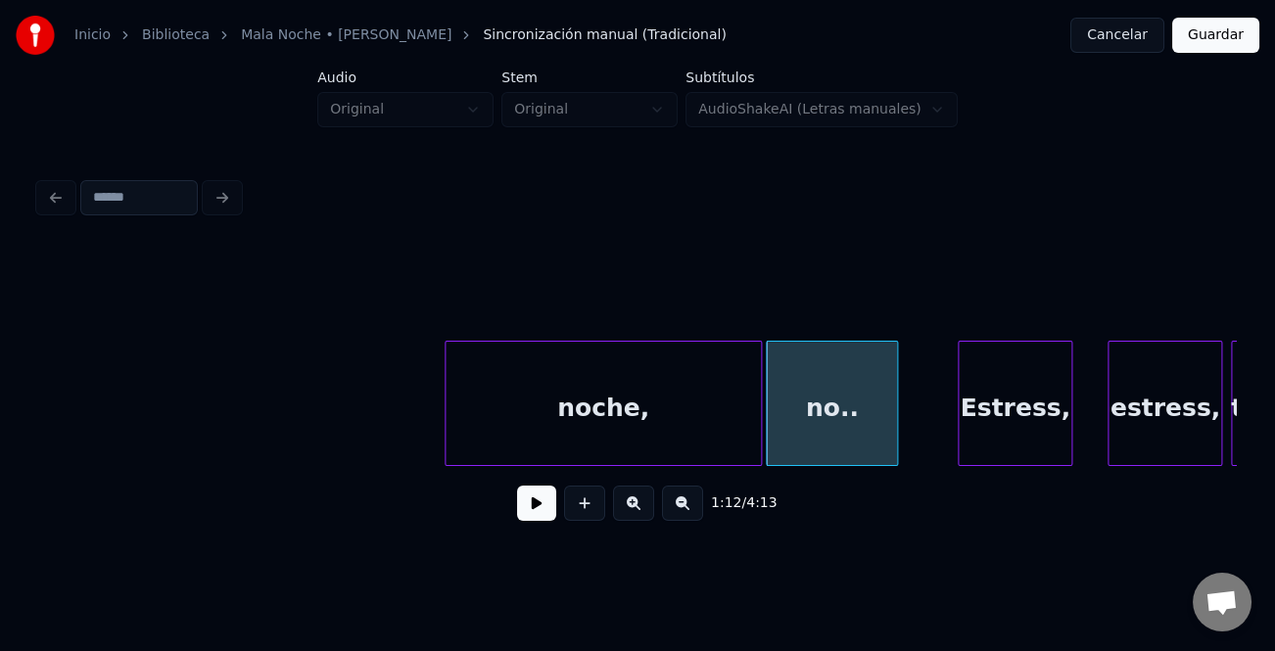
click at [532, 402] on div "noche," at bounding box center [603, 408] width 315 height 133
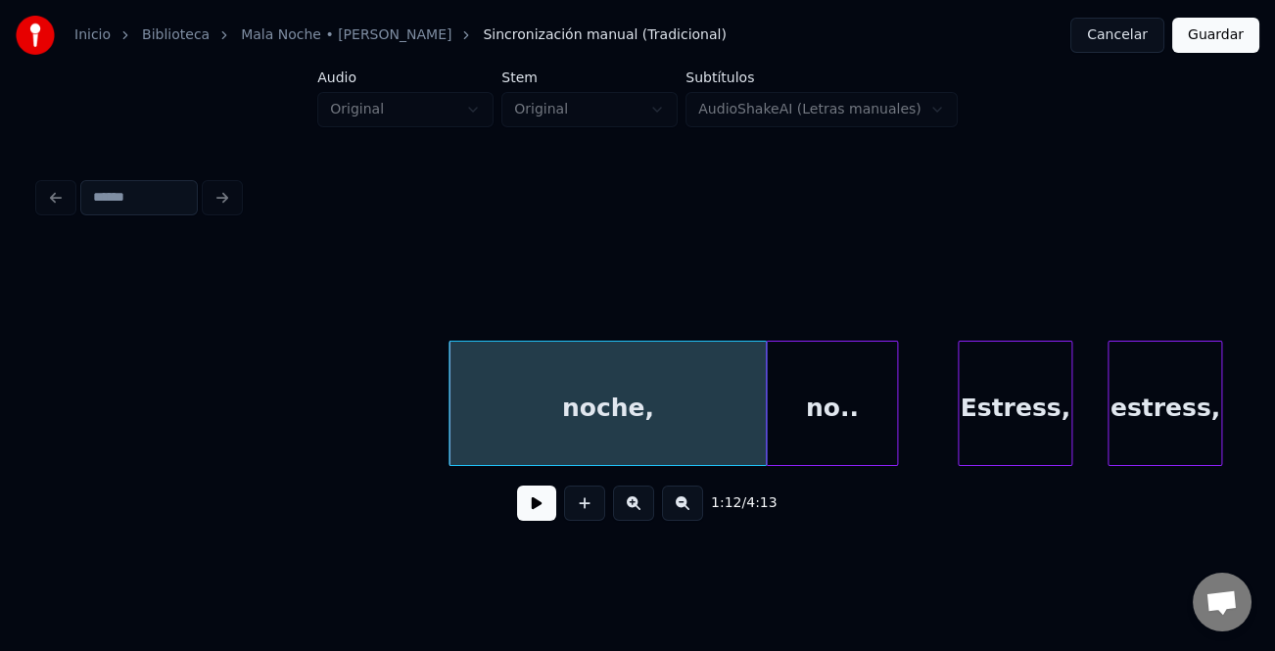
scroll to position [0, 31061]
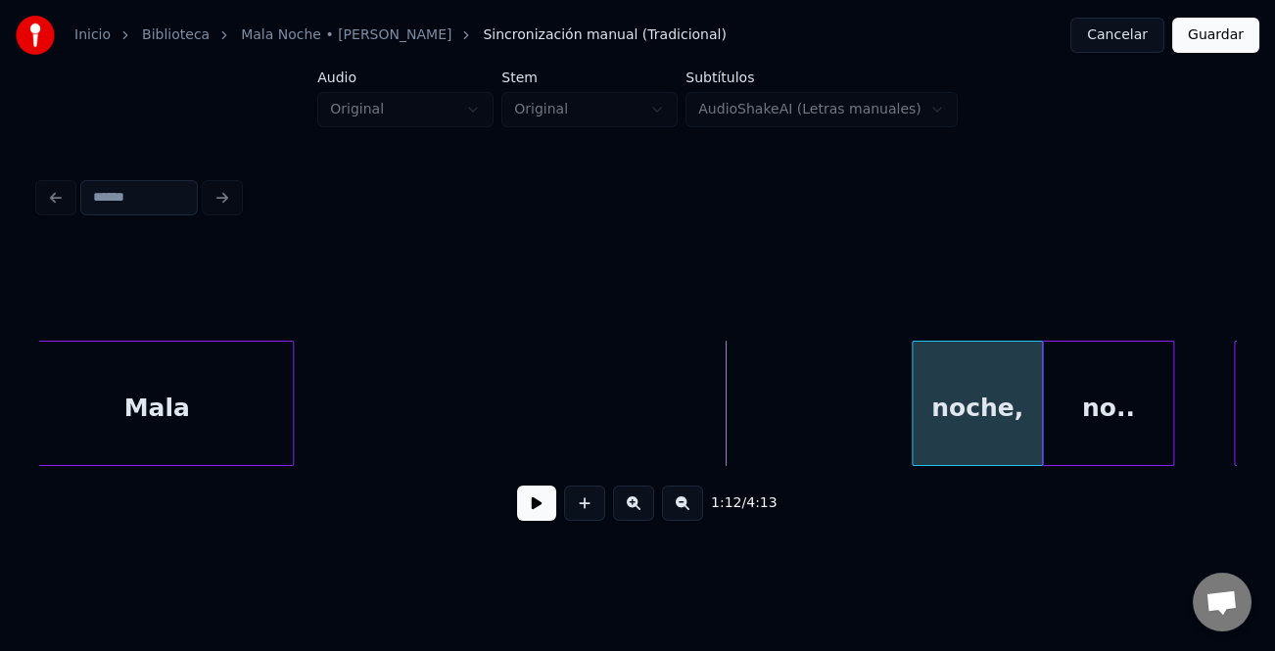
click at [913, 423] on div at bounding box center [916, 403] width 6 height 123
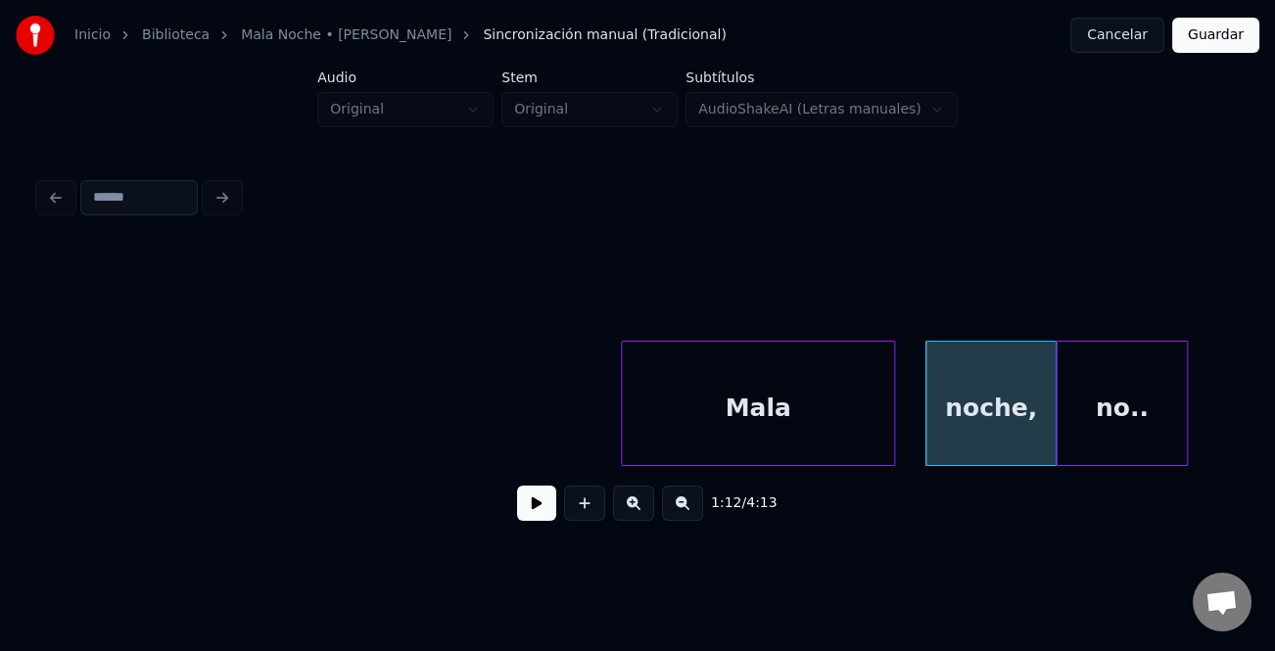
click at [796, 408] on div "Mala" at bounding box center [757, 408] width 271 height 133
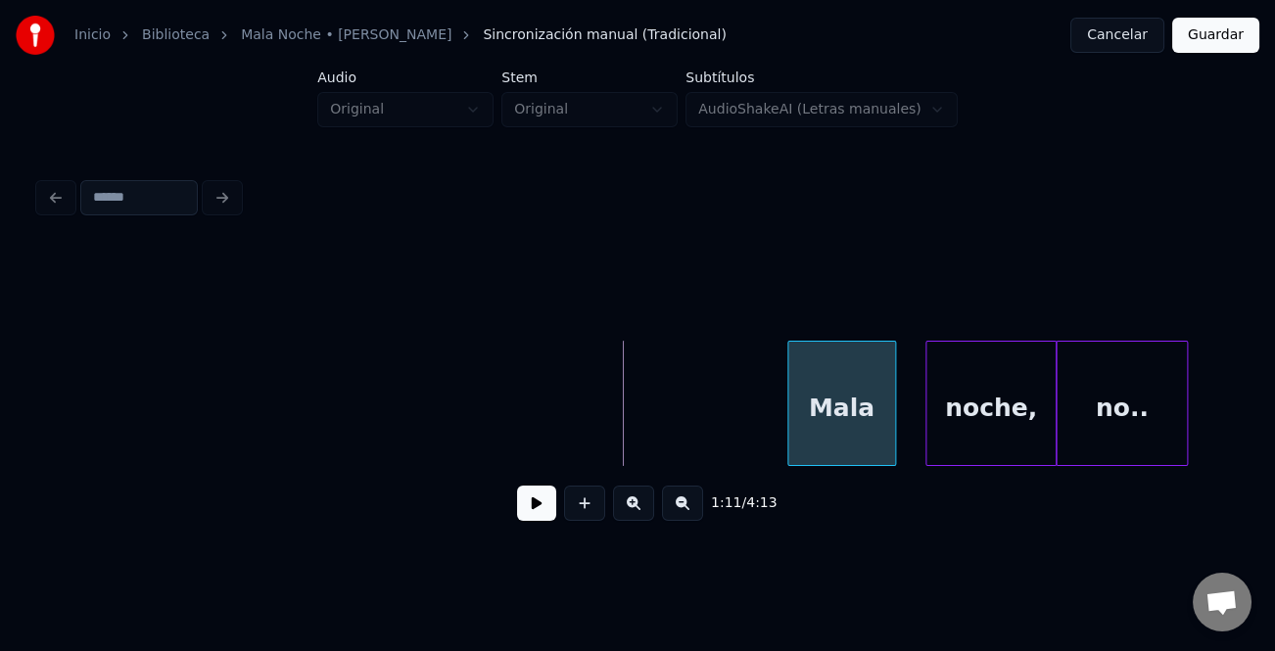
click at [794, 425] on div at bounding box center [791, 403] width 6 height 123
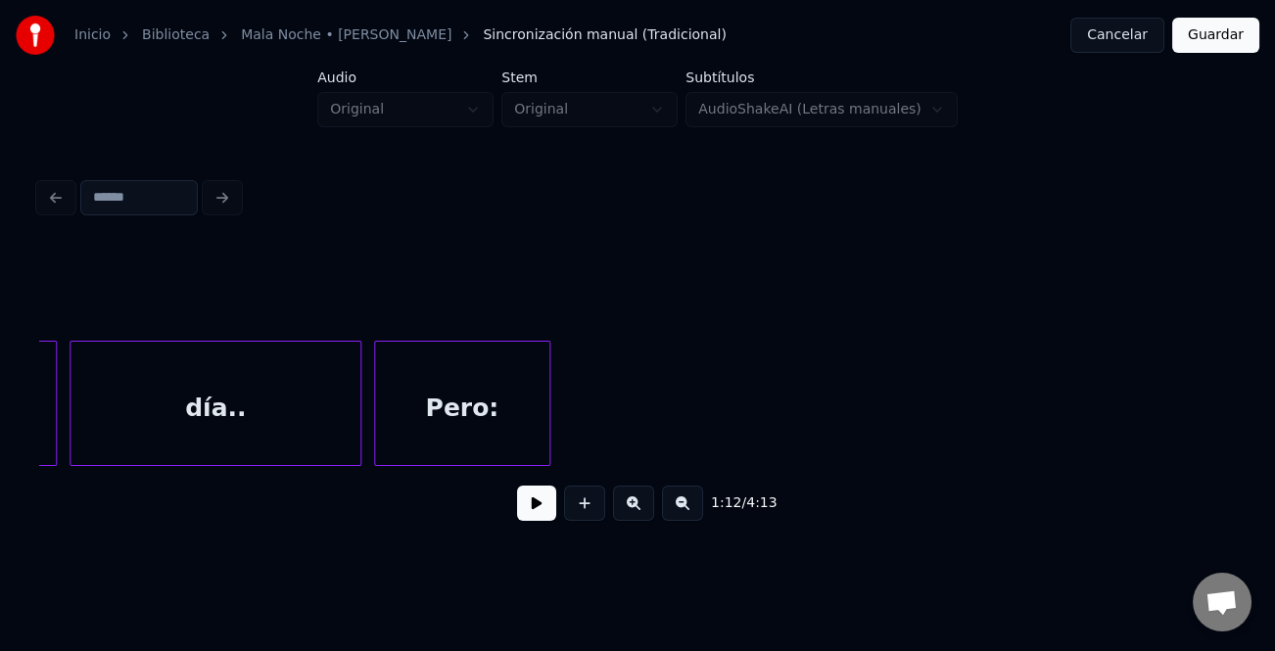
scroll to position [0, 30343]
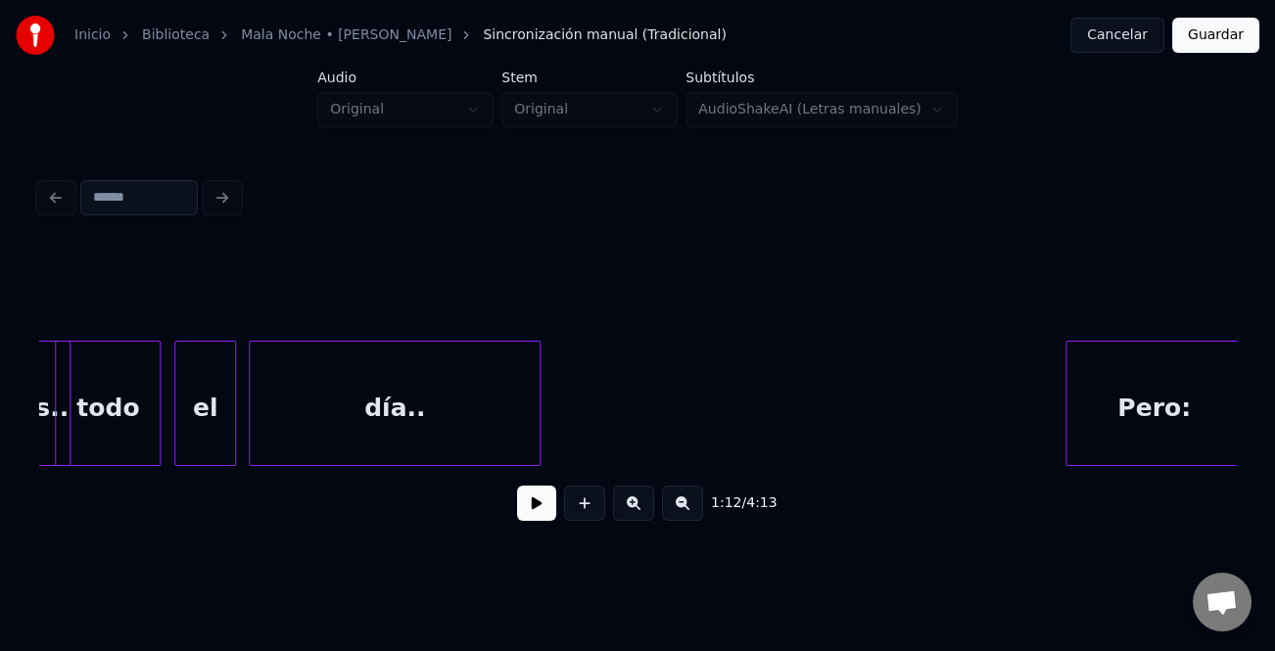
click at [1133, 437] on div "Pero:" at bounding box center [1154, 408] width 174 height 133
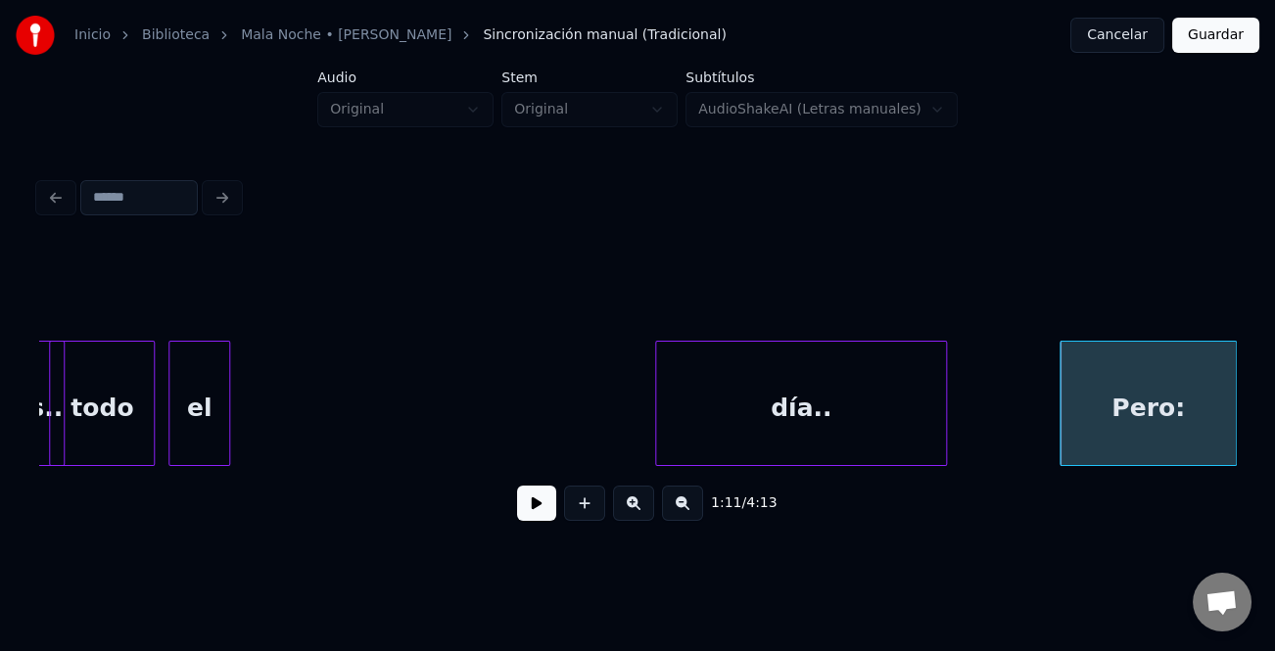
click at [850, 465] on div "Pero: día.. el ves.. todo" at bounding box center [637, 403] width 1197 height 125
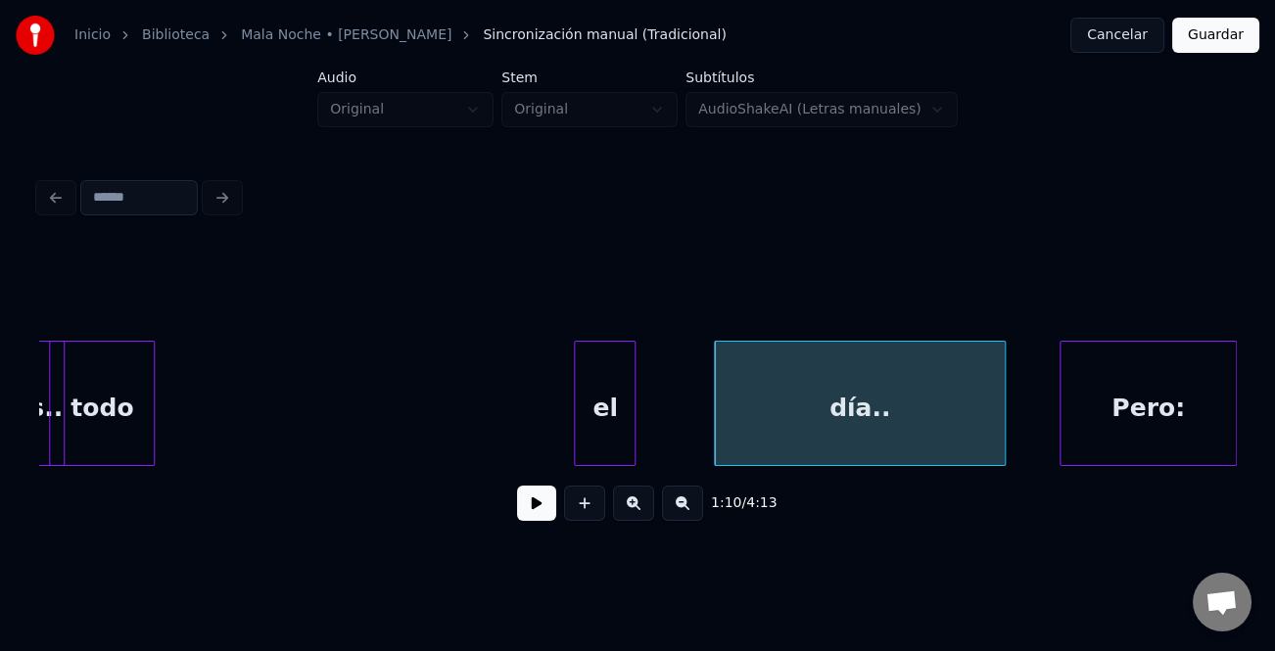
click at [666, 463] on div "Pero: día.. el ves.. todo" at bounding box center [637, 403] width 1197 height 125
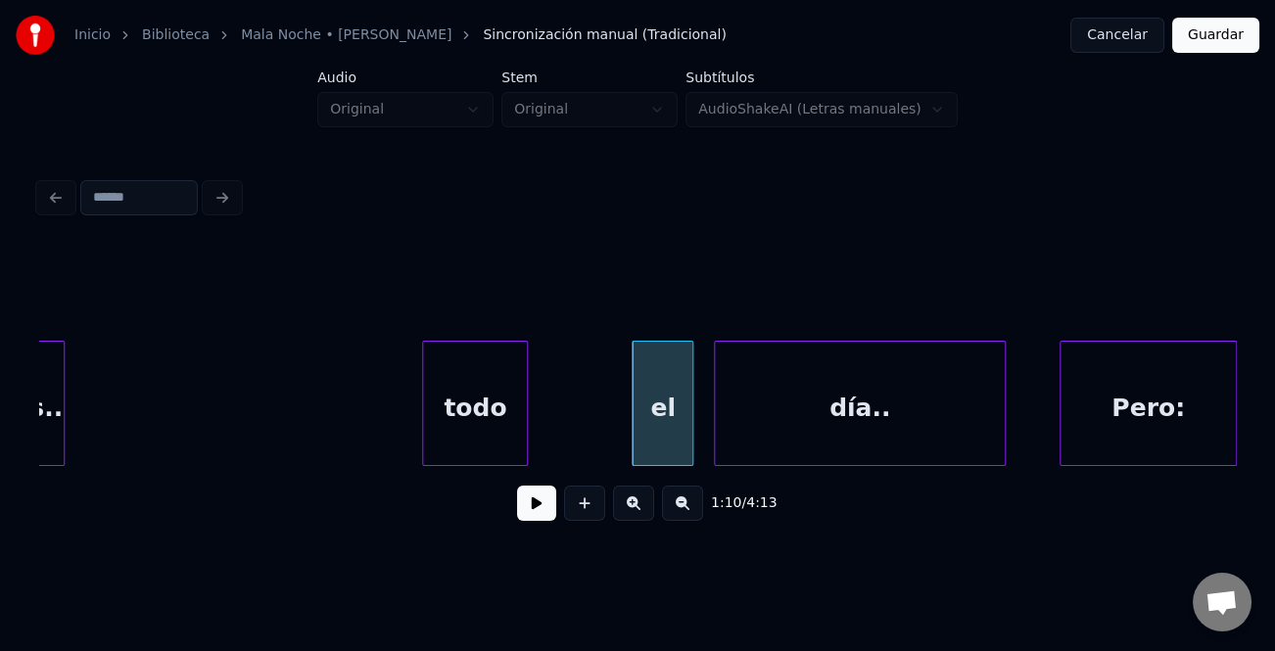
click at [523, 451] on div "todo" at bounding box center [475, 408] width 104 height 133
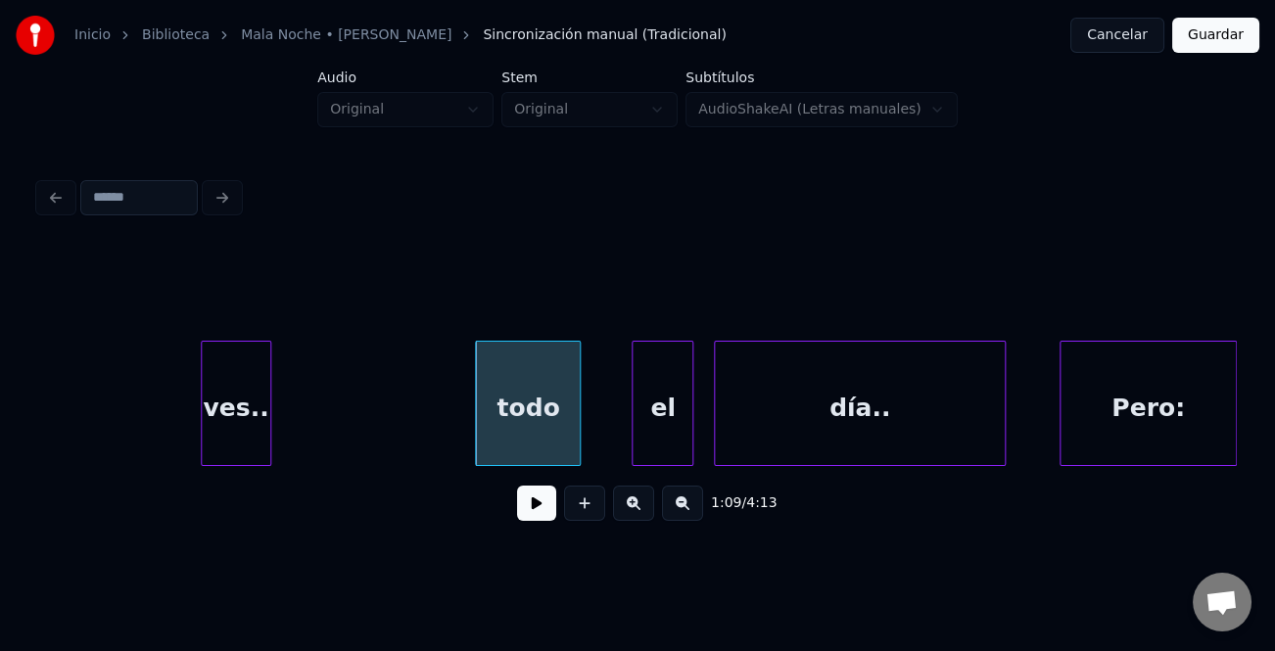
scroll to position [0, 30311]
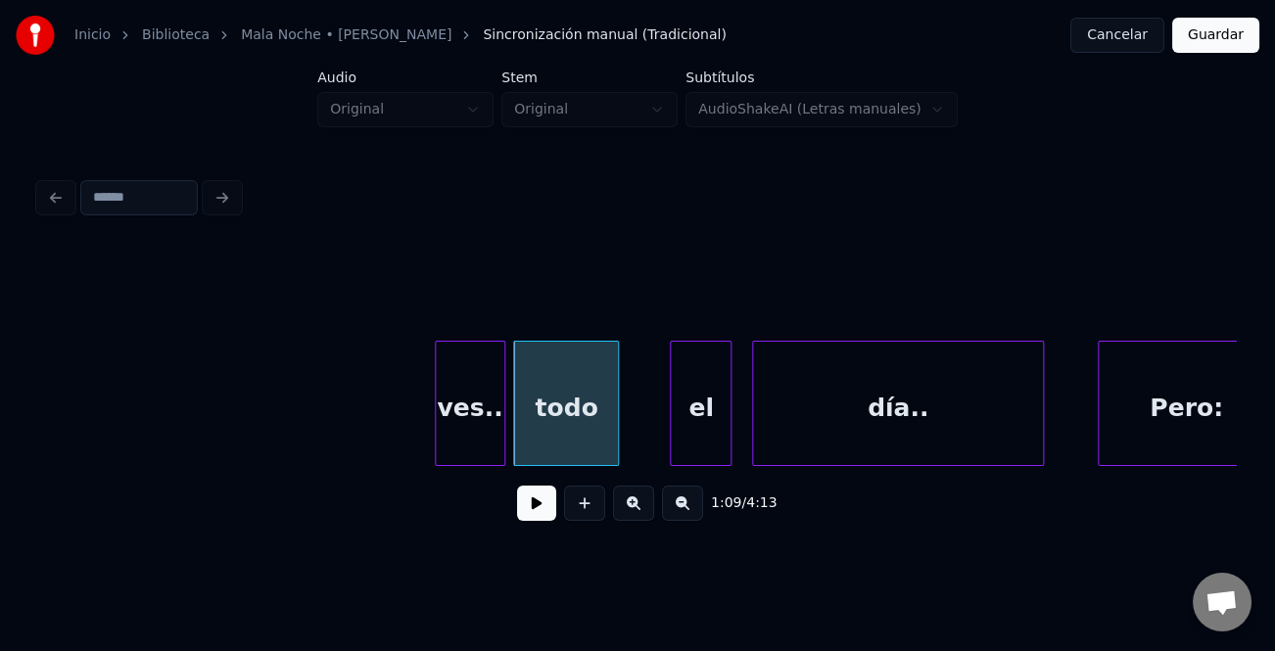
click at [458, 466] on div "Pero: día.. el ves.. todo" at bounding box center [637, 403] width 1197 height 125
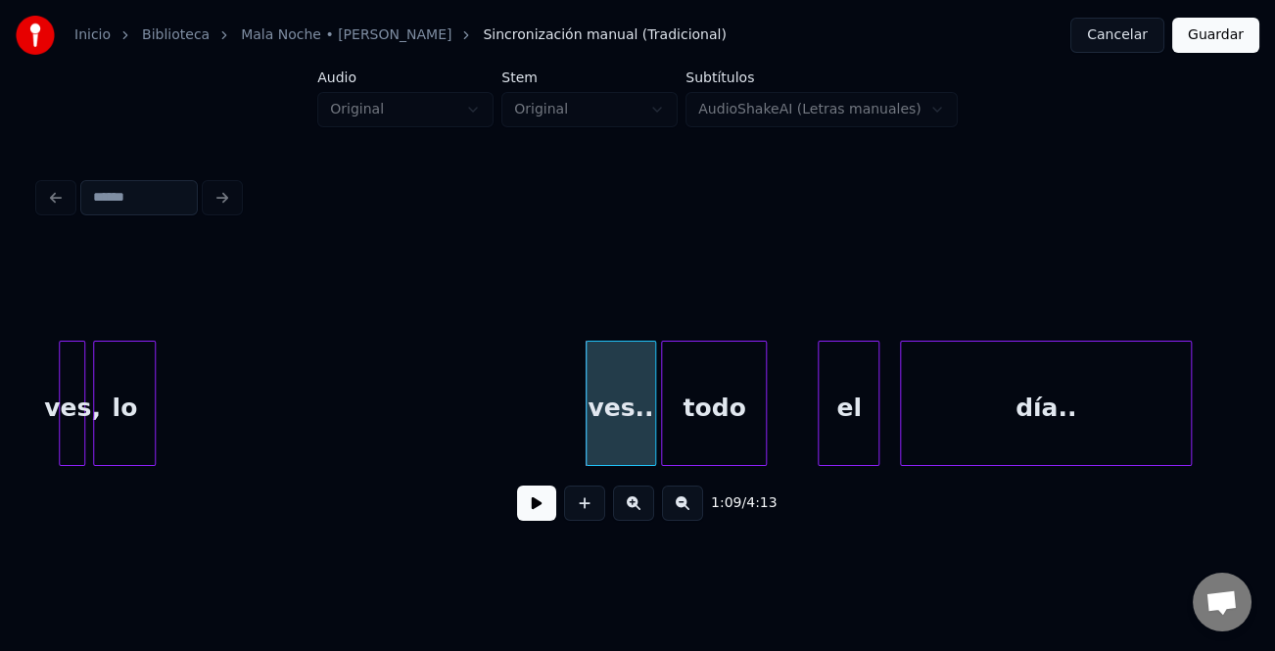
scroll to position [0, 29984]
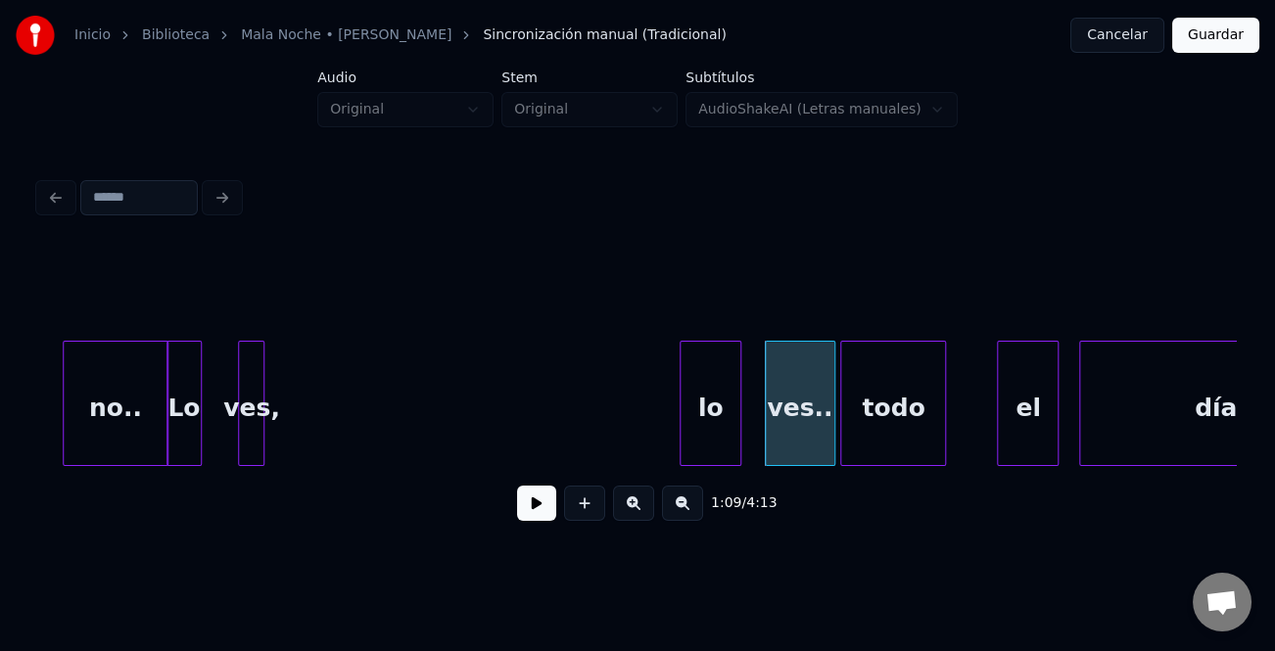
click at [722, 466] on div "día.. el ves.. todo ves, lo no.. Lo" at bounding box center [637, 403] width 1197 height 125
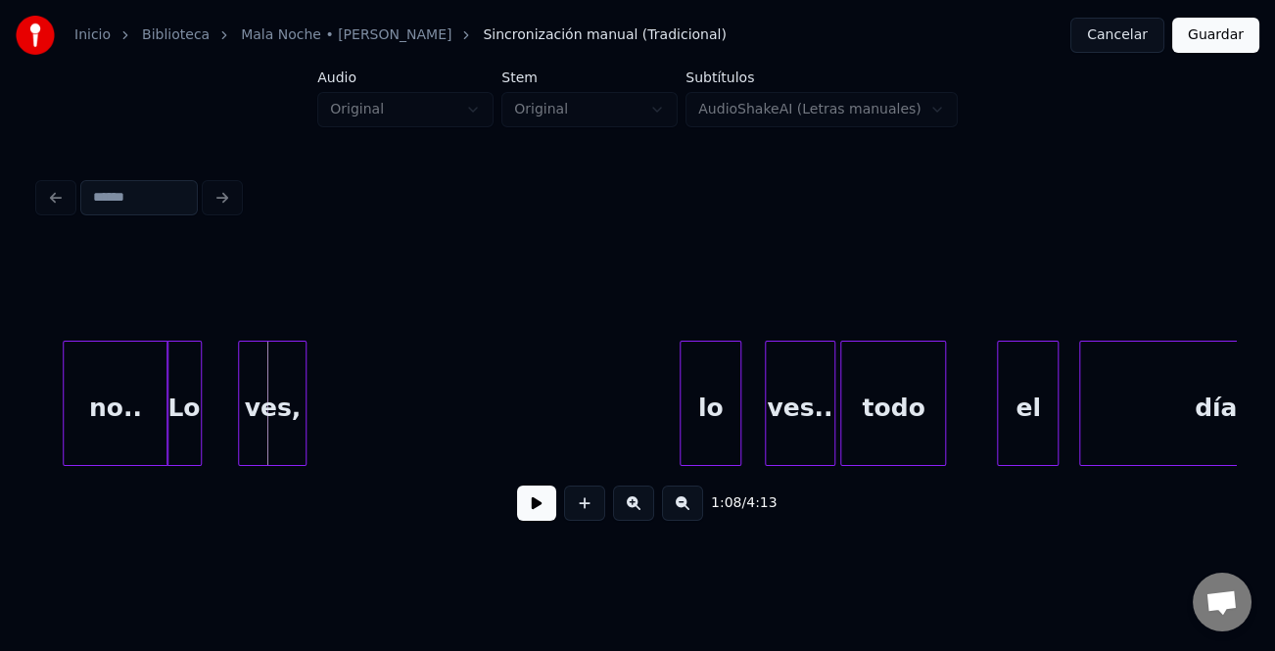
click at [304, 436] on div at bounding box center [303, 403] width 6 height 123
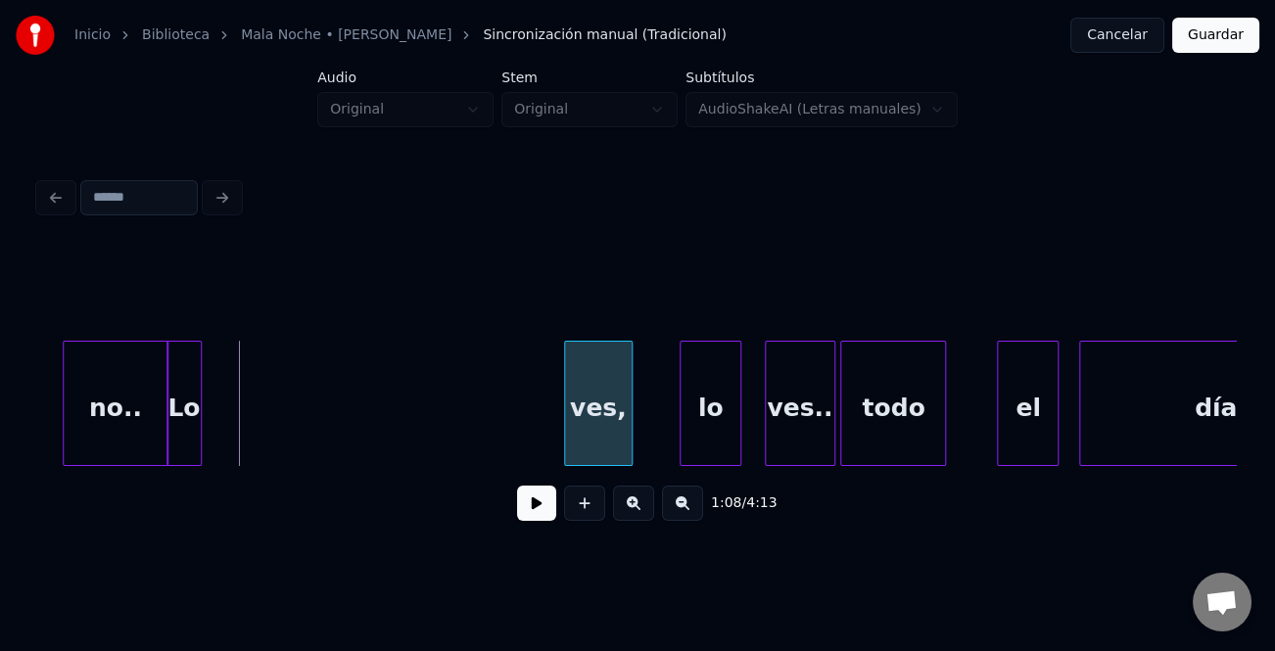
click at [588, 479] on div "1:08 / 4:13" at bounding box center [637, 392] width 1197 height 298
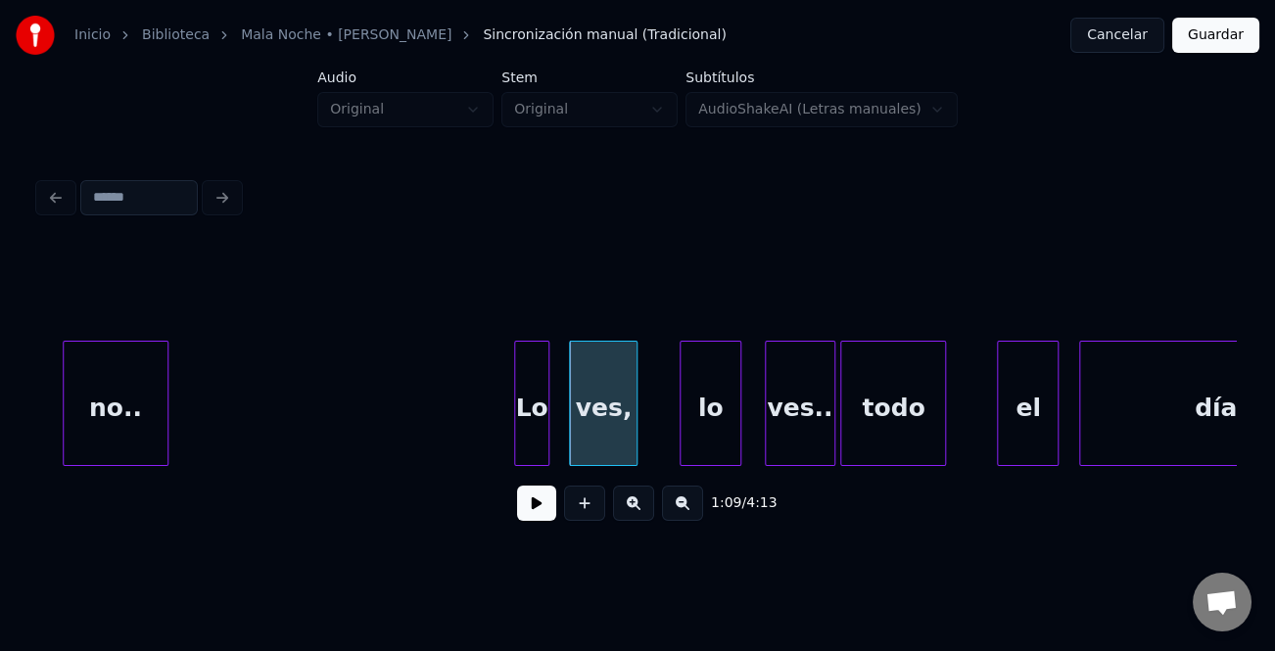
click at [542, 466] on div "día.. el ves.. todo ves, lo no.. Lo" at bounding box center [637, 403] width 1197 height 125
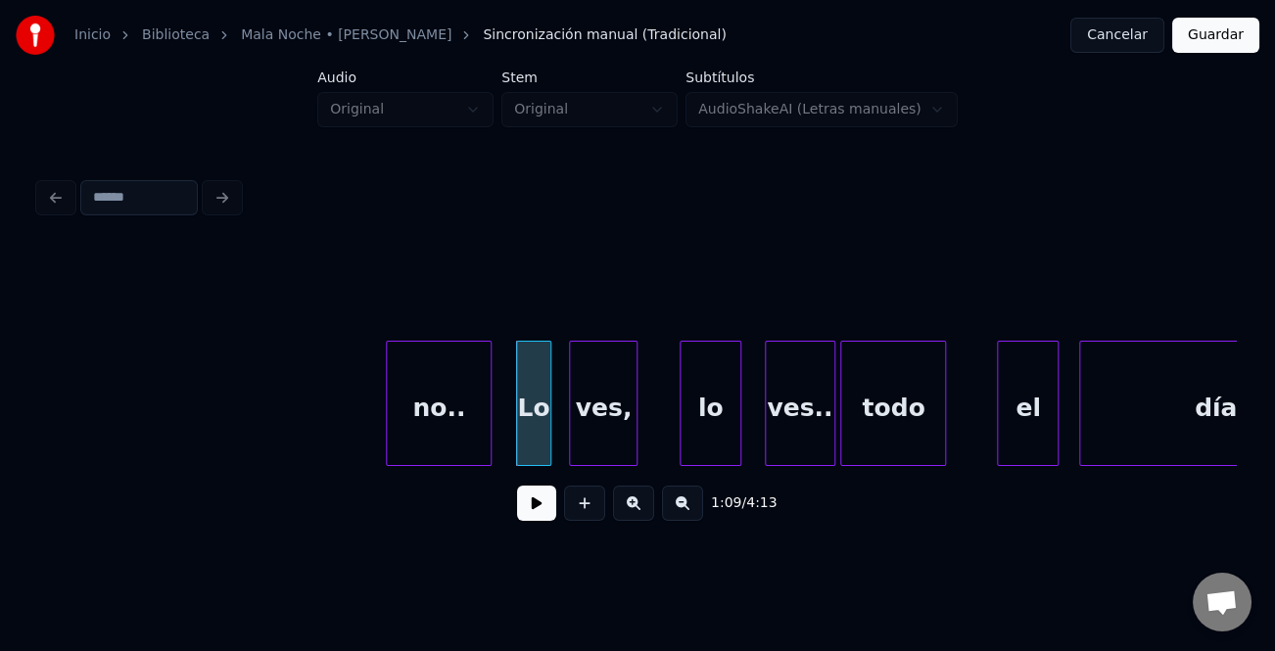
click at [460, 448] on div "no.." at bounding box center [439, 408] width 104 height 133
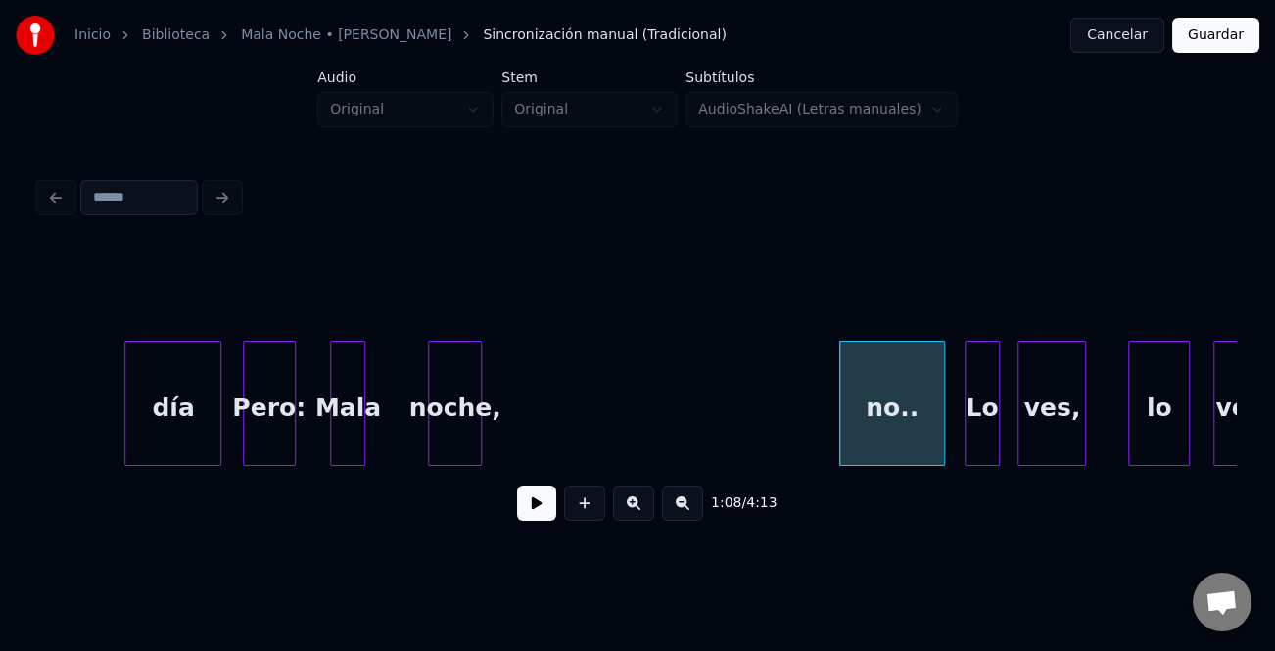
scroll to position [0, 29624]
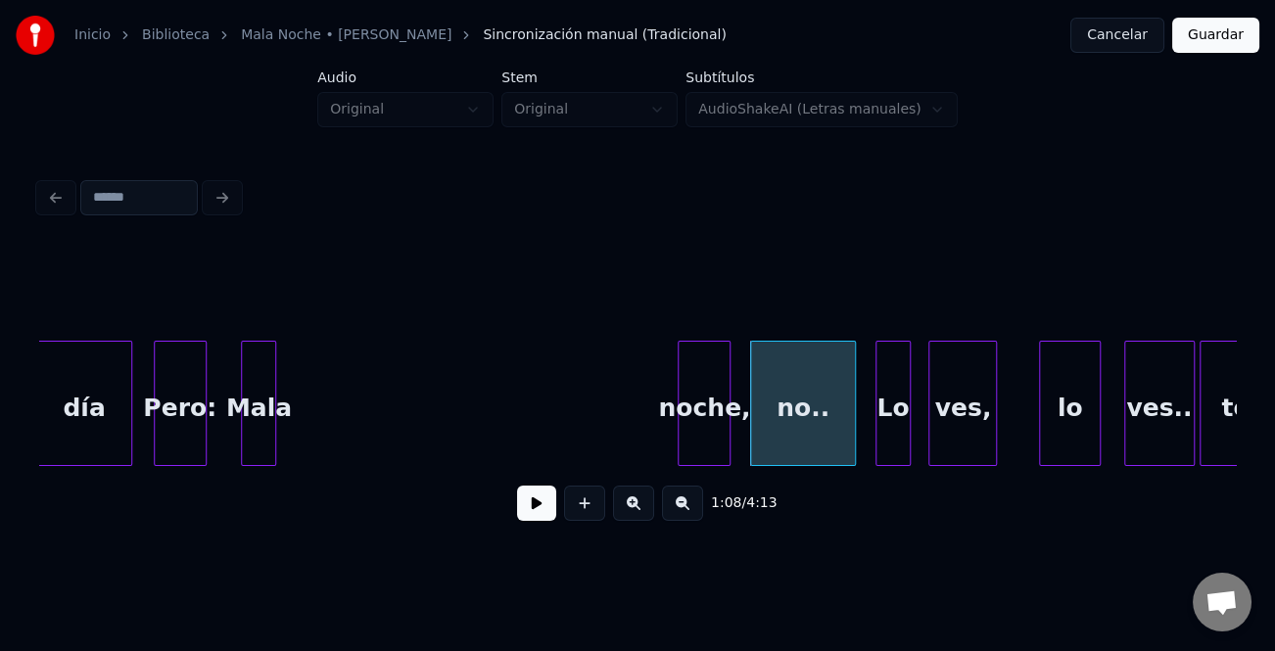
click at [712, 451] on div "noche," at bounding box center [704, 408] width 51 height 133
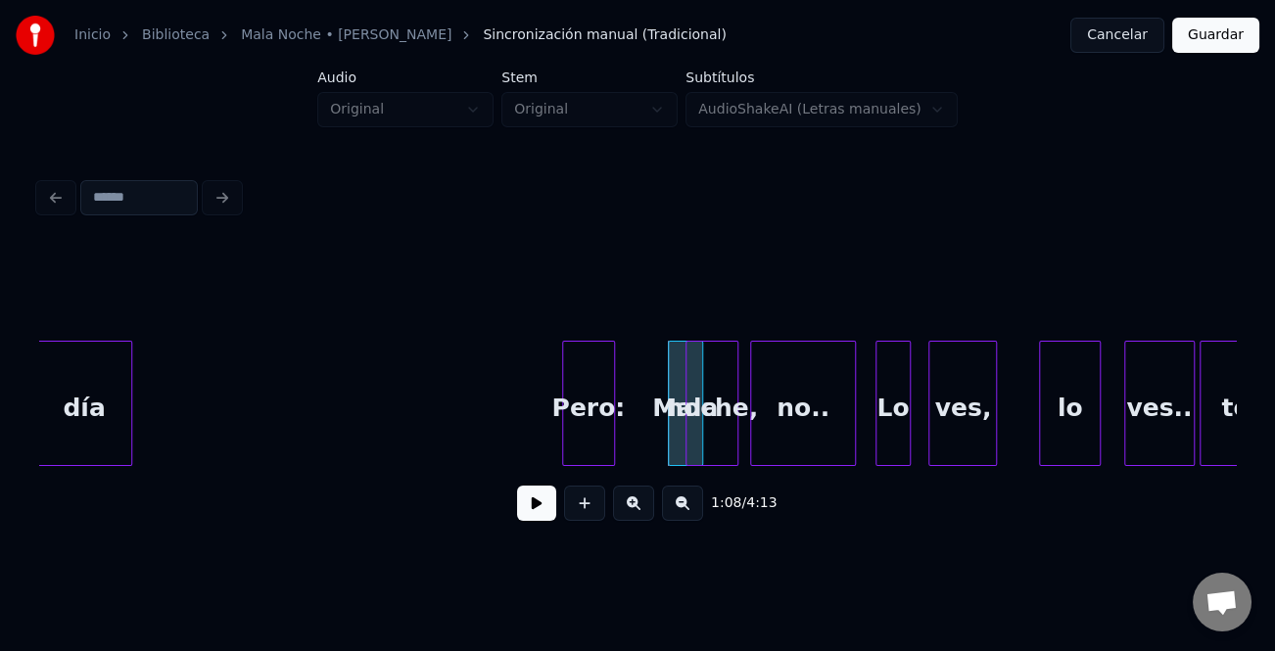
click at [602, 419] on div "Pero:" at bounding box center [588, 408] width 51 height 133
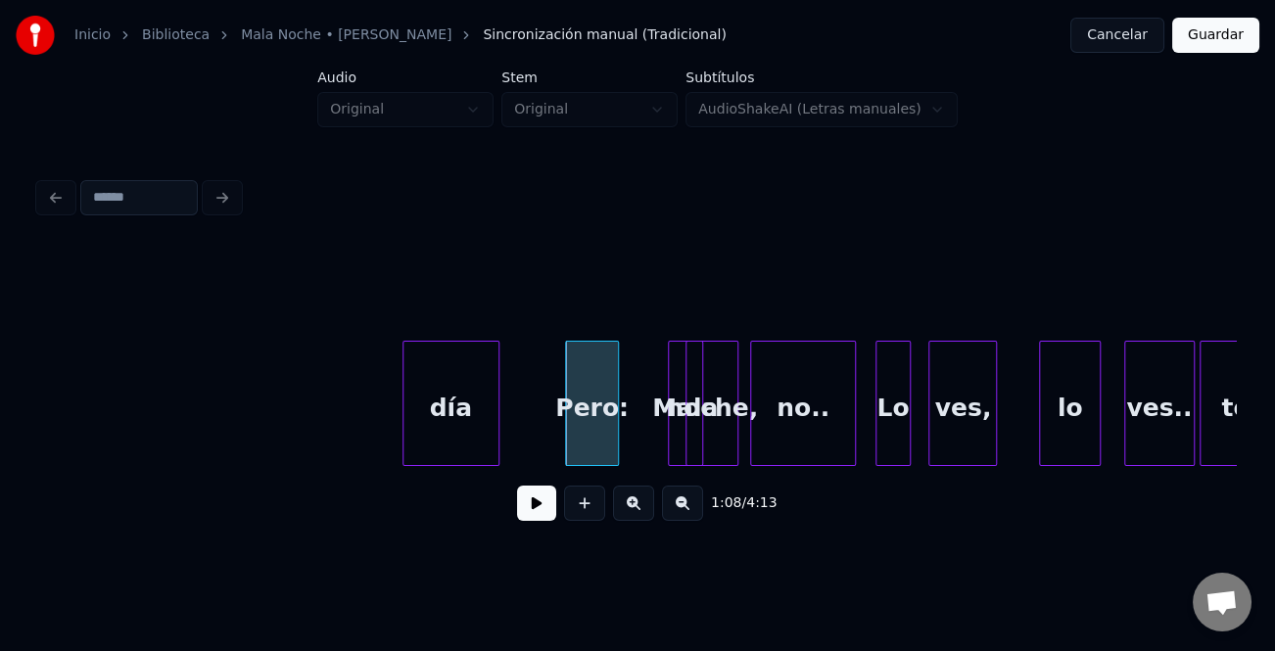
click at [467, 446] on div "día" at bounding box center [450, 408] width 95 height 133
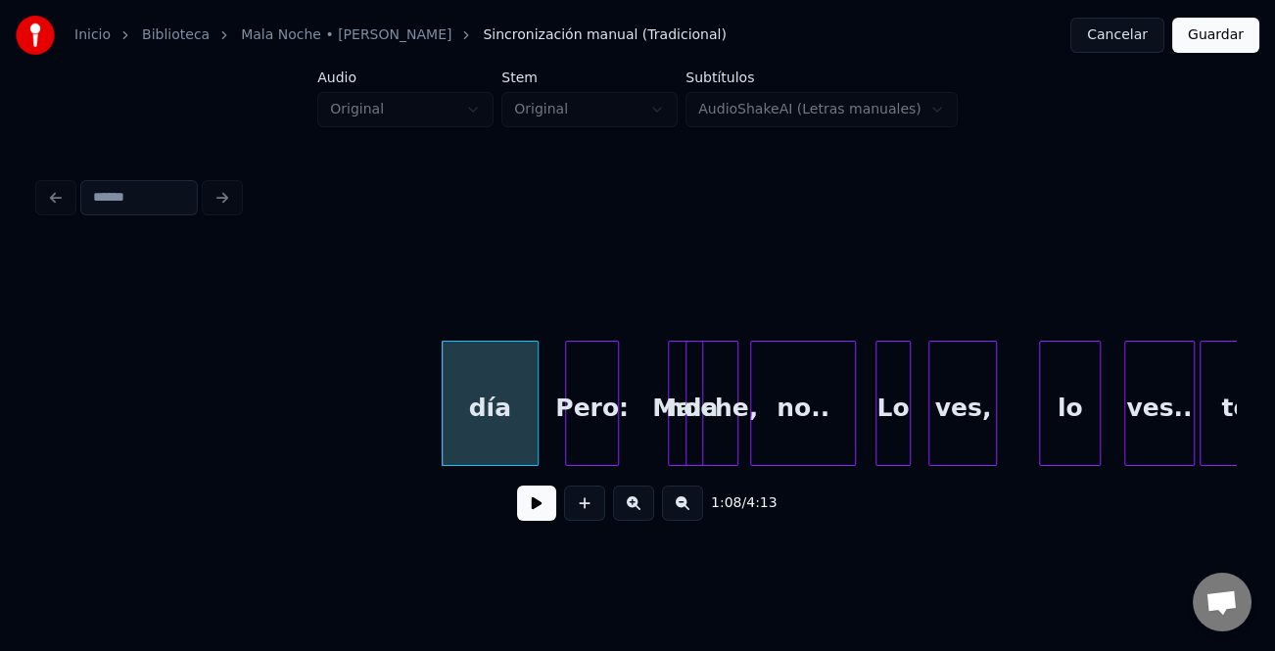
scroll to position [0, 29356]
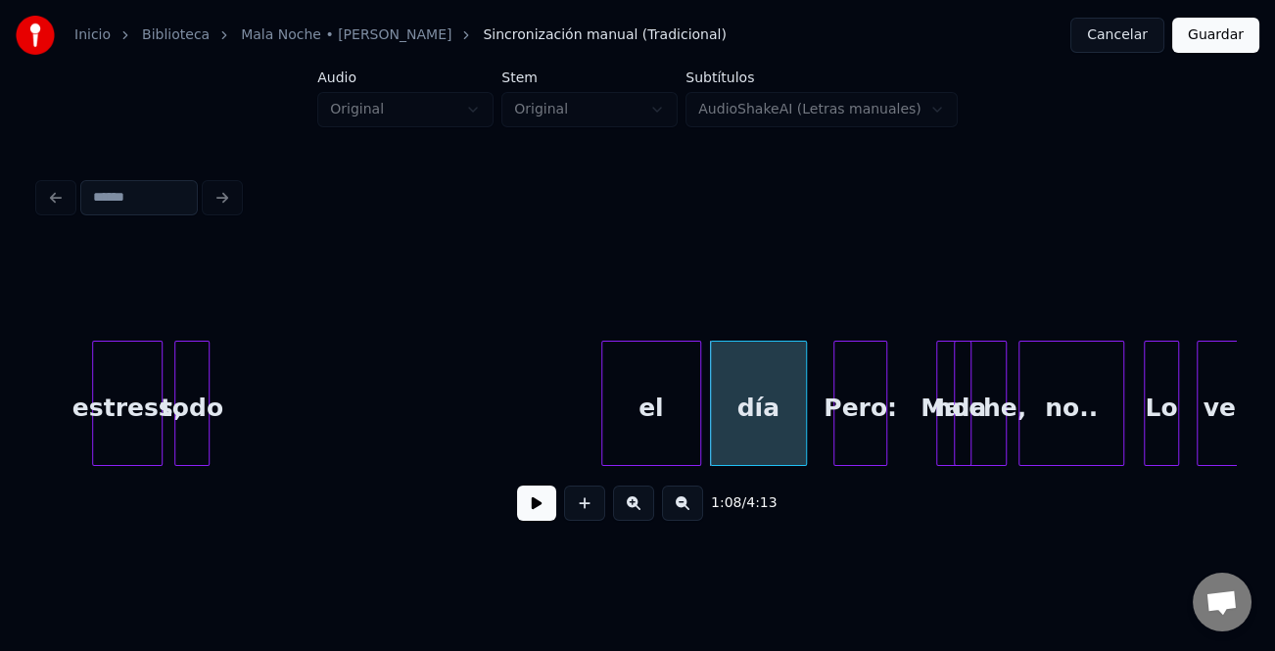
click at [672, 444] on div "el" at bounding box center [651, 408] width 98 height 133
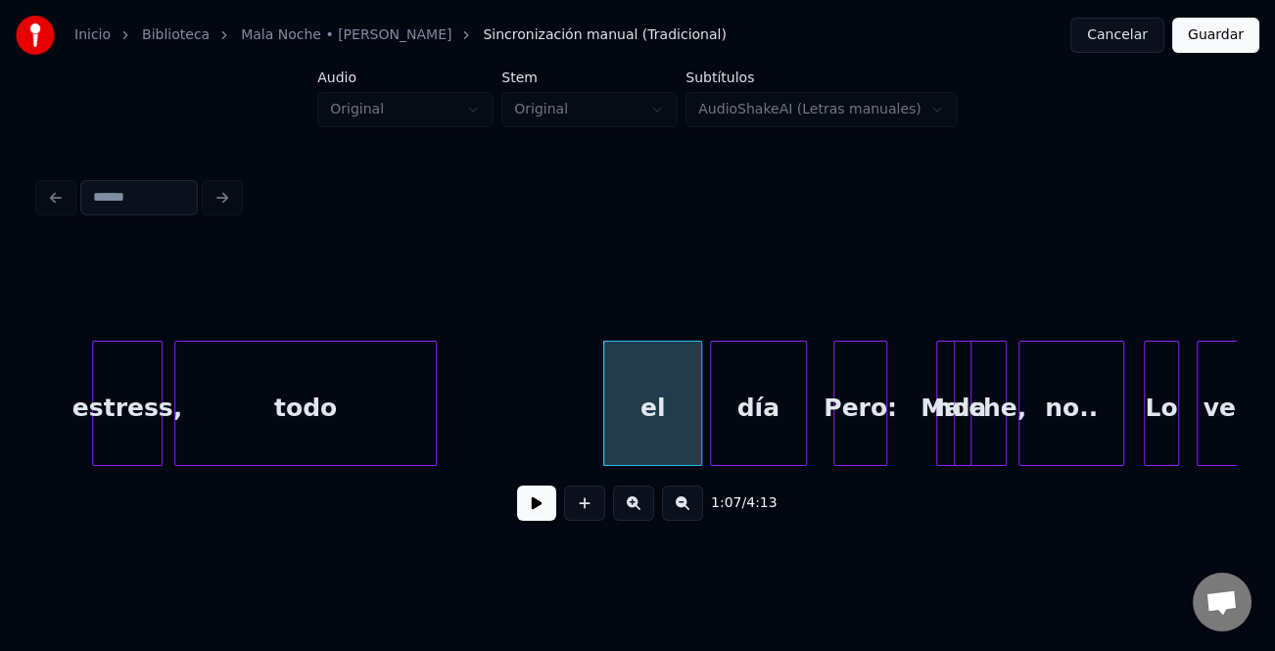
click at [444, 457] on div "Mala día Pero: noche, no.. Lo ves, estress, todo el" at bounding box center [637, 403] width 1197 height 125
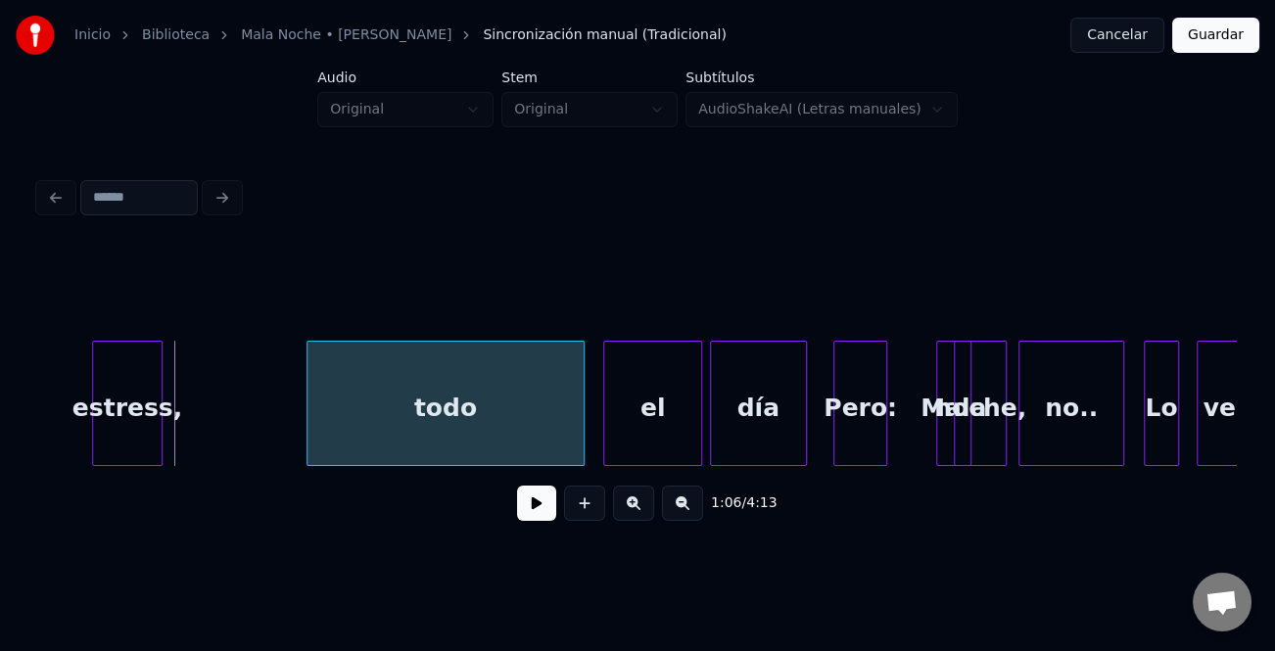
click at [406, 444] on div "todo" at bounding box center [446, 408] width 276 height 133
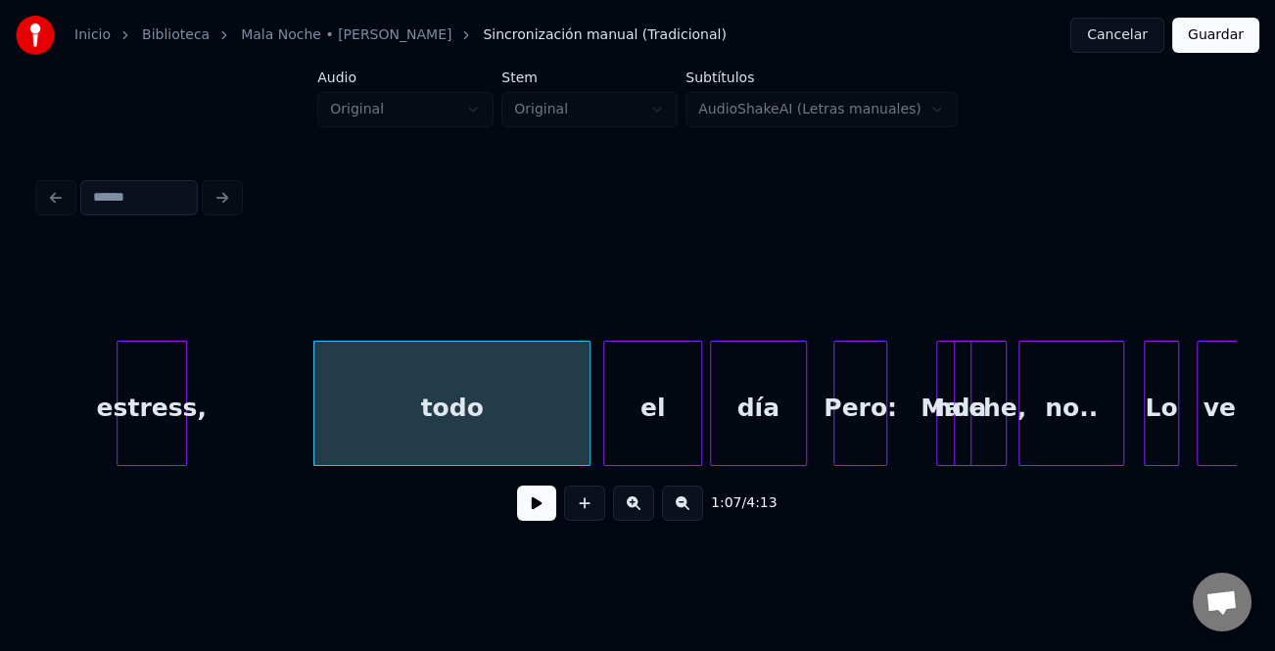
click at [127, 421] on div "estress," at bounding box center [152, 408] width 69 height 133
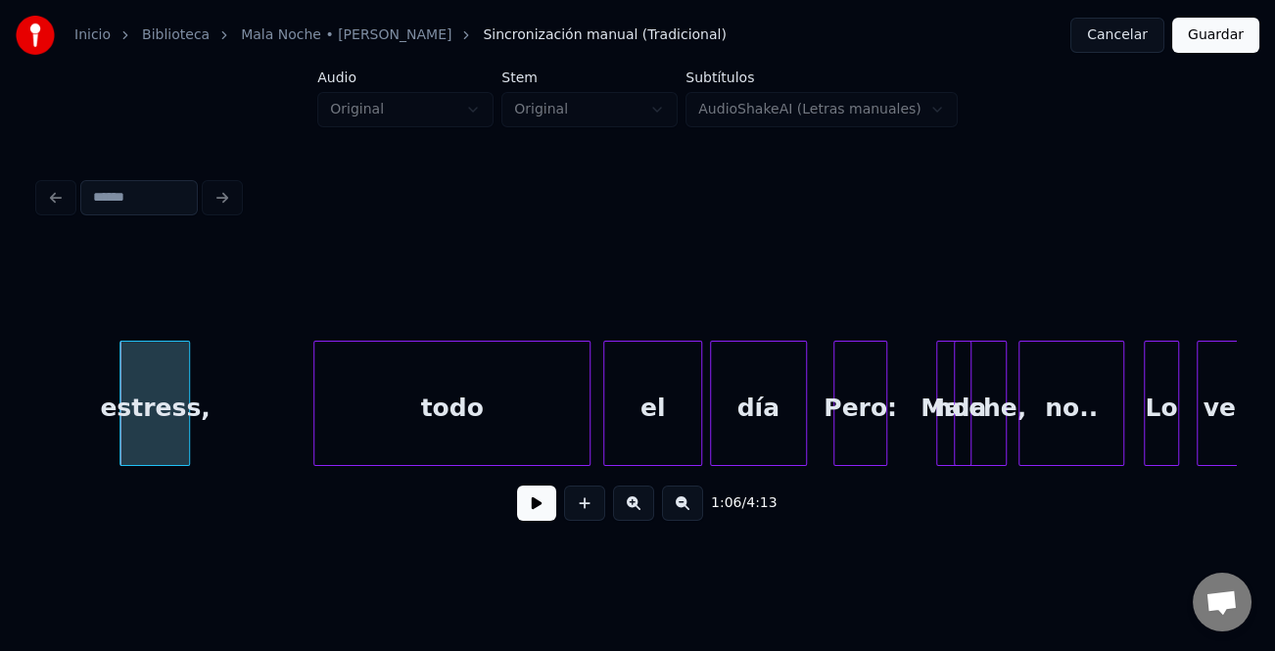
click at [28, 415] on div "Inicio Biblioteca Mala Noche • [PERSON_NAME] Sincronización manual (Tradicional…" at bounding box center [637, 274] width 1275 height 549
click at [540, 509] on button at bounding box center [536, 503] width 39 height 35
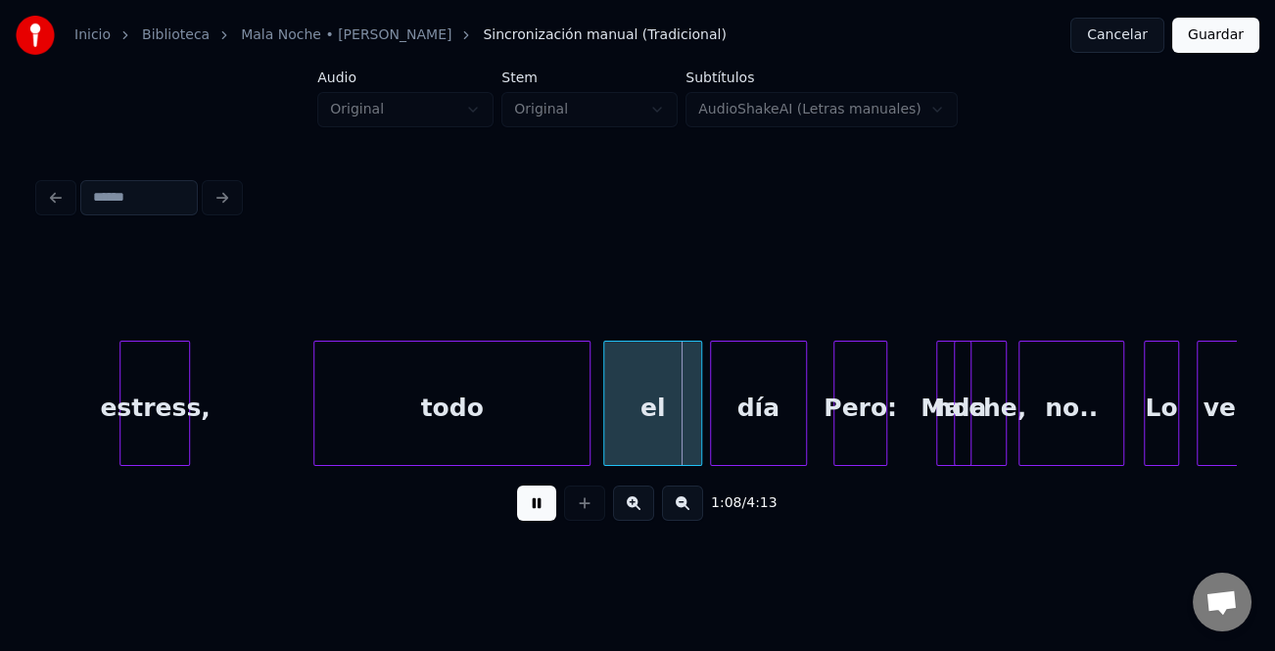
click at [540, 509] on button at bounding box center [536, 503] width 39 height 35
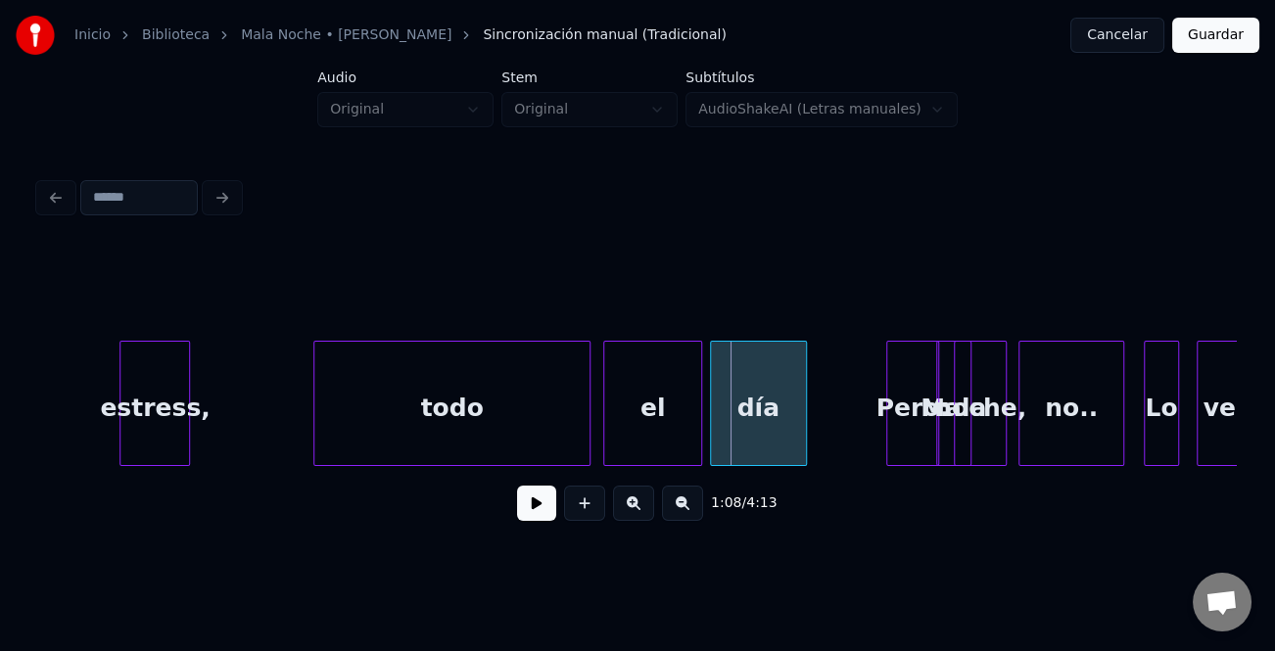
click at [914, 444] on div "Pero:" at bounding box center [912, 408] width 51 height 133
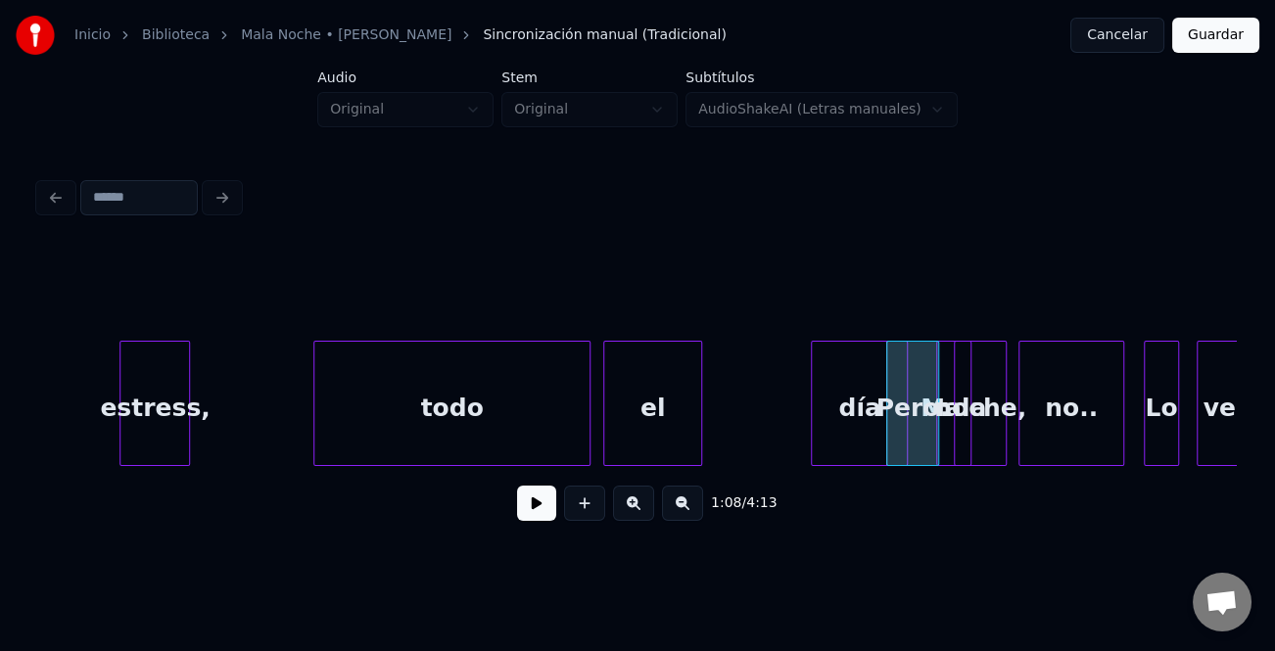
click at [881, 431] on div "día" at bounding box center [859, 408] width 95 height 133
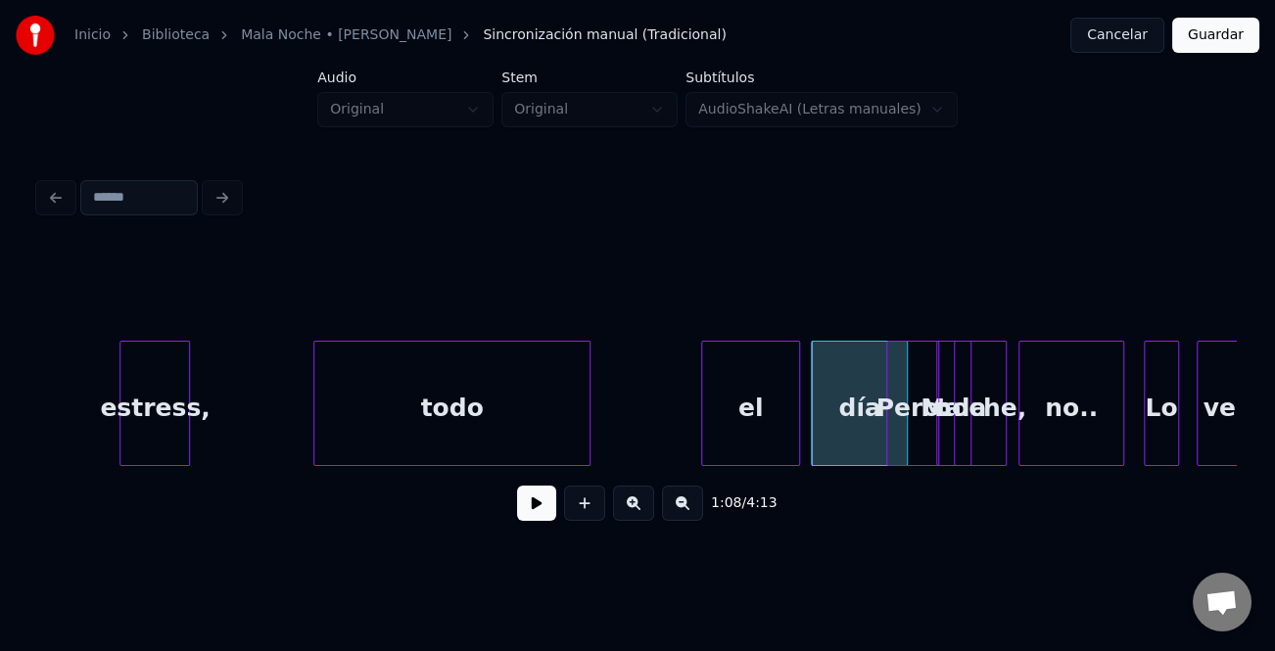
click at [731, 431] on div "el" at bounding box center [751, 408] width 98 height 133
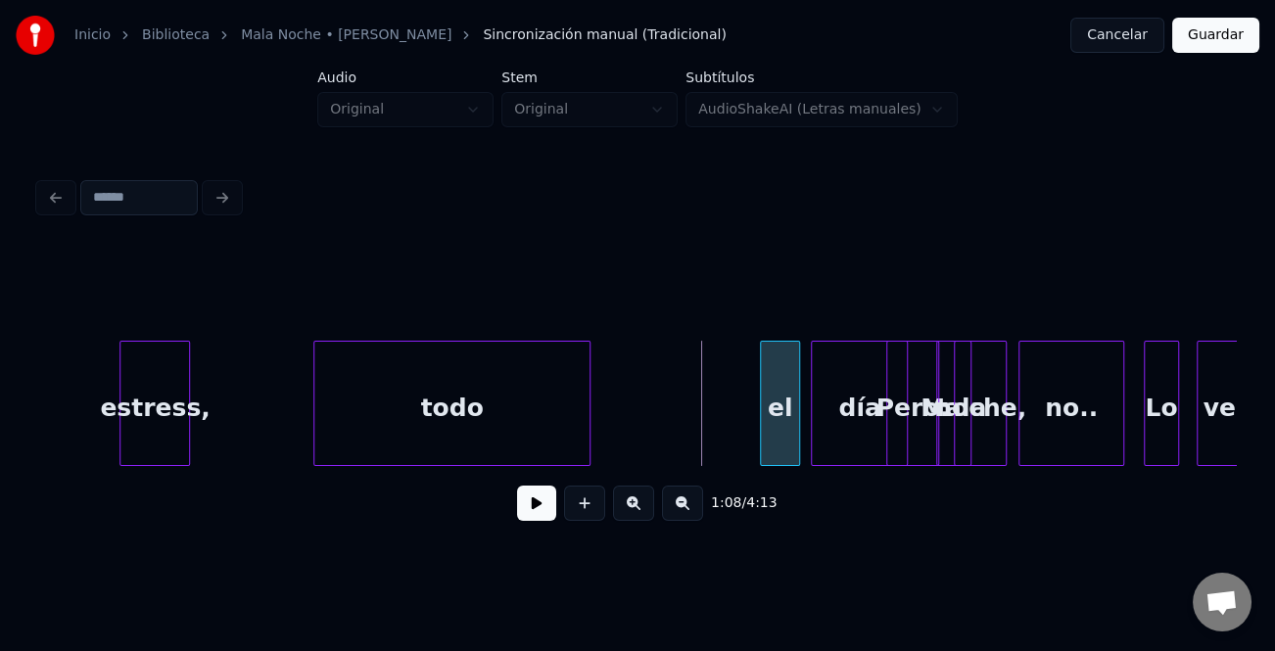
click at [764, 436] on div at bounding box center [764, 403] width 6 height 123
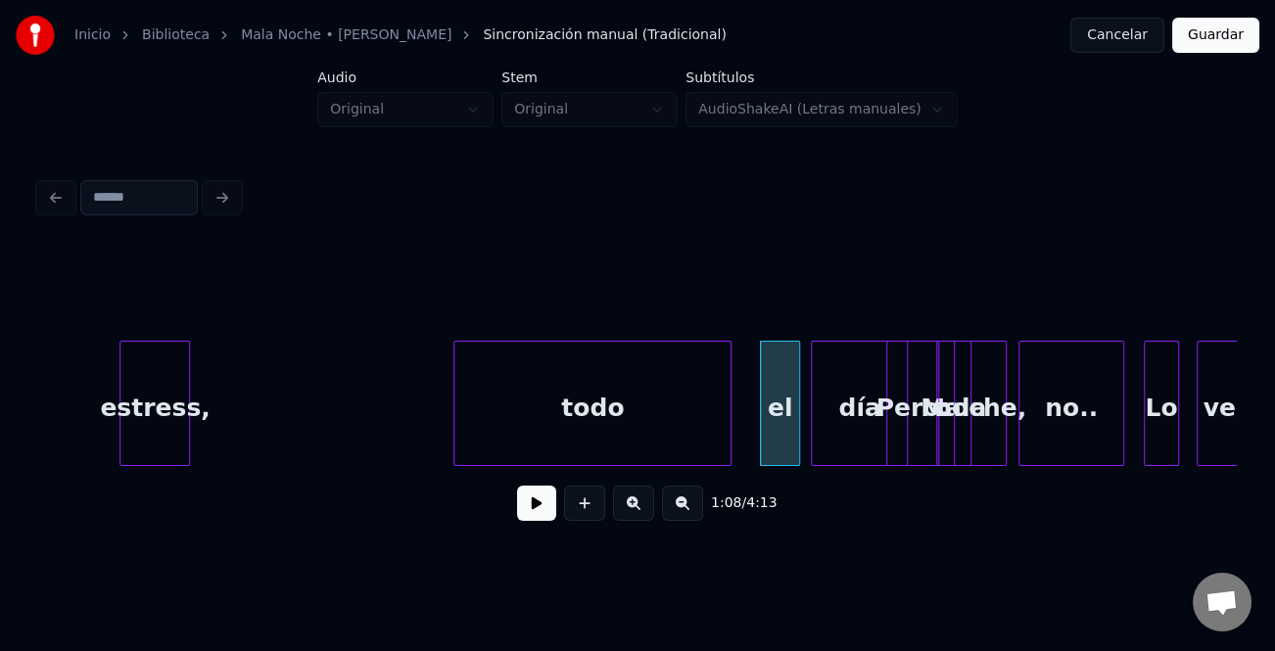
click at [623, 431] on div "todo" at bounding box center [592, 408] width 276 height 133
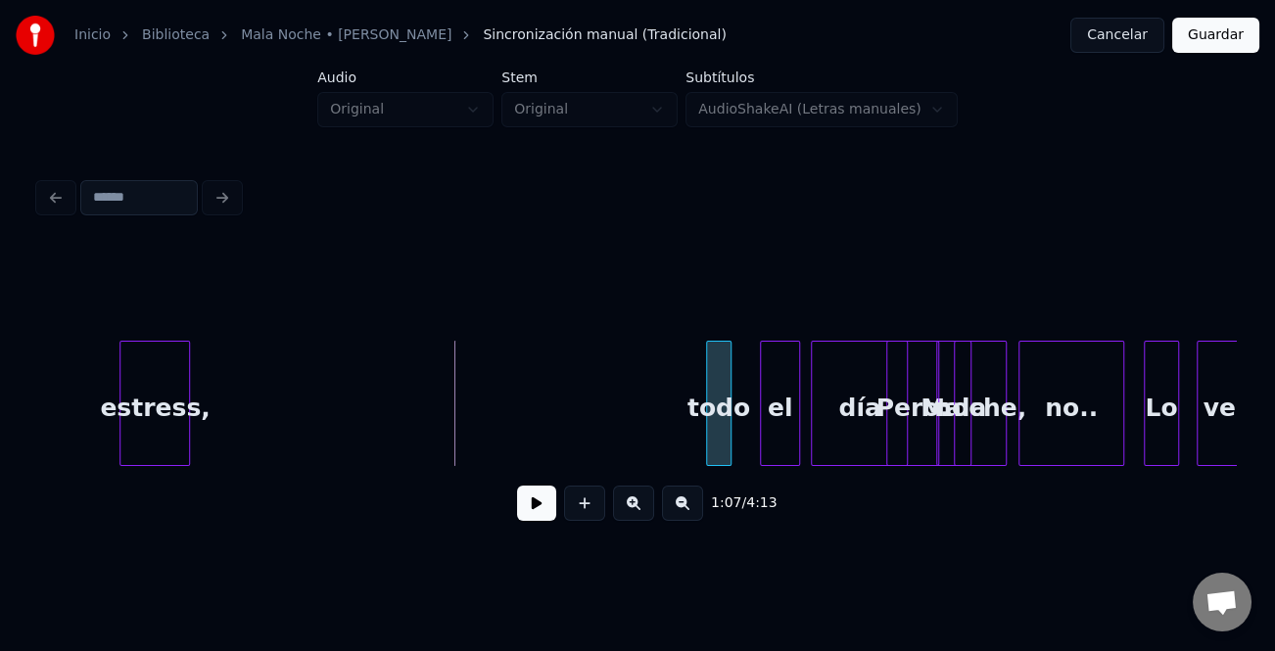
click at [709, 447] on div at bounding box center [710, 403] width 6 height 123
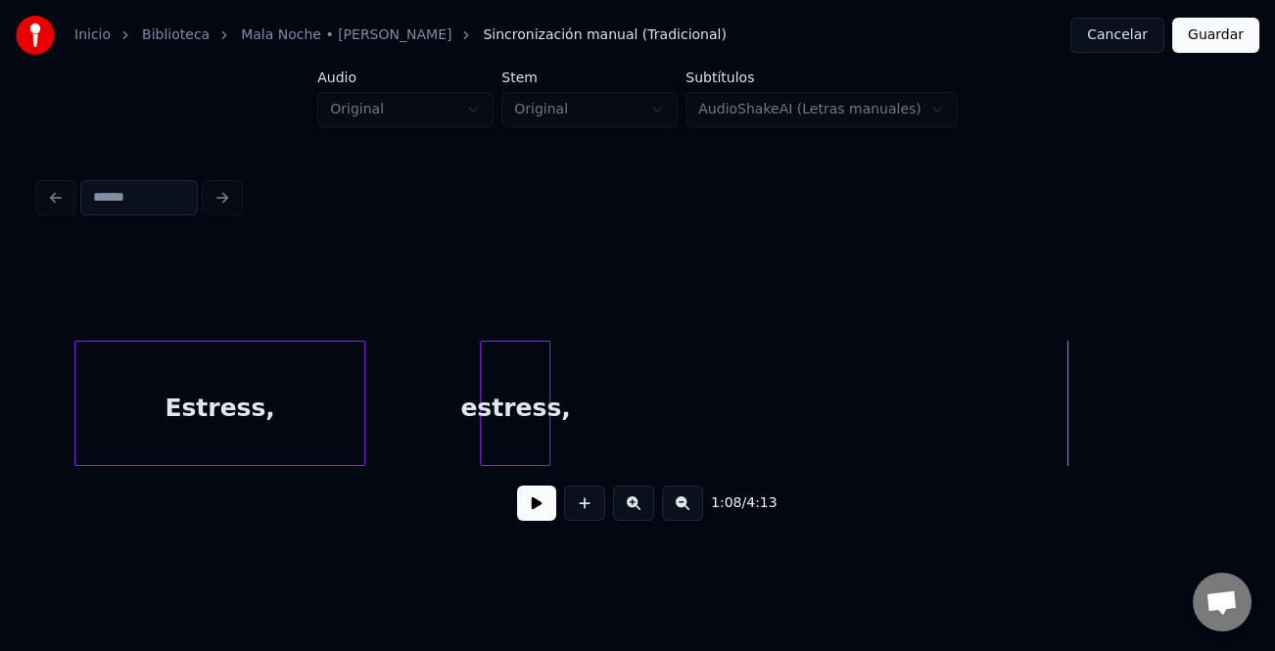
scroll to position [0, 28816]
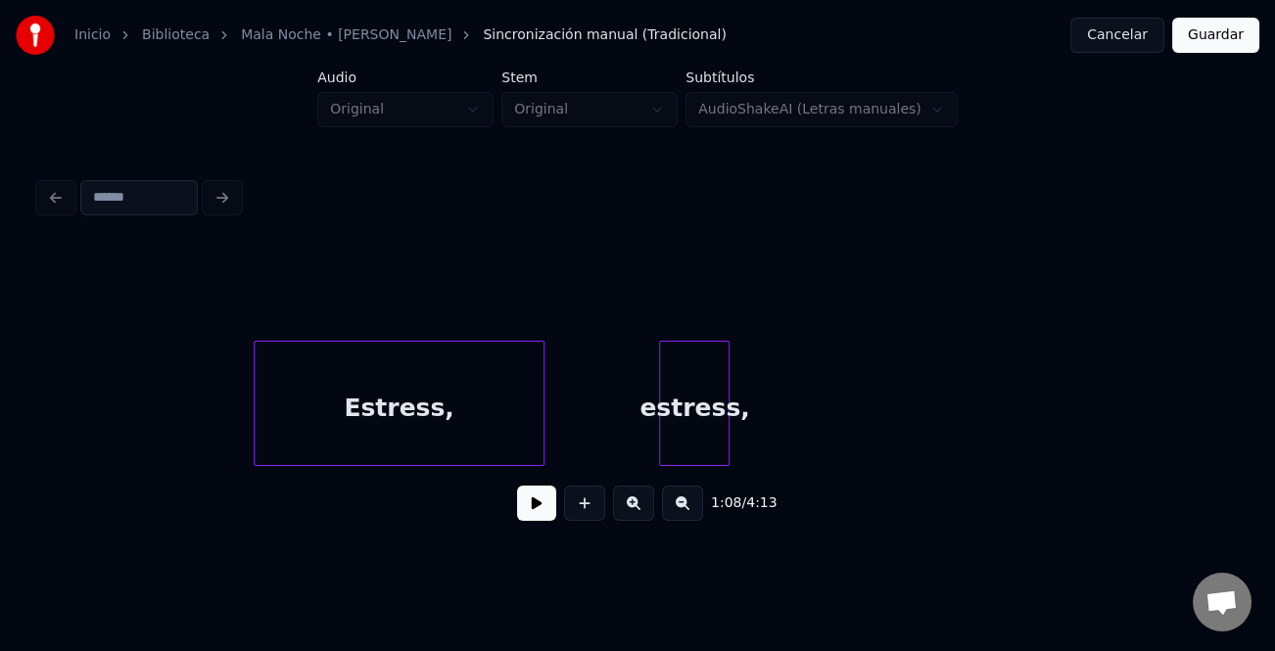
click at [333, 418] on div "Estress," at bounding box center [399, 408] width 289 height 133
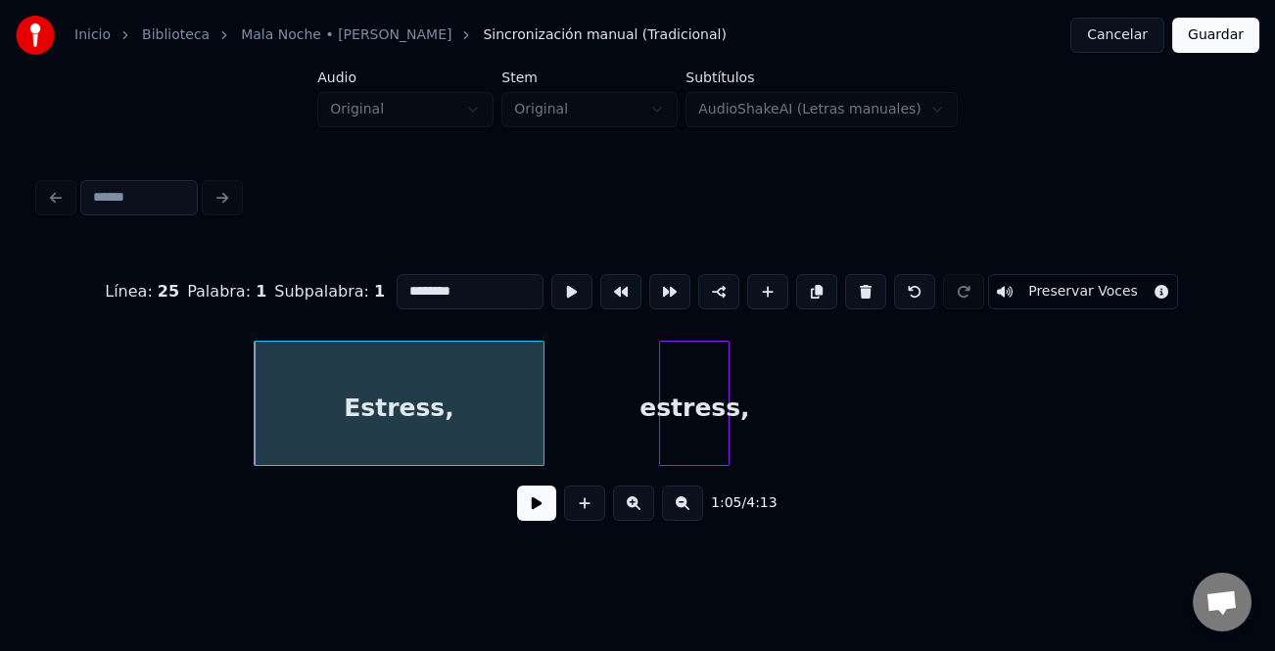
click at [544, 513] on button at bounding box center [536, 503] width 39 height 35
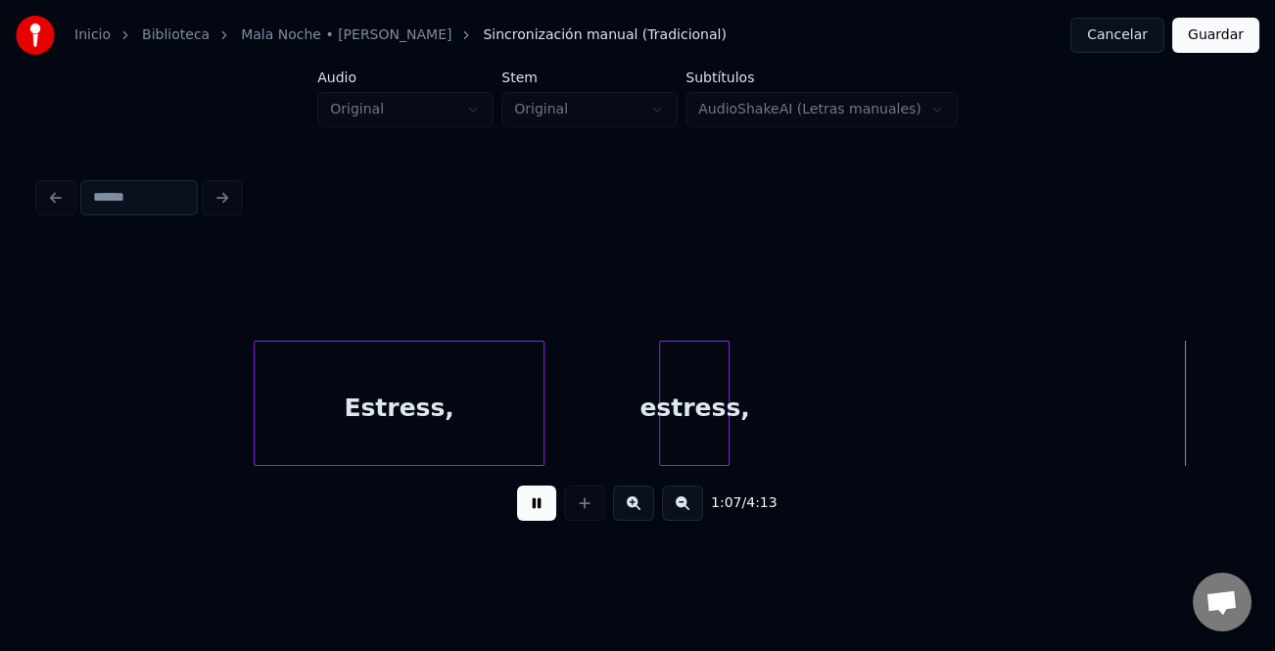
click at [541, 512] on button at bounding box center [536, 503] width 39 height 35
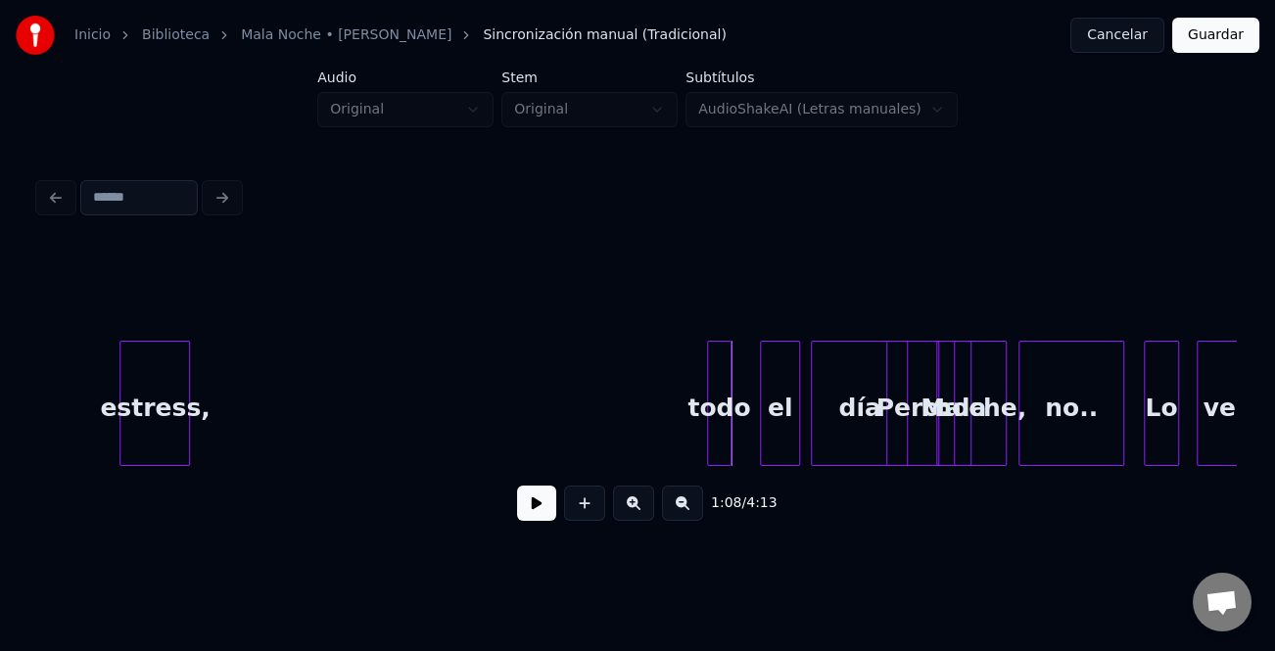
scroll to position [0, 29265]
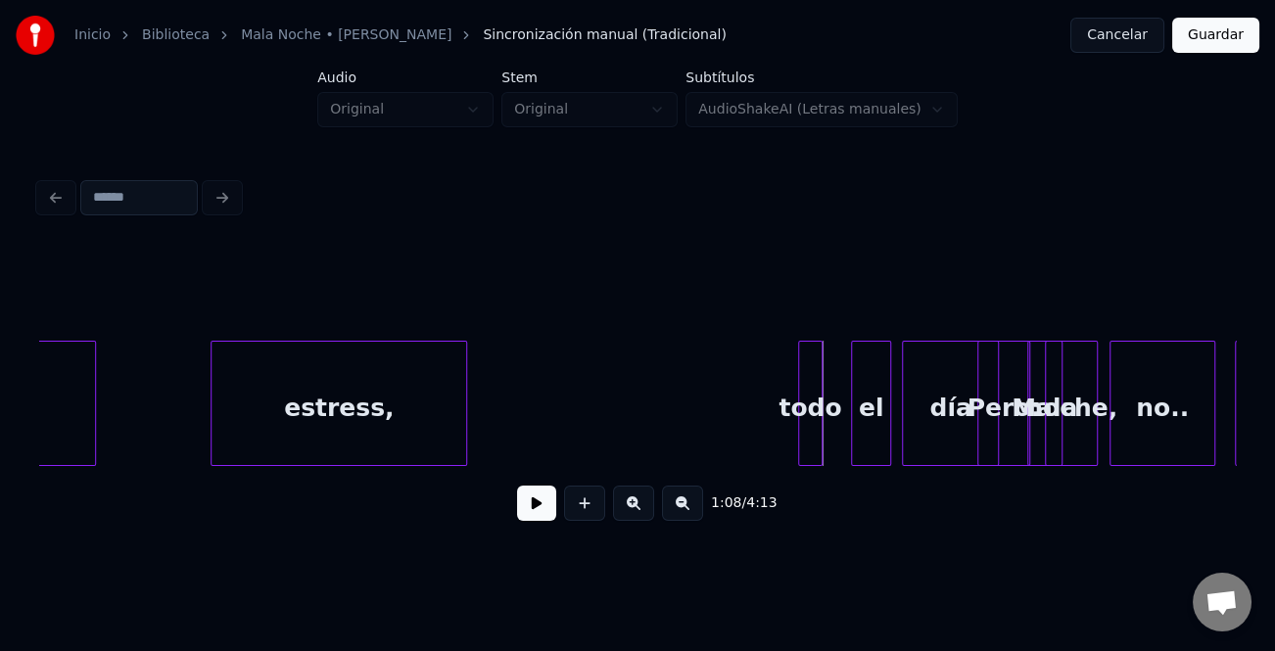
click at [463, 444] on div at bounding box center [463, 403] width 6 height 123
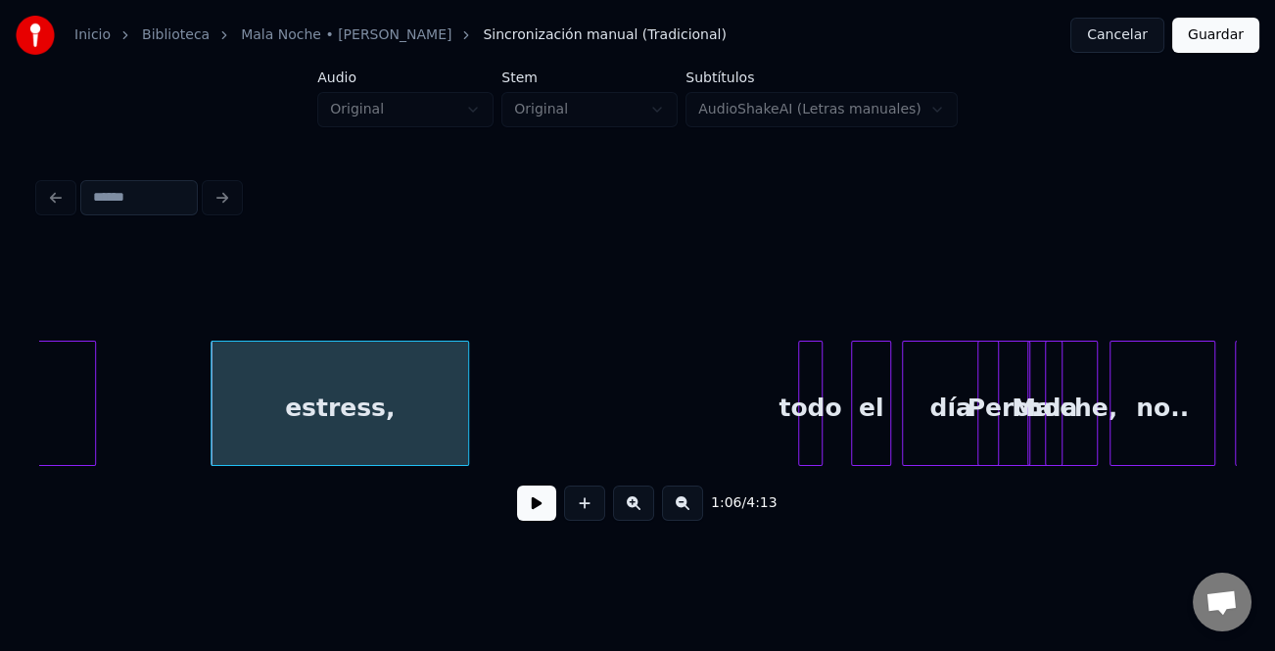
click at [803, 448] on div "todo" at bounding box center [811, 408] width 24 height 133
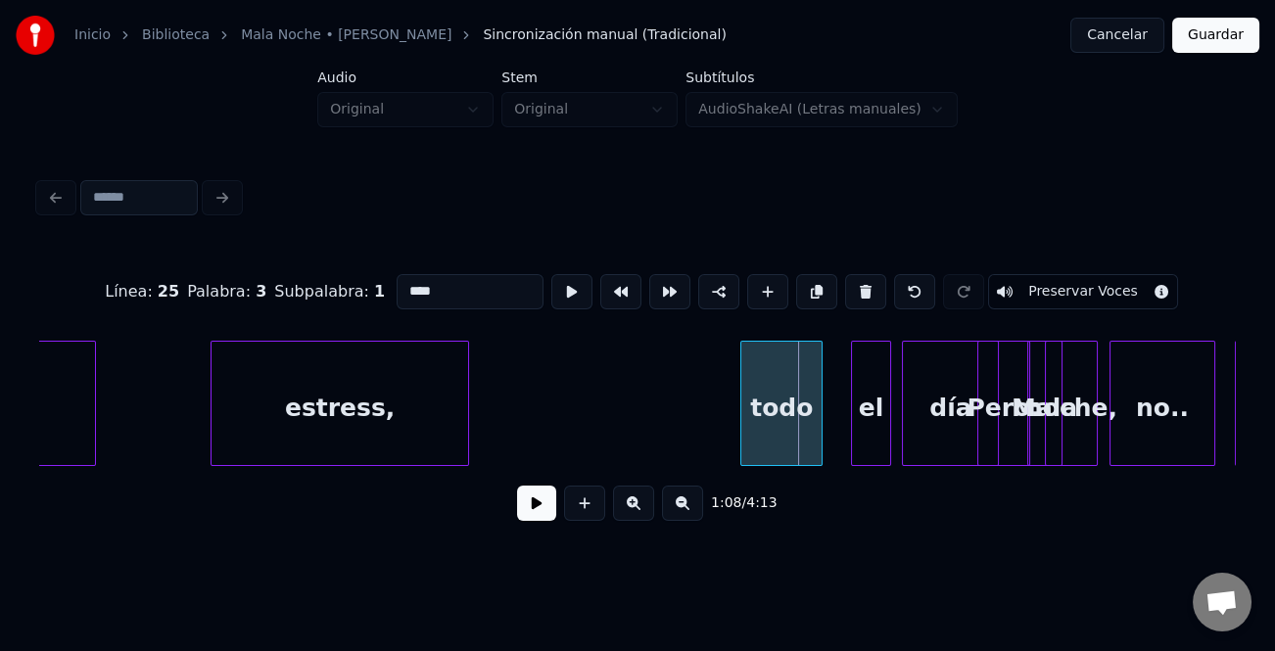
click at [740, 456] on div "todo" at bounding box center [781, 403] width 82 height 125
click at [367, 438] on div "estress," at bounding box center [340, 408] width 257 height 133
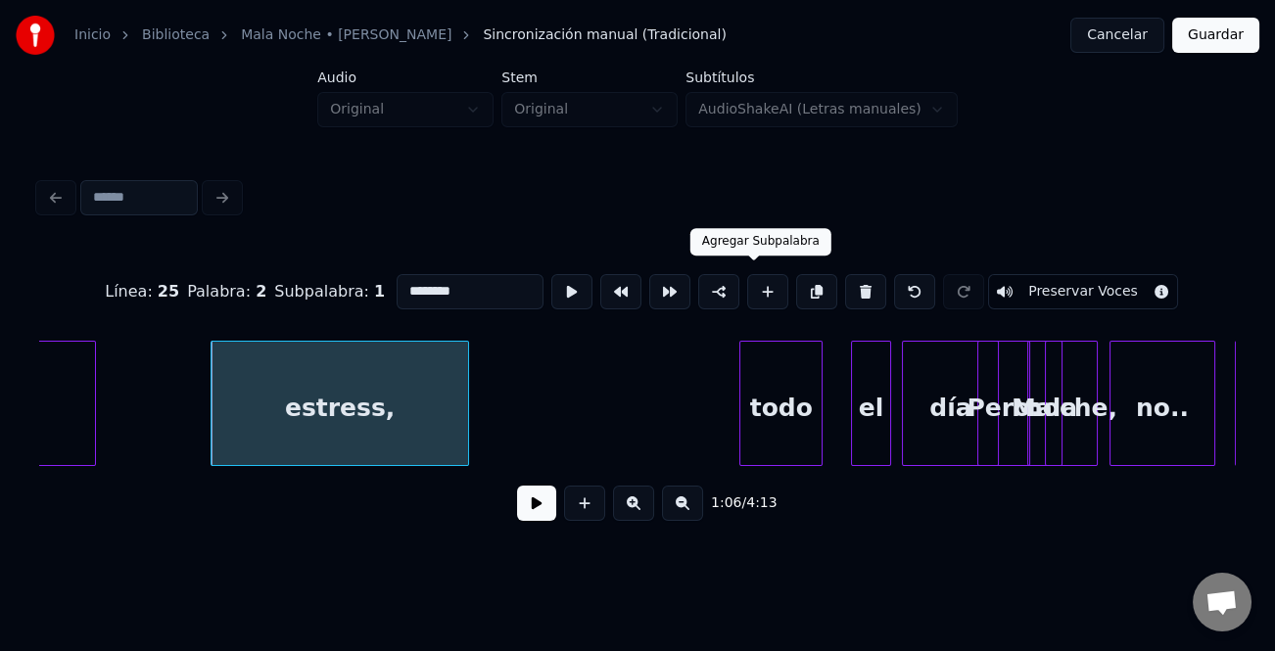
click at [762, 286] on button at bounding box center [767, 291] width 41 height 35
type input "**"
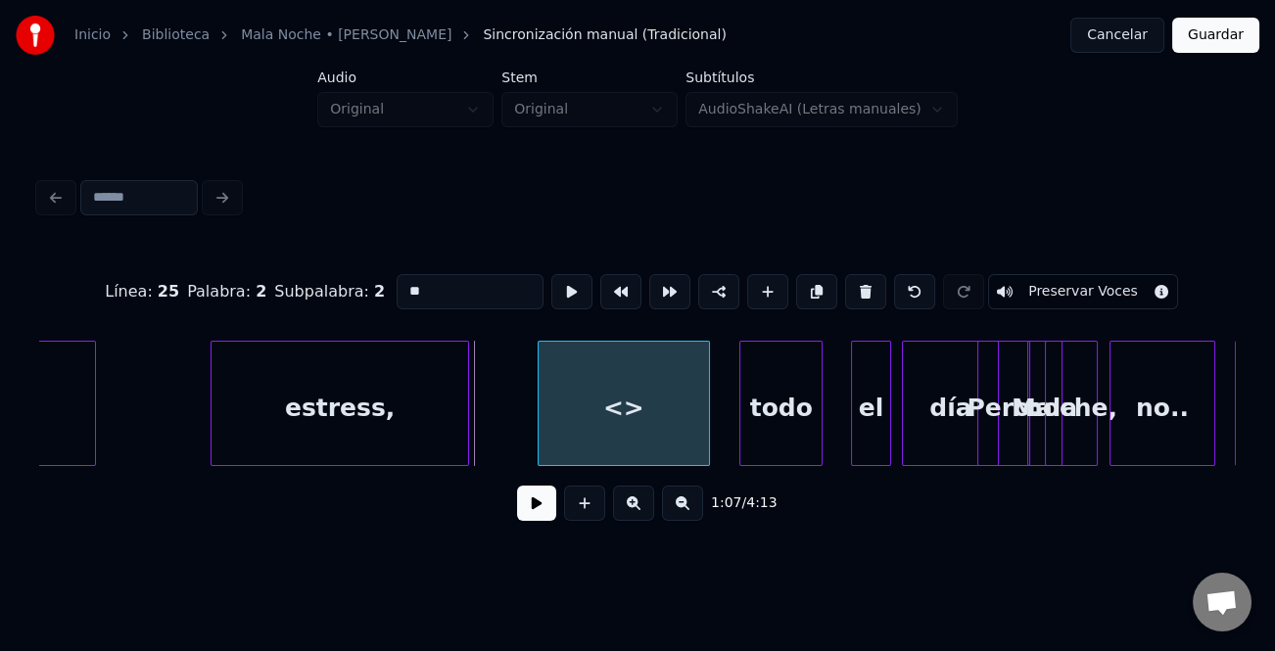
click at [667, 401] on div "<>" at bounding box center [623, 408] width 169 height 133
drag, startPoint x: 537, startPoint y: 416, endPoint x: 551, endPoint y: 417, distance: 14.7
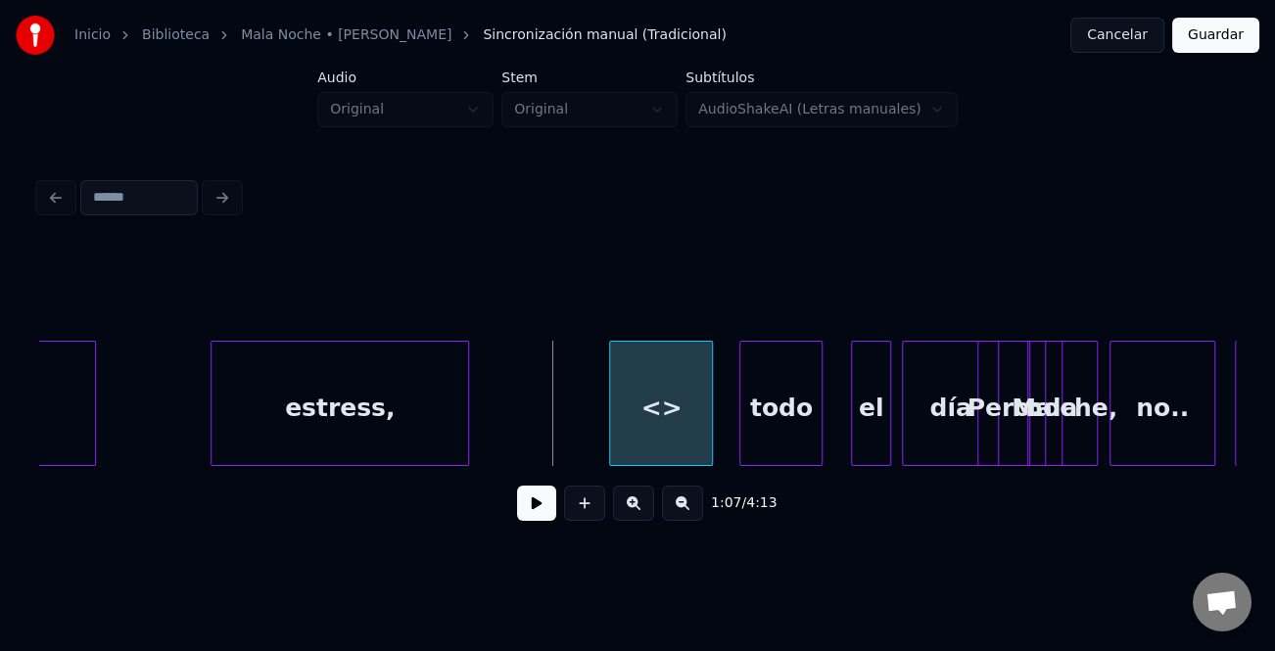
click at [615, 417] on div at bounding box center [613, 403] width 6 height 123
click at [659, 417] on div "<>" at bounding box center [663, 408] width 97 height 133
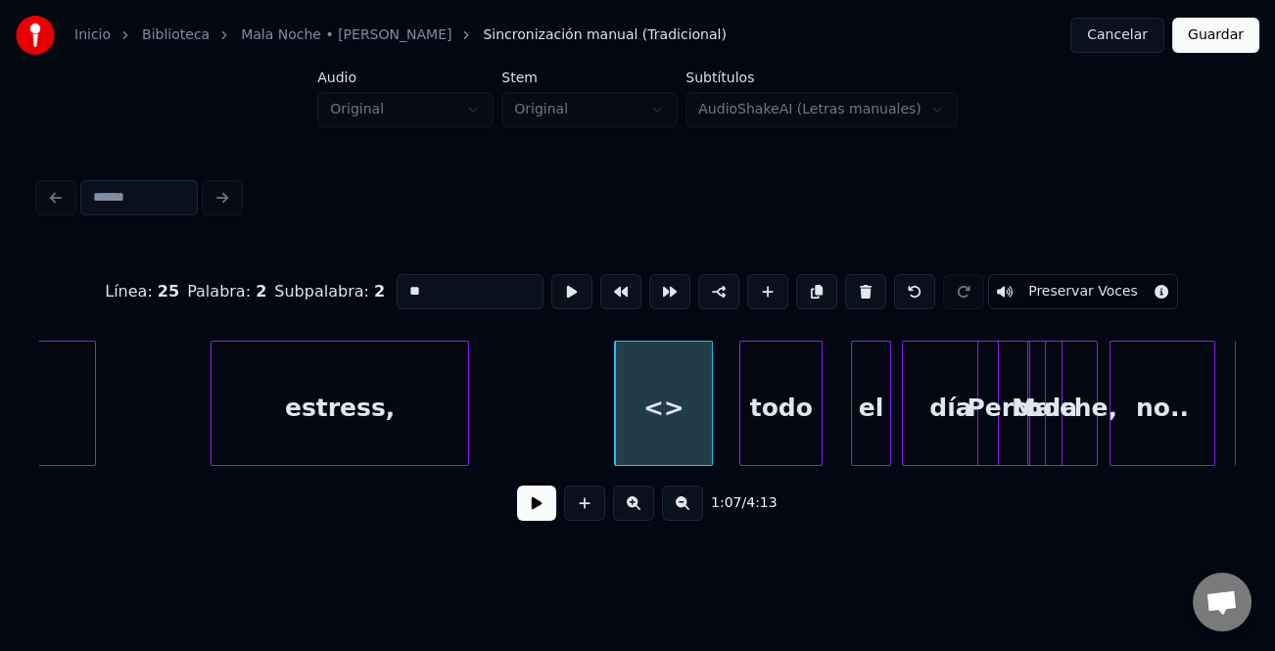
click at [470, 295] on input "**" at bounding box center [470, 291] width 147 height 35
type input "*"
type input "******"
click at [542, 509] on button at bounding box center [536, 503] width 39 height 35
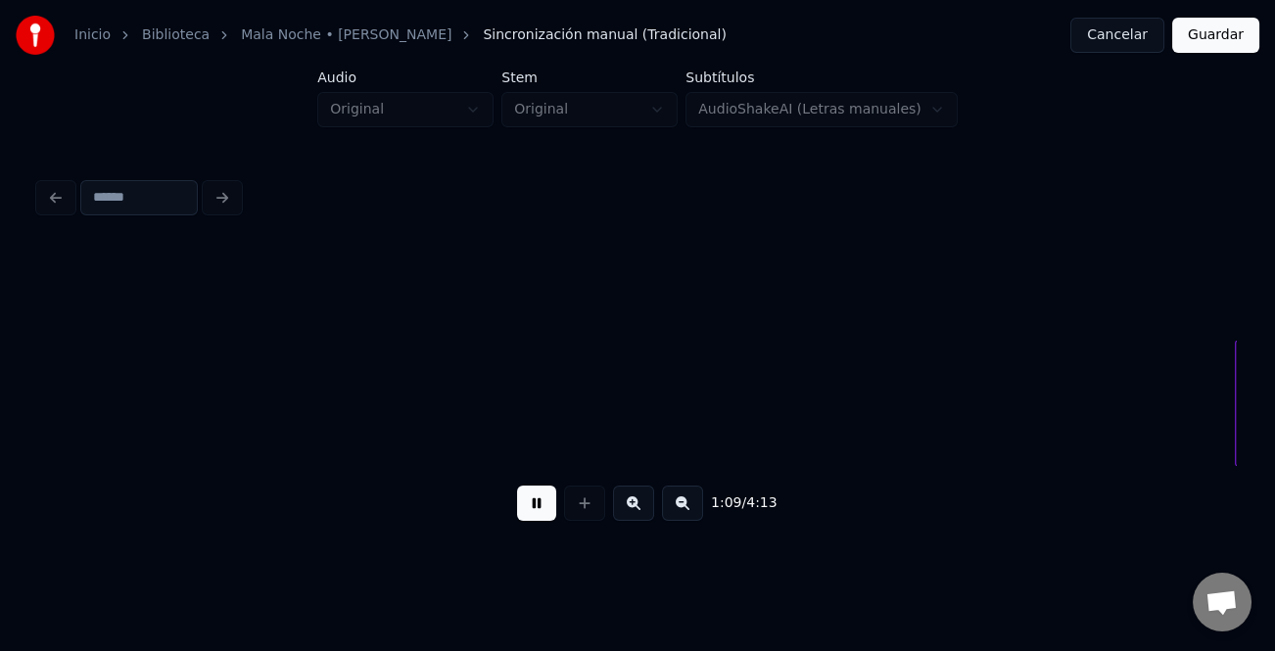
scroll to position [0, 30462]
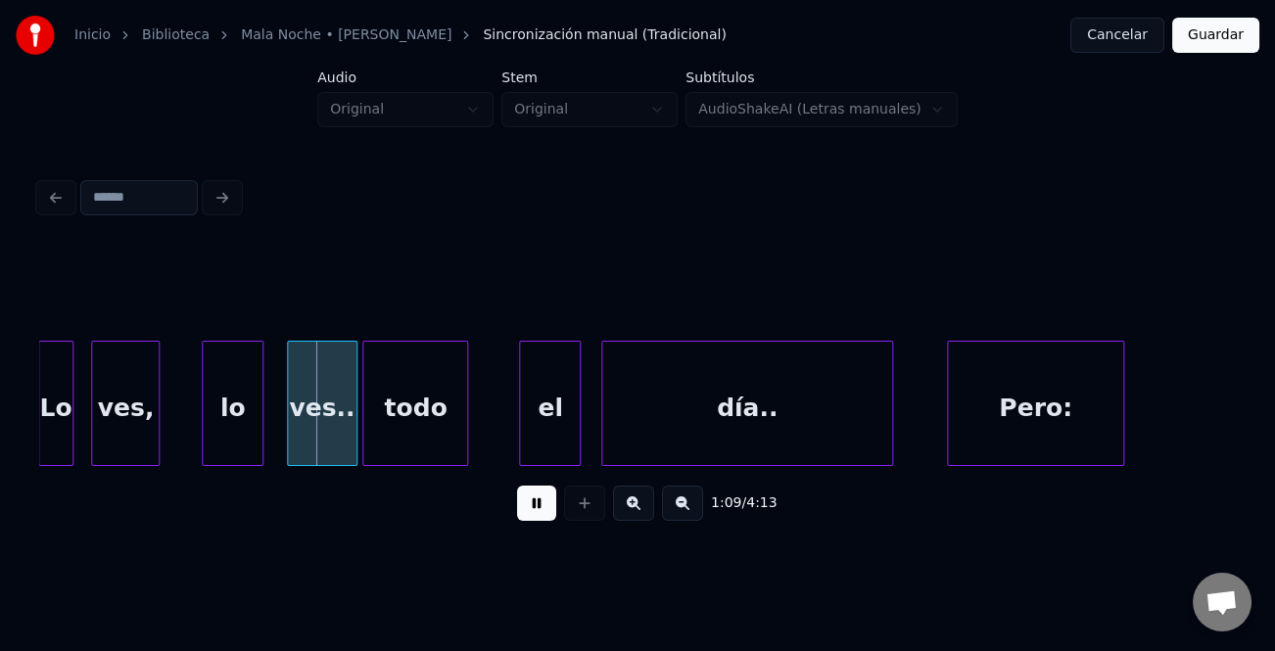
click at [548, 509] on button at bounding box center [536, 503] width 39 height 35
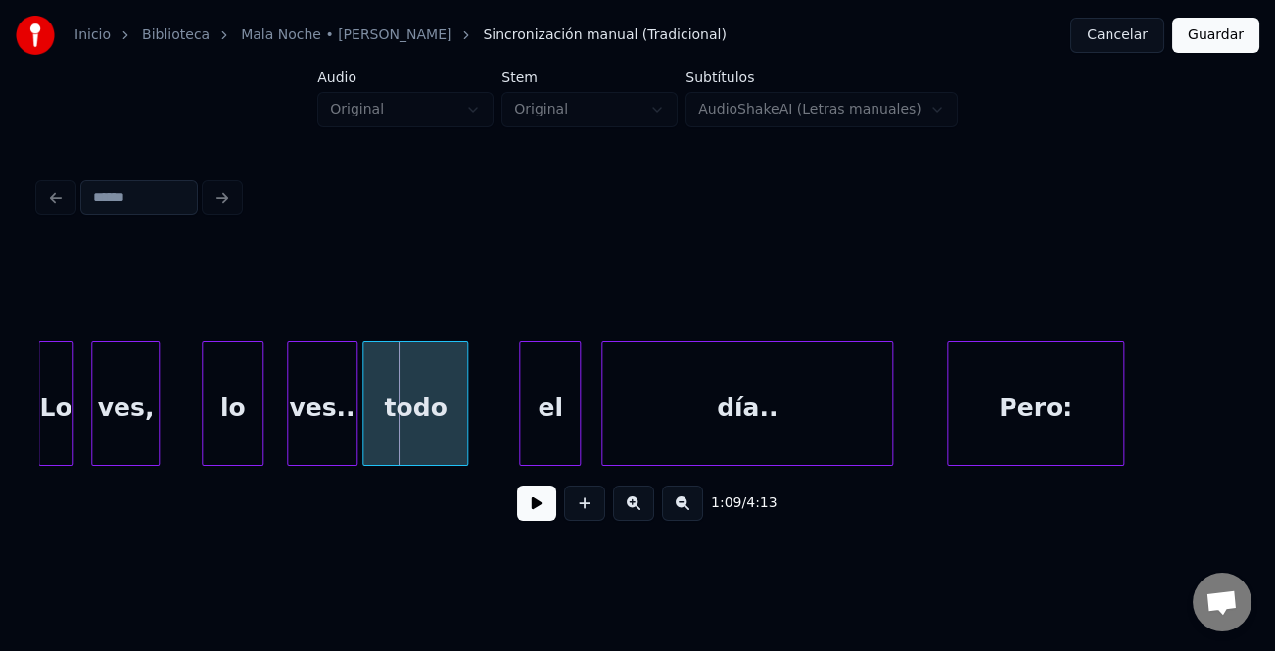
click at [548, 509] on button at bounding box center [536, 503] width 39 height 35
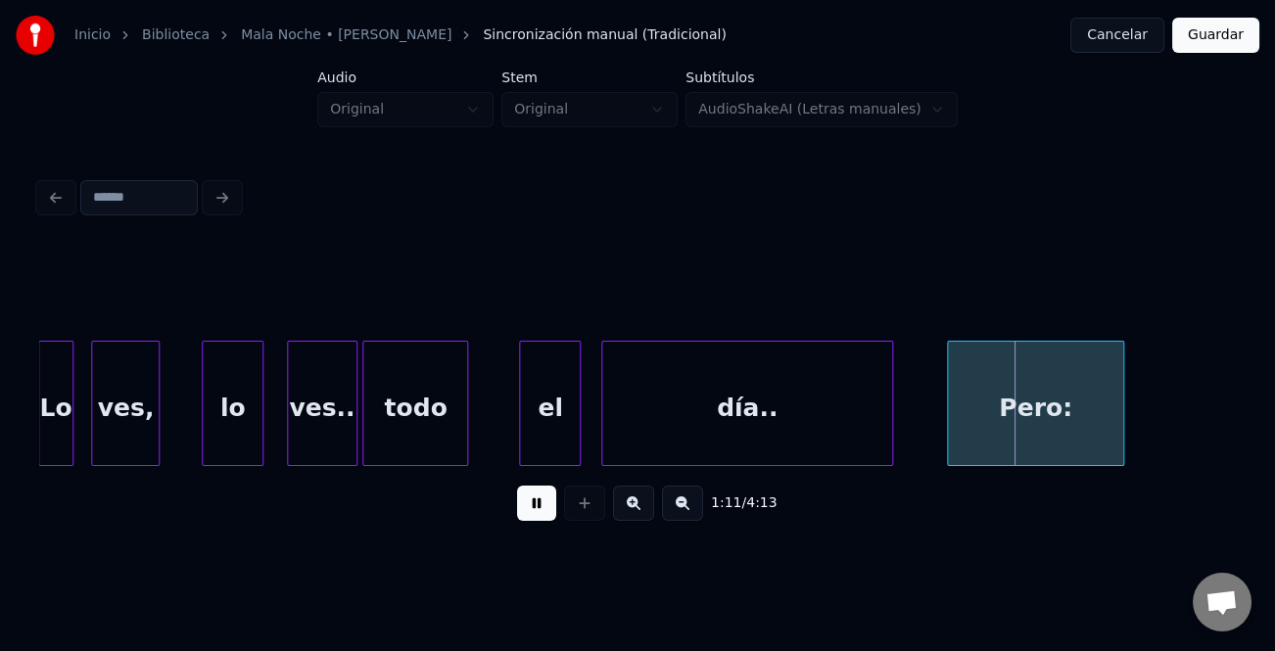
click at [548, 509] on button at bounding box center [536, 503] width 39 height 35
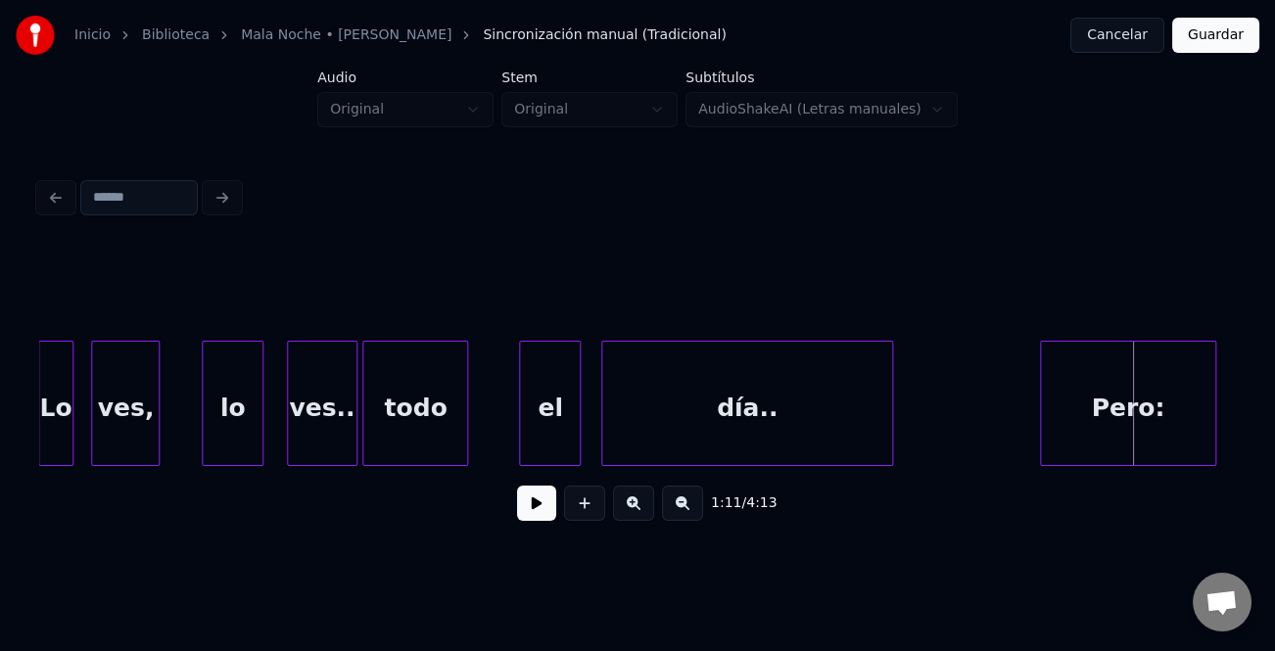
scroll to position [0, 30481]
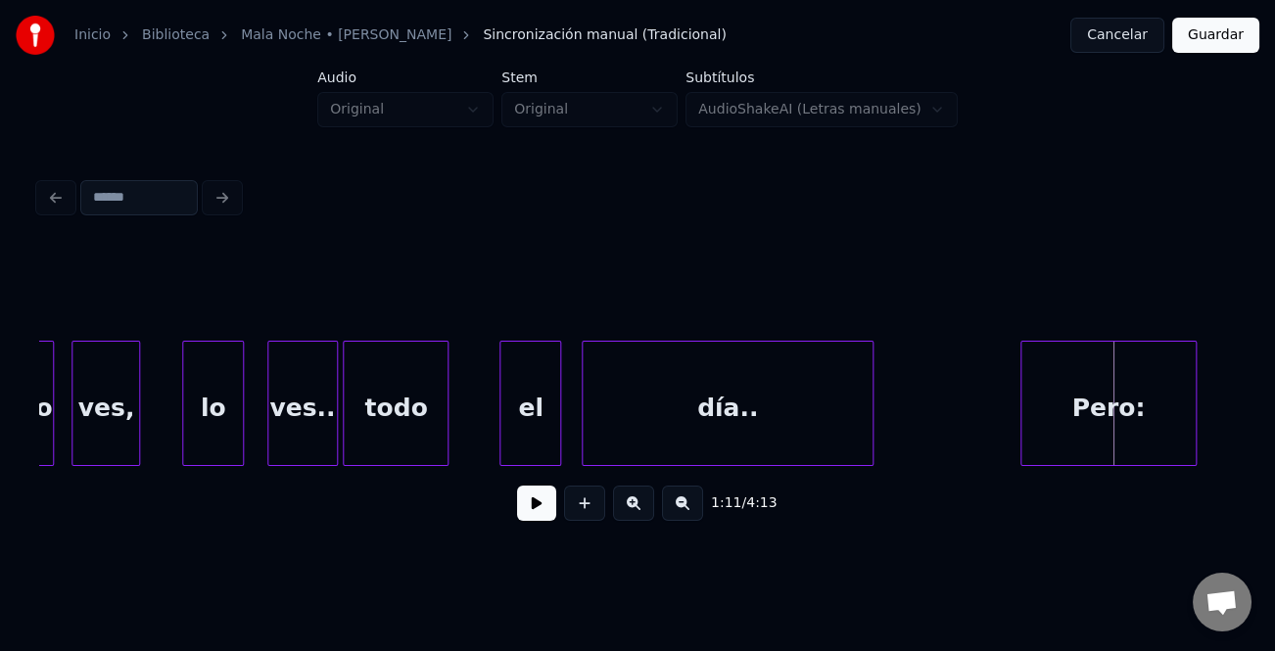
click at [1121, 413] on div "Pero:" at bounding box center [1108, 408] width 174 height 133
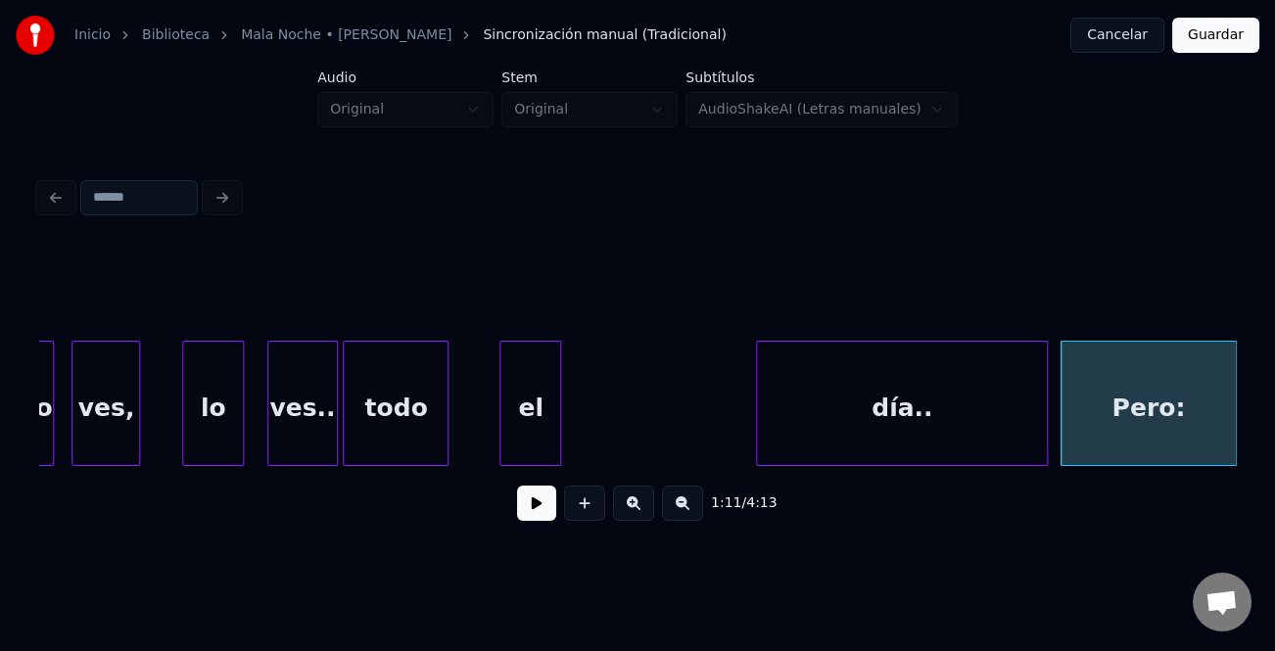
click at [903, 428] on div "día.." at bounding box center [901, 408] width 289 height 133
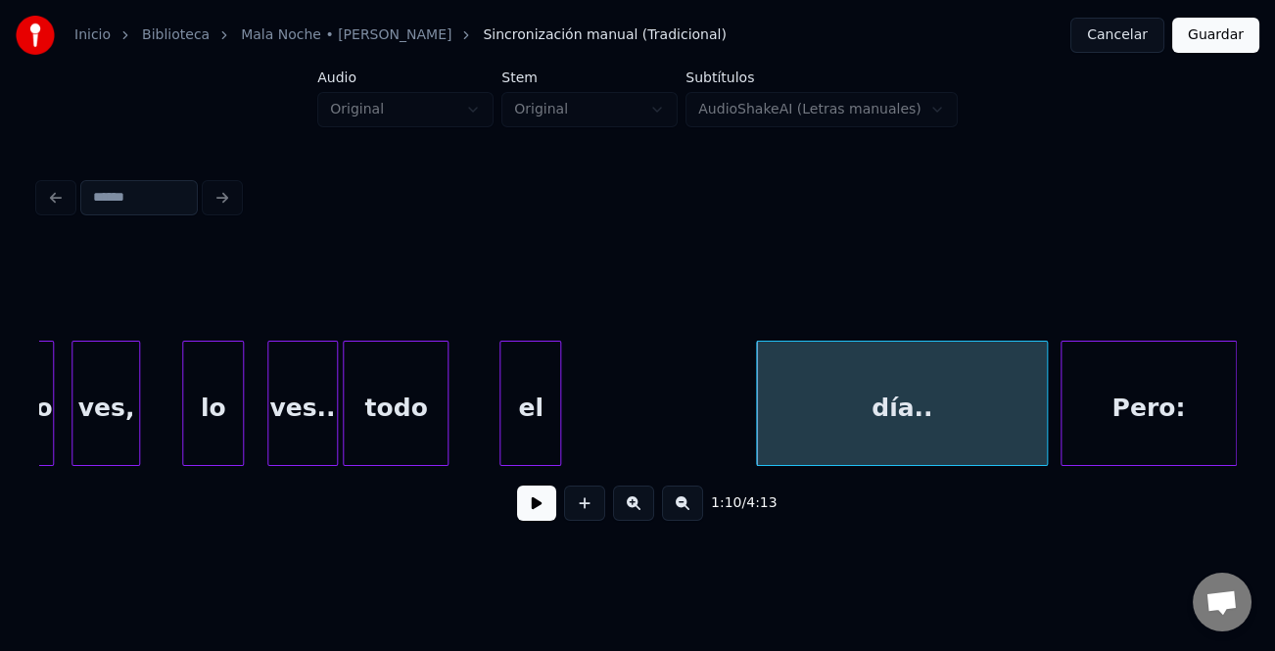
click at [686, 513] on button at bounding box center [682, 503] width 41 height 35
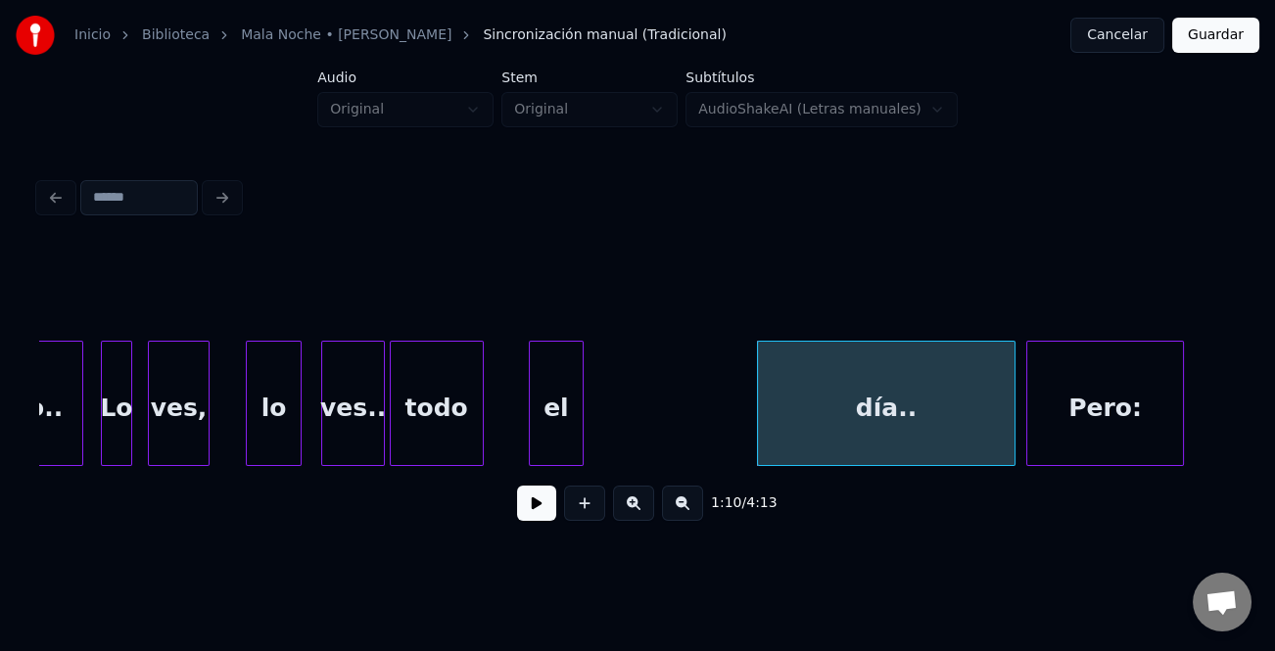
click at [685, 513] on button at bounding box center [682, 503] width 41 height 35
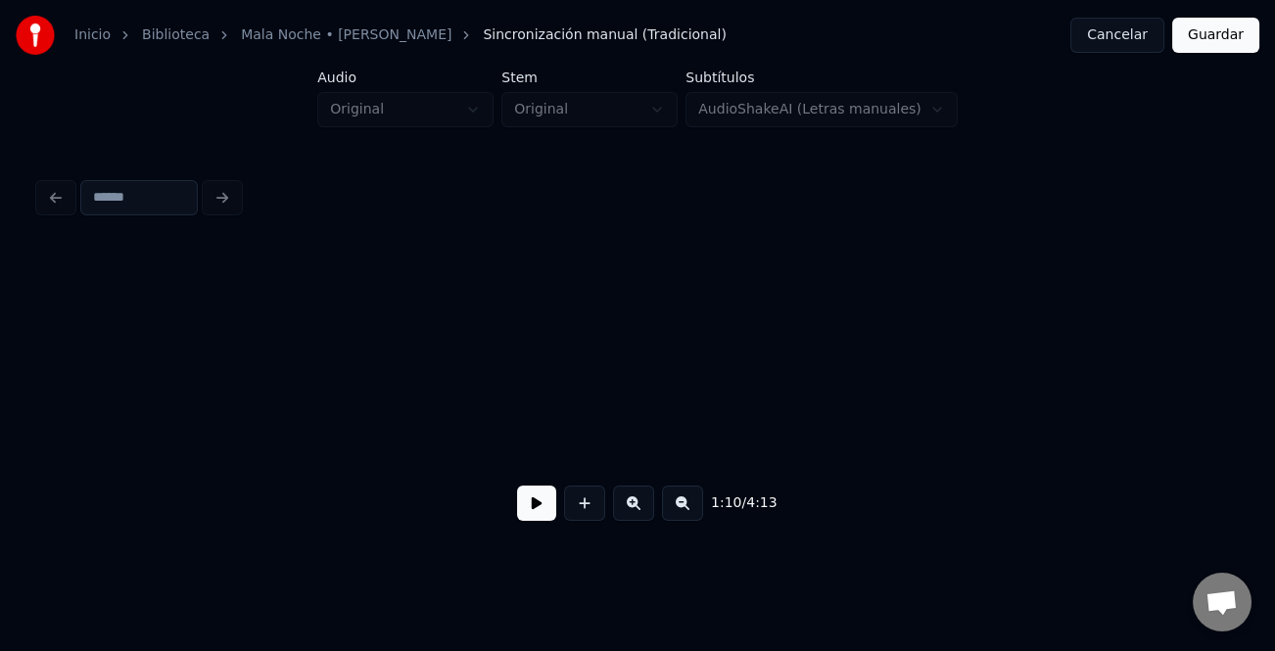
scroll to position [0, 23548]
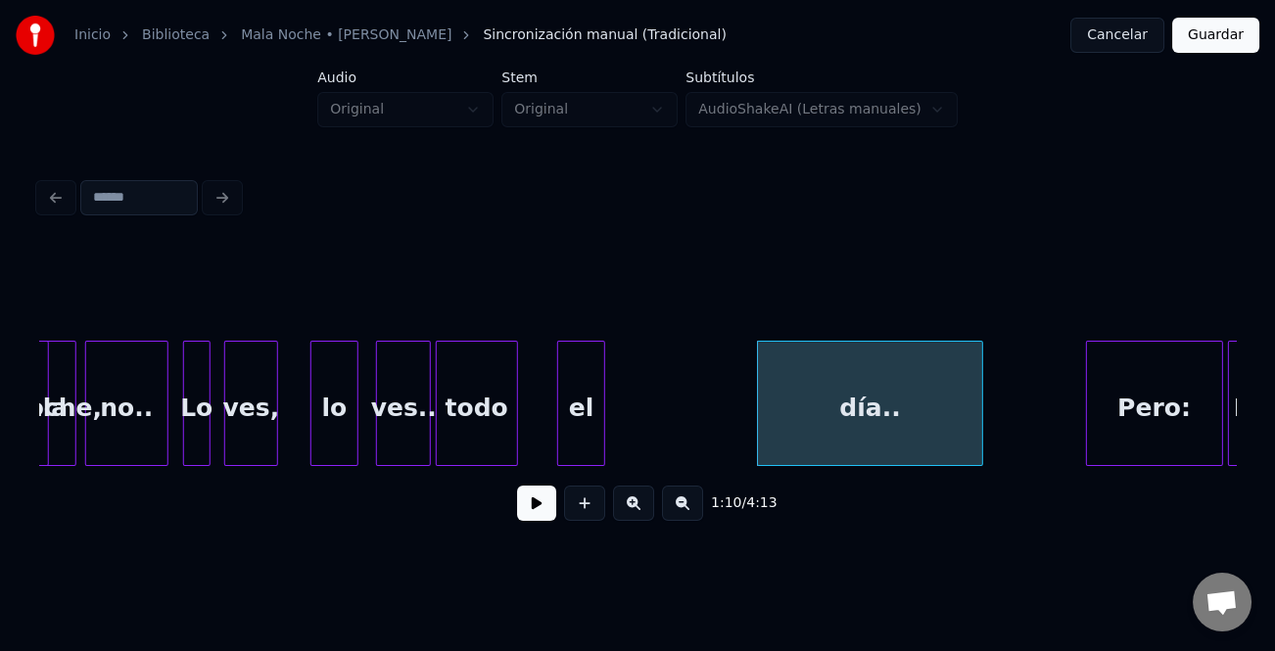
click at [1141, 420] on div "Pero:" at bounding box center [1154, 408] width 135 height 133
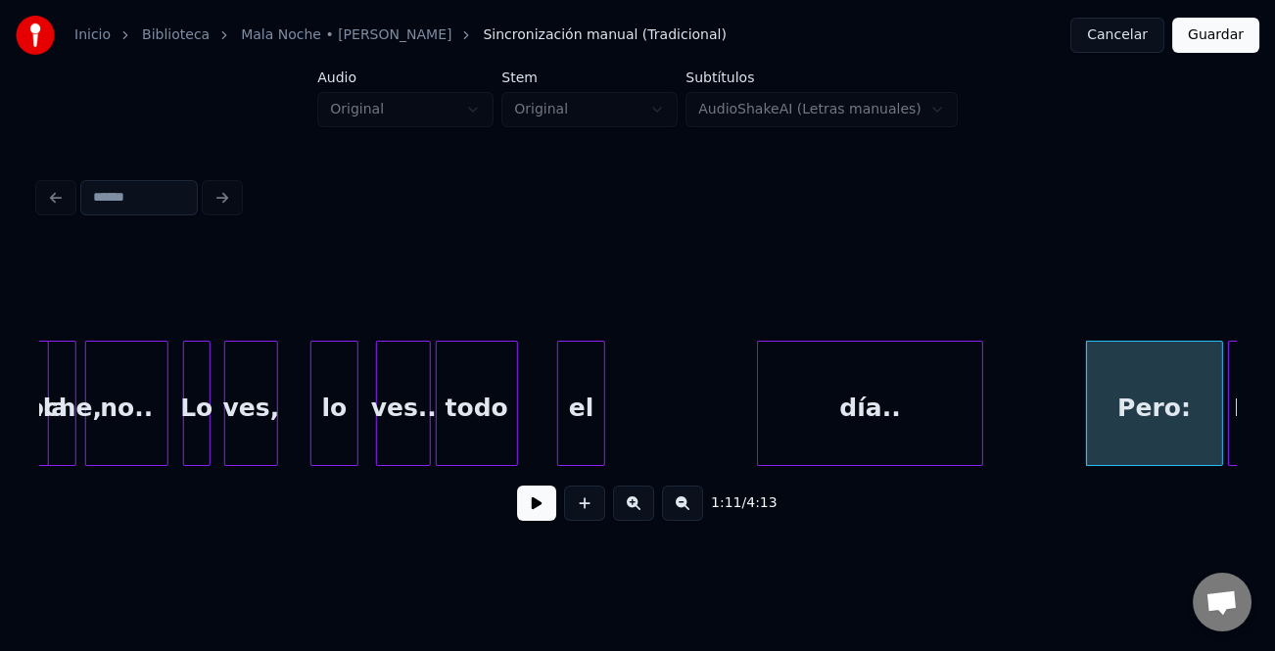
click at [865, 399] on div "día.." at bounding box center [870, 408] width 224 height 133
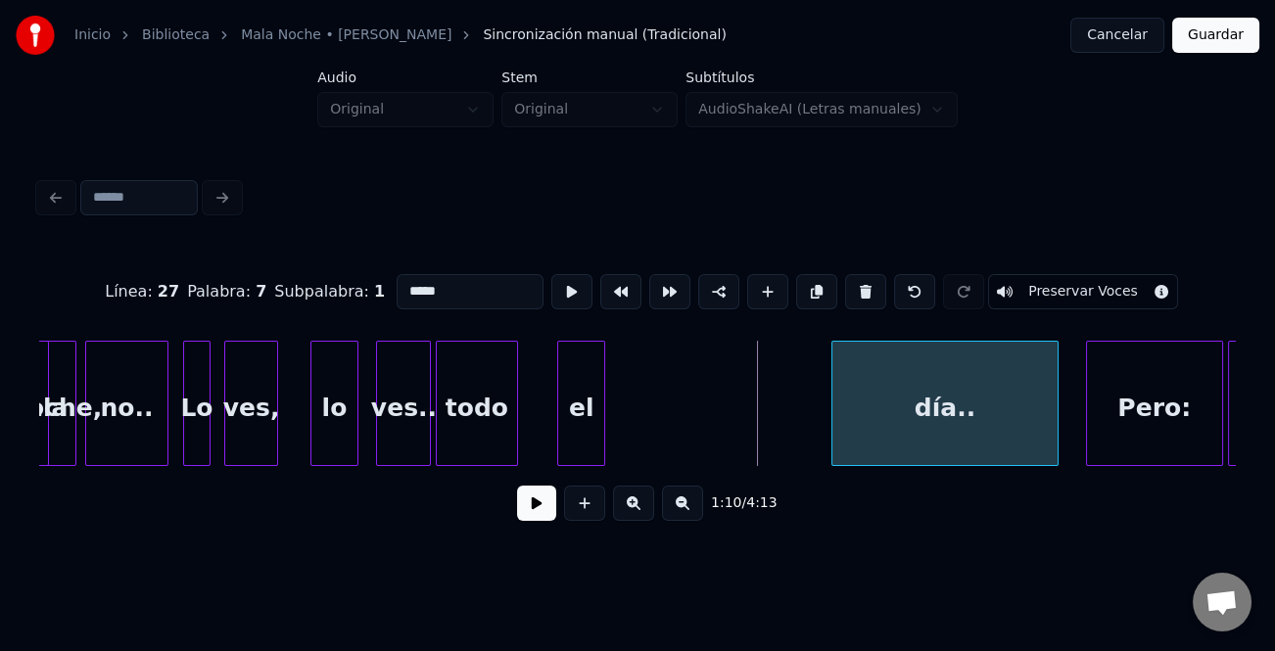
click at [831, 423] on div "día.." at bounding box center [944, 403] width 226 height 125
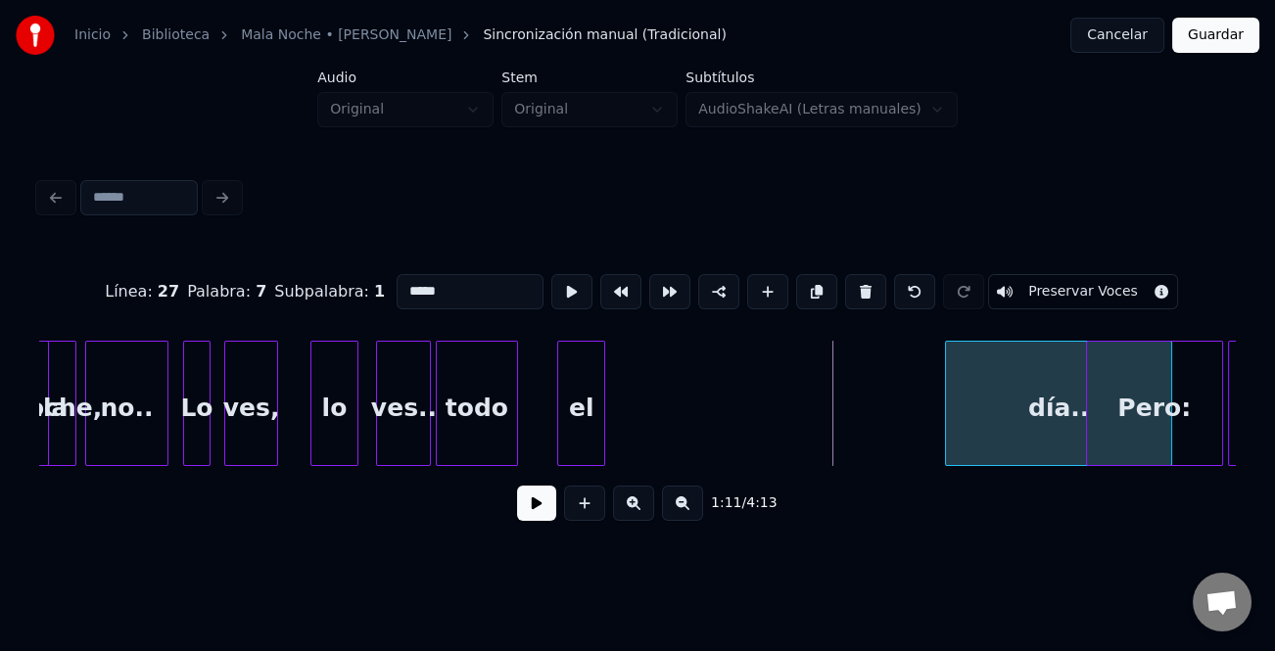
click at [945, 439] on div "día.." at bounding box center [1058, 403] width 226 height 125
click at [915, 466] on div "Lo ves, lo ves.. todo el día.. Pero: no.. Mala noche, Mala" at bounding box center [637, 403] width 1197 height 125
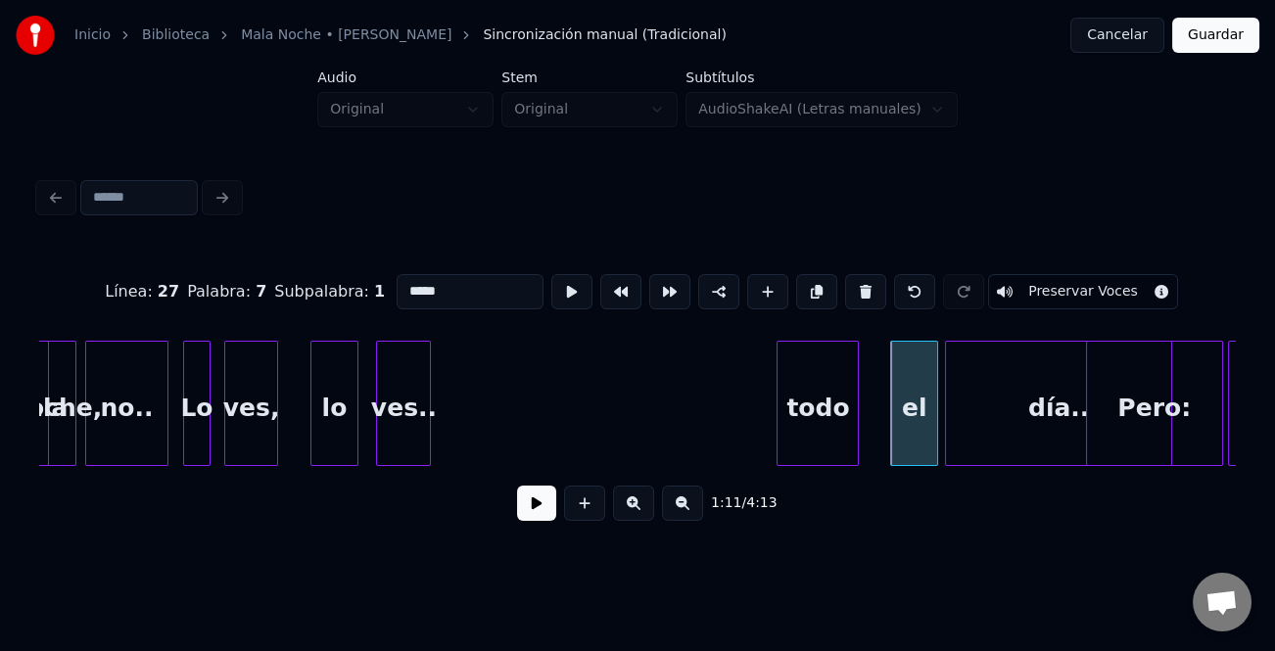
click at [848, 459] on div "Lo ves, lo ves.. todo el día.. Pero: no.. Mala noche, Mala" at bounding box center [637, 403] width 1197 height 125
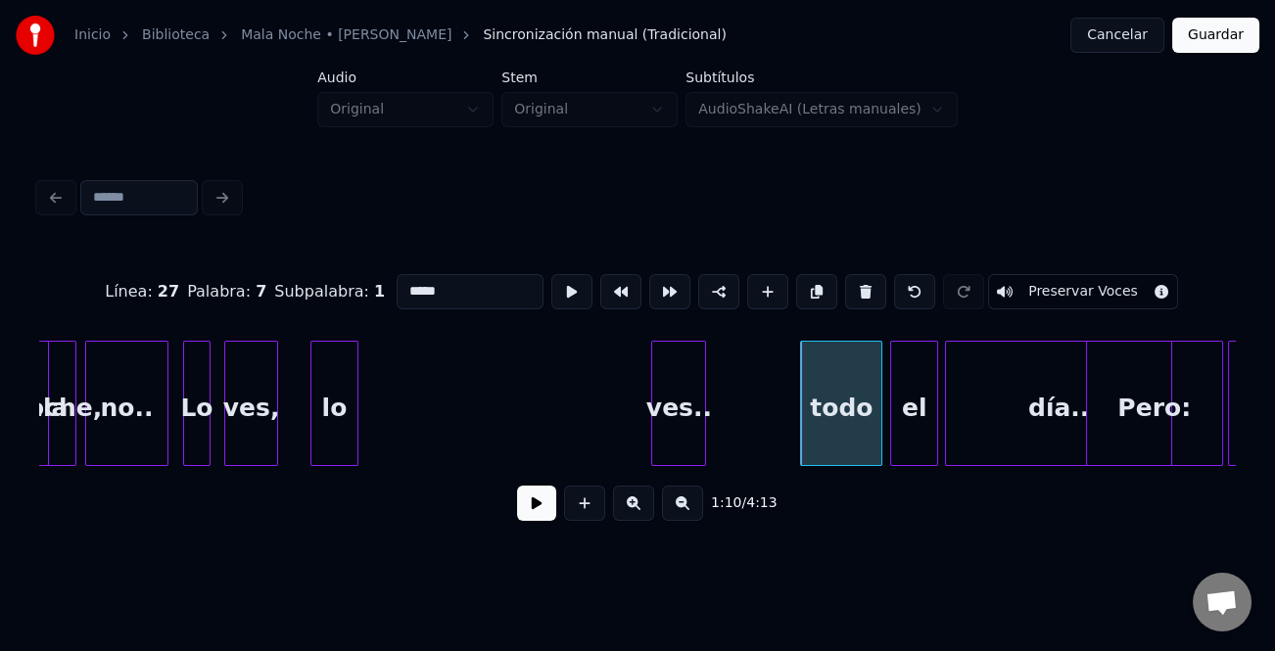
click at [703, 451] on div "ves.." at bounding box center [678, 408] width 53 height 133
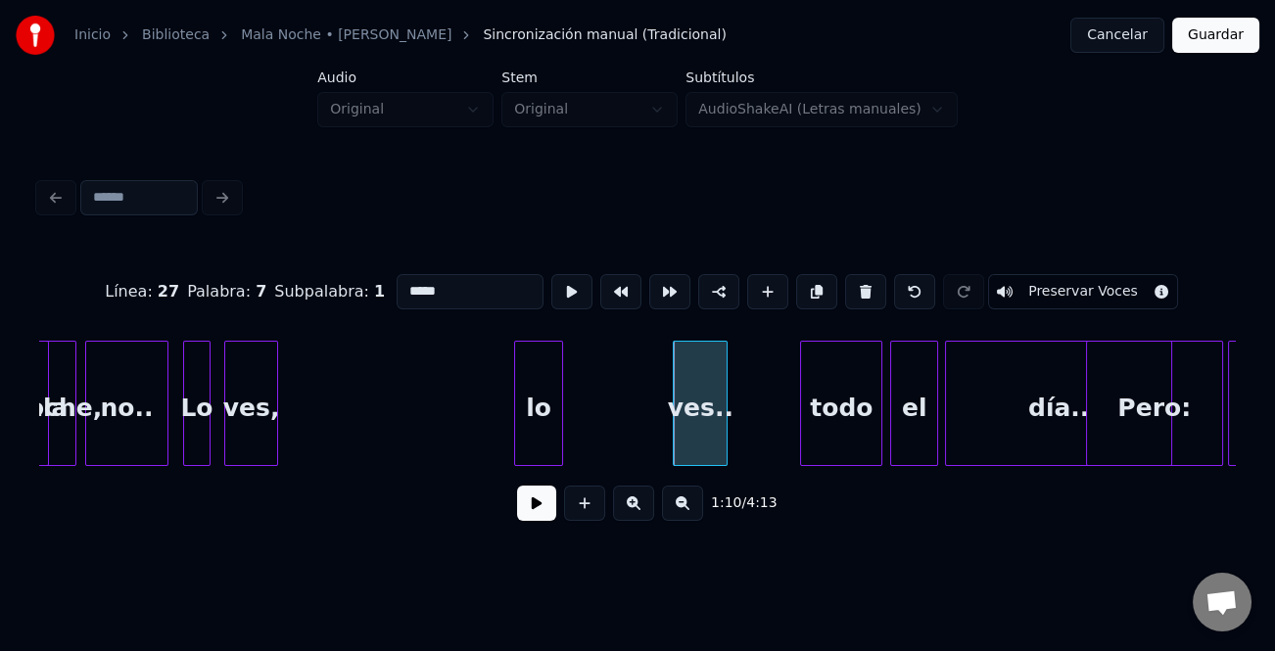
click at [629, 482] on div "Línea : 27 Palabra : 7 Subpalabra : 1 ***** Preservar Voces 1:10 / 4:13" at bounding box center [637, 392] width 1197 height 298
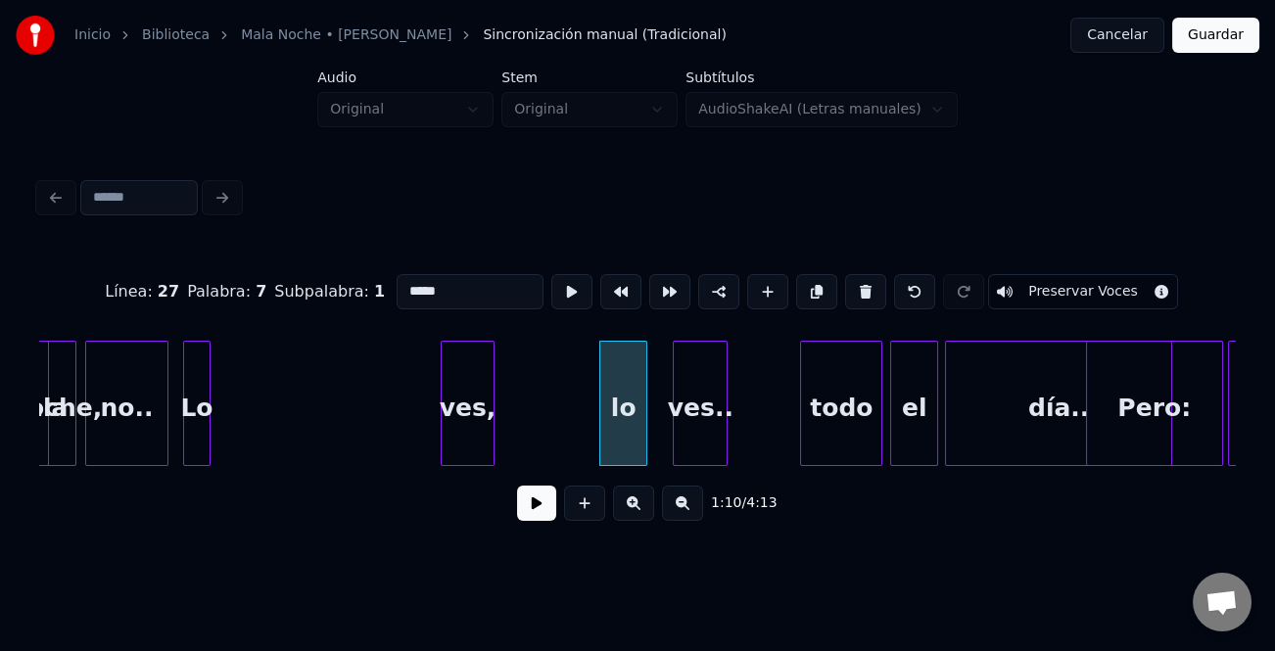
click at [493, 441] on div "ves," at bounding box center [467, 408] width 51 height 133
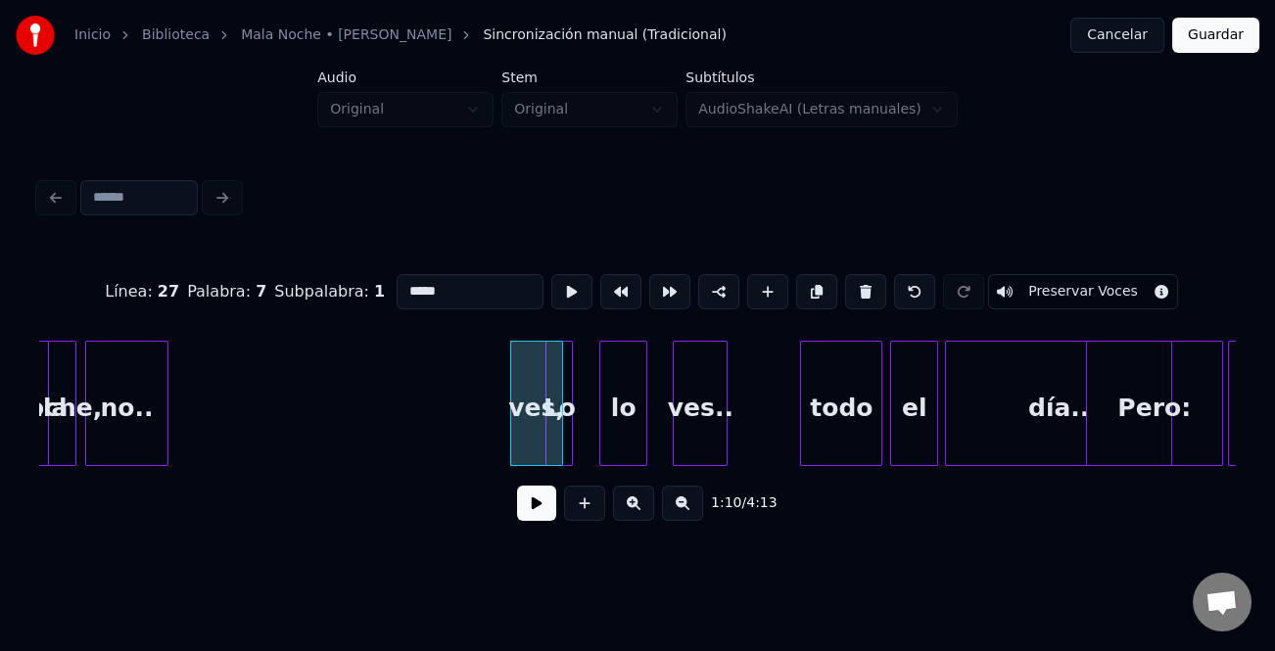
click at [557, 476] on div "Línea : 27 Palabra : 7 Subpalabra : 1 ***** Preservar Voces 1:10 / 4:13" at bounding box center [637, 392] width 1197 height 298
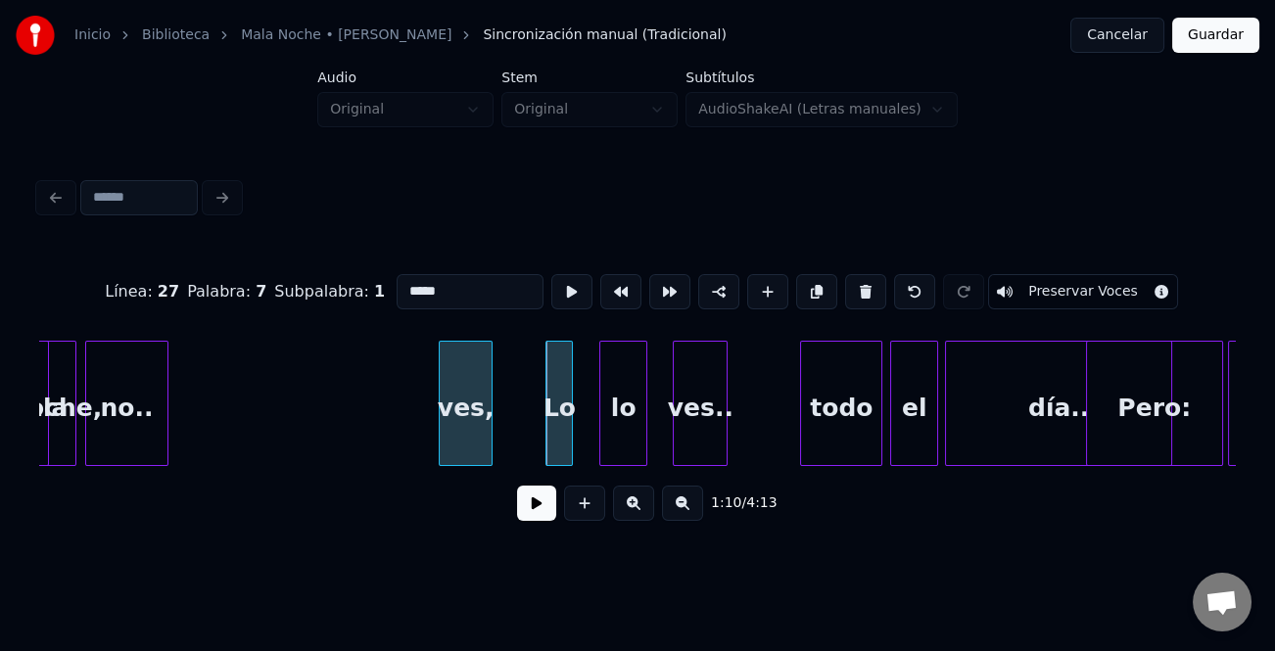
click at [446, 446] on div "ves," at bounding box center [465, 408] width 51 height 133
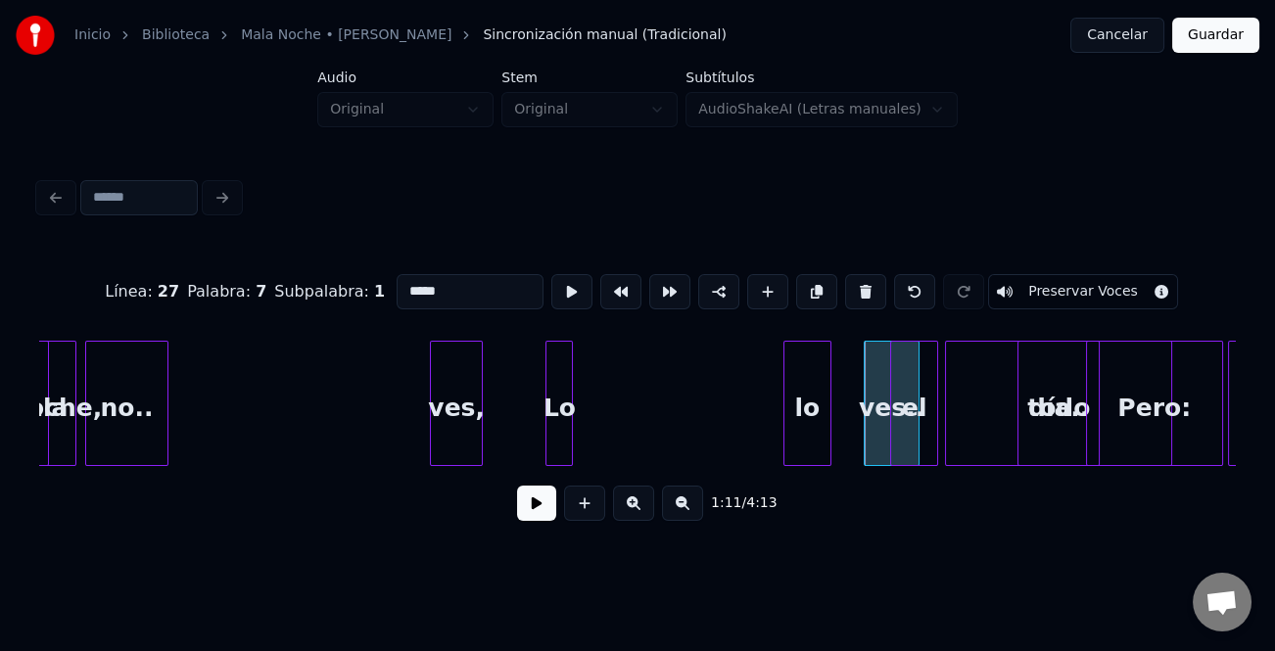
click at [809, 432] on div "lo" at bounding box center [807, 408] width 47 height 133
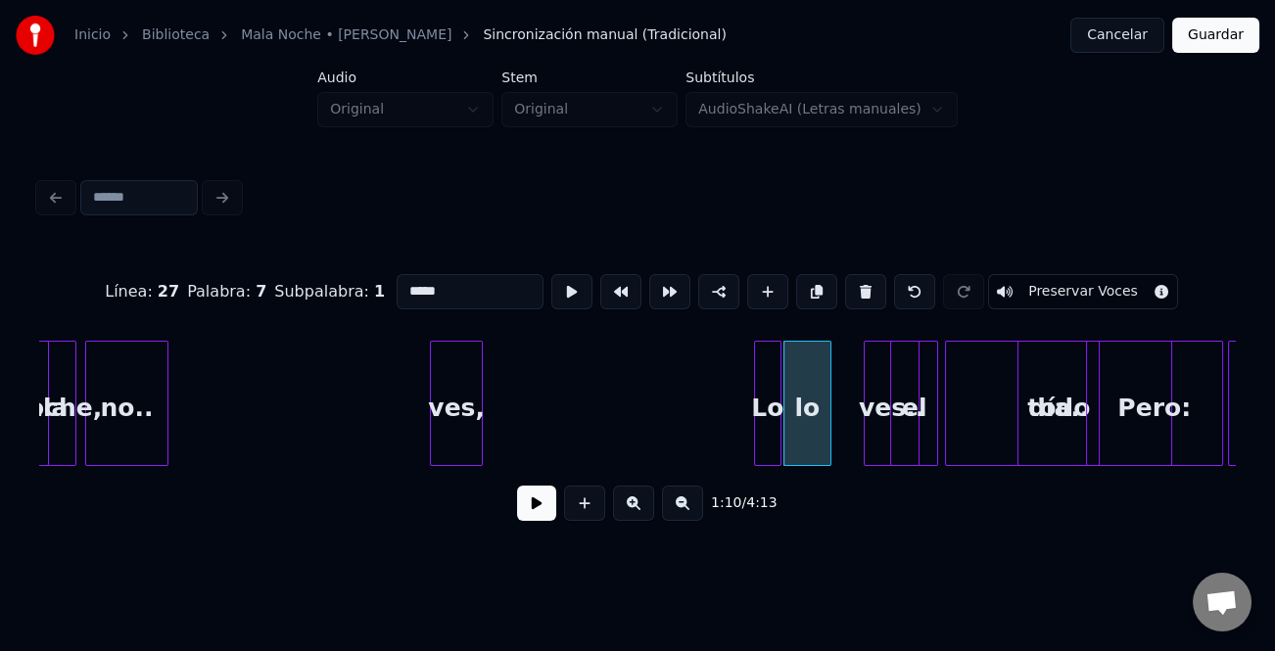
click at [772, 441] on div "Lo" at bounding box center [767, 408] width 25 height 133
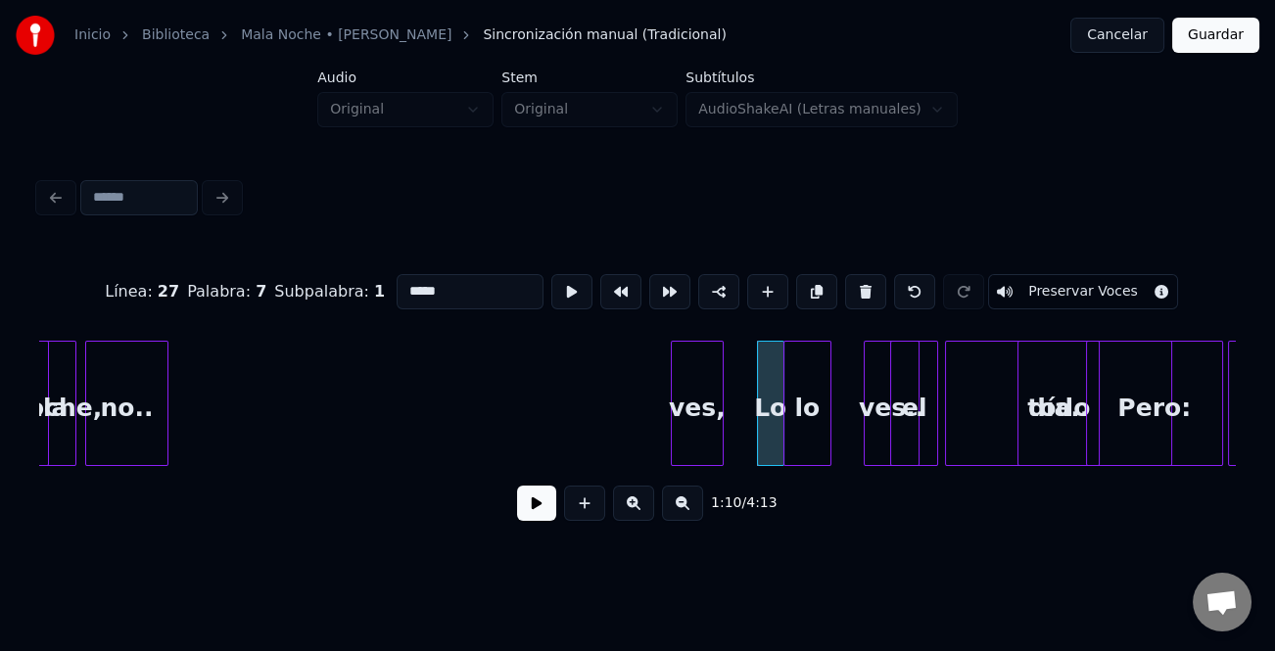
click at [706, 431] on div "ves," at bounding box center [697, 408] width 51 height 133
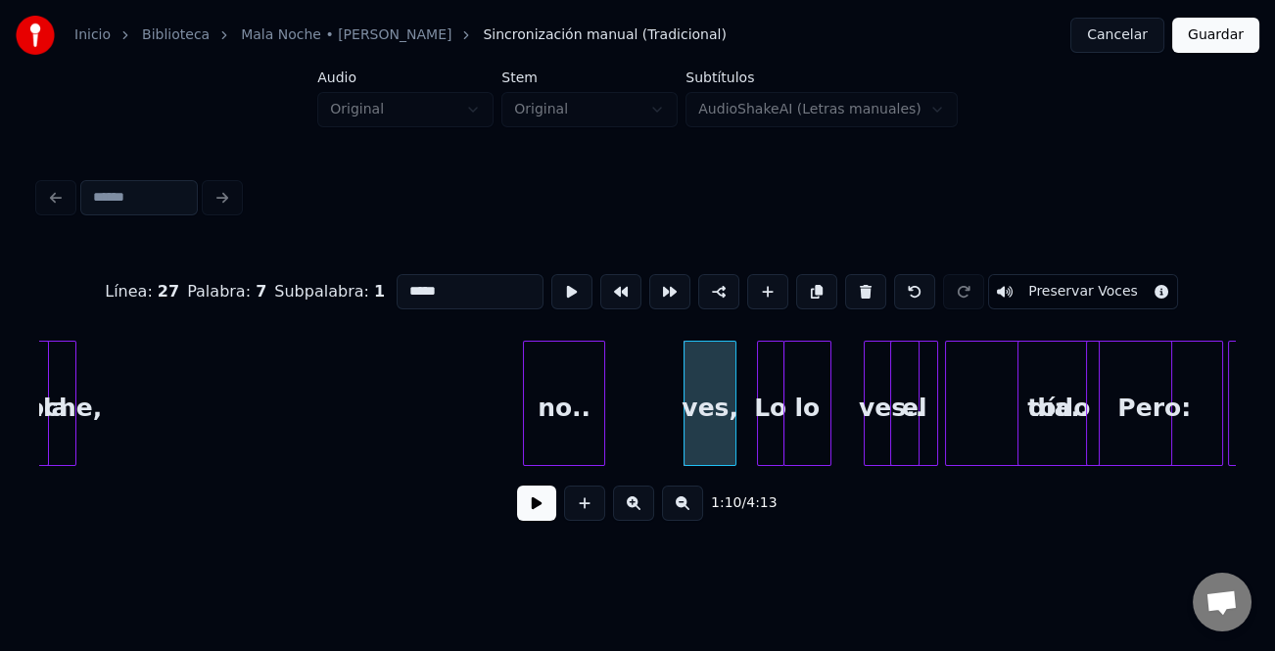
click at [577, 397] on div "no.." at bounding box center [564, 408] width 80 height 133
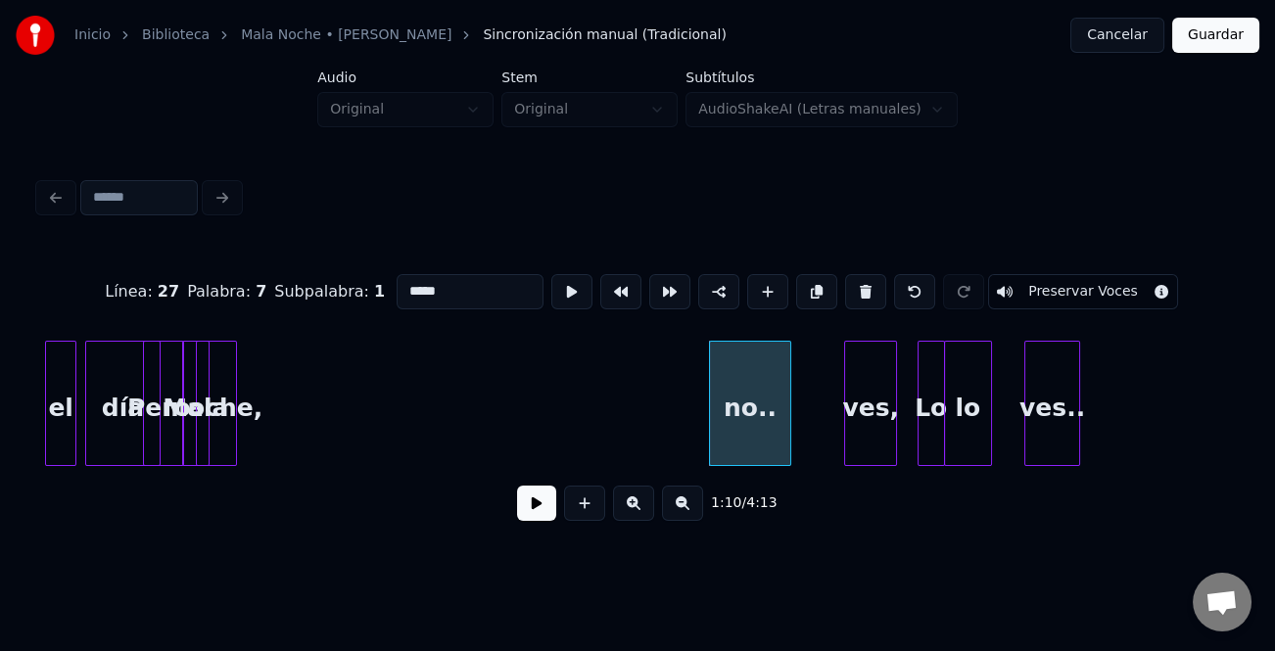
scroll to position [0, 23039]
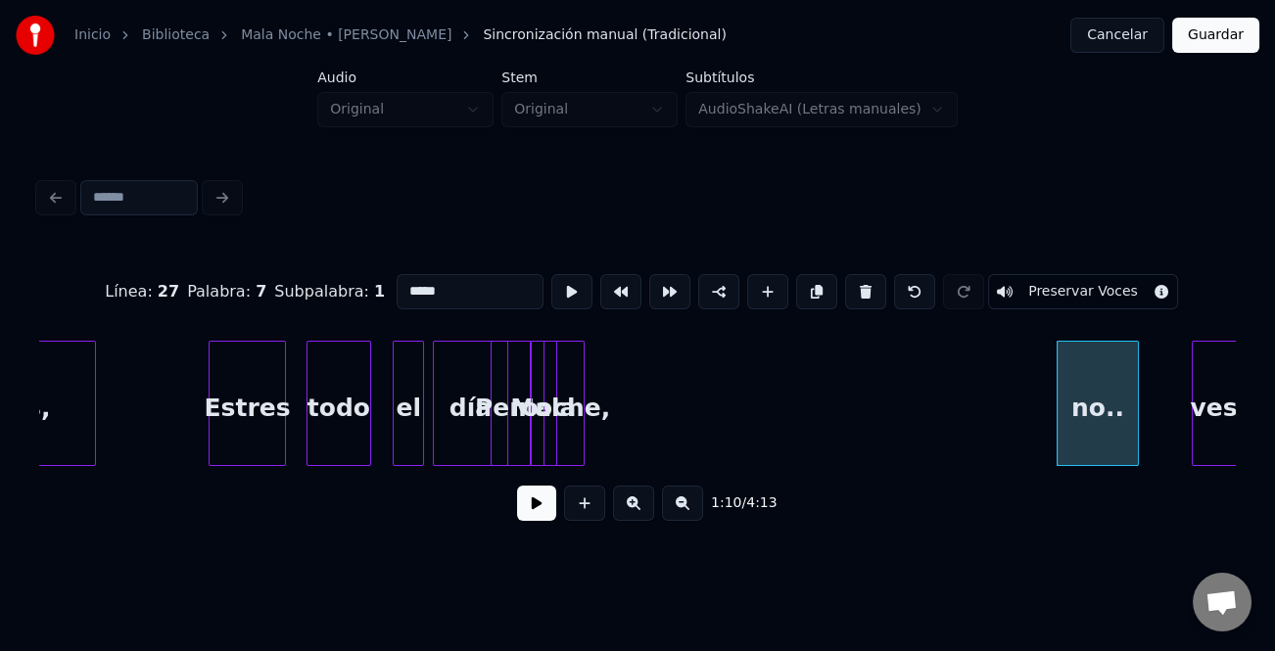
click at [266, 435] on div "Estres" at bounding box center [247, 408] width 75 height 133
type input "******"
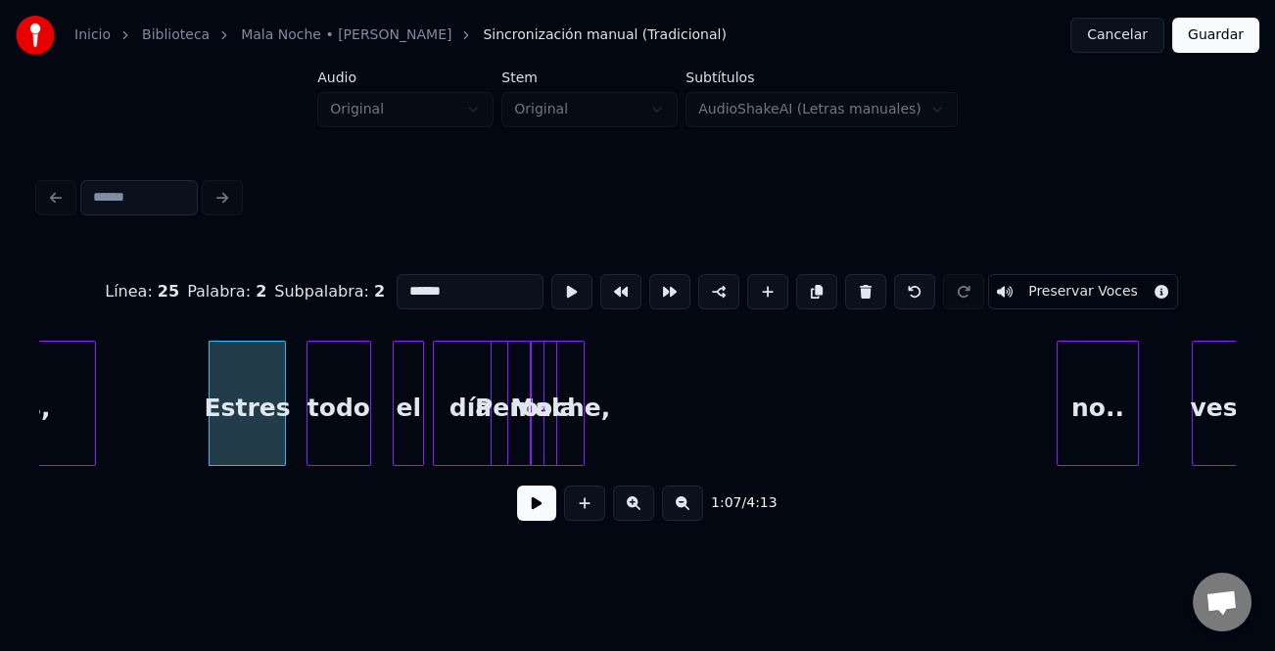
click at [519, 506] on div "1:07 / 4:13" at bounding box center [637, 503] width 1165 height 43
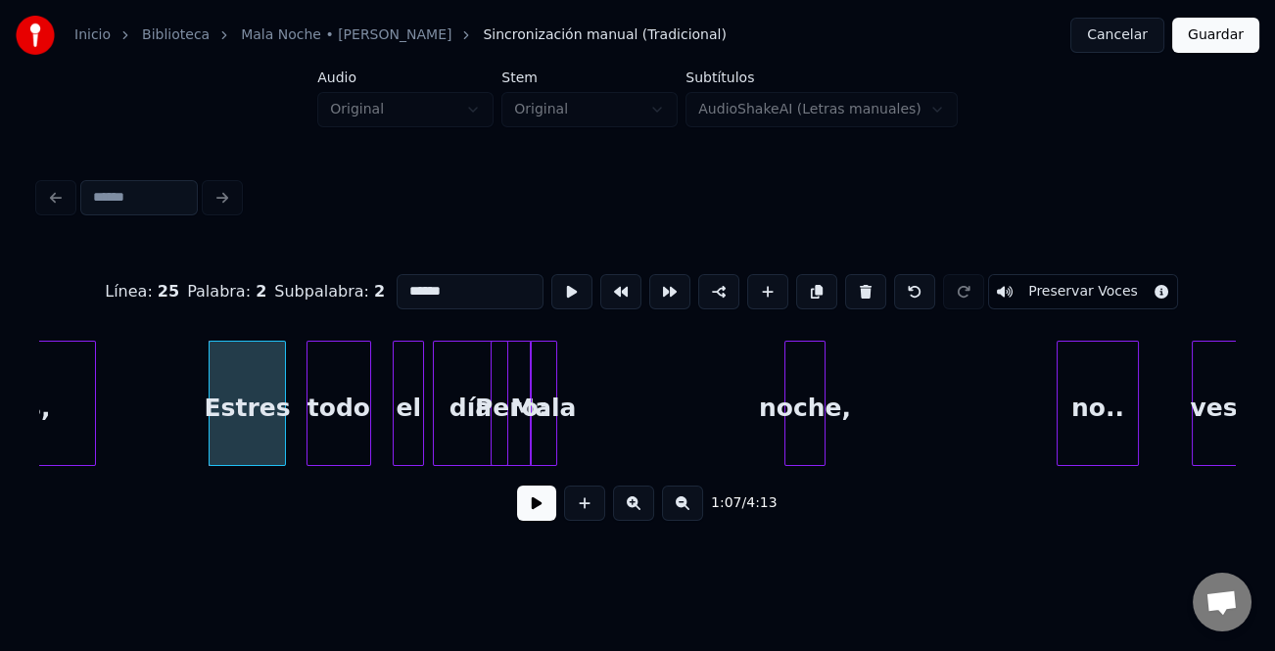
click at [825, 454] on div "noche," at bounding box center [804, 408] width 39 height 133
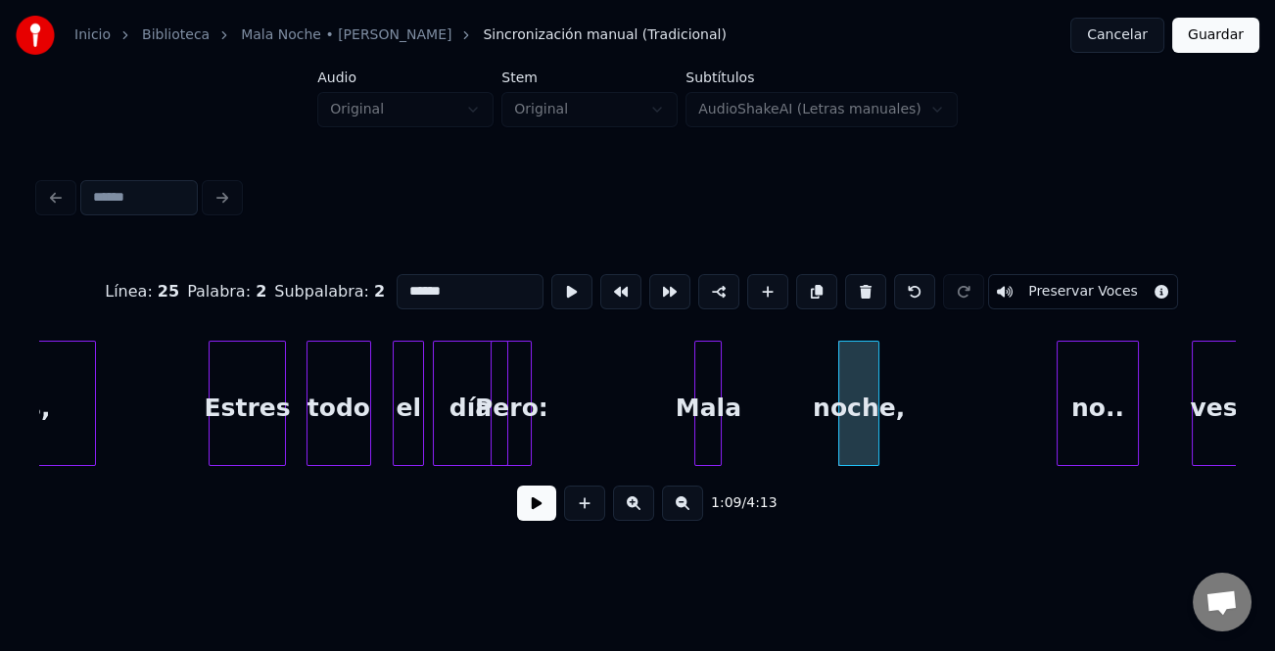
click at [713, 439] on div "Mala" at bounding box center [707, 408] width 25 height 133
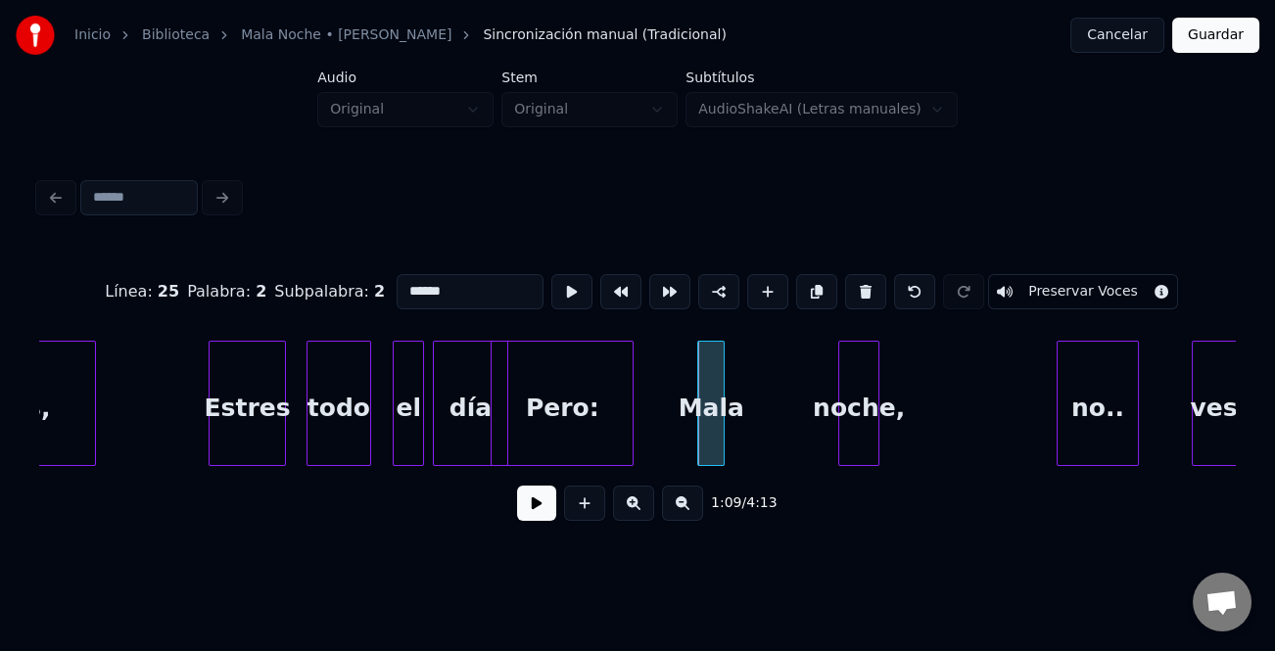
click at [633, 442] on div at bounding box center [630, 403] width 6 height 123
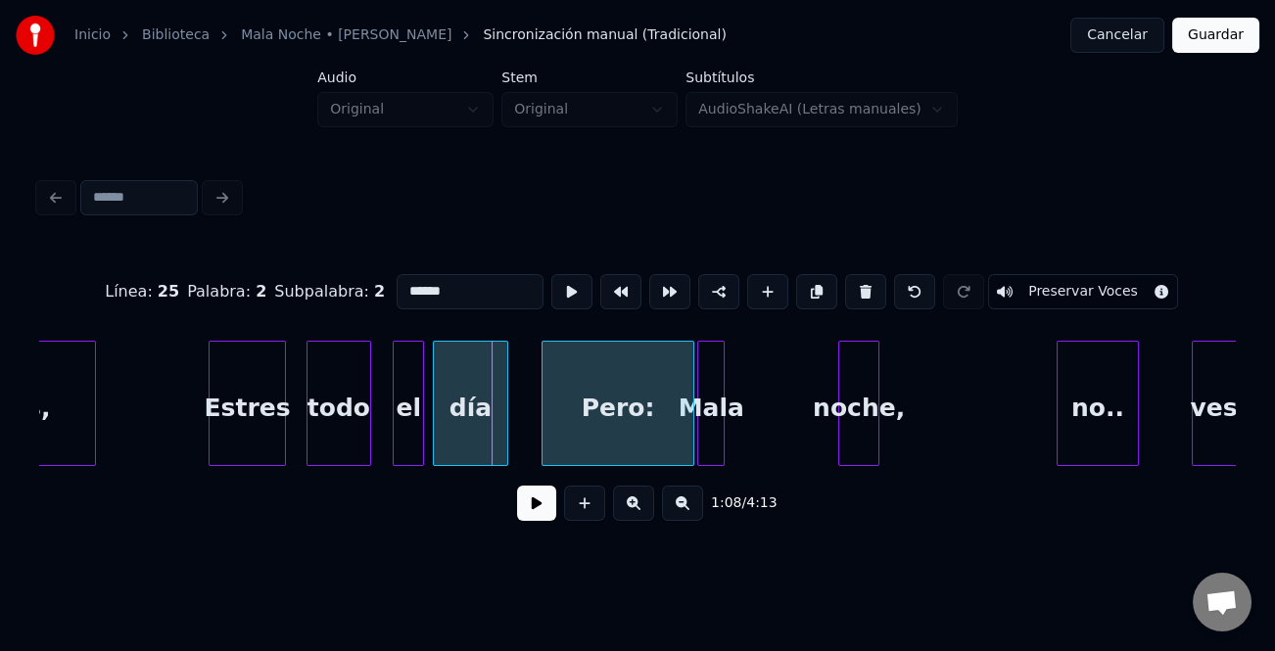
click at [595, 423] on div "Pero:" at bounding box center [618, 408] width 151 height 133
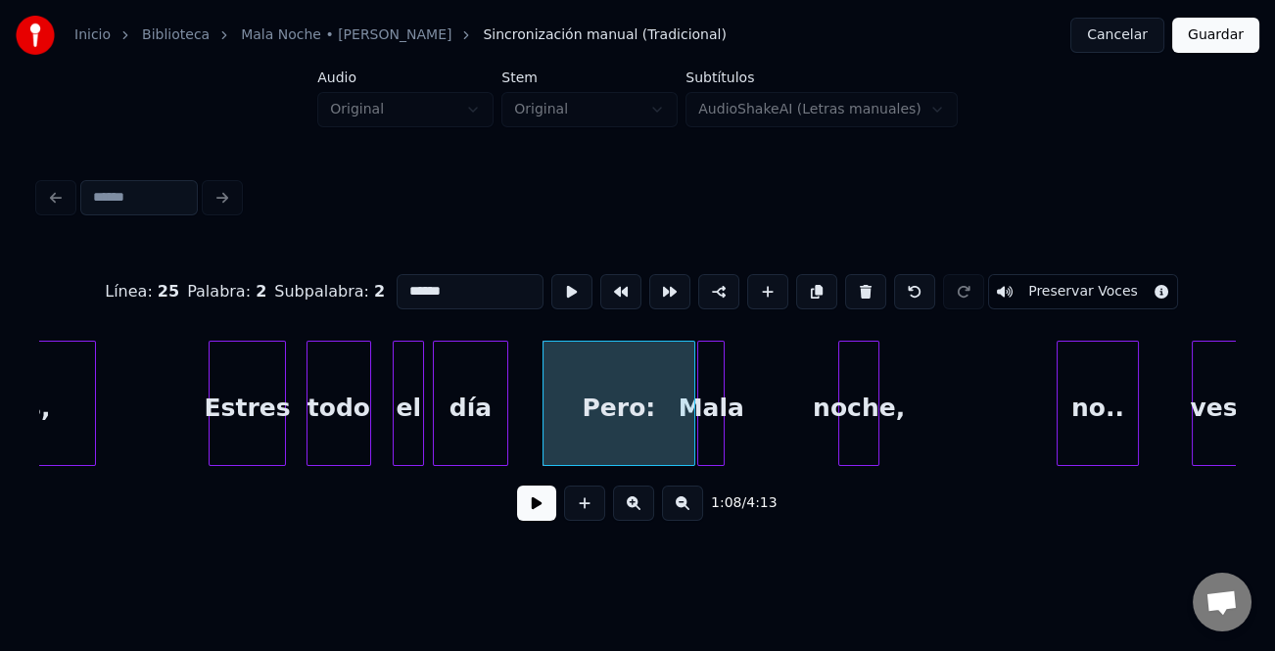
click at [267, 435] on div "Estres" at bounding box center [247, 408] width 75 height 133
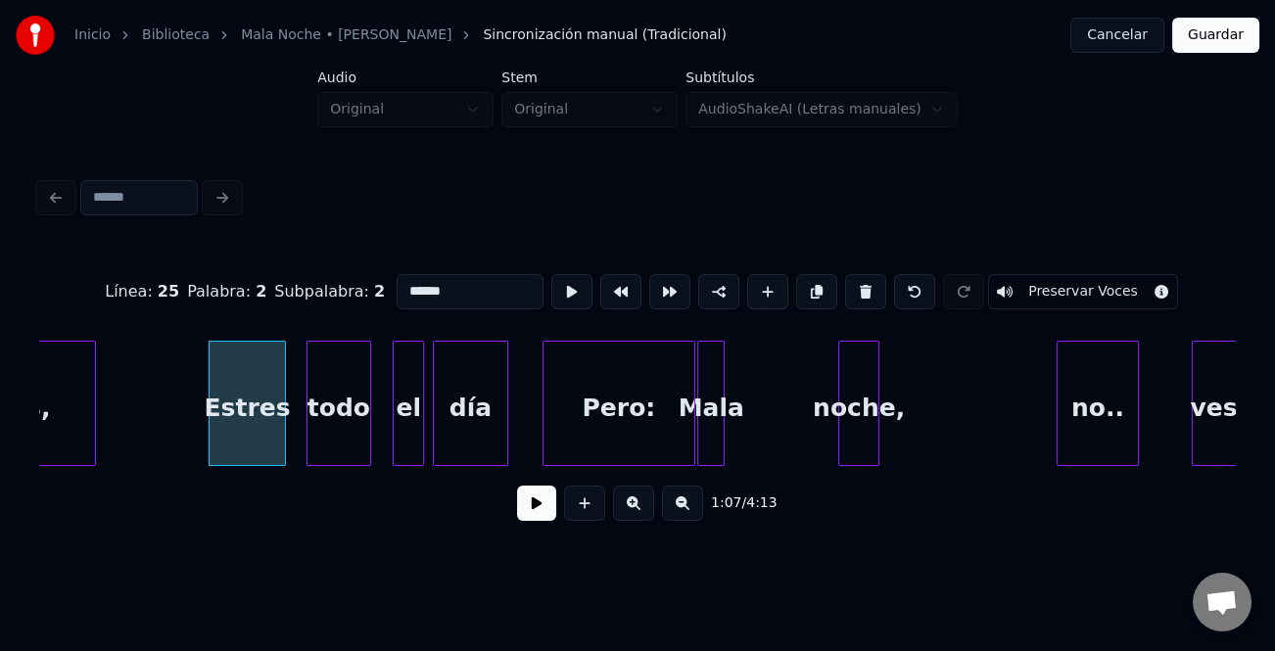
click at [534, 517] on button at bounding box center [536, 503] width 39 height 35
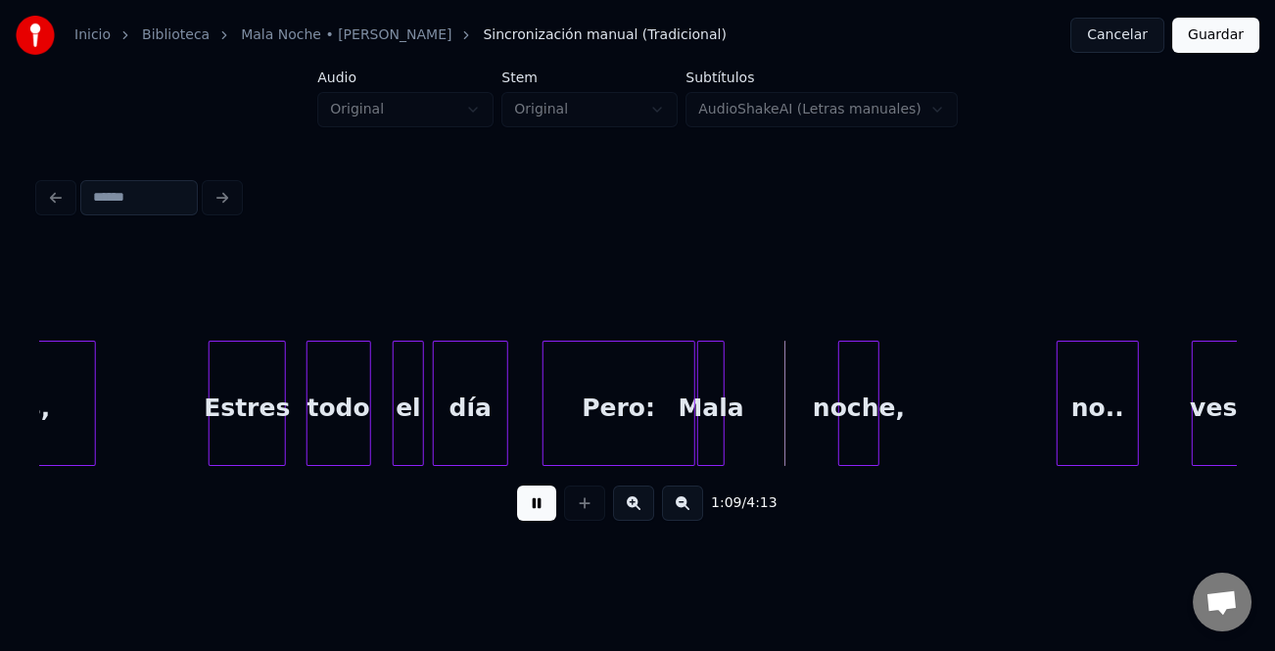
click at [534, 517] on button at bounding box center [536, 503] width 39 height 35
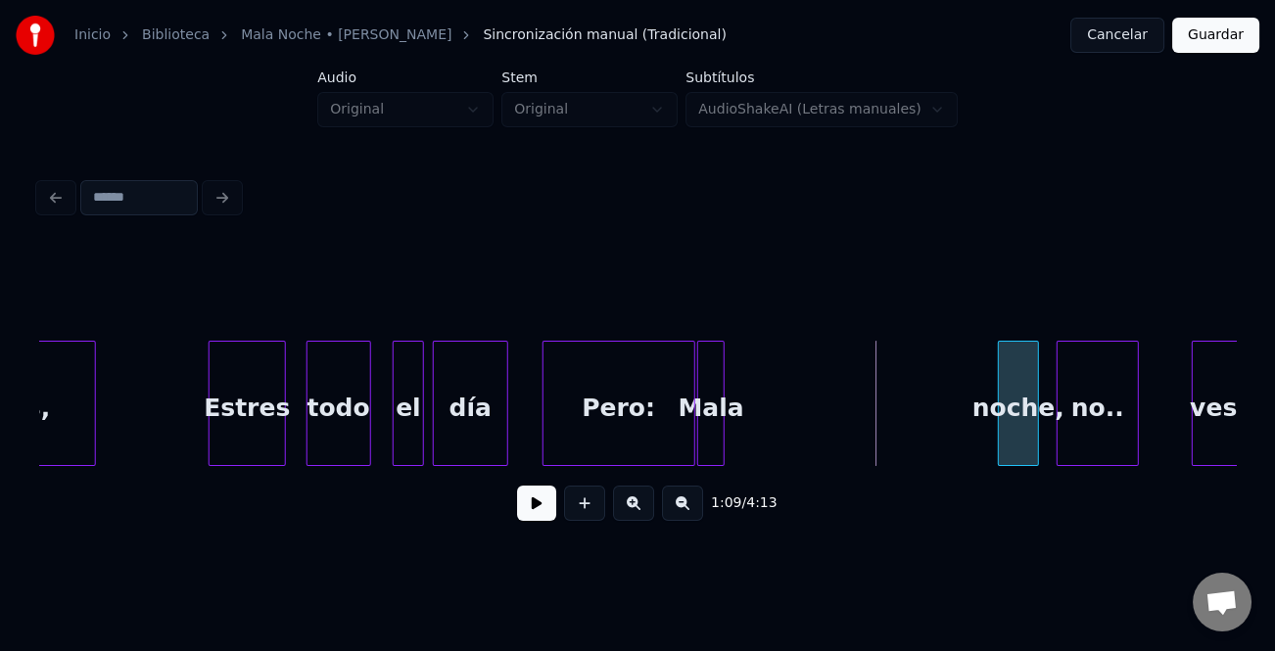
click at [1010, 422] on div "noche," at bounding box center [1018, 408] width 39 height 133
click at [810, 439] on div at bounding box center [807, 403] width 6 height 123
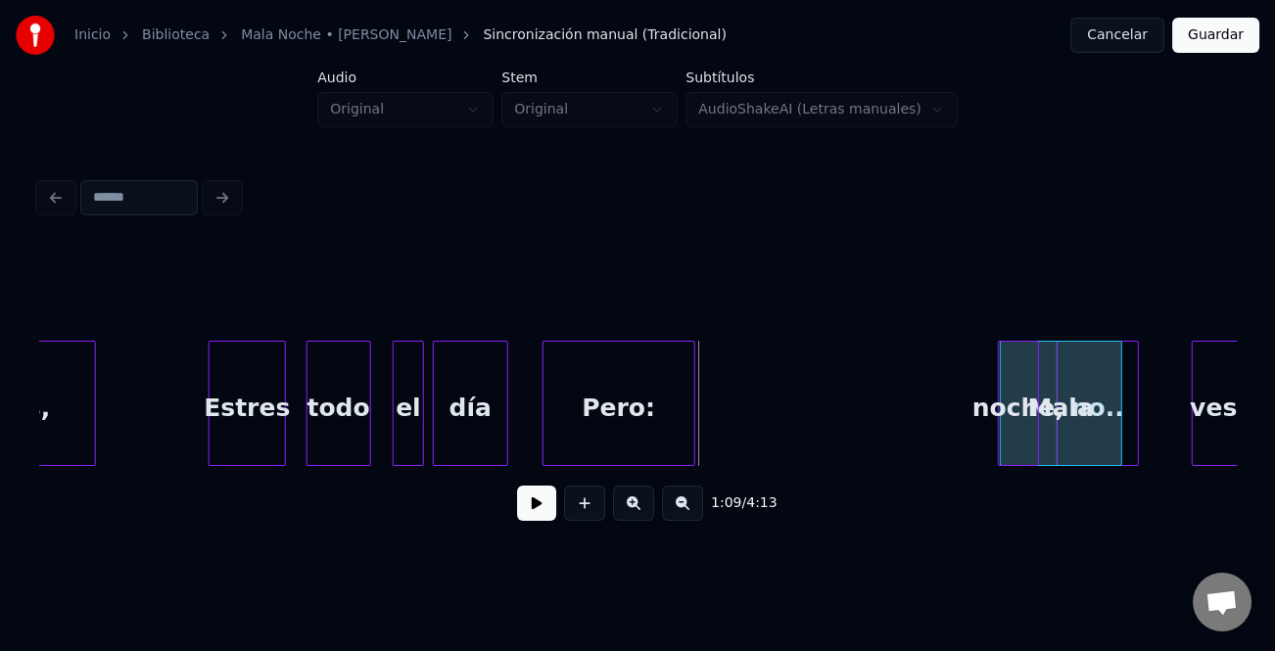
click at [1044, 448] on div "Mala" at bounding box center [1061, 408] width 120 height 133
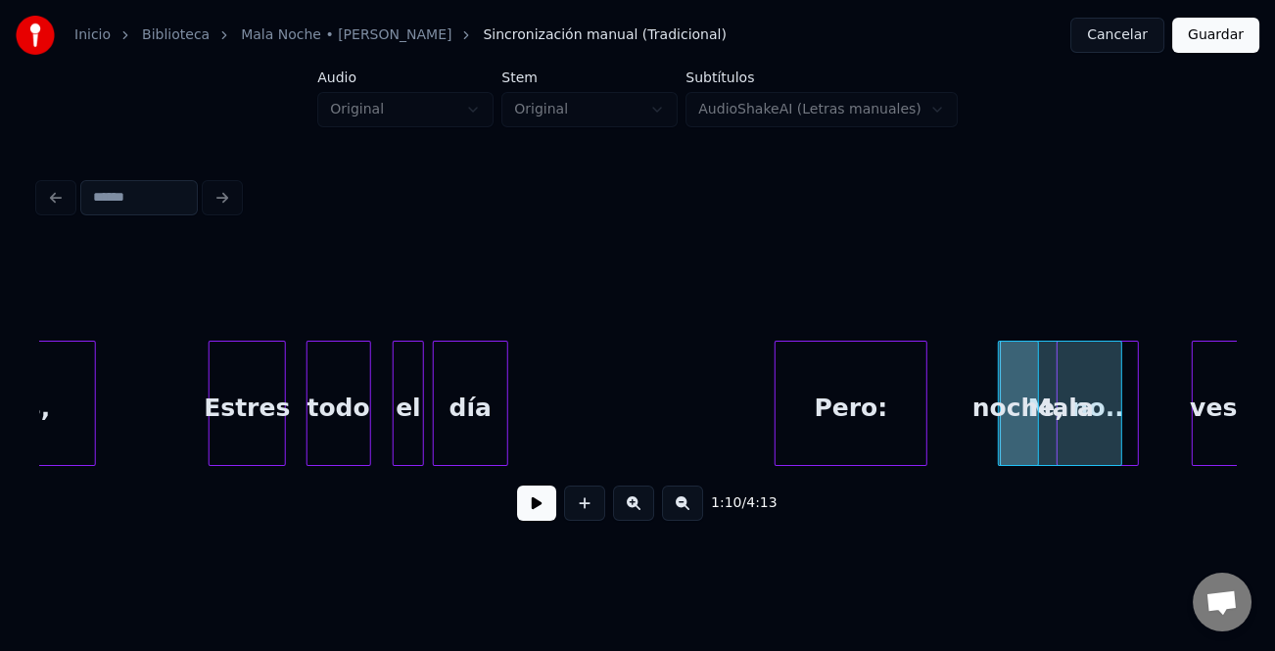
click at [881, 425] on div "Pero:" at bounding box center [851, 408] width 151 height 133
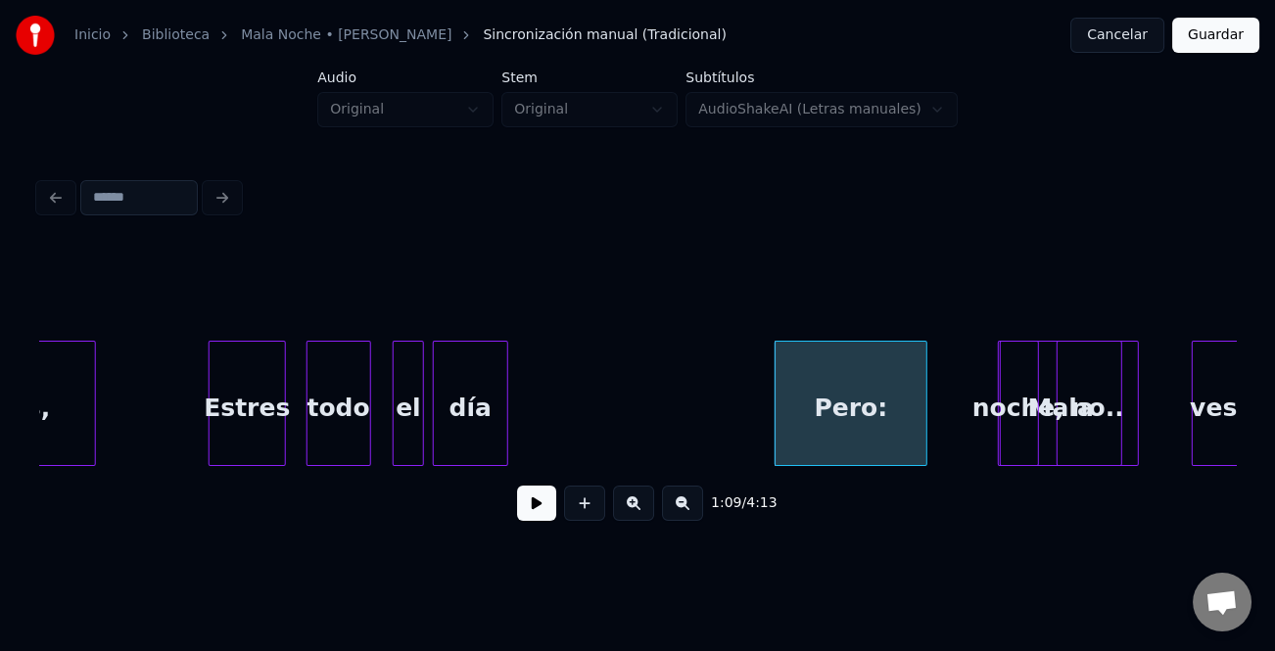
click at [493, 411] on div "día" at bounding box center [470, 408] width 73 height 133
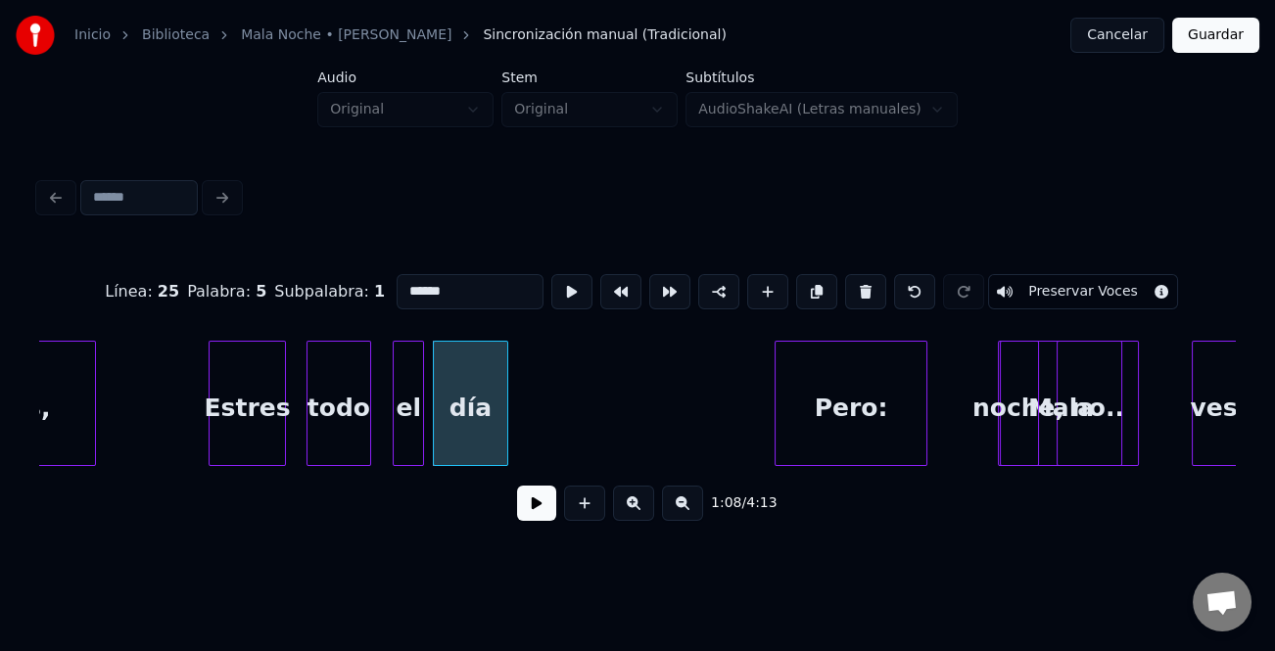
type input "***"
click at [529, 506] on button at bounding box center [536, 503] width 39 height 35
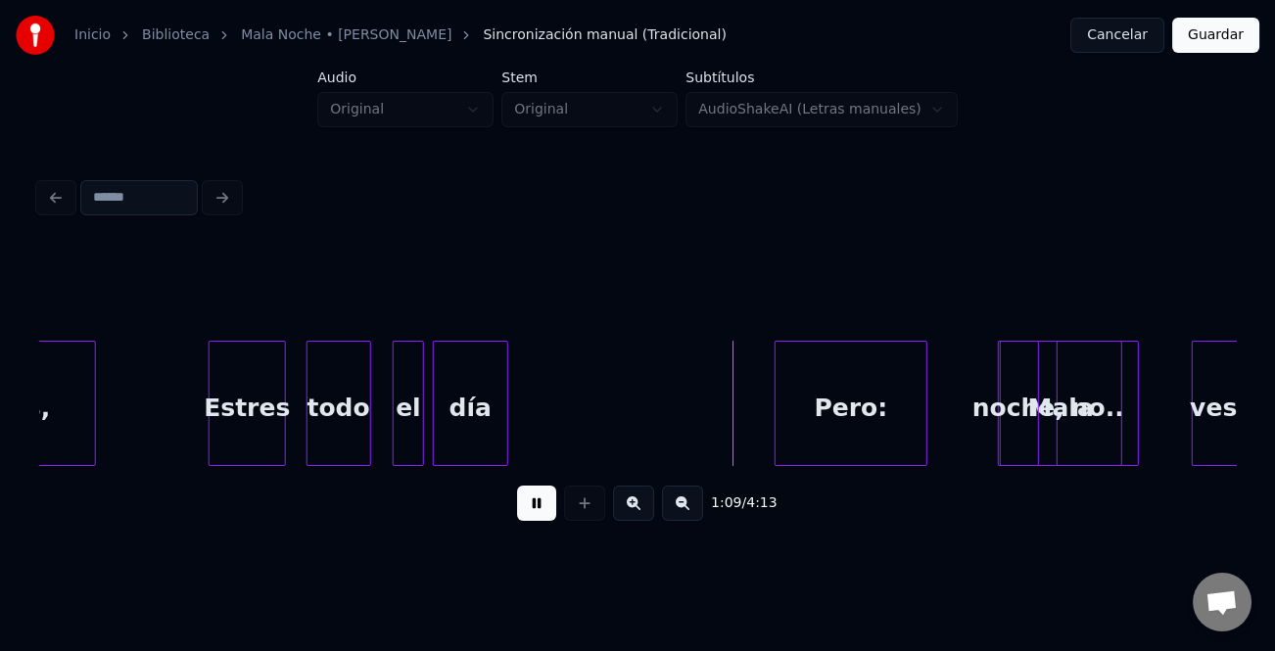
click at [529, 506] on button at bounding box center [536, 503] width 39 height 35
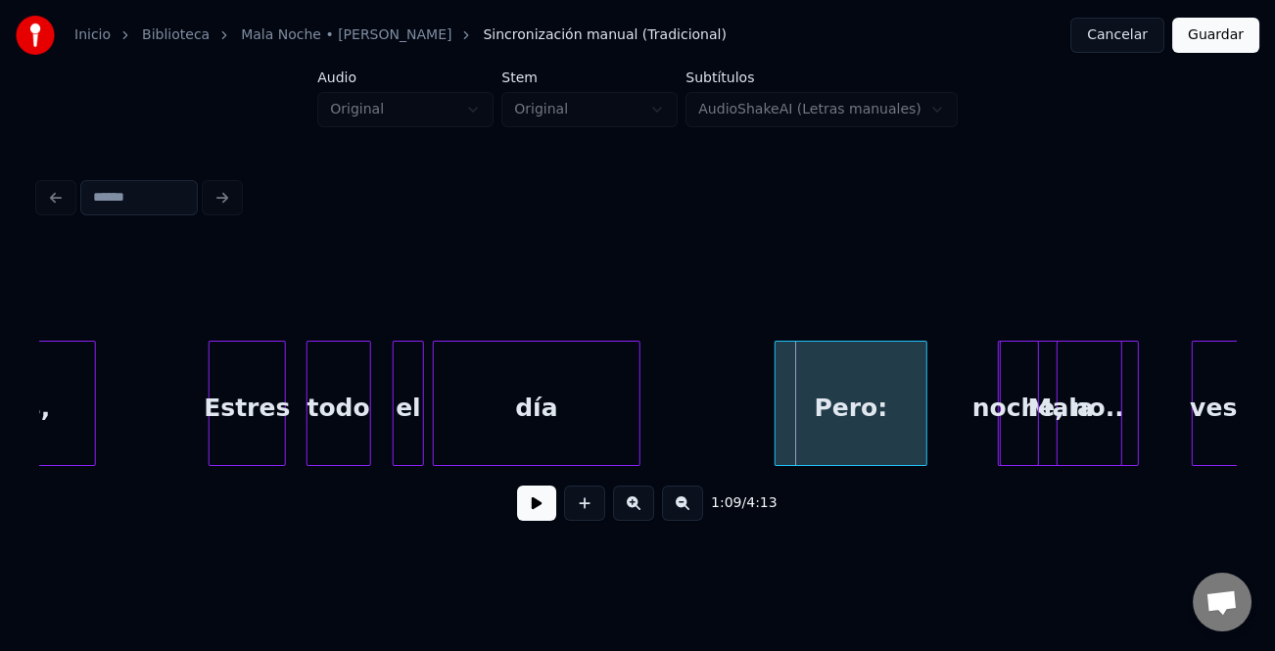
click at [639, 435] on div at bounding box center [637, 403] width 6 height 123
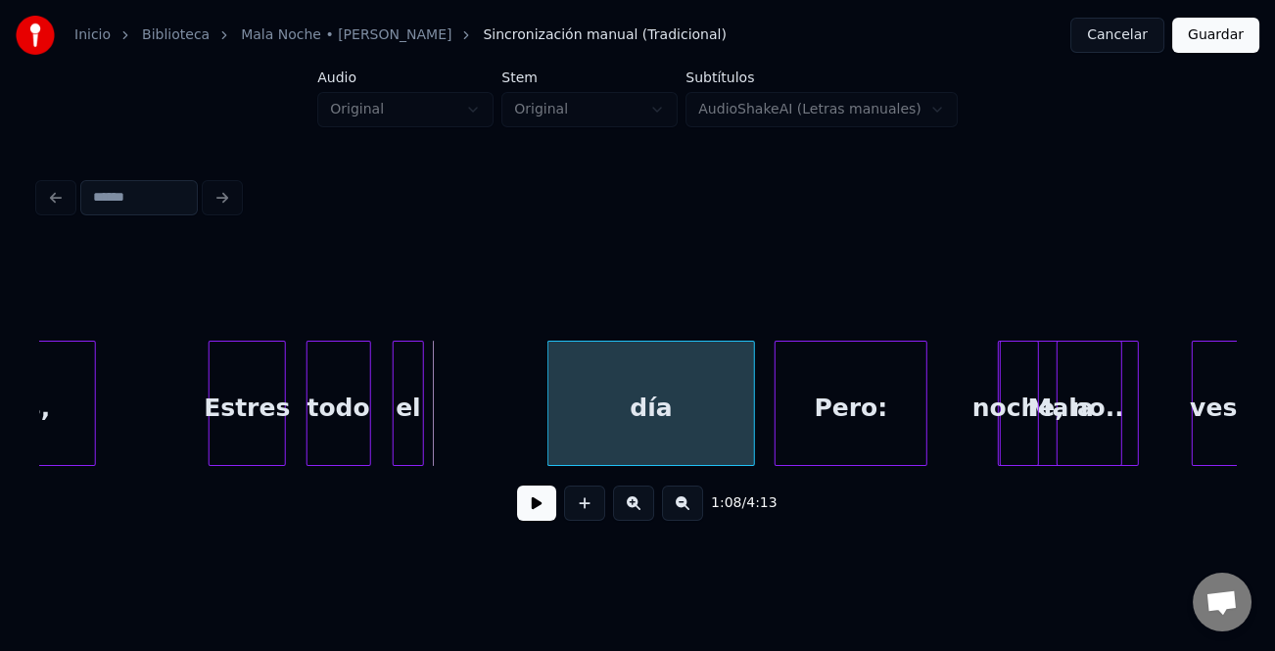
click at [667, 429] on div "día" at bounding box center [651, 408] width 206 height 133
click at [481, 431] on div at bounding box center [480, 403] width 6 height 123
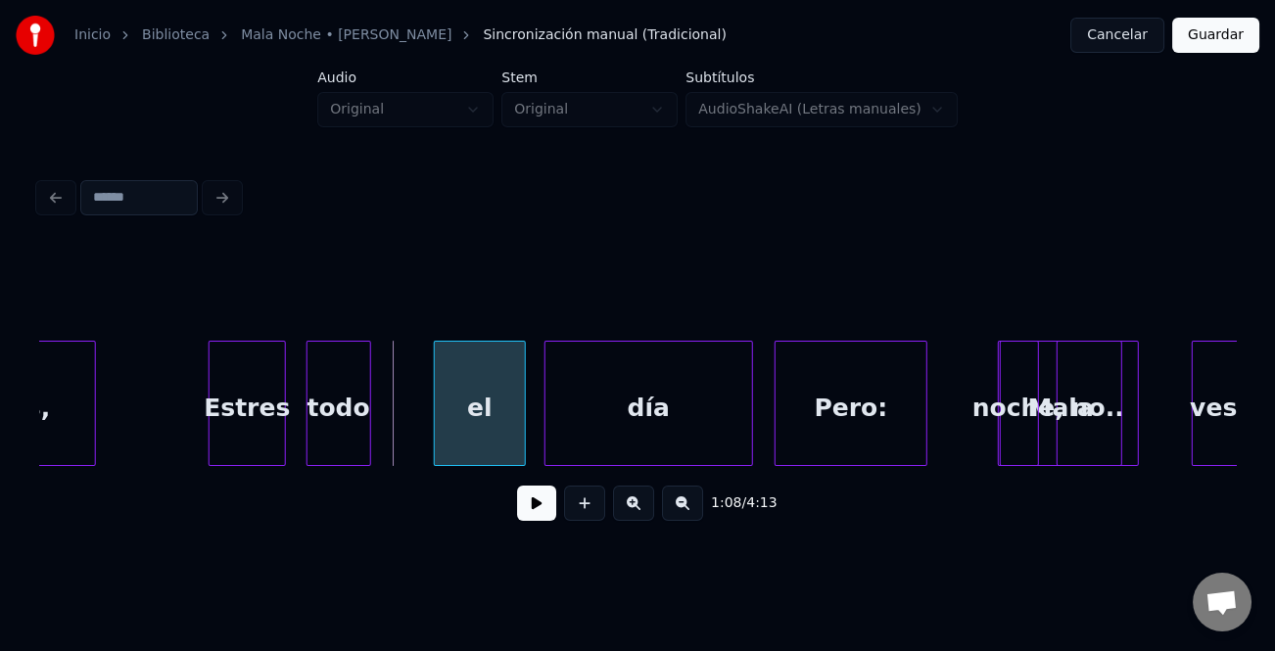
click at [491, 425] on div "el" at bounding box center [480, 408] width 90 height 133
click at [425, 439] on div at bounding box center [428, 403] width 6 height 123
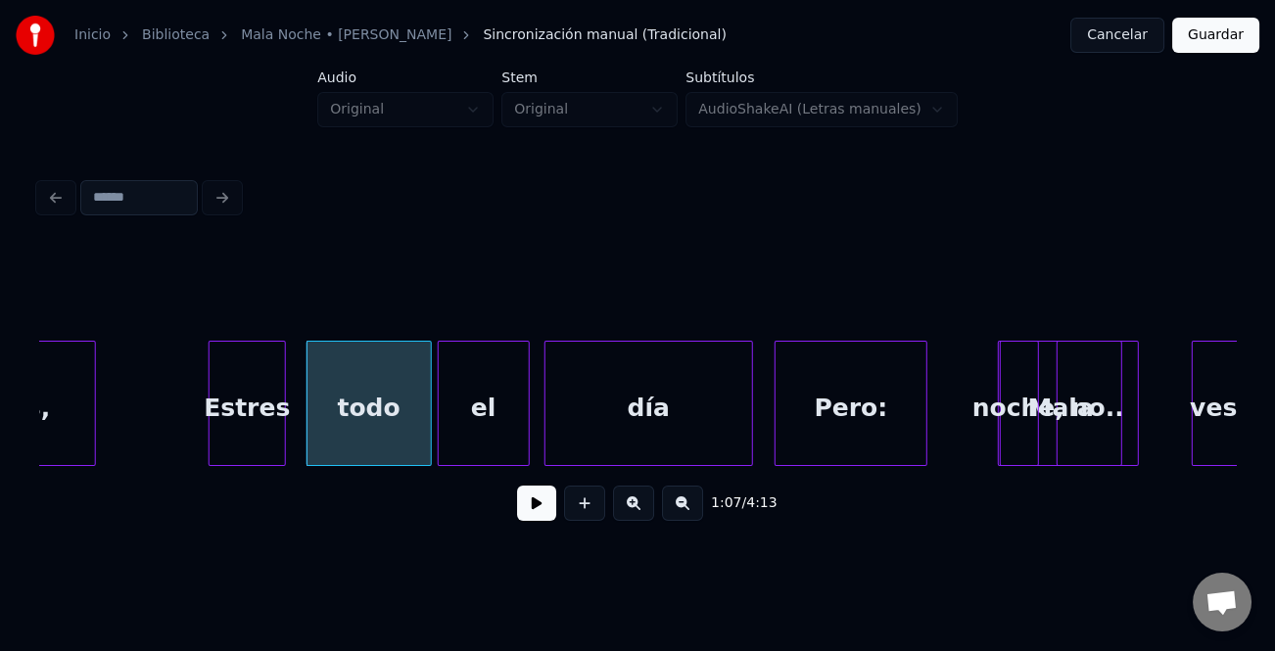
click at [233, 417] on div "Estres" at bounding box center [247, 408] width 75 height 133
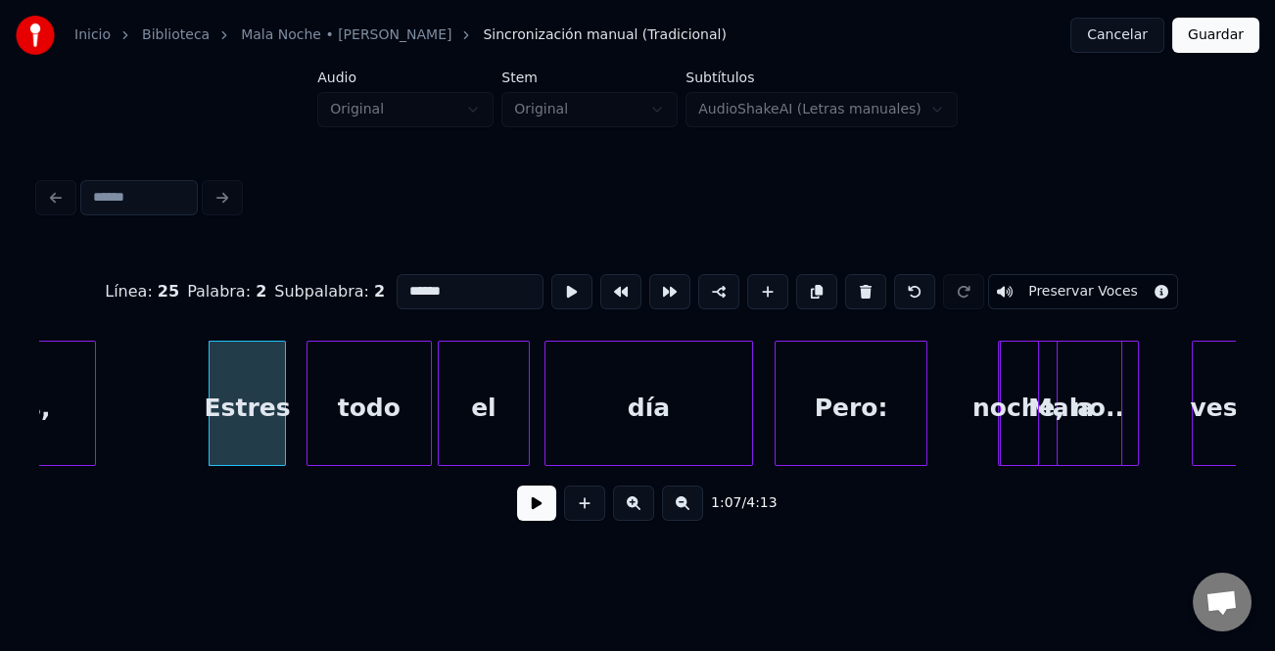
drag, startPoint x: 522, startPoint y: 497, endPoint x: 549, endPoint y: 509, distance: 30.2
click at [529, 500] on button at bounding box center [536, 503] width 39 height 35
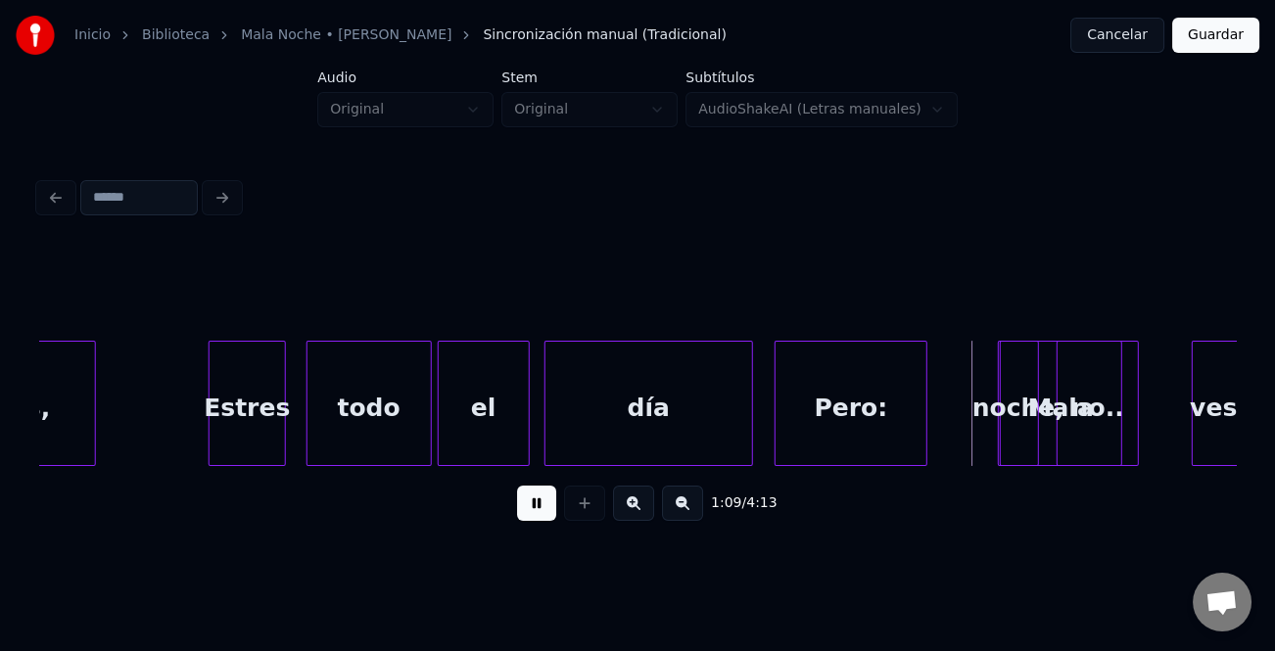
click at [549, 509] on button at bounding box center [536, 503] width 39 height 35
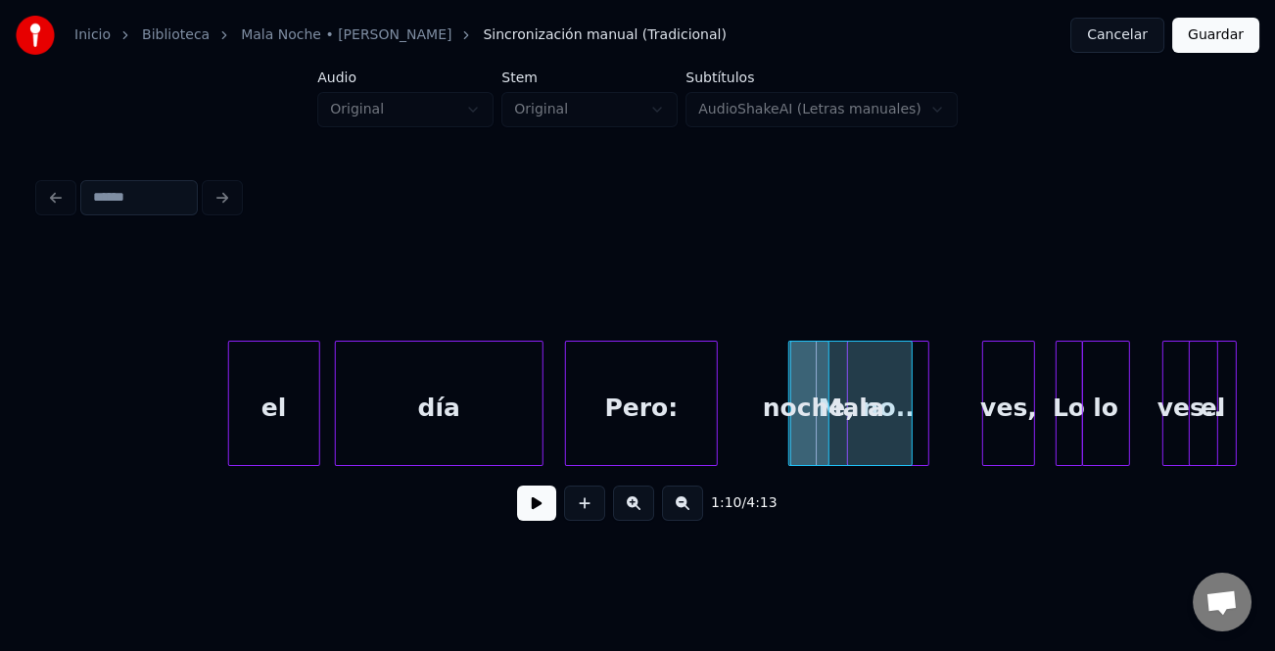
scroll to position [0, 23527]
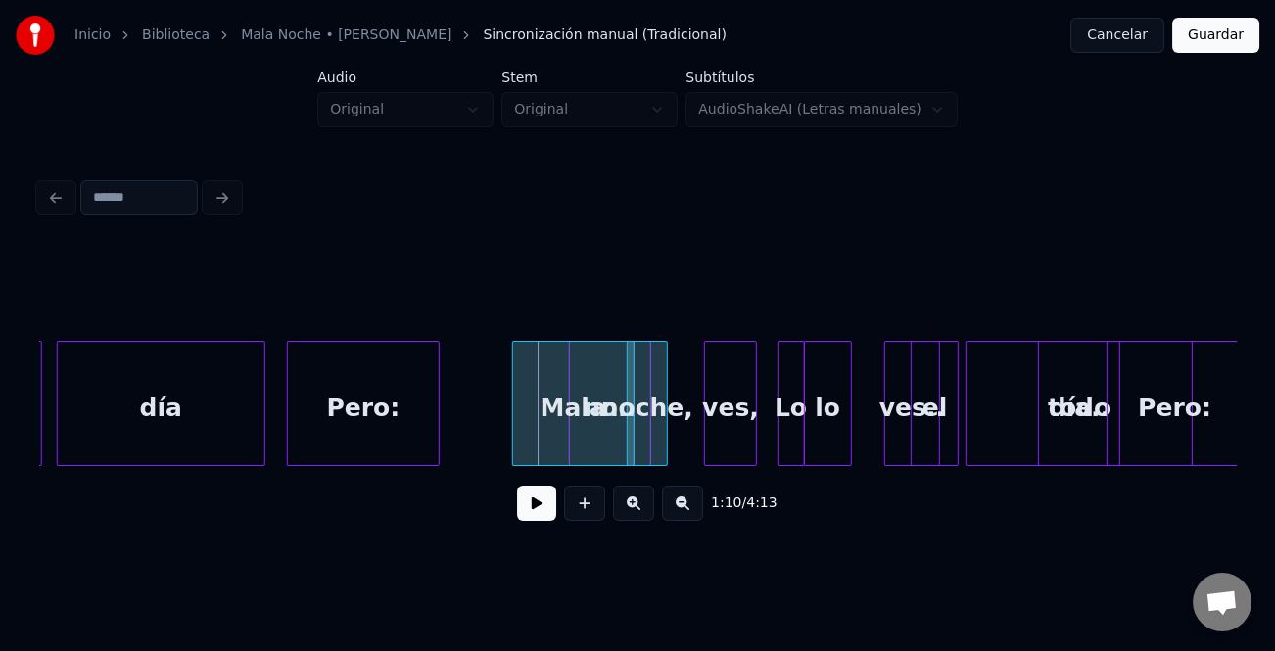
click at [655, 453] on div "noche," at bounding box center [647, 408] width 39 height 133
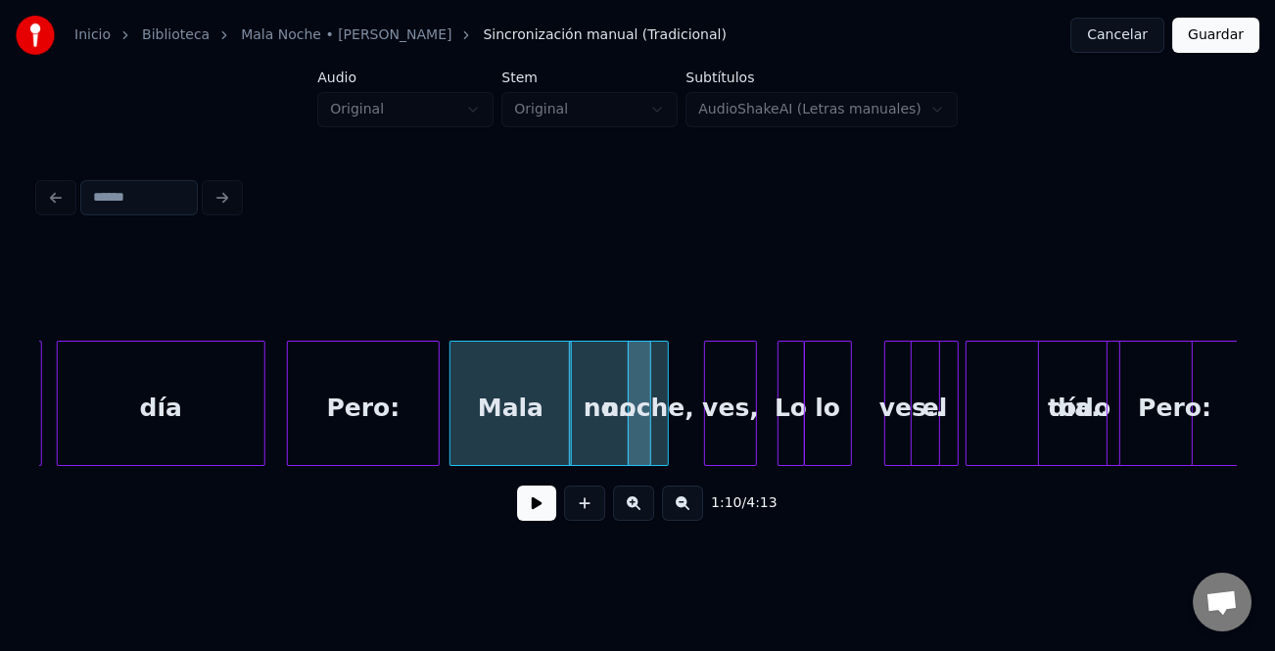
click at [519, 433] on div "Mala" at bounding box center [511, 408] width 120 height 133
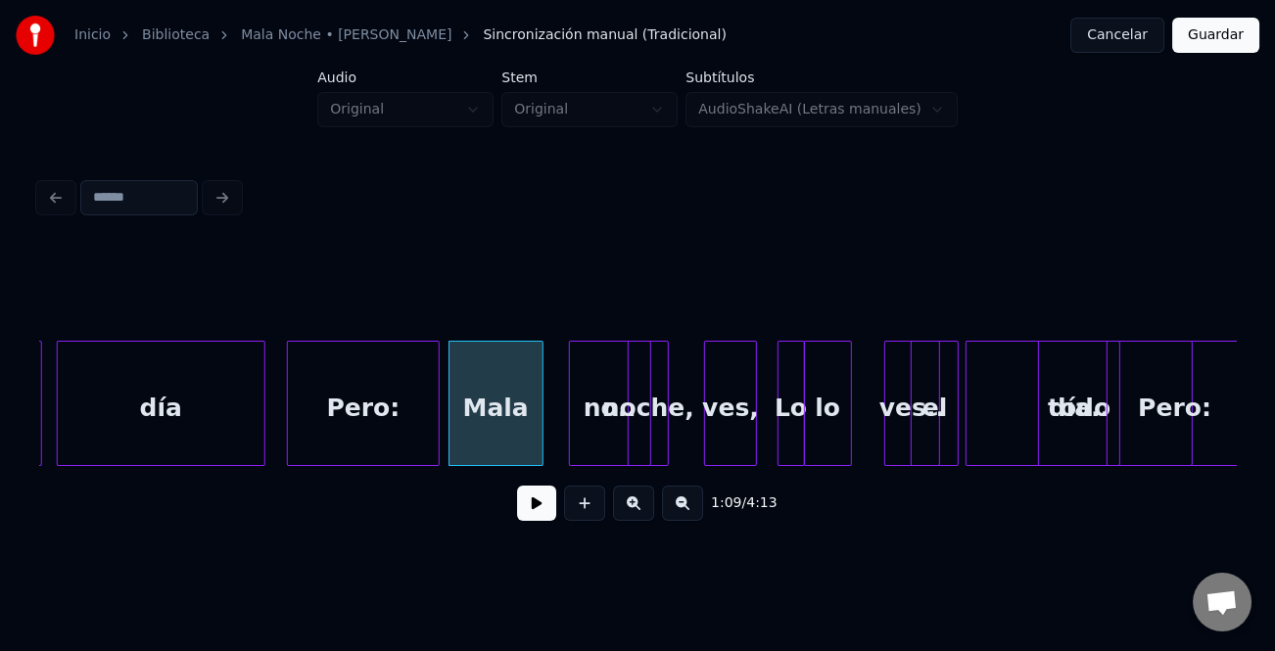
click at [539, 426] on div at bounding box center [540, 403] width 6 height 123
click at [723, 447] on div "no.." at bounding box center [736, 408] width 80 height 133
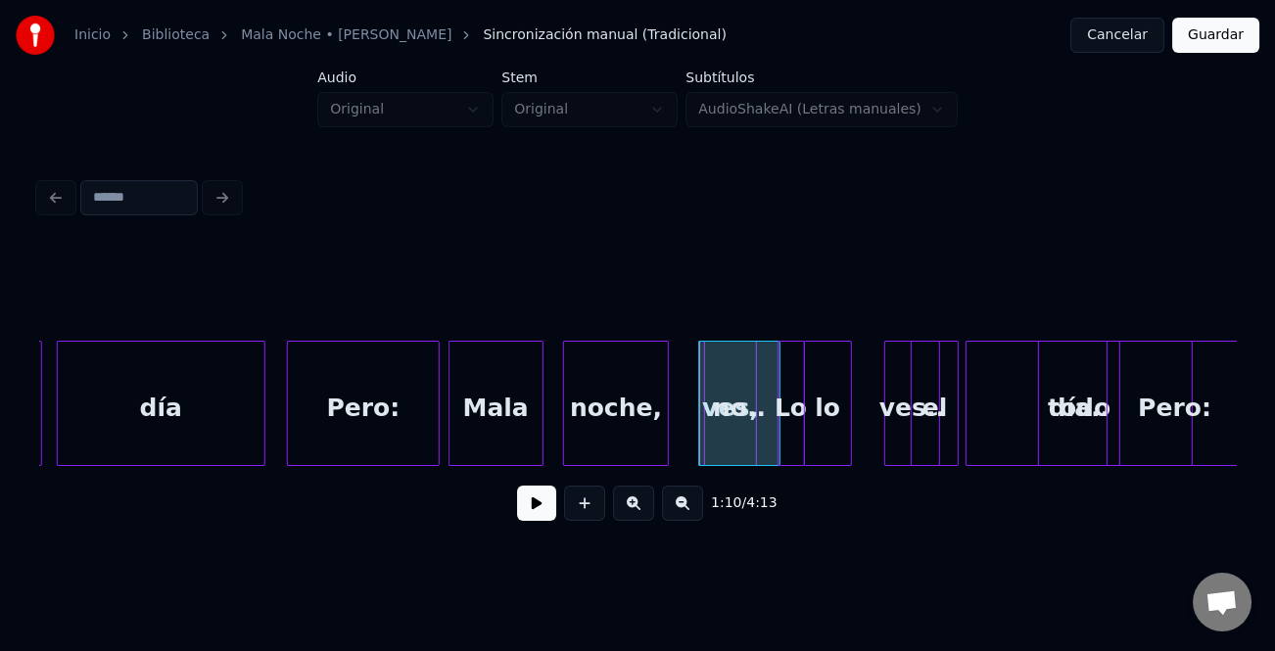
click at [564, 438] on div at bounding box center [567, 403] width 6 height 123
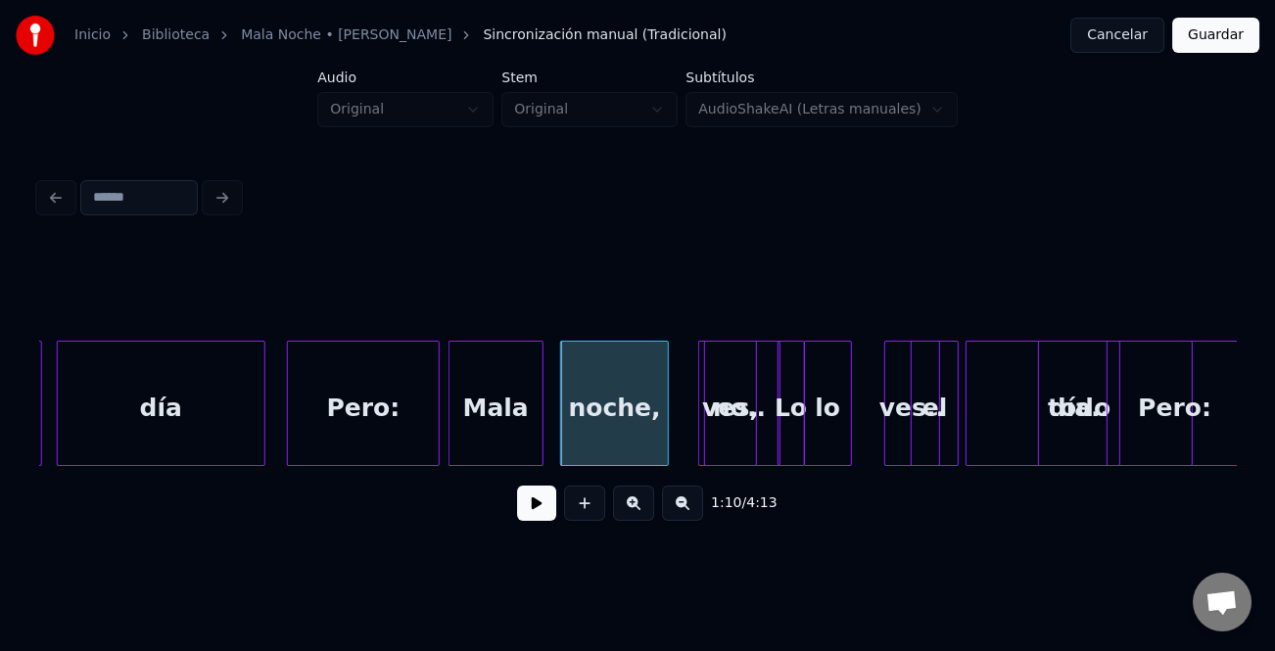
click at [470, 440] on div "Mala" at bounding box center [496, 408] width 93 height 133
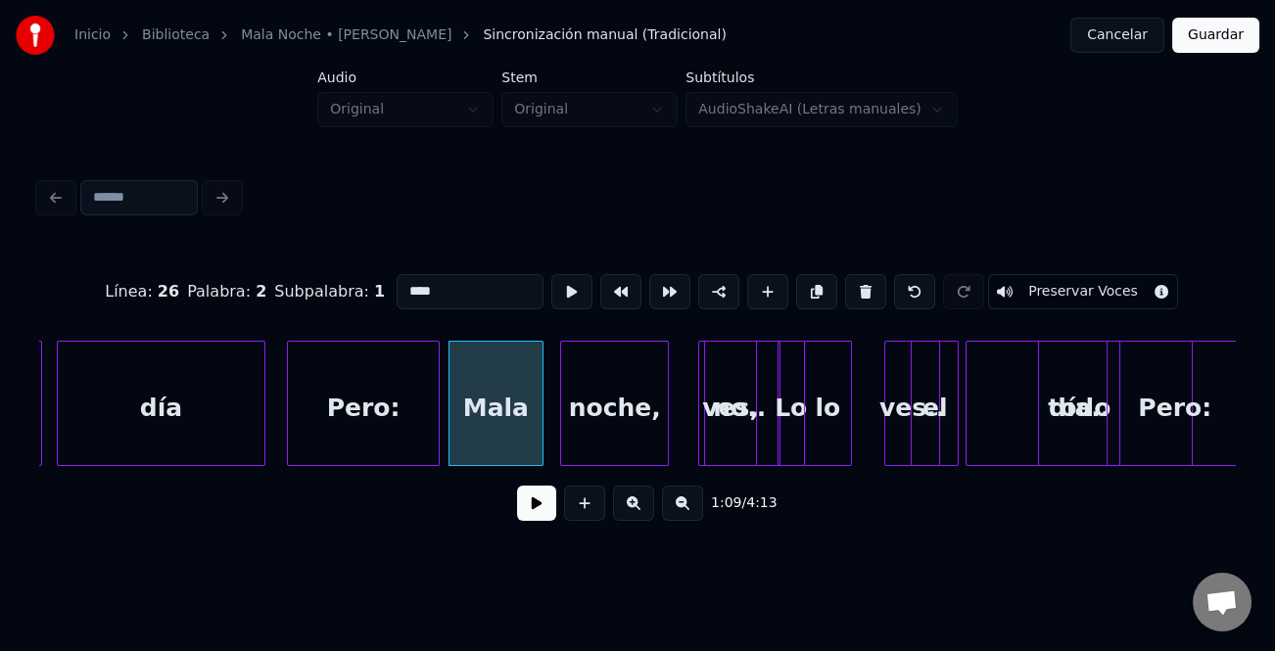
click at [539, 515] on button at bounding box center [536, 503] width 39 height 35
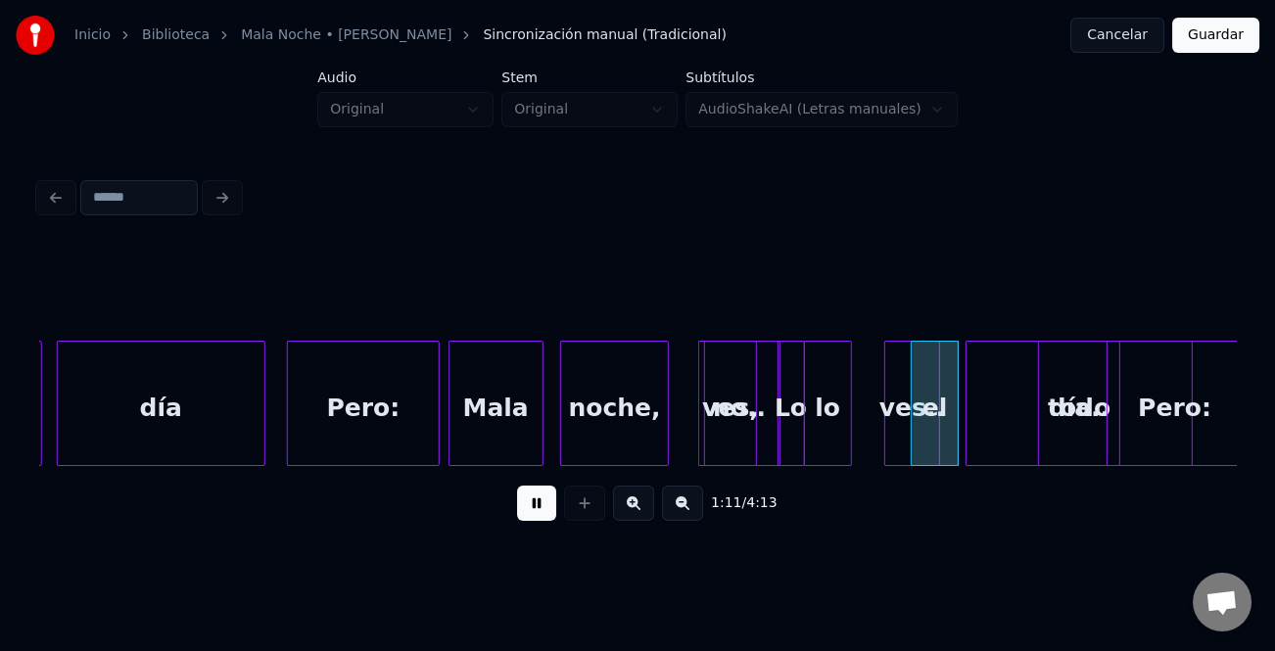
click at [539, 509] on button at bounding box center [536, 503] width 39 height 35
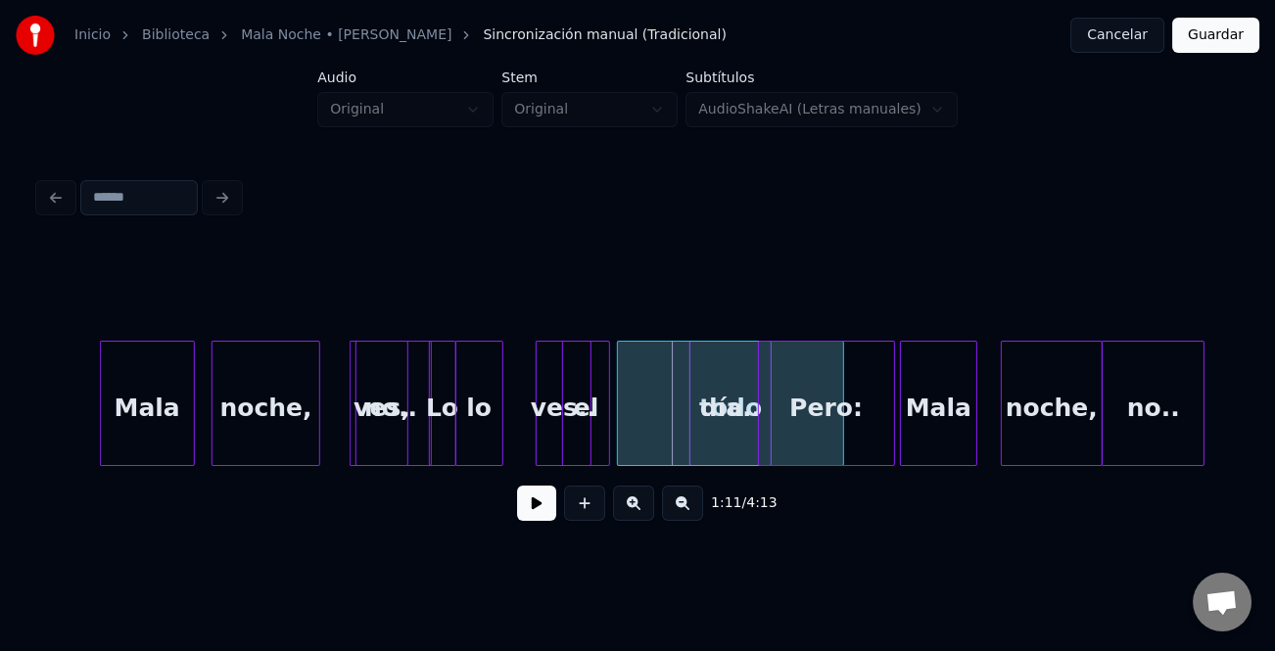
scroll to position [0, 24014]
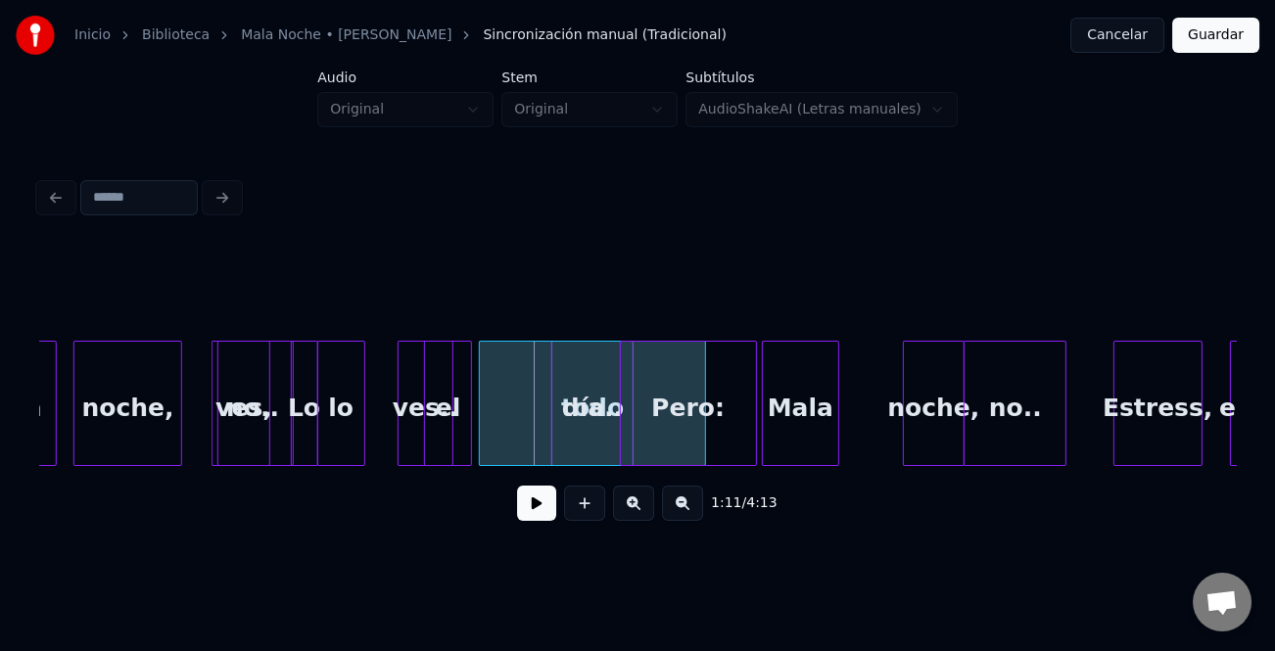
click at [910, 416] on div at bounding box center [907, 403] width 6 height 123
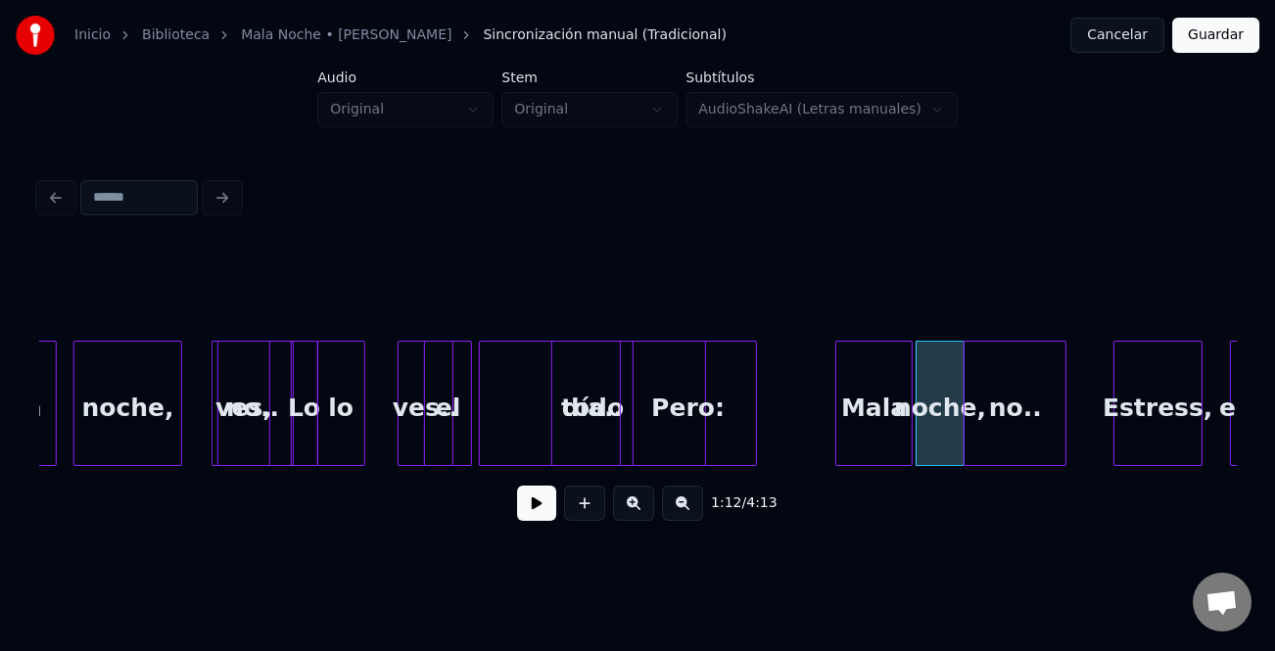
click at [882, 419] on div "Mala" at bounding box center [873, 408] width 75 height 133
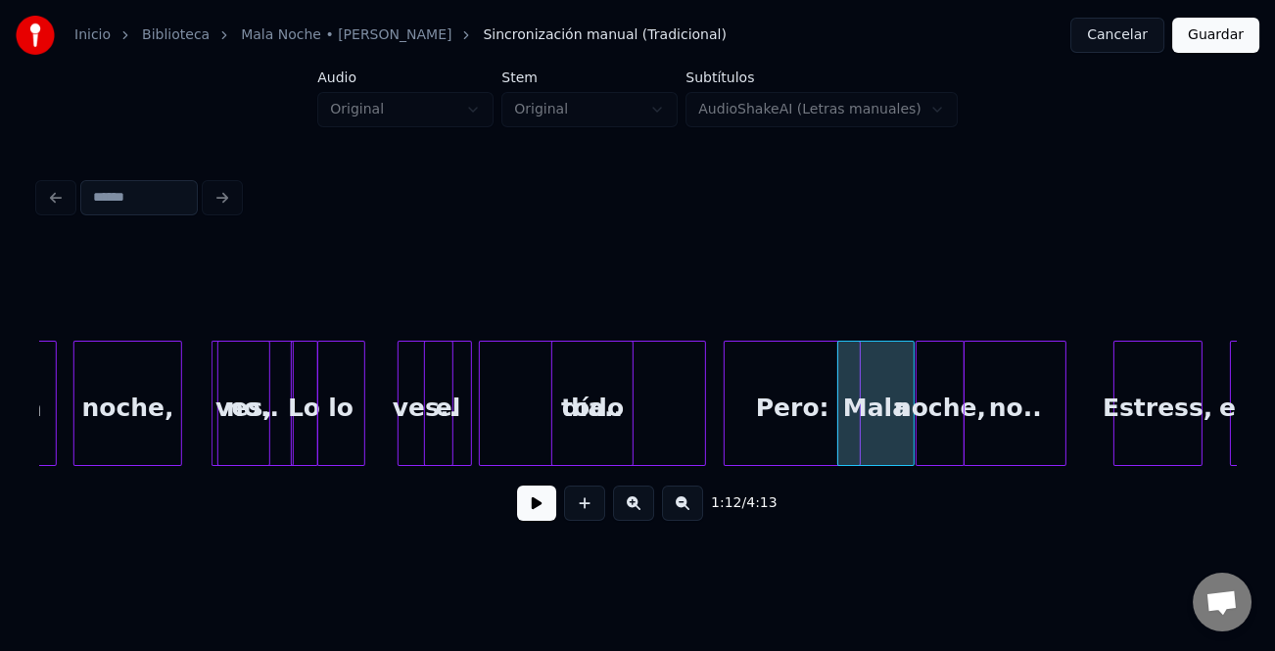
click at [825, 407] on div "Pero:" at bounding box center [792, 408] width 135 height 133
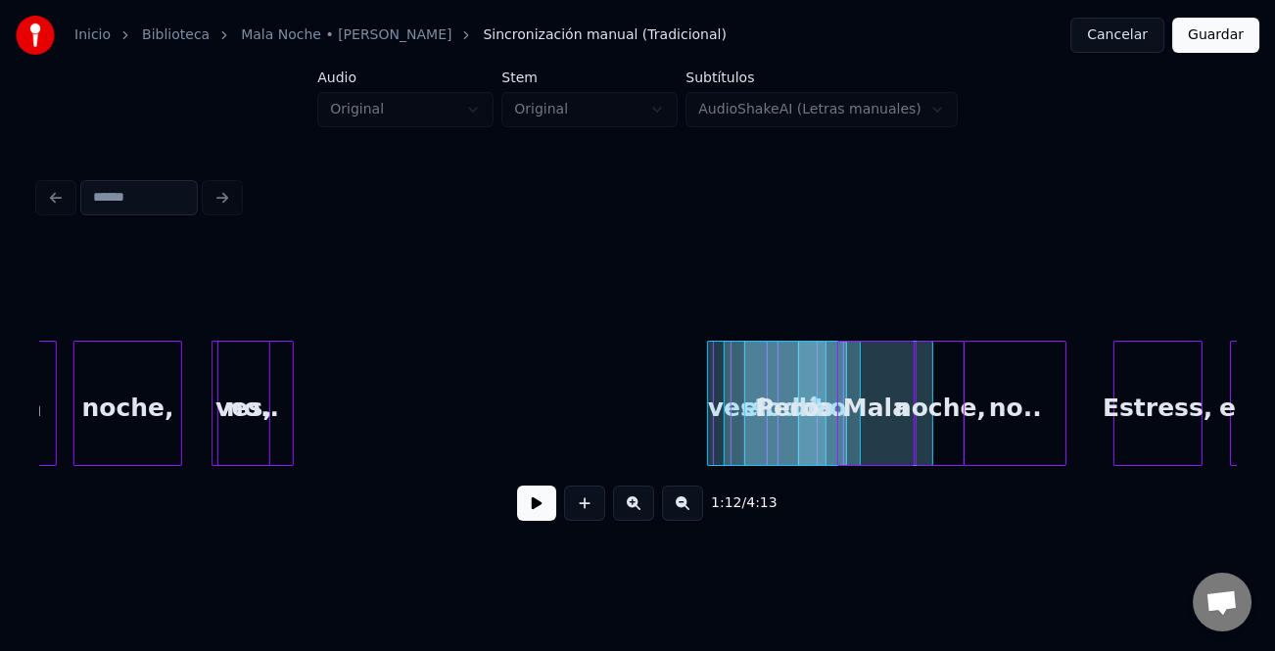
click at [825, 474] on div "1:12 / 4:13" at bounding box center [637, 392] width 1197 height 298
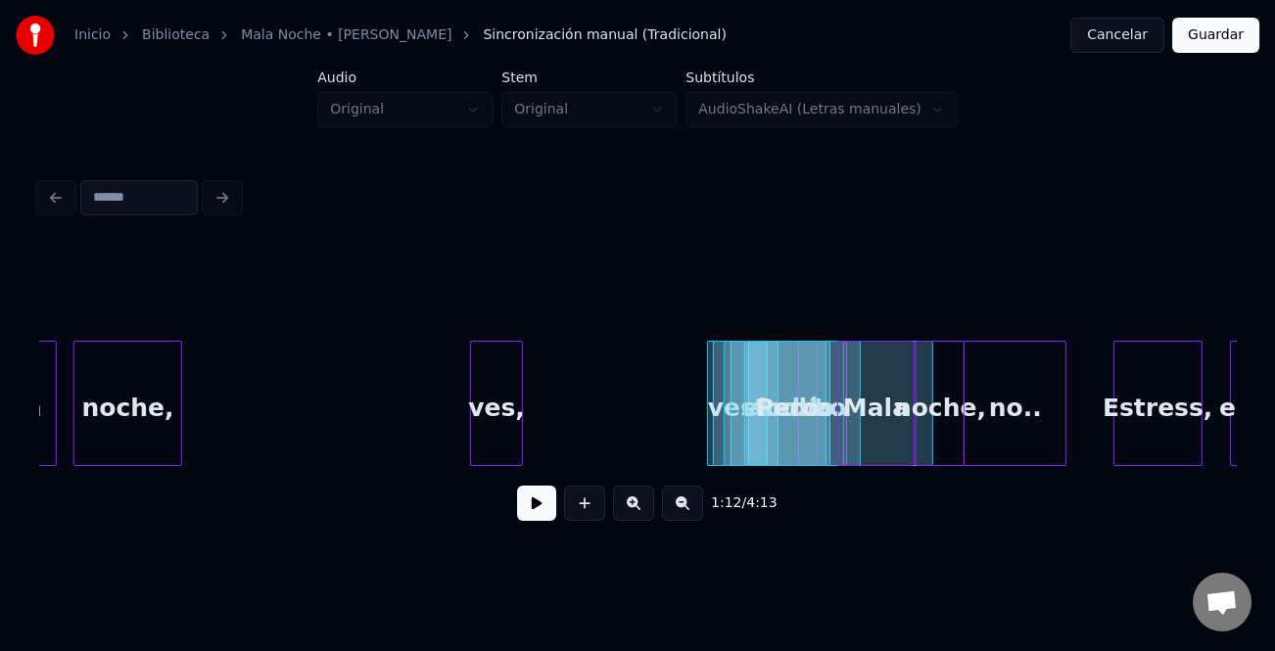
click at [497, 429] on div "ves," at bounding box center [496, 408] width 51 height 133
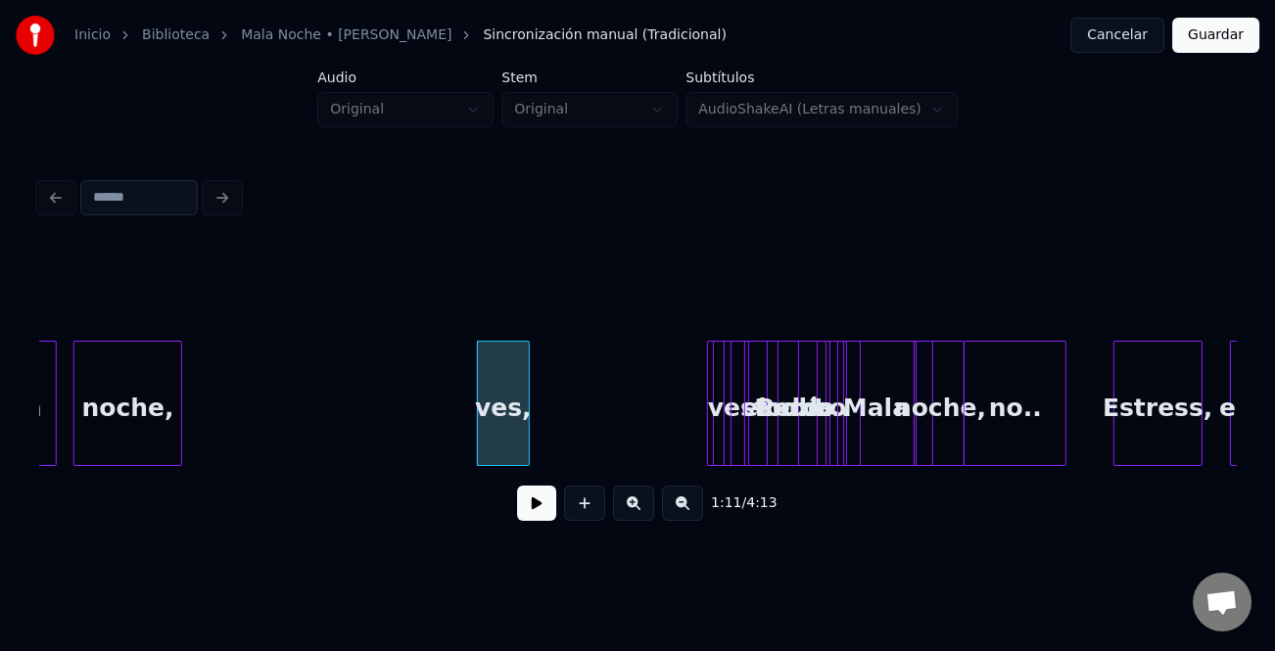
click at [118, 409] on div "noche," at bounding box center [127, 408] width 107 height 133
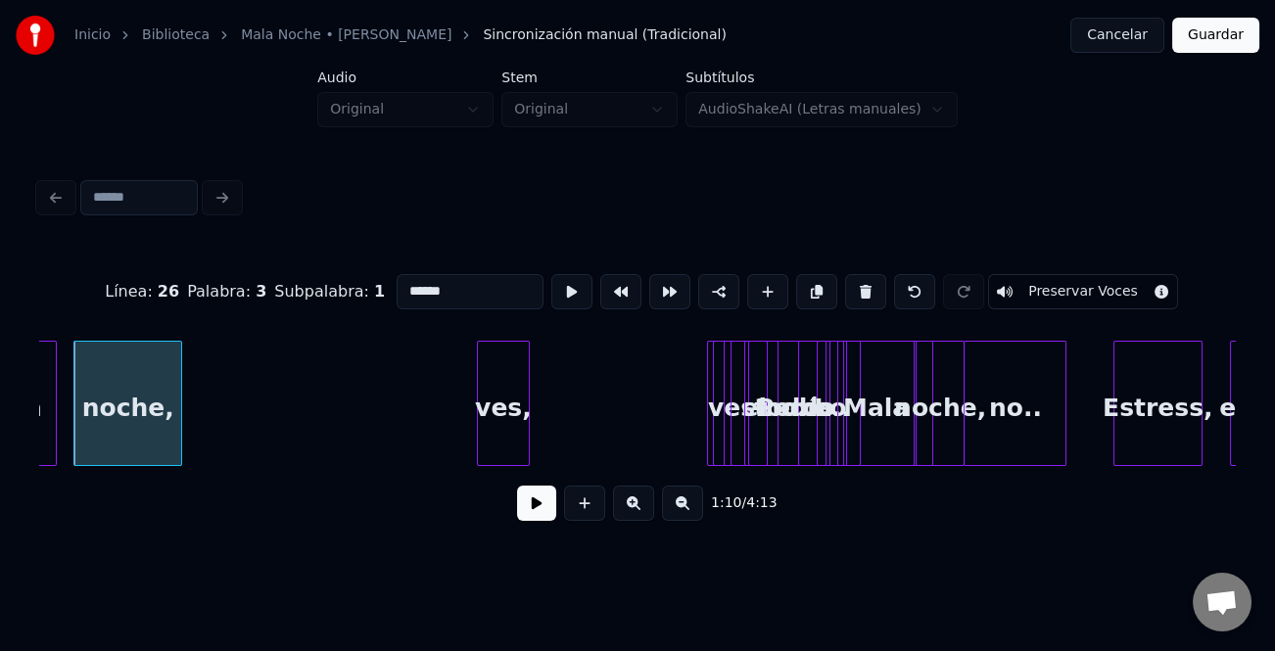
click at [531, 505] on button at bounding box center [536, 503] width 39 height 35
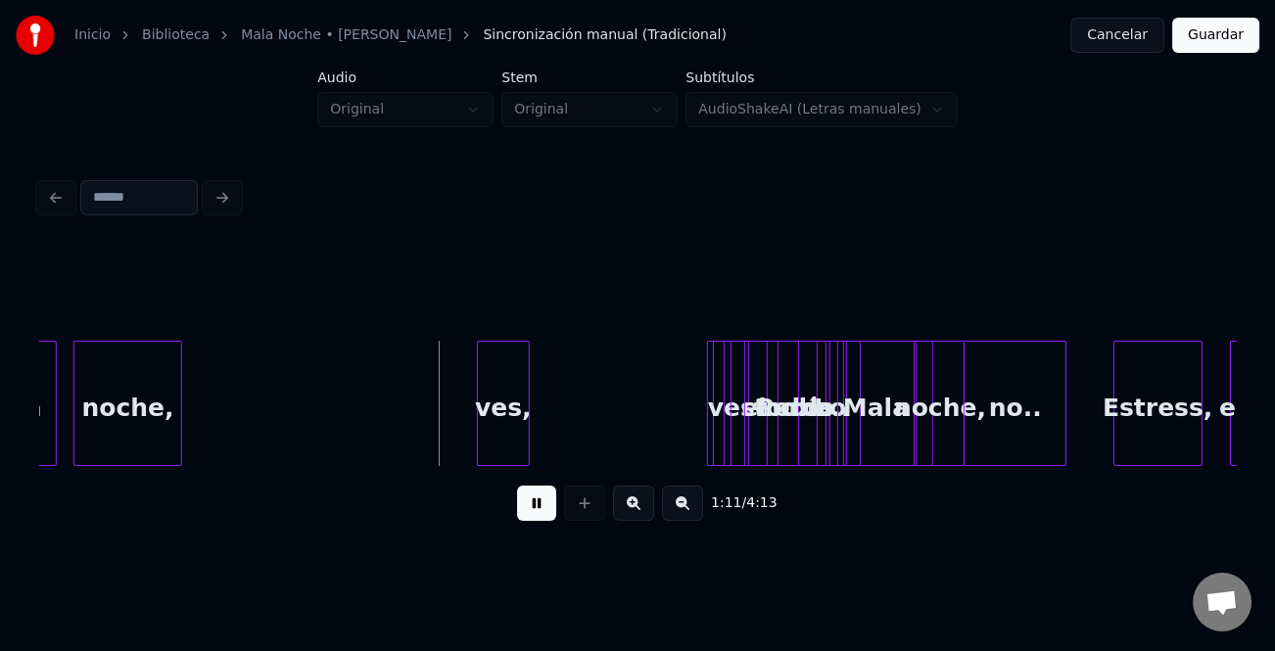
click at [531, 505] on button at bounding box center [536, 503] width 39 height 35
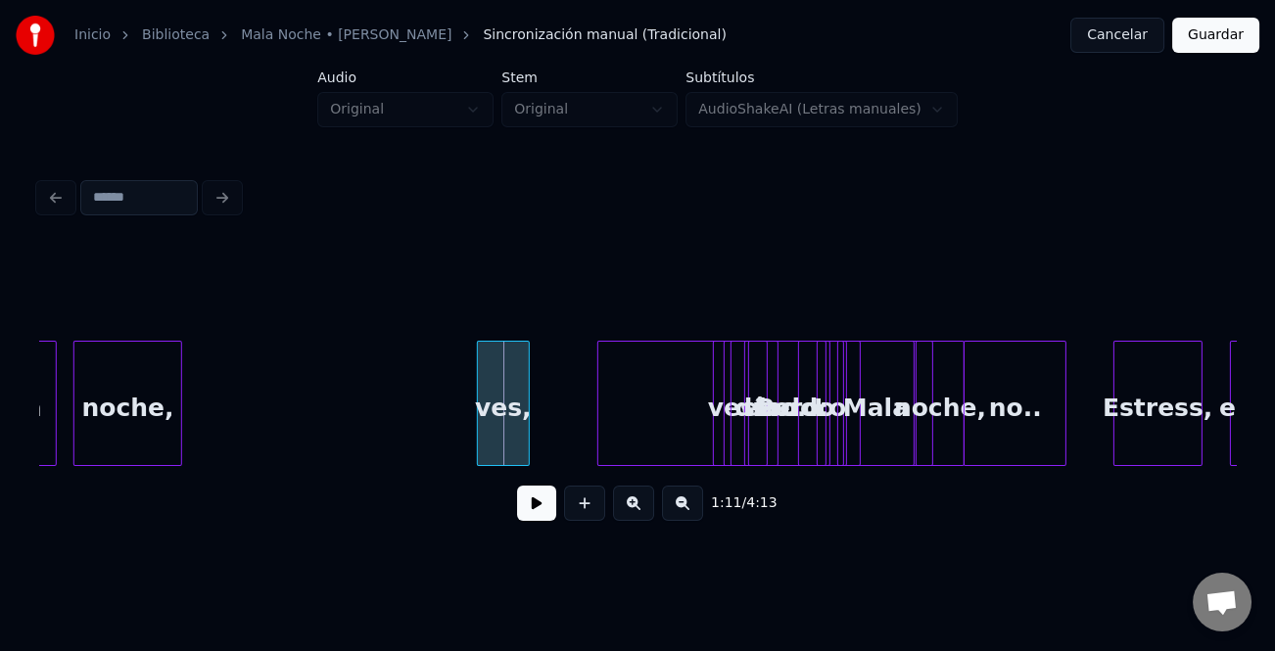
click at [604, 449] on div at bounding box center [601, 403] width 6 height 123
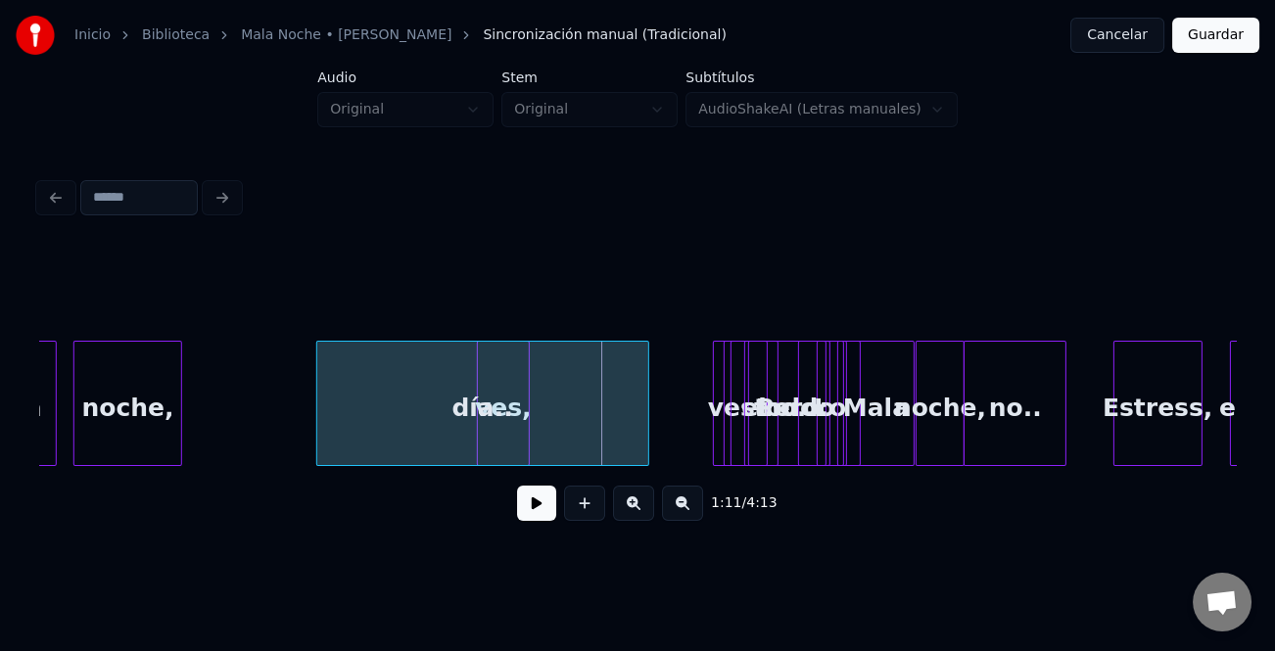
click at [368, 419] on div "día.." at bounding box center [482, 408] width 331 height 133
click at [666, 434] on div at bounding box center [664, 403] width 6 height 123
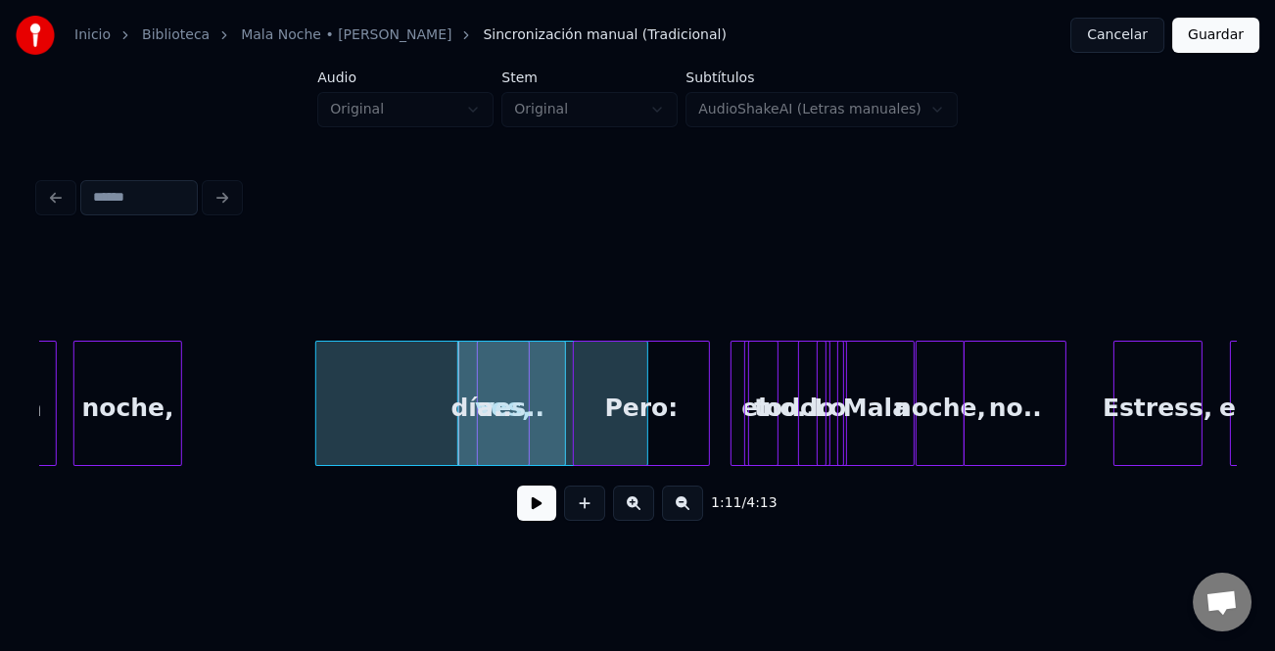
click at [588, 438] on div "Pero:" at bounding box center [641, 408] width 135 height 133
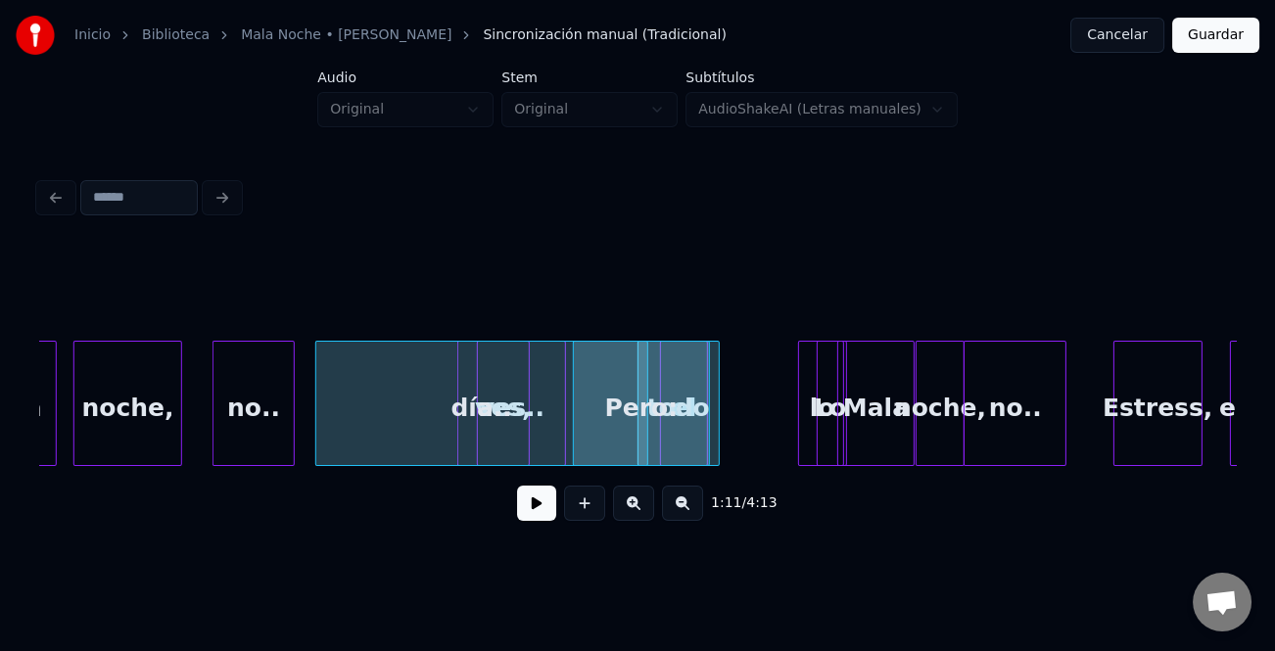
click at [241, 429] on div "no.." at bounding box center [253, 408] width 80 height 133
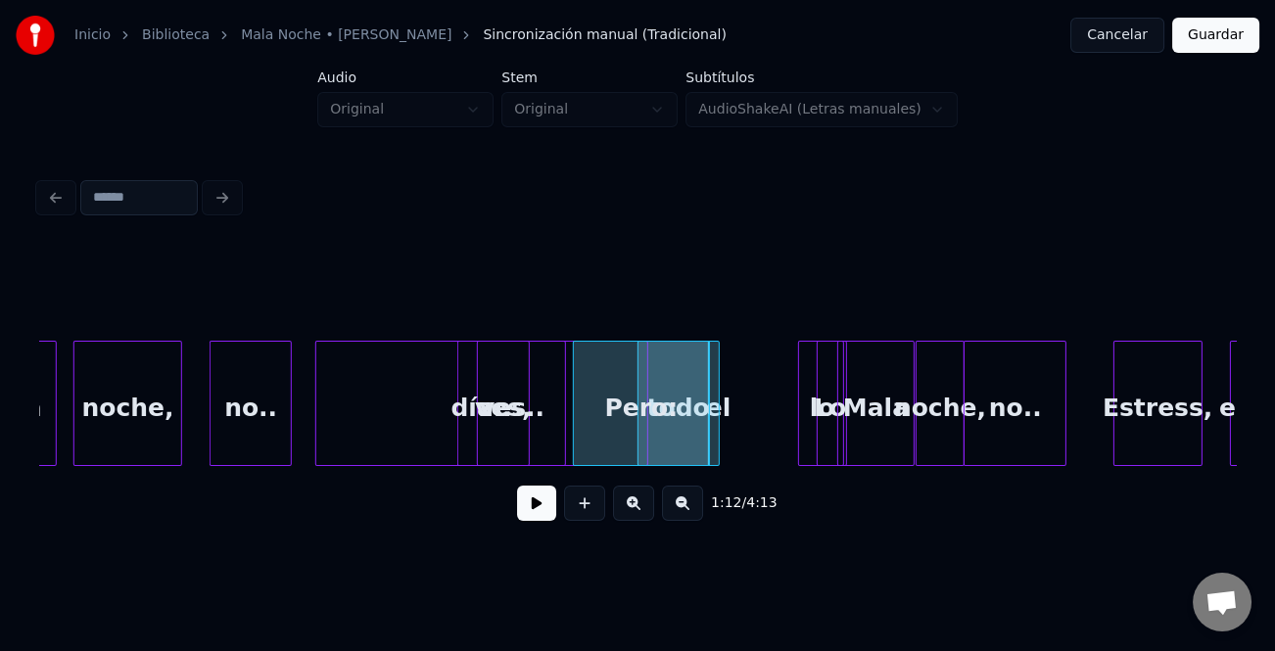
click at [908, 451] on div at bounding box center [911, 403] width 6 height 123
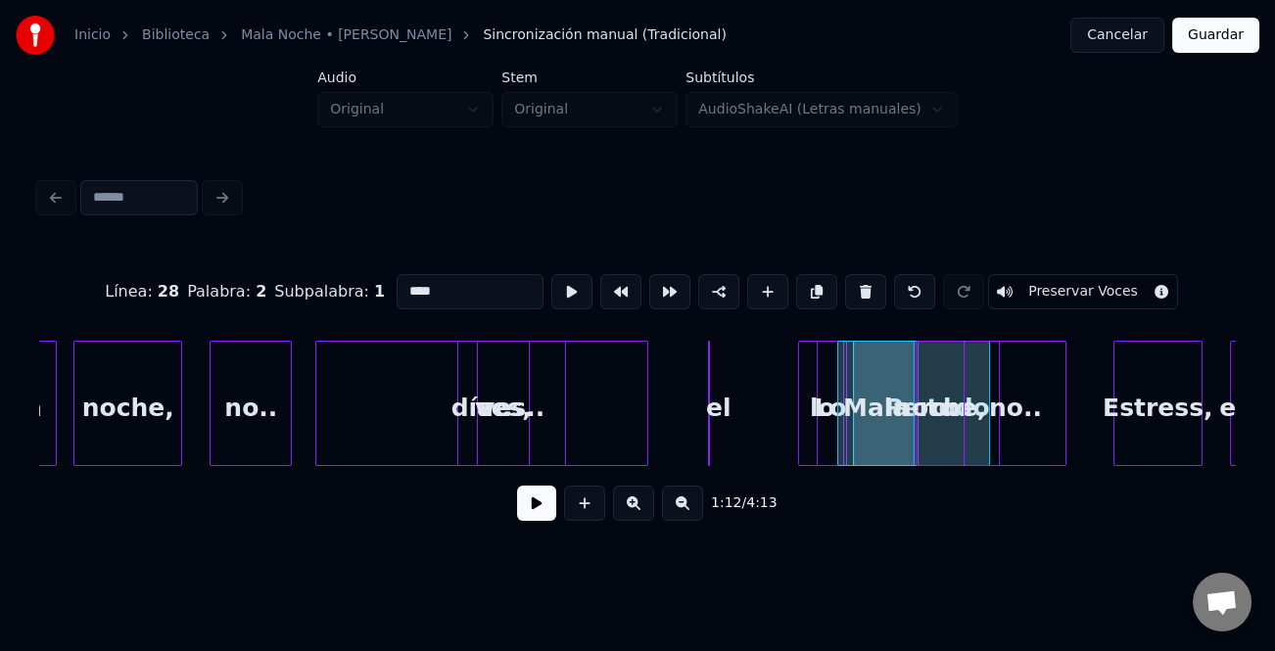
click at [942, 464] on div "ves, no.. Mala noche, Lo lo ves.. el todo día.. Pero: Mala noche, no.. Estress,…" at bounding box center [637, 403] width 1197 height 125
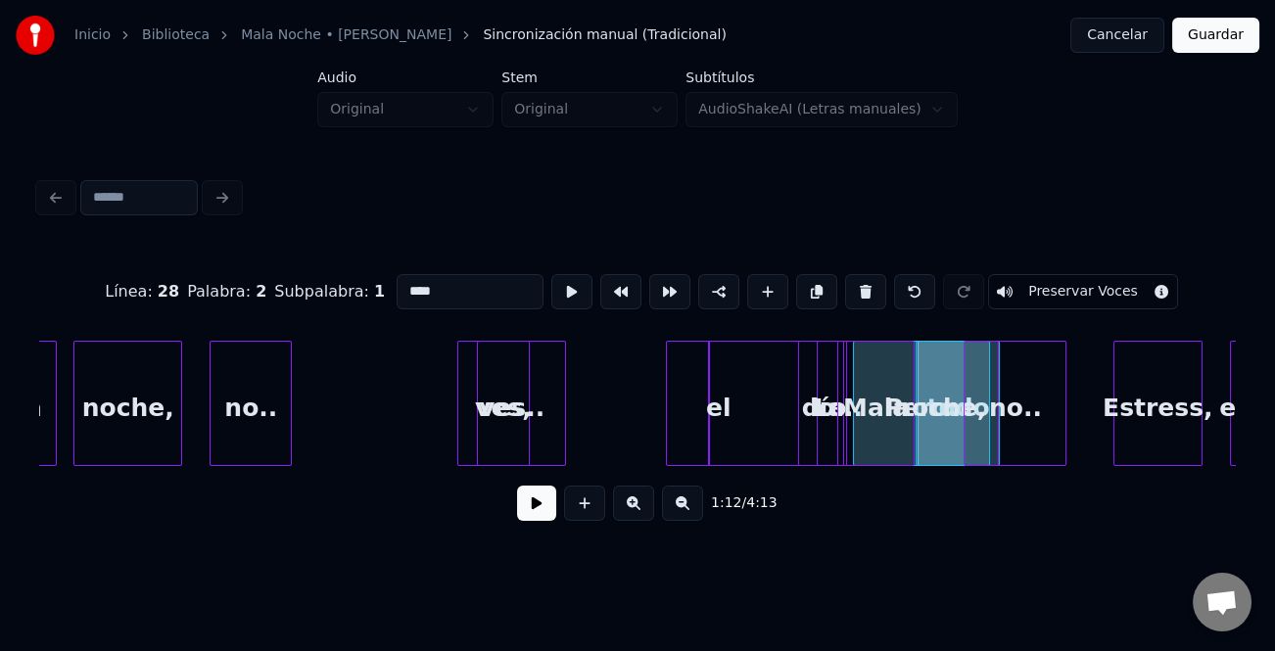
click at [959, 460] on div "ves, no.. Mala noche, Lo lo ves.. el todo día.. Pero: Mala noche, no.. Estress,…" at bounding box center [637, 403] width 1197 height 125
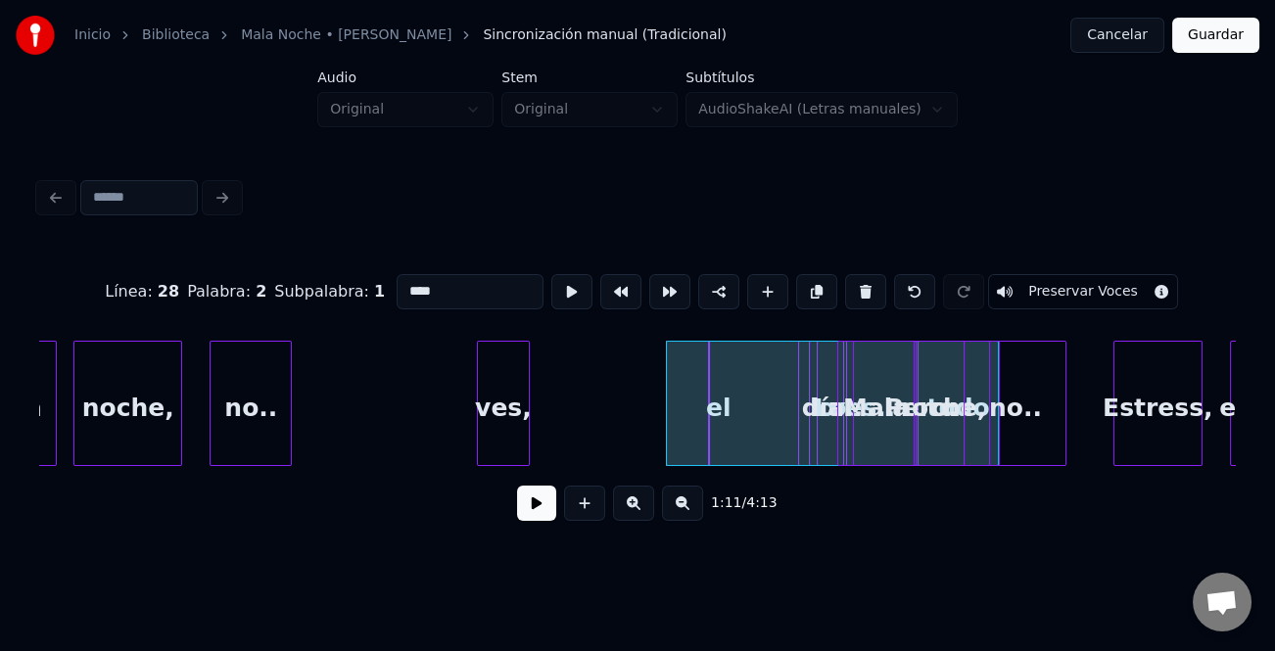
click at [982, 460] on div "ves, no.. Mala noche, Lo lo ves.. el todo día.. Pero: Mala noche, no.. Estress,…" at bounding box center [637, 403] width 1197 height 125
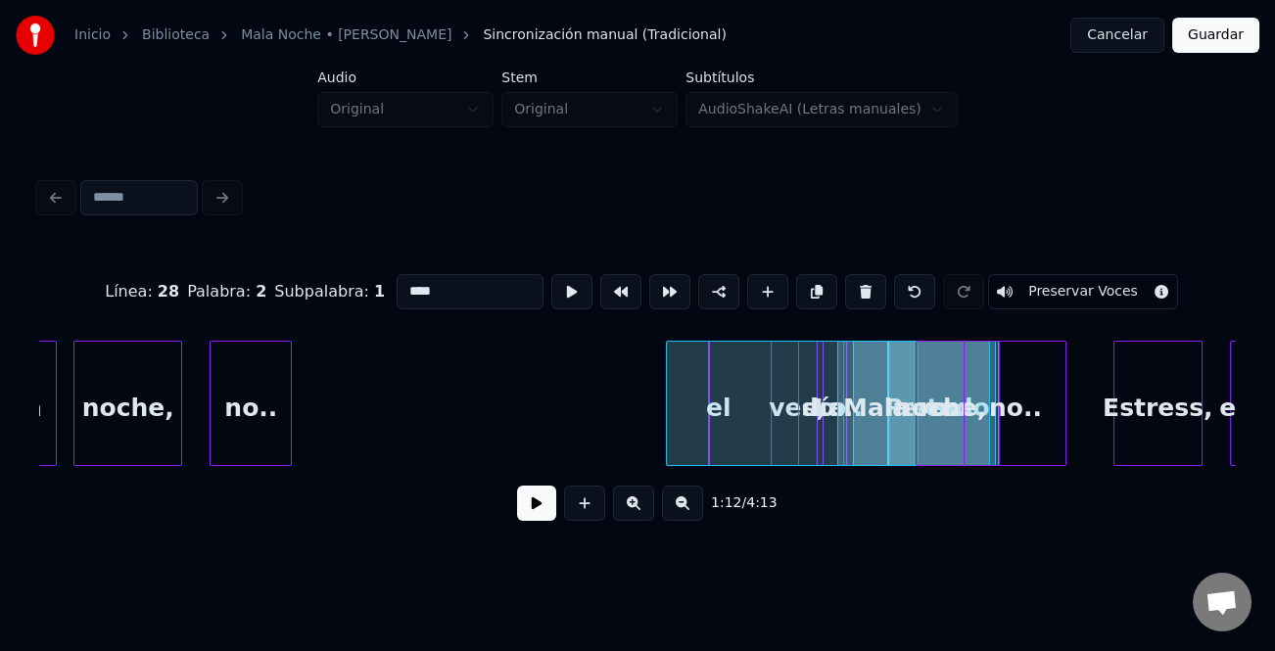
click at [124, 402] on div "noche," at bounding box center [127, 408] width 107 height 133
type input "******"
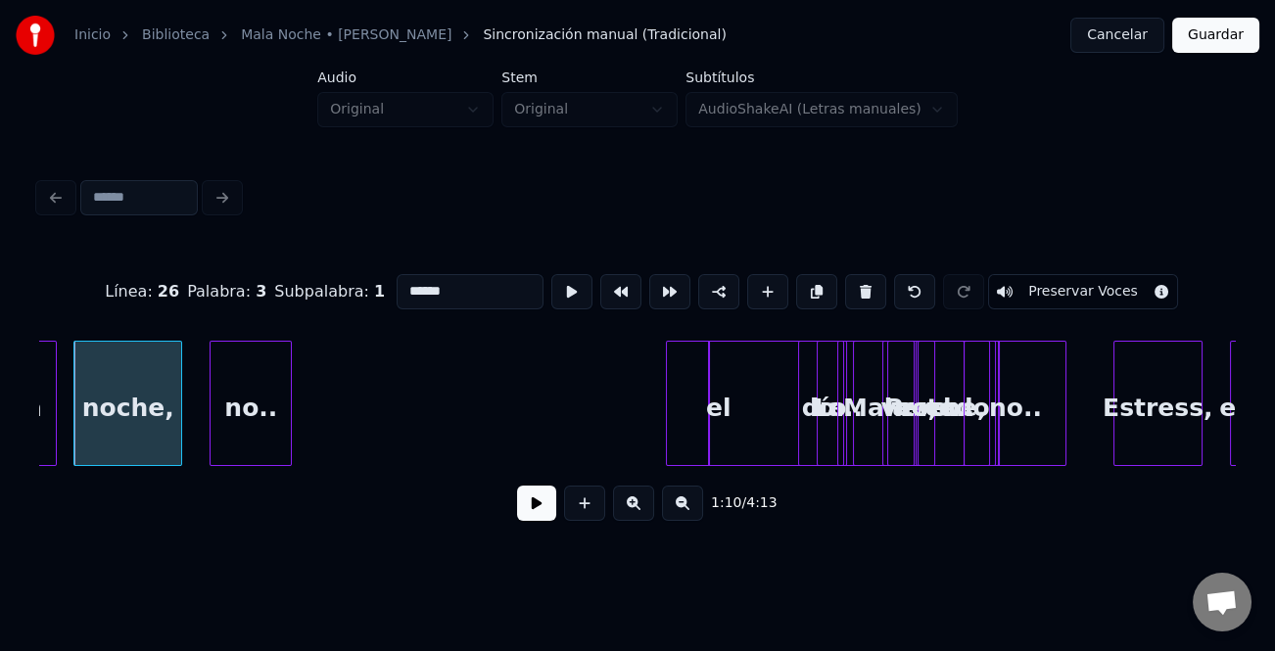
click at [539, 510] on button at bounding box center [536, 503] width 39 height 35
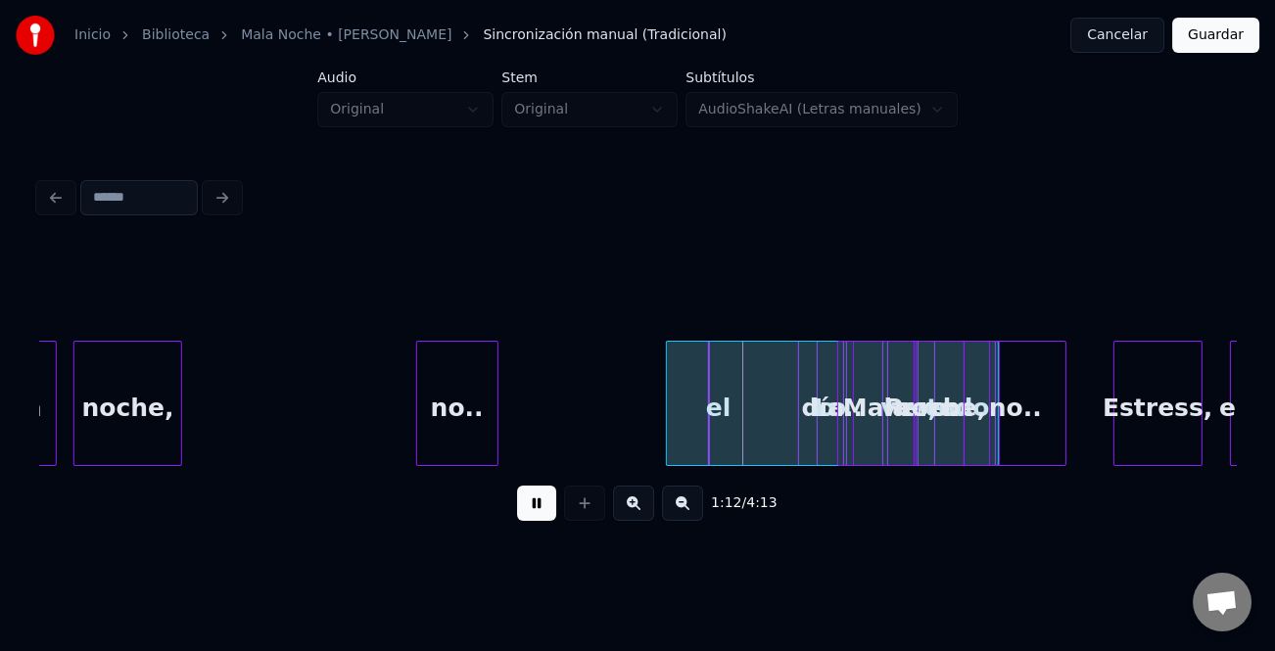
click at [475, 423] on div "no.." at bounding box center [457, 408] width 80 height 133
click at [536, 513] on button at bounding box center [536, 503] width 39 height 35
click at [598, 437] on div at bounding box center [596, 403] width 6 height 123
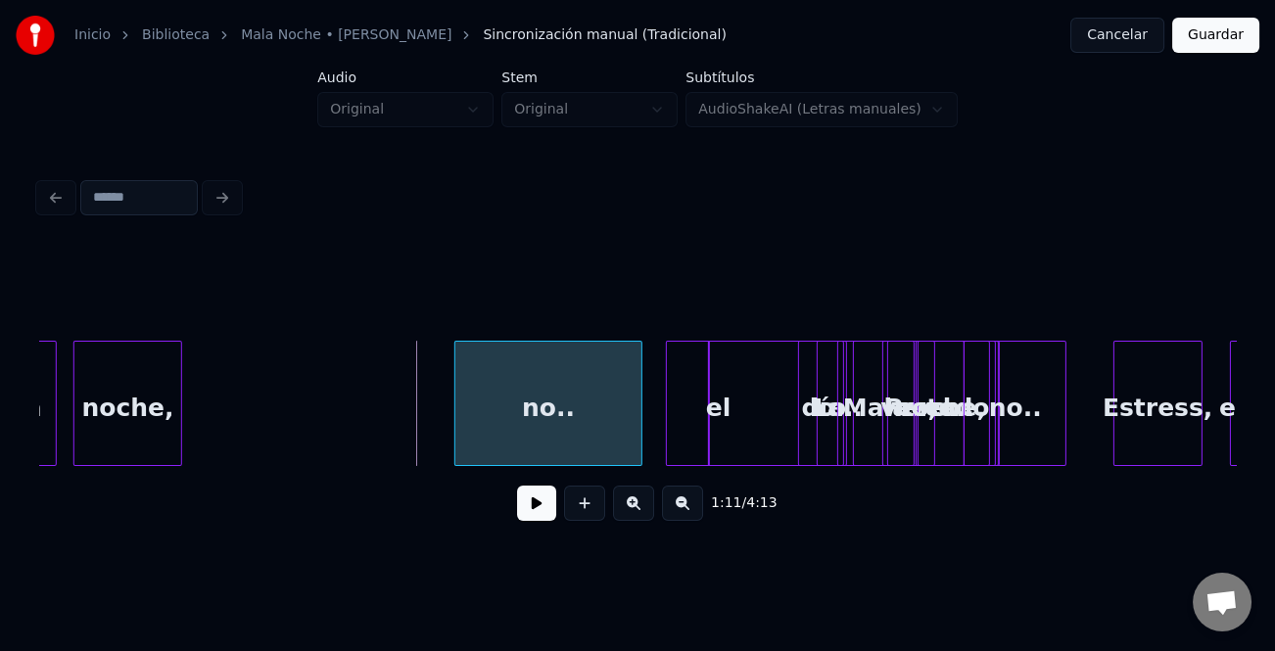
click at [534, 423] on div "no.." at bounding box center [548, 408] width 187 height 133
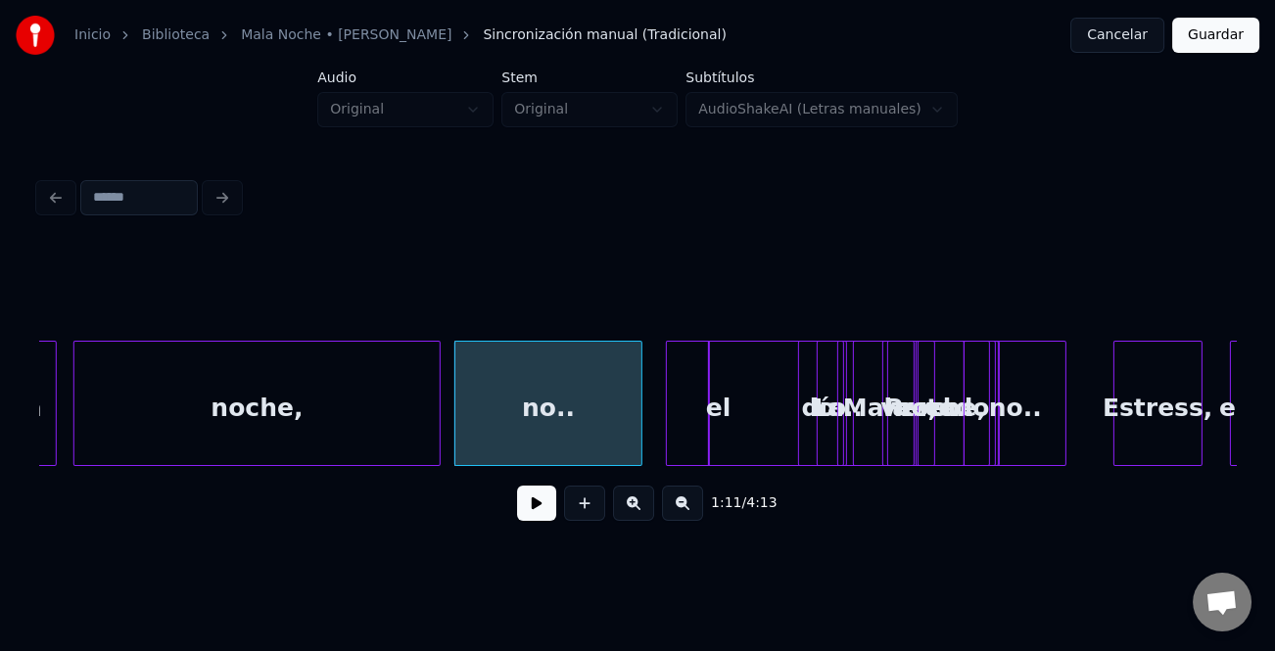
click at [434, 427] on div at bounding box center [437, 403] width 6 height 123
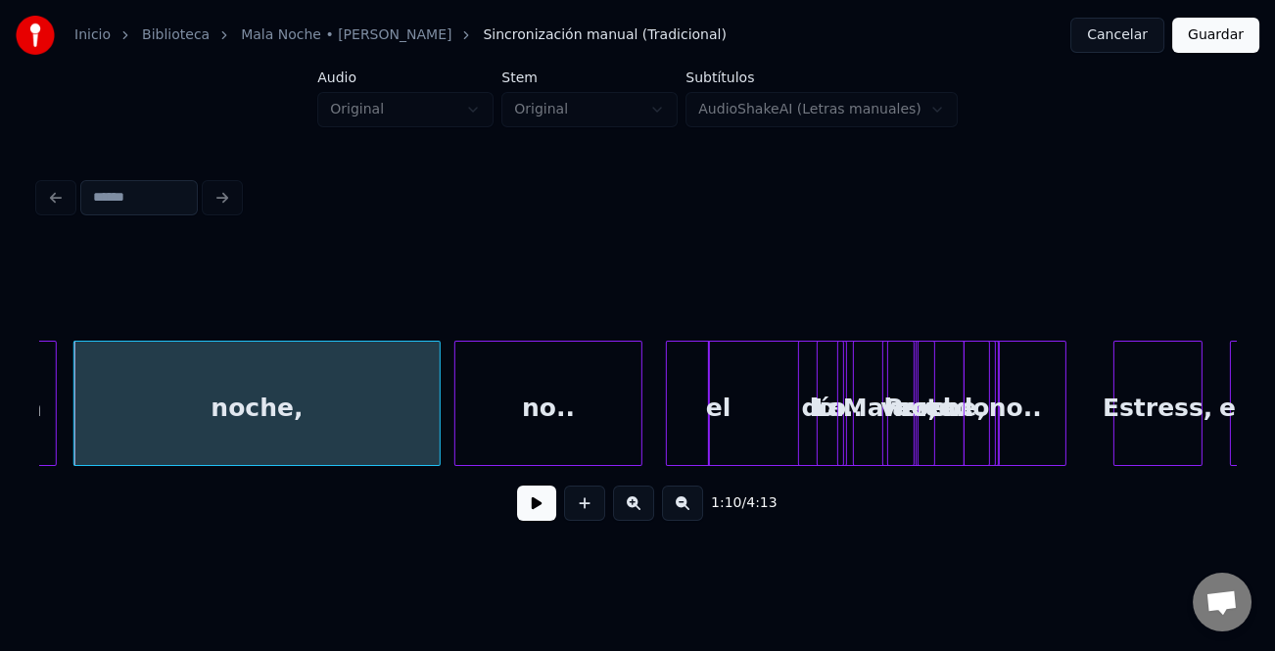
click at [147, 396] on div "noche," at bounding box center [256, 408] width 364 height 133
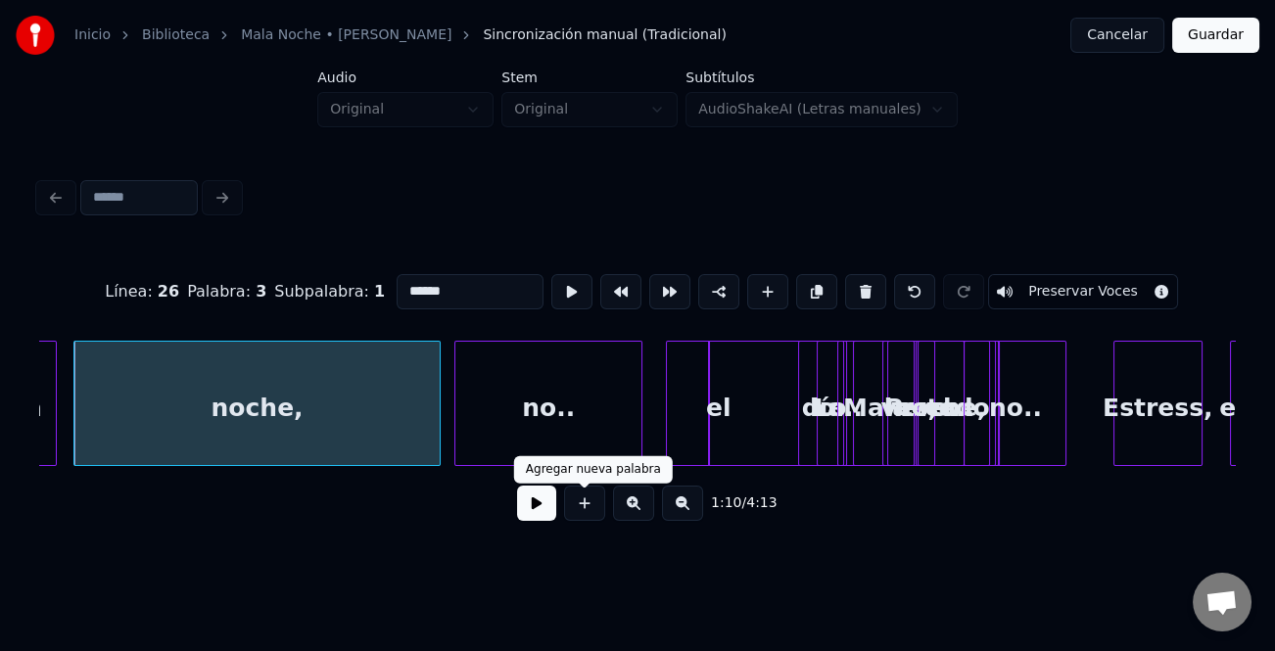
click at [544, 503] on button at bounding box center [536, 503] width 39 height 35
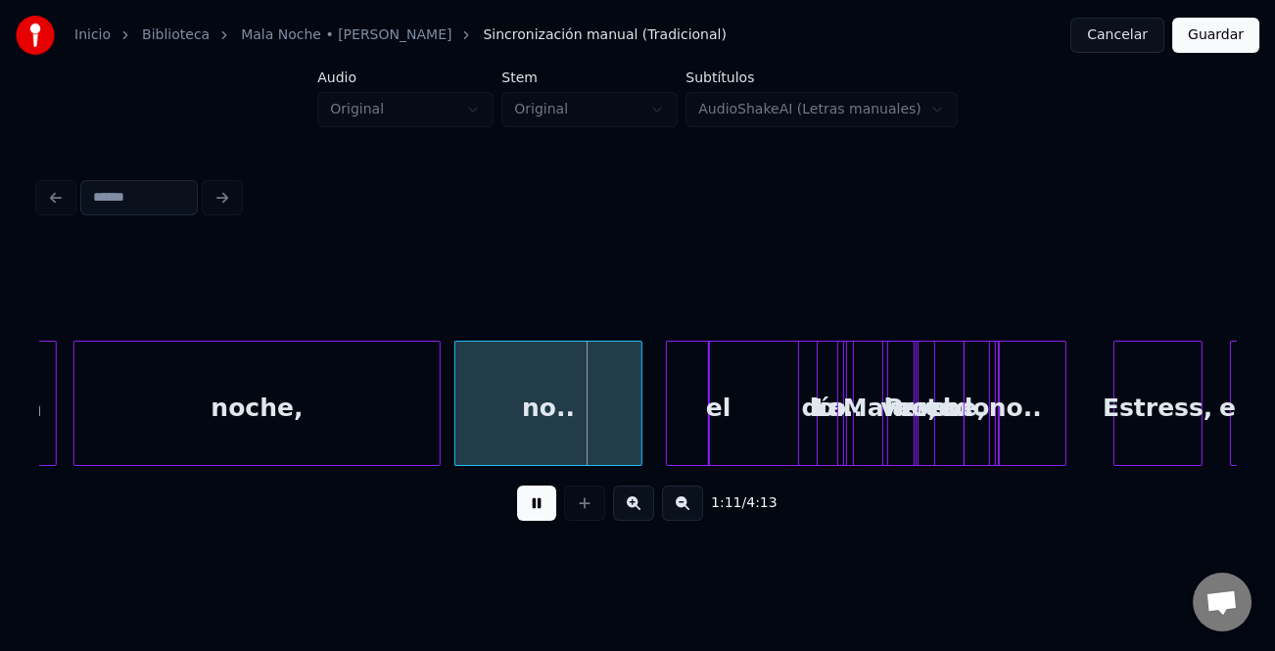
click at [542, 503] on button at bounding box center [536, 503] width 39 height 35
click at [171, 419] on div at bounding box center [171, 403] width 6 height 123
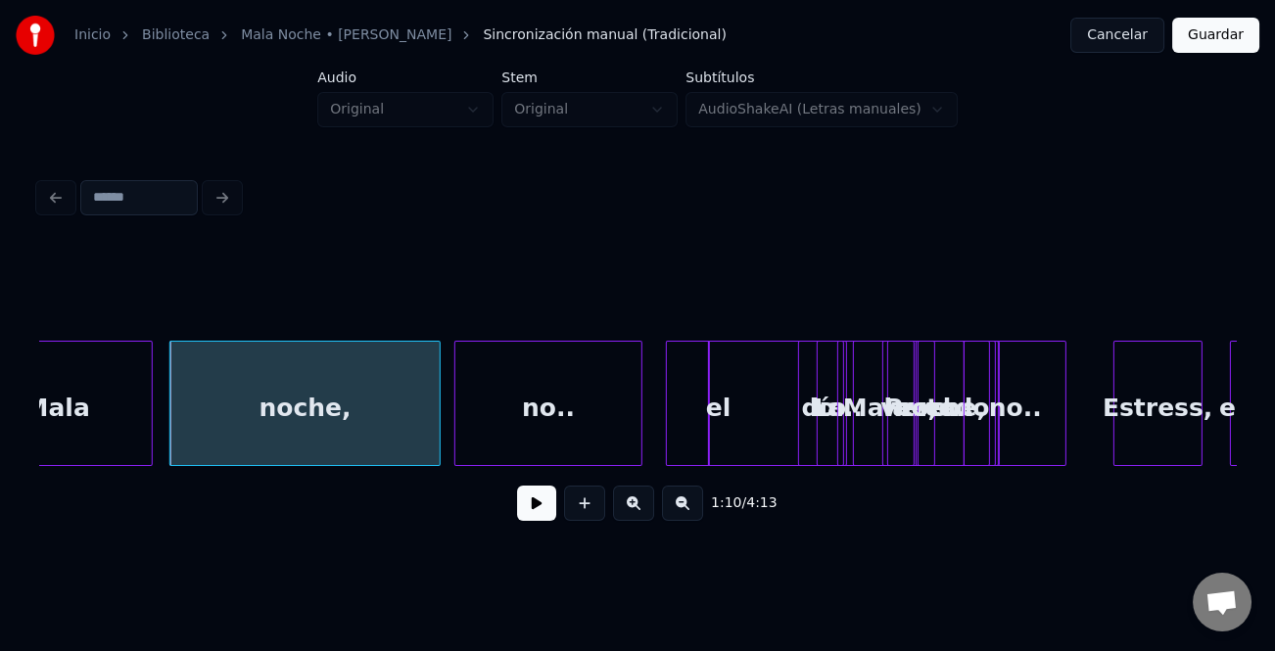
click at [150, 422] on div at bounding box center [149, 403] width 6 height 123
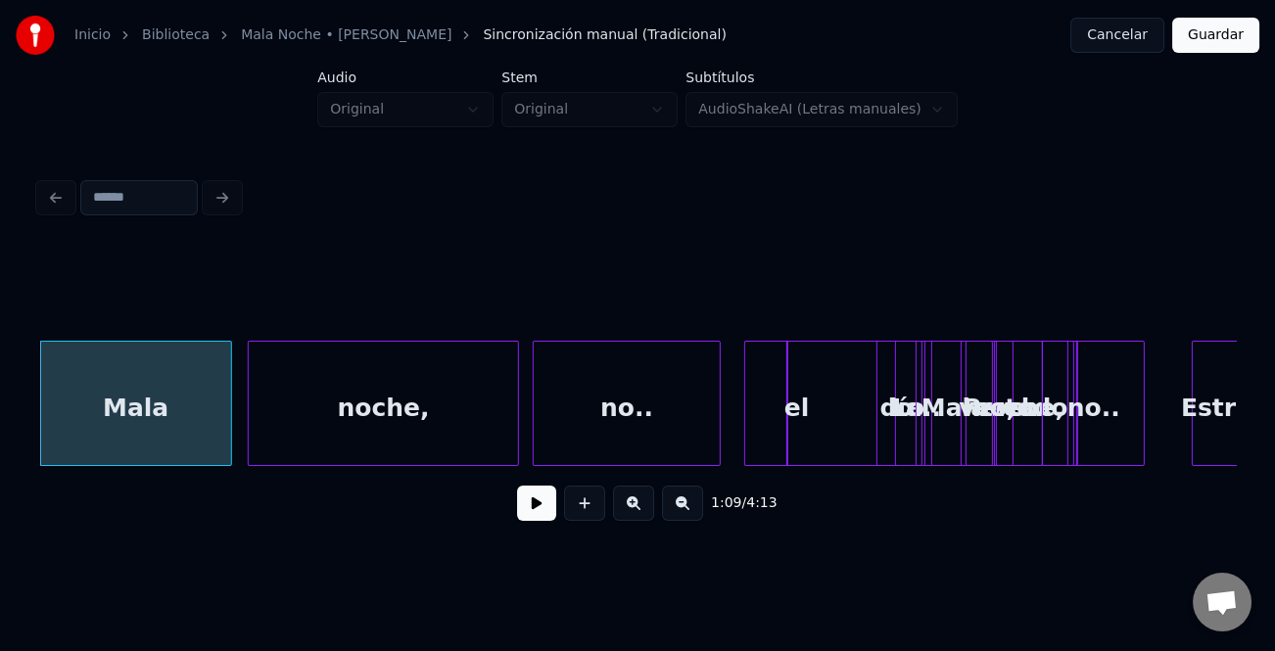
click at [94, 420] on div "Mala" at bounding box center [136, 408] width 190 height 133
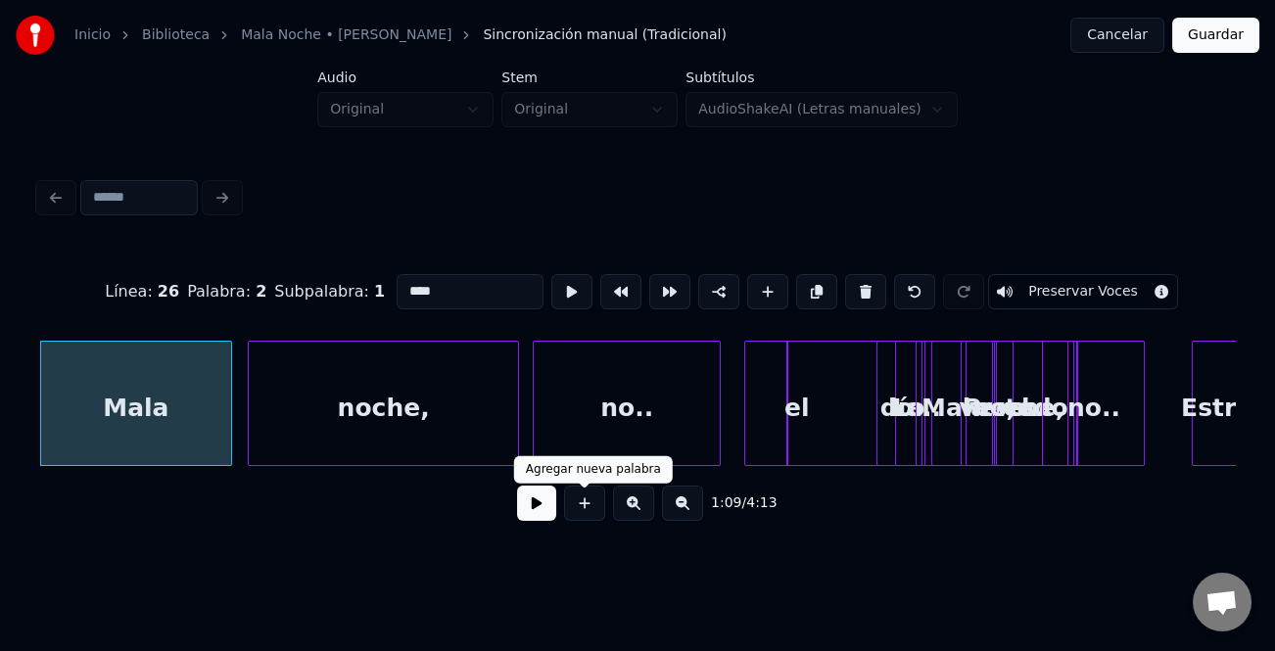
click at [536, 505] on button at bounding box center [536, 503] width 39 height 35
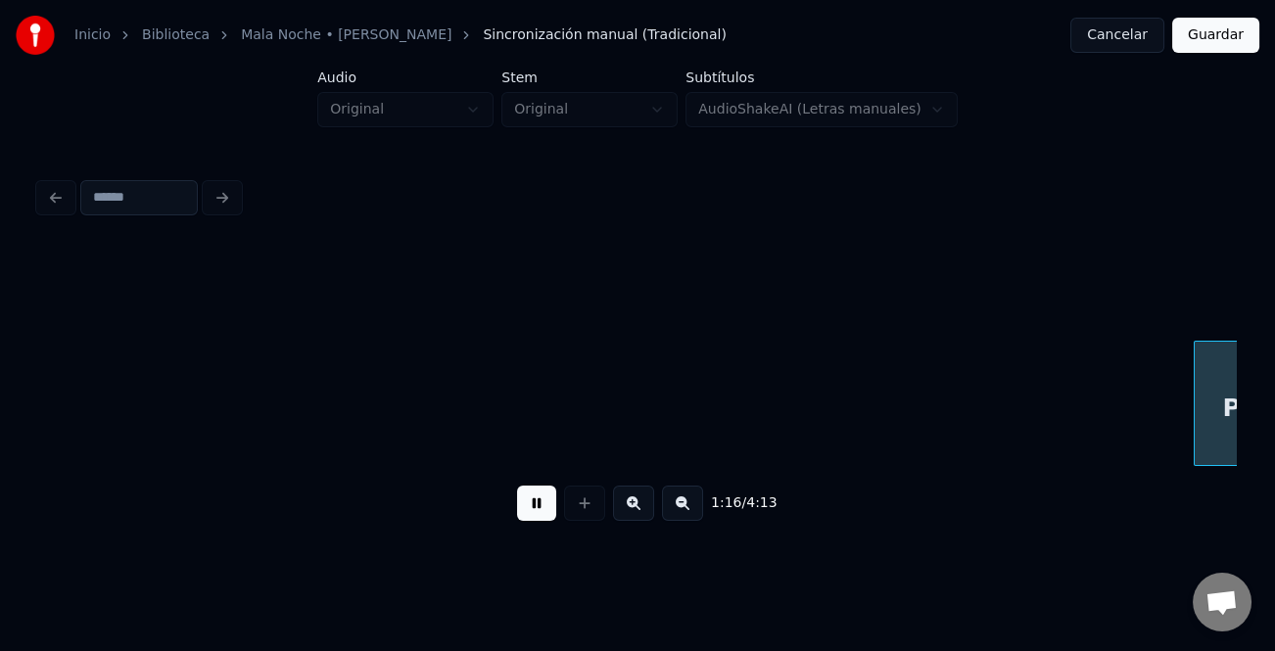
scroll to position [0, 26331]
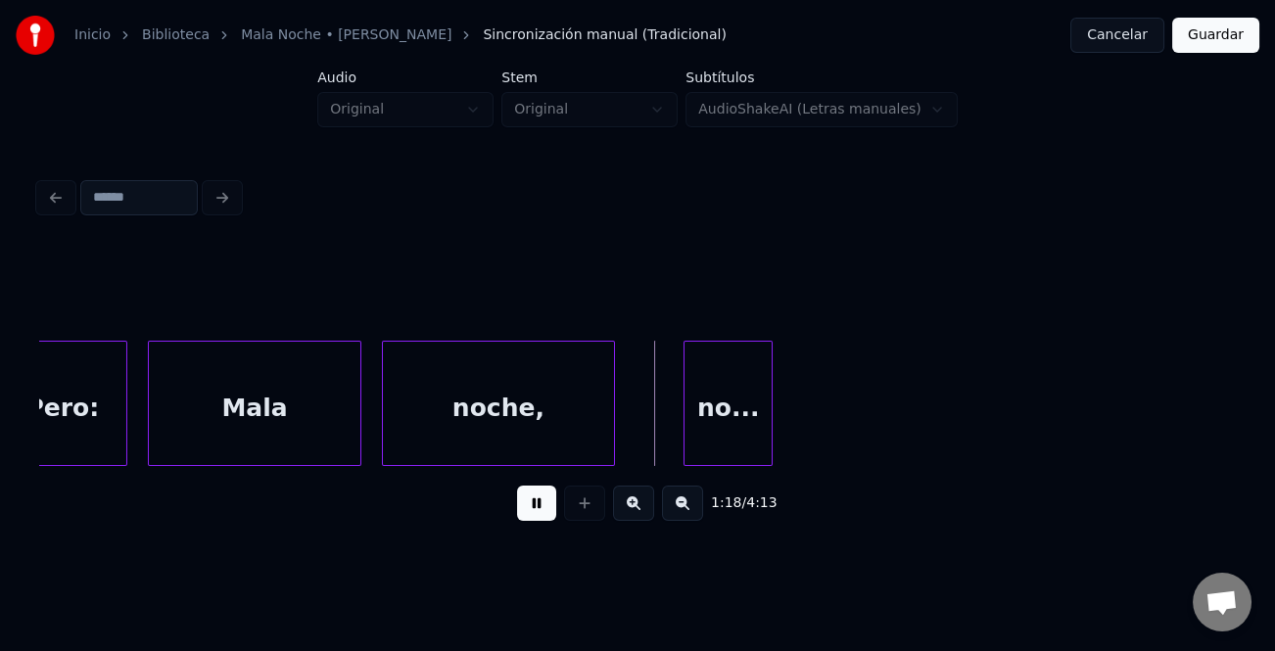
click at [537, 505] on button at bounding box center [536, 503] width 39 height 35
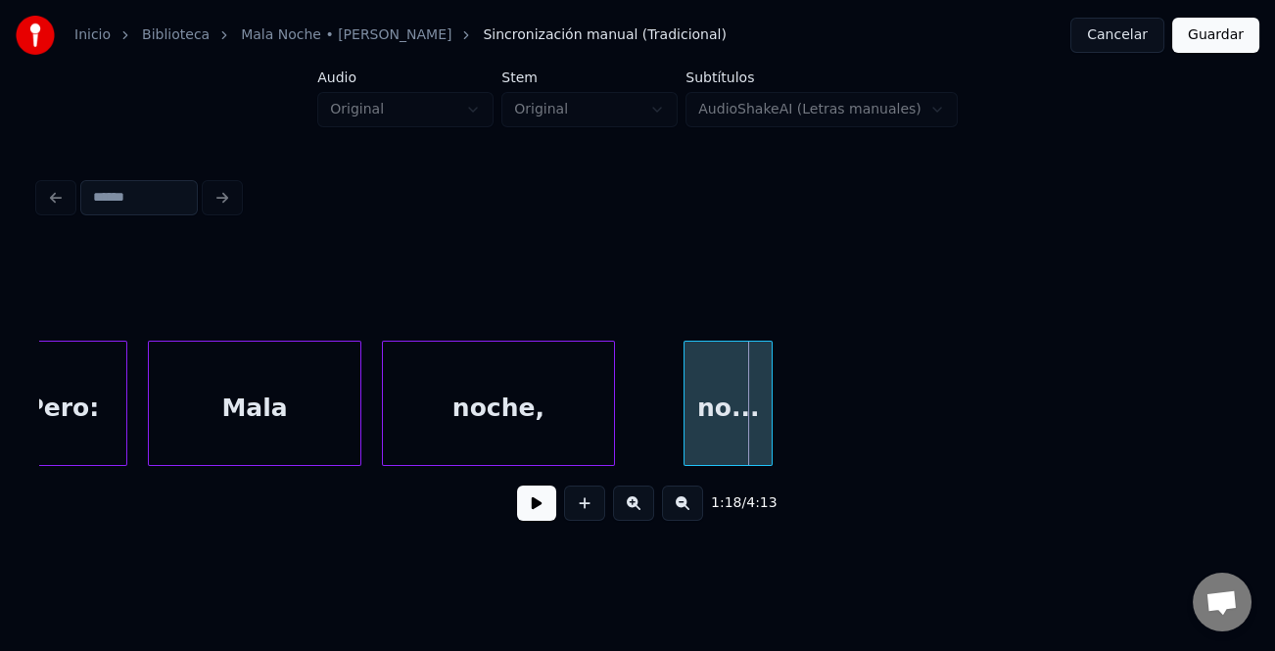
click at [688, 507] on button at bounding box center [682, 503] width 41 height 35
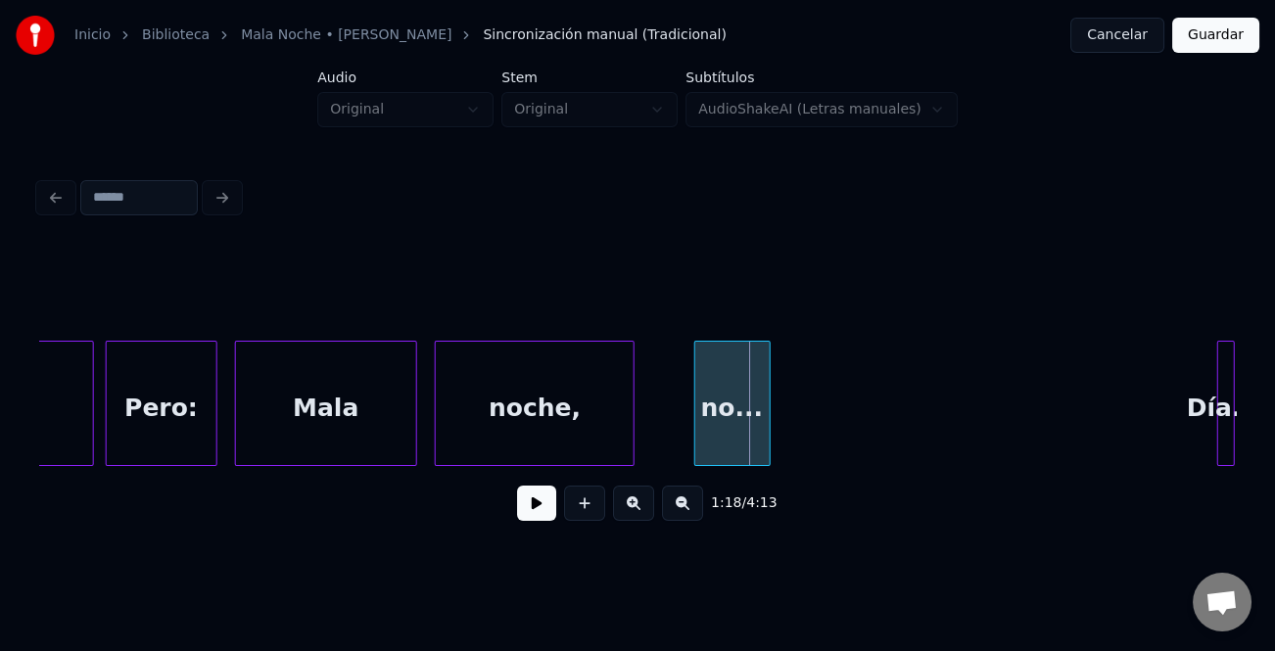
click at [688, 507] on button at bounding box center [682, 503] width 41 height 35
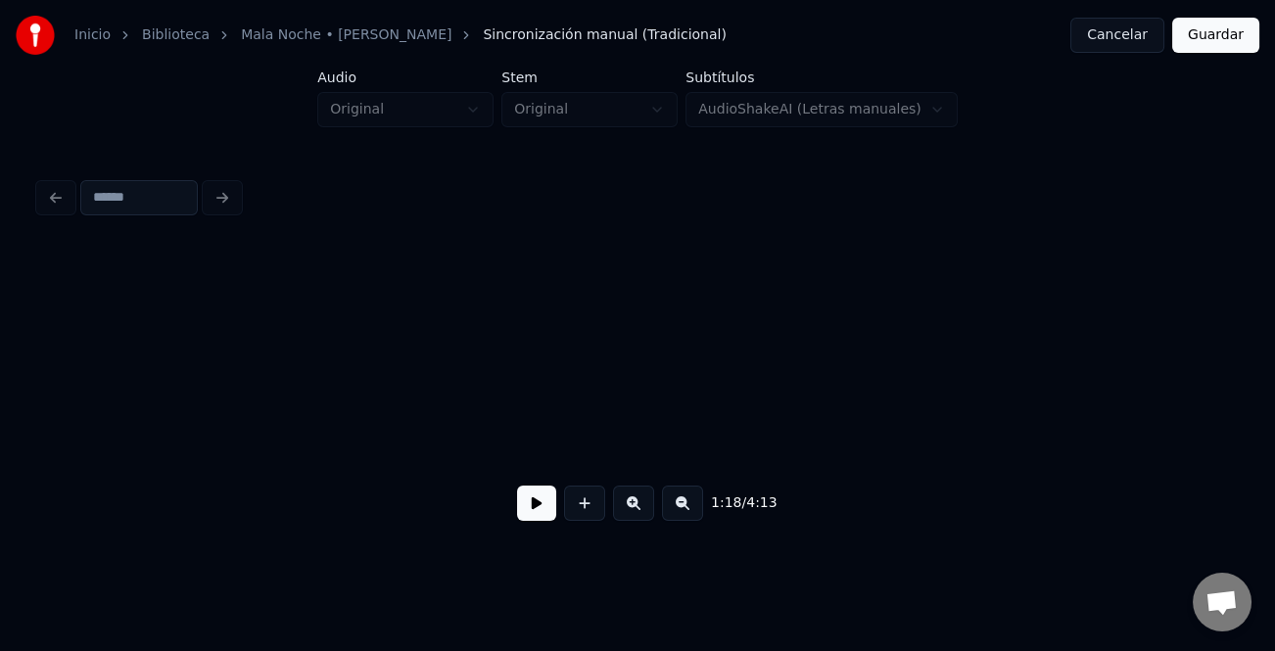
scroll to position [0, 18605]
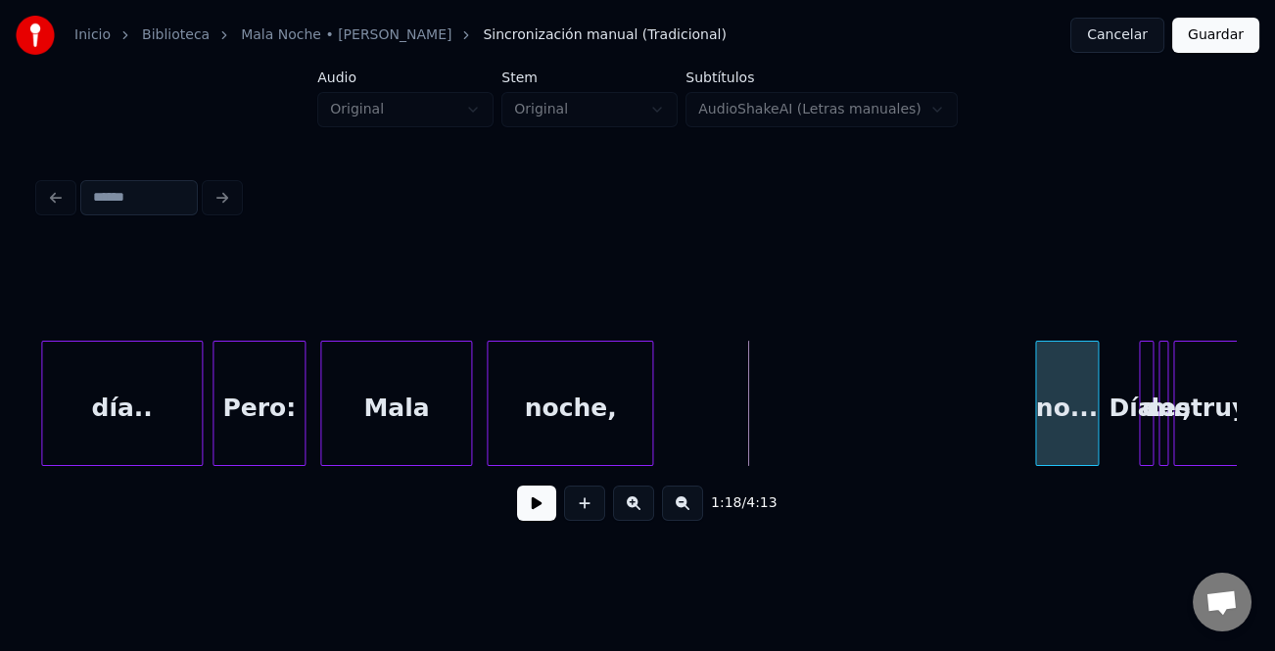
click at [1070, 412] on div "no..." at bounding box center [1067, 408] width 62 height 133
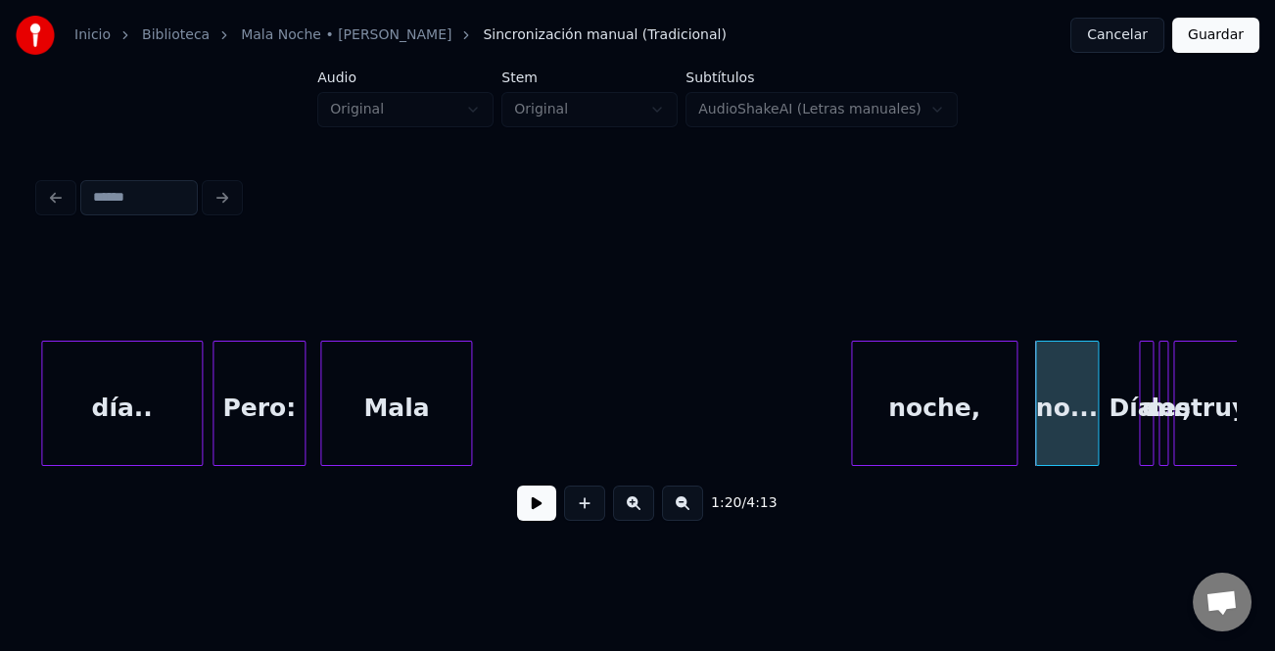
click at [963, 418] on div "noche," at bounding box center [934, 408] width 165 height 133
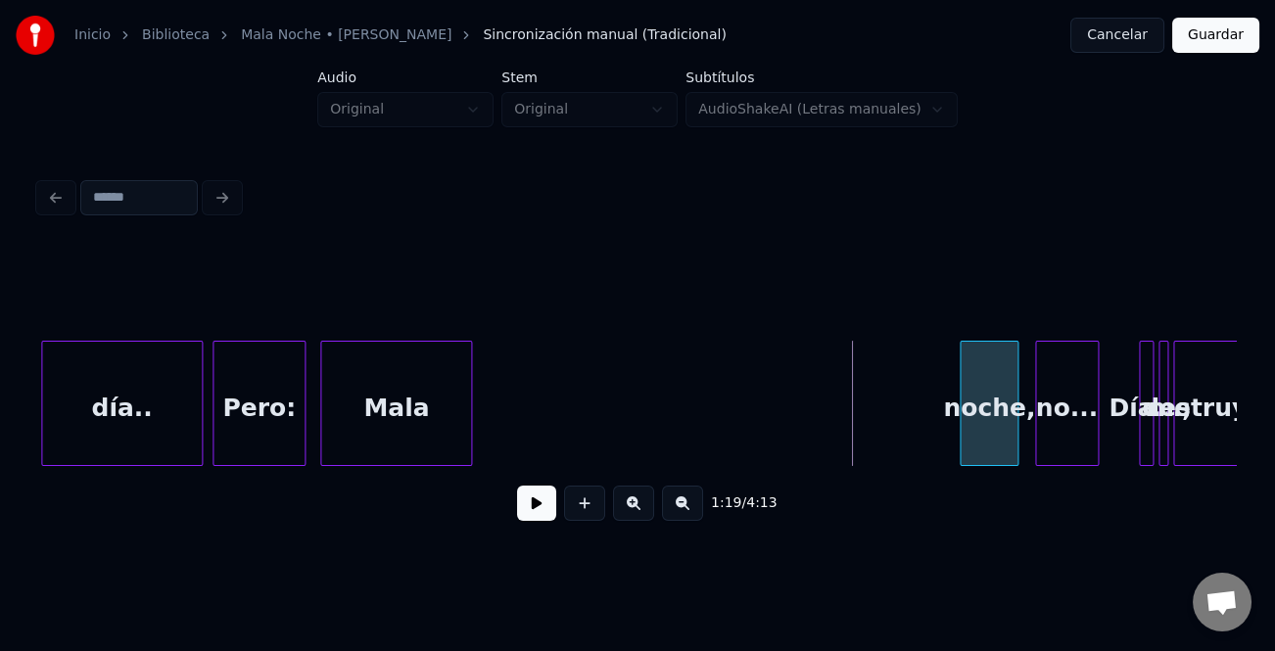
click at [962, 427] on div at bounding box center [964, 403] width 6 height 123
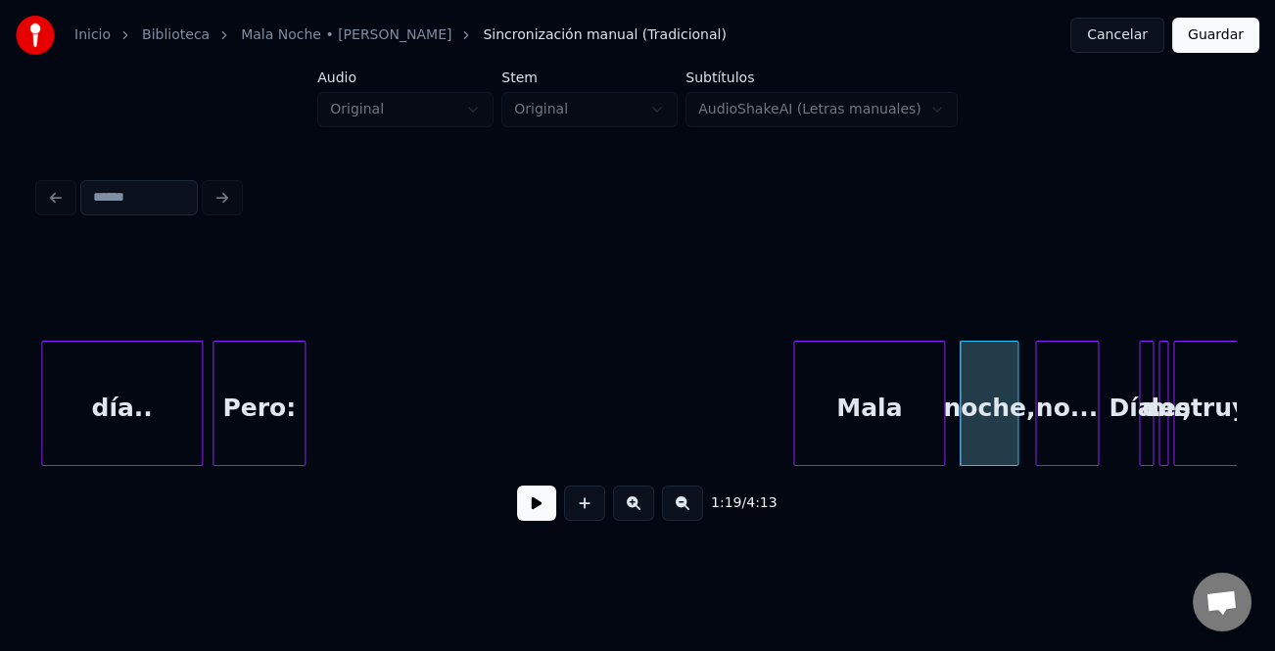
click at [843, 397] on div "Mala" at bounding box center [869, 408] width 150 height 133
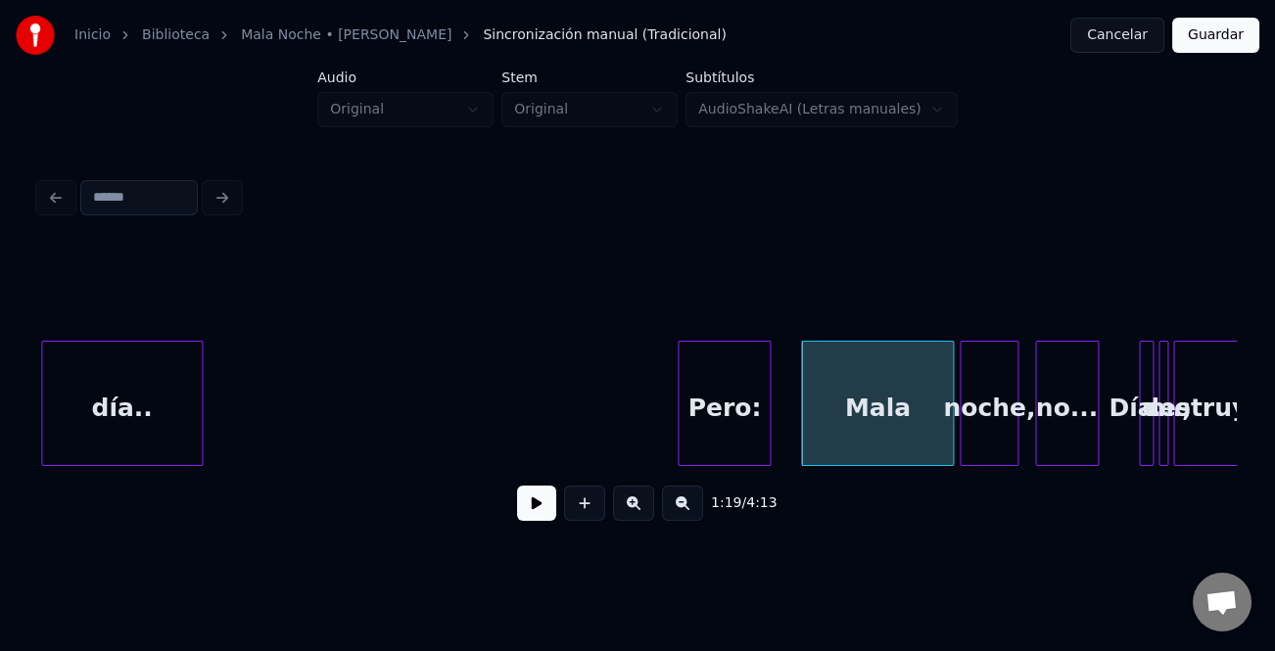
click at [734, 400] on div "Pero:" at bounding box center [724, 408] width 91 height 133
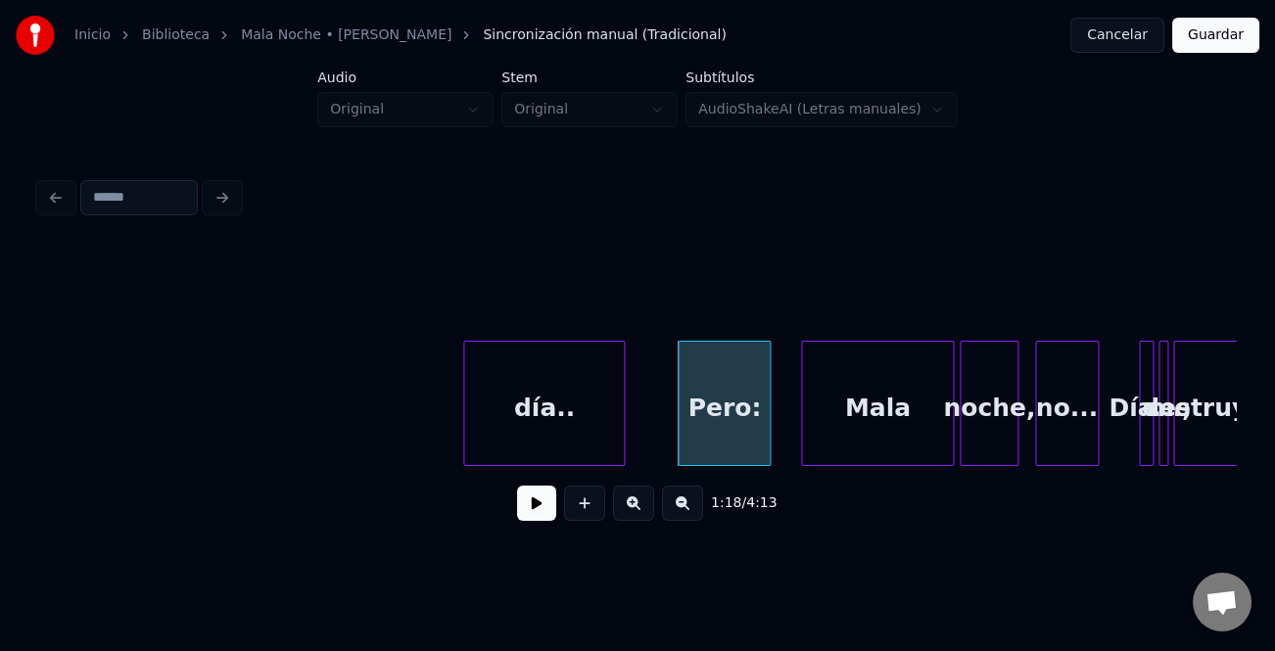
click at [624, 403] on div "día.." at bounding box center [544, 408] width 160 height 133
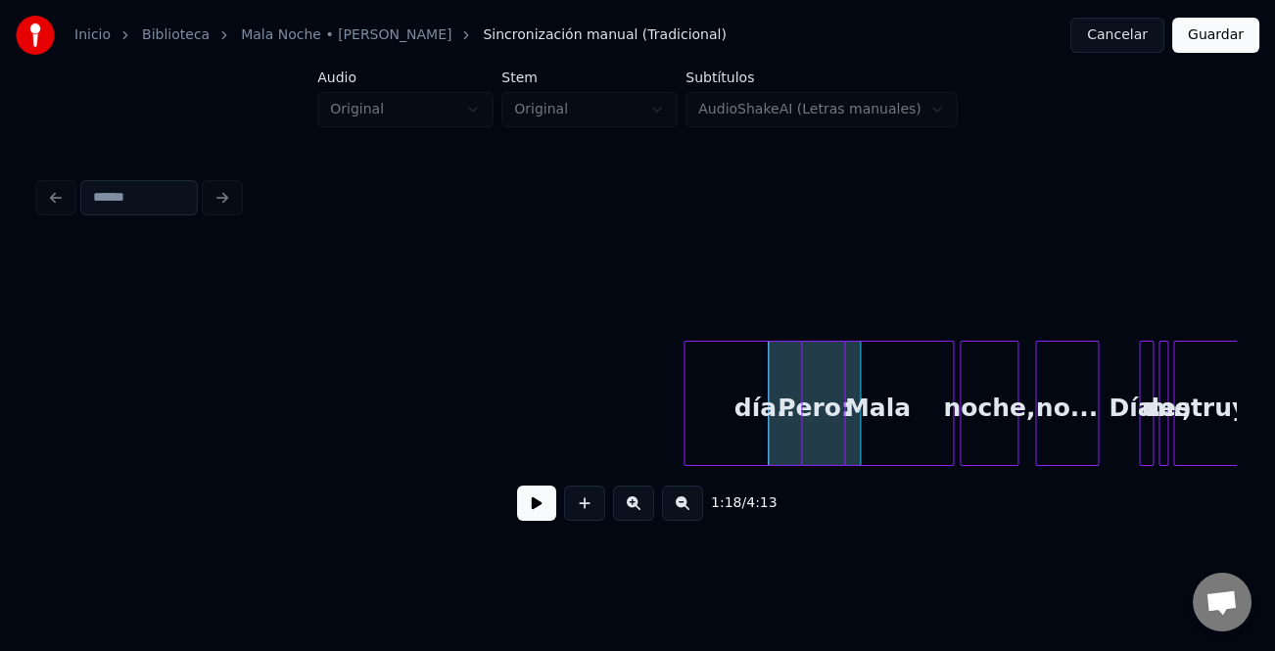
click at [741, 429] on div "día.." at bounding box center [765, 408] width 160 height 133
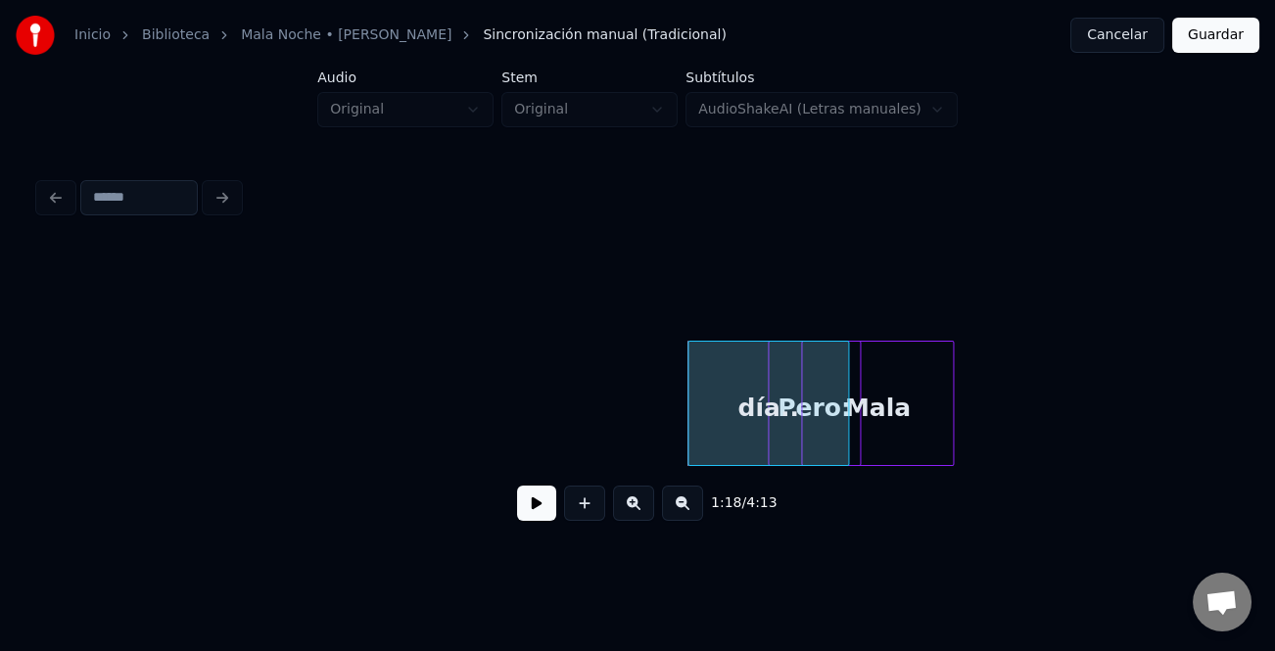
scroll to position [0, 18198]
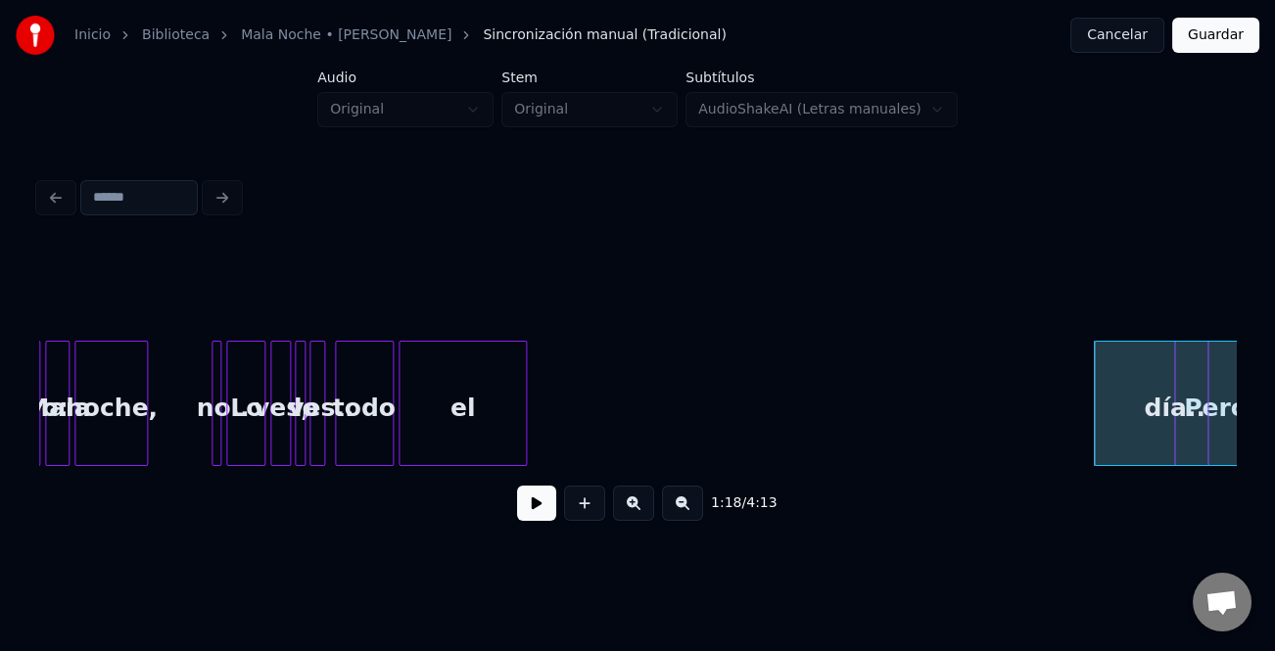
click at [518, 473] on div "1:18 / 4:13" at bounding box center [637, 392] width 1197 height 298
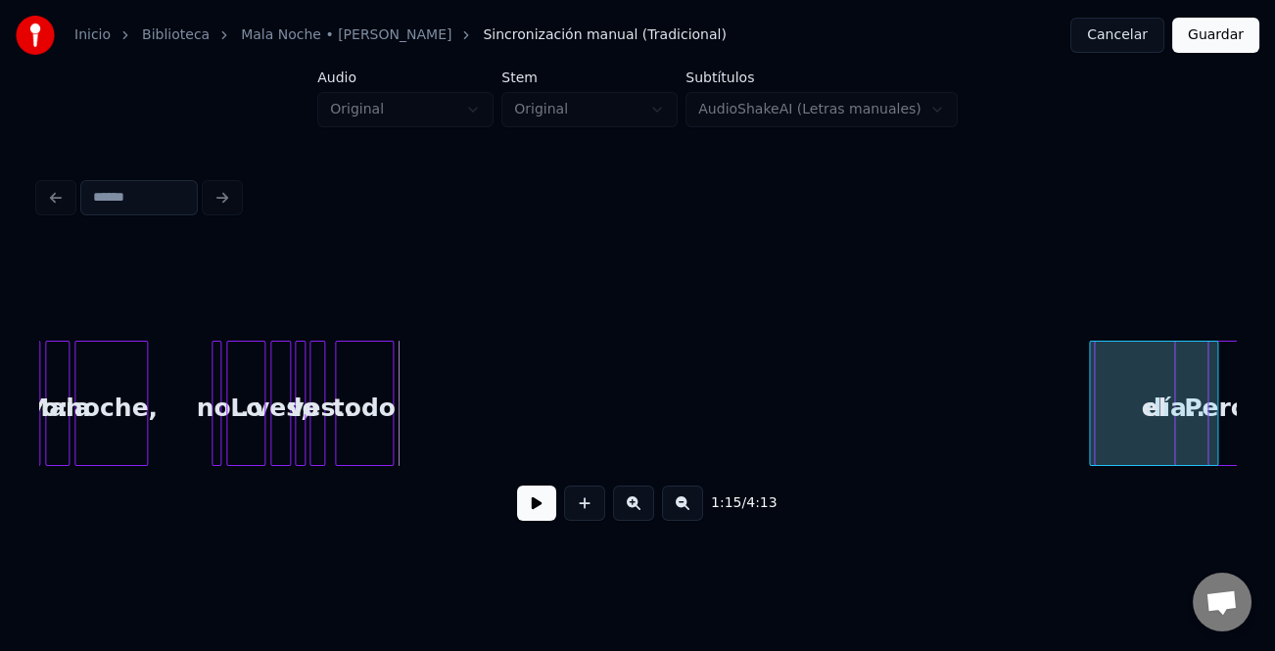
click at [1142, 462] on div "Pero: Mala día.. todo el ves, lo ves.. no.. Lo noche, Pero: Mala" at bounding box center [637, 403] width 1197 height 125
click at [1070, 442] on div "todo" at bounding box center [1060, 408] width 57 height 133
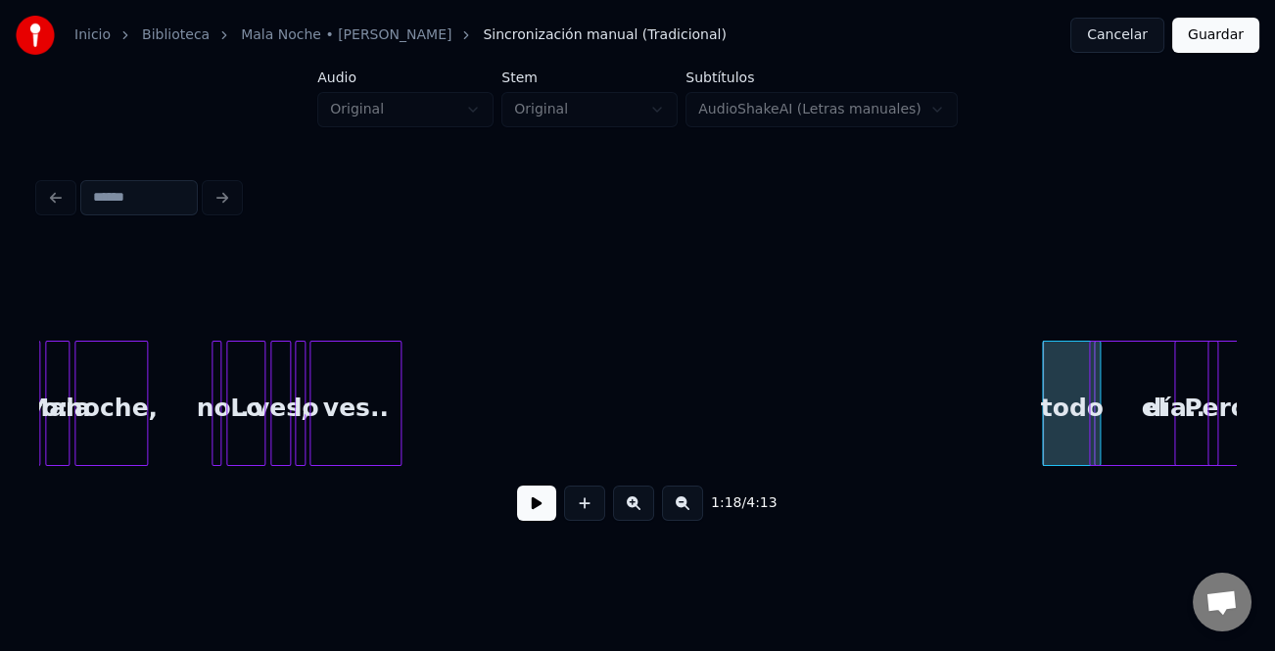
click at [401, 431] on div at bounding box center [398, 403] width 6 height 123
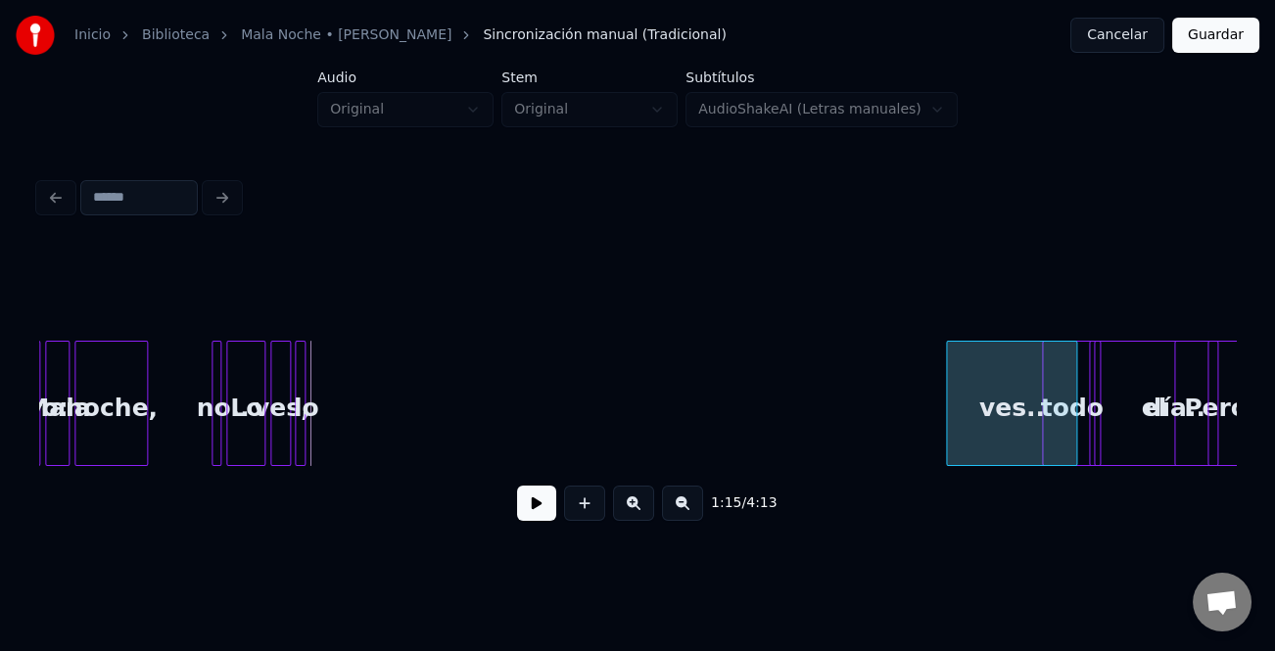
click at [1005, 426] on div "ves.." at bounding box center [1011, 408] width 129 height 133
click at [1007, 426] on div "ves.." at bounding box center [1011, 408] width 129 height 133
click at [985, 473] on div "1:18 / 4:13" at bounding box center [637, 392] width 1197 height 298
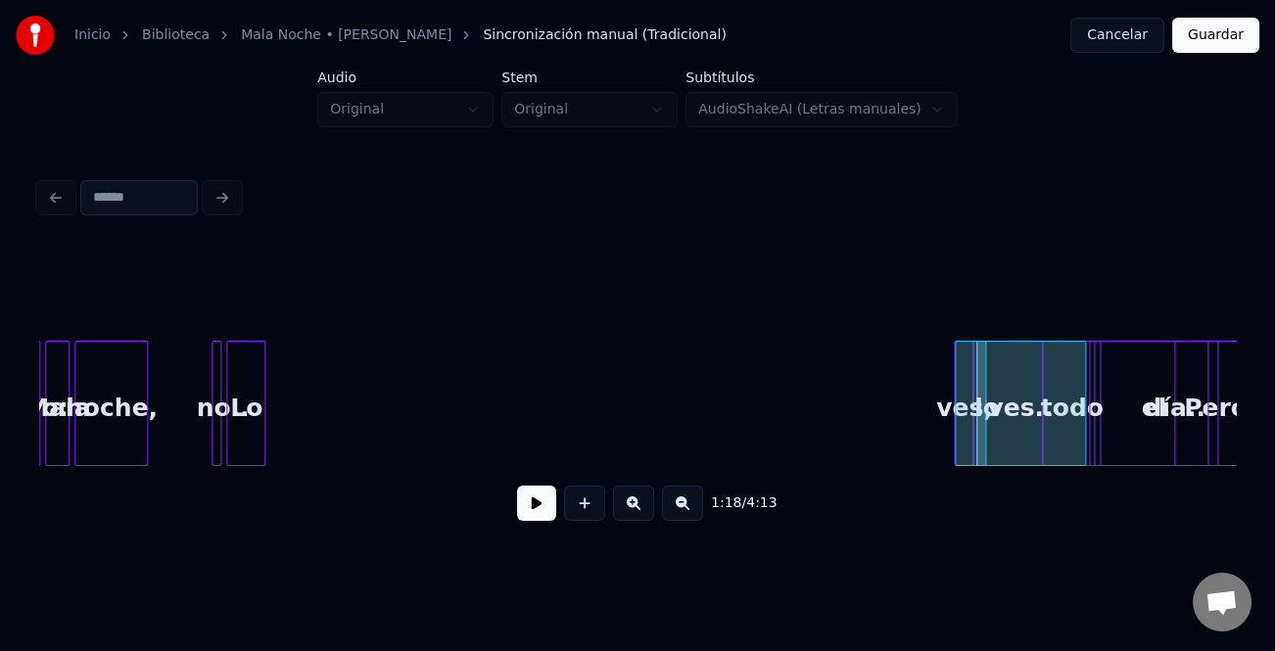
click at [961, 487] on div "1:18 / 4:13" at bounding box center [637, 392] width 1197 height 298
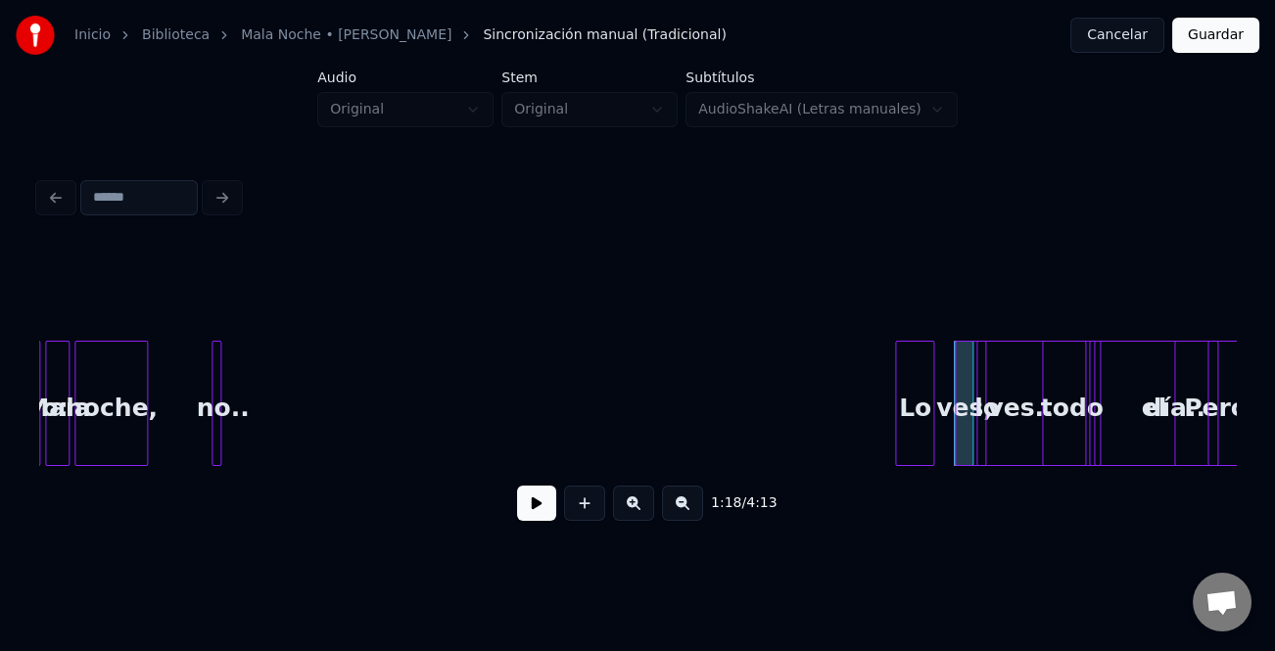
click at [908, 443] on div "Lo" at bounding box center [914, 408] width 37 height 133
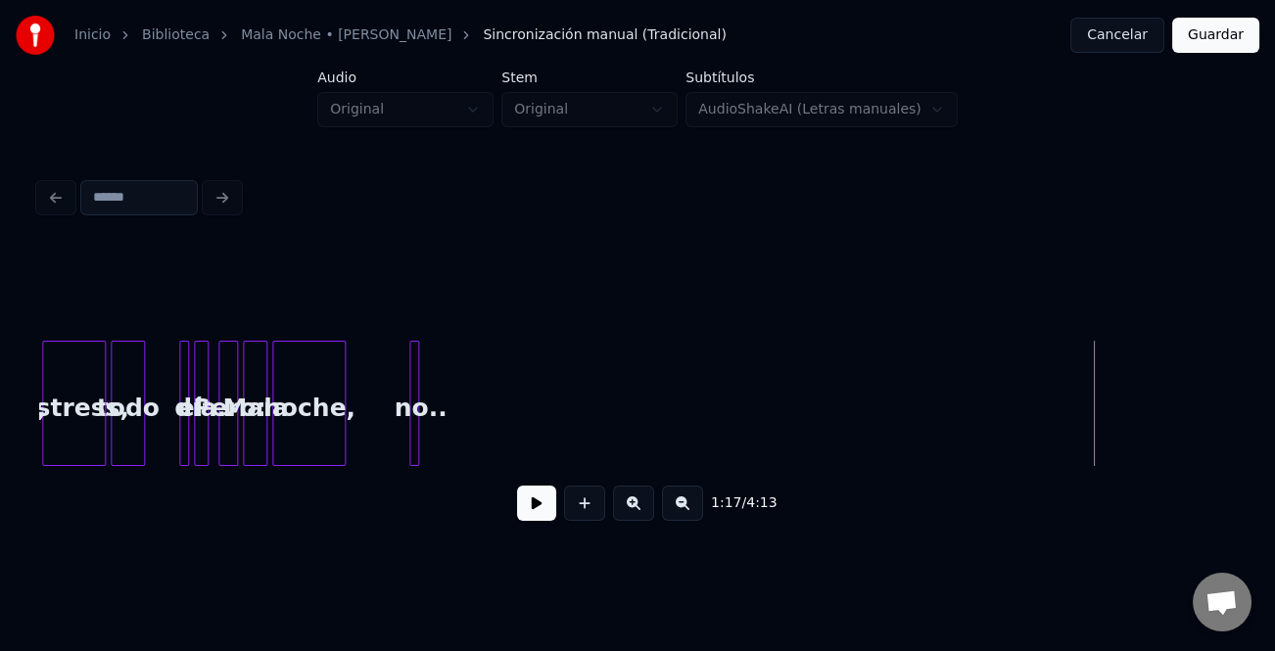
scroll to position [0, 18199]
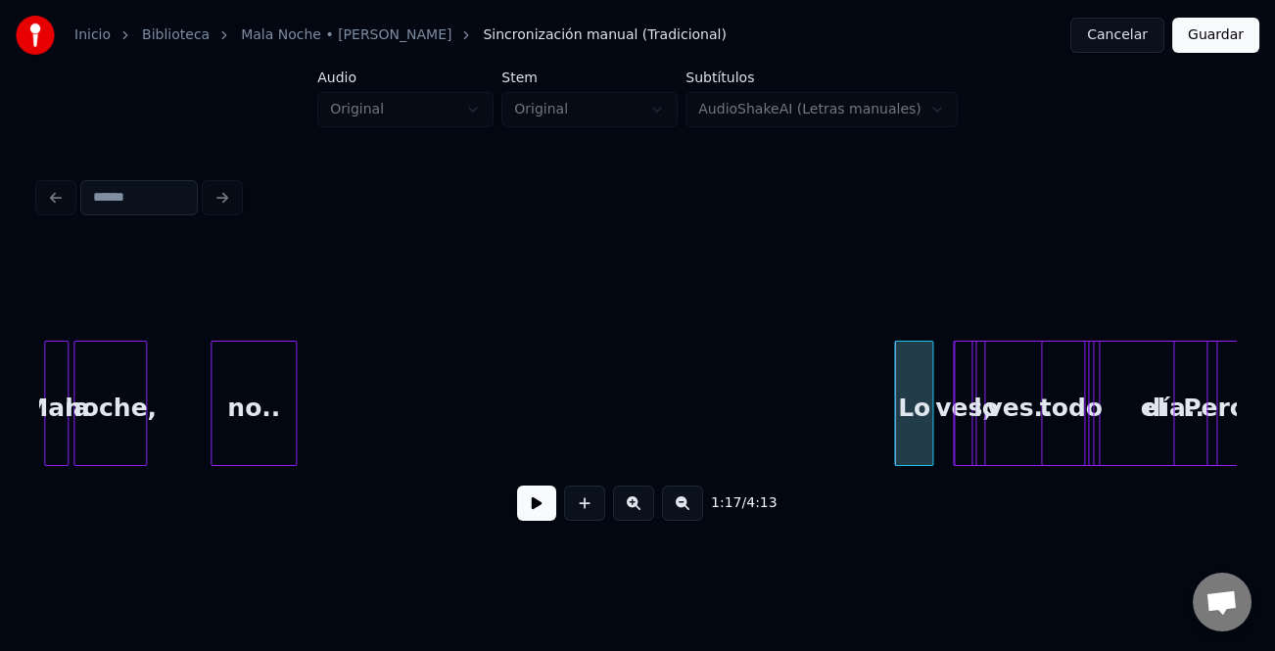
click at [291, 429] on div at bounding box center [293, 403] width 6 height 123
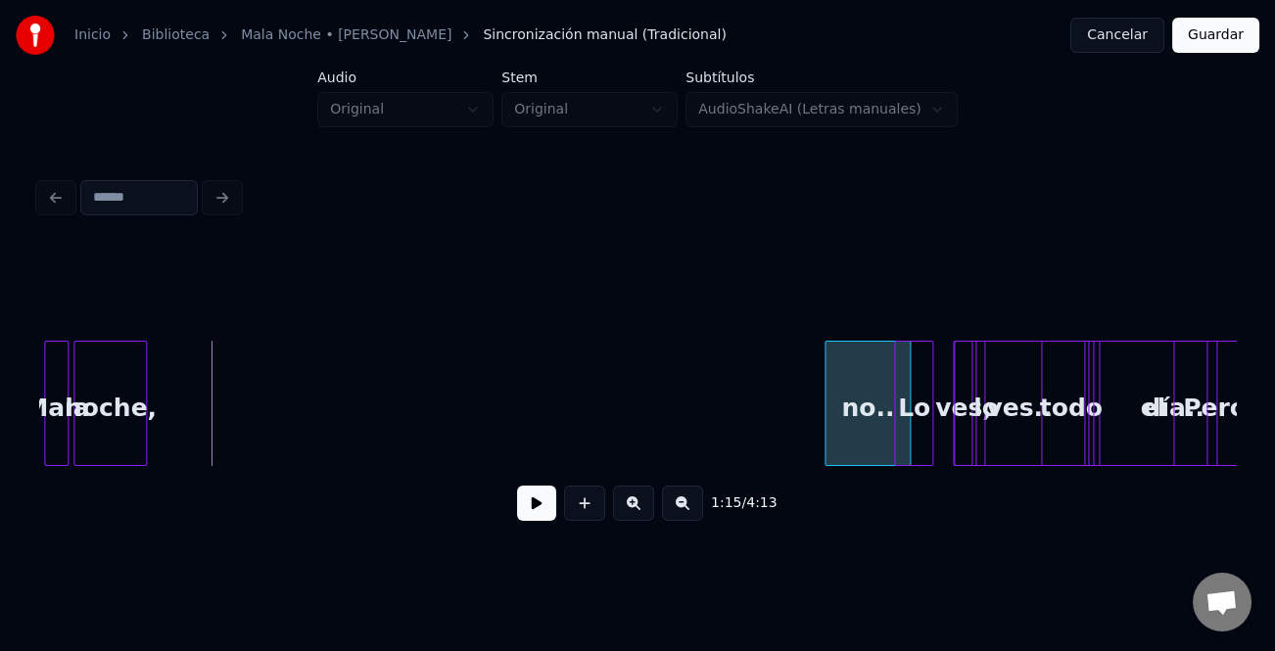
click at [837, 466] on div "noche, Mala no.. Lo ves, lo ves.. todo el día.. Pero: [GEOGRAPHIC_DATA]" at bounding box center [637, 403] width 1197 height 125
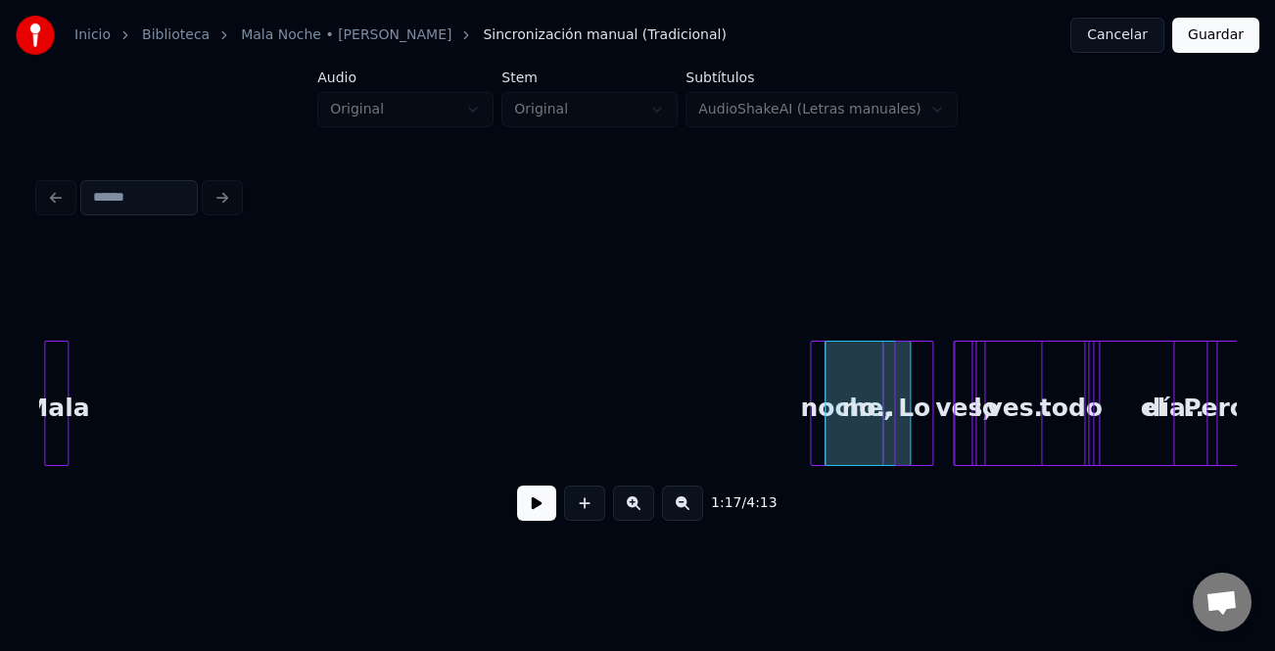
click at [77, 435] on div at bounding box center [77, 403] width 6 height 123
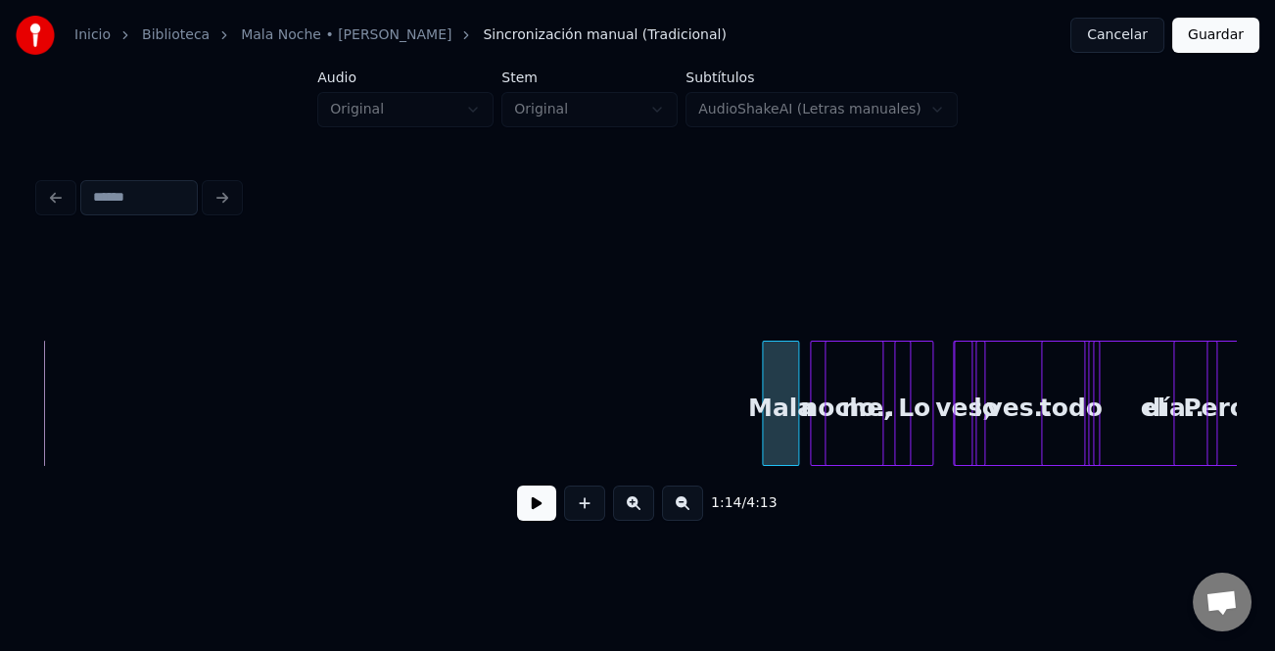
click at [814, 459] on div "noche, Mala no.. Lo ves, lo ves.. todo el día.. Pero: [GEOGRAPHIC_DATA]" at bounding box center [637, 403] width 1197 height 125
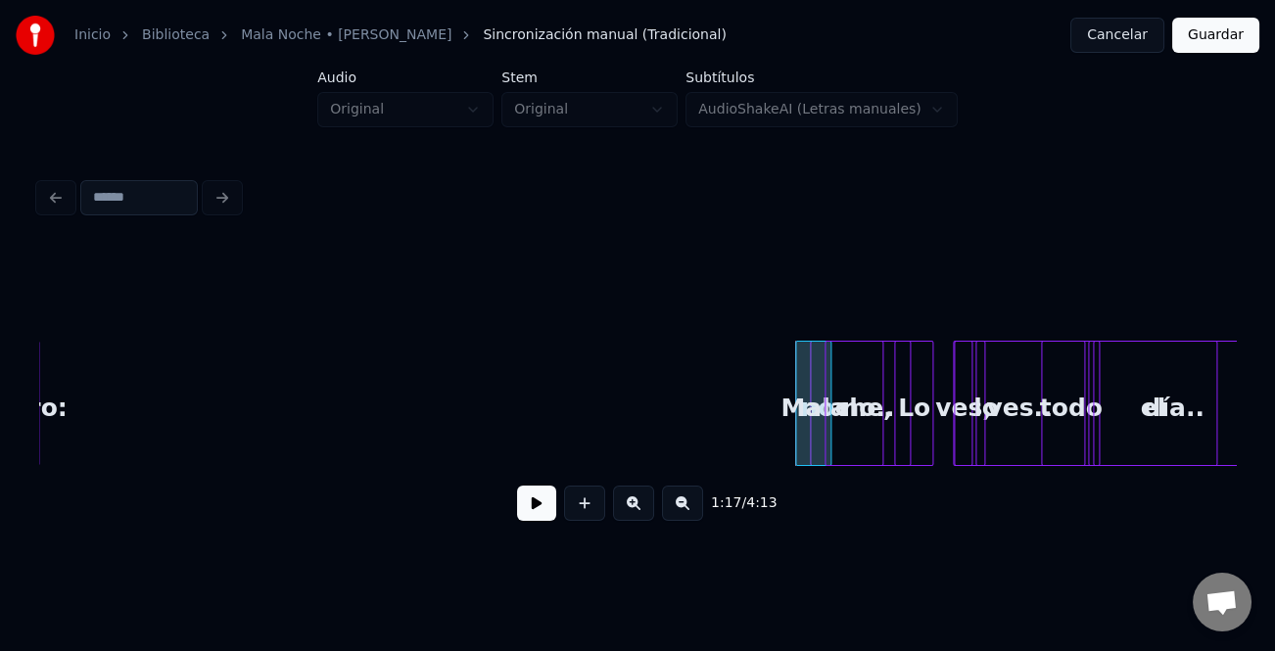
scroll to position [0, 17951]
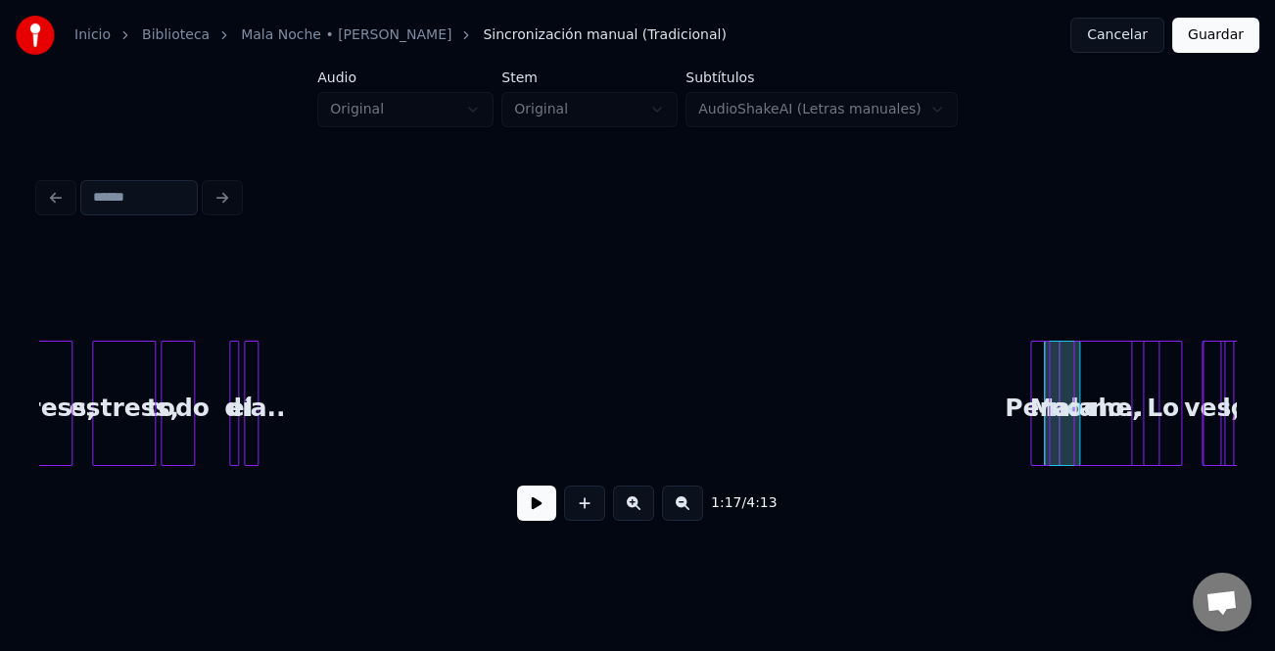
click at [1039, 412] on div "Pero:" at bounding box center [1041, 408] width 20 height 133
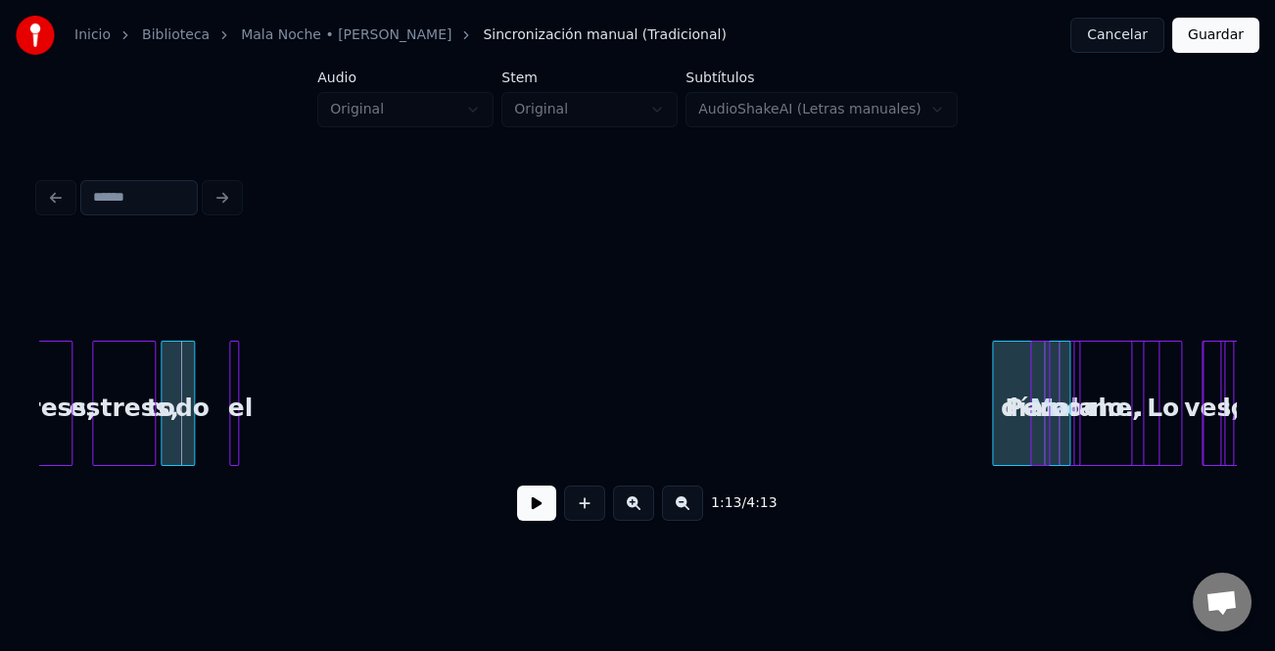
click at [1047, 503] on div "1:13 / 4:13" at bounding box center [637, 392] width 1197 height 298
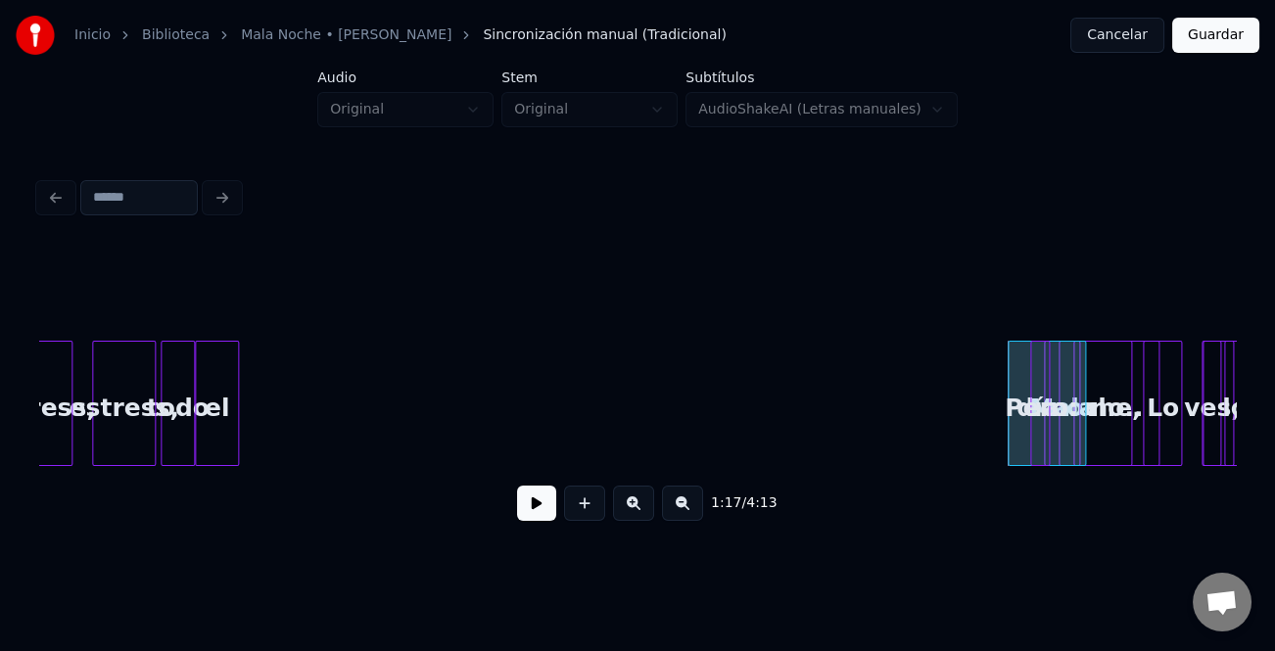
click at [241, 458] on div "noche, Mala no.. Lo ves, lo ves.. todo el día.. Pero: estress, Estress," at bounding box center [637, 403] width 1197 height 125
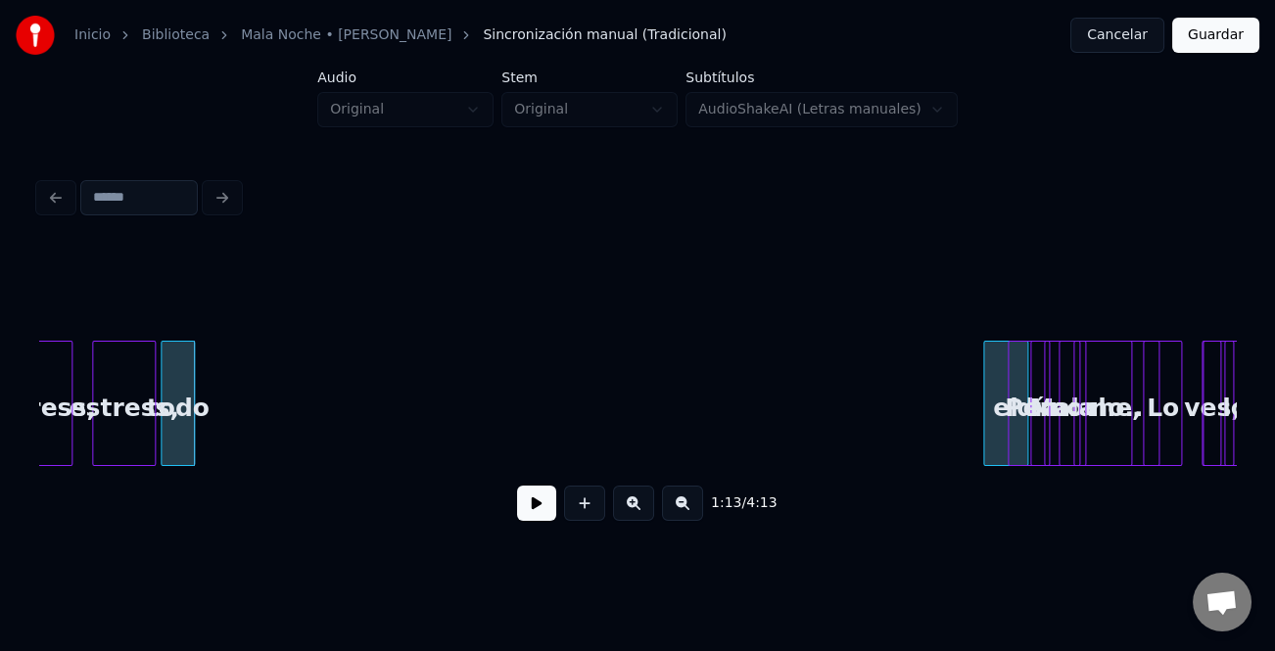
click at [1029, 478] on div "1:13 / 4:13" at bounding box center [637, 392] width 1197 height 298
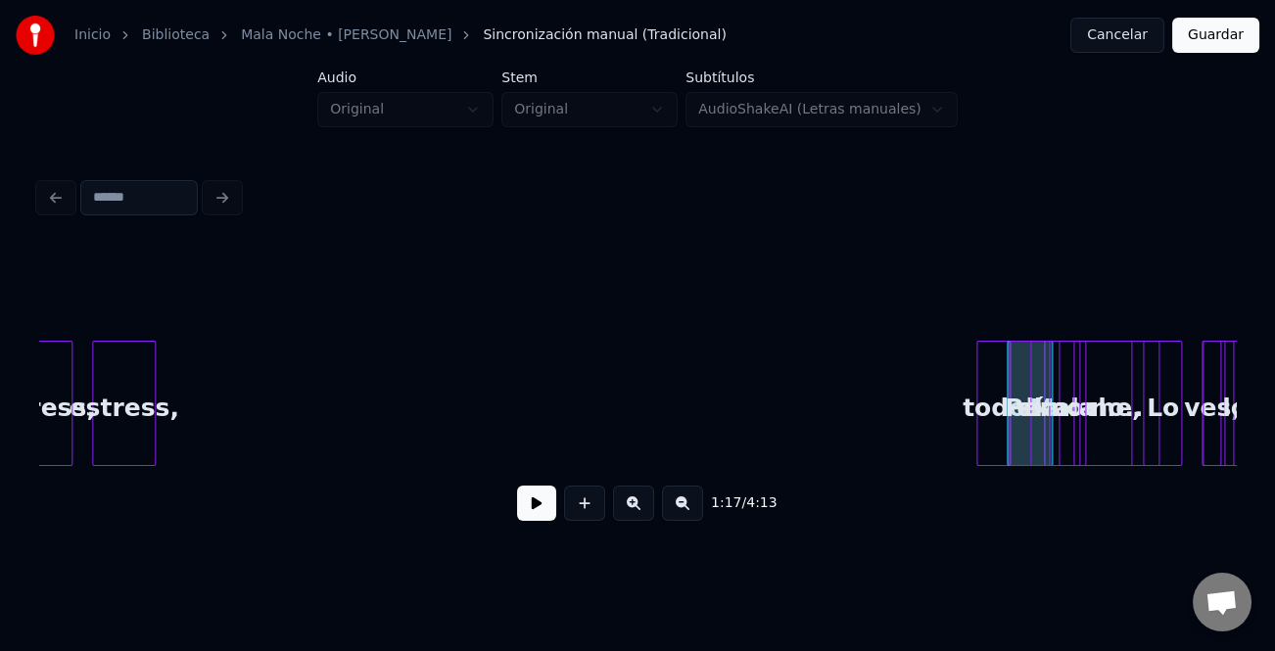
click at [991, 482] on div "1:17 / 4:13" at bounding box center [637, 392] width 1197 height 298
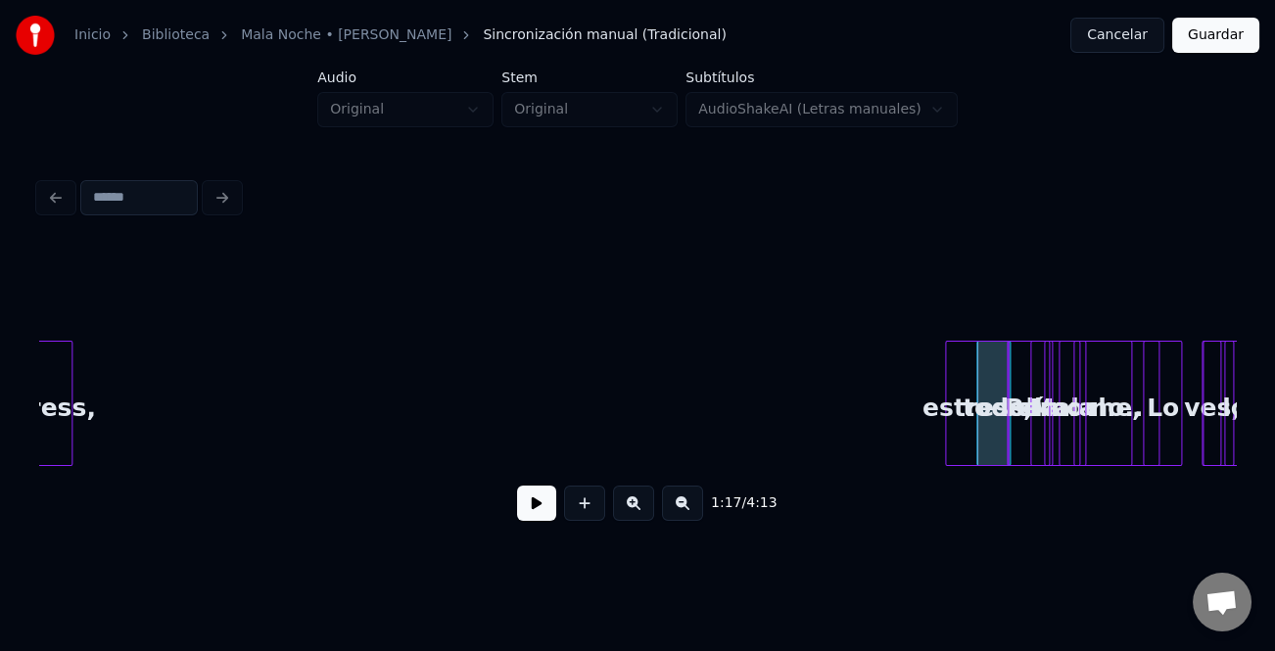
click at [993, 430] on div "estress," at bounding box center [977, 408] width 62 height 133
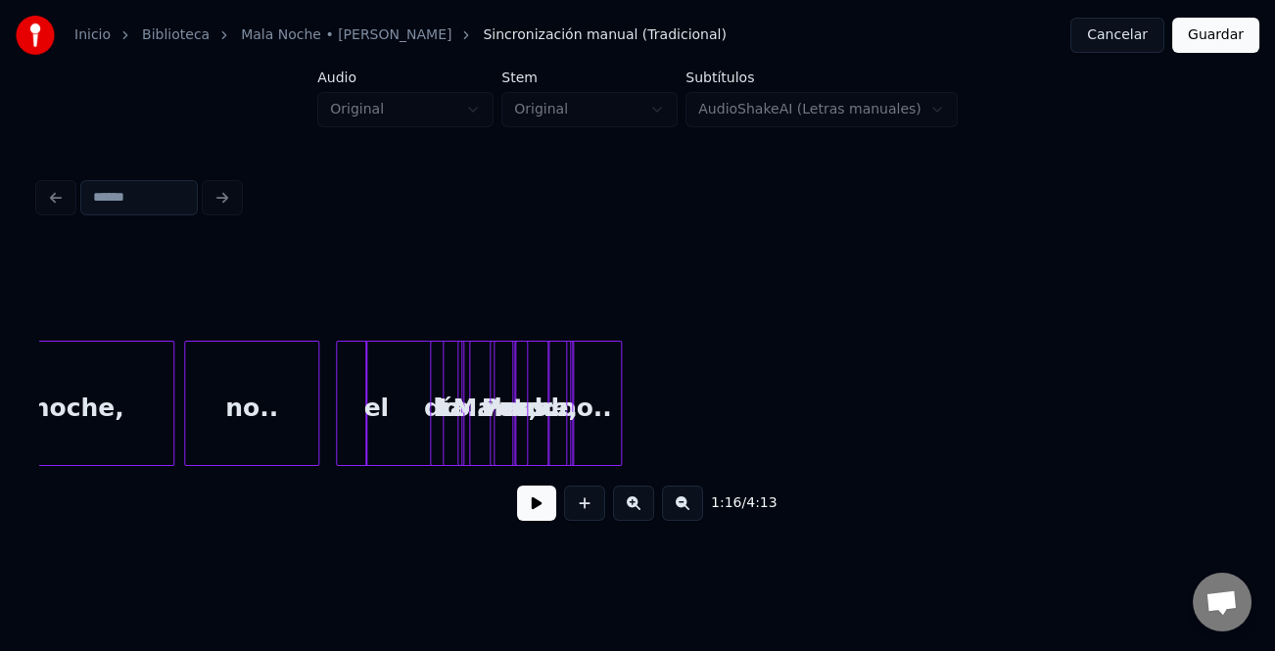
scroll to position [0, 17254]
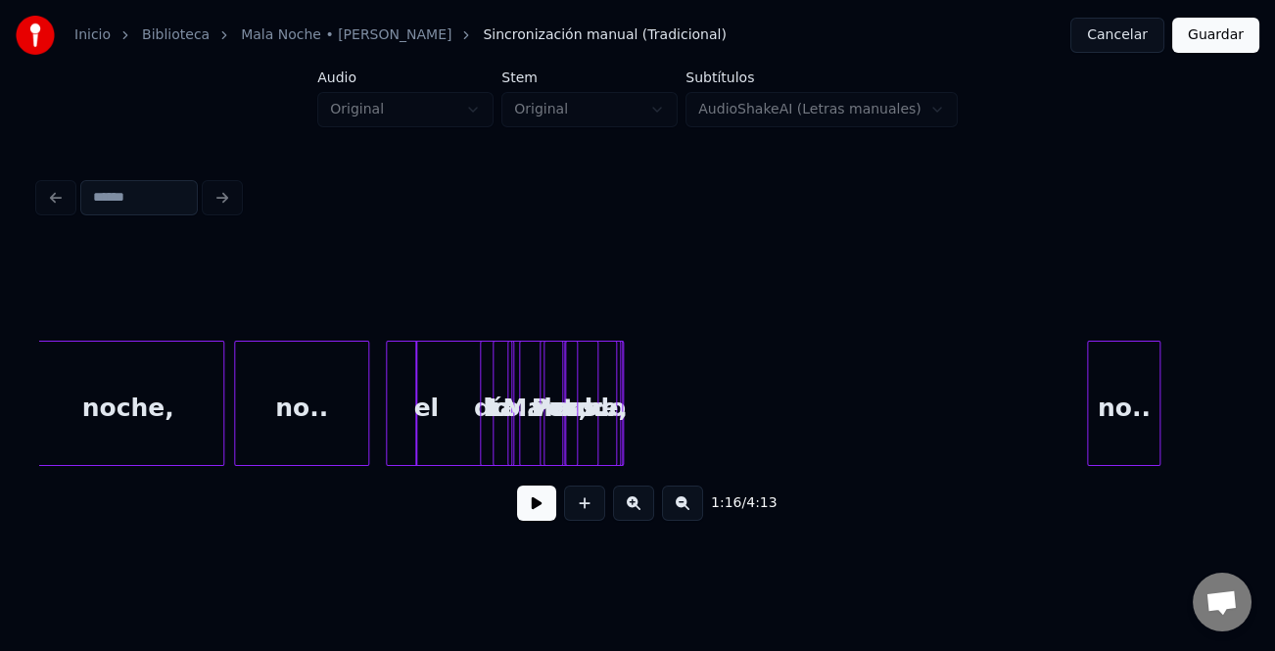
click at [1160, 431] on div "no.." at bounding box center [1123, 408] width 71 height 133
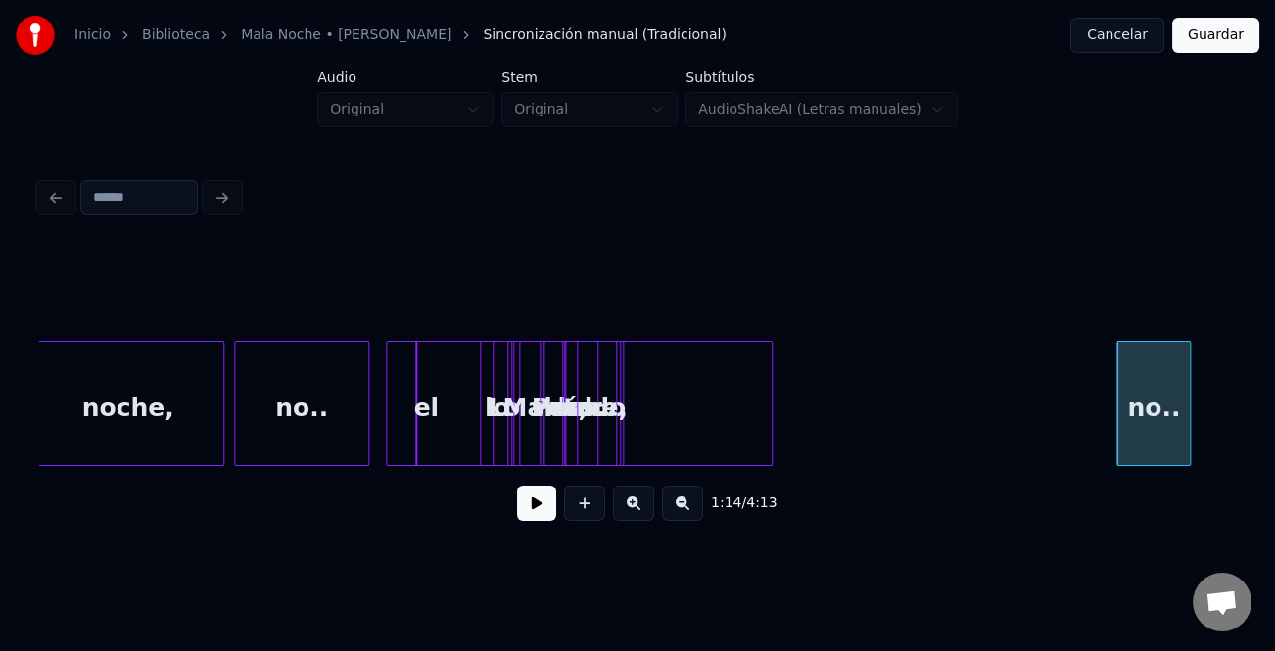
click at [765, 466] on div "no.. ves.. todo día.. Pero: noche, Lo ves, lo Mala no.. el noche," at bounding box center [637, 403] width 1197 height 125
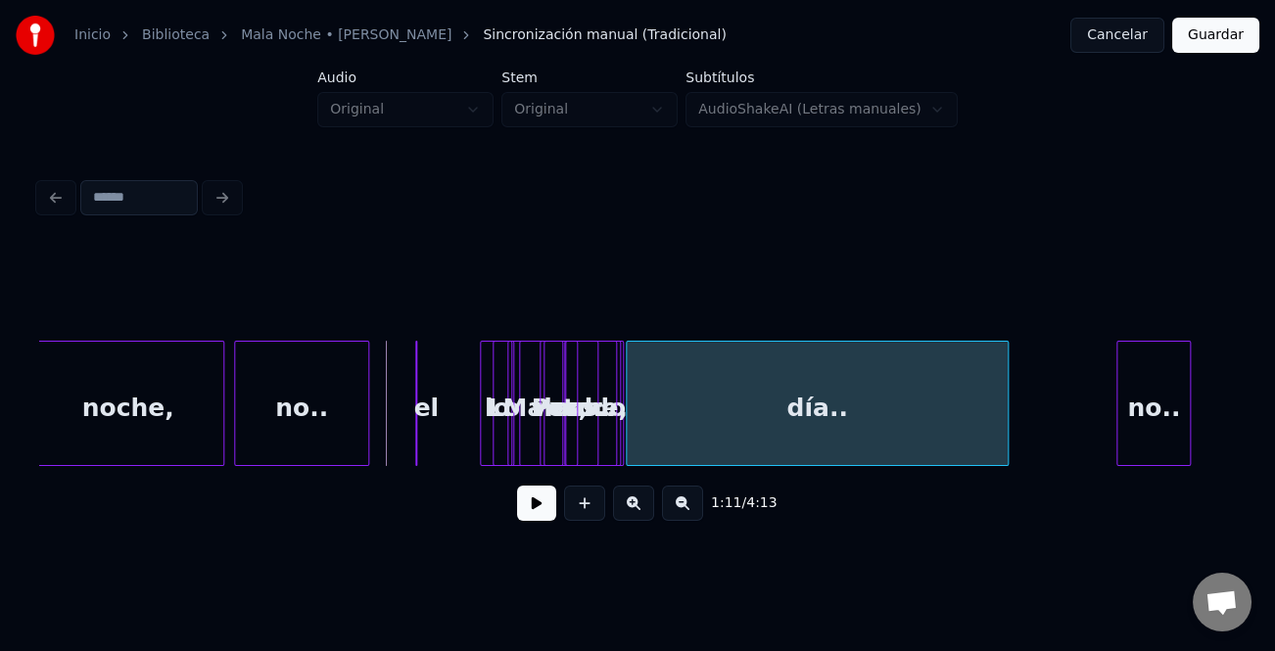
click at [951, 475] on div "1:11 / 4:13" at bounding box center [637, 392] width 1197 height 298
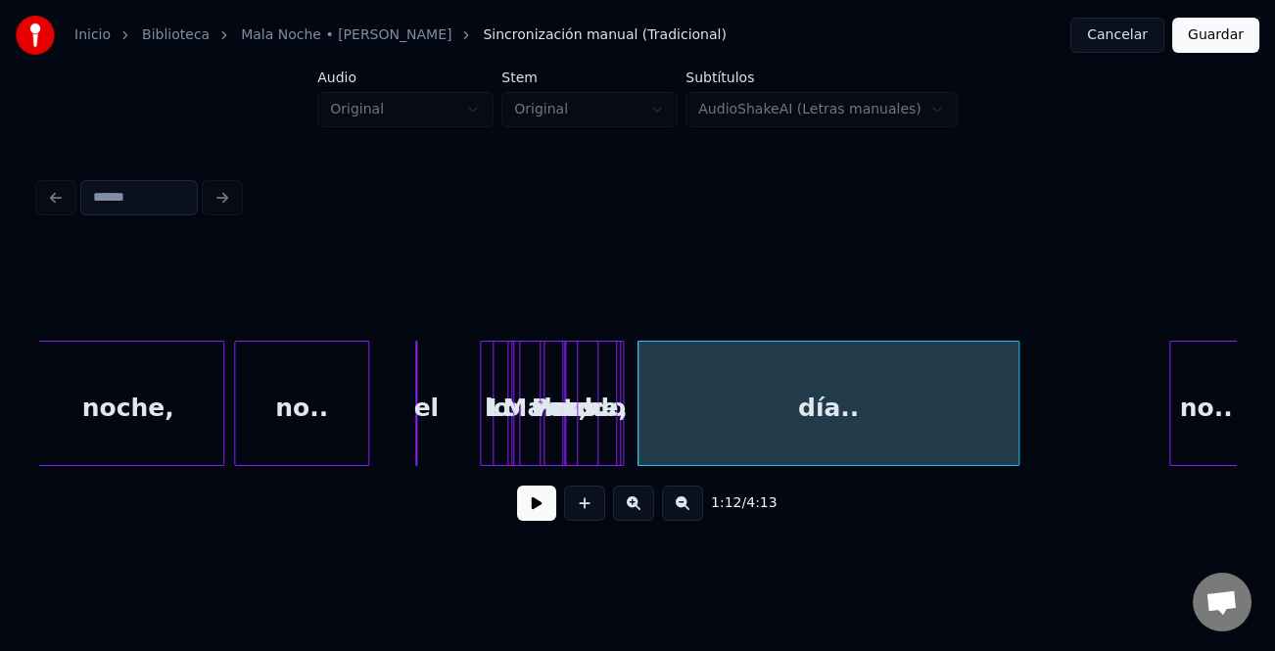
scroll to position [0, 17275]
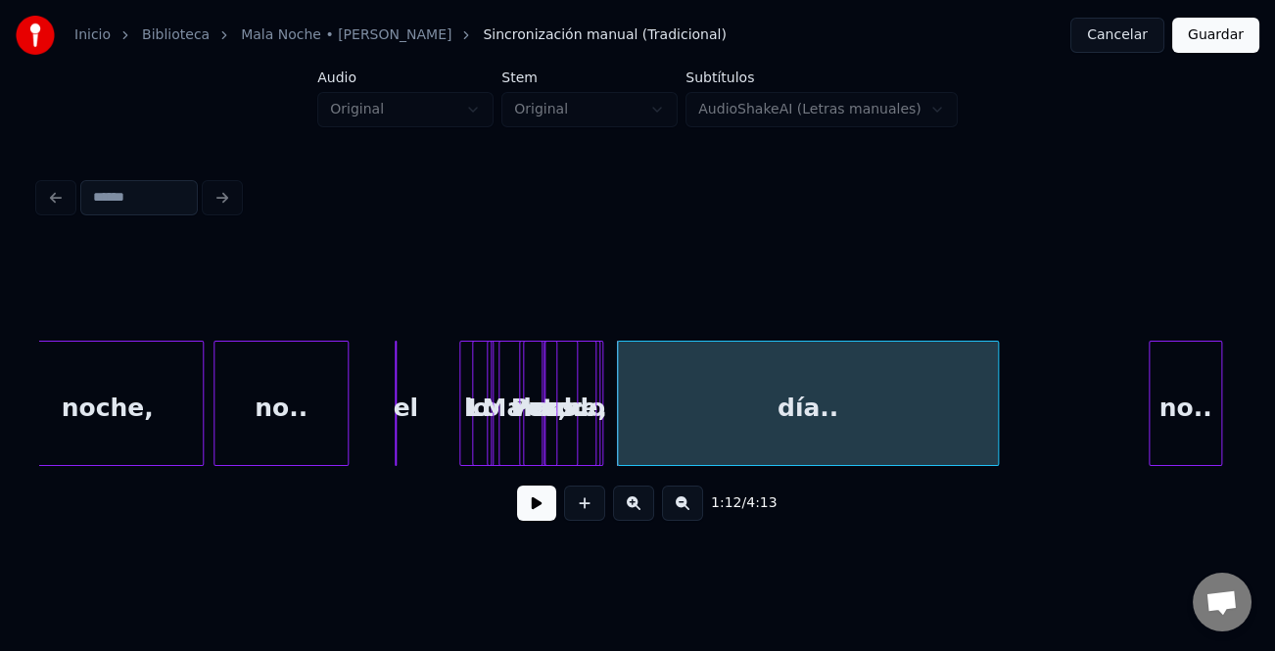
click at [1210, 444] on div "no.." at bounding box center [1185, 408] width 71 height 133
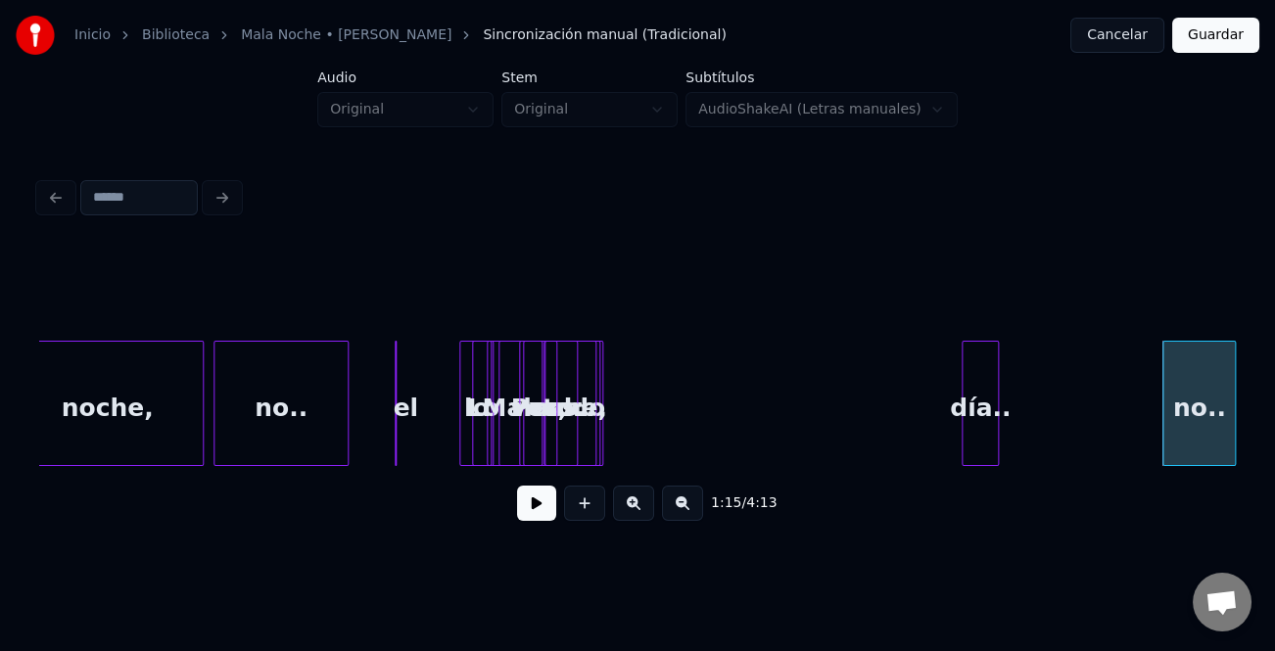
click at [962, 461] on div "no.. ves.. todo día.. Pero: noche, Lo ves, lo Mala no.. el noche," at bounding box center [637, 403] width 1197 height 125
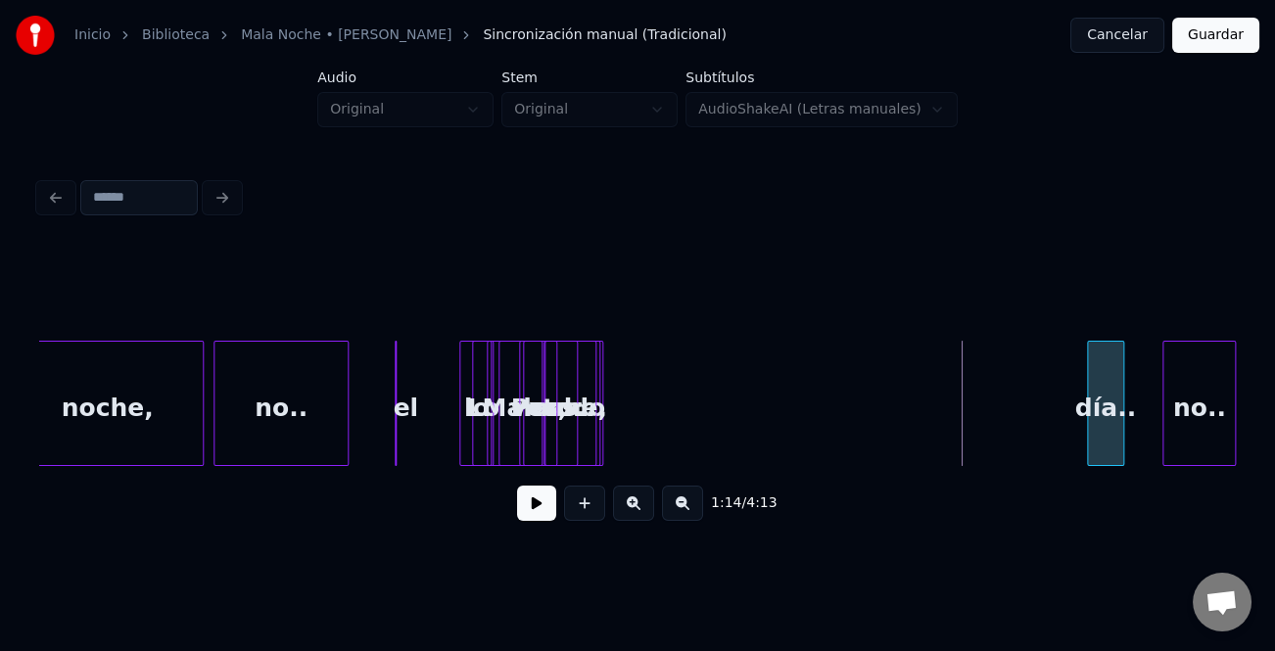
click at [1109, 441] on div "día.." at bounding box center [1105, 408] width 35 height 133
click at [653, 446] on div at bounding box center [650, 403] width 6 height 123
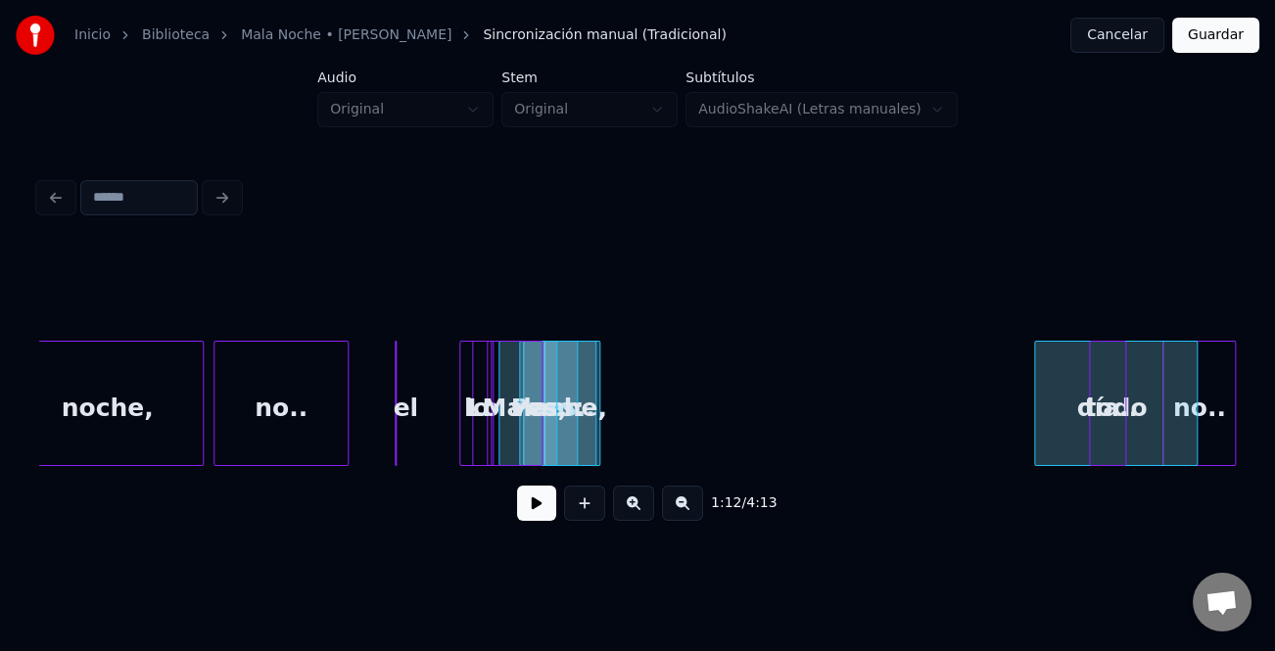
click at [1108, 457] on div "no.. ves.. todo día.. Pero: noche, Lo ves, lo Mala no.. el noche," at bounding box center [637, 403] width 1197 height 125
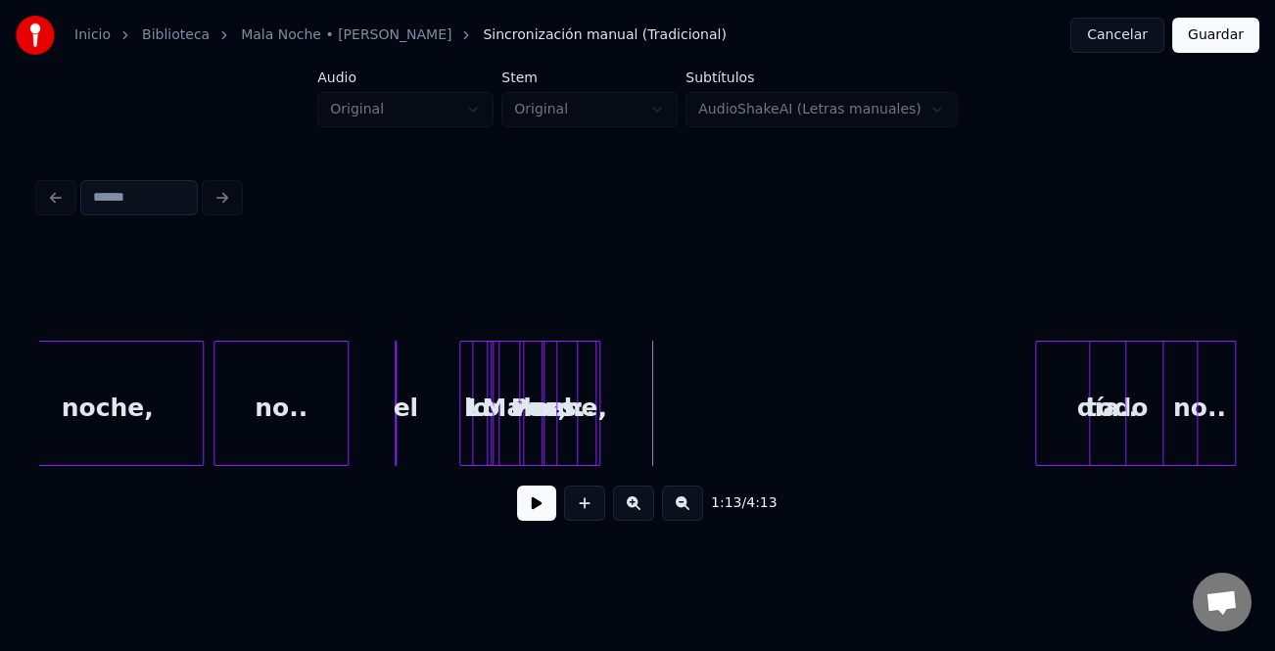
click at [523, 517] on button at bounding box center [536, 503] width 39 height 35
click at [668, 474] on div "1:13 / 4:13" at bounding box center [637, 392] width 1197 height 298
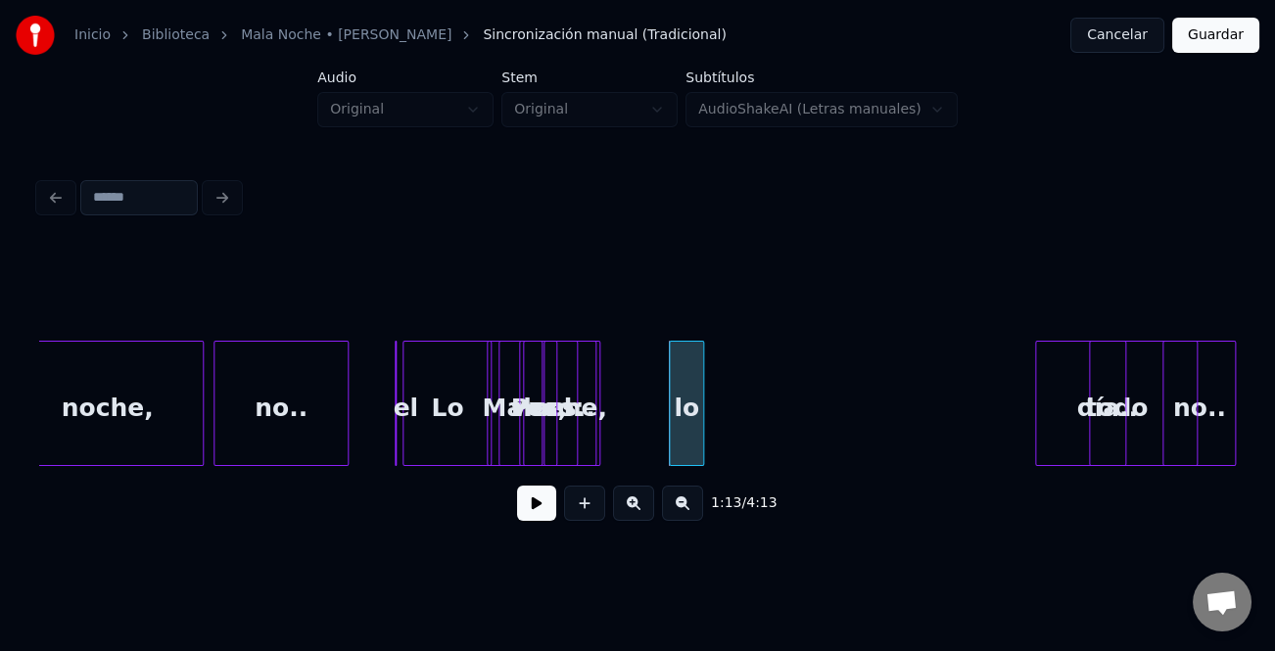
click at [587, 473] on div "1:13 / 4:13" at bounding box center [637, 392] width 1197 height 298
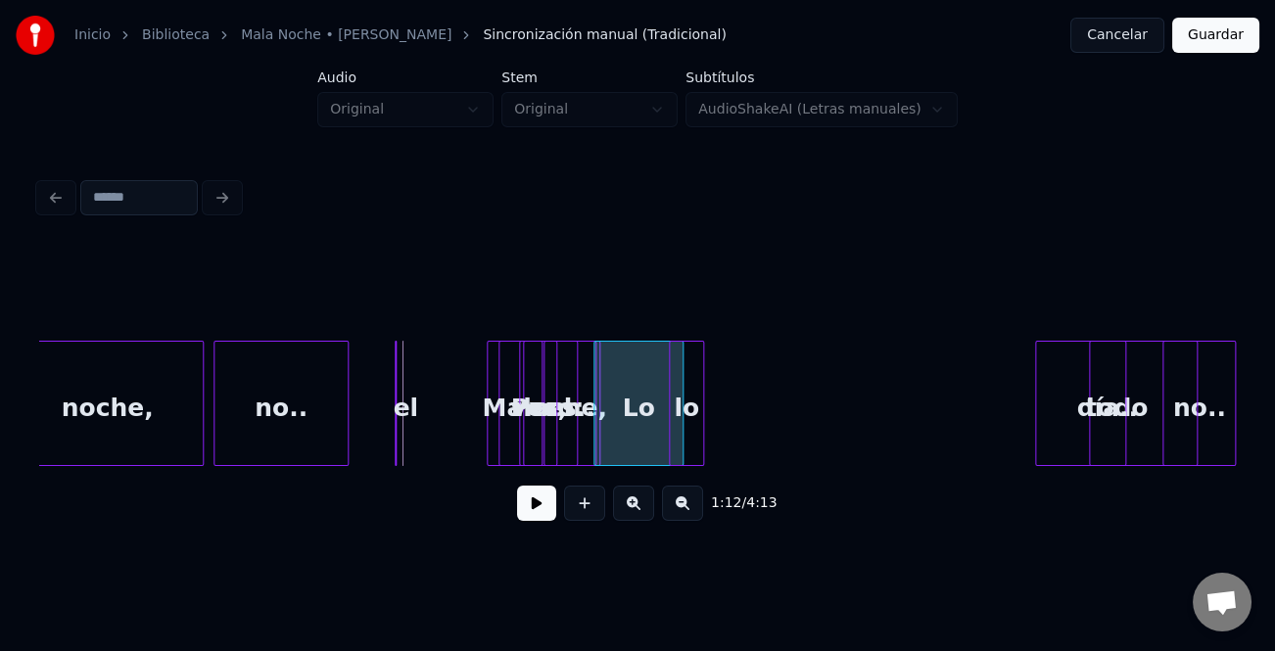
click at [653, 485] on div "1:12 / 4:13" at bounding box center [637, 392] width 1197 height 298
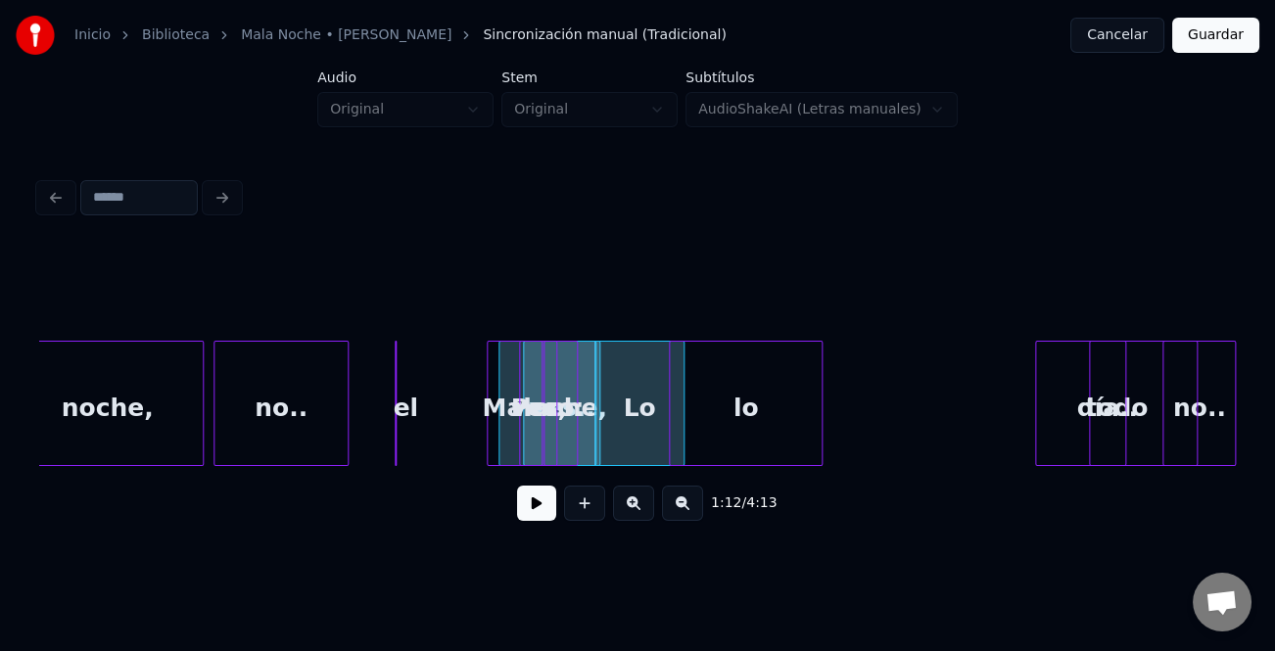
click at [767, 464] on div "no.. ves.. todo día.. Pero: noche, Lo ves, lo Mala no.. el noche," at bounding box center [637, 403] width 1197 height 125
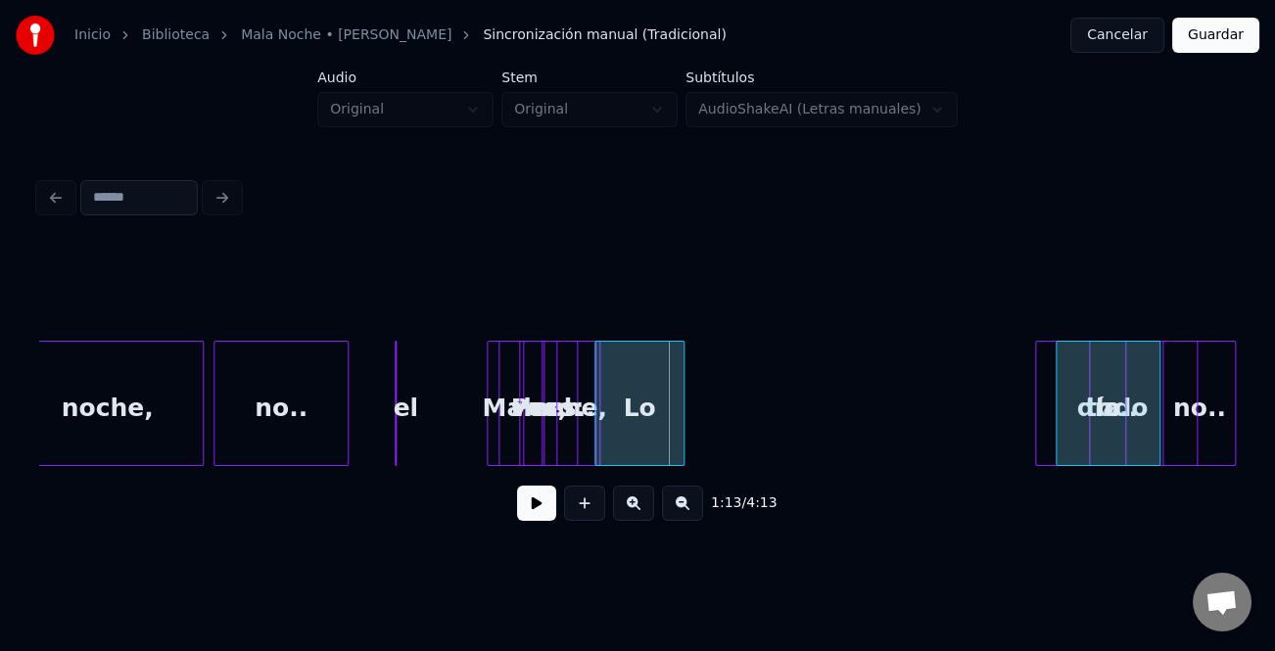
click at [1130, 463] on div "no.. ves.. todo día.. Pero: noche, Lo ves, lo Mala no.. el noche," at bounding box center [637, 403] width 1197 height 125
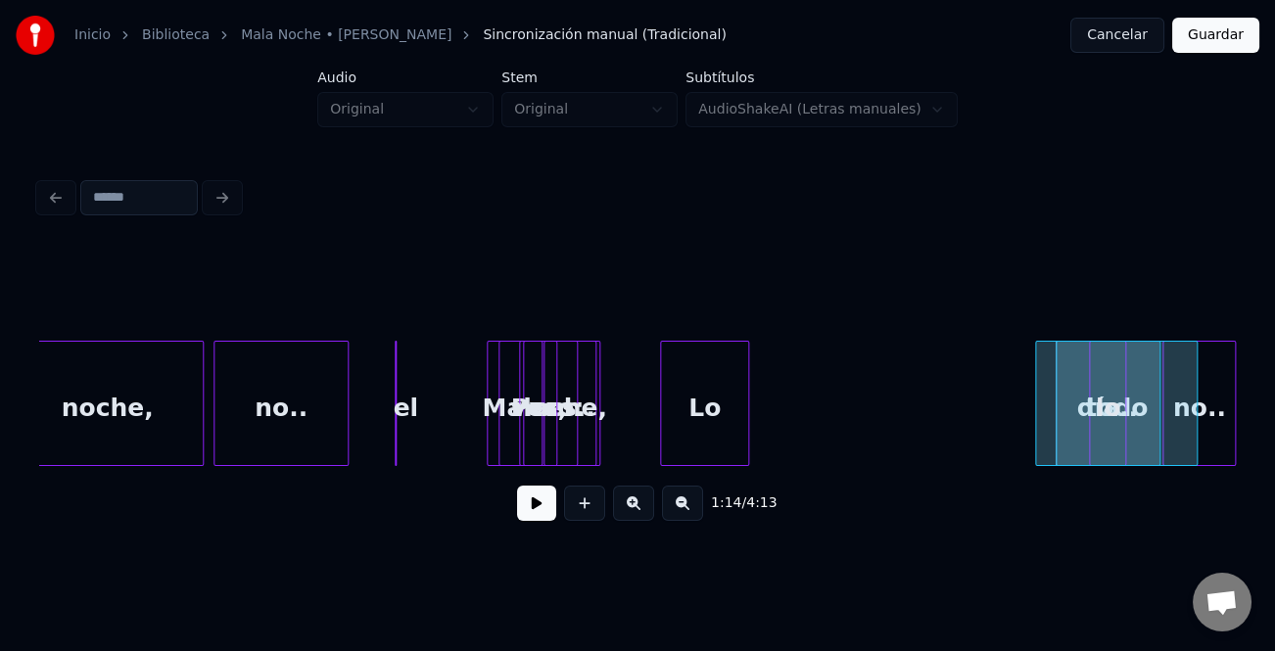
click at [714, 444] on div "Lo" at bounding box center [704, 408] width 87 height 133
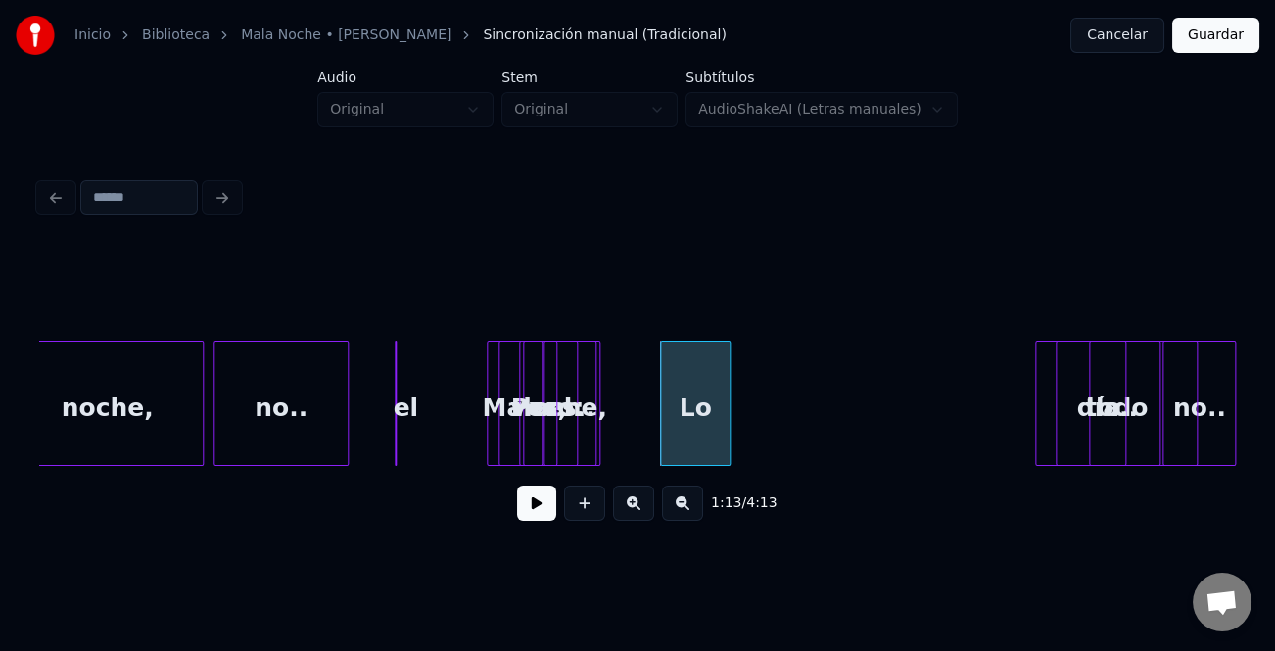
click at [724, 450] on div at bounding box center [727, 403] width 6 height 123
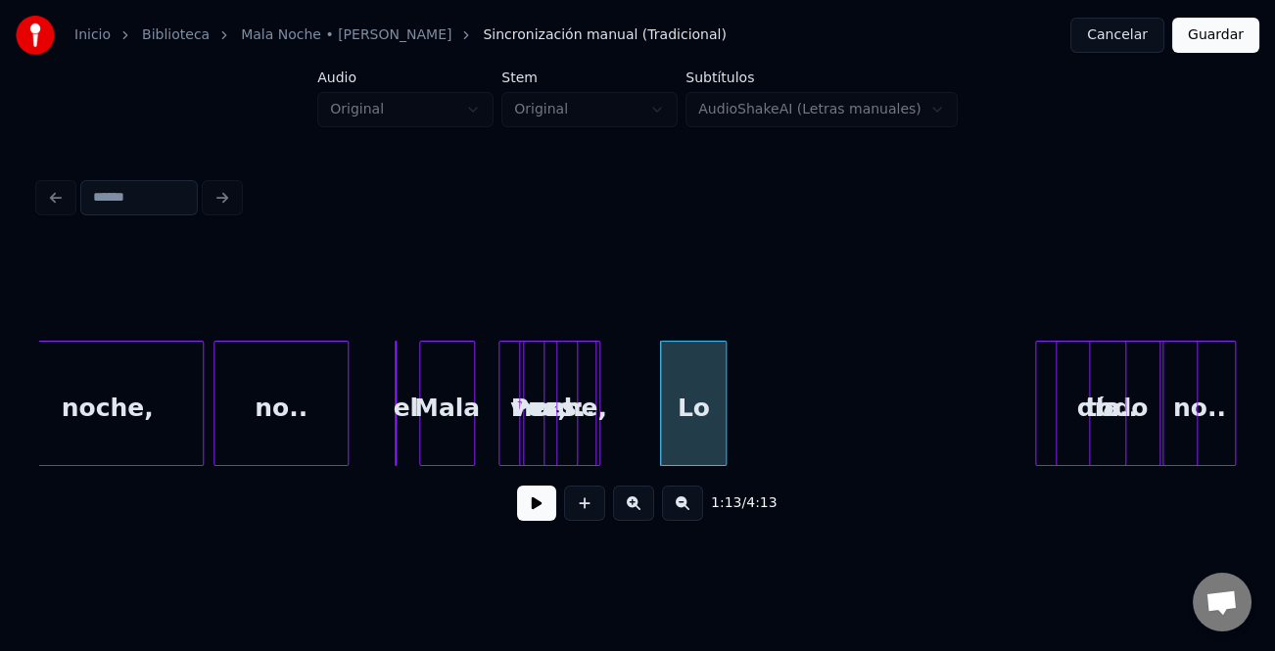
click at [429, 442] on div "Mala" at bounding box center [447, 408] width 54 height 133
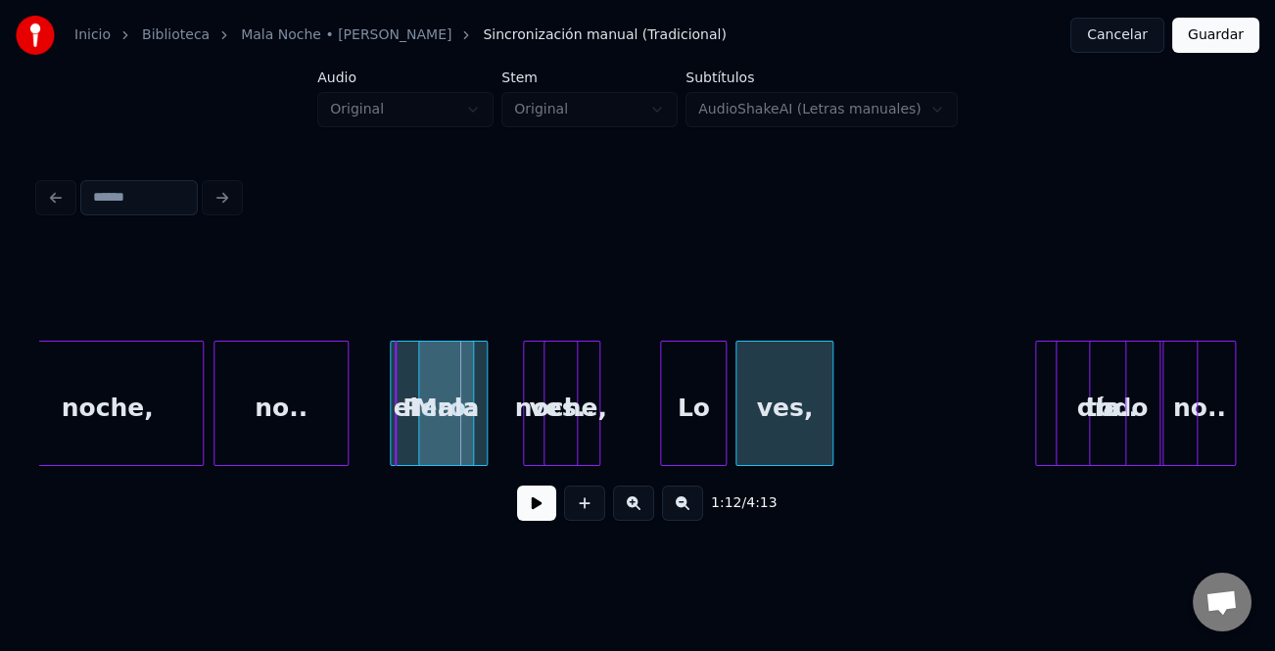
click at [776, 478] on div "1:12 / 4:13" at bounding box center [637, 392] width 1197 height 298
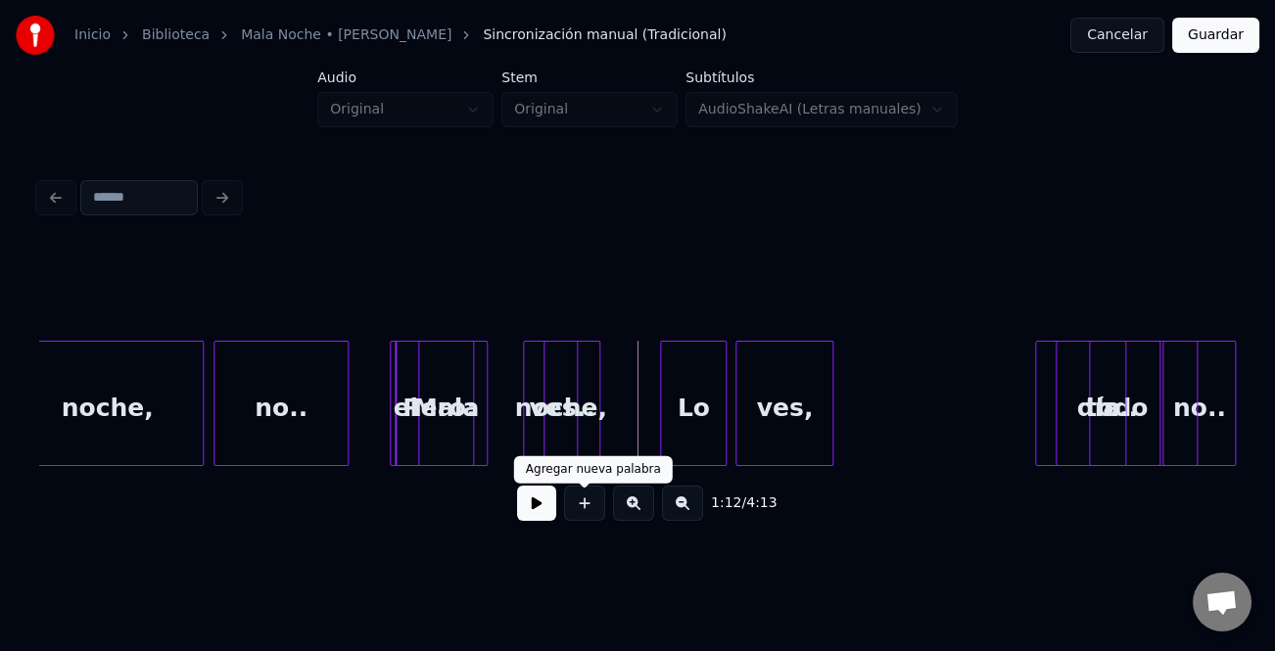
click at [543, 506] on button at bounding box center [536, 503] width 39 height 35
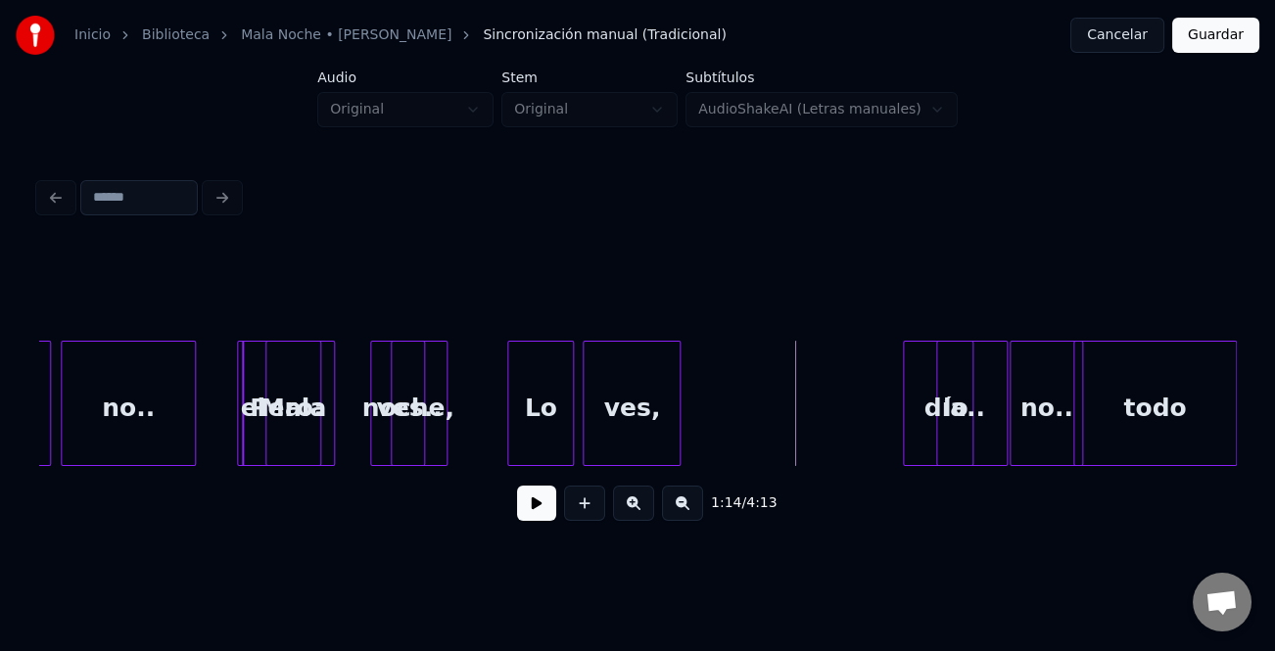
scroll to position [0, 17460]
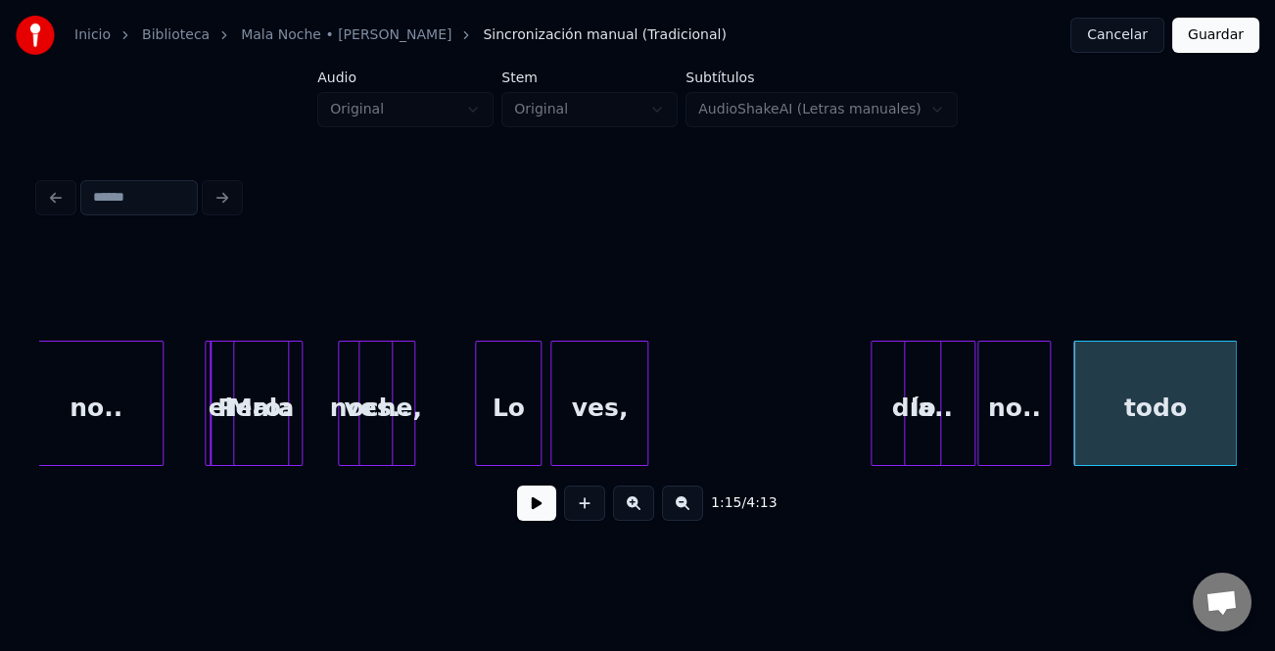
click at [1274, 461] on html "Inicio Biblioteca Mala Noche • [PERSON_NAME] Sincronización manual (Tradicional…" at bounding box center [637, 290] width 1275 height 581
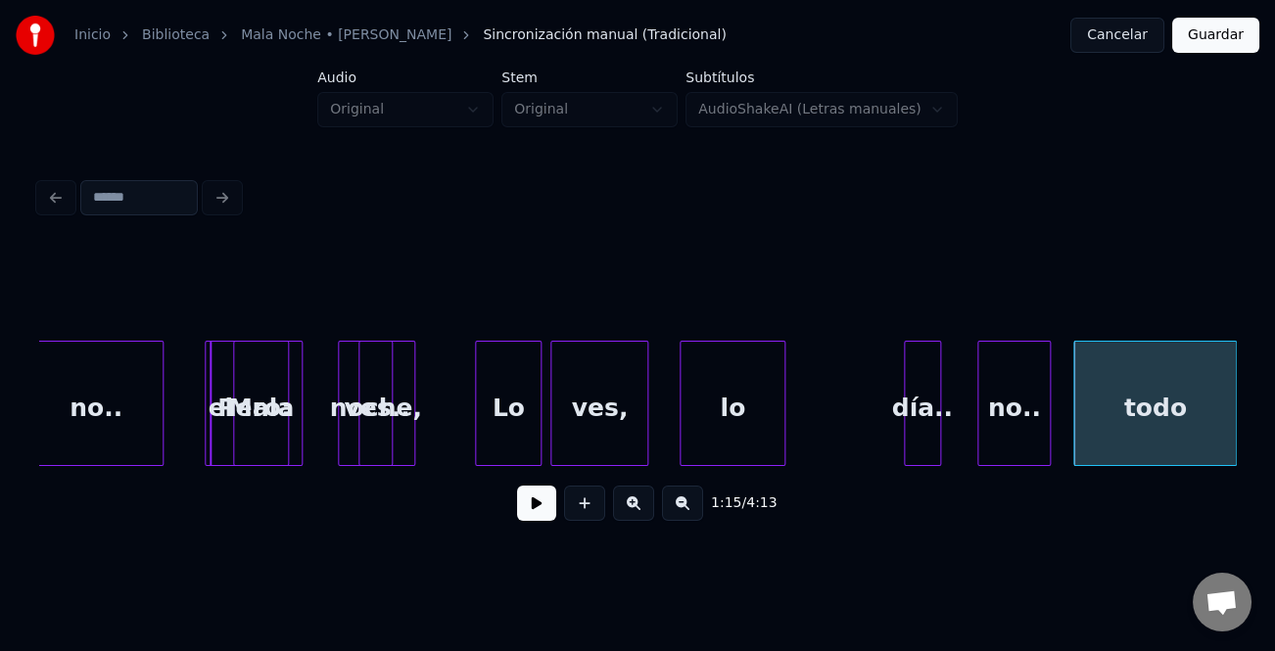
click at [701, 426] on div "lo" at bounding box center [733, 408] width 104 height 133
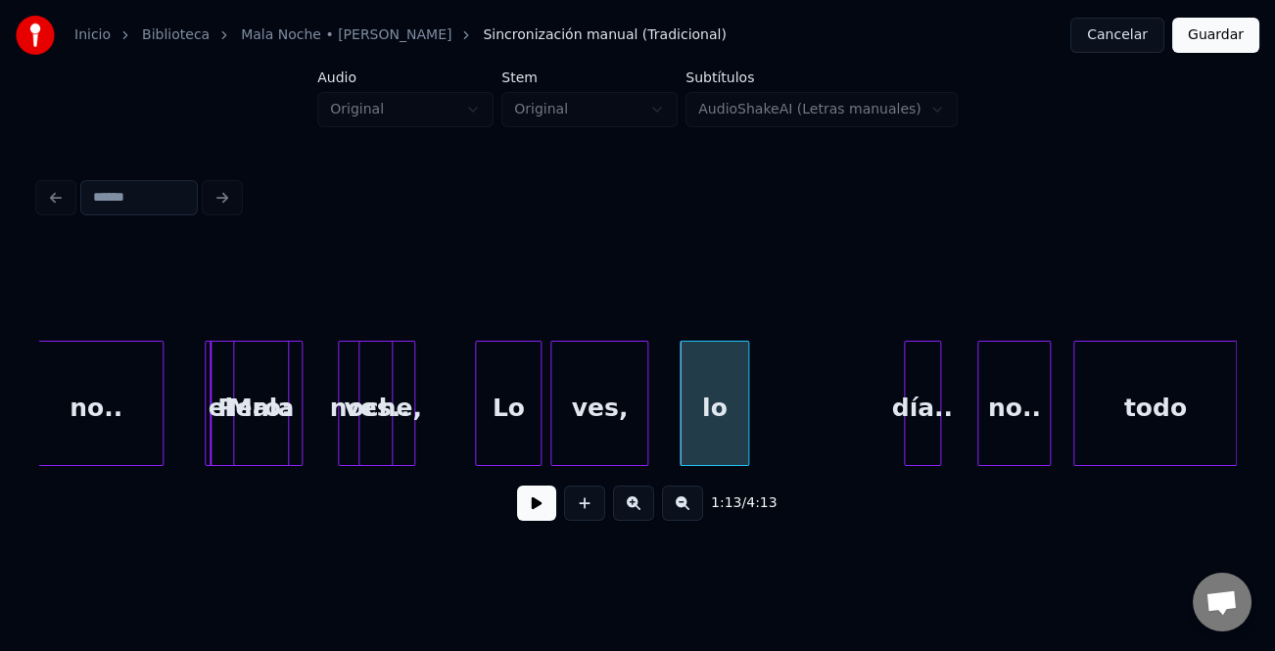
click at [744, 426] on div at bounding box center [745, 403] width 6 height 123
click at [442, 438] on div "noche," at bounding box center [447, 408] width 33 height 133
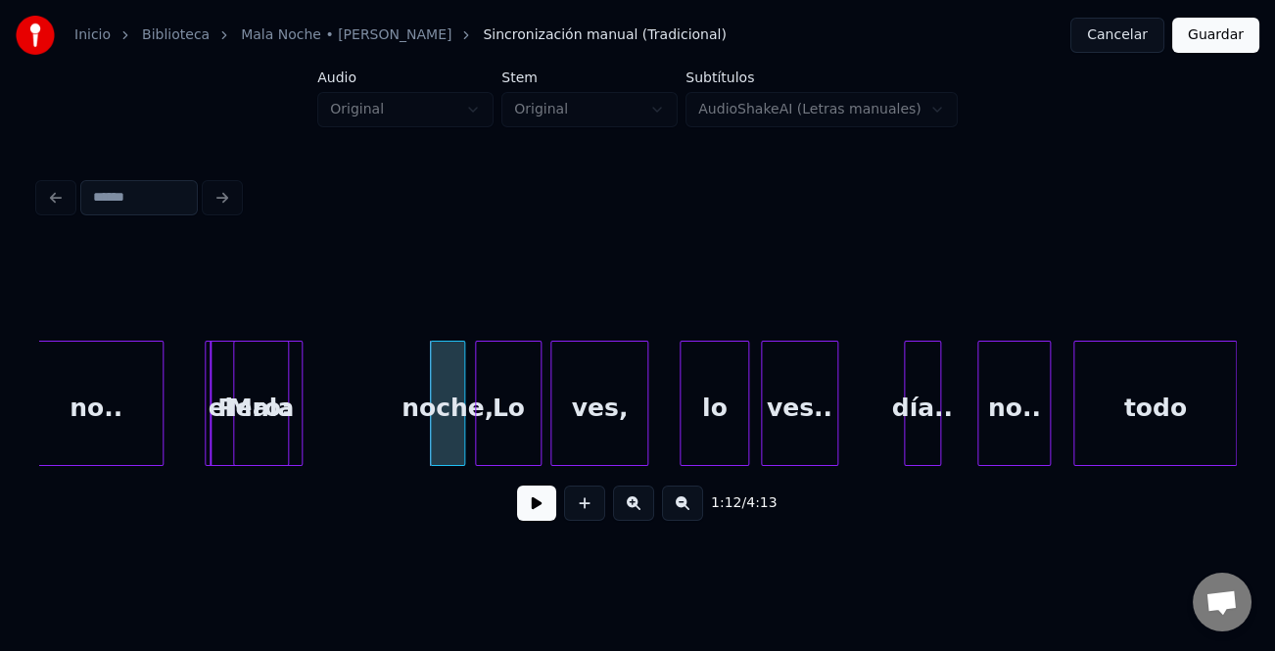
click at [783, 451] on div "ves.." at bounding box center [799, 408] width 75 height 133
click at [850, 444] on div at bounding box center [847, 403] width 6 height 123
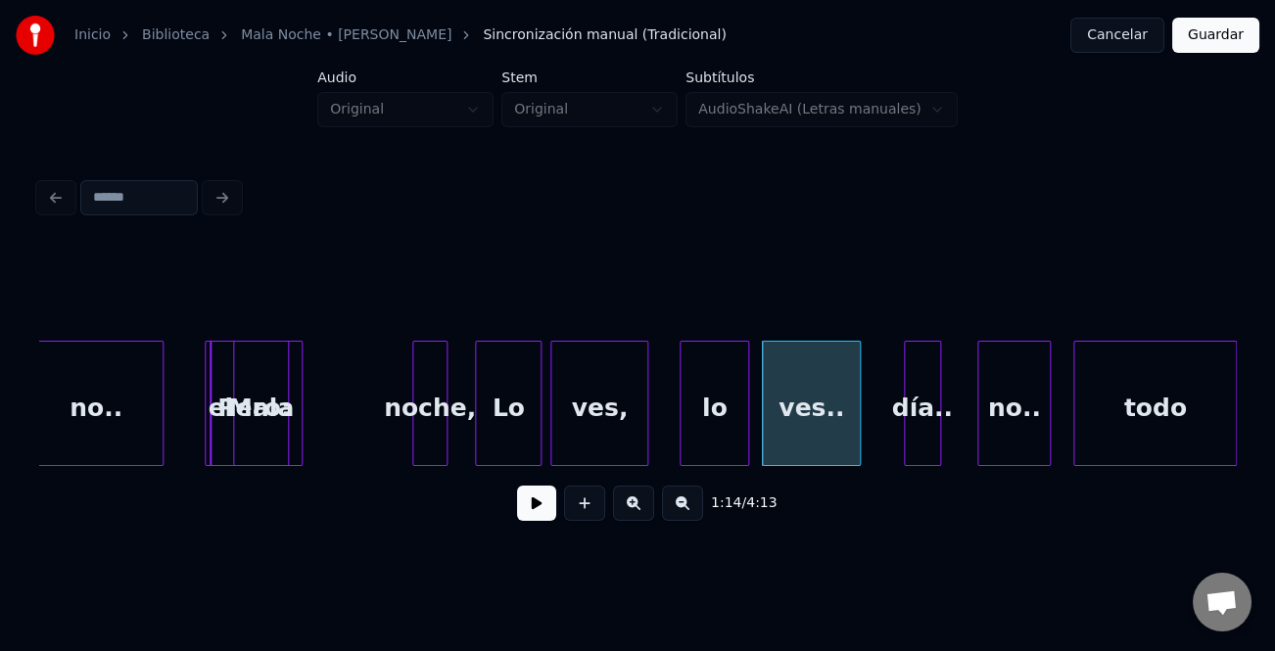
click at [422, 437] on div "noche," at bounding box center [429, 408] width 33 height 133
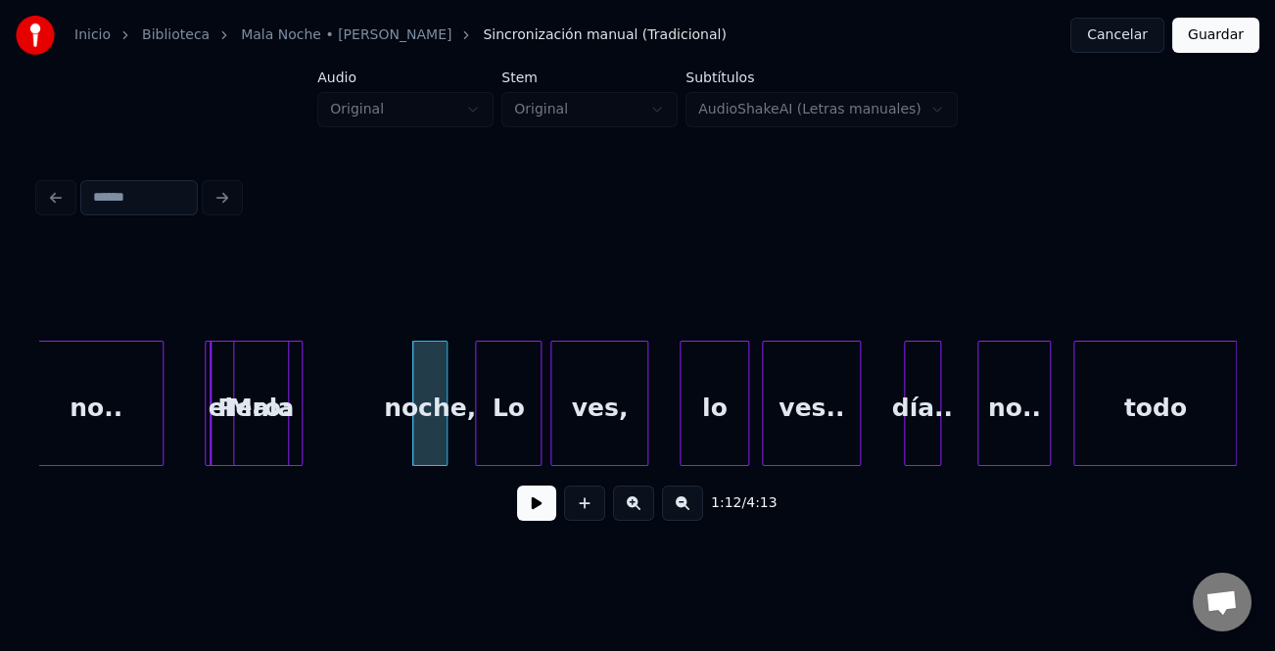
click at [507, 431] on div "Lo" at bounding box center [509, 408] width 66 height 133
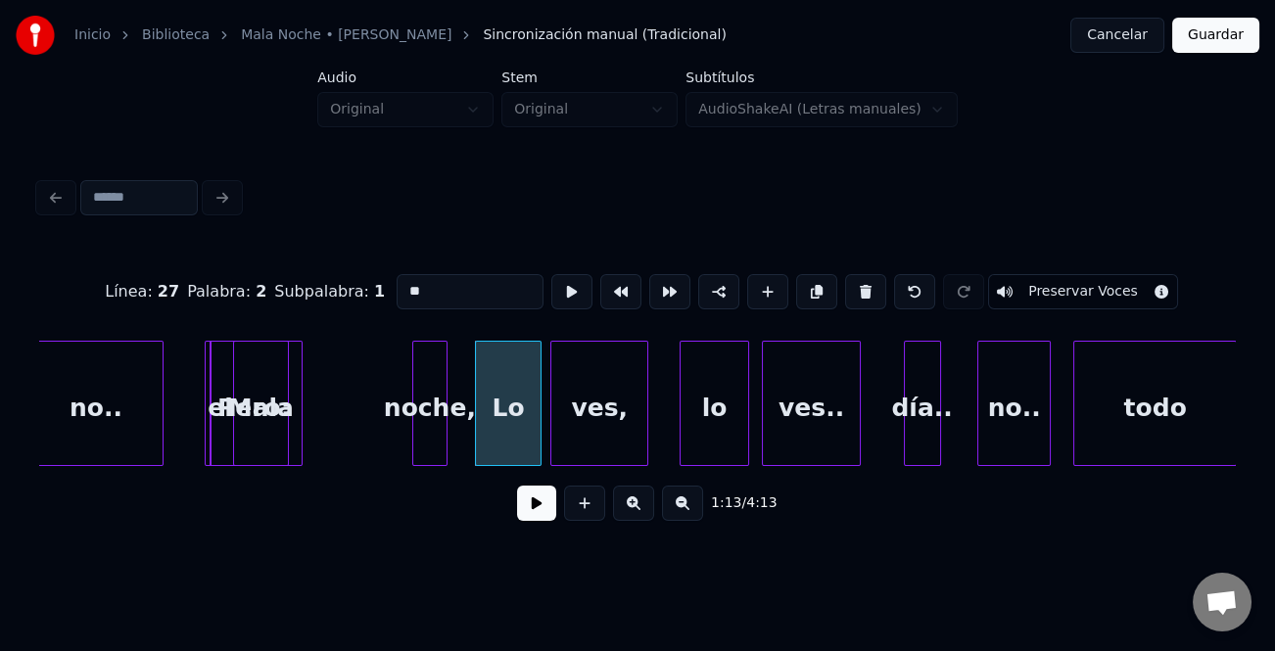
click at [544, 511] on button at bounding box center [536, 503] width 39 height 35
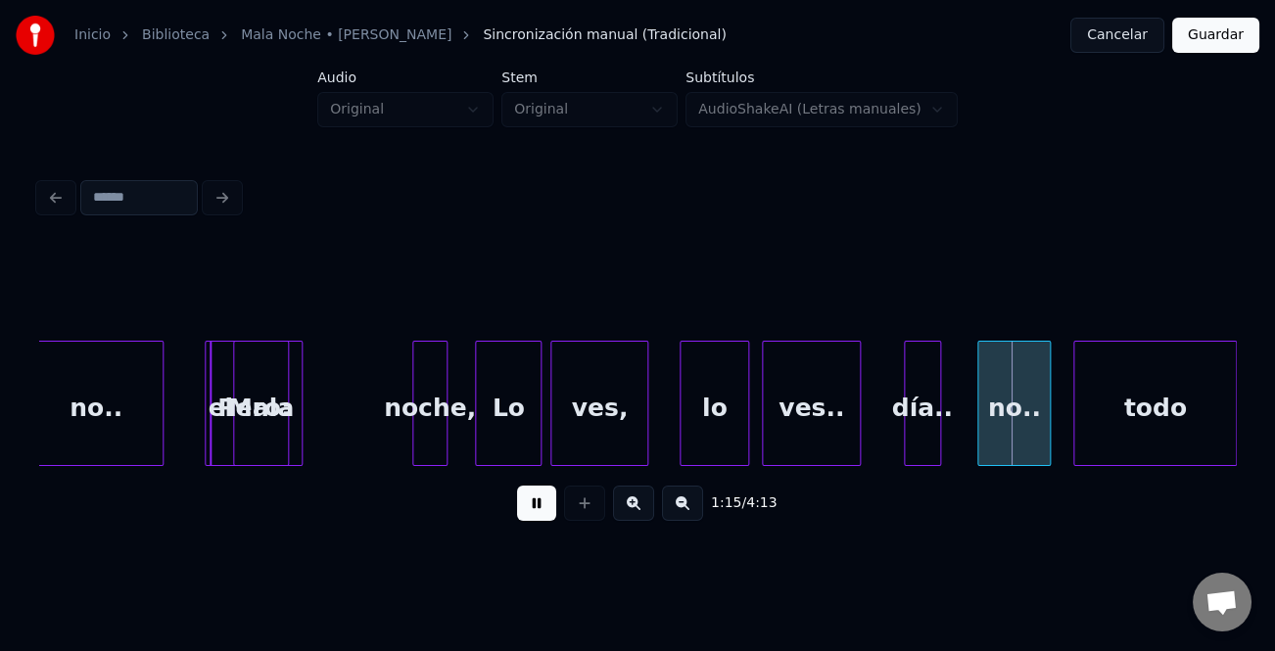
click at [544, 511] on button at bounding box center [536, 503] width 39 height 35
click at [862, 506] on div "1:15 / 4:13" at bounding box center [637, 392] width 1197 height 298
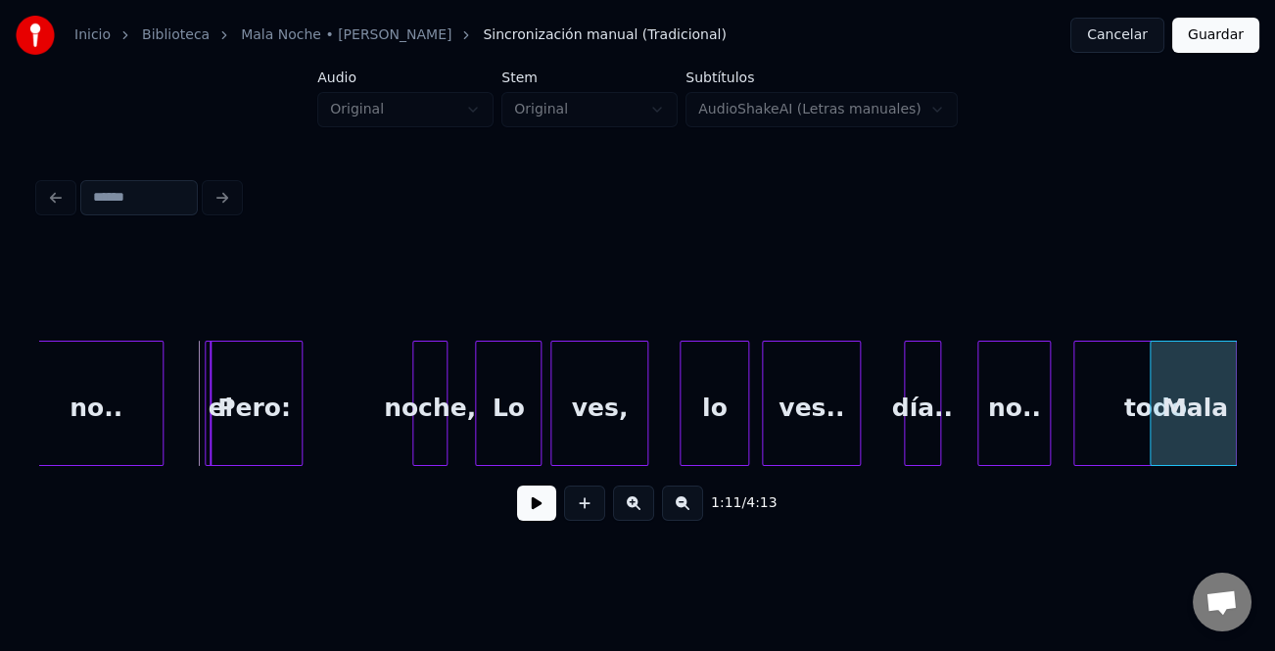
scroll to position [0, 17468]
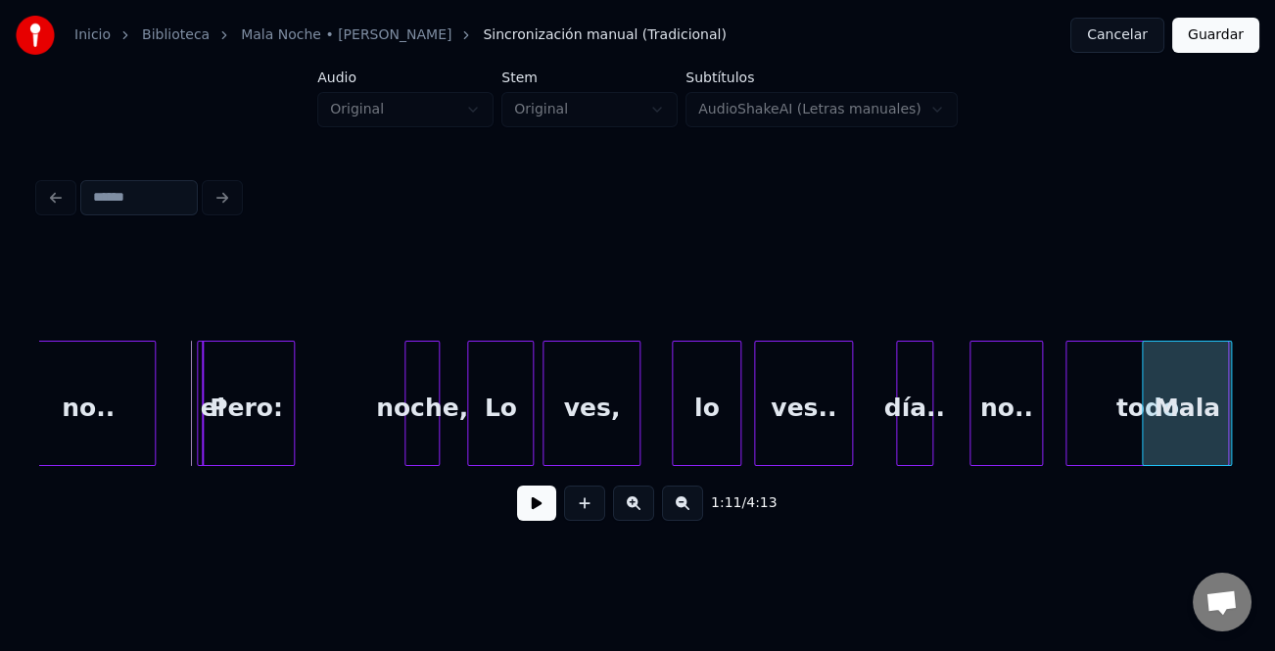
click at [1217, 453] on div "Mala" at bounding box center [1187, 408] width 88 height 133
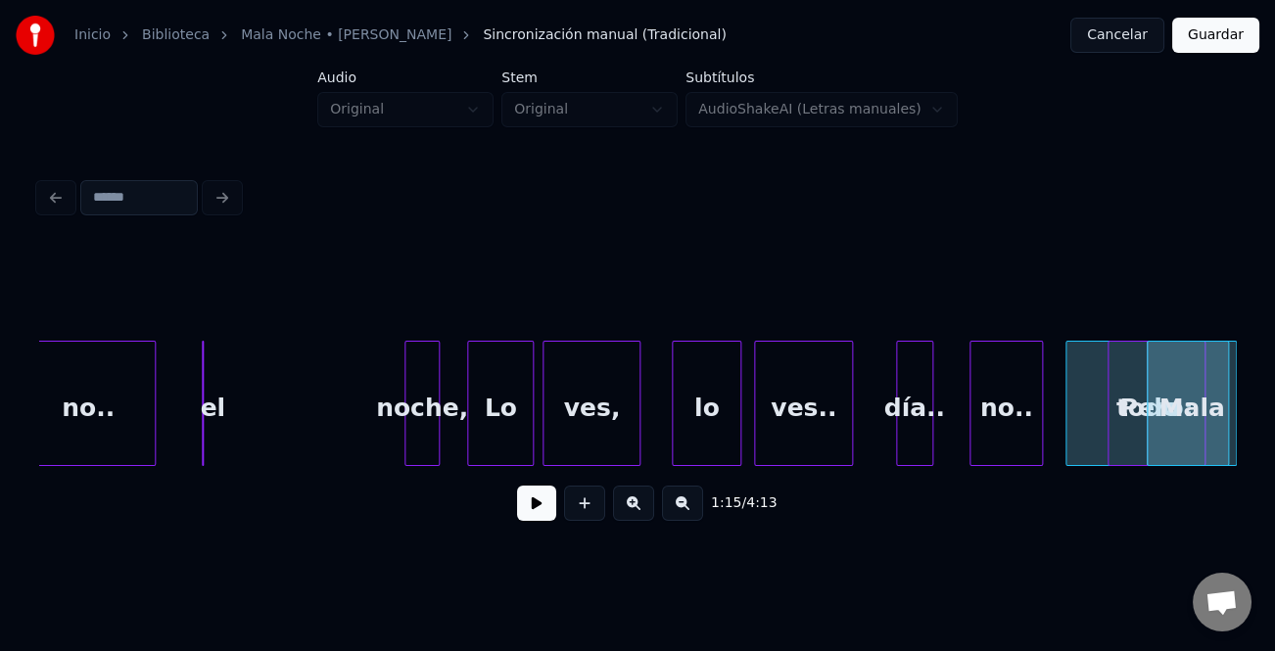
click at [1164, 518] on div "1:15 / 4:13" at bounding box center [637, 392] width 1197 height 298
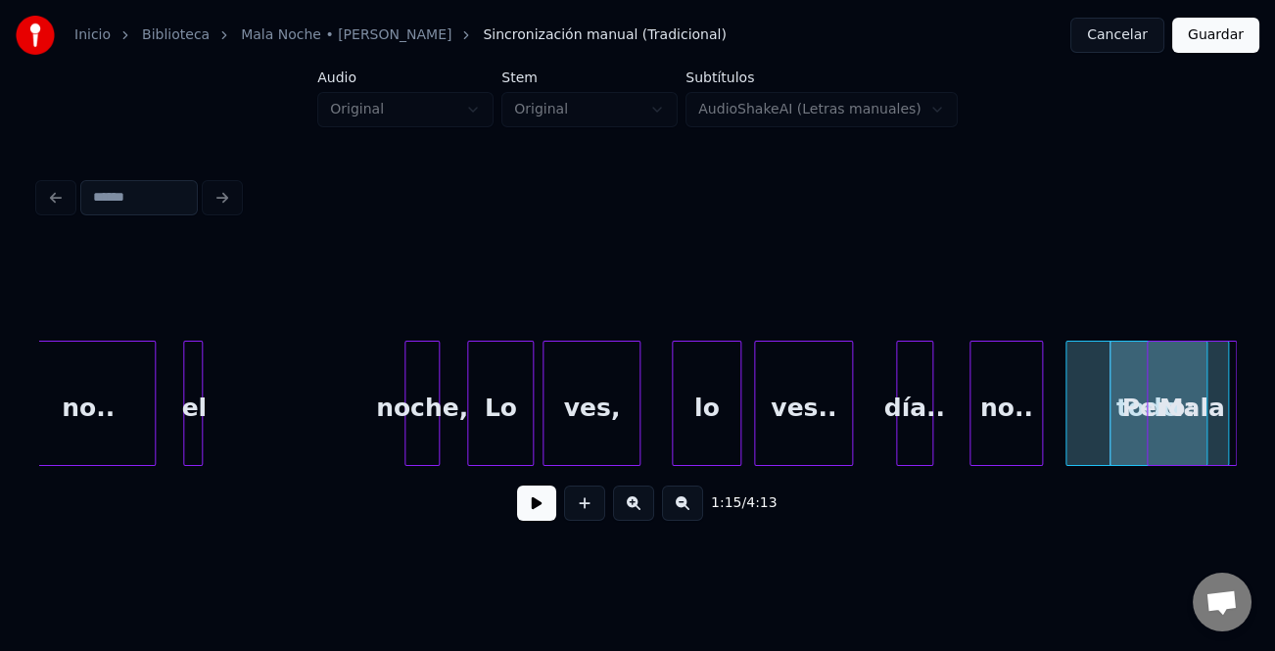
click at [184, 429] on div at bounding box center [187, 403] width 6 height 123
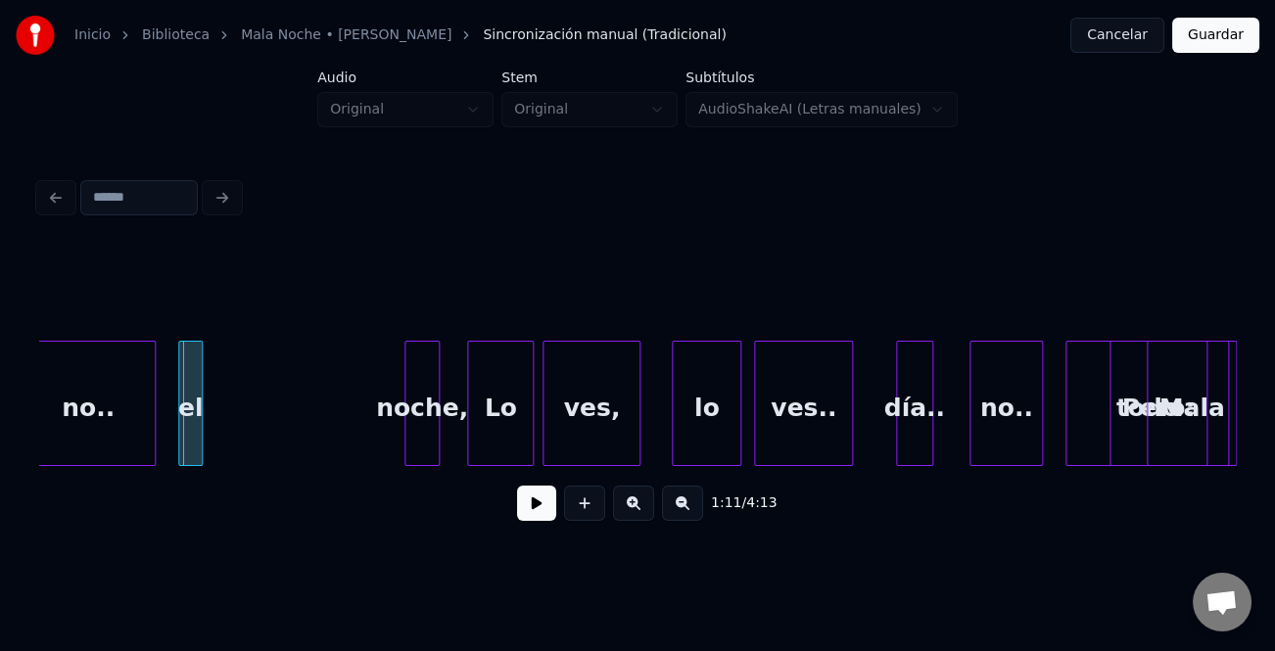
click at [184, 434] on div "el" at bounding box center [190, 403] width 24 height 125
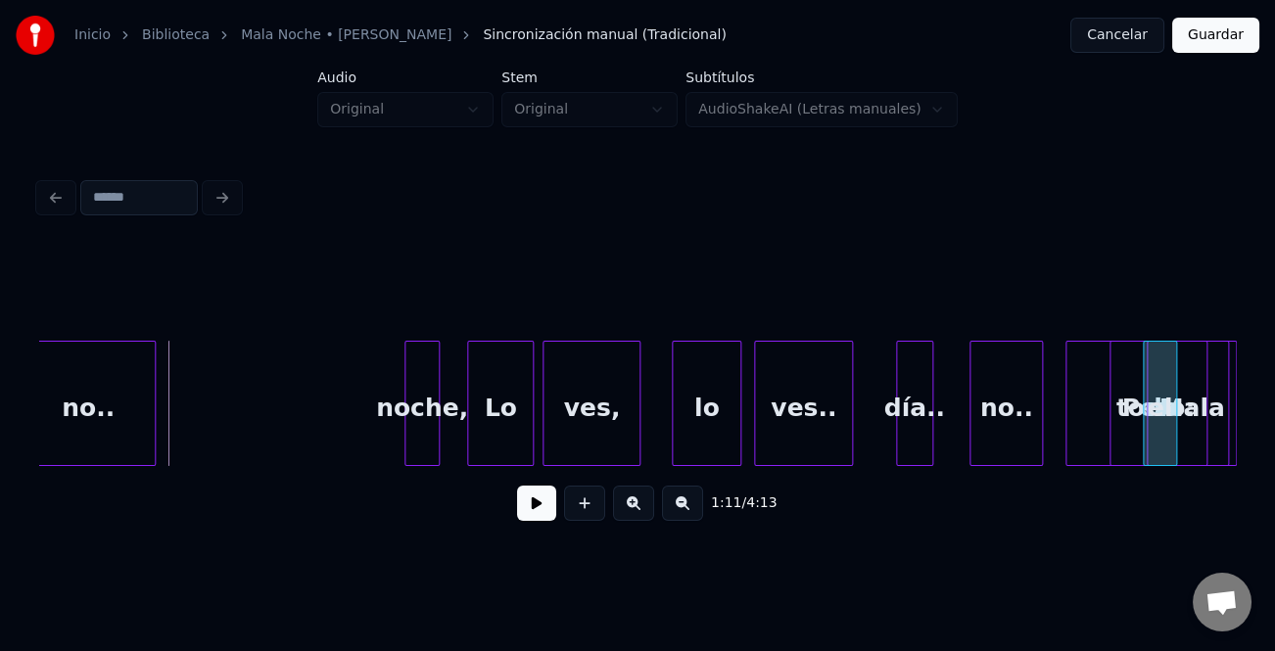
click at [1164, 473] on div "1:11 / 4:13" at bounding box center [637, 392] width 1197 height 298
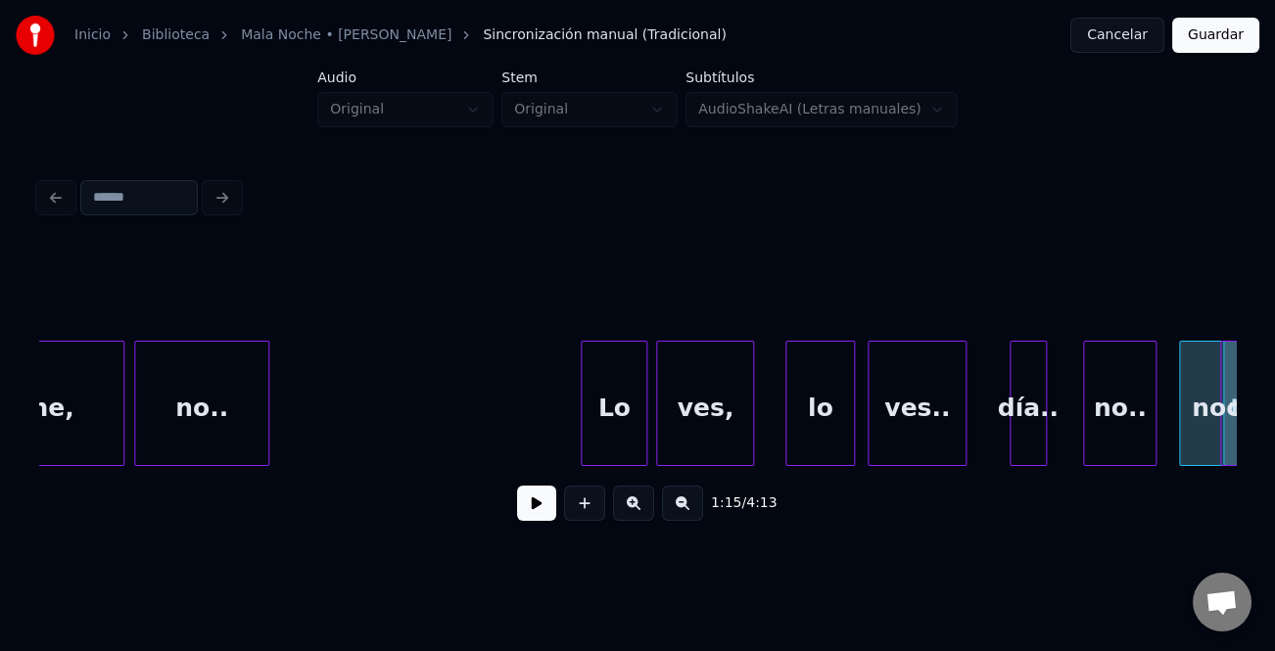
scroll to position [0, 17375]
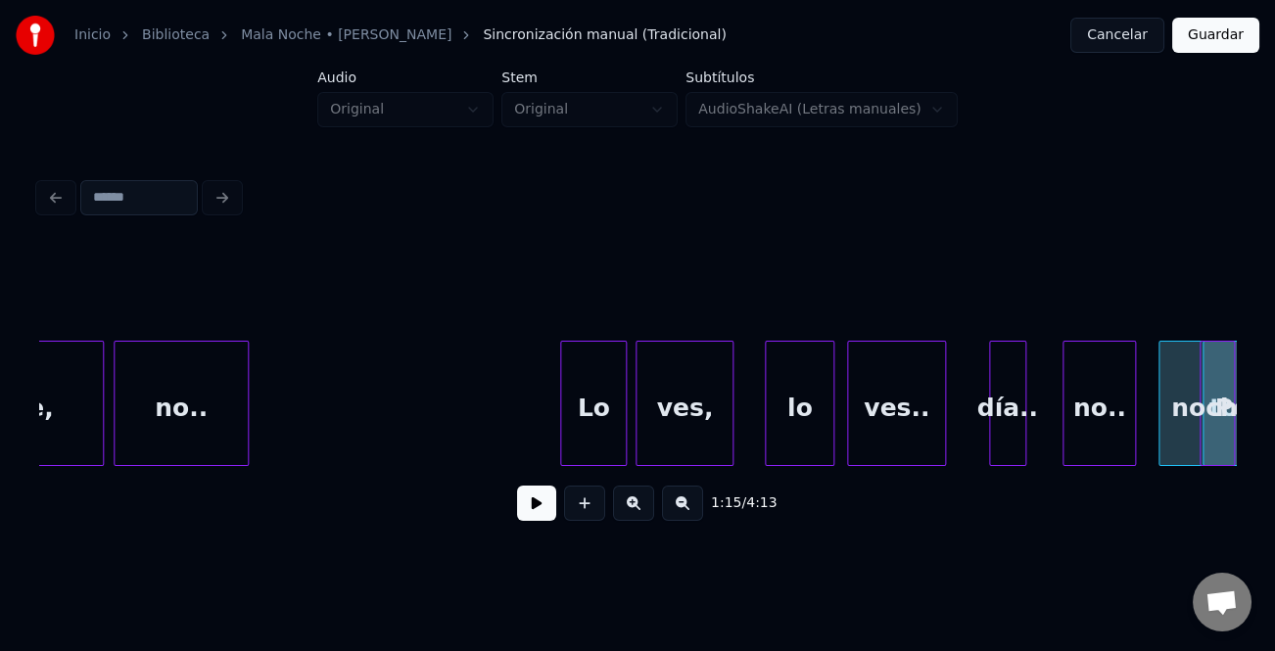
click at [1235, 466] on div "todo Pero: no.. día.. ves.. lo ves, Lo noche, no.. noche," at bounding box center [637, 403] width 1197 height 125
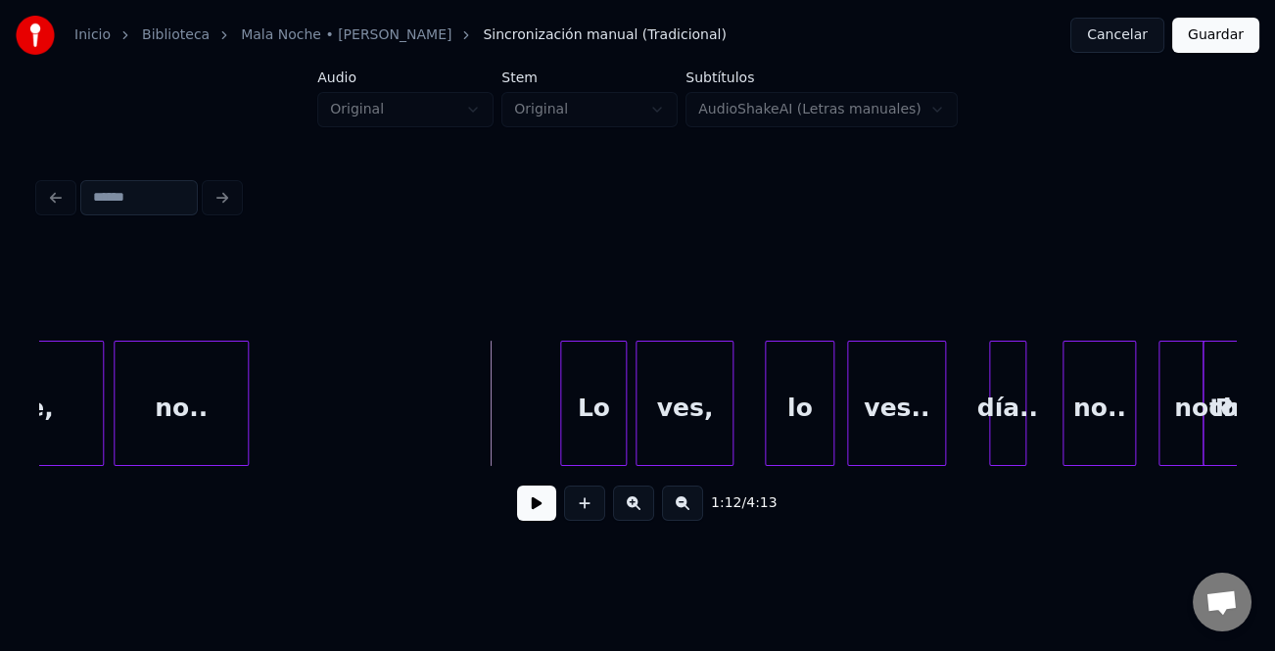
click at [534, 509] on button at bounding box center [536, 503] width 39 height 35
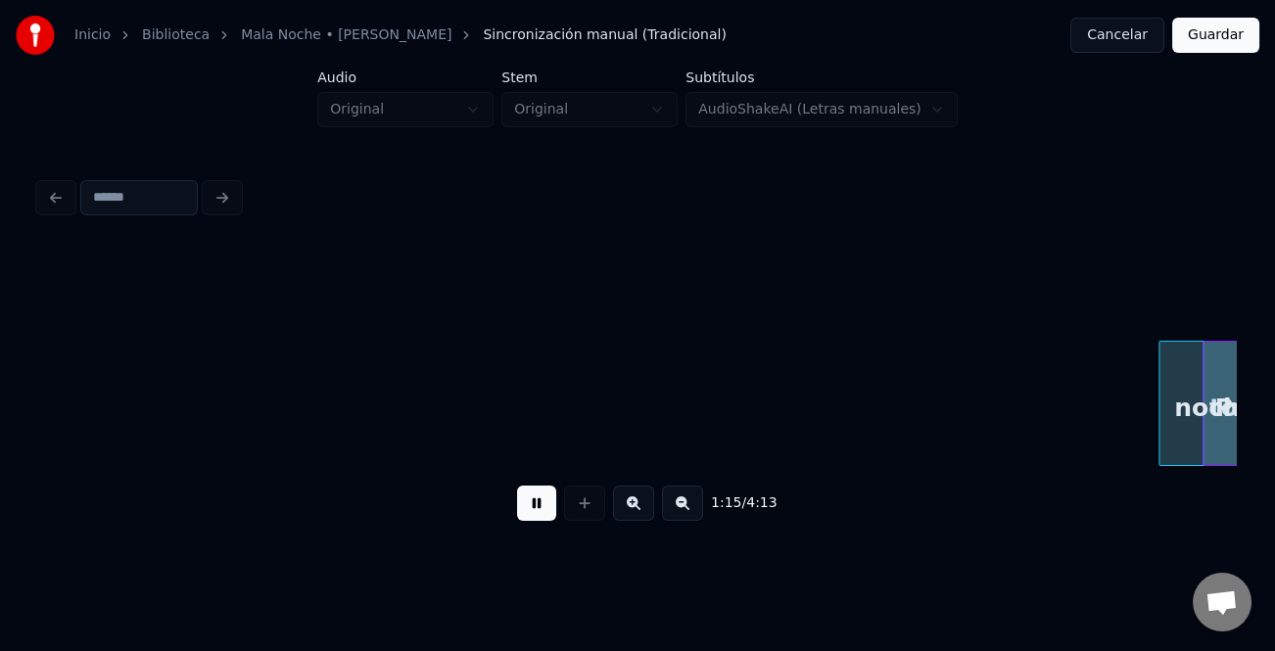
scroll to position [0, 18572]
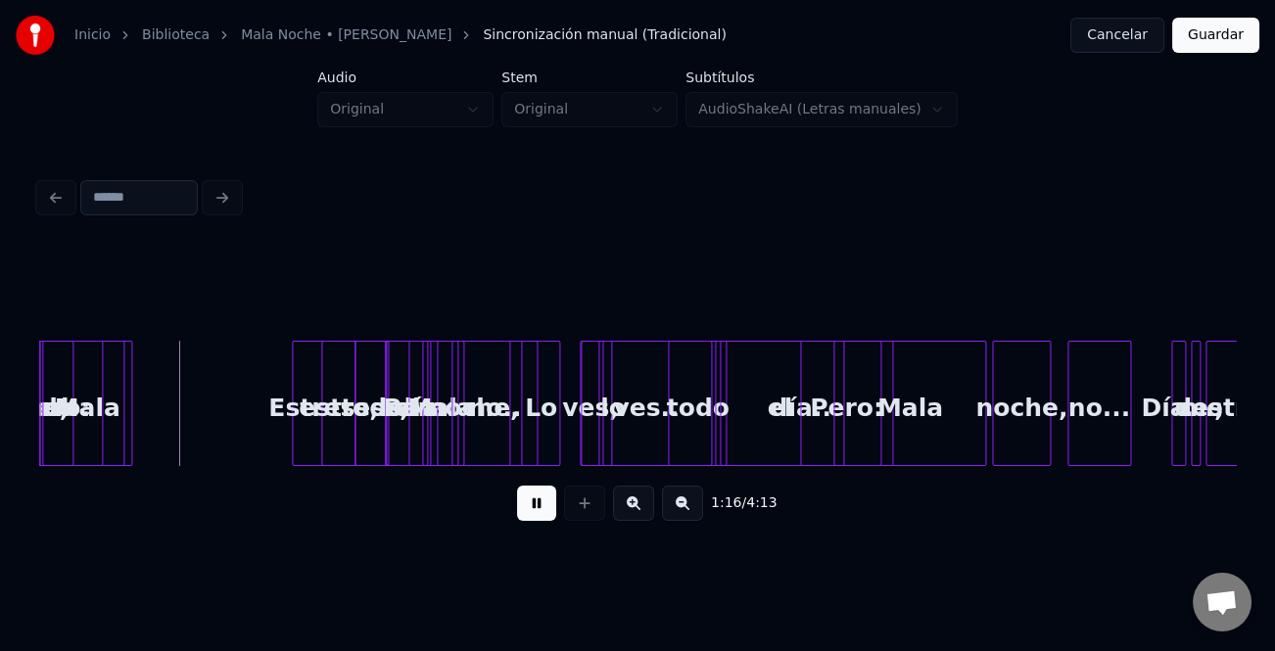
click at [534, 509] on button at bounding box center [536, 503] width 39 height 35
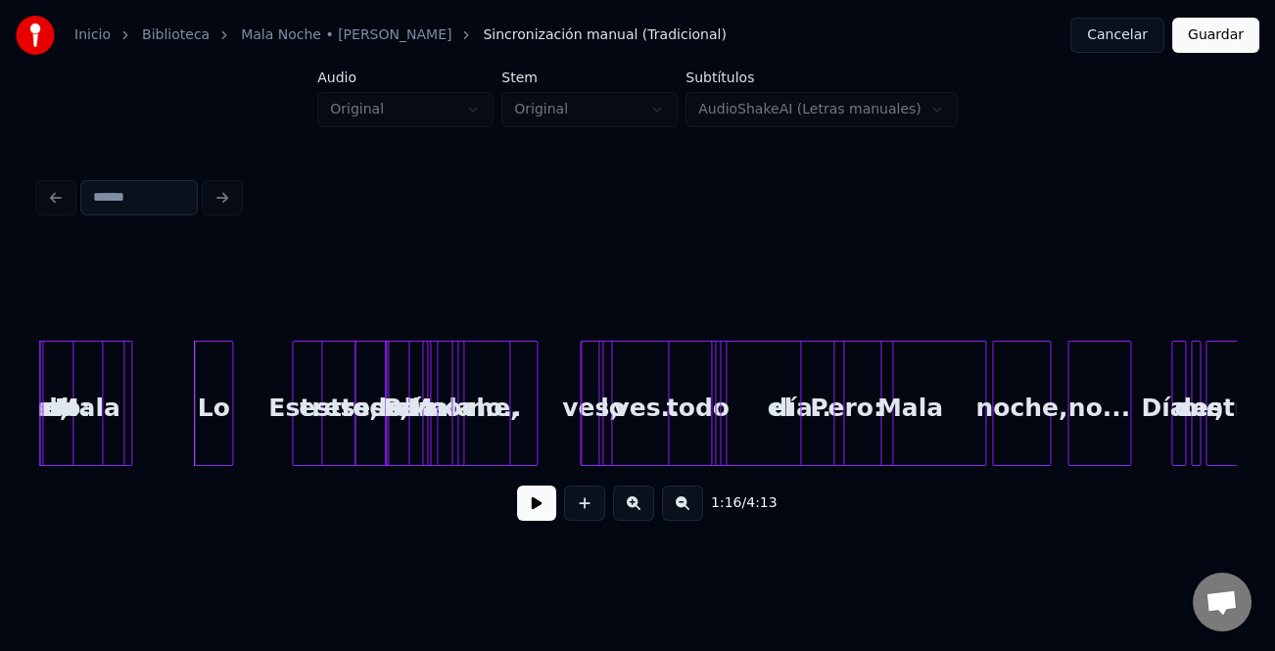
click at [206, 452] on div "Lo" at bounding box center [213, 408] width 37 height 133
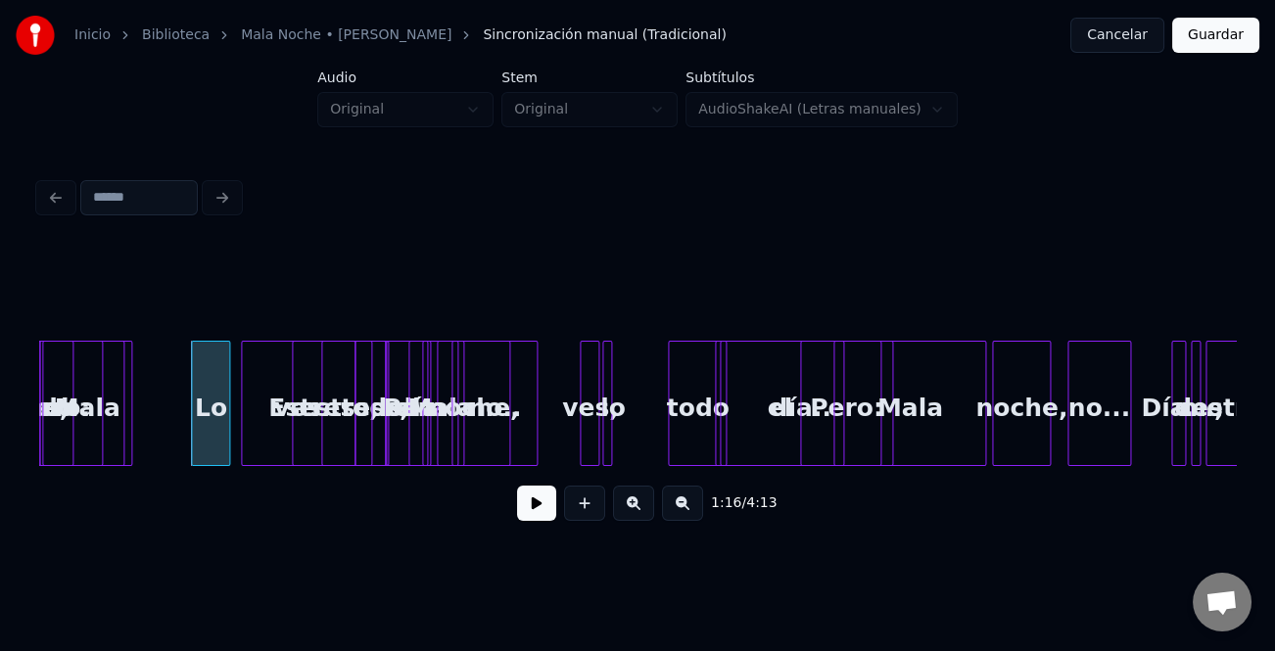
click at [249, 445] on div "ves.." at bounding box center [306, 408] width 129 height 133
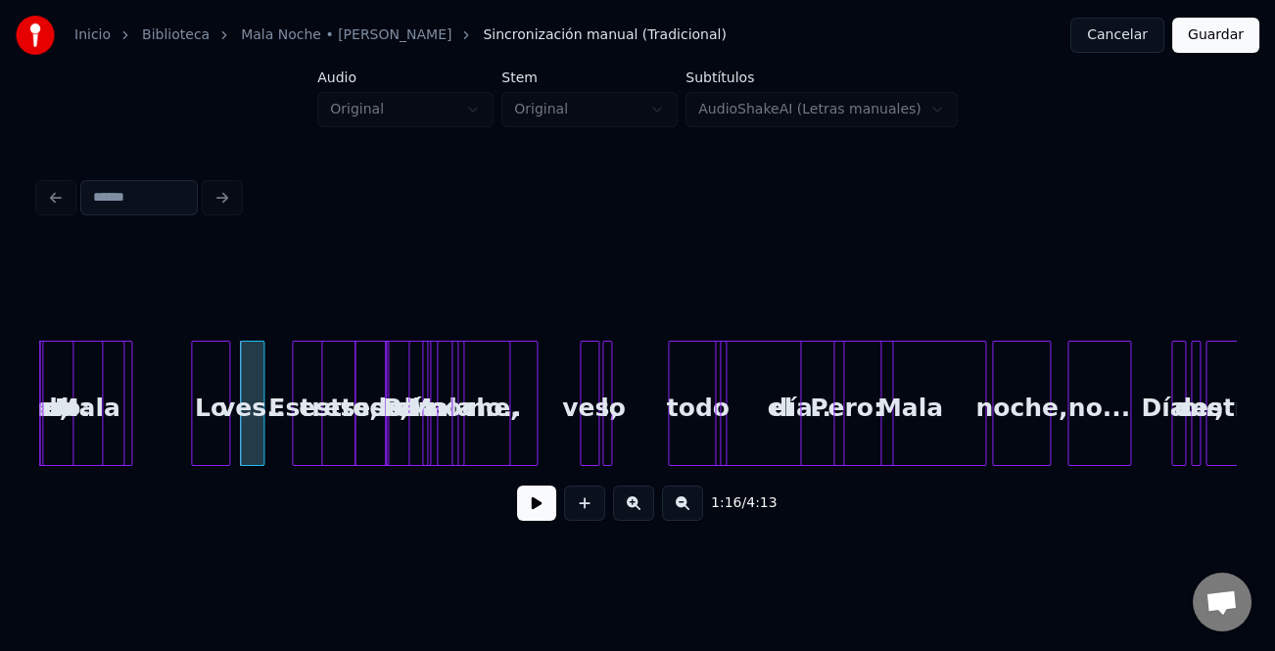
click at [261, 450] on div at bounding box center [261, 403] width 6 height 123
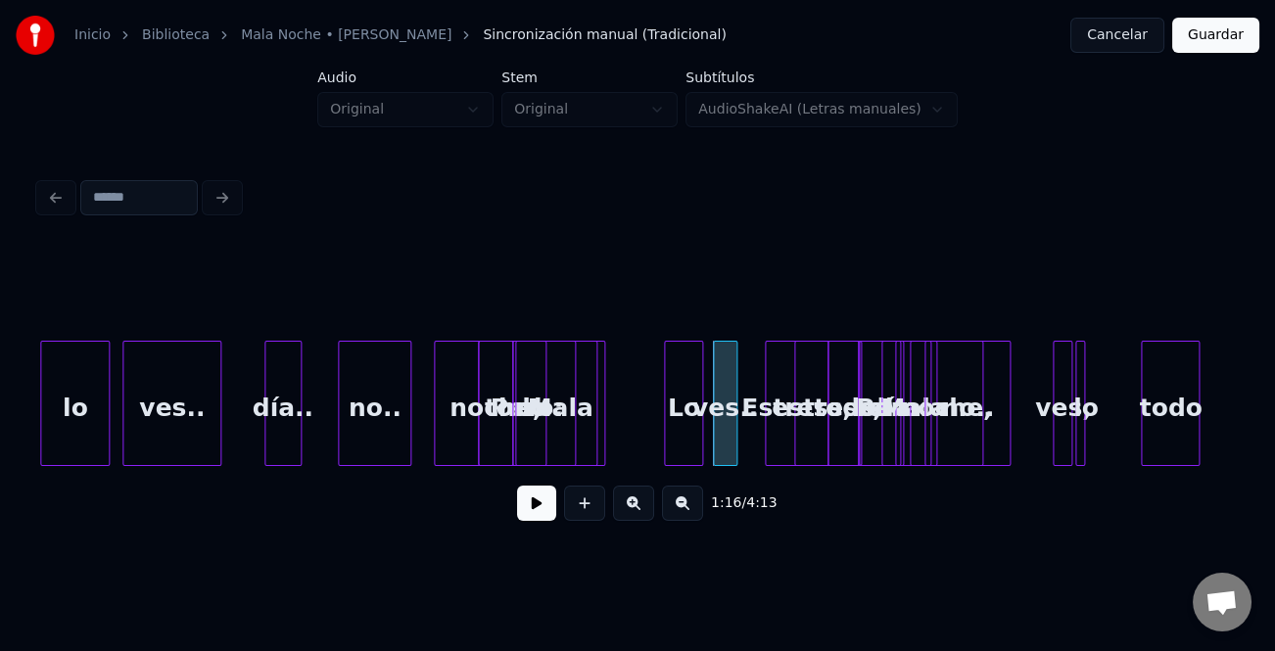
scroll to position [0, 18049]
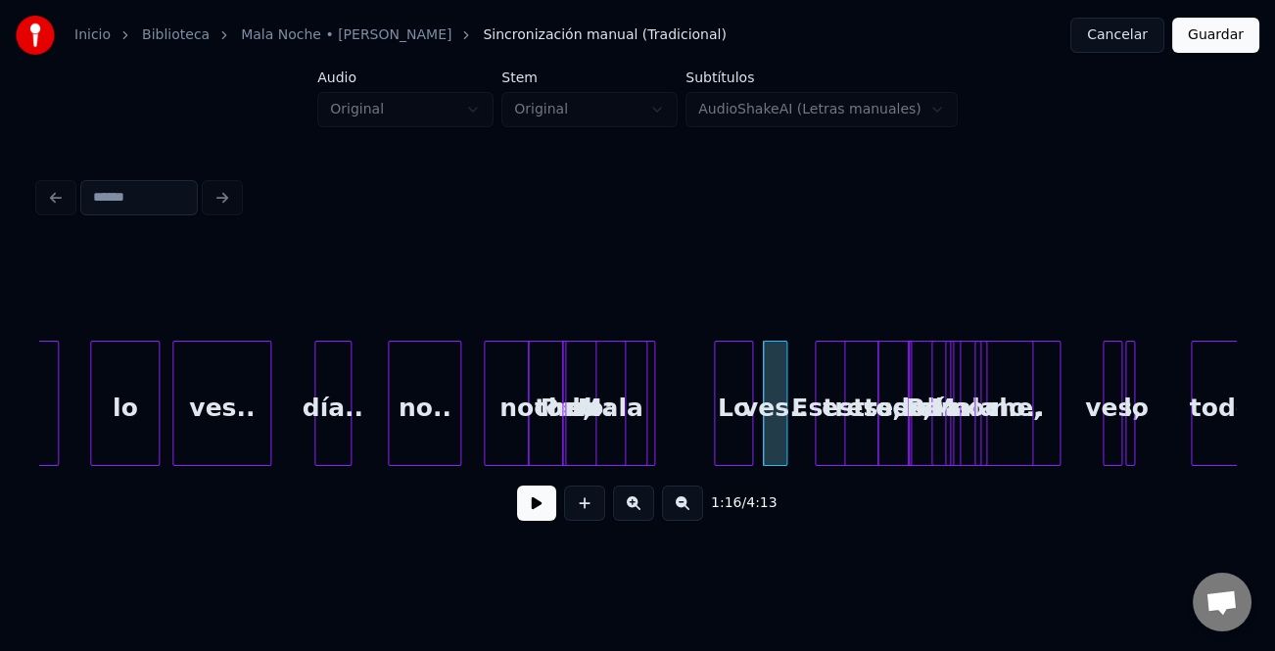
click at [110, 410] on div "lo" at bounding box center [125, 408] width 68 height 133
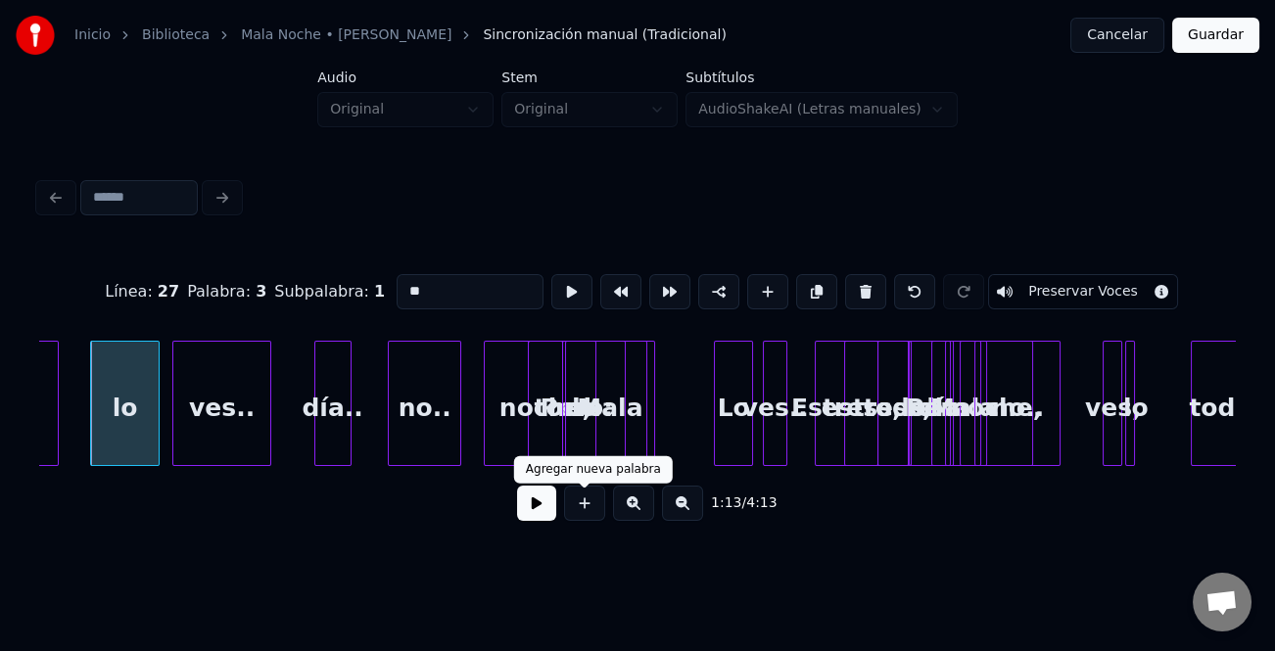
click at [537, 509] on button at bounding box center [536, 503] width 39 height 35
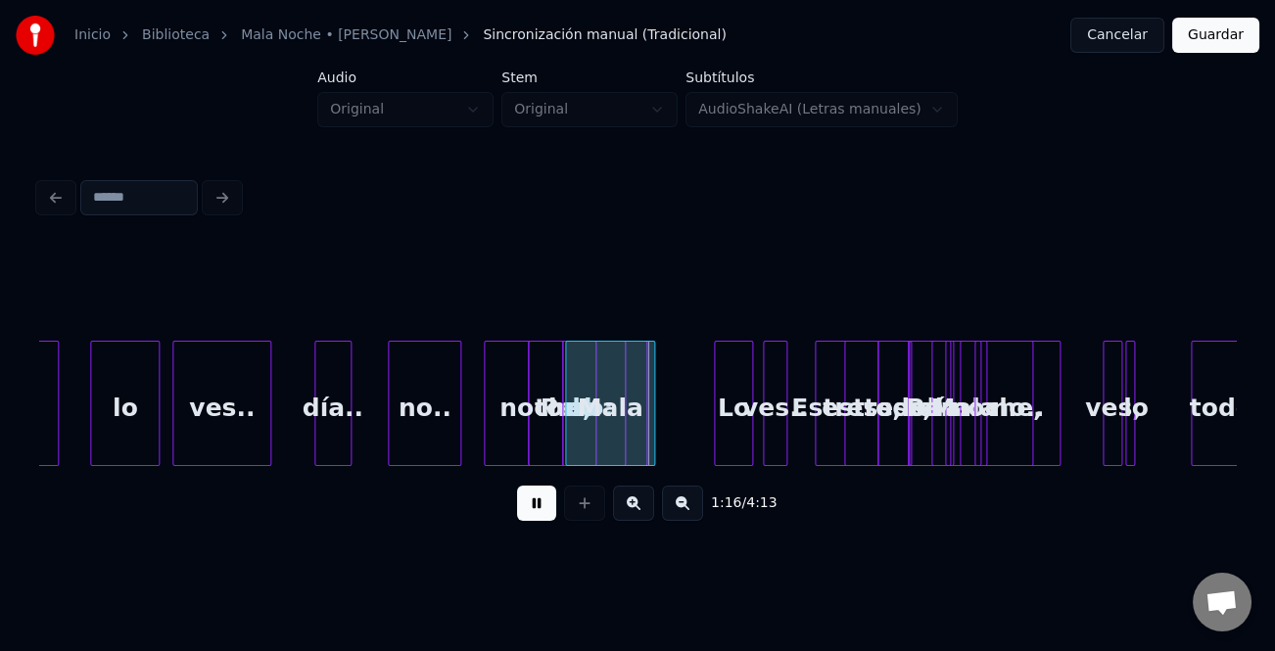
click at [537, 509] on button at bounding box center [536, 503] width 39 height 35
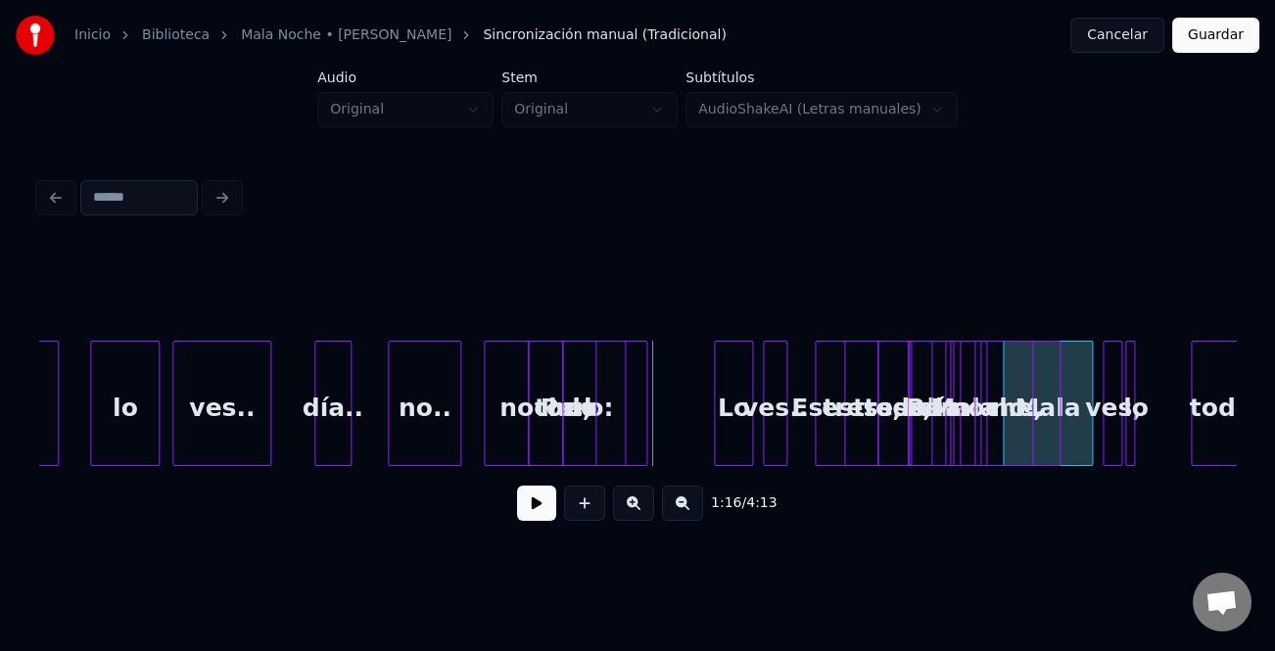
click at [1039, 491] on div "1:16 / 4:13" at bounding box center [637, 392] width 1197 height 298
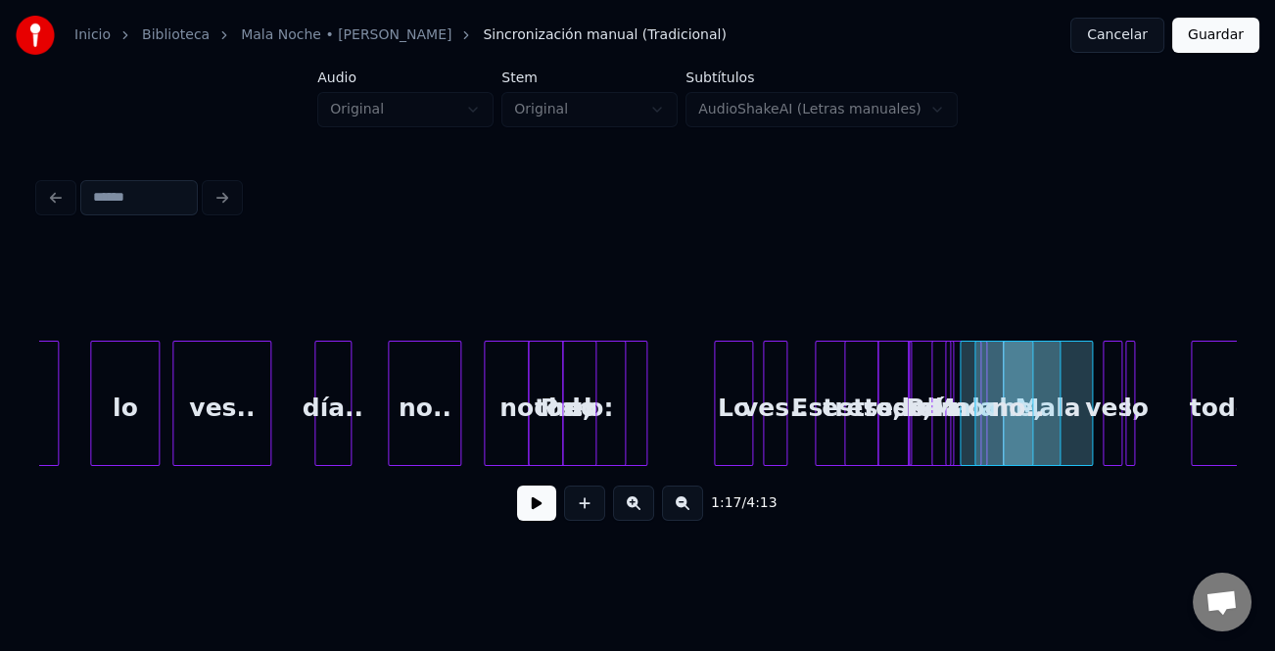
click at [1045, 489] on div "1:17 / 4:13" at bounding box center [637, 503] width 1165 height 43
click at [299, 433] on div "Lo" at bounding box center [303, 408] width 37 height 133
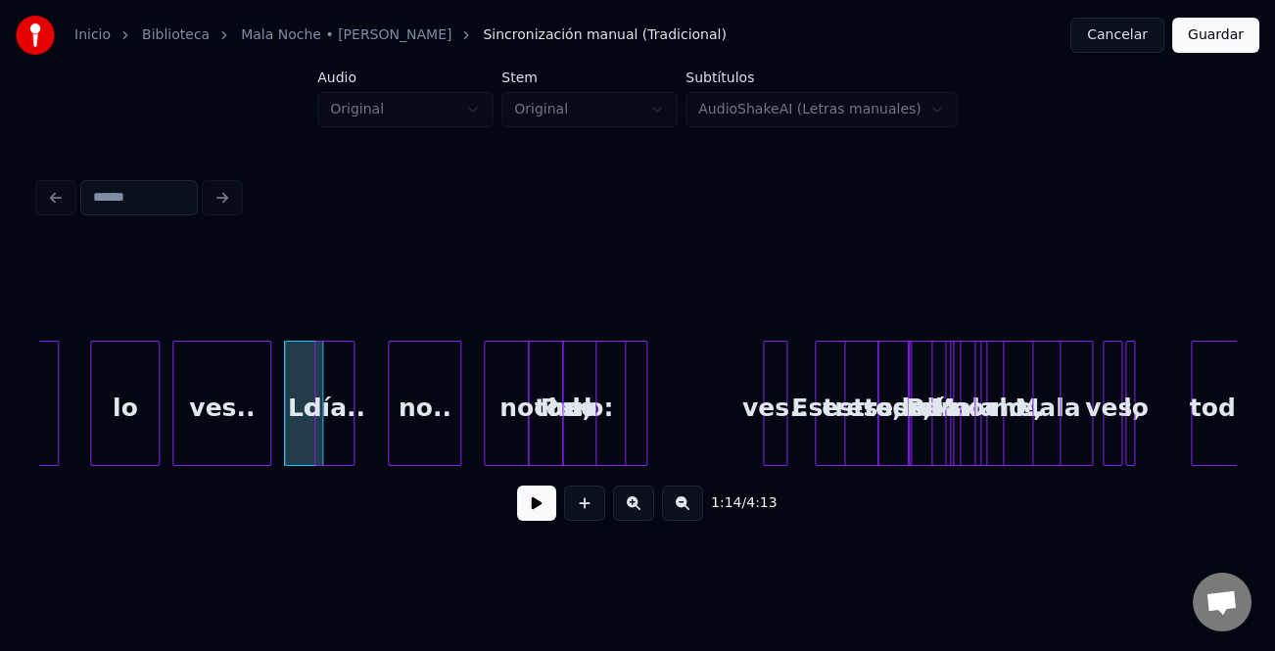
click at [353, 425] on div at bounding box center [351, 403] width 6 height 123
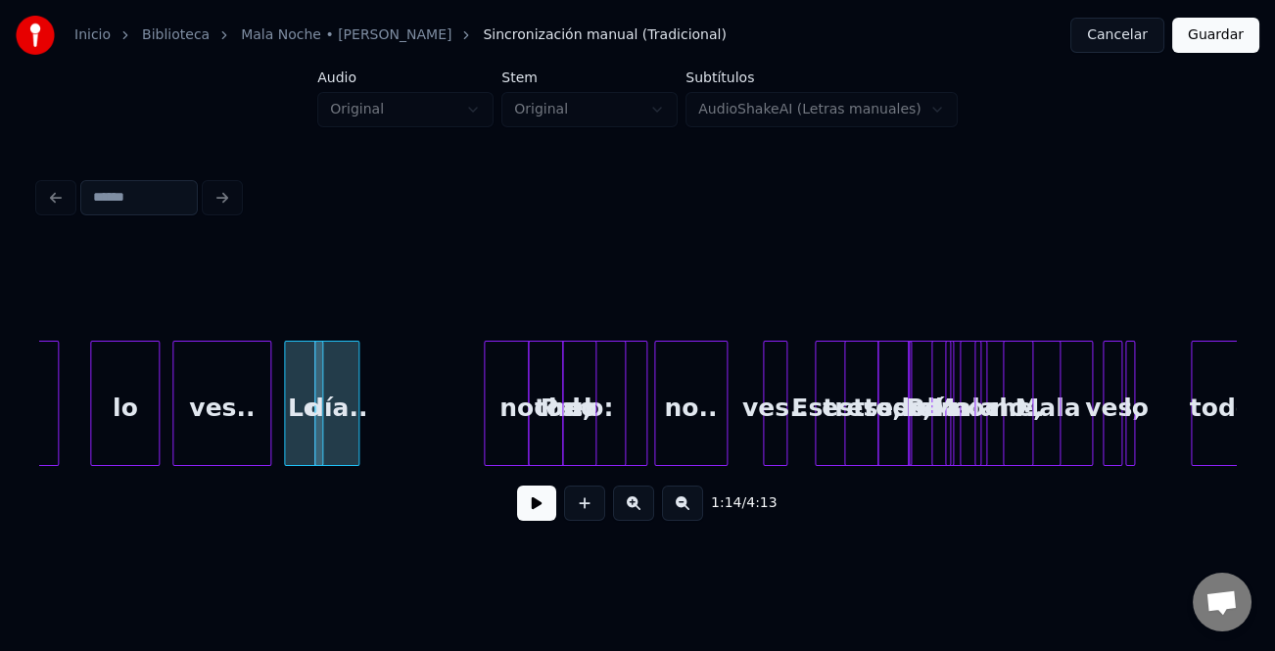
click at [686, 455] on div "no.." at bounding box center [690, 408] width 71 height 133
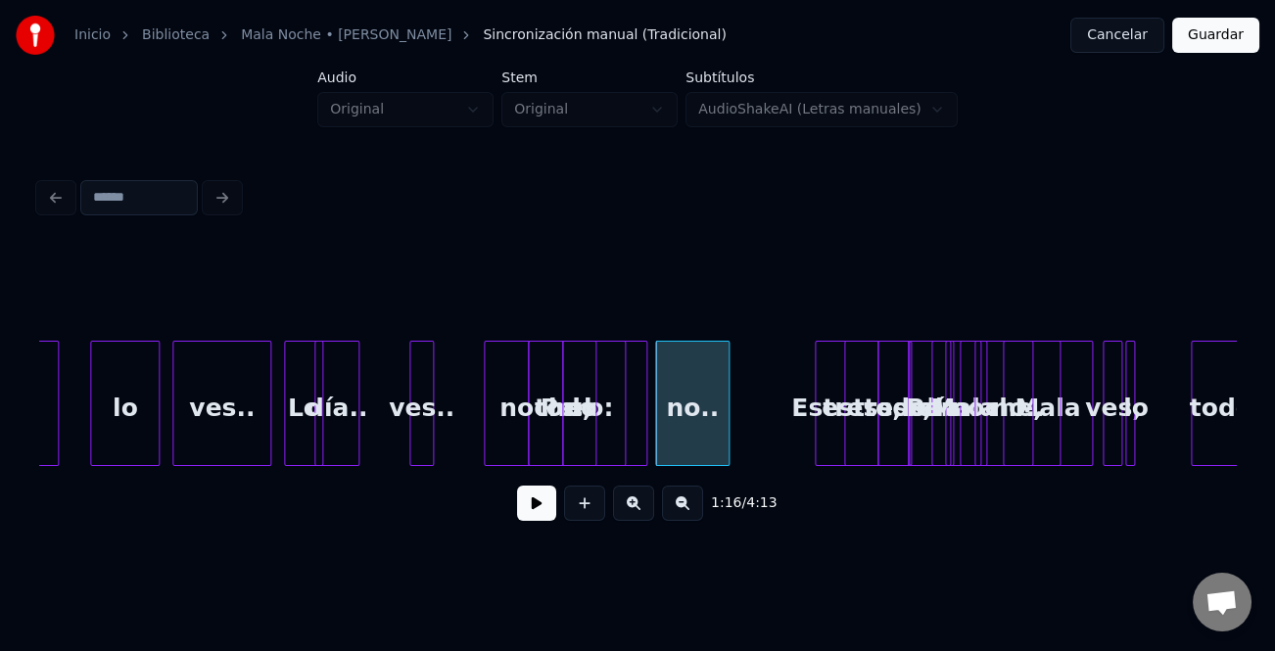
click at [410, 444] on div "ves.." at bounding box center [421, 408] width 23 height 133
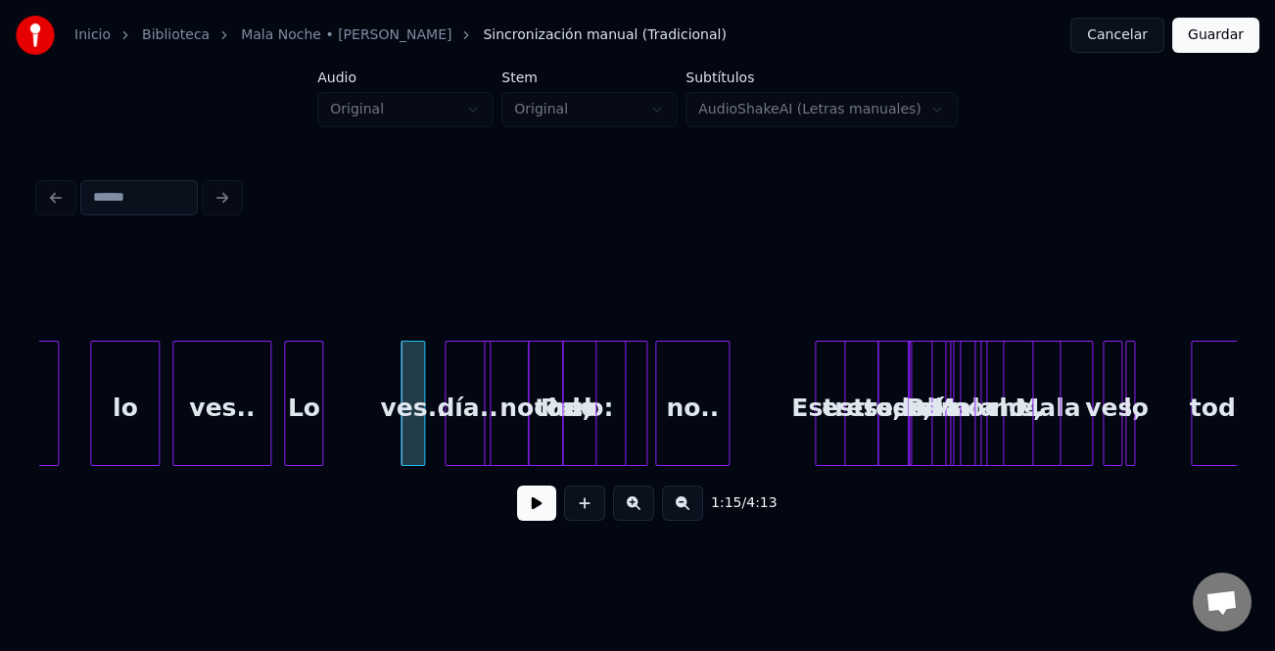
click at [479, 453] on div "día.." at bounding box center [468, 408] width 44 height 133
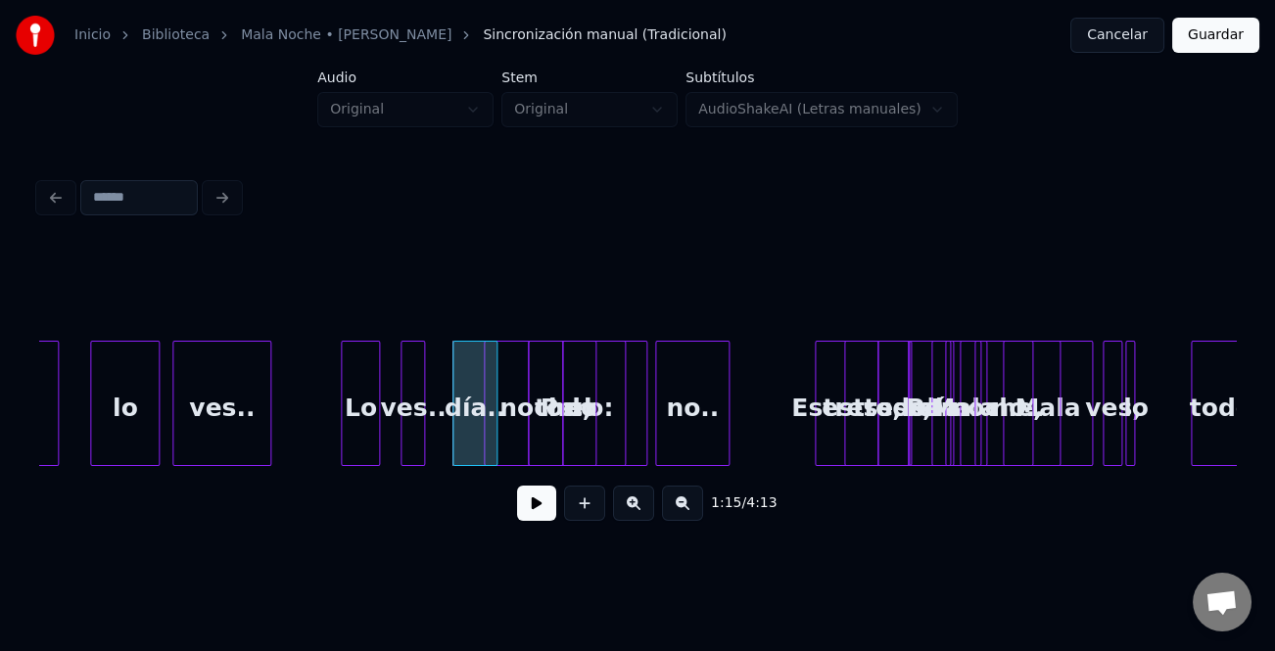
click at [365, 443] on div "Lo" at bounding box center [360, 408] width 37 height 133
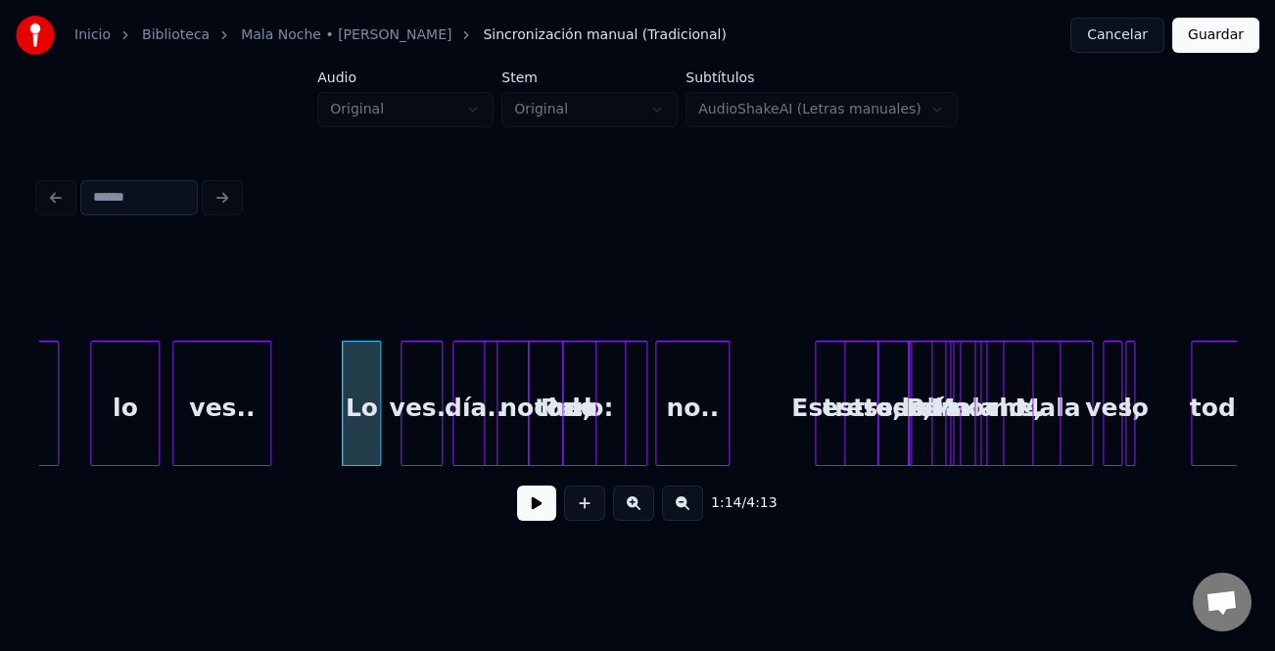
click at [438, 451] on div at bounding box center [439, 403] width 6 height 123
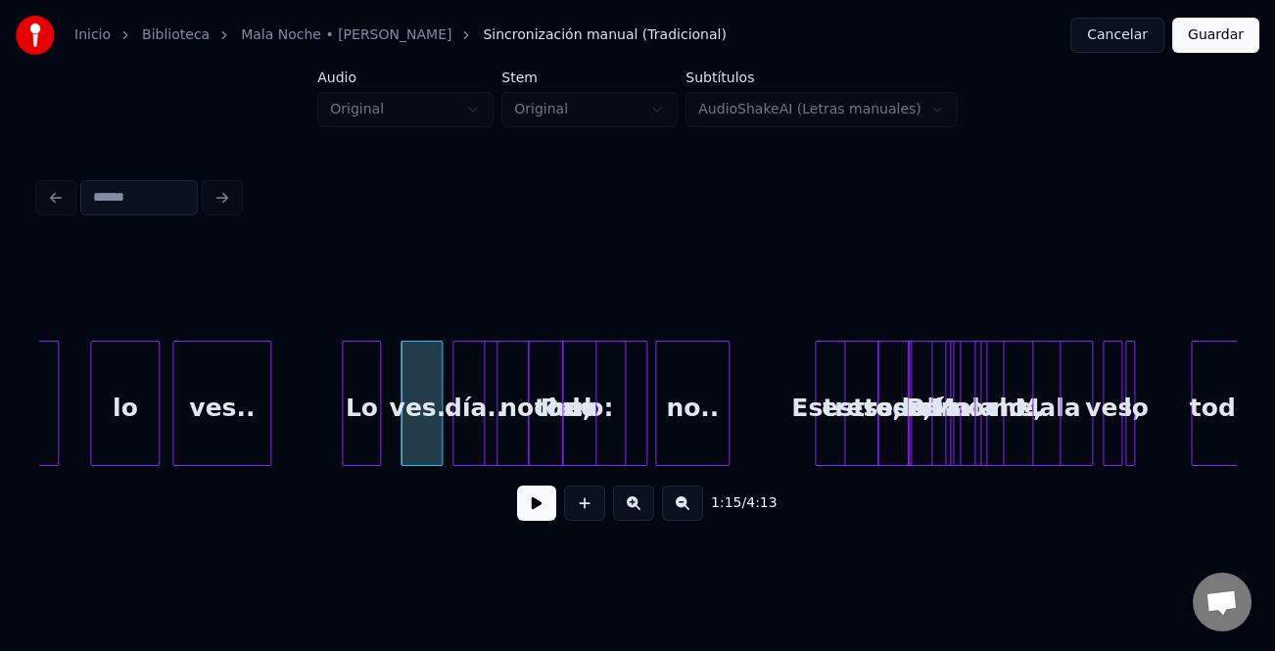
drag, startPoint x: 311, startPoint y: 424, endPoint x: 590, endPoint y: 515, distance: 292.7
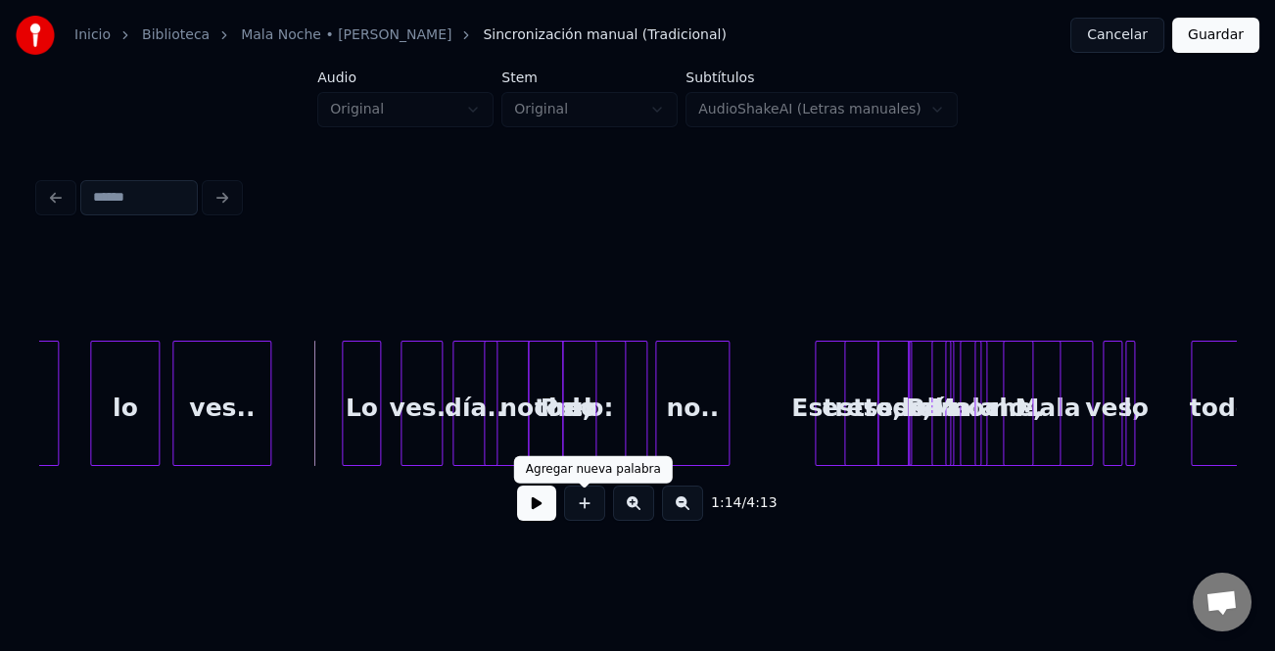
click at [547, 507] on button at bounding box center [536, 503] width 39 height 35
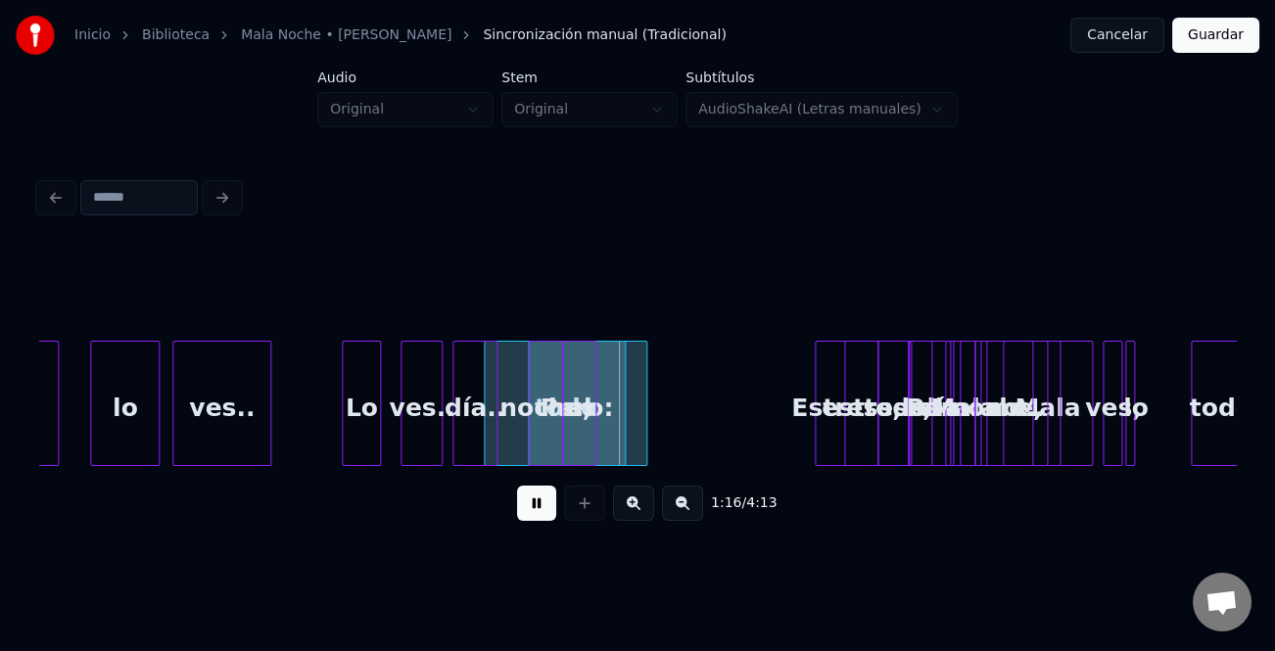
click at [1047, 418] on div "no.." at bounding box center [1010, 408] width 71 height 133
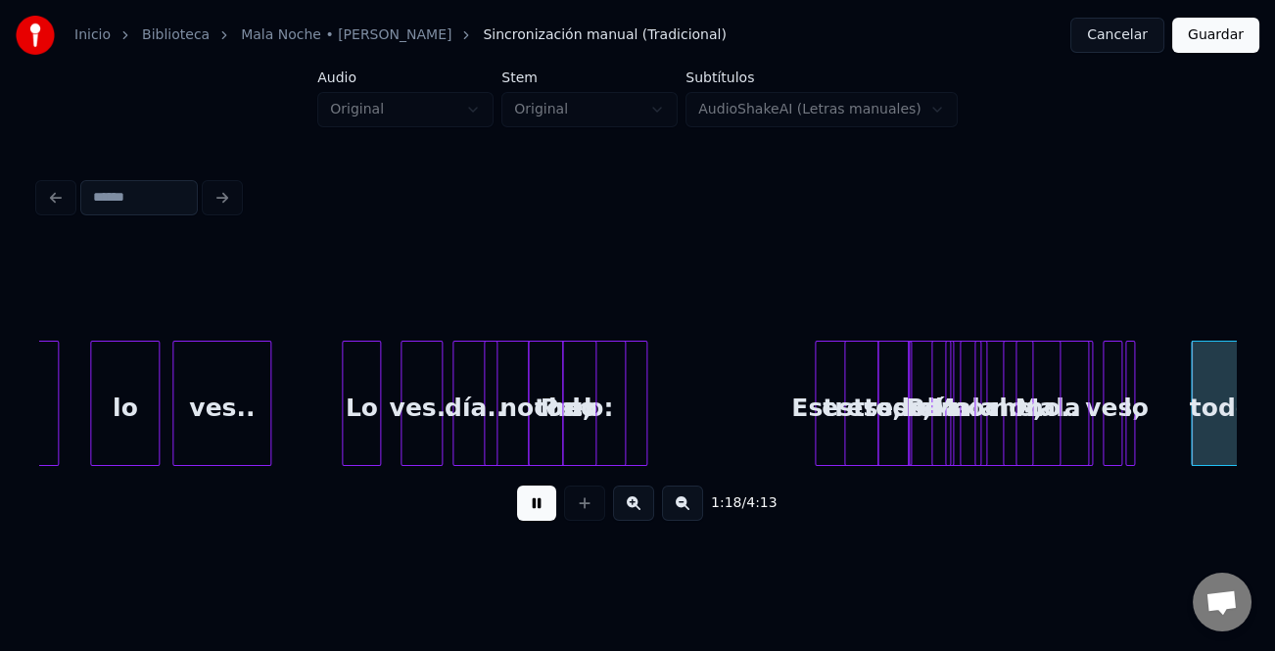
drag, startPoint x: 547, startPoint y: 489, endPoint x: 543, endPoint y: 500, distance: 12.7
click at [547, 490] on div "1:16 / 4:13" at bounding box center [637, 503] width 1165 height 43
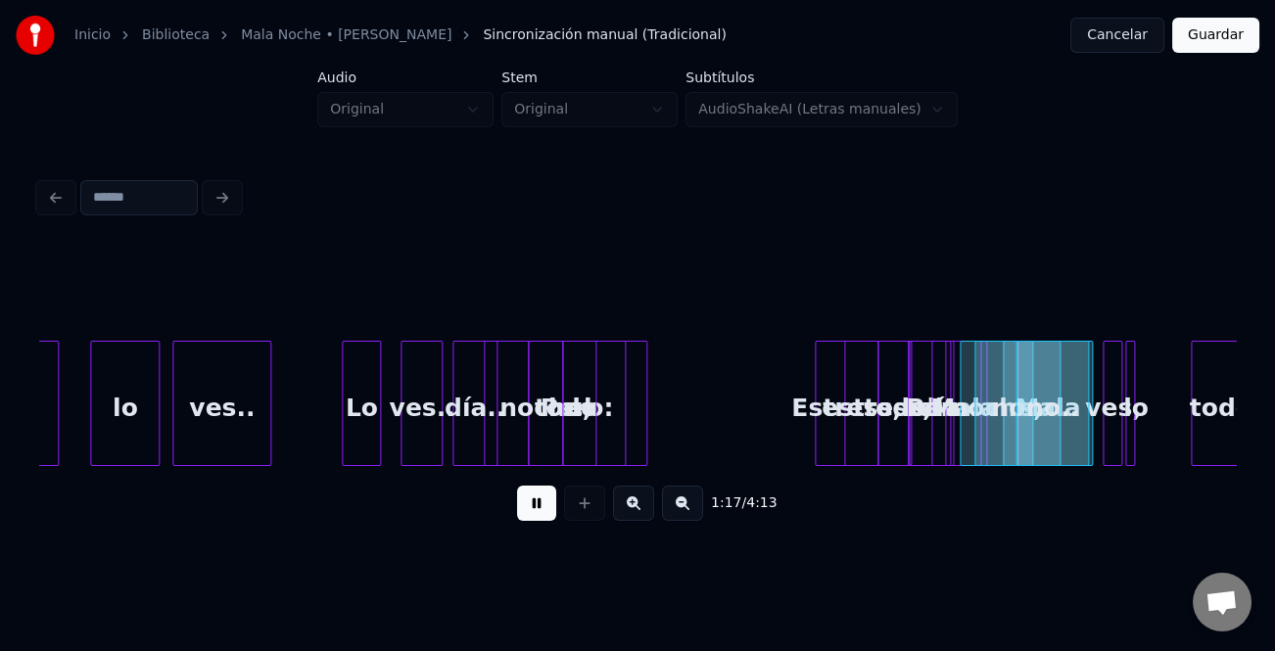
click at [525, 509] on button at bounding box center [536, 503] width 39 height 35
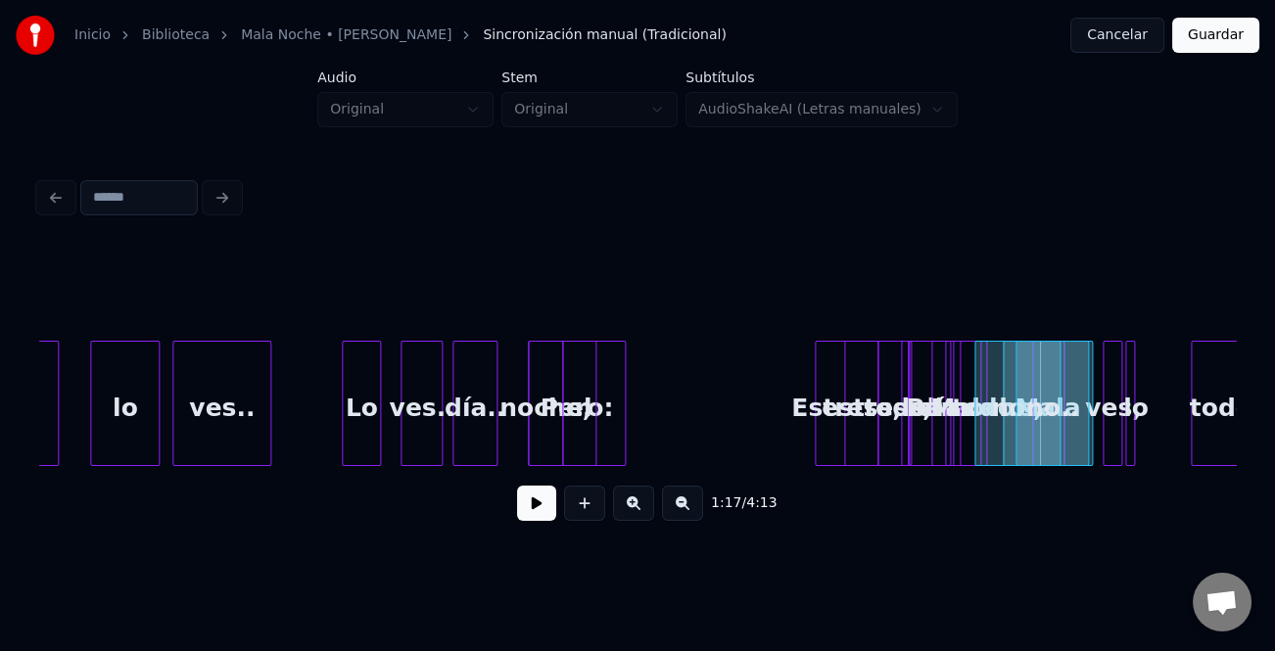
click at [1051, 466] on div "todo Pero: noche, el Mala Estress, estress, todo el día.. Pero: Mala noche, no.…" at bounding box center [637, 403] width 1197 height 125
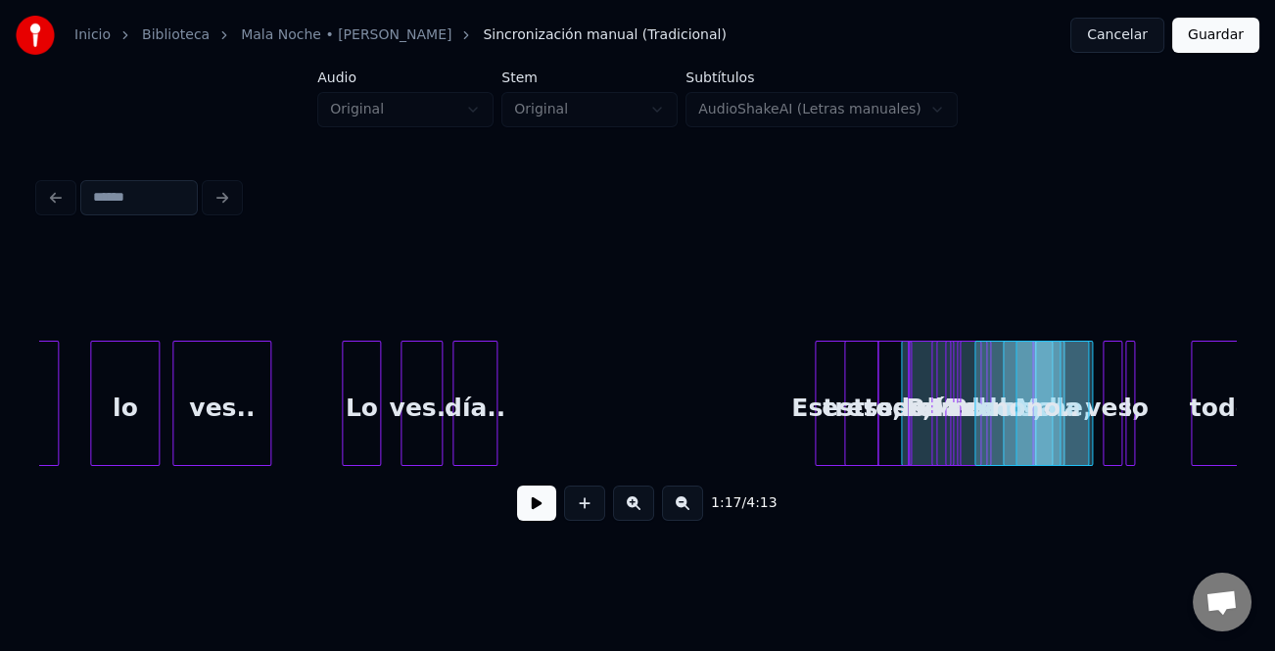
click at [356, 424] on div "Lo" at bounding box center [361, 408] width 37 height 133
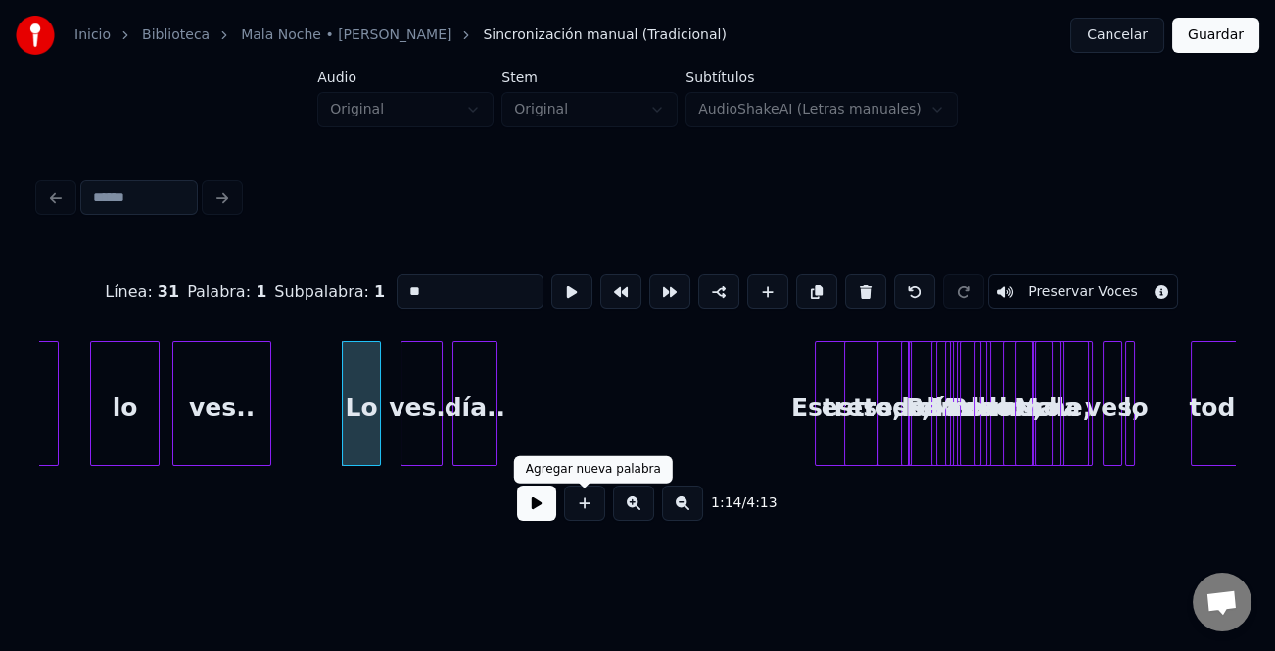
click at [520, 493] on div "1:14 / 4:13" at bounding box center [637, 503] width 1165 height 43
click at [529, 503] on button at bounding box center [536, 503] width 39 height 35
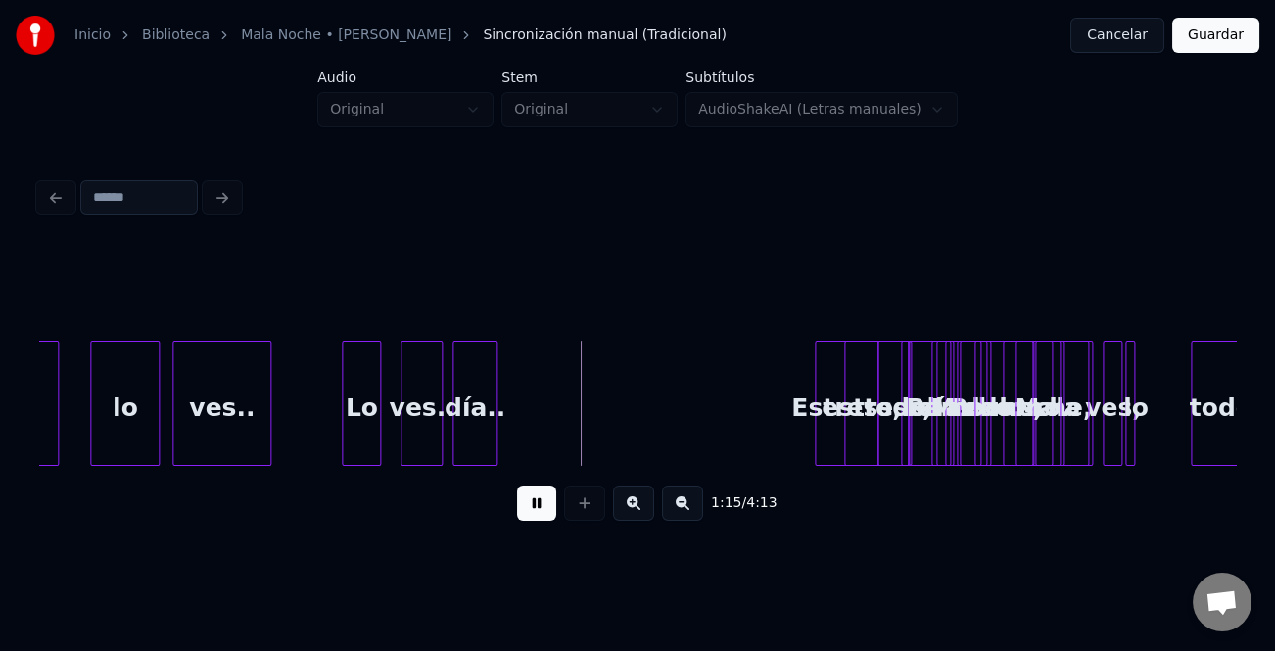
click at [542, 510] on button at bounding box center [536, 503] width 39 height 35
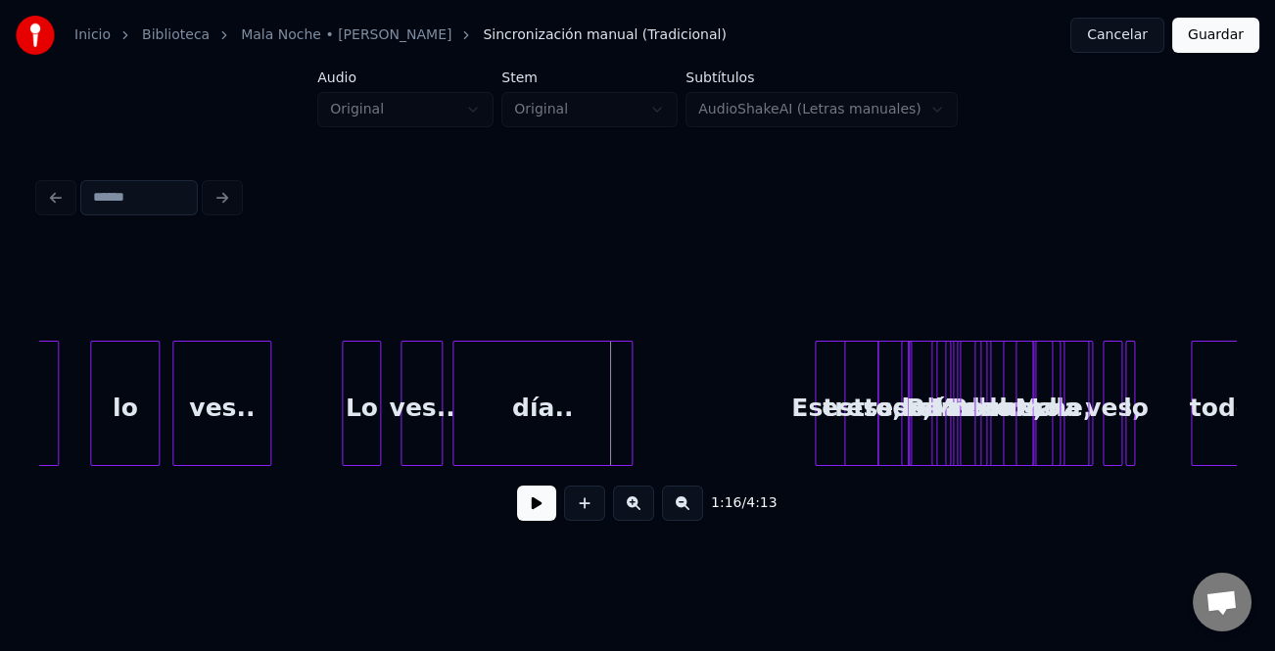
click at [632, 446] on div at bounding box center [629, 403] width 6 height 123
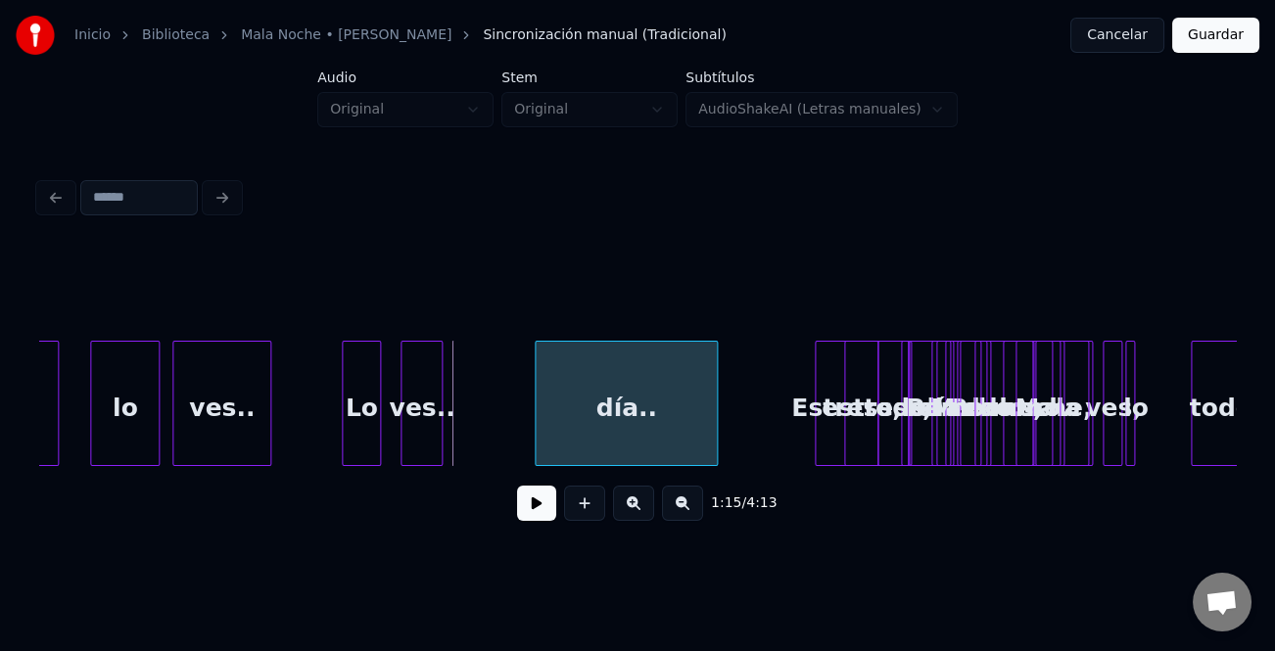
click at [638, 441] on div "día.." at bounding box center [626, 408] width 181 height 133
click at [719, 441] on div at bounding box center [716, 403] width 6 height 123
click at [502, 437] on div at bounding box center [500, 403] width 6 height 123
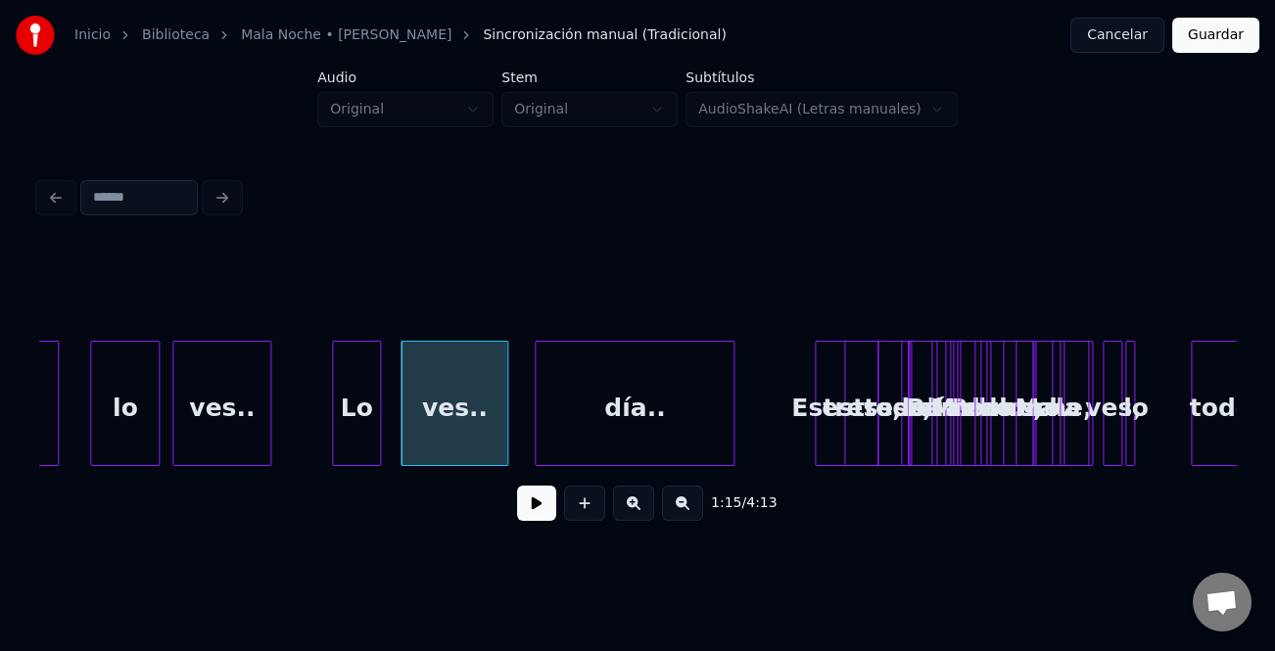
click at [335, 442] on div at bounding box center [336, 403] width 6 height 123
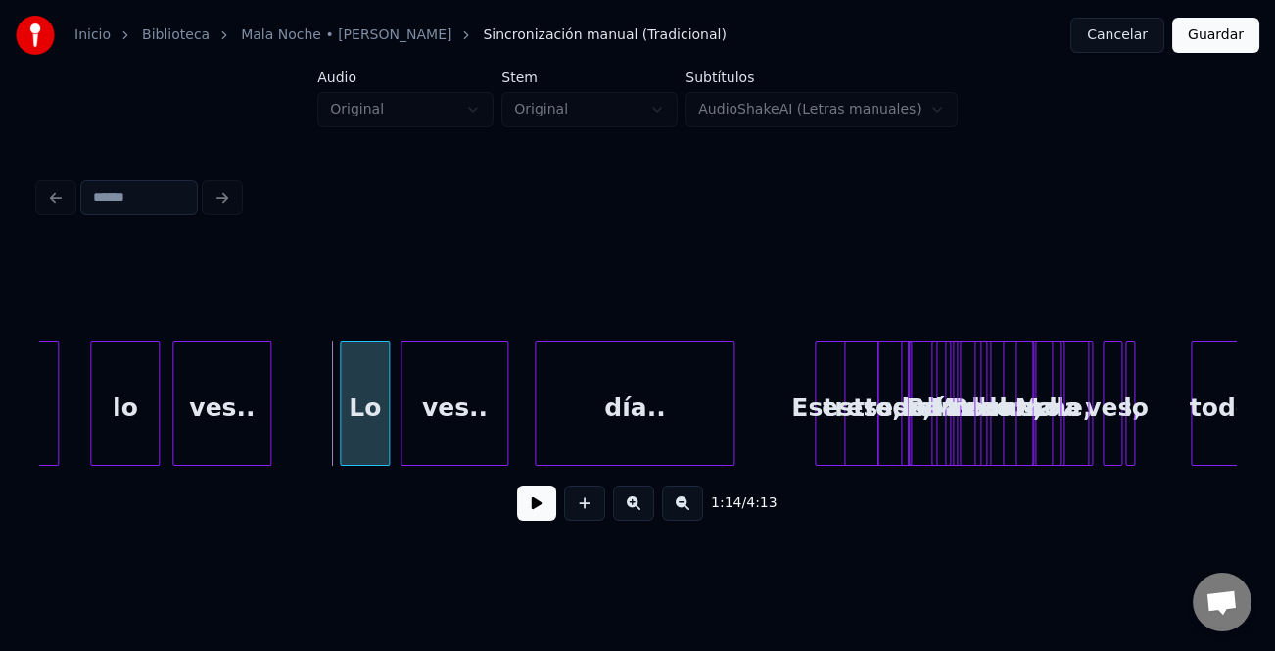
click at [357, 442] on div "Lo" at bounding box center [365, 408] width 48 height 133
click at [534, 510] on button at bounding box center [536, 503] width 39 height 35
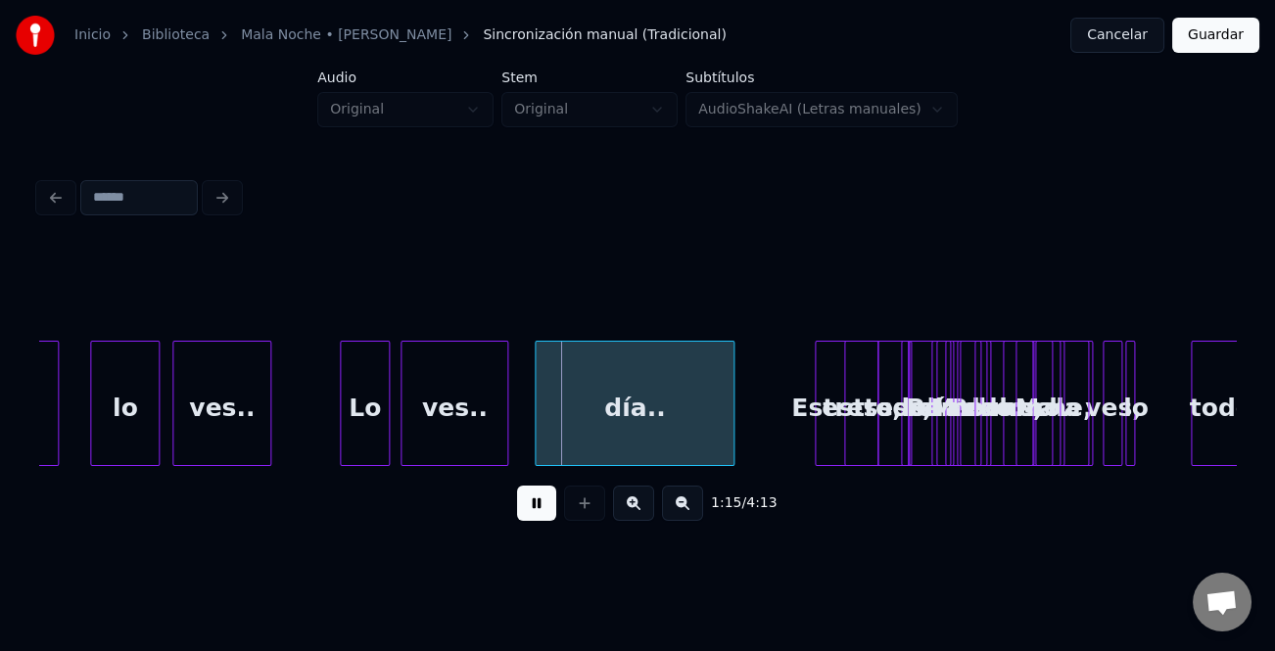
click at [535, 510] on button at bounding box center [536, 503] width 39 height 35
click at [786, 456] on div "Estress," at bounding box center [806, 408] width 62 height 133
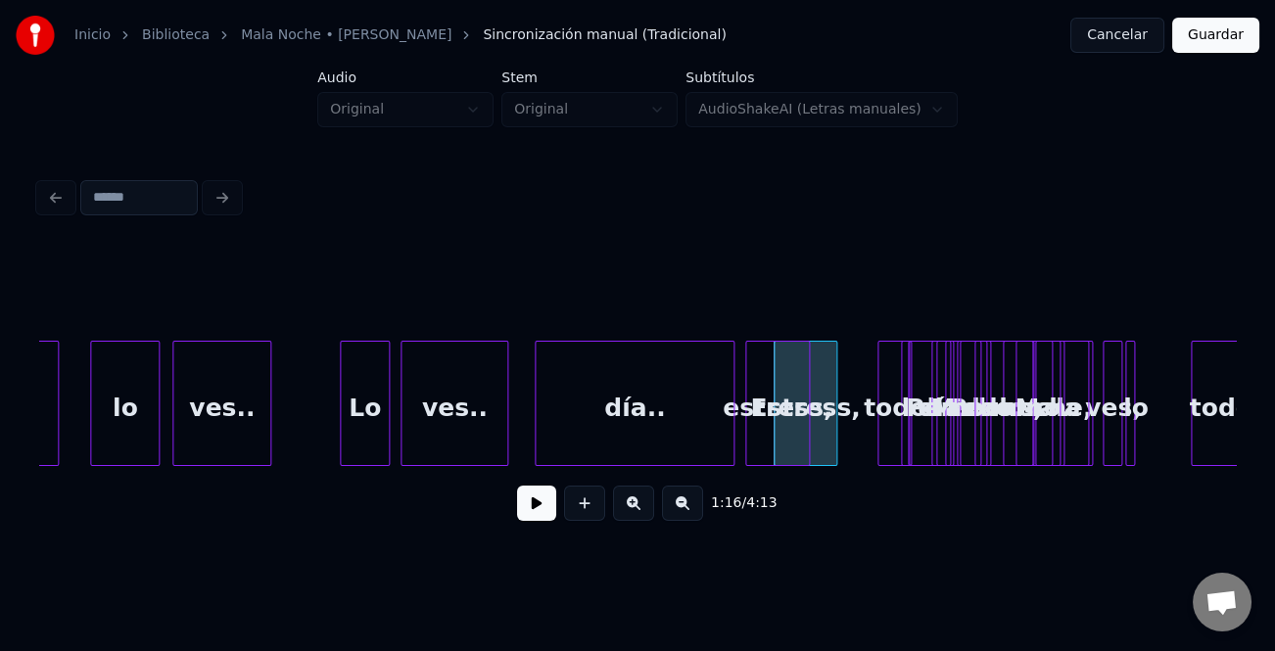
click at [795, 486] on div "1:16 / 4:13" at bounding box center [637, 392] width 1197 height 298
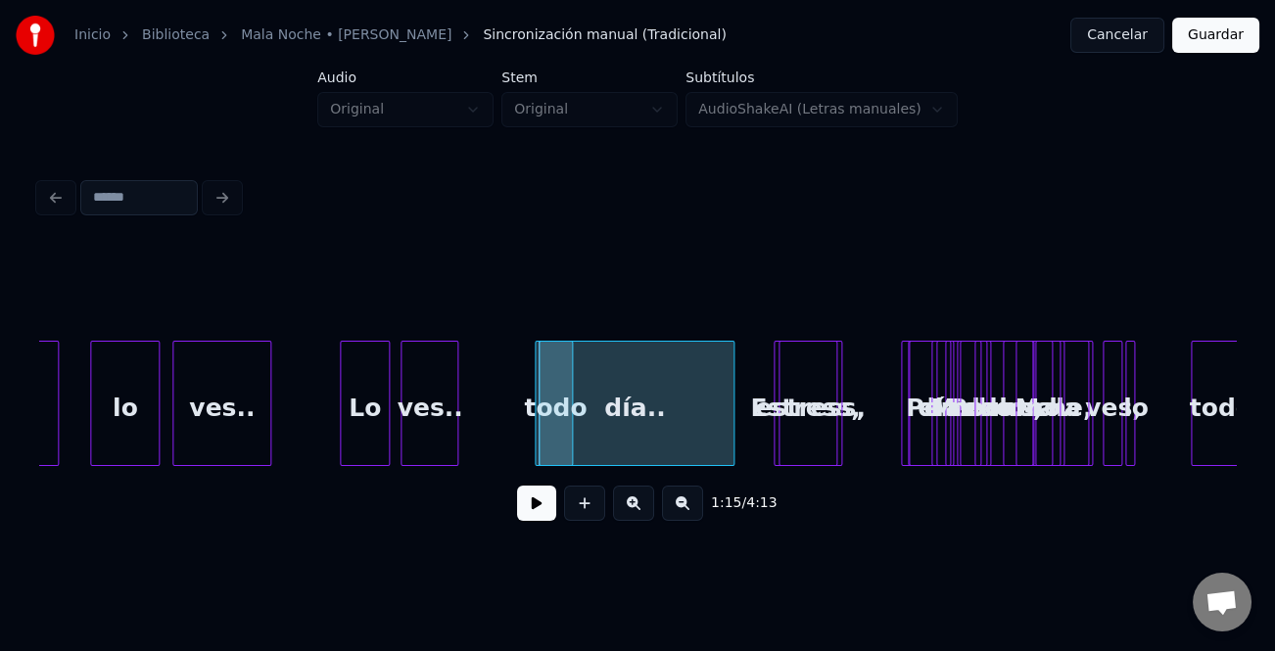
click at [451, 444] on div at bounding box center [454, 403] width 6 height 123
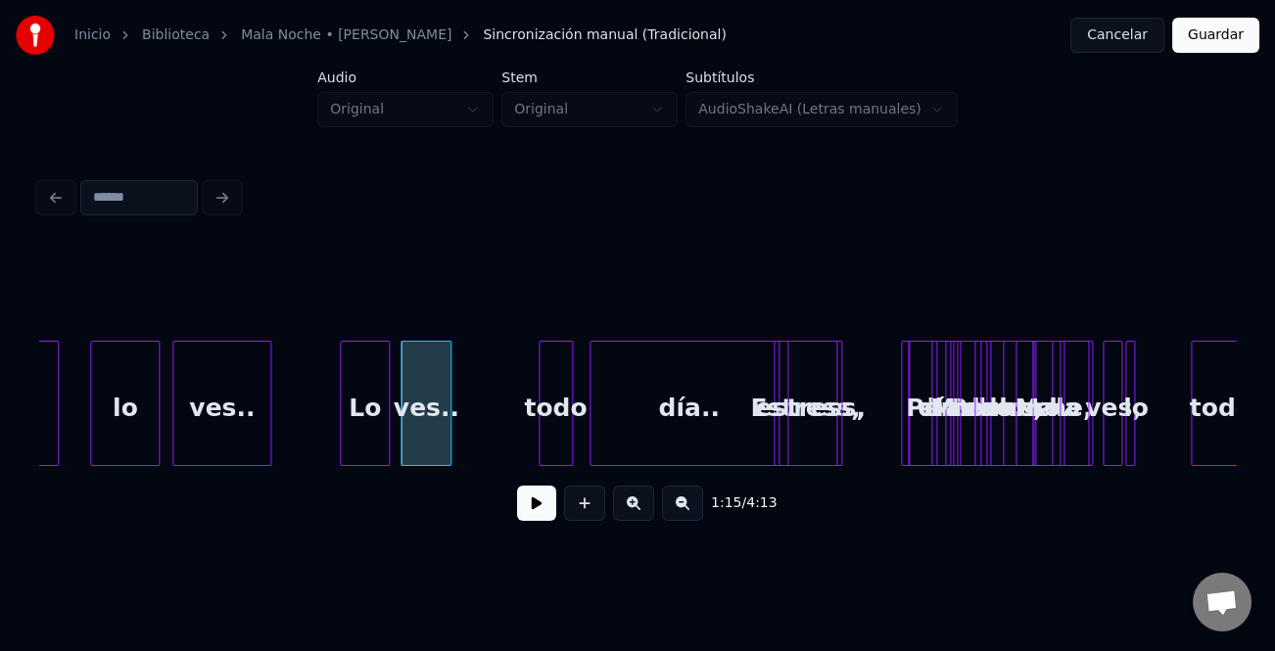
click at [619, 458] on div "todo Pero: noche, el Mala Estress, estress, todo el día.. Pero: Mala noche, no.…" at bounding box center [637, 403] width 1197 height 125
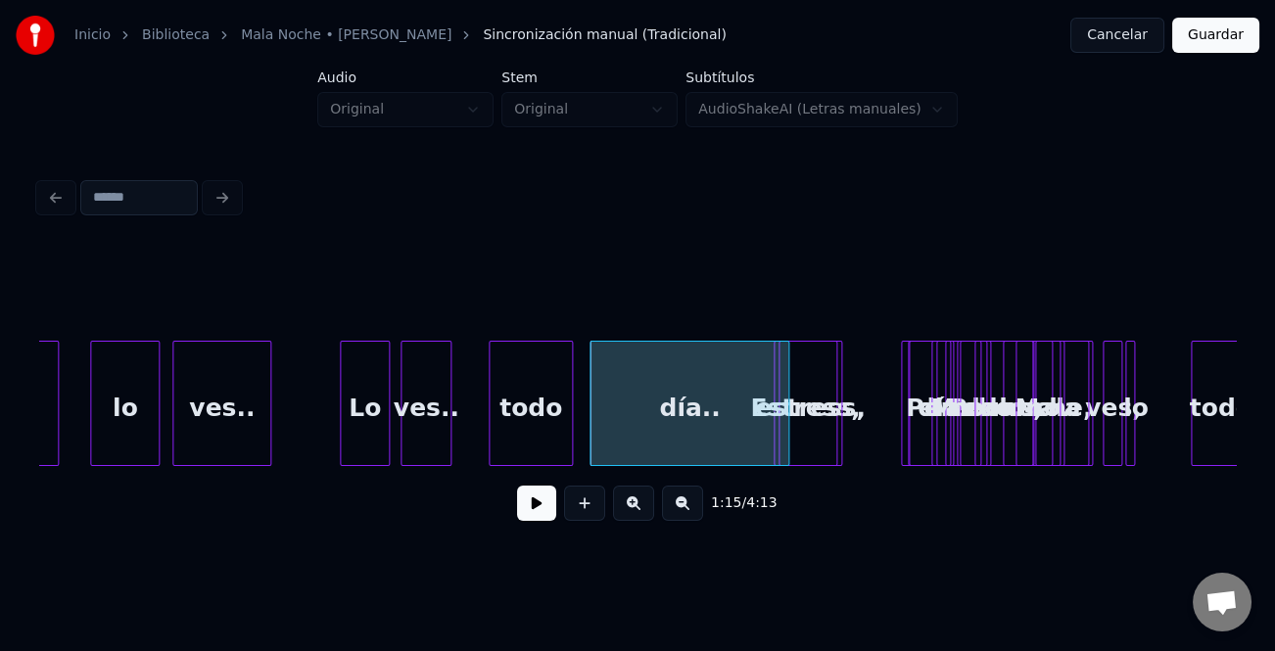
click at [490, 444] on div at bounding box center [493, 403] width 6 height 123
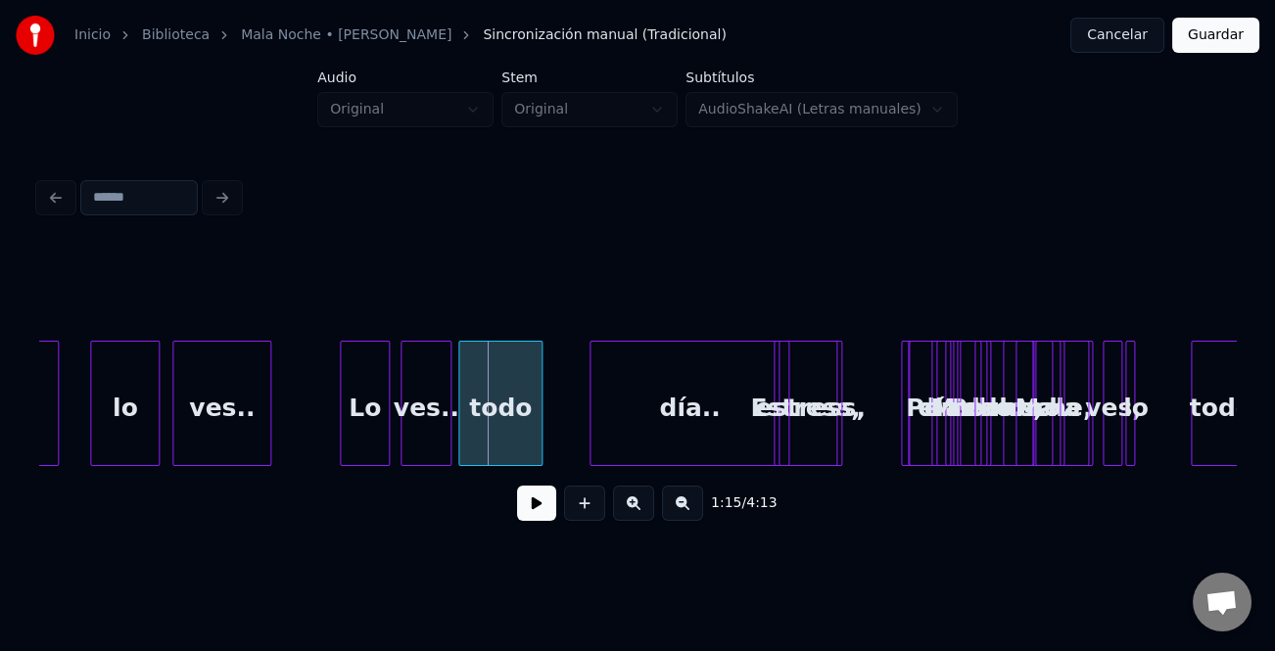
click at [492, 447] on div "todo" at bounding box center [500, 408] width 82 height 133
click at [581, 438] on div "día.." at bounding box center [646, 408] width 198 height 133
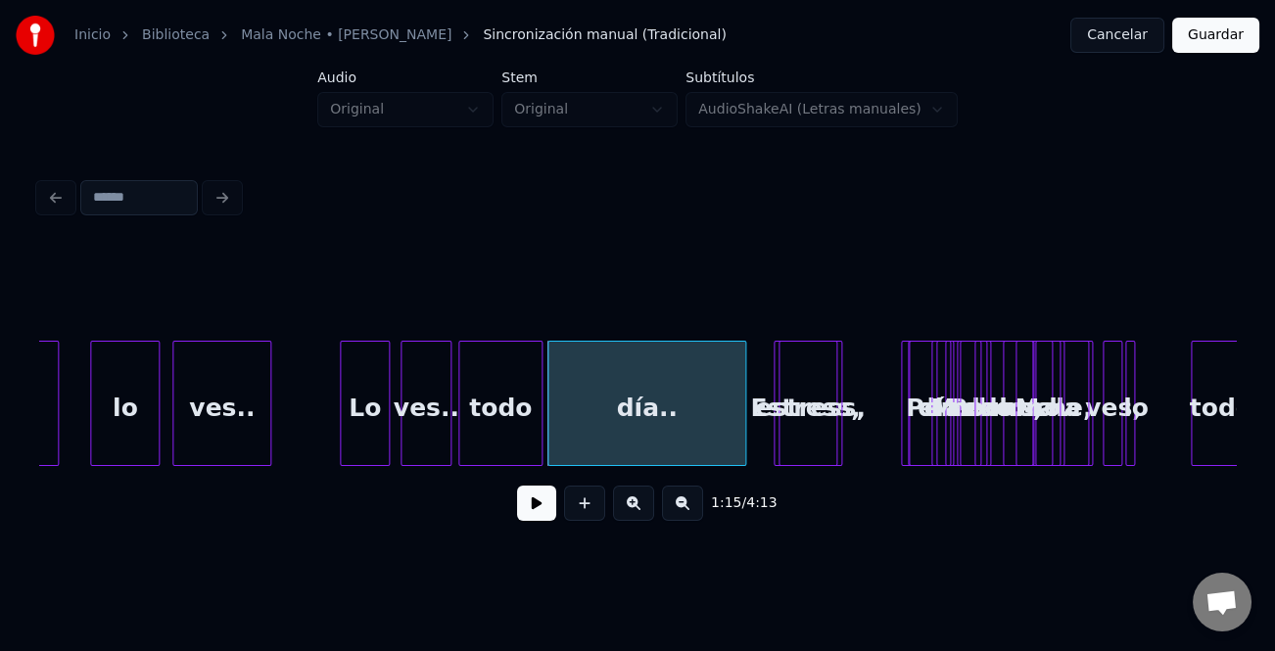
click at [361, 411] on div "Lo" at bounding box center [365, 408] width 48 height 133
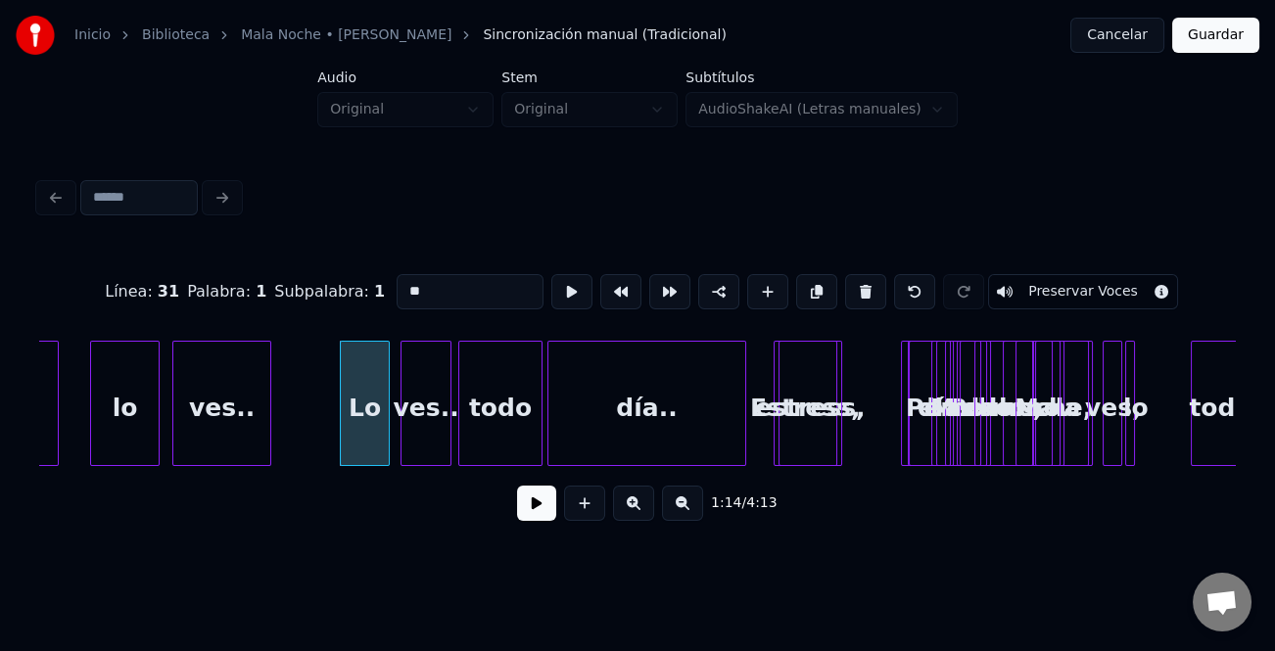
click at [528, 506] on button at bounding box center [536, 503] width 39 height 35
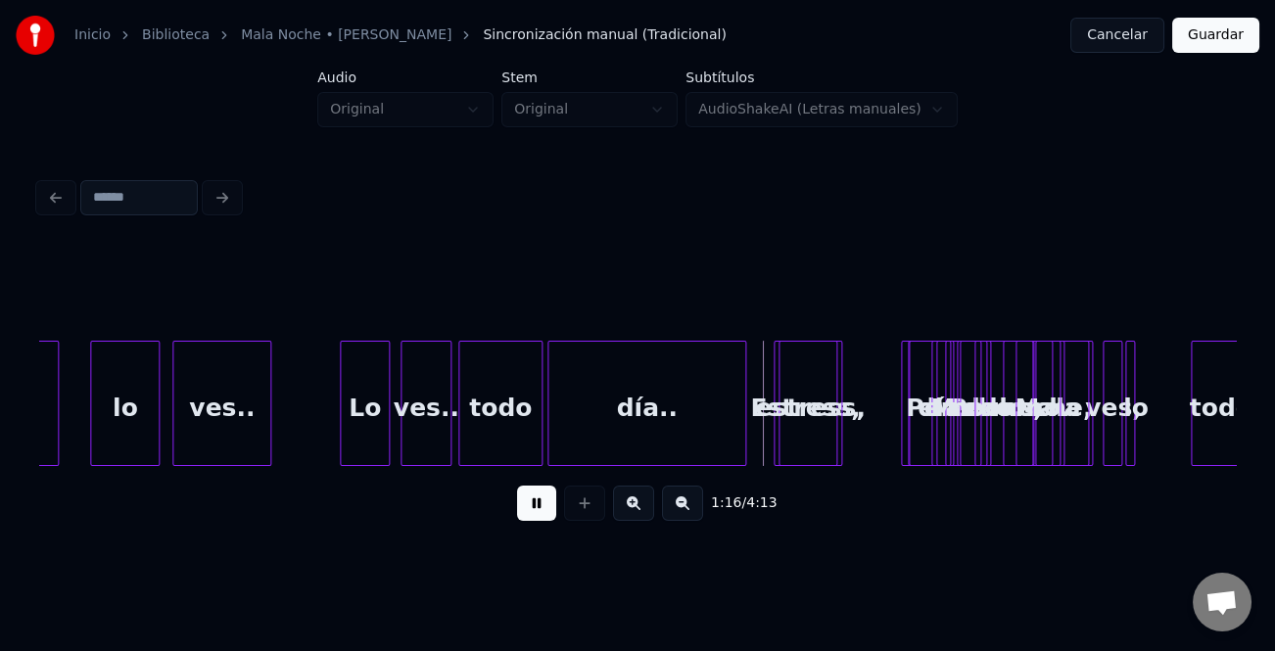
click at [557, 518] on div "1:16 / 4:13" at bounding box center [637, 503] width 1165 height 43
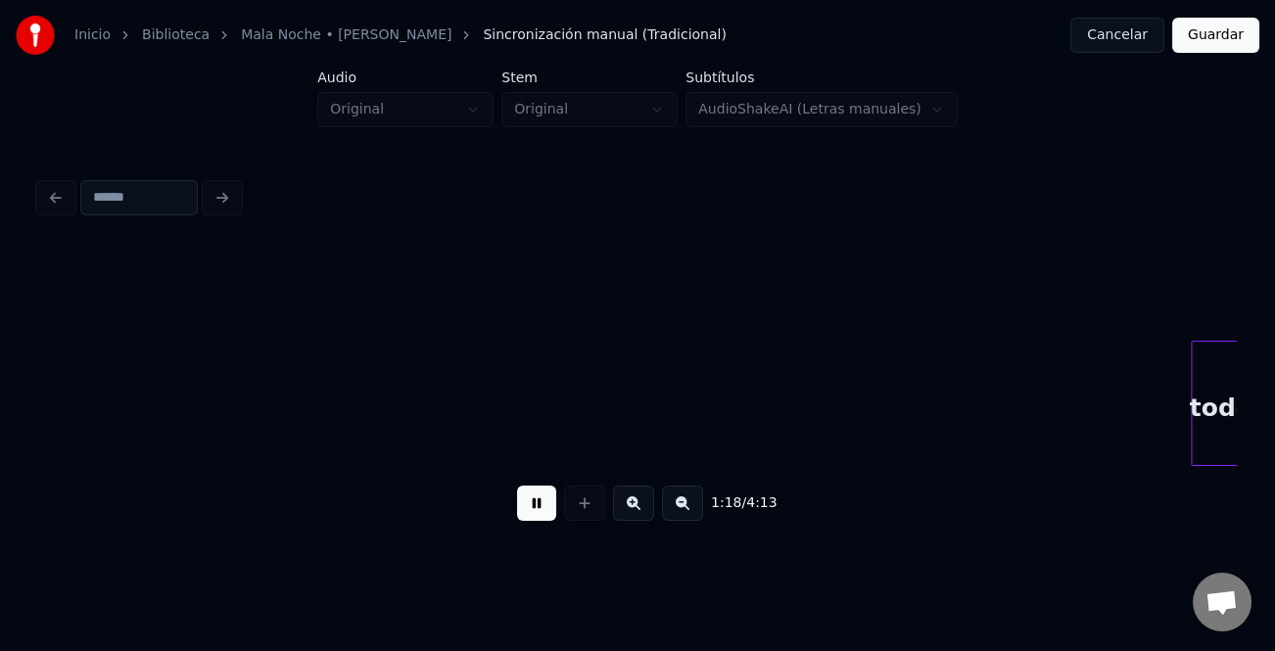
click at [550, 500] on button at bounding box center [536, 503] width 39 height 35
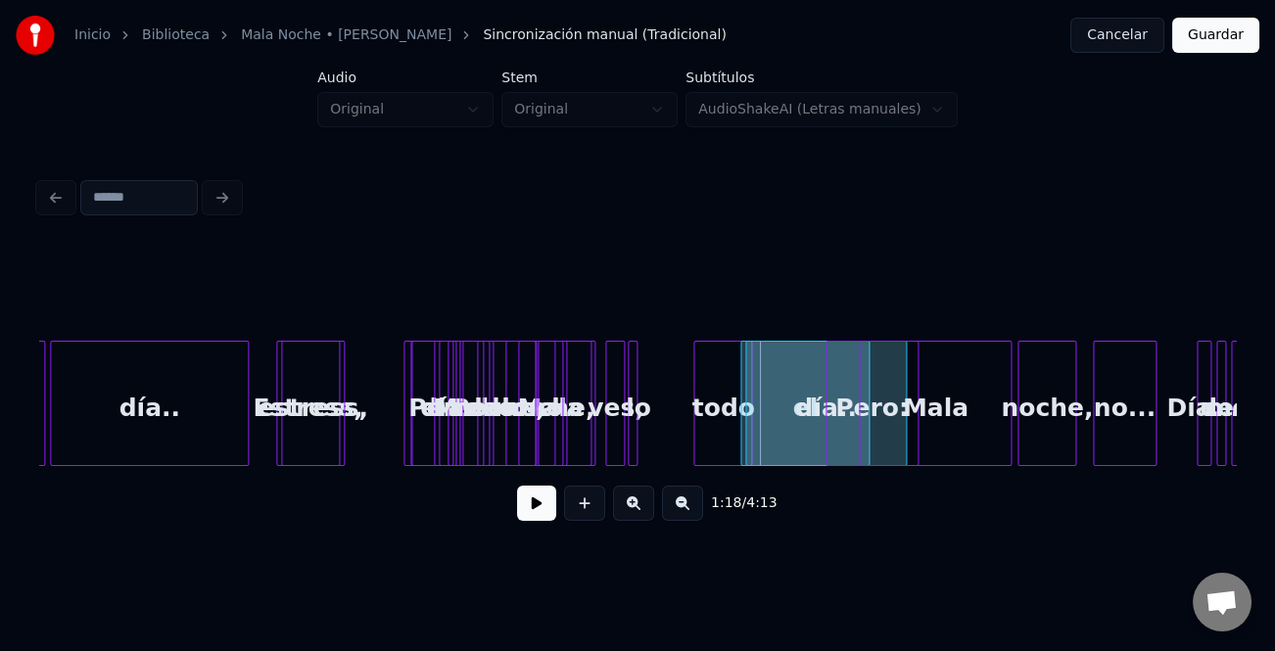
scroll to position [0, 18448]
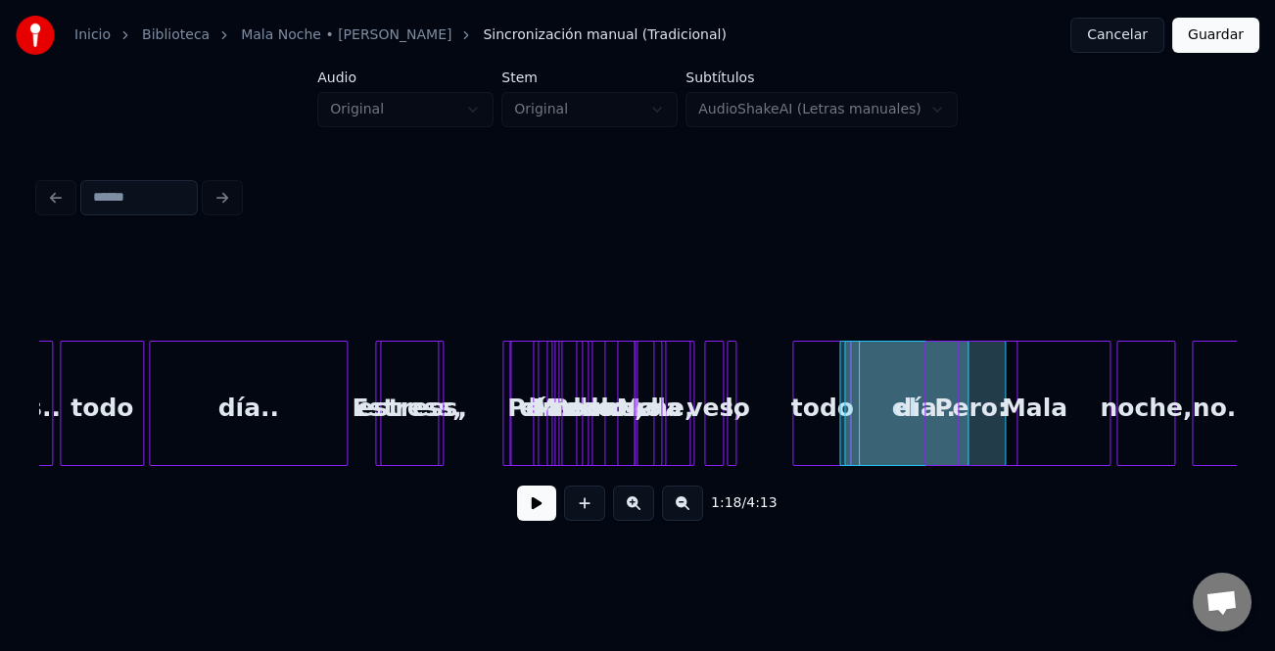
click at [277, 451] on div "día.." at bounding box center [249, 408] width 198 height 133
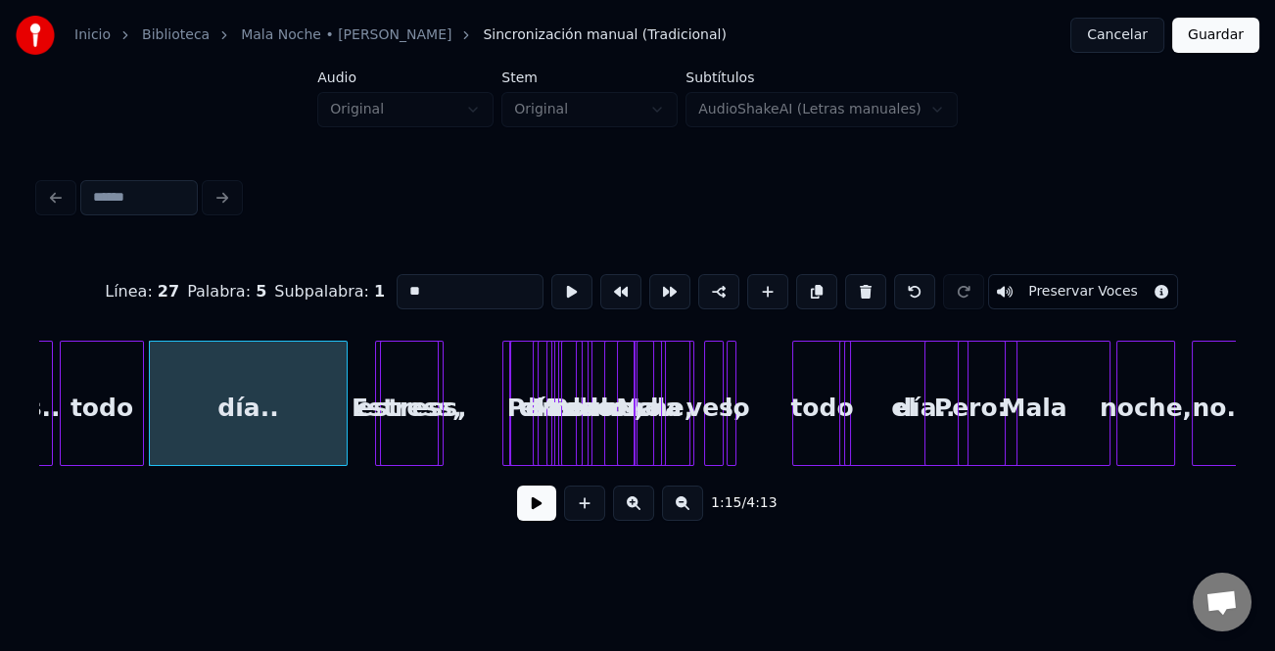
type input "*****"
click at [541, 509] on button at bounding box center [536, 503] width 39 height 35
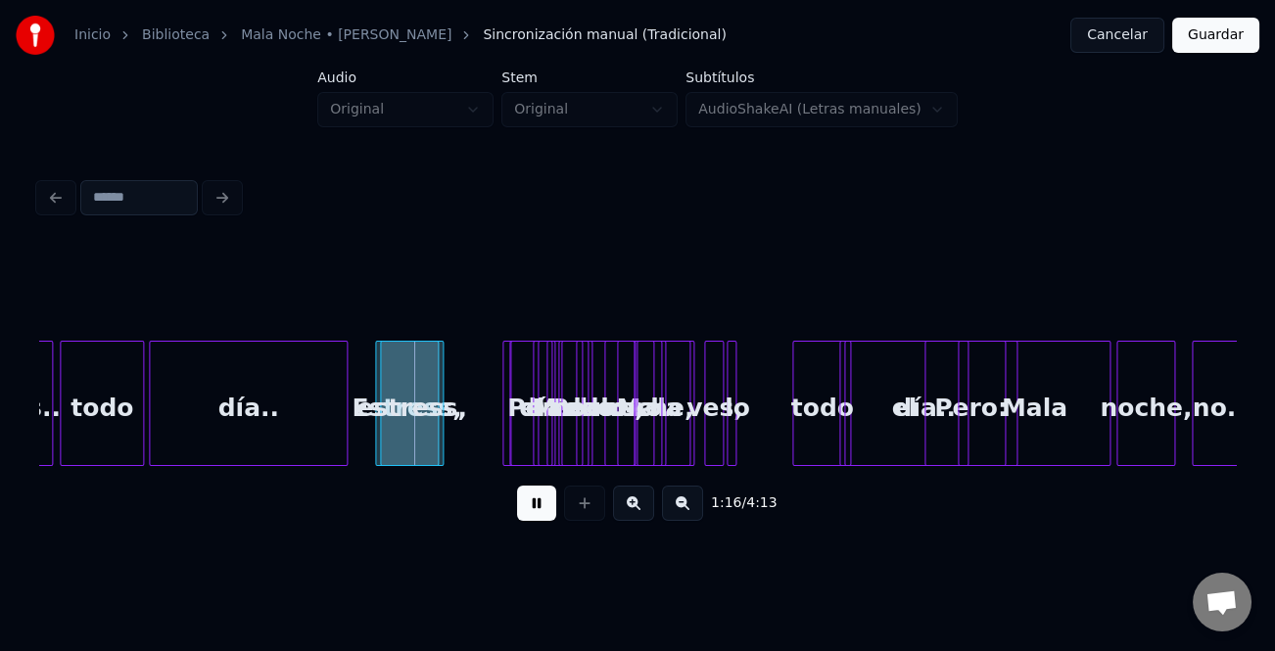
click at [541, 509] on button at bounding box center [536, 503] width 39 height 35
click at [686, 513] on button at bounding box center [682, 503] width 41 height 35
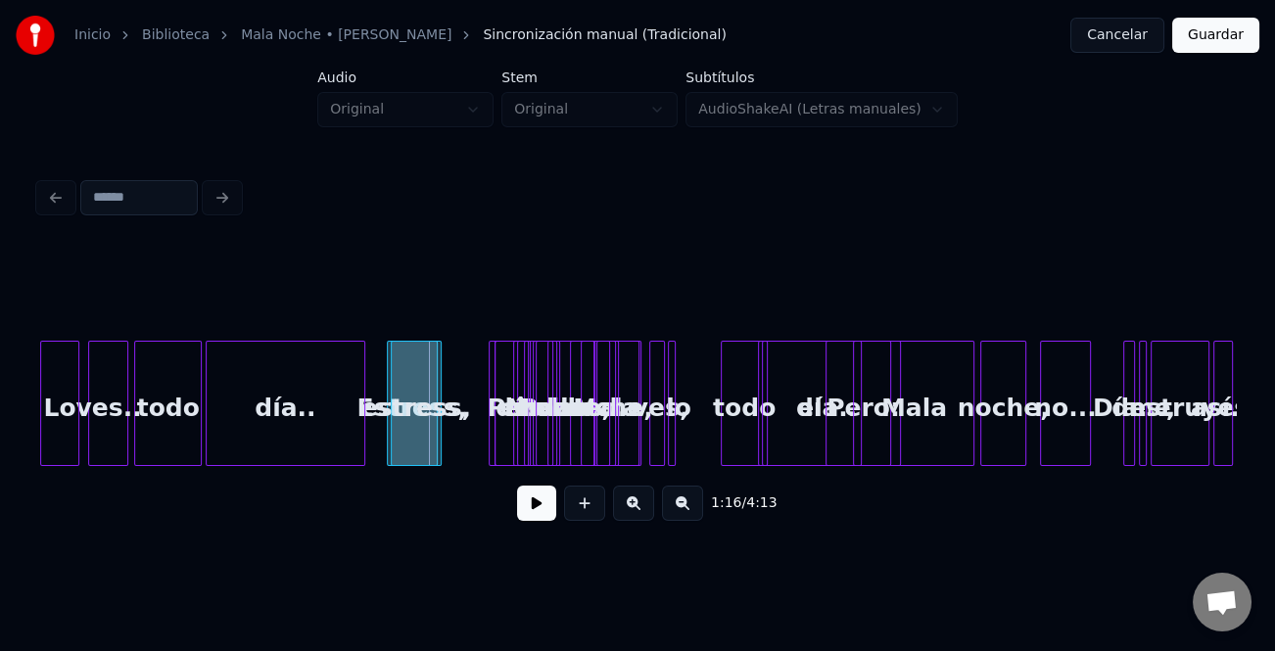
click at [686, 513] on button at bounding box center [682, 503] width 41 height 35
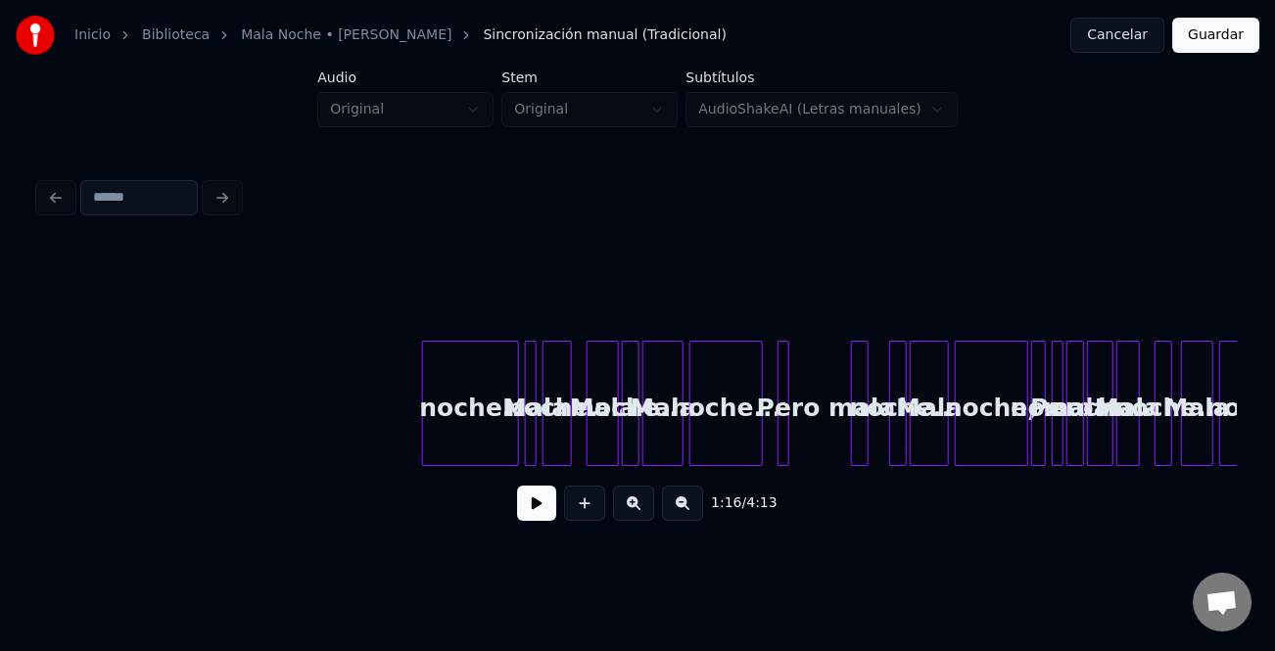
scroll to position [0, 36070]
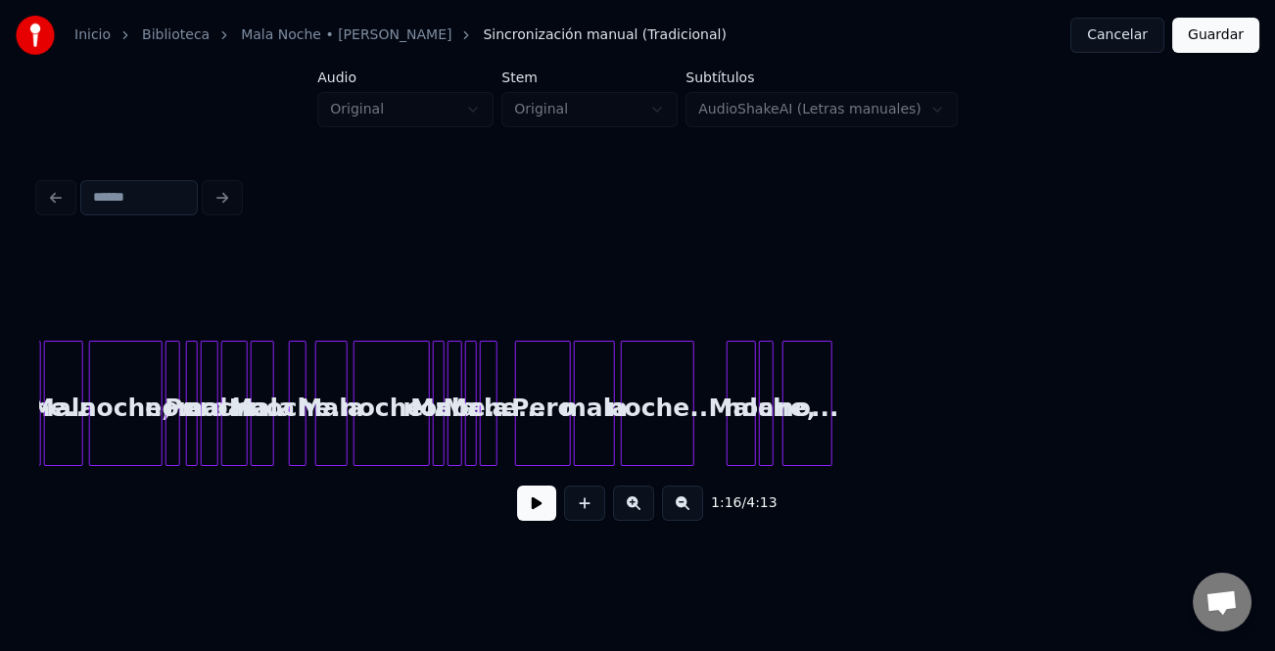
click at [537, 437] on div "Pero" at bounding box center [543, 408] width 54 height 133
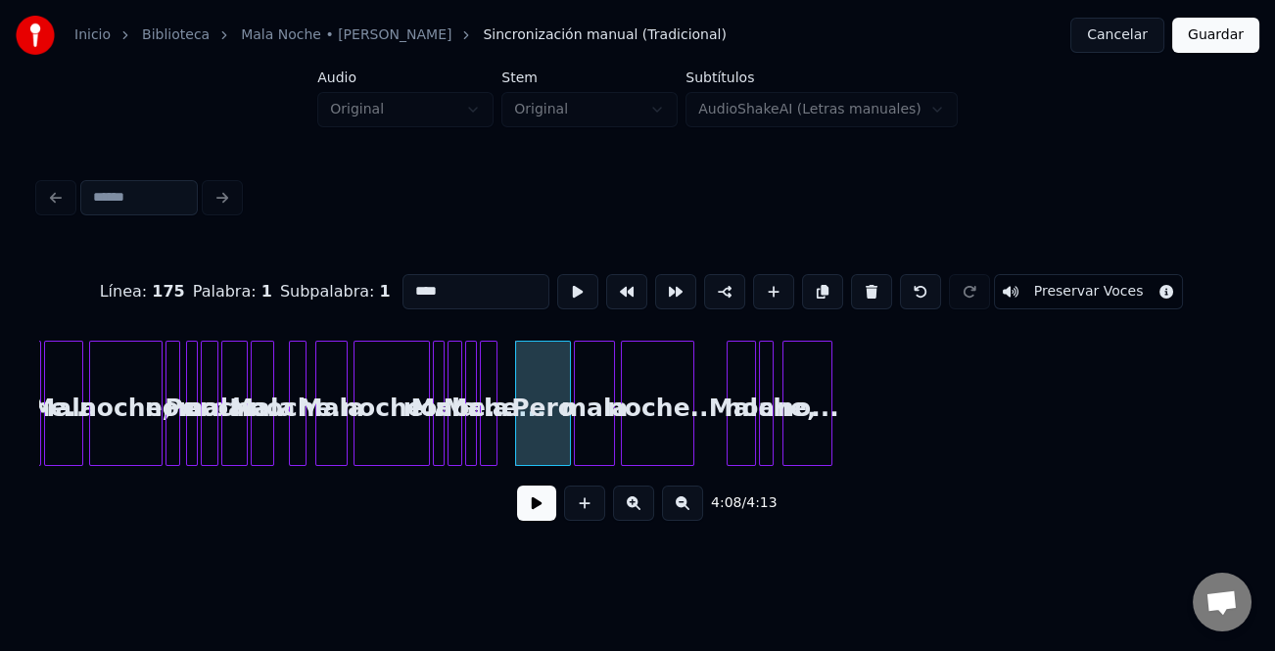
click at [530, 521] on button at bounding box center [536, 503] width 39 height 35
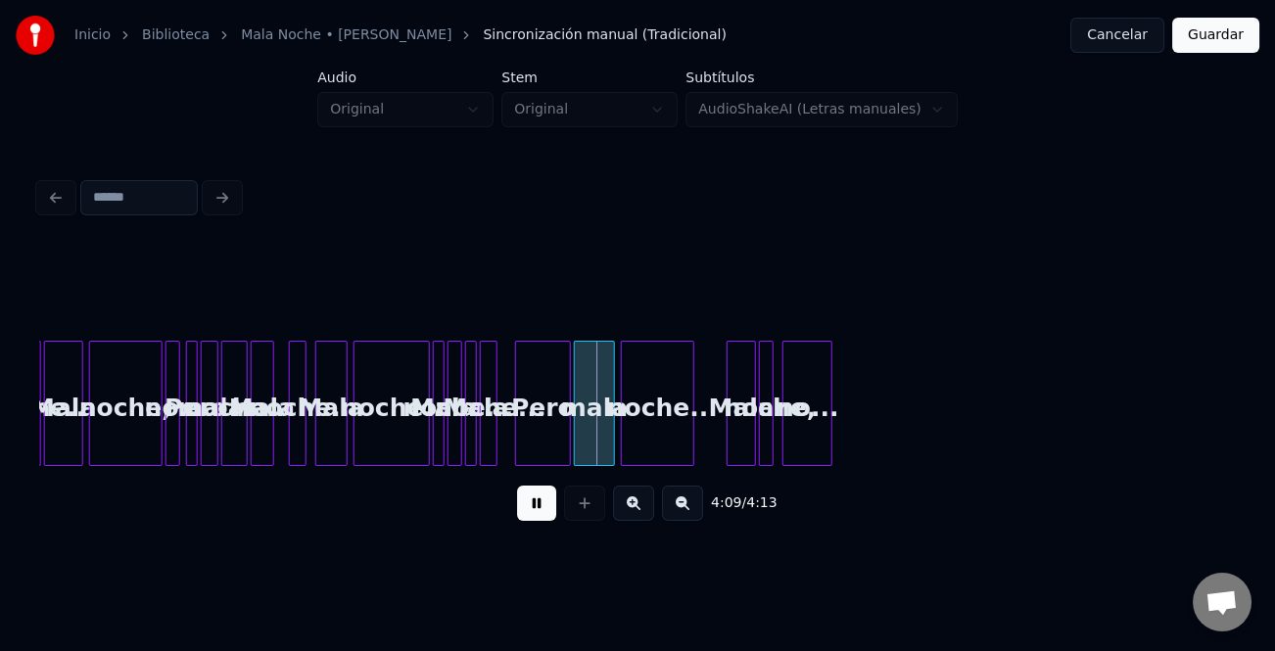
click at [625, 514] on button at bounding box center [633, 503] width 41 height 35
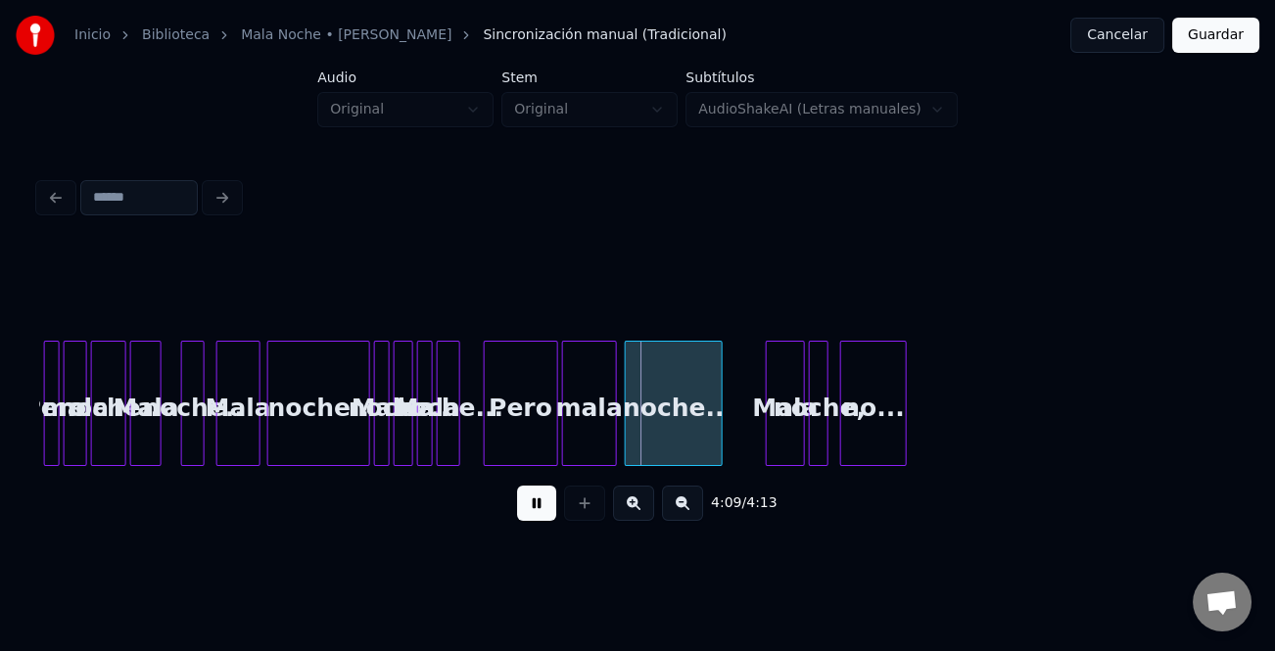
click at [625, 514] on button at bounding box center [633, 503] width 41 height 35
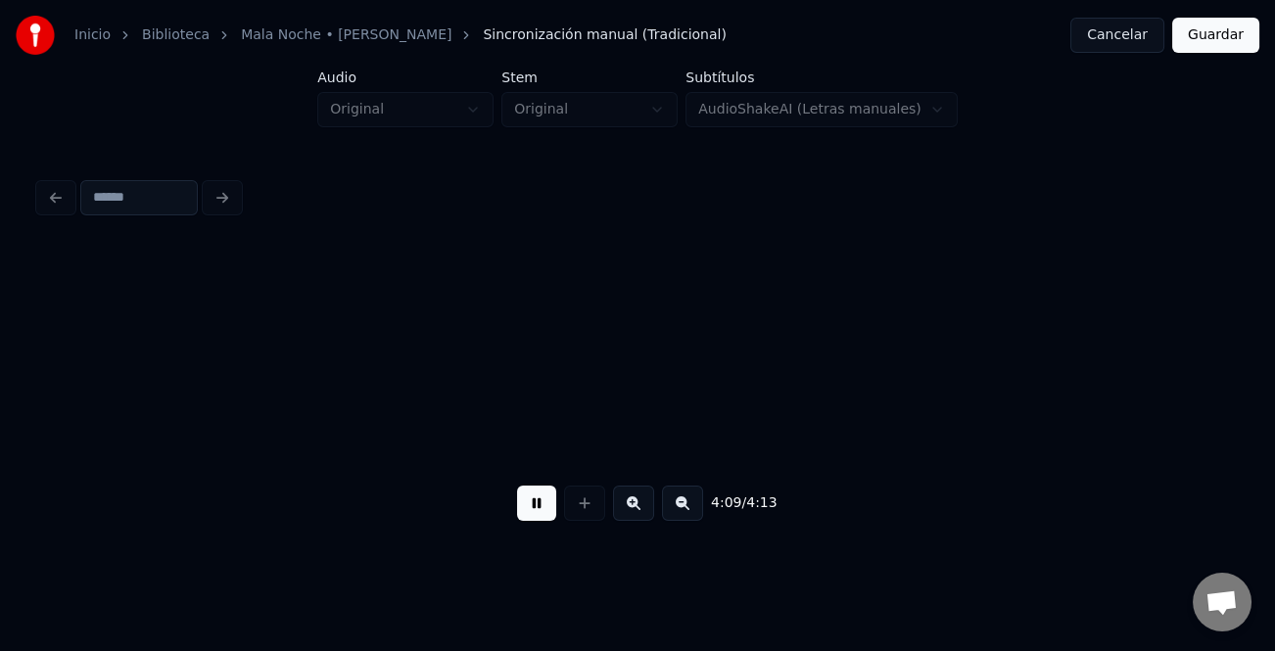
scroll to position [0, 60511]
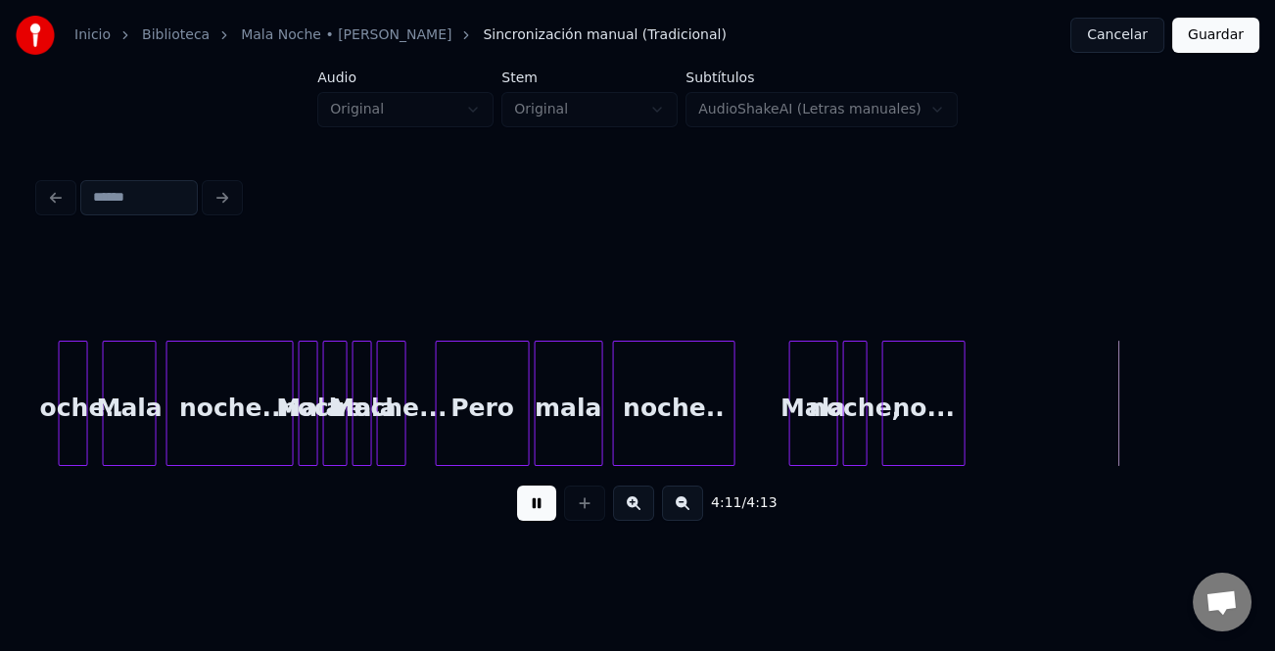
click at [823, 445] on div "Mala" at bounding box center [813, 408] width 47 height 133
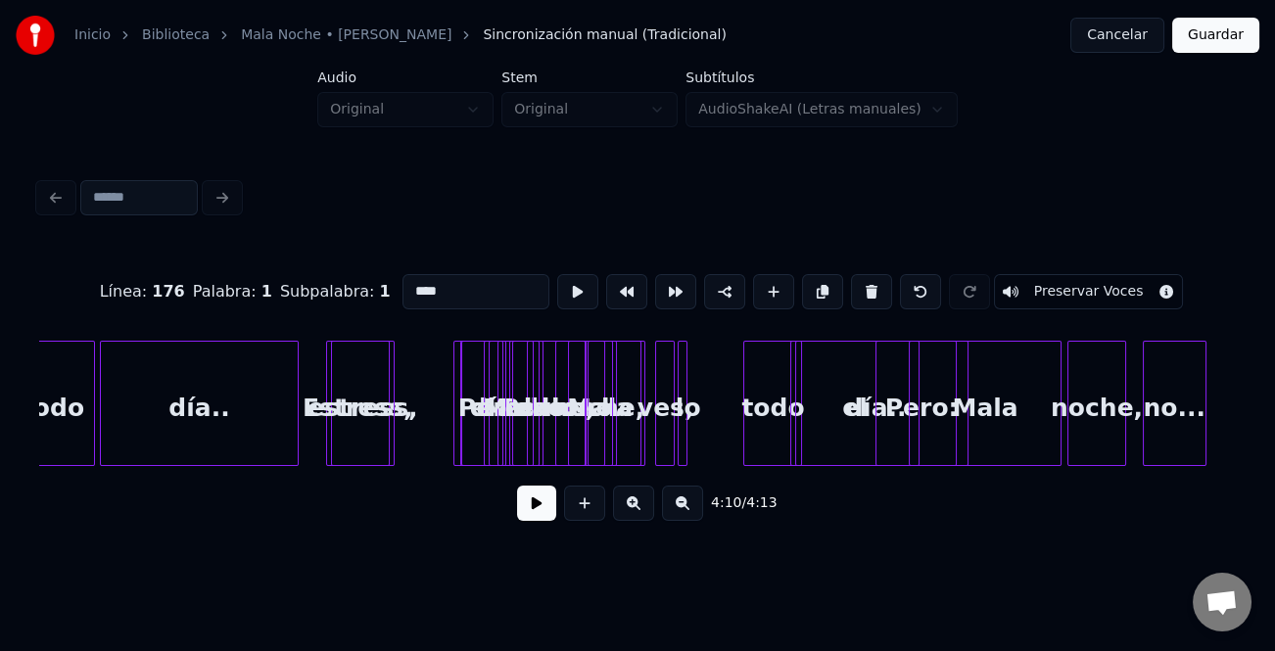
scroll to position [0, 18647]
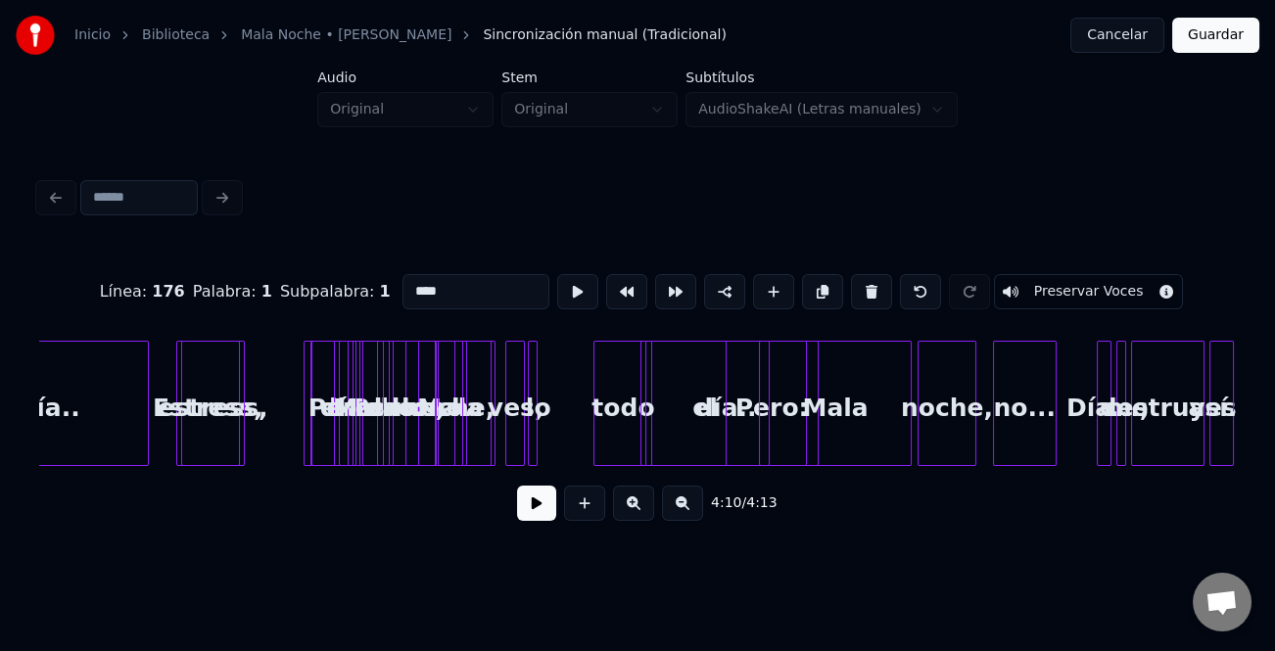
click at [103, 422] on div "día.." at bounding box center [50, 408] width 198 height 133
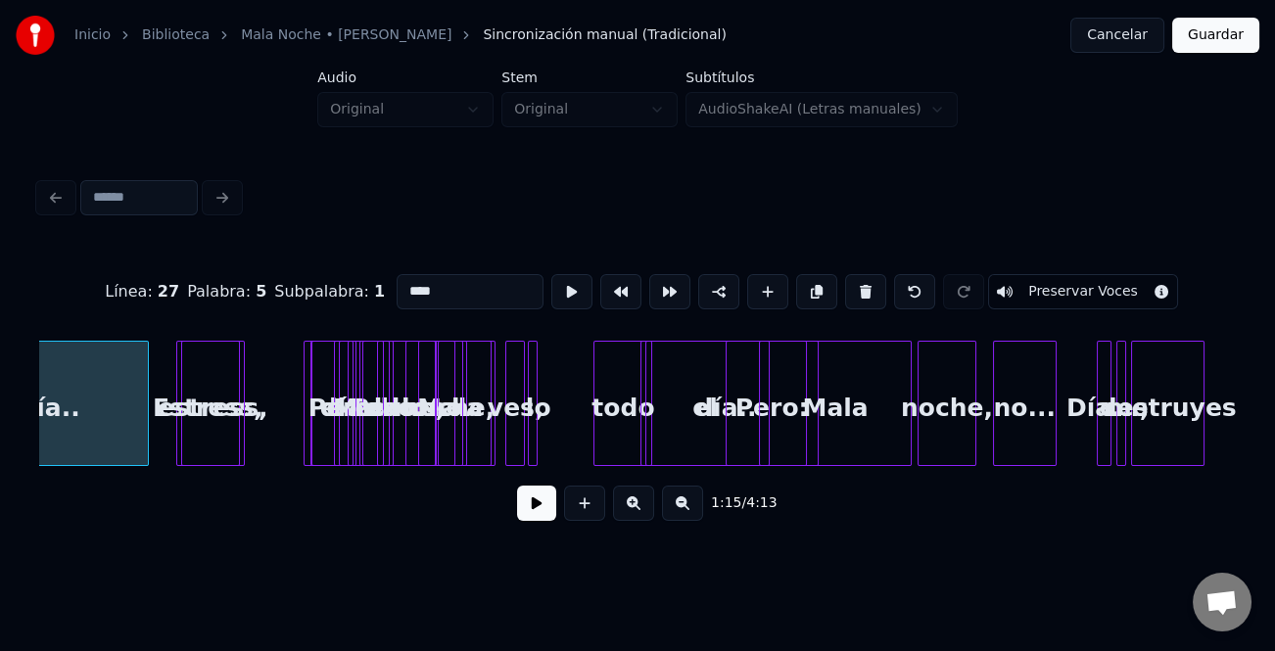
type input "*****"
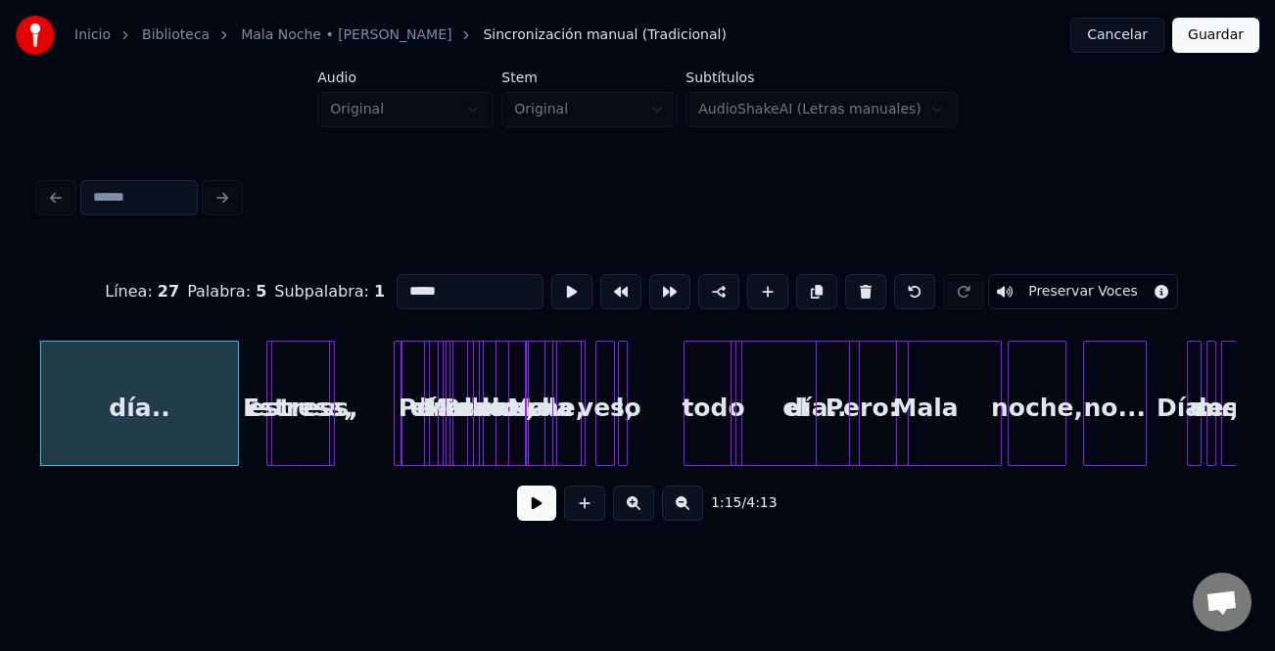
click at [548, 509] on button at bounding box center [536, 503] width 39 height 35
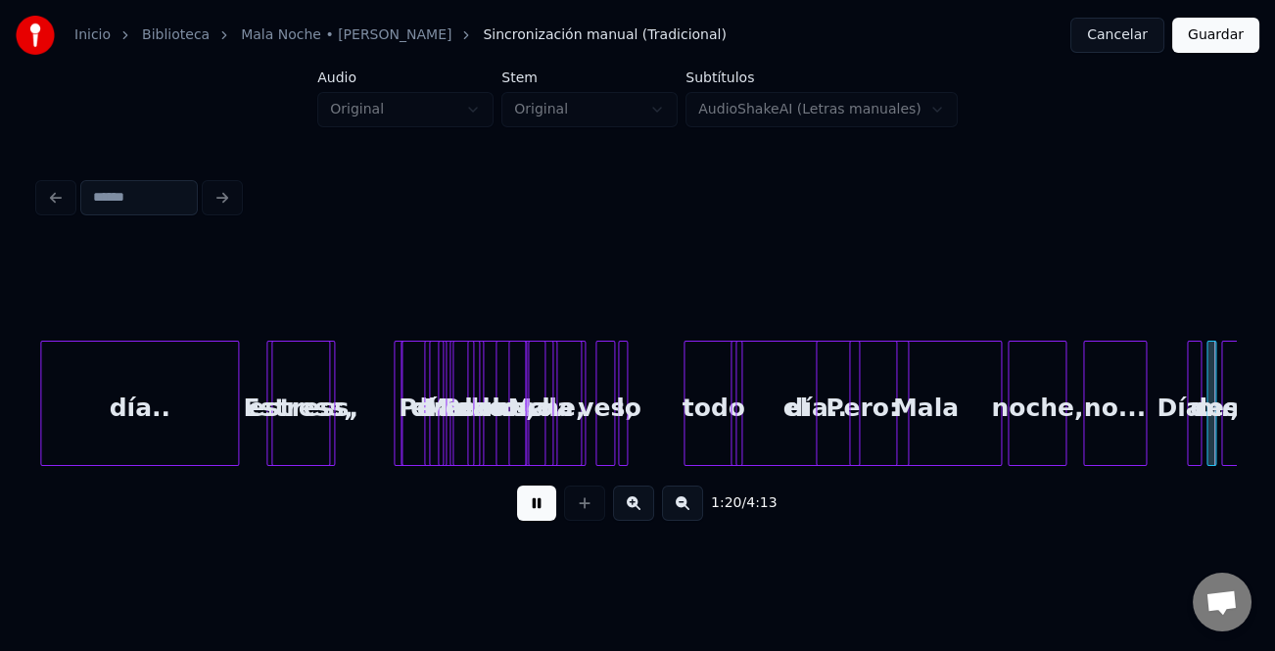
scroll to position [0, 19756]
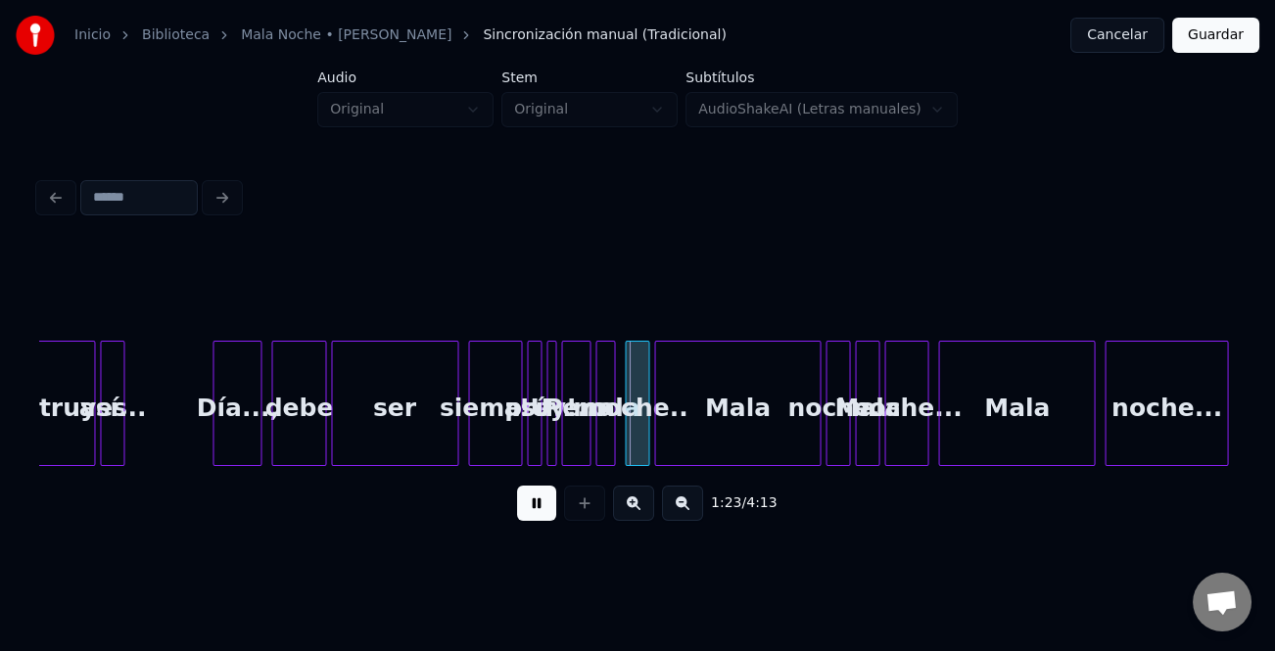
click at [548, 509] on button at bounding box center [536, 503] width 39 height 35
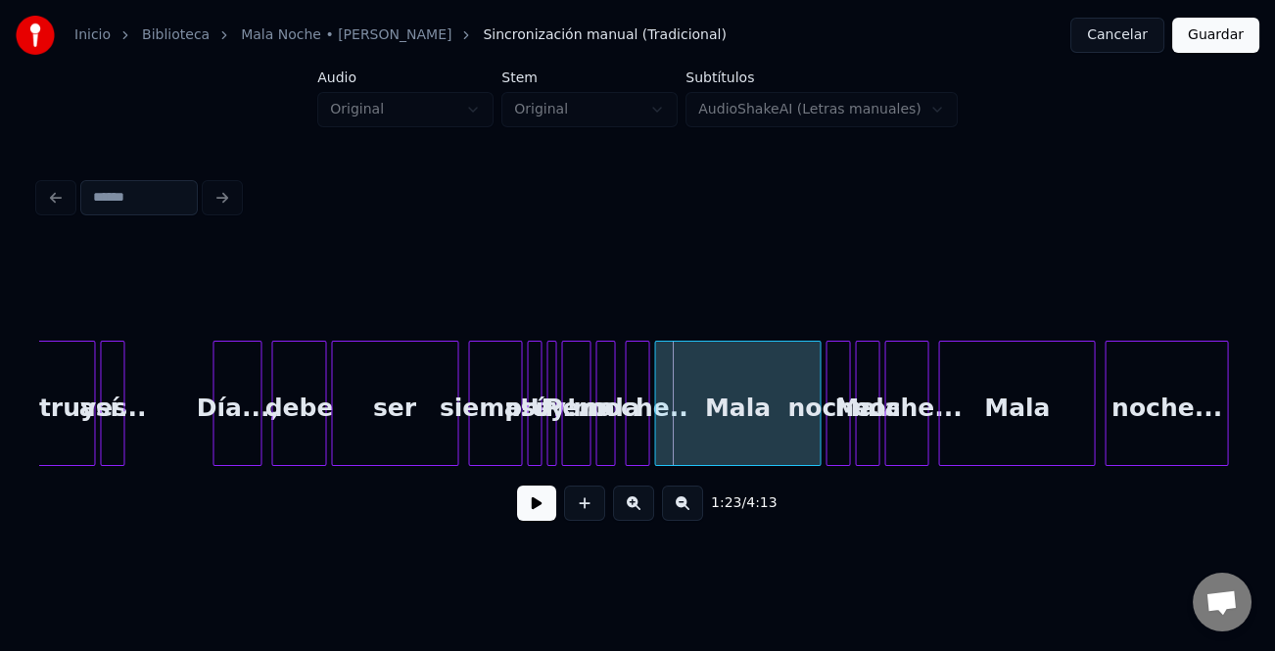
click at [543, 509] on button at bounding box center [536, 503] width 39 height 35
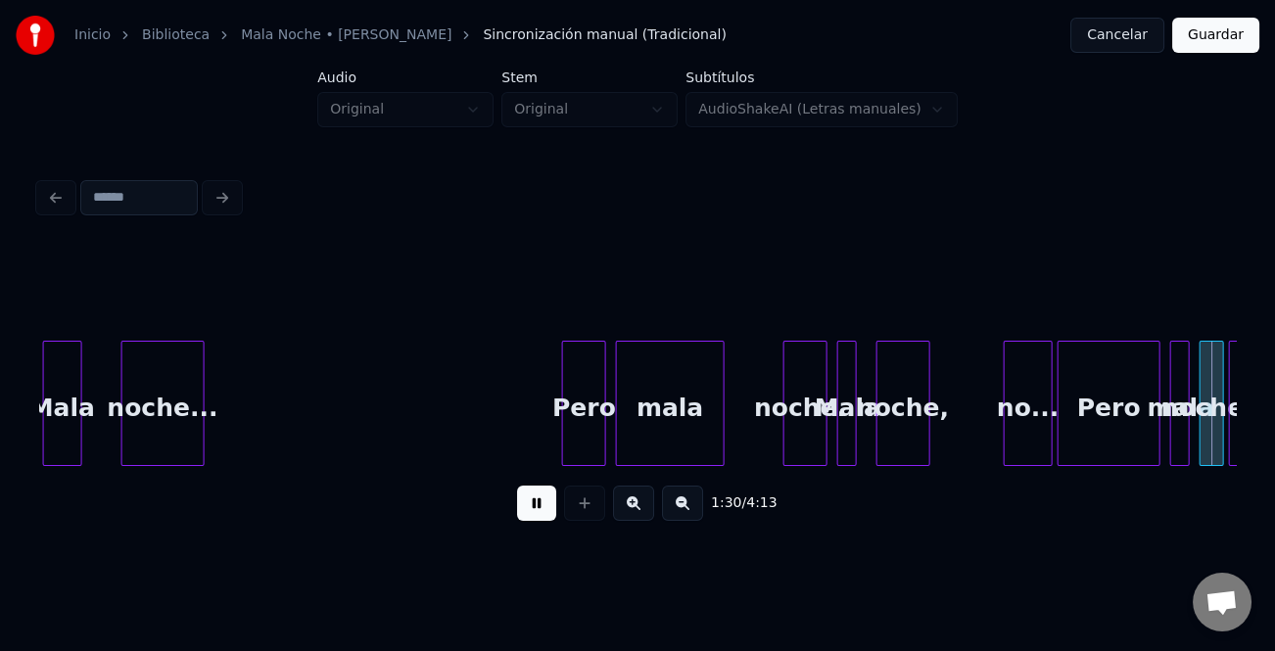
scroll to position [0, 22153]
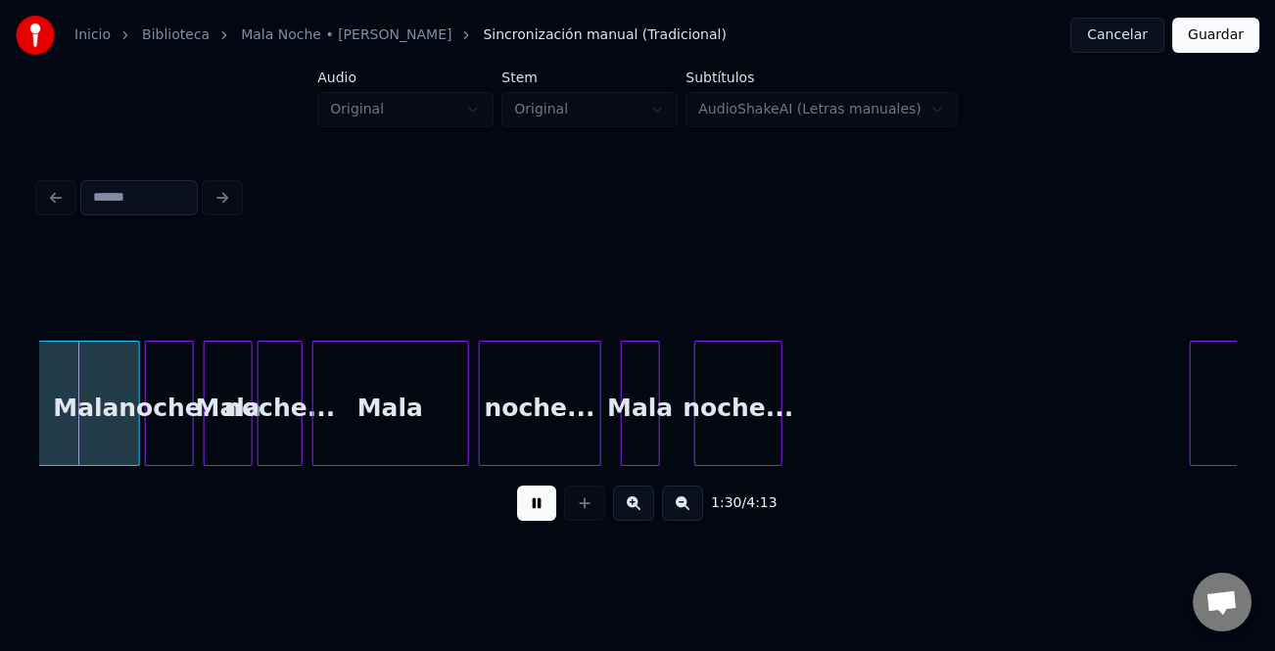
click at [541, 510] on button at bounding box center [536, 503] width 39 height 35
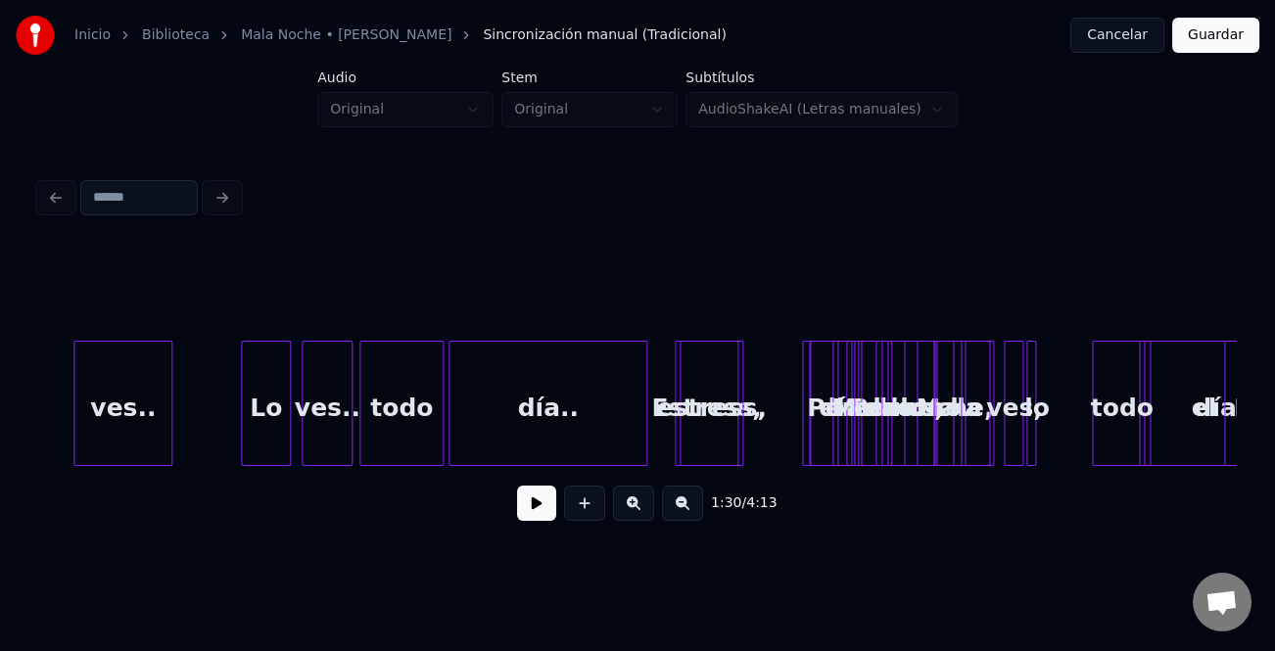
scroll to position [0, 18050]
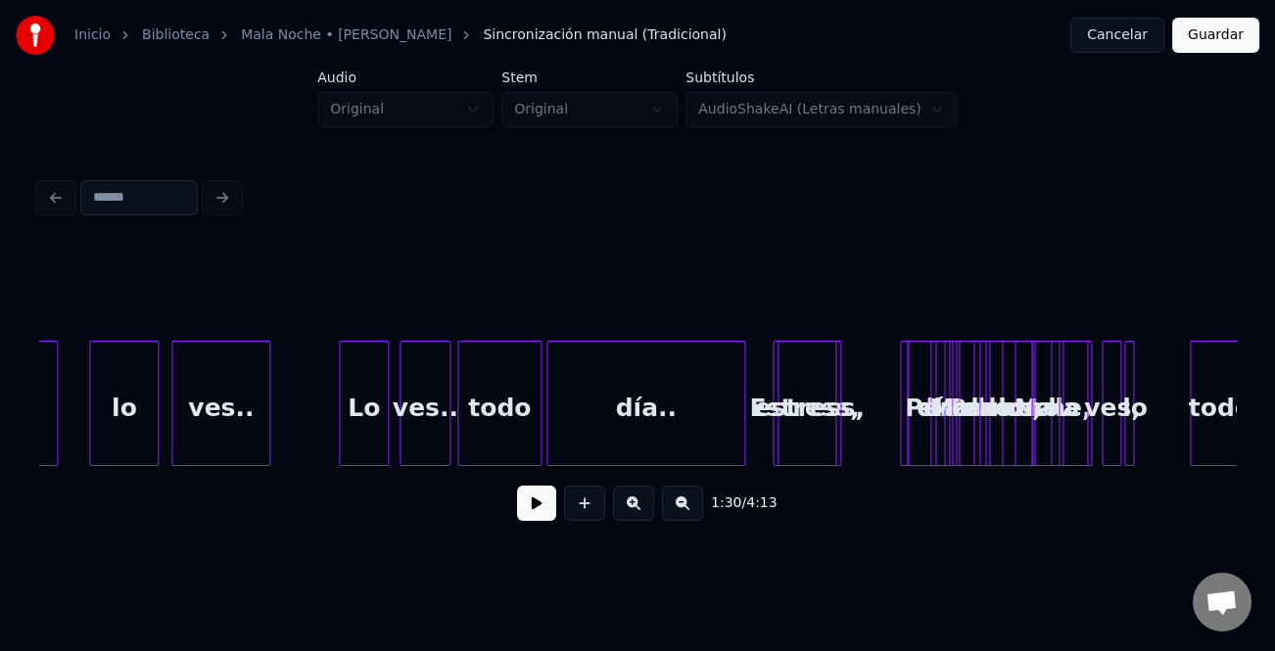
click at [650, 440] on div "día.." at bounding box center [646, 408] width 198 height 133
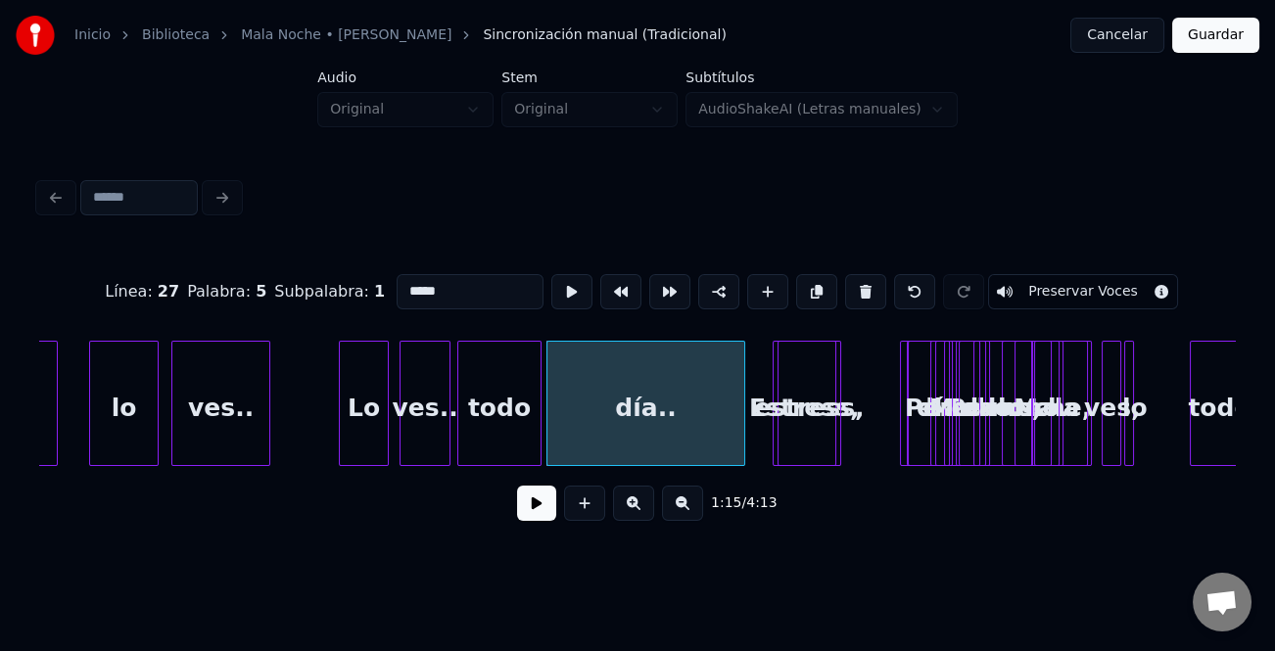
click at [536, 516] on button at bounding box center [536, 503] width 39 height 35
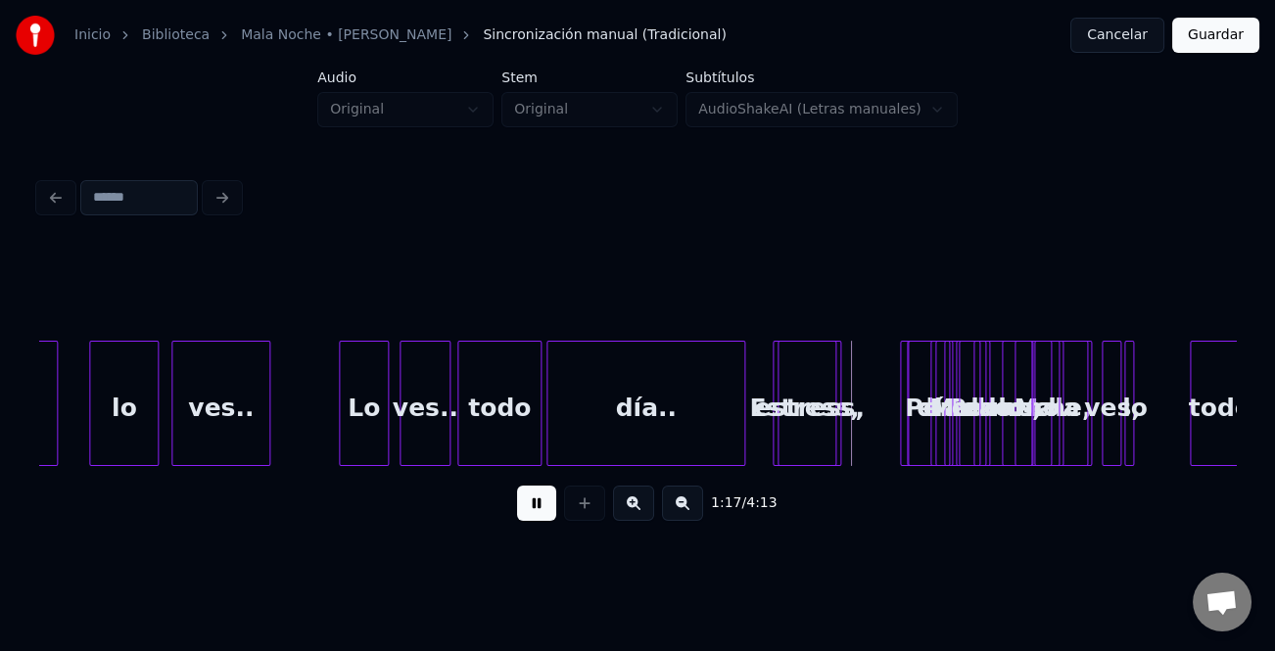
click at [536, 516] on button at bounding box center [536, 503] width 39 height 35
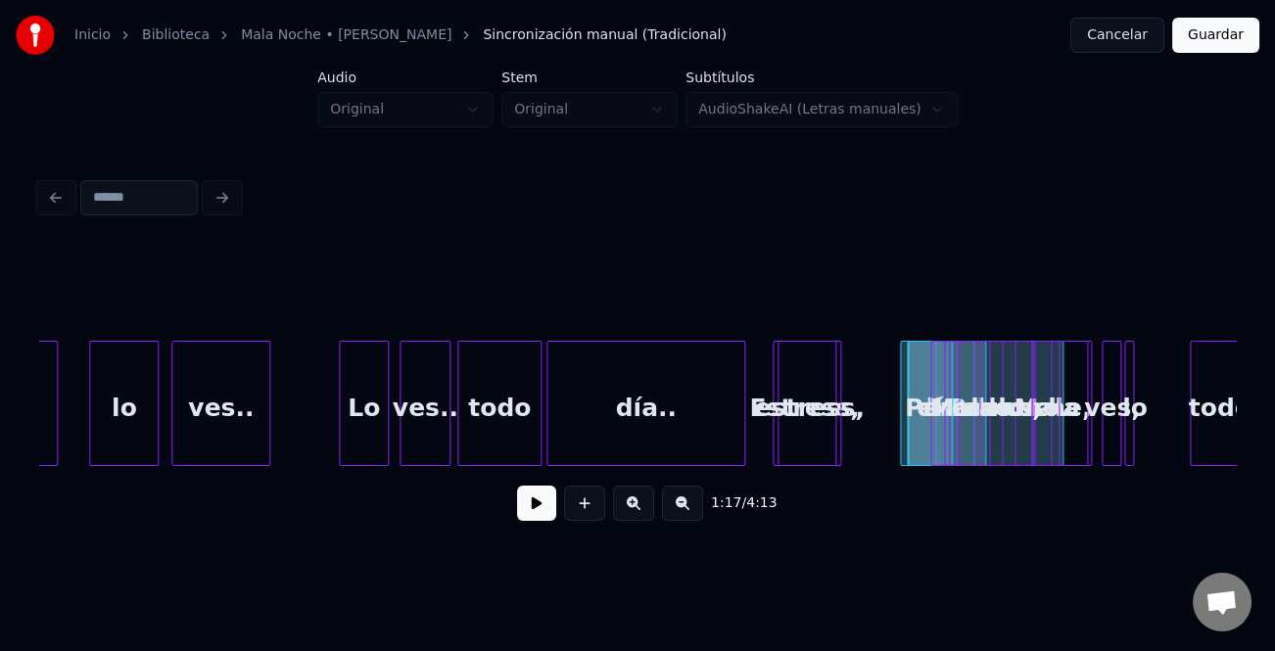
click at [809, 413] on div "estress," at bounding box center [810, 408] width 62 height 133
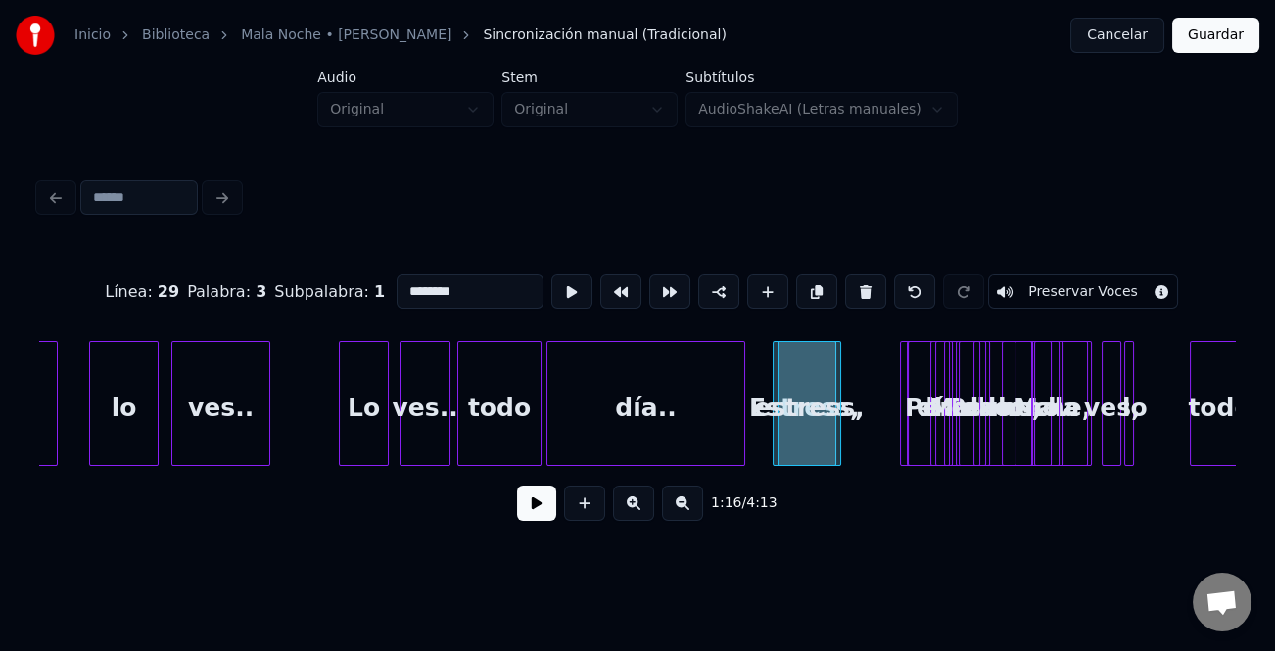
click at [1131, 401] on div at bounding box center [1130, 403] width 6 height 123
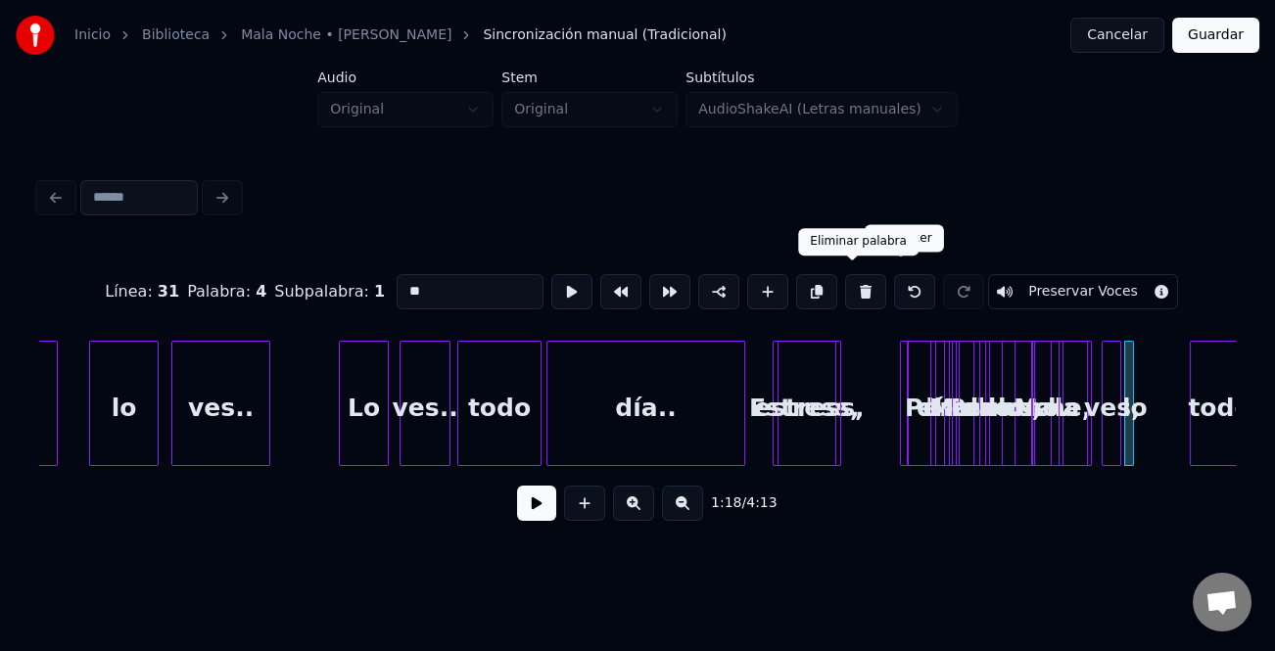
click at [870, 279] on button at bounding box center [865, 291] width 41 height 35
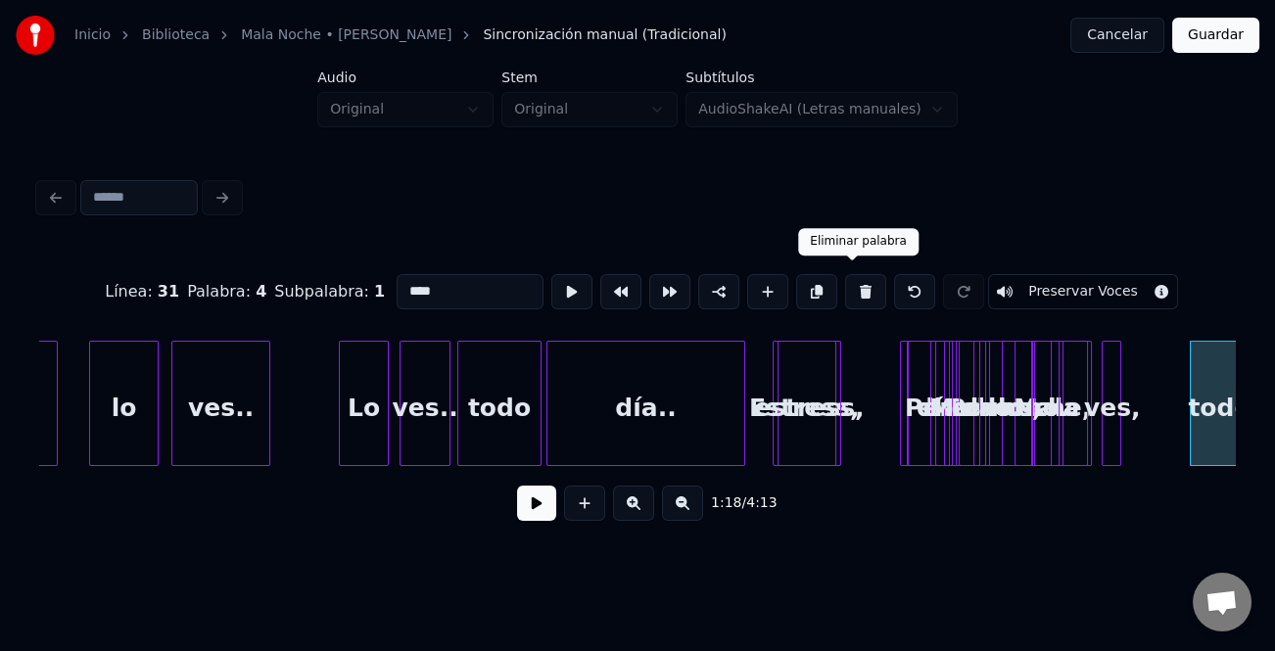
click at [864, 281] on button at bounding box center [865, 291] width 41 height 35
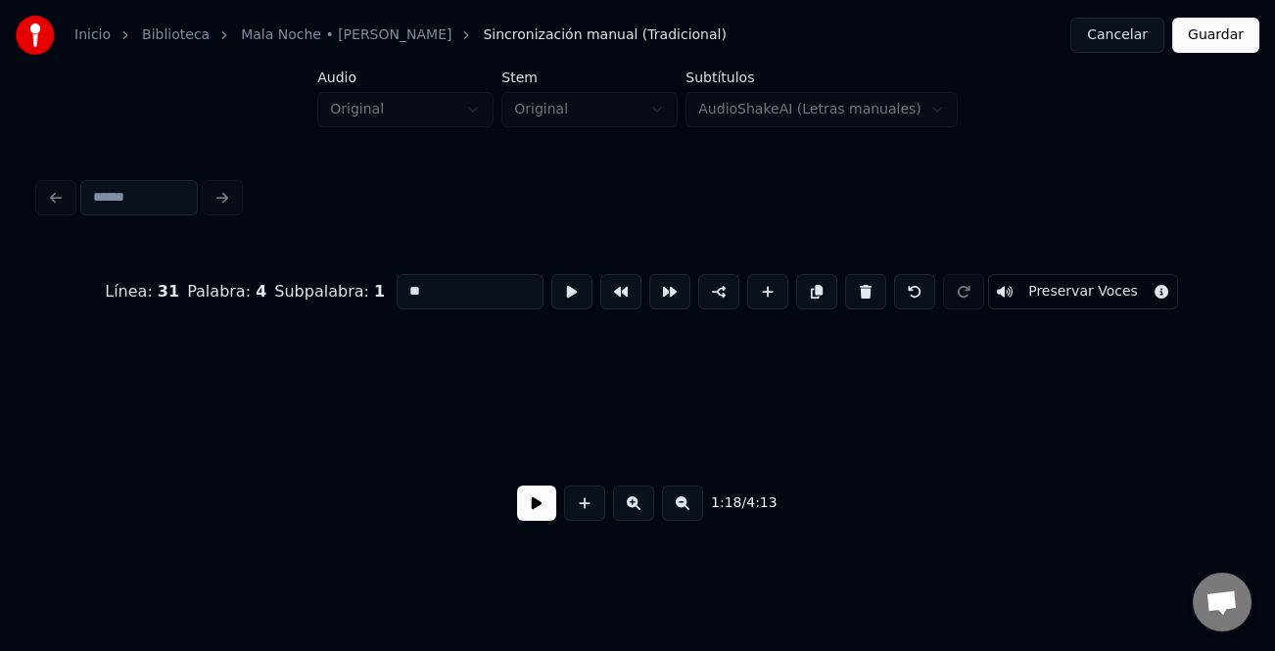
scroll to position [0, 19247]
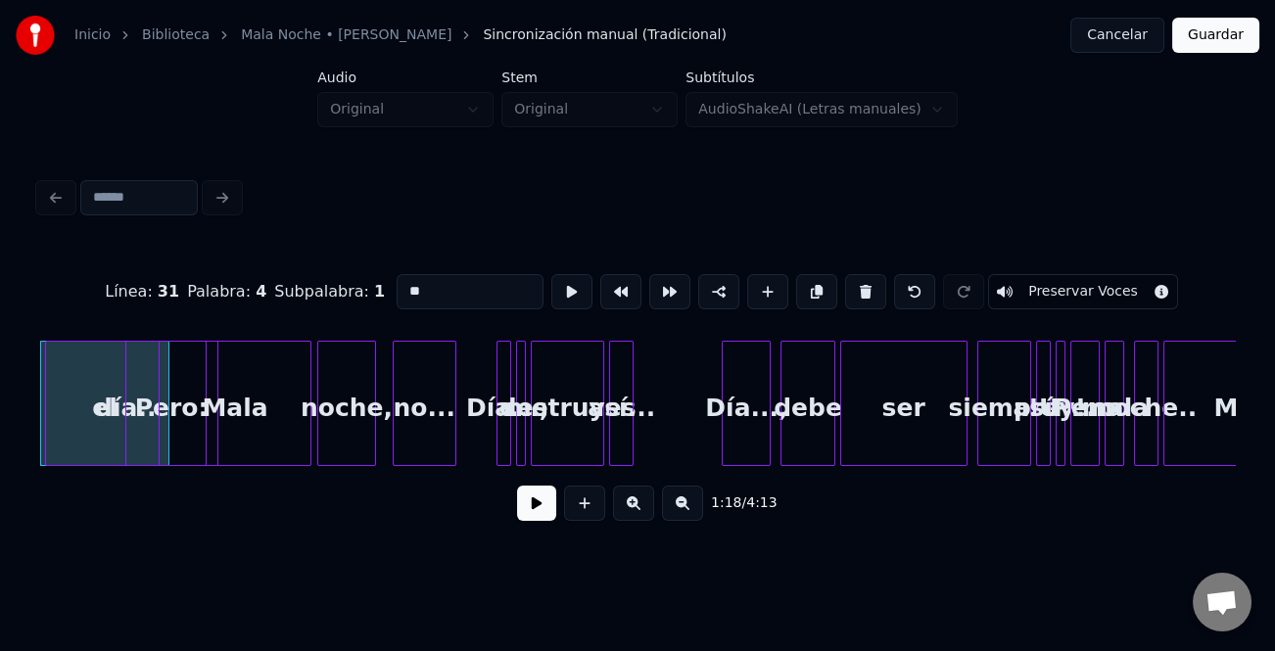
click at [864, 281] on button at bounding box center [865, 291] width 41 height 35
click at [864, 282] on button at bounding box center [865, 291] width 41 height 35
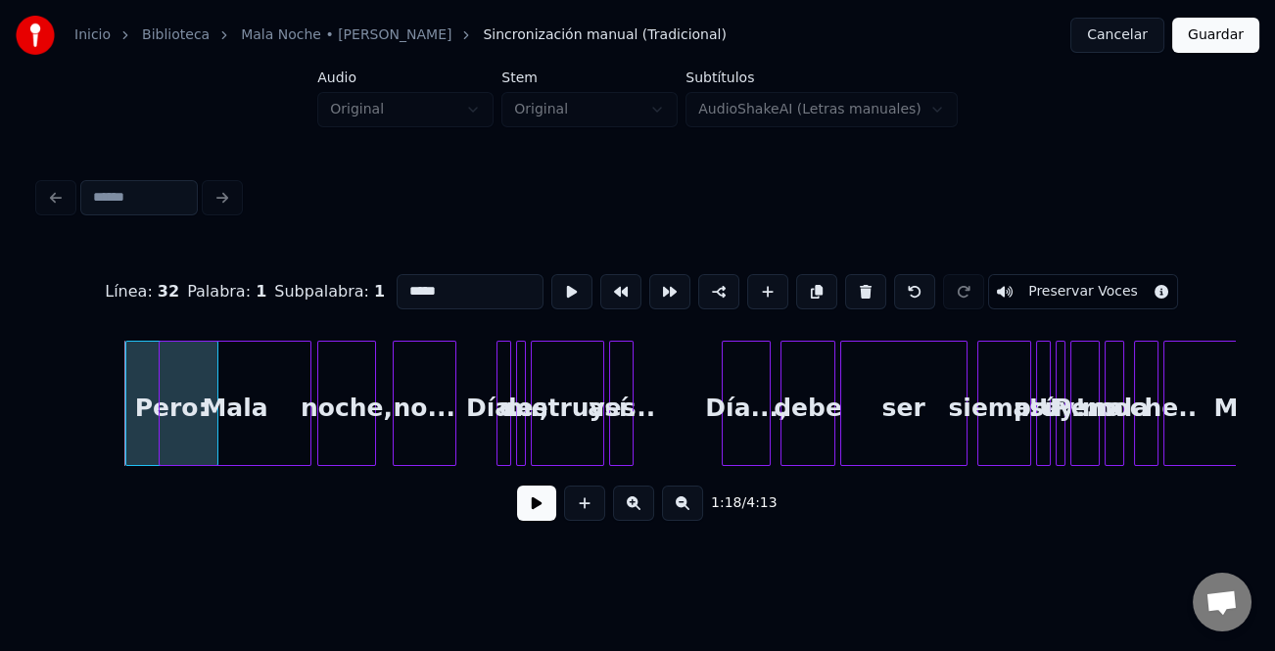
click at [864, 282] on button at bounding box center [865, 291] width 41 height 35
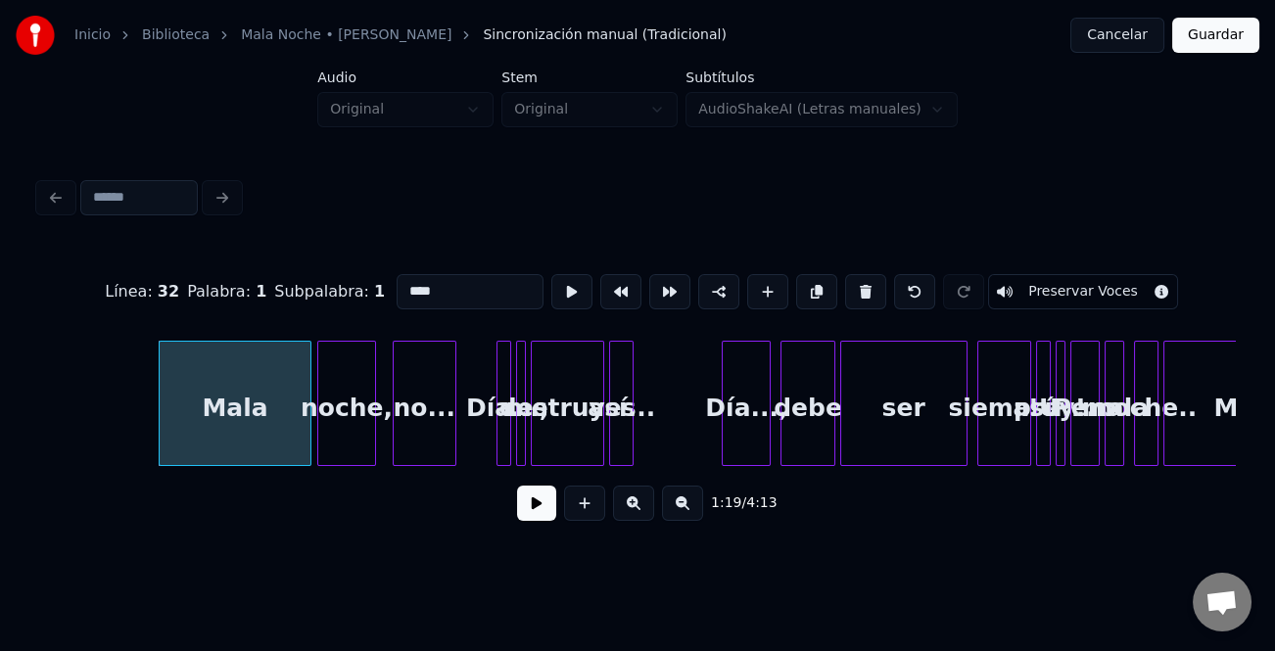
click at [864, 282] on button at bounding box center [865, 291] width 41 height 35
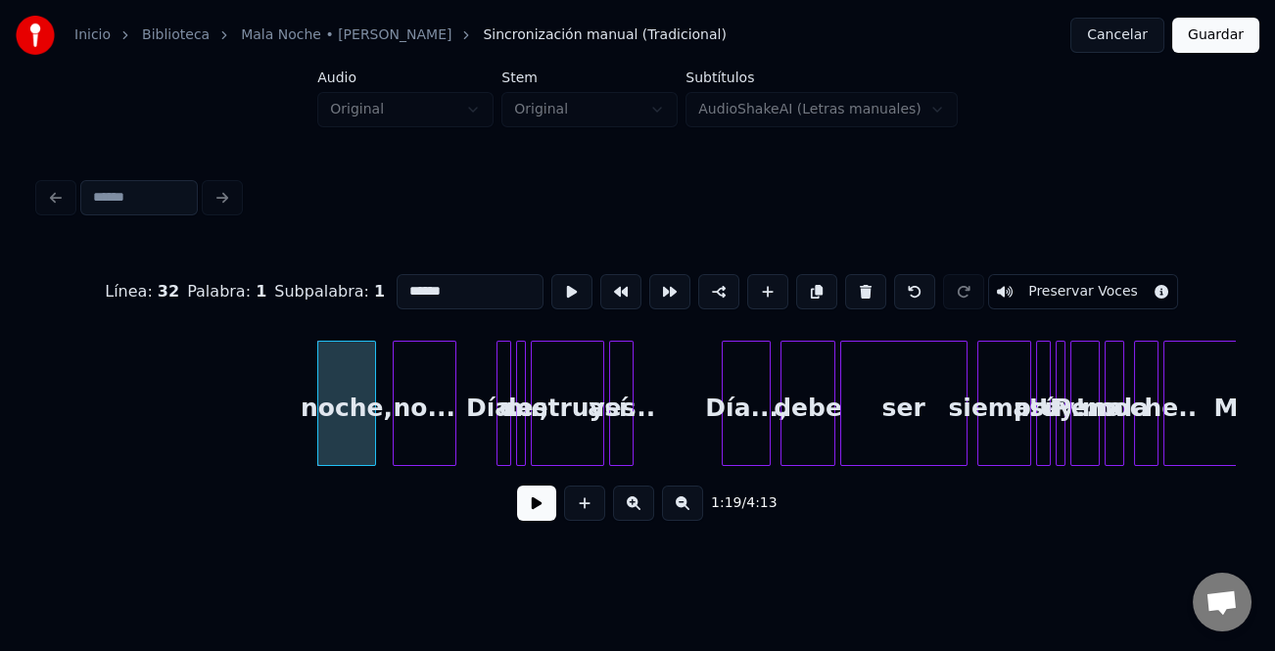
click at [864, 282] on button at bounding box center [865, 291] width 41 height 35
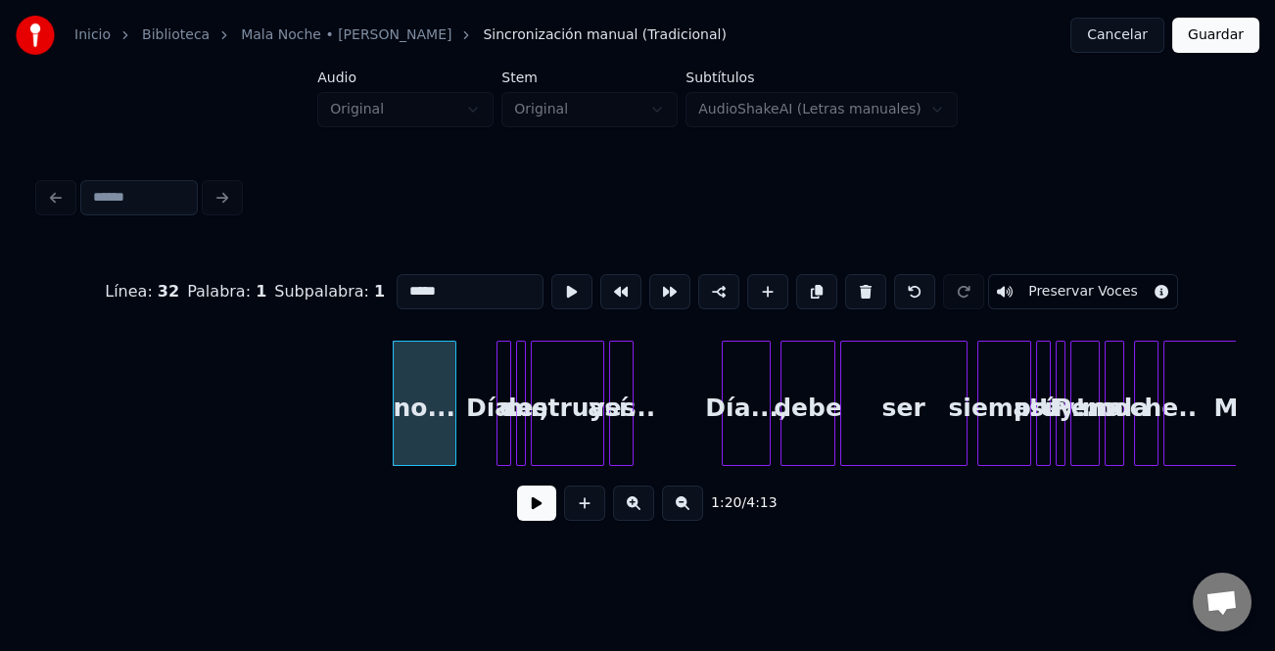
click at [864, 282] on button at bounding box center [865, 291] width 41 height 35
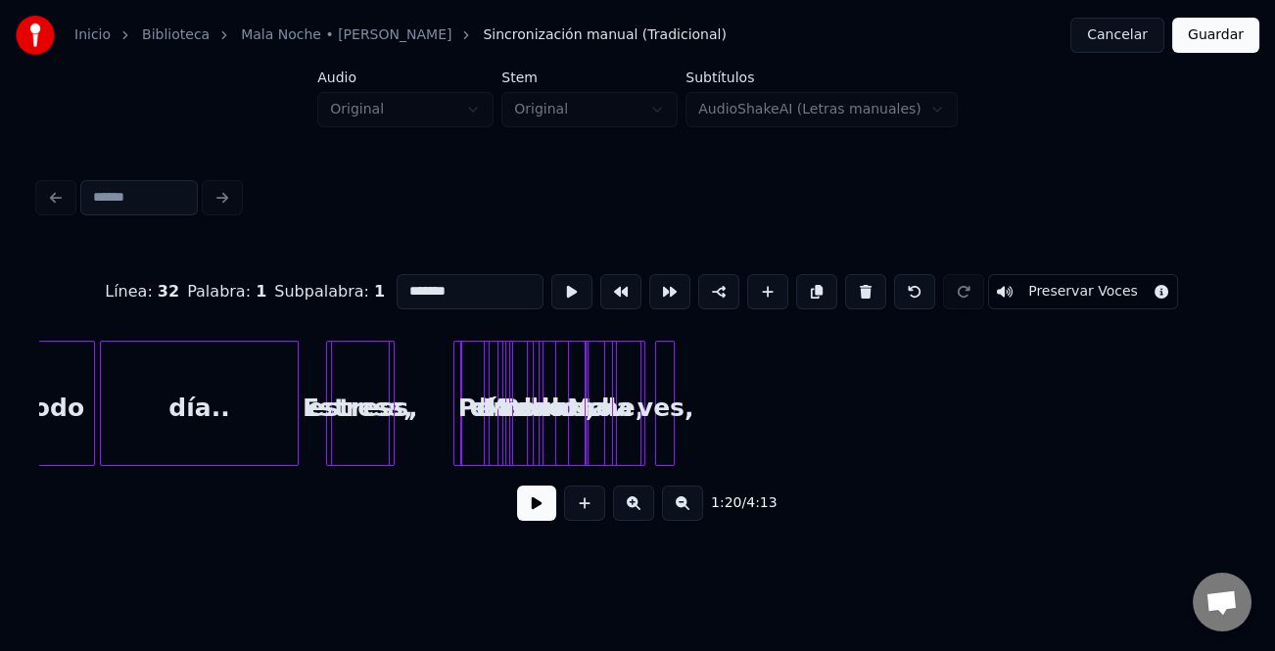
scroll to position [0, 18696]
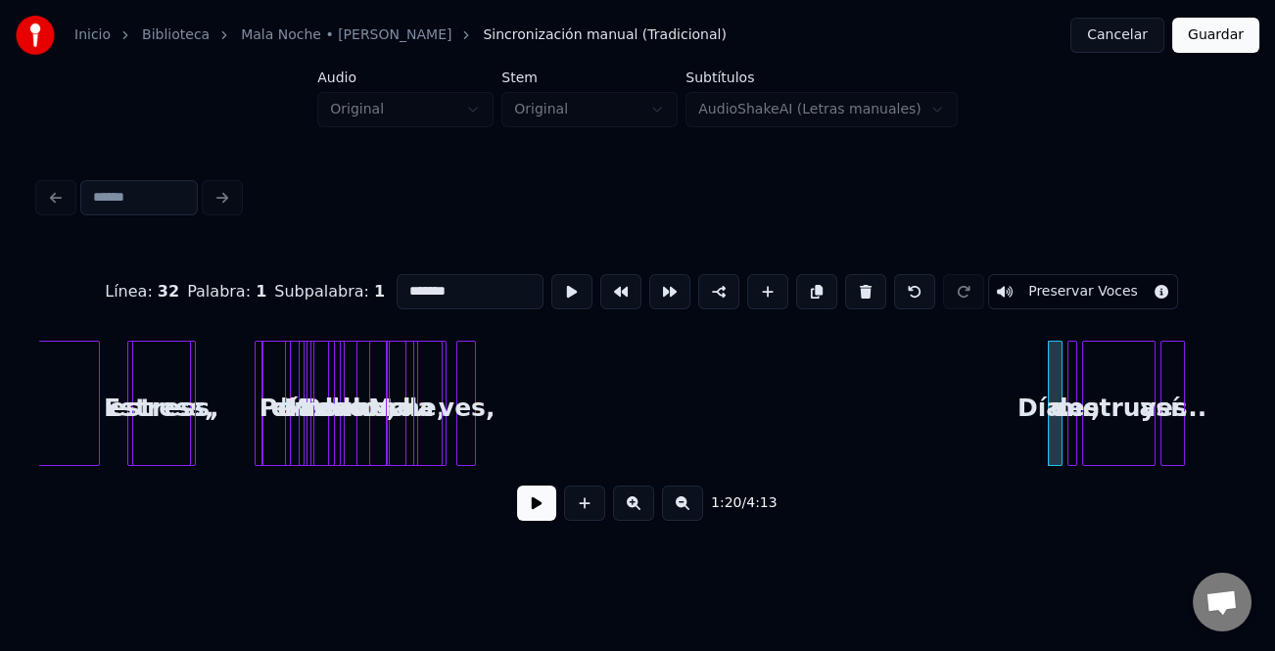
click at [256, 431] on div at bounding box center [259, 403] width 6 height 123
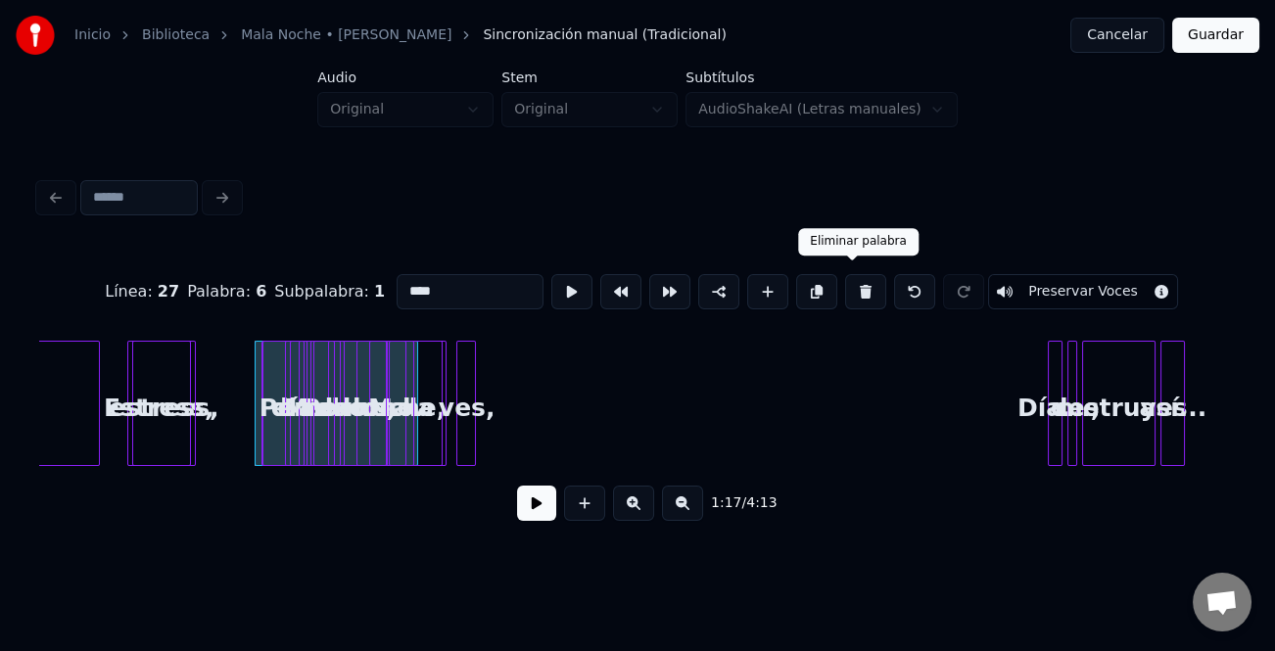
click at [848, 293] on button at bounding box center [865, 291] width 41 height 35
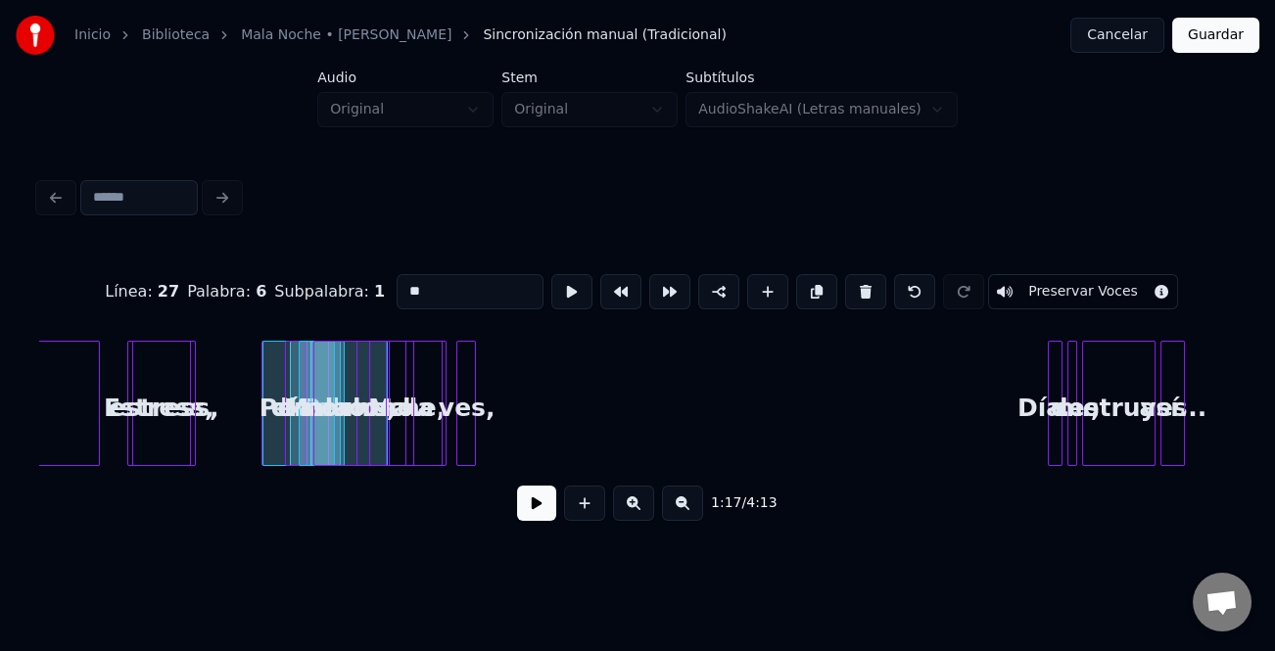
click at [848, 293] on button at bounding box center [865, 291] width 41 height 35
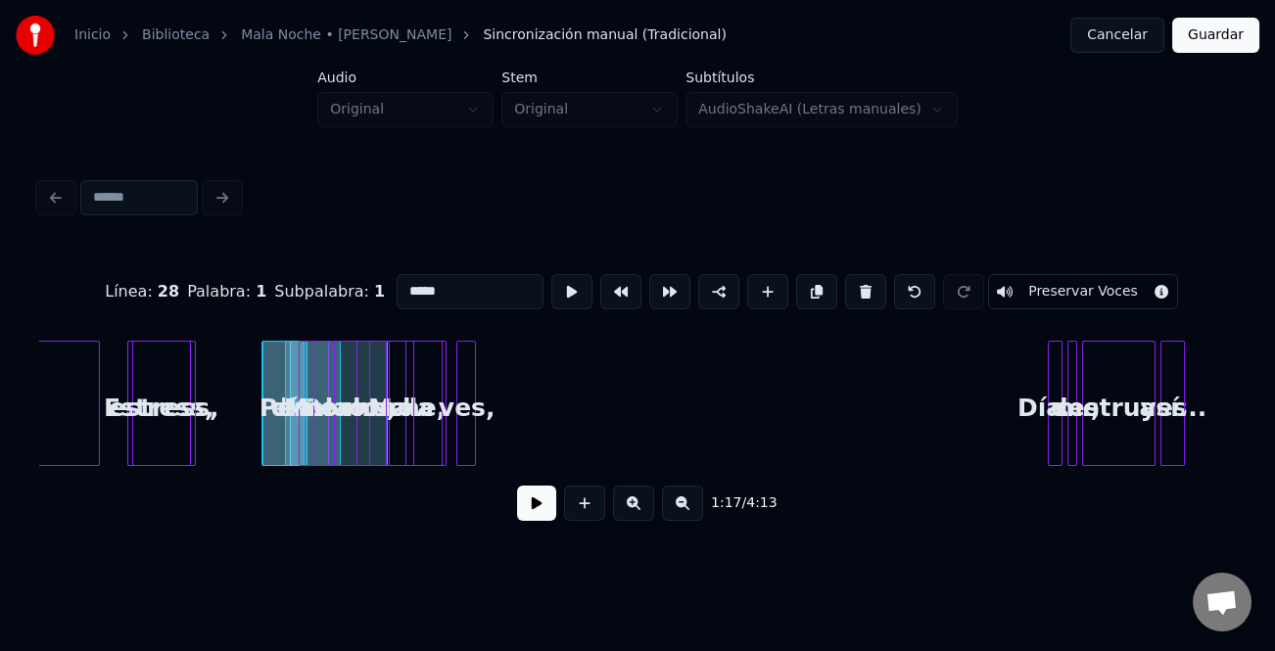
click at [848, 293] on button at bounding box center [865, 291] width 41 height 35
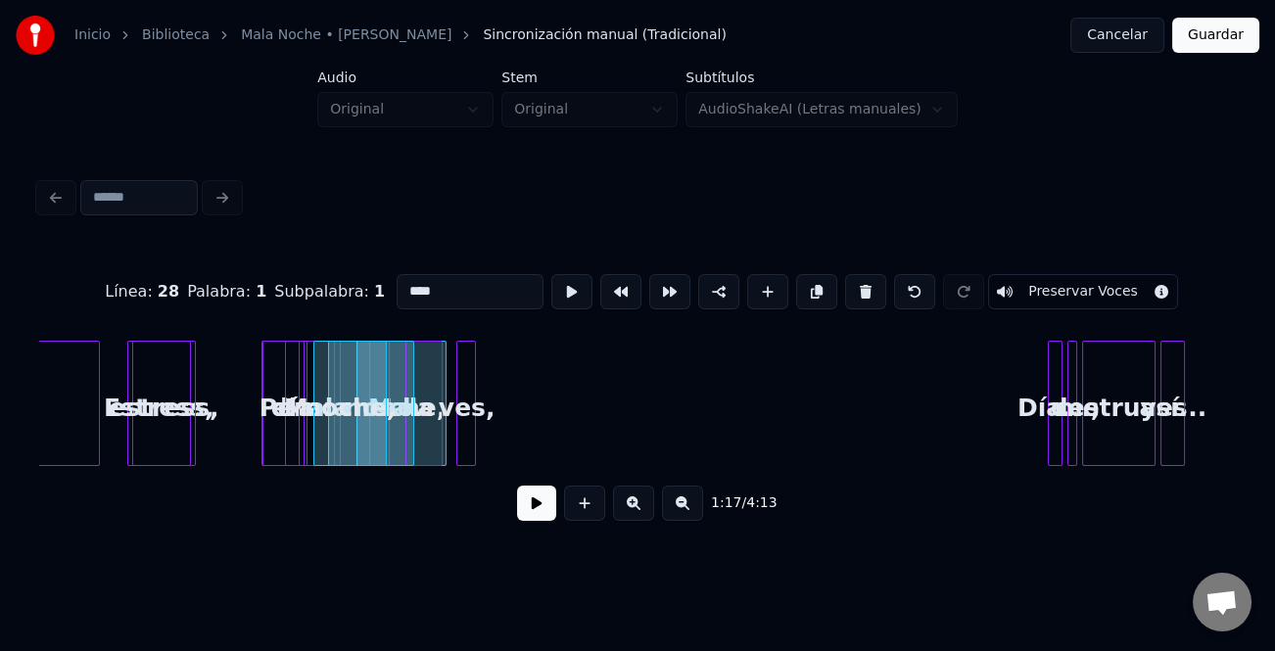
click at [848, 293] on button at bounding box center [865, 291] width 41 height 35
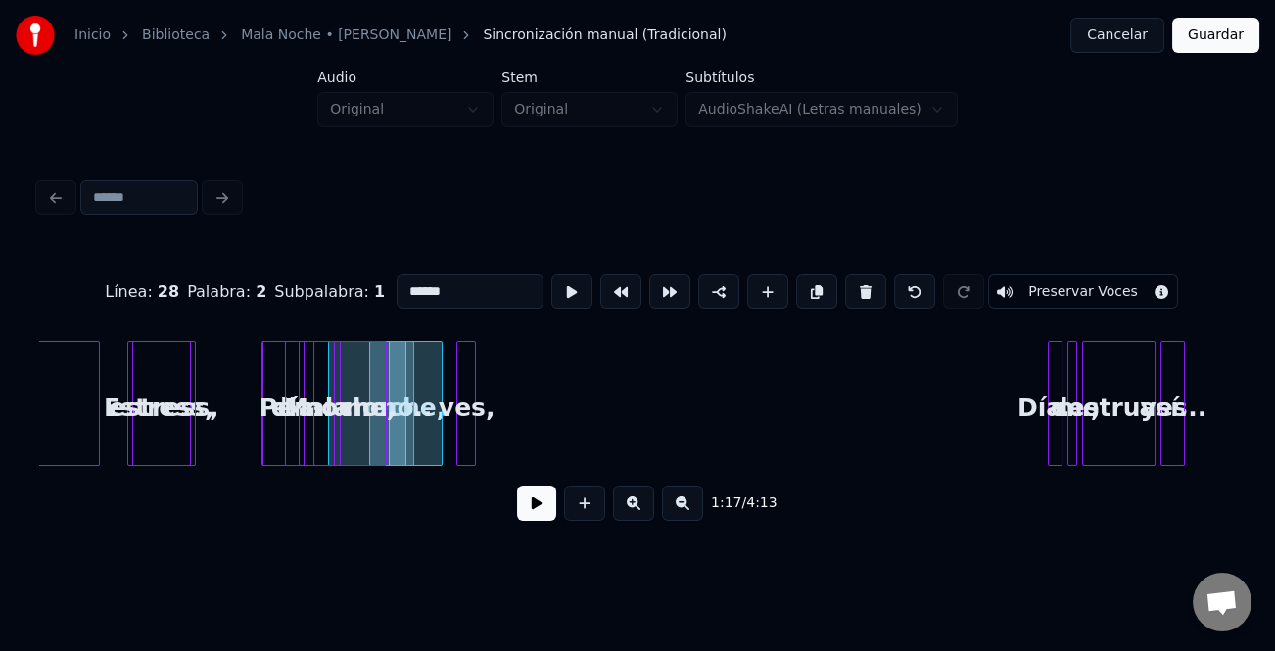
click at [848, 293] on button at bounding box center [865, 291] width 41 height 35
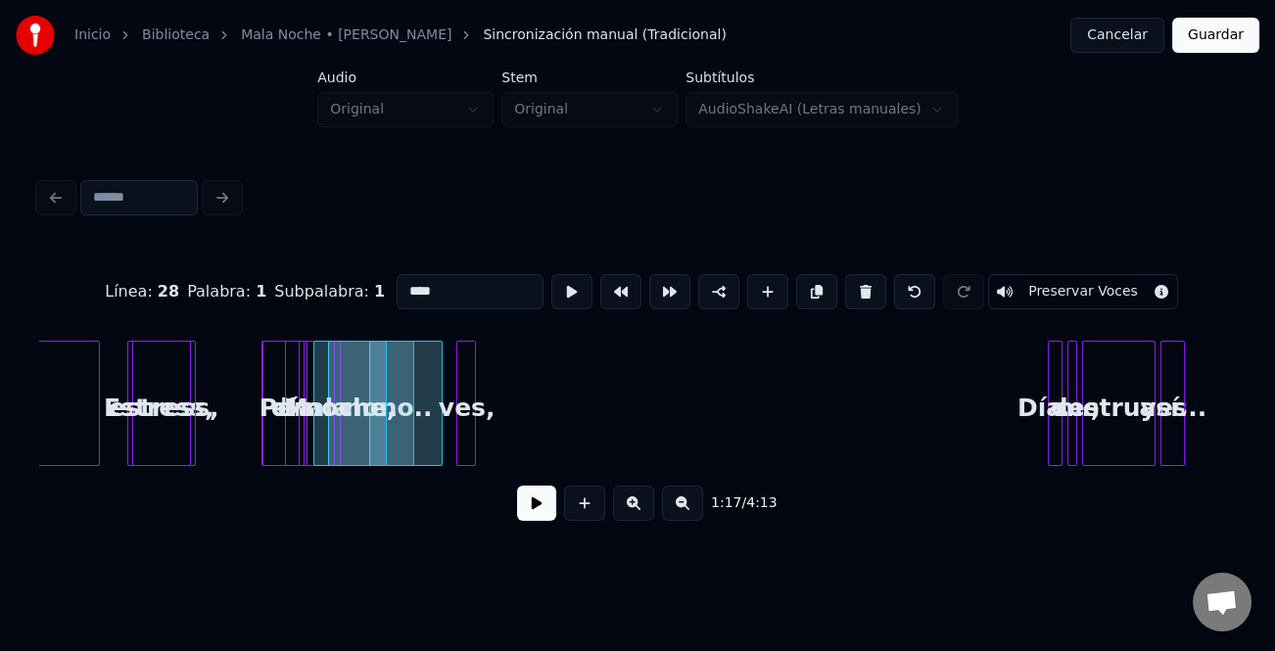
click at [848, 293] on button at bounding box center [865, 291] width 41 height 35
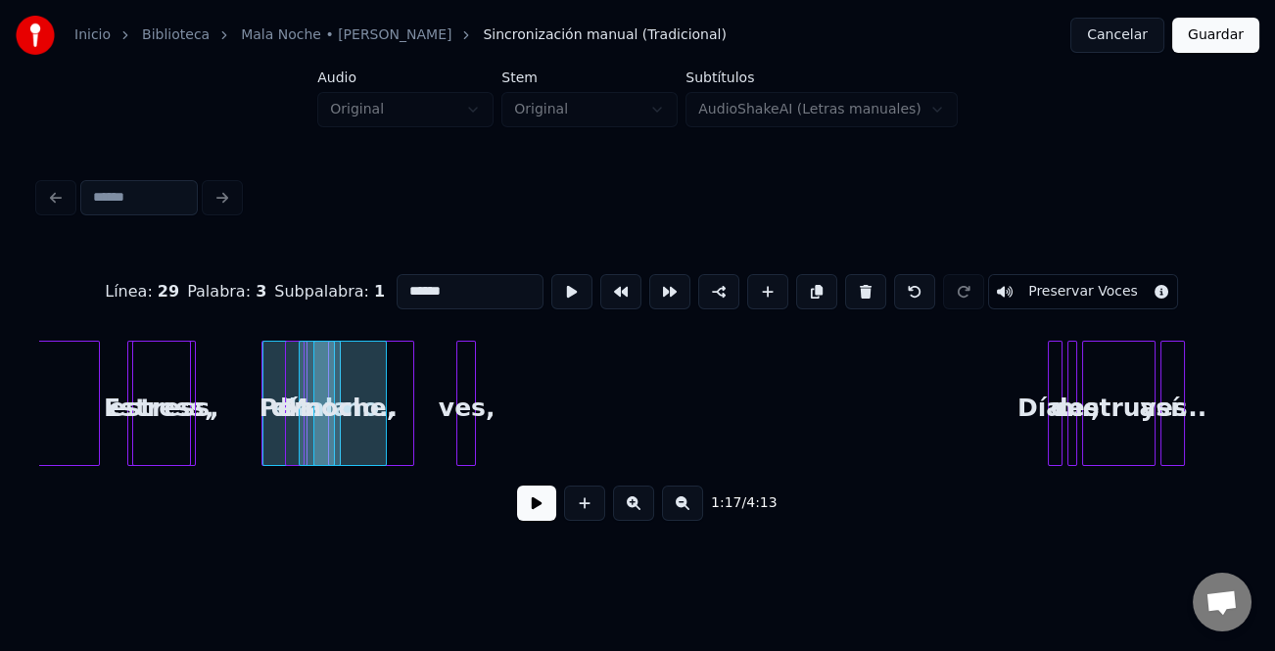
click at [848, 293] on button at bounding box center [865, 291] width 41 height 35
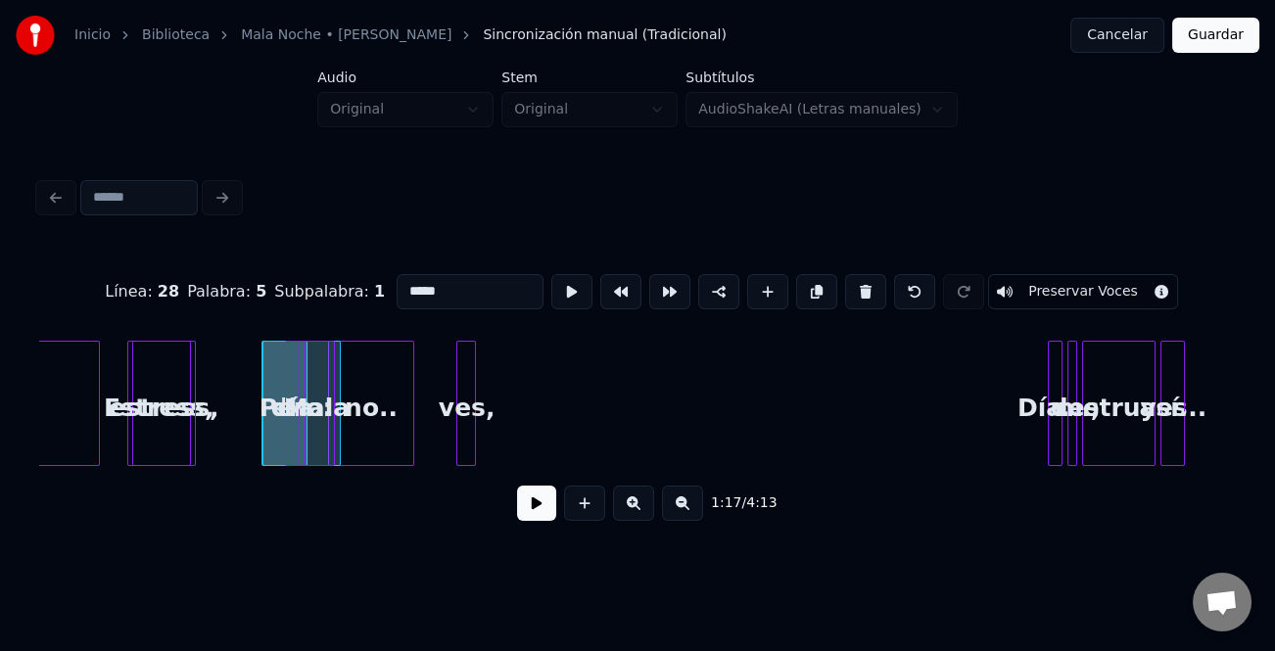
click at [848, 293] on button at bounding box center [865, 291] width 41 height 35
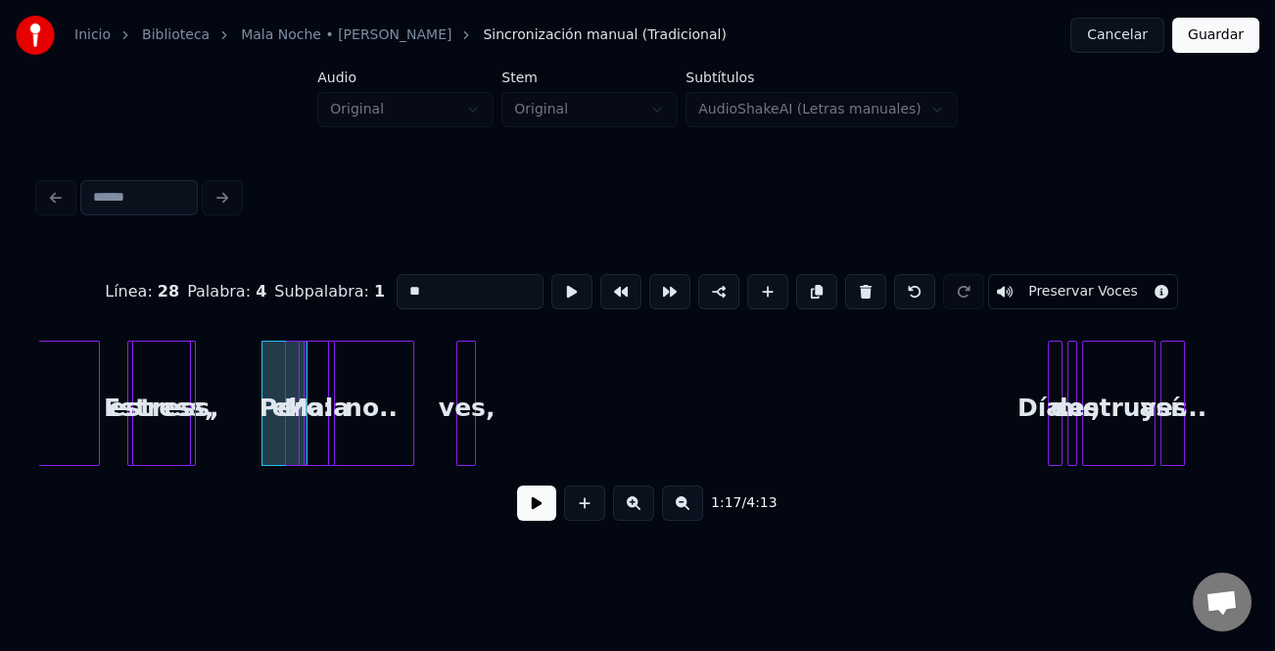
click at [848, 293] on button at bounding box center [865, 291] width 41 height 35
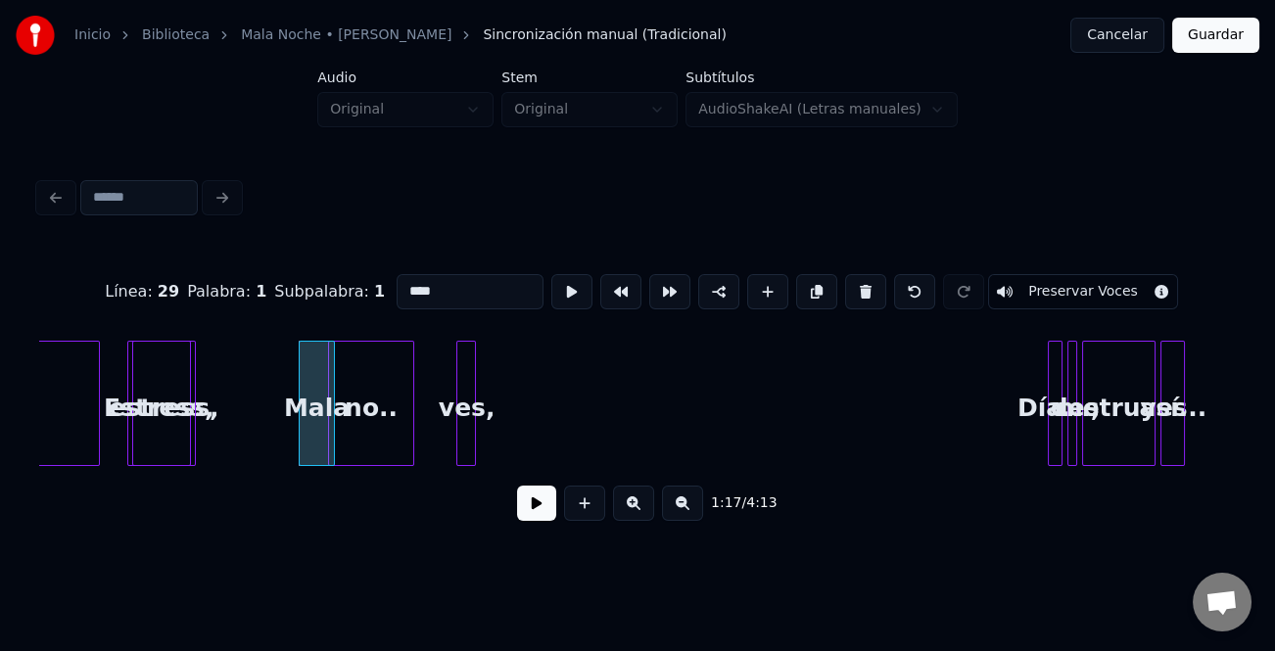
click at [848, 293] on button at bounding box center [865, 291] width 41 height 35
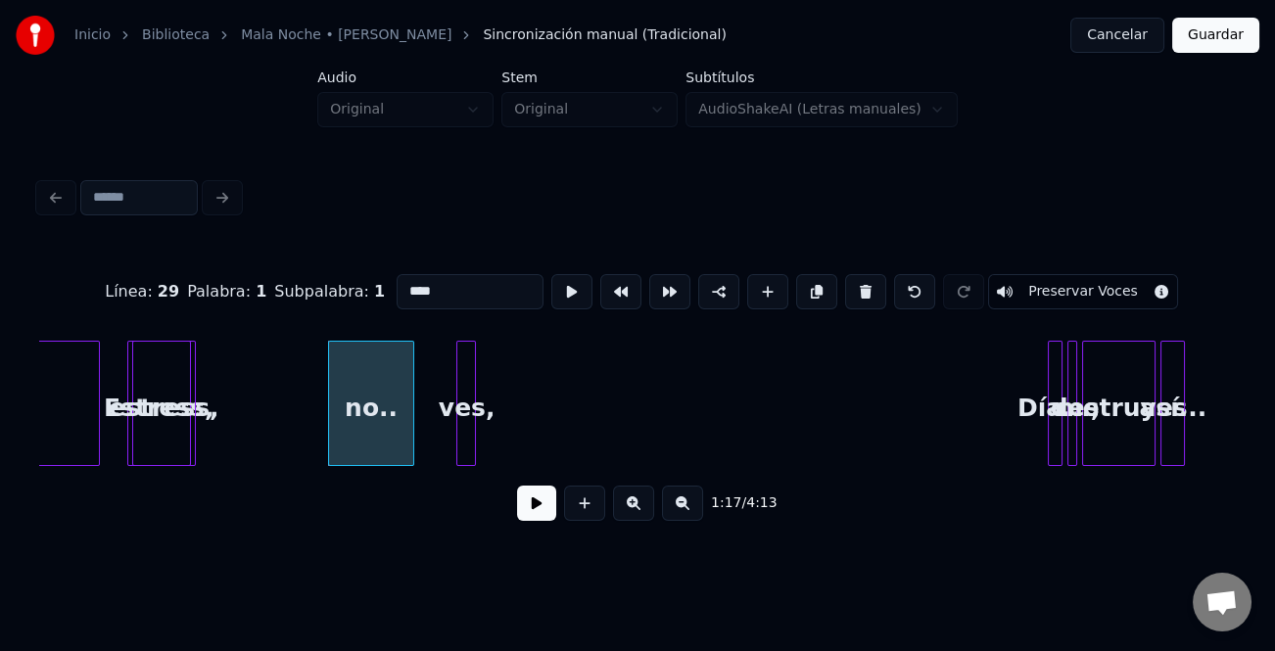
click at [848, 293] on button at bounding box center [865, 291] width 41 height 35
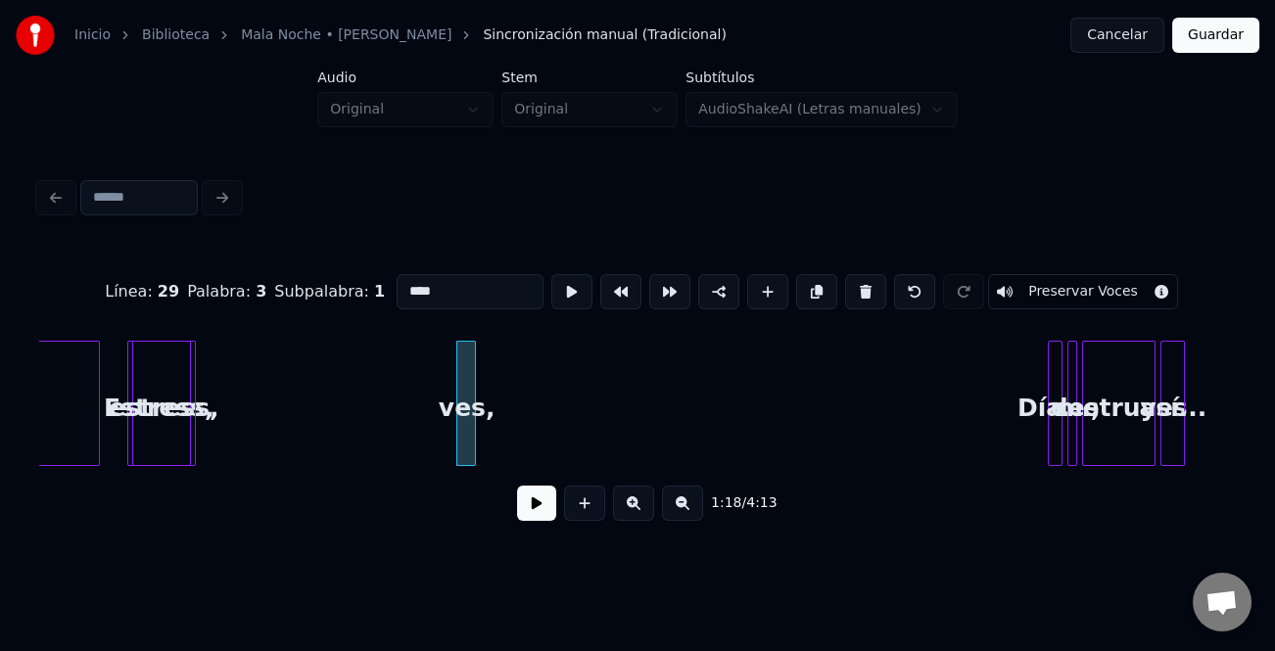
click at [848, 293] on button at bounding box center [865, 291] width 41 height 35
click at [165, 384] on div "estress," at bounding box center [164, 408] width 62 height 133
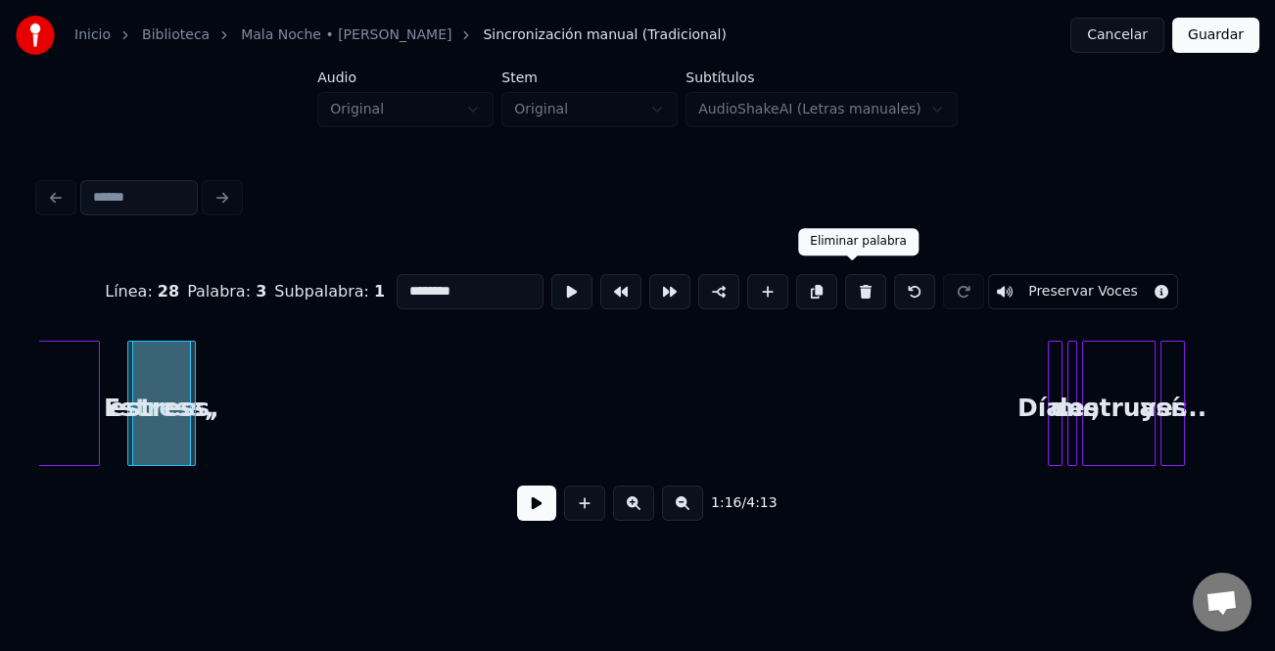
click at [846, 290] on button at bounding box center [865, 291] width 41 height 35
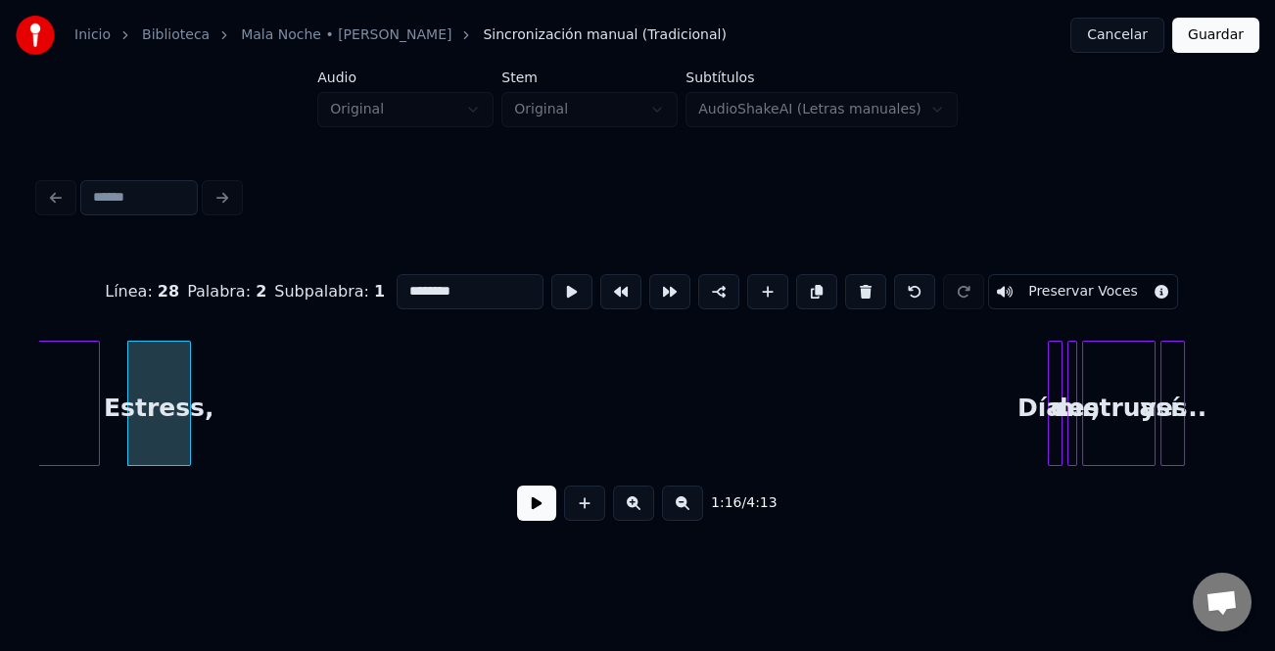
click at [847, 290] on button at bounding box center [865, 291] width 41 height 35
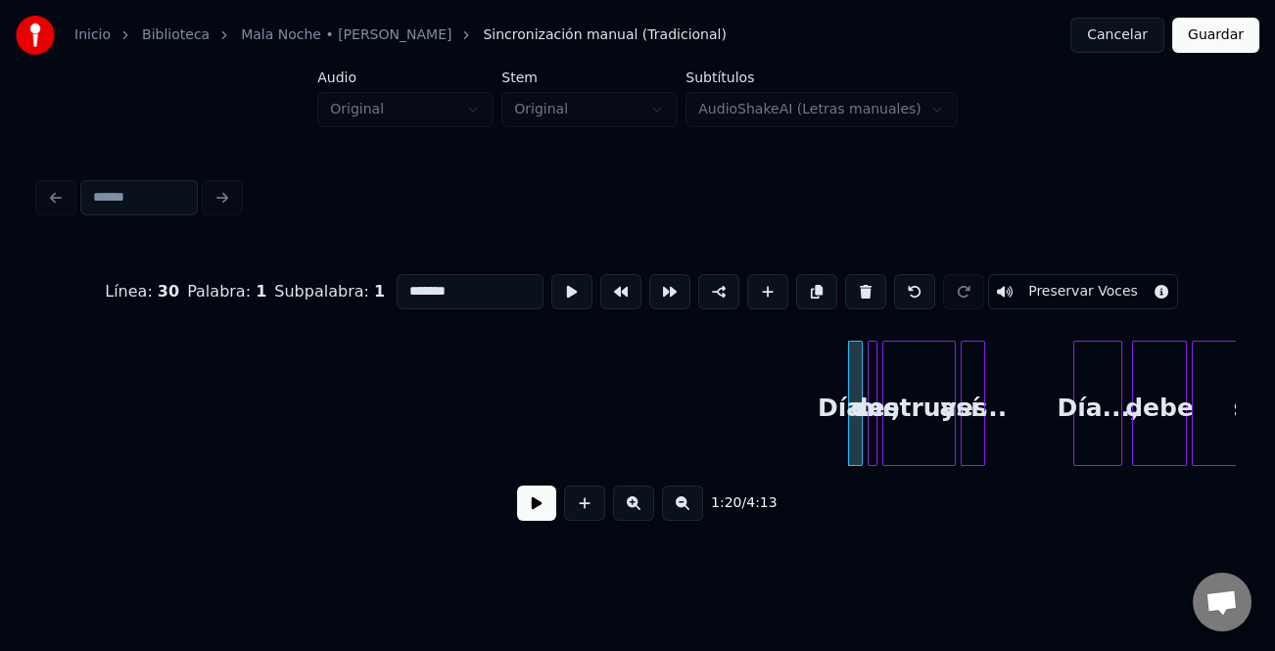
scroll to position [0, 18944]
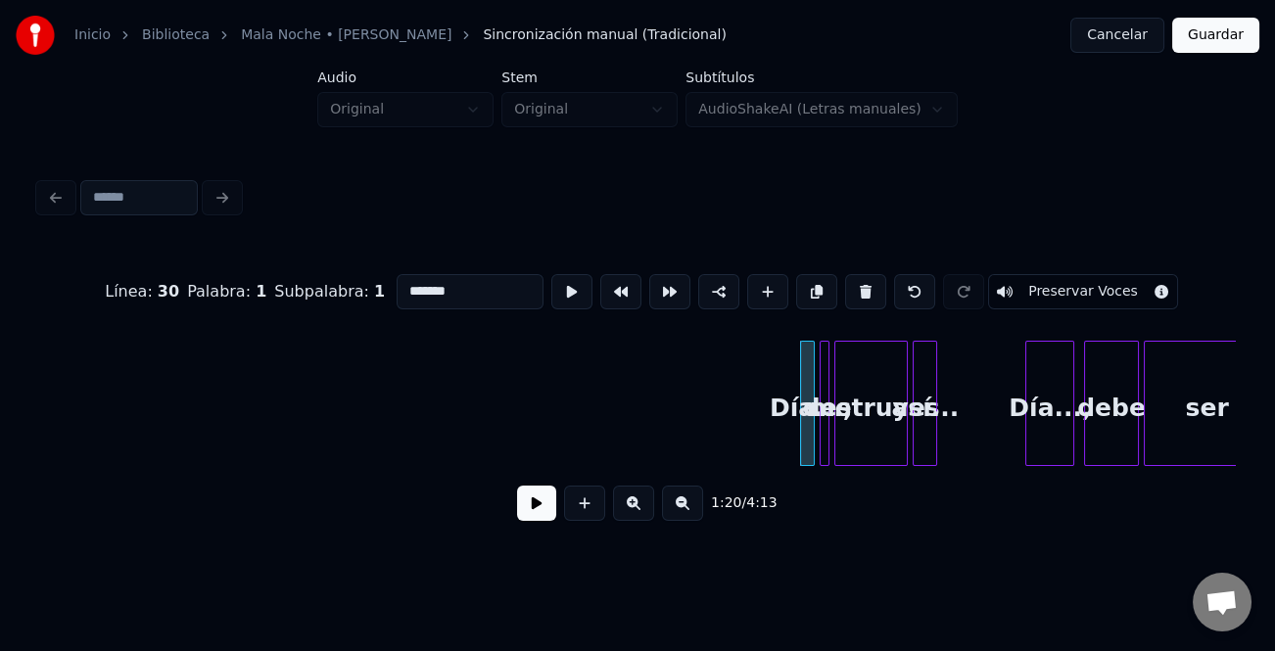
drag, startPoint x: 428, startPoint y: 472, endPoint x: 411, endPoint y: 469, distance: 16.9
click at [411, 466] on div "Día..., me destruyes así... Día..., debe ser" at bounding box center [637, 403] width 1197 height 125
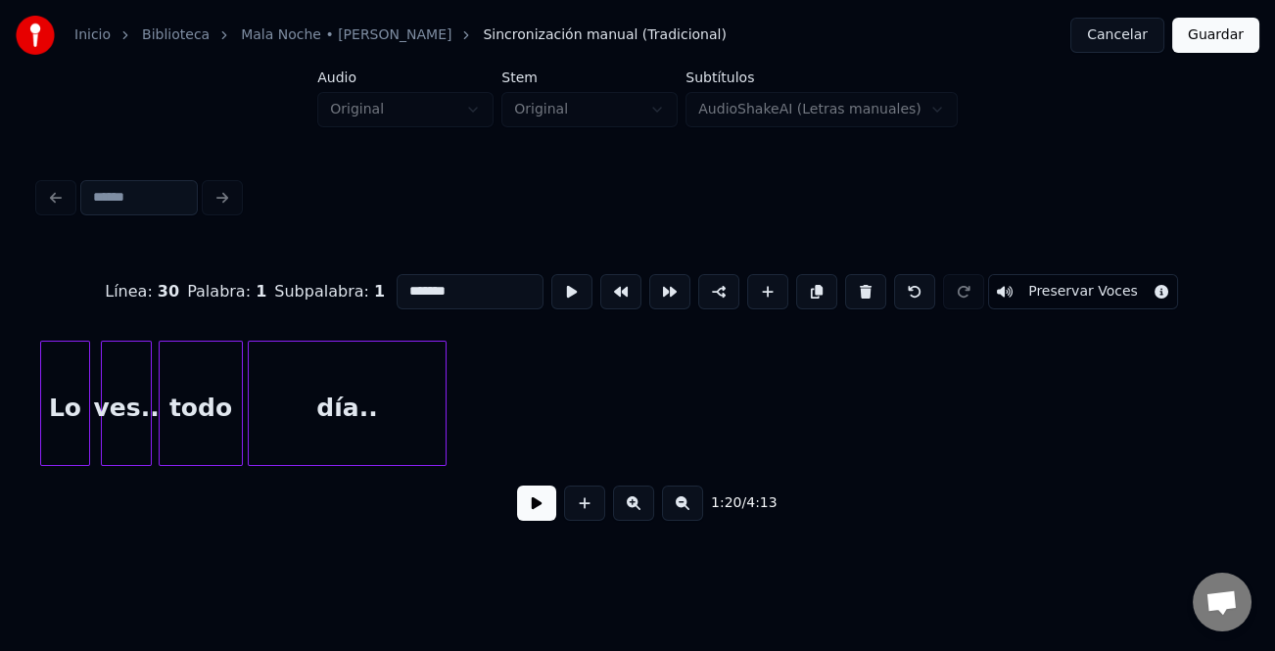
scroll to position [0, 18297]
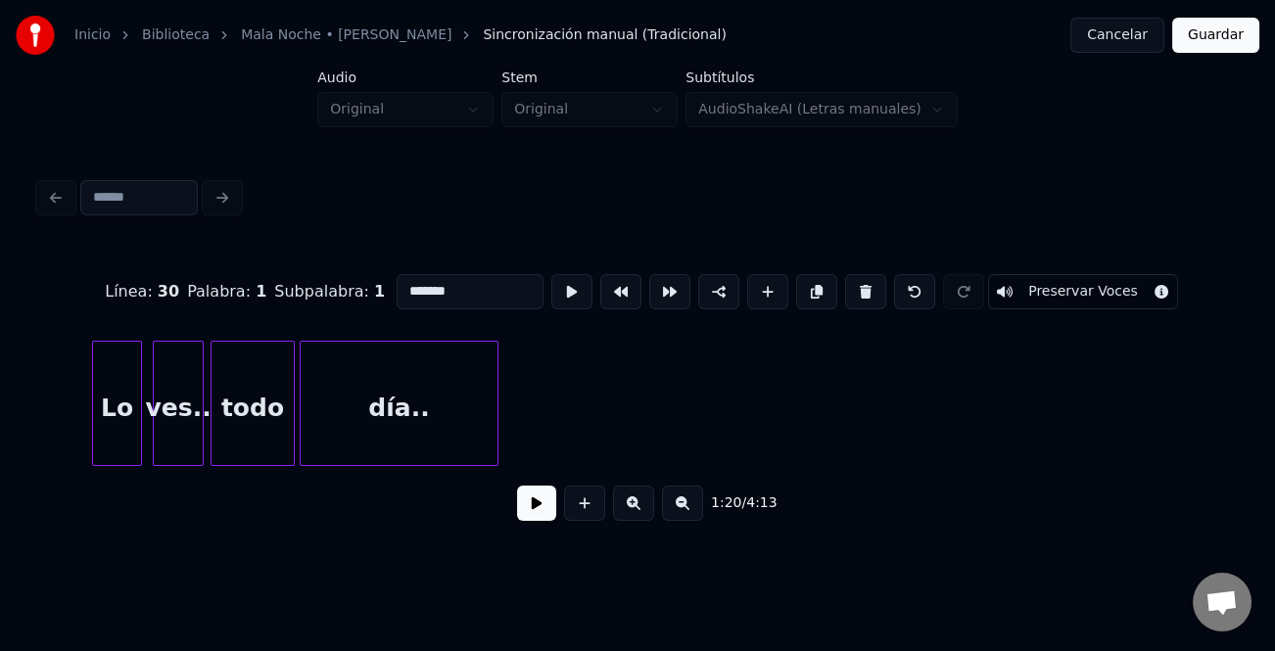
click at [425, 431] on div "día.." at bounding box center [400, 408] width 198 height 133
type input "*****"
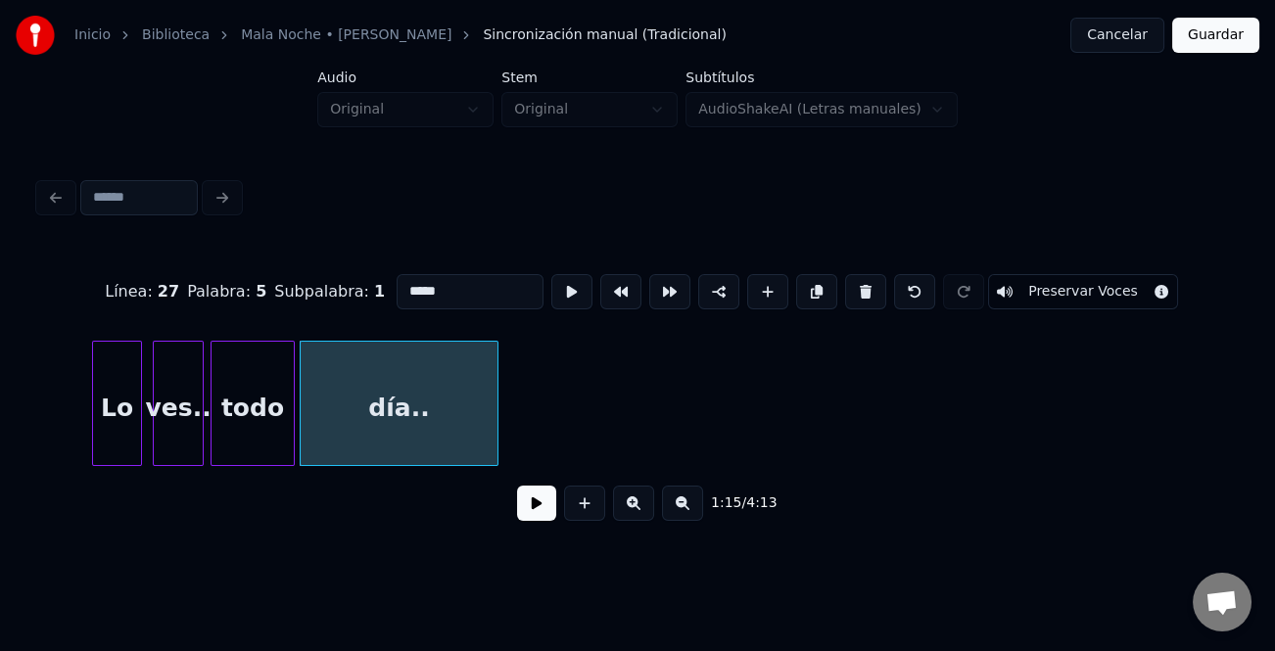
click at [540, 509] on button at bounding box center [536, 503] width 39 height 35
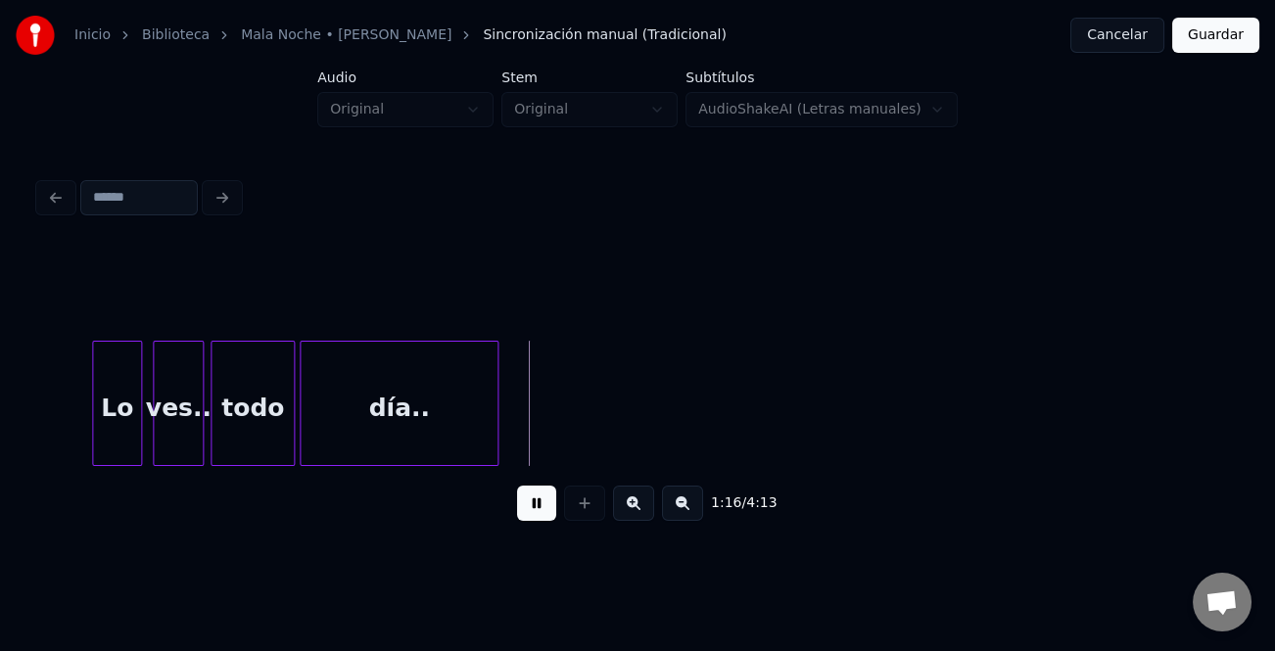
drag, startPoint x: 537, startPoint y: 509, endPoint x: 534, endPoint y: 465, distance: 44.2
click at [535, 509] on button at bounding box center [536, 503] width 39 height 35
click at [437, 424] on div "día.." at bounding box center [400, 408] width 198 height 133
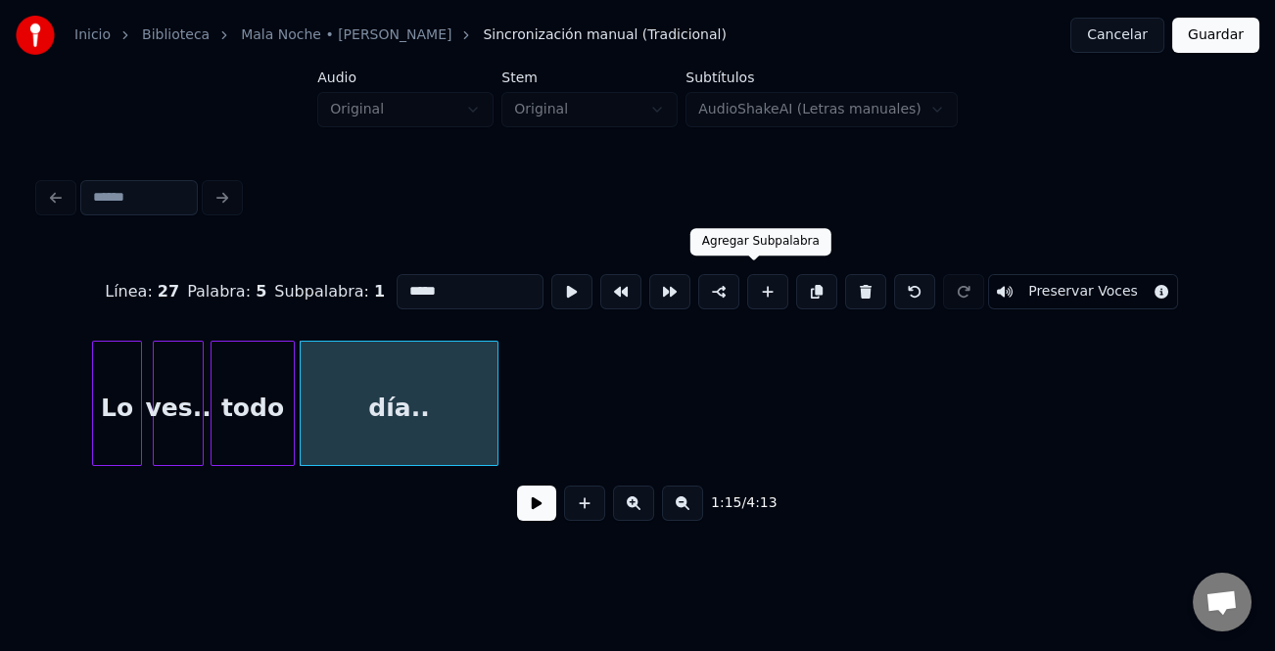
drag, startPoint x: 748, startPoint y: 287, endPoint x: 693, endPoint y: 287, distance: 54.8
click at [747, 287] on button at bounding box center [767, 291] width 41 height 35
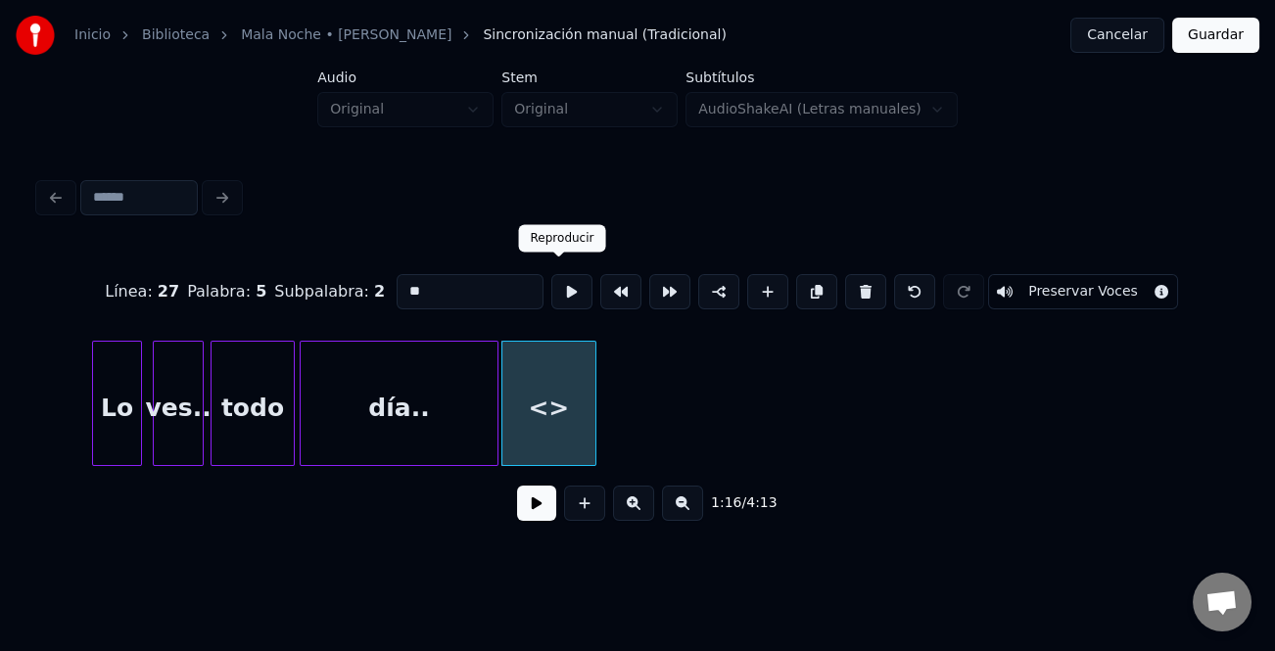
click at [453, 288] on input "**" at bounding box center [470, 291] width 147 height 35
type input "*"
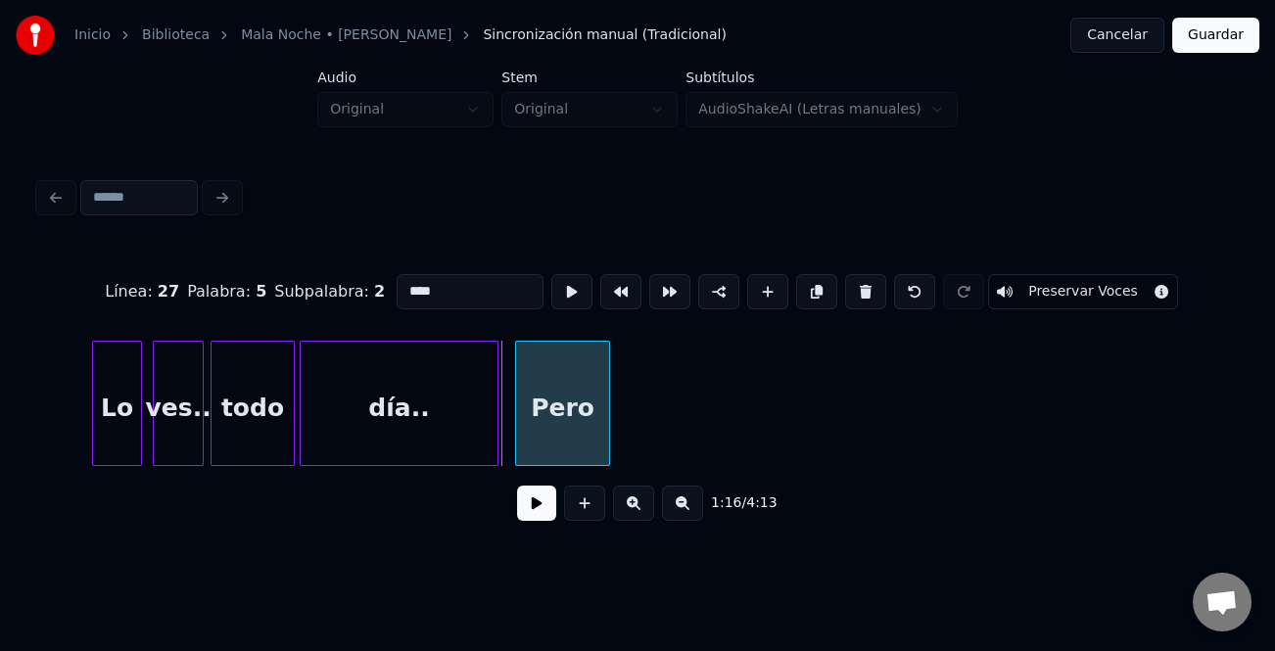
click at [534, 412] on div "Pero" at bounding box center [563, 408] width 94 height 133
click at [551, 409] on div "Pero" at bounding box center [568, 408] width 94 height 133
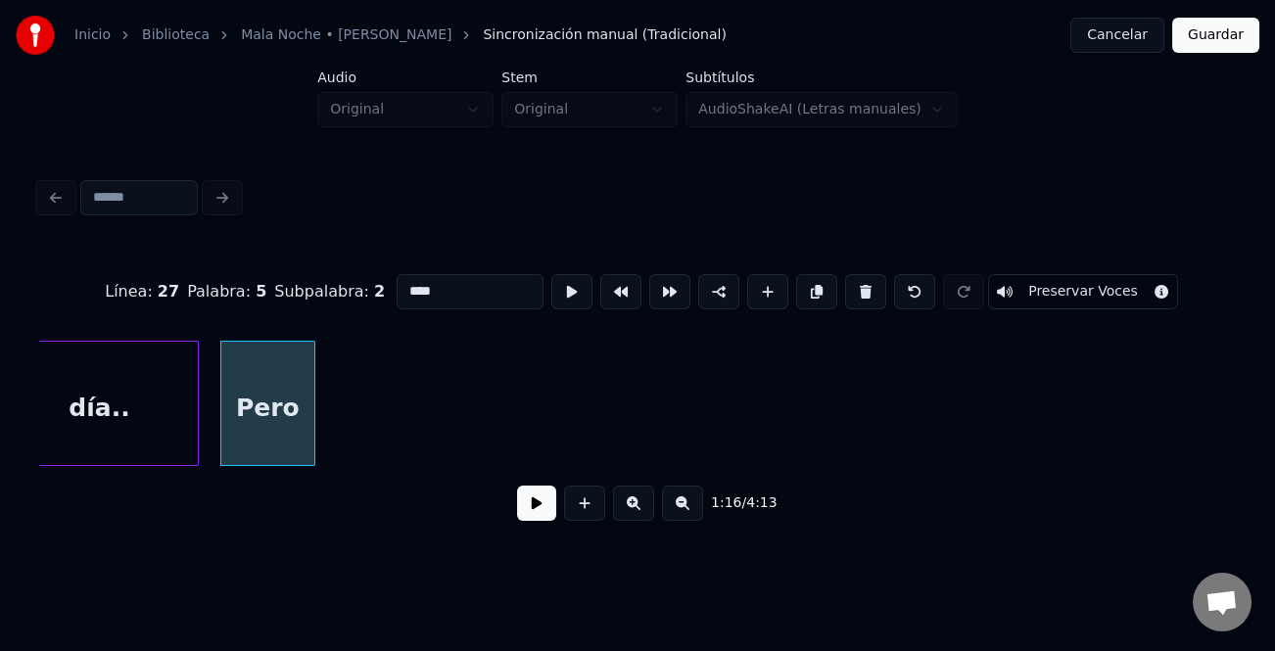
scroll to position [0, 18398]
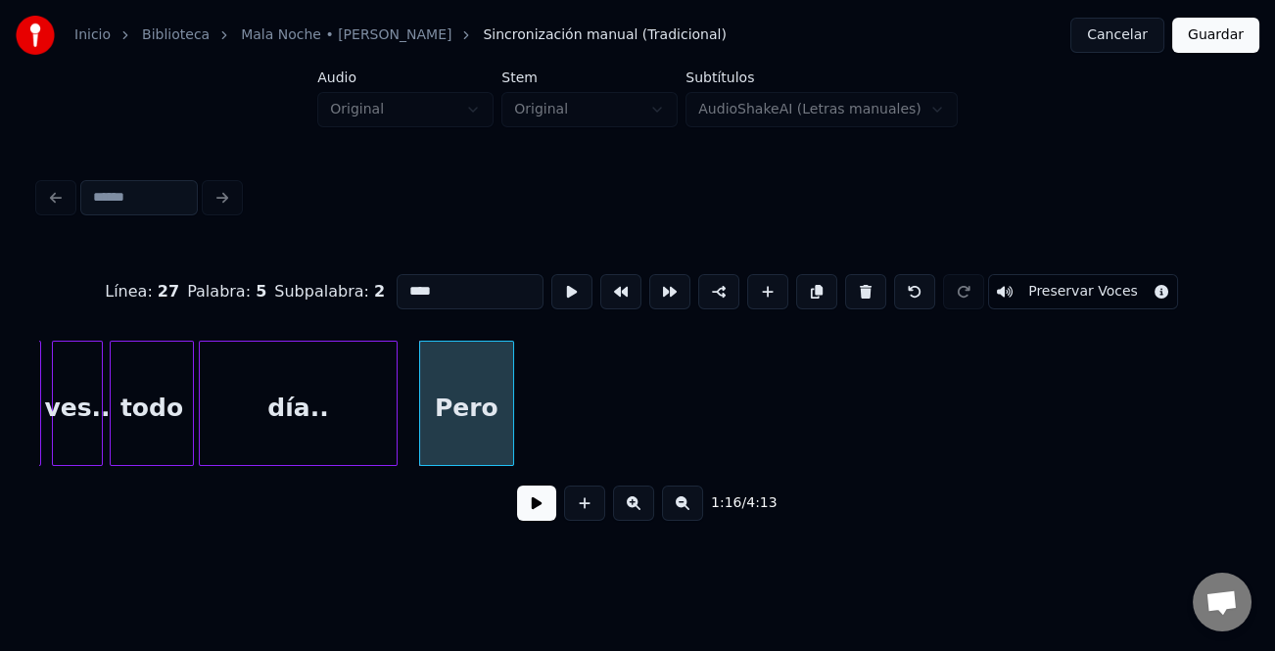
click at [484, 371] on div "Pero" at bounding box center [467, 408] width 94 height 133
click at [763, 285] on button at bounding box center [767, 291] width 41 height 35
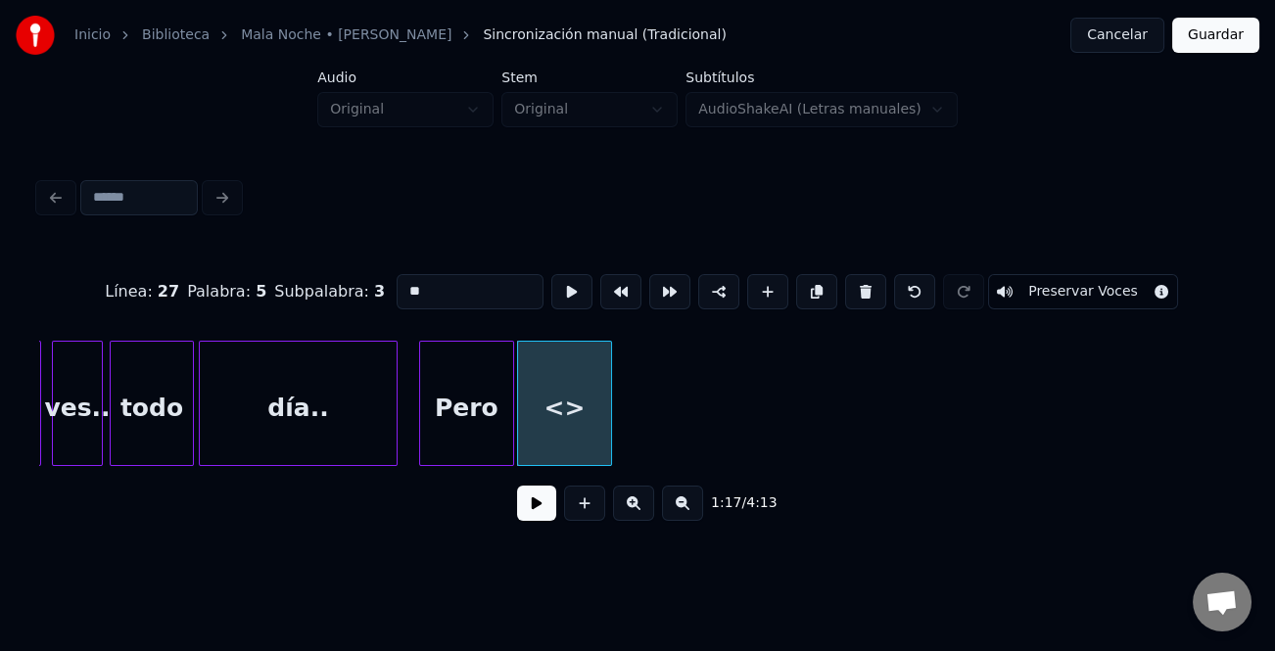
drag, startPoint x: 509, startPoint y: 294, endPoint x: 368, endPoint y: 296, distance: 141.0
click at [368, 296] on div "Línea : 27 Palabra : 5 Subpalabra : 3 ** Preservar Voces" at bounding box center [637, 292] width 1197 height 98
click at [602, 430] on div "mala" at bounding box center [565, 408] width 94 height 133
click at [458, 434] on div "Pero" at bounding box center [467, 408] width 94 height 133
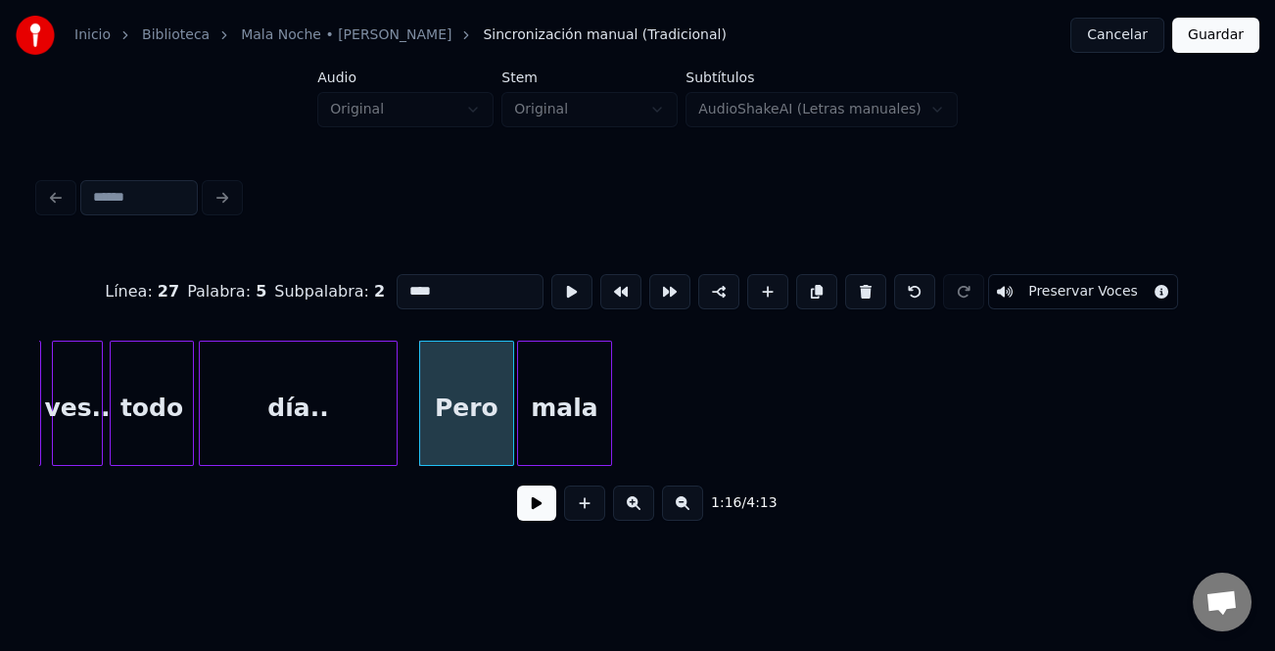
type input "****"
click at [541, 514] on button at bounding box center [536, 503] width 39 height 35
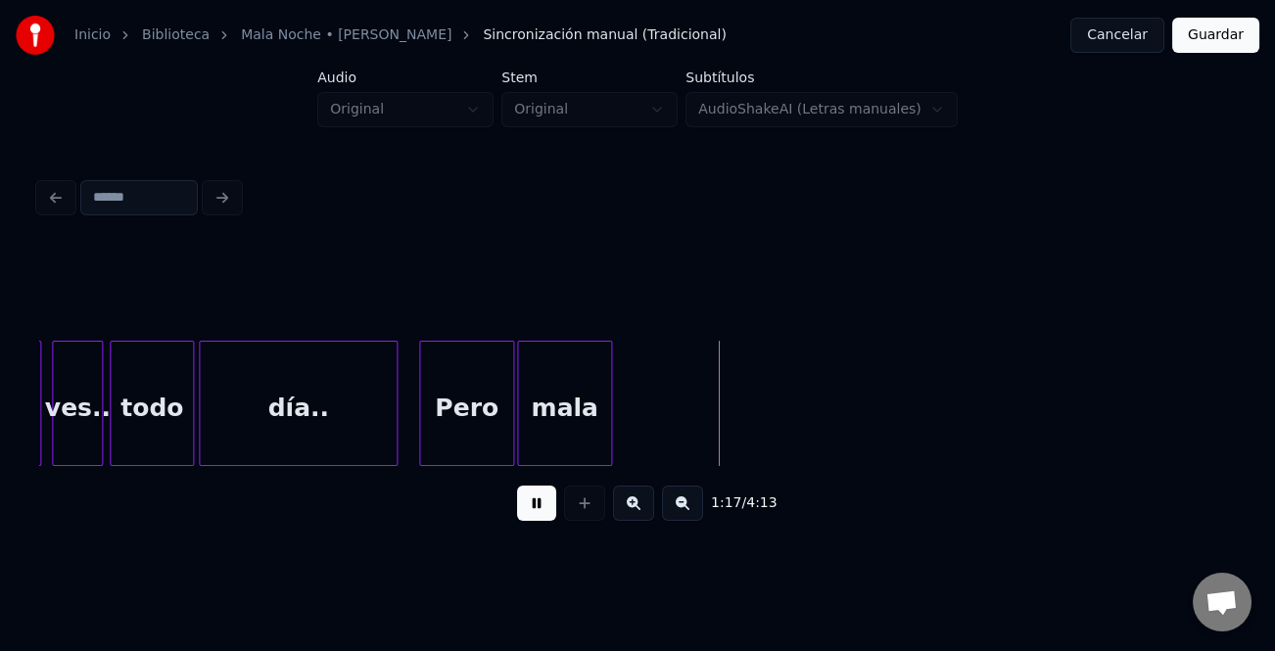
click at [540, 515] on button at bounding box center [536, 503] width 39 height 35
click at [649, 437] on div at bounding box center [649, 403] width 6 height 123
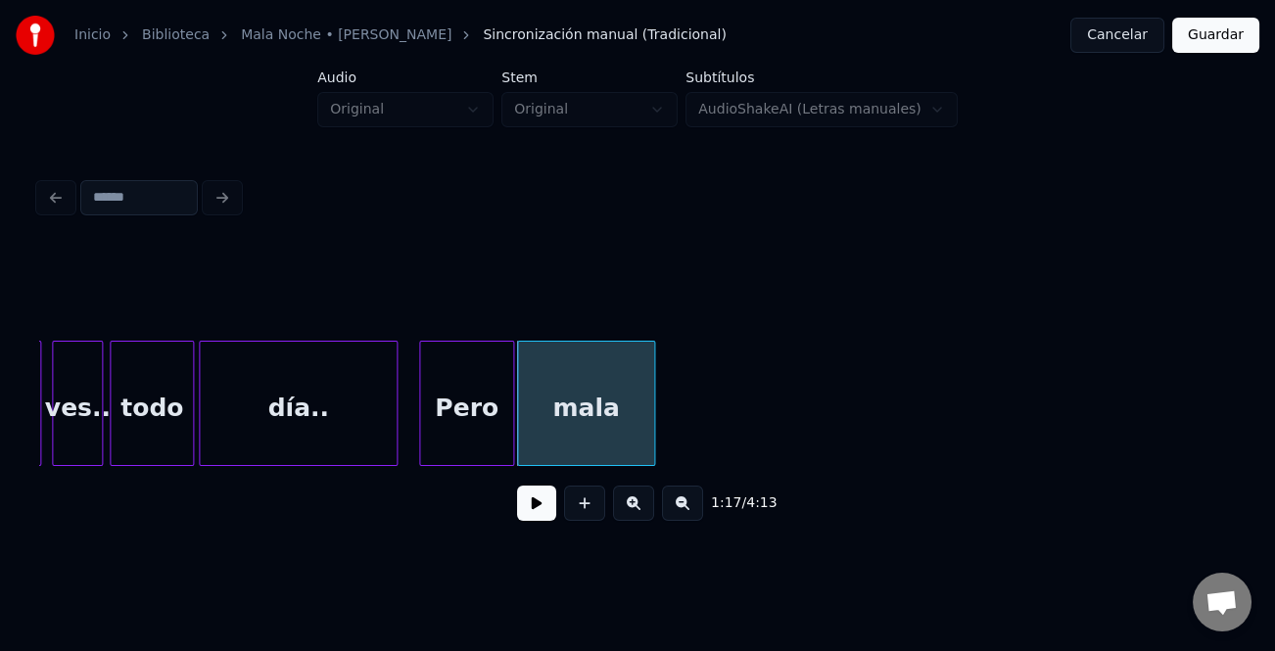
click at [643, 437] on div "mala" at bounding box center [586, 408] width 136 height 133
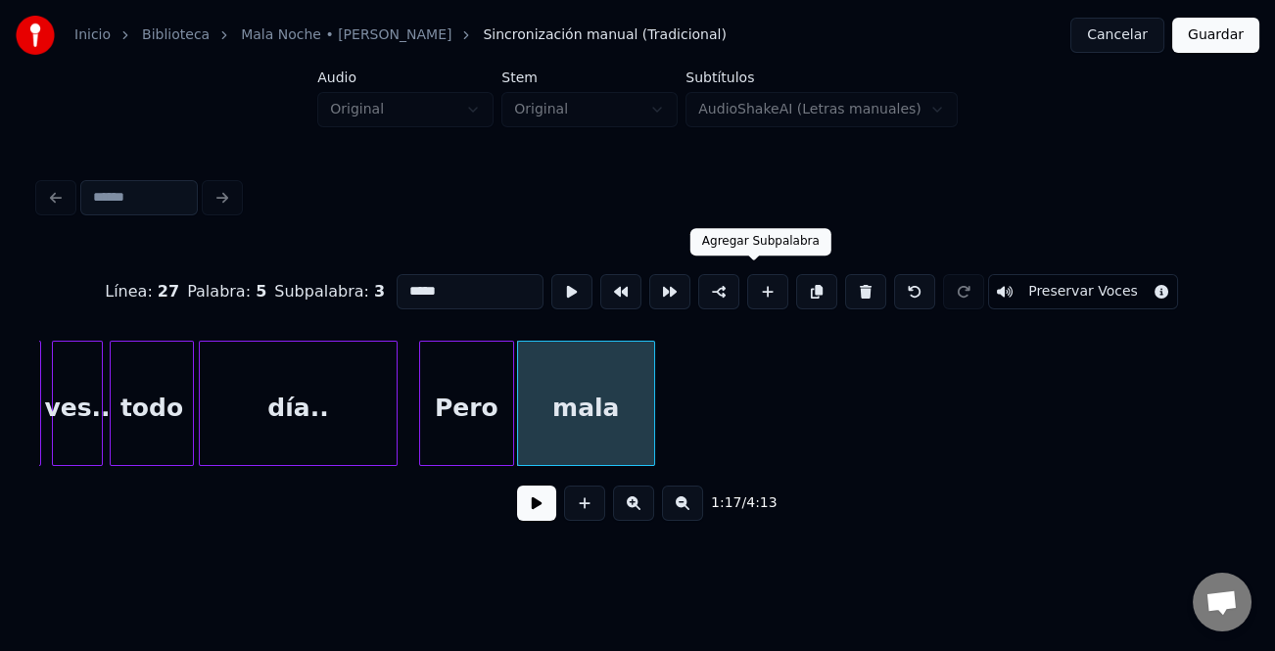
click at [765, 274] on button at bounding box center [767, 291] width 41 height 35
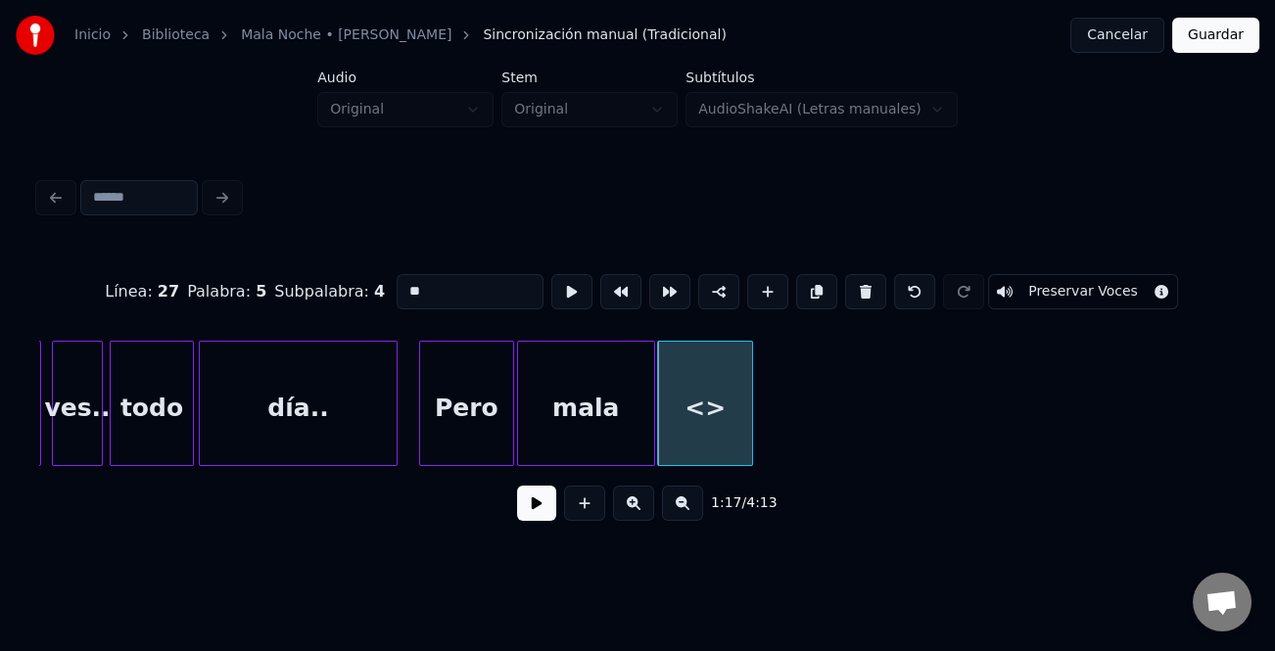
drag, startPoint x: 408, startPoint y: 290, endPoint x: 376, endPoint y: 290, distance: 32.3
click at [376, 290] on div "Línea : 27 Palabra : 5 Subpalabra : 4 ** Preservar Voces" at bounding box center [637, 292] width 1197 height 98
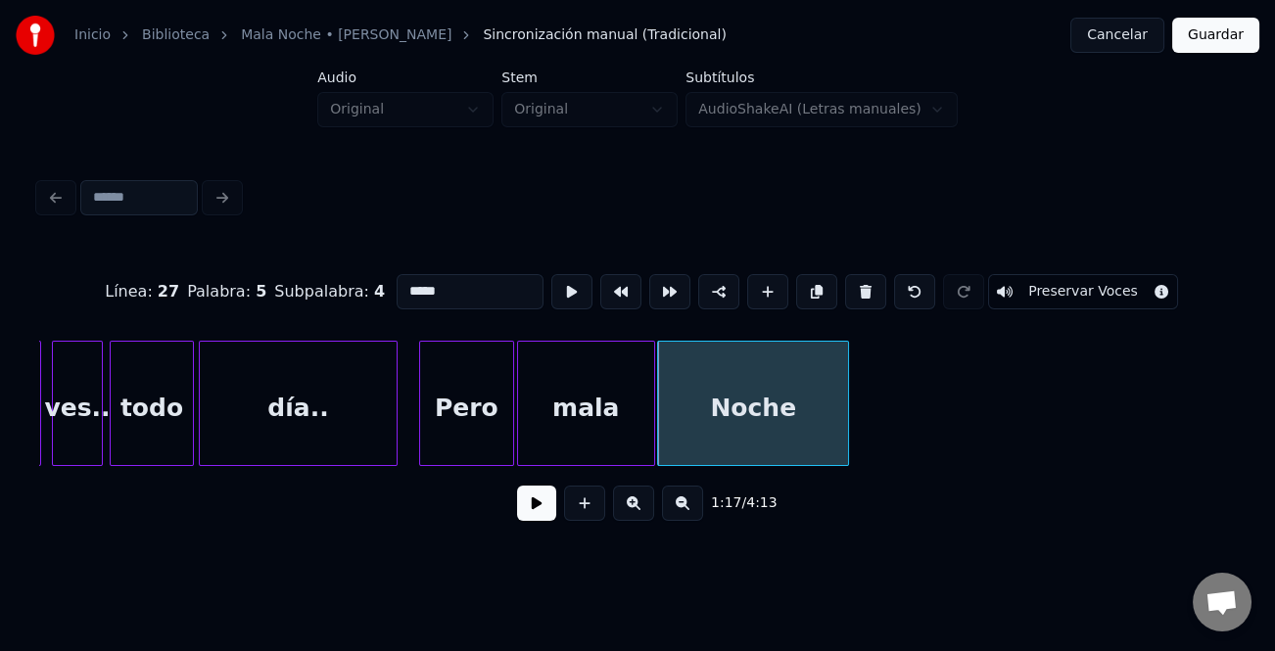
click at [846, 432] on div at bounding box center [845, 403] width 6 height 123
click at [834, 433] on div "Noche" at bounding box center [753, 408] width 190 height 133
click at [757, 284] on button at bounding box center [767, 291] width 41 height 35
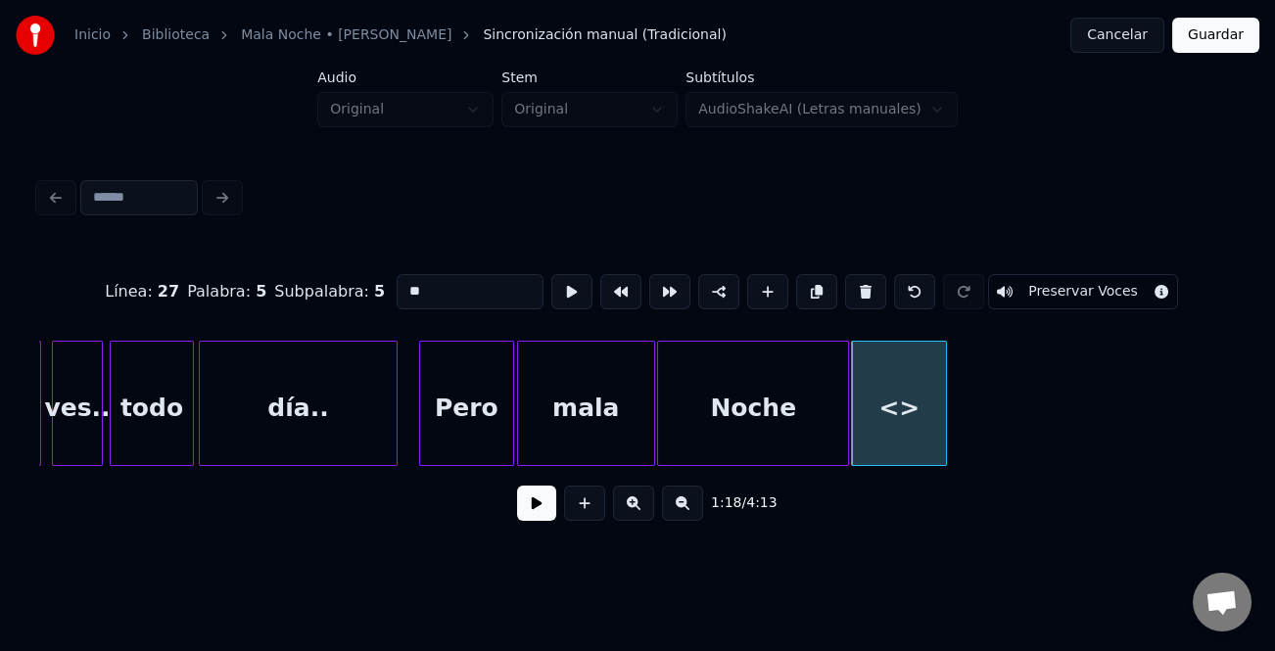
drag, startPoint x: 495, startPoint y: 282, endPoint x: 290, endPoint y: 282, distance: 204.7
click at [290, 282] on div "Línea : 27 Palabra : 5 Subpalabra : 5 ** Preservar Voces" at bounding box center [637, 292] width 1197 height 98
click at [988, 423] on div at bounding box center [989, 403] width 6 height 123
click at [960, 425] on div "No..." at bounding box center [921, 408] width 139 height 133
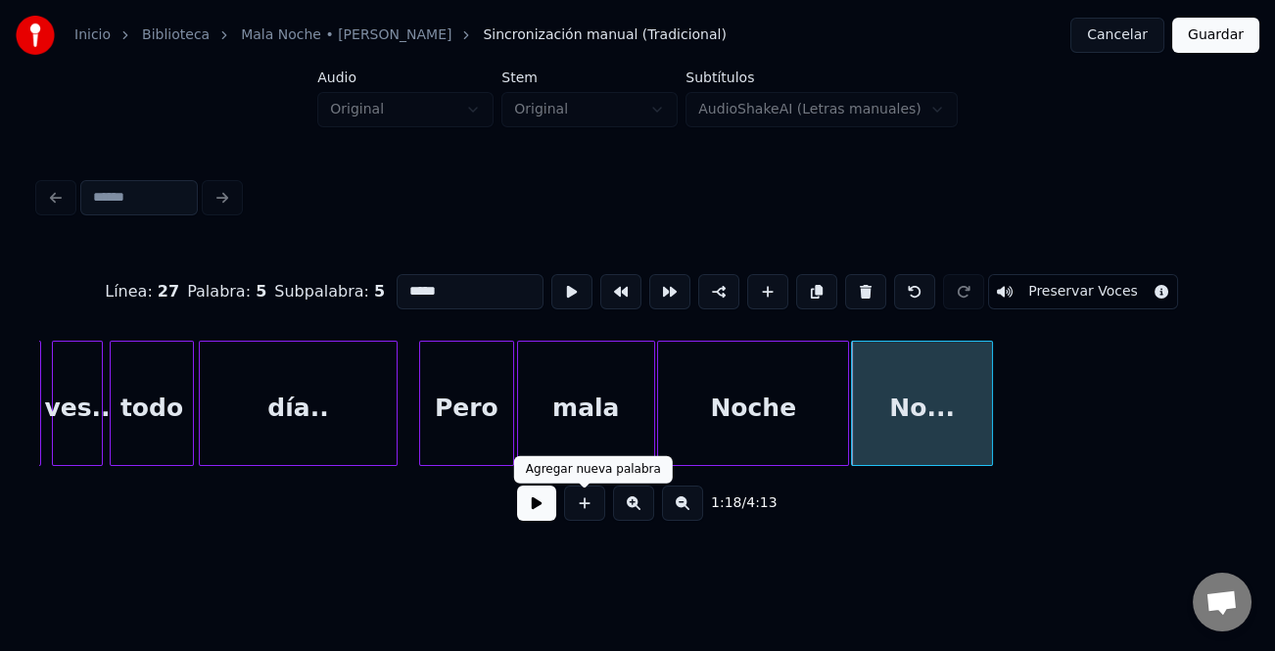
type input "*****"
click at [544, 515] on button at bounding box center [536, 503] width 39 height 35
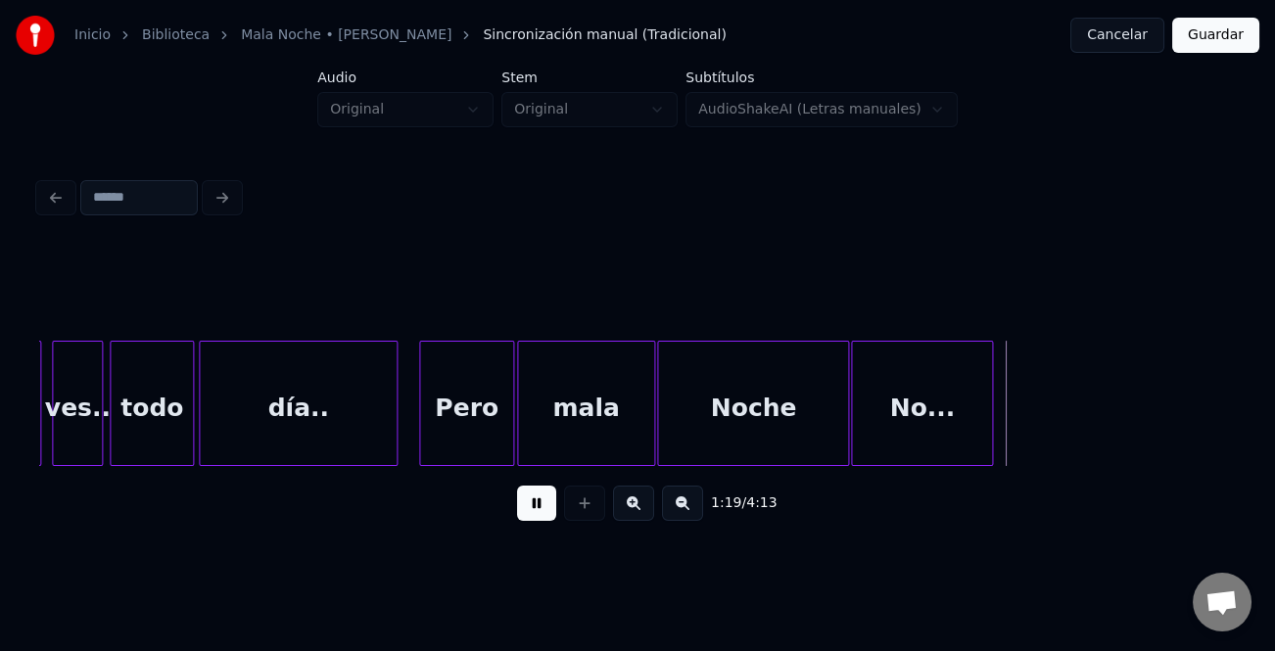
click at [542, 515] on button at bounding box center [536, 503] width 39 height 35
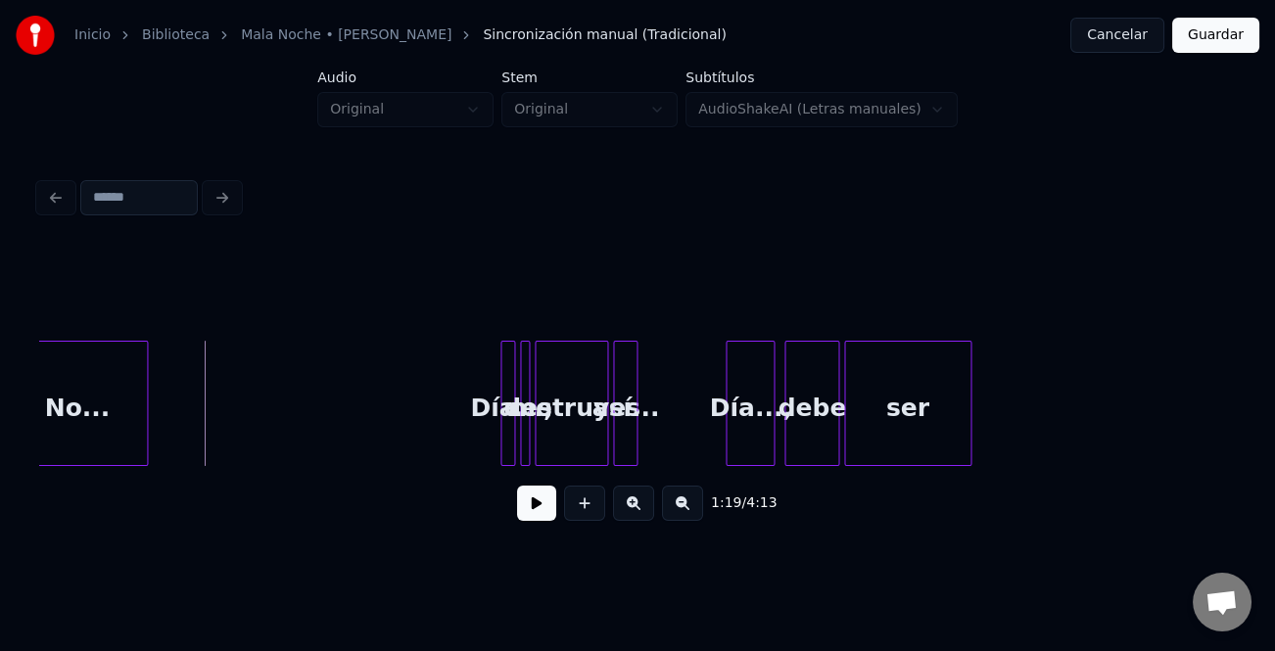
scroll to position [0, 19392]
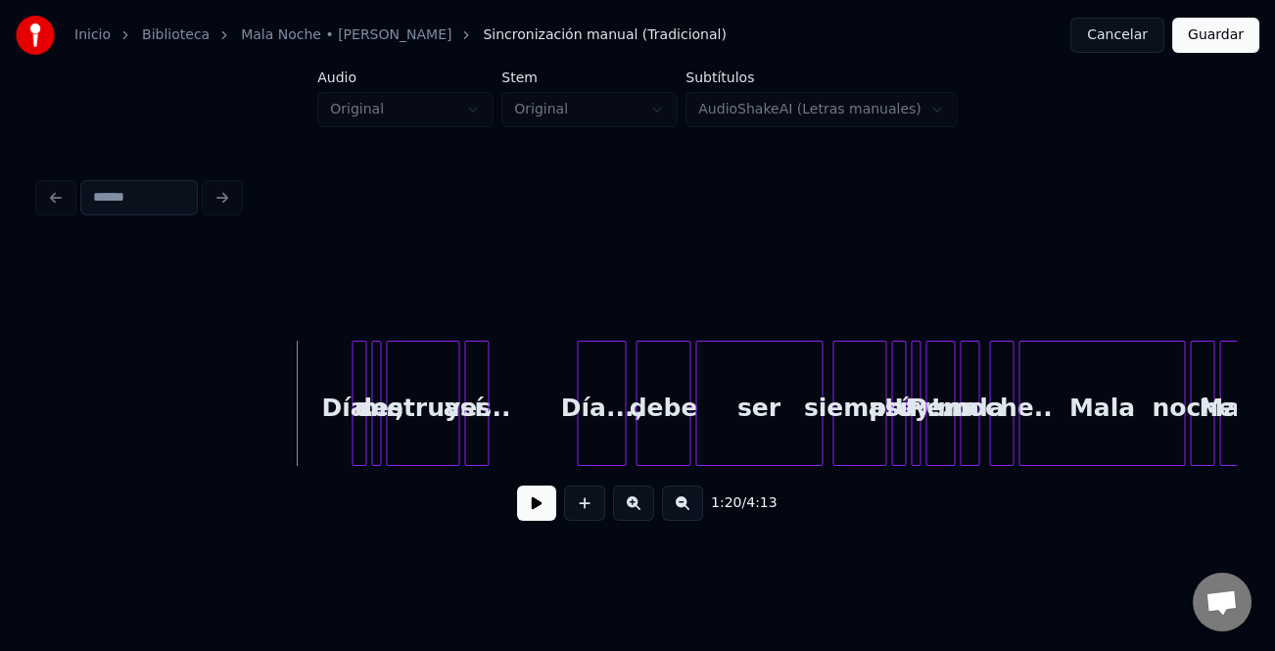
click at [539, 516] on button at bounding box center [536, 503] width 39 height 35
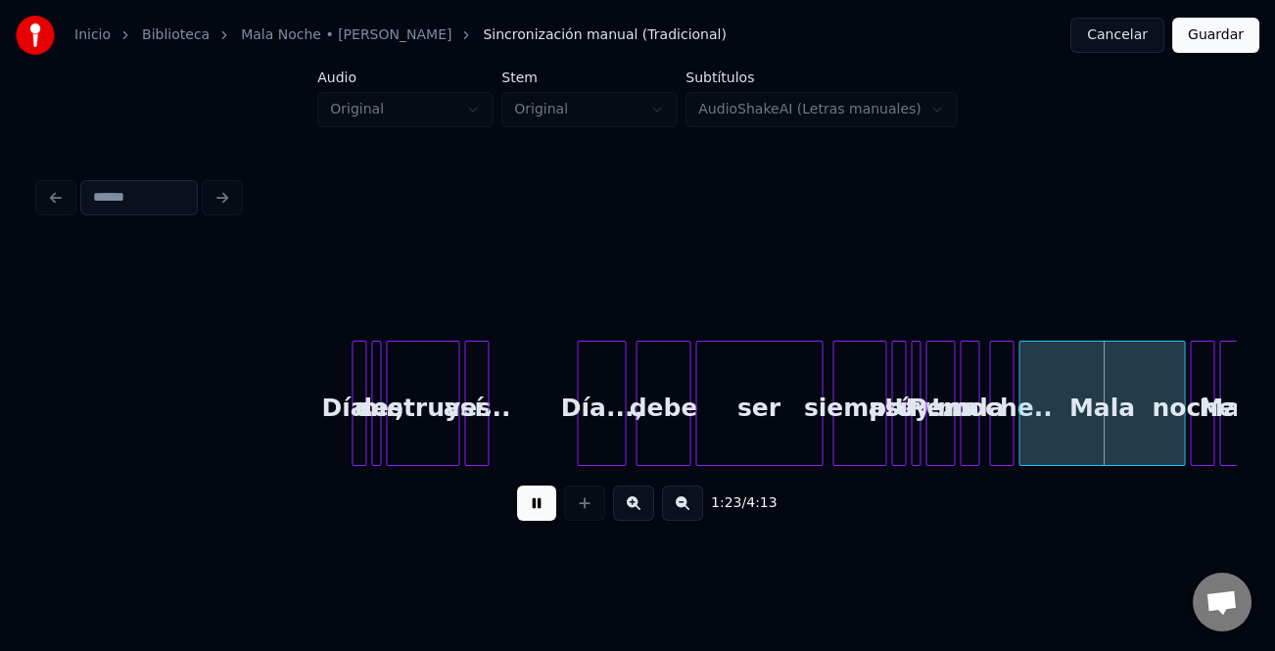
click at [538, 516] on button at bounding box center [536, 503] width 39 height 35
click at [360, 424] on div at bounding box center [362, 403] width 6 height 123
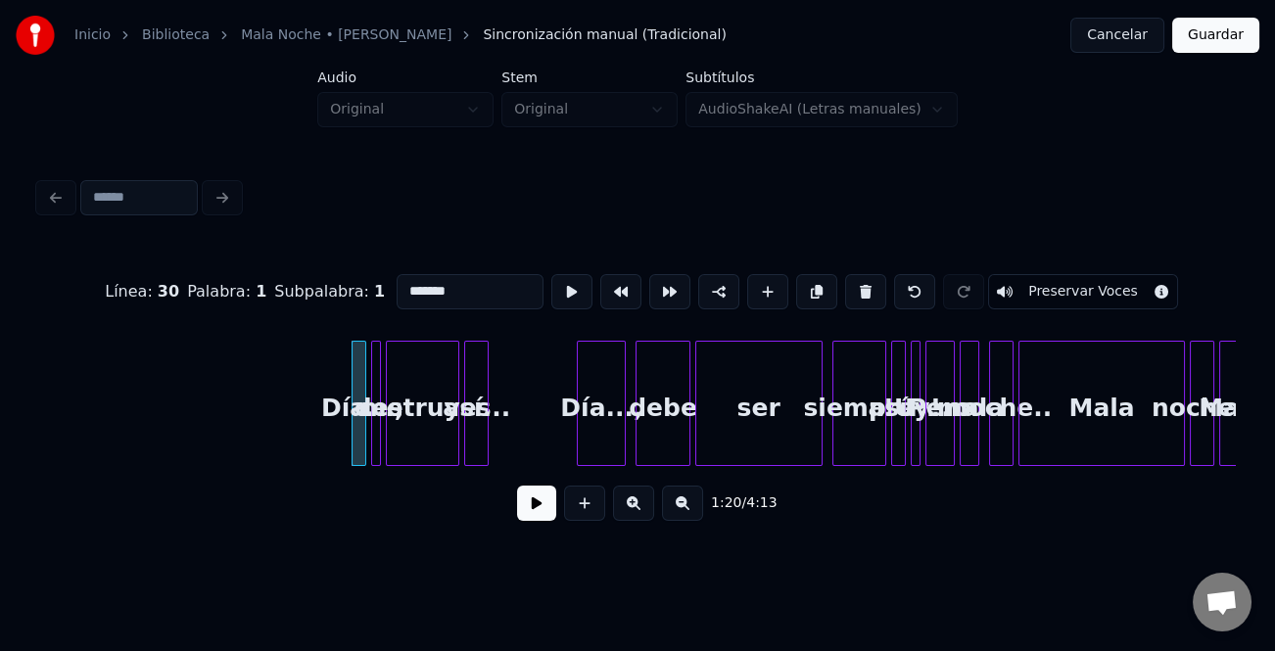
click at [780, 425] on div "ser" at bounding box center [758, 408] width 125 height 133
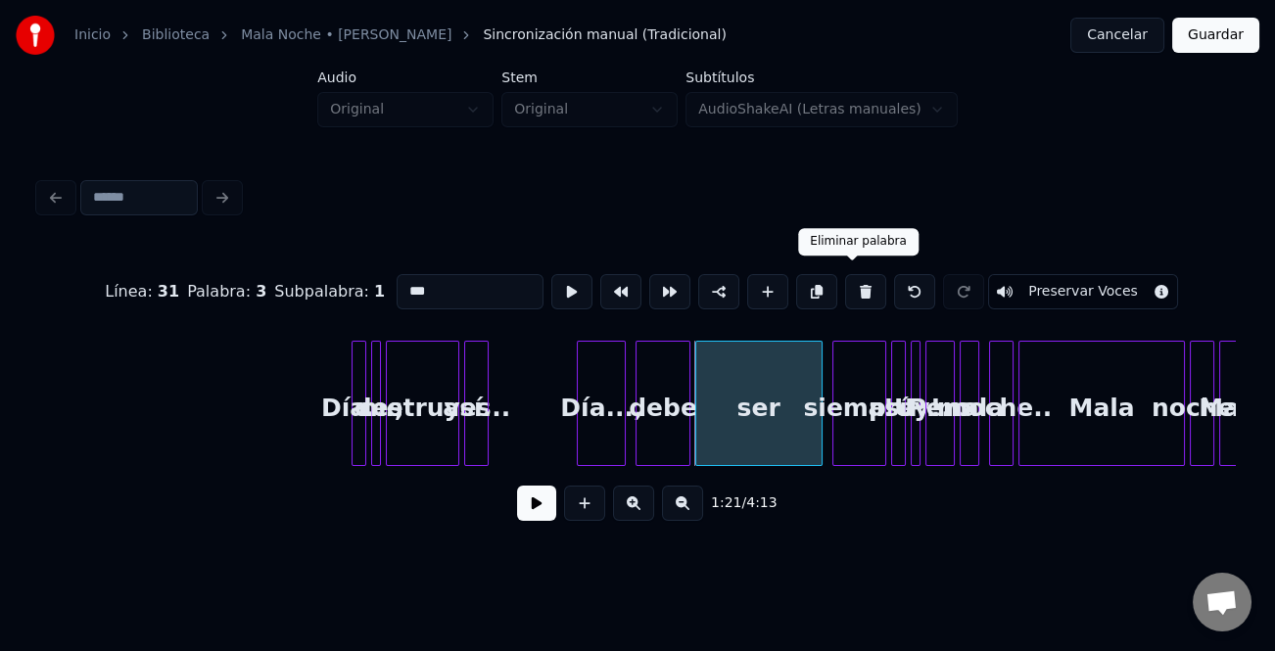
click at [860, 284] on button at bounding box center [865, 291] width 41 height 35
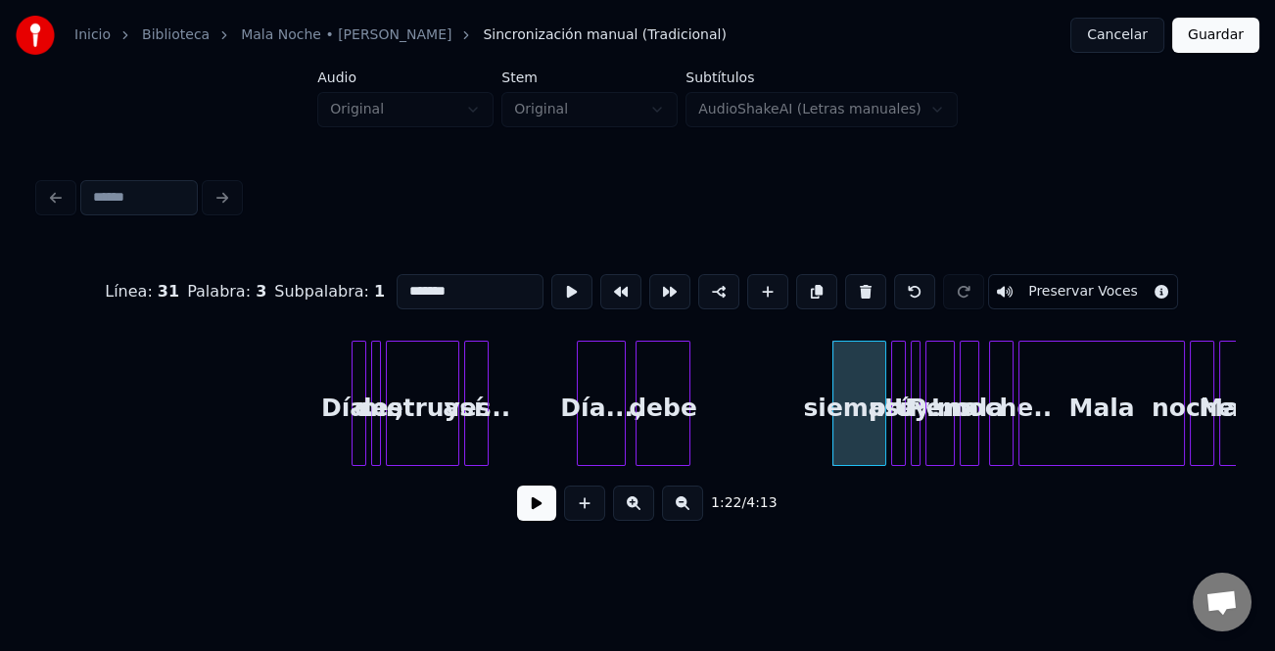
click at [684, 383] on div at bounding box center [687, 403] width 6 height 123
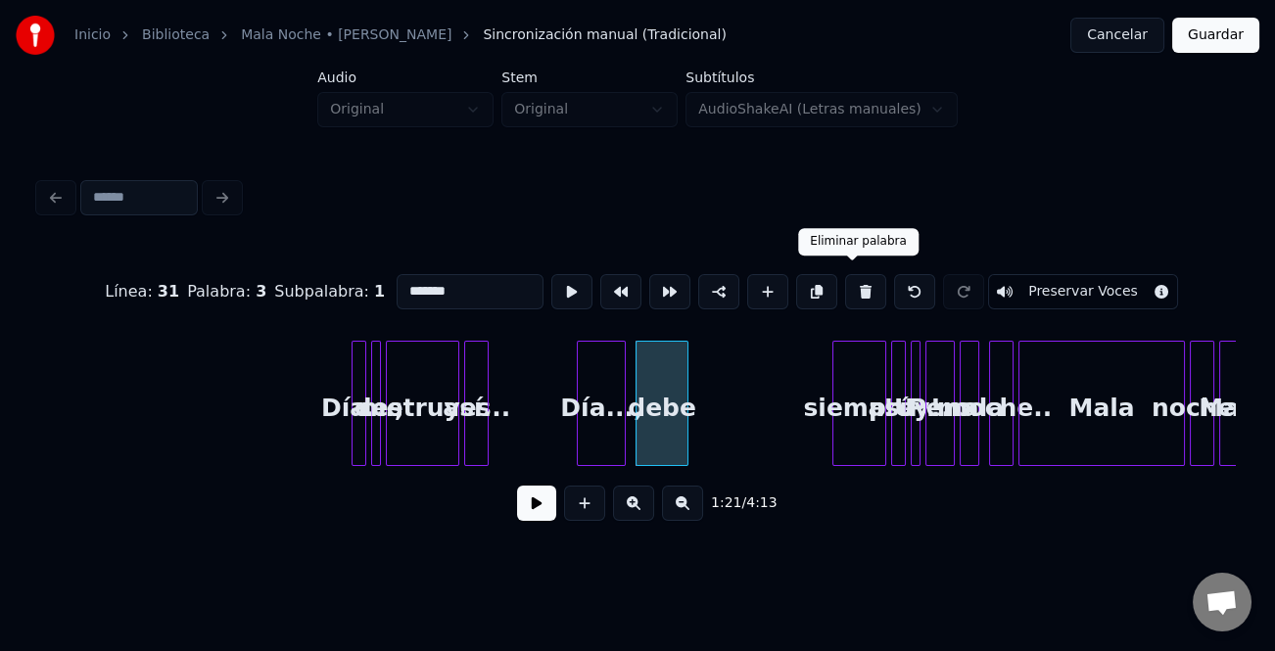
click at [865, 297] on button at bounding box center [865, 291] width 41 height 35
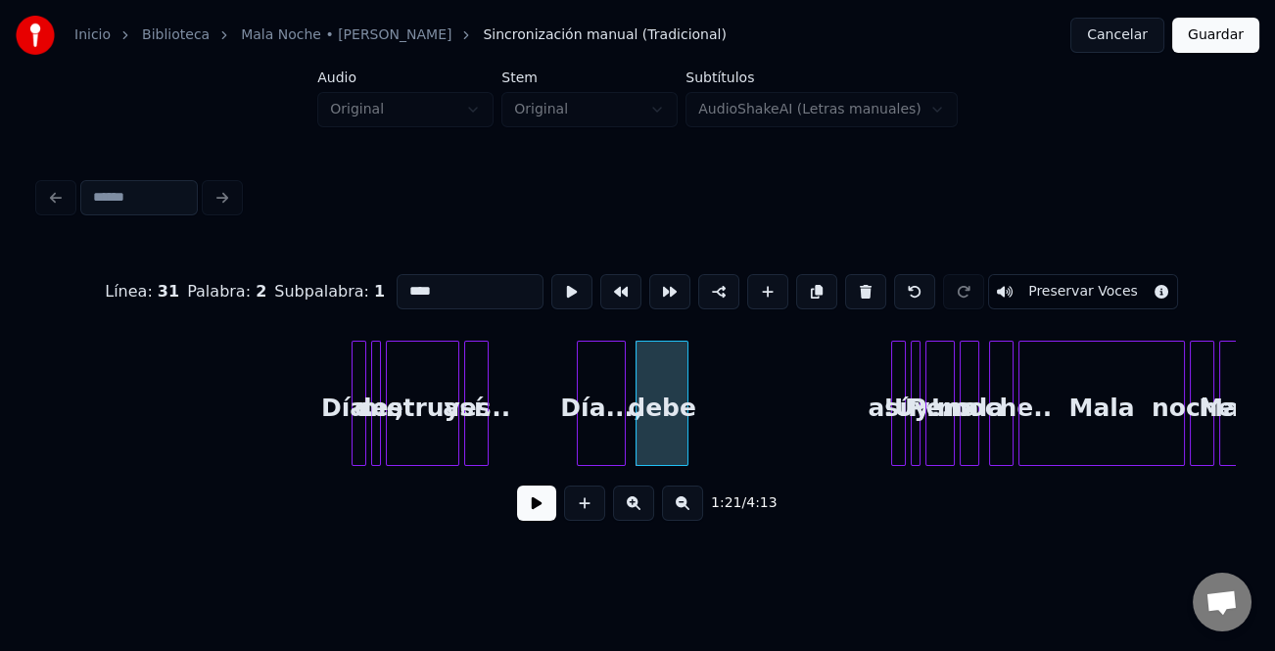
click at [619, 383] on div at bounding box center [622, 403] width 6 height 123
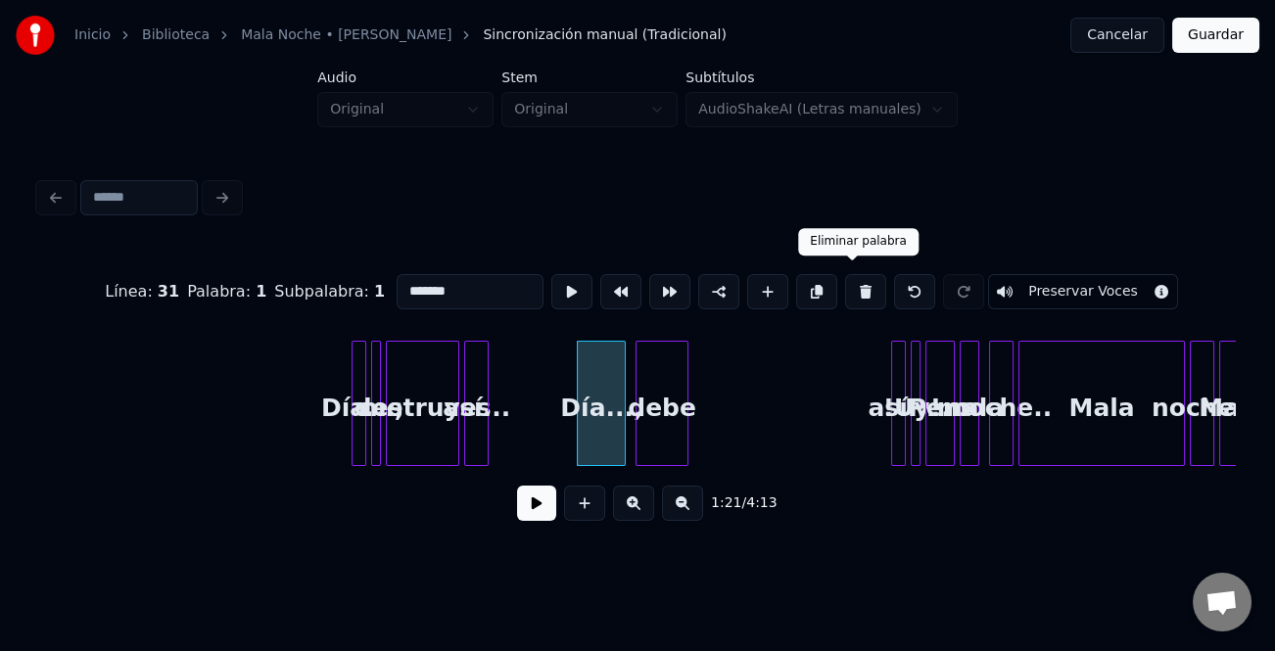
click at [861, 285] on button at bounding box center [865, 291] width 41 height 35
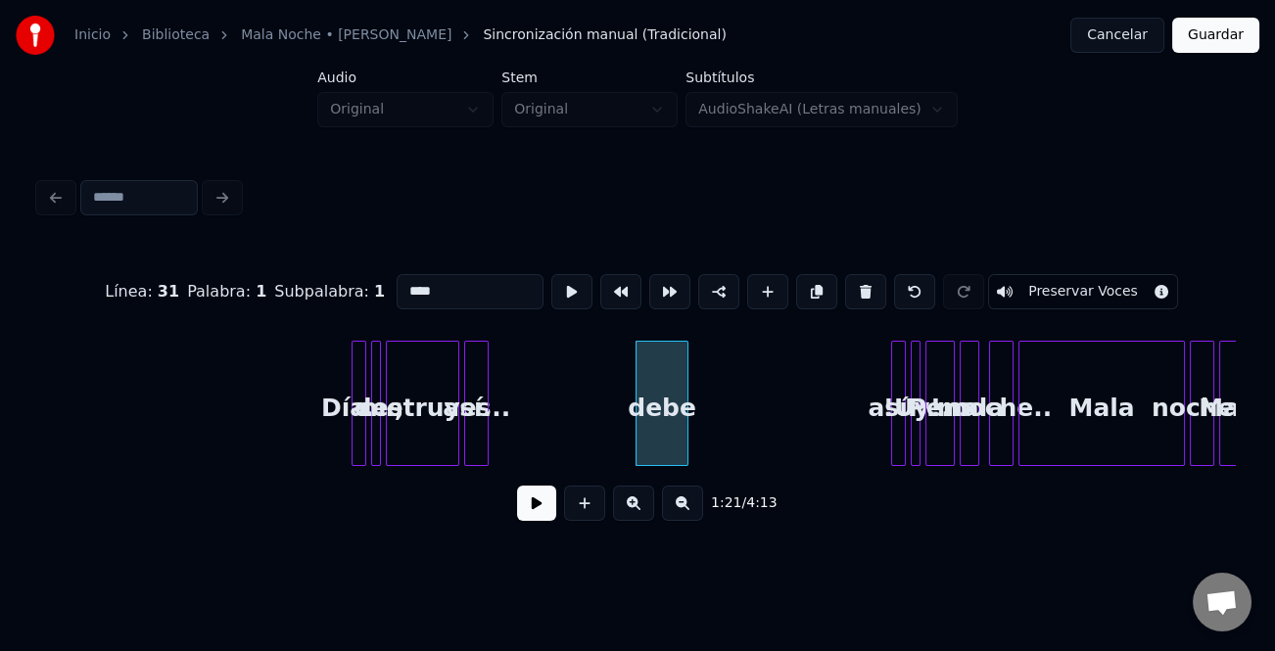
click at [673, 377] on div "debe" at bounding box center [662, 408] width 50 height 133
click at [859, 287] on button at bounding box center [865, 291] width 41 height 35
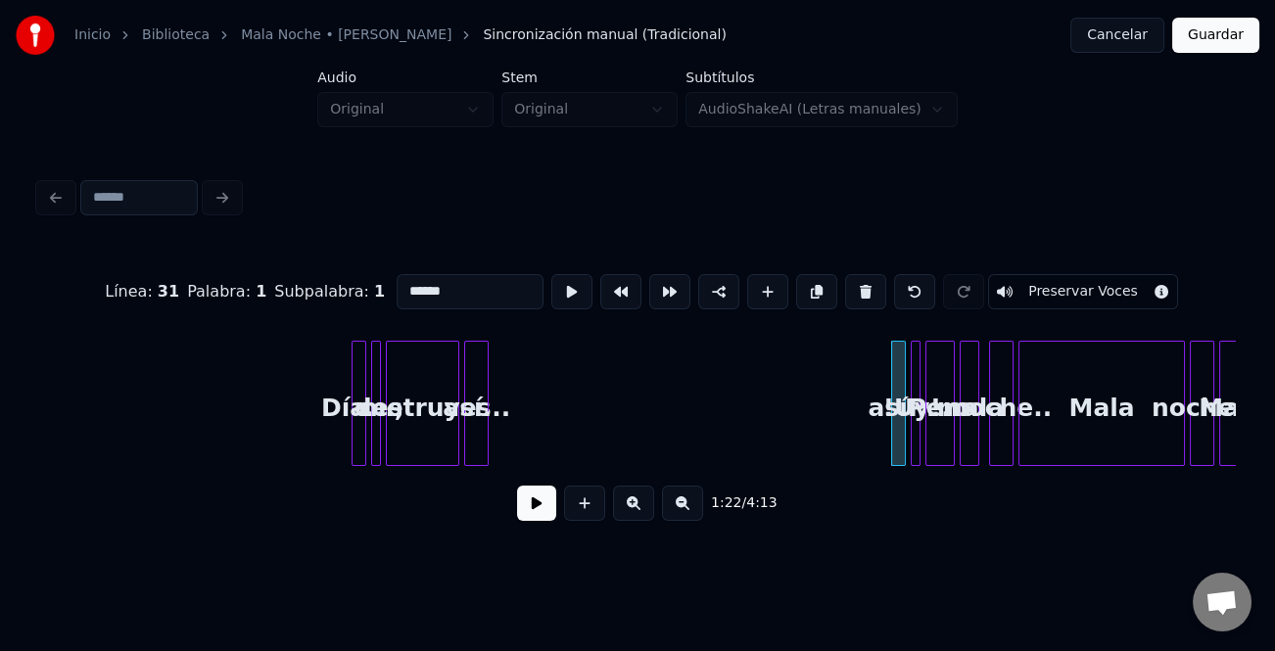
click at [353, 403] on div "Día...," at bounding box center [363, 408] width 20 height 133
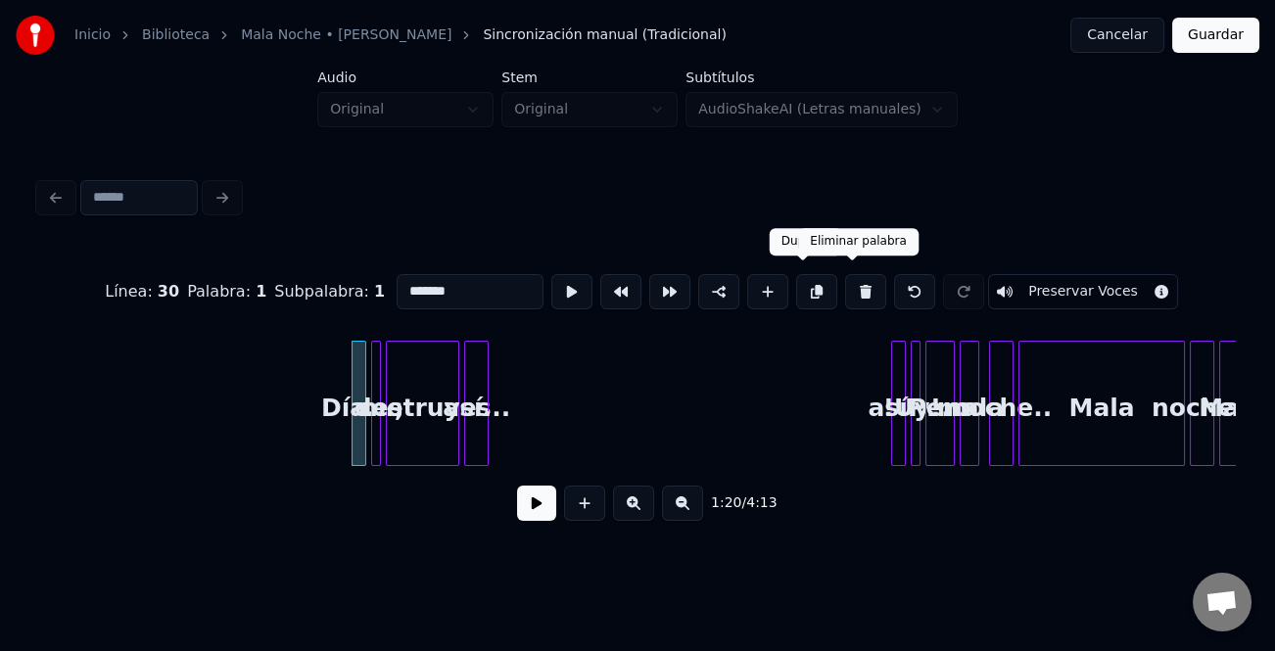
click at [849, 286] on button at bounding box center [865, 291] width 41 height 35
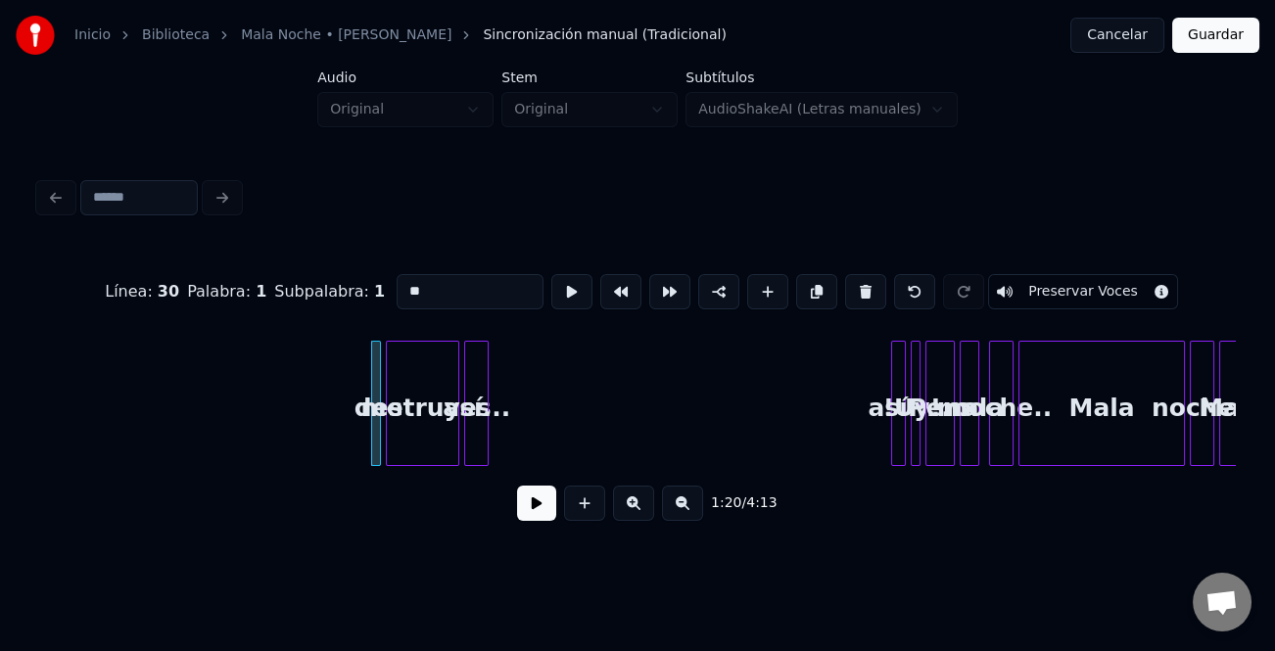
click at [849, 286] on button at bounding box center [865, 291] width 41 height 35
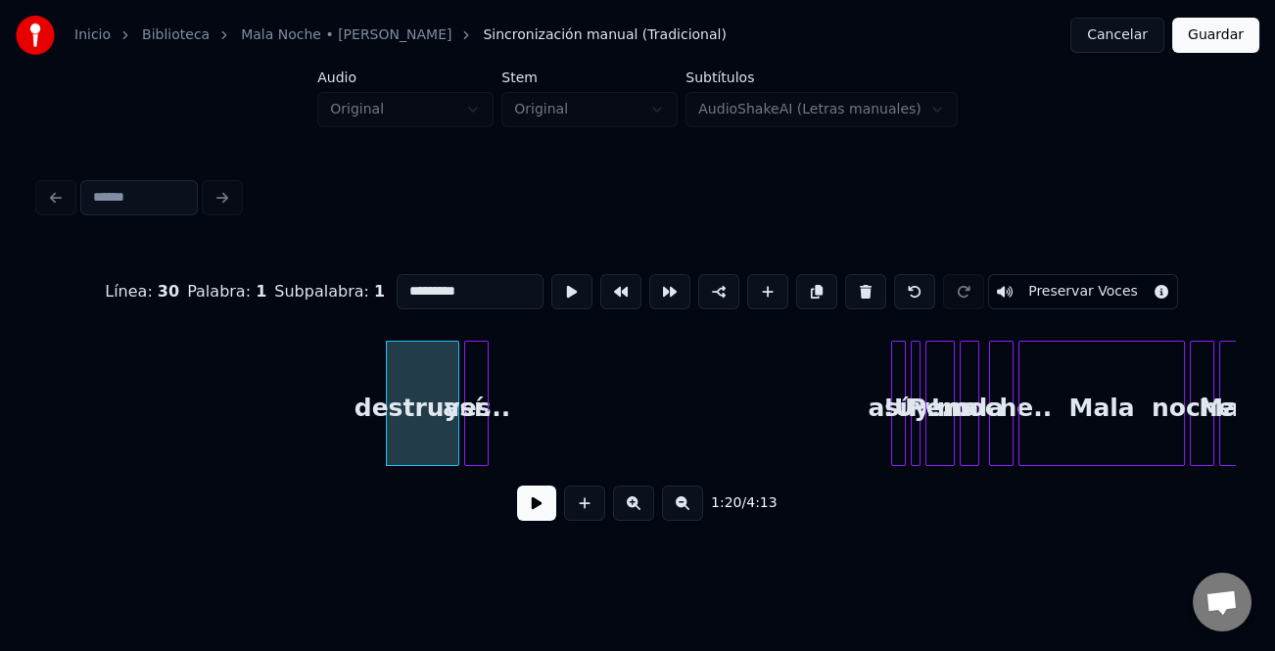
click at [849, 286] on button at bounding box center [865, 291] width 41 height 35
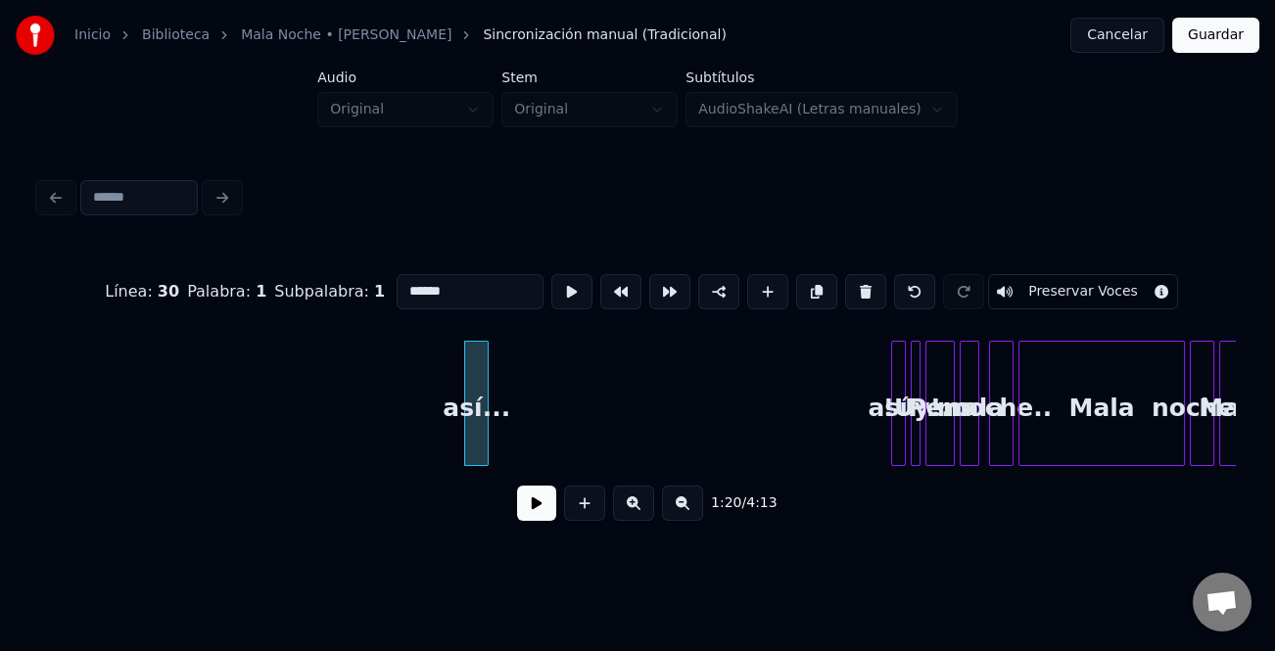
click at [849, 286] on button at bounding box center [865, 291] width 41 height 35
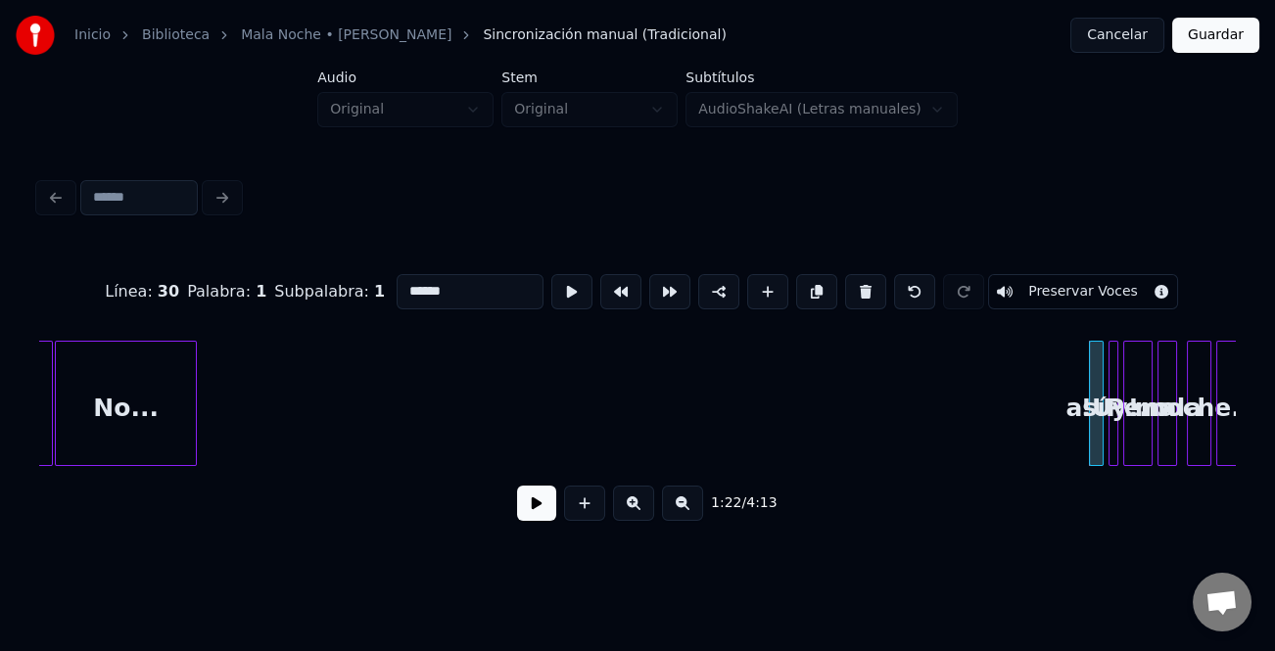
scroll to position [0, 19143]
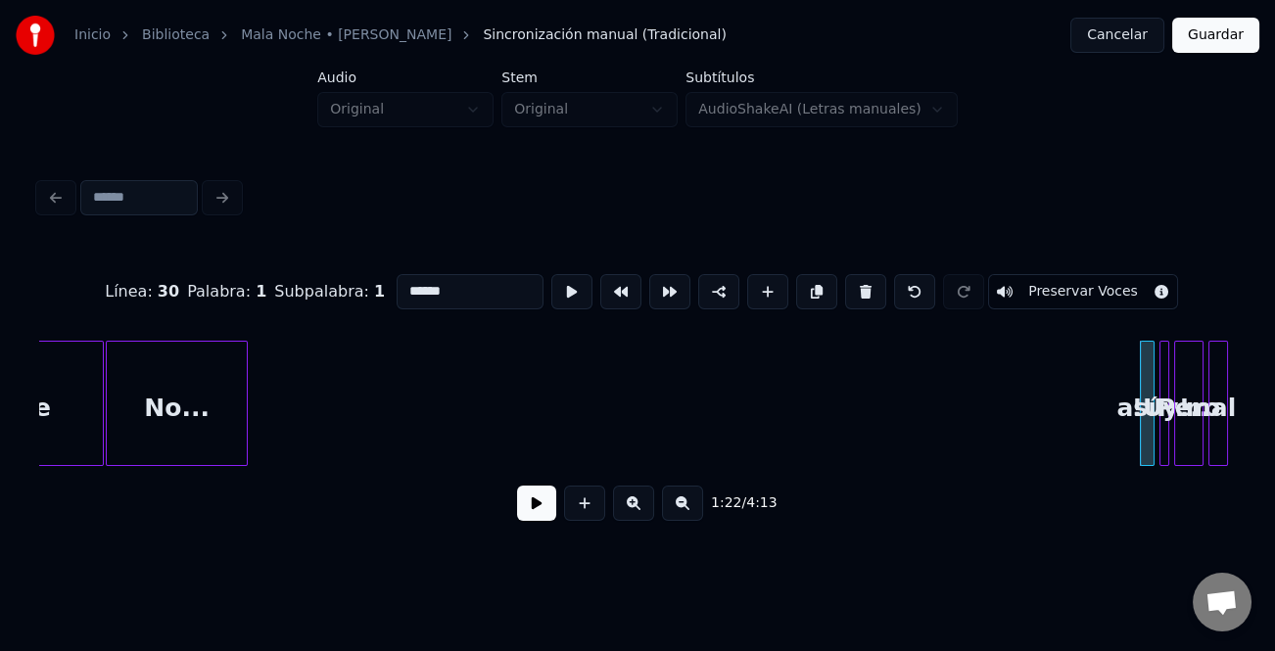
click at [241, 422] on div at bounding box center [244, 403] width 6 height 123
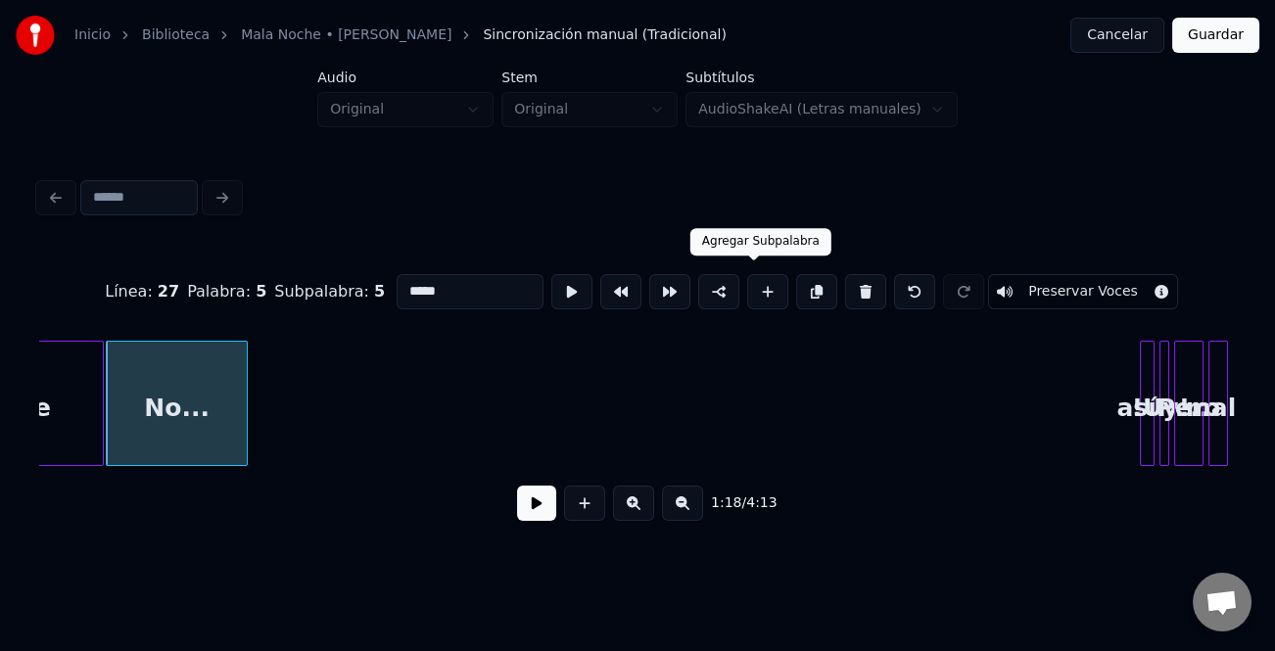
click at [757, 292] on button at bounding box center [767, 291] width 41 height 35
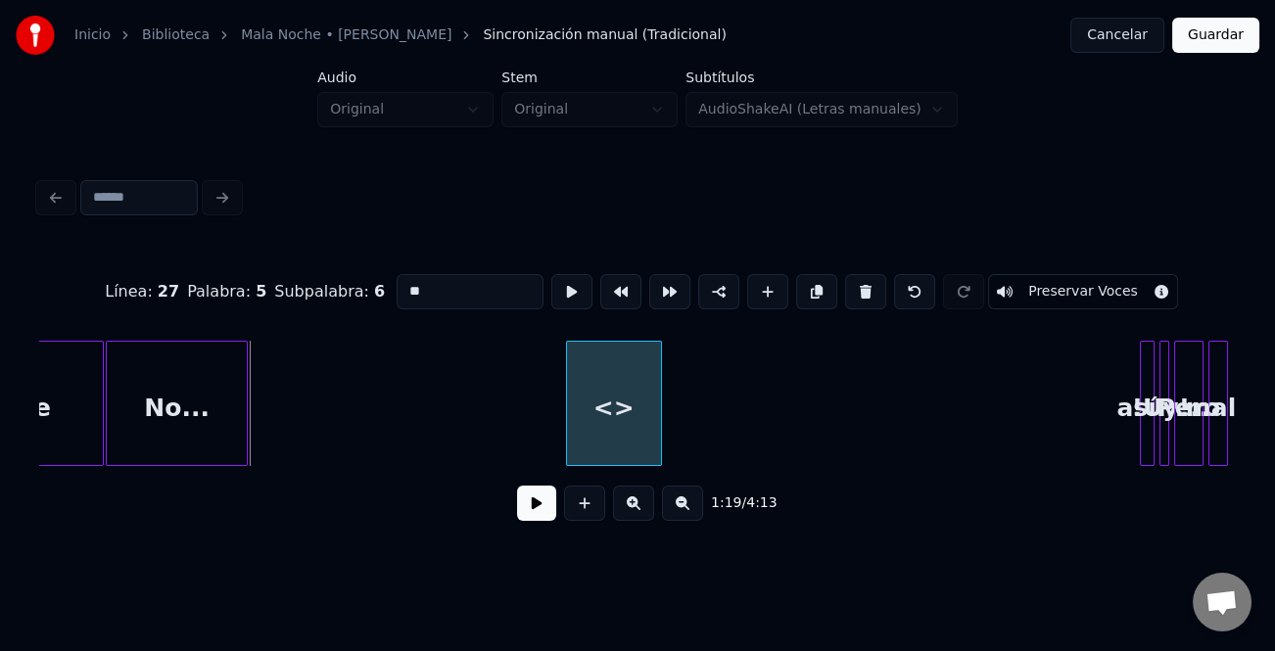
click at [648, 424] on div "<>" at bounding box center [613, 408] width 93 height 133
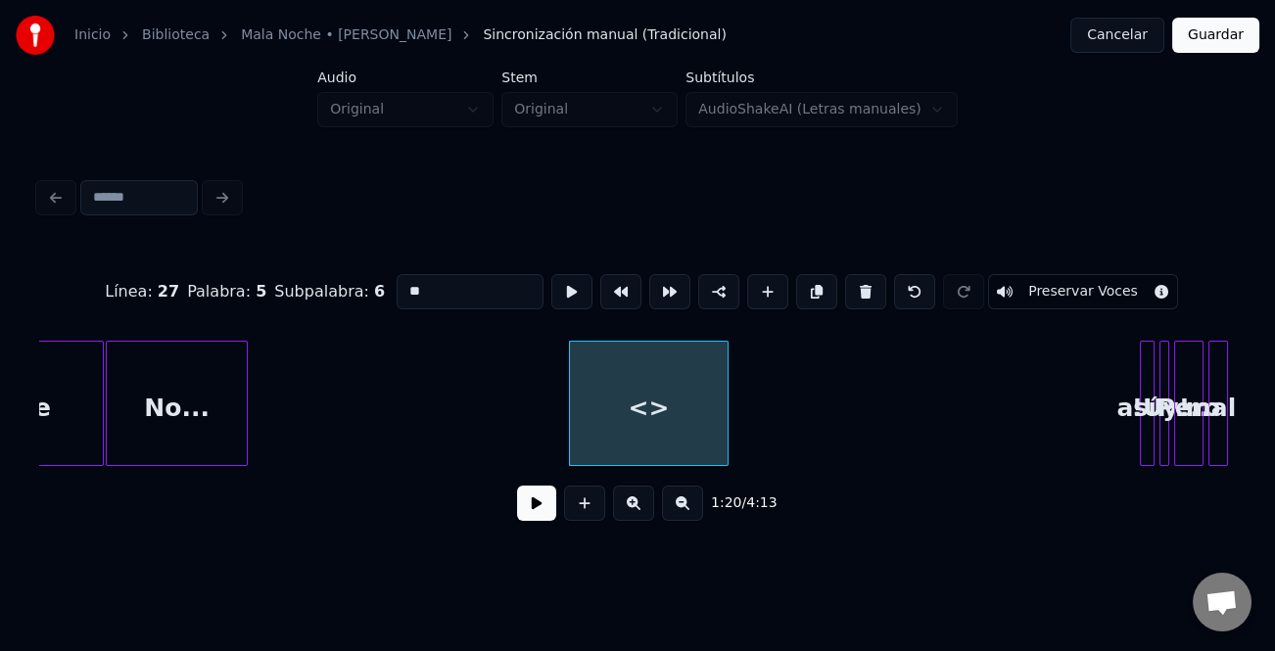
click at [728, 435] on div at bounding box center [725, 403] width 6 height 123
click at [707, 436] on div "<>" at bounding box center [651, 408] width 163 height 133
drag, startPoint x: 504, startPoint y: 295, endPoint x: 372, endPoint y: 293, distance: 132.2
click at [372, 293] on div "Línea : 27 Palabra : 5 Subpalabra : 6 ** Preservar Voces" at bounding box center [637, 292] width 1197 height 98
click at [651, 417] on div "Estress" at bounding box center [651, 408] width 163 height 133
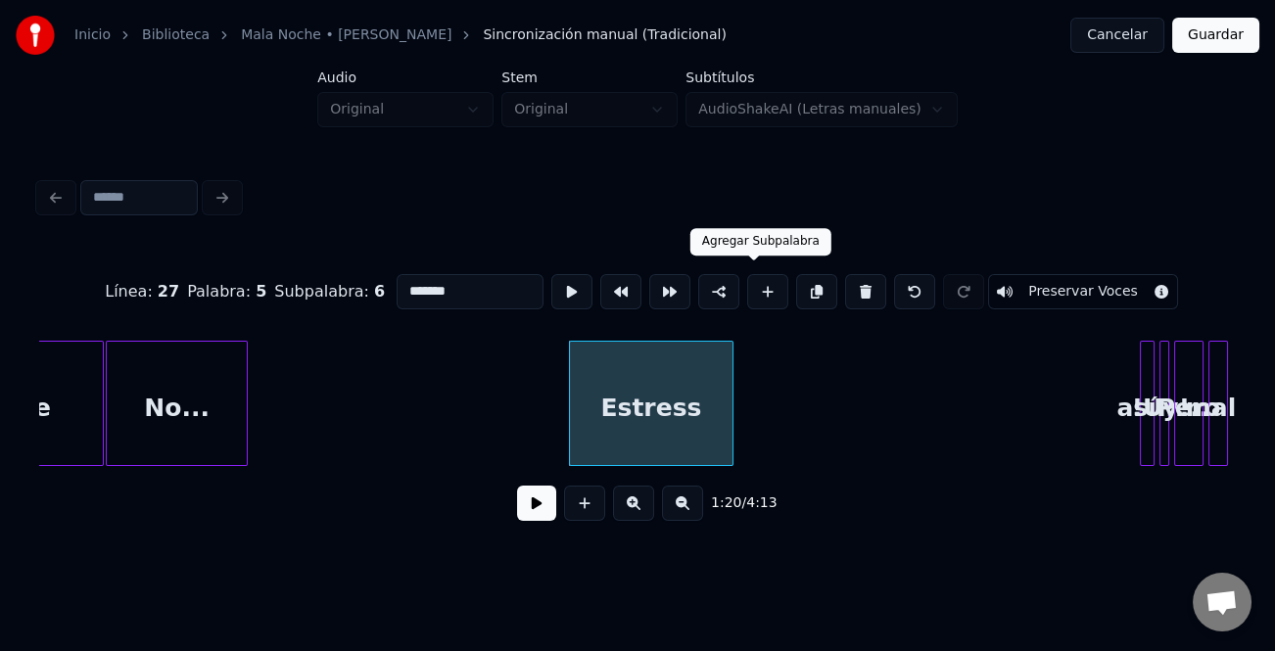
click at [750, 278] on button at bounding box center [767, 291] width 41 height 35
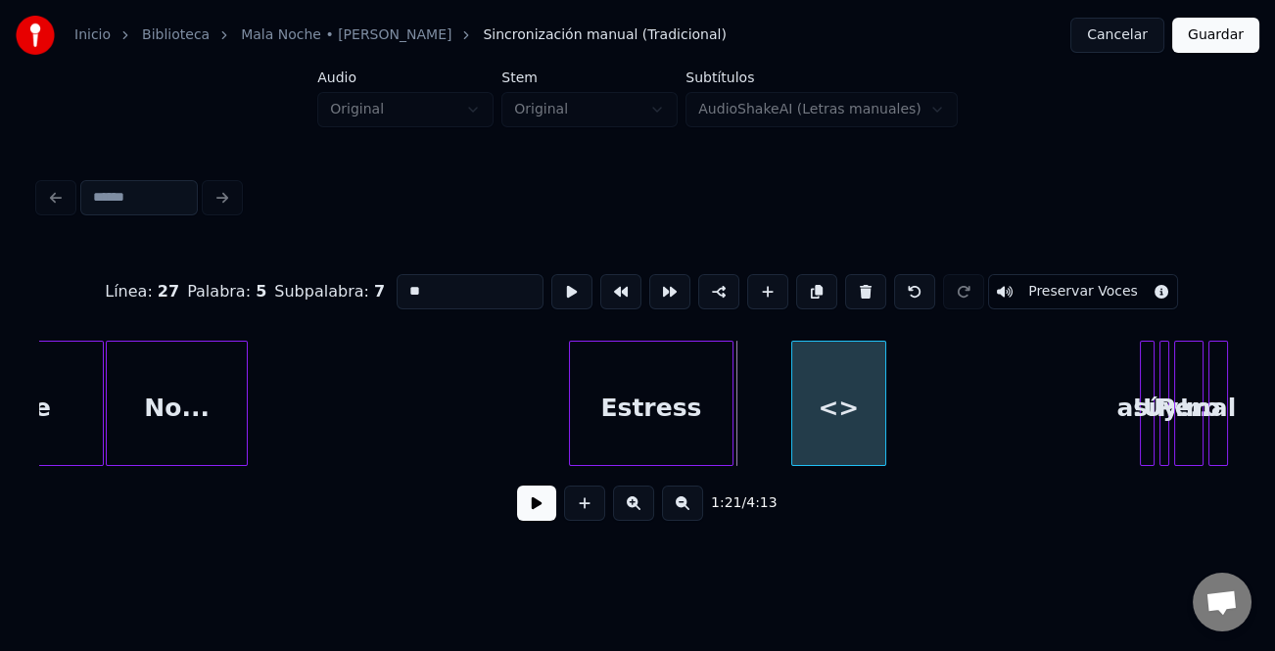
click at [866, 411] on div "<>" at bounding box center [838, 408] width 93 height 133
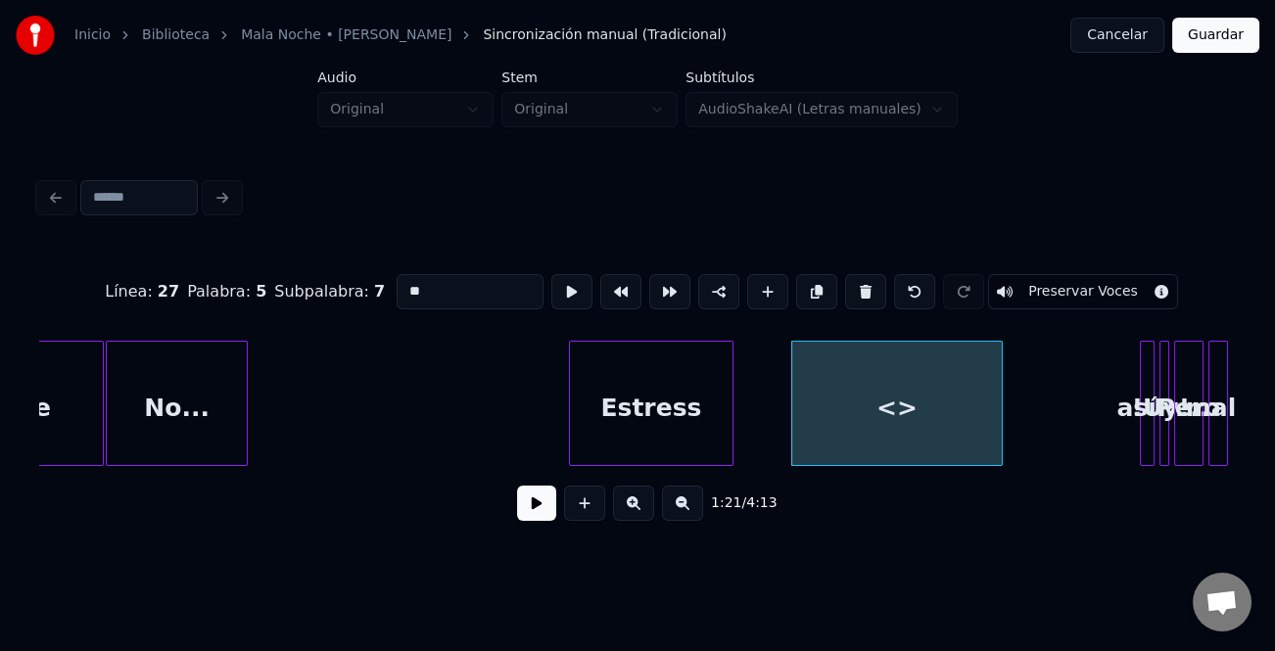
click at [1000, 438] on div at bounding box center [999, 403] width 6 height 123
click at [946, 431] on div "<>" at bounding box center [898, 408] width 212 height 133
drag, startPoint x: 468, startPoint y: 278, endPoint x: 374, endPoint y: 288, distance: 94.5
click at [374, 288] on div "Línea : 27 Palabra : 5 Subpalabra : 7 ** Preservar Voces" at bounding box center [637, 292] width 1197 height 98
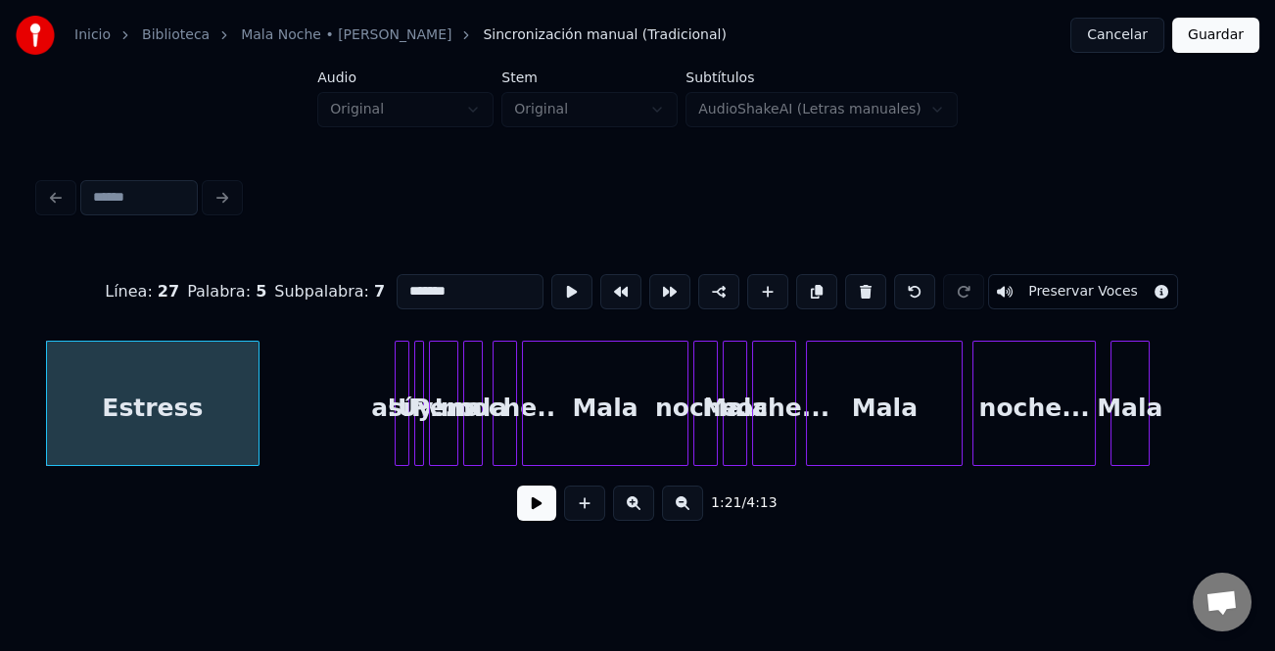
scroll to position [0, 19791]
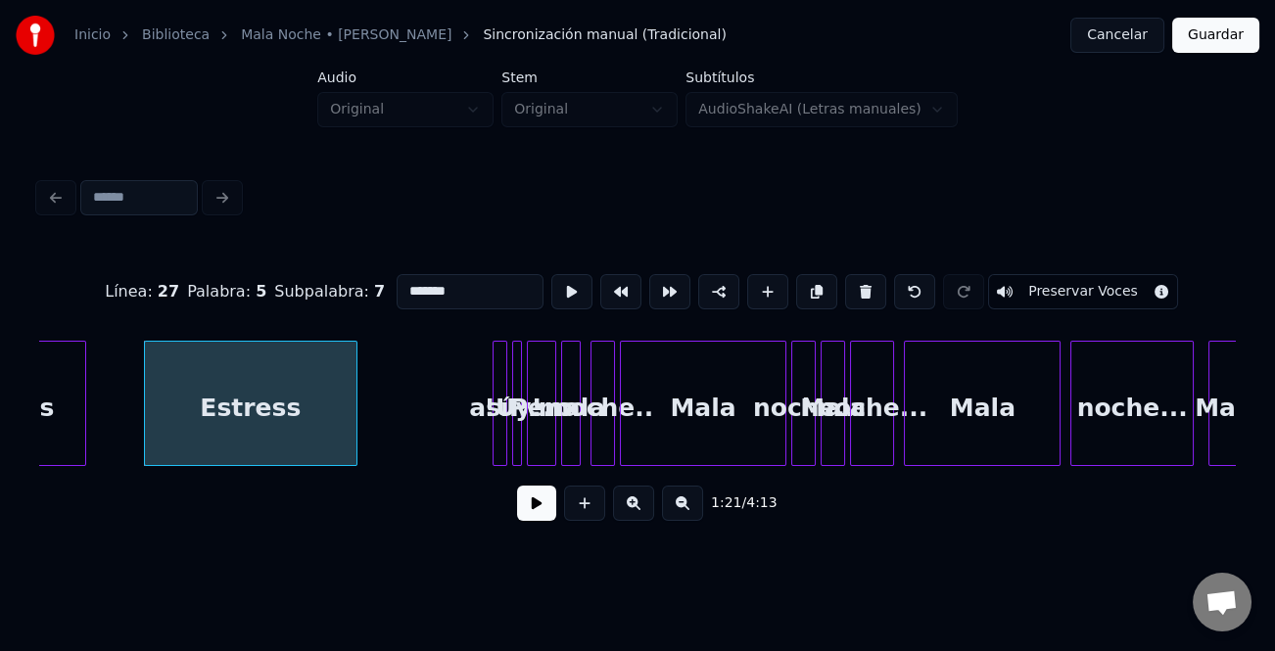
type input "*******"
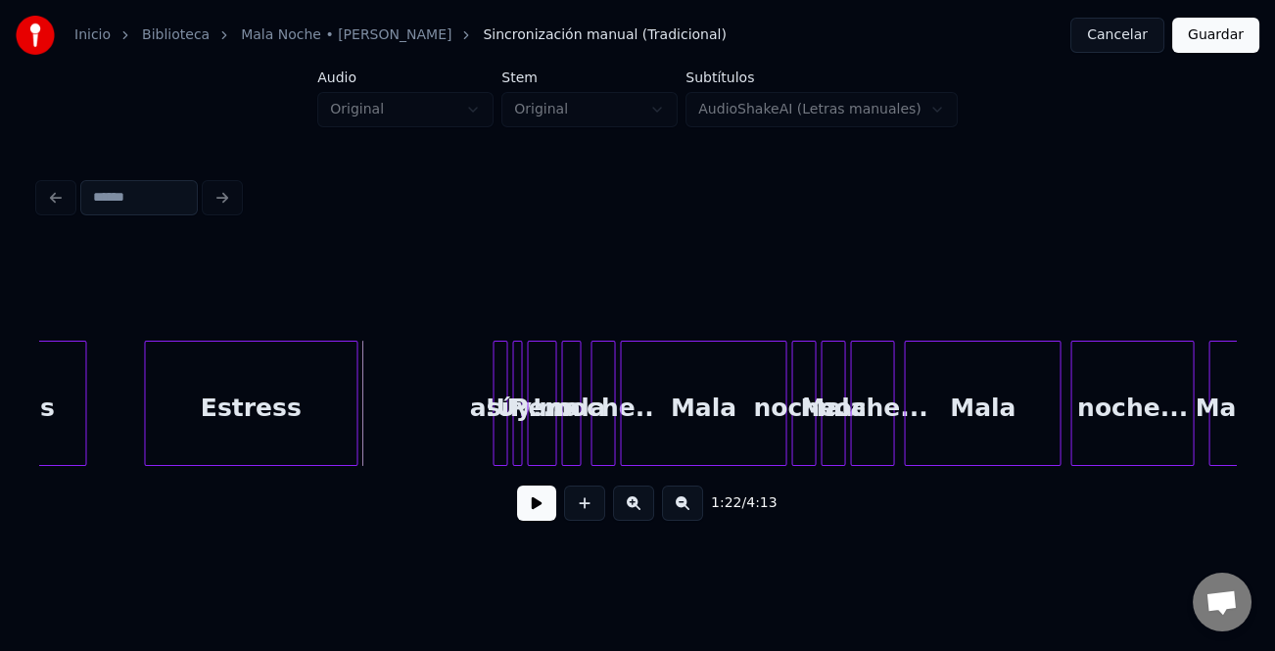
click at [529, 515] on button at bounding box center [536, 503] width 39 height 35
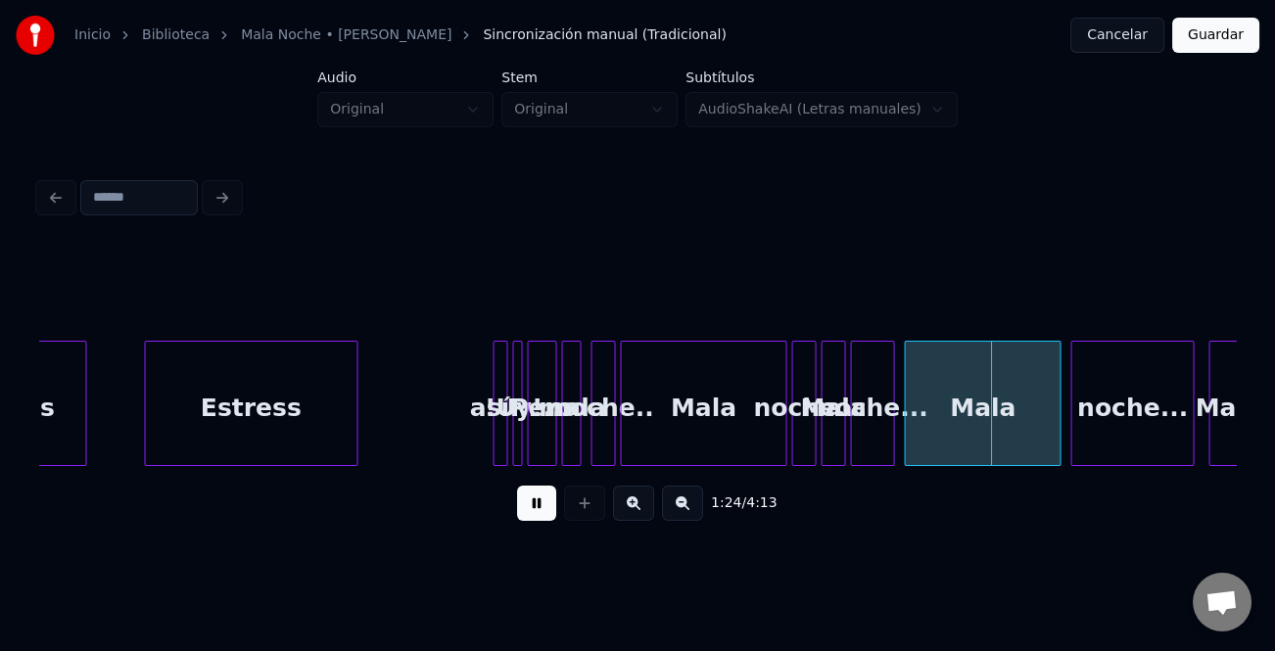
click at [529, 515] on button at bounding box center [536, 503] width 39 height 35
click at [459, 444] on div at bounding box center [462, 403] width 6 height 123
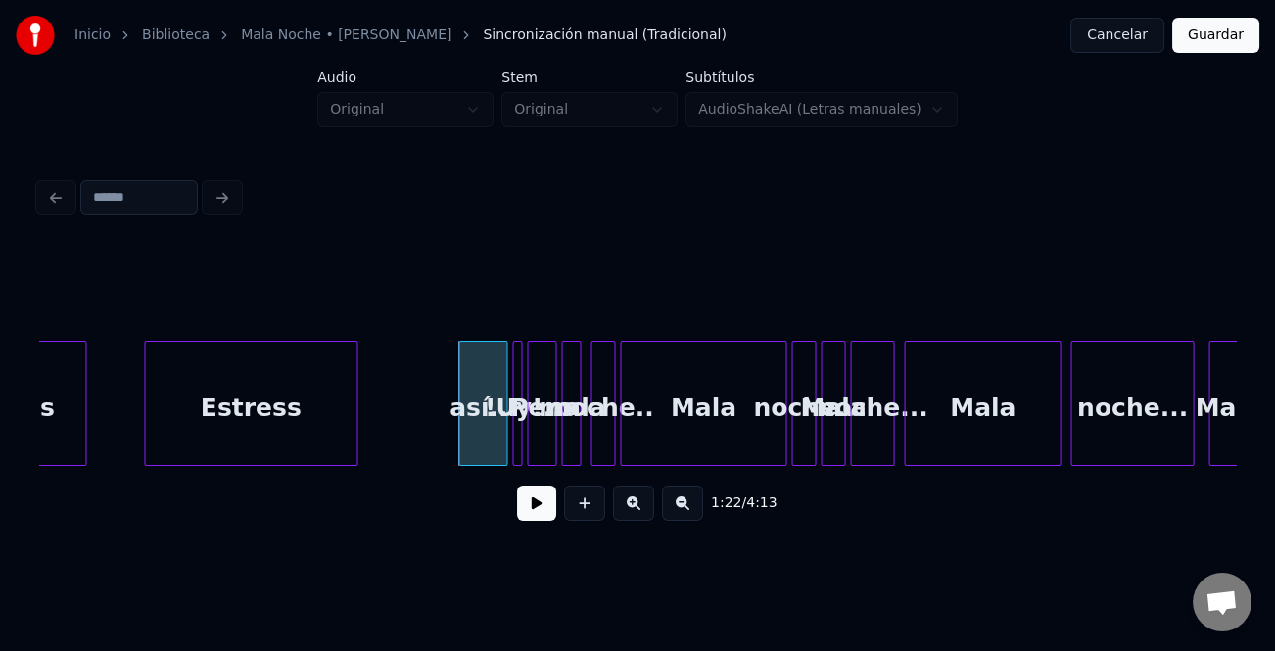
click at [460, 444] on div at bounding box center [462, 403] width 6 height 123
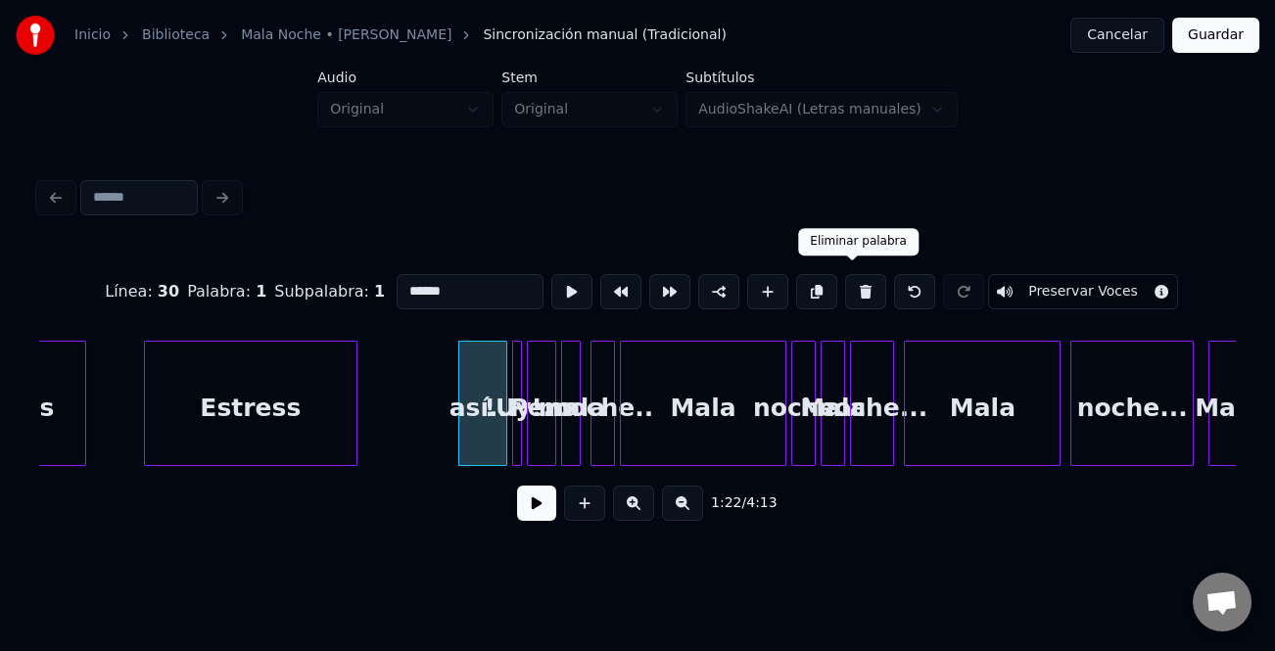
click at [863, 285] on button at bounding box center [865, 291] width 41 height 35
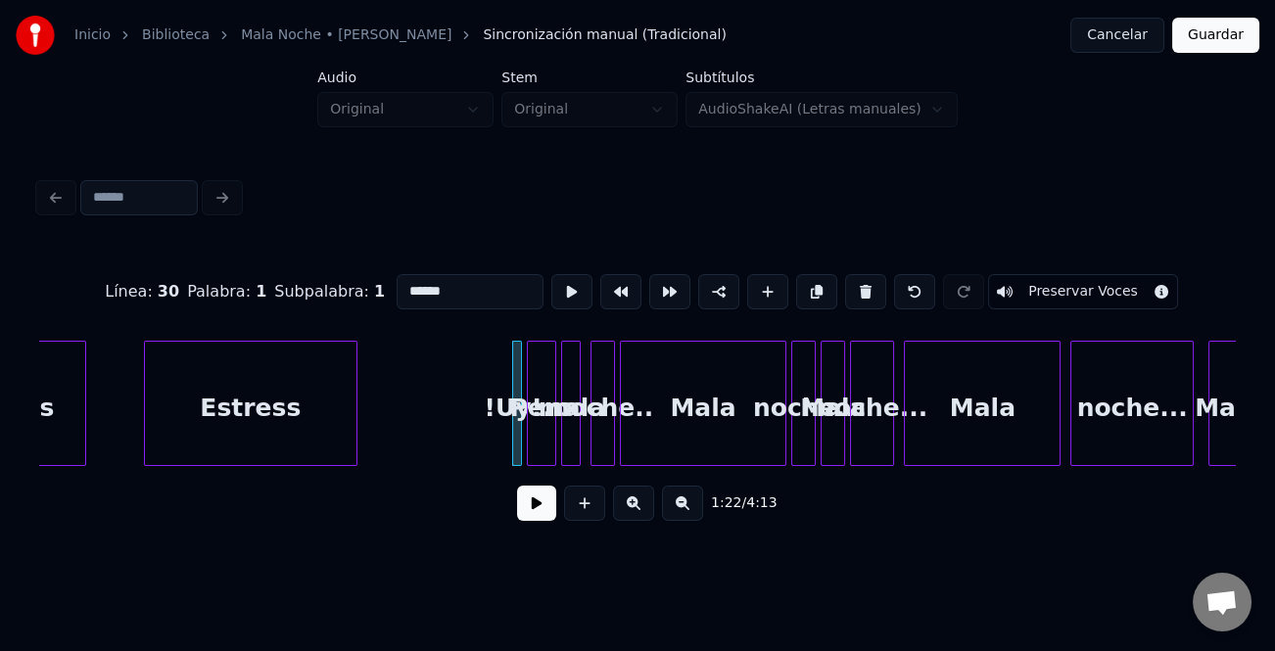
click at [853, 285] on button at bounding box center [865, 291] width 41 height 35
click at [852, 285] on button at bounding box center [865, 291] width 41 height 35
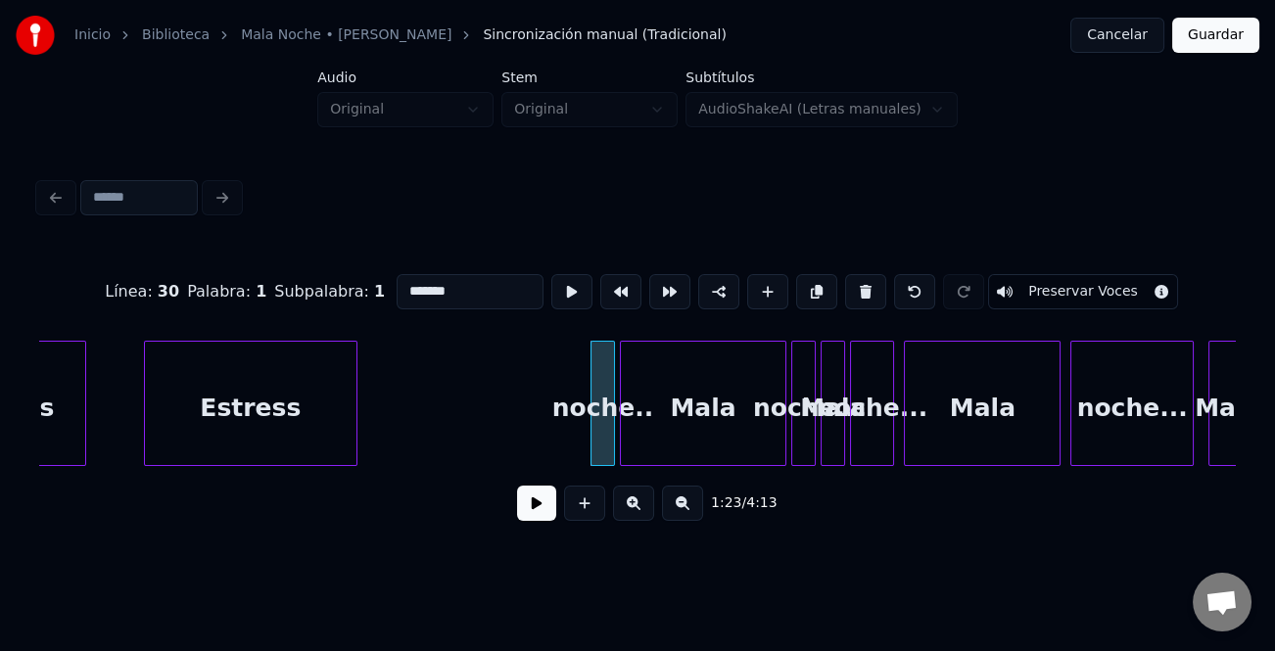
click at [852, 284] on button at bounding box center [865, 291] width 41 height 35
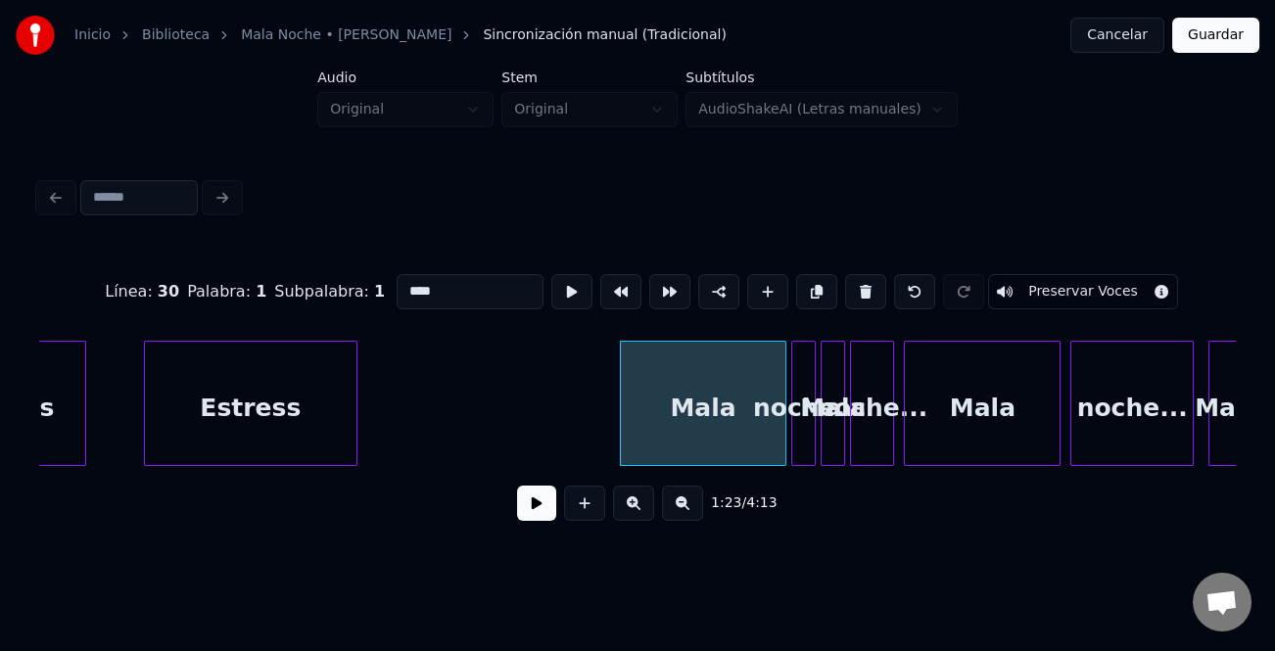
click at [333, 365] on div "Estress" at bounding box center [251, 408] width 212 height 133
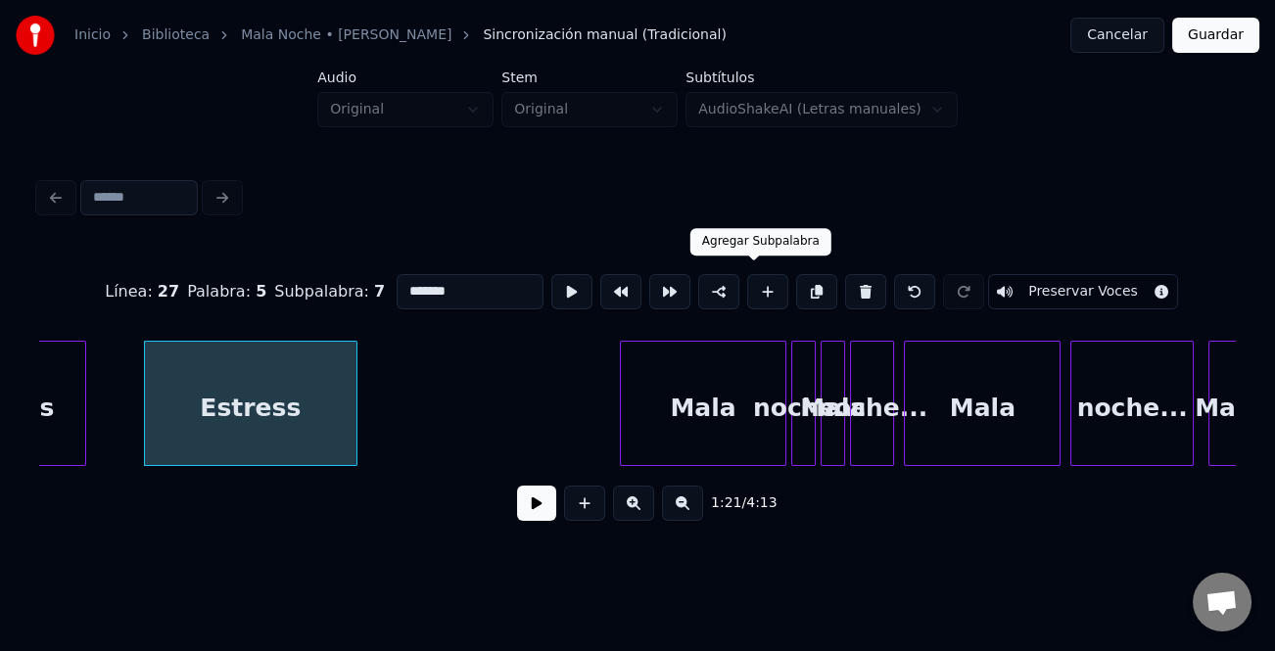
click at [758, 282] on button at bounding box center [767, 291] width 41 height 35
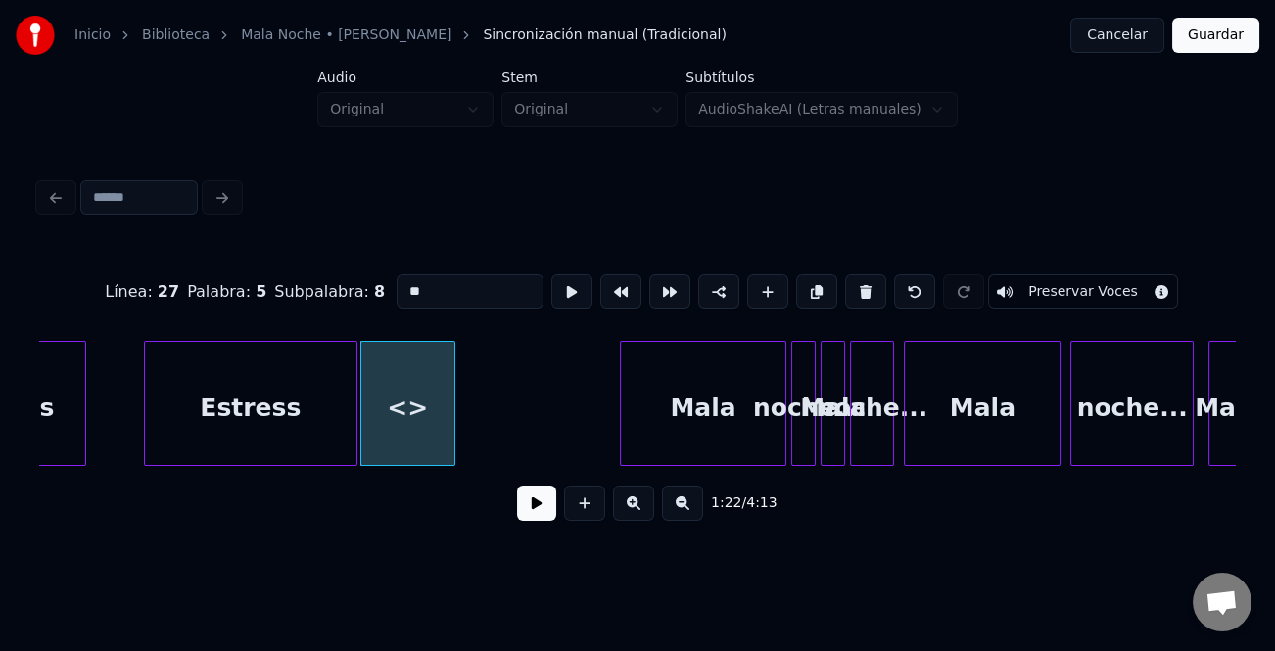
click at [451, 294] on input "**" at bounding box center [470, 291] width 147 height 35
type input "*"
click at [747, 284] on button at bounding box center [767, 291] width 41 height 35
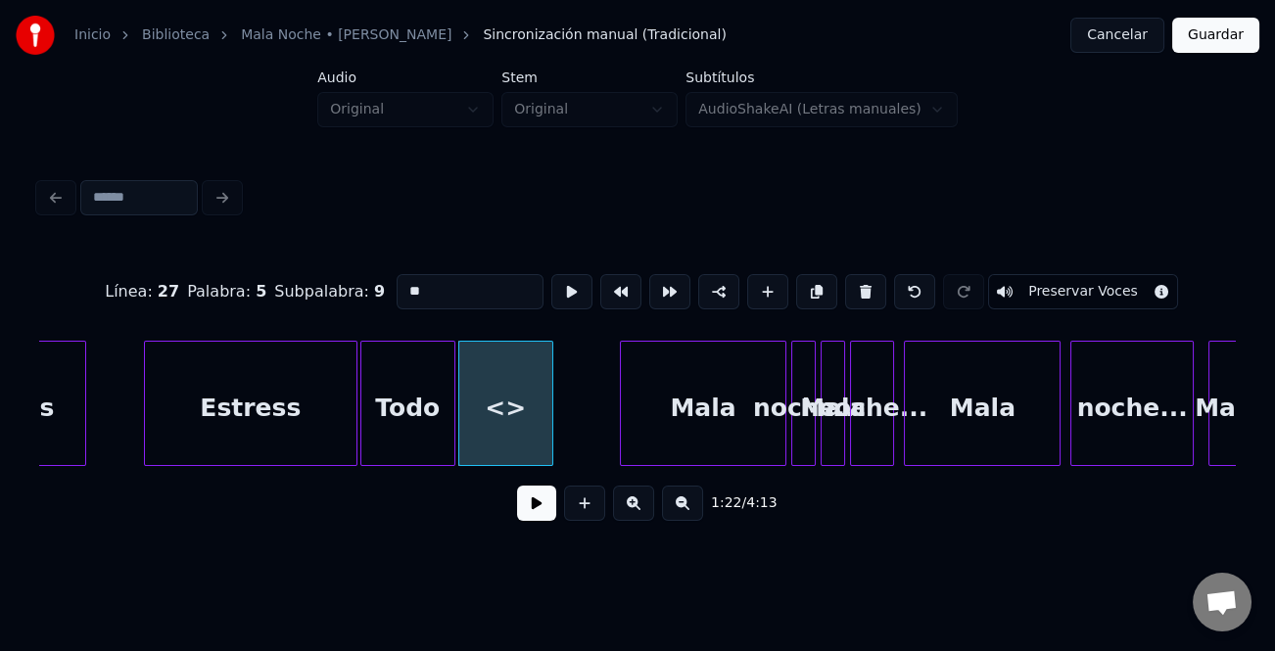
click at [501, 371] on div "<>" at bounding box center [506, 408] width 94 height 133
drag, startPoint x: 423, startPoint y: 290, endPoint x: 390, endPoint y: 288, distance: 33.4
click at [397, 288] on input "**" at bounding box center [470, 291] width 147 height 35
type input "*"
type input "***"
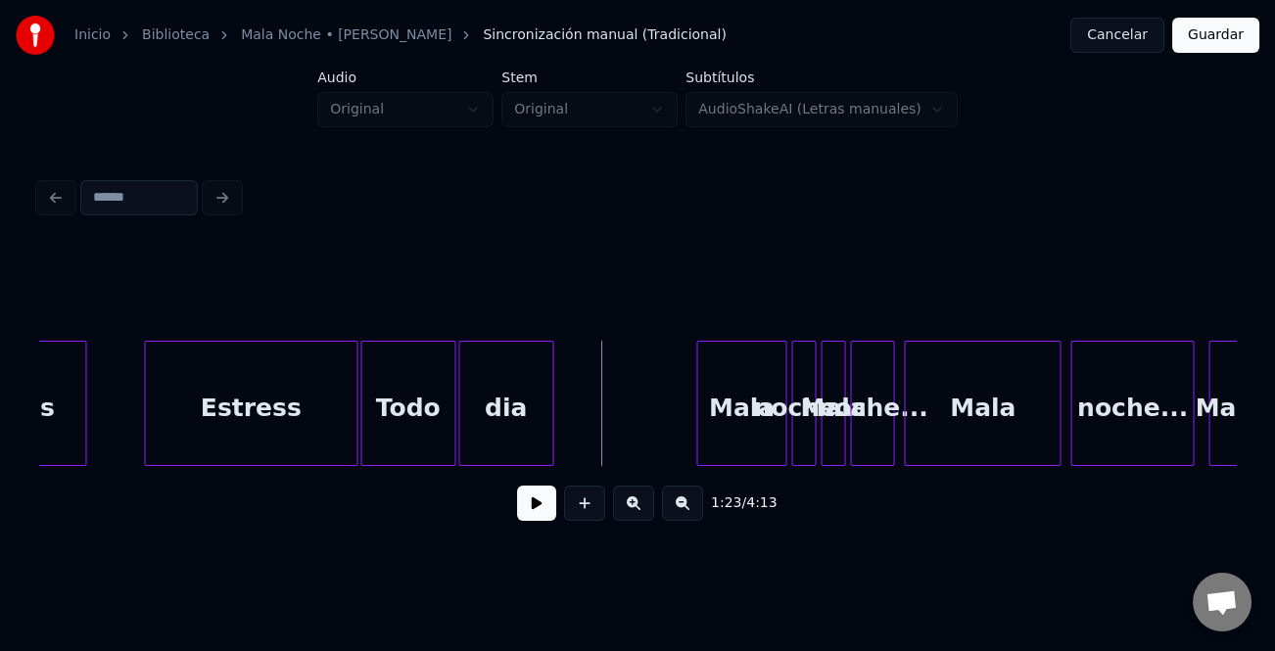
click at [697, 419] on div at bounding box center [700, 403] width 6 height 123
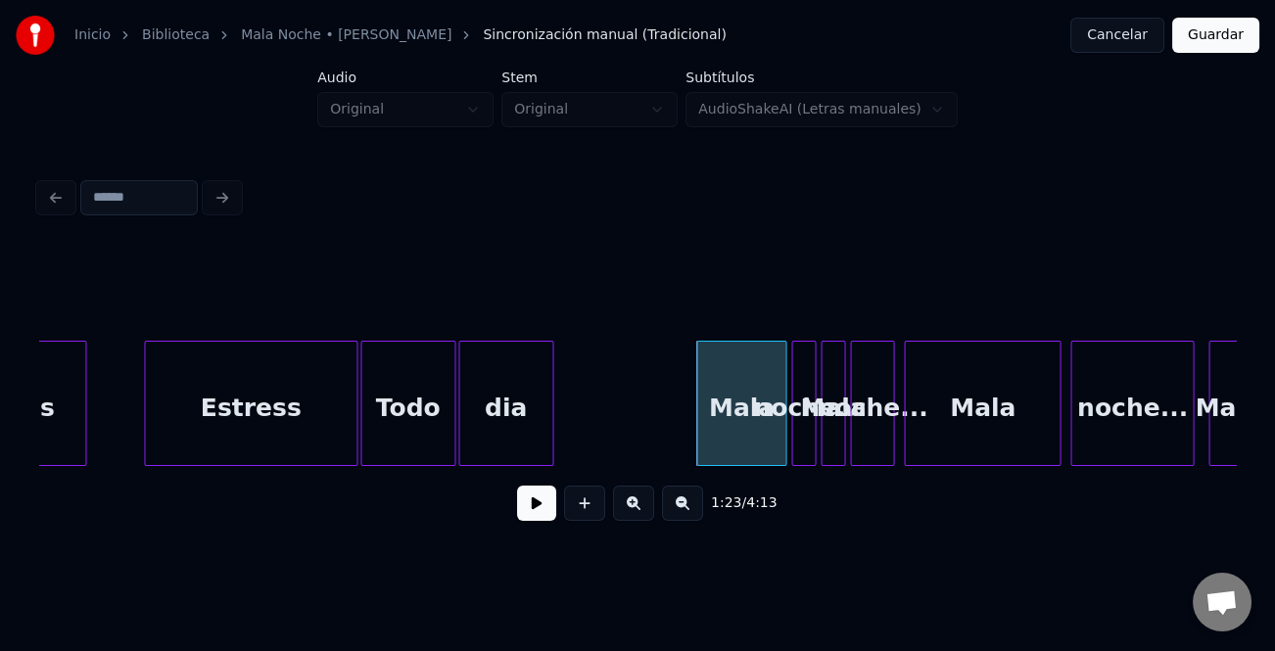
click at [513, 431] on div "dia" at bounding box center [506, 408] width 94 height 133
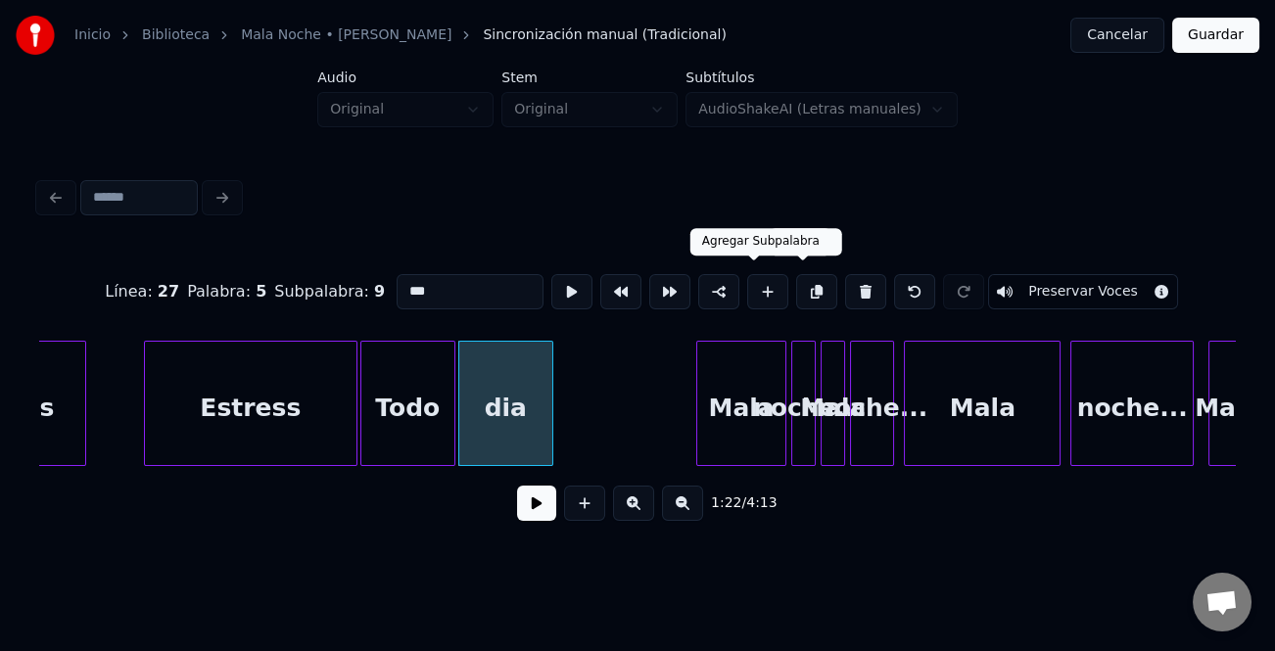
drag, startPoint x: 755, startPoint y: 284, endPoint x: 627, endPoint y: 289, distance: 128.4
click at [755, 285] on button at bounding box center [767, 291] width 41 height 35
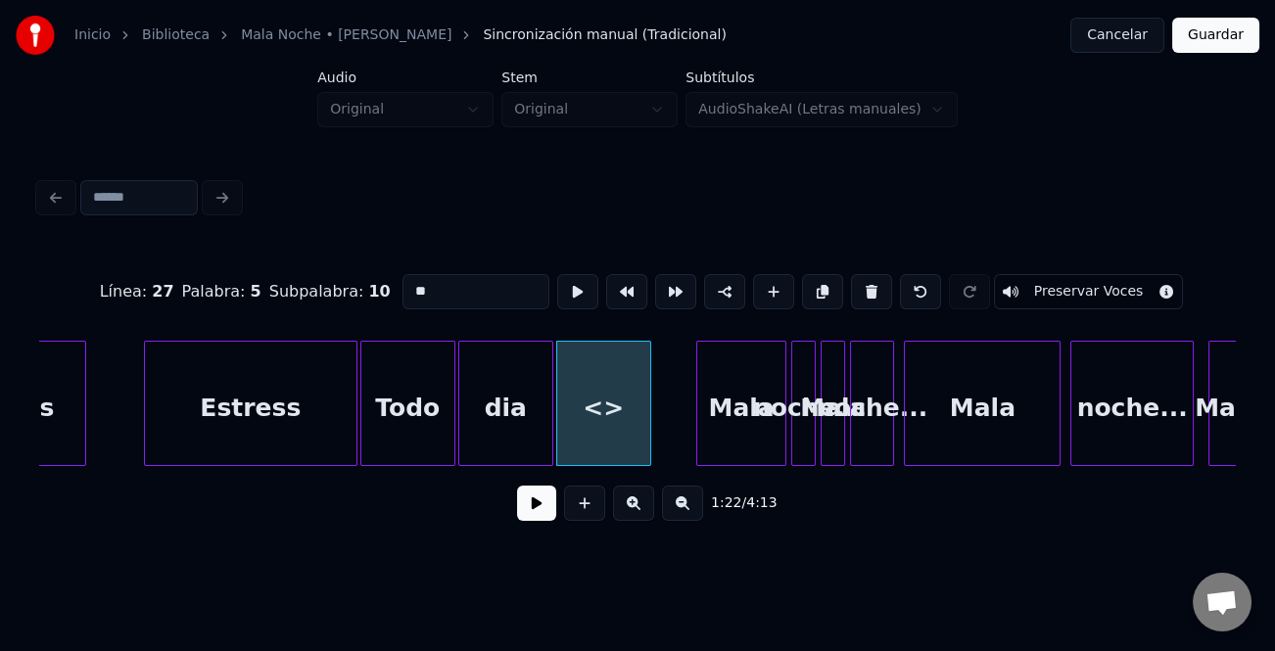
drag, startPoint x: 419, startPoint y: 293, endPoint x: 397, endPoint y: 294, distance: 22.5
click at [403, 294] on input "**" at bounding box center [476, 291] width 147 height 35
click at [407, 284] on input "*****" at bounding box center [476, 291] width 147 height 35
click at [298, 434] on div "Estress" at bounding box center [251, 408] width 212 height 133
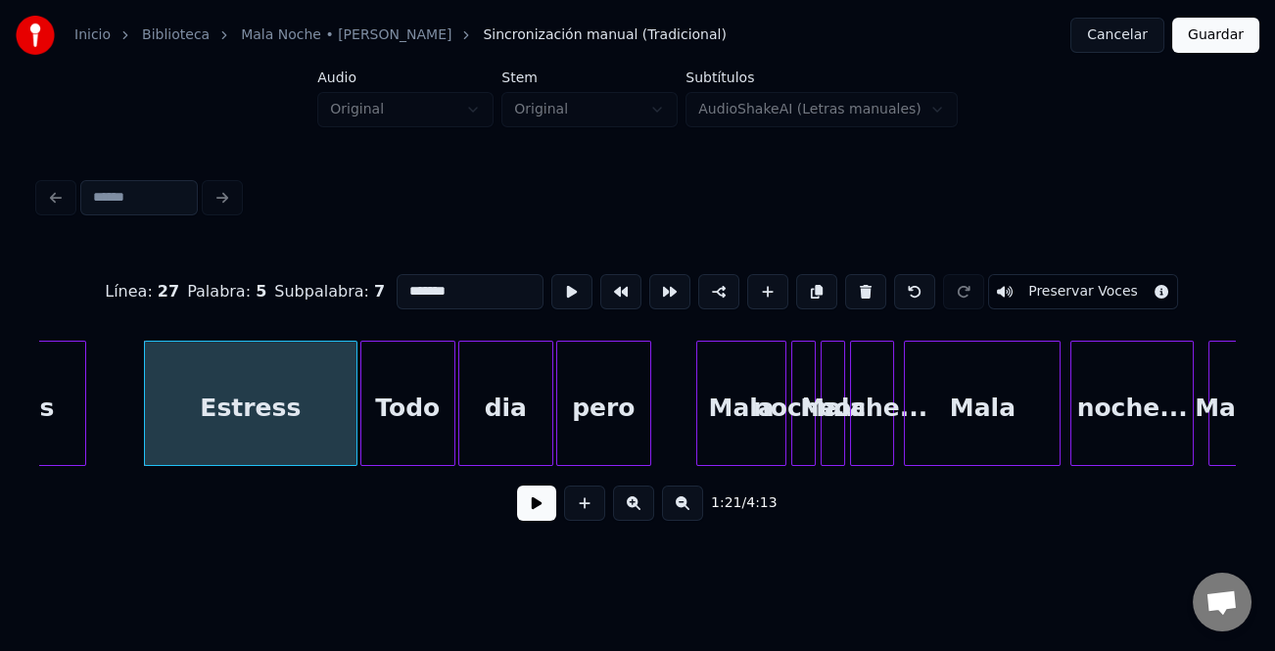
type input "*******"
click at [541, 513] on button at bounding box center [536, 503] width 39 height 35
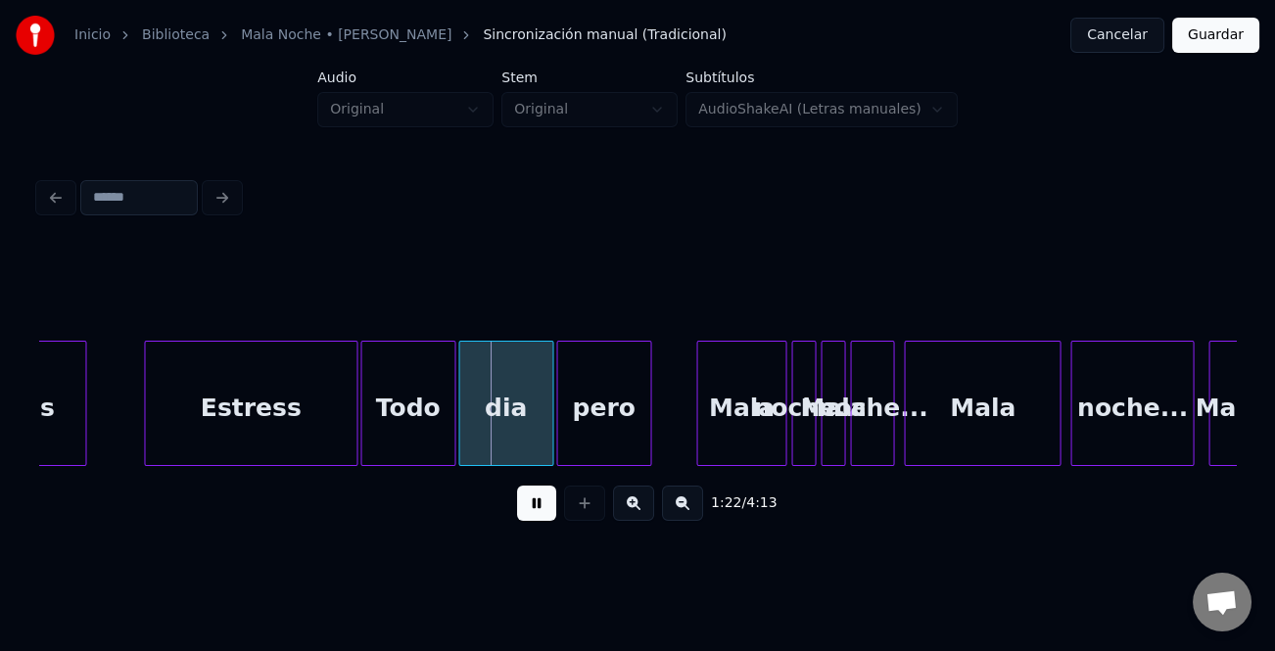
click at [553, 517] on button at bounding box center [536, 503] width 39 height 35
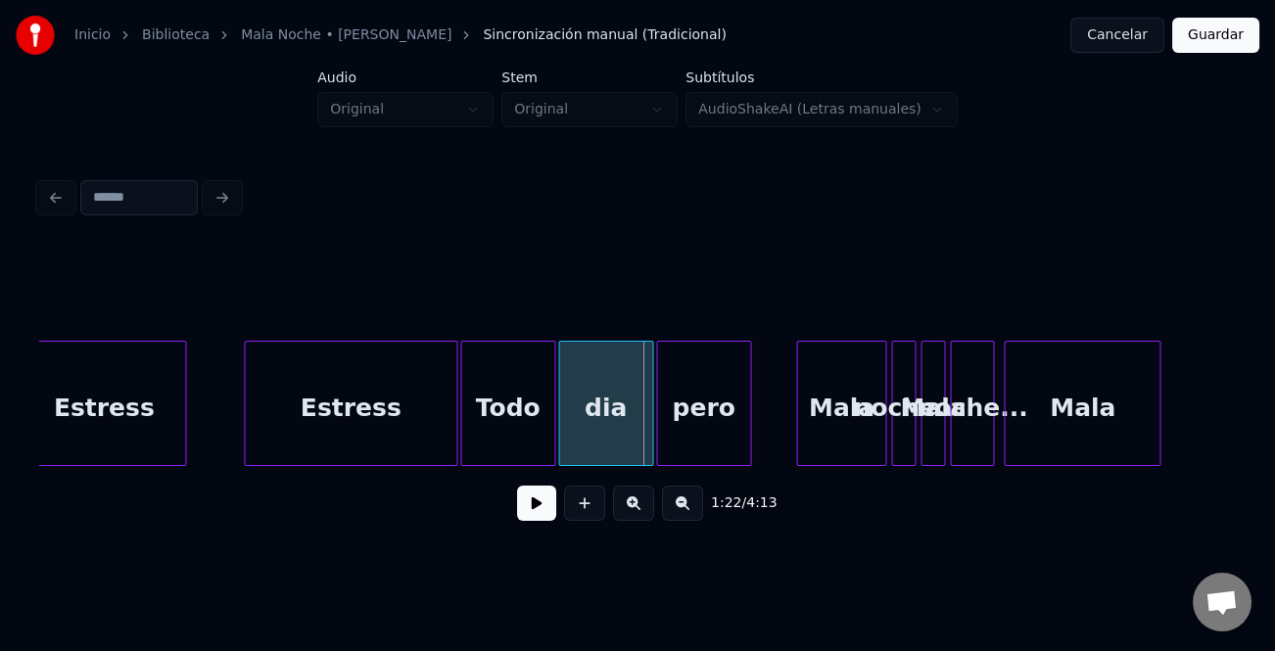
scroll to position [0, 19541]
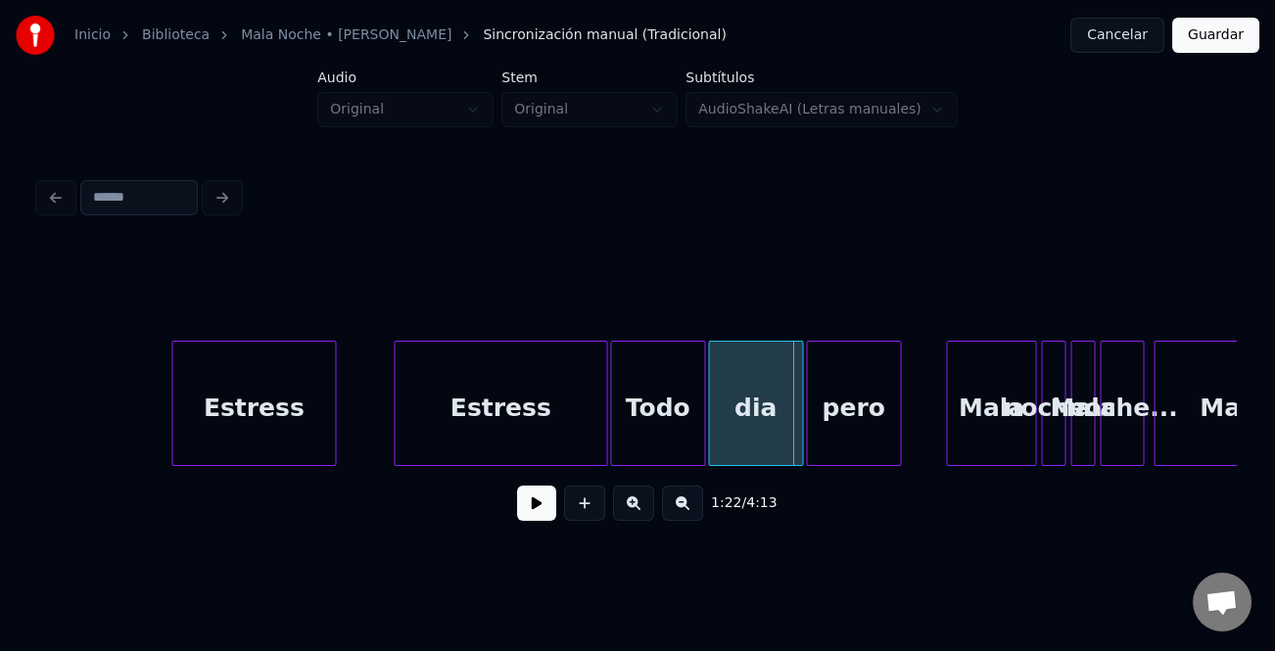
click at [295, 409] on div "Estress" at bounding box center [253, 408] width 163 height 133
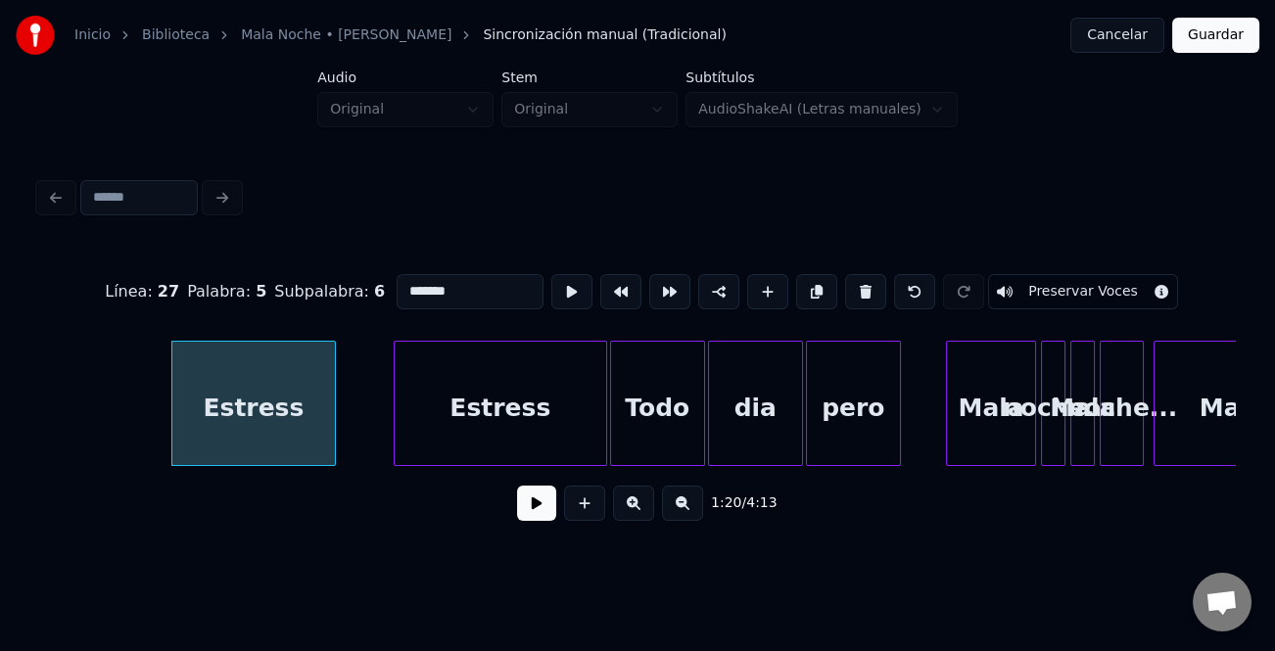
click at [533, 512] on button at bounding box center [536, 503] width 39 height 35
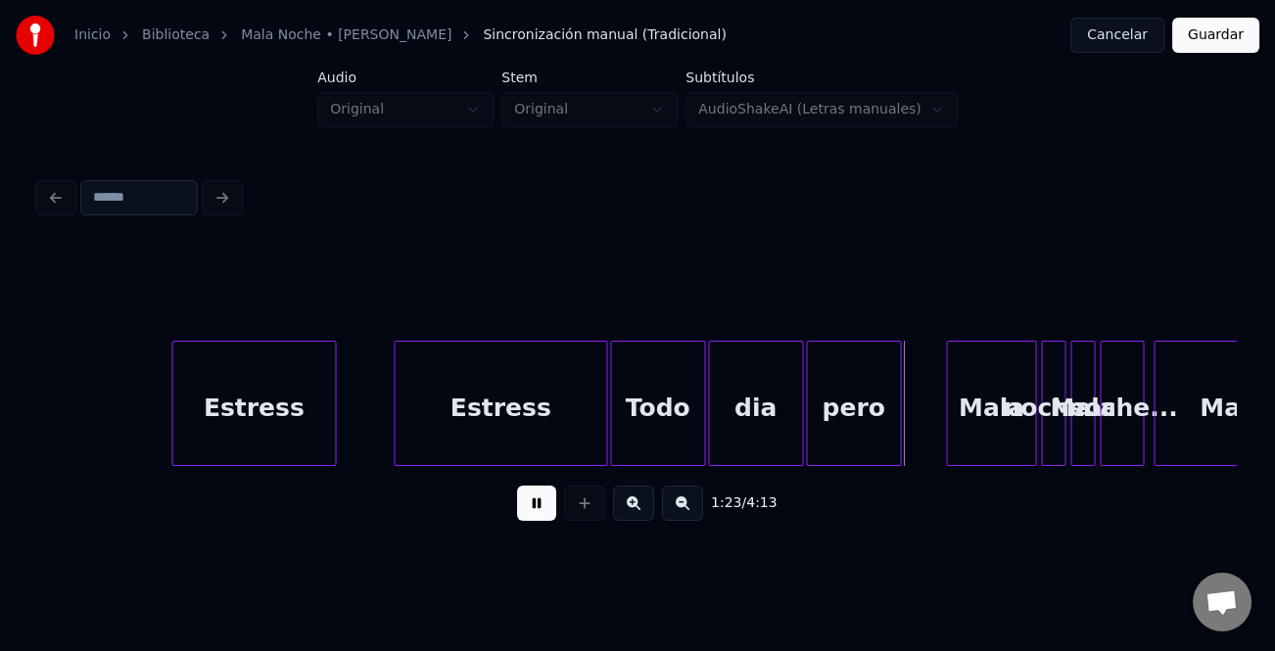
click at [535, 515] on button at bounding box center [536, 503] width 39 height 35
click at [1002, 427] on div at bounding box center [999, 403] width 6 height 123
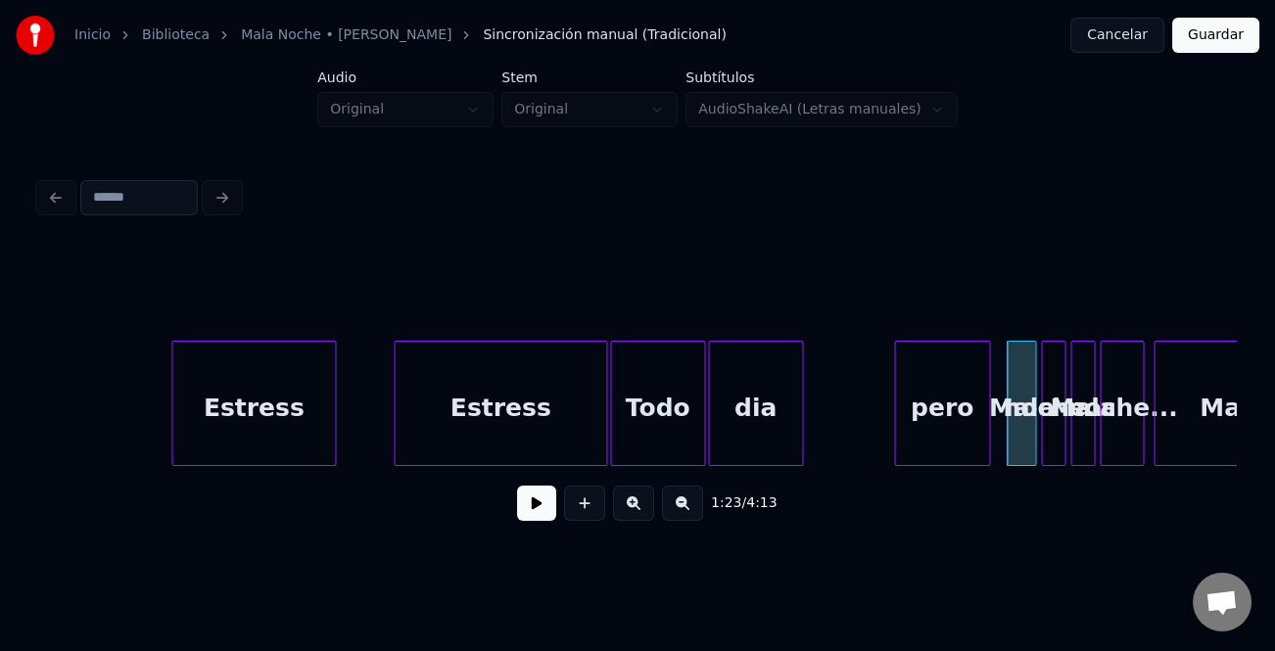
click at [958, 427] on div "pero" at bounding box center [942, 408] width 94 height 133
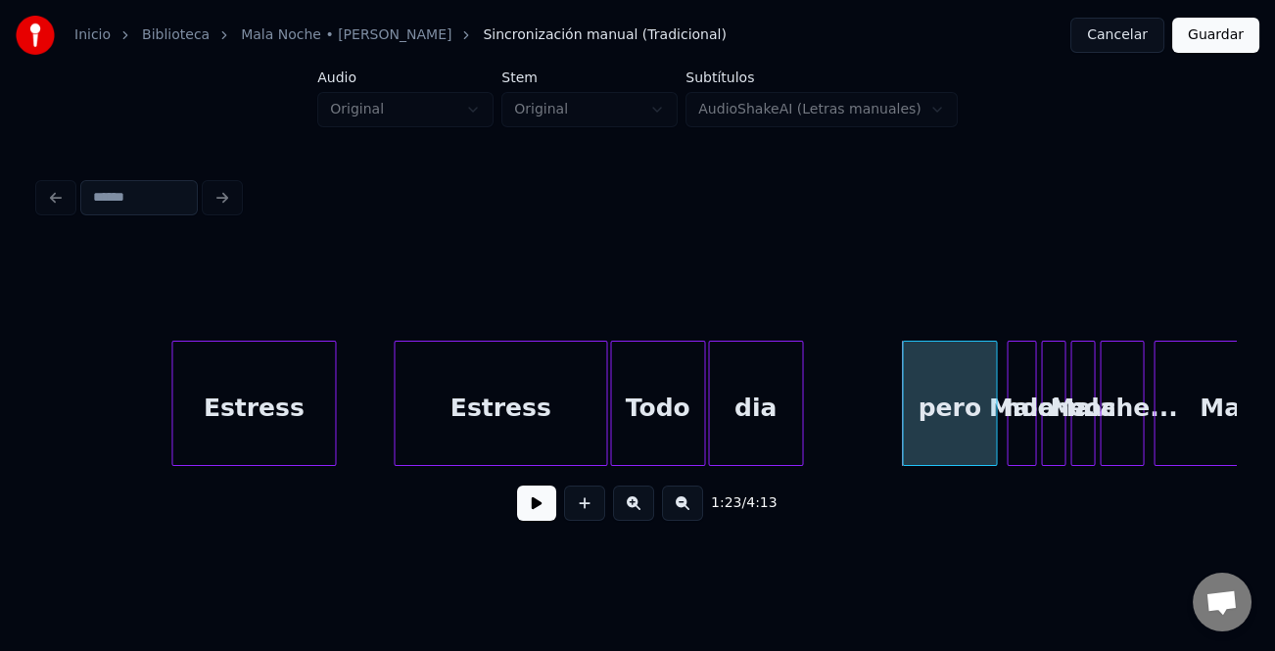
click at [912, 432] on div "pero" at bounding box center [950, 408] width 94 height 133
click at [908, 433] on div "pero" at bounding box center [950, 408] width 94 height 133
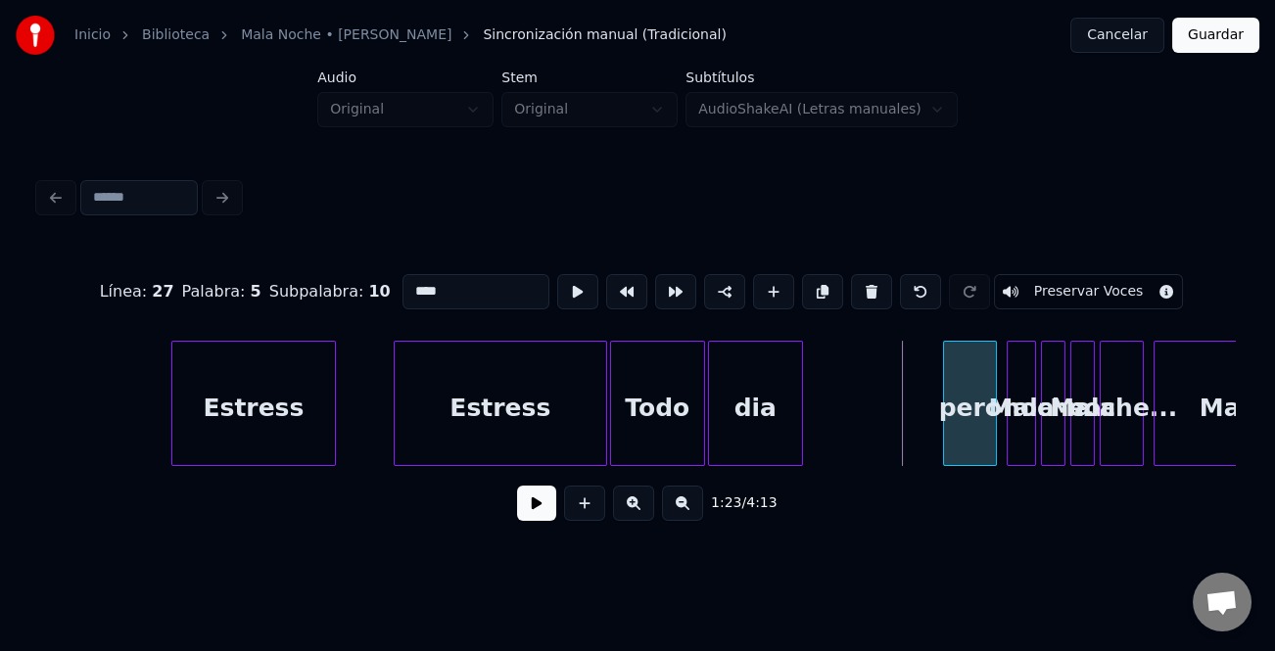
click at [948, 436] on div at bounding box center [947, 403] width 6 height 123
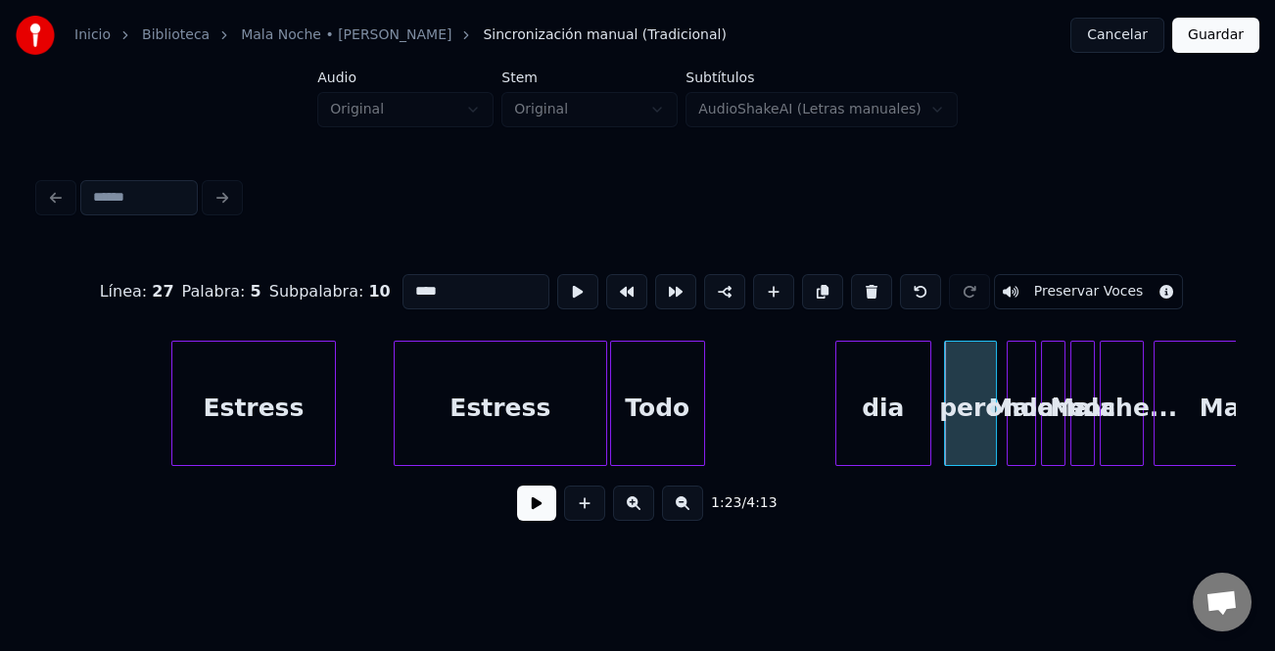
click at [917, 433] on div "dia" at bounding box center [883, 408] width 94 height 133
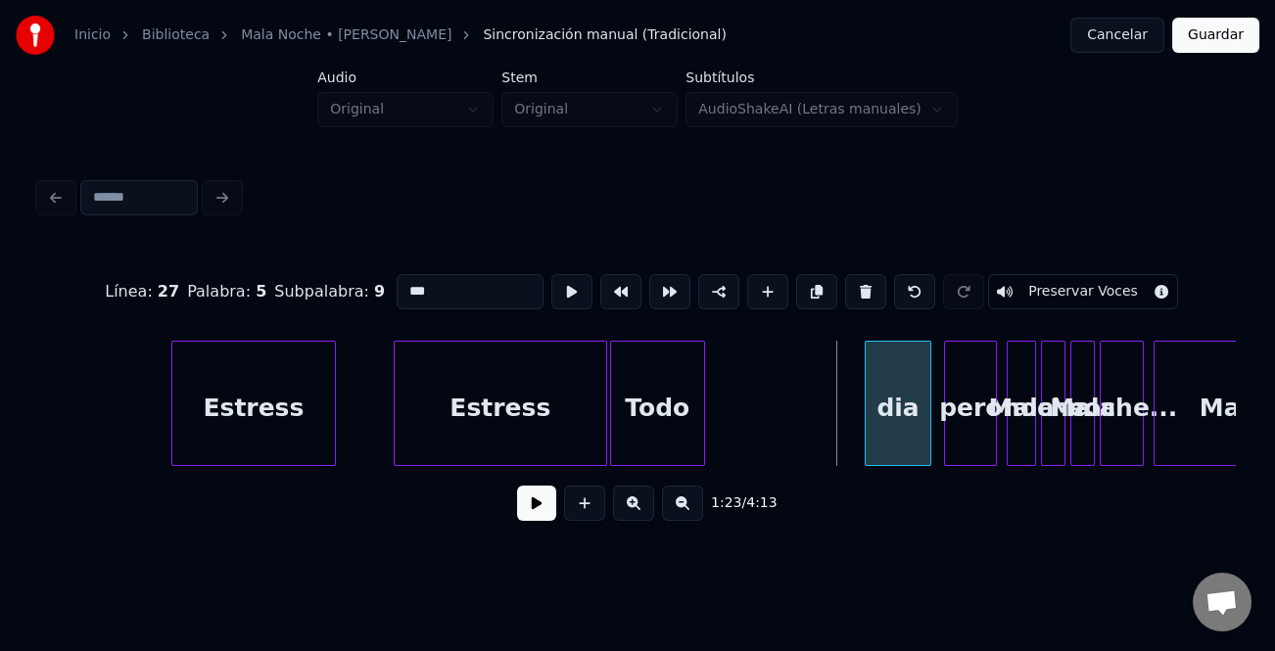
click at [870, 435] on div at bounding box center [869, 403] width 6 height 123
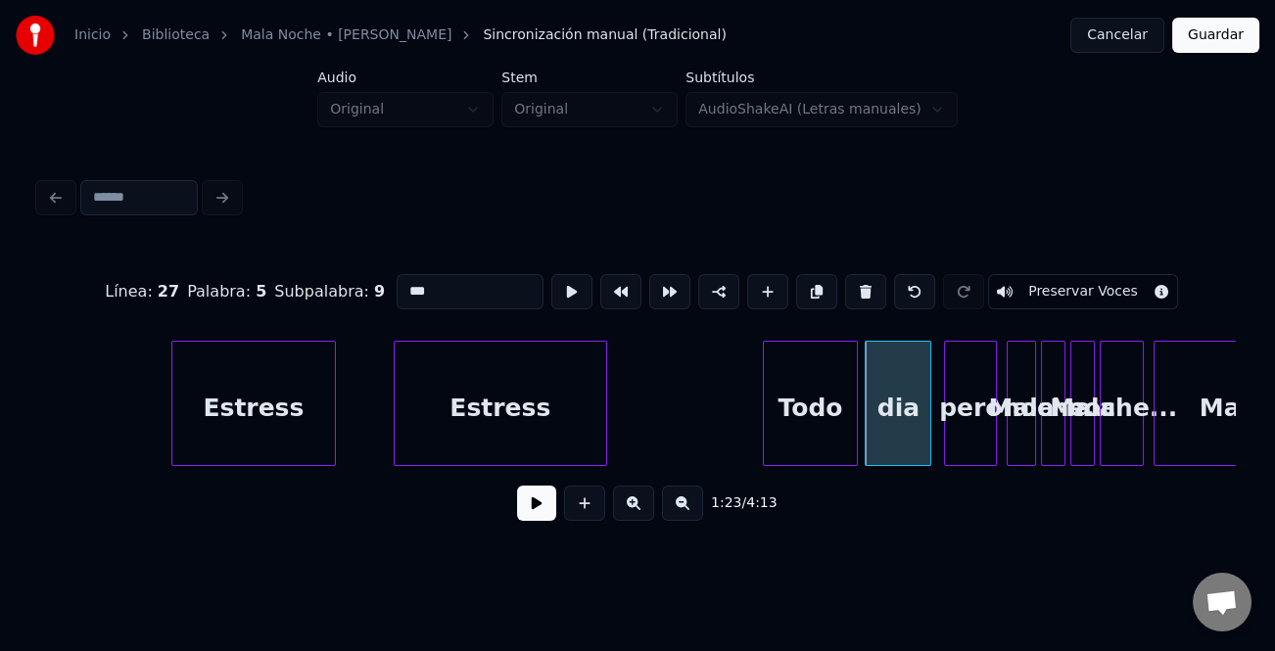
click at [815, 419] on div "Todo" at bounding box center [811, 408] width 94 height 133
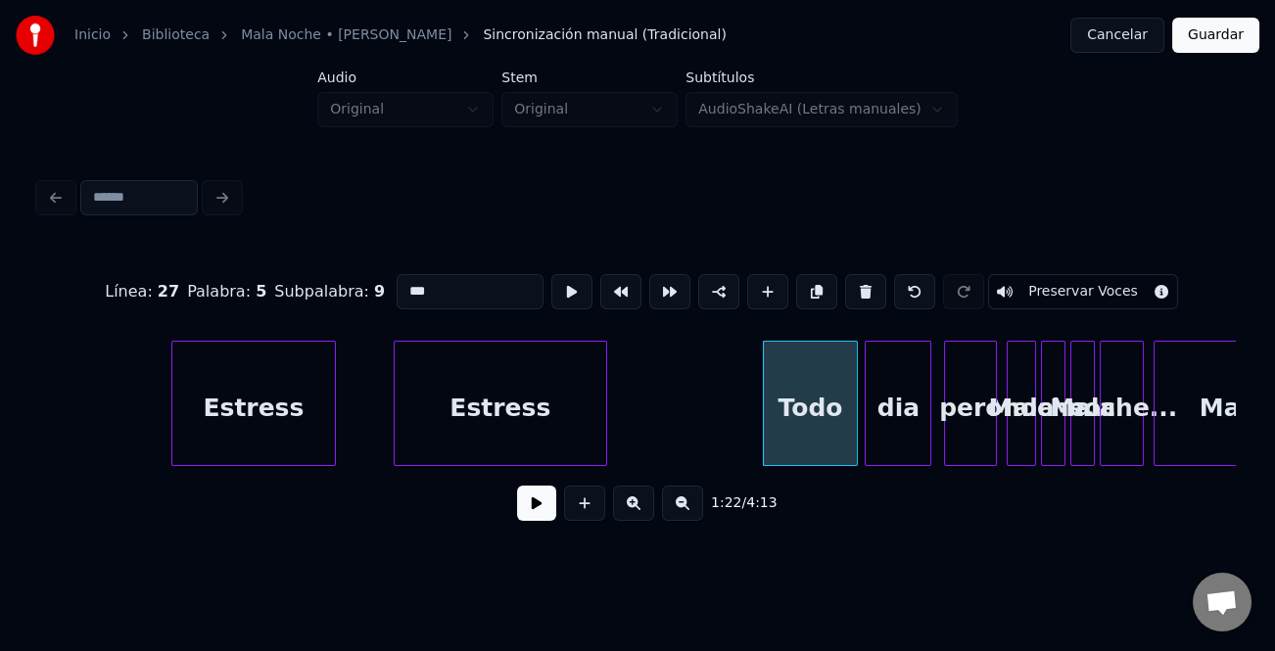
click at [568, 413] on div "Estress" at bounding box center [501, 408] width 212 height 133
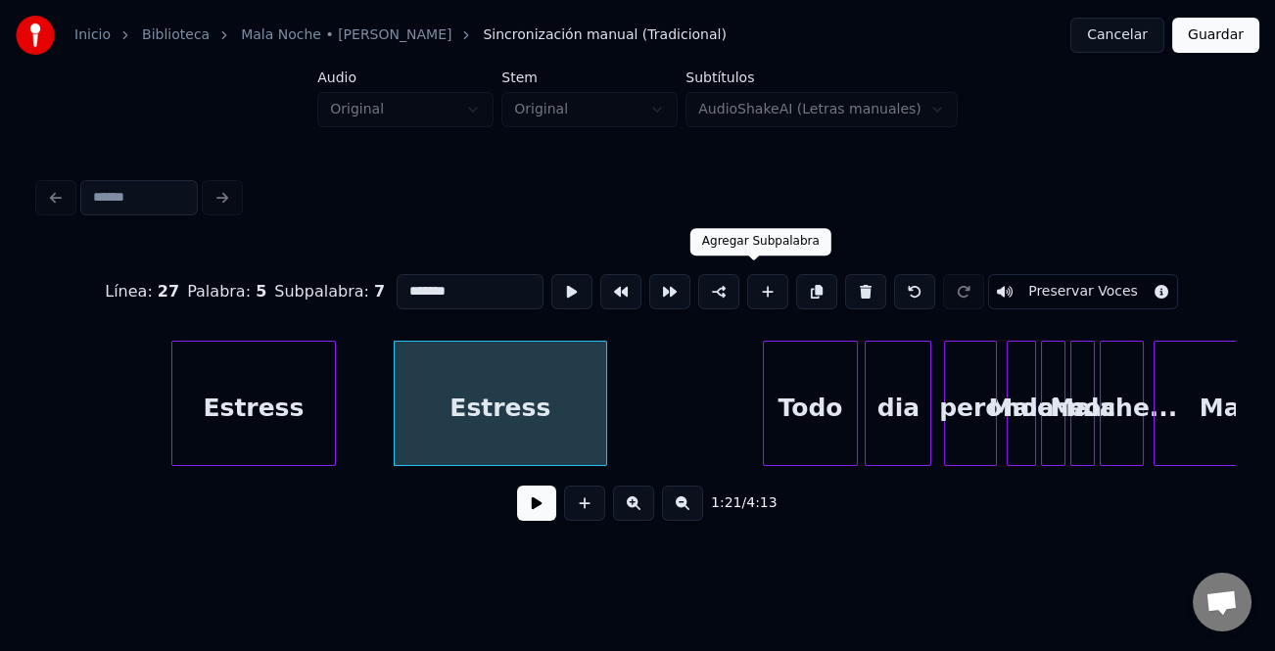
click at [747, 286] on button at bounding box center [767, 291] width 41 height 35
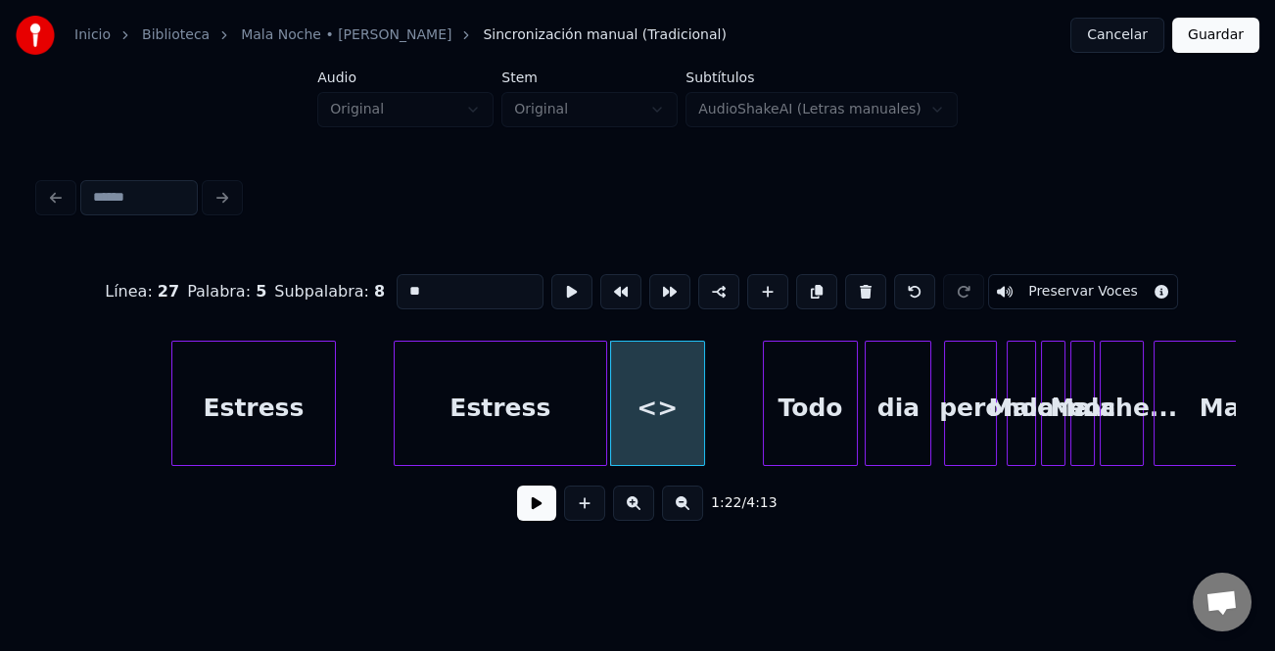
drag, startPoint x: 491, startPoint y: 286, endPoint x: 360, endPoint y: 280, distance: 130.4
click at [360, 280] on div "Línea : 27 Palabra : 5 Subpalabra : 8 ** Preservar Voces" at bounding box center [637, 292] width 1197 height 98
click at [676, 385] on div "estres" at bounding box center [677, 408] width 94 height 133
click at [725, 389] on div at bounding box center [725, 403] width 6 height 123
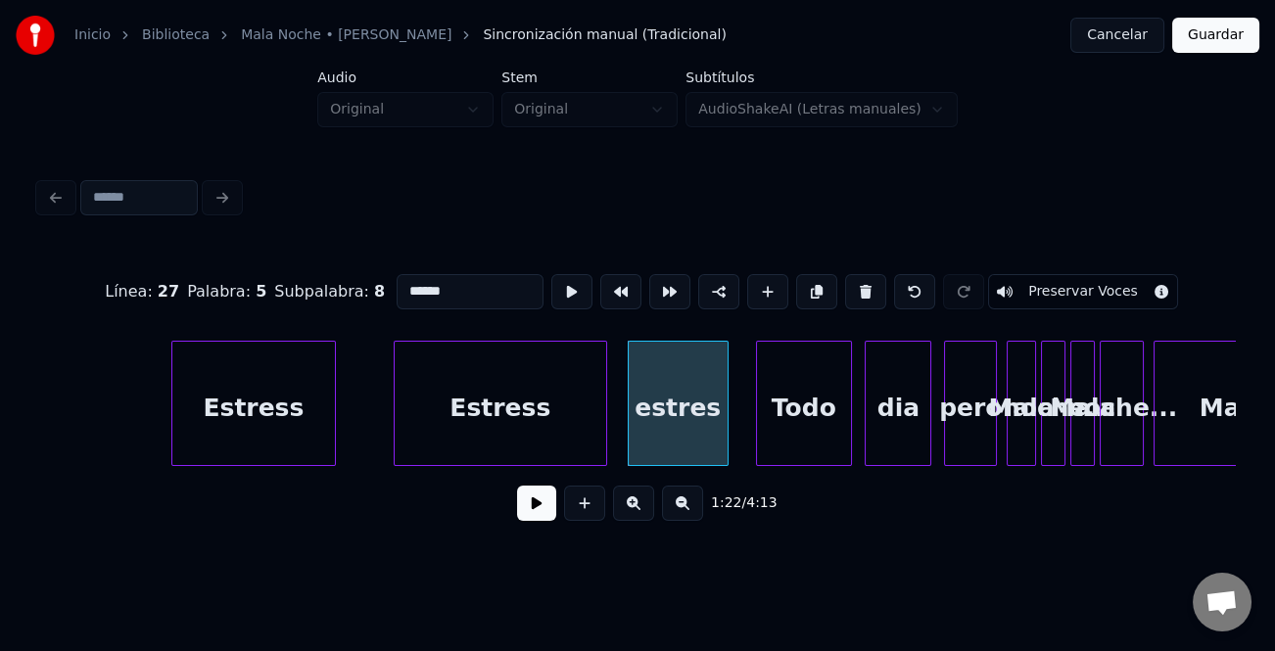
click at [756, 409] on div "Todo" at bounding box center [804, 403] width 96 height 125
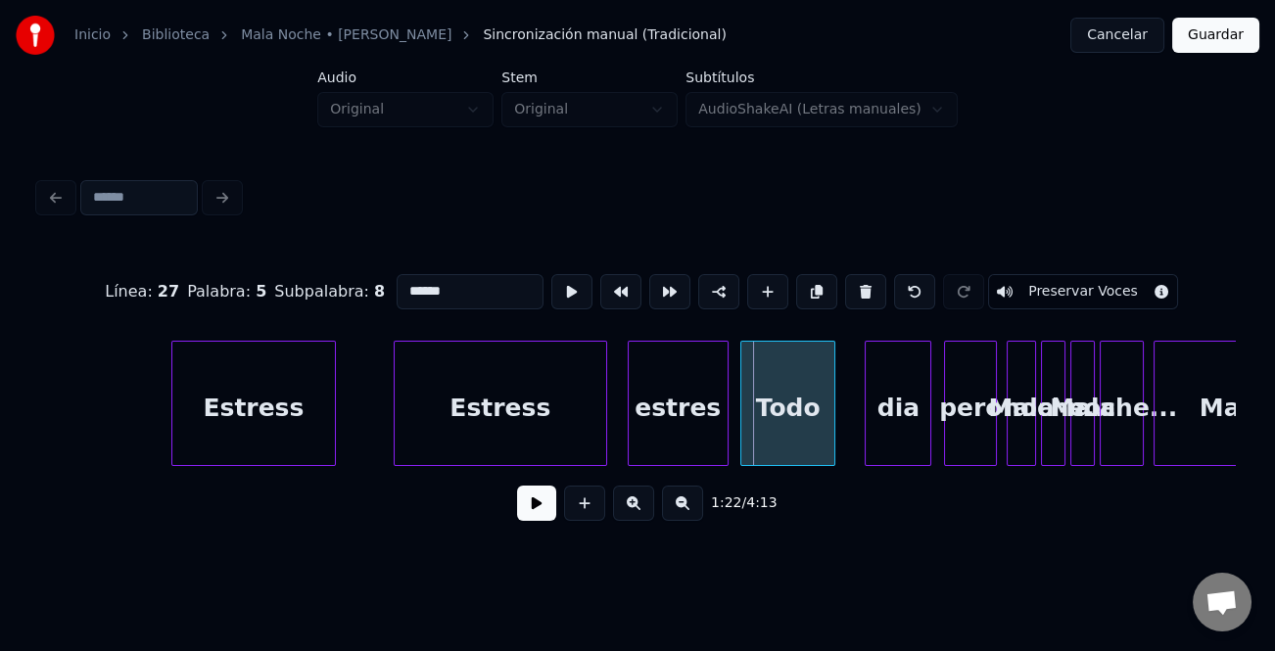
click at [755, 414] on div "Todo" at bounding box center [788, 408] width 94 height 133
click at [709, 422] on div "estres" at bounding box center [678, 408] width 99 height 133
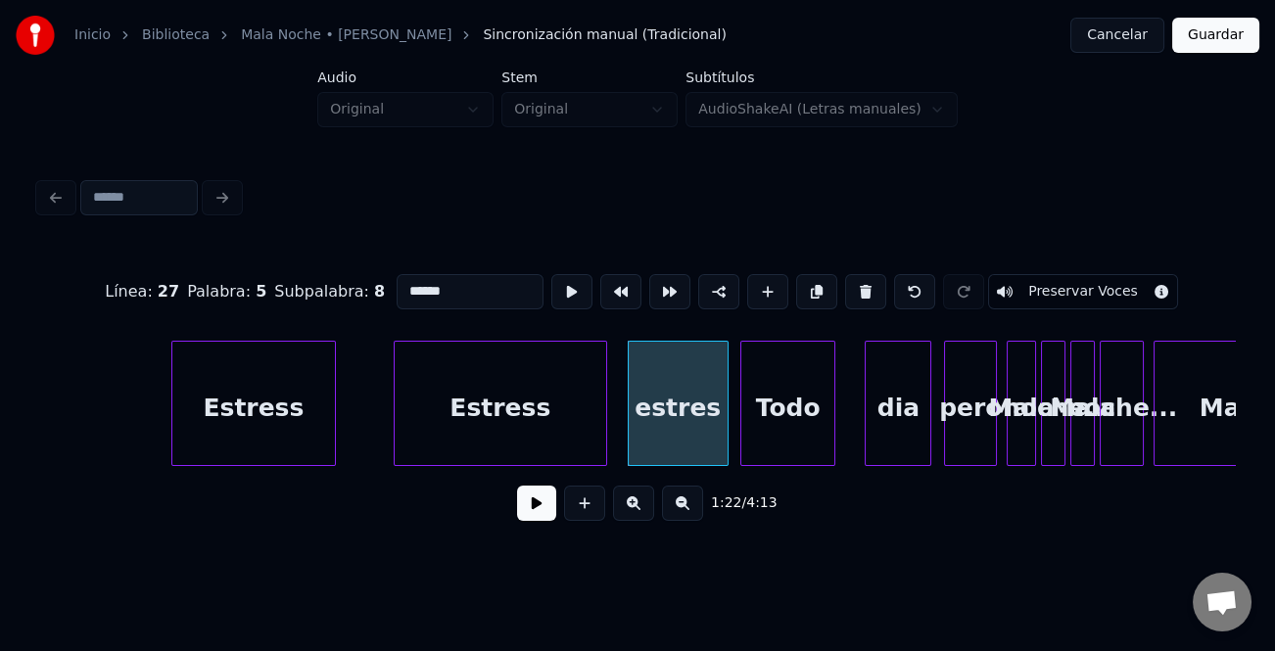
type input "******"
click at [545, 508] on button at bounding box center [536, 503] width 39 height 35
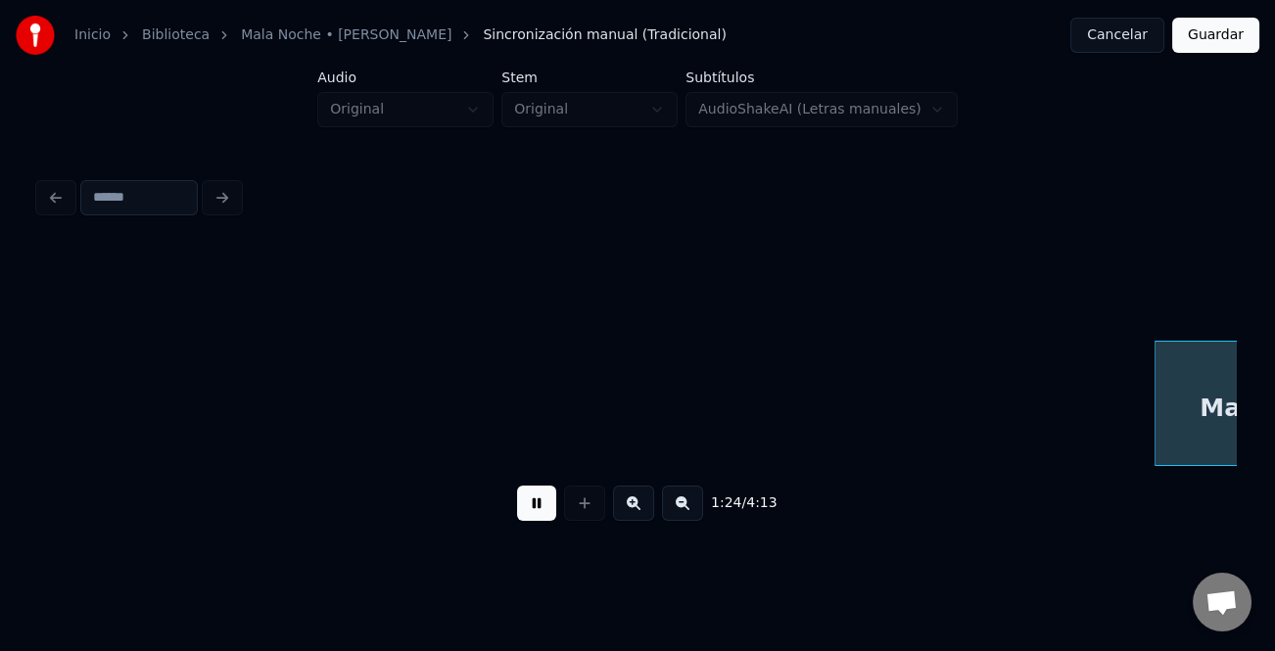
scroll to position [0, 20741]
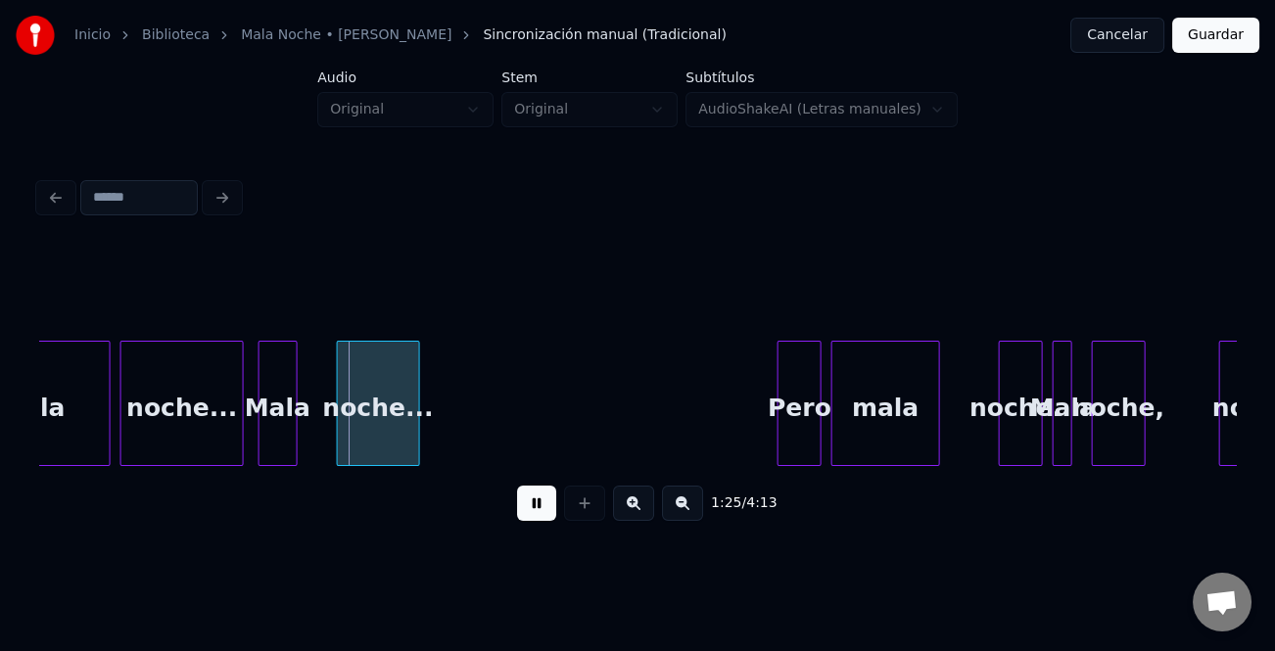
click at [548, 504] on button at bounding box center [536, 503] width 39 height 35
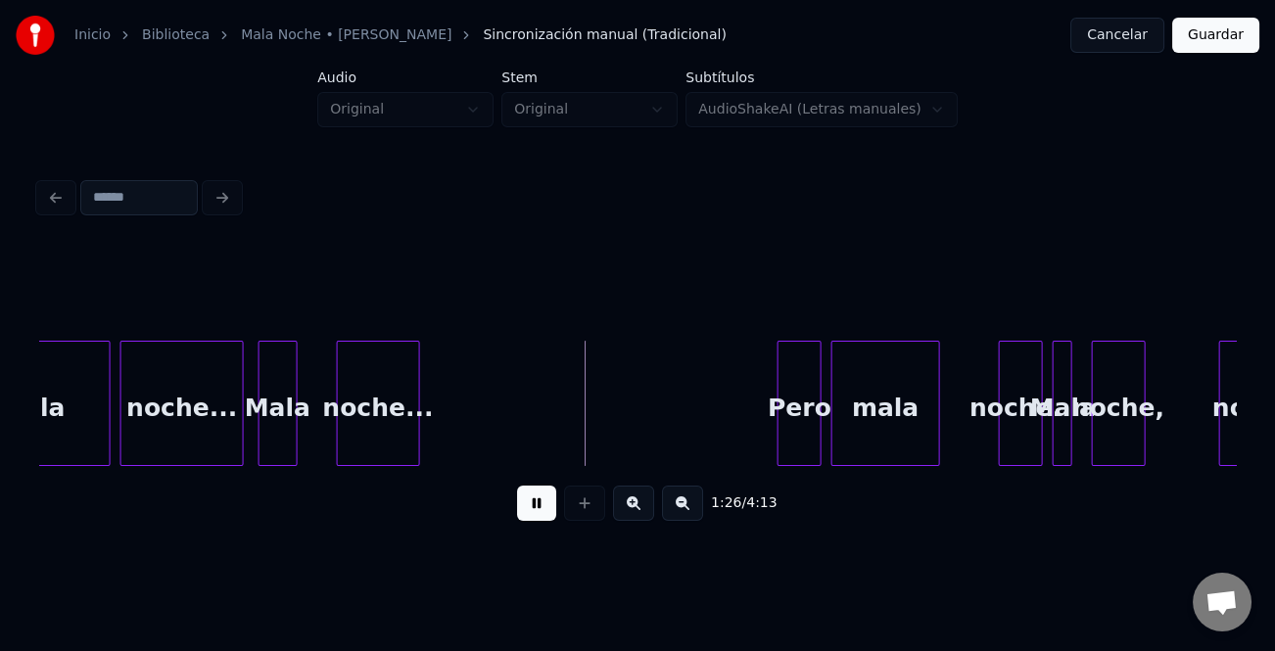
click at [548, 504] on button at bounding box center [536, 503] width 39 height 35
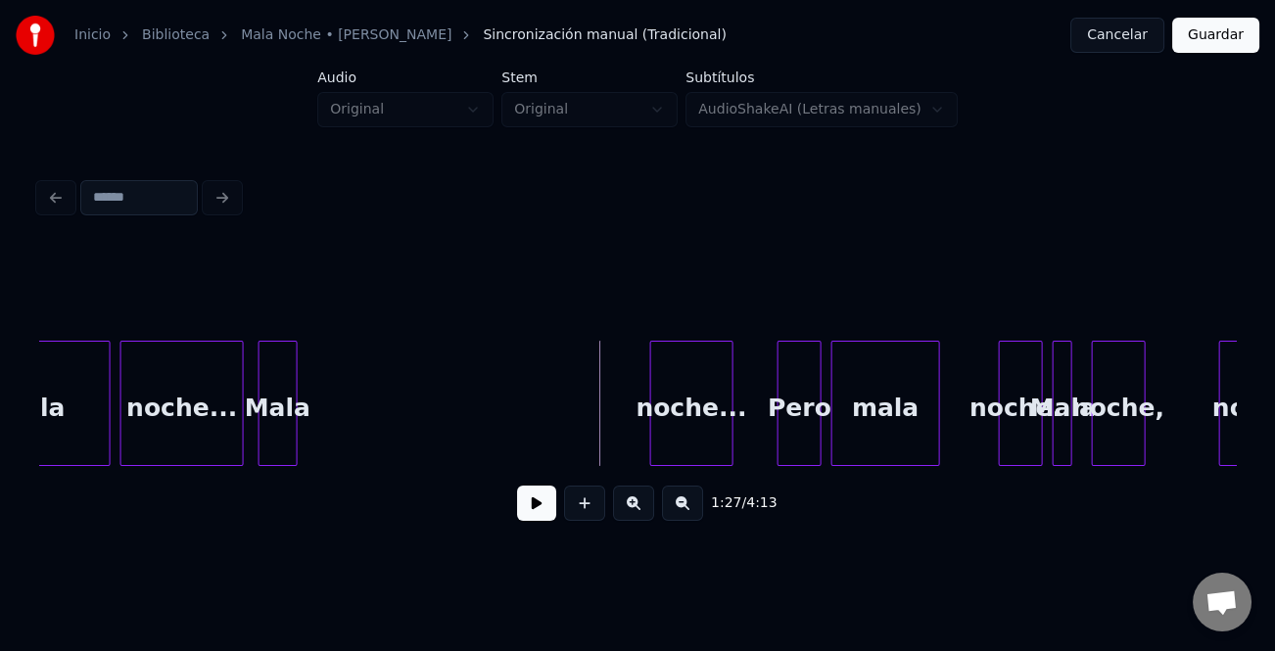
click at [733, 420] on div "noche..." at bounding box center [691, 408] width 81 height 133
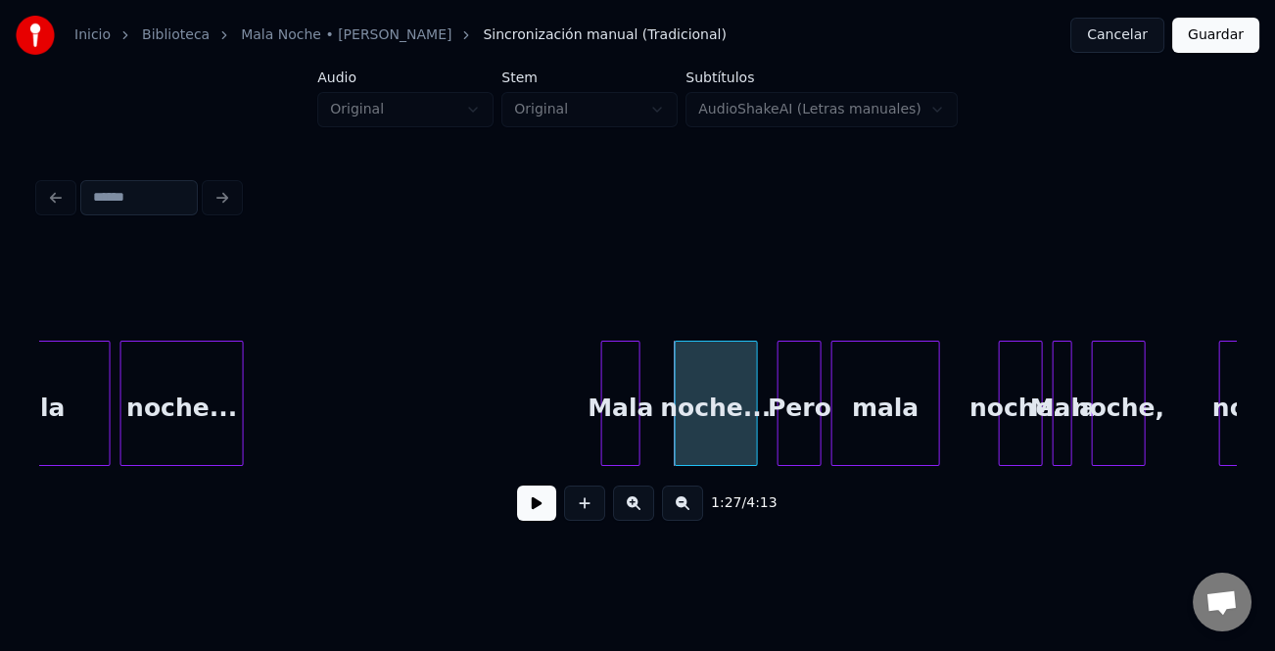
click at [627, 422] on div "Mala" at bounding box center [620, 408] width 37 height 133
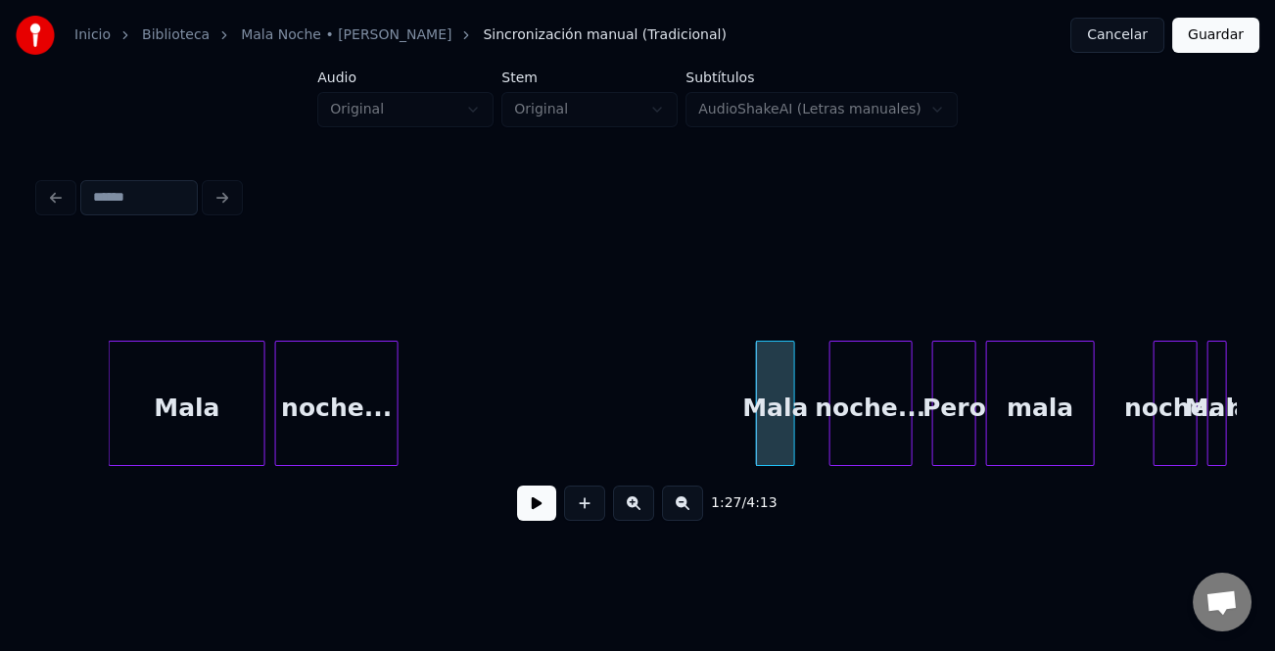
scroll to position [0, 20487]
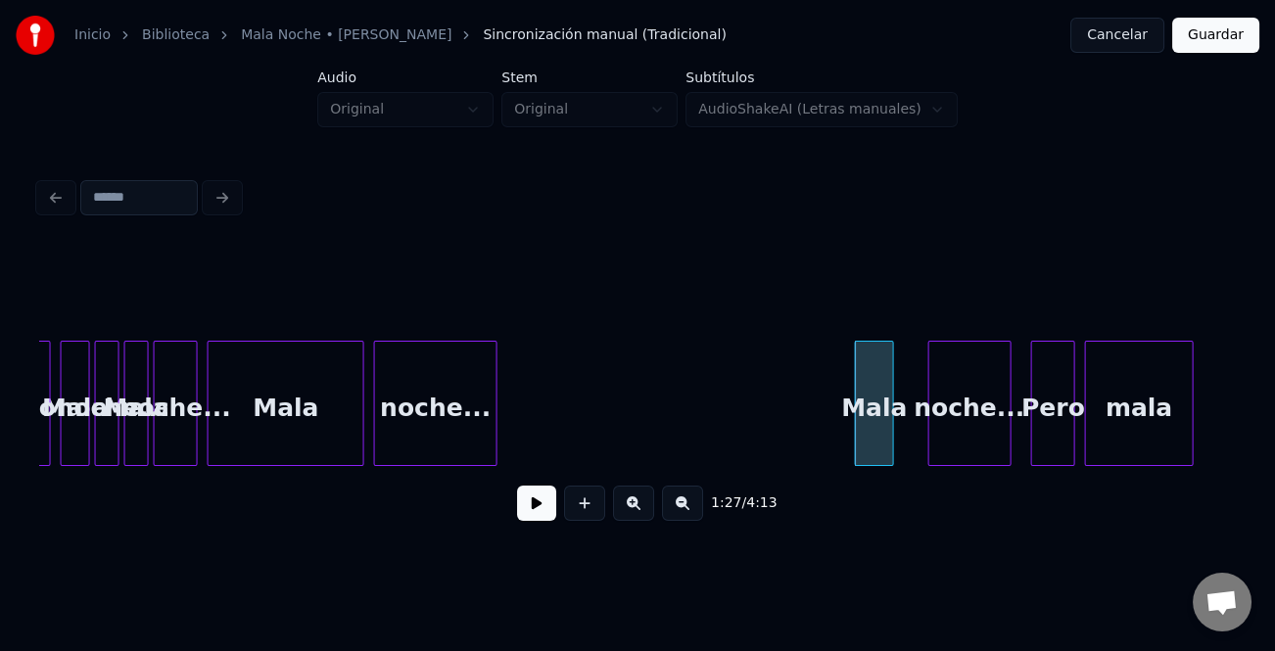
click at [333, 430] on div "Mala" at bounding box center [286, 408] width 155 height 133
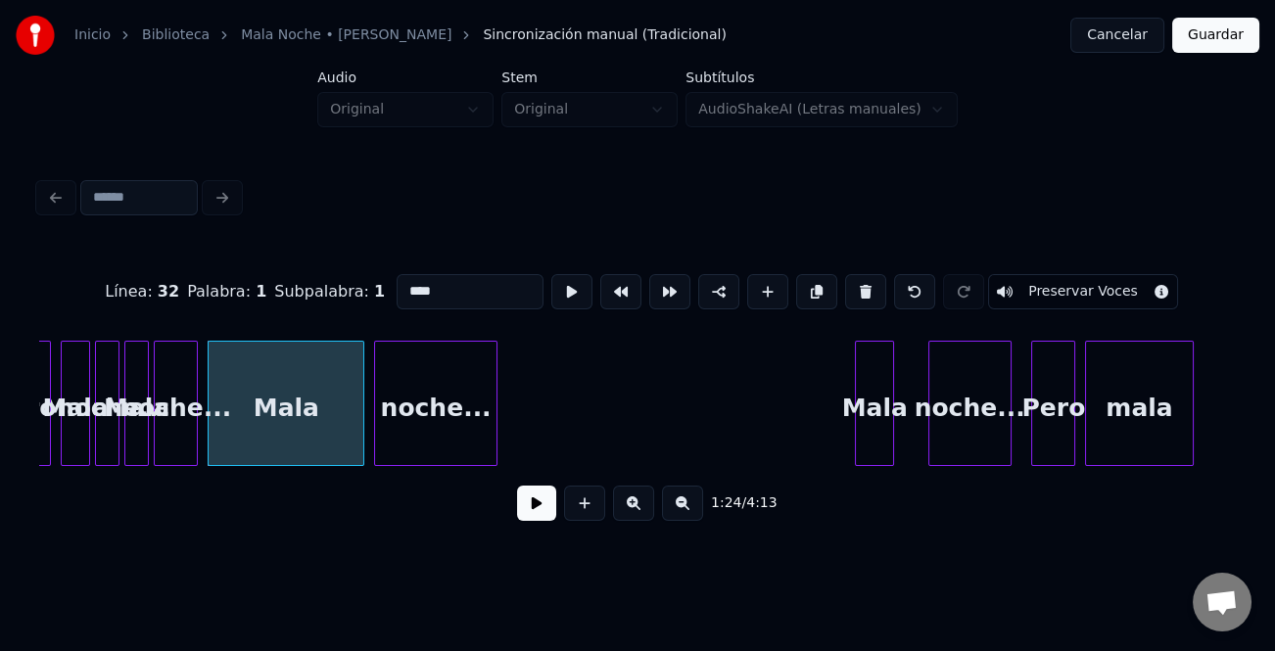
click at [469, 411] on div "noche..." at bounding box center [435, 408] width 120 height 133
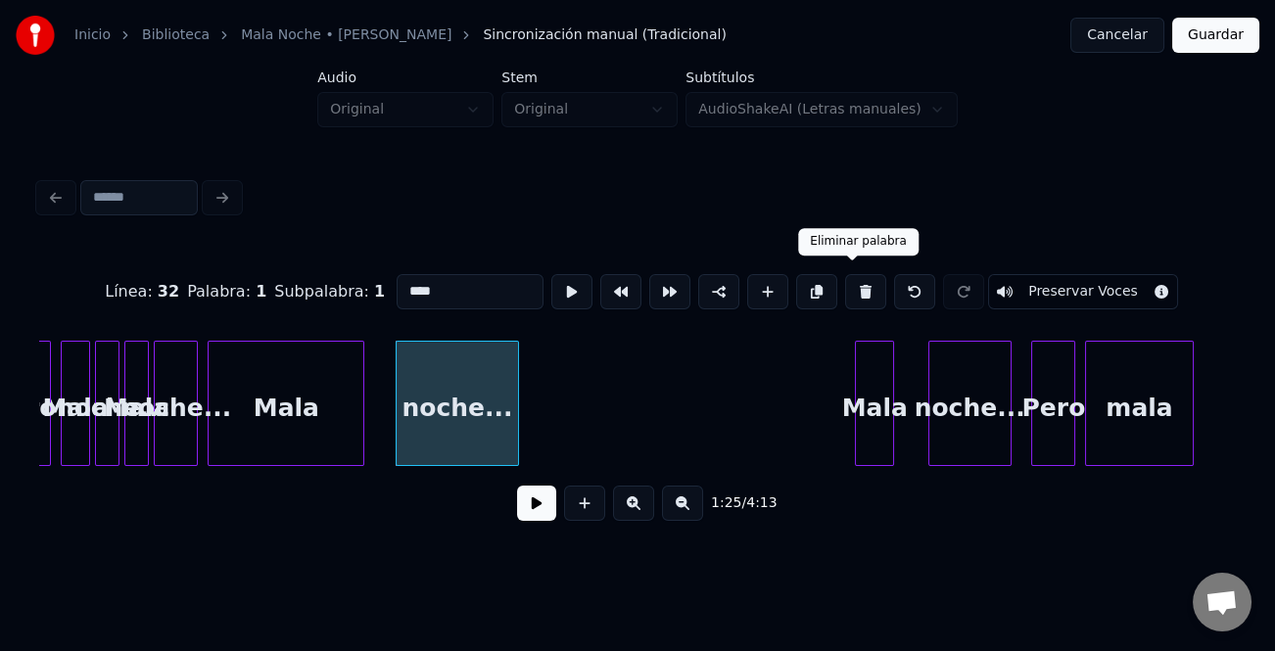
click at [863, 284] on button at bounding box center [865, 291] width 41 height 35
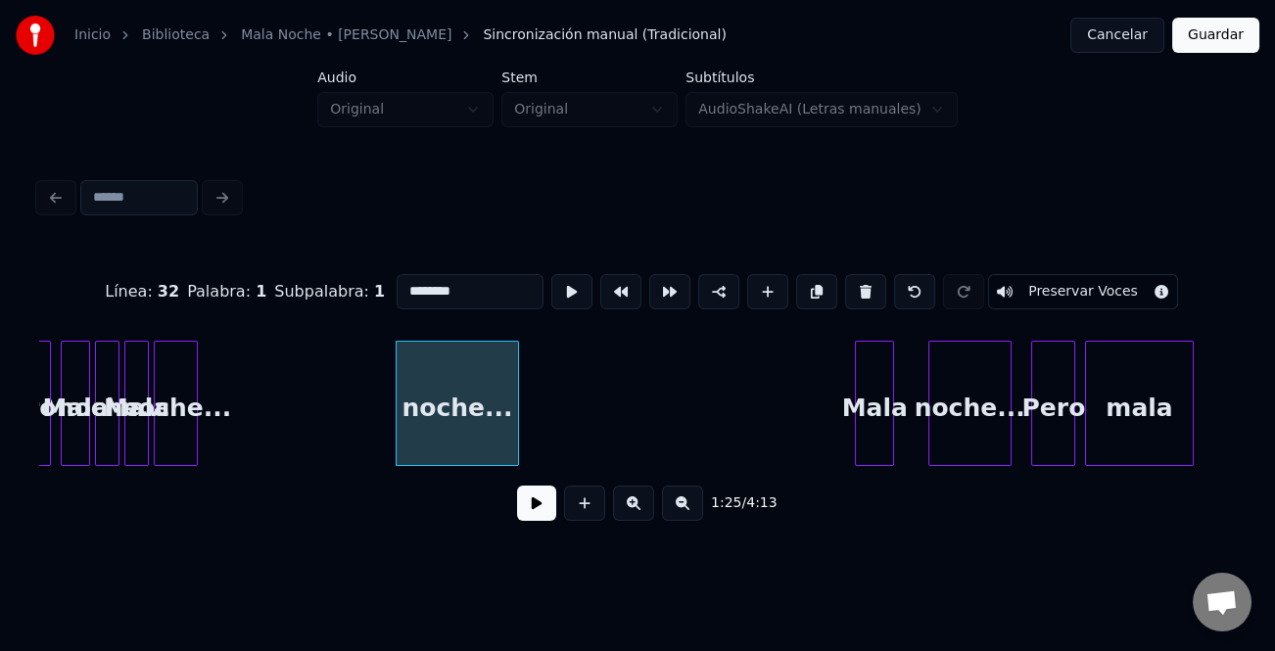
click at [478, 386] on div "noche..." at bounding box center [457, 408] width 120 height 133
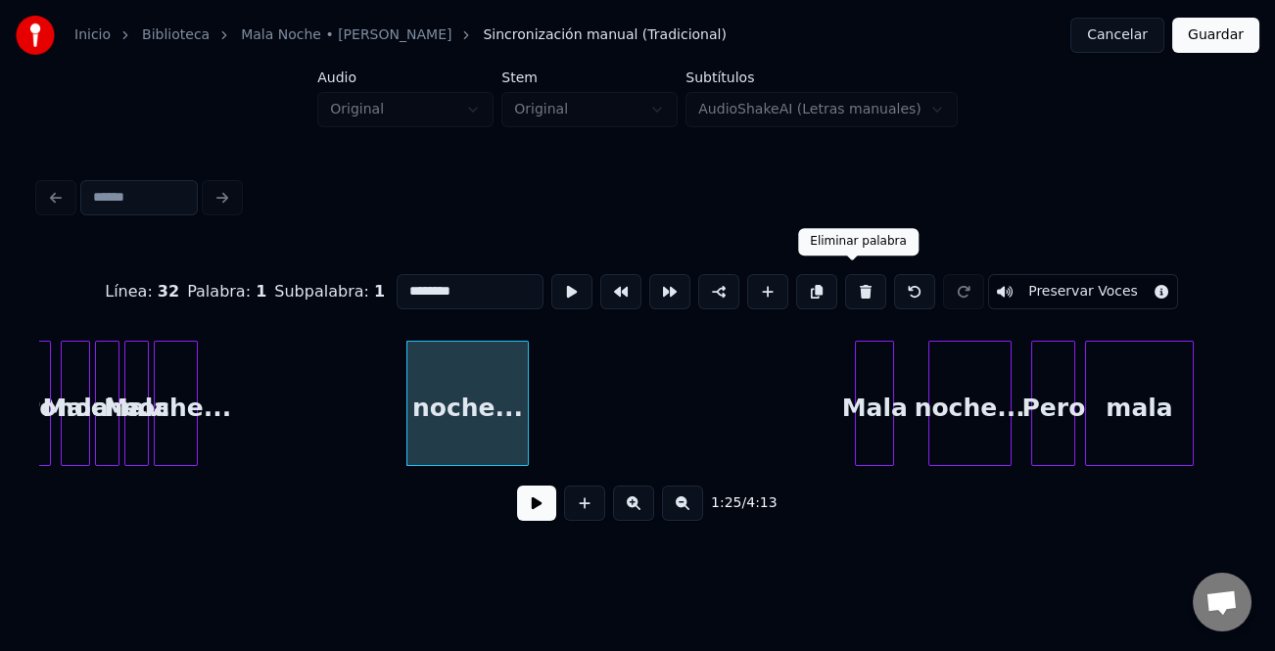
click at [856, 286] on button at bounding box center [865, 291] width 41 height 35
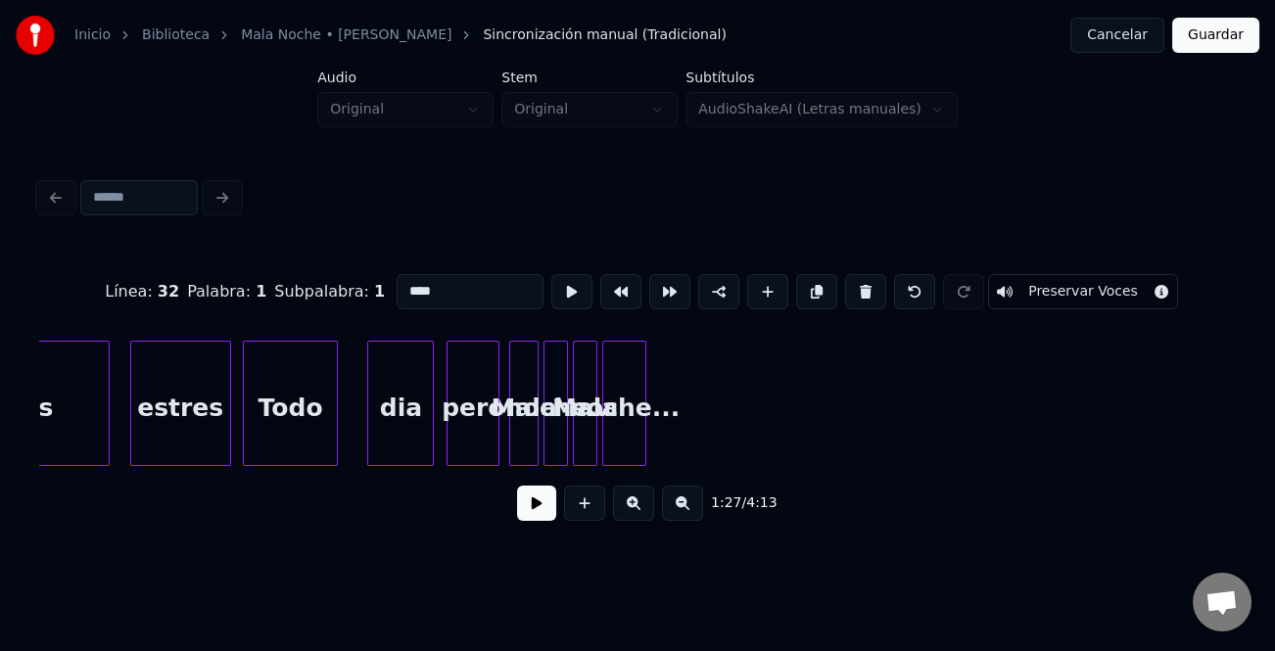
scroll to position [0, 19989]
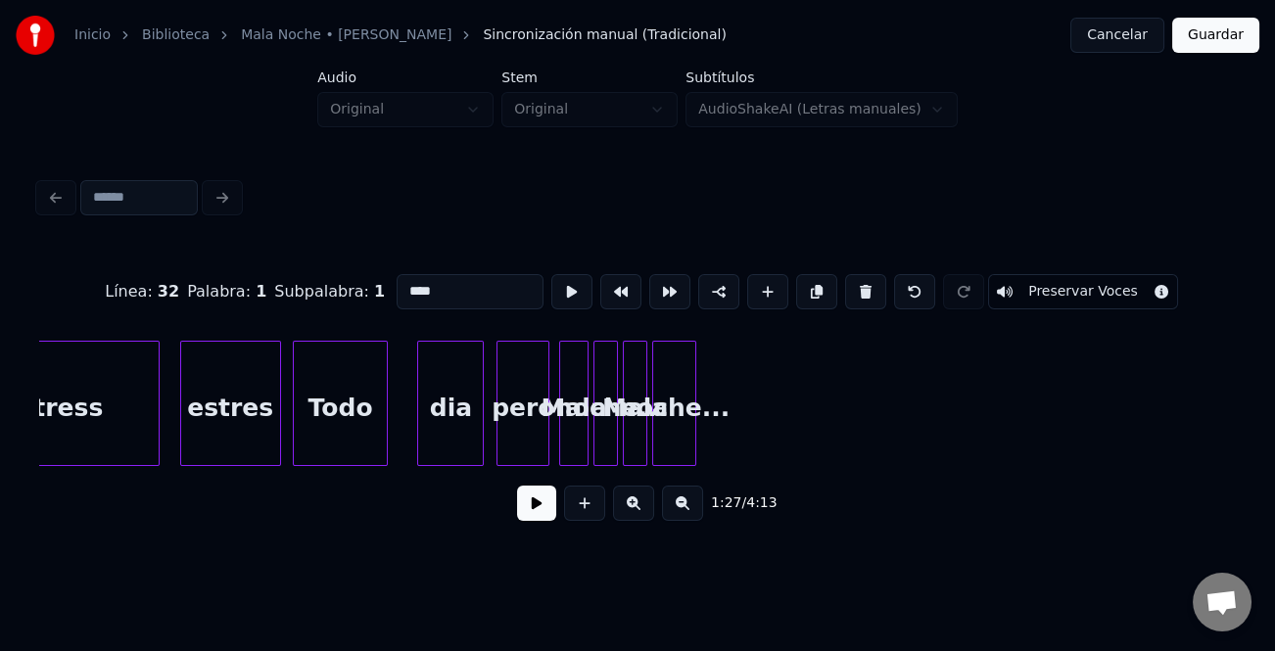
click at [530, 428] on div "pero" at bounding box center [523, 408] width 51 height 133
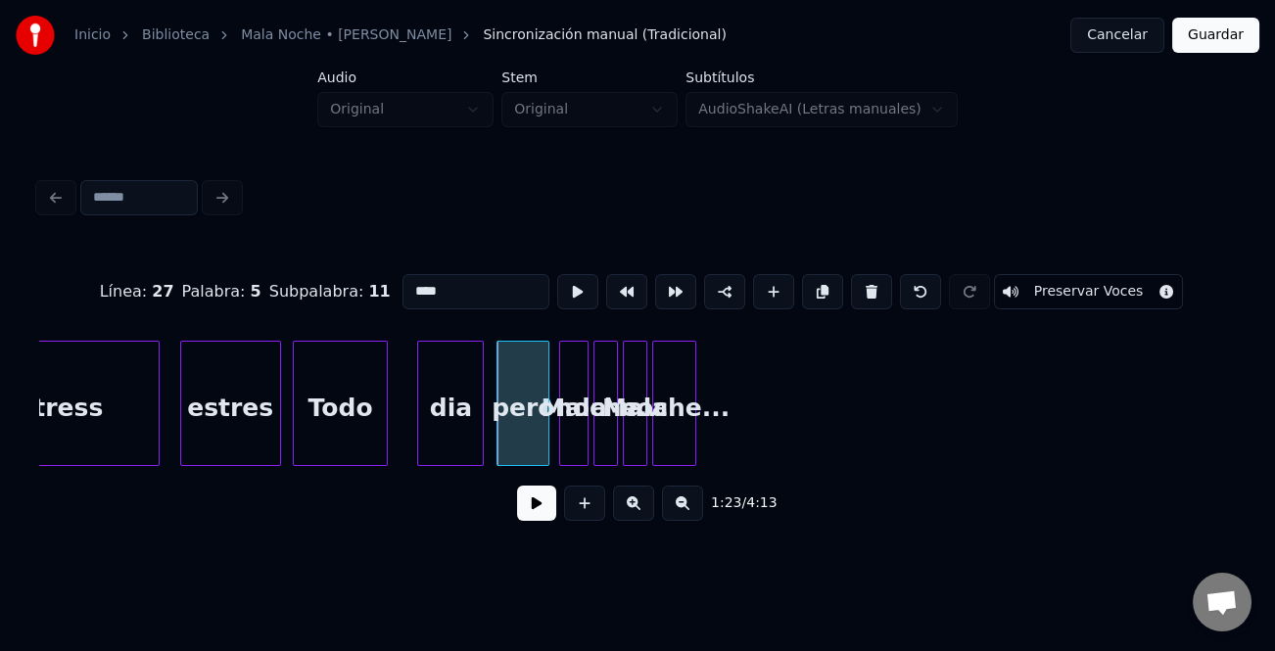
click at [570, 423] on div "Mala" at bounding box center [573, 408] width 27 height 133
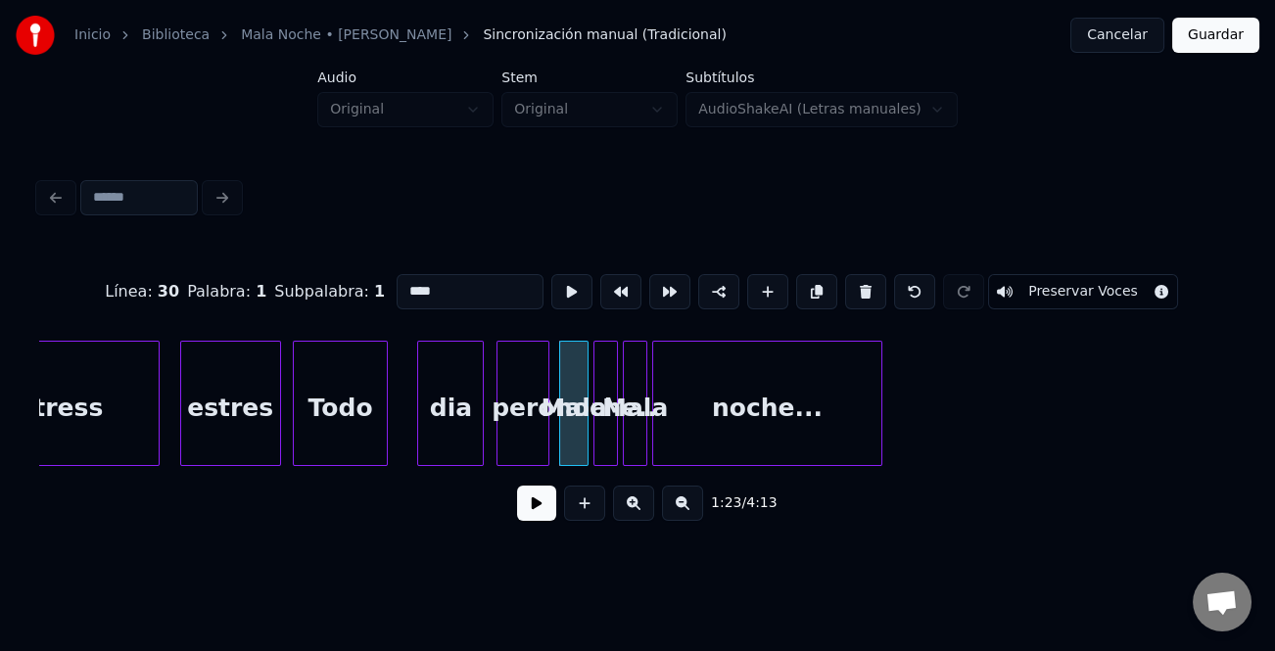
click at [878, 426] on div at bounding box center [879, 403] width 6 height 123
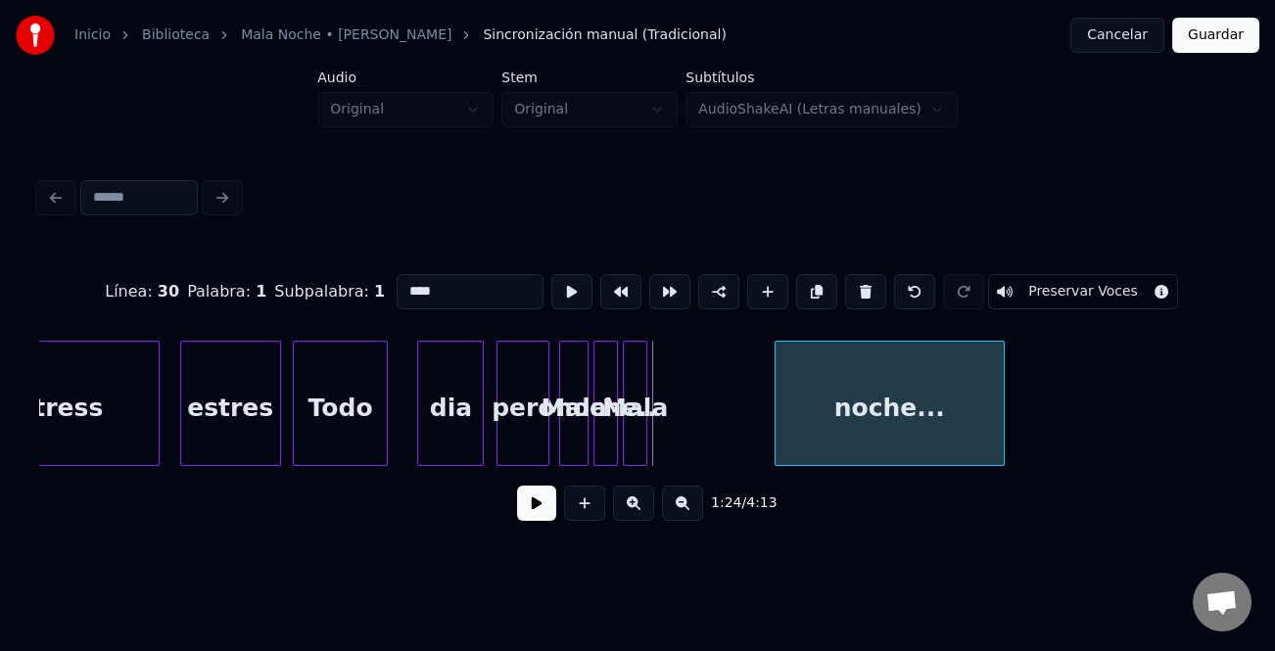
click at [880, 421] on div "noche..." at bounding box center [890, 408] width 228 height 133
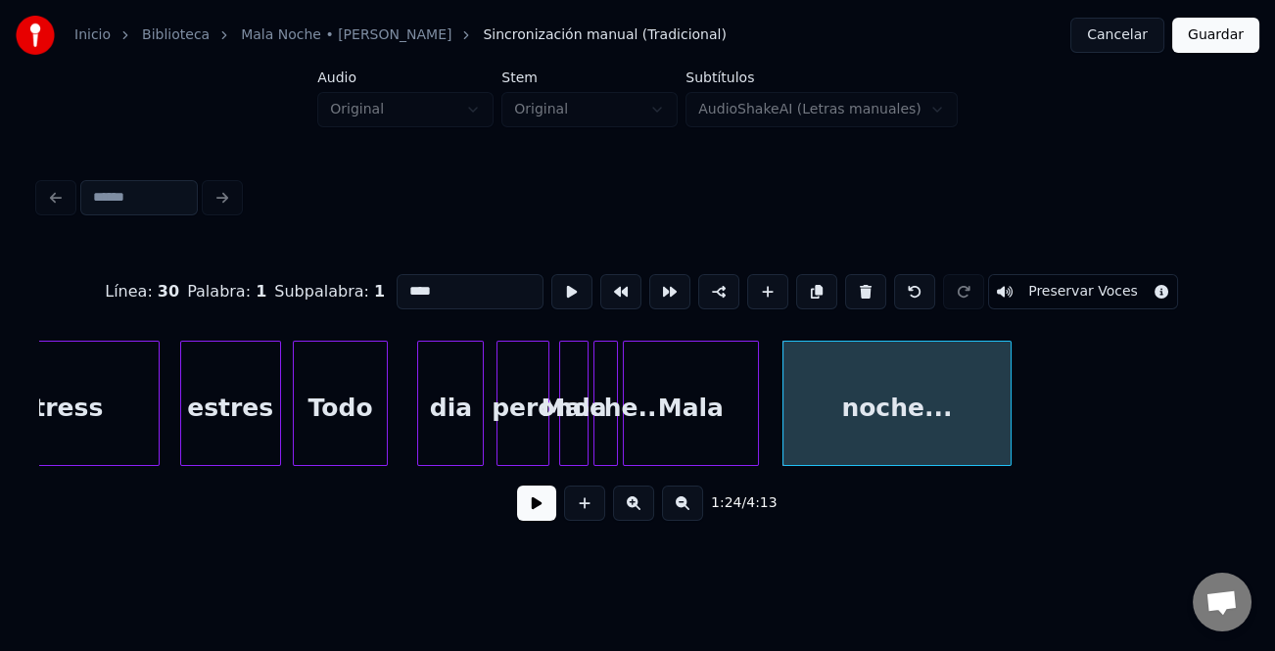
click at [752, 435] on div at bounding box center [755, 403] width 6 height 123
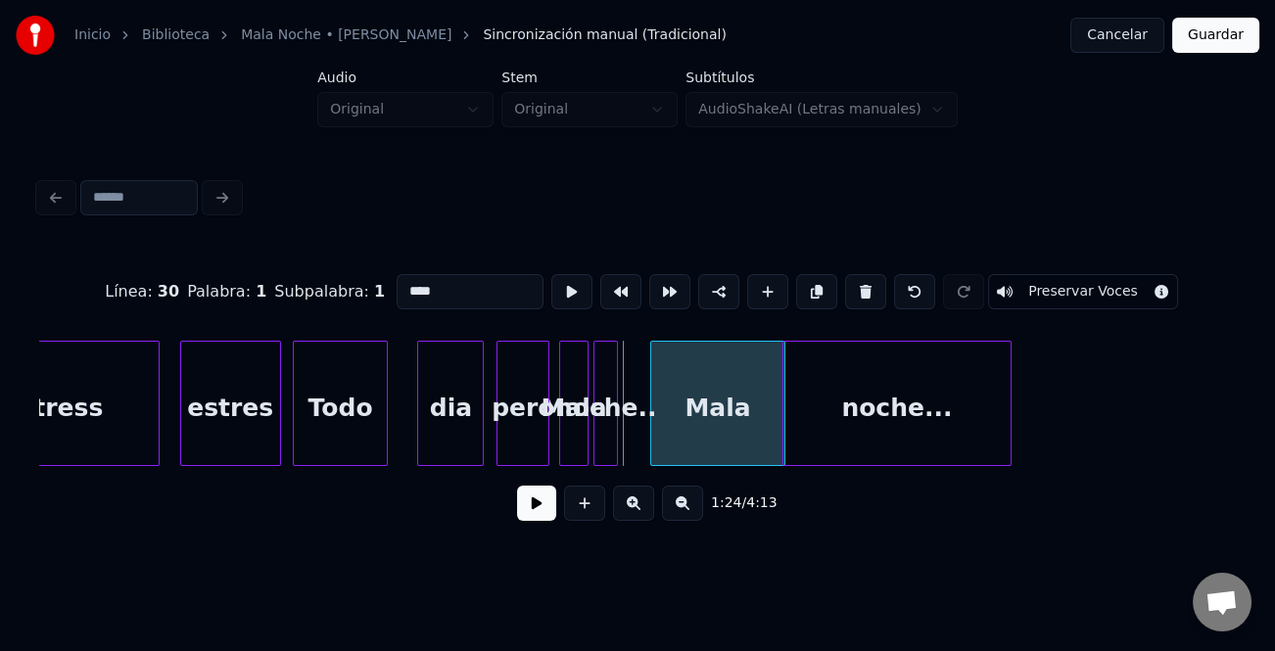
click at [735, 425] on div "Mala" at bounding box center [717, 408] width 133 height 133
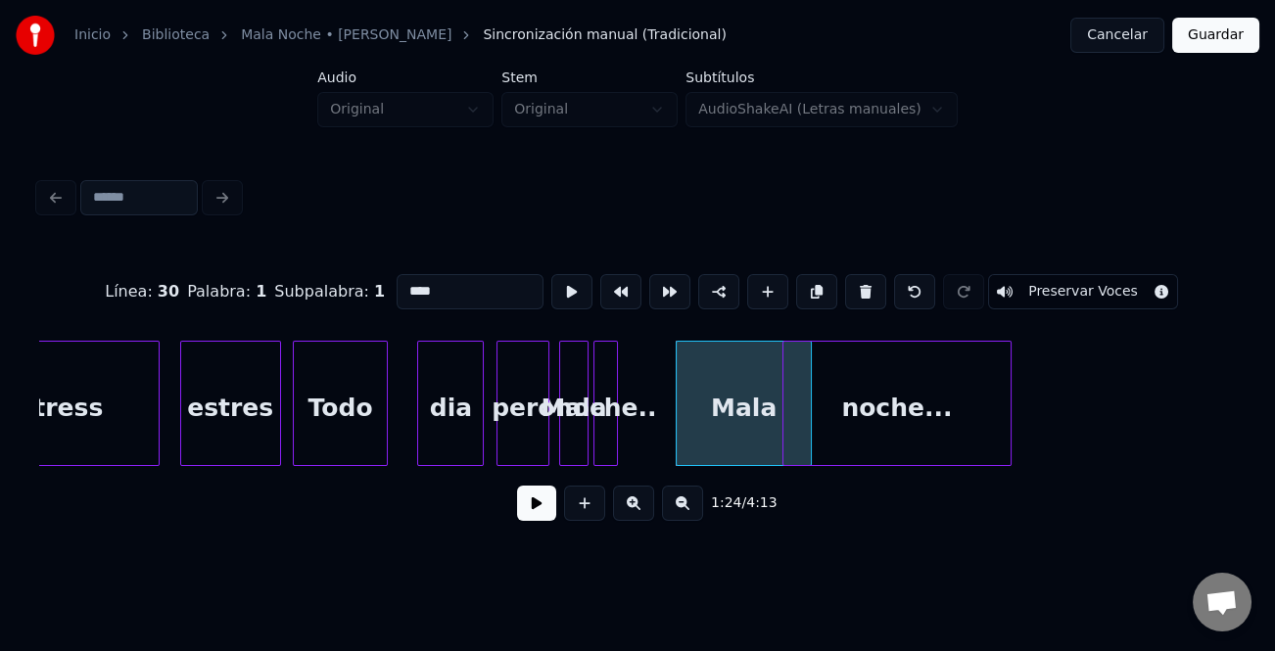
click at [730, 411] on div "Mala" at bounding box center [743, 408] width 133 height 133
click at [864, 294] on button at bounding box center [865, 291] width 41 height 35
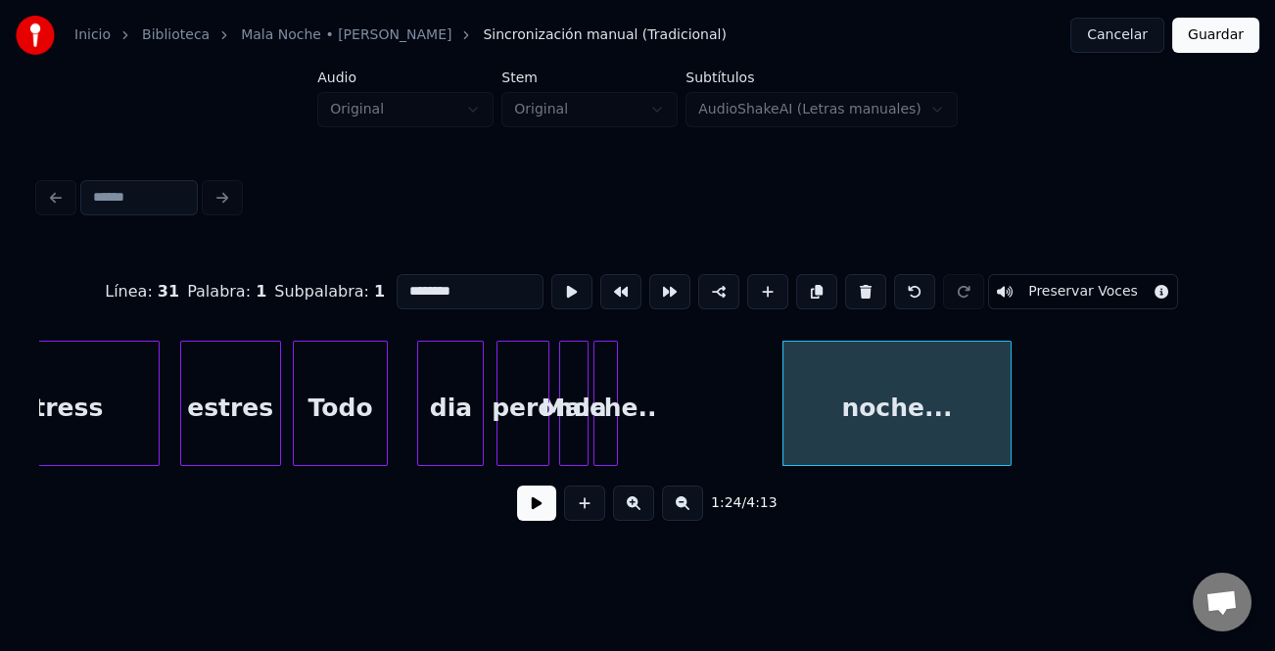
click at [862, 294] on button at bounding box center [865, 291] width 41 height 35
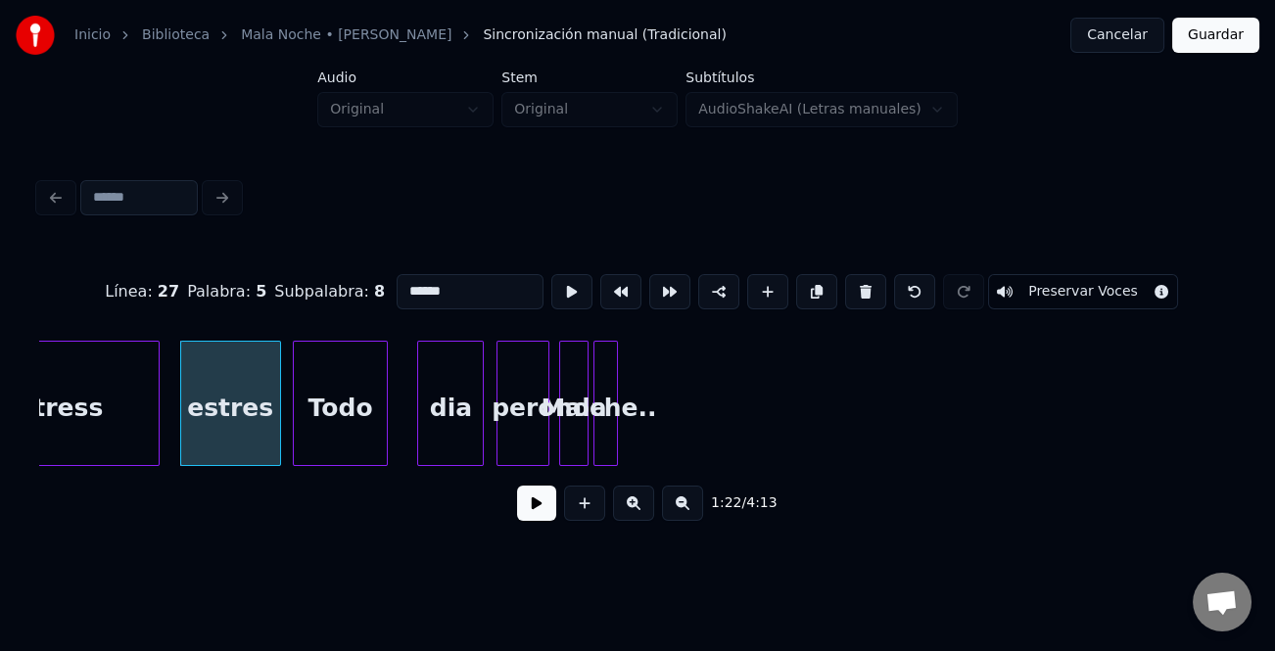
click at [858, 285] on button at bounding box center [865, 291] width 41 height 35
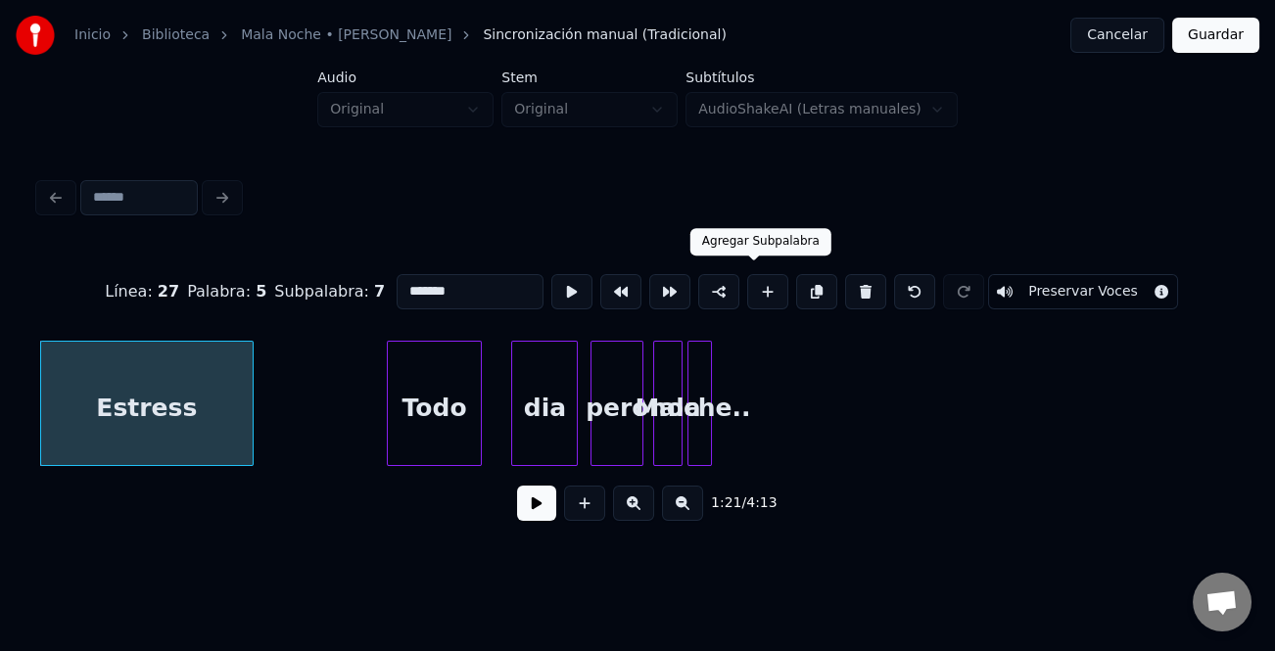
click at [754, 289] on button at bounding box center [767, 291] width 41 height 35
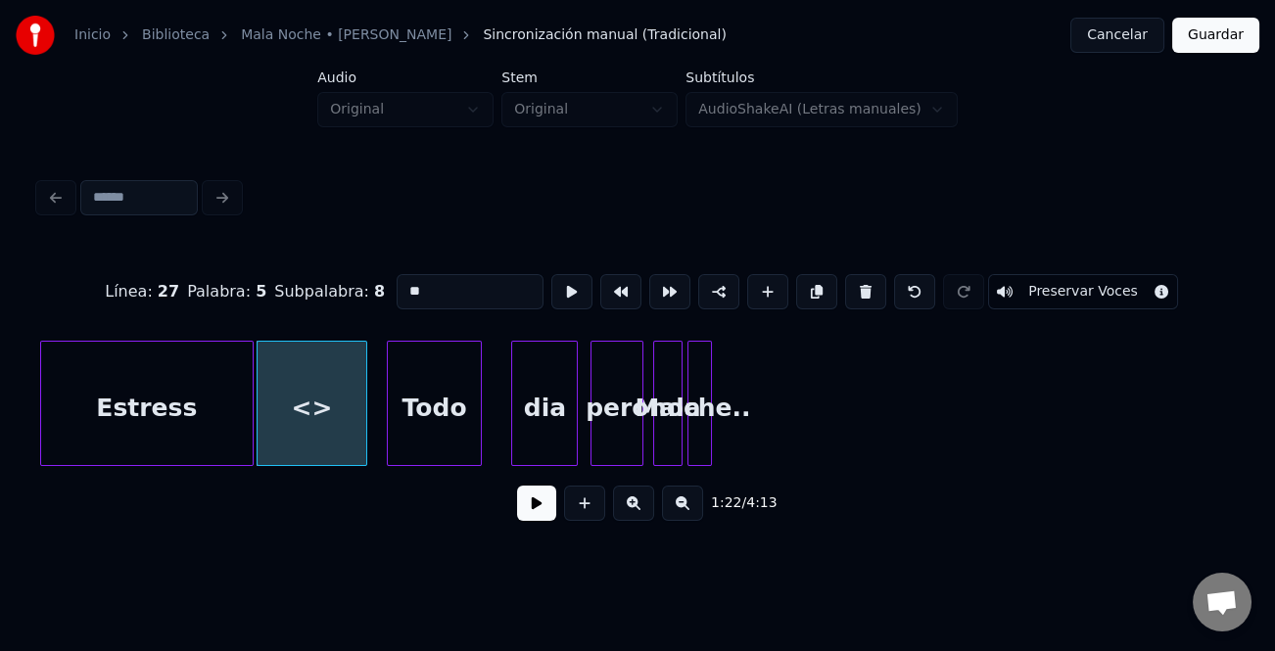
click at [366, 415] on div at bounding box center [363, 403] width 6 height 123
click at [354, 411] on div "<>" at bounding box center [315, 408] width 115 height 133
click at [471, 298] on input "**" at bounding box center [470, 291] width 147 height 35
type input "*"
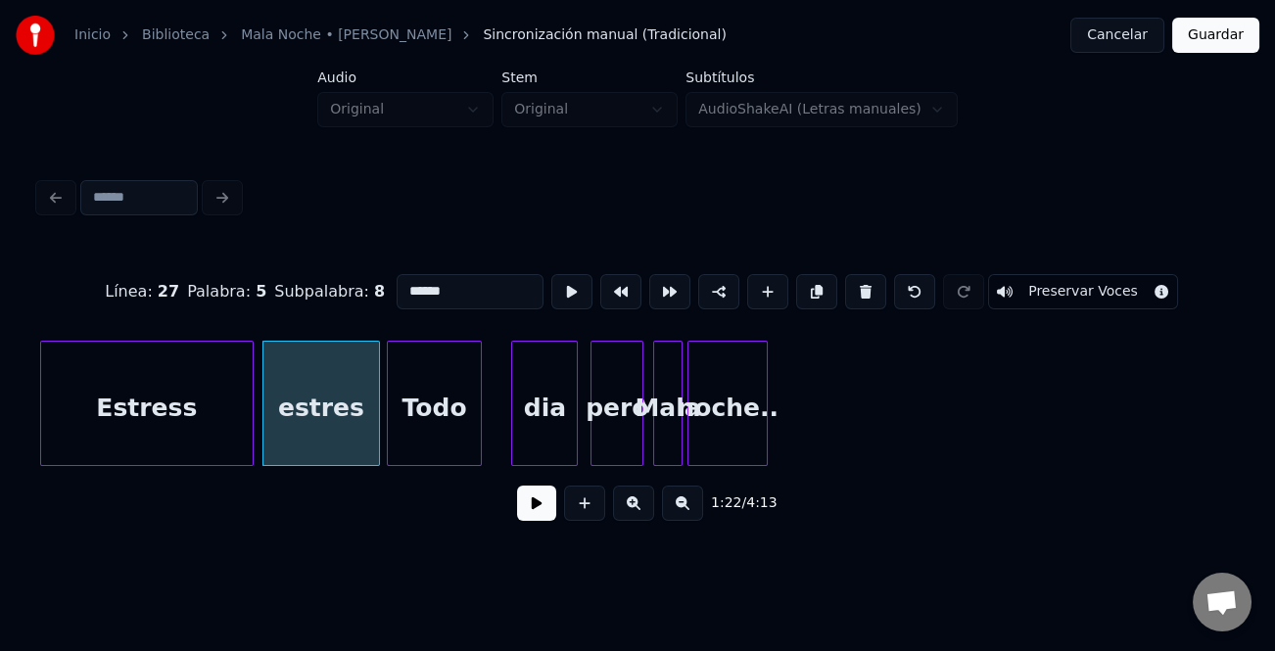
click at [767, 449] on div at bounding box center [764, 403] width 6 height 123
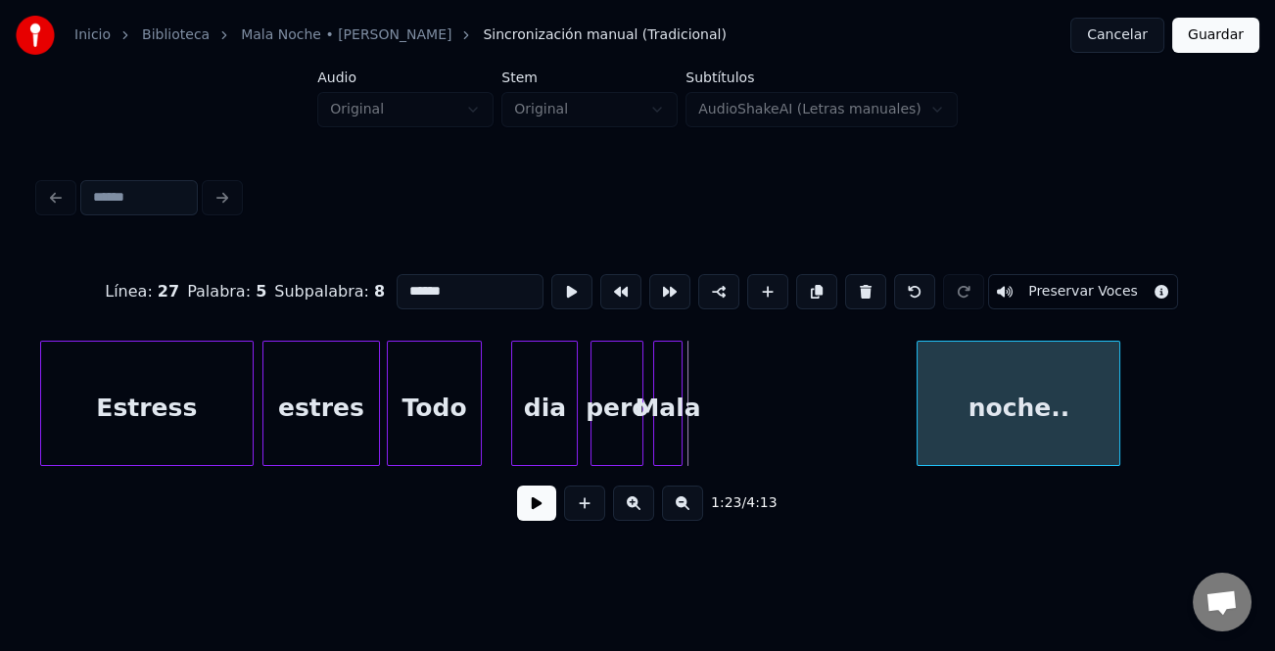
click at [1007, 431] on div "noche.." at bounding box center [1019, 408] width 202 height 133
click at [702, 447] on div "Mala" at bounding box center [695, 408] width 27 height 133
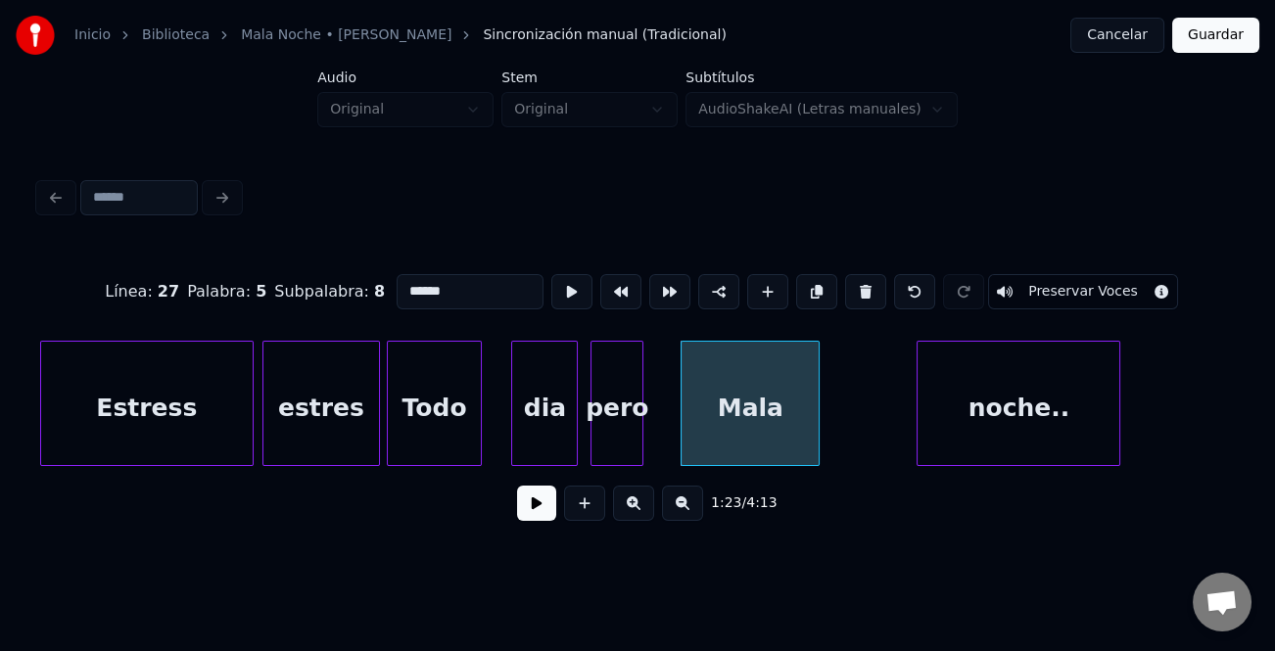
click at [819, 451] on div at bounding box center [816, 403] width 6 height 123
click at [545, 422] on div "dia" at bounding box center [544, 408] width 65 height 133
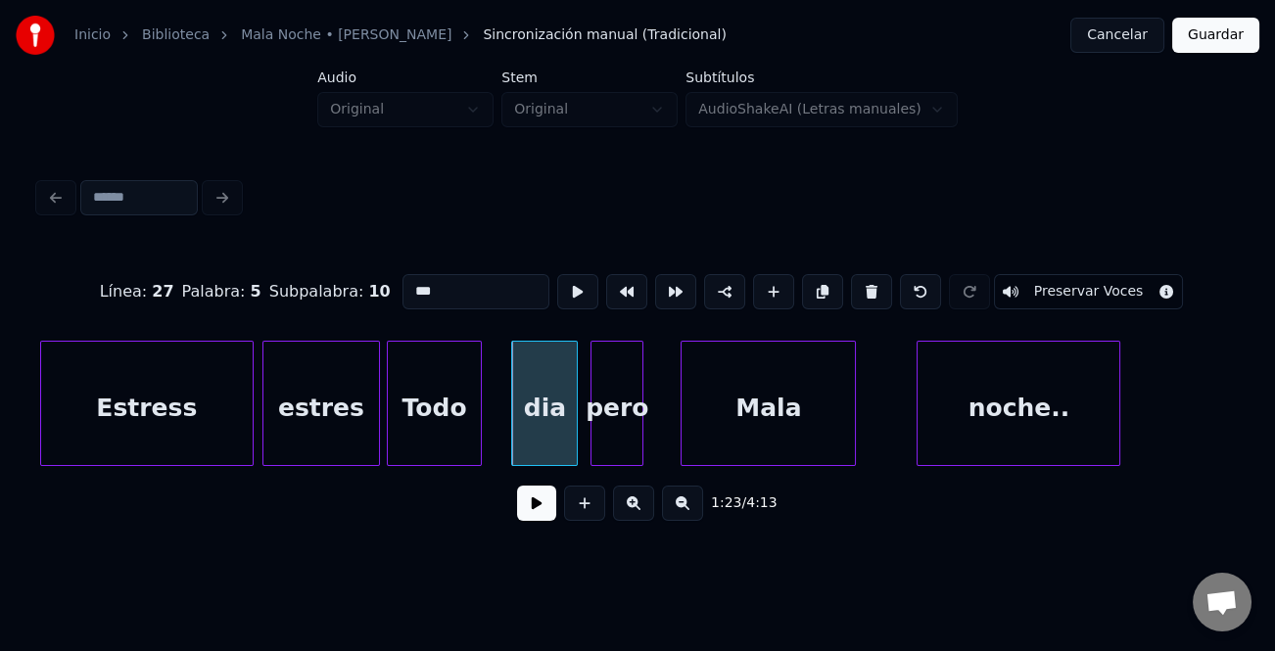
type input "***"
click at [537, 520] on button at bounding box center [536, 503] width 39 height 35
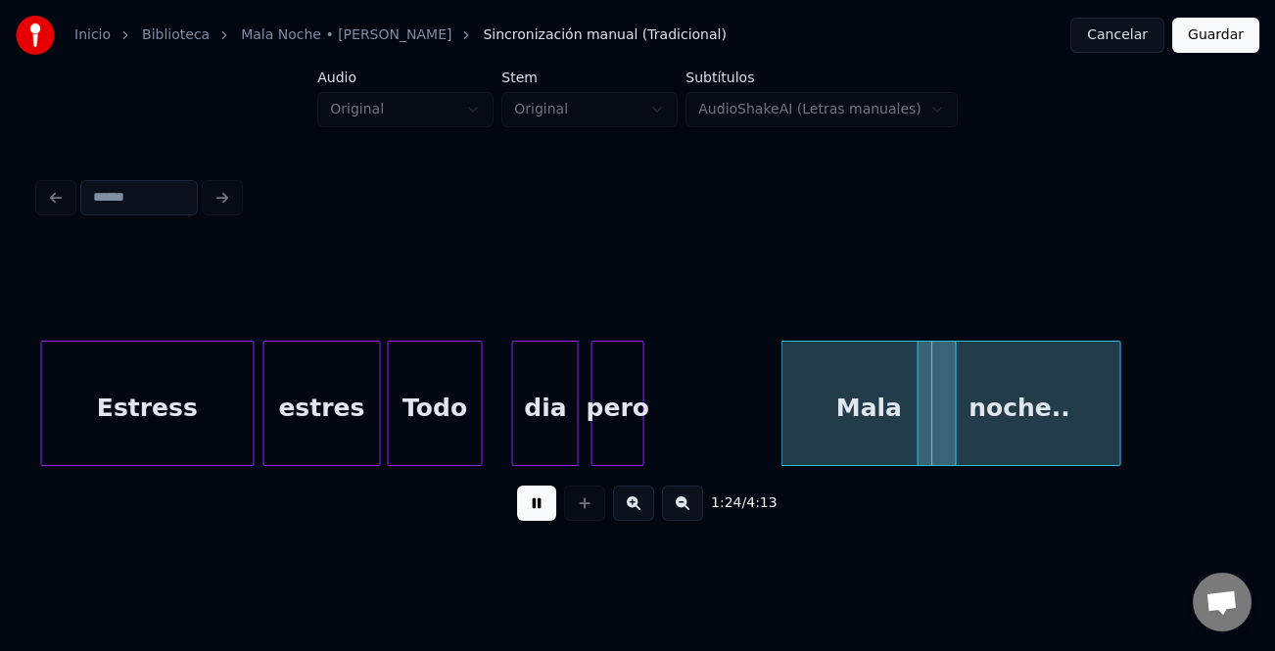
click at [894, 431] on div "Mala" at bounding box center [868, 408] width 173 height 133
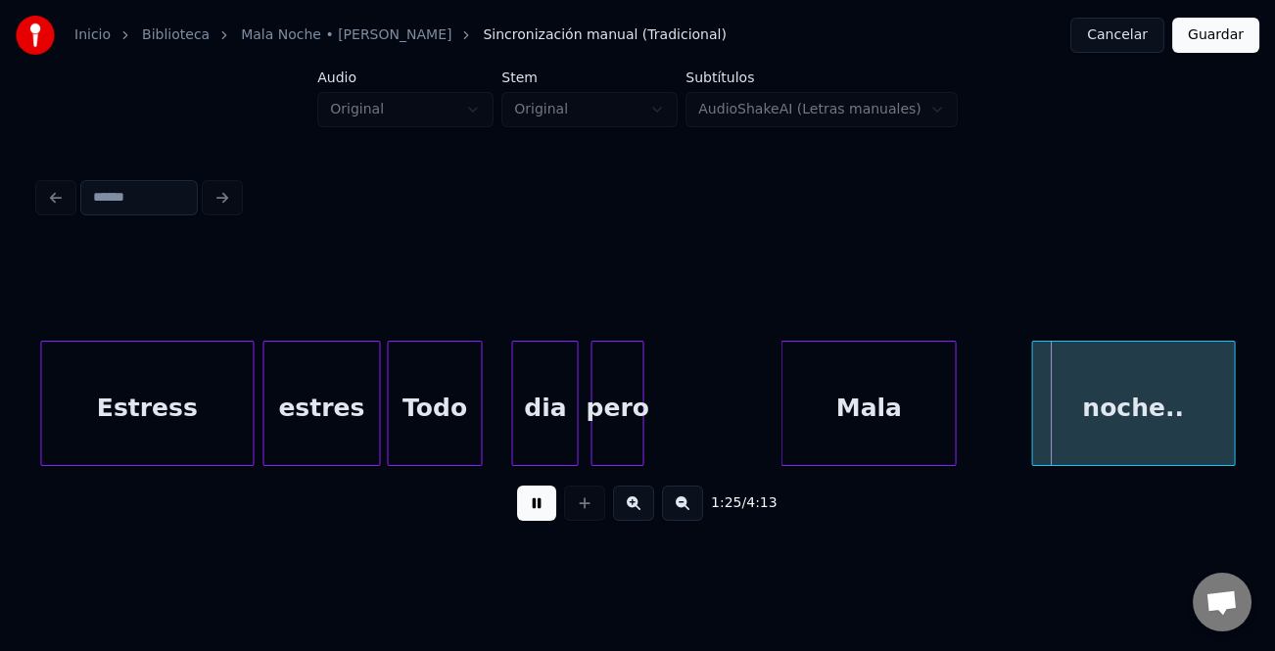
click at [1166, 434] on div "noche.." at bounding box center [1133, 408] width 202 height 133
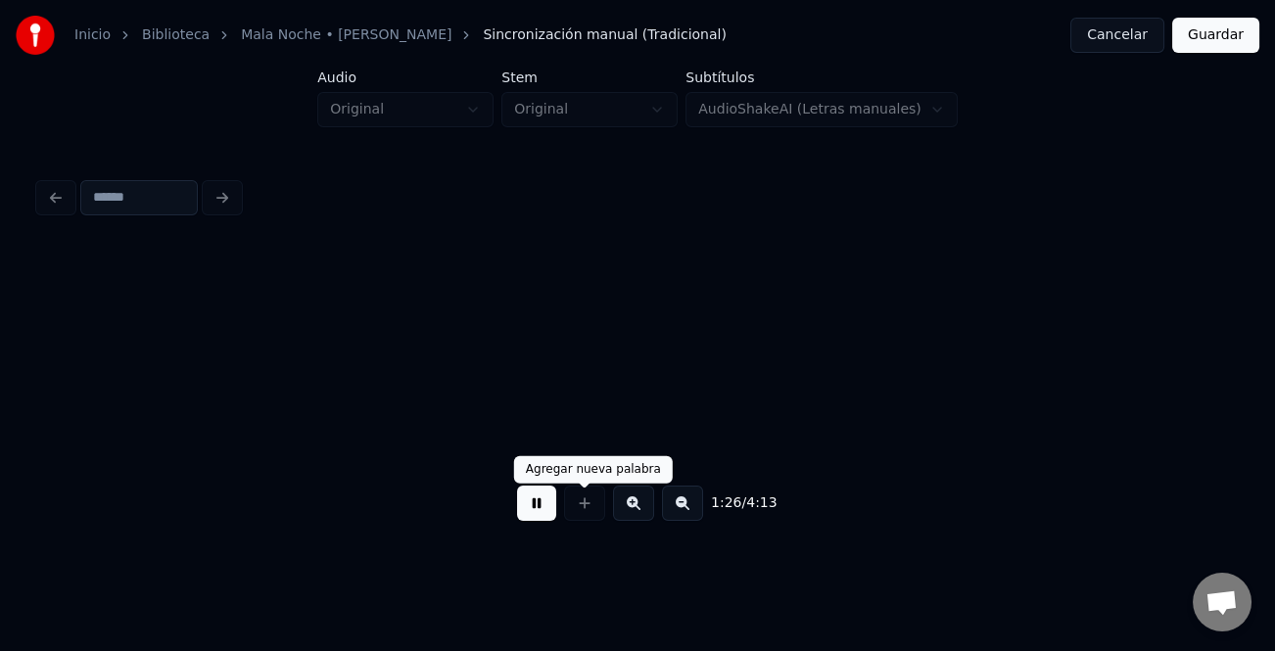
scroll to position [0, 21093]
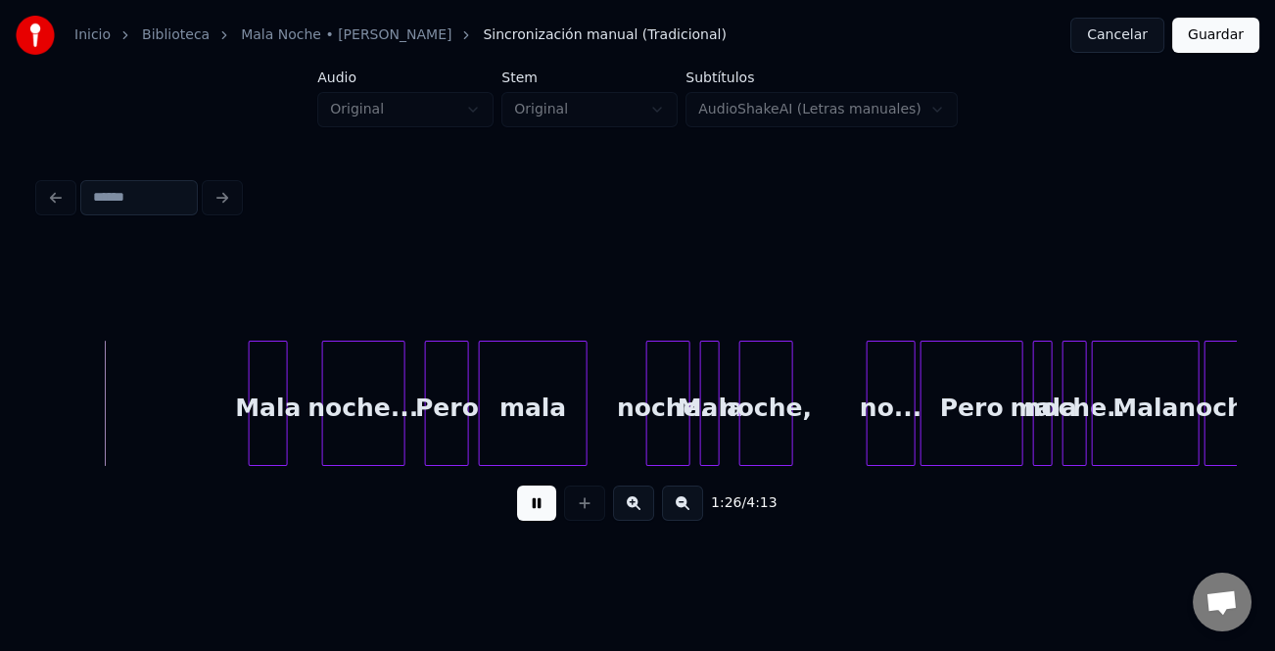
click at [526, 521] on button at bounding box center [536, 503] width 39 height 35
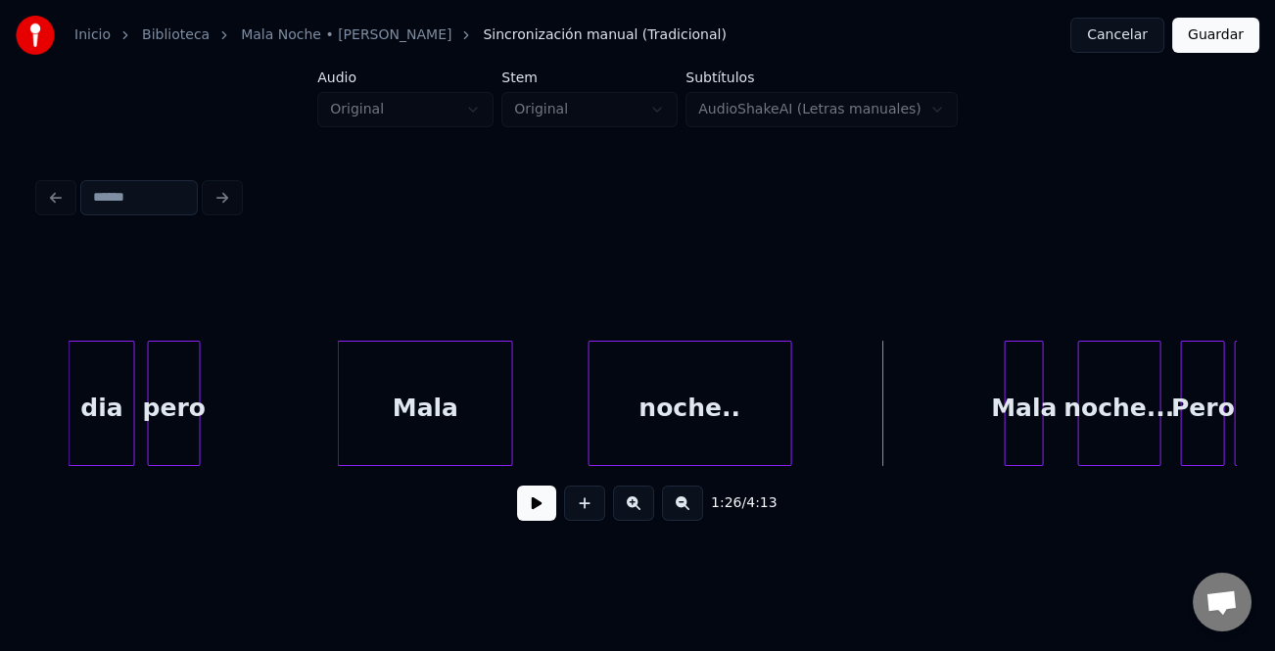
scroll to position [0, 19940]
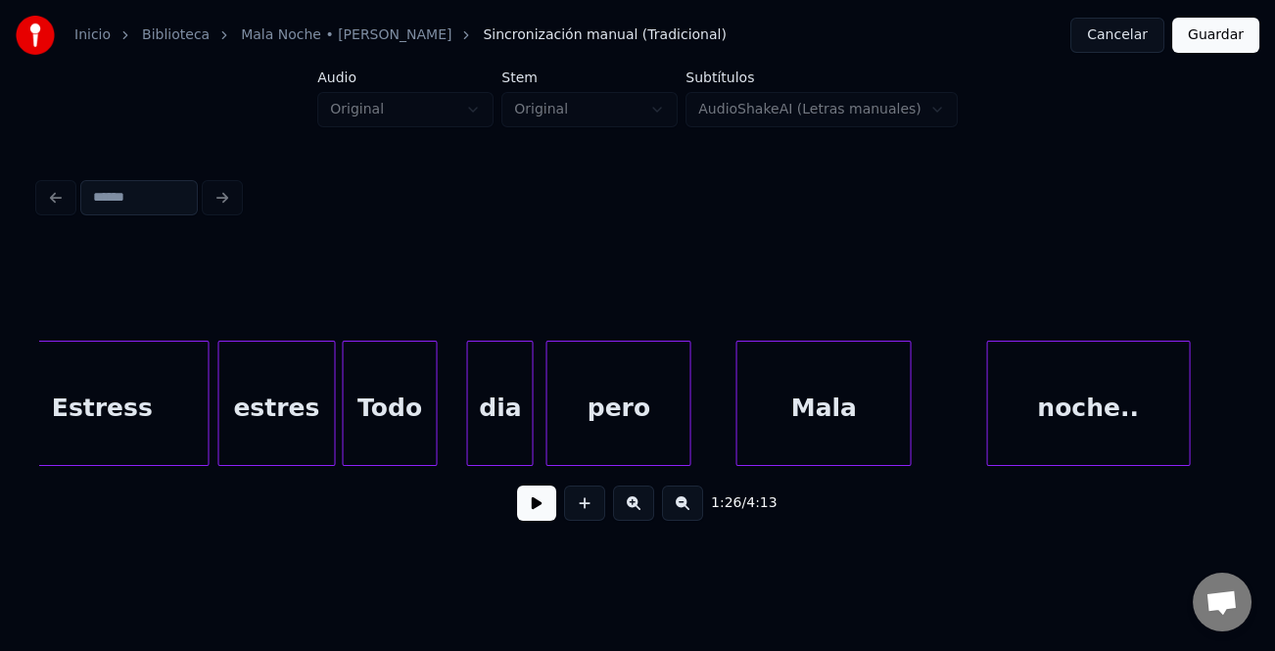
click at [689, 453] on div at bounding box center [687, 403] width 6 height 123
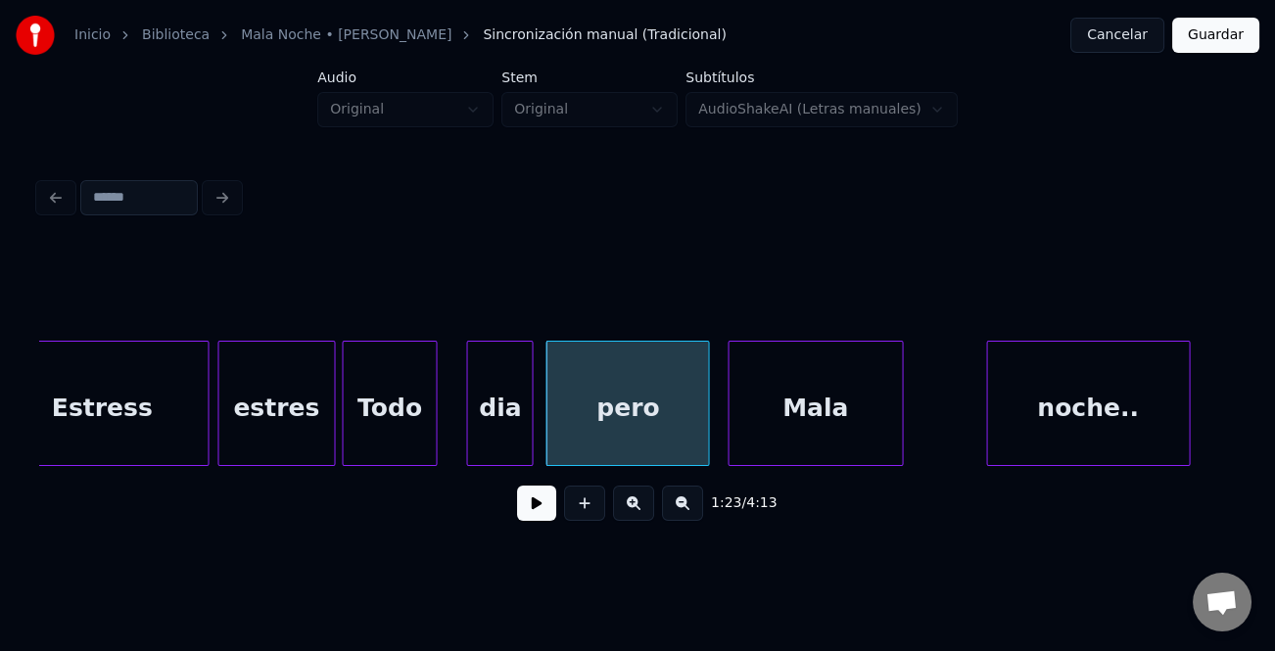
click at [765, 440] on div "Mala" at bounding box center [815, 408] width 173 height 133
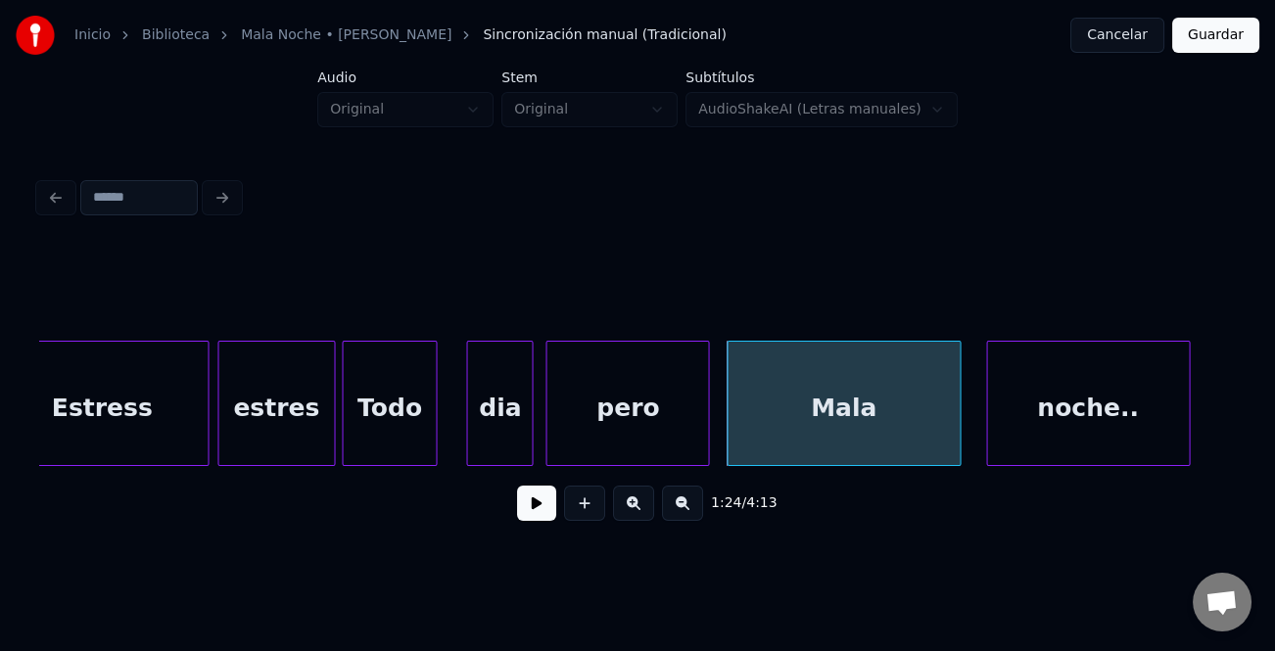
click at [959, 414] on div at bounding box center [957, 403] width 6 height 123
click at [897, 426] on div "Mala" at bounding box center [844, 408] width 232 height 133
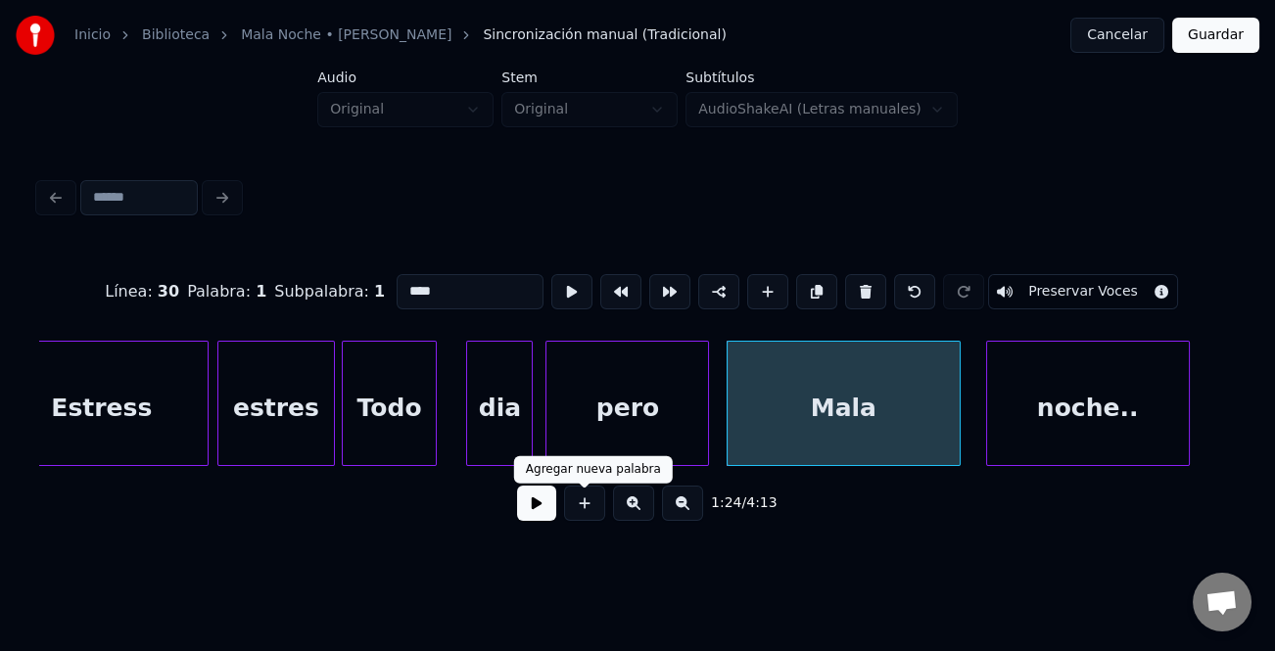
click at [483, 453] on div "dia" at bounding box center [499, 408] width 65 height 133
type input "***"
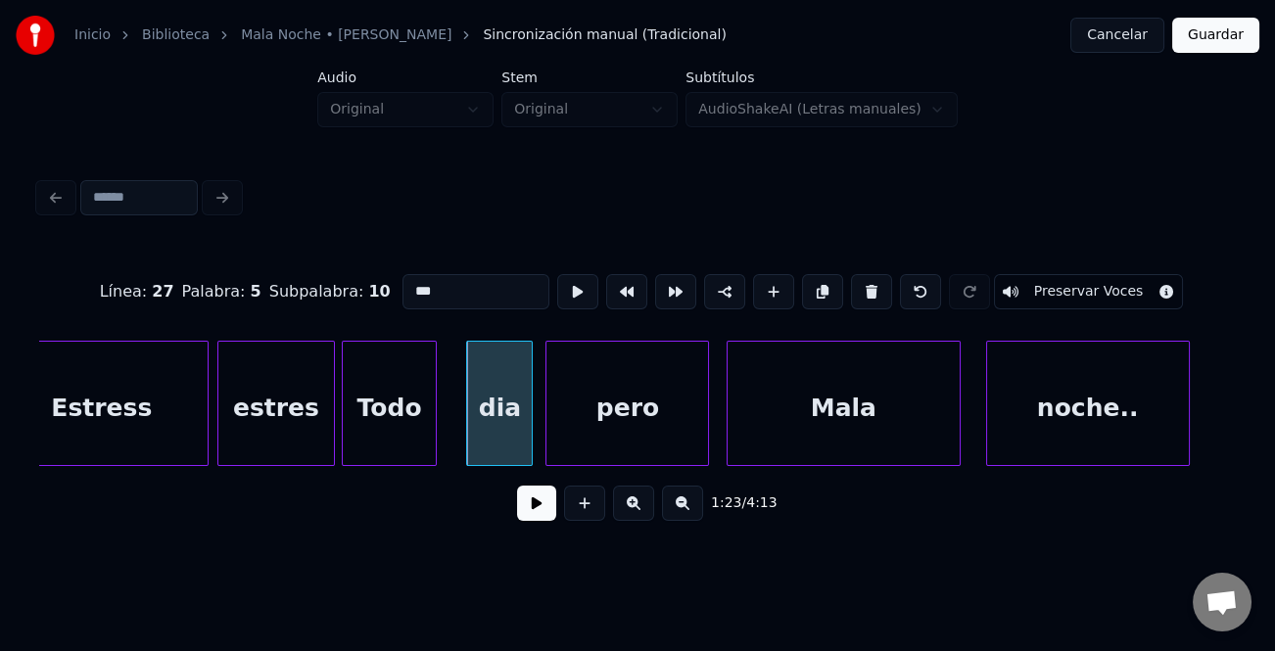
click at [539, 516] on button at bounding box center [536, 503] width 39 height 35
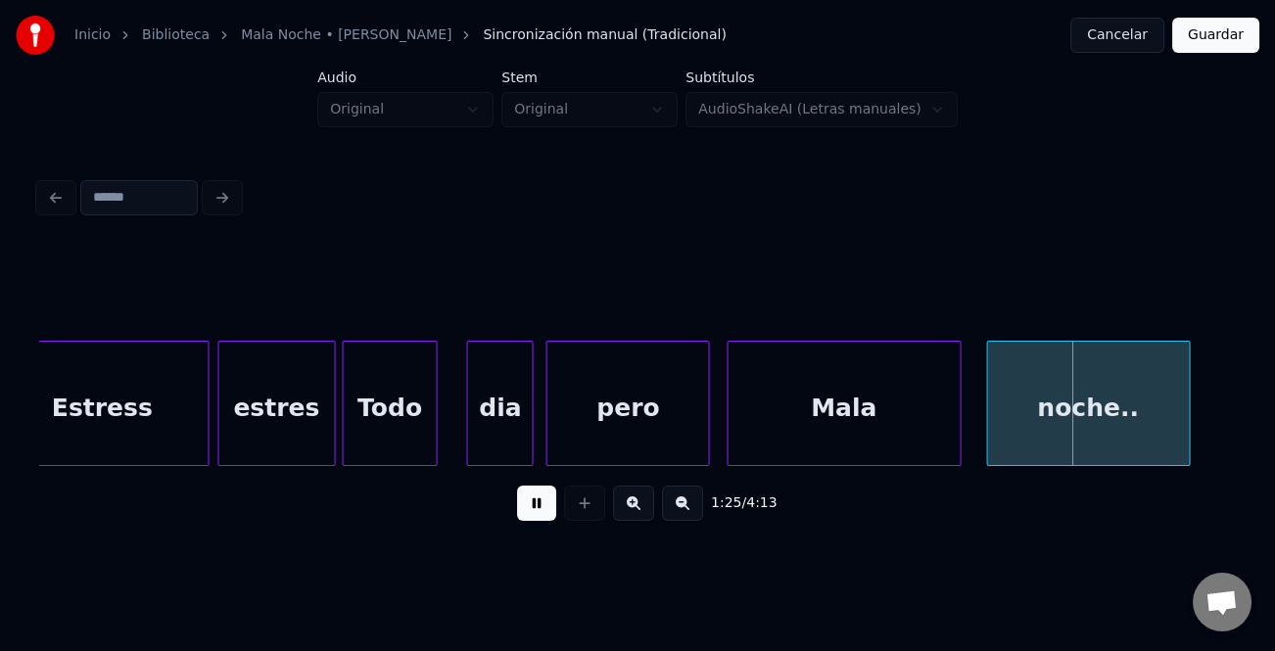
click at [548, 516] on button at bounding box center [536, 503] width 39 height 35
click at [874, 423] on div at bounding box center [875, 403] width 6 height 123
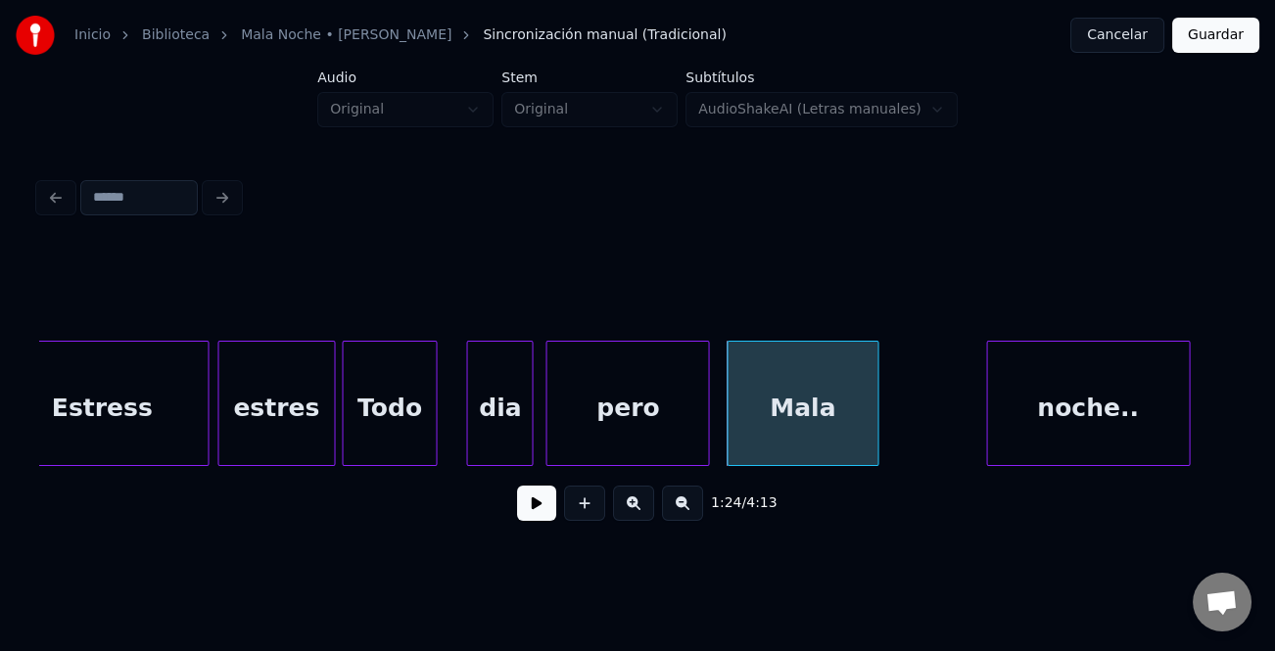
click at [1004, 412] on div "noche.." at bounding box center [1088, 408] width 202 height 133
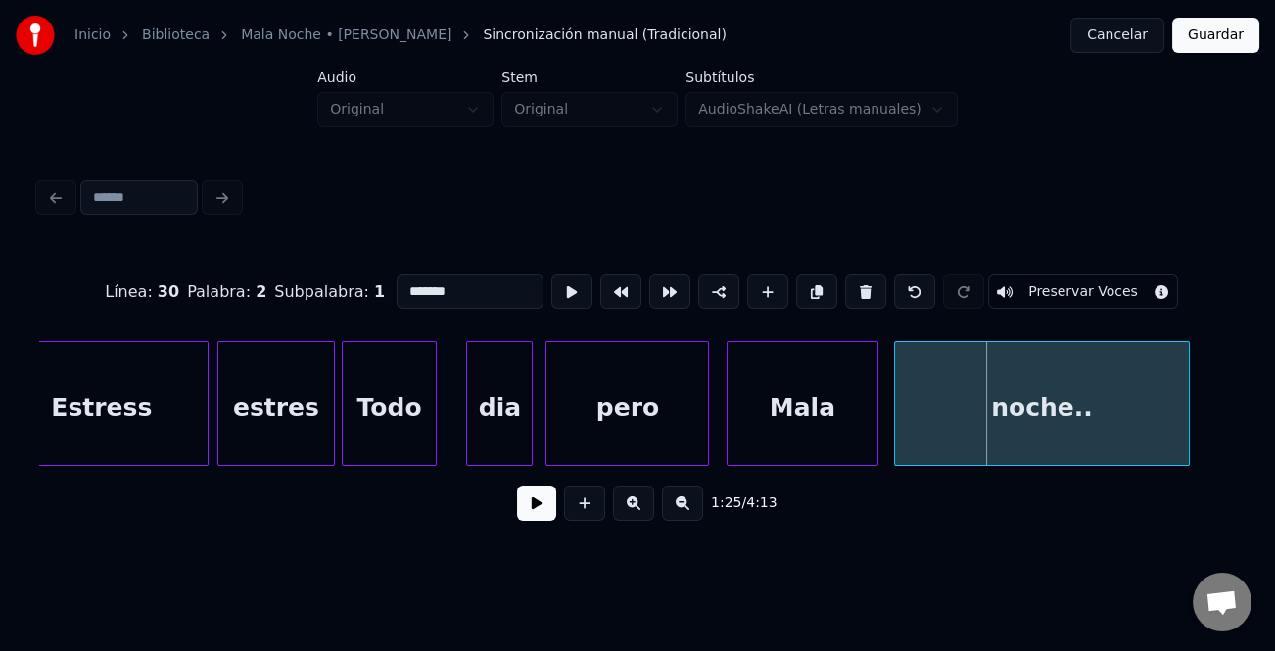
click at [899, 429] on div at bounding box center [898, 403] width 6 height 123
click at [1189, 412] on div "noche.." at bounding box center [1041, 403] width 295 height 125
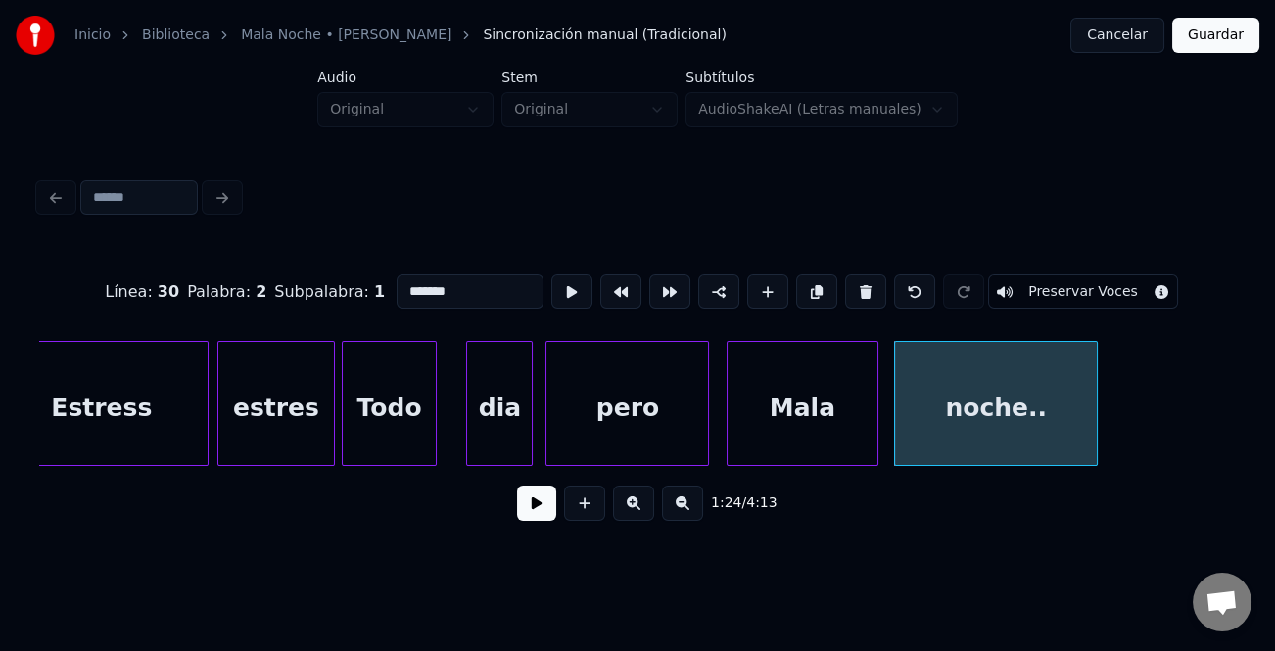
click at [1094, 433] on div at bounding box center [1094, 403] width 6 height 123
click at [986, 413] on div "noche.." at bounding box center [995, 408] width 201 height 133
drag, startPoint x: 763, startPoint y: 292, endPoint x: 532, endPoint y: 269, distance: 232.2
click at [750, 292] on button at bounding box center [767, 291] width 41 height 35
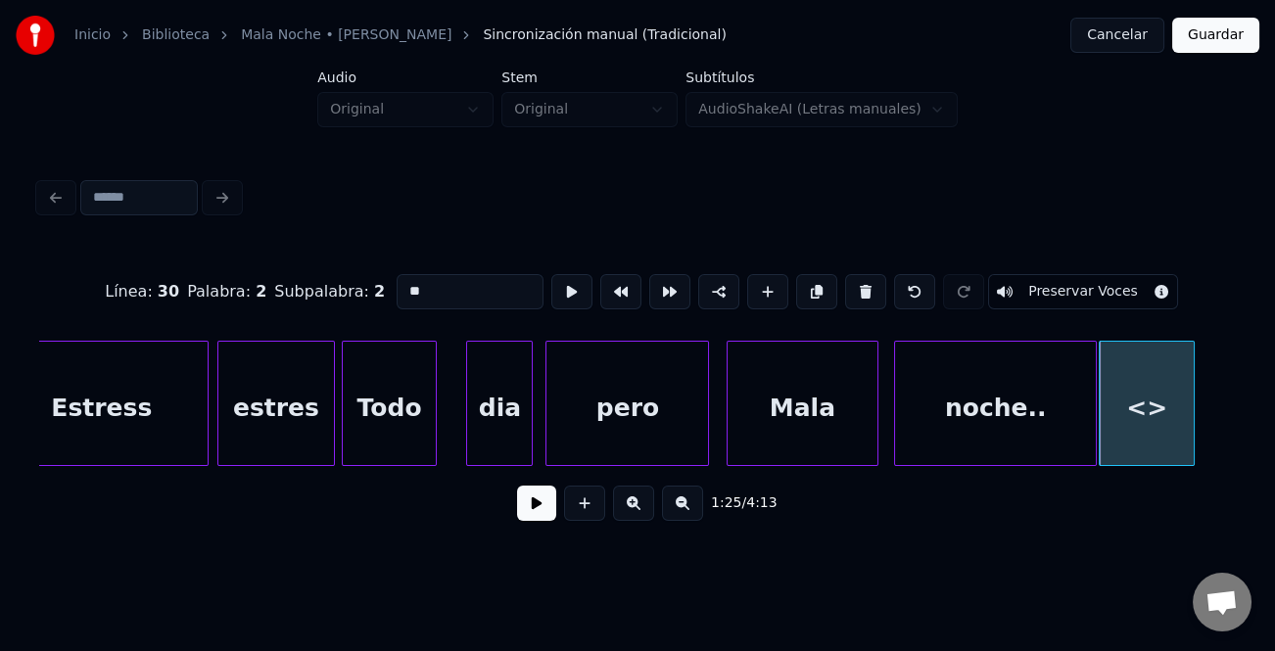
click at [467, 286] on input "**" at bounding box center [470, 291] width 147 height 35
type input "*"
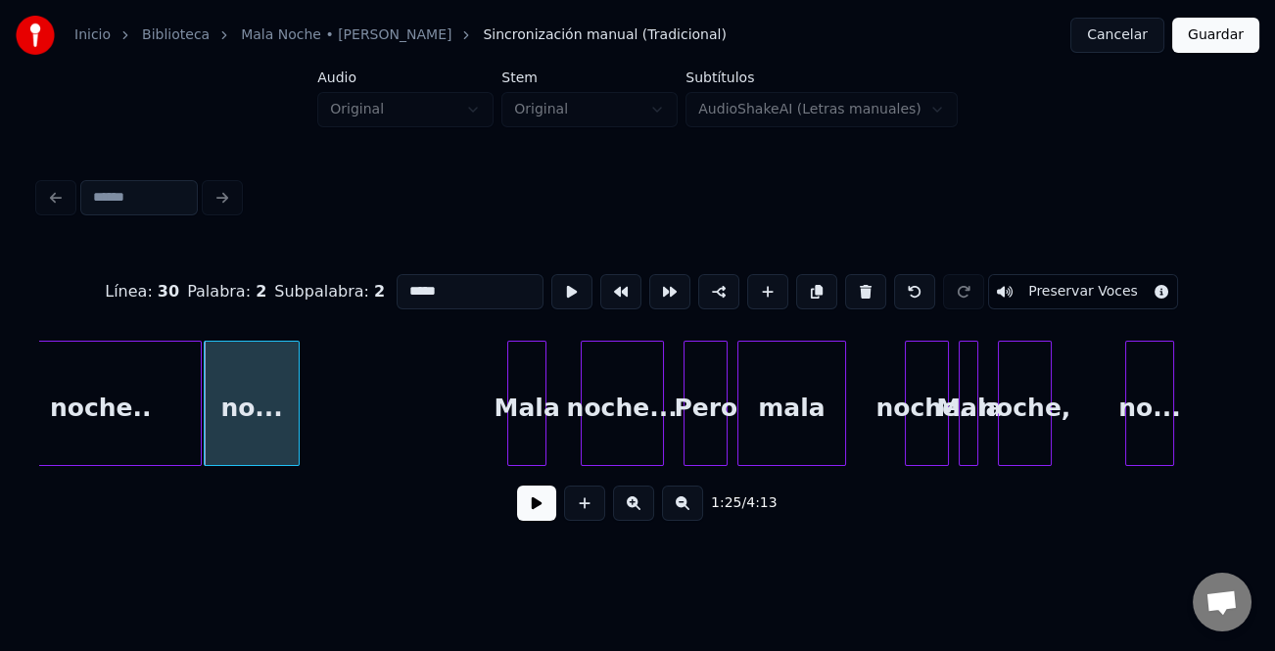
scroll to position [0, 20884]
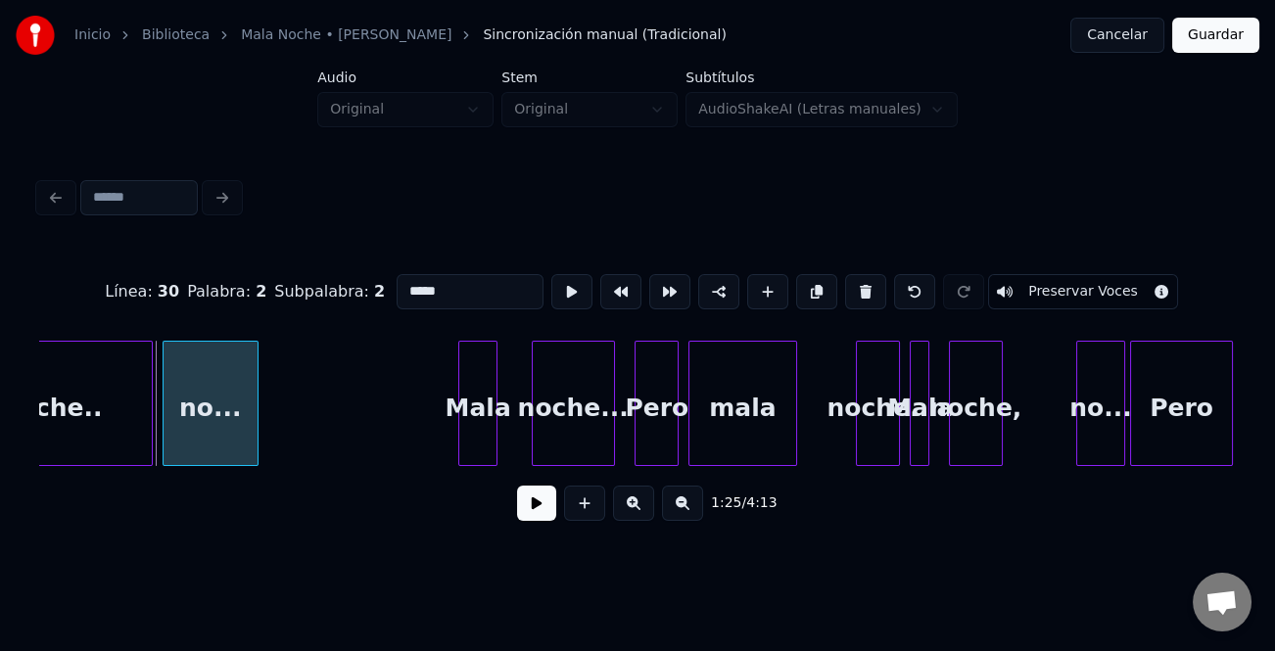
click at [224, 409] on div "no..." at bounding box center [210, 408] width 93 height 133
click at [96, 394] on div "noche.." at bounding box center [51, 408] width 201 height 133
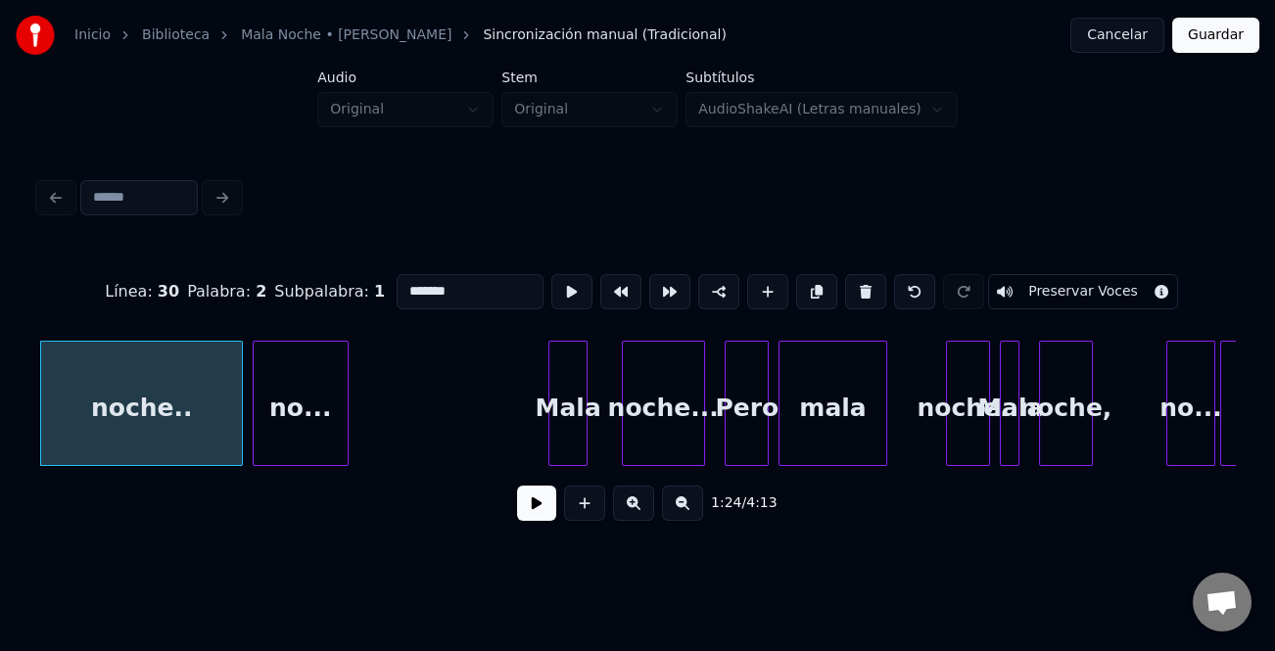
type input "*******"
click at [546, 506] on button at bounding box center [536, 503] width 39 height 35
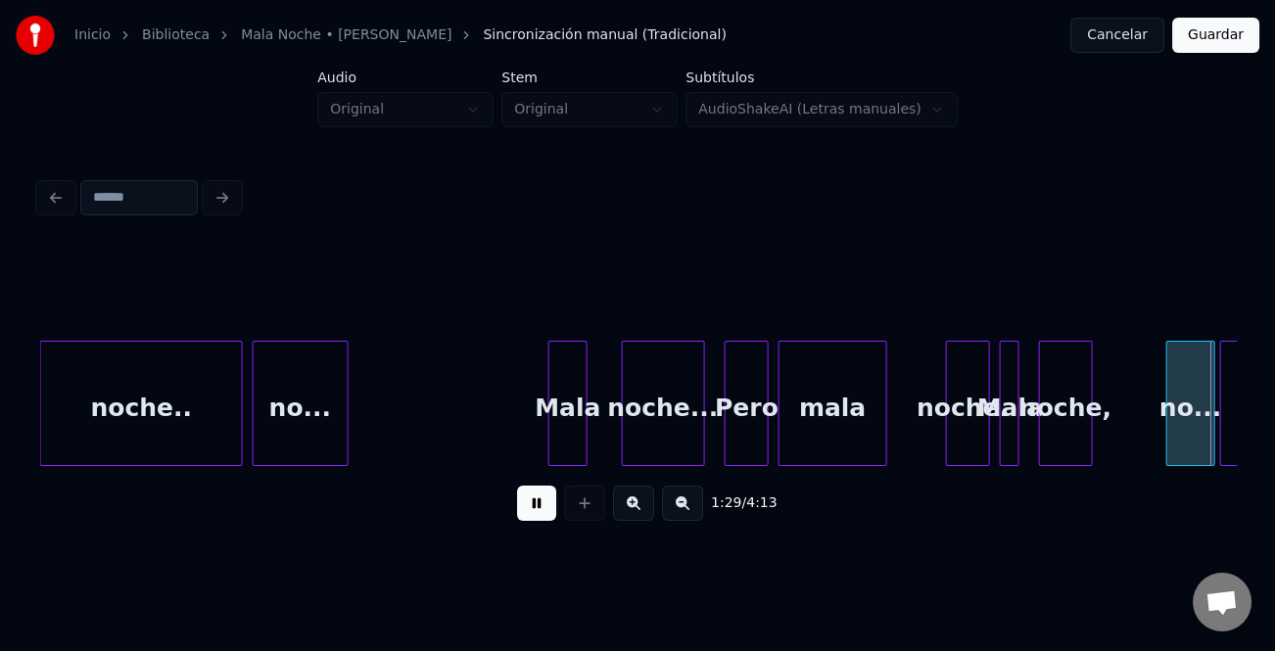
scroll to position [0, 21990]
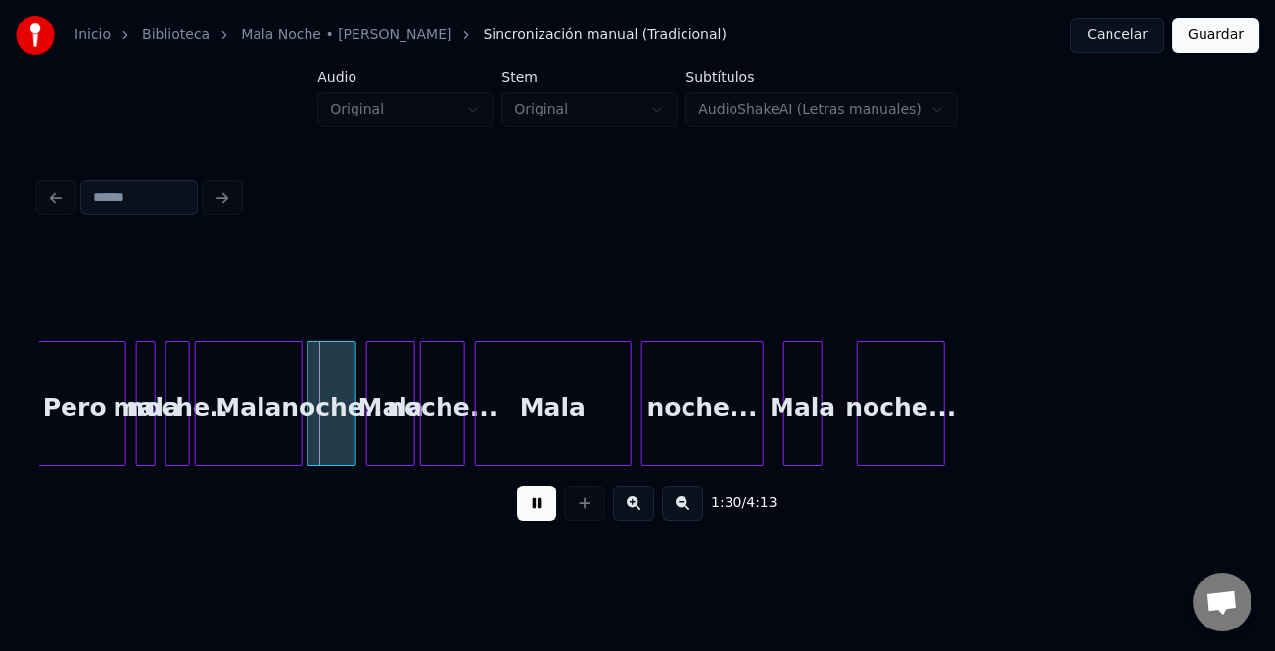
click at [546, 506] on button at bounding box center [536, 503] width 39 height 35
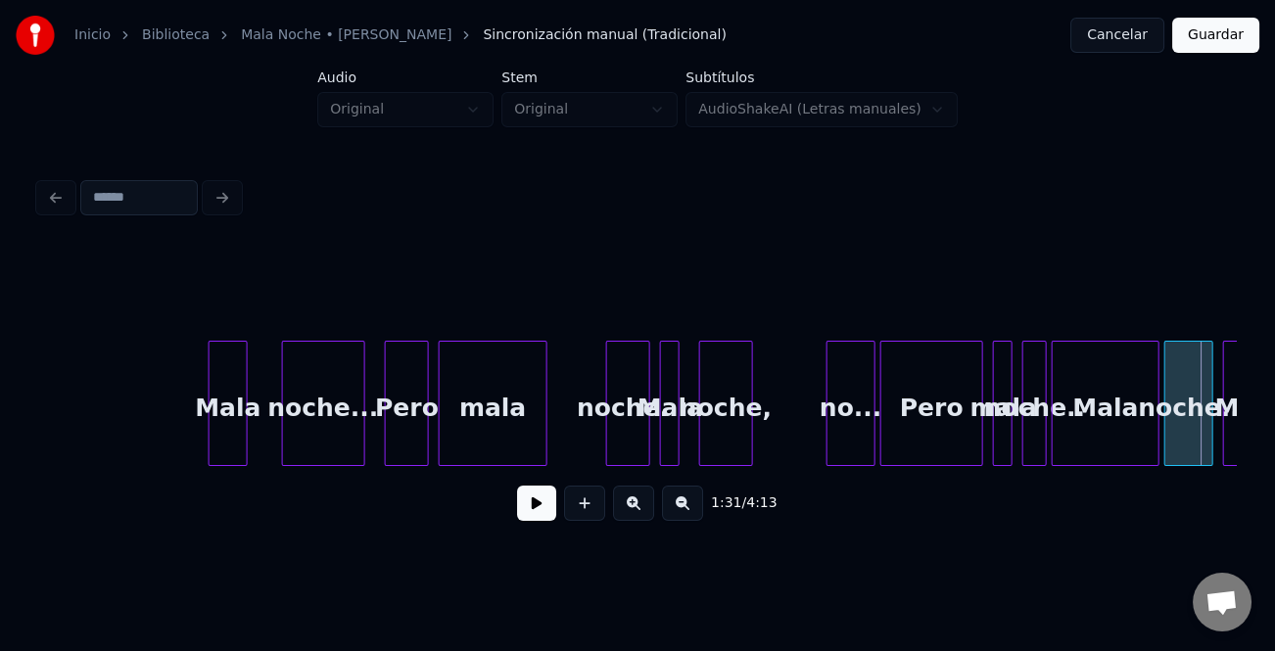
scroll to position [0, 21083]
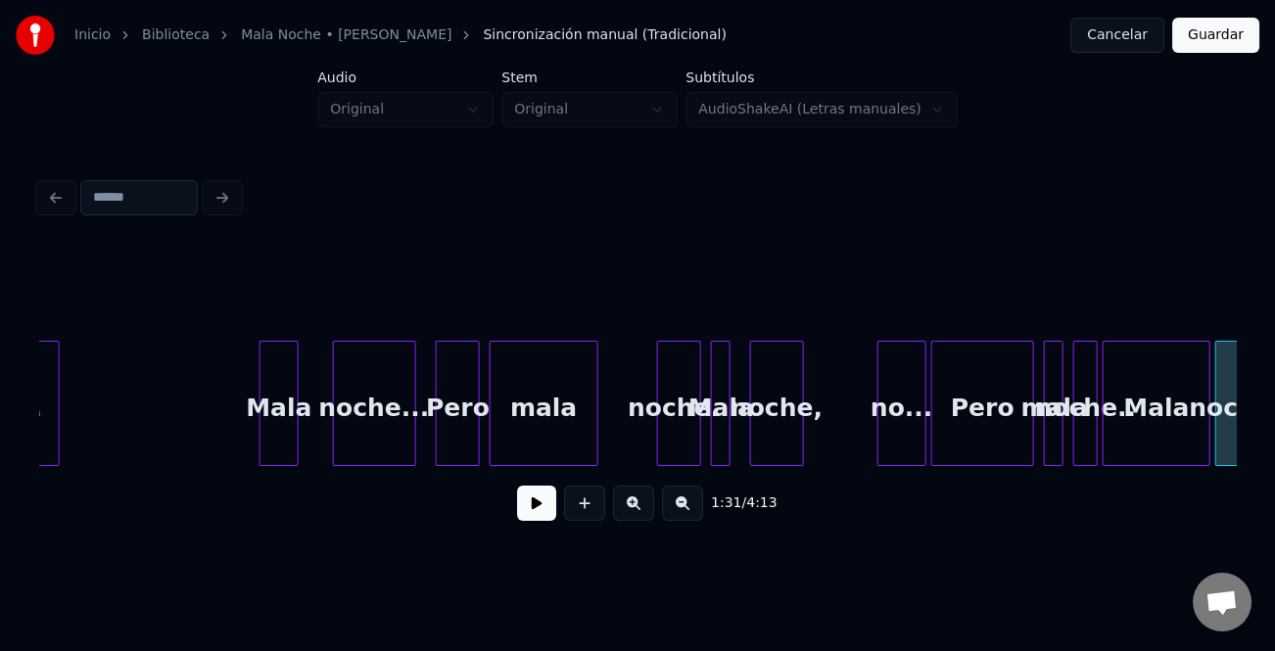
click at [1103, 244] on div at bounding box center [637, 292] width 1197 height 98
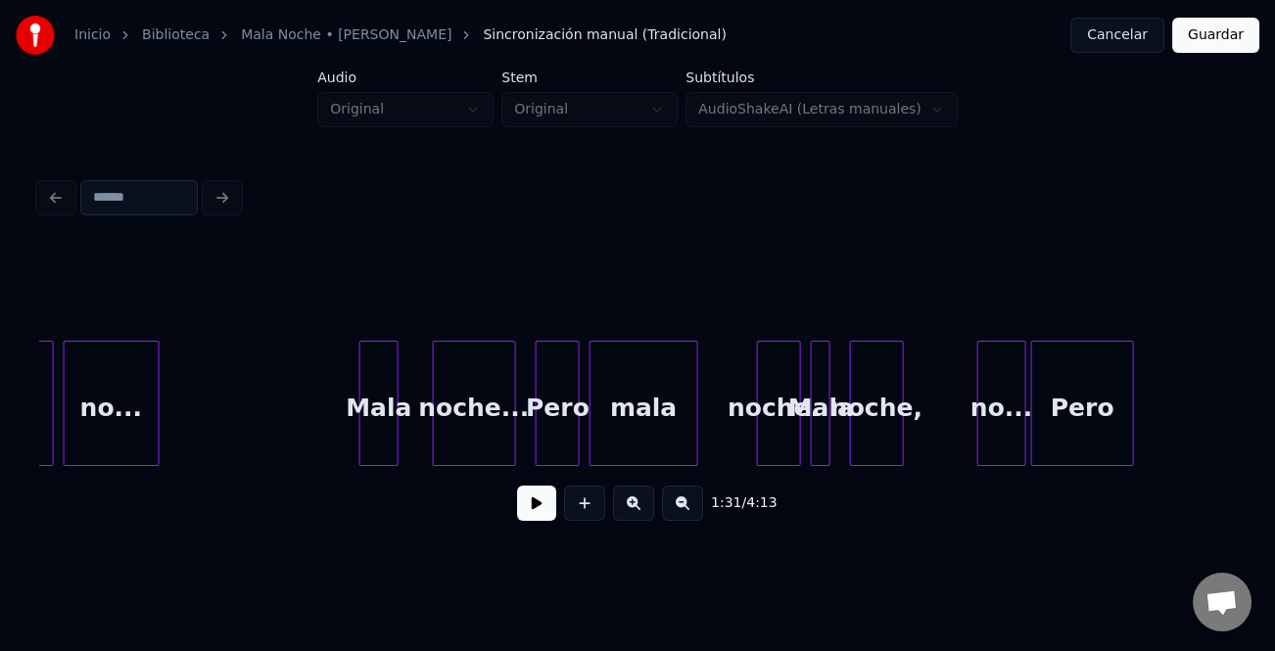
scroll to position [0, 20784]
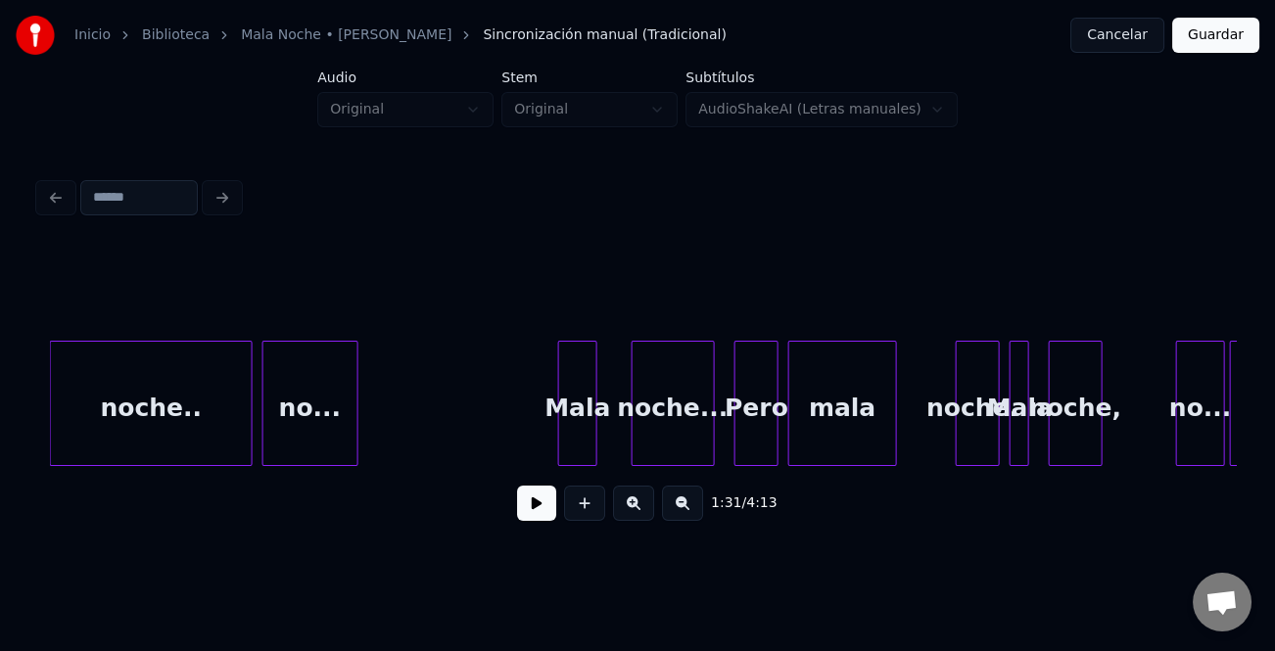
click at [315, 427] on div "no..." at bounding box center [309, 408] width 93 height 133
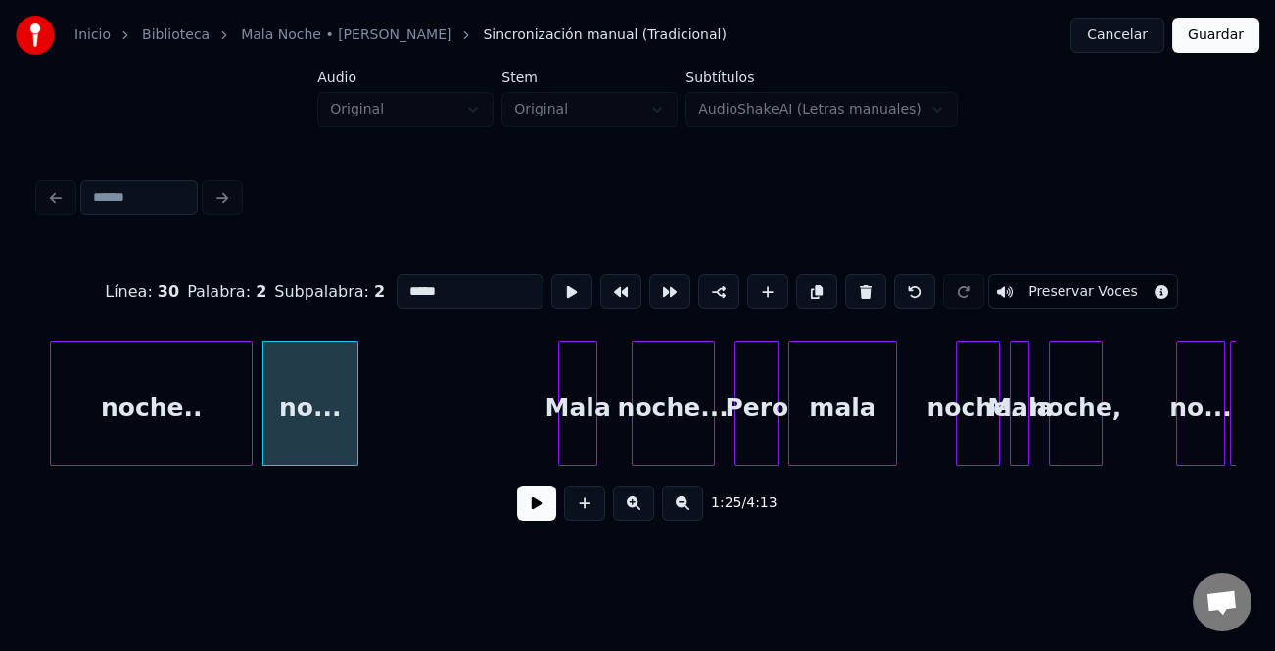
click at [537, 507] on button at bounding box center [536, 503] width 39 height 35
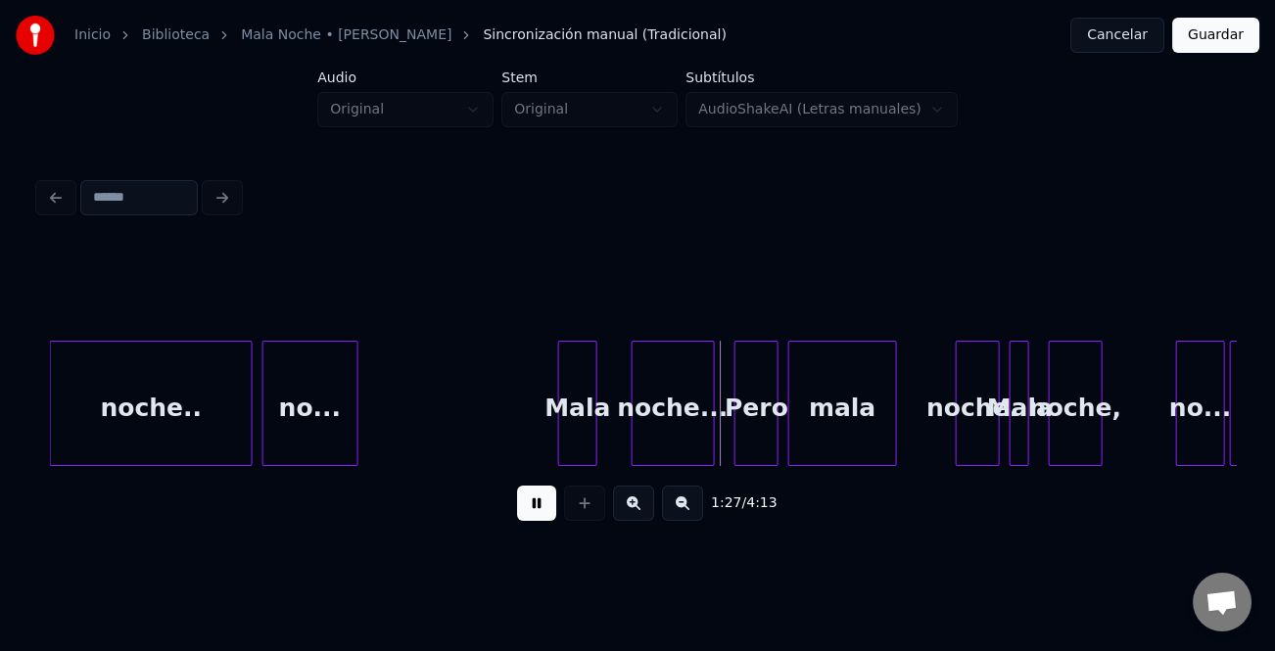
click at [539, 507] on button at bounding box center [536, 503] width 39 height 35
click at [594, 403] on div at bounding box center [594, 403] width 6 height 123
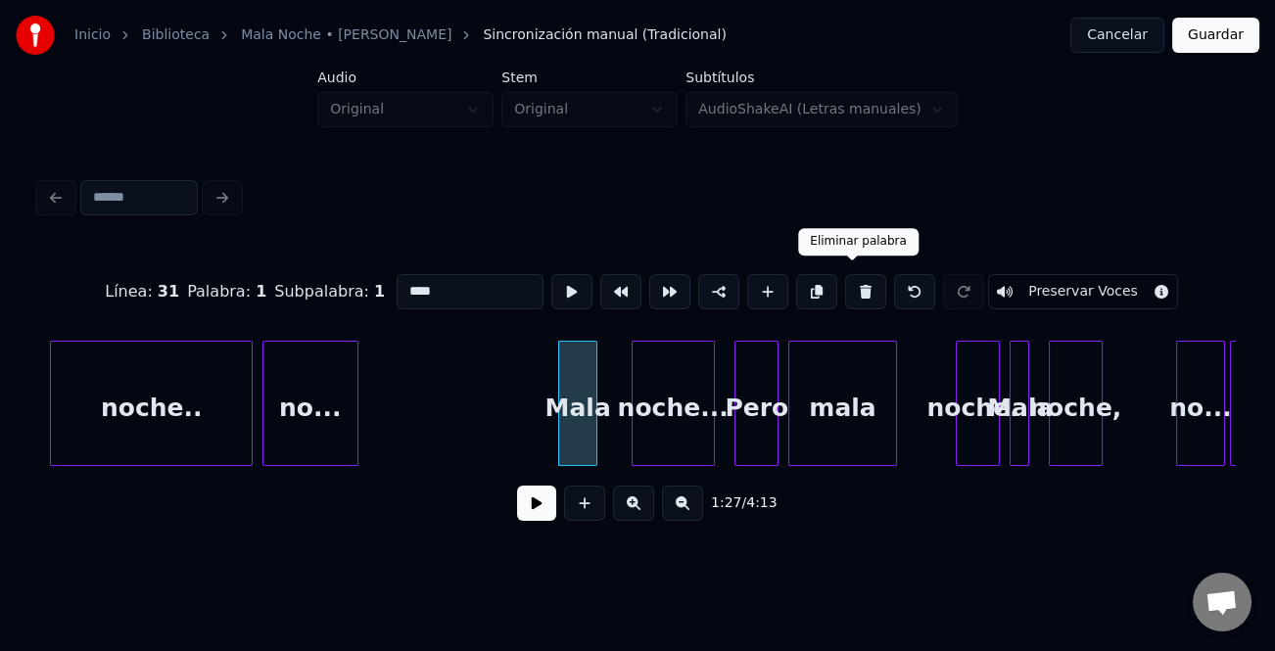
click at [847, 286] on button at bounding box center [865, 291] width 41 height 35
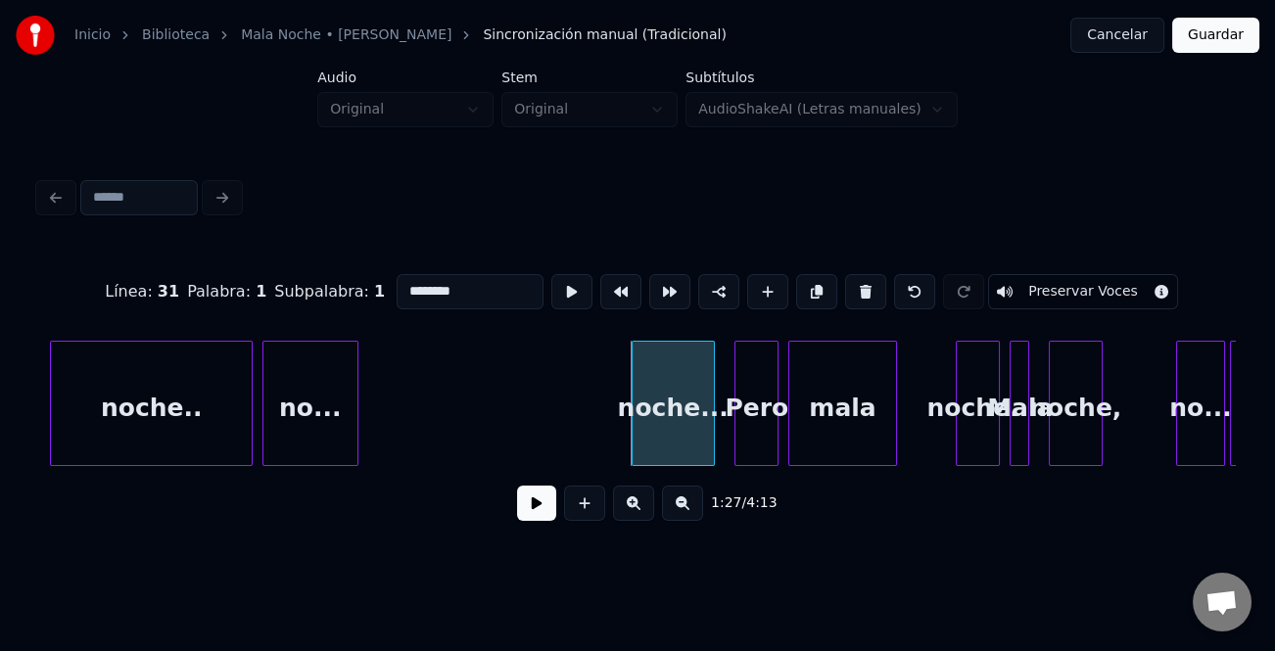
click at [848, 286] on button at bounding box center [865, 291] width 41 height 35
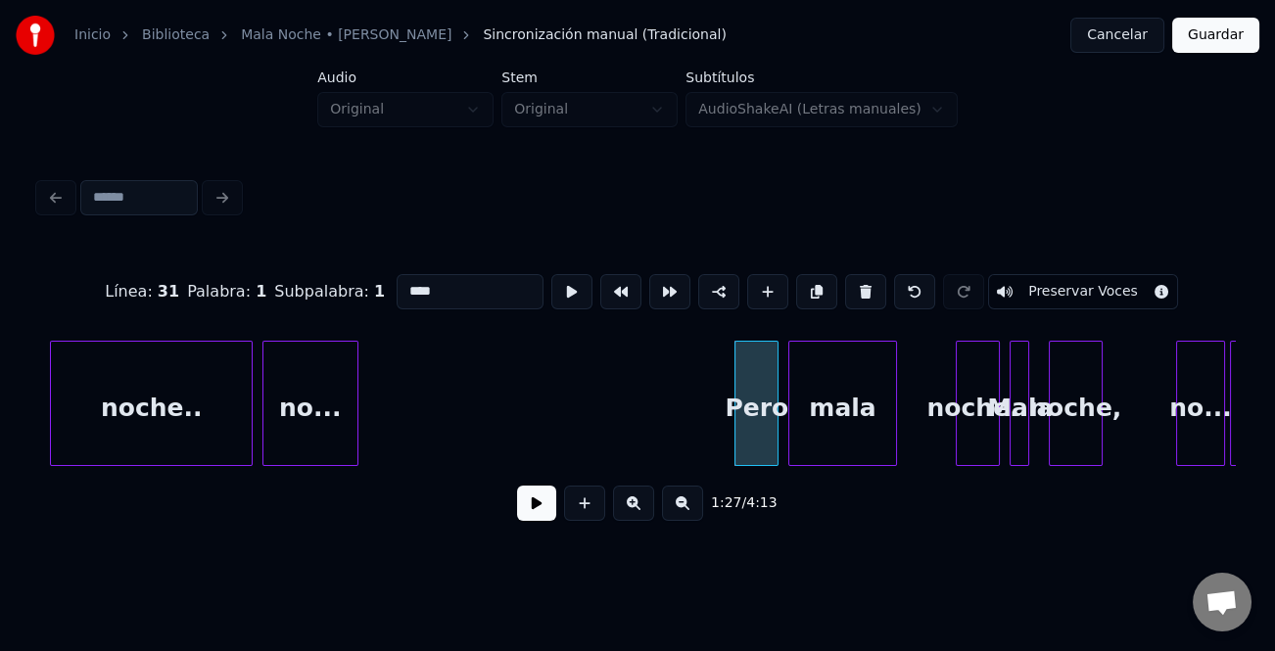
click at [849, 286] on button at bounding box center [865, 291] width 41 height 35
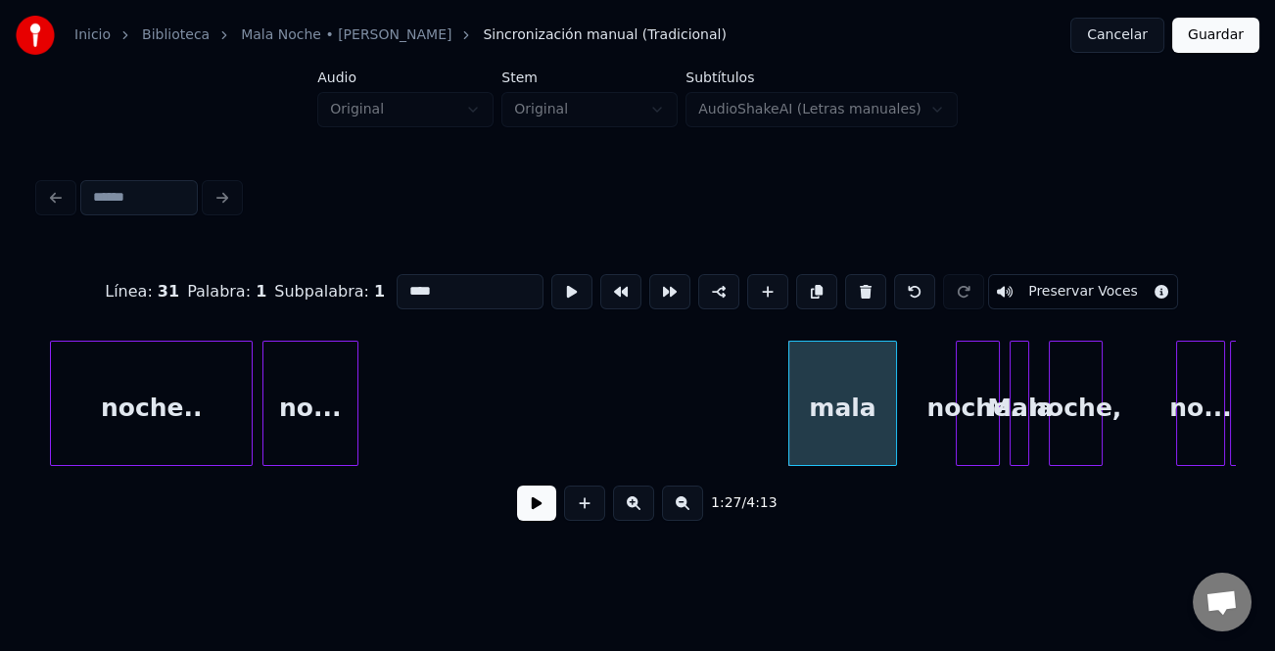
click at [849, 286] on button at bounding box center [865, 291] width 41 height 35
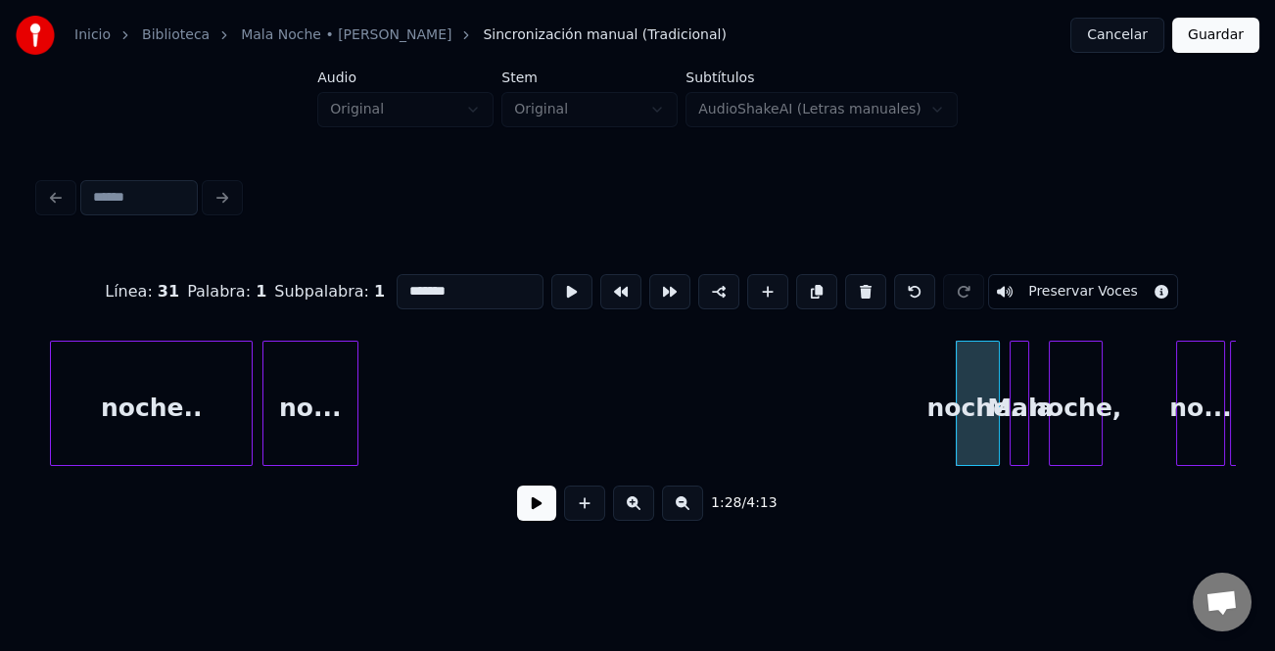
click at [849, 286] on button at bounding box center [865, 291] width 41 height 35
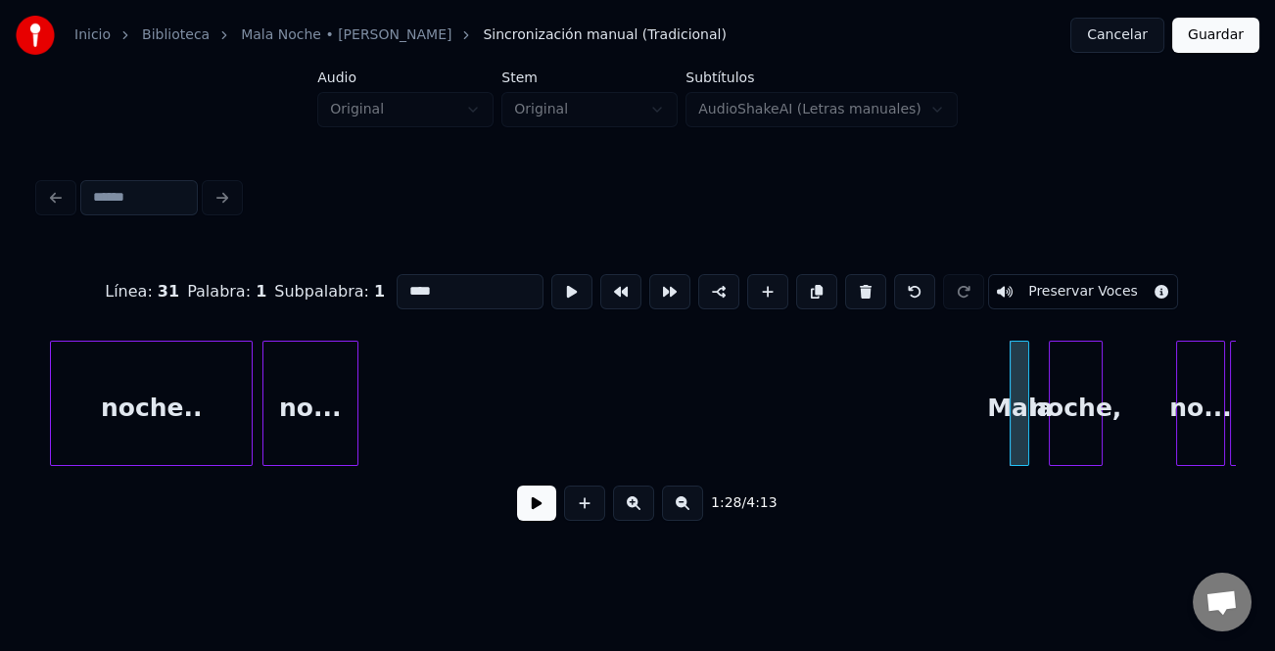
click at [849, 286] on button at bounding box center [865, 291] width 41 height 35
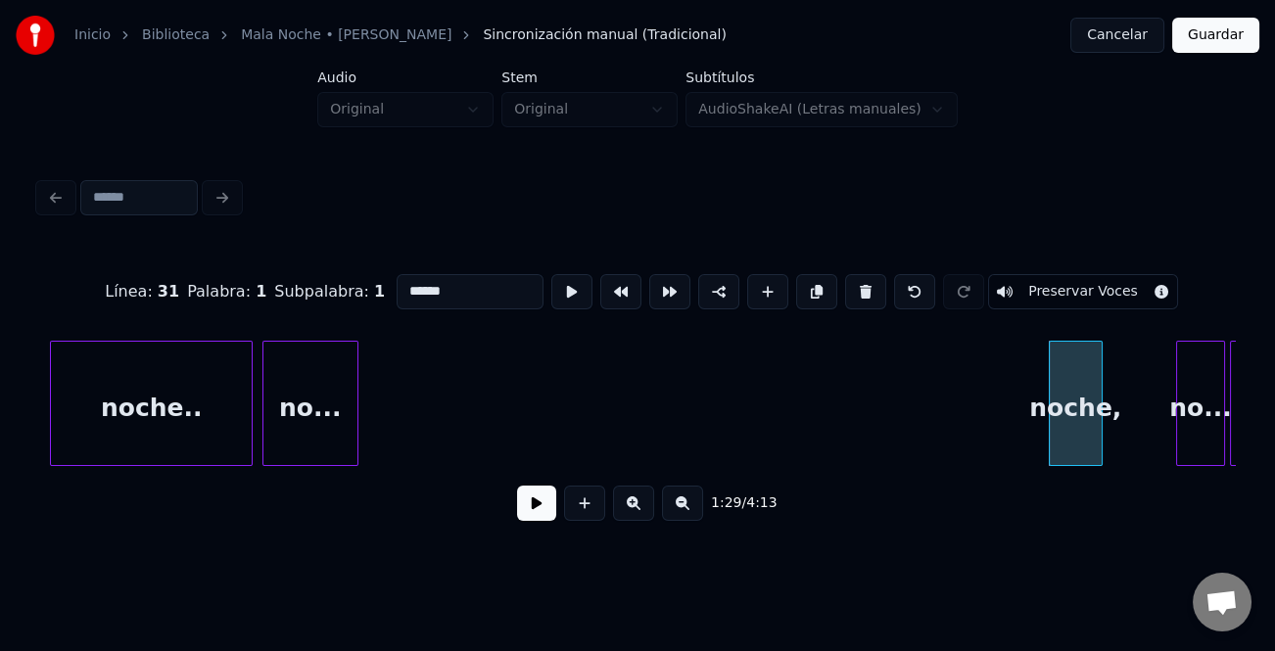
click at [849, 286] on button at bounding box center [865, 291] width 41 height 35
type input "*****"
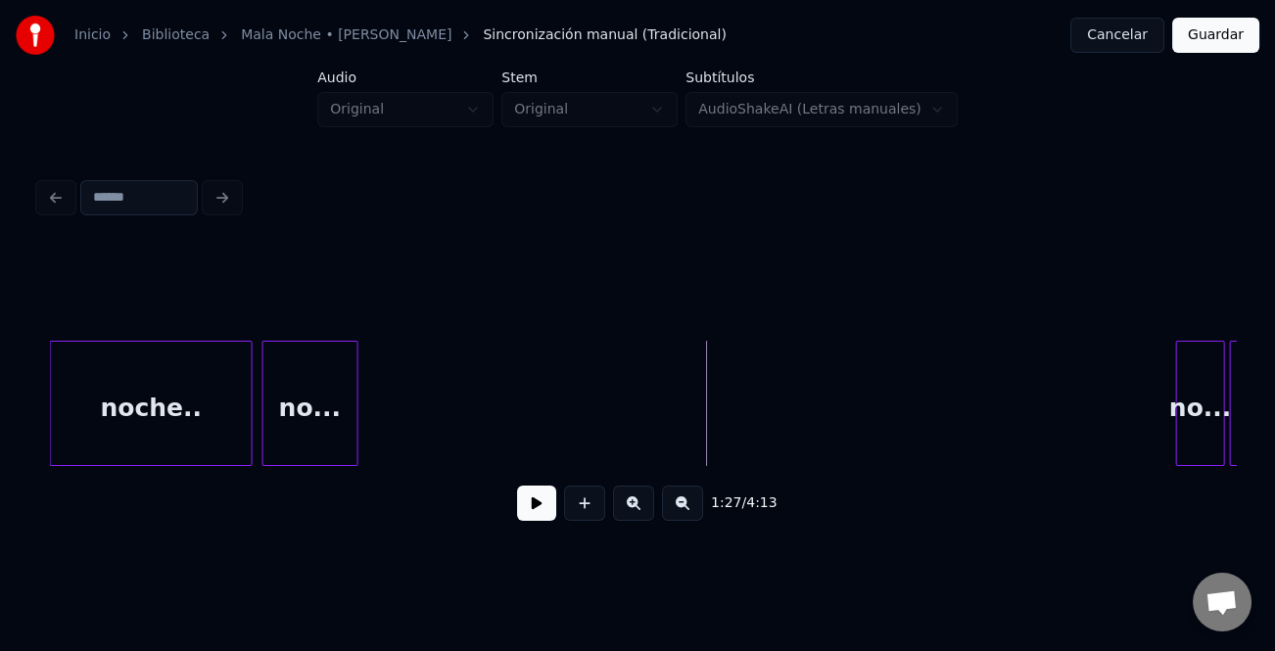
click at [318, 394] on div "no..." at bounding box center [309, 408] width 93 height 133
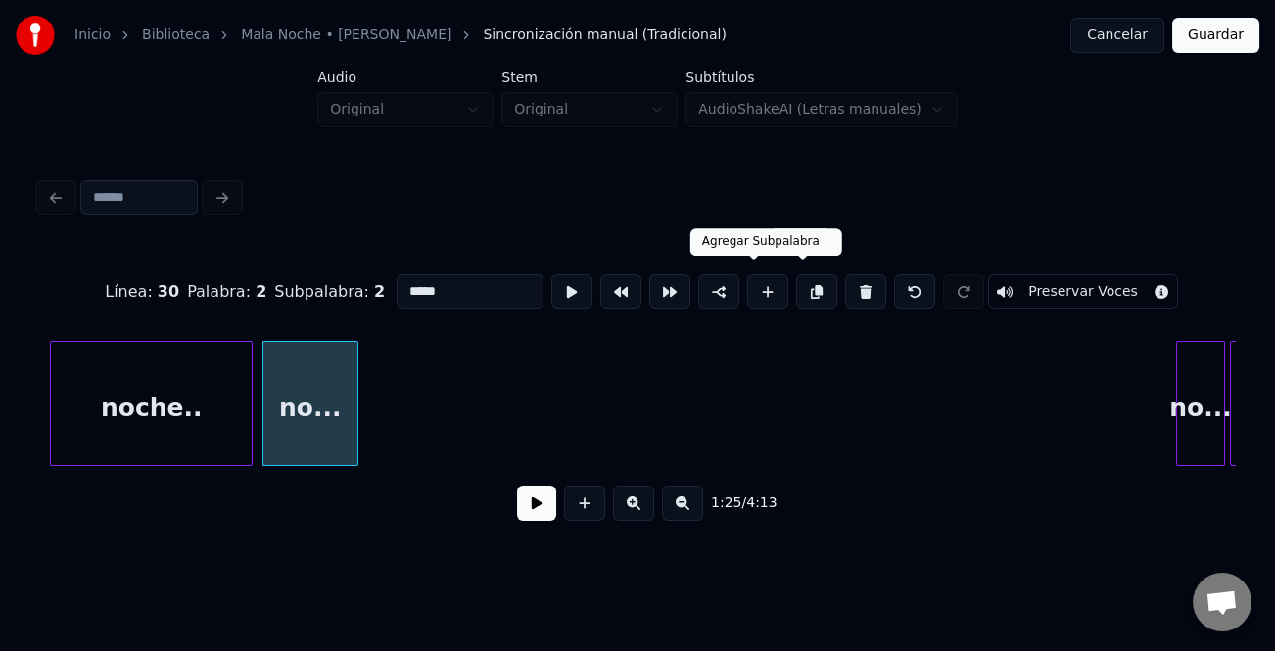
click at [767, 284] on button at bounding box center [767, 291] width 41 height 35
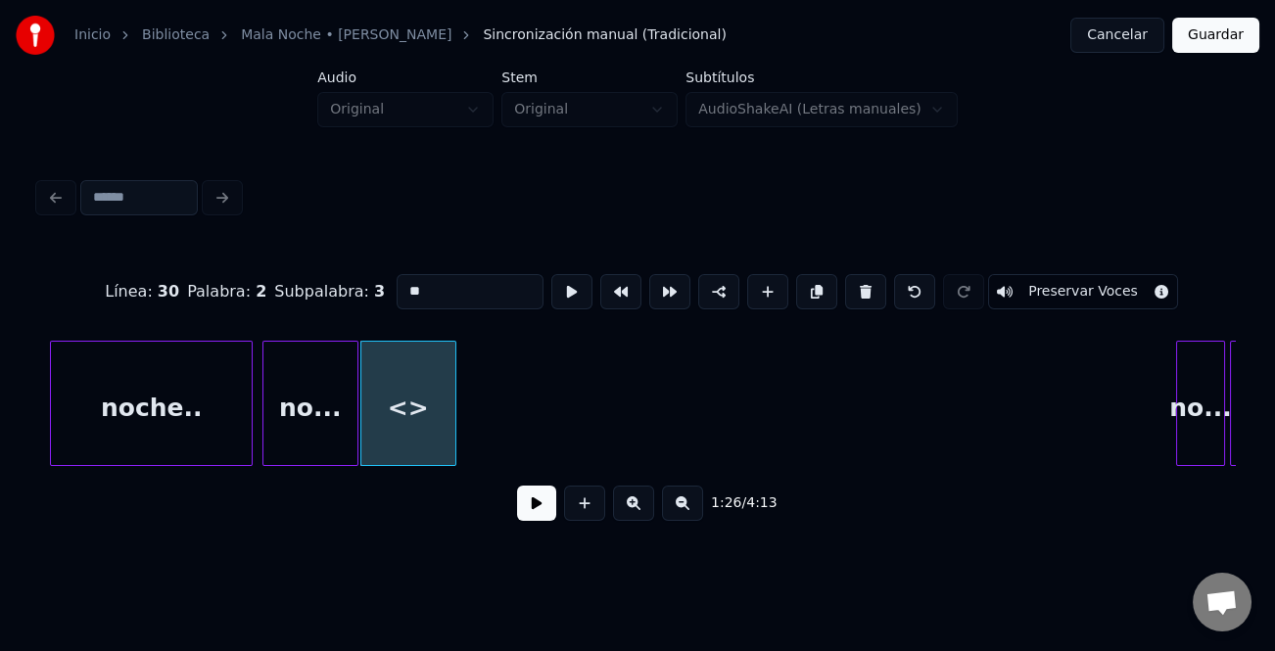
click at [484, 280] on input "**" at bounding box center [470, 291] width 147 height 35
type input "*"
paste input "******"
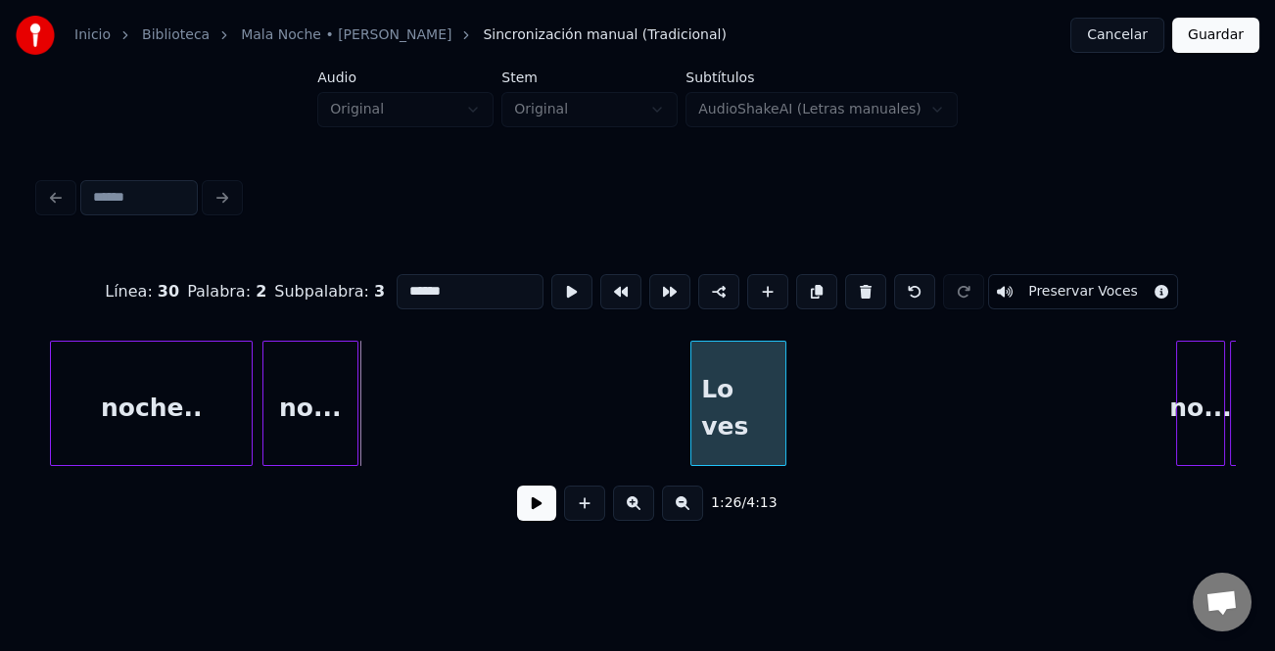
click at [758, 443] on div "Lo ves" at bounding box center [738, 408] width 94 height 133
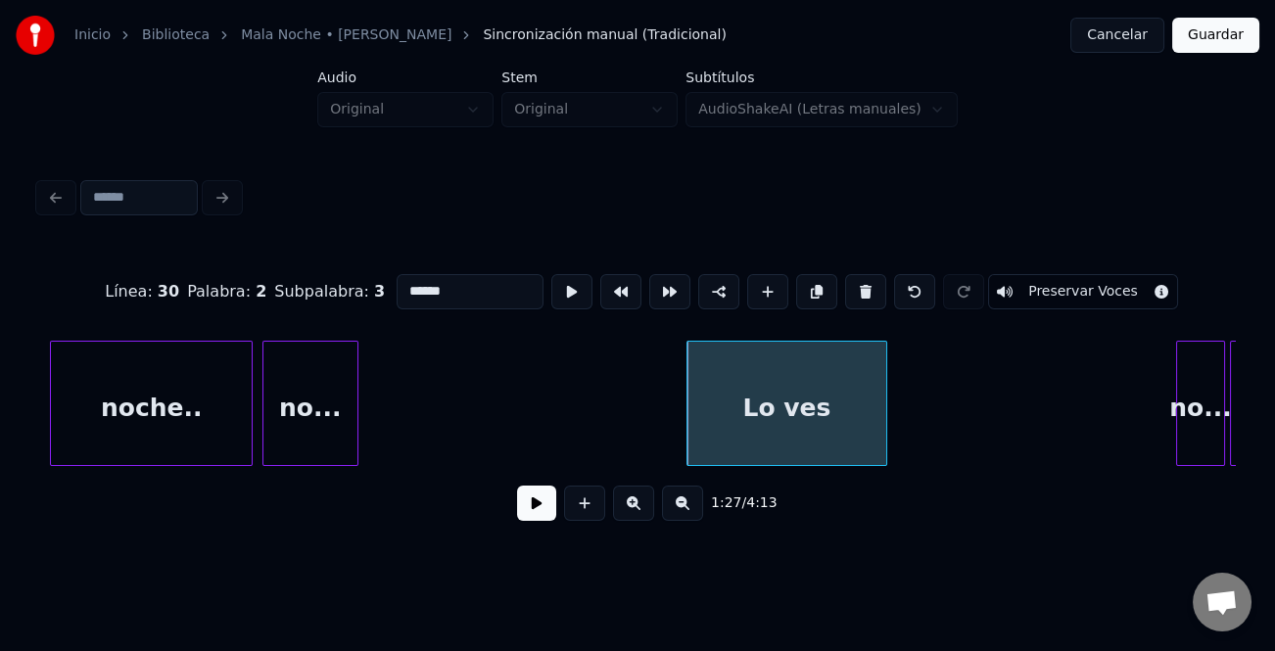
click at [883, 439] on div at bounding box center [883, 403] width 6 height 123
click at [866, 440] on div "Lo ves" at bounding box center [789, 408] width 202 height 133
type input "******"
click at [801, 294] on button at bounding box center [816, 291] width 41 height 35
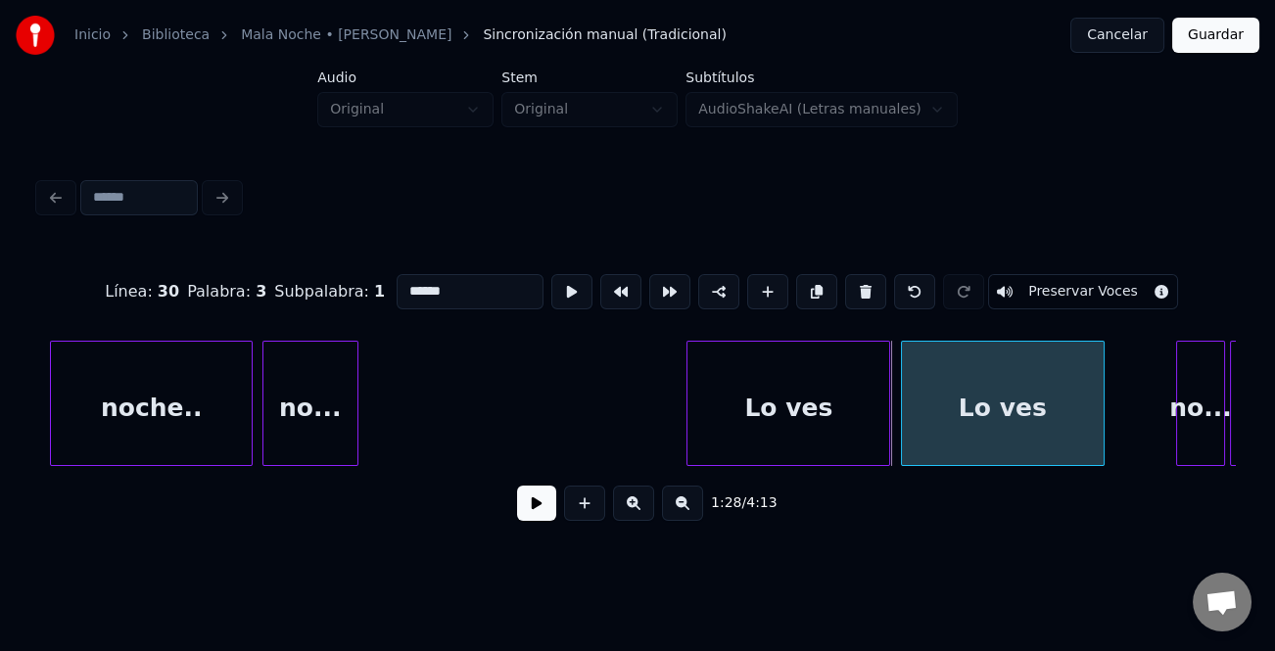
click at [990, 411] on div "Lo ves" at bounding box center [1003, 408] width 202 height 133
click at [811, 415] on div "Lo ves" at bounding box center [789, 408] width 202 height 133
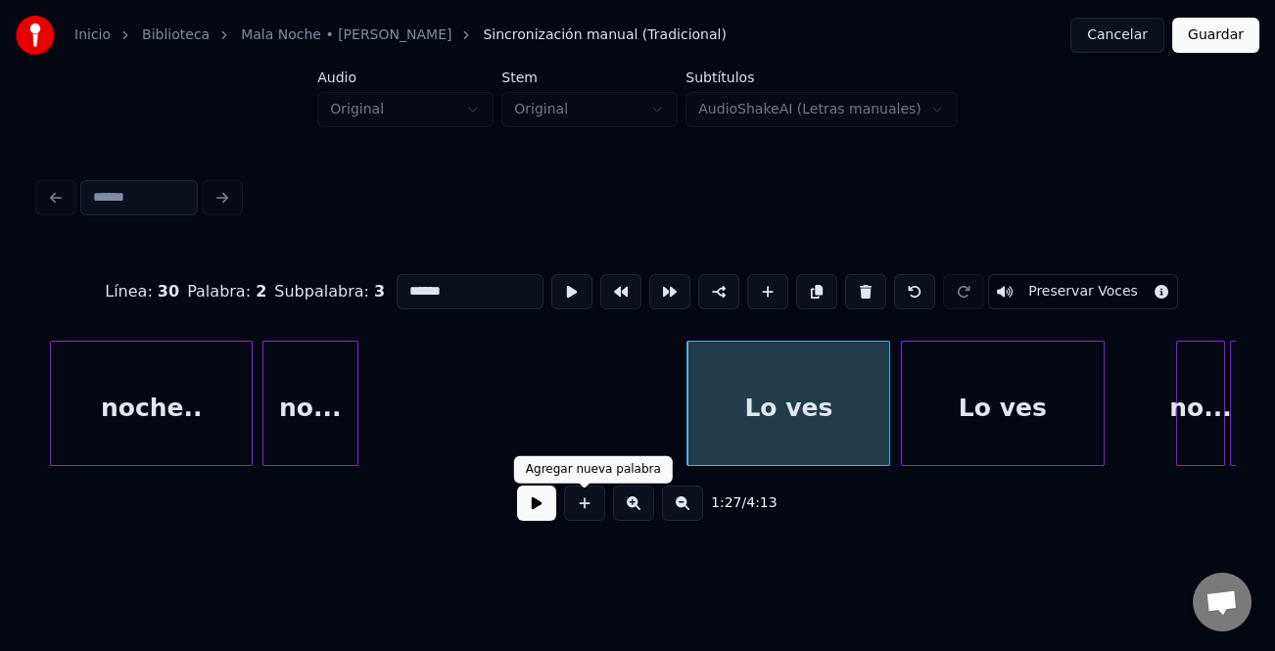
click at [543, 515] on button at bounding box center [536, 503] width 39 height 35
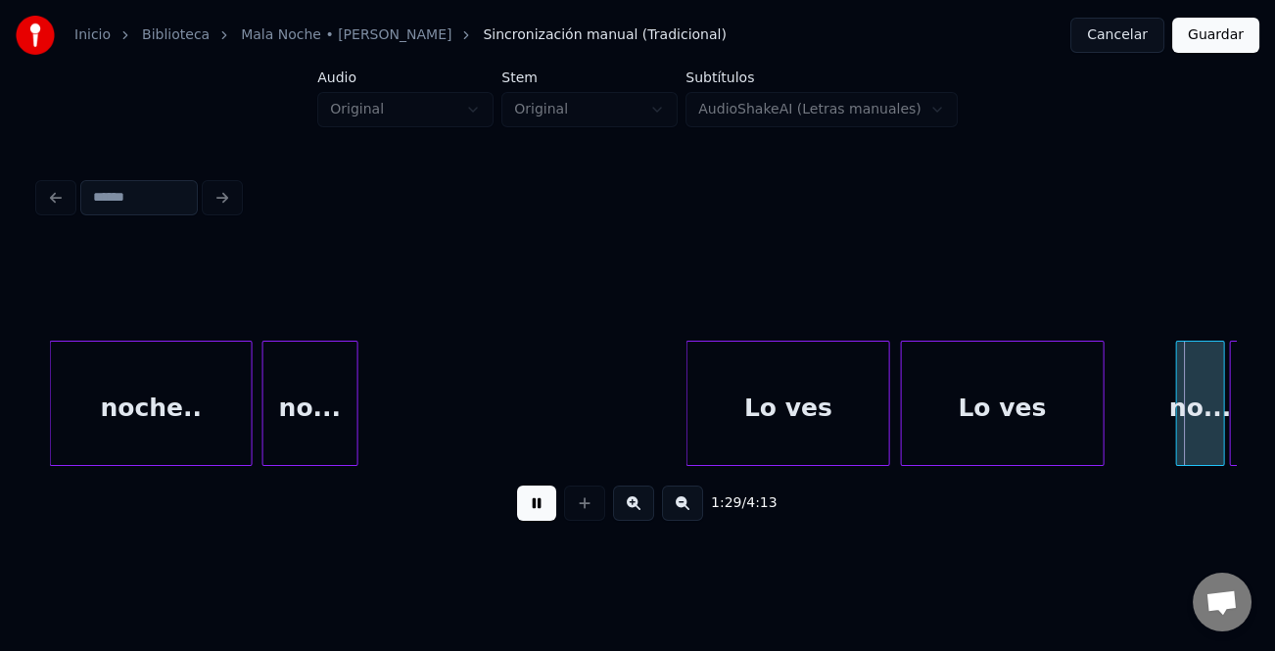
click at [543, 515] on button at bounding box center [536, 503] width 39 height 35
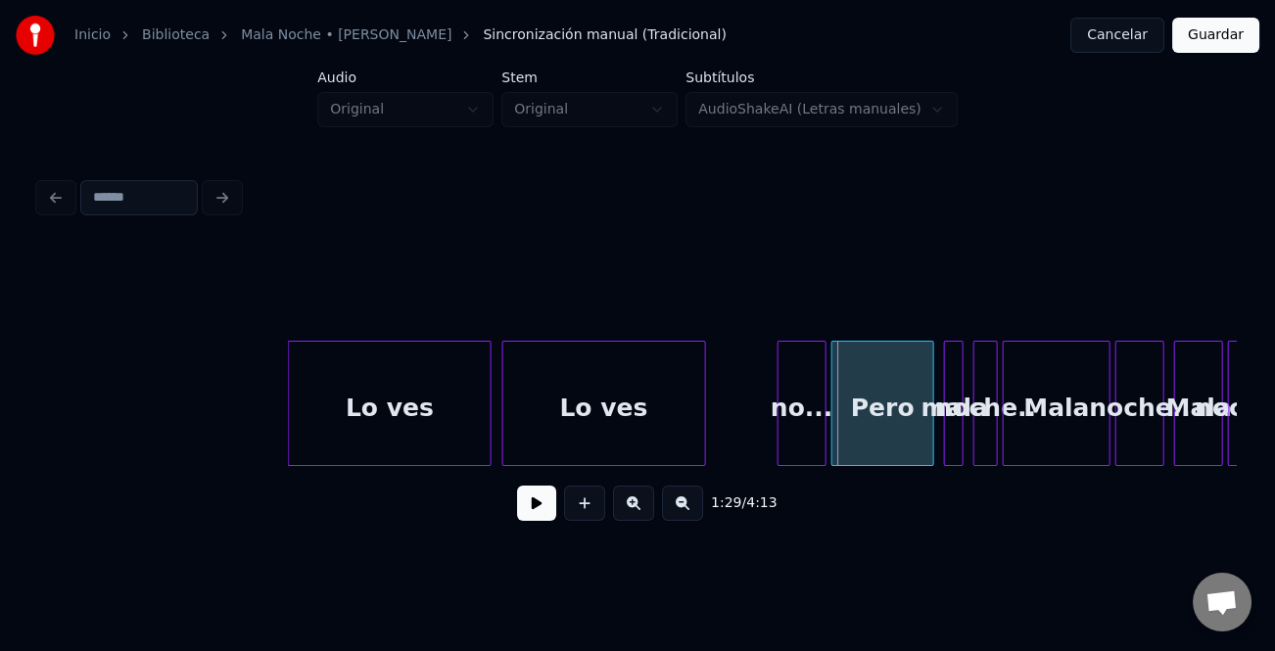
scroll to position [0, 21331]
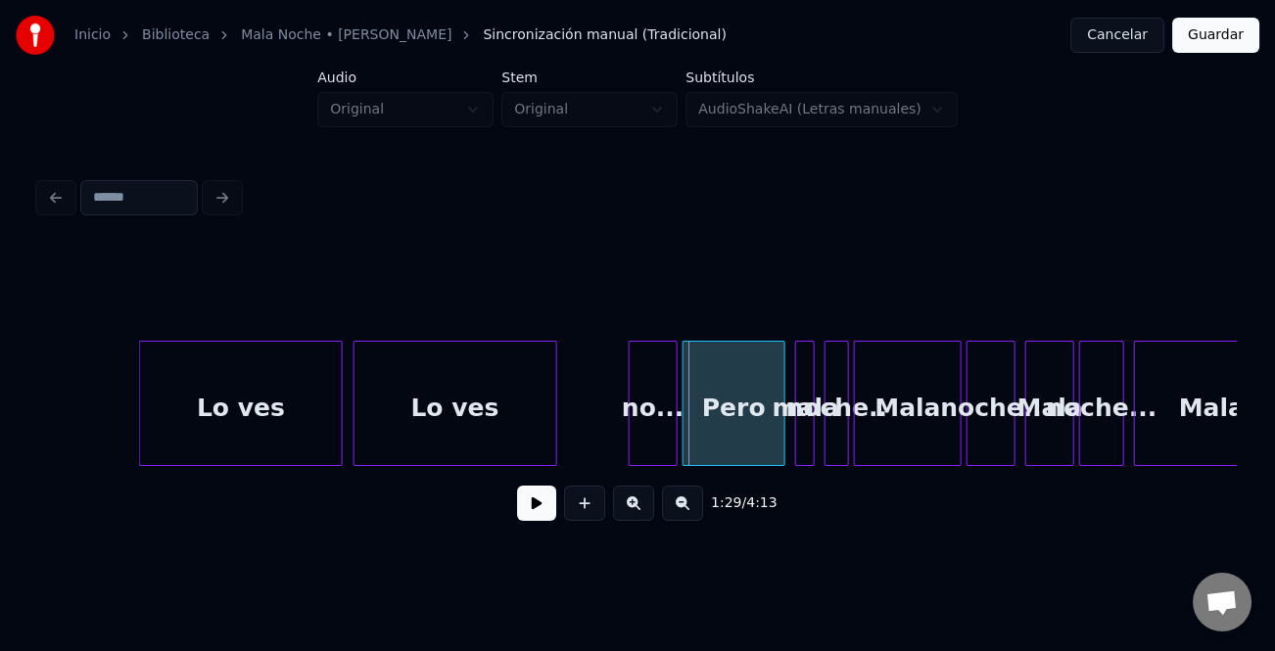
click at [646, 423] on div "no..." at bounding box center [653, 408] width 47 height 133
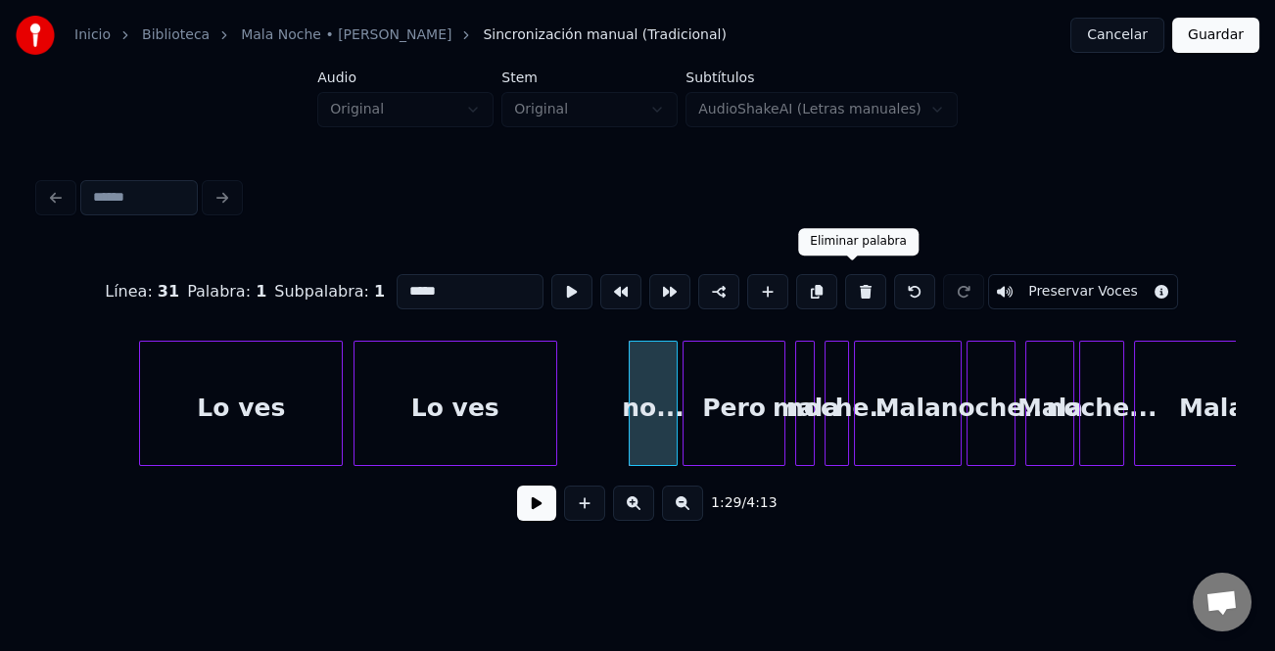
click at [857, 287] on button at bounding box center [865, 291] width 41 height 35
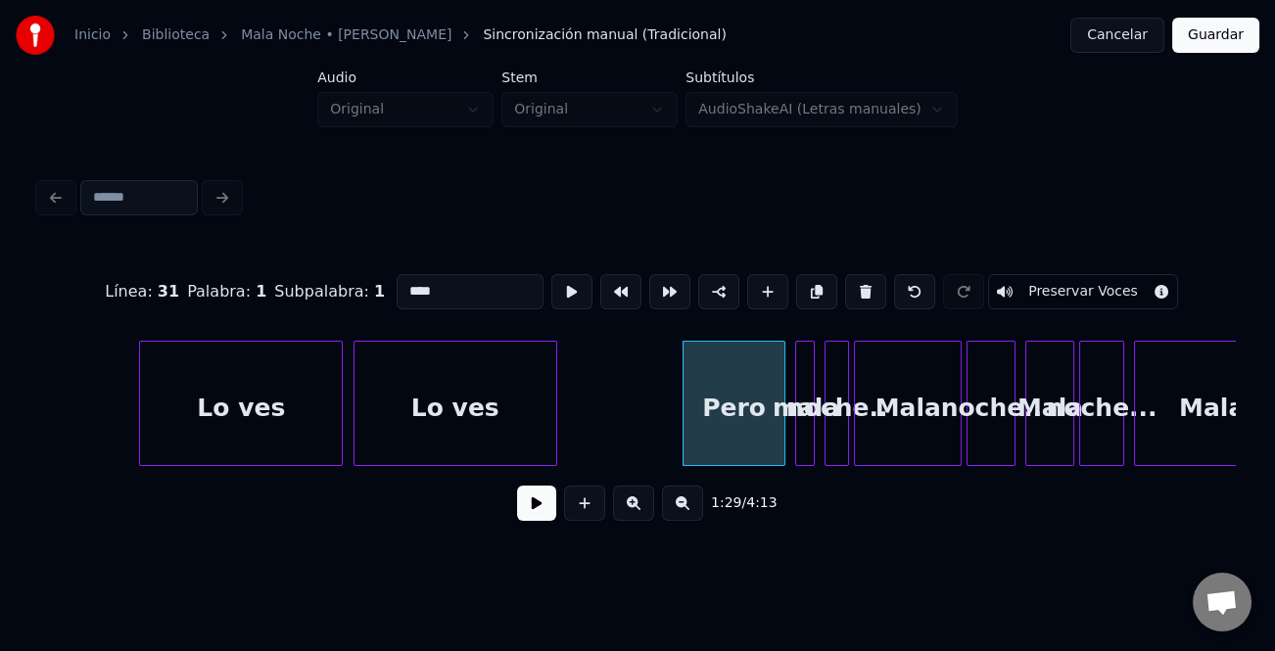
click at [857, 287] on button at bounding box center [865, 291] width 41 height 35
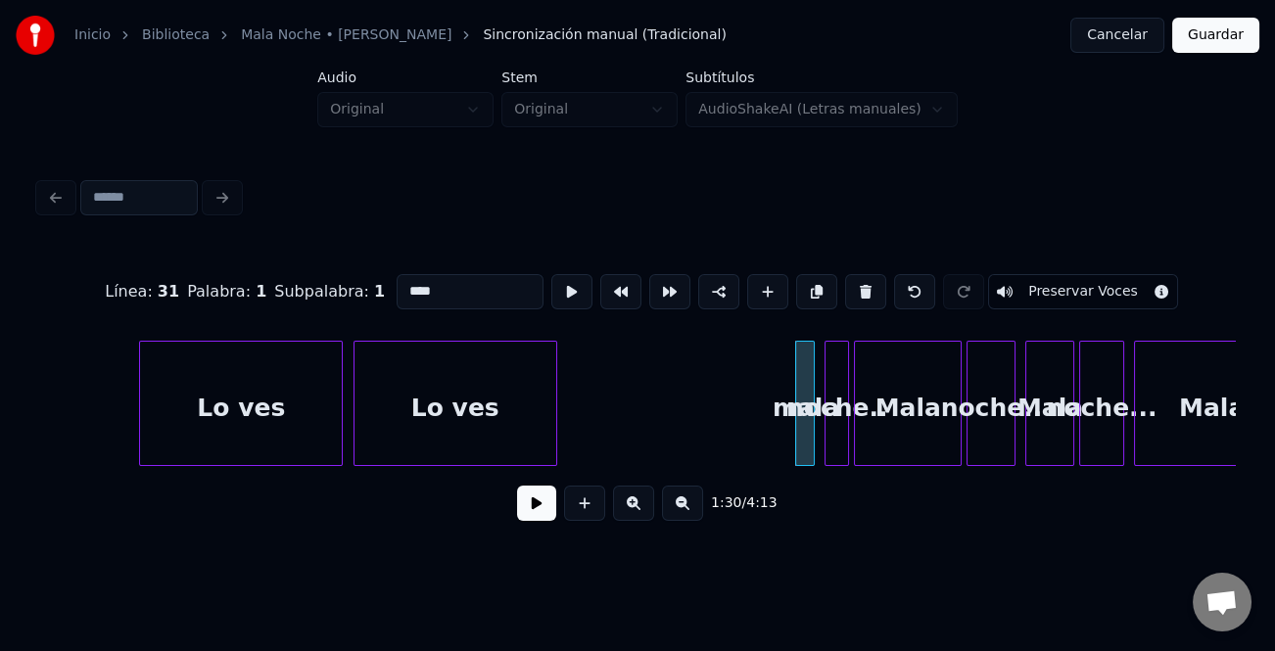
click at [857, 287] on button at bounding box center [865, 291] width 41 height 35
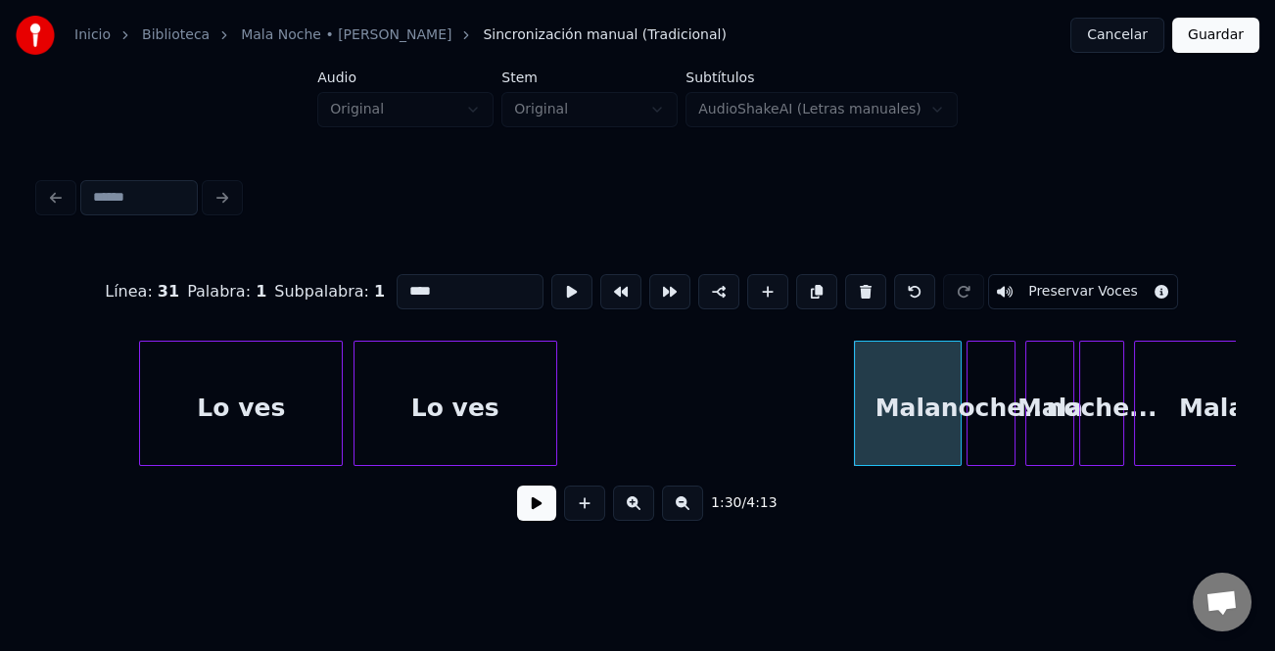
click at [857, 287] on button at bounding box center [865, 291] width 41 height 35
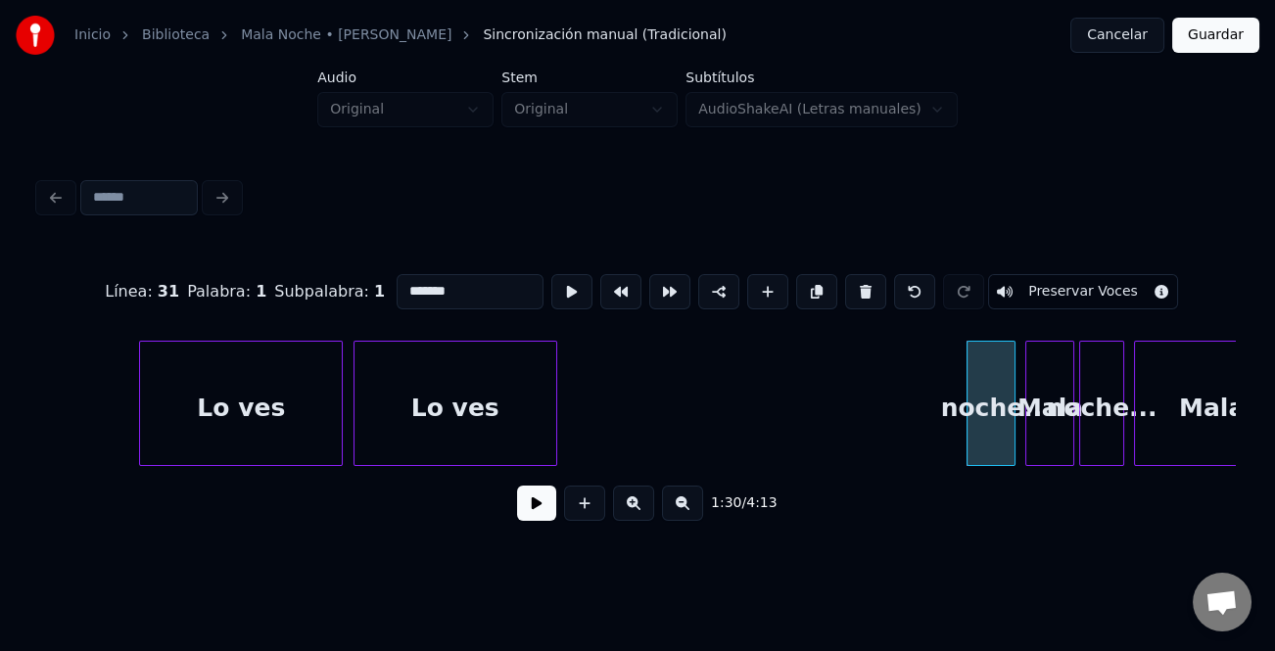
click at [454, 361] on div "Lo ves" at bounding box center [456, 408] width 202 height 133
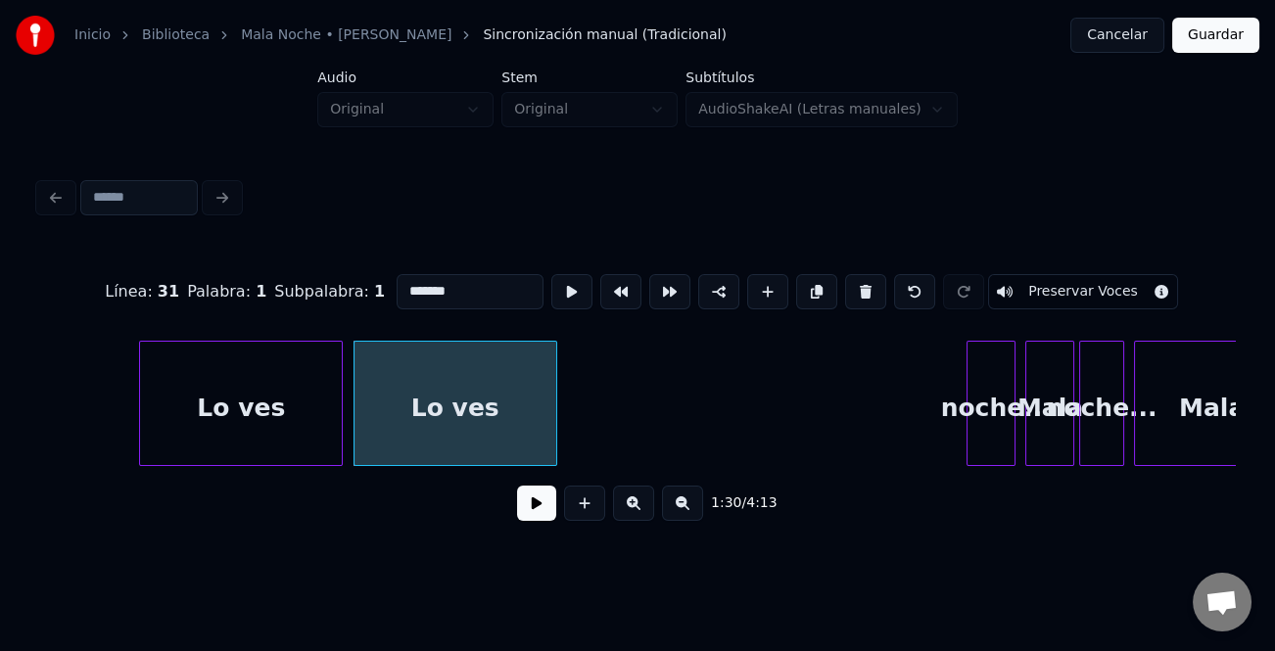
type input "******"
click at [799, 289] on button at bounding box center [816, 291] width 41 height 35
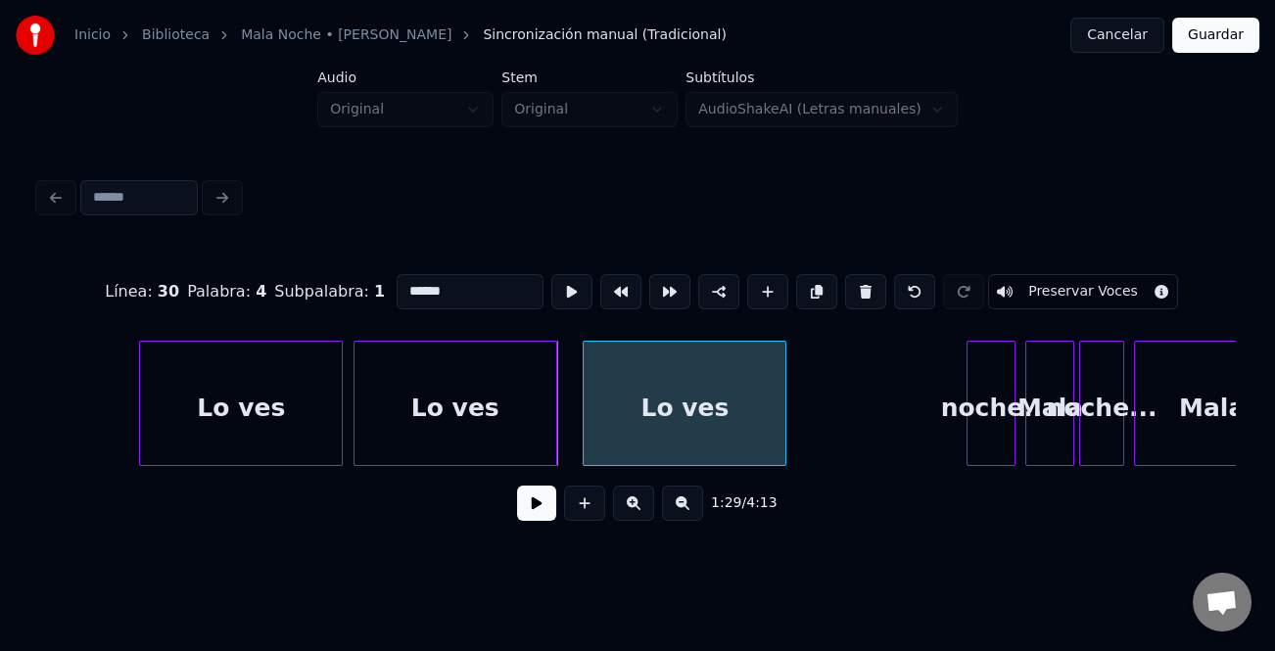
click at [676, 404] on div "Lo ves" at bounding box center [685, 408] width 202 height 133
click at [545, 509] on button at bounding box center [536, 503] width 39 height 35
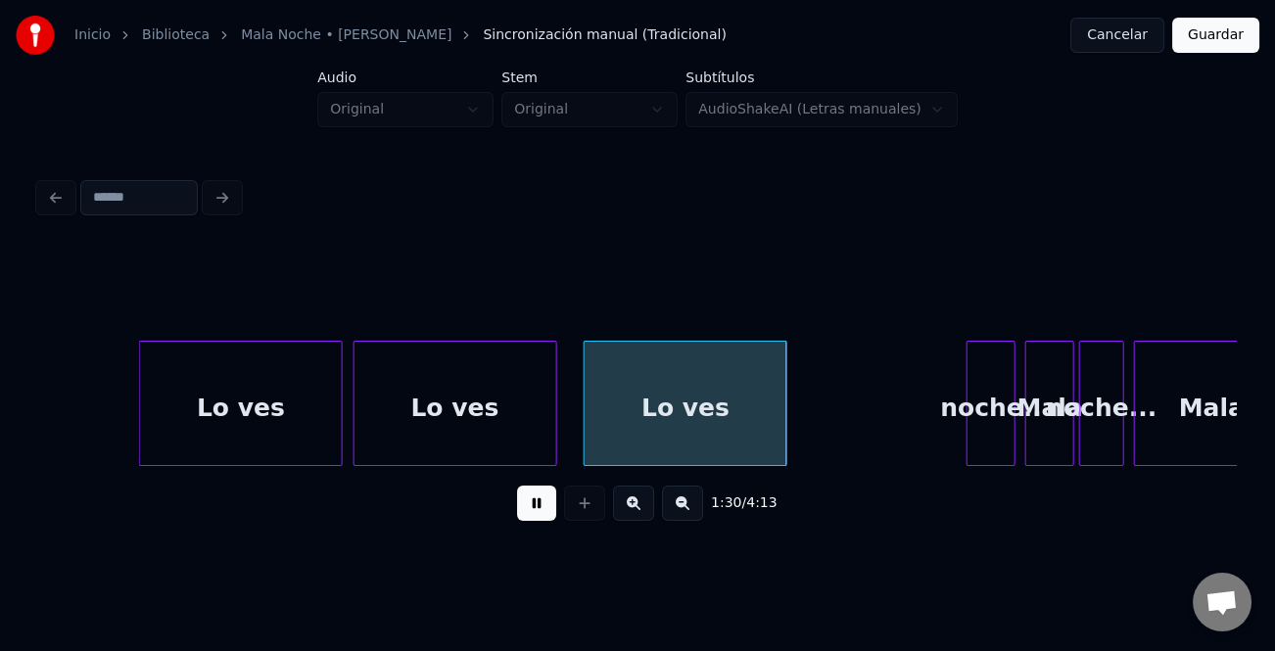
click at [542, 509] on button at bounding box center [536, 503] width 39 height 35
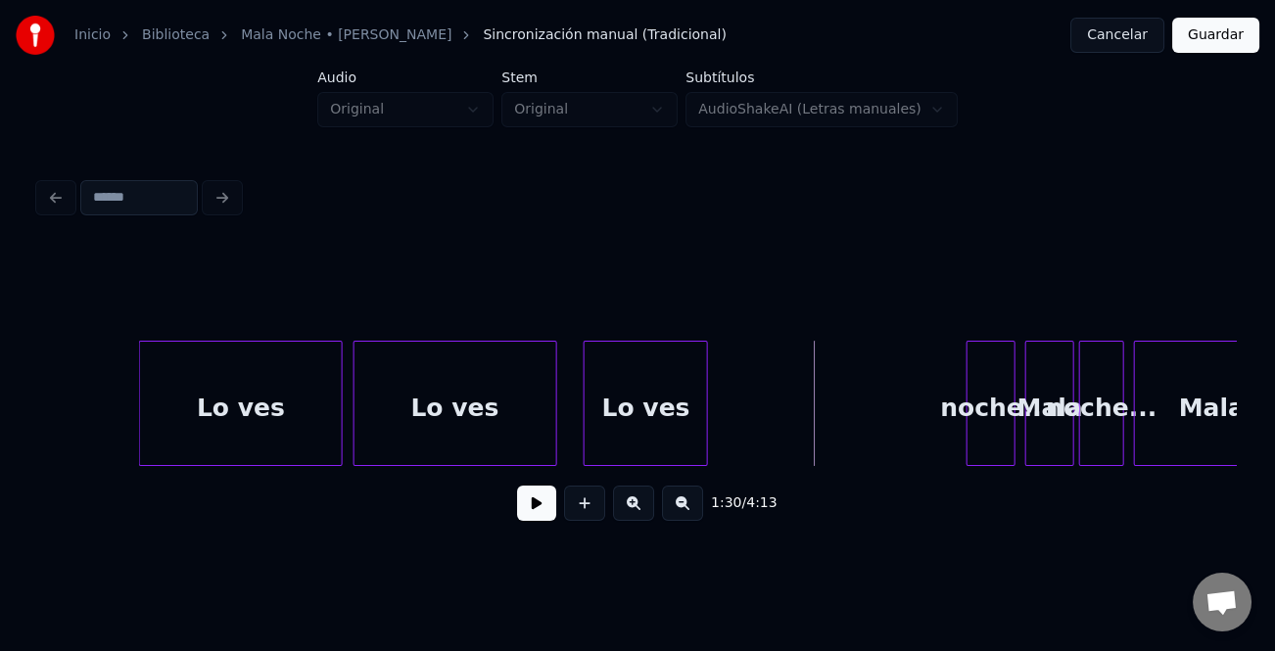
click at [702, 434] on div at bounding box center [704, 403] width 6 height 123
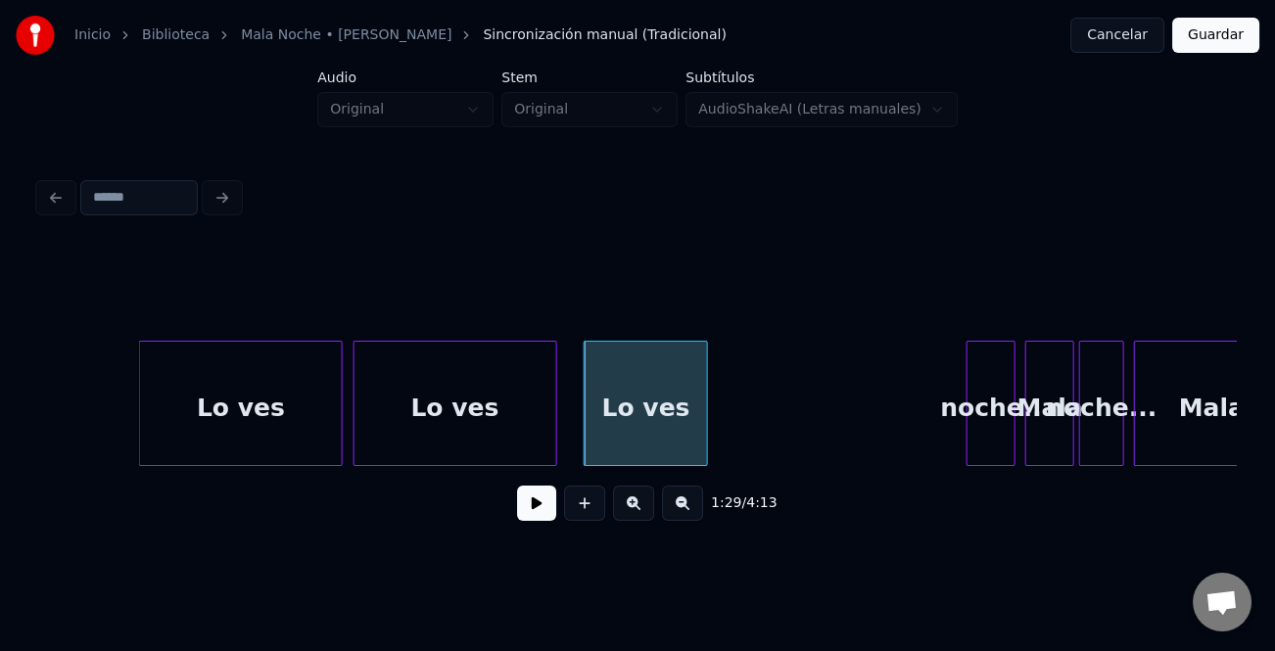
click at [670, 449] on div "Lo ves" at bounding box center [646, 408] width 122 height 133
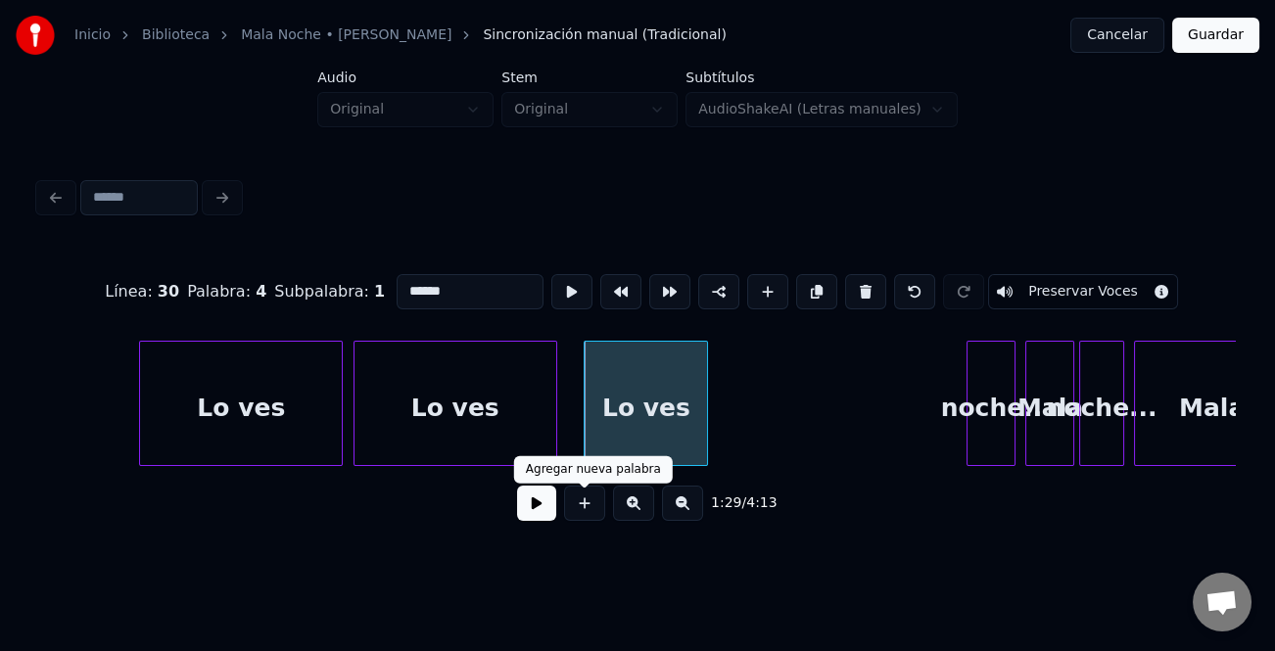
click at [538, 510] on button at bounding box center [536, 503] width 39 height 35
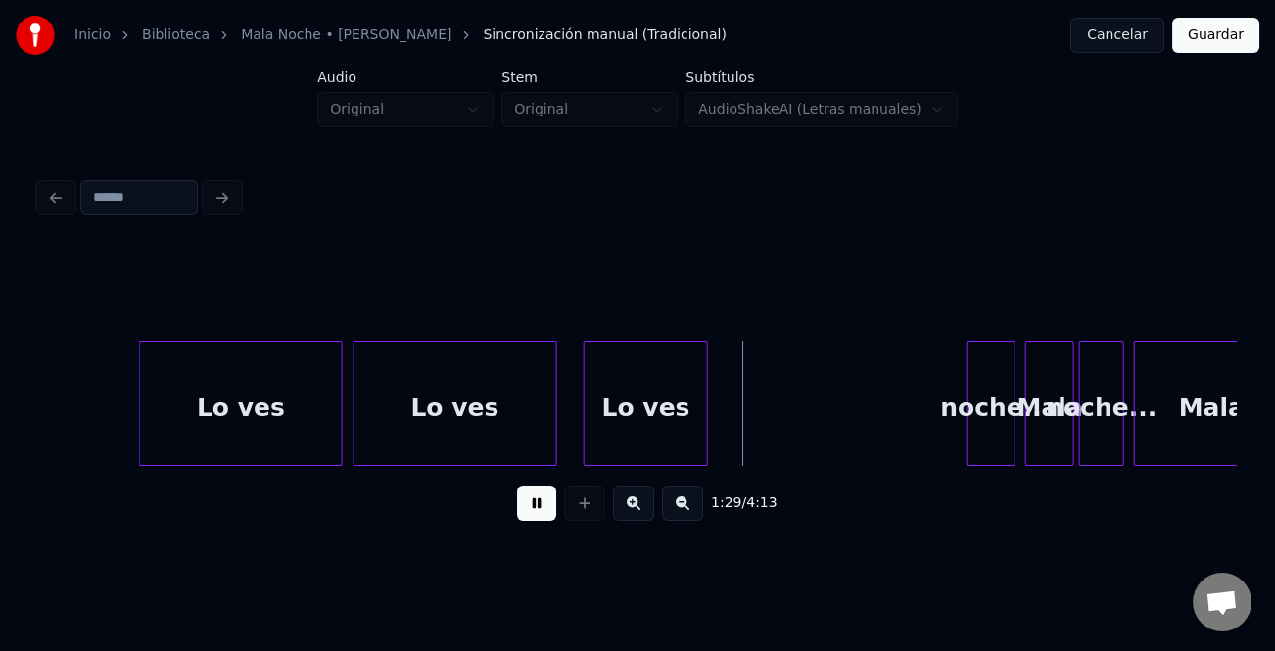
click at [537, 511] on button at bounding box center [536, 503] width 39 height 35
click at [643, 403] on div "Lo ves" at bounding box center [646, 408] width 122 height 133
click at [681, 398] on div "Lo ves" at bounding box center [646, 408] width 122 height 133
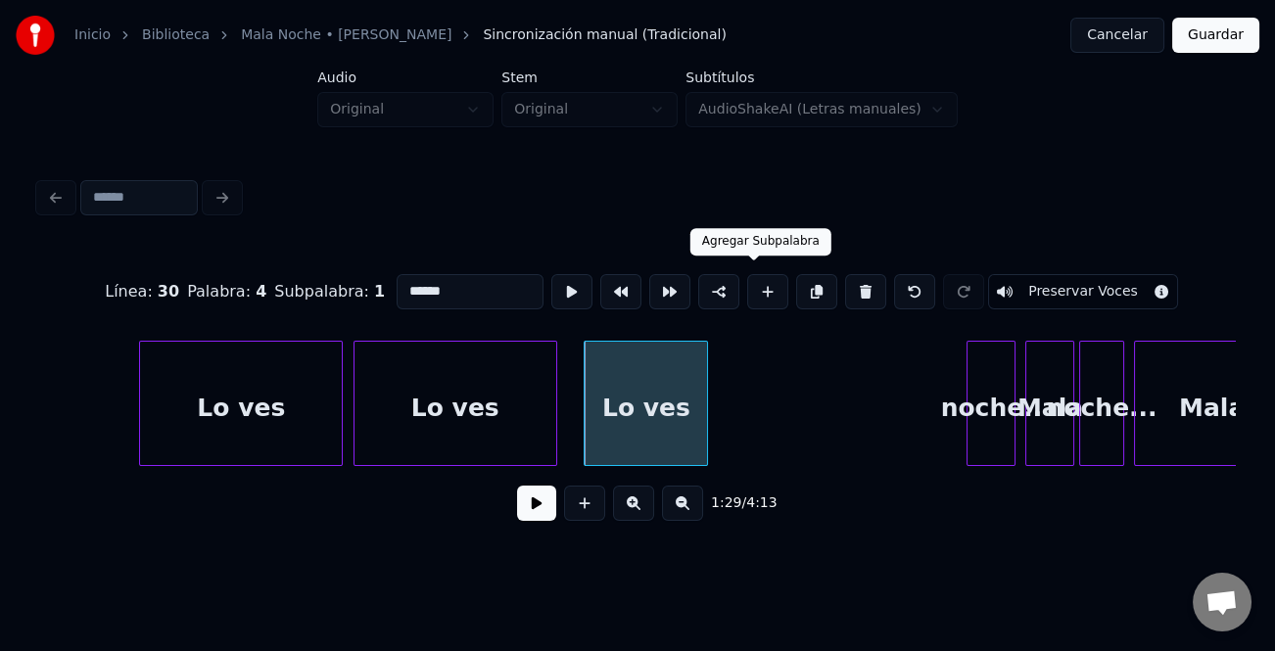
click at [754, 278] on button at bounding box center [767, 291] width 41 height 35
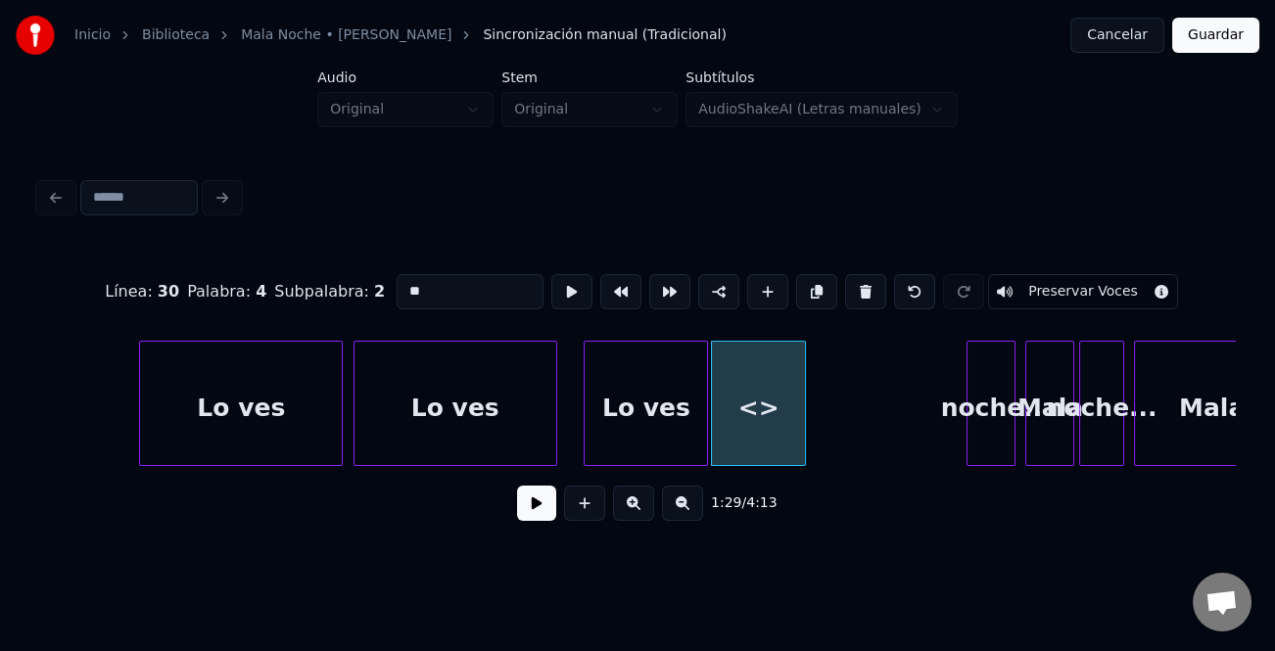
click at [464, 286] on input "**" at bounding box center [470, 291] width 147 height 35
type input "*"
click at [776, 448] on div at bounding box center [779, 403] width 6 height 123
click at [739, 444] on div "todo" at bounding box center [745, 408] width 67 height 133
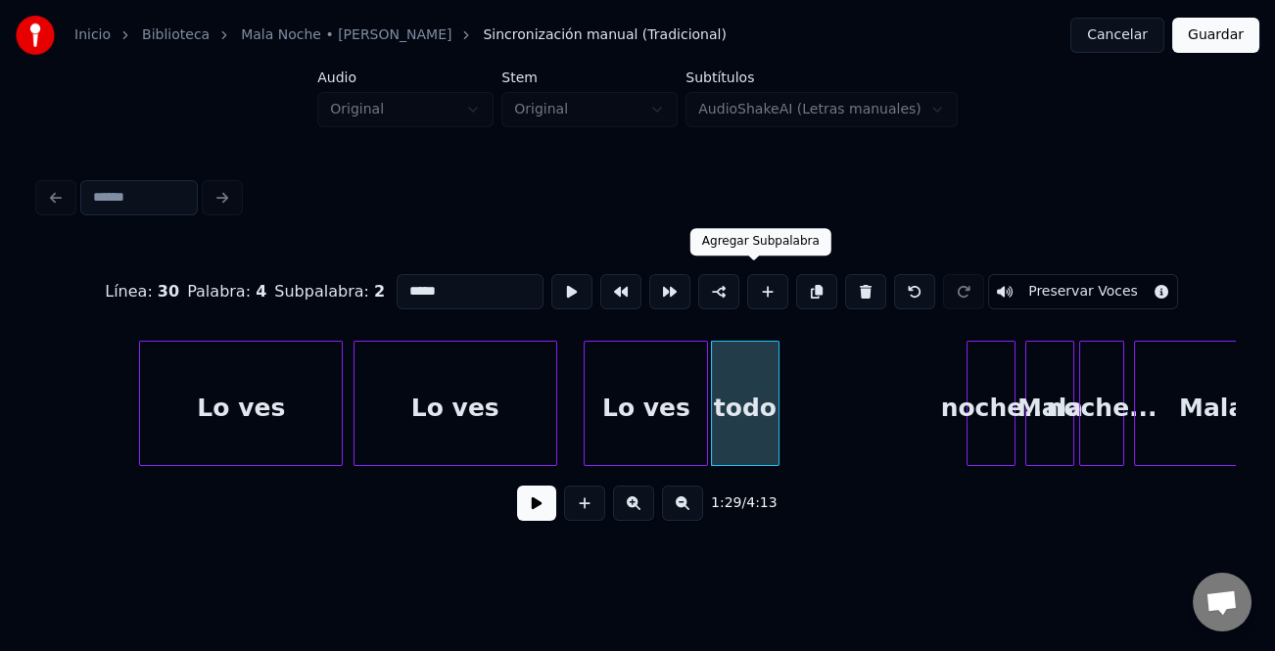
click at [750, 280] on button at bounding box center [767, 291] width 41 height 35
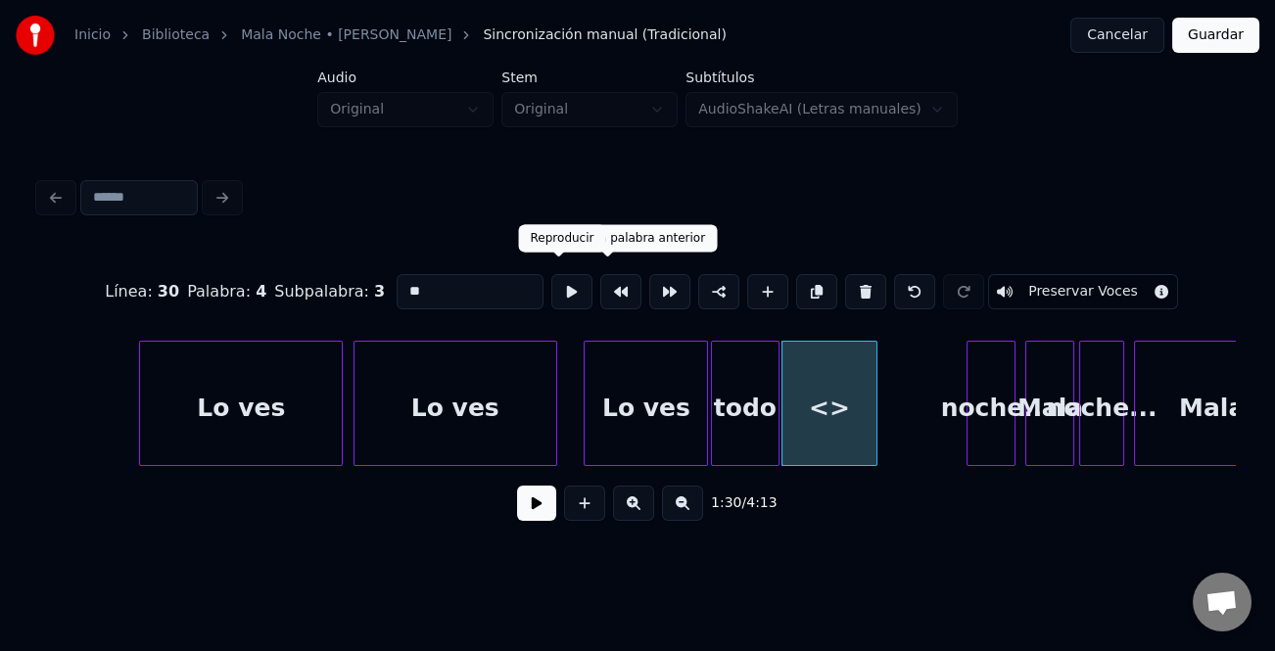
click at [482, 278] on input "**" at bounding box center [470, 291] width 147 height 35
type input "*"
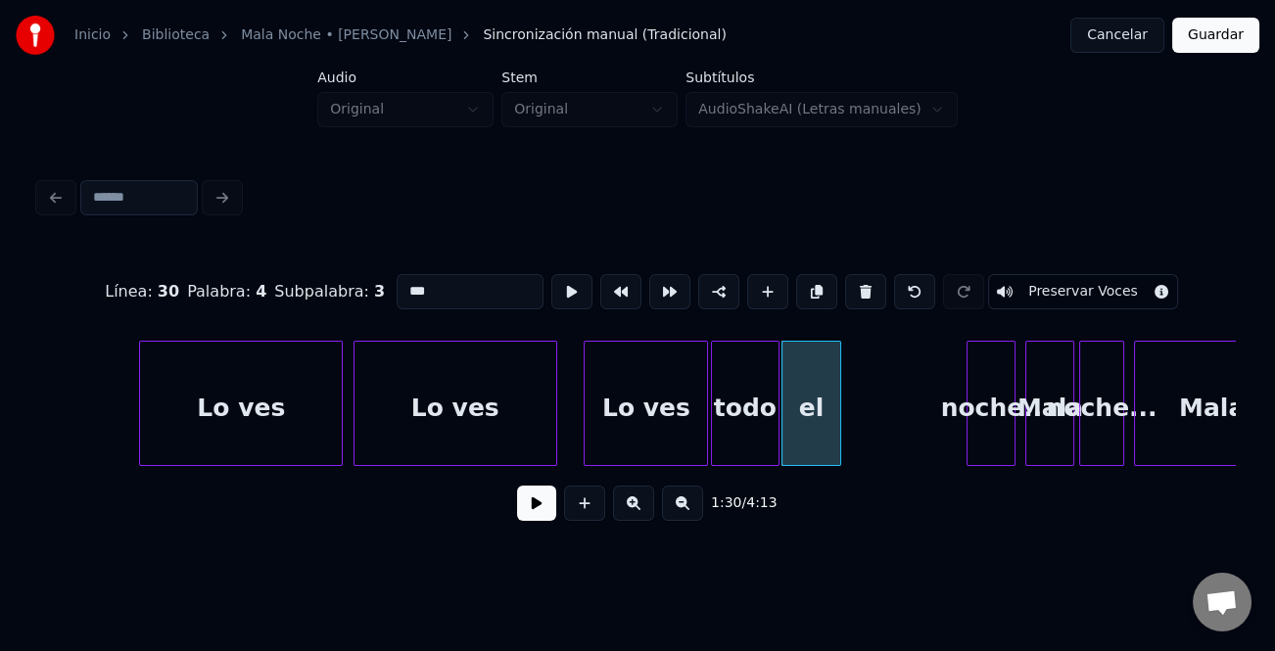
click at [834, 449] on div at bounding box center [837, 403] width 6 height 123
click at [803, 441] on div "el" at bounding box center [805, 408] width 44 height 133
click at [750, 285] on button at bounding box center [767, 291] width 41 height 35
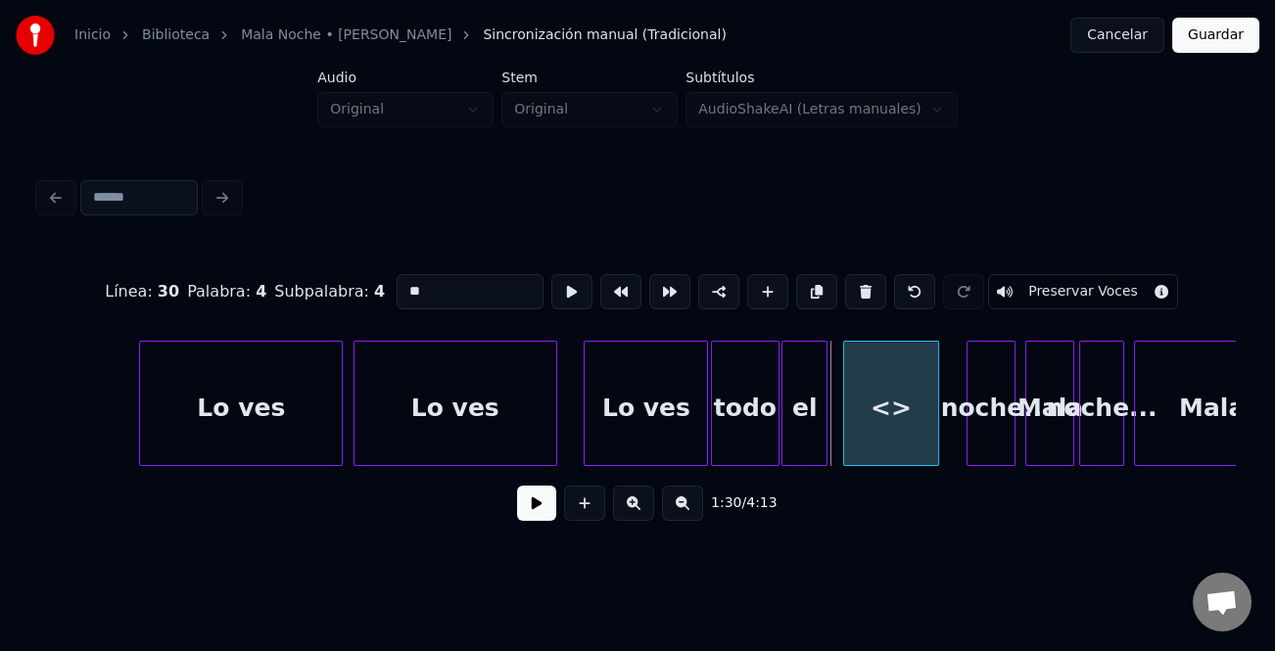
click at [913, 407] on div "<>" at bounding box center [890, 408] width 93 height 133
click at [498, 294] on input "**" at bounding box center [470, 291] width 147 height 35
type input "*"
click at [507, 429] on div "Lo ves" at bounding box center [456, 408] width 202 height 133
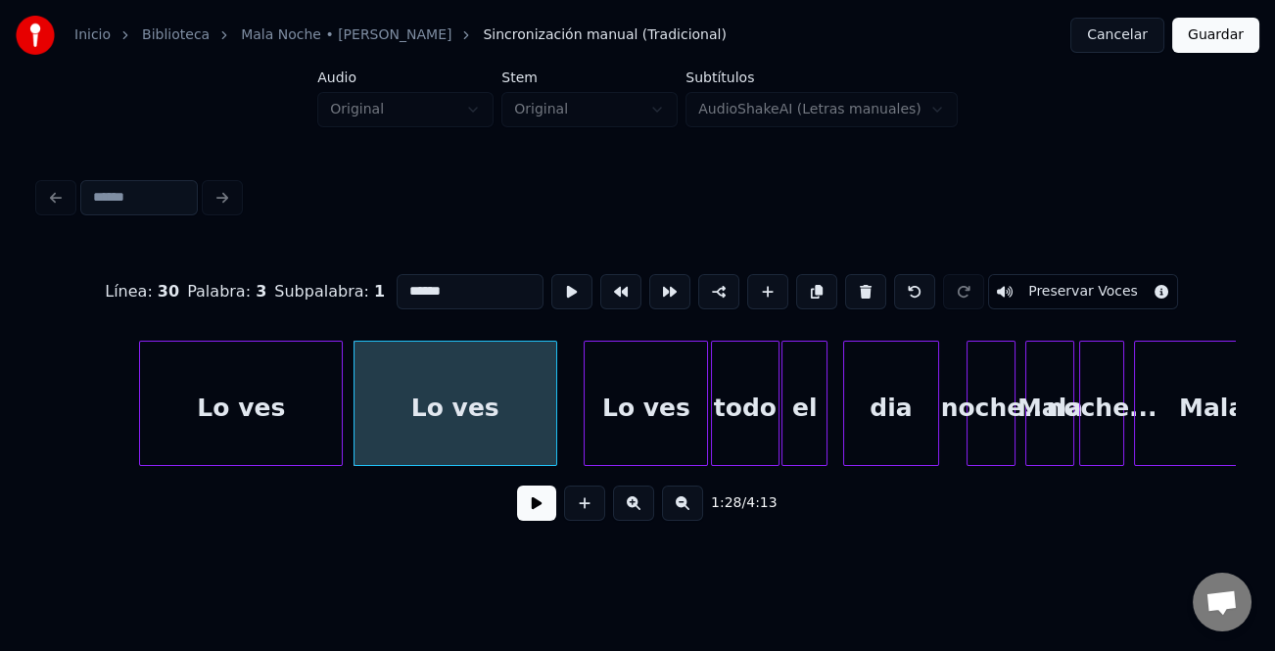
type input "******"
click at [540, 505] on button at bounding box center [536, 503] width 39 height 35
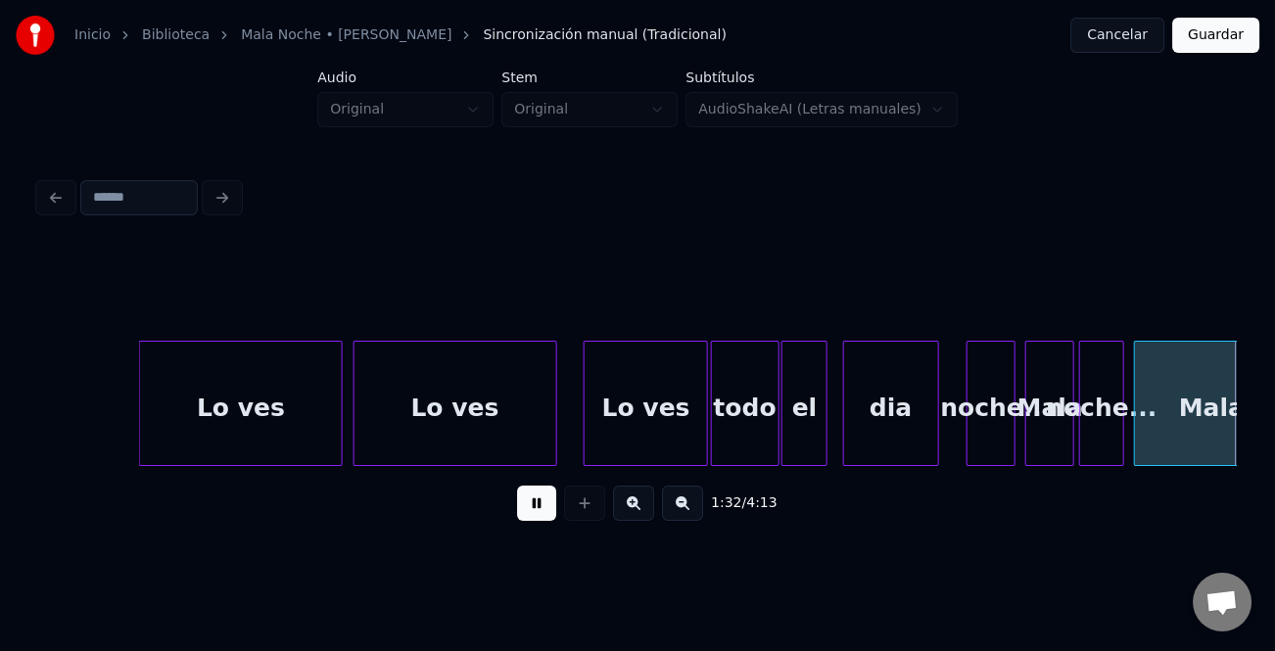
click at [543, 504] on button at bounding box center [536, 503] width 39 height 35
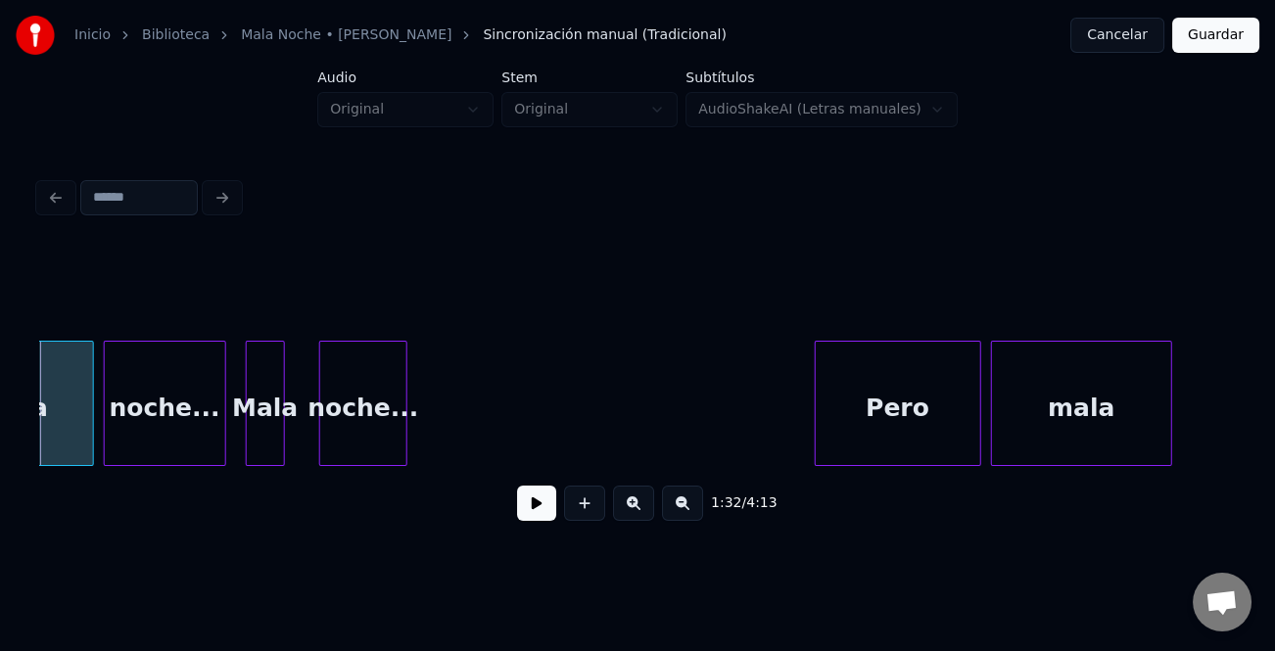
click at [363, 436] on div "noche..." at bounding box center [363, 408] width 86 height 133
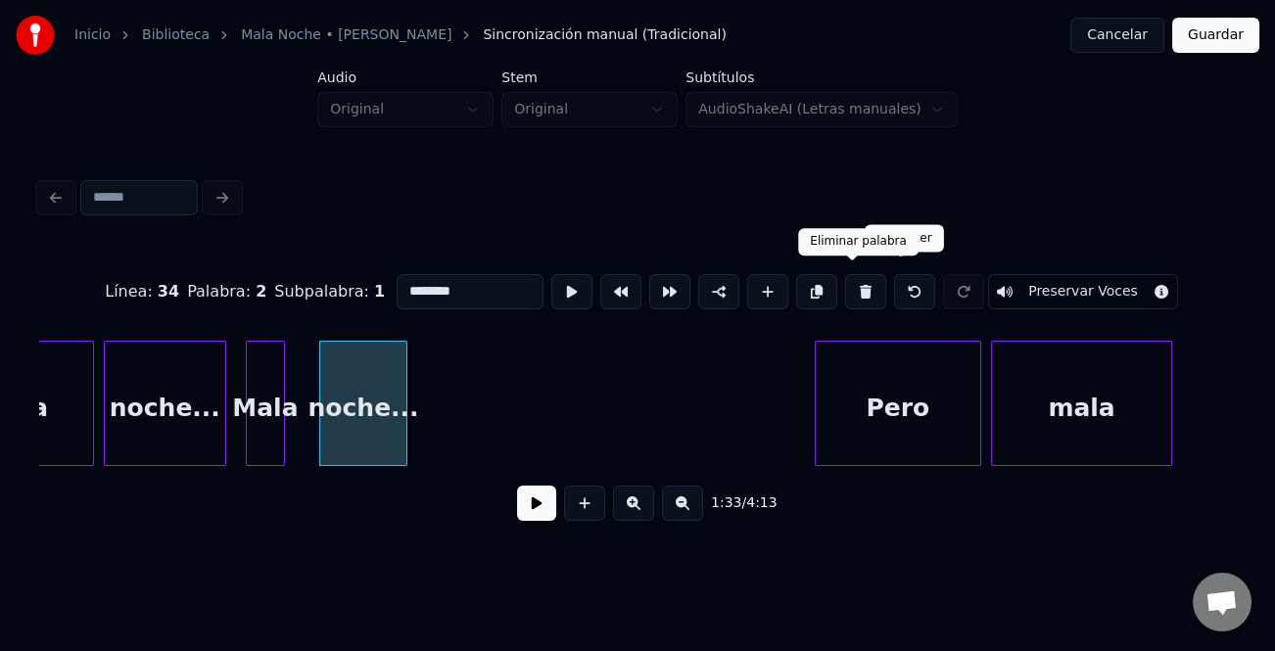
click at [856, 287] on button at bounding box center [865, 291] width 41 height 35
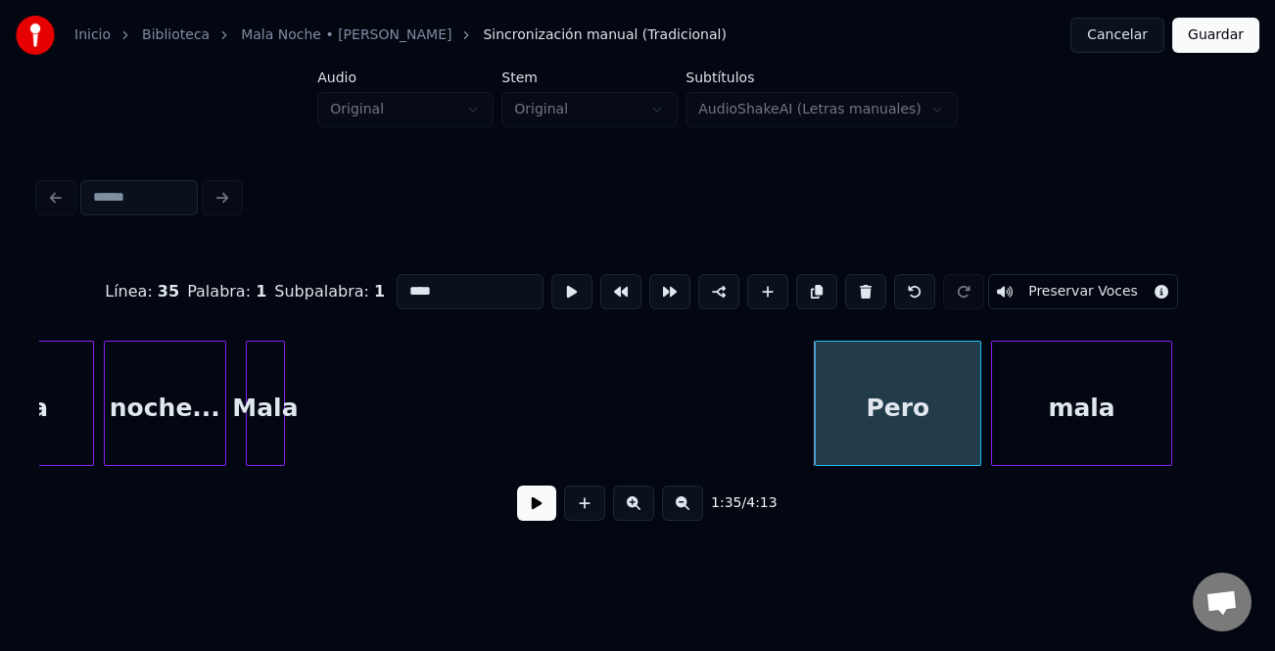
click at [264, 402] on div "Mala" at bounding box center [265, 408] width 37 height 133
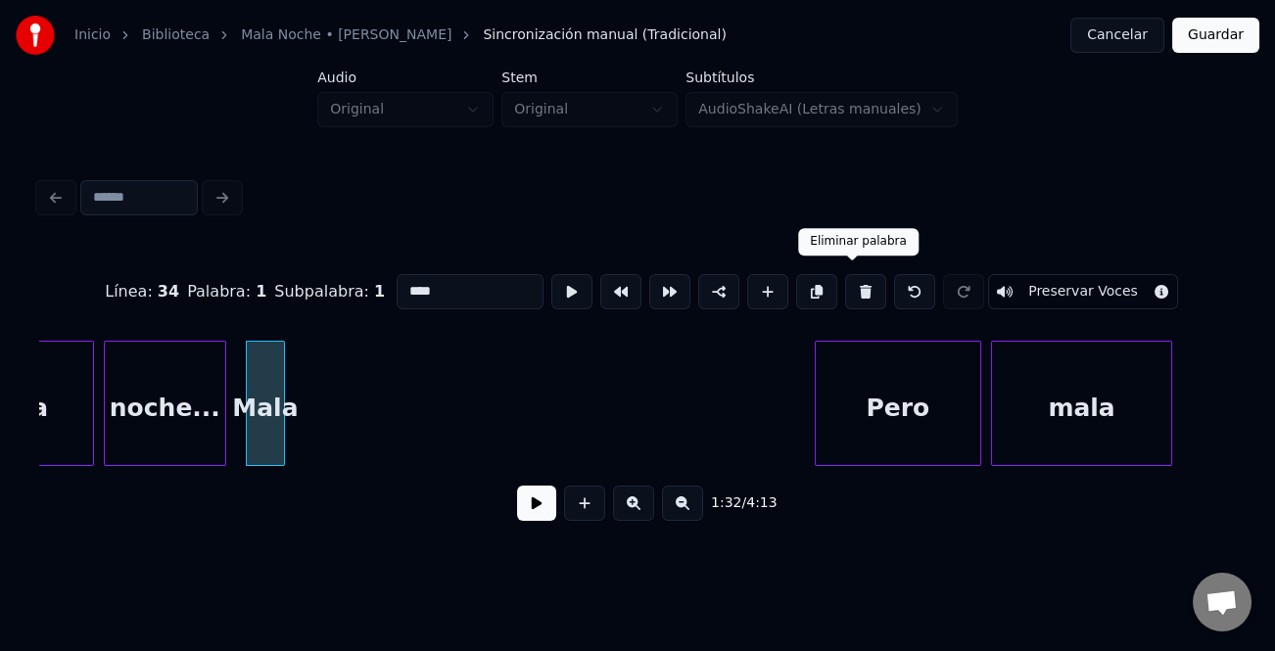
drag, startPoint x: 803, startPoint y: 278, endPoint x: 860, endPoint y: 281, distance: 56.9
click at [860, 281] on div "Línea : 34 Palabra : 1 Subpalabra : 1 **** Preservar Voces" at bounding box center [637, 292] width 1197 height 98
click at [860, 281] on button at bounding box center [865, 291] width 41 height 35
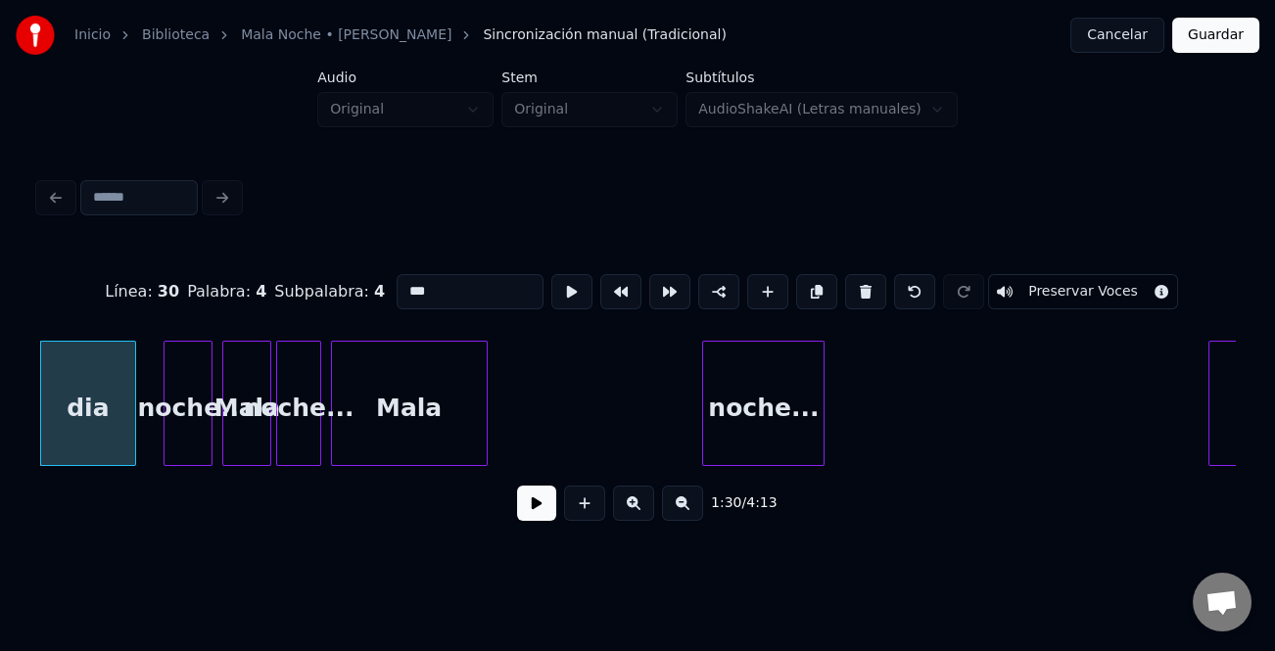
click at [798, 403] on div "noche..." at bounding box center [763, 408] width 120 height 133
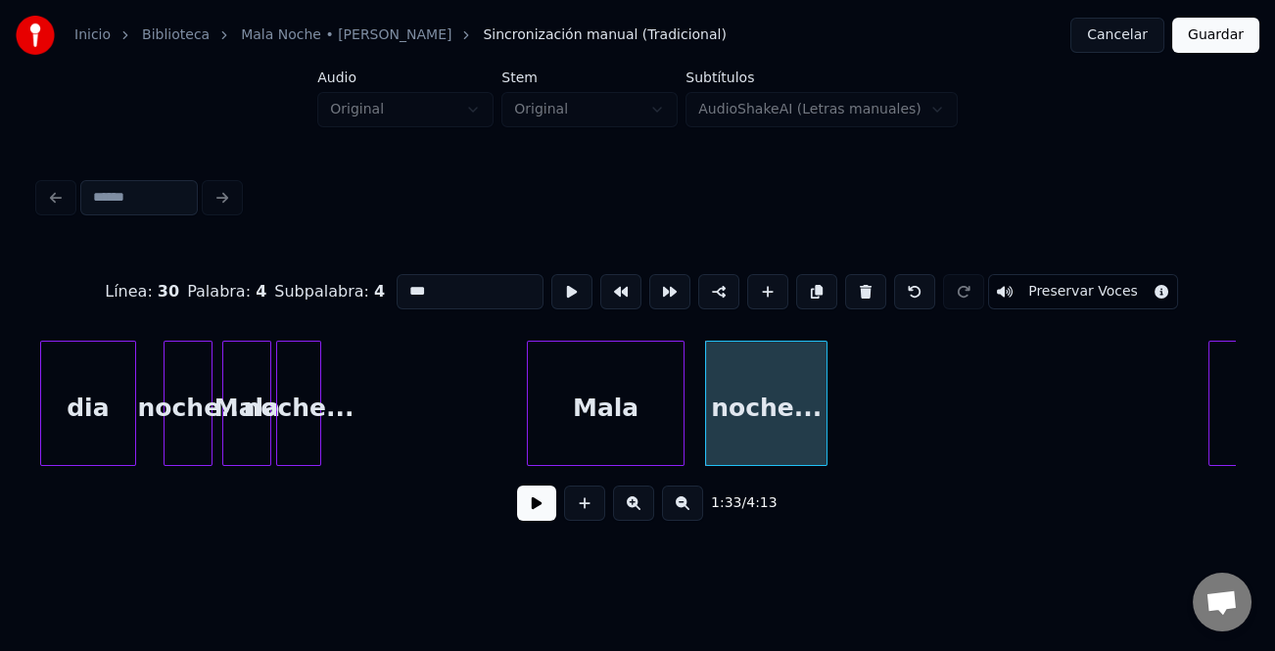
click at [577, 423] on div "Mala" at bounding box center [605, 408] width 155 height 133
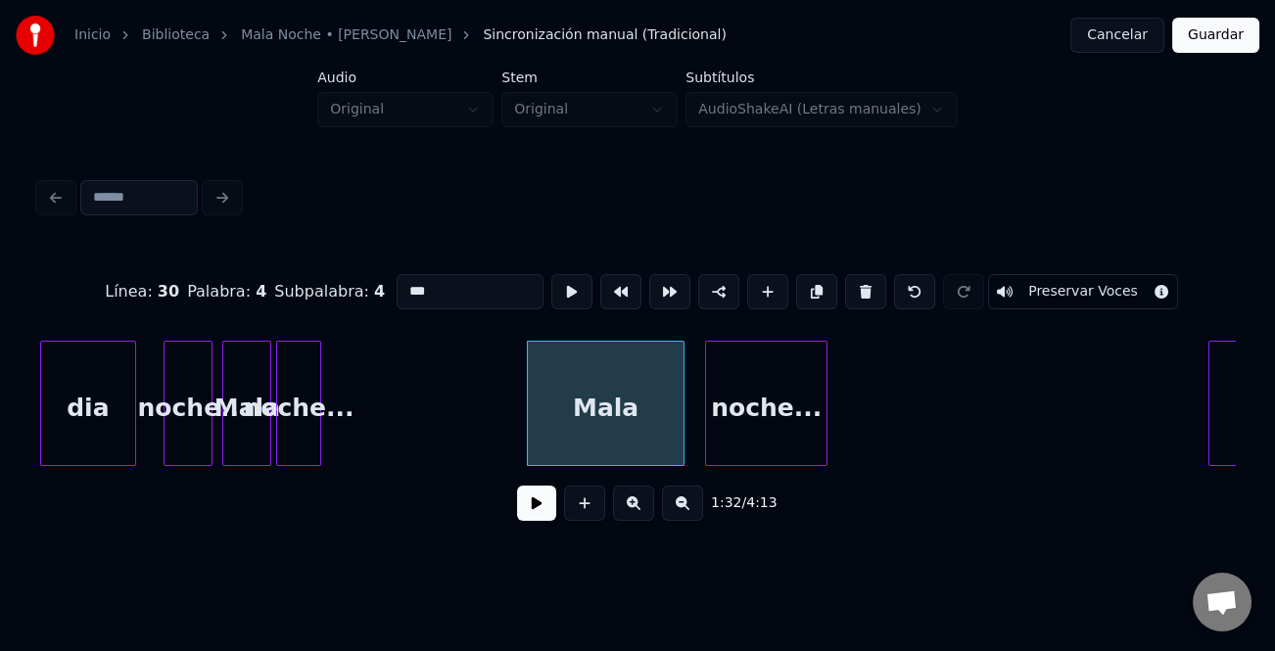
click at [650, 425] on div "Mala" at bounding box center [605, 408] width 155 height 133
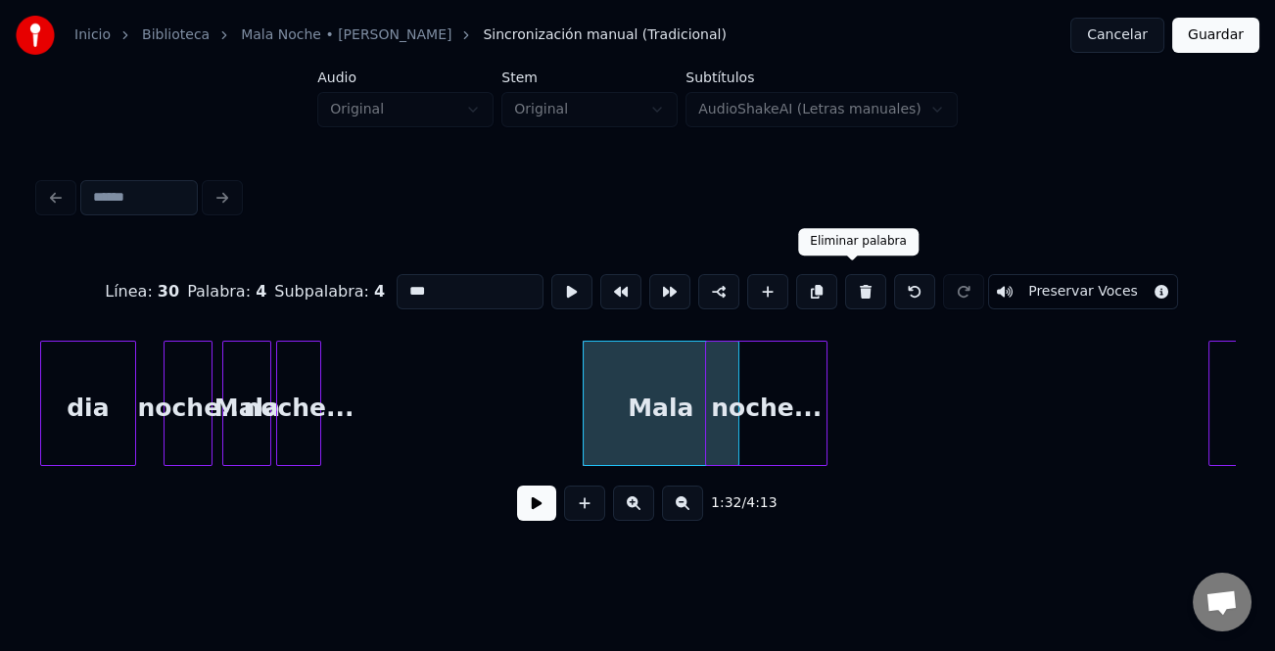
click at [857, 279] on button at bounding box center [865, 291] width 41 height 35
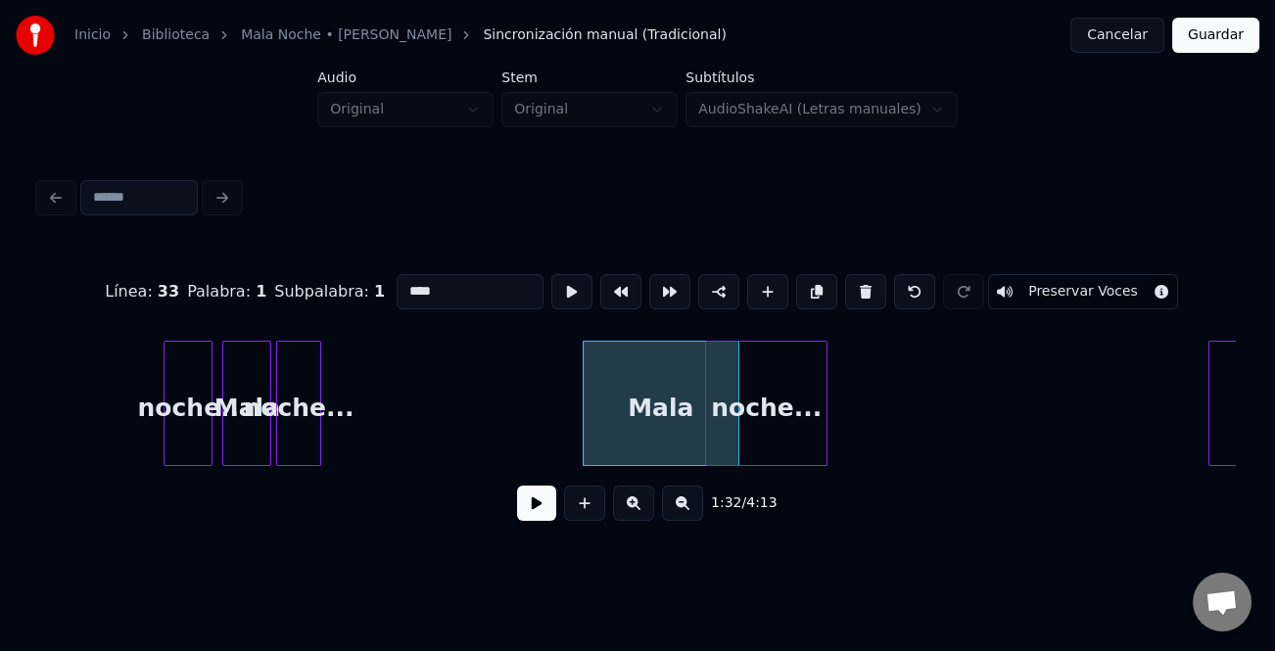
click at [649, 356] on div "Mala" at bounding box center [661, 408] width 155 height 133
click at [850, 284] on button at bounding box center [865, 291] width 41 height 35
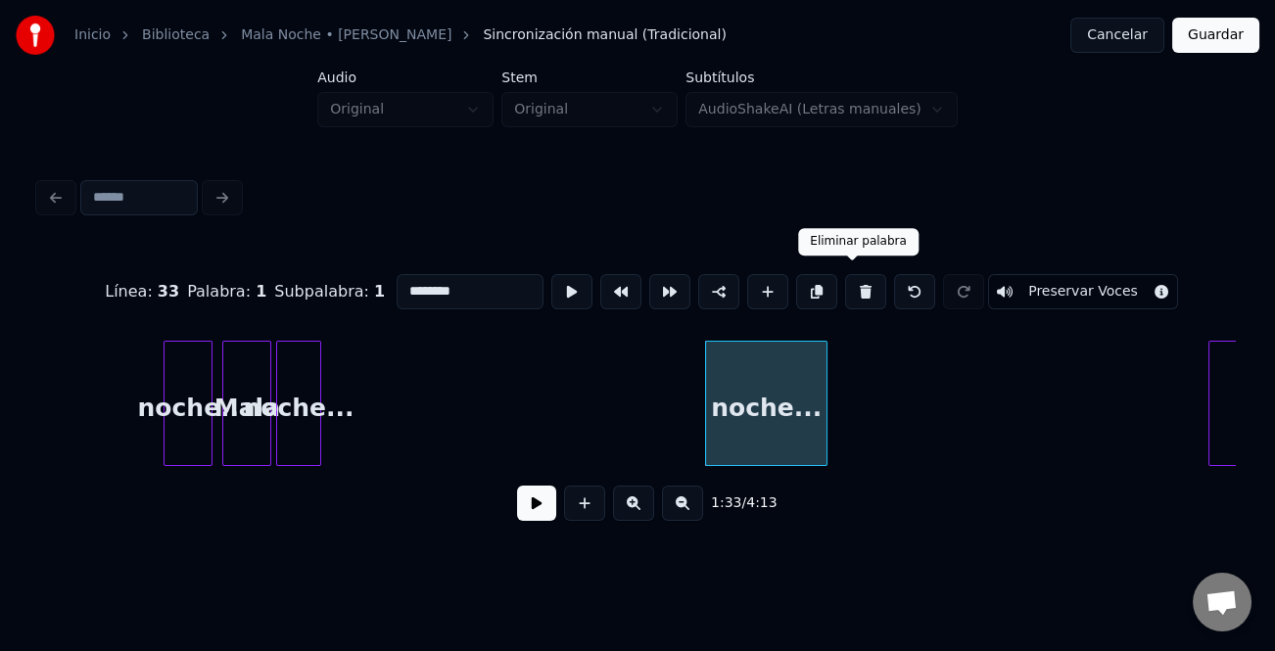
click at [845, 283] on button at bounding box center [865, 291] width 41 height 35
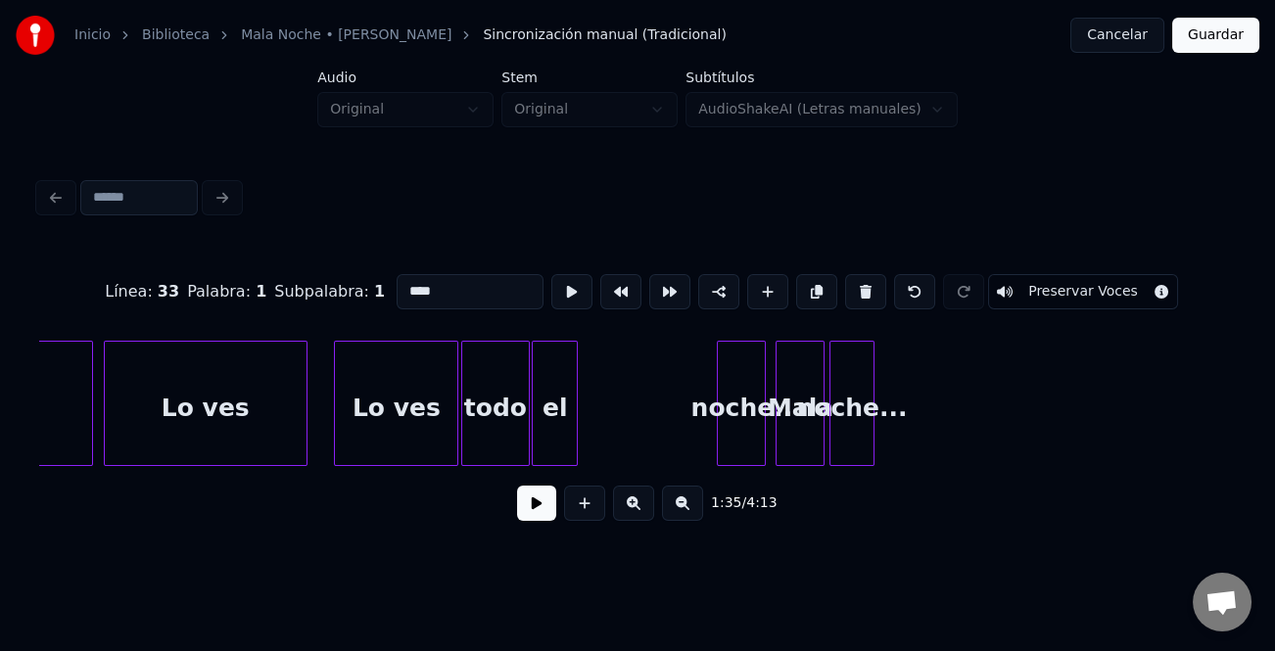
scroll to position [0, 21629]
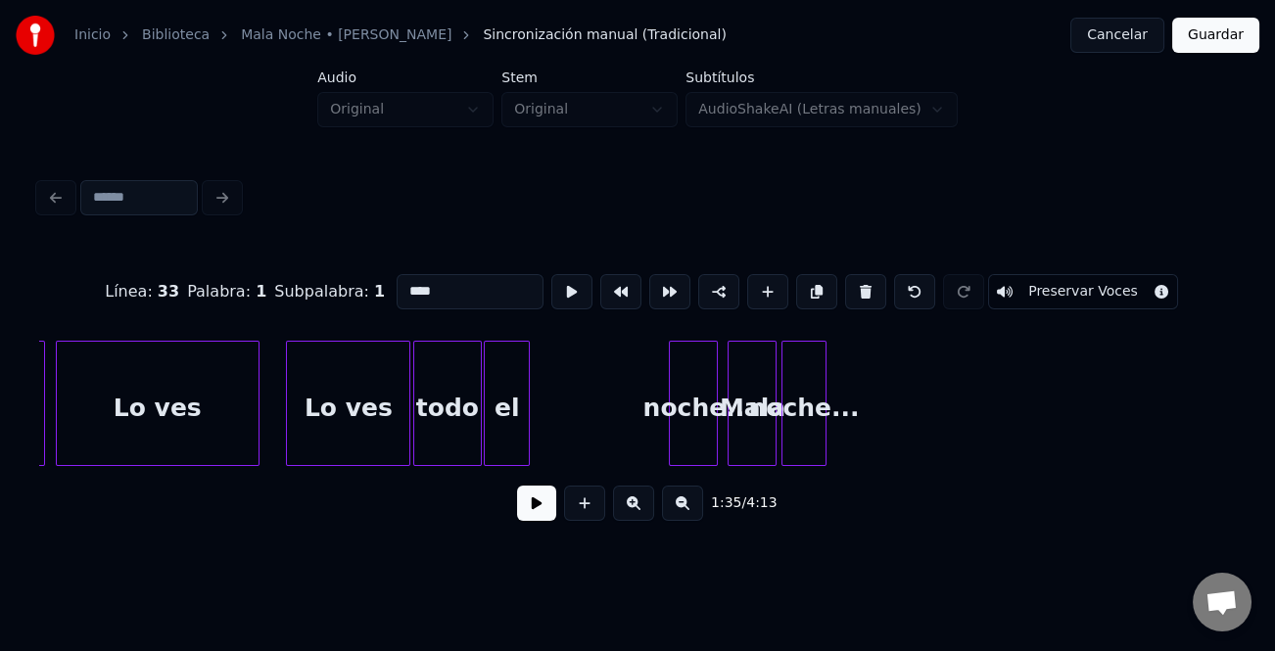
click at [524, 417] on div at bounding box center [526, 403] width 6 height 123
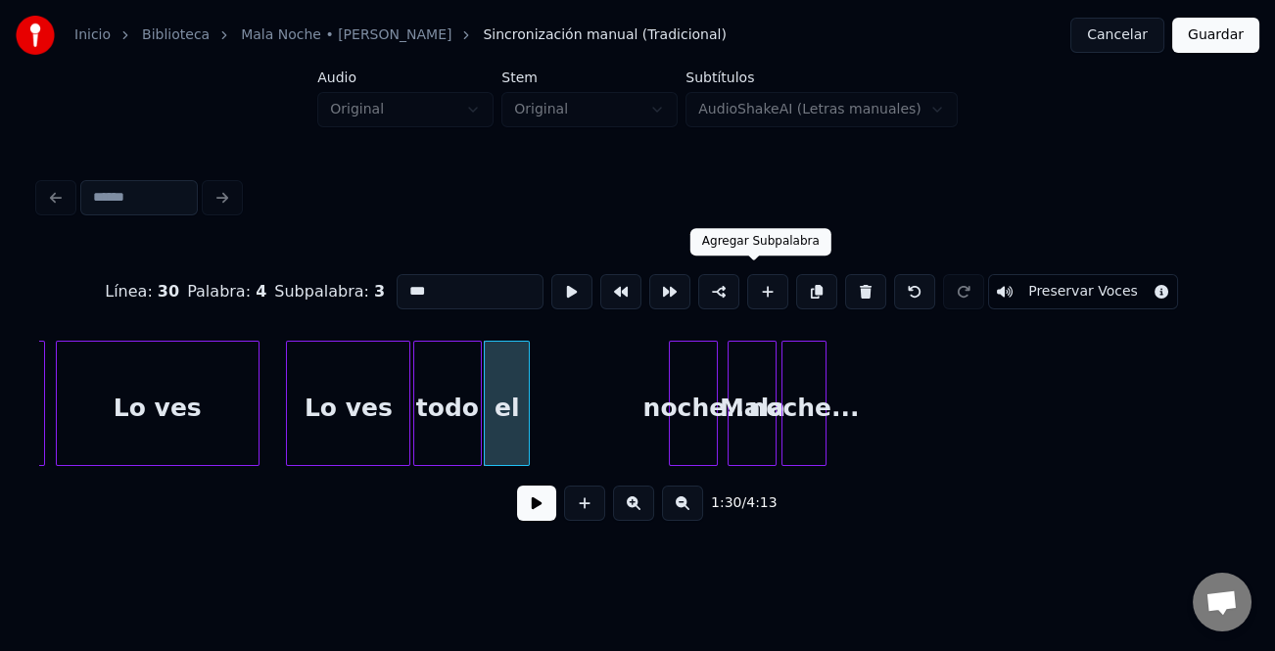
click at [761, 288] on button at bounding box center [767, 291] width 41 height 35
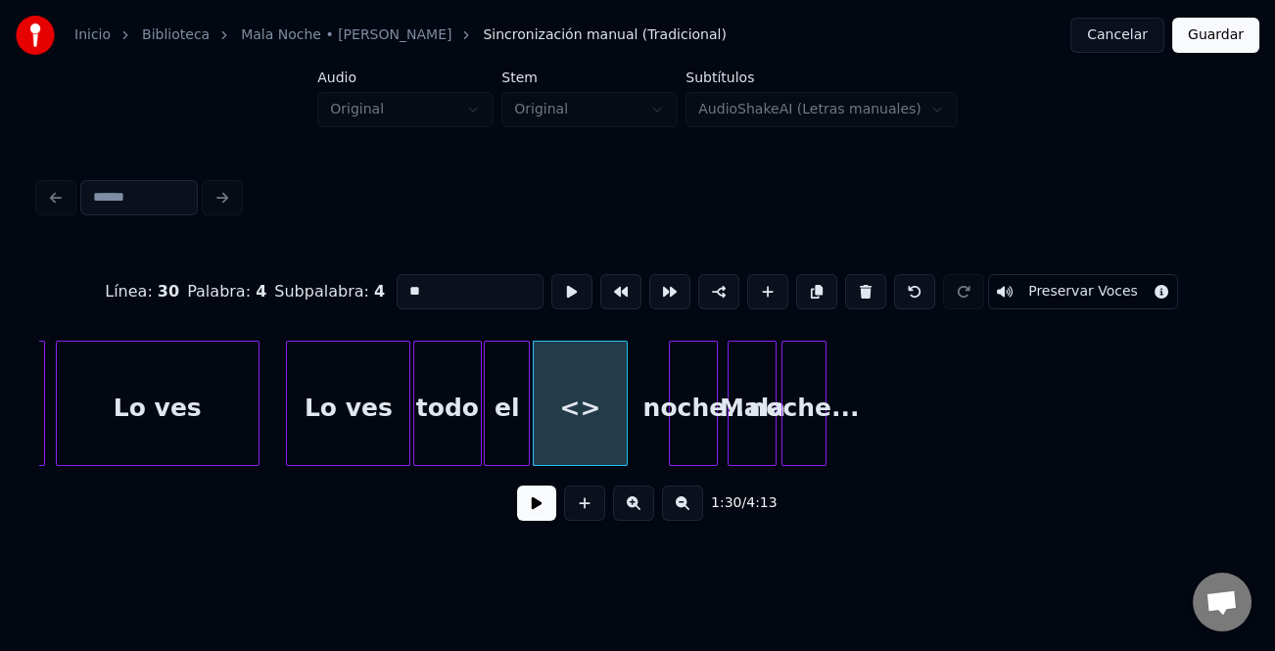
click at [585, 404] on div "<>" at bounding box center [581, 408] width 94 height 133
click at [460, 293] on input "**" at bounding box center [470, 291] width 147 height 35
type input "*"
click at [903, 431] on div at bounding box center [906, 403] width 6 height 123
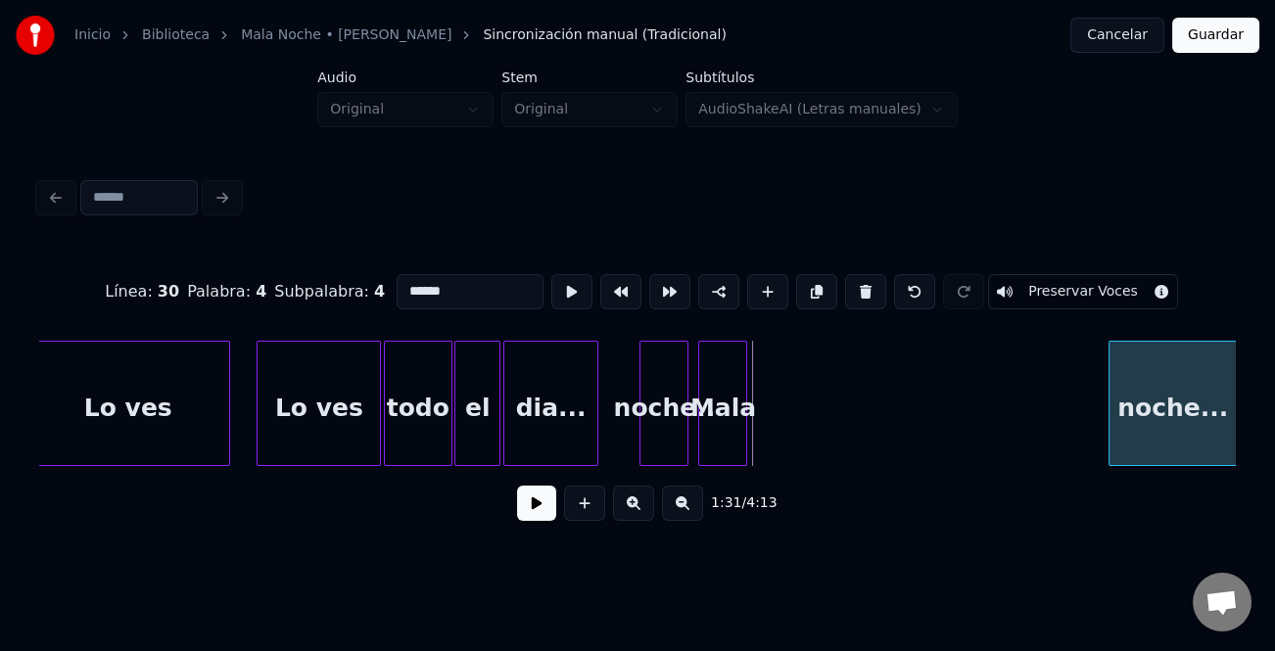
click at [1192, 420] on div "noche..." at bounding box center [1173, 408] width 126 height 133
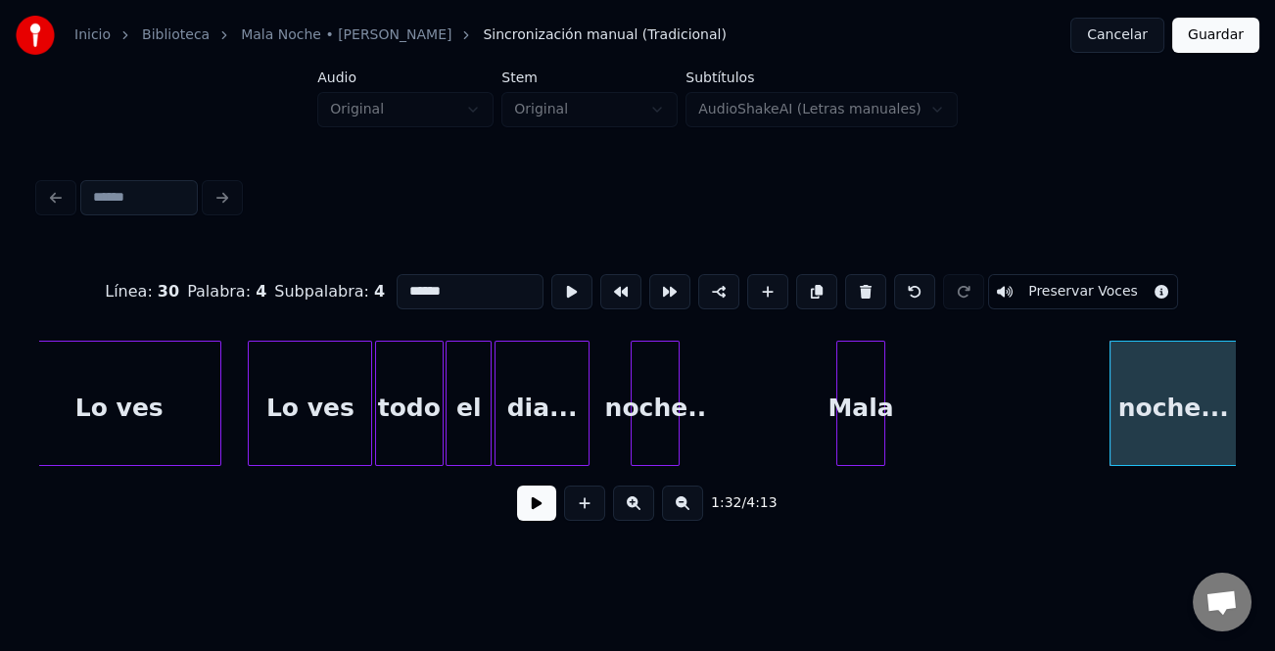
click at [880, 447] on div "Mala" at bounding box center [860, 408] width 47 height 133
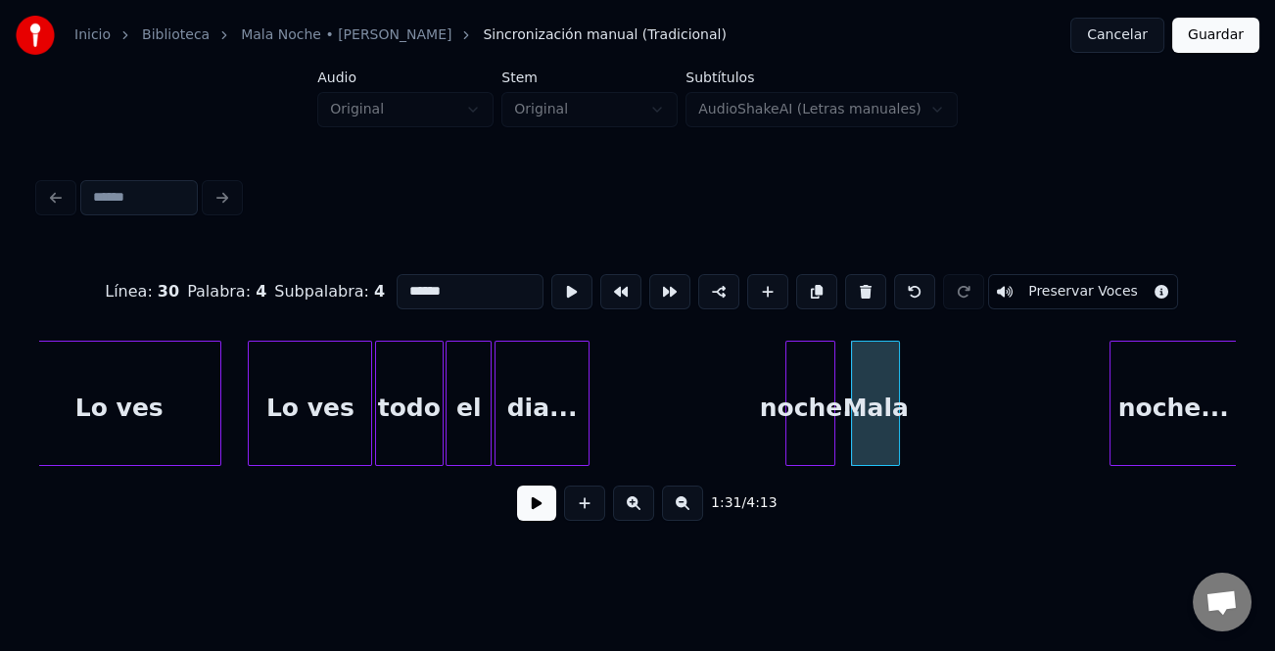
click at [814, 457] on div "noche.. Mala noche... el Lo ves todo Lo ves dia..." at bounding box center [637, 403] width 1197 height 125
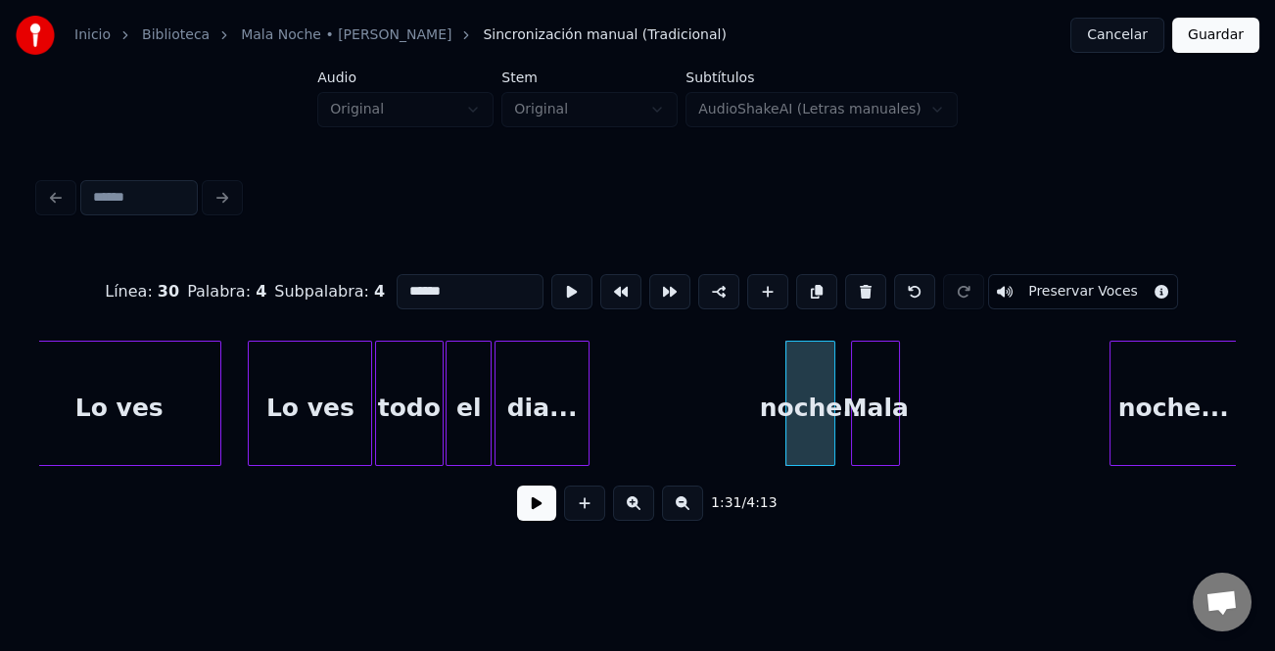
click at [819, 435] on div "noche.." at bounding box center [809, 408] width 47 height 133
click at [850, 287] on button at bounding box center [865, 291] width 41 height 35
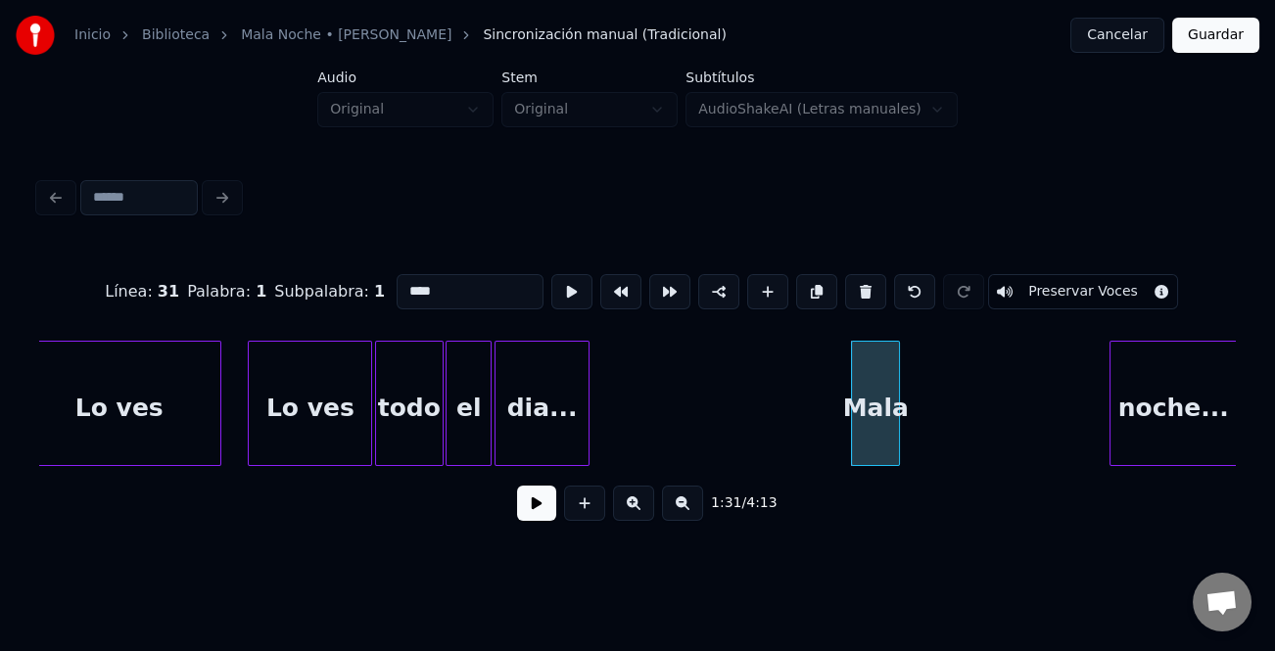
click at [568, 403] on div "dia..." at bounding box center [543, 408] width 94 height 133
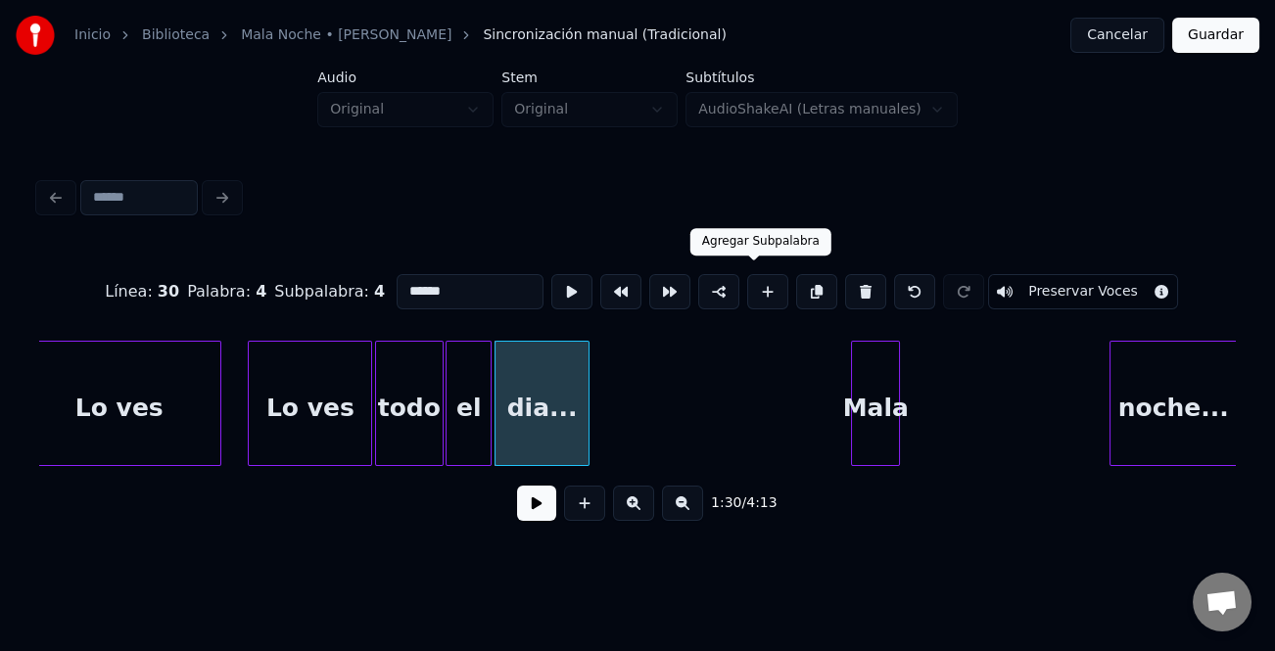
click at [763, 292] on button at bounding box center [767, 291] width 41 height 35
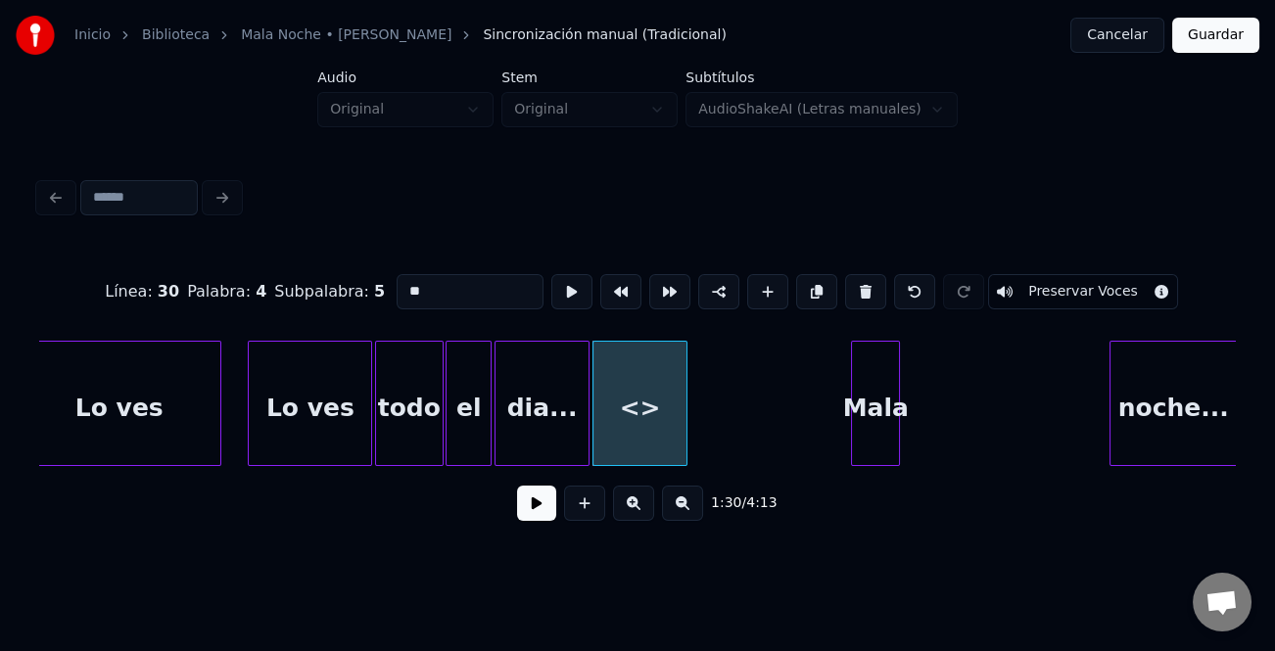
click at [443, 280] on input "**" at bounding box center [470, 291] width 147 height 35
type input "*"
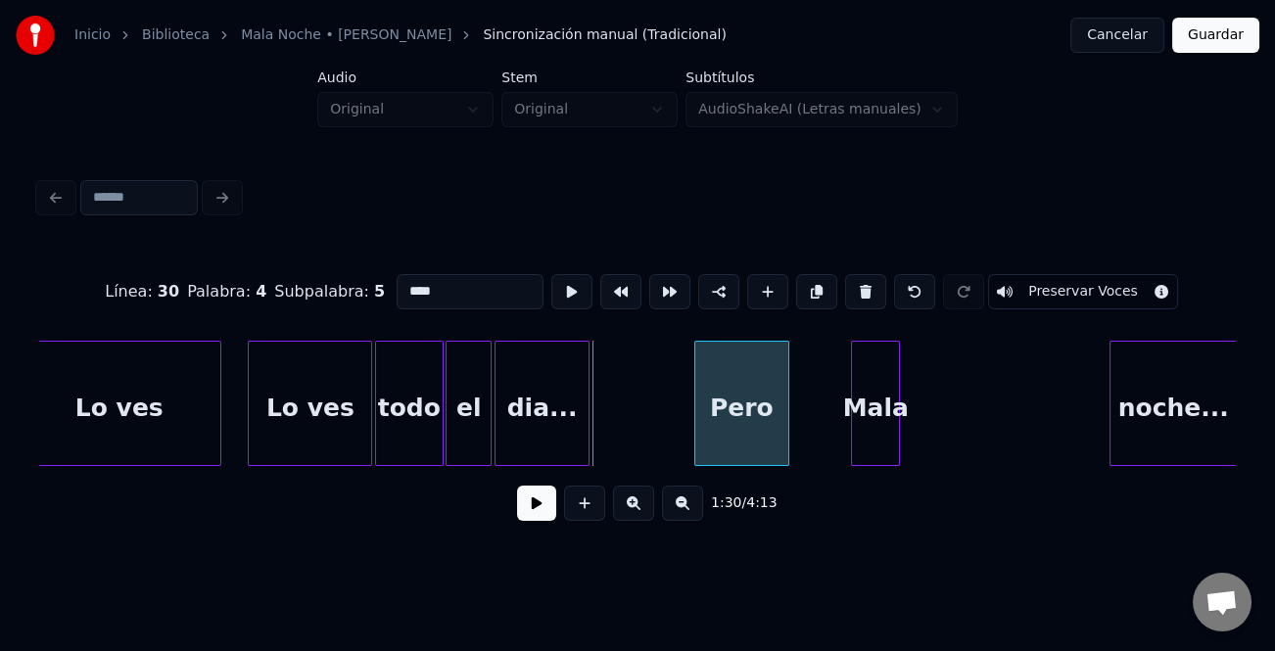
click at [754, 408] on div "Pero" at bounding box center [741, 408] width 93 height 133
click at [583, 410] on div at bounding box center [586, 403] width 6 height 123
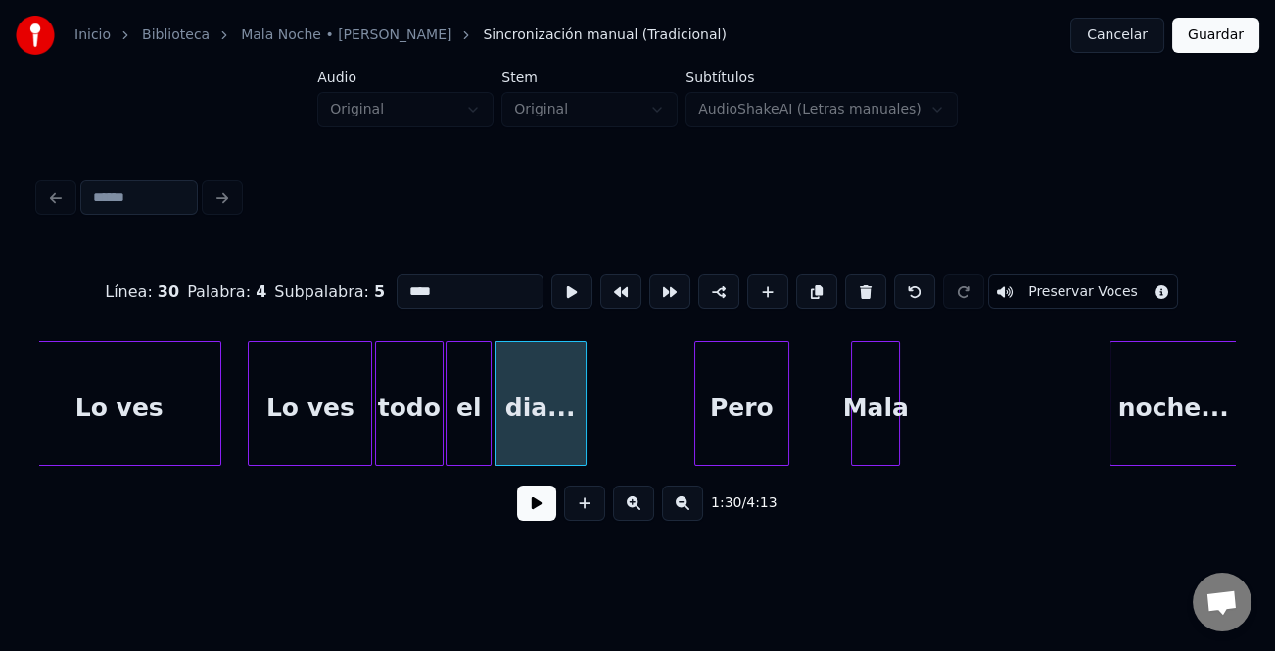
type input "****"
click at [543, 505] on button at bounding box center [536, 503] width 39 height 35
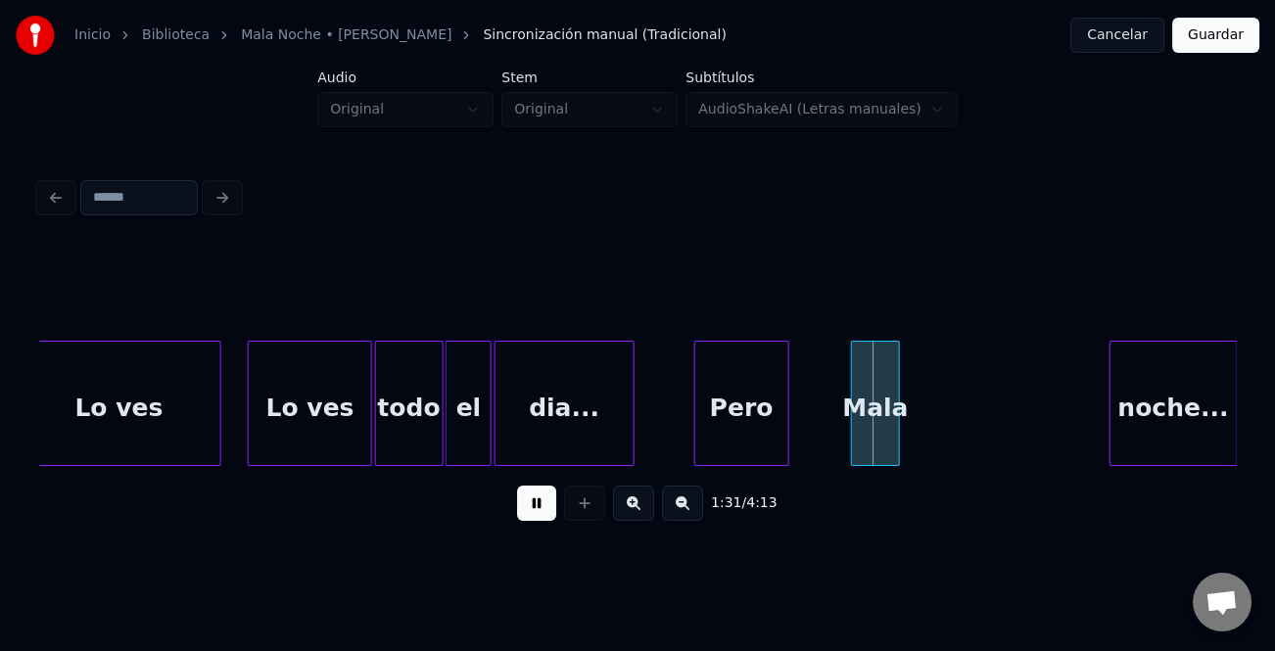
click at [634, 442] on div at bounding box center [631, 403] width 6 height 123
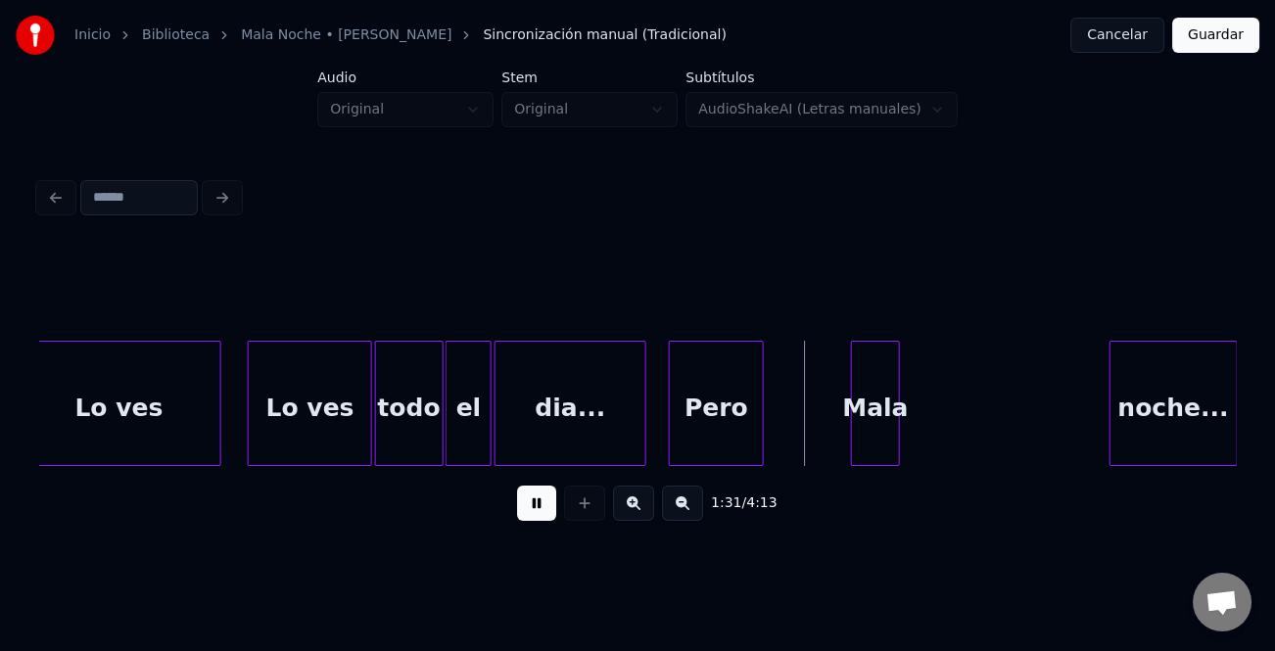
click at [716, 445] on div "Pero" at bounding box center [716, 408] width 93 height 133
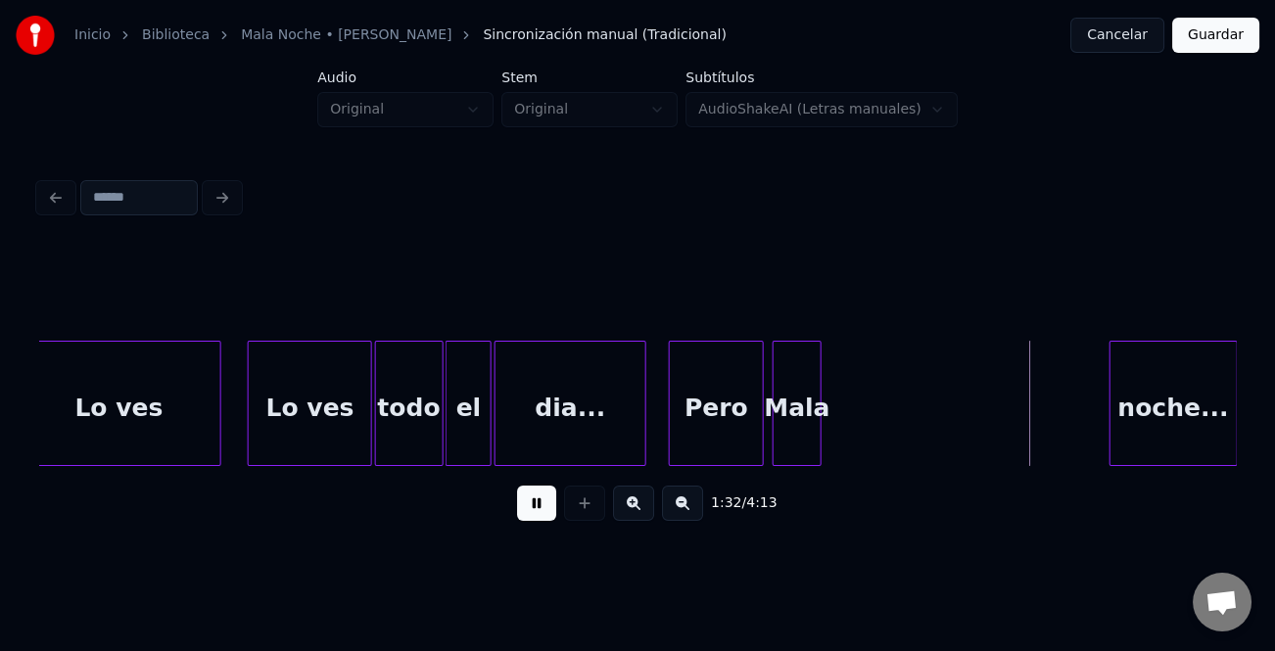
click at [794, 451] on div "Mala" at bounding box center [797, 408] width 47 height 133
click at [874, 441] on div at bounding box center [871, 403] width 6 height 123
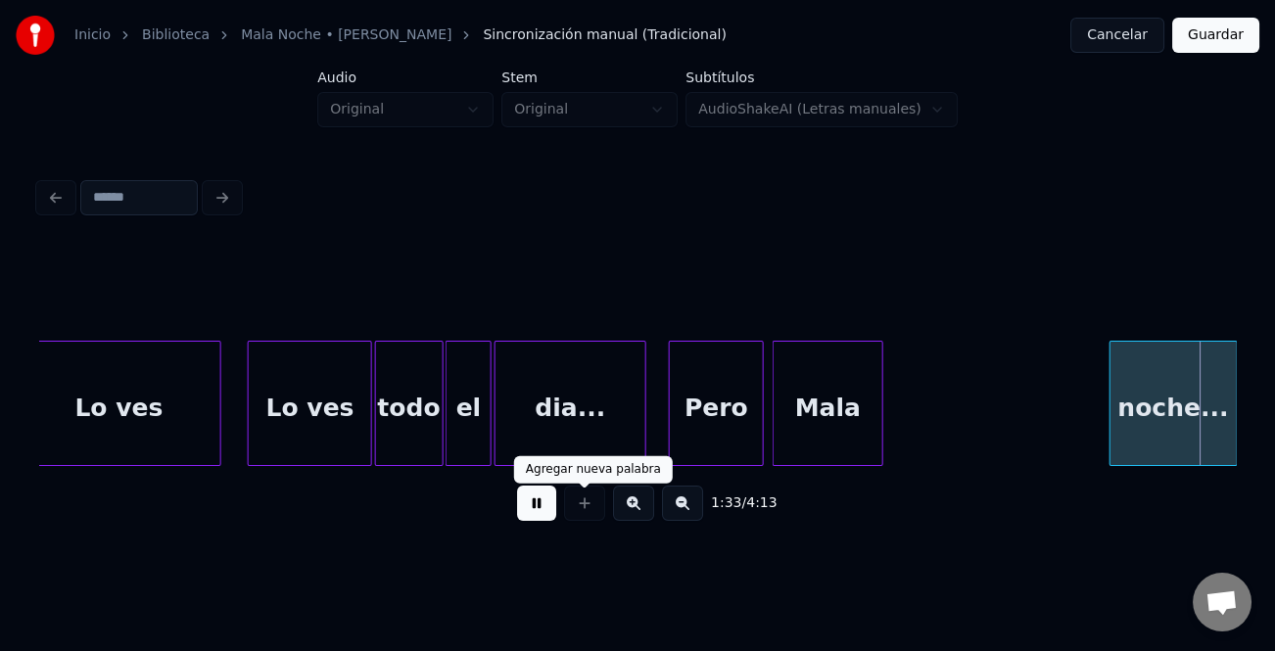
click at [541, 508] on button at bounding box center [536, 503] width 39 height 35
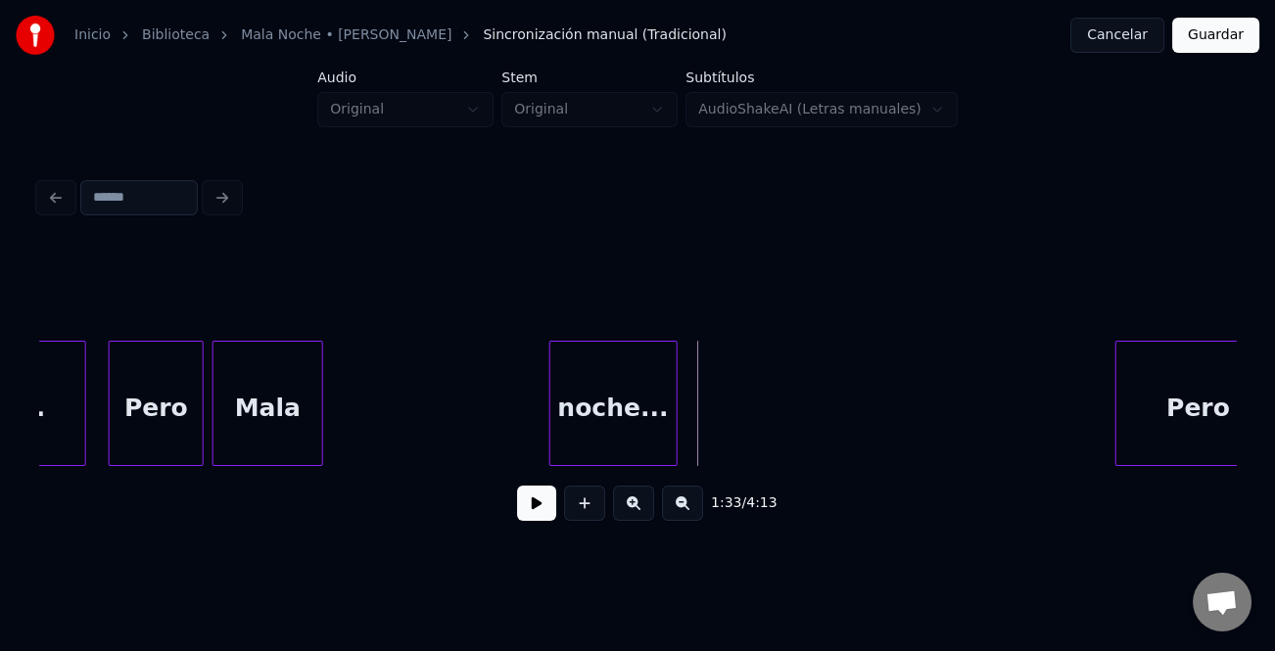
scroll to position [0, 22127]
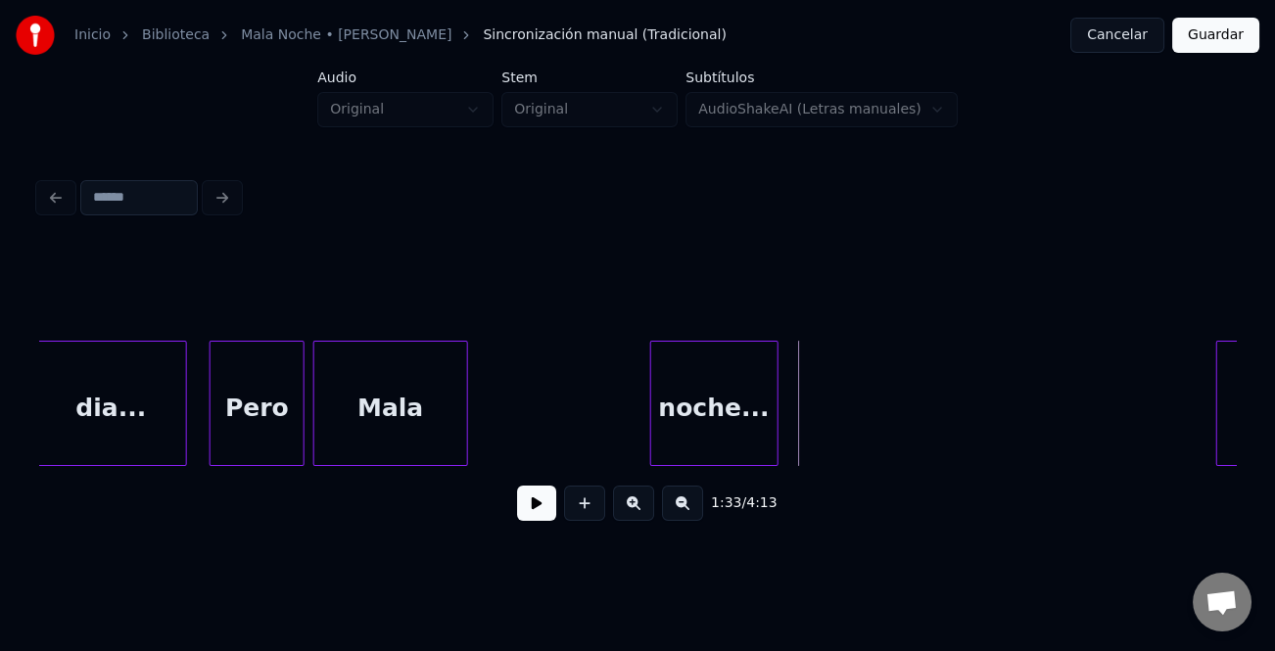
click at [462, 436] on div at bounding box center [464, 403] width 6 height 123
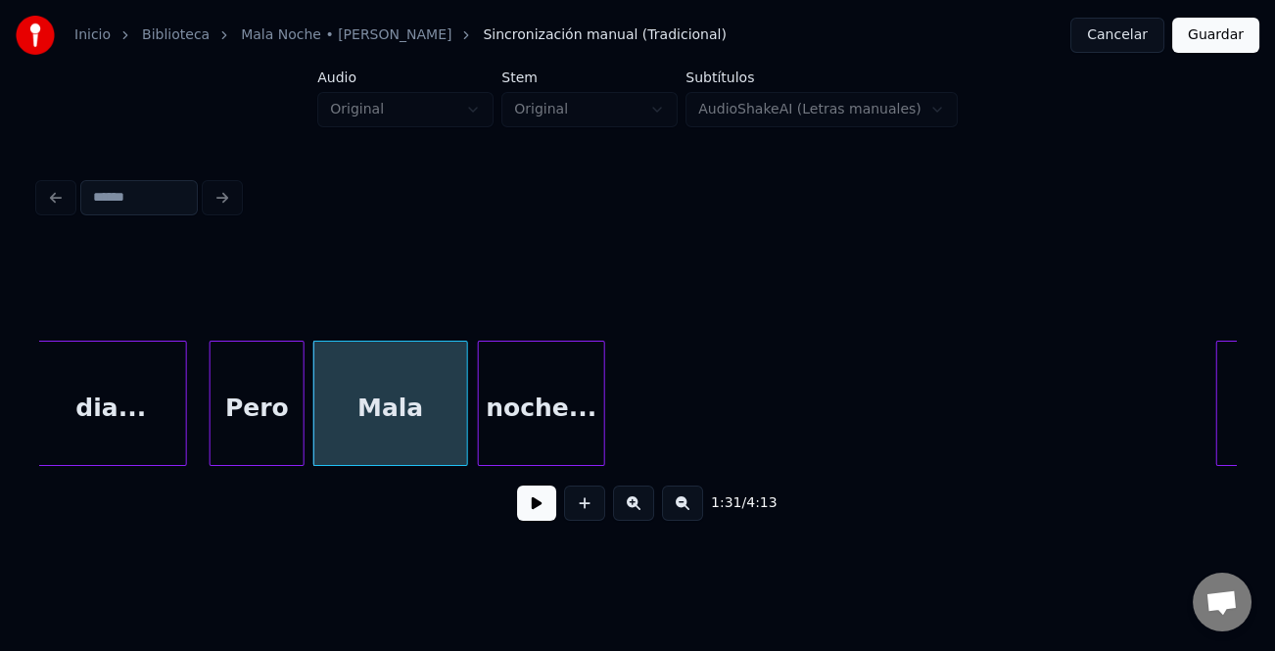
click at [554, 431] on div "noche..." at bounding box center [542, 408] width 126 height 133
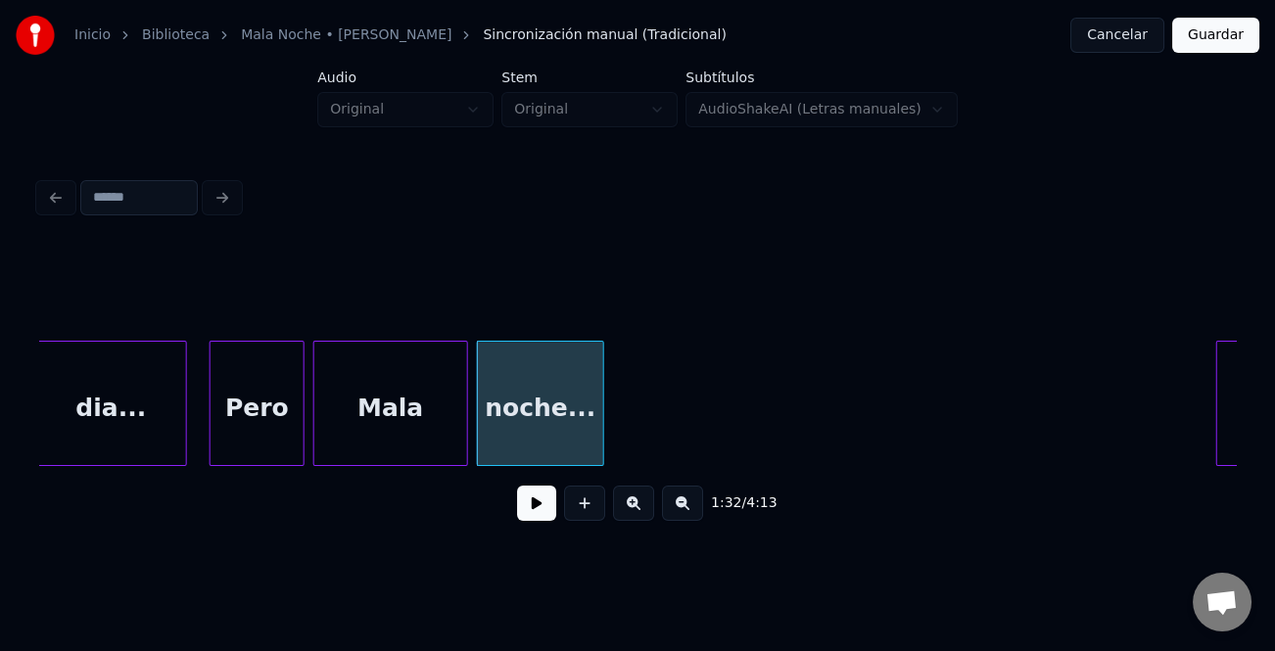
click at [603, 428] on div "noche..." at bounding box center [541, 403] width 128 height 125
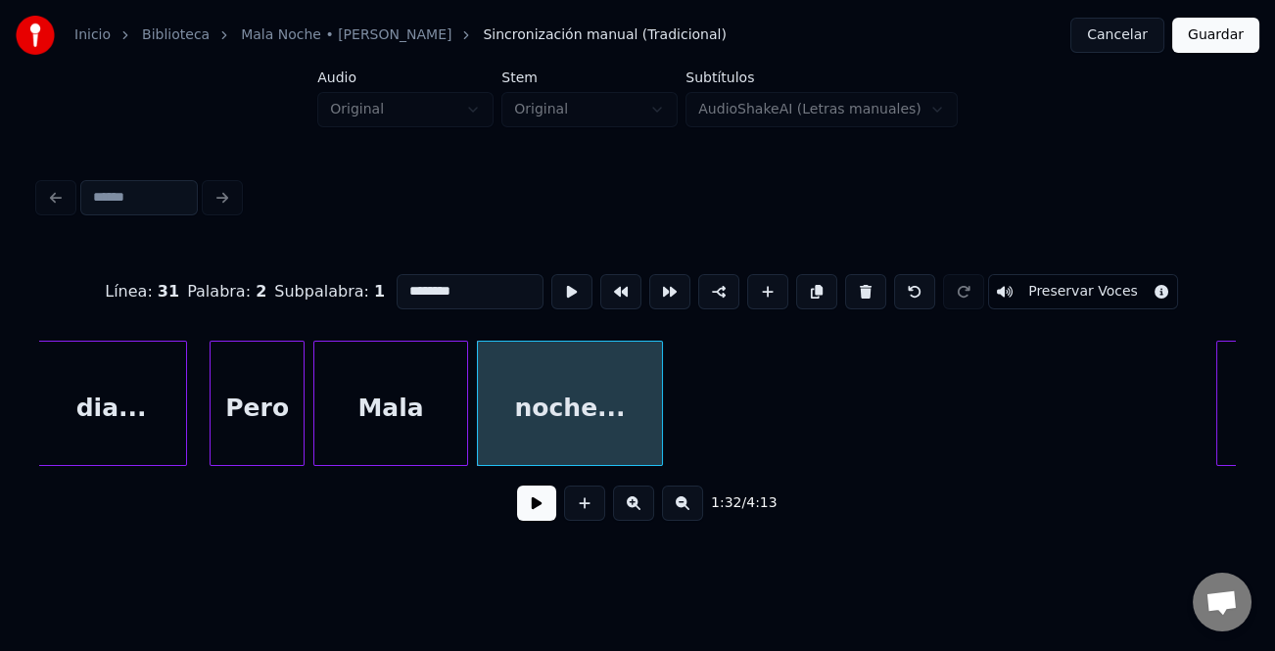
click at [662, 438] on div at bounding box center [659, 403] width 6 height 123
click at [656, 440] on div "noche..." at bounding box center [574, 408] width 192 height 133
click at [751, 290] on button at bounding box center [767, 291] width 41 height 35
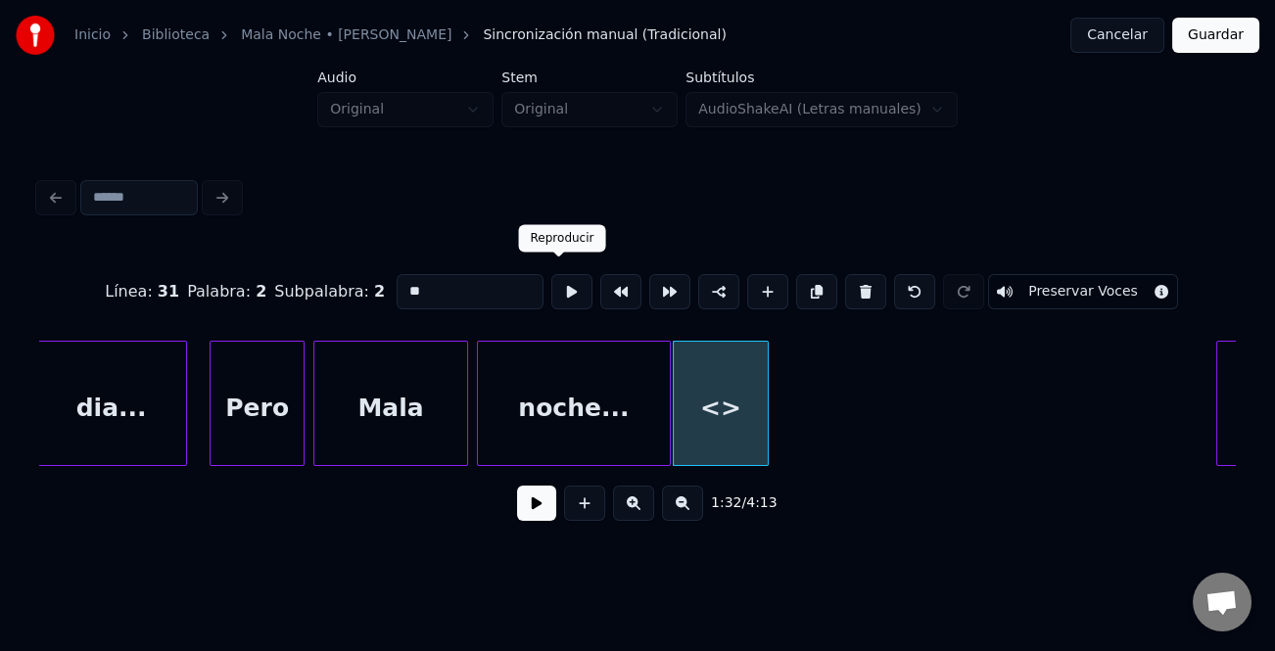
drag, startPoint x: 529, startPoint y: 297, endPoint x: 490, endPoint y: 284, distance: 41.2
click at [500, 289] on input "**" at bounding box center [470, 291] width 147 height 35
type input "*"
click at [505, 286] on input "**" at bounding box center [470, 291] width 147 height 35
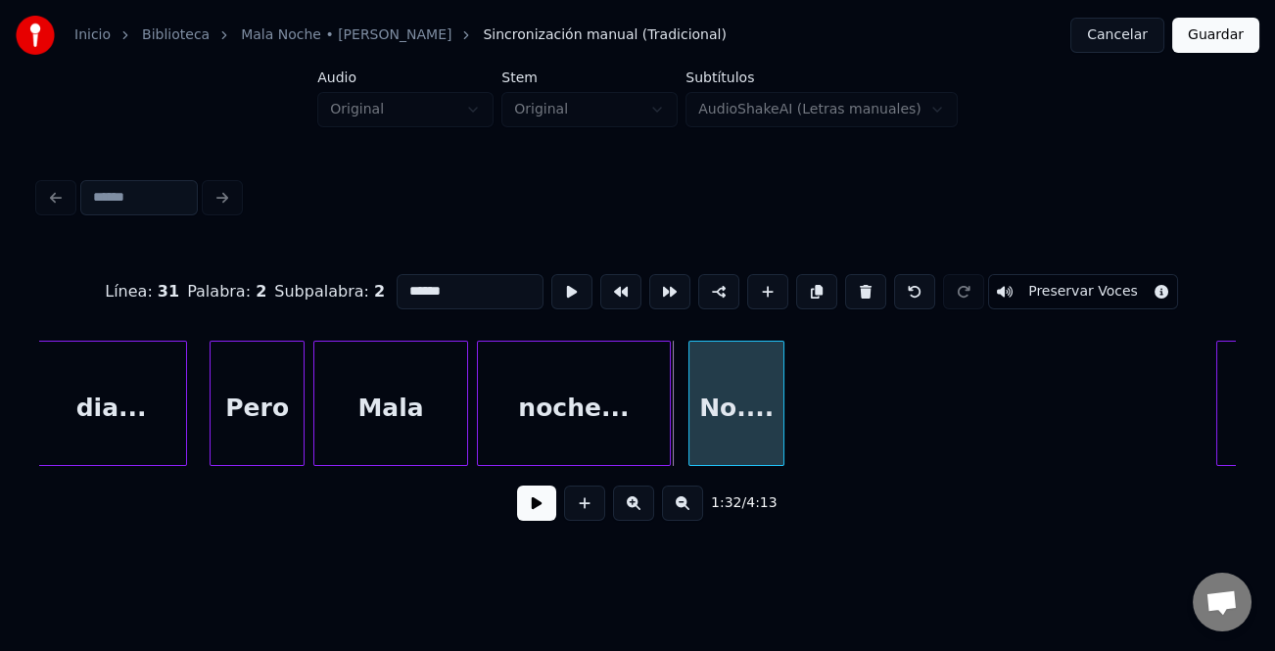
click at [783, 403] on div "No...." at bounding box center [735, 403] width 95 height 125
type input "******"
click at [542, 521] on button at bounding box center [536, 503] width 39 height 35
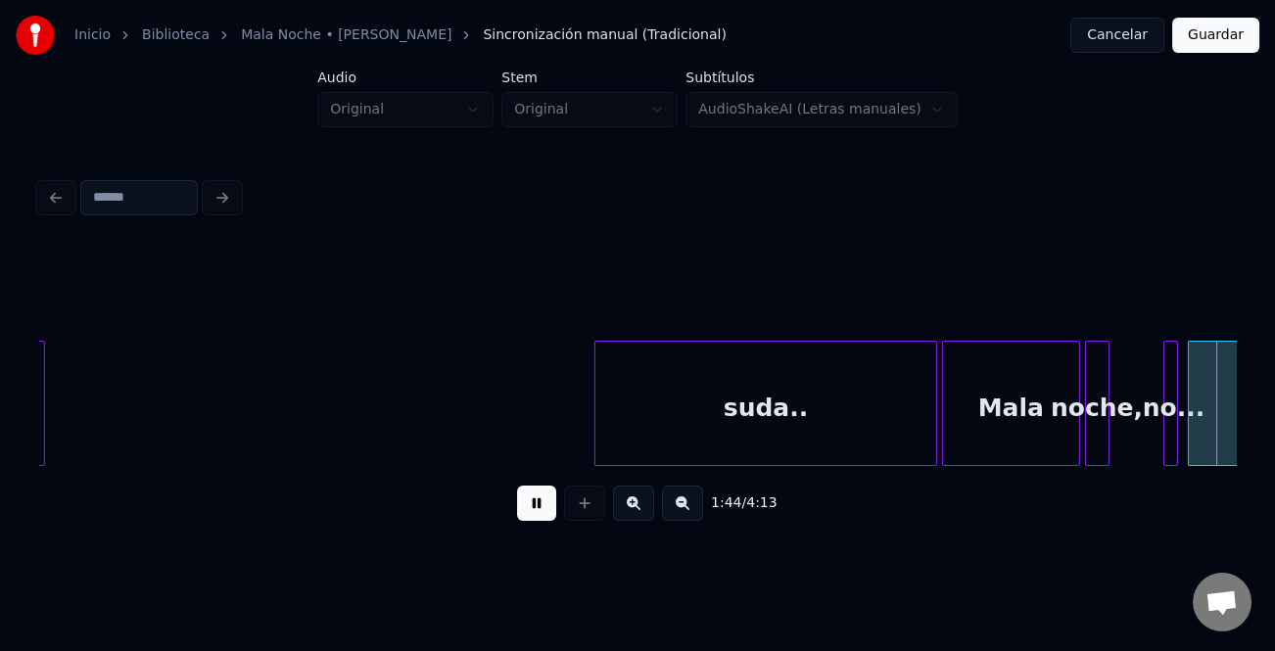
scroll to position [0, 25720]
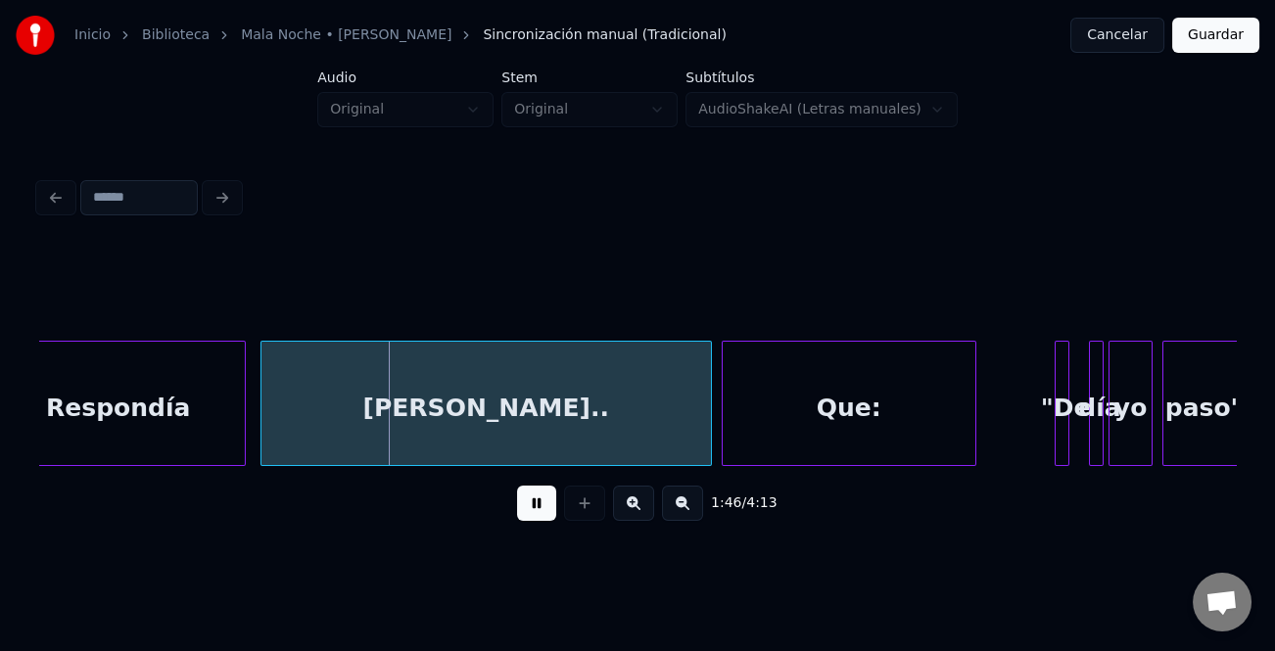
click at [538, 507] on button at bounding box center [536, 503] width 39 height 35
click at [1198, 24] on button "Guardar" at bounding box center [1215, 35] width 87 height 35
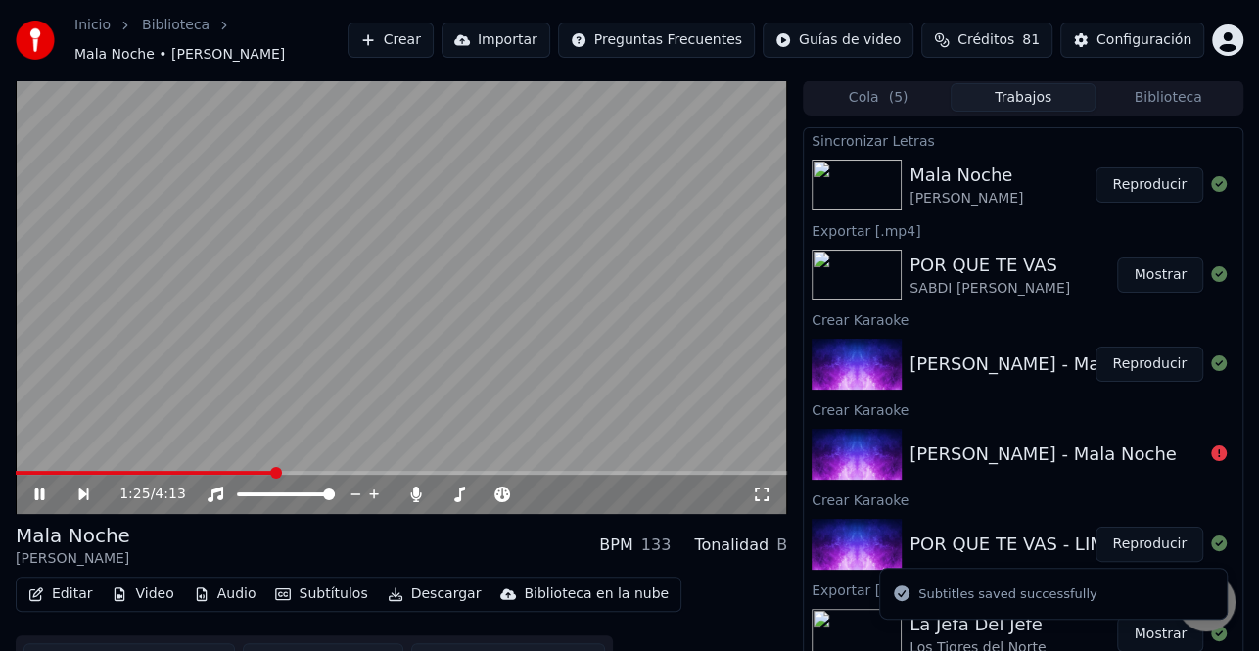
click at [273, 473] on span at bounding box center [402, 473] width 772 height 4
click at [206, 472] on span at bounding box center [149, 473] width 267 height 4
click at [33, 492] on icon at bounding box center [53, 495] width 44 height 16
click at [38, 492] on icon at bounding box center [40, 495] width 12 height 14
click at [42, 490] on icon at bounding box center [40, 495] width 10 height 12
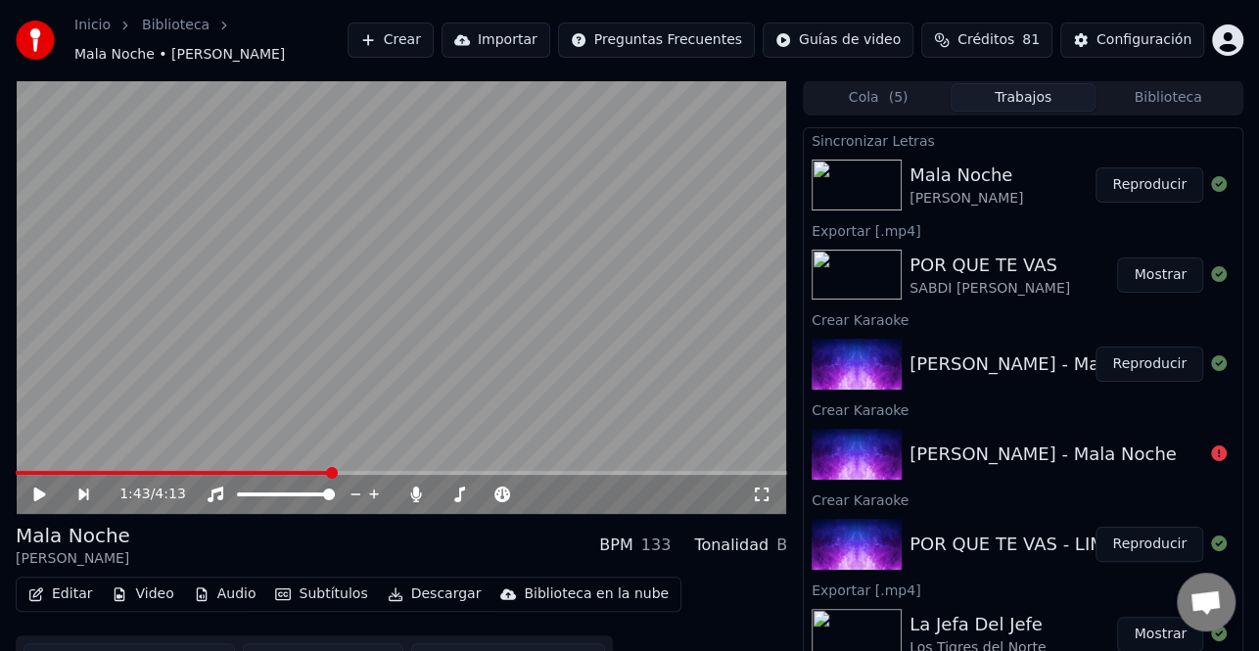
click at [69, 599] on button "Editar" at bounding box center [60, 594] width 79 height 27
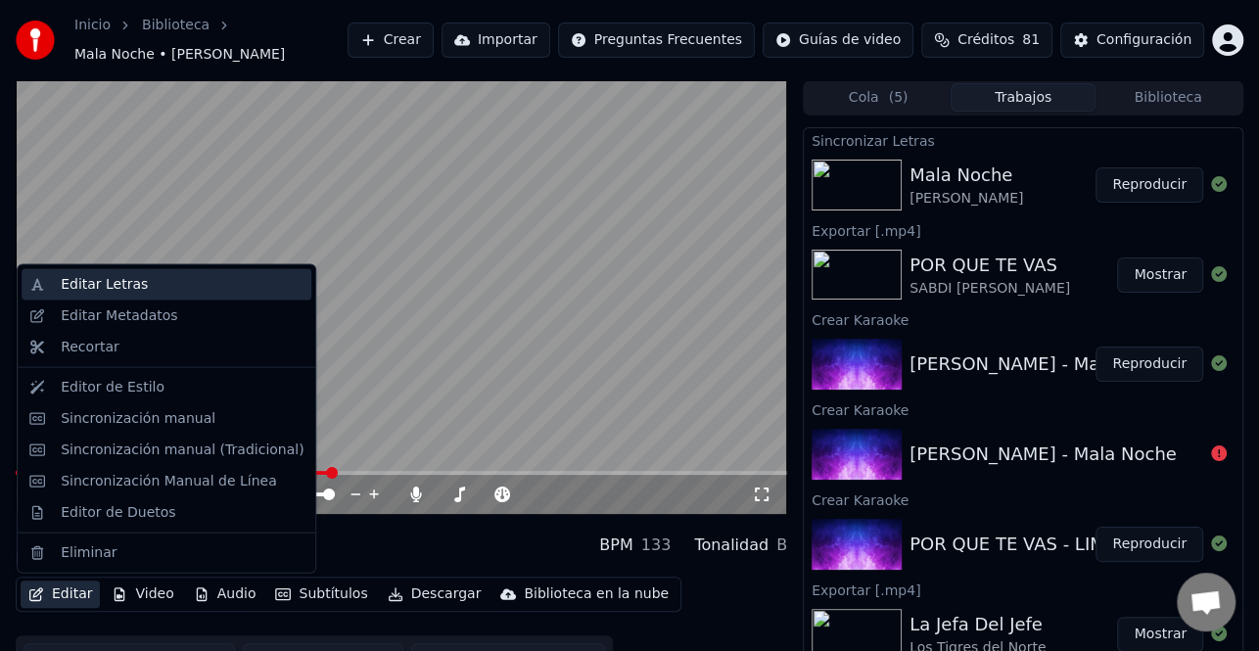
click at [161, 277] on div "Editar Letras" at bounding box center [182, 285] width 243 height 20
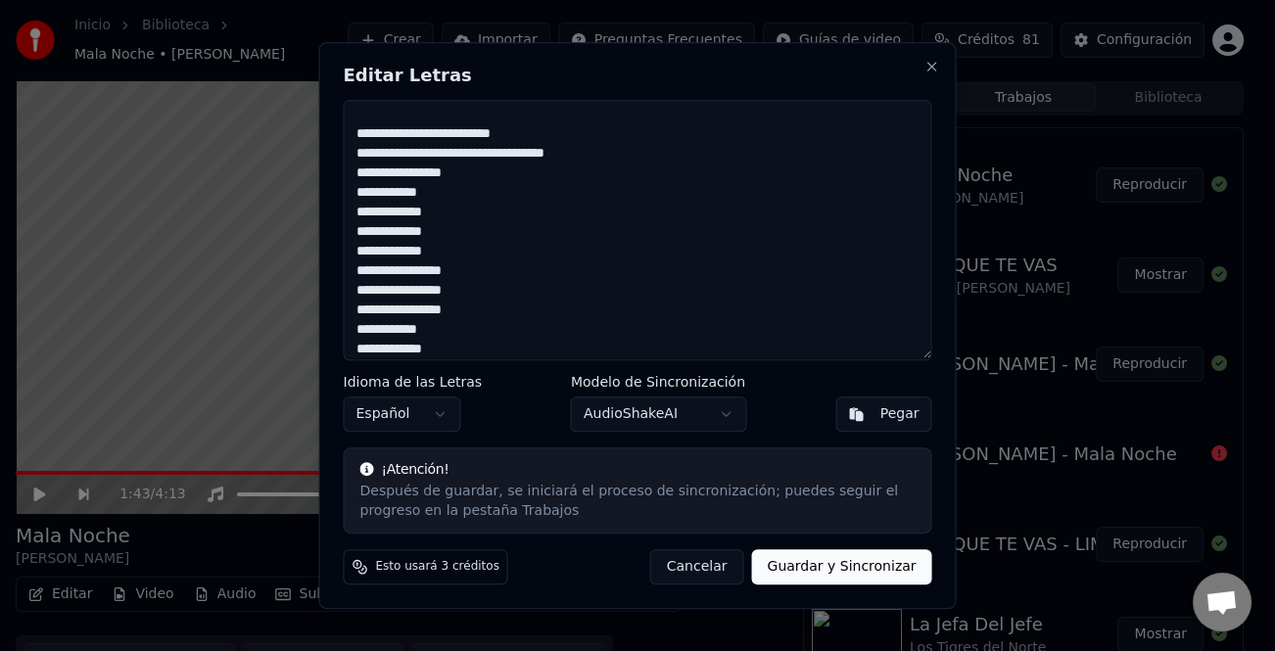
scroll to position [686, 0]
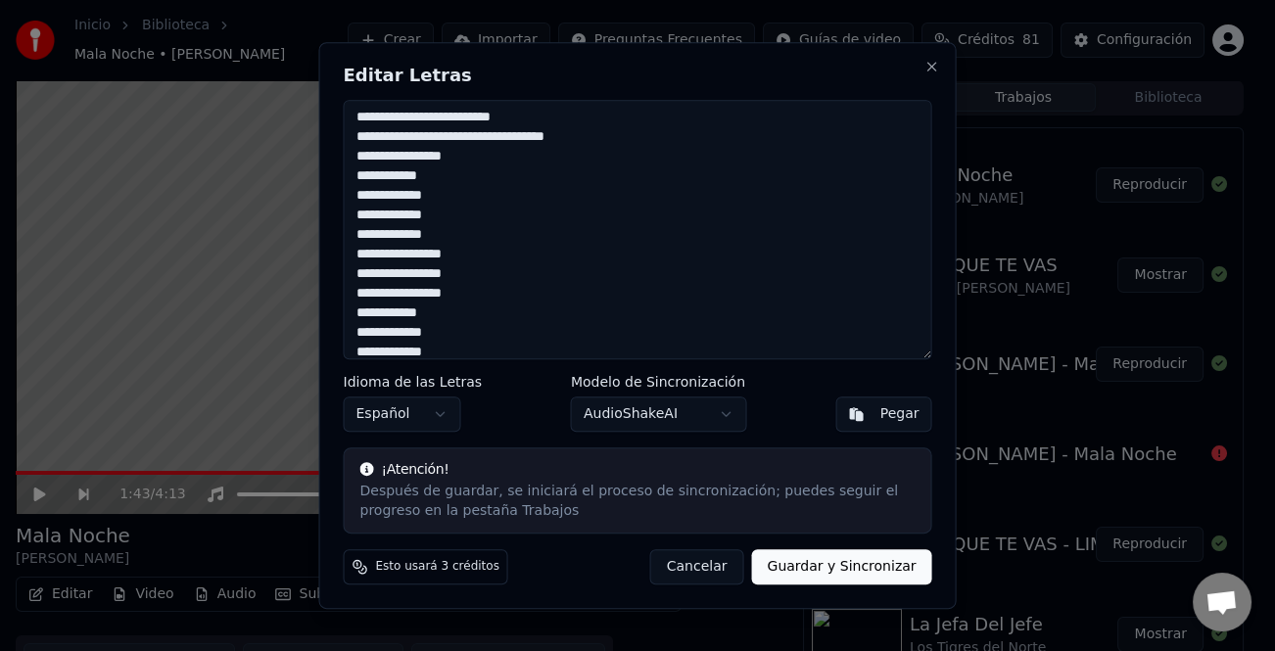
drag, startPoint x: 197, startPoint y: 533, endPoint x: 507, endPoint y: 362, distance: 354.1
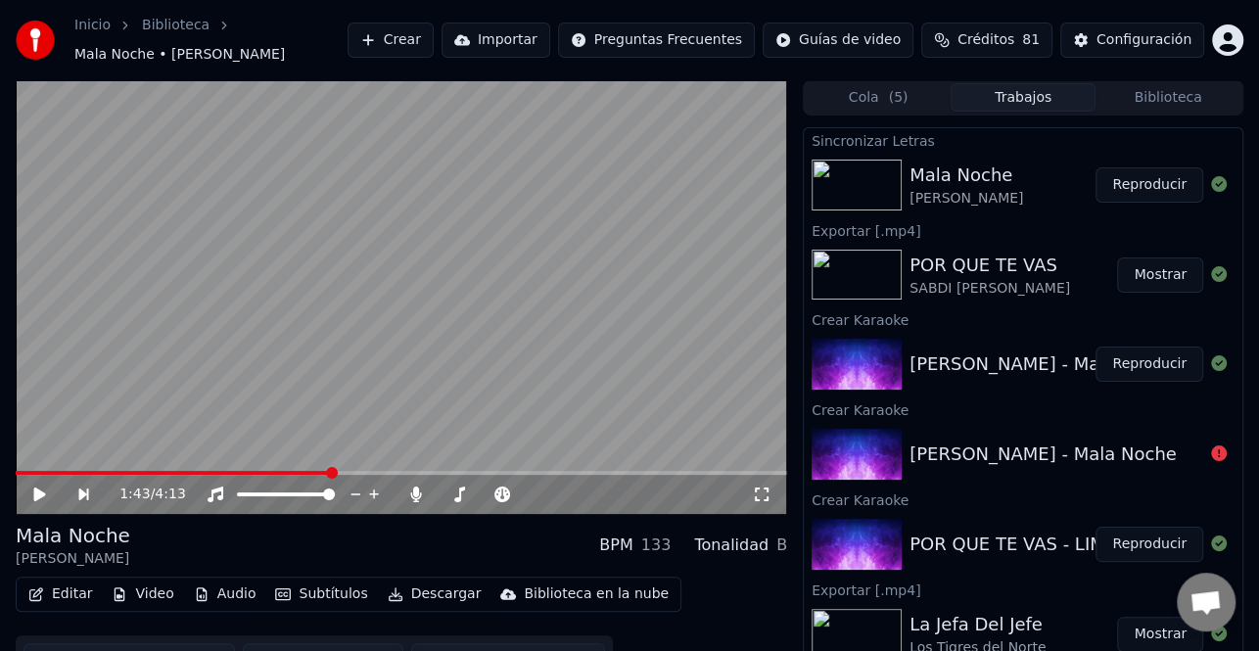
click at [414, 40] on button "Crear" at bounding box center [391, 40] width 86 height 35
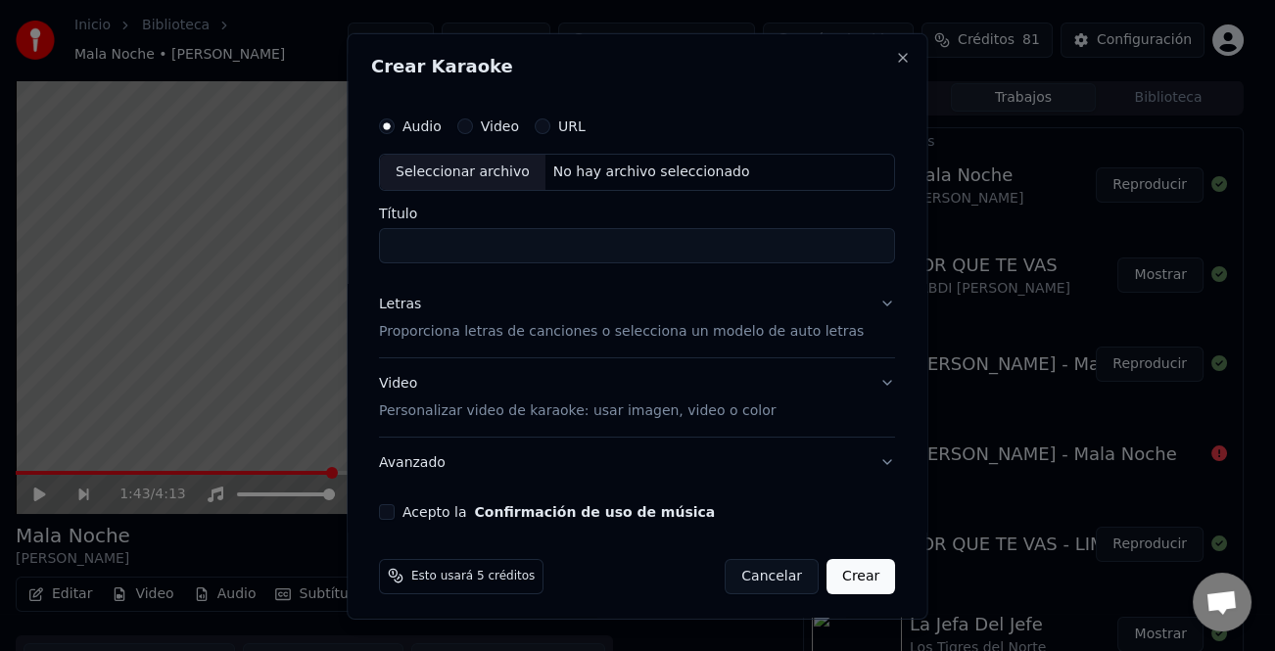
click at [489, 167] on div "Seleccionar archivo" at bounding box center [463, 171] width 166 height 35
type input "**********"
click at [412, 312] on div "Letras" at bounding box center [400, 304] width 42 height 20
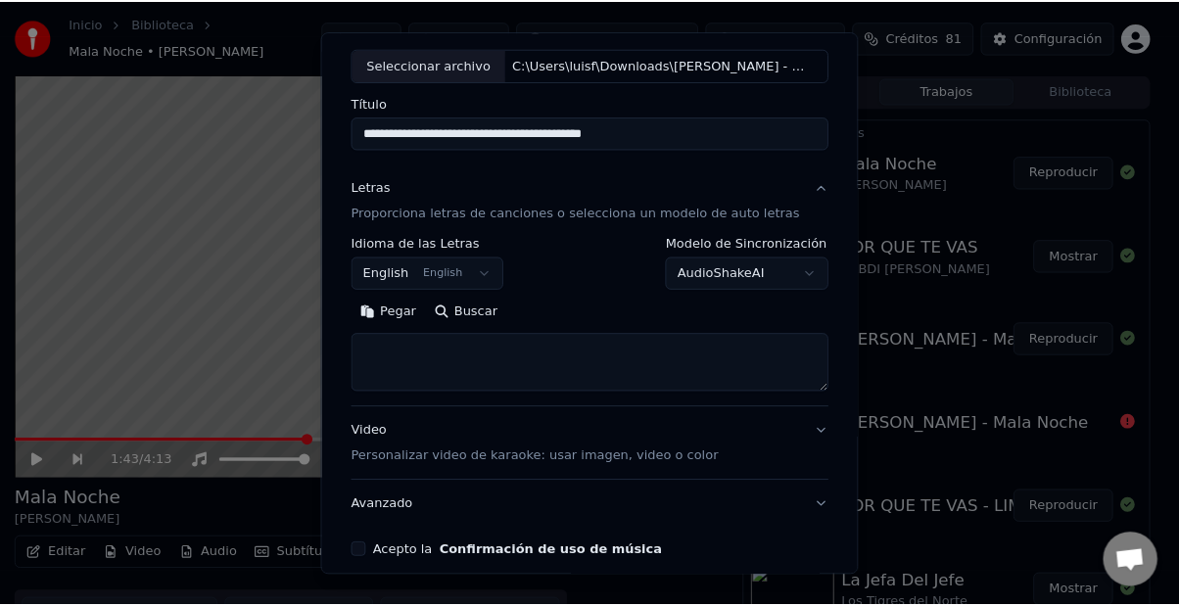
scroll to position [189, 0]
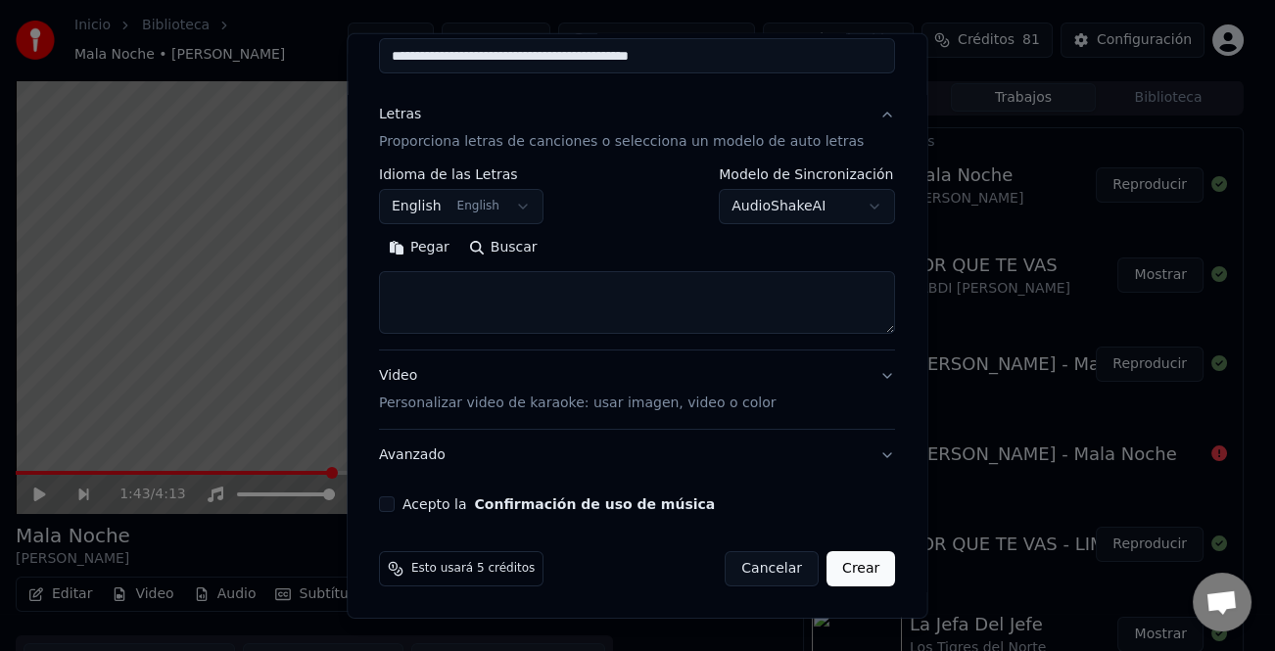
click at [452, 249] on button "Pegar" at bounding box center [419, 247] width 80 height 31
click at [395, 504] on button "Acepto la Confirmación de uso de música" at bounding box center [387, 505] width 16 height 16
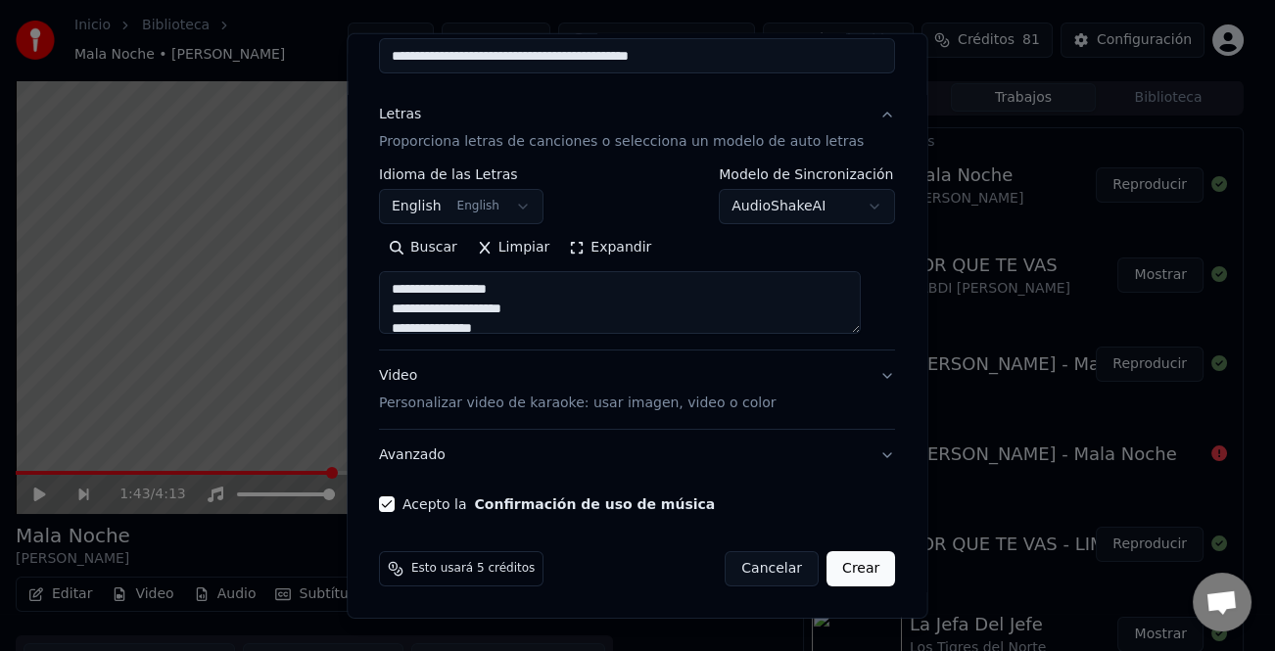
type textarea "**********"
click at [832, 566] on button "Crear" at bounding box center [861, 568] width 69 height 35
select select "**"
type textarea "**********"
select select
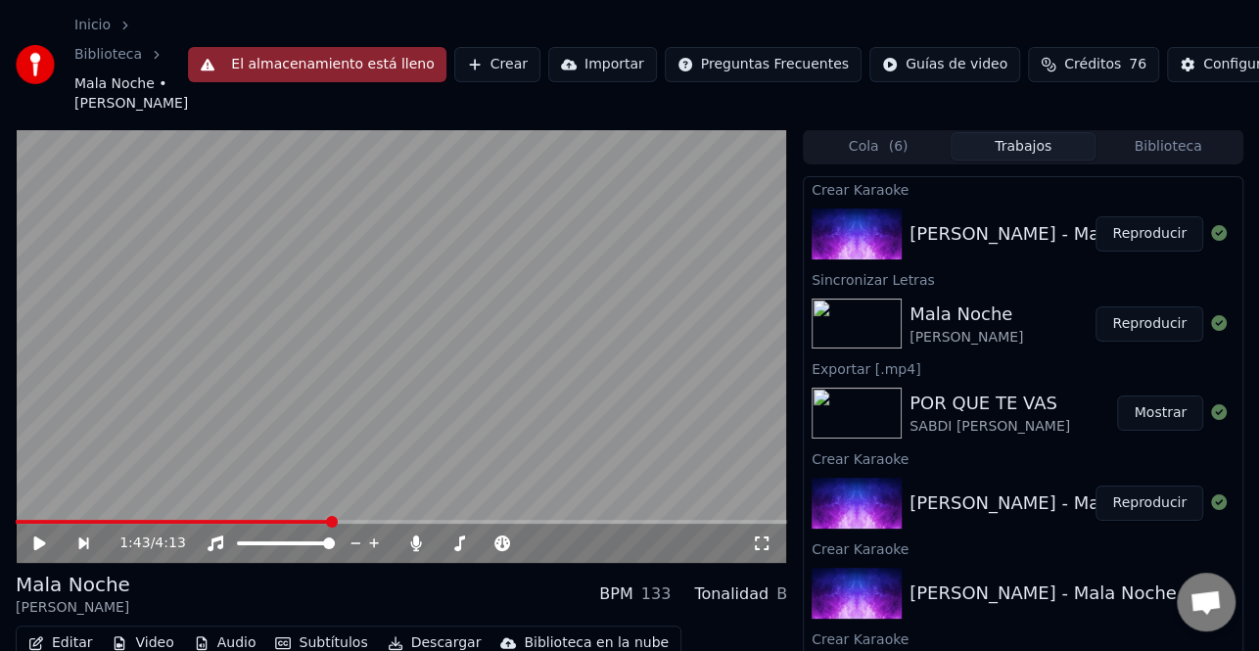
drag, startPoint x: 1121, startPoint y: 249, endPoint x: 1011, endPoint y: 291, distance: 118.4
click at [1121, 249] on button "Reproducir" at bounding box center [1150, 233] width 108 height 35
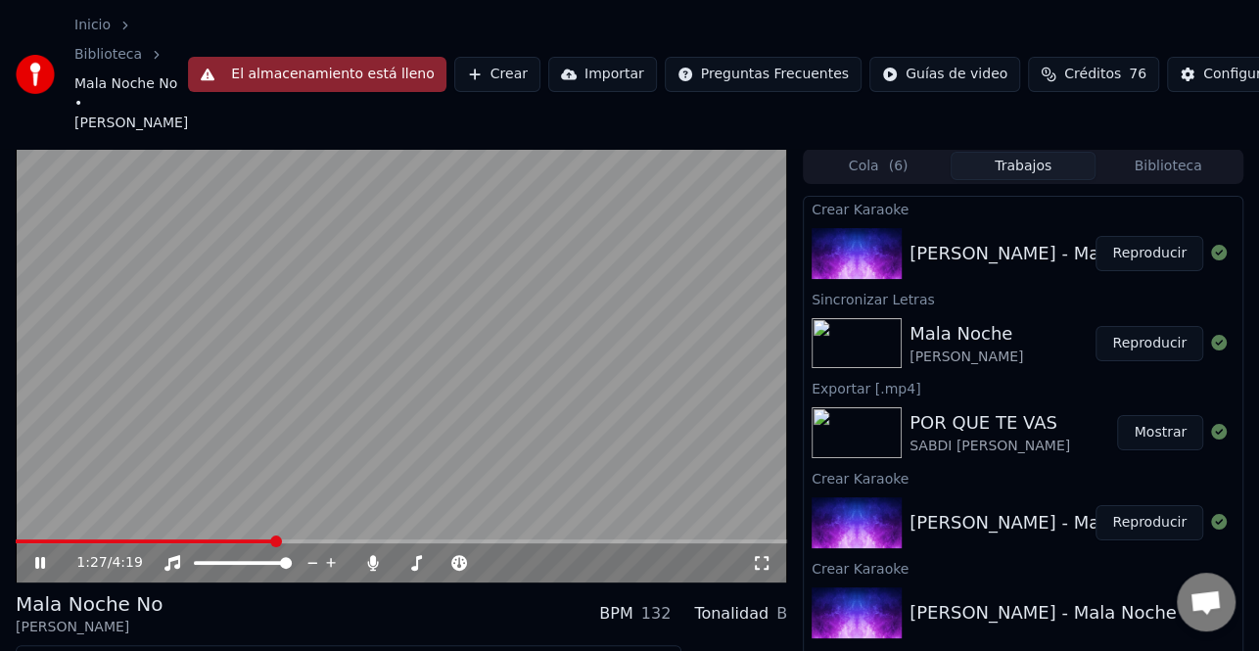
click at [274, 544] on span at bounding box center [402, 542] width 772 height 4
click at [146, 544] on span at bounding box center [169, 542] width 306 height 4
click at [652, 544] on span at bounding box center [402, 542] width 772 height 4
click at [490, 544] on span at bounding box center [370, 542] width 708 height 4
click at [719, 451] on video at bounding box center [402, 366] width 772 height 434
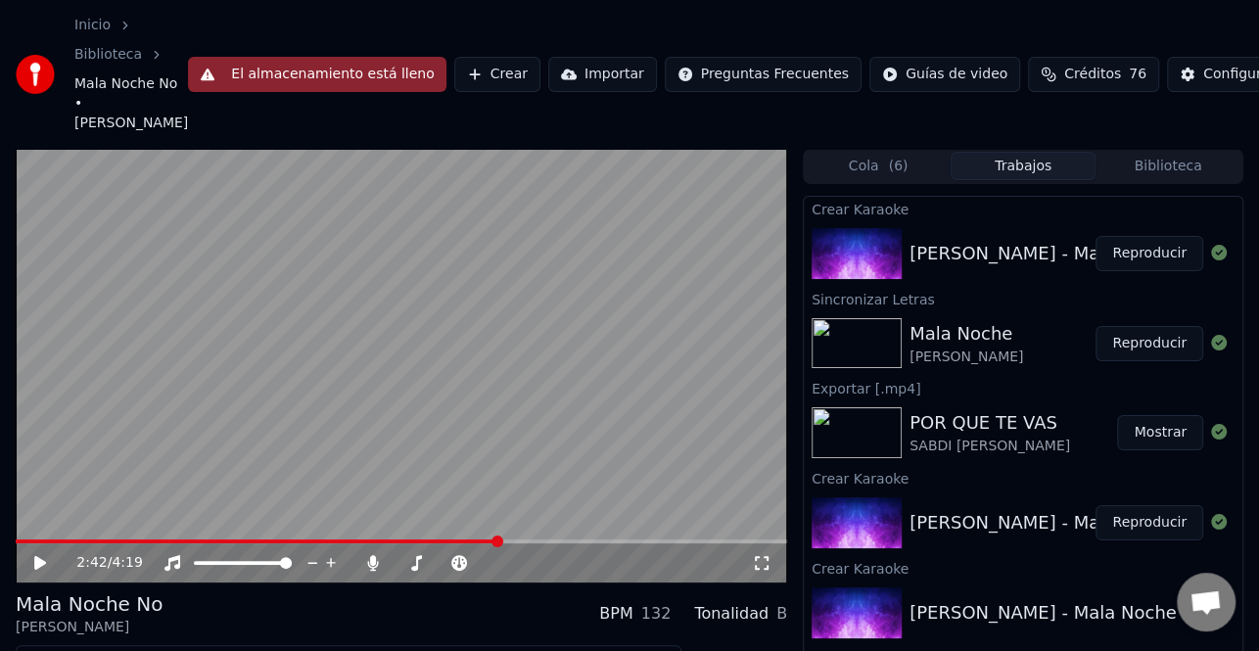
click at [41, 571] on icon at bounding box center [53, 563] width 45 height 16
click at [745, 544] on span at bounding box center [402, 542] width 772 height 4
click at [33, 571] on icon at bounding box center [53, 563] width 45 height 16
